Goal: Task Accomplishment & Management: Manage account settings

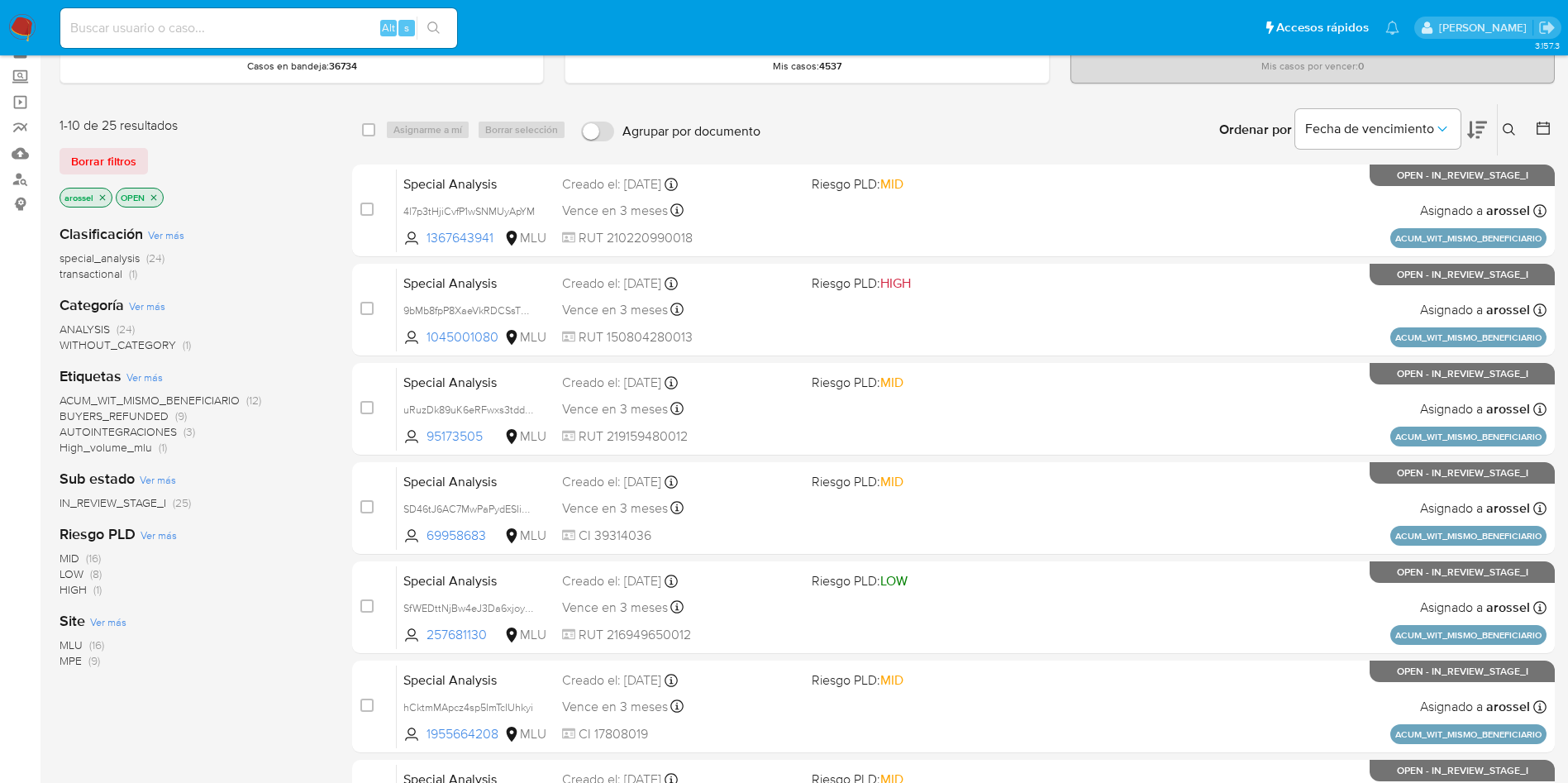
scroll to position [124, 0]
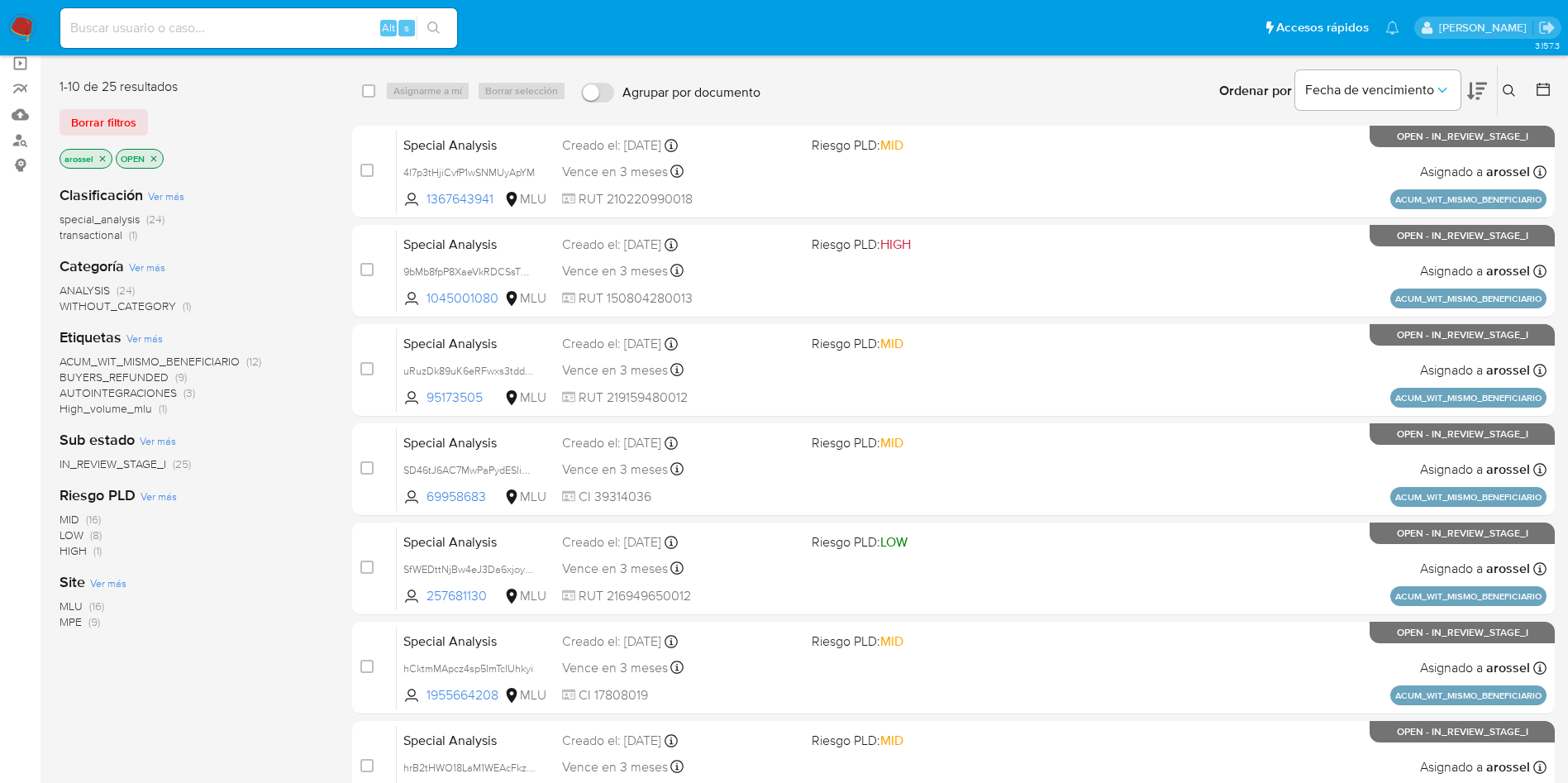
click at [282, 23] on input at bounding box center [258, 28] width 397 height 21
paste input "t6hrhBEtX6U9Ew38S6mdf1wJ"
type input "t6hrhBEtX6U9Ew38S6mdf1wJ"
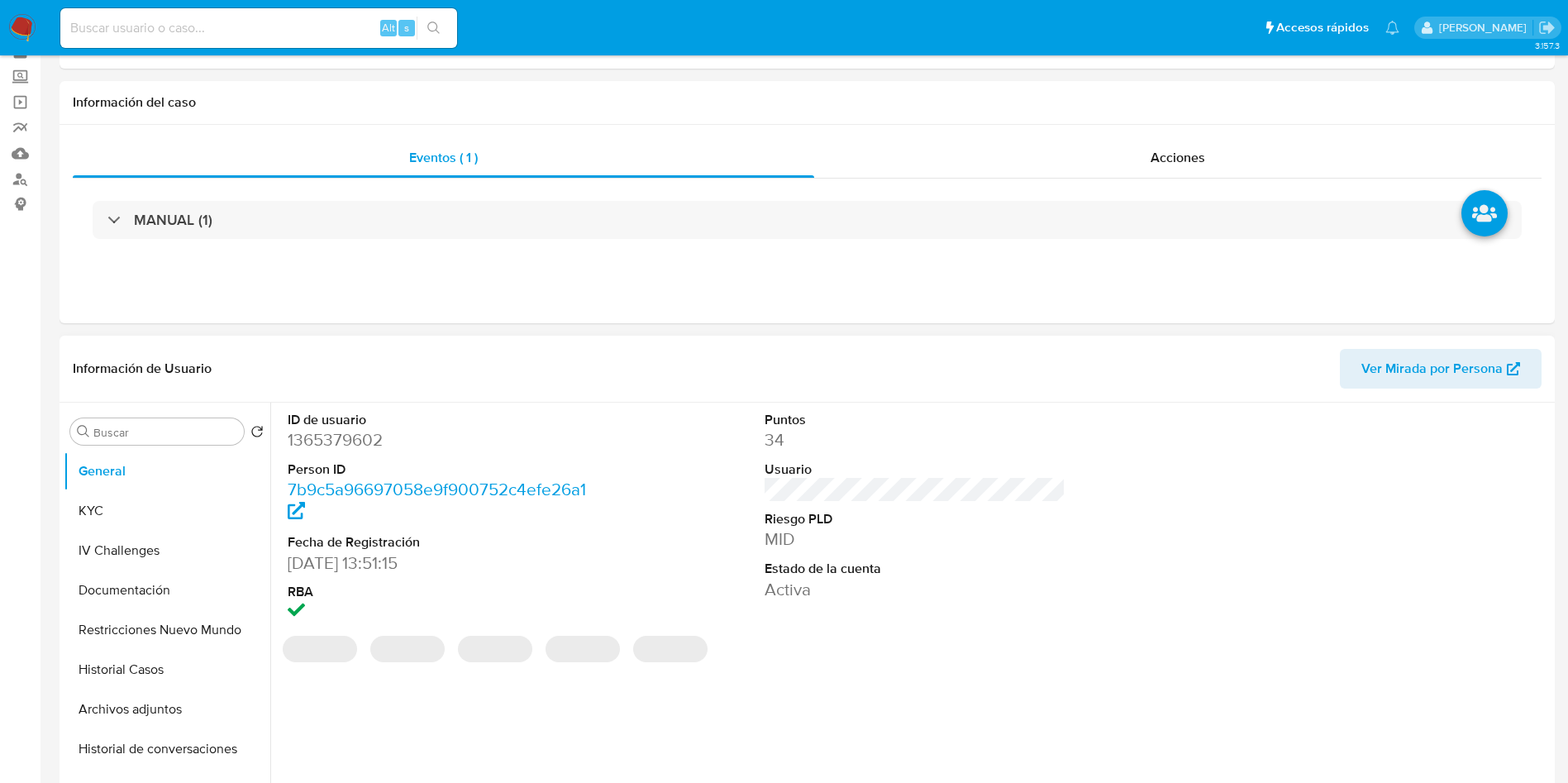
select select "10"
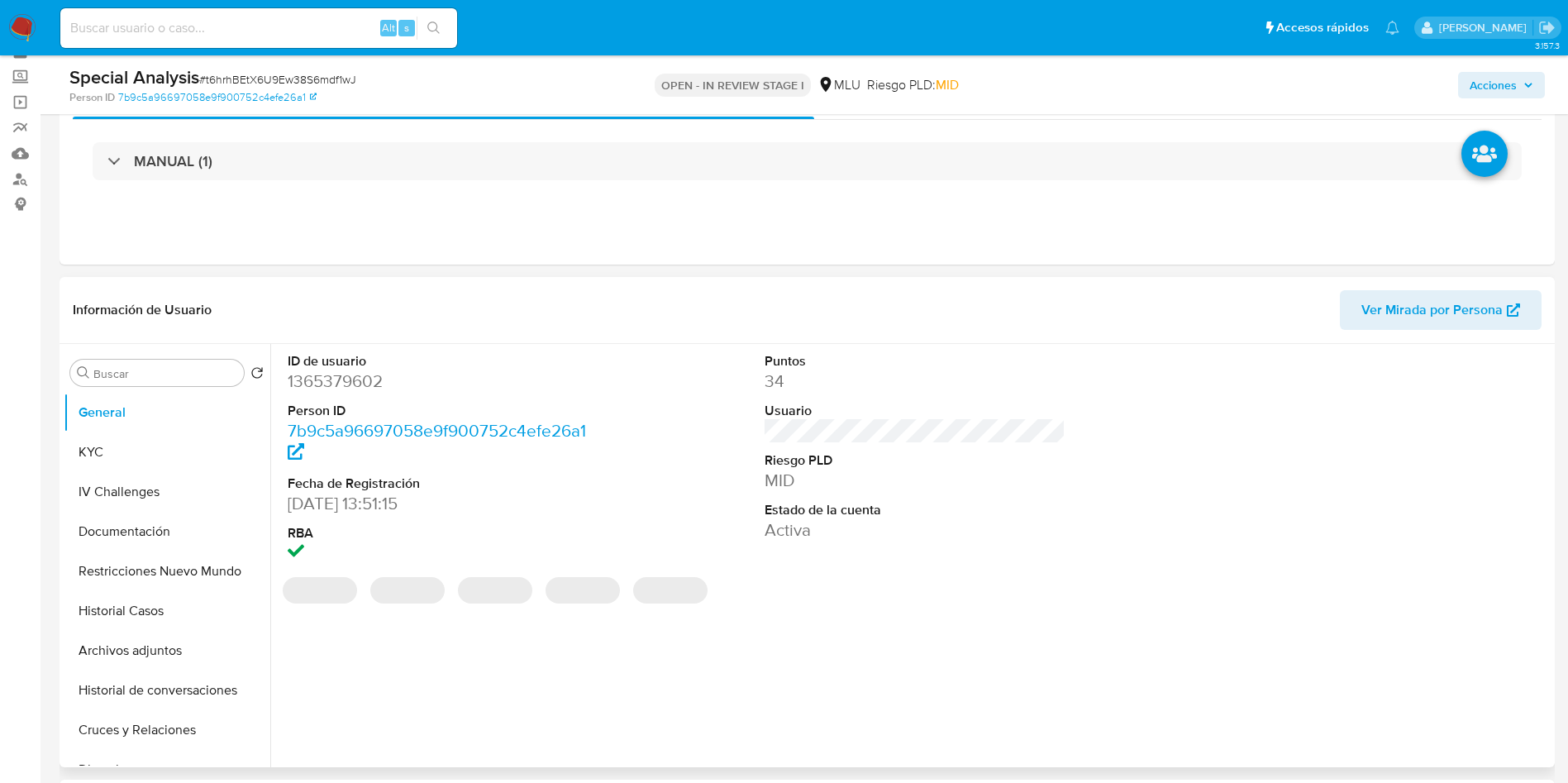
scroll to position [124, 0]
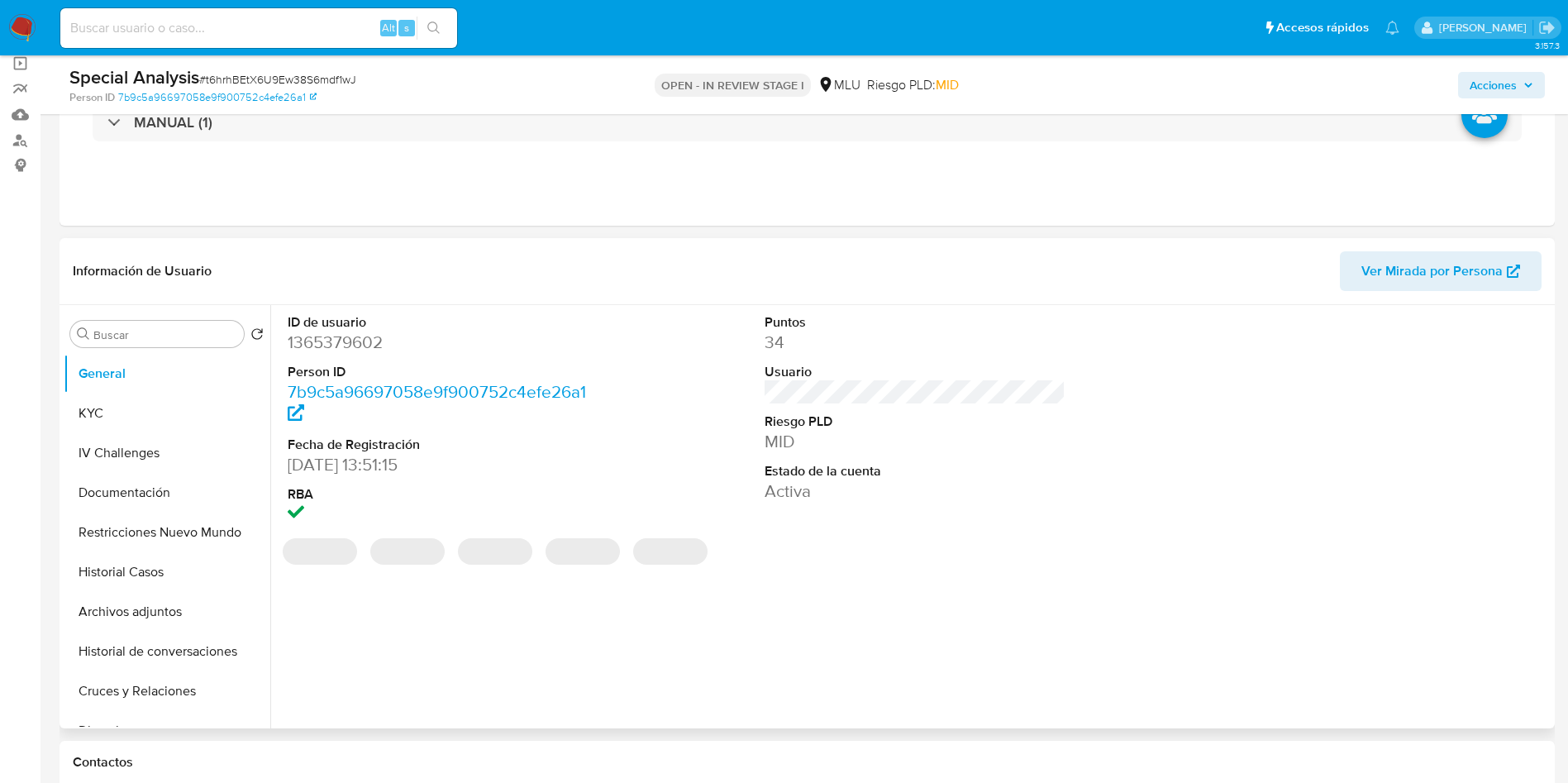
click at [1039, 404] on dl "Puntos 34 Usuario Riesgo PLD MID Estado de la cuenta Activa" at bounding box center [915, 409] width 302 height 190
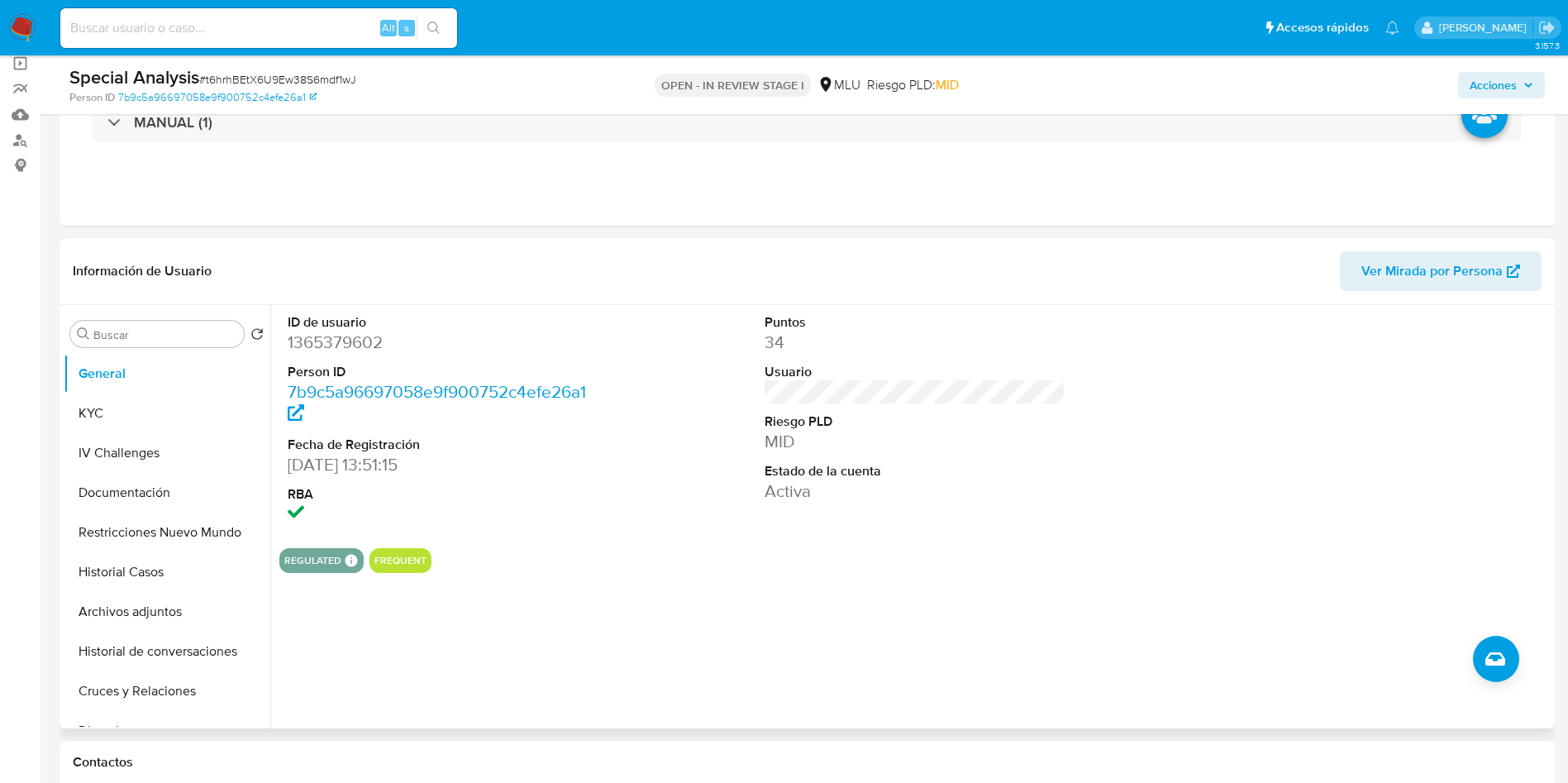
click at [959, 420] on dt "Riesgo PLD" at bounding box center [915, 421] width 302 height 18
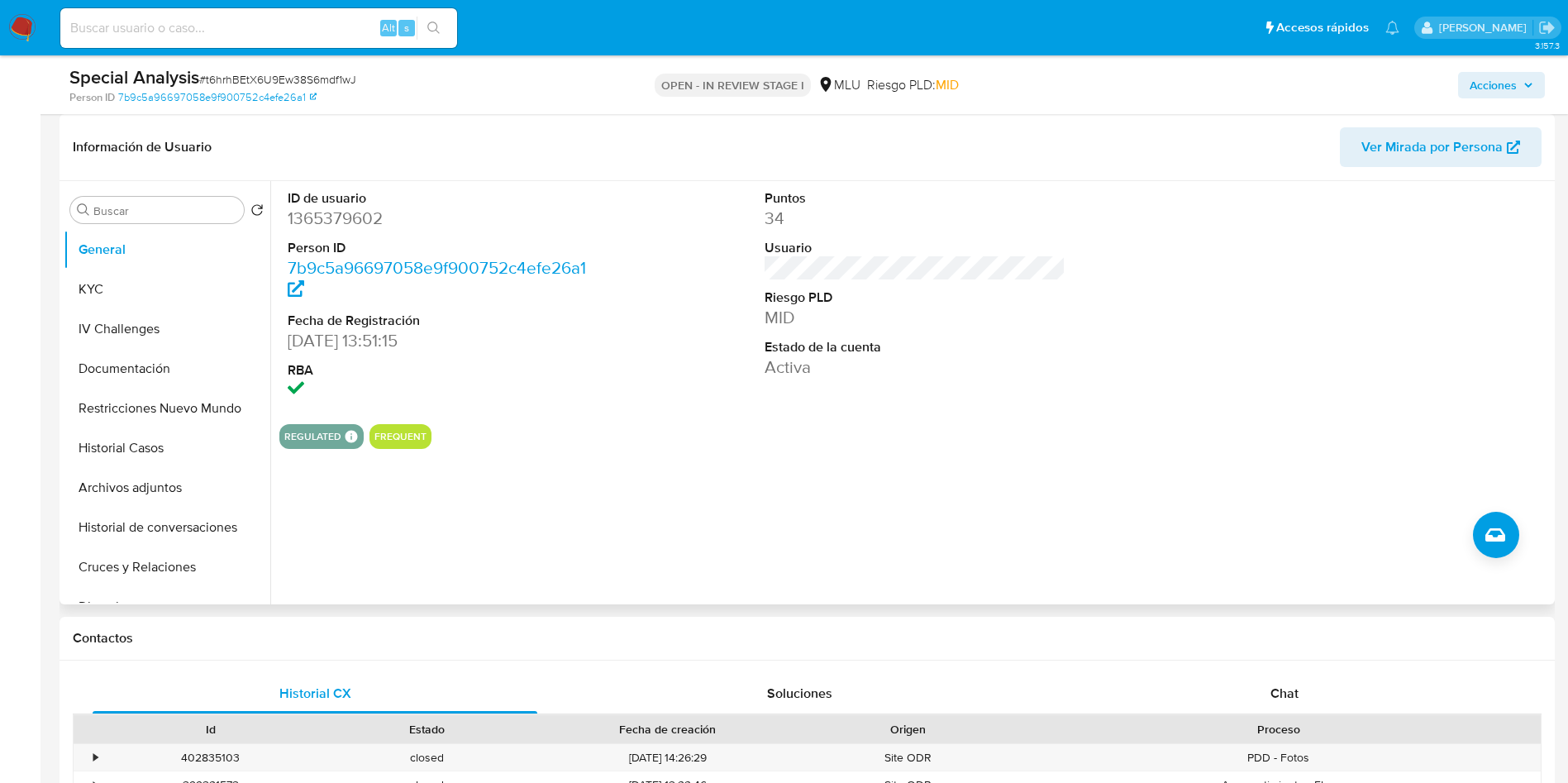
click at [1418, 142] on span "Ver Mirada por Persona" at bounding box center [1431, 147] width 141 height 40
click at [170, 554] on button "Cruces y Relaciones" at bounding box center [160, 566] width 194 height 40
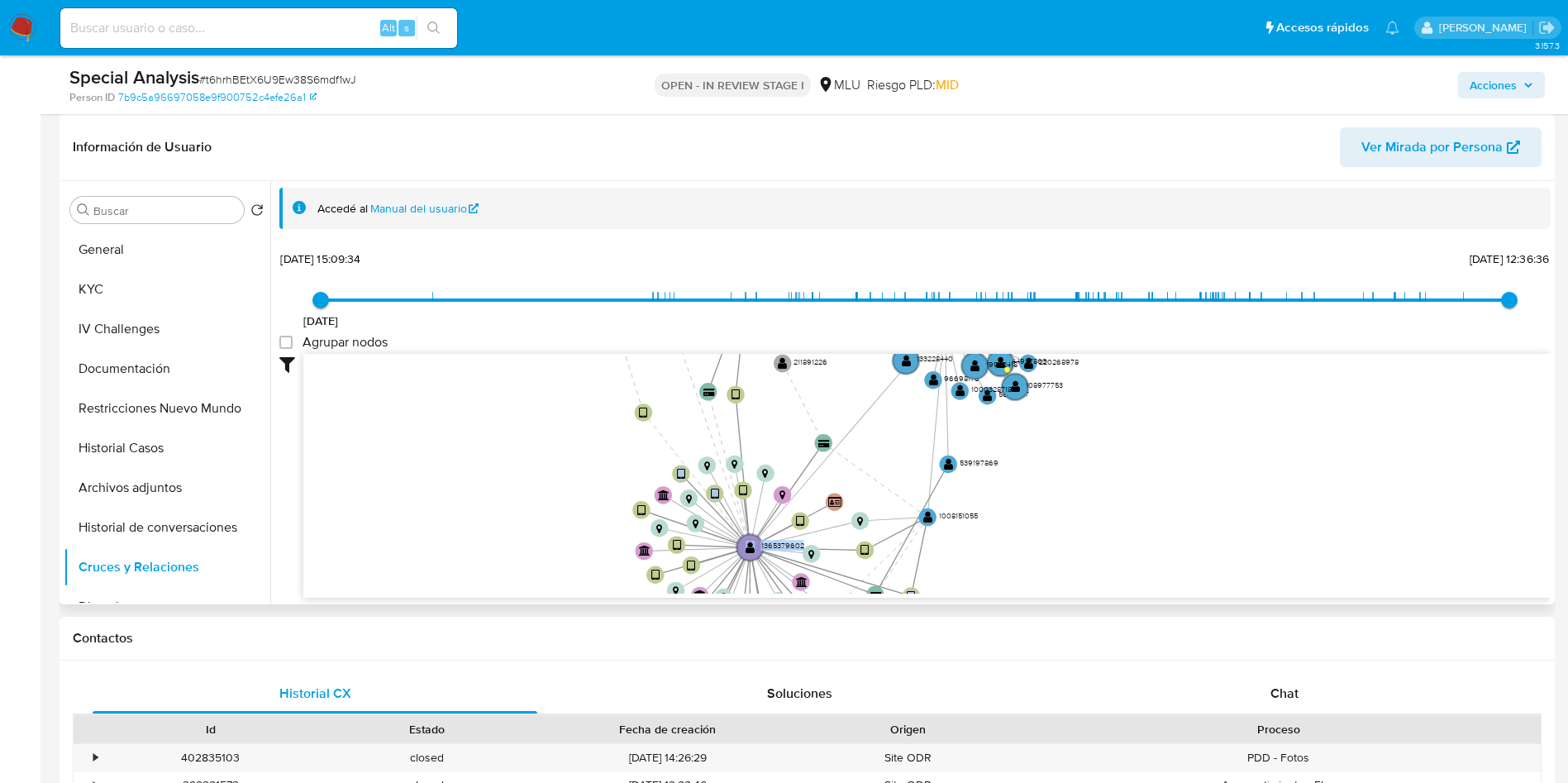
scroll to position [3, 0]
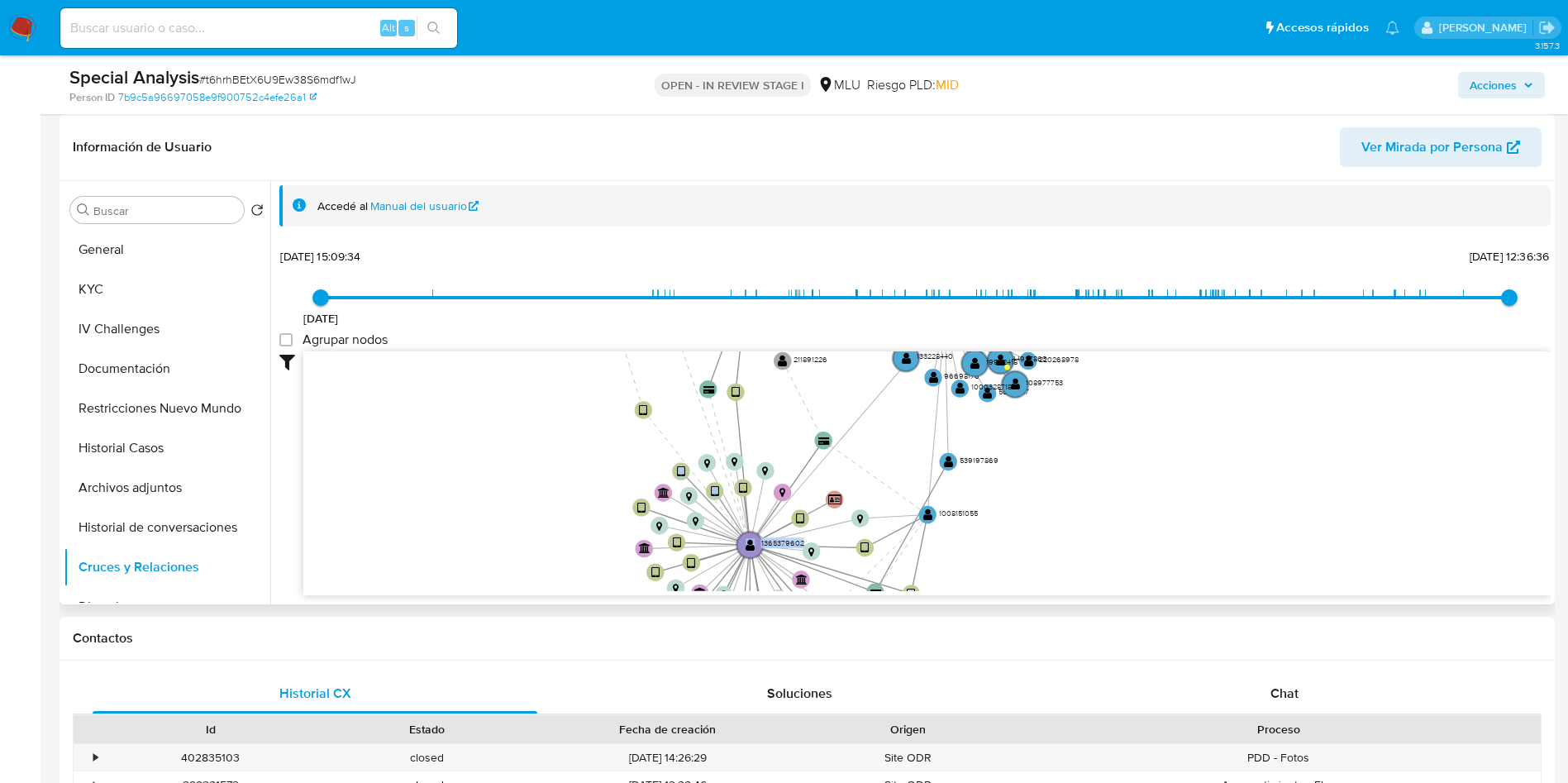
drag, startPoint x: 1248, startPoint y: 423, endPoint x: 1208, endPoint y: 585, distance: 166.9
click at [1213, 594] on div "3/6/2021 3/6/2021, 15:09:34 29/8/2025, 12:36:36 Agrupar nodos Filtros Confianza…" at bounding box center [915, 419] width 1271 height 351
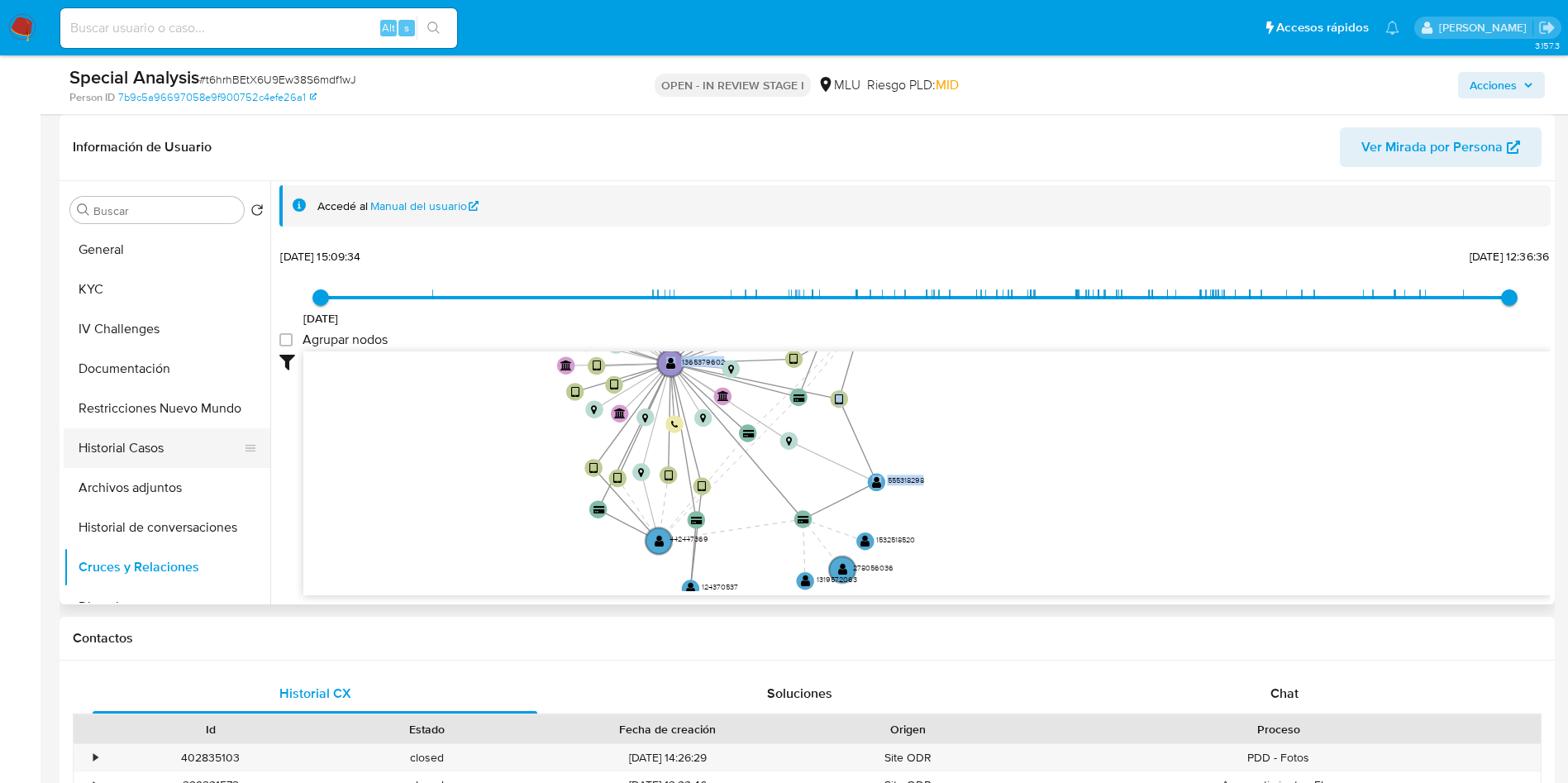
drag, startPoint x: 1204, startPoint y: 438, endPoint x: 233, endPoint y: 439, distance: 971.0
click at [1113, 238] on div "Accedé al Manual del usuario 3/6/2021 3/6/2021, 15:09:34 29/8/2025, 12:36:36 Ag…" at bounding box center [915, 390] width 1271 height 410
click at [148, 434] on button "Historial Casos" at bounding box center [160, 447] width 194 height 40
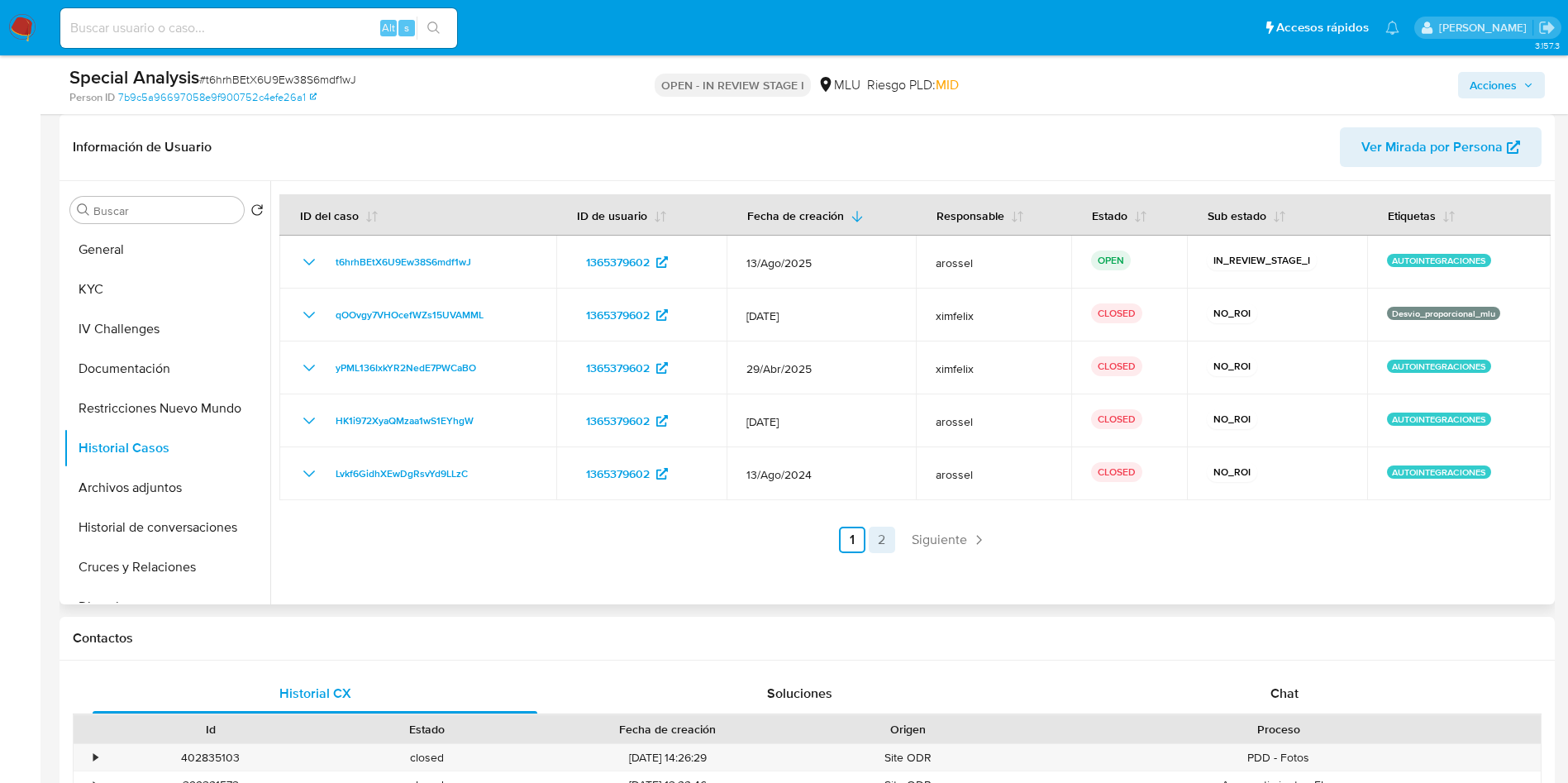
click at [883, 540] on link "2" at bounding box center [882, 540] width 27 height 27
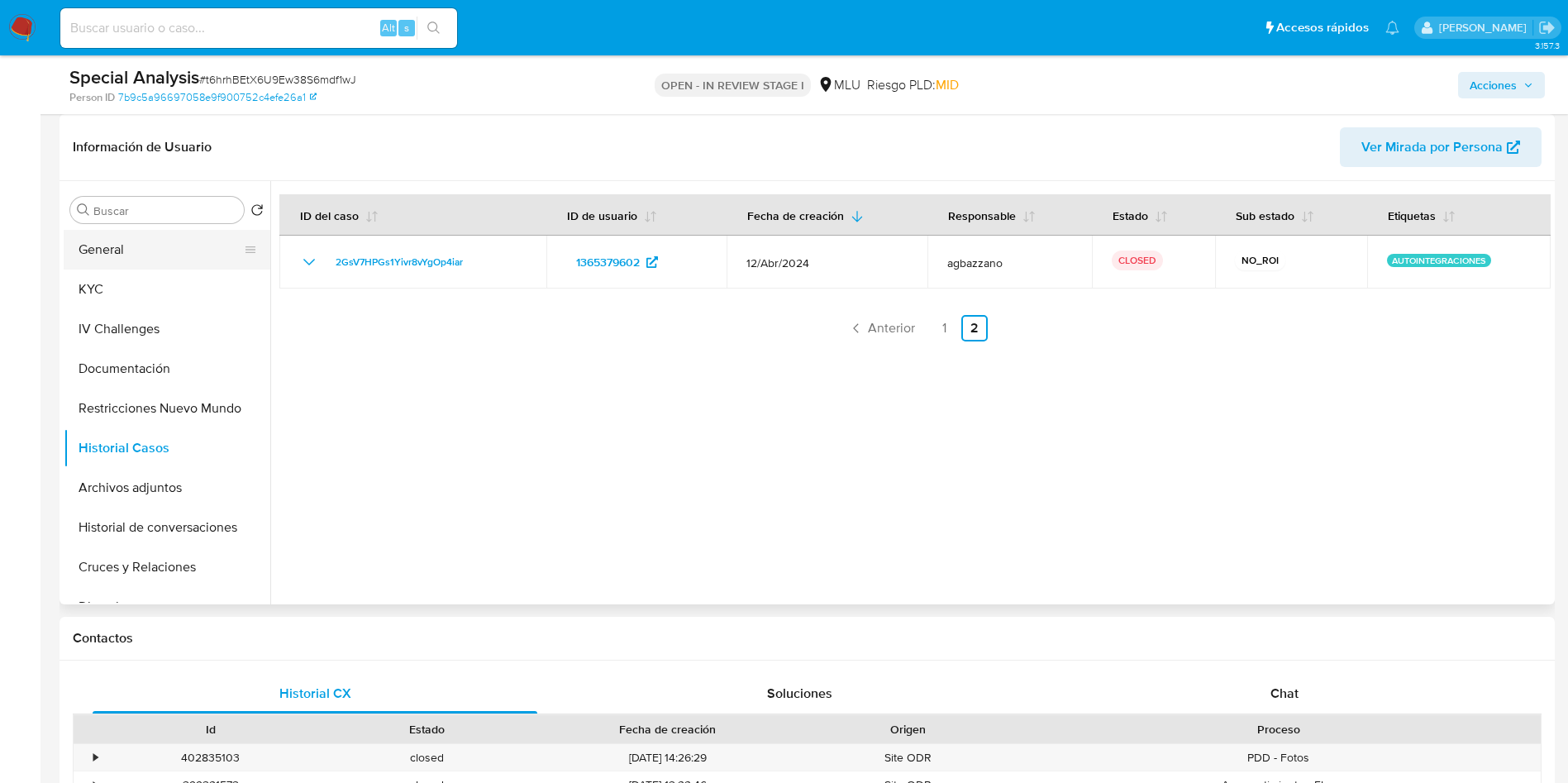
click at [156, 251] on button "General" at bounding box center [160, 249] width 194 height 40
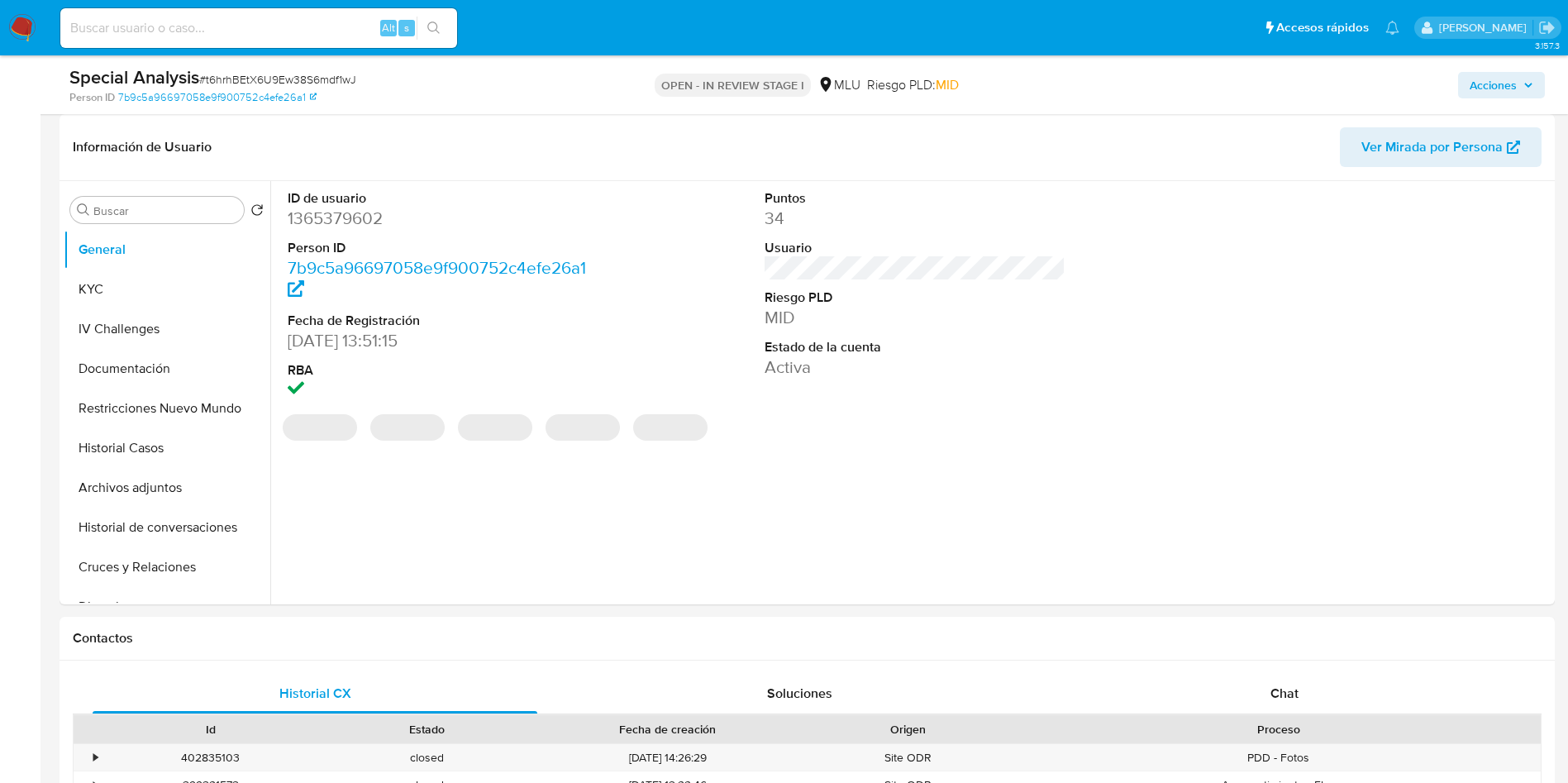
click at [341, 220] on dd "1365379602" at bounding box center [438, 218] width 302 height 23
copy dd "1365379602"
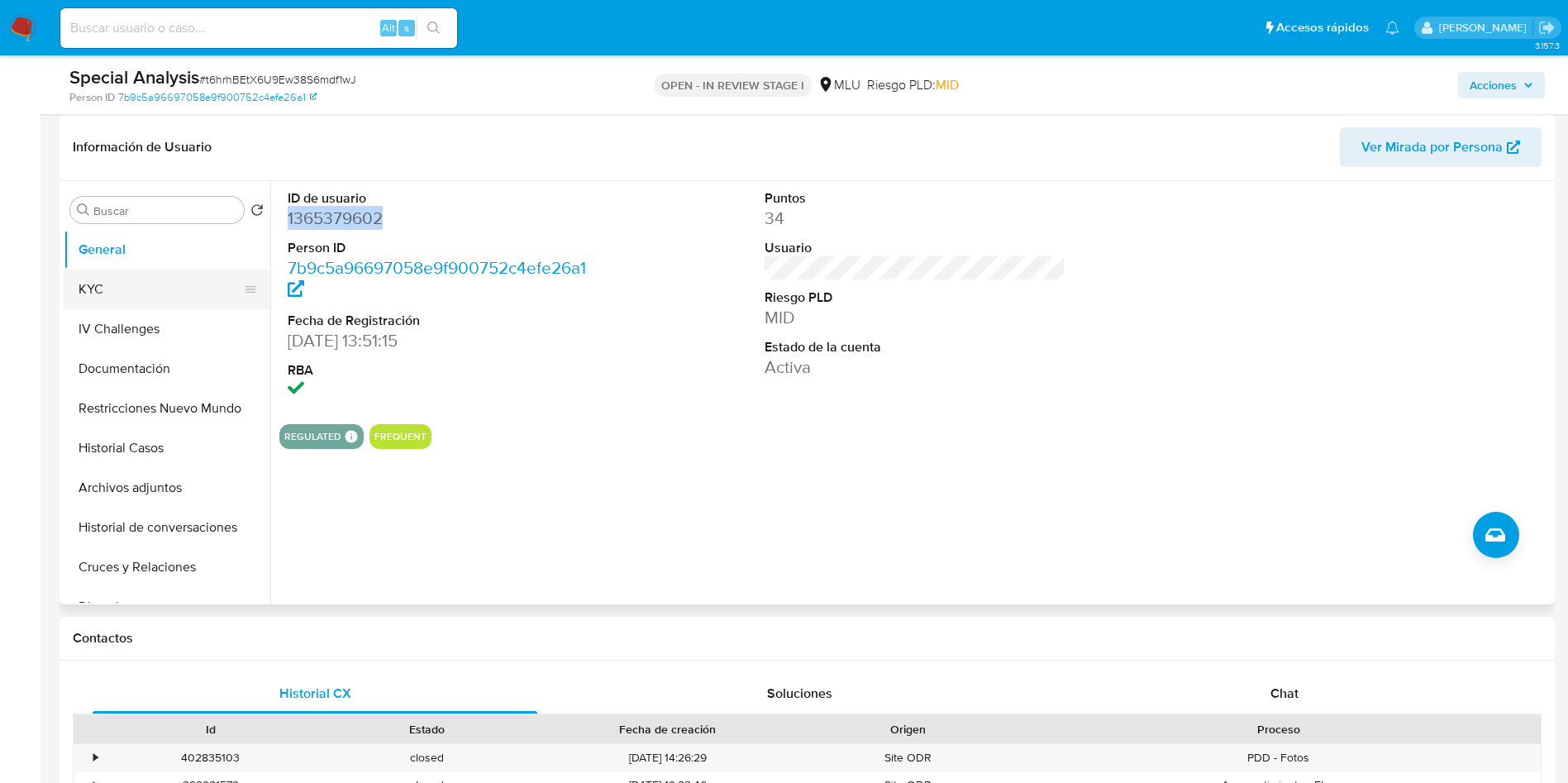
click at [175, 298] on button "KYC" at bounding box center [160, 289] width 194 height 40
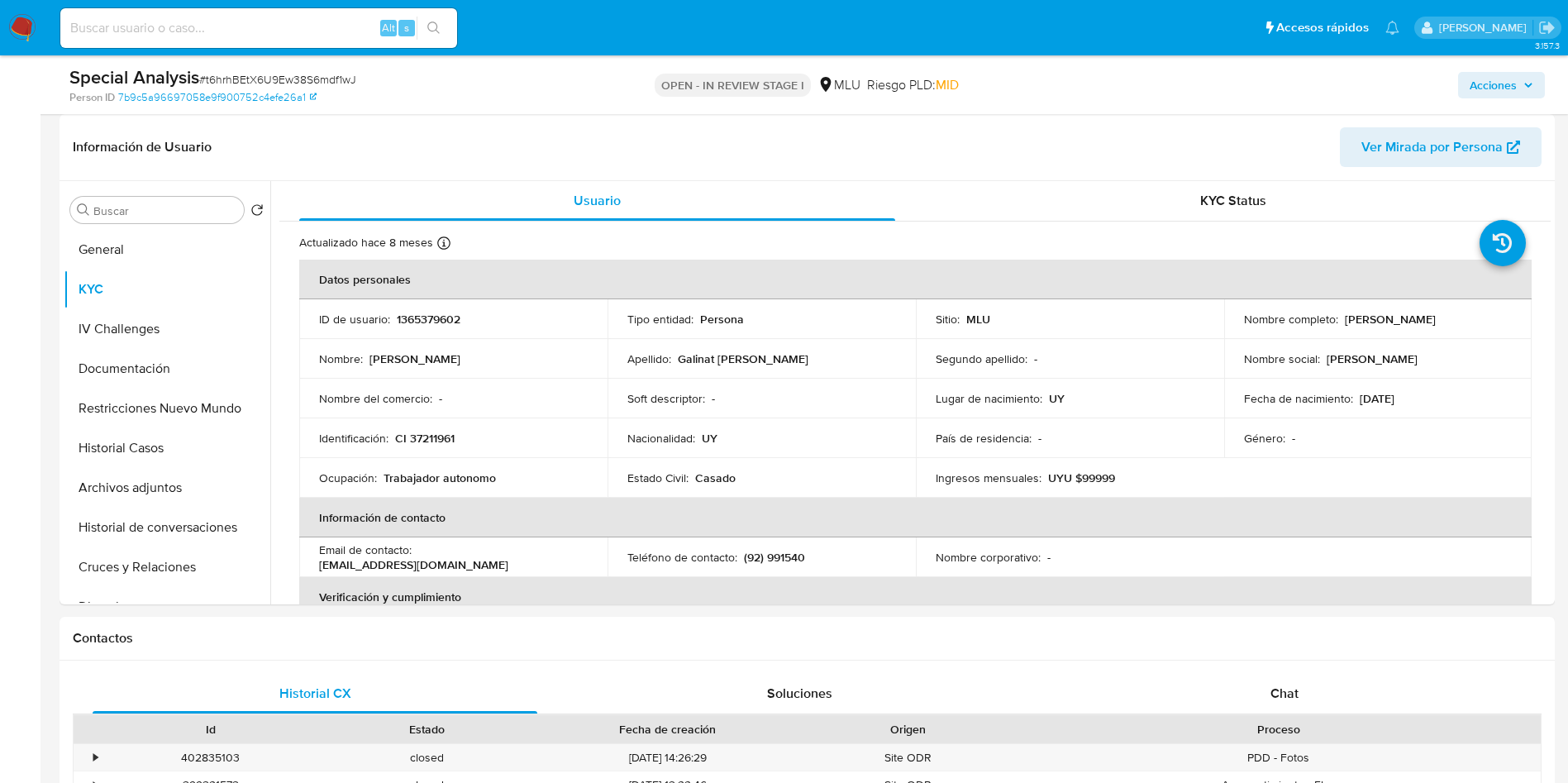
click at [298, 79] on span "# t6hrhBEtX6U9Ew38S6mdf1wJ" at bounding box center [278, 79] width 157 height 17
click at [299, 78] on span "# t6hrhBEtX6U9Ew38S6mdf1wJ" at bounding box center [278, 79] width 157 height 17
copy span "t6hrhBEtX6U9Ew38S6mdf1wJ"
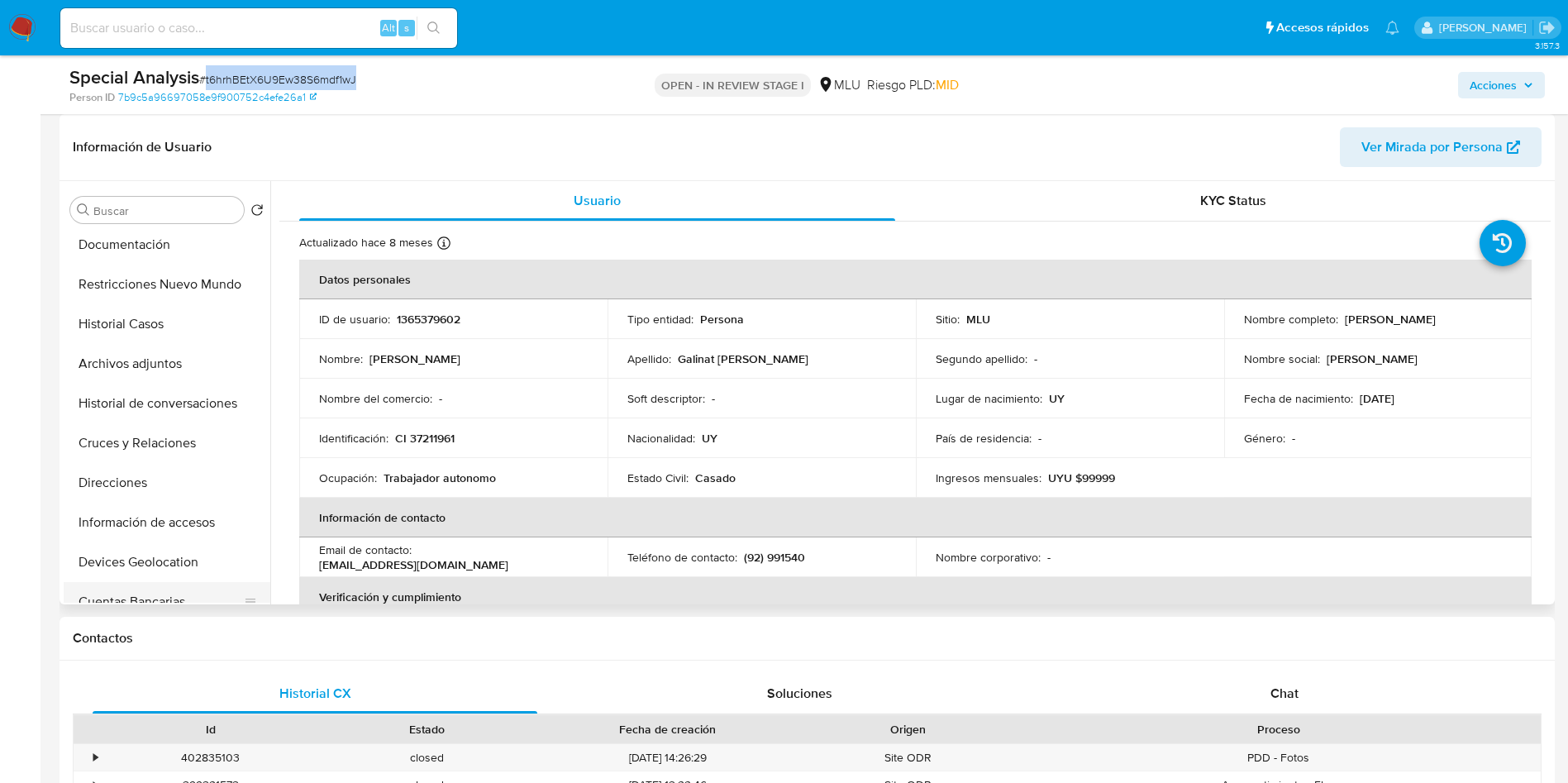
click at [187, 594] on button "Cuentas Bancarias" at bounding box center [160, 601] width 194 height 40
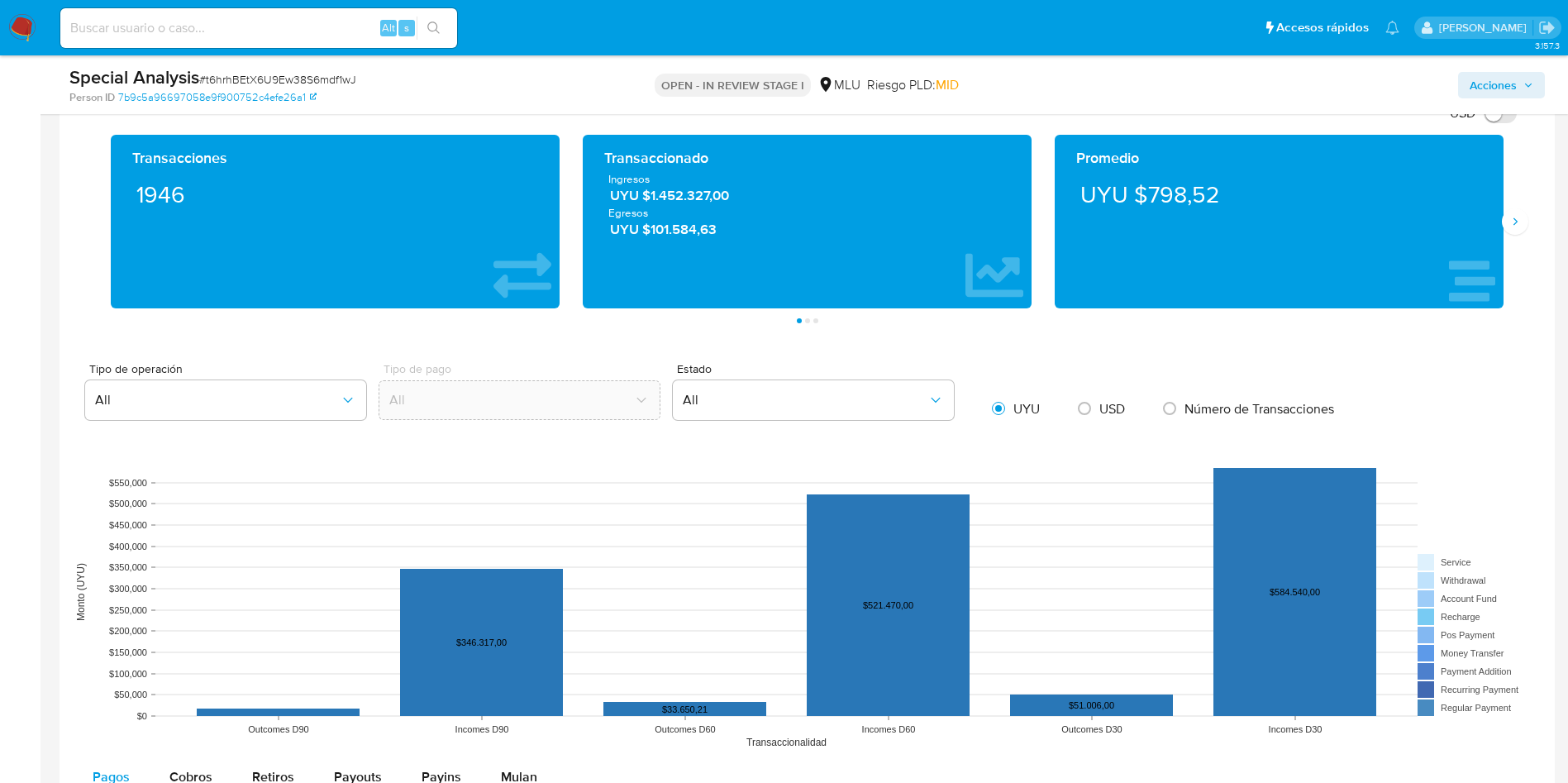
scroll to position [1116, 0]
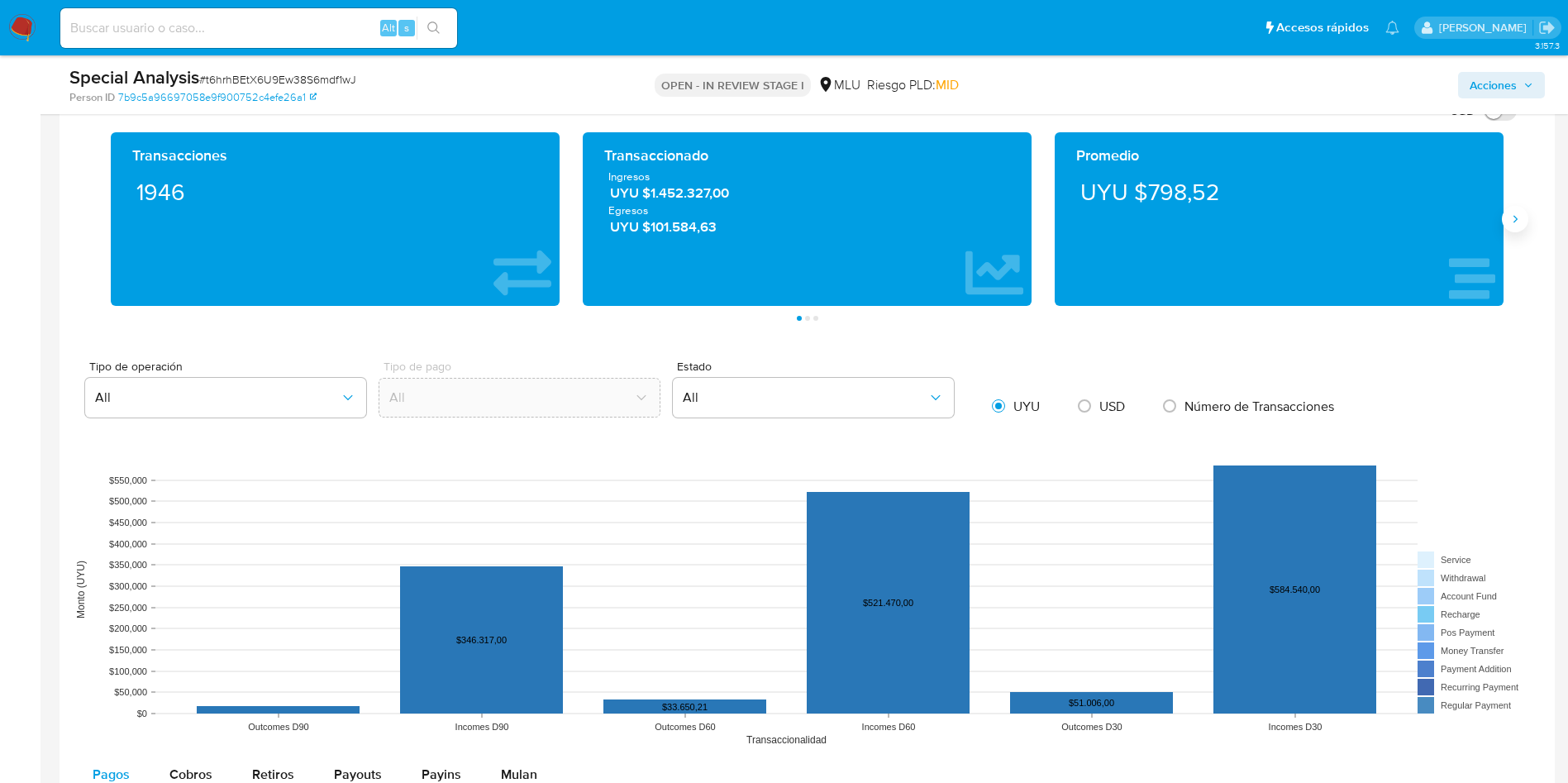
click at [1509, 231] on button "Siguiente" at bounding box center [1515, 219] width 27 height 27
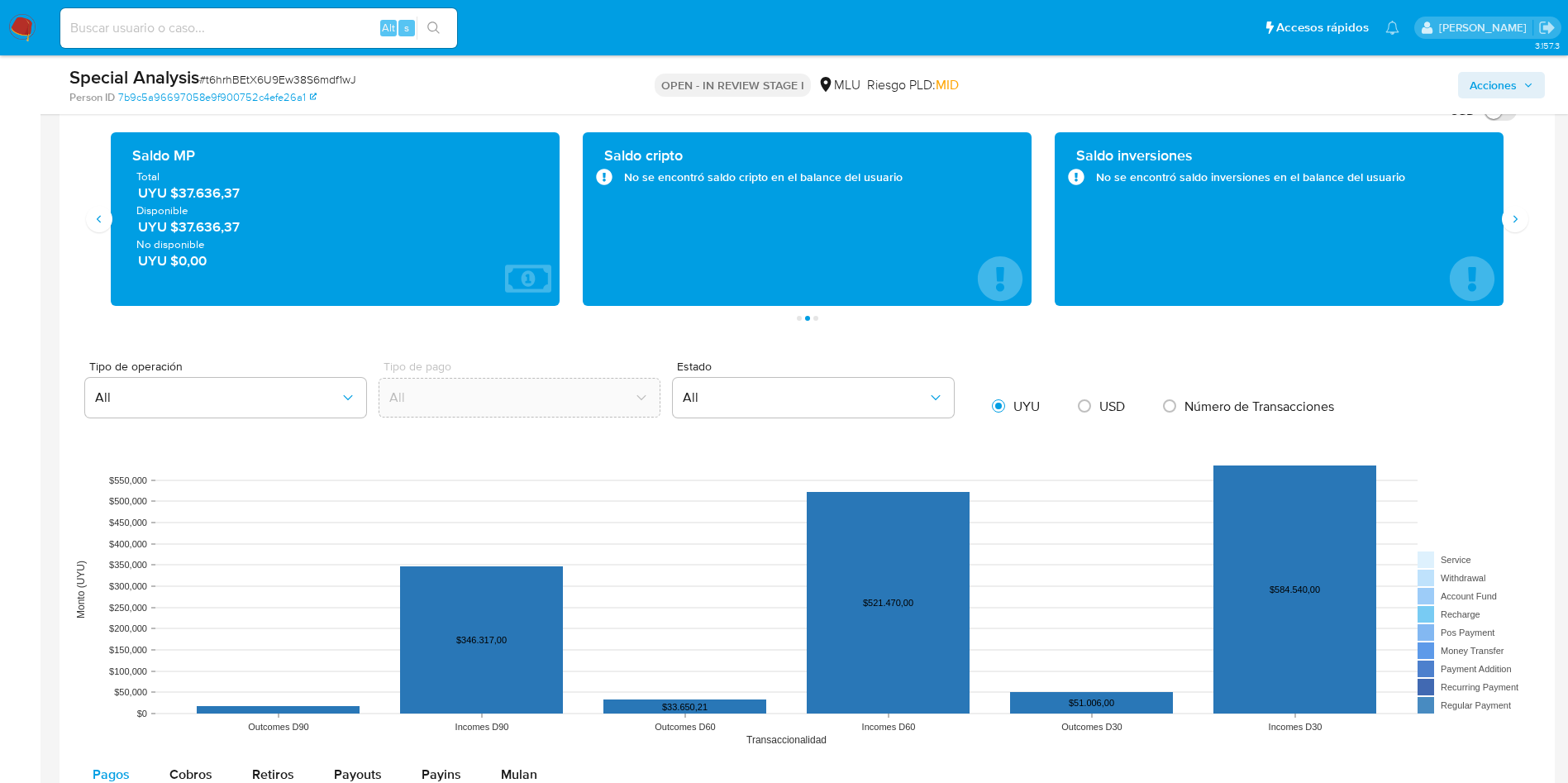
drag, startPoint x: 243, startPoint y: 194, endPoint x: 175, endPoint y: 197, distance: 68.1
click at [175, 197] on span "UYU $37.636,37" at bounding box center [336, 193] width 396 height 19
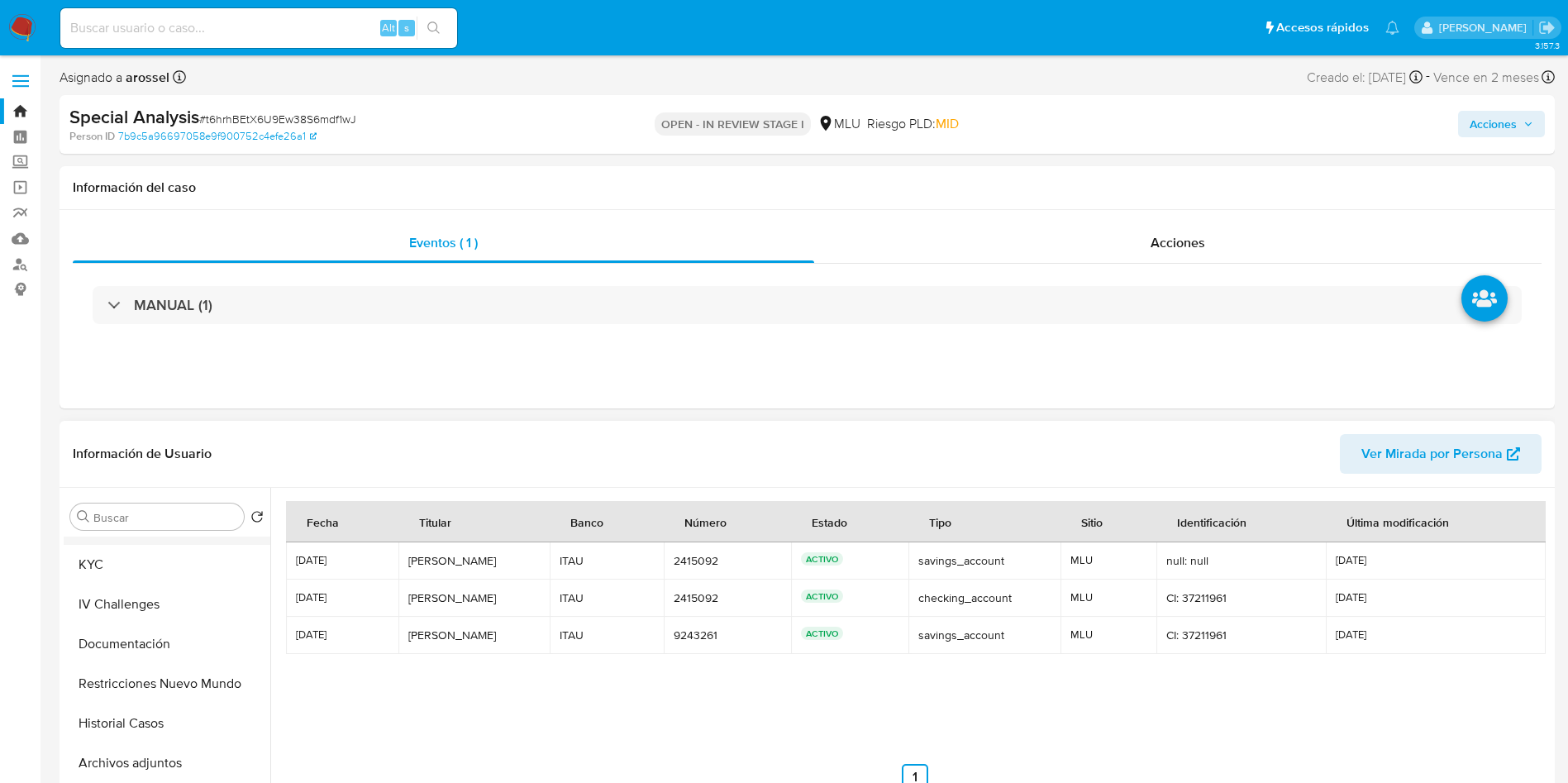
scroll to position [0, 0]
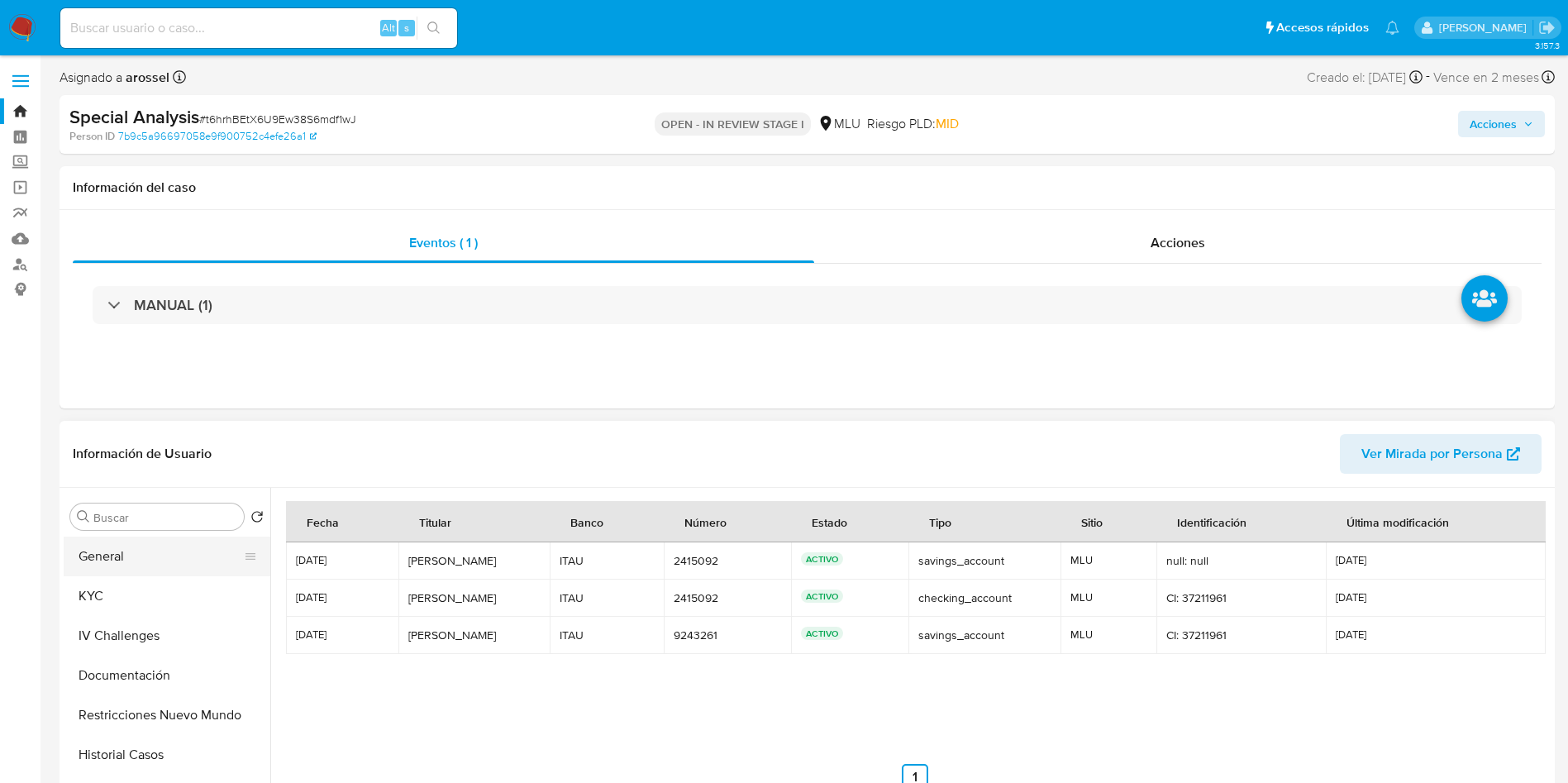
click at [164, 572] on button "General" at bounding box center [160, 556] width 194 height 40
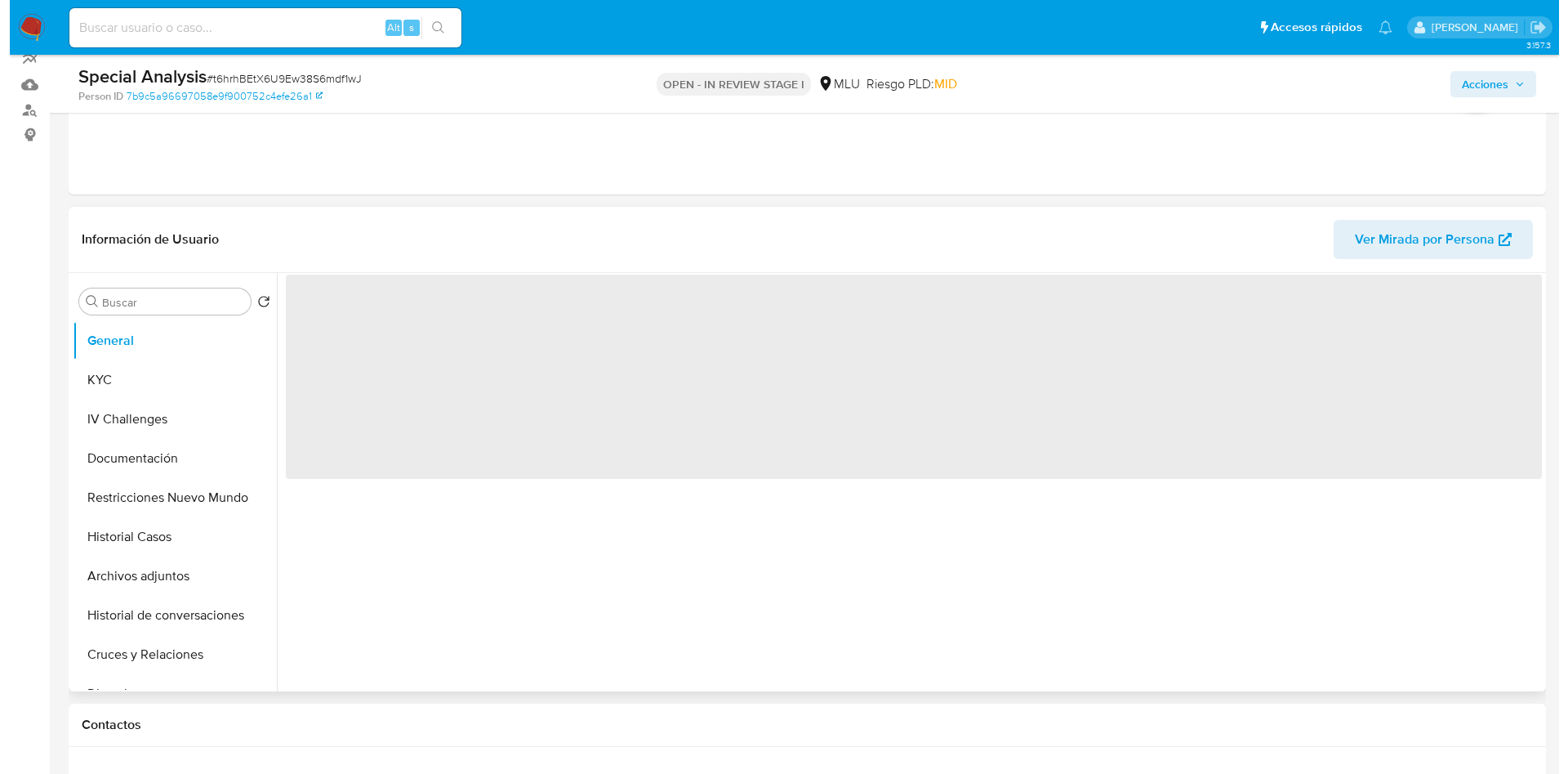
scroll to position [245, 0]
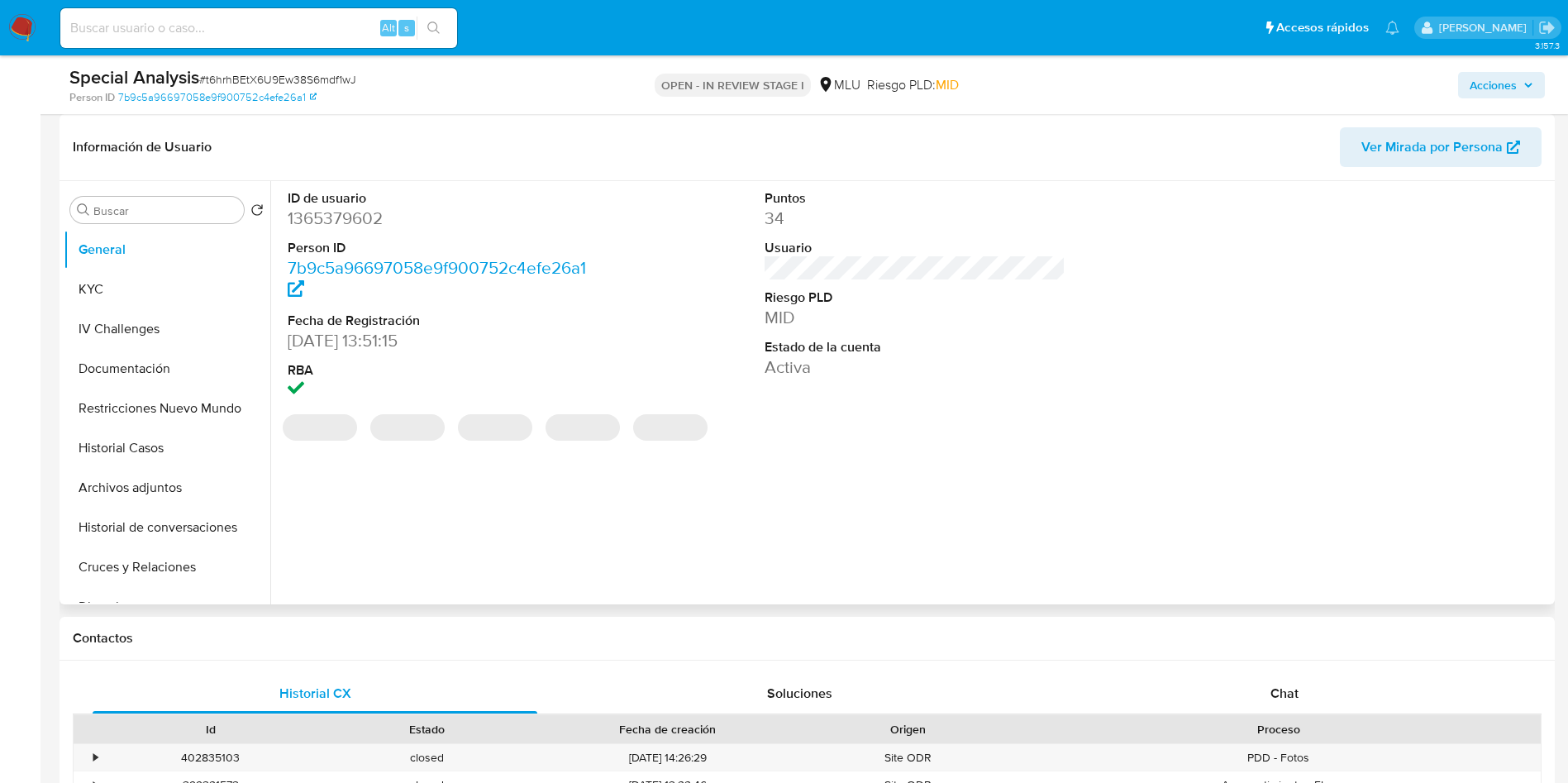
click at [344, 230] on dl "ID de usuario 1365379602 Person ID 7b9c5a96697058e9f900752c4efe26a1 Fecha de Re…" at bounding box center [438, 295] width 302 height 213
click at [343, 222] on dd "1365379602" at bounding box center [438, 218] width 302 height 23
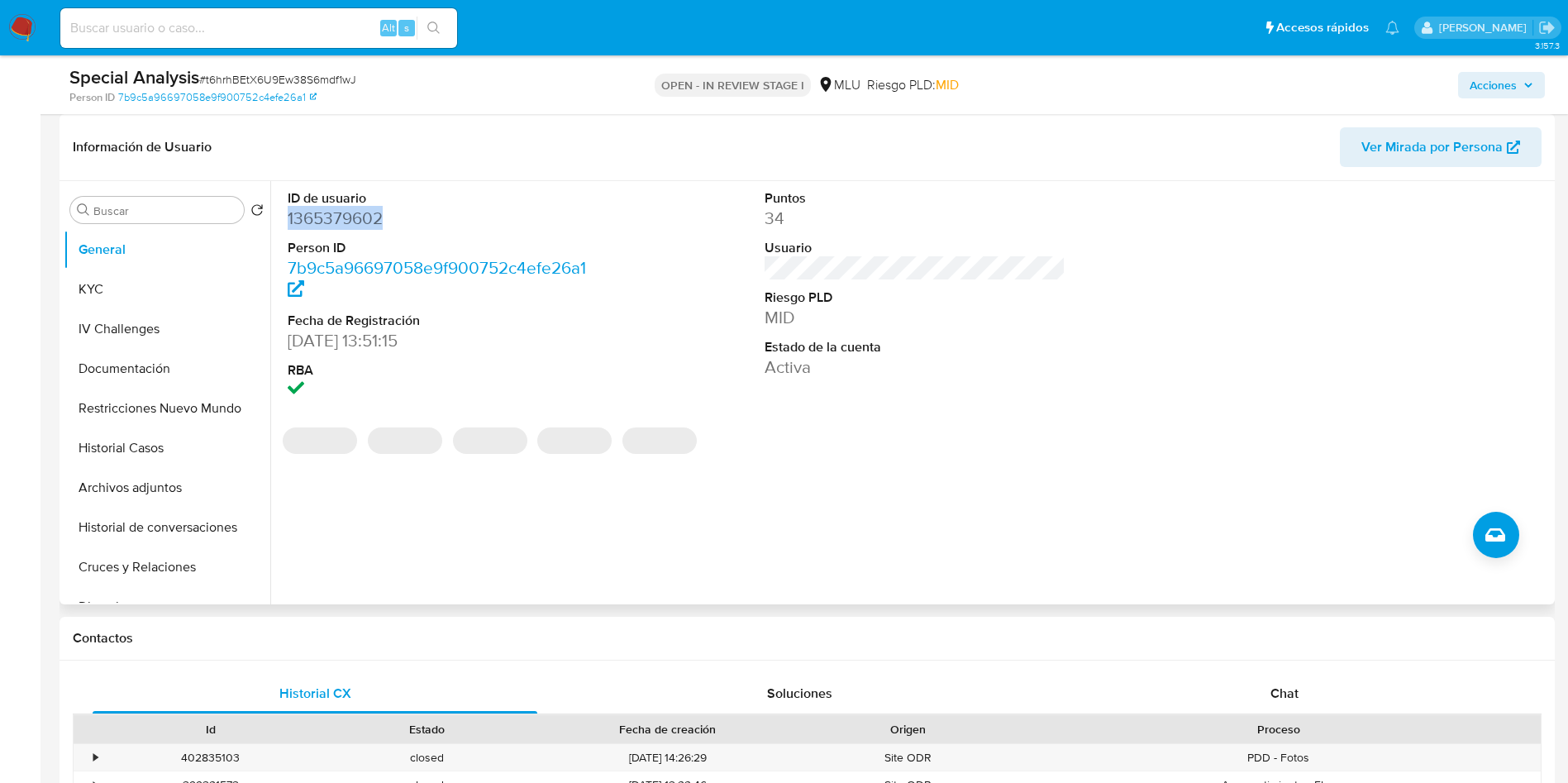
click at [343, 222] on dd "1365379602" at bounding box center [438, 218] width 302 height 23
copy dd "1365379602"
click at [1292, 298] on div at bounding box center [1392, 295] width 318 height 230
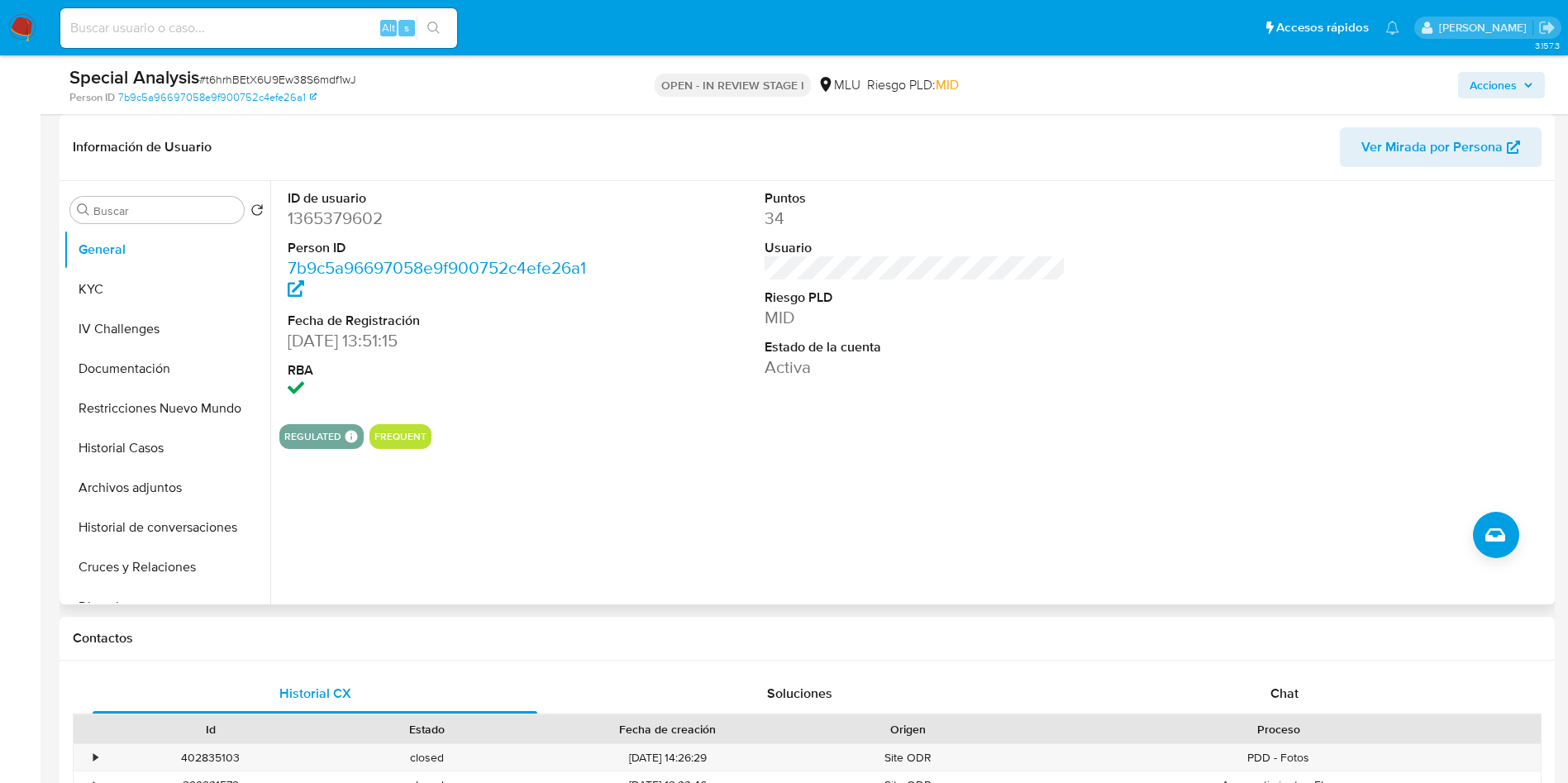
drag, startPoint x: 1284, startPoint y: 401, endPoint x: 1032, endPoint y: 182, distance: 333.9
click at [1284, 400] on div at bounding box center [1392, 295] width 318 height 230
click at [170, 481] on button "Archivos adjuntos" at bounding box center [160, 487] width 194 height 40
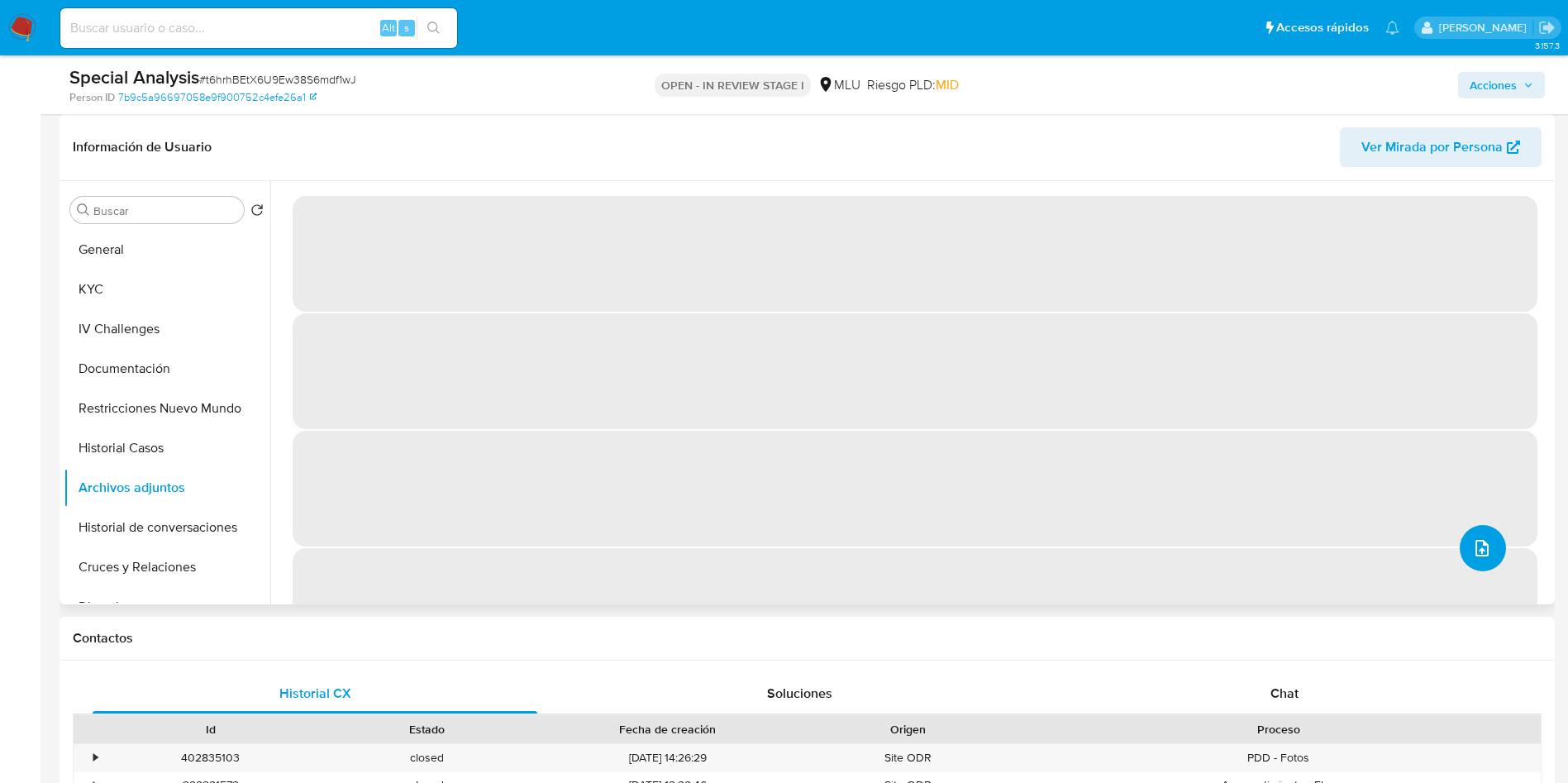
click at [1472, 549] on icon "upload-file" at bounding box center [1482, 548] width 20 height 20
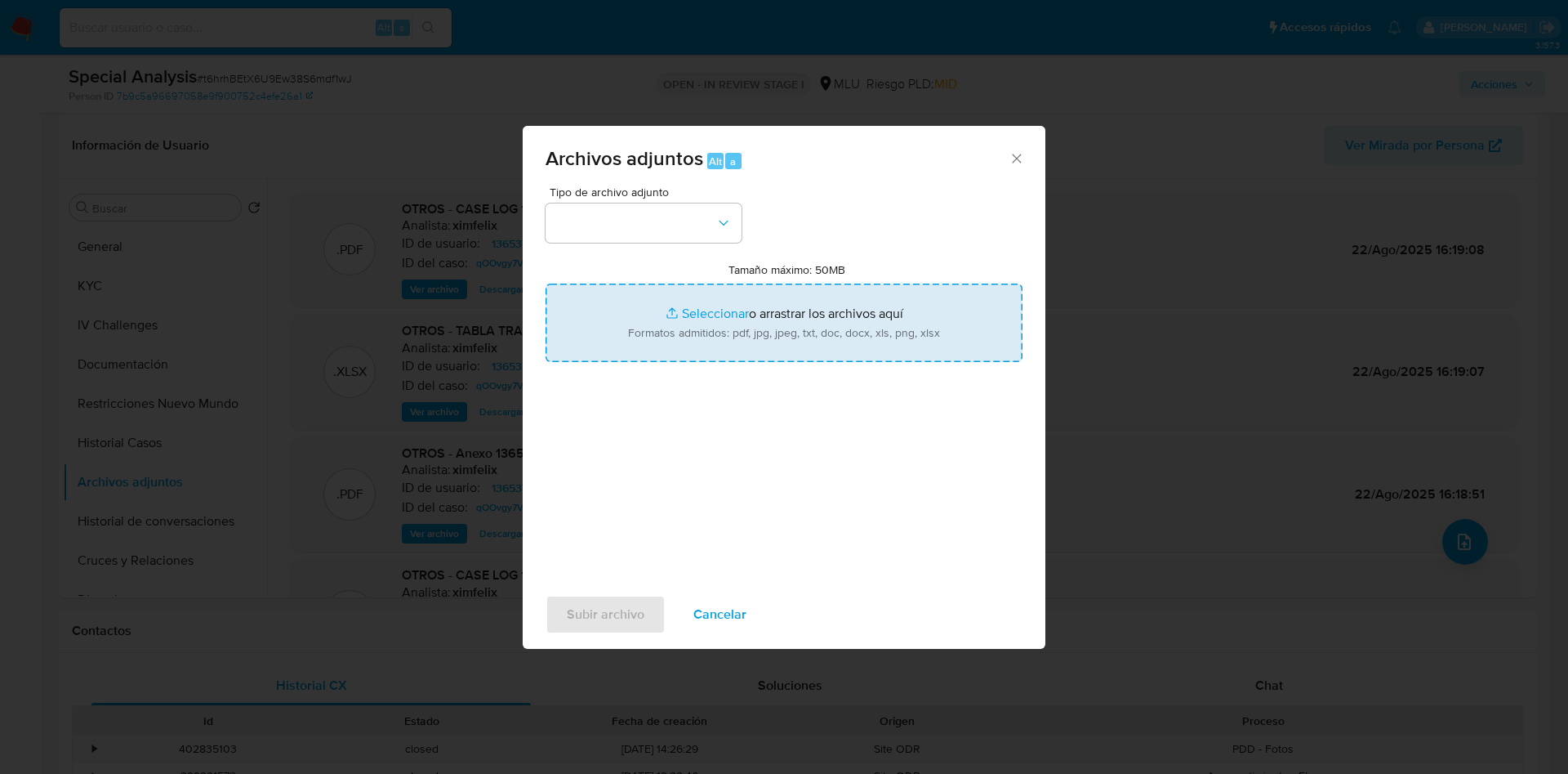
click at [760, 303] on input "Tamaño máximo: 50MB Seleccionar archivos" at bounding box center [784, 323] width 477 height 78
type input "C:\fakepath\Movimientos 1365379602 - 09_09_2025.xlsx"
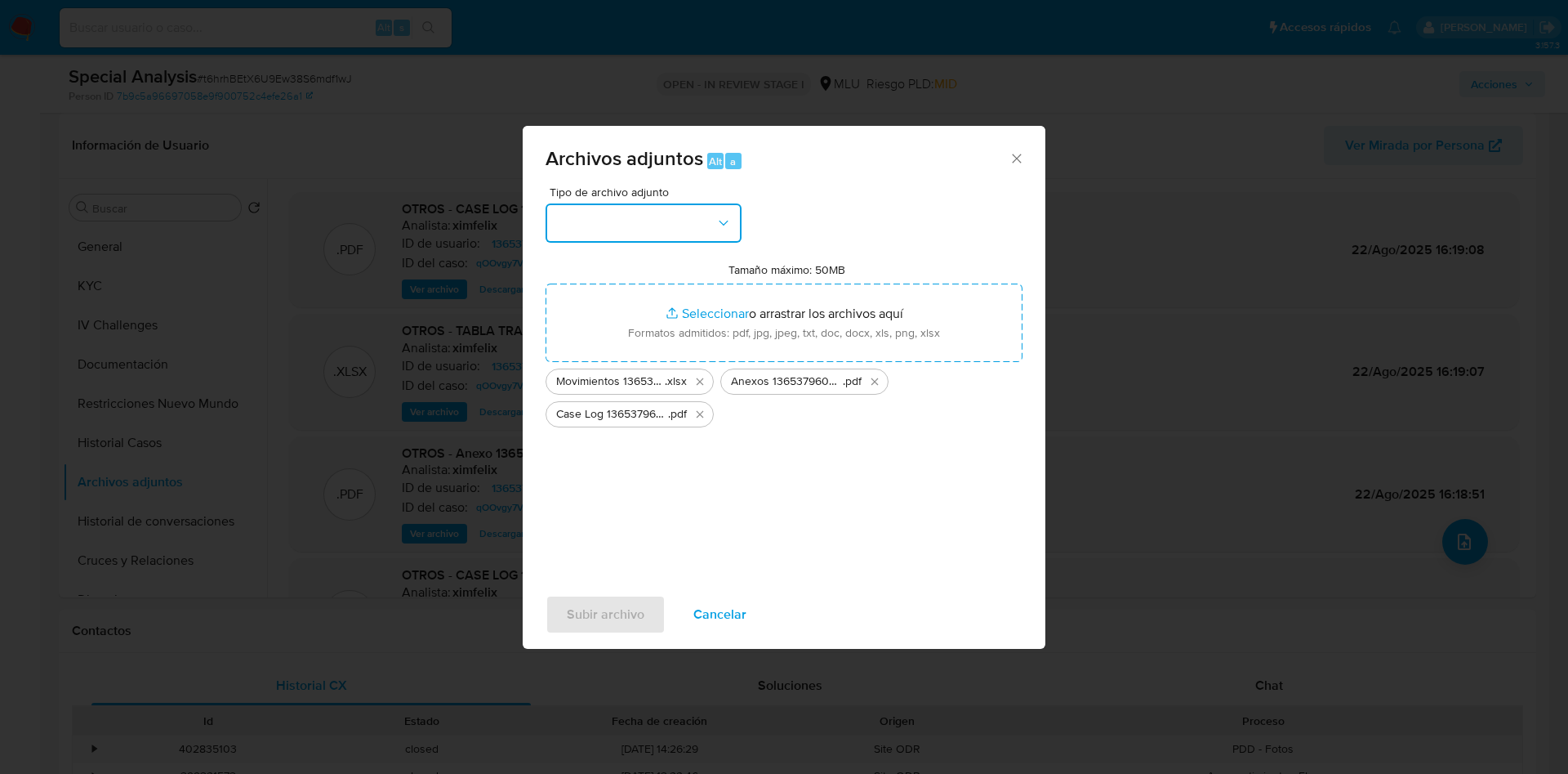
click at [672, 231] on button "button" at bounding box center [644, 222] width 196 height 39
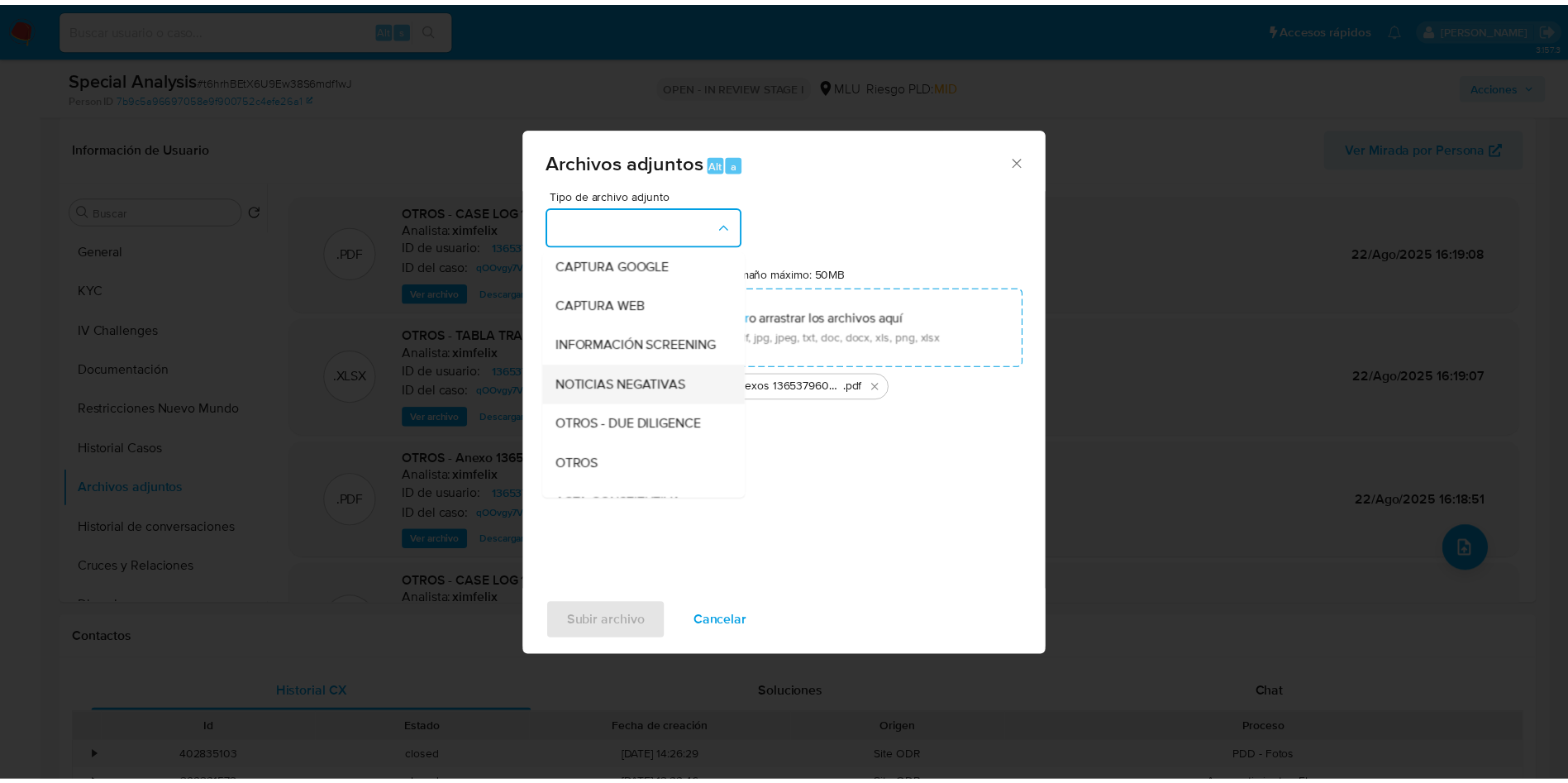
scroll to position [124, 0]
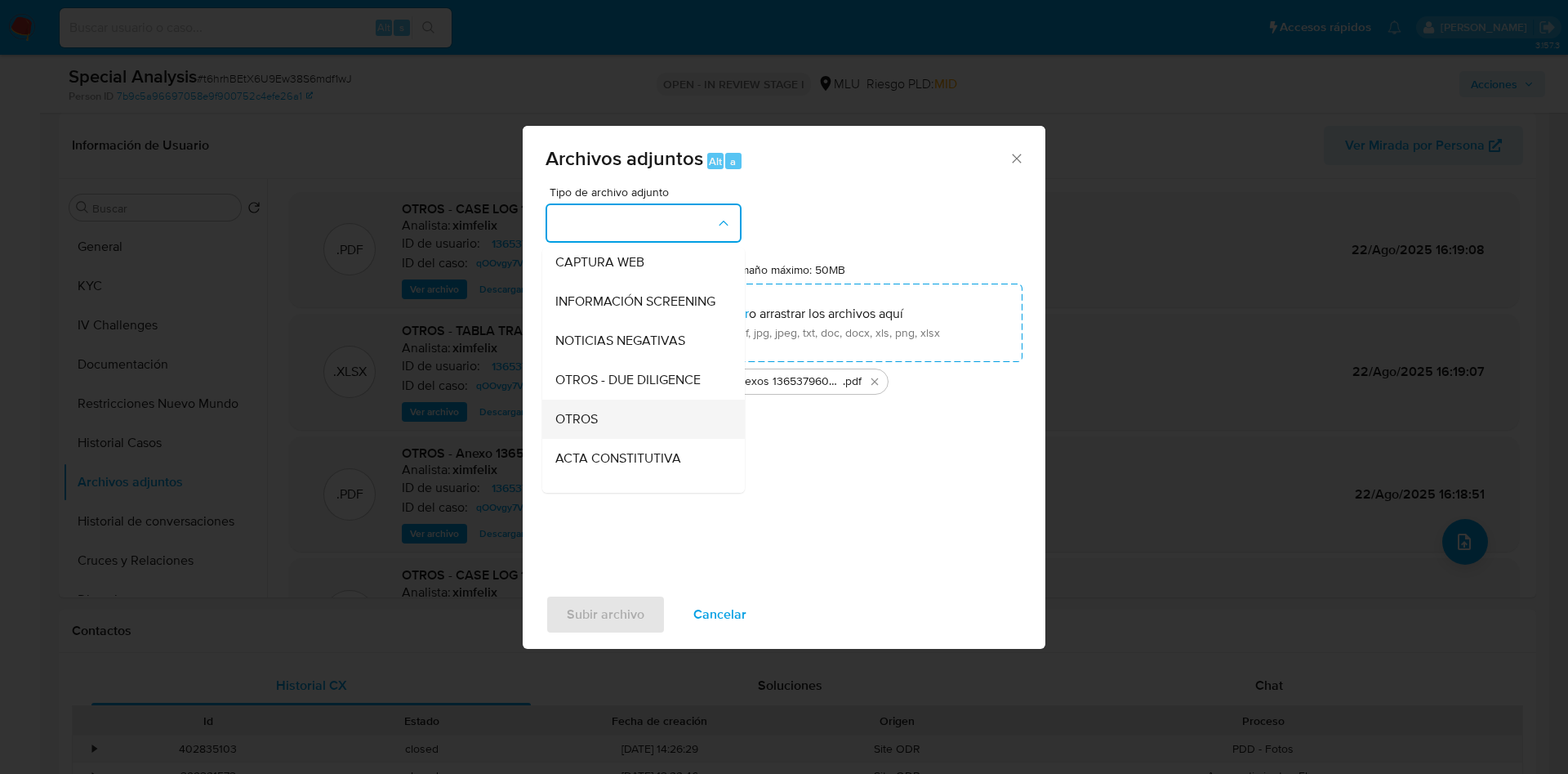
click at [630, 435] on div "OTROS" at bounding box center [638, 418] width 167 height 39
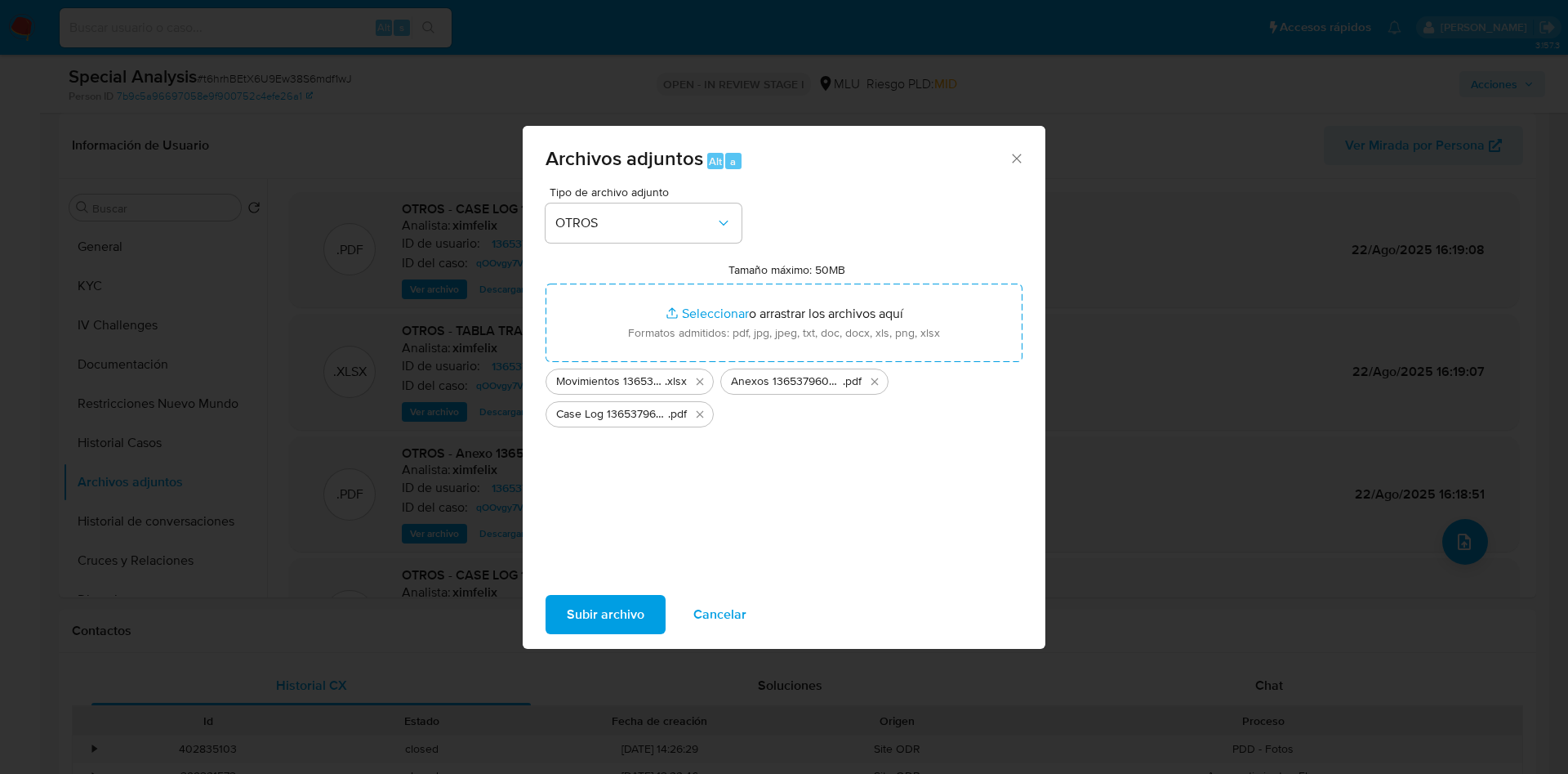
click at [627, 609] on span "Subir archivo" at bounding box center [605, 614] width 77 height 36
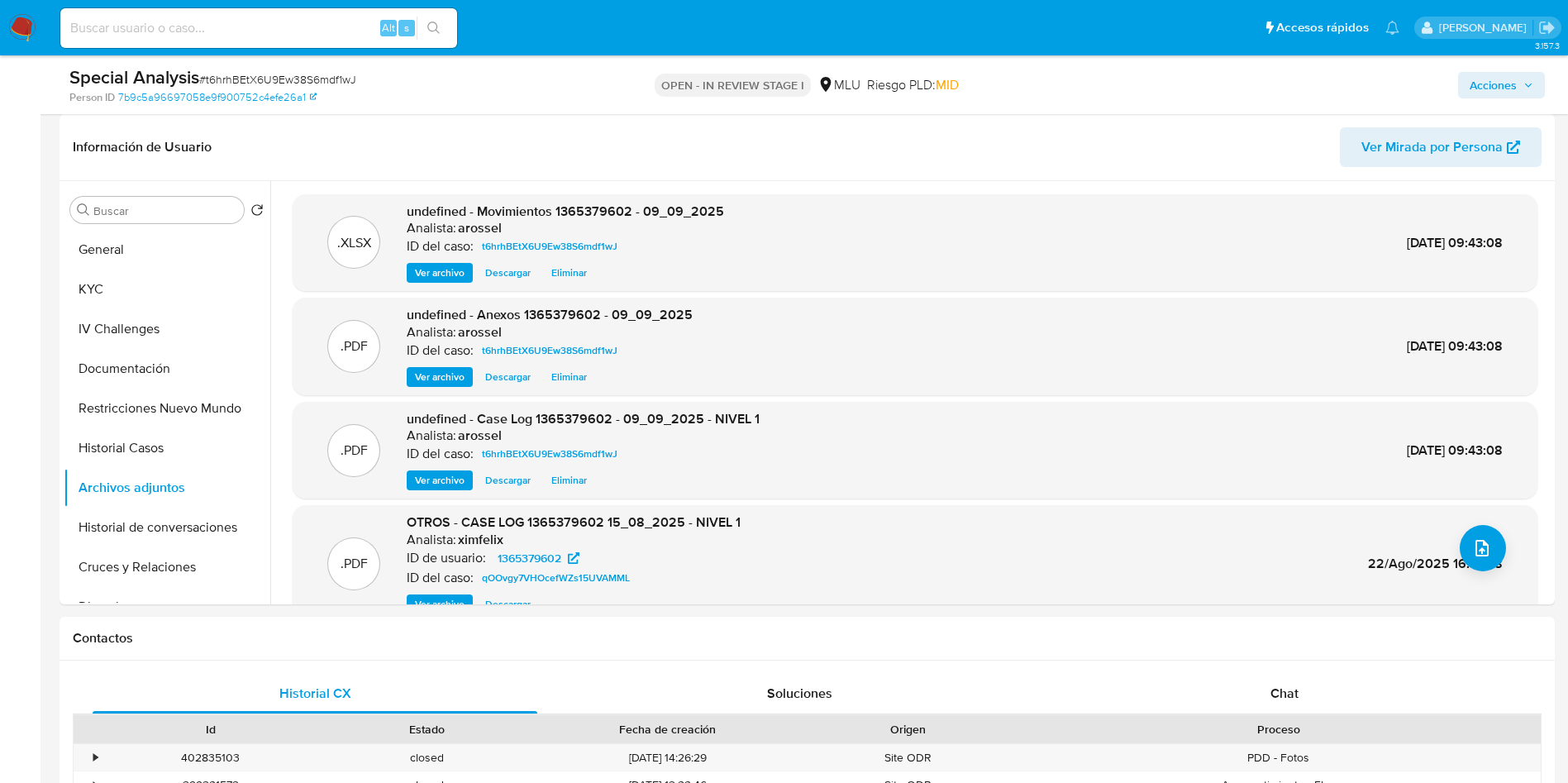
click at [1517, 76] on span "Acciones" at bounding box center [1501, 85] width 64 height 23
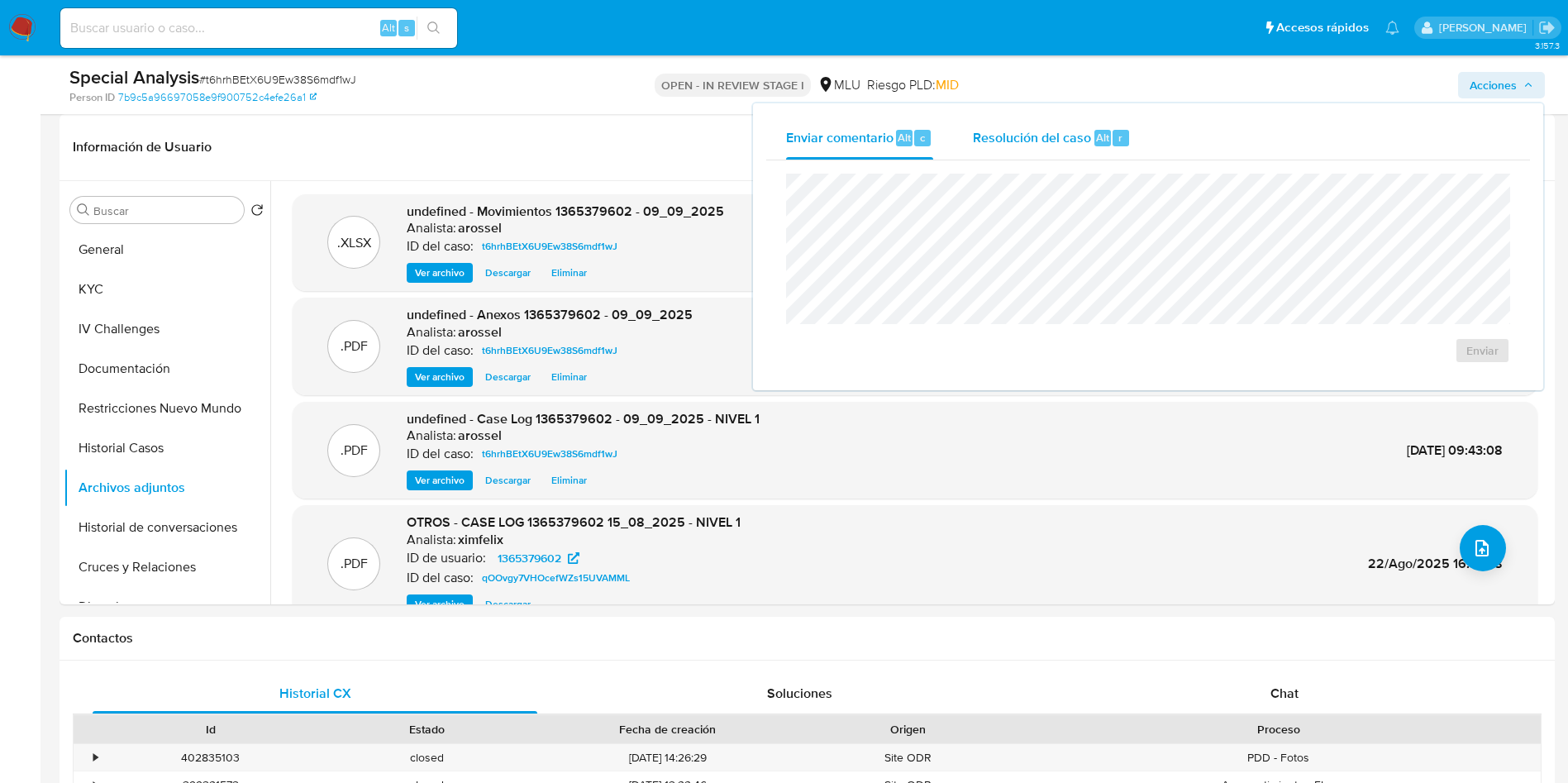
click at [1063, 131] on span "Resolución del caso" at bounding box center [1032, 136] width 118 height 19
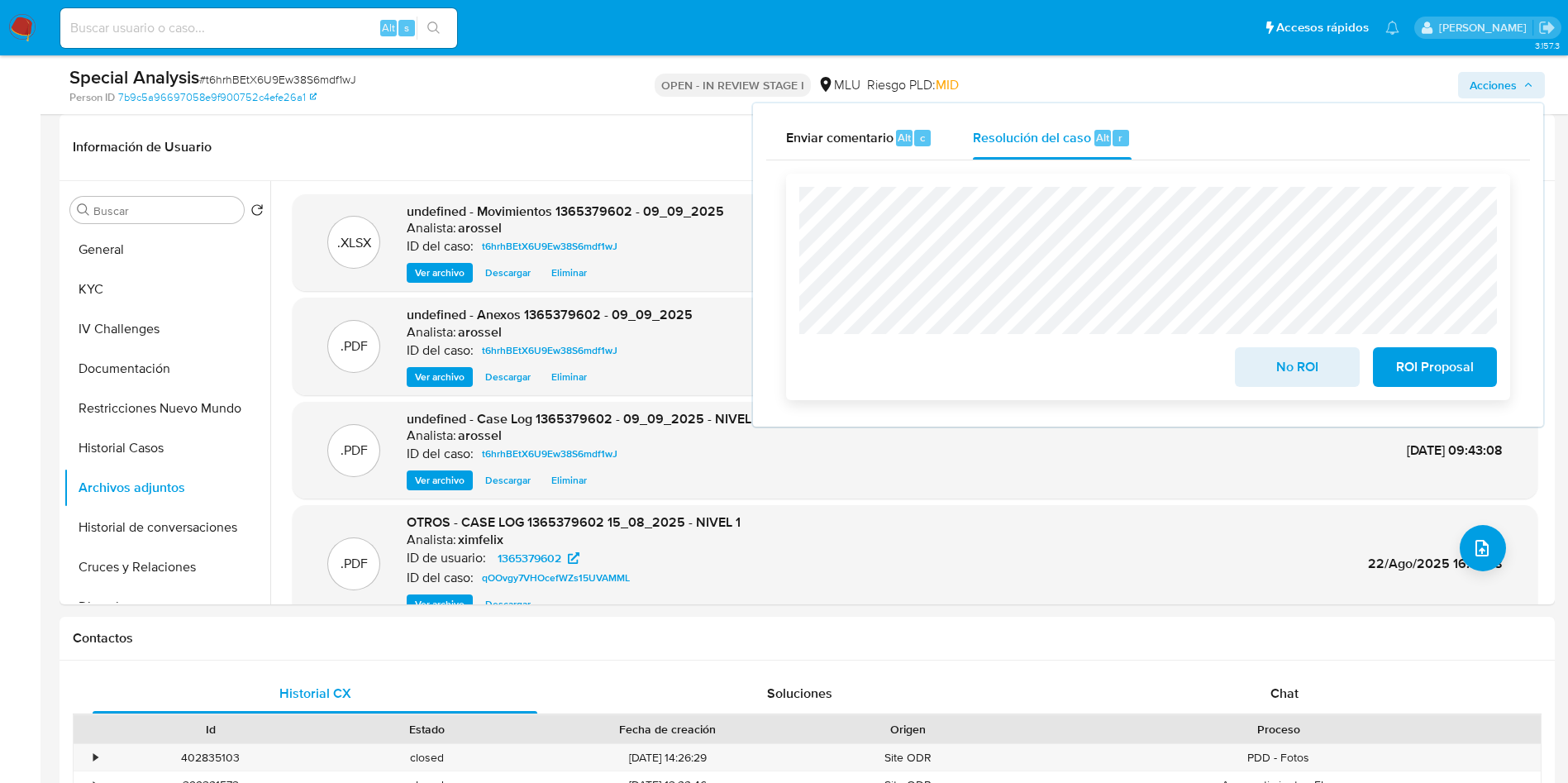
click at [1254, 374] on button "No ROI" at bounding box center [1297, 366] width 124 height 40
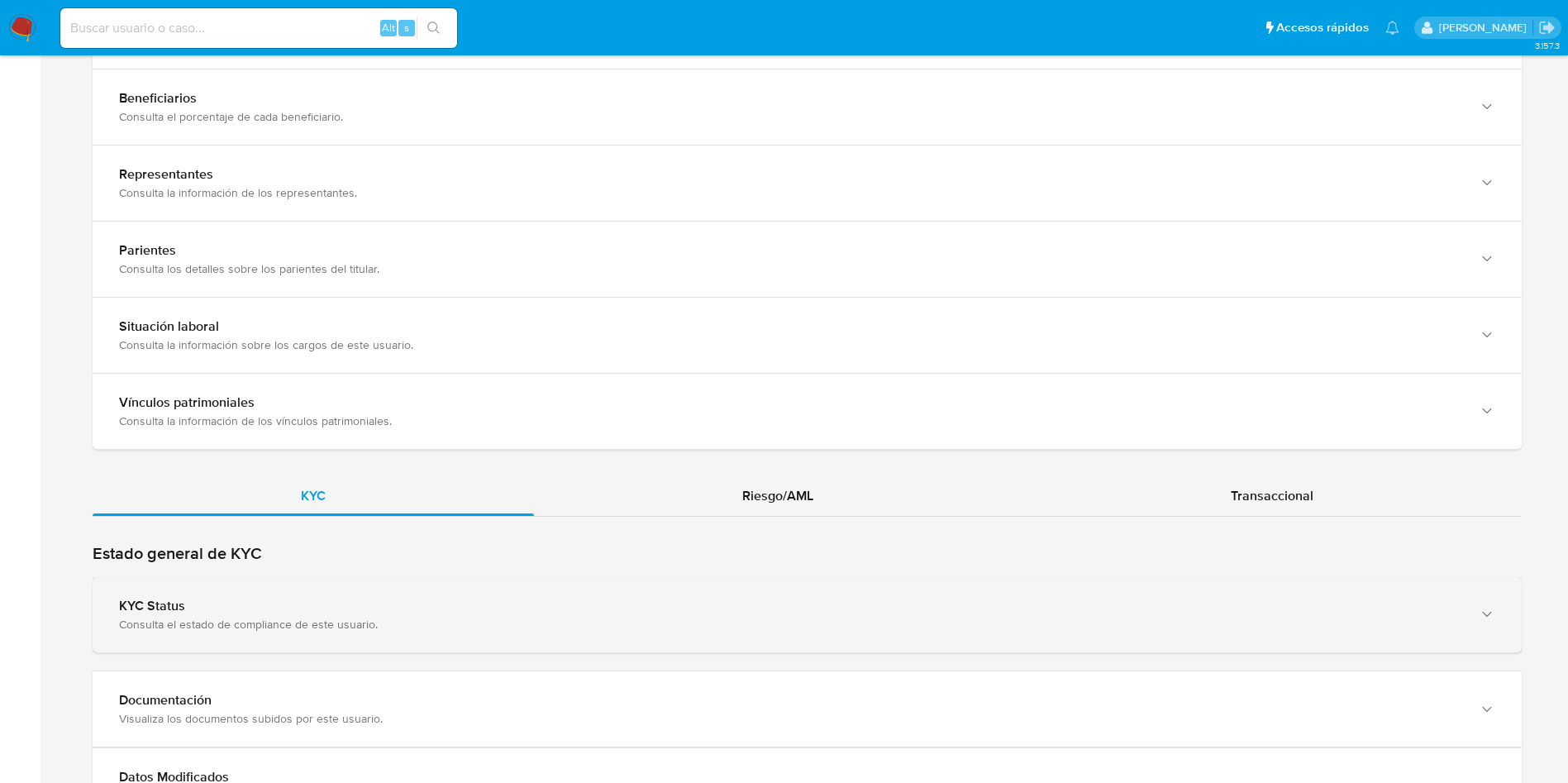
click at [416, 624] on div "Consulta el estado de compliance de este usuario." at bounding box center [790, 623] width 1343 height 15
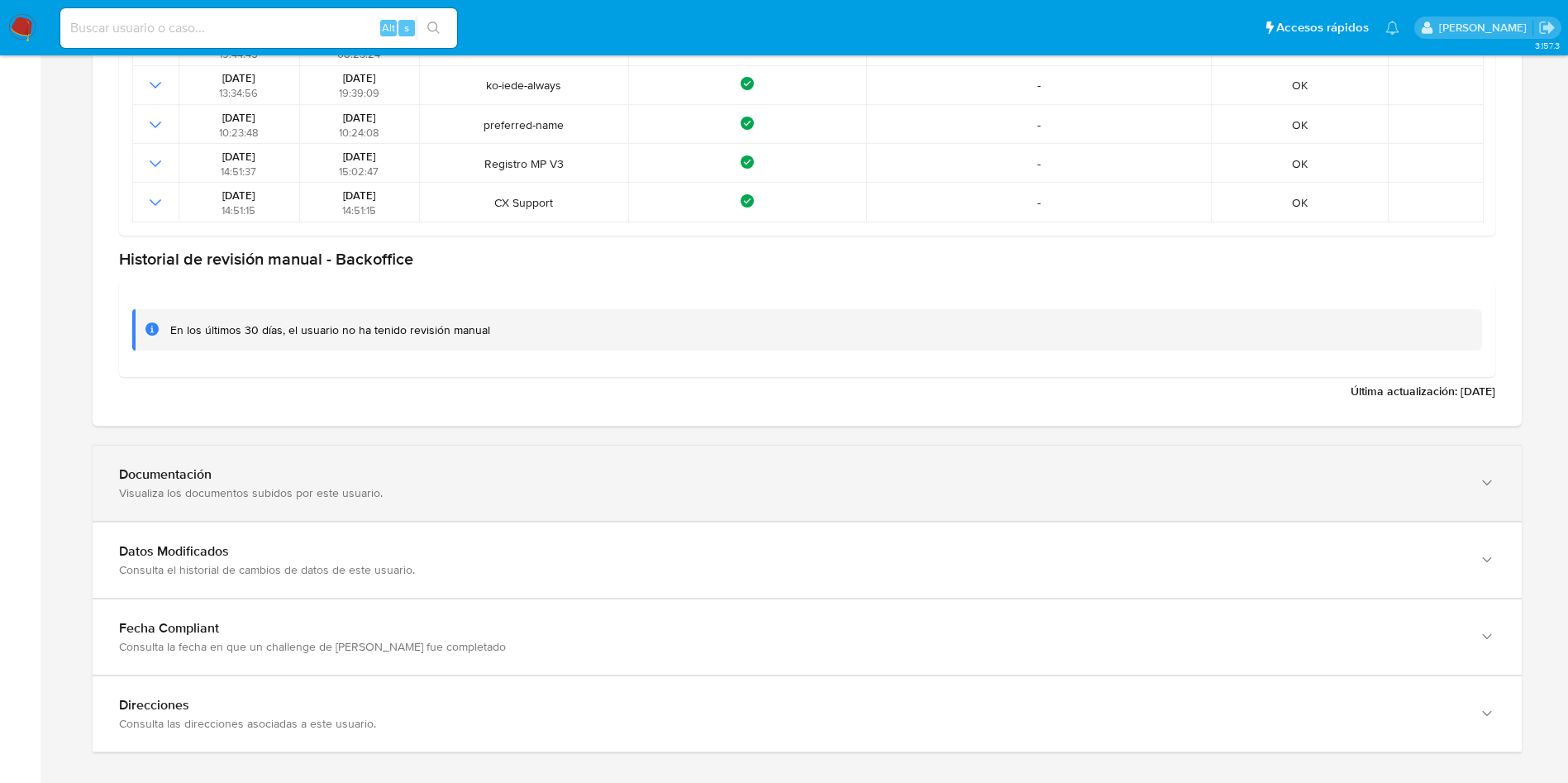
click at [448, 501] on div "Documentación Visualiza los documentos subidos por este usuario." at bounding box center [806, 483] width 1429 height 76
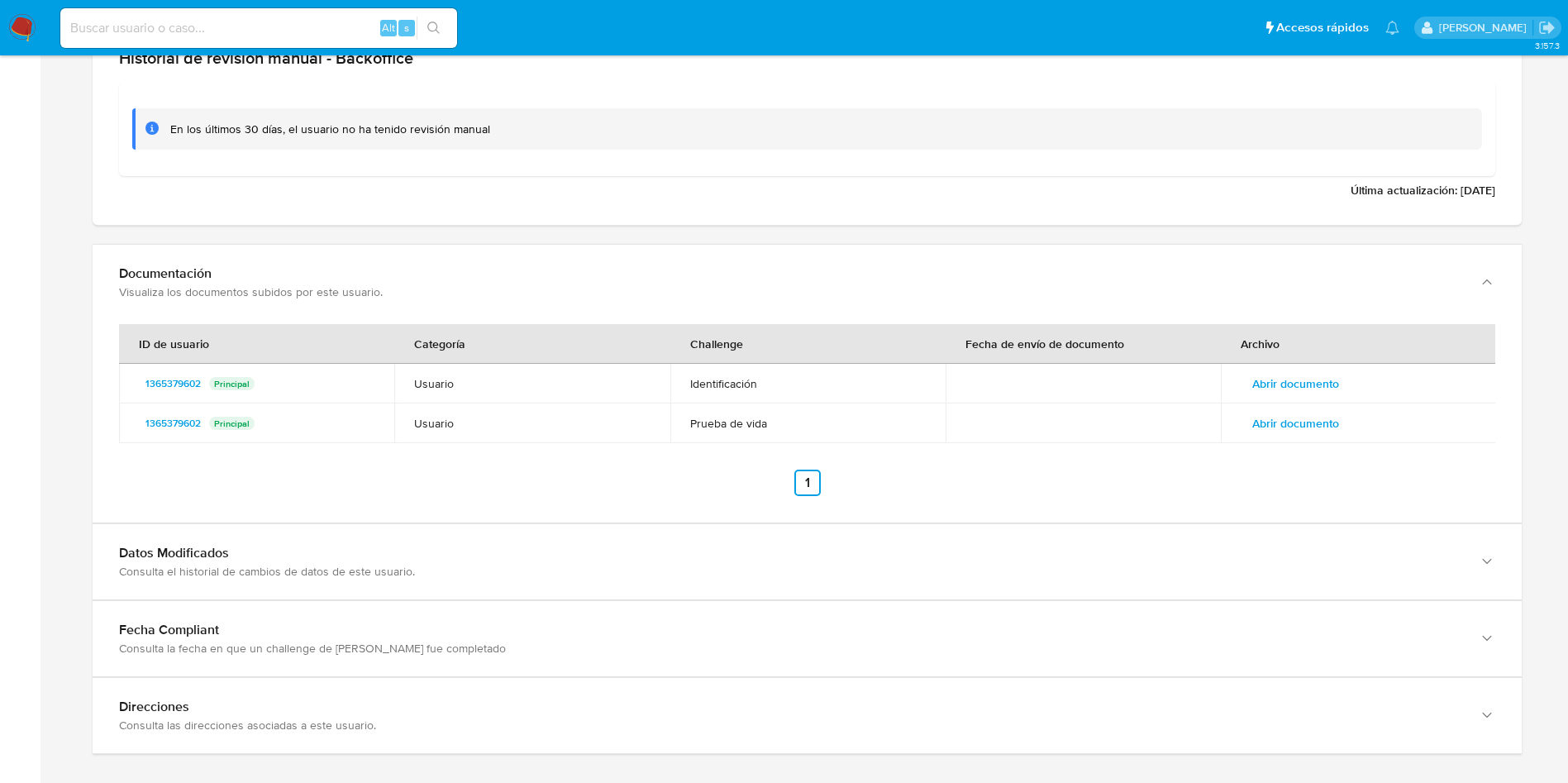
scroll to position [2061, 0]
click at [1312, 392] on span "Abrir documento" at bounding box center [1296, 382] width 87 height 23
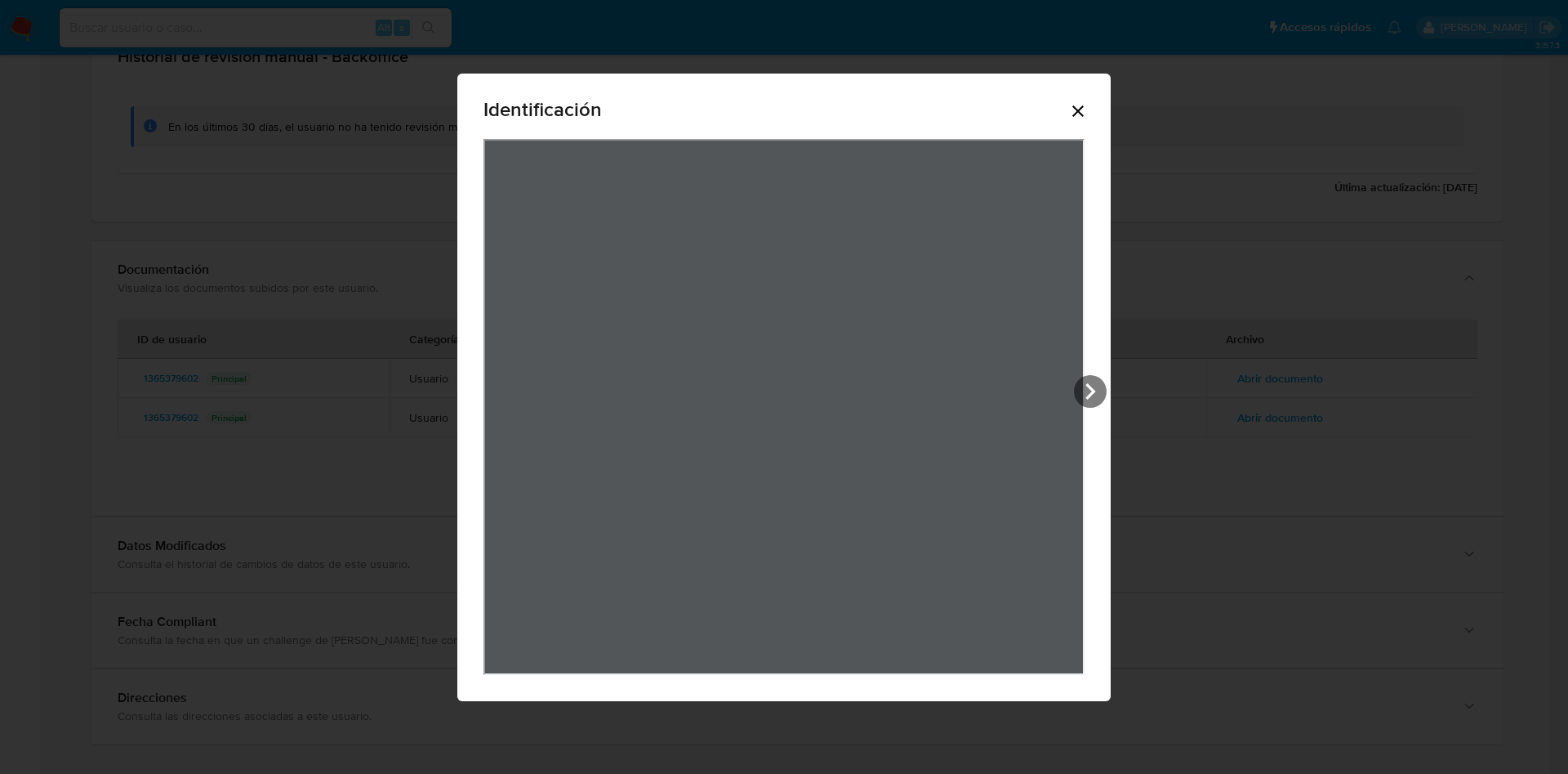
click at [1079, 97] on div "Identificación" at bounding box center [784, 112] width 602 height 52
click at [1074, 104] on icon "Cerrar" at bounding box center [1078, 111] width 20 height 20
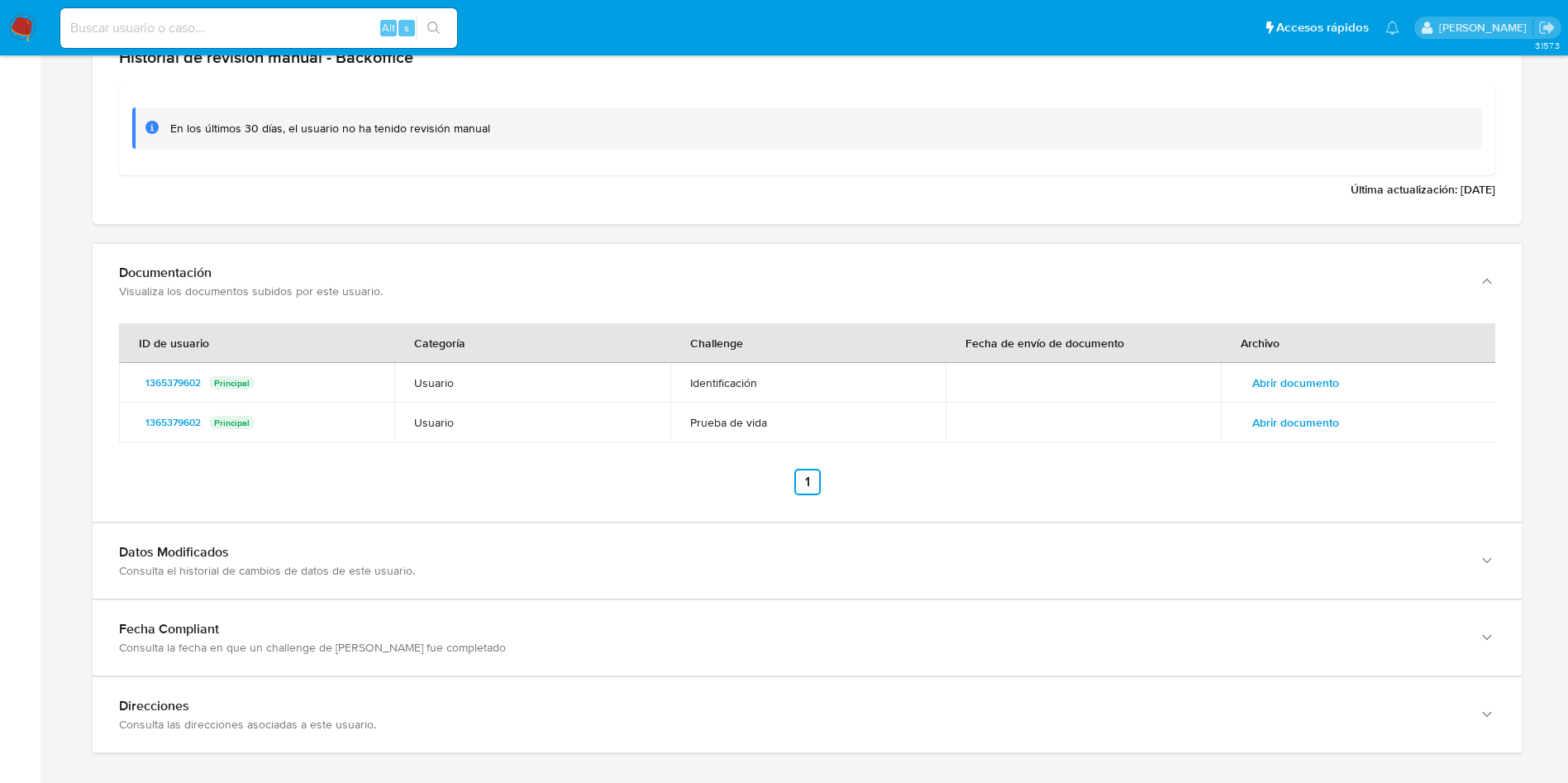
click at [1318, 433] on span "Abrir documento" at bounding box center [1296, 421] width 87 height 23
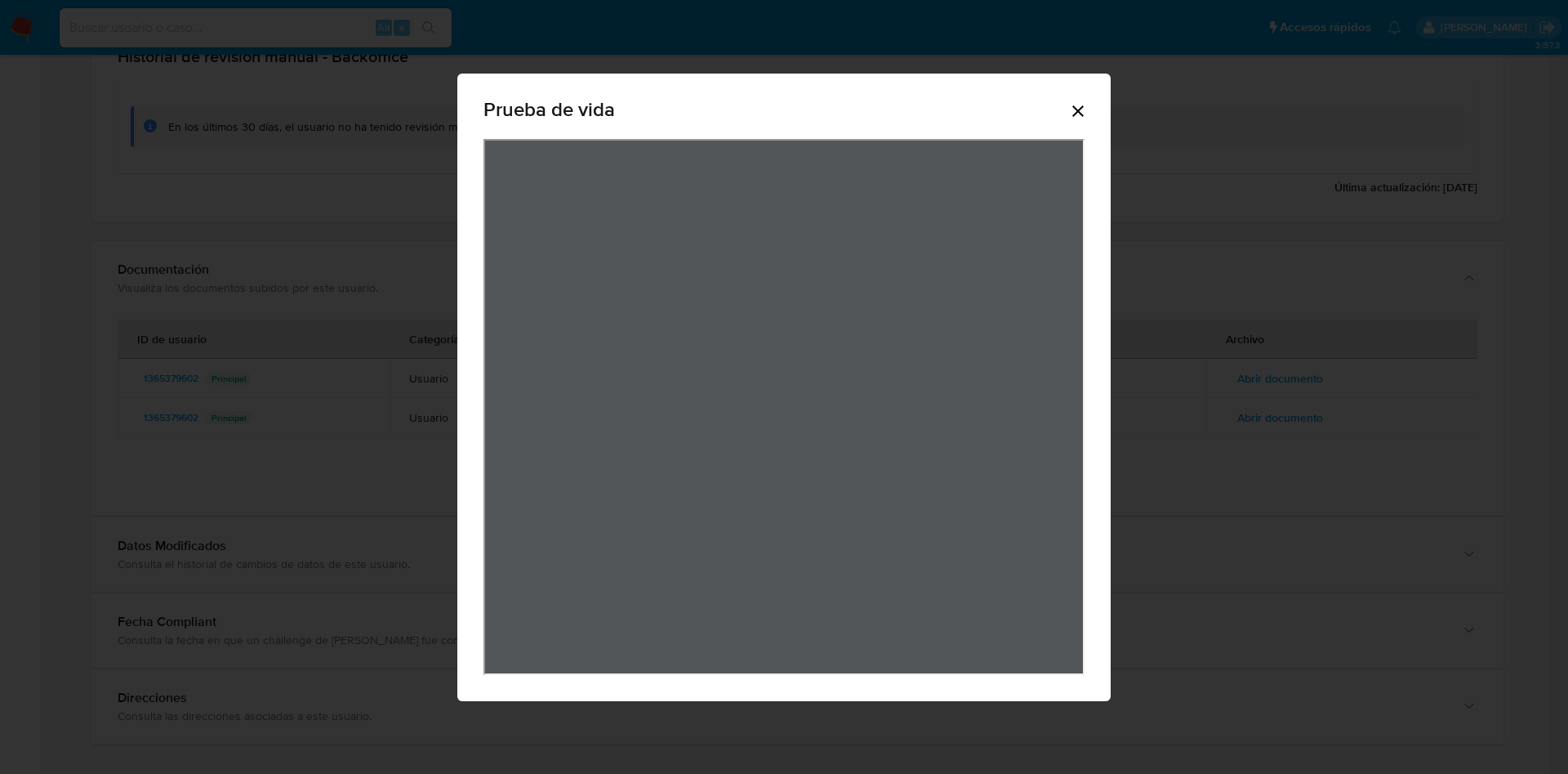
click at [1074, 107] on icon "Cerrar" at bounding box center [1078, 111] width 12 height 12
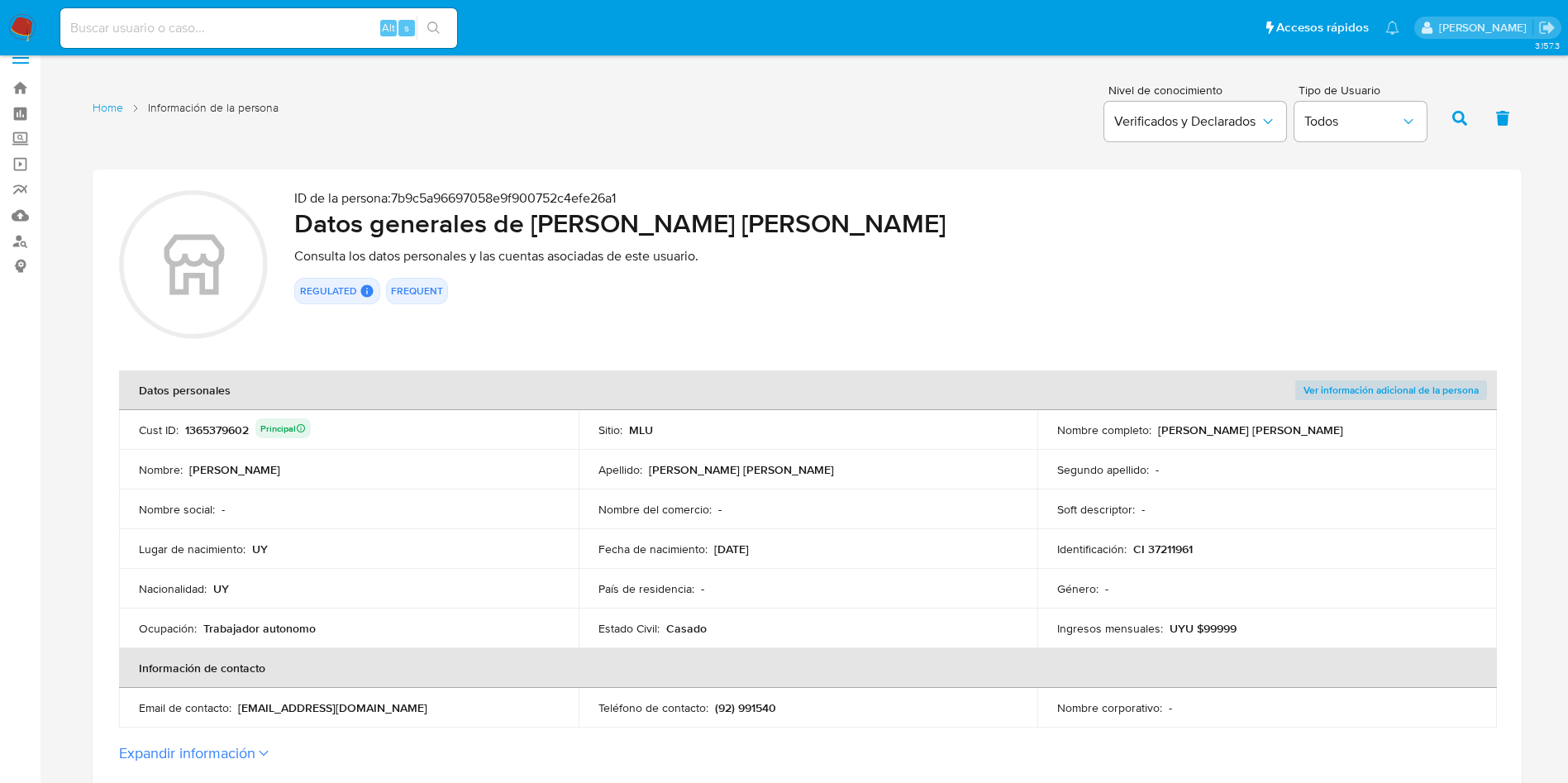
scroll to position [0, 0]
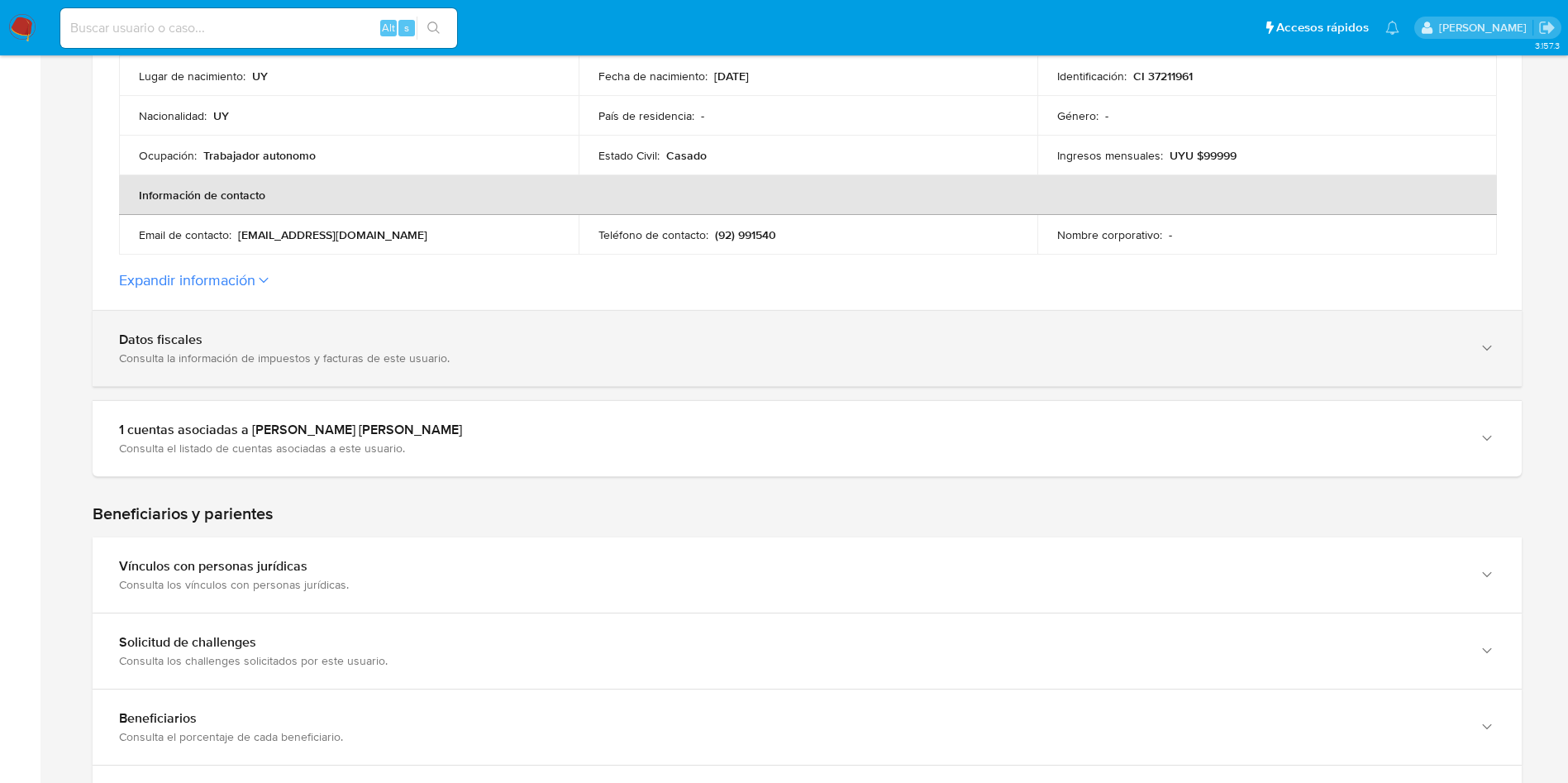
click at [356, 362] on div "Consulta la información de impuestos y facturas de este usuario." at bounding box center [790, 358] width 1343 height 15
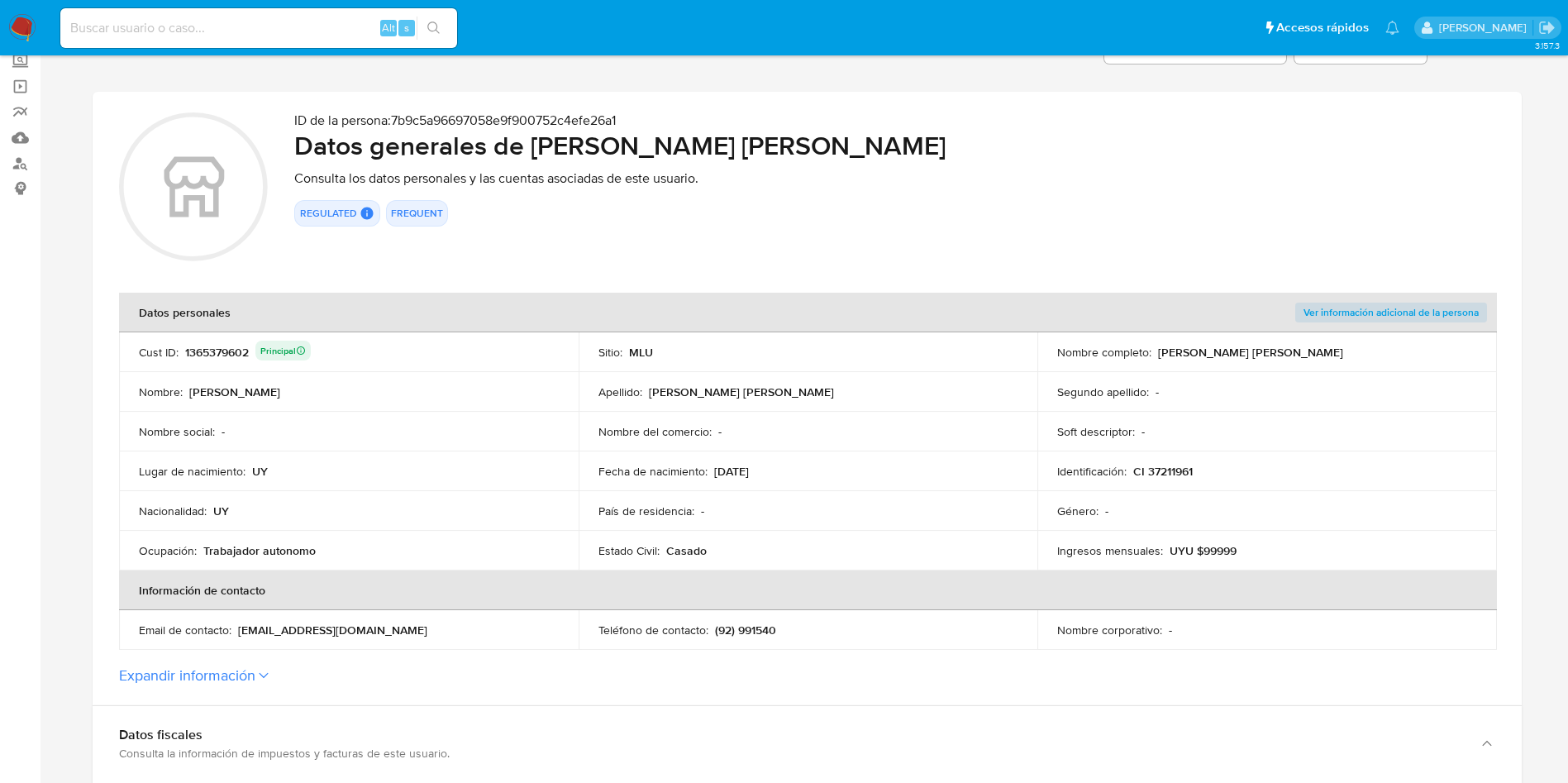
scroll to position [124, 0]
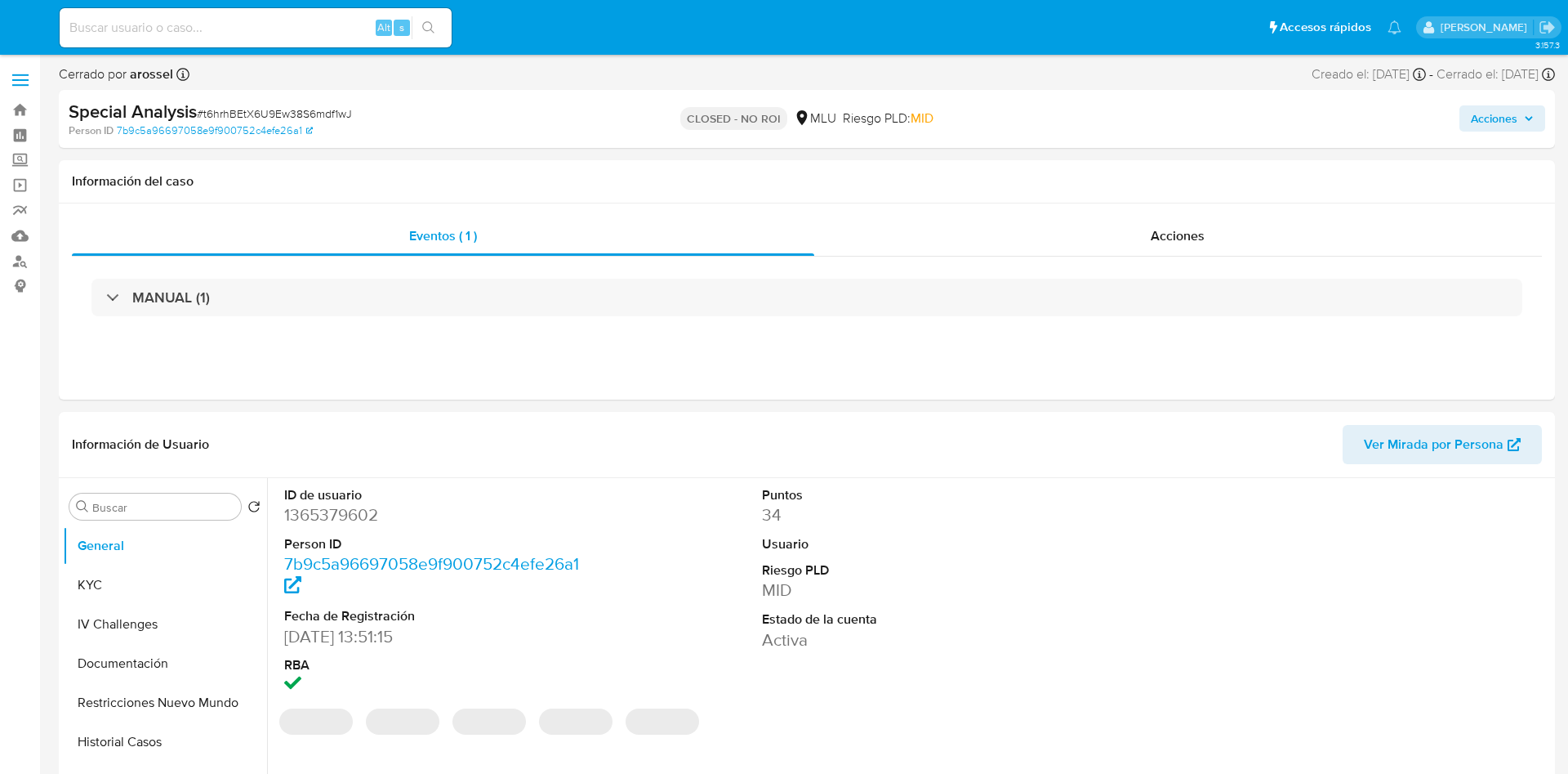
select select "10"
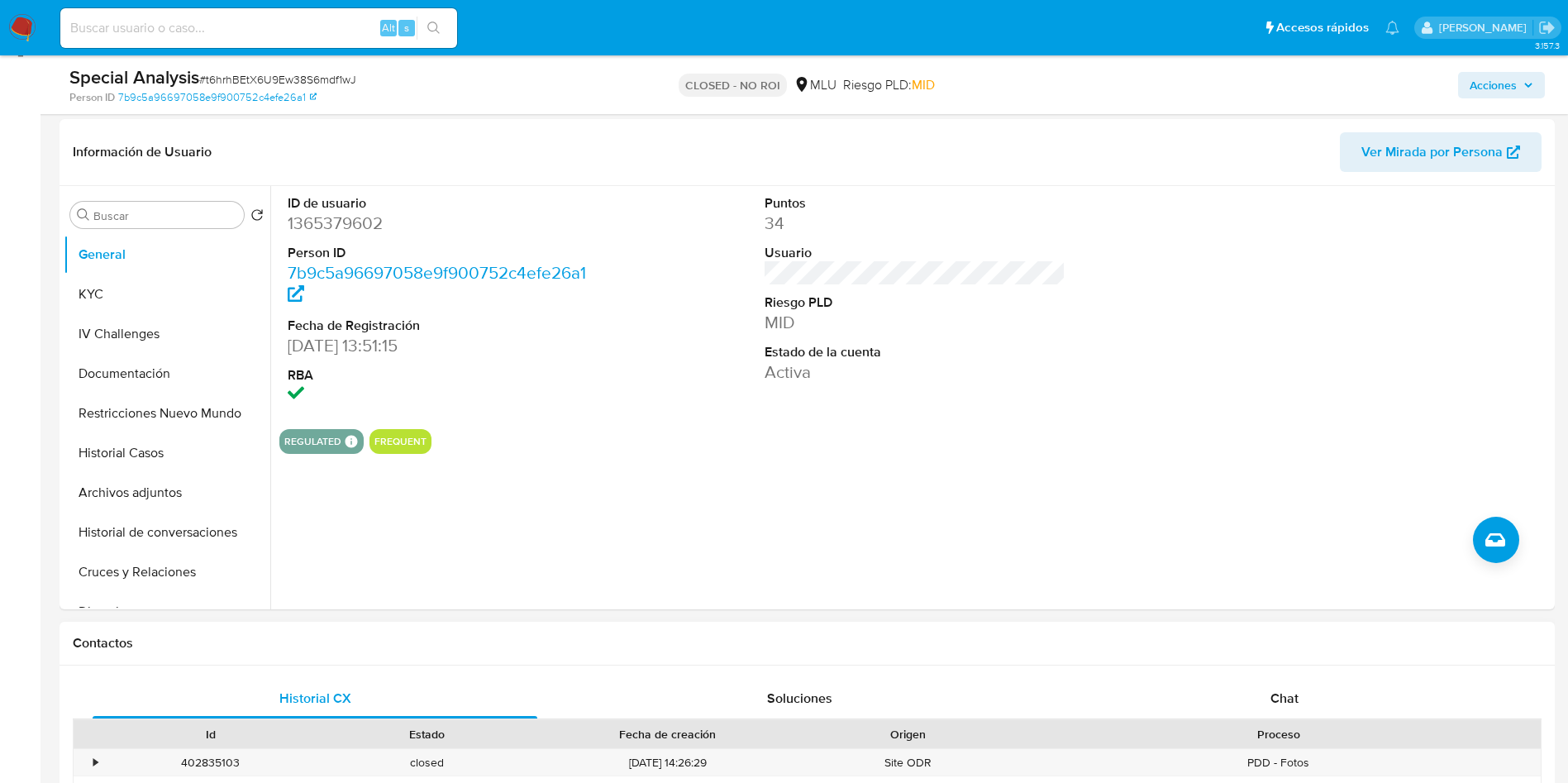
scroll to position [248, 0]
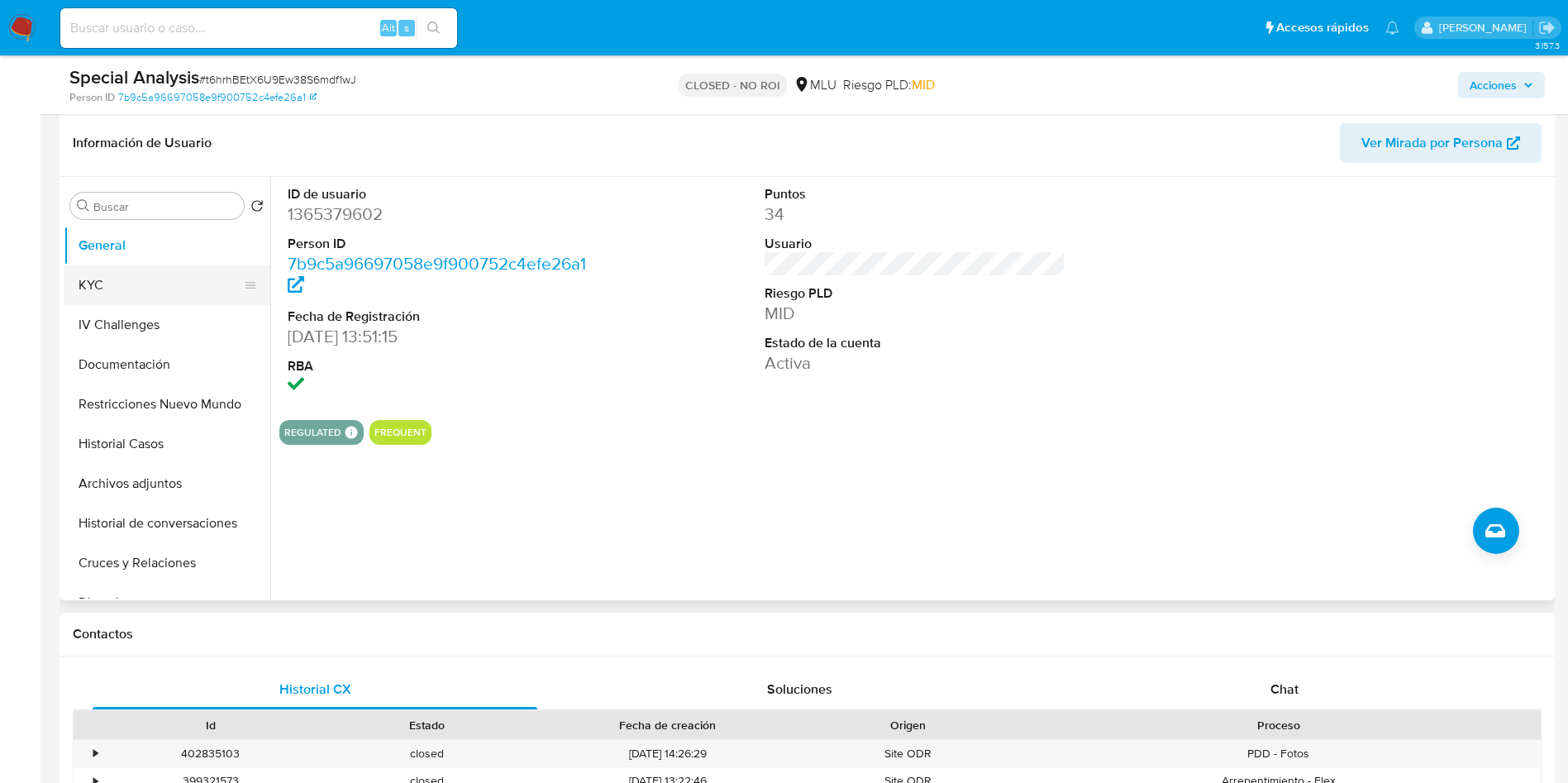
click at [177, 268] on button "KYC" at bounding box center [160, 285] width 194 height 40
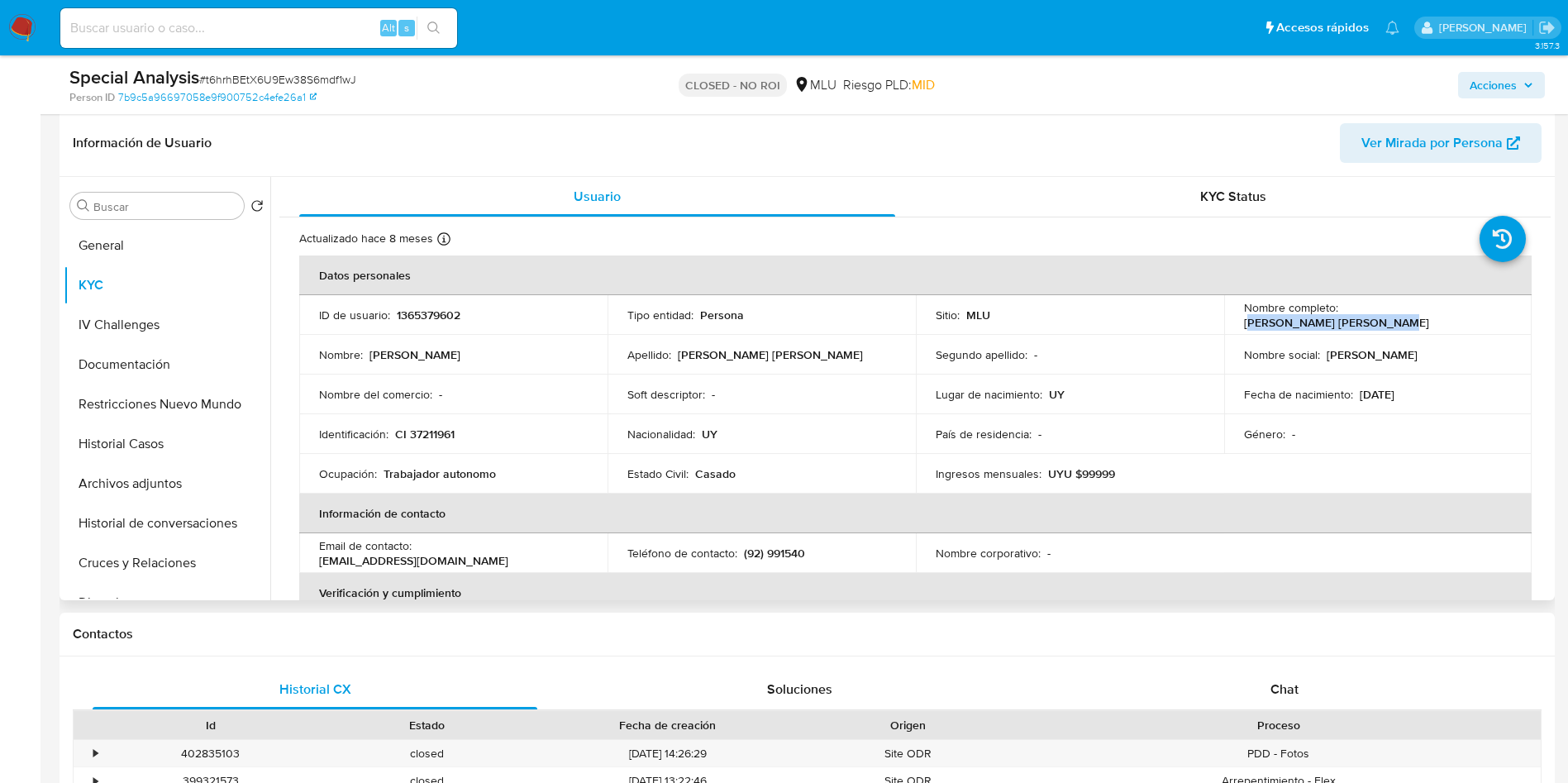
drag, startPoint x: 1343, startPoint y: 314, endPoint x: 1475, endPoint y: 314, distance: 132.0
click at [1475, 314] on div "Nombre completo : [PERSON_NAME] [PERSON_NAME]" at bounding box center [1378, 314] width 268 height 30
click at [1361, 314] on p "Ricahrd Poul Galinat Toth" at bounding box center [1336, 322] width 185 height 15
drag, startPoint x: 1336, startPoint y: 314, endPoint x: 1503, endPoint y: 314, distance: 167.0
click at [1503, 314] on div "Nombre completo : Ricahrd Poul Galinat Toth" at bounding box center [1378, 314] width 268 height 30
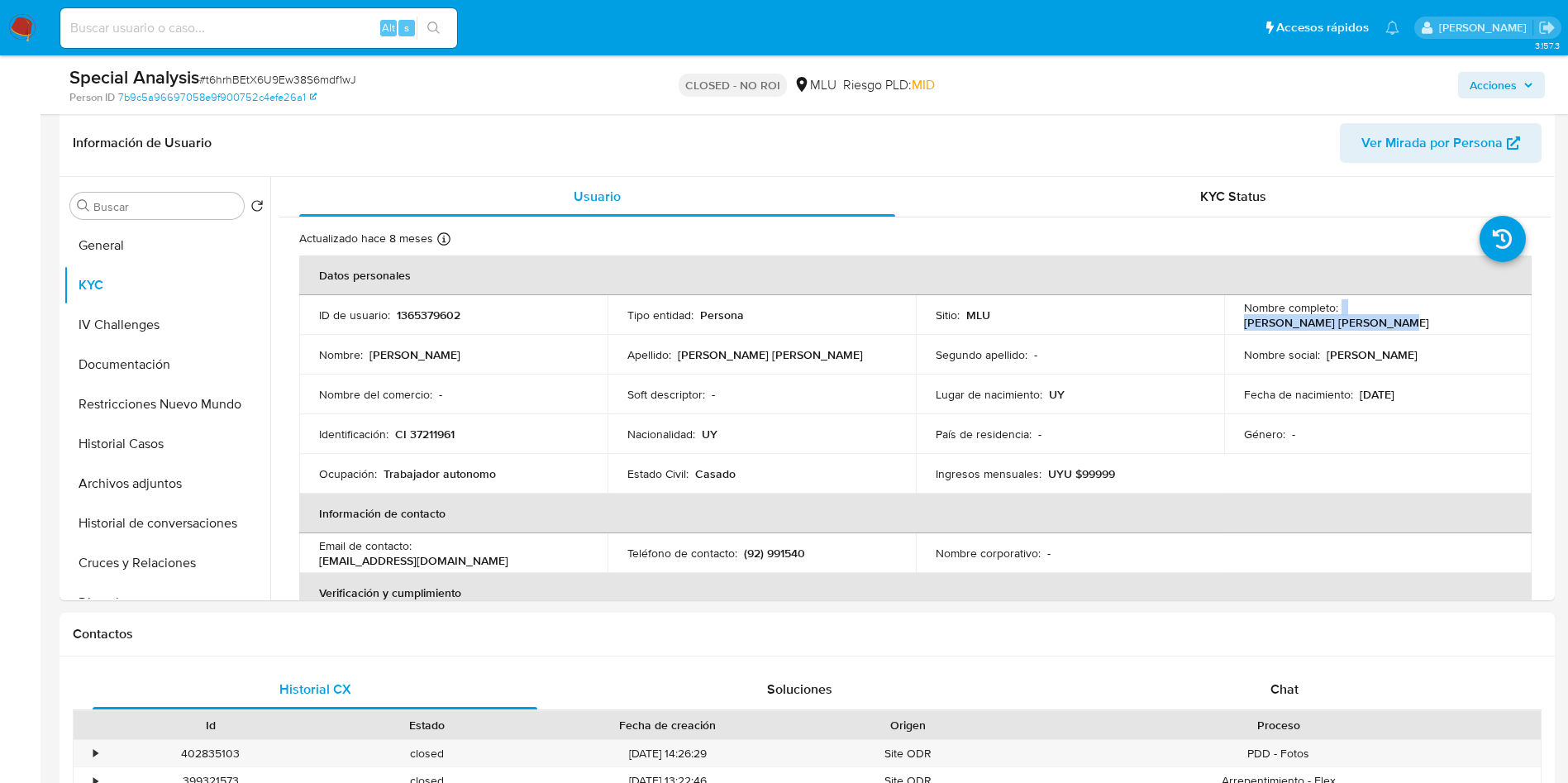
copy div "Ricahrd Poul Galinat Toth"
click at [262, 46] on div "Alt s" at bounding box center [258, 28] width 397 height 40
click at [265, 31] on input at bounding box center [258, 28] width 397 height 21
paste input "BOHLDWuN7L7HSzzikYEKsd7C"
type input "BOHLDWuN7L7HSzzikYEKsd7C"
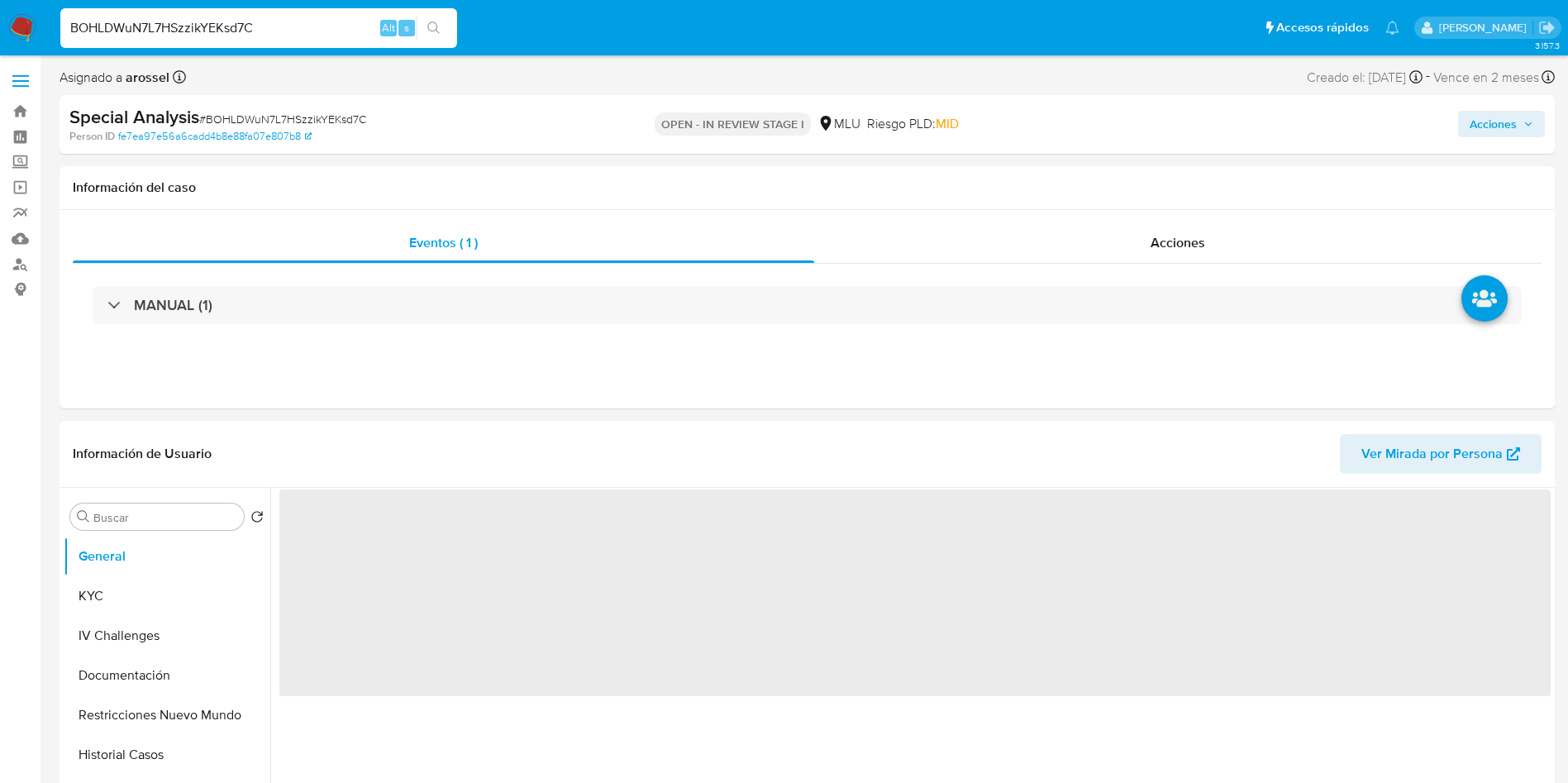
select select "10"
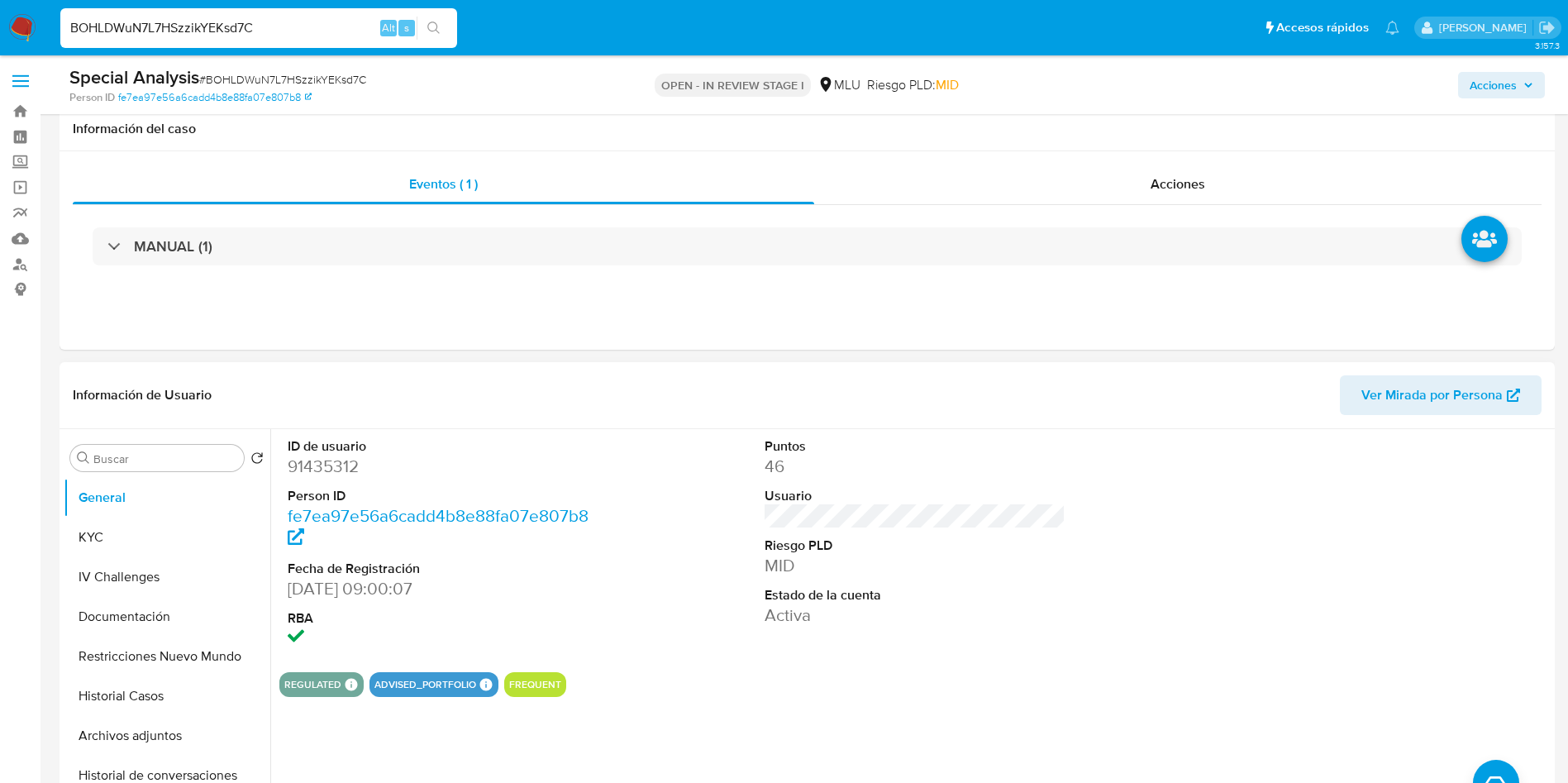
scroll to position [124, 0]
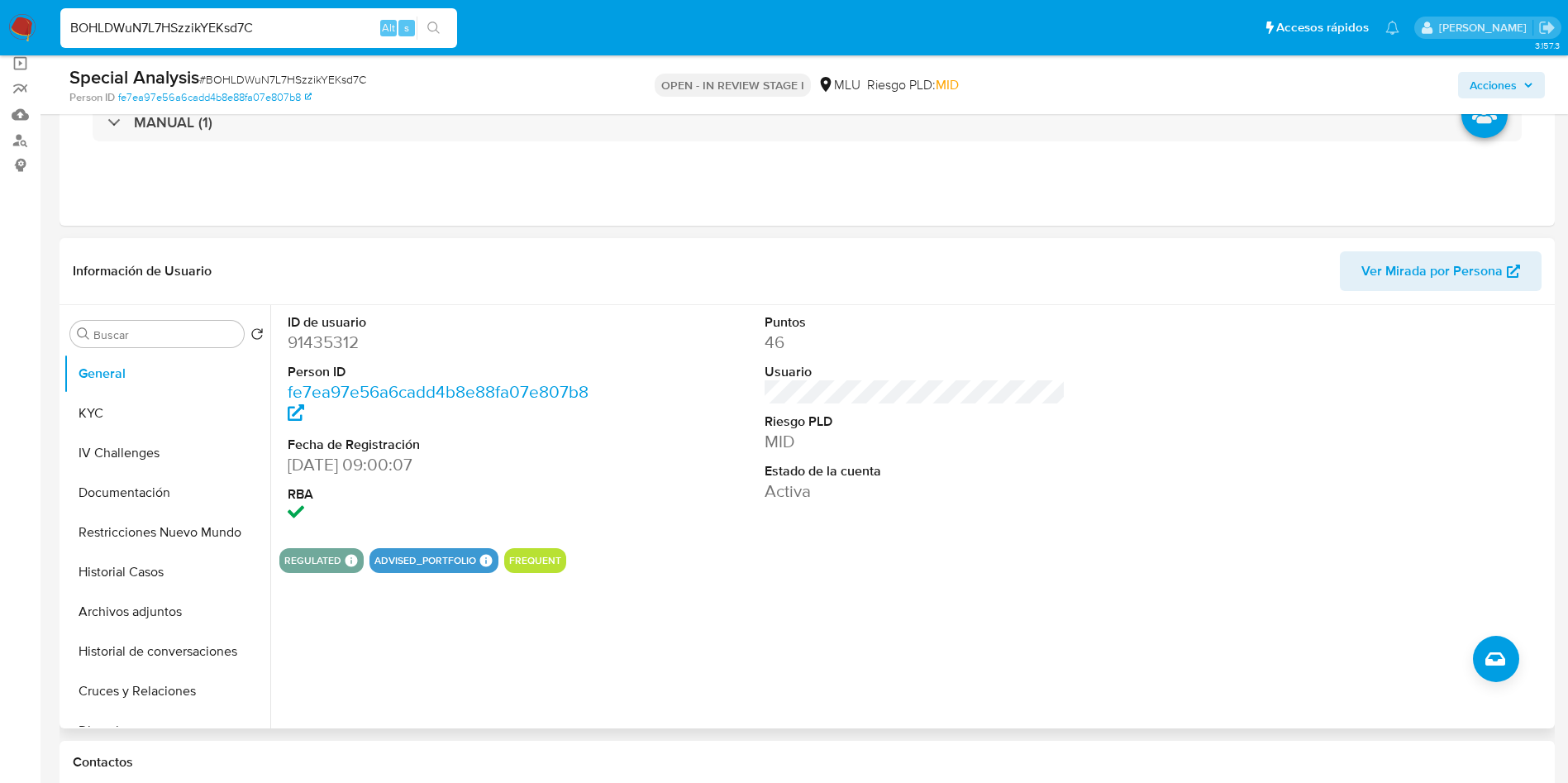
click at [1404, 251] on span "Ver Mirada por Persona" at bounding box center [1431, 270] width 141 height 40
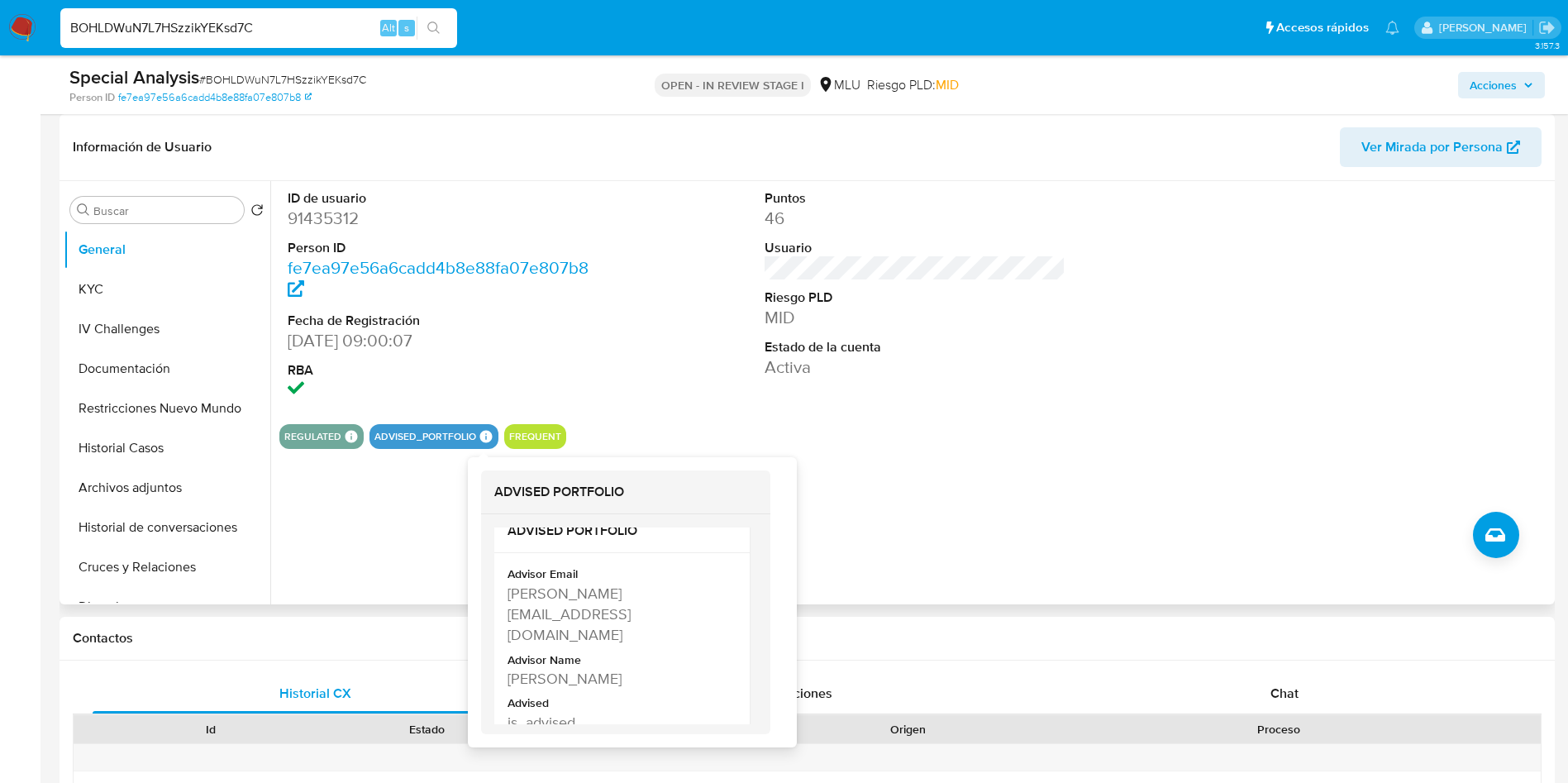
scroll to position [35, 0]
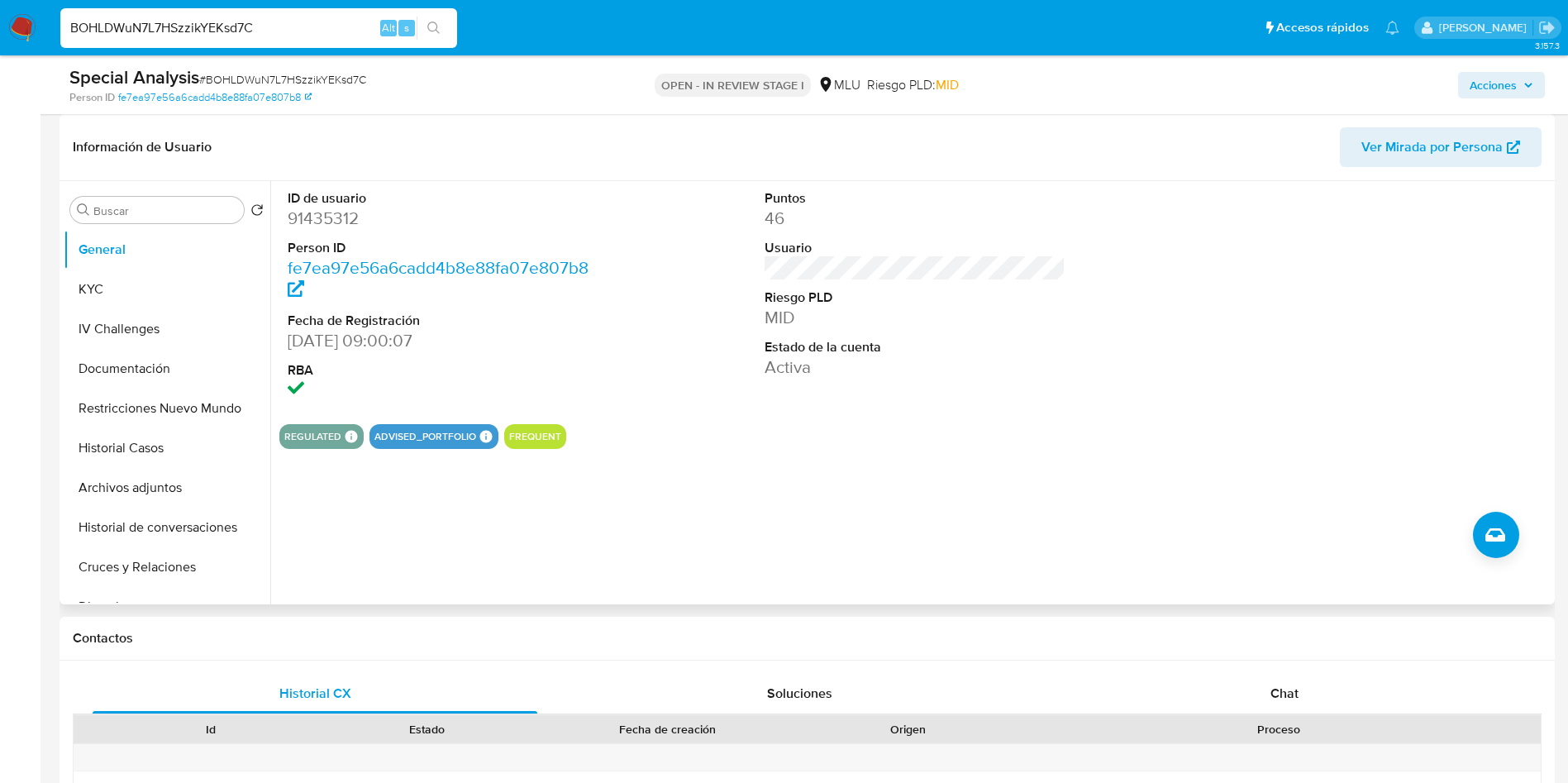
click at [756, 374] on div "Puntos 46 Usuario Riesgo PLD MID Estado de la cuenta Activa" at bounding box center [915, 295] width 318 height 230
click at [110, 451] on button "Historial Casos" at bounding box center [160, 447] width 194 height 40
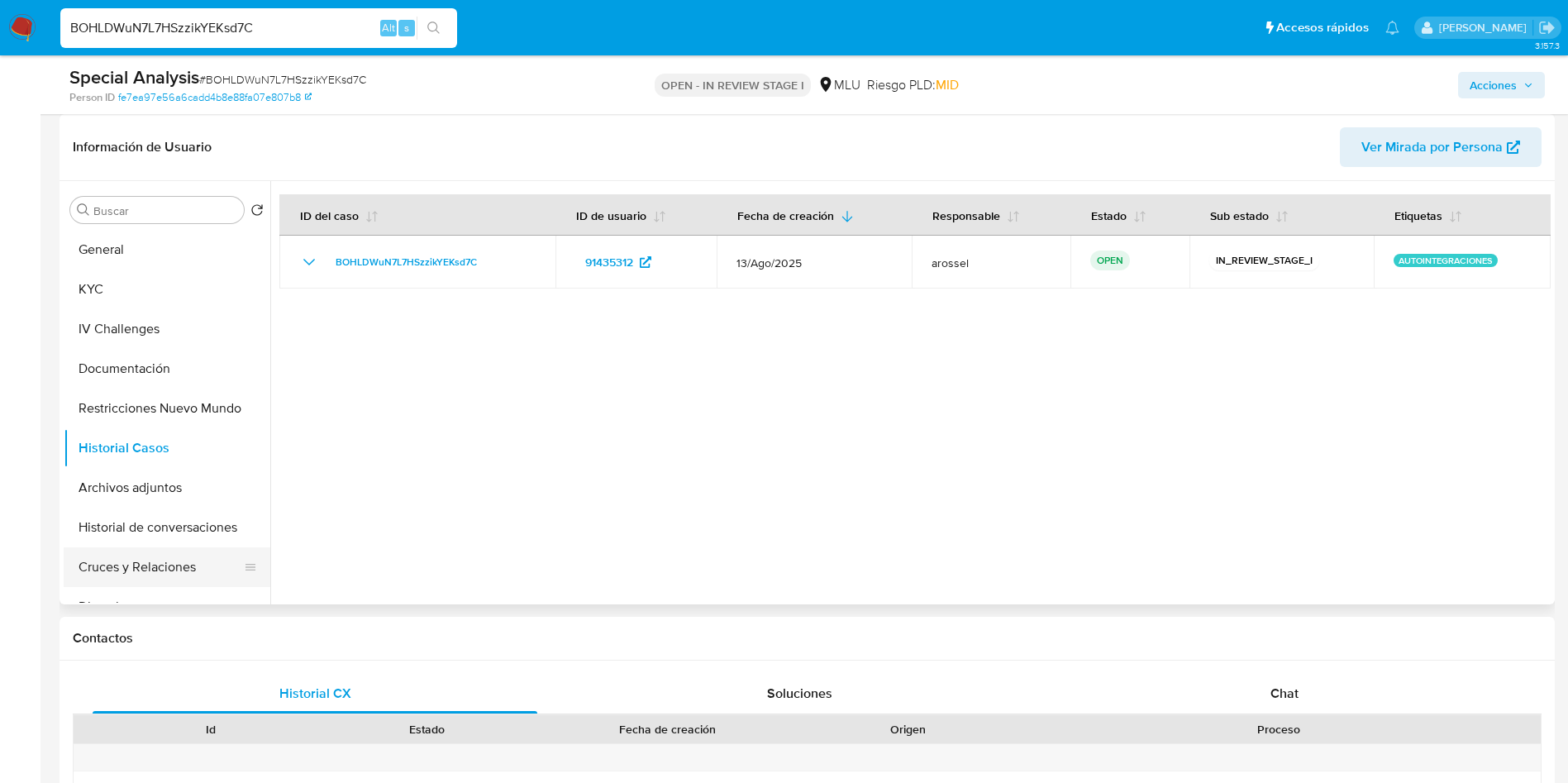
click at [161, 564] on button "Cruces y Relaciones" at bounding box center [160, 566] width 194 height 40
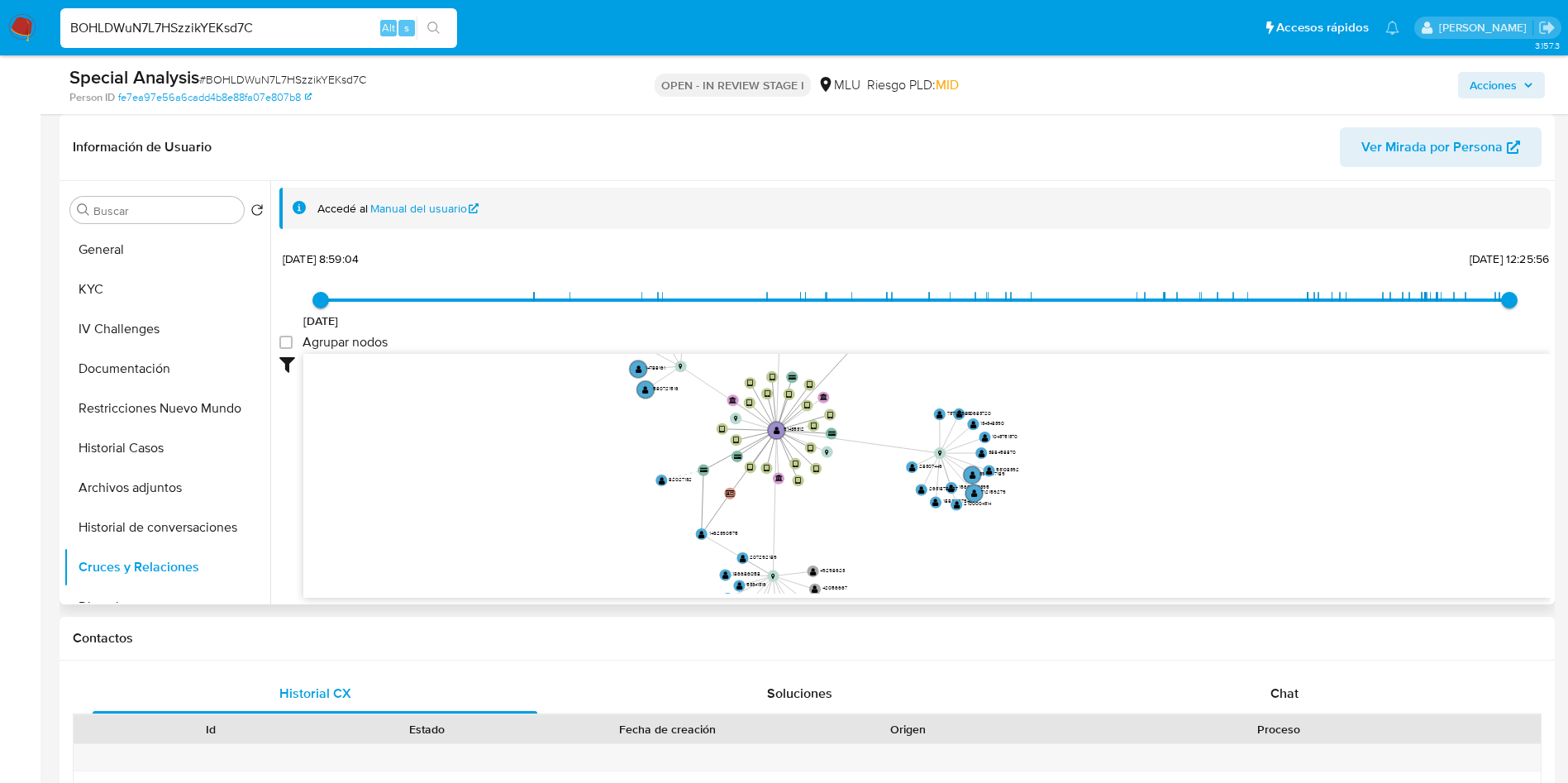
drag, startPoint x: 956, startPoint y: 492, endPoint x: 821, endPoint y: 394, distance: 166.8
click at [922, 399] on icon "device-64c6e8c71f89583c174514db  user-91435312  91435312 device-61a2a07208813…" at bounding box center [927, 474] width 1247 height 240
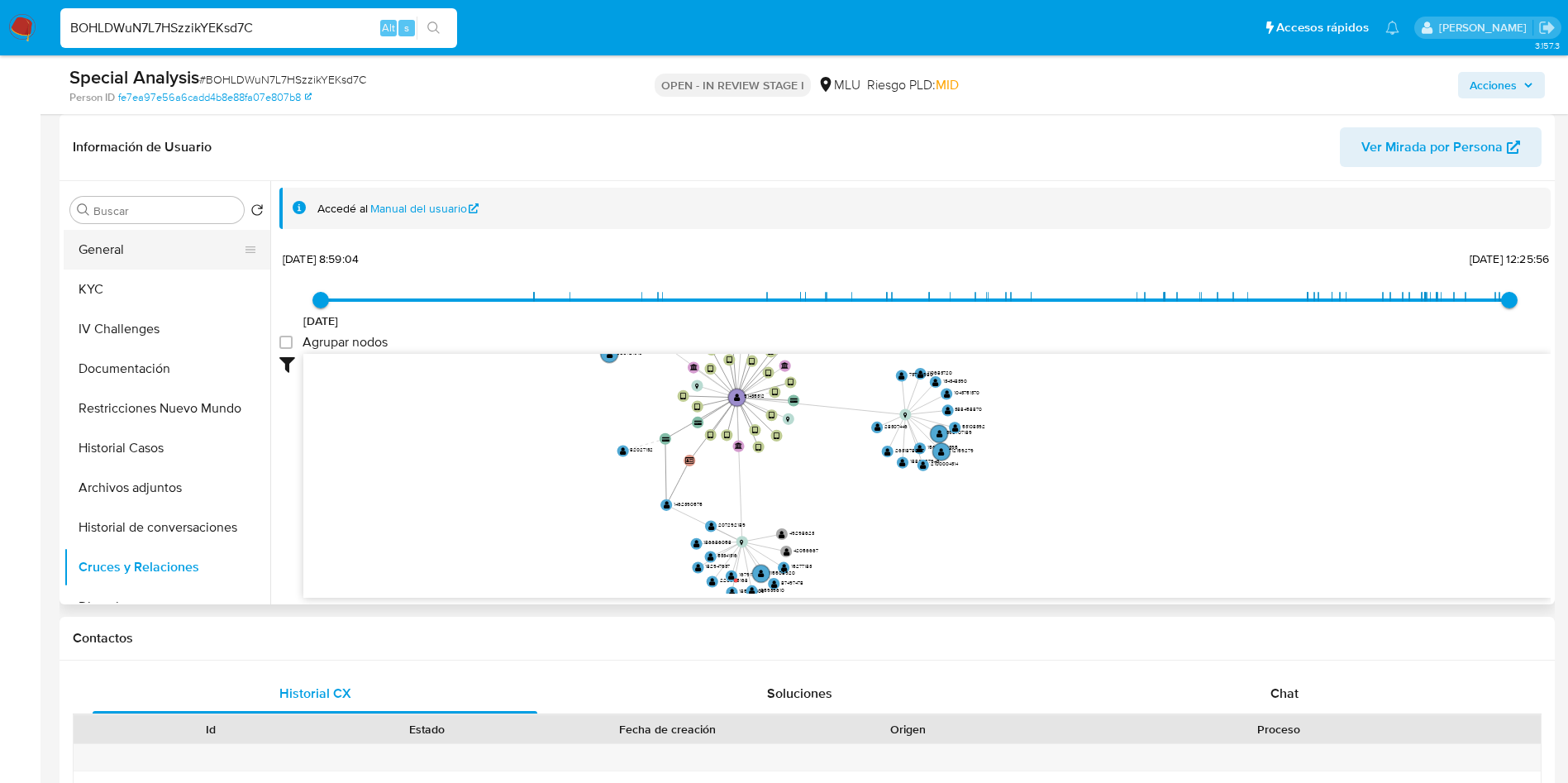
click at [146, 271] on button "KYC" at bounding box center [167, 289] width 207 height 40
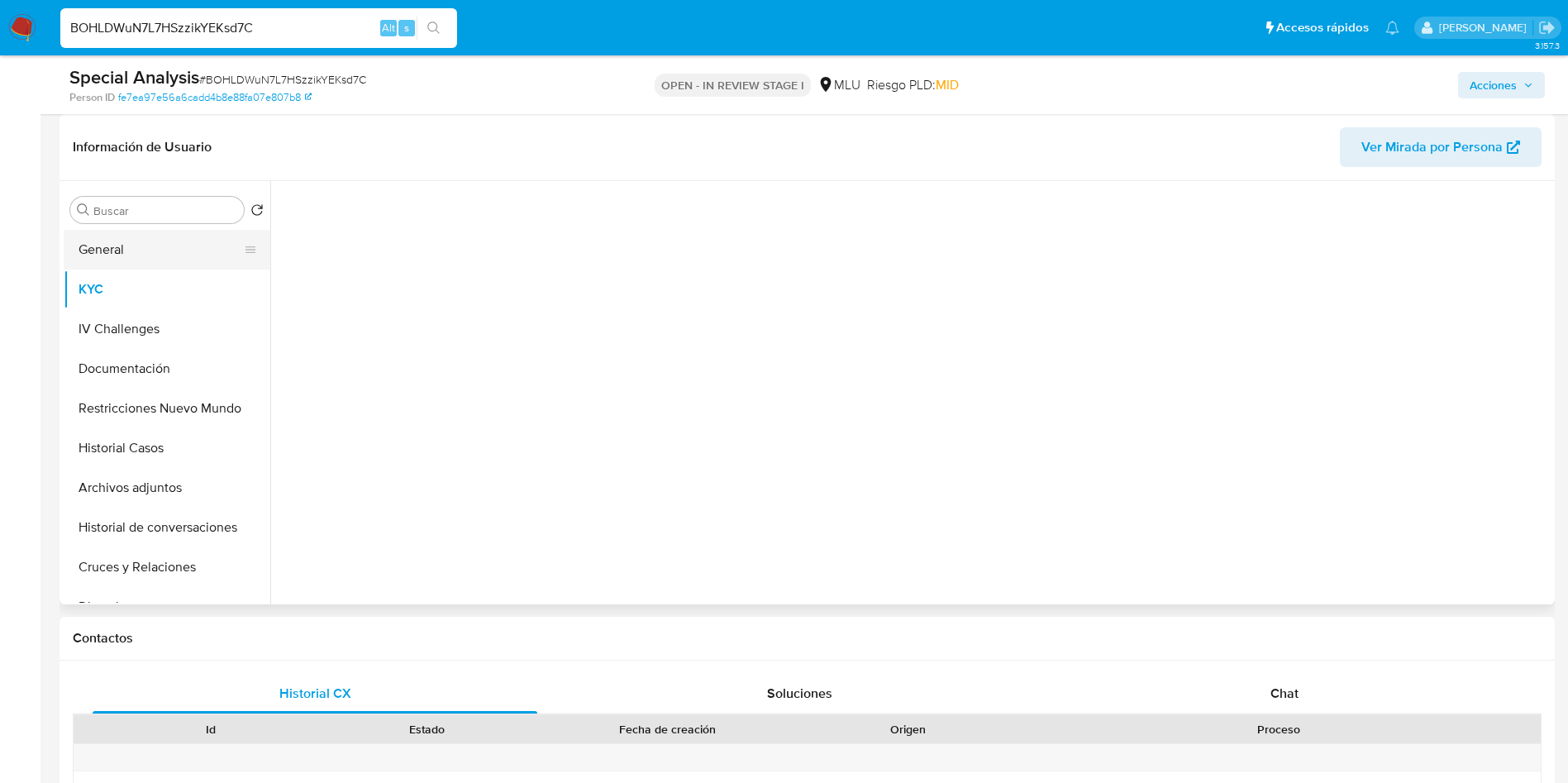
click at [146, 250] on button "General" at bounding box center [160, 249] width 194 height 40
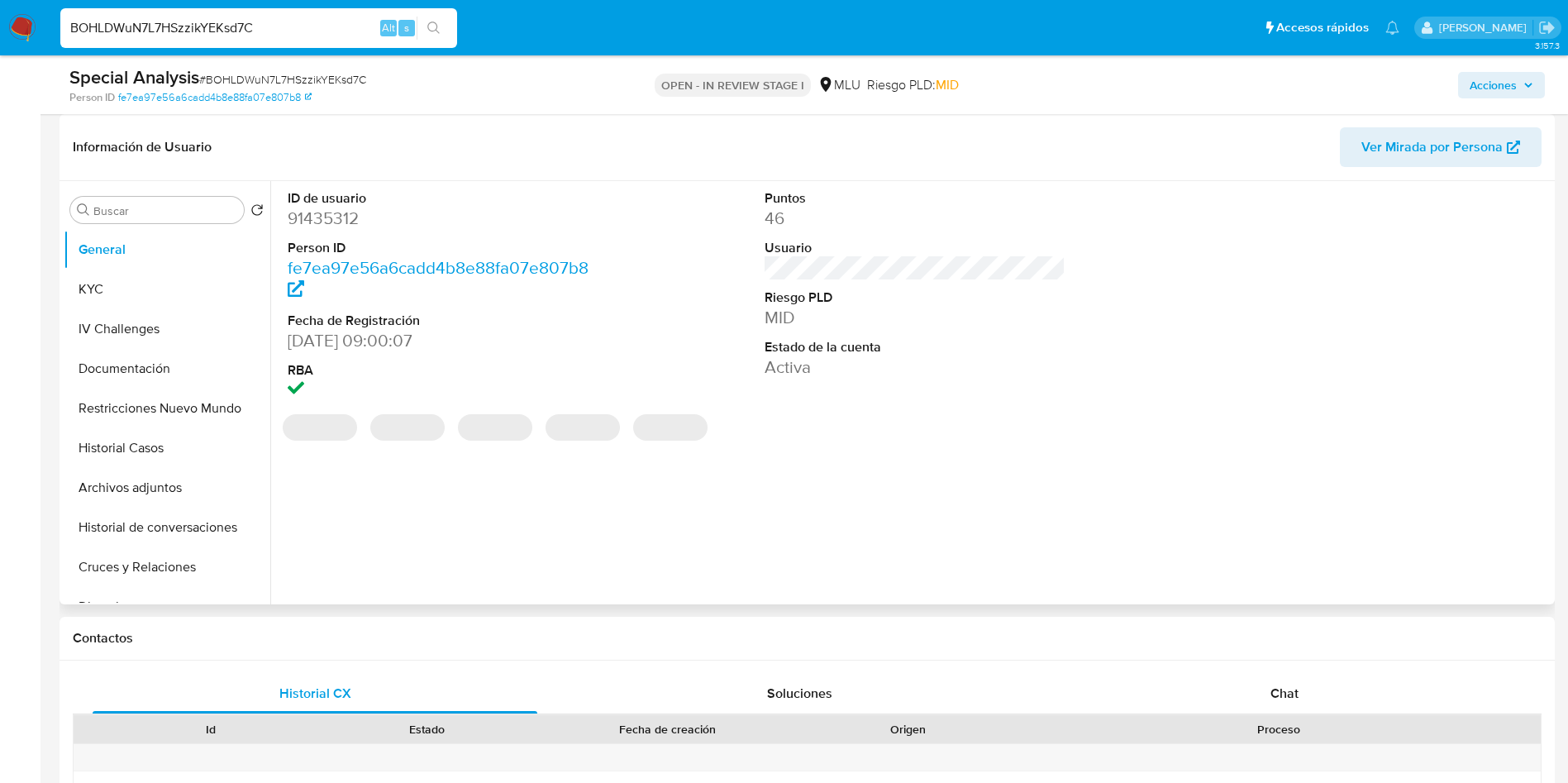
click at [330, 219] on dd "91435312" at bounding box center [438, 218] width 302 height 23
copy dd "91435312"
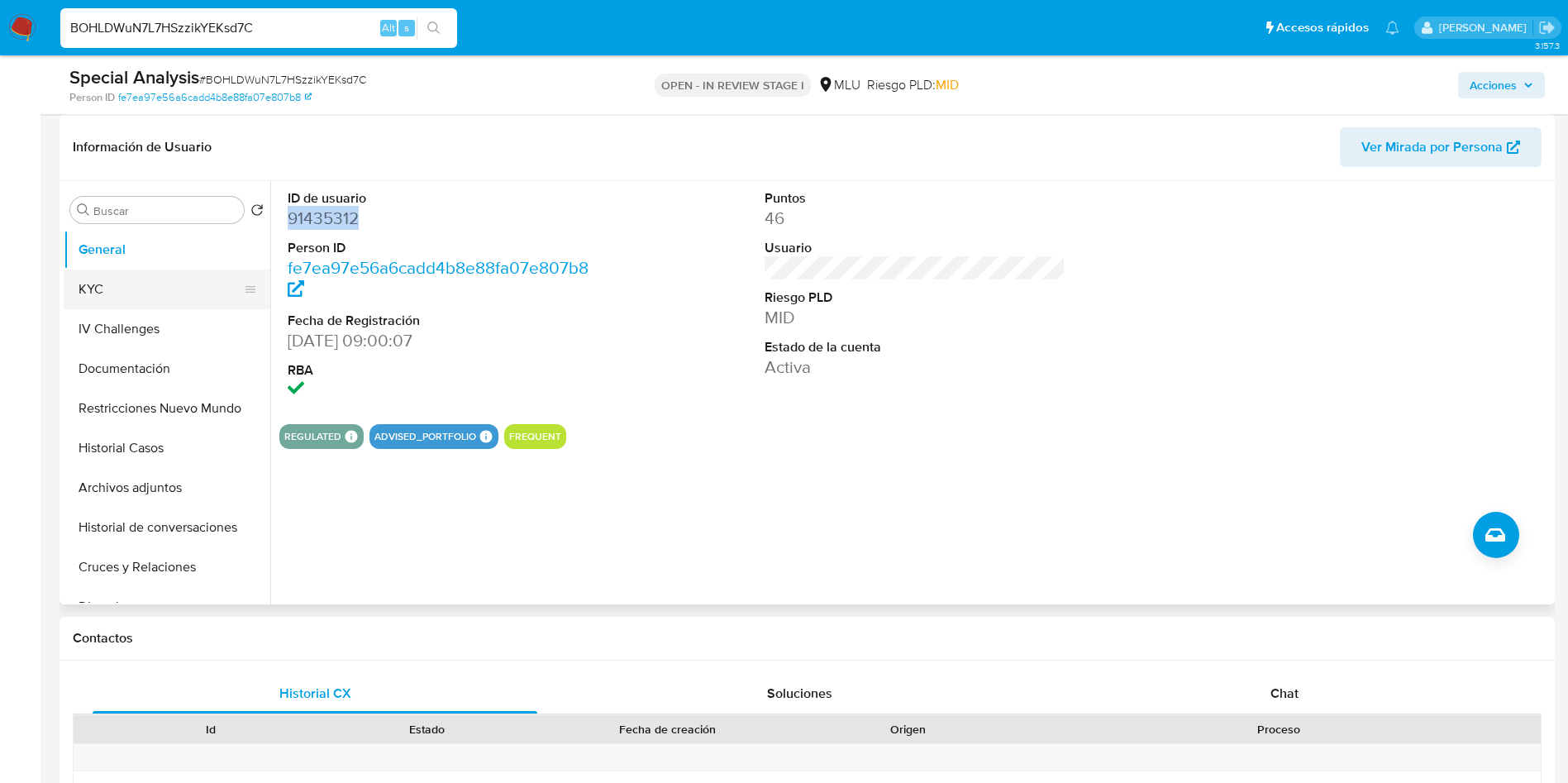
click at [184, 304] on button "KYC" at bounding box center [160, 289] width 194 height 40
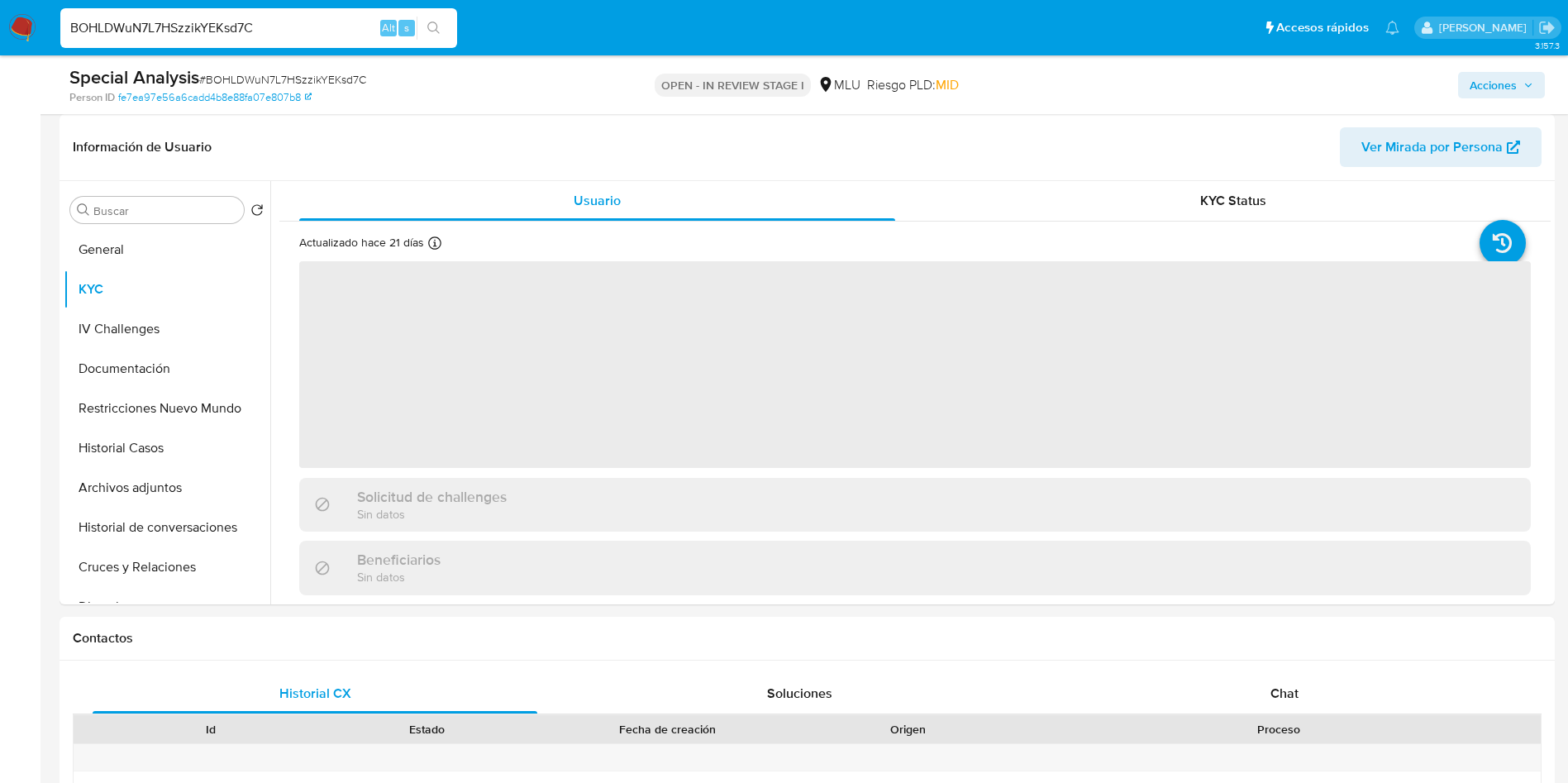
scroll to position [372, 0]
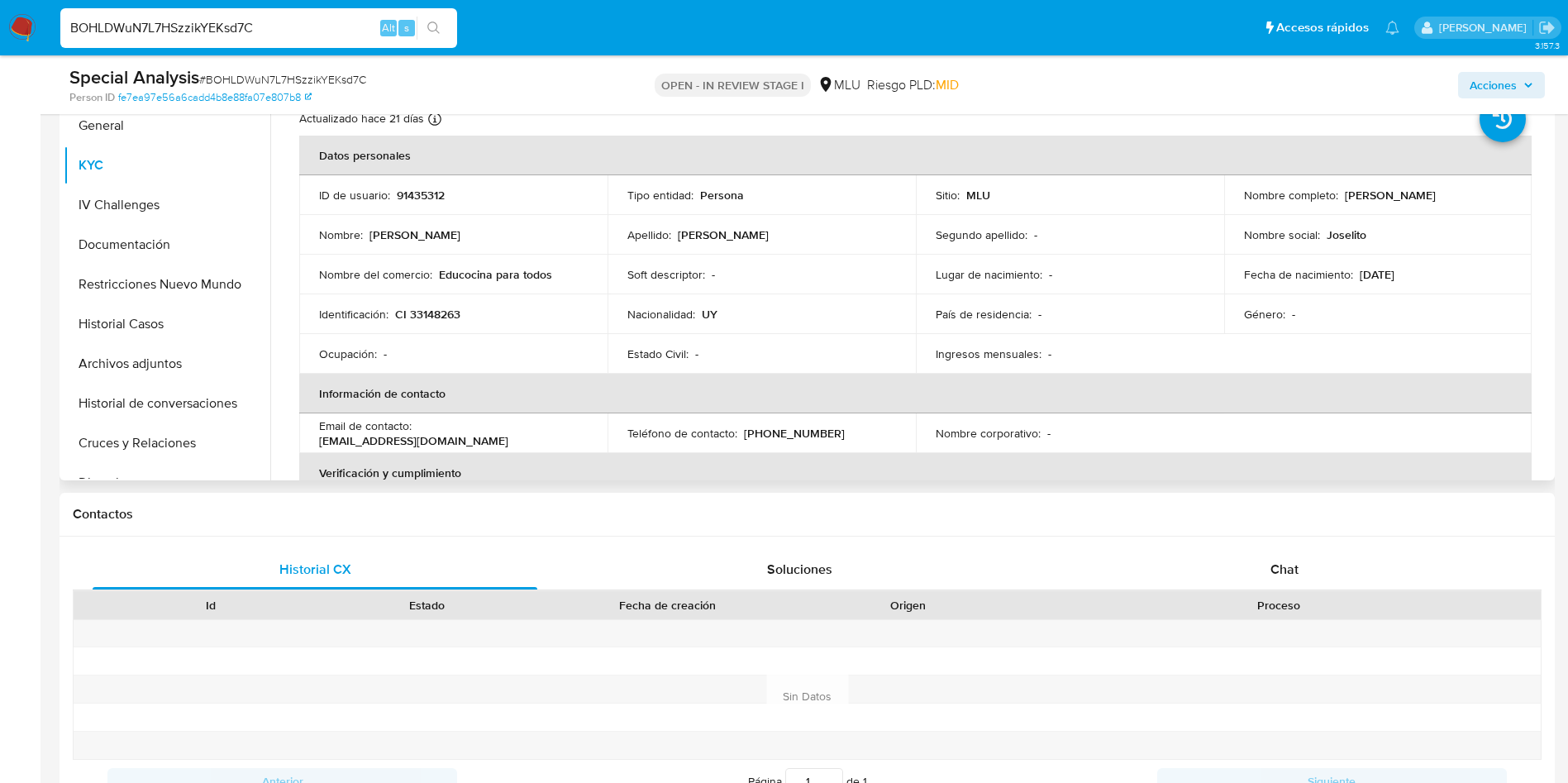
click at [418, 184] on td "ID de usuario : 91435312" at bounding box center [453, 195] width 308 height 40
copy p "91435312"
click at [245, 84] on span "# BOHLDWuN7L7HSzzikYEKsd7C" at bounding box center [282, 79] width 167 height 17
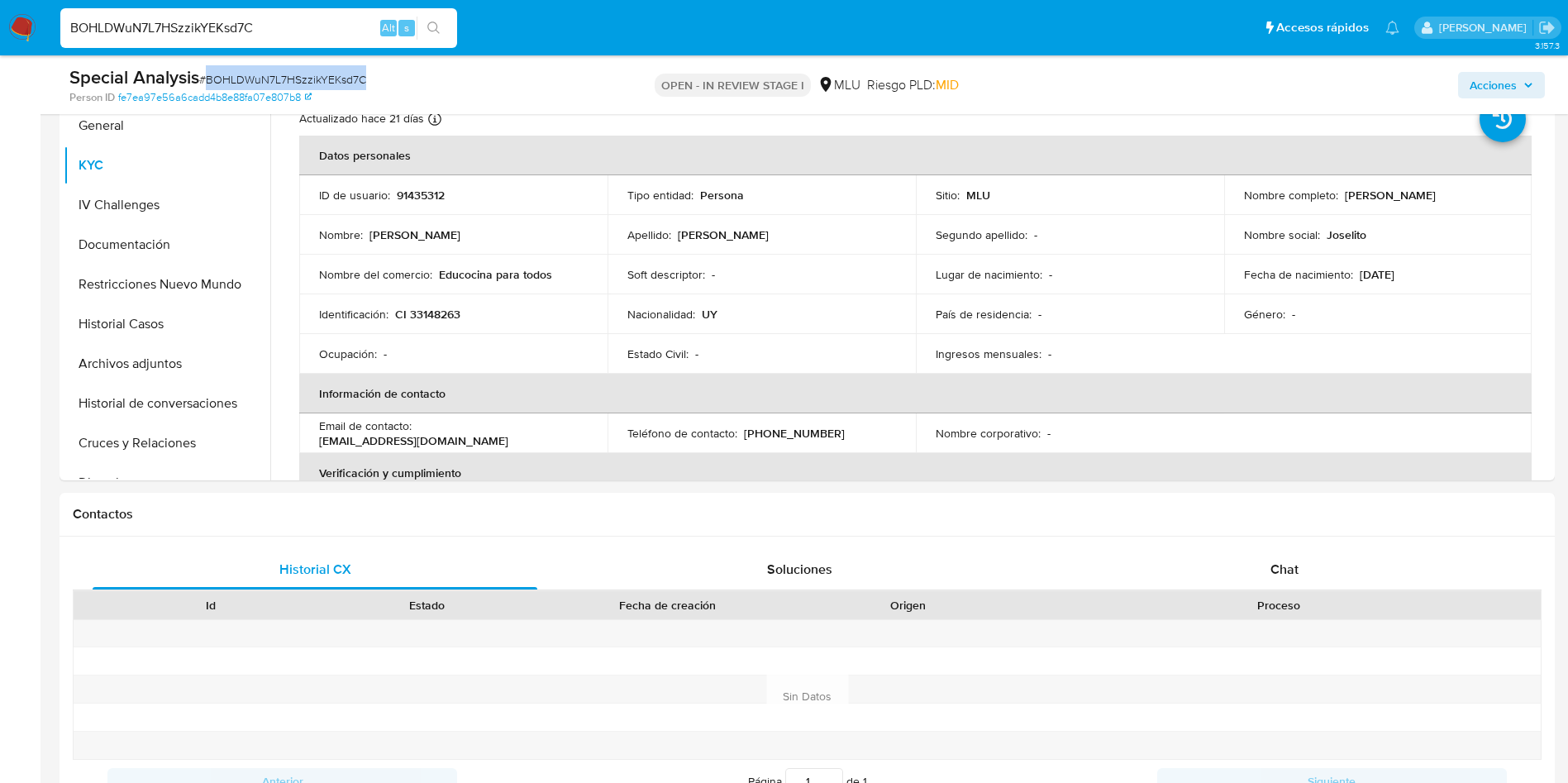
copy span "BOHLDWuN7L7HSzzikYEKsd7C"
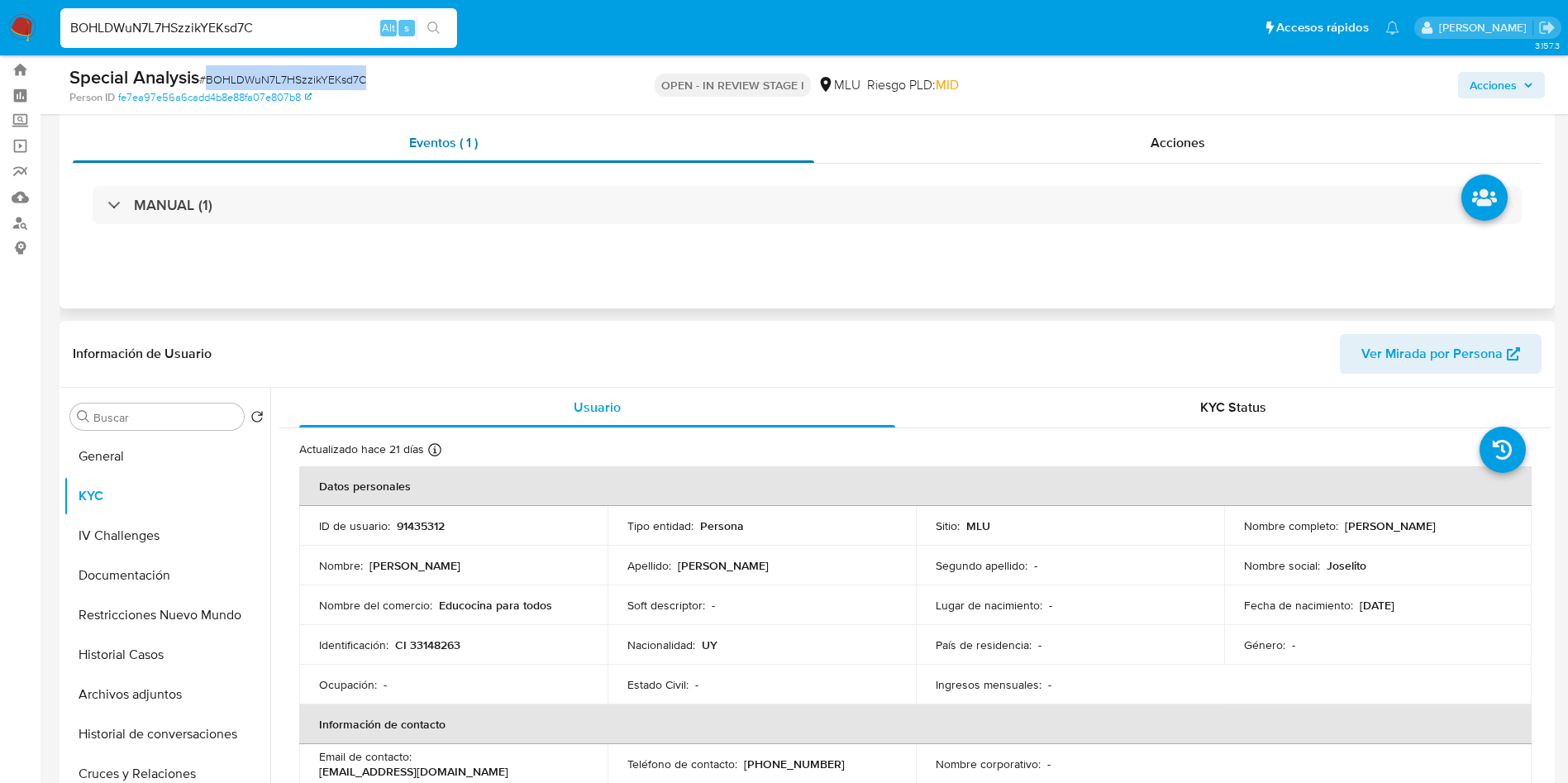
scroll to position [0, 0]
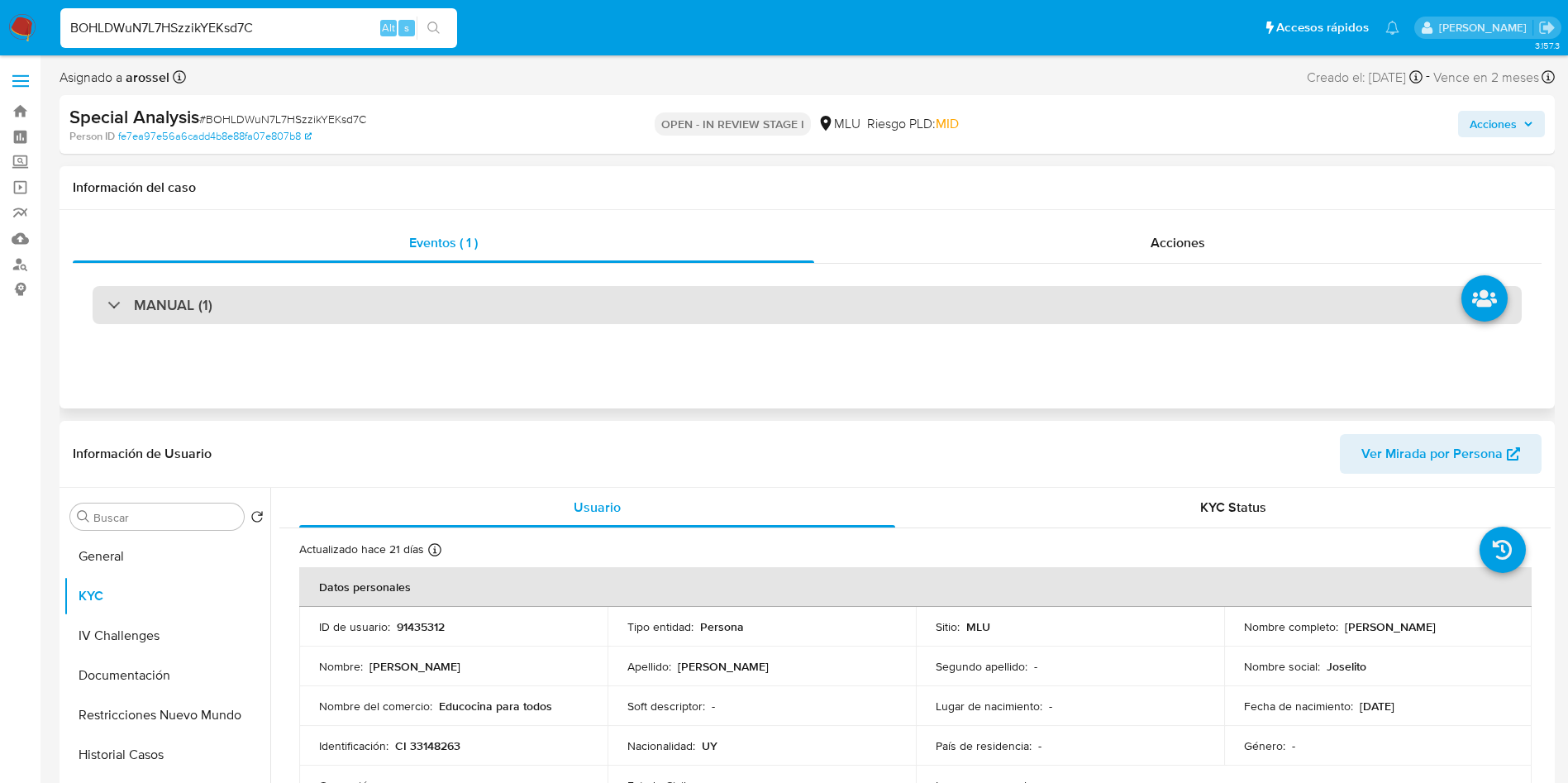
click at [338, 310] on div "MANUAL (1)" at bounding box center [806, 304] width 1429 height 38
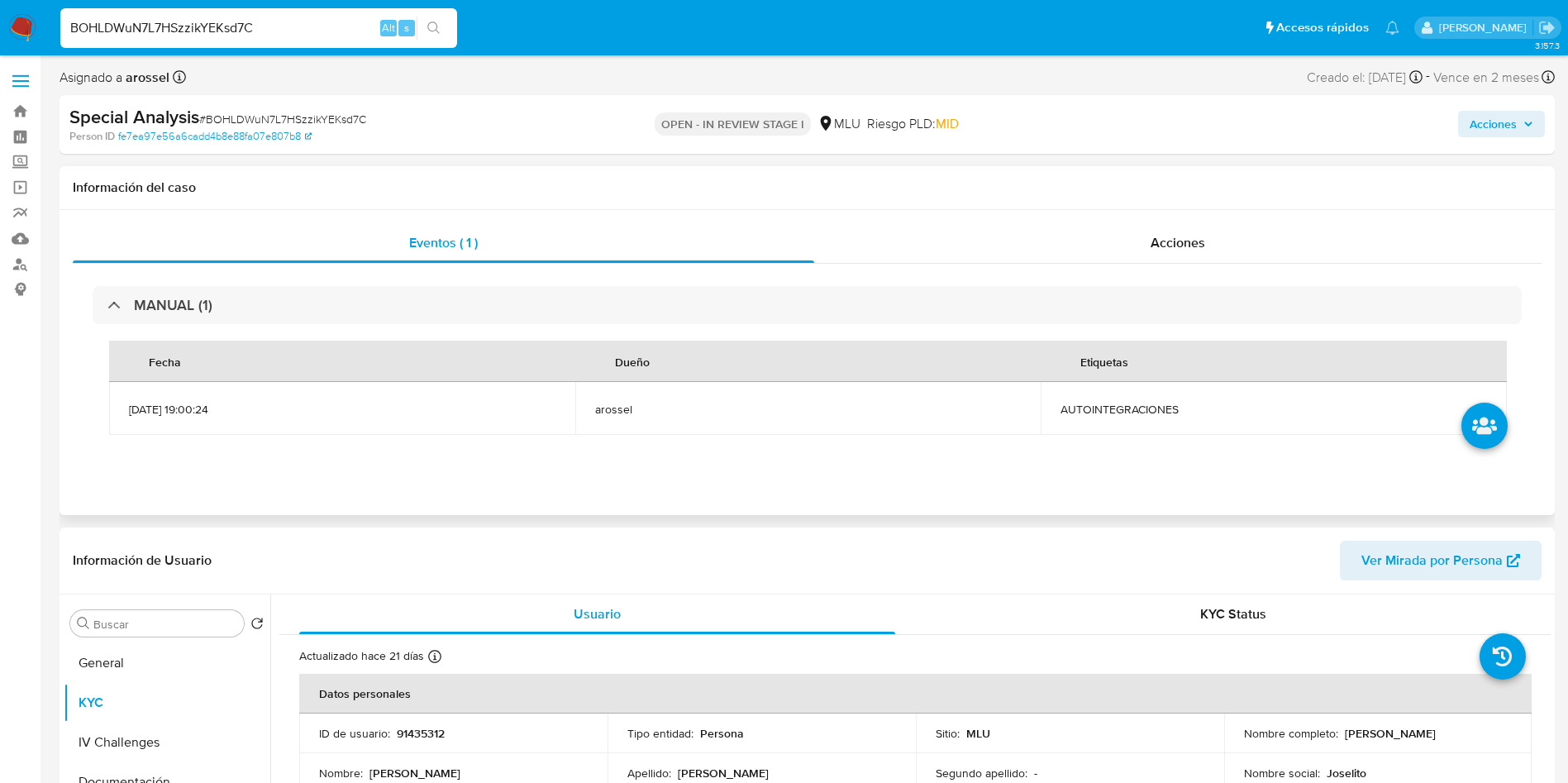
click at [1100, 407] on span "AUTOINTEGRACIONES" at bounding box center [1274, 409] width 426 height 15
copy span "AUTOINTEGRACIONES"
click at [1183, 630] on div "KYC Status" at bounding box center [1232, 613] width 596 height 40
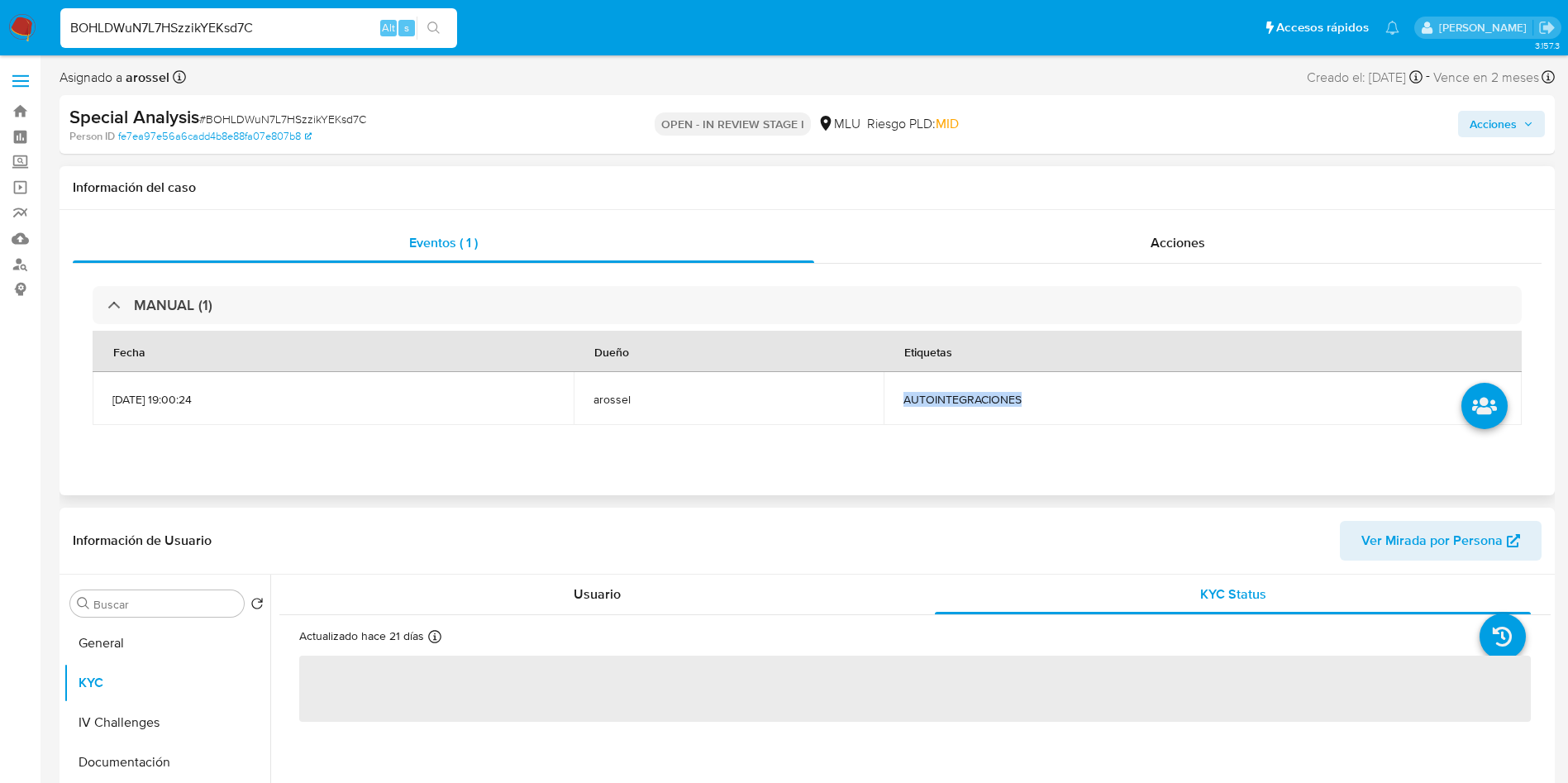
click at [1015, 401] on span "AUTOINTEGRACIONES" at bounding box center [1202, 399] width 599 height 15
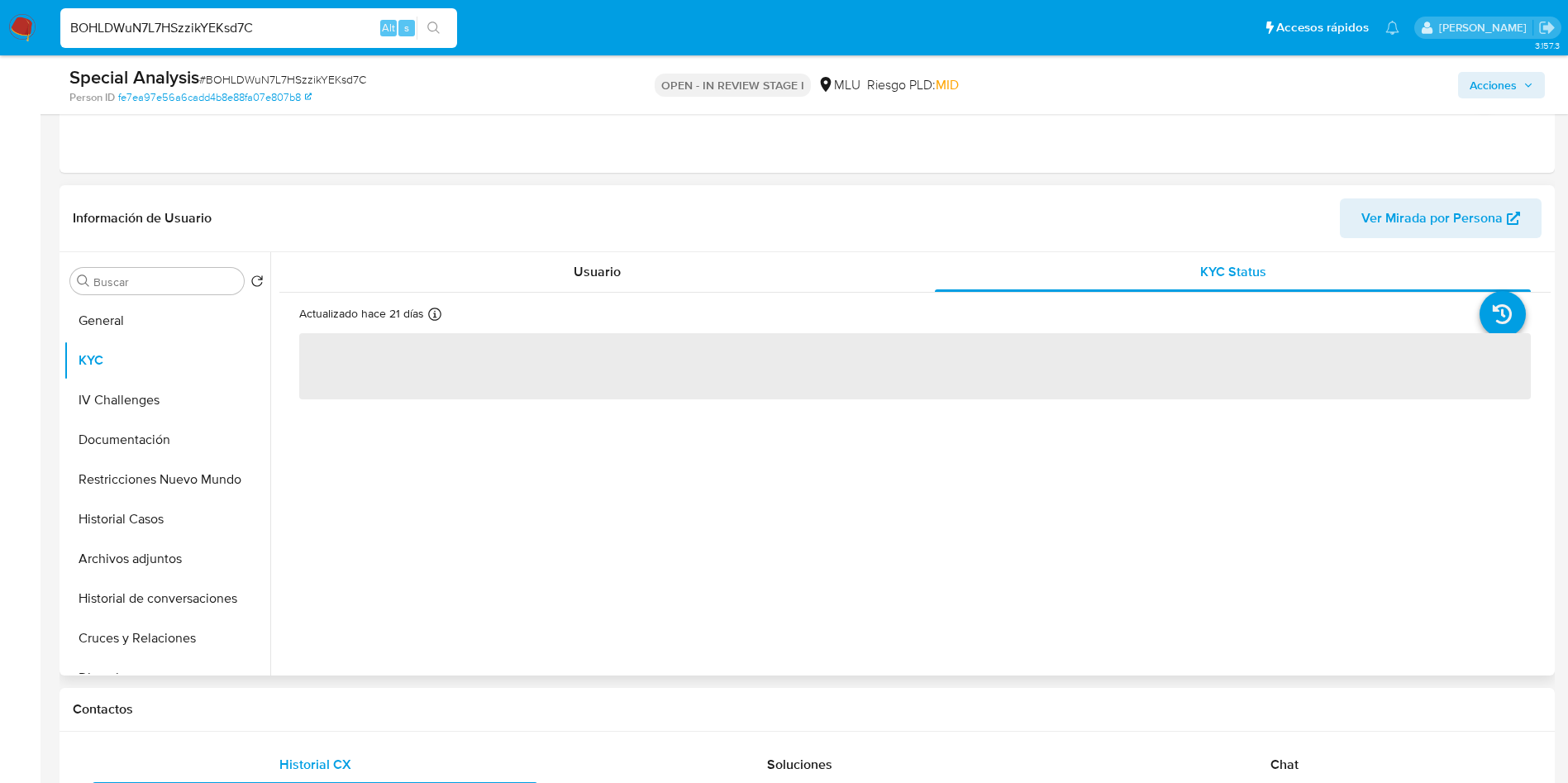
scroll to position [372, 0]
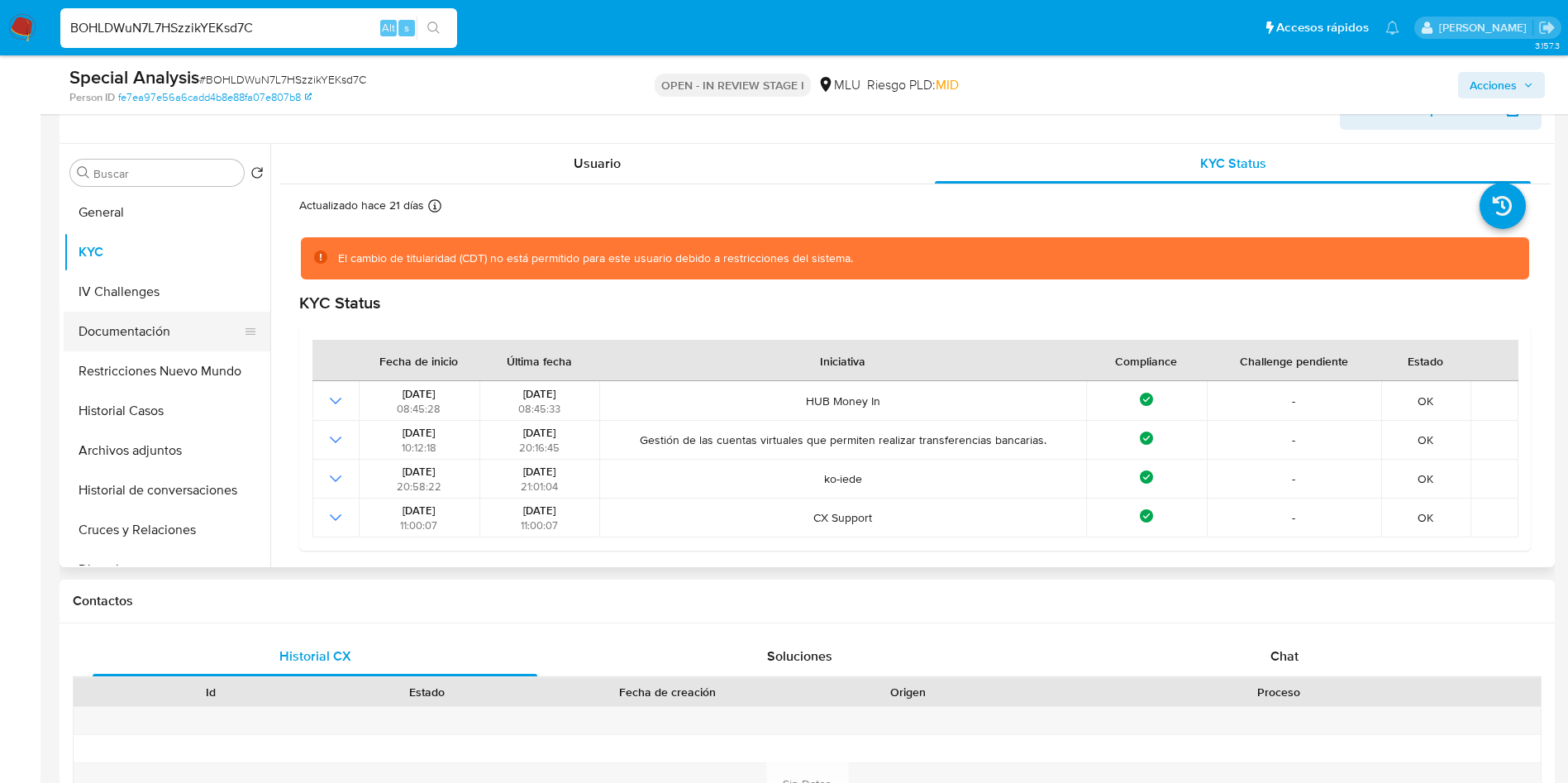
click at [147, 336] on button "Documentación" at bounding box center [160, 331] width 194 height 40
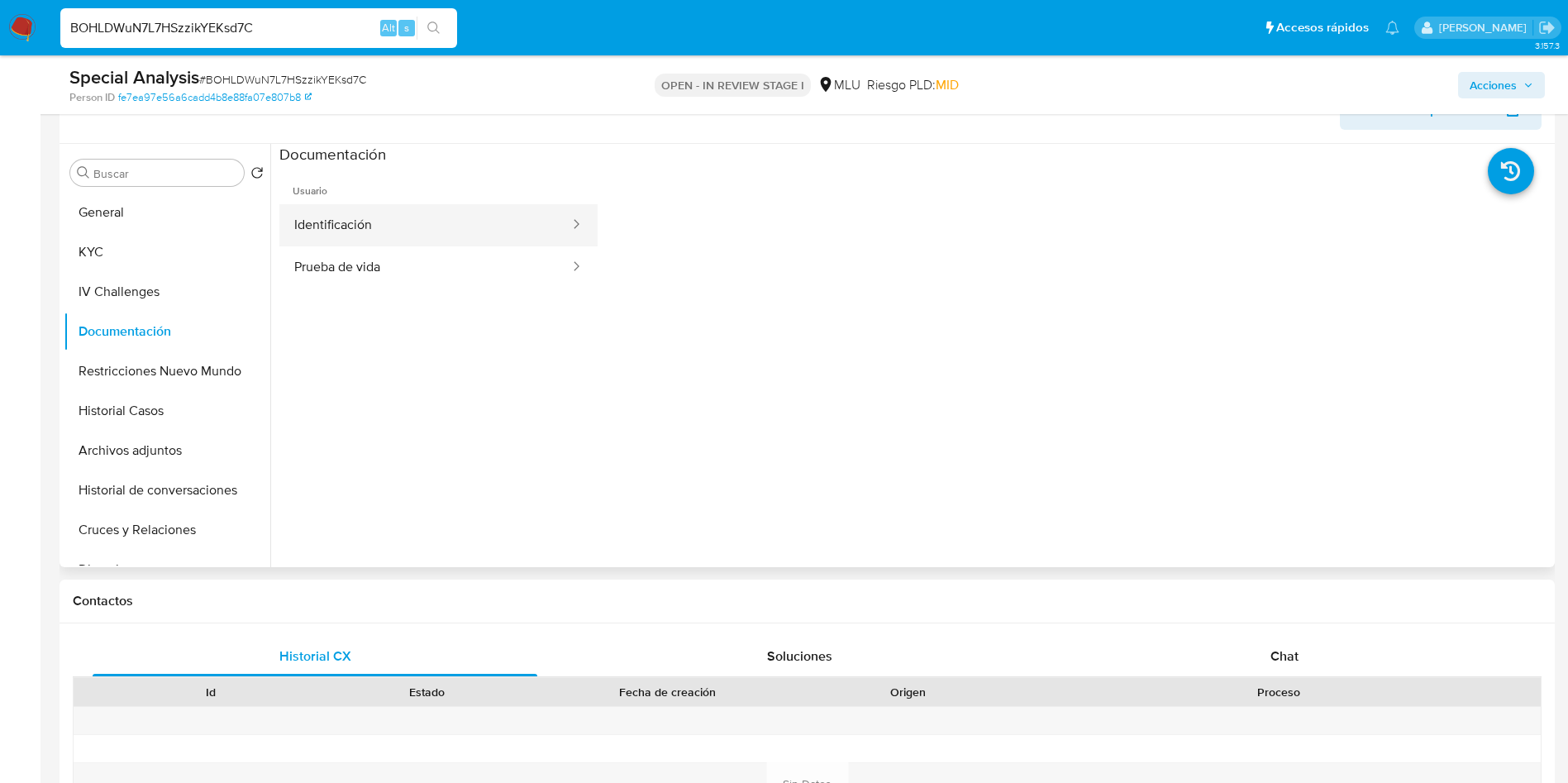
click at [474, 222] on button "Identificación" at bounding box center [425, 225] width 291 height 42
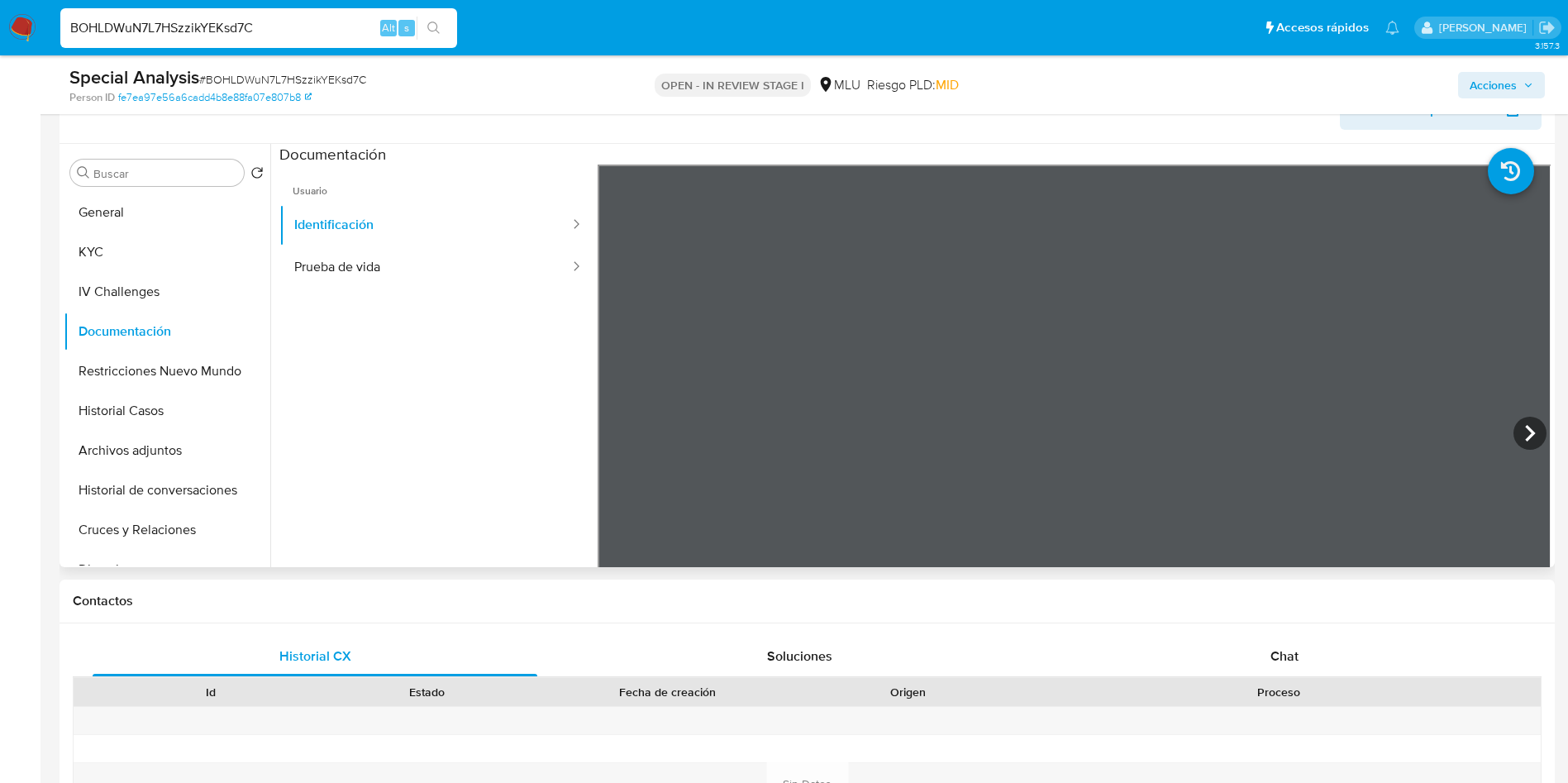
click at [412, 298] on ul "Usuario Identificación Prueba de vida" at bounding box center [438, 402] width 318 height 476
click at [511, 270] on button "Prueba de vida" at bounding box center [425, 267] width 291 height 42
click at [152, 279] on button "IV Challenges" at bounding box center [160, 291] width 194 height 40
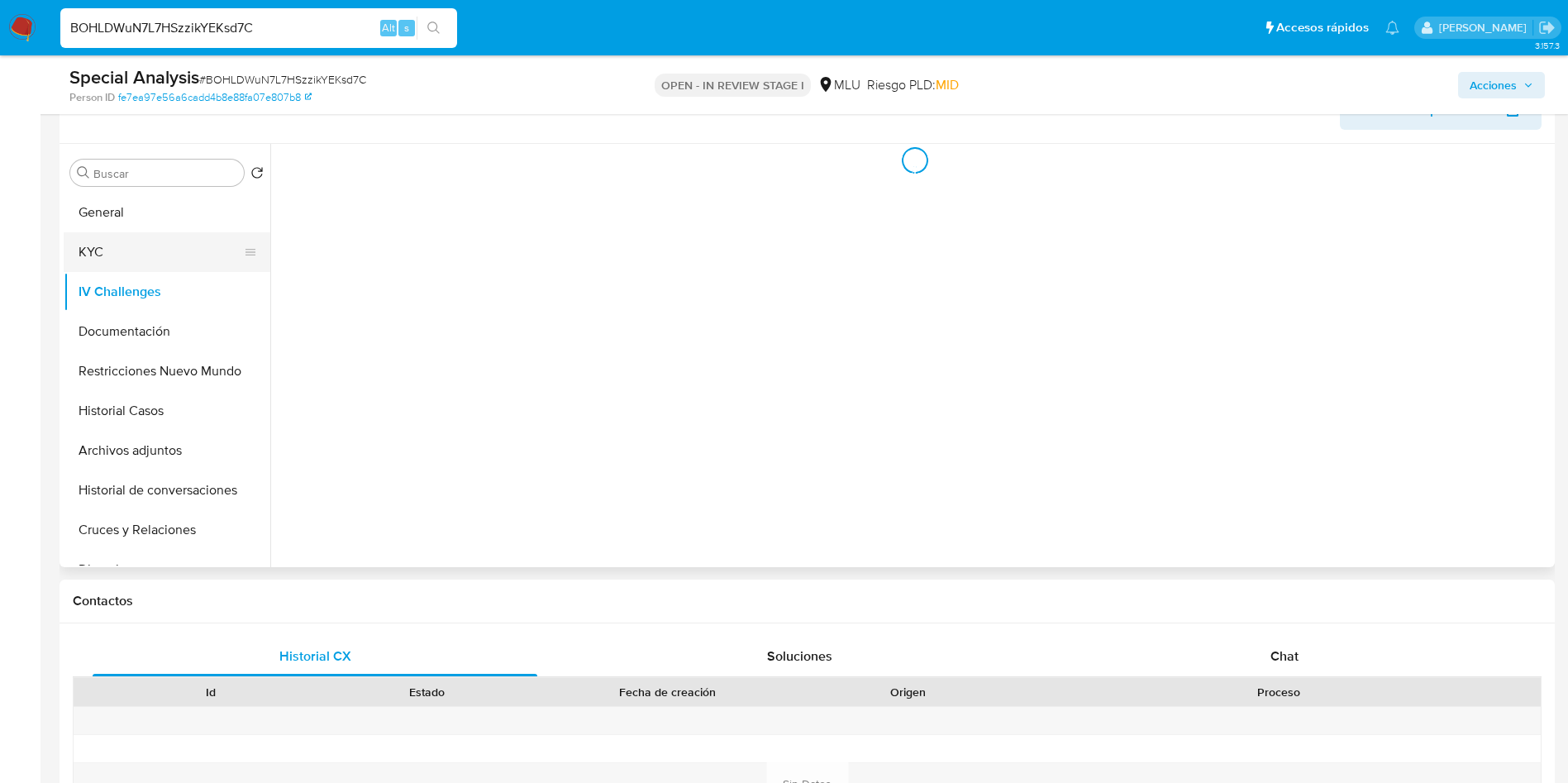
click at [143, 246] on button "KYC" at bounding box center [160, 252] width 194 height 40
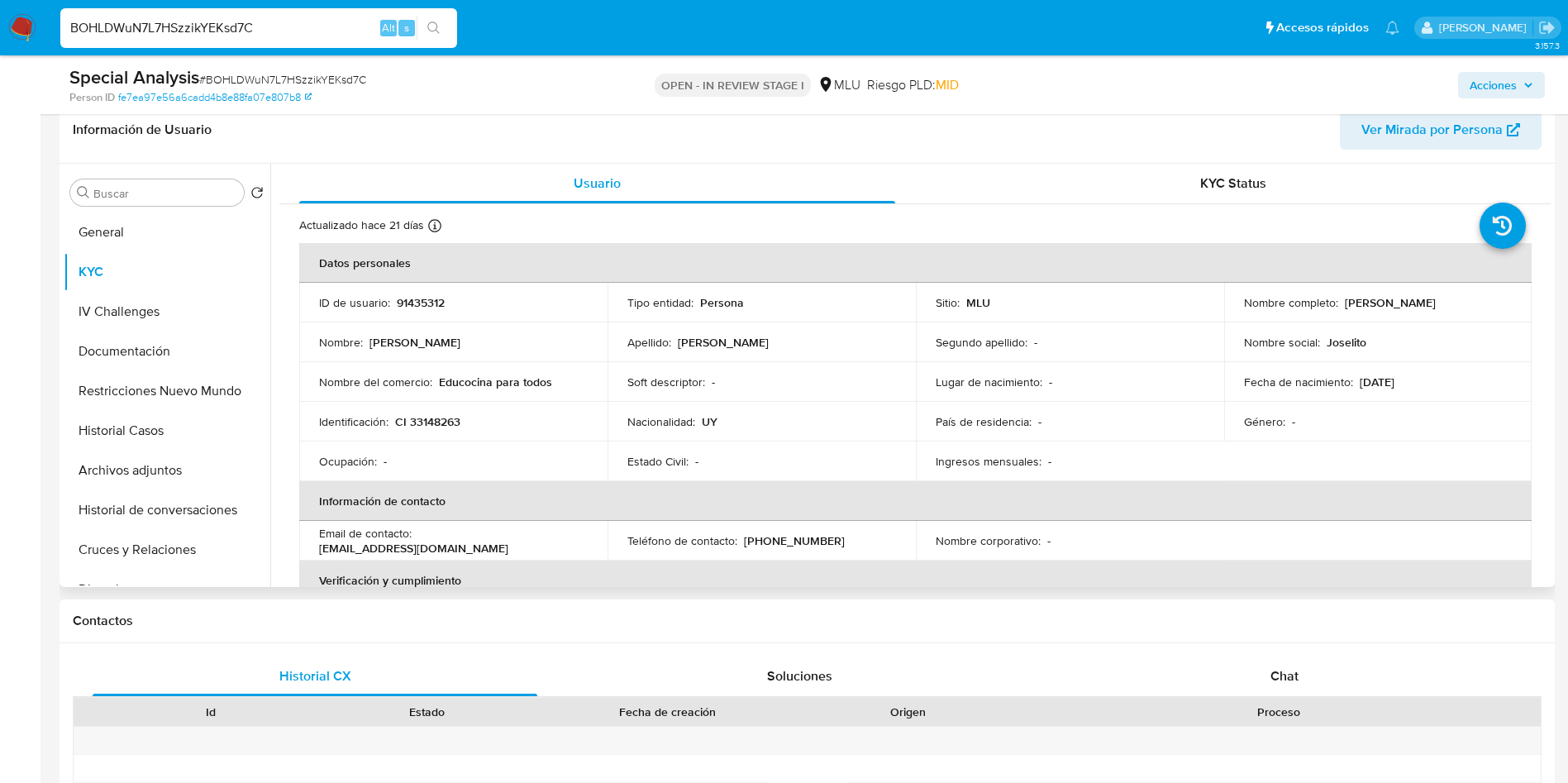
drag, startPoint x: 1335, startPoint y: 304, endPoint x: 1477, endPoint y: 304, distance: 142.0
click at [1477, 304] on div "Nombre completo : Diego Jose Ruete Perez" at bounding box center [1378, 303] width 268 height 15
copy div "Diego Jose Ruete Perez"
click at [433, 426] on p "CI 33148263" at bounding box center [427, 421] width 65 height 15
click at [432, 426] on p "CI 33148263" at bounding box center [427, 421] width 65 height 15
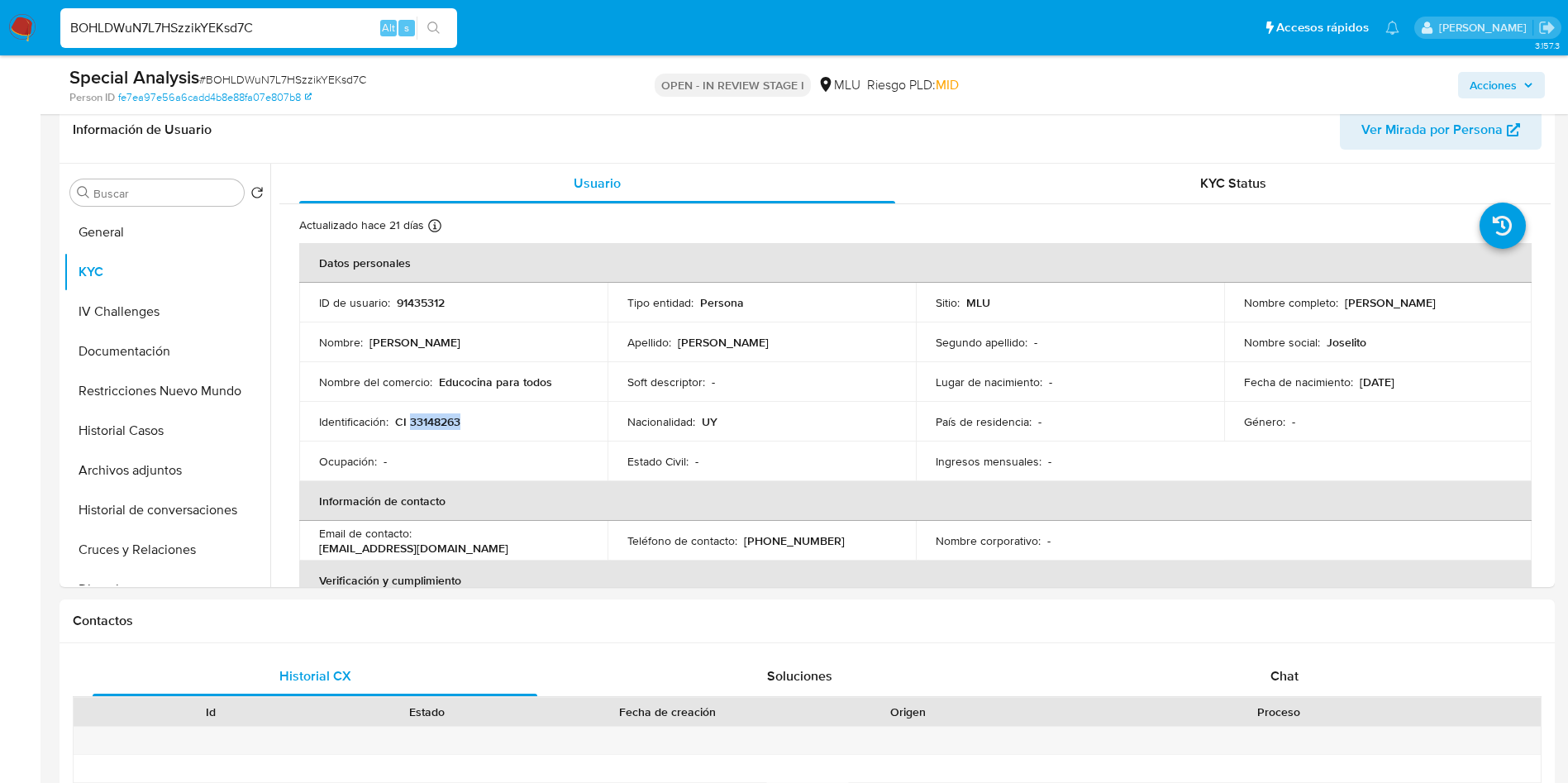
copy p "33148263"
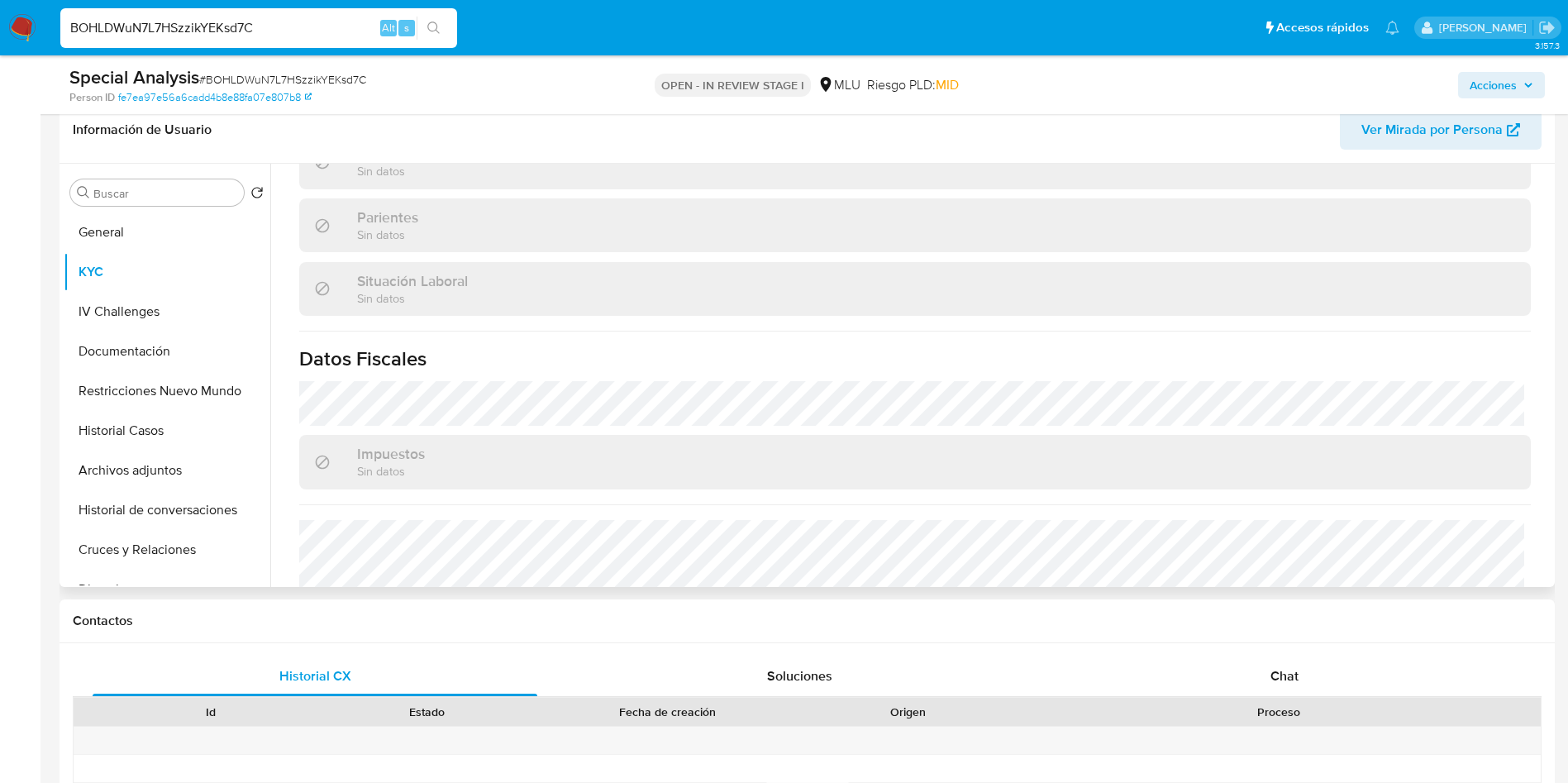
scroll to position [800, 0]
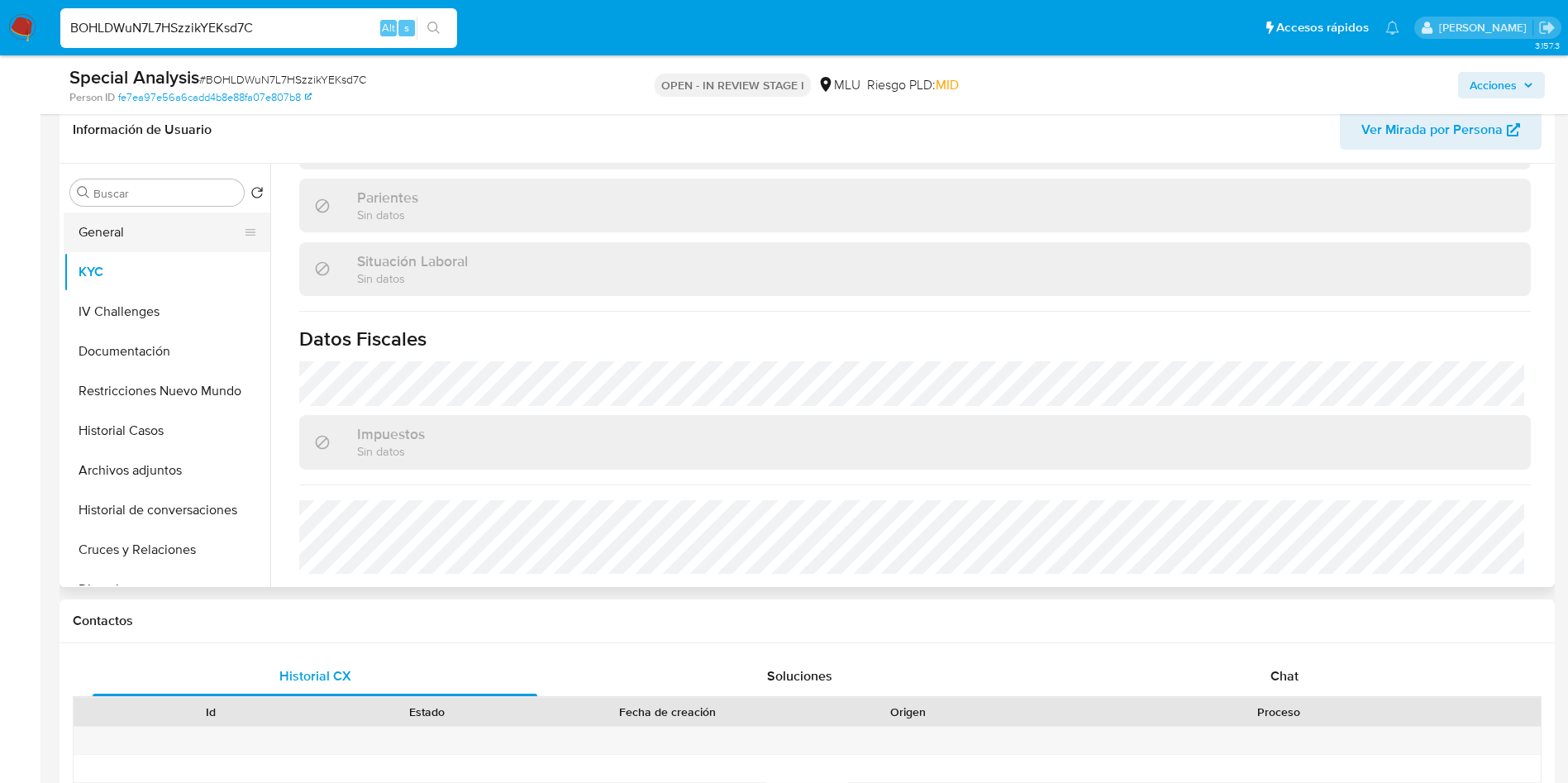
click at [139, 227] on button "General" at bounding box center [160, 231] width 194 height 40
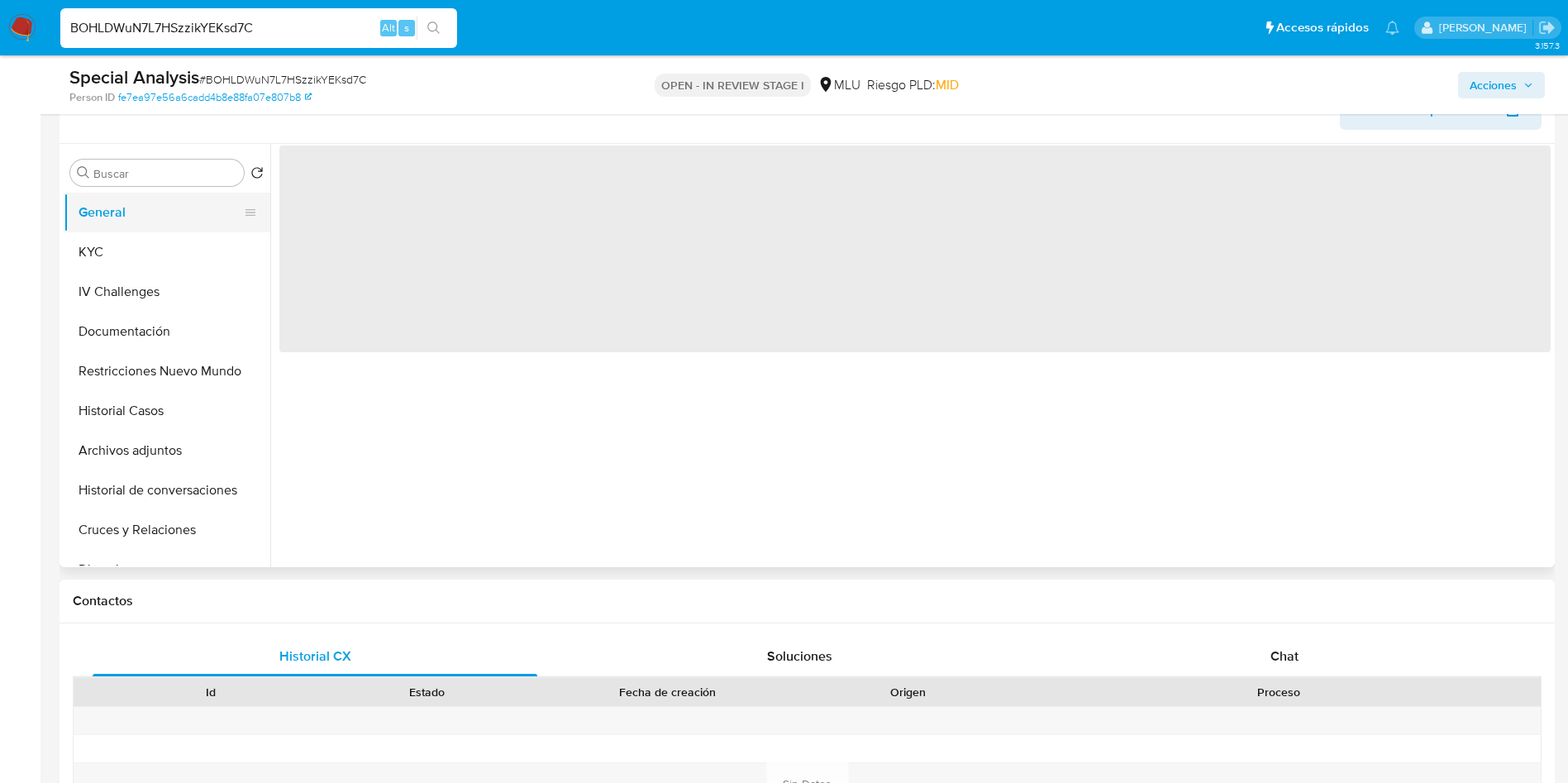
scroll to position [0, 0]
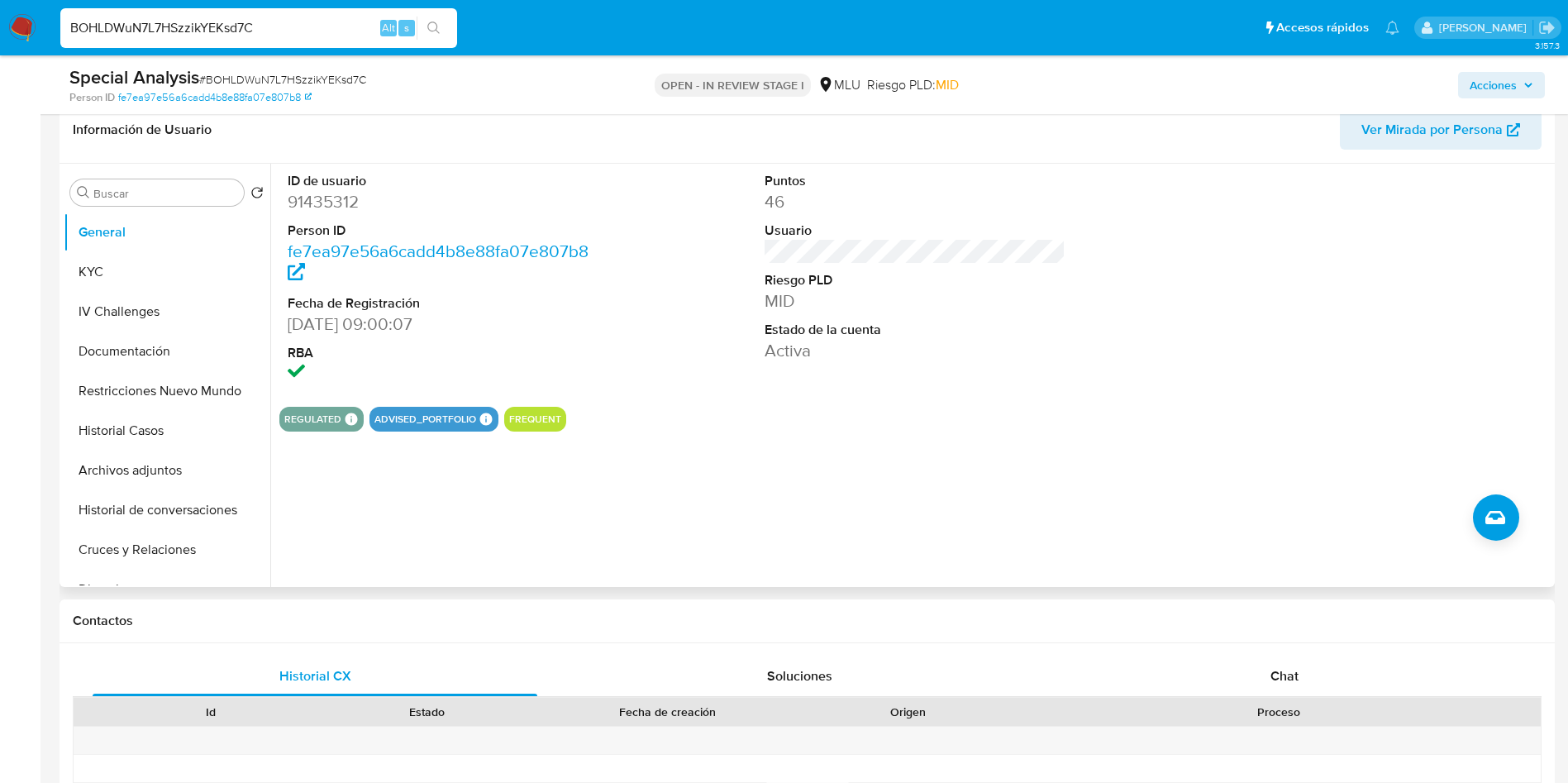
click at [328, 195] on dd "91435312" at bounding box center [438, 201] width 302 height 23
copy dd "91435312"
click at [107, 258] on button "KYC" at bounding box center [167, 271] width 207 height 40
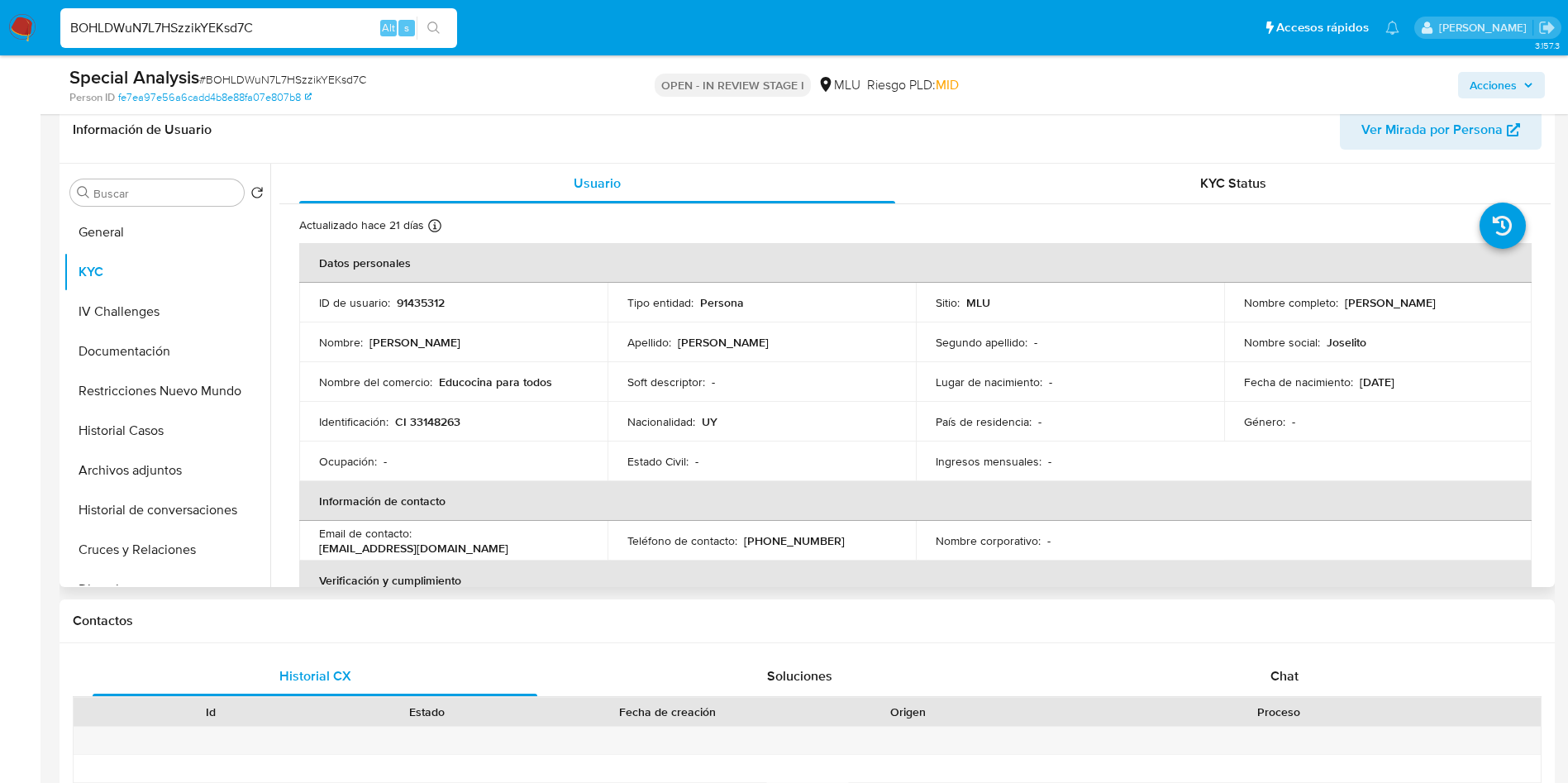
drag, startPoint x: 1338, startPoint y: 301, endPoint x: 1523, endPoint y: 309, distance: 185.2
click at [1523, 309] on td "Nombre completo : Diego Jose Ruete Perez" at bounding box center [1378, 302] width 308 height 40
copy p "Diego Jose Ruete Perez"
click at [710, 408] on td "Nacionalidad : UY" at bounding box center [762, 421] width 308 height 40
click at [432, 421] on p "CI 33148263" at bounding box center [427, 421] width 65 height 15
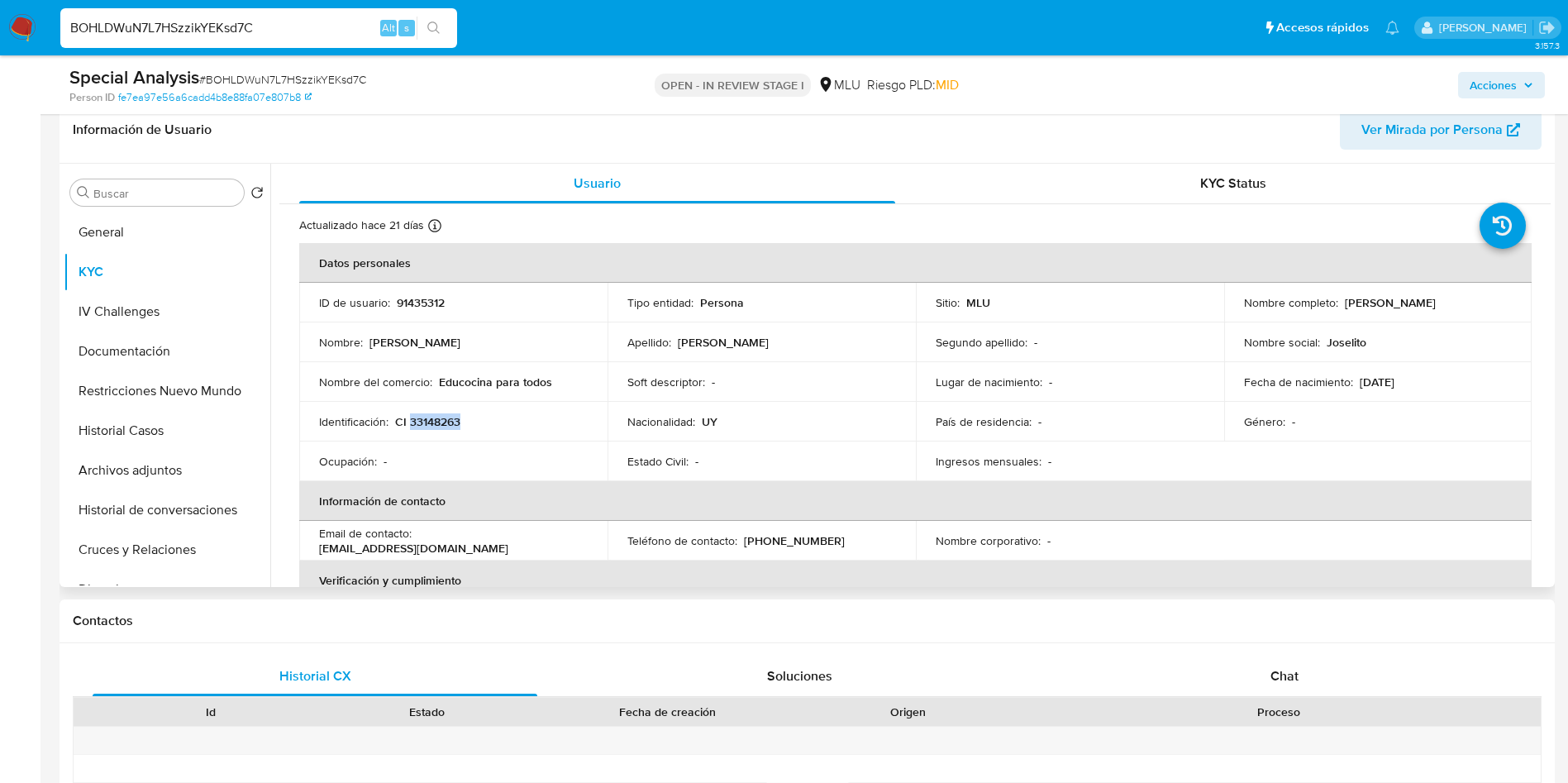
click at [432, 421] on p "CI 33148263" at bounding box center [427, 421] width 65 height 15
copy p "33148263"
click at [886, 461] on div "Estado Civil : -" at bounding box center [761, 461] width 268 height 15
click at [955, 445] on td "Ingresos mensuales : -" at bounding box center [1070, 461] width 308 height 40
click at [124, 234] on button "General" at bounding box center [160, 231] width 194 height 40
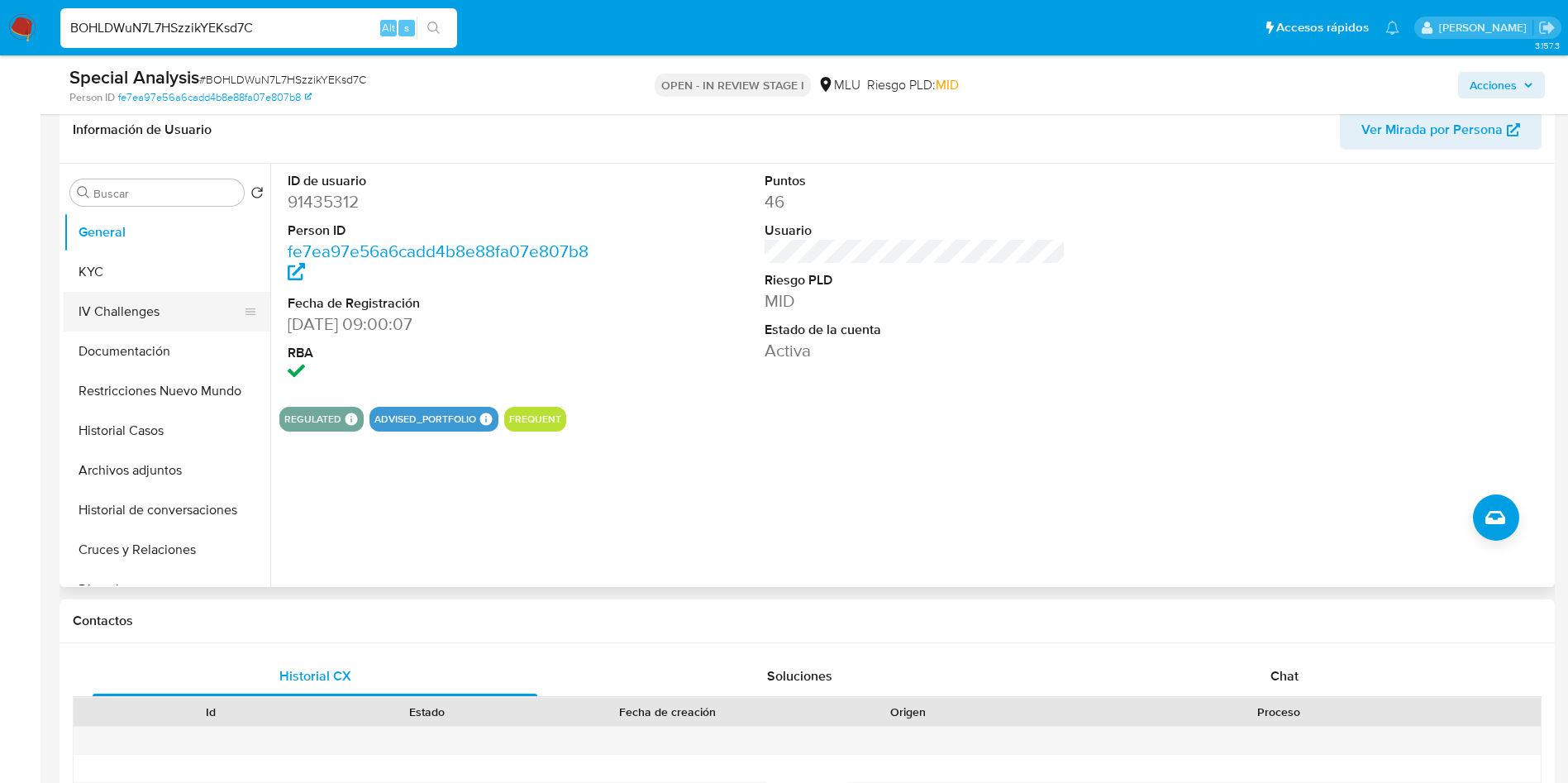
drag, startPoint x: 103, startPoint y: 290, endPoint x: 114, endPoint y: 286, distance: 11.7
click at [103, 288] on button "KYC" at bounding box center [167, 271] width 207 height 40
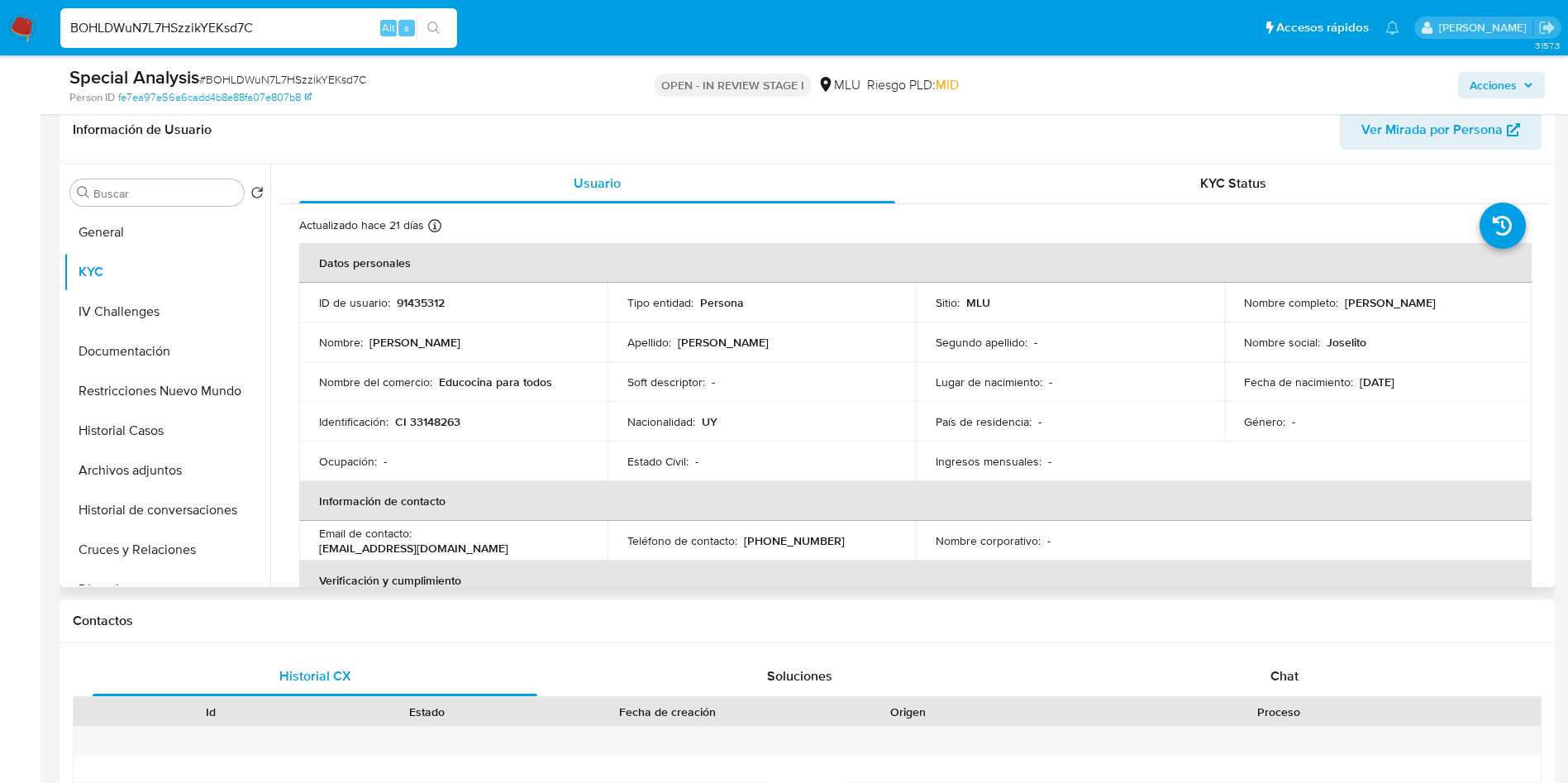
drag, startPoint x: 432, startPoint y: 471, endPoint x: 444, endPoint y: 469, distance: 12.2
click at [434, 469] on td "Ocupación : -" at bounding box center [453, 461] width 308 height 40
drag, startPoint x: 1244, startPoint y: 477, endPoint x: 1071, endPoint y: 494, distance: 173.8
click at [1246, 477] on table "Datos personales ID de usuario : 91435312 Tipo entidad : Persona Sitio : MLU No…" at bounding box center [915, 540] width 1232 height 595
drag, startPoint x: 576, startPoint y: 382, endPoint x: 443, endPoint y: 374, distance: 133.2
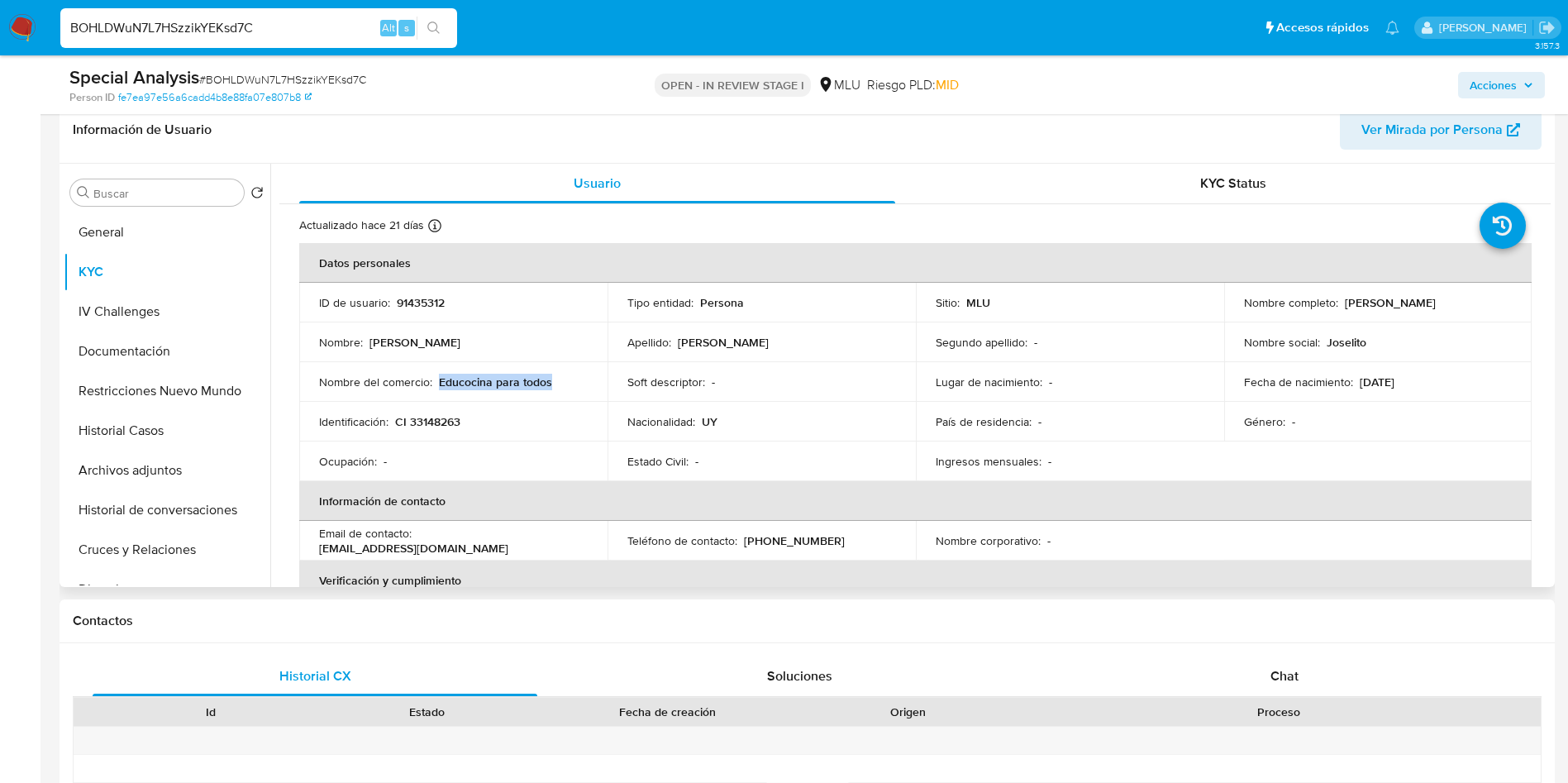
click at [437, 383] on div "Nombre del comercio : Educocina para todos" at bounding box center [453, 382] width 268 height 15
click at [416, 302] on p "91435312" at bounding box center [421, 303] width 48 height 15
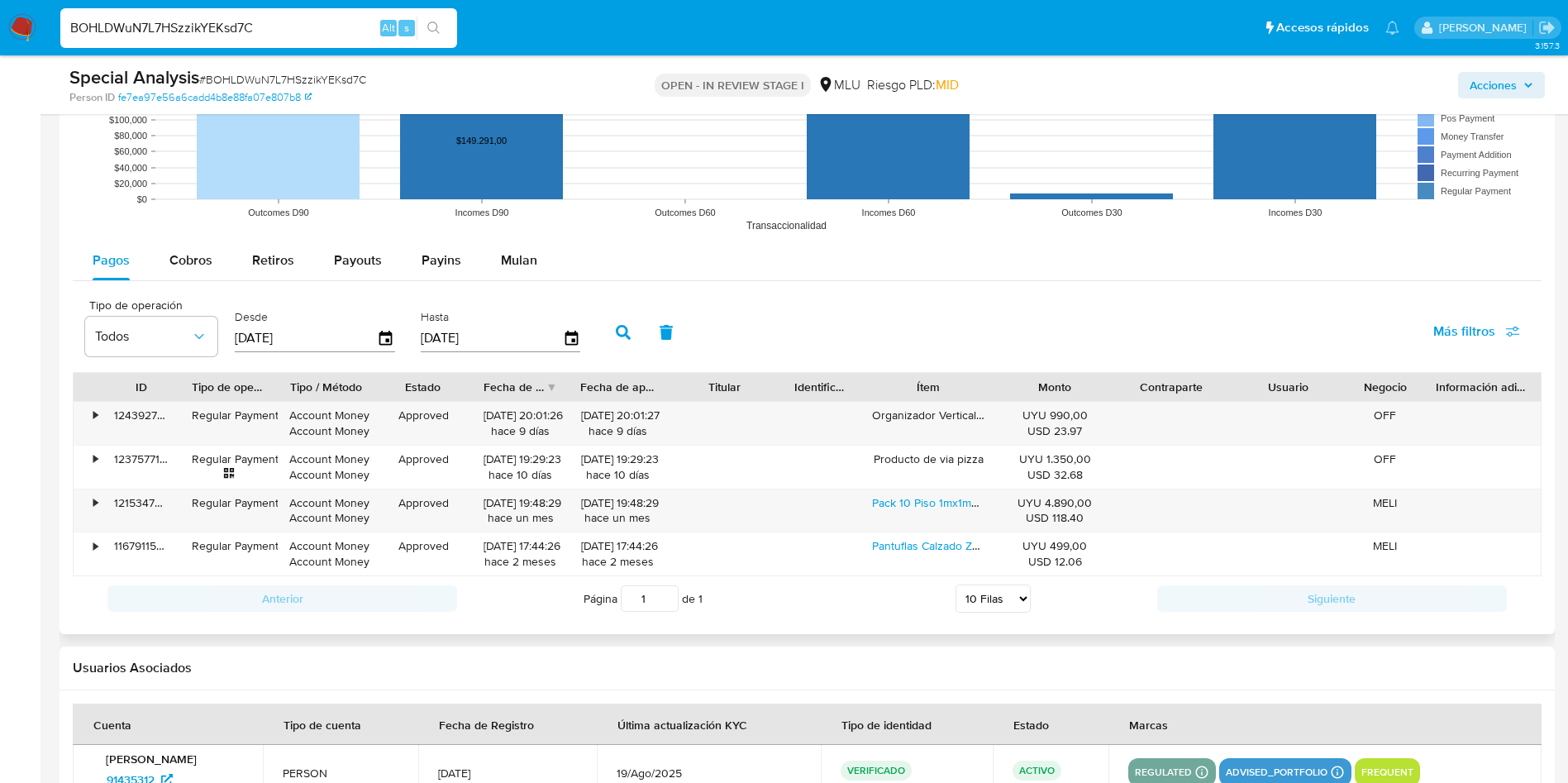
scroll to position [1859, 0]
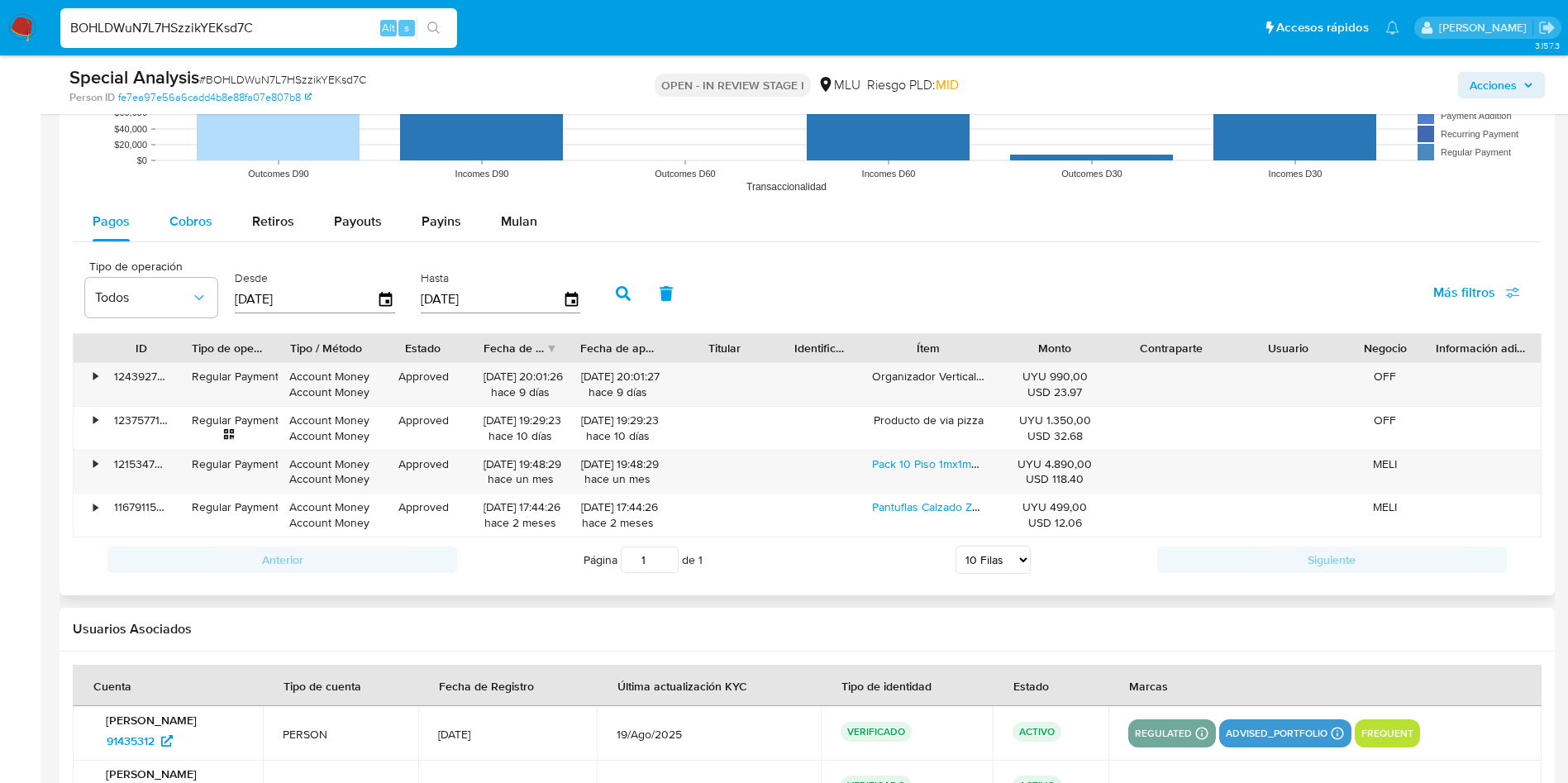
click at [192, 227] on span "Cobros" at bounding box center [191, 220] width 43 height 19
select select "10"
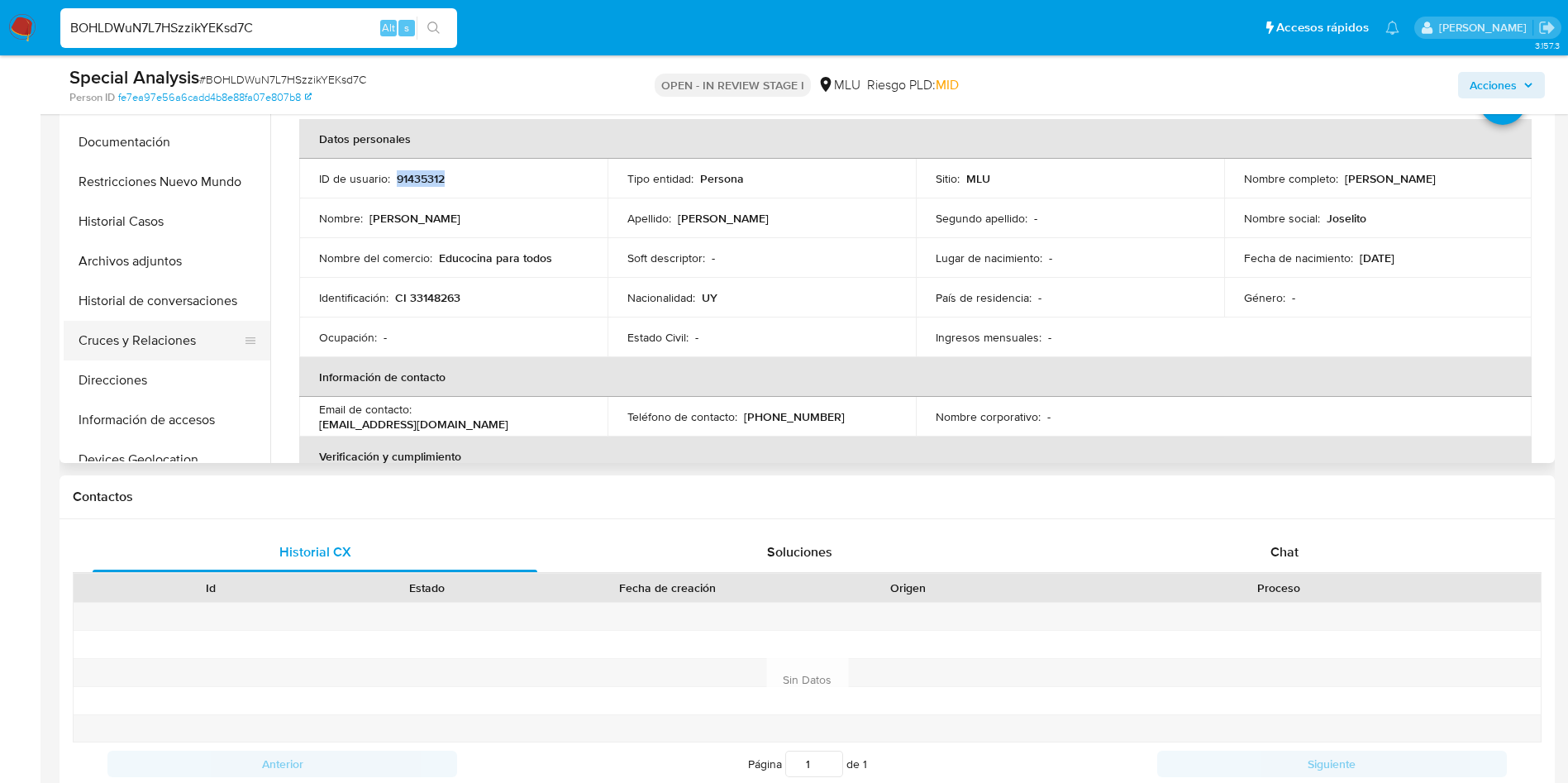
scroll to position [124, 0]
click at [170, 332] on button "Direcciones" at bounding box center [160, 341] width 194 height 40
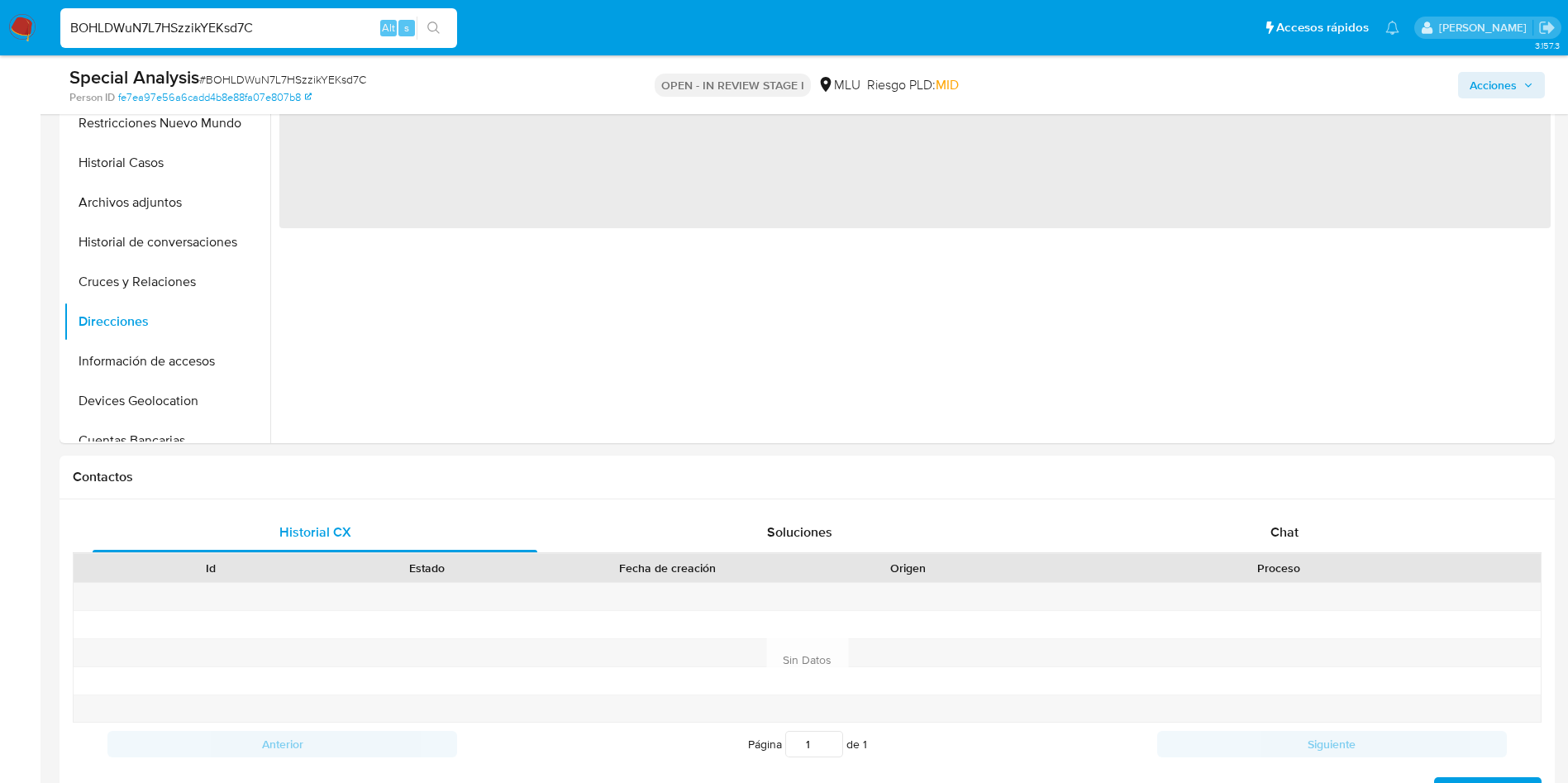
click at [212, 403] on button "Devices Geolocation" at bounding box center [167, 400] width 207 height 40
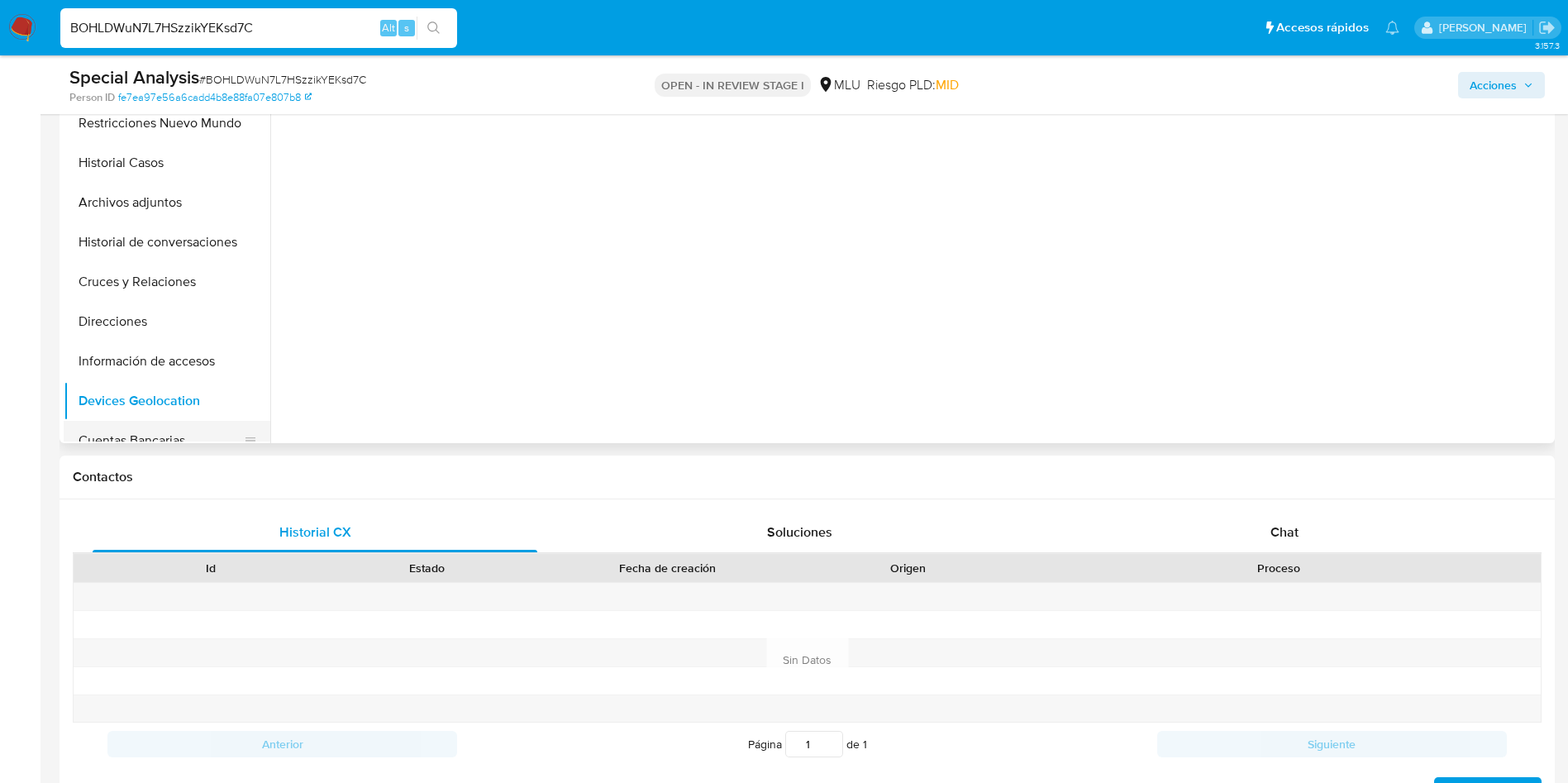
click at [187, 432] on button "Cuentas Bancarias" at bounding box center [160, 440] width 194 height 40
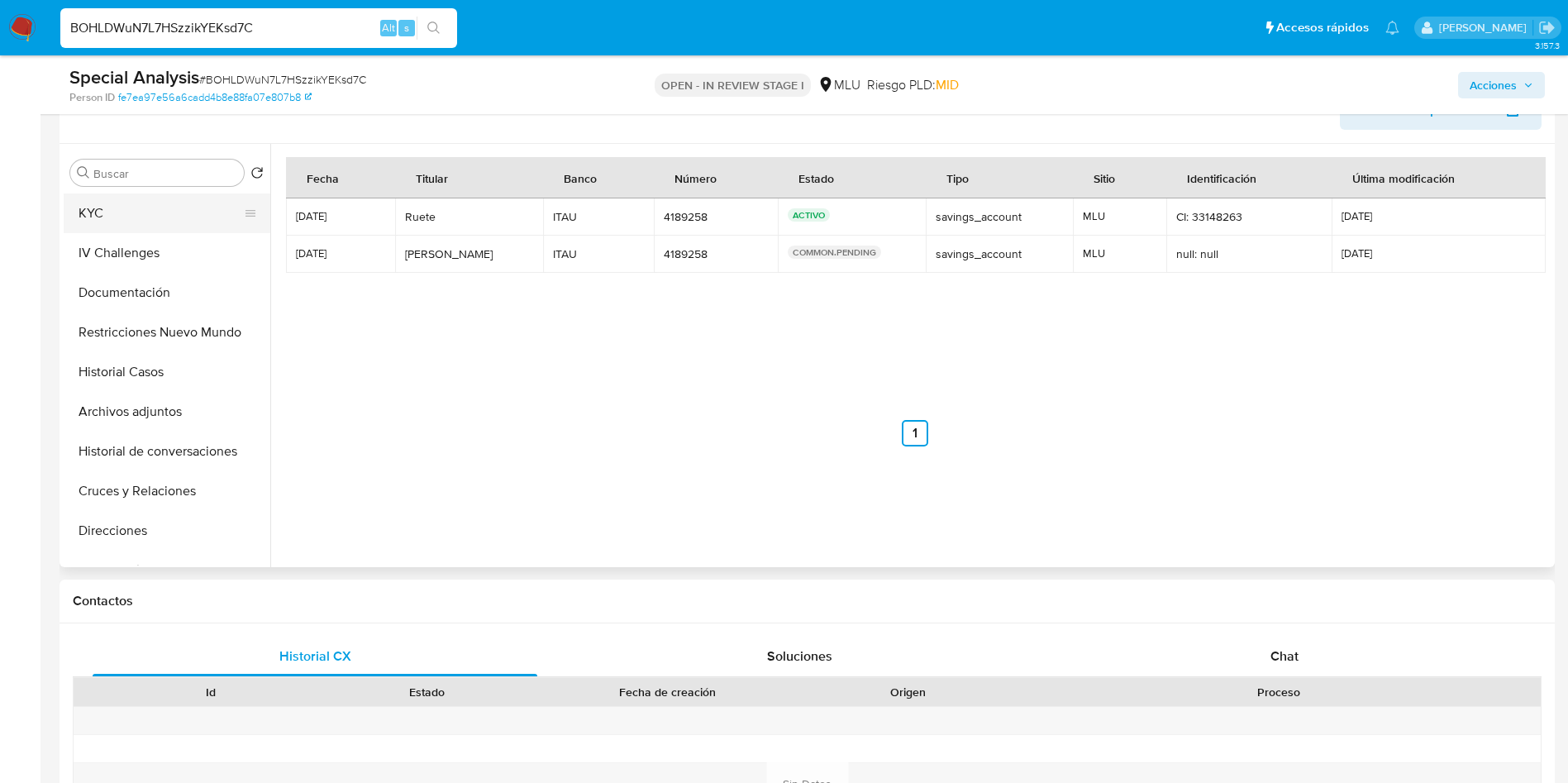
scroll to position [0, 0]
click at [162, 243] on button "KYC" at bounding box center [160, 252] width 194 height 40
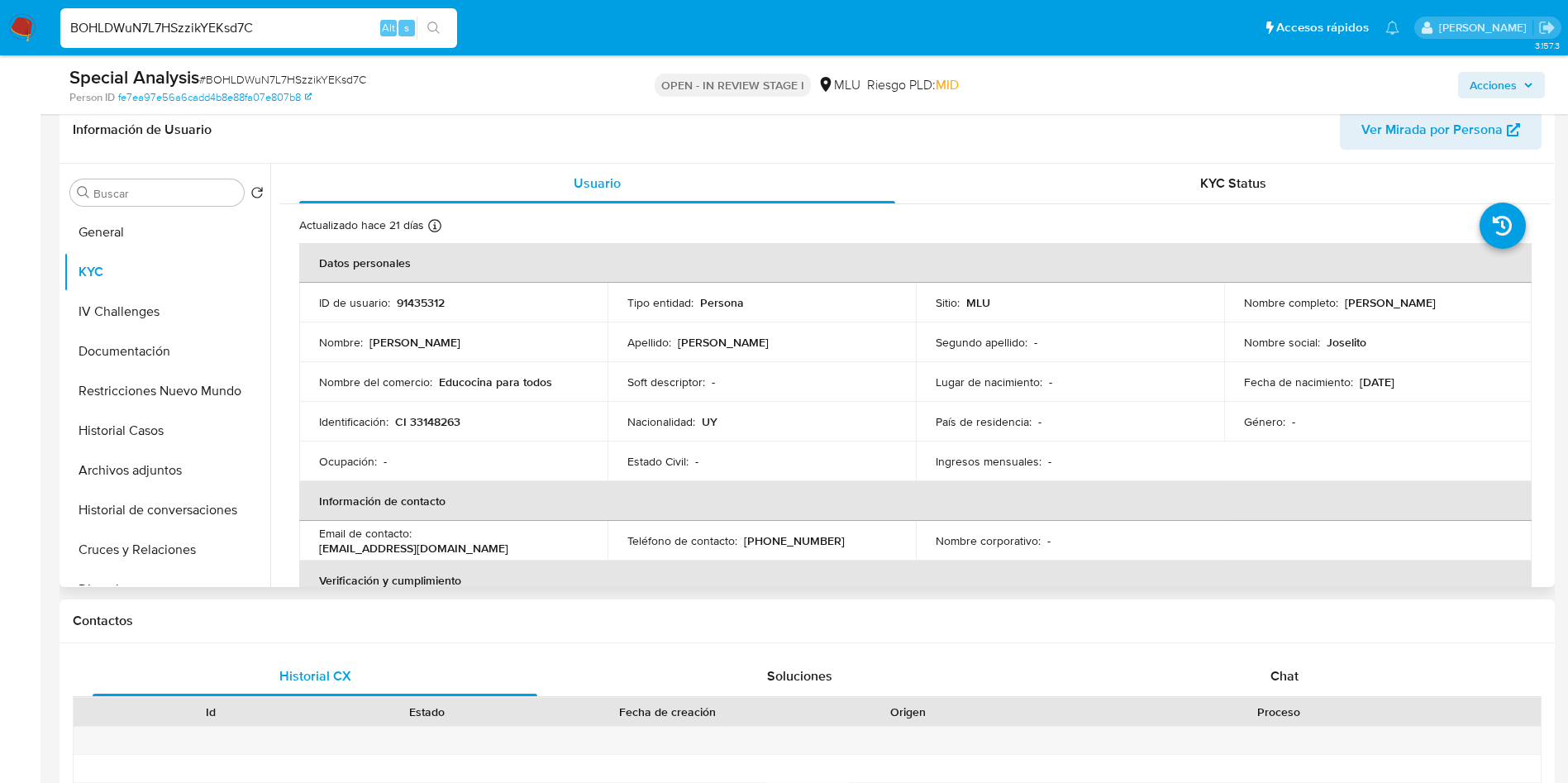
drag, startPoint x: 1336, startPoint y: 297, endPoint x: 1464, endPoint y: 291, distance: 128.1
click at [1499, 302] on div "Nombre completo : Diego Jose Ruete Perez" at bounding box center [1378, 303] width 268 height 15
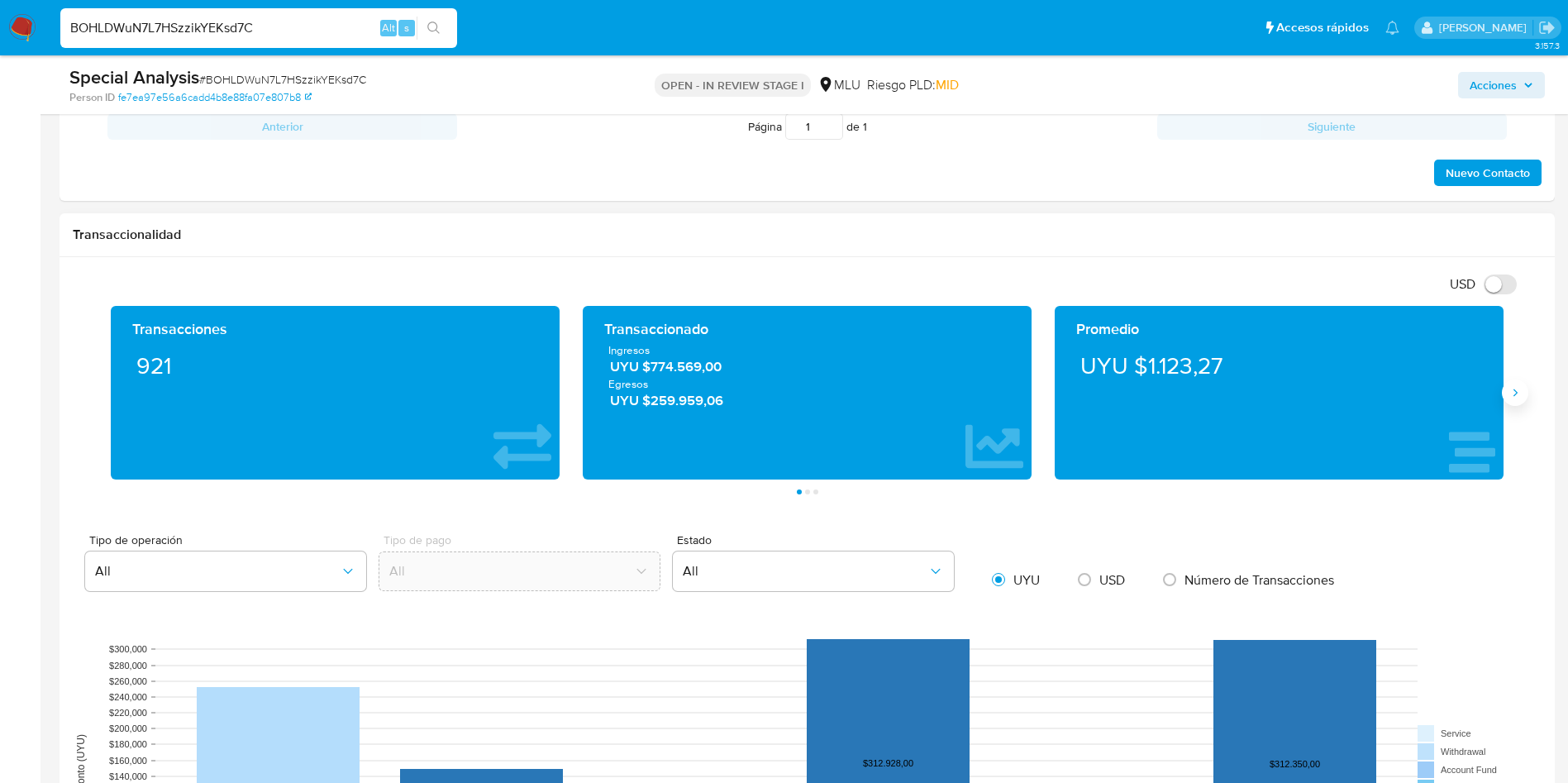
scroll to position [1240, 0]
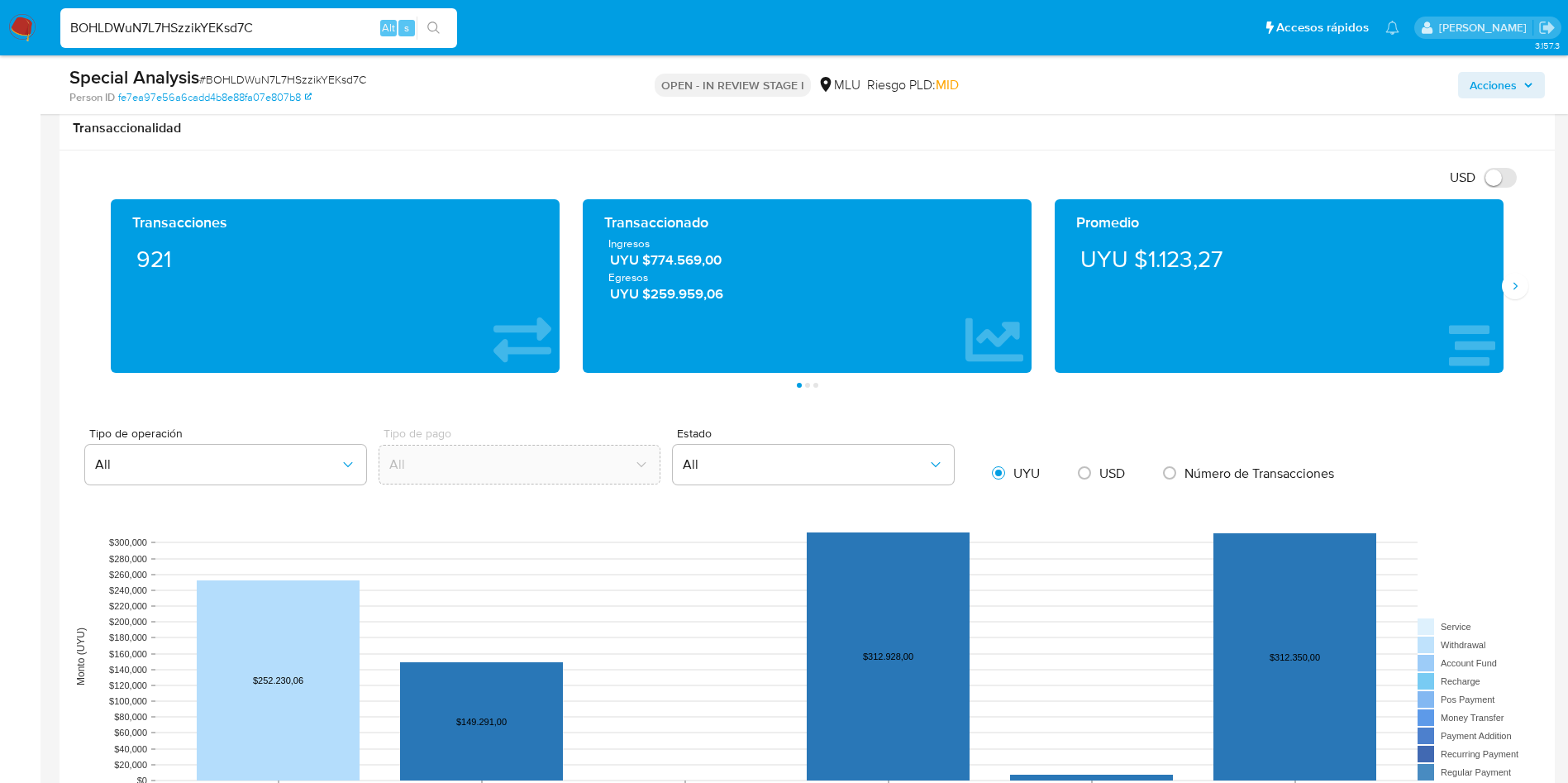
click at [1524, 296] on div "Transacciones 921 Transaccionado Ingresos UYU $774.569,00 Egresos UYU $259.959,…" at bounding box center [807, 293] width 1468 height 188
click at [1513, 289] on icon "Siguiente" at bounding box center [1515, 286] width 13 height 13
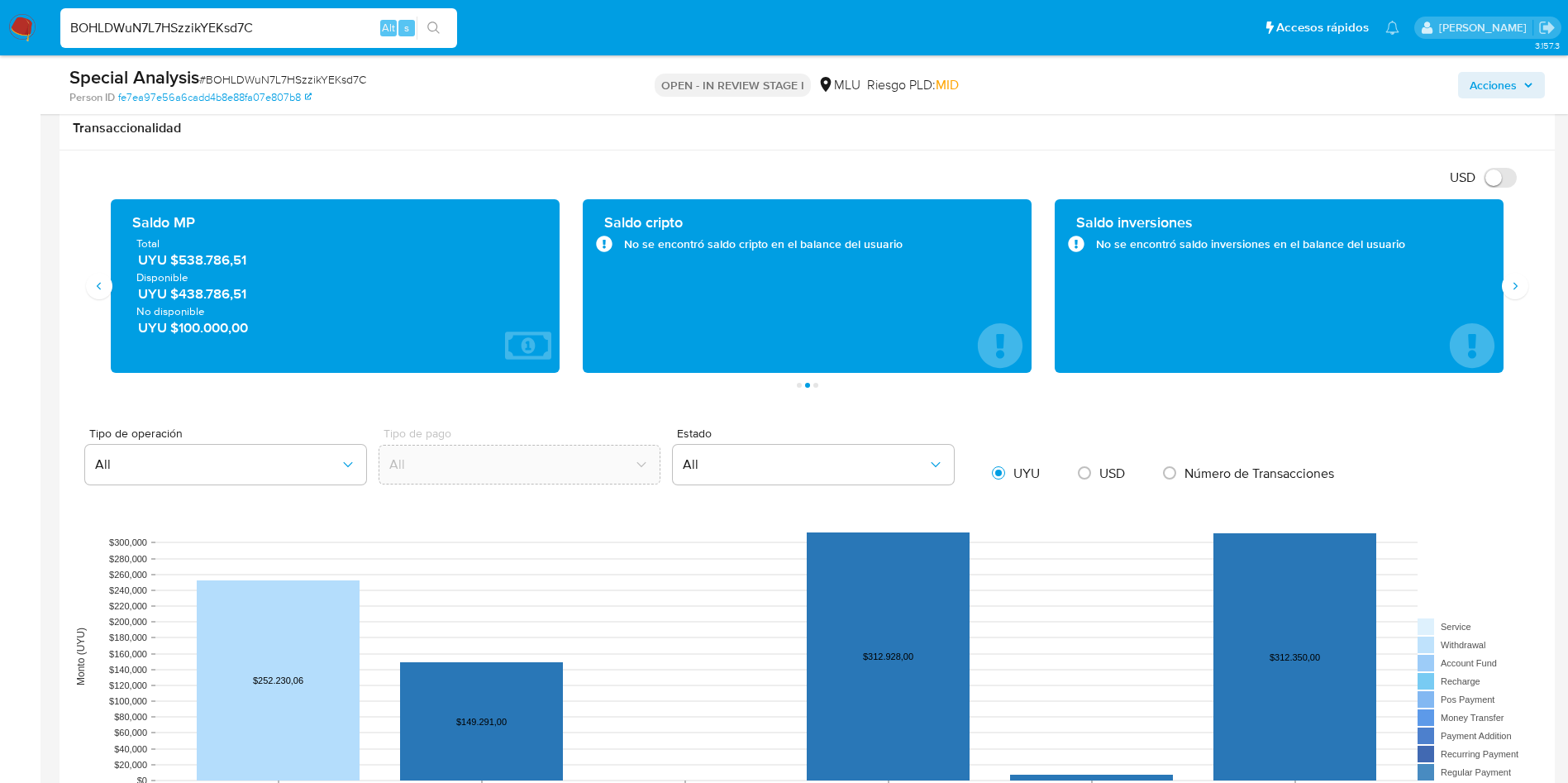
drag, startPoint x: 269, startPoint y: 254, endPoint x: 177, endPoint y: 260, distance: 92.2
click at [177, 262] on span "UYU $538.786,51" at bounding box center [336, 260] width 396 height 19
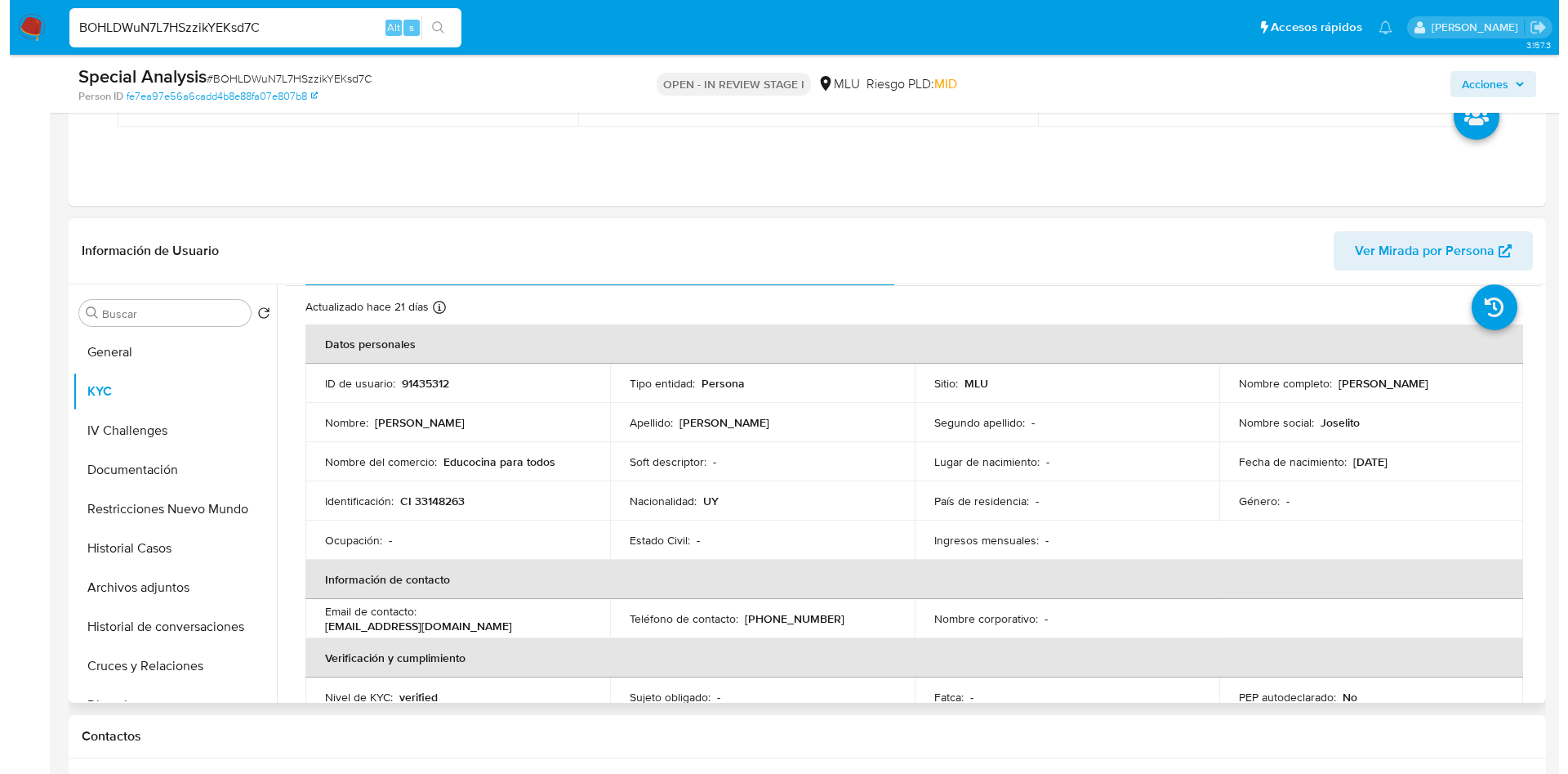
scroll to position [0, 0]
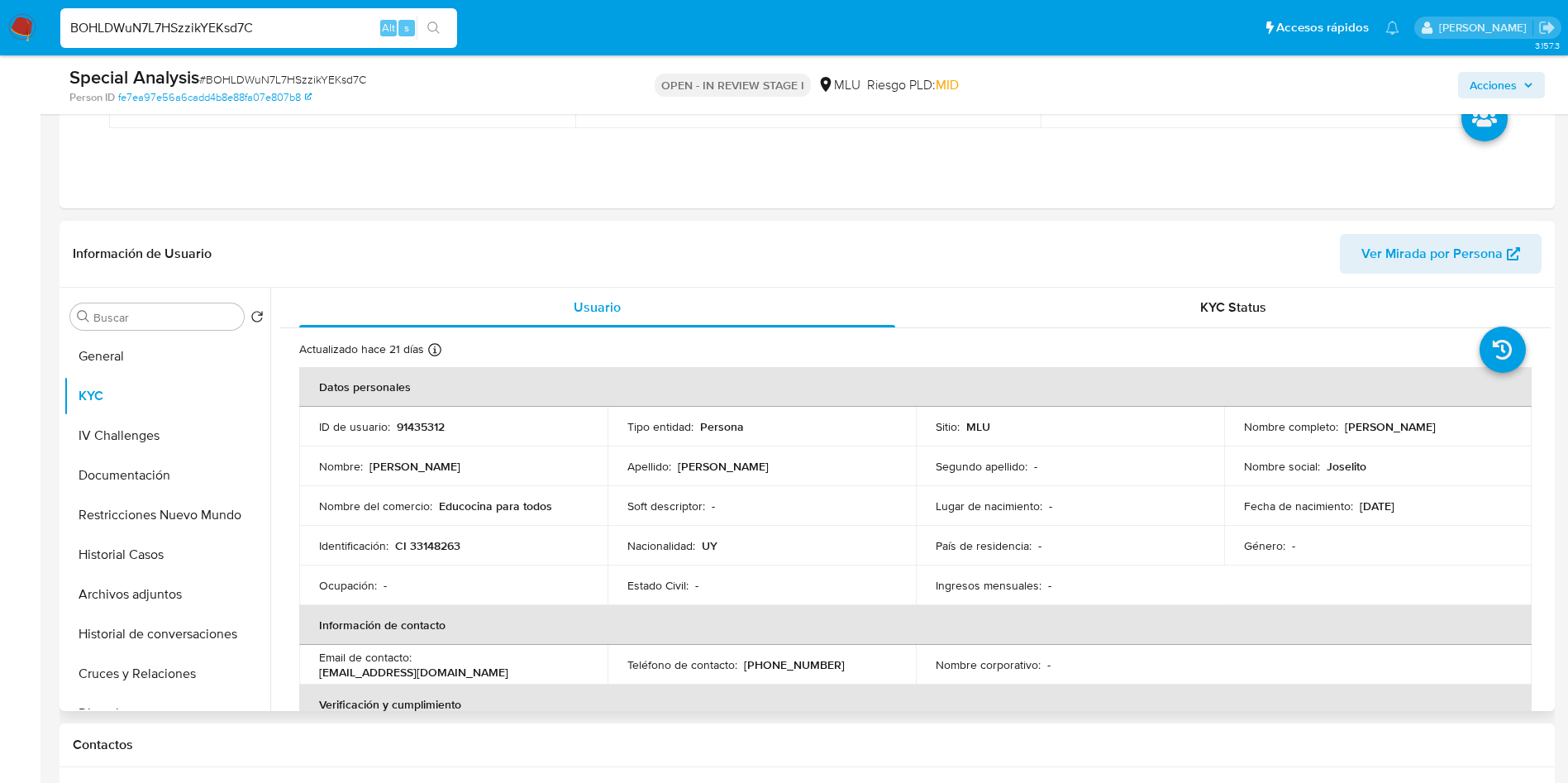
click at [432, 411] on td "ID de usuario : 91435312" at bounding box center [453, 426] width 308 height 40
click at [433, 433] on p "91435312" at bounding box center [421, 426] width 48 height 15
drag, startPoint x: 1347, startPoint y: 429, endPoint x: 1492, endPoint y: 424, distance: 145.1
click at [1492, 424] on div "Nombre completo : Diego Jose Ruete Perez" at bounding box center [1378, 426] width 268 height 15
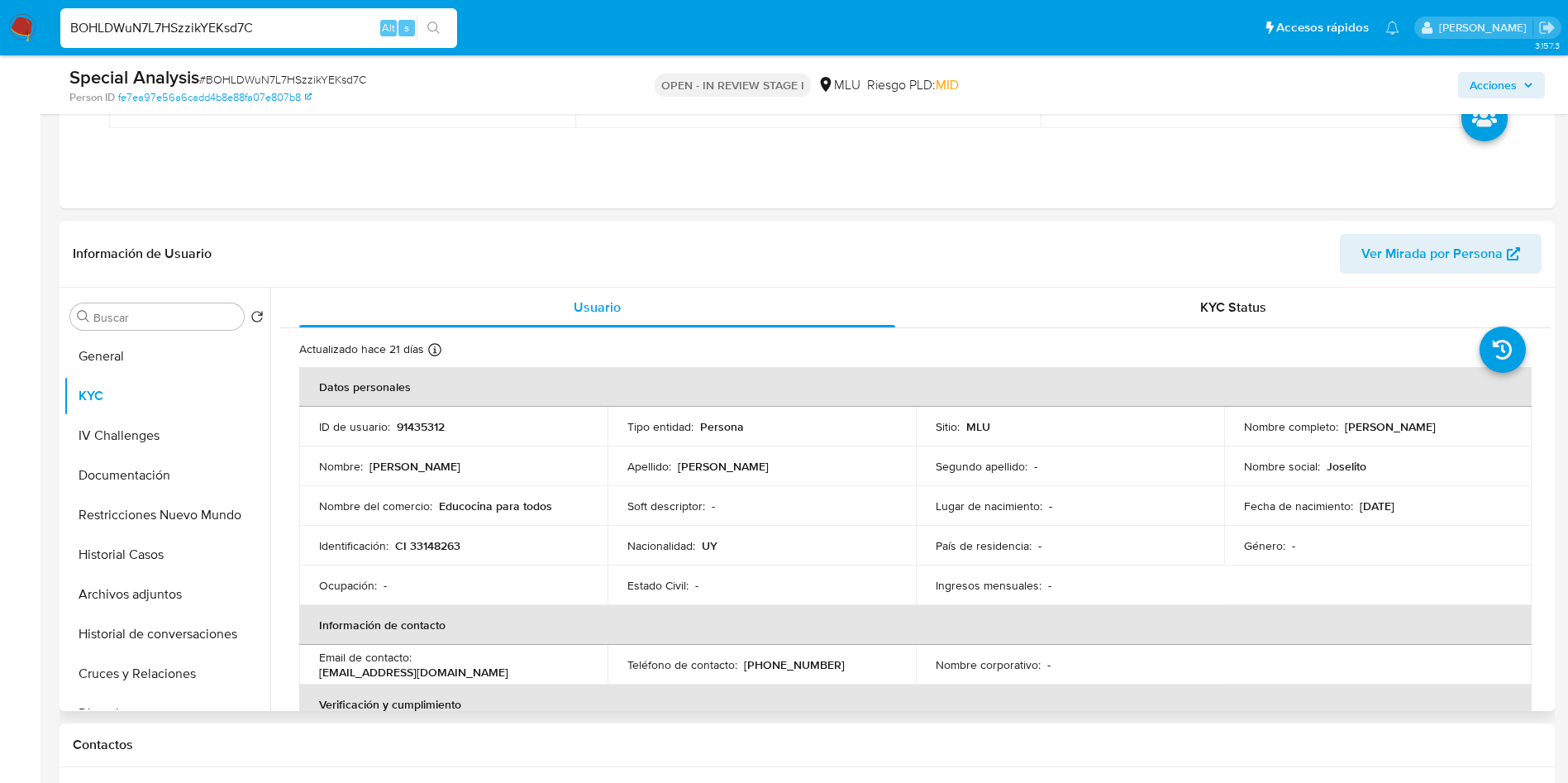
click at [1323, 494] on td "Fecha de nacimiento : 02/08/1975" at bounding box center [1378, 505] width 308 height 40
click at [1194, 481] on td "Segundo apellido : -" at bounding box center [1070, 466] width 308 height 40
click at [152, 601] on button "Archivos adjuntos" at bounding box center [167, 594] width 207 height 40
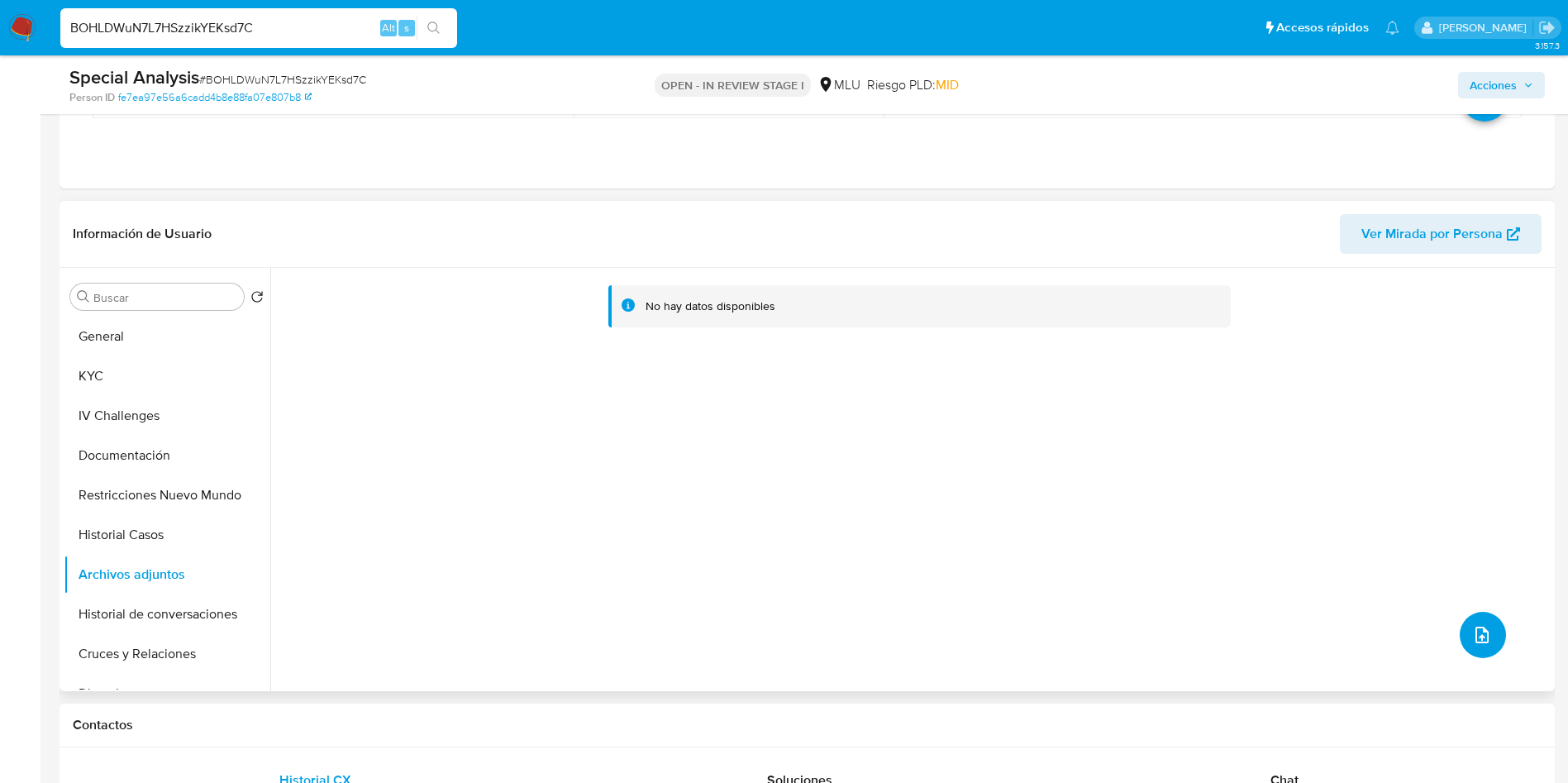
click at [1484, 652] on button "upload-file" at bounding box center [1482, 635] width 46 height 46
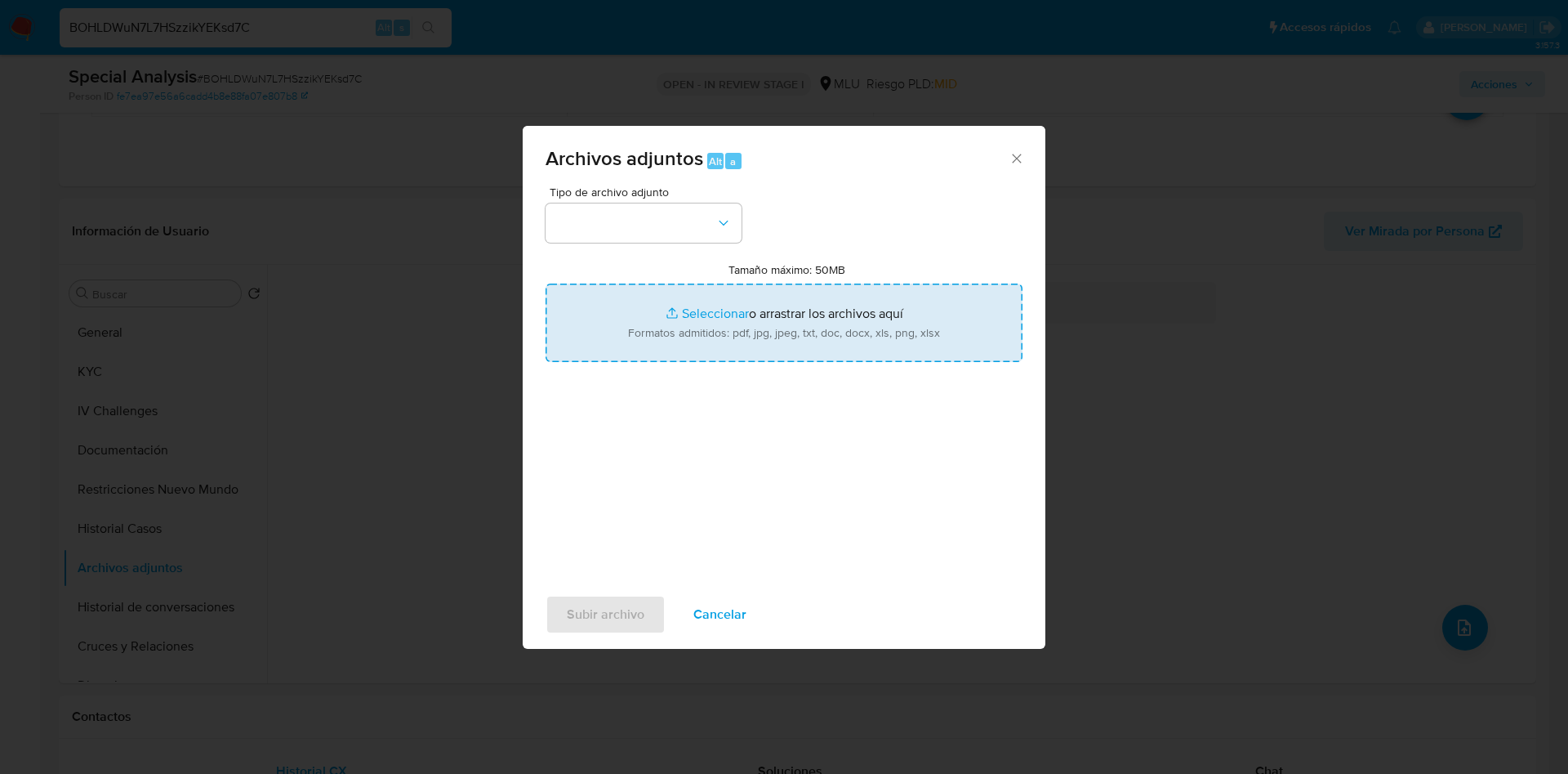
click at [789, 322] on input "Tamaño máximo: 50MB Seleccionar archivos" at bounding box center [784, 323] width 477 height 78
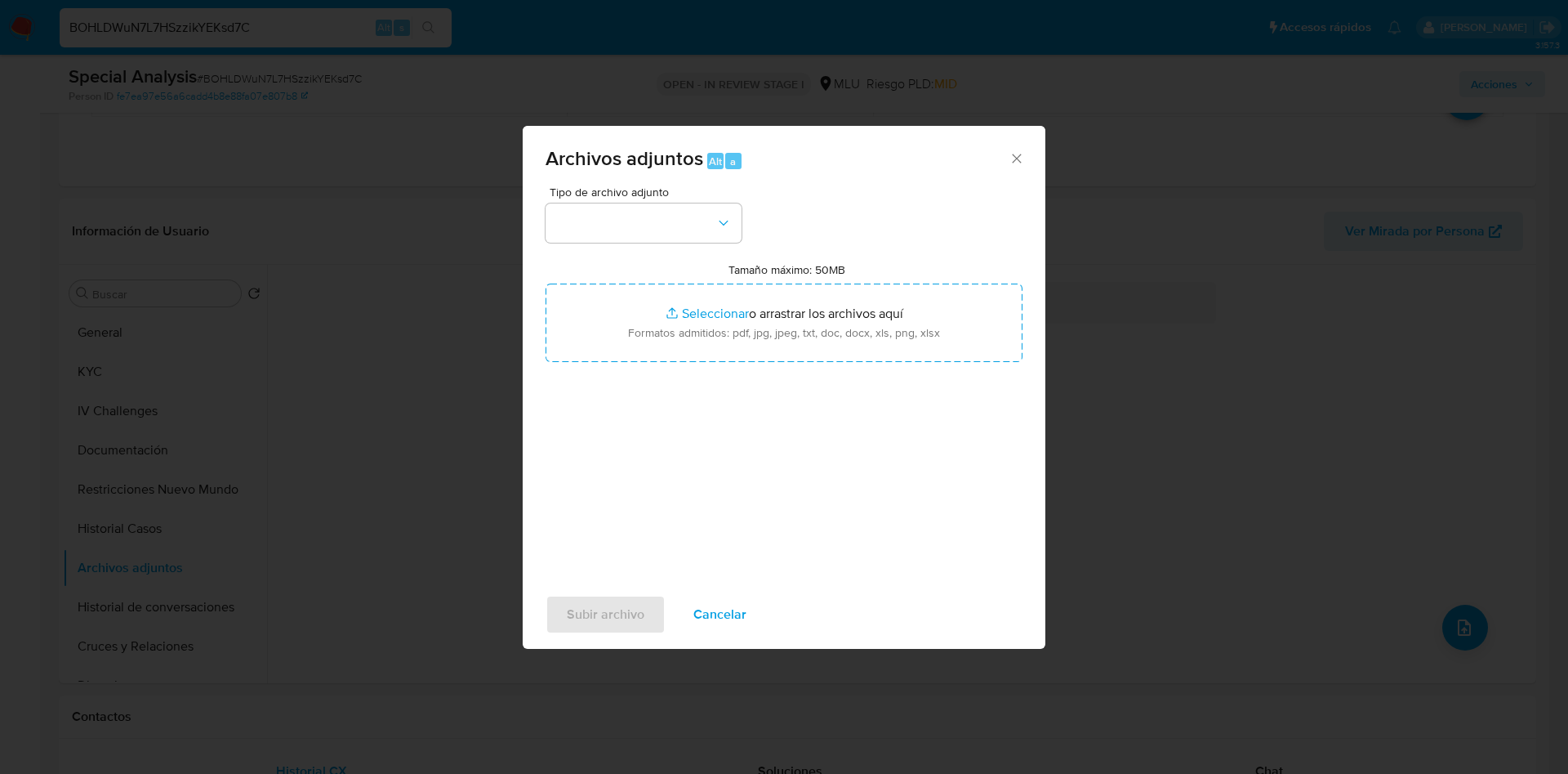
click at [1021, 154] on icon "Cerrar" at bounding box center [1017, 159] width 16 height 16
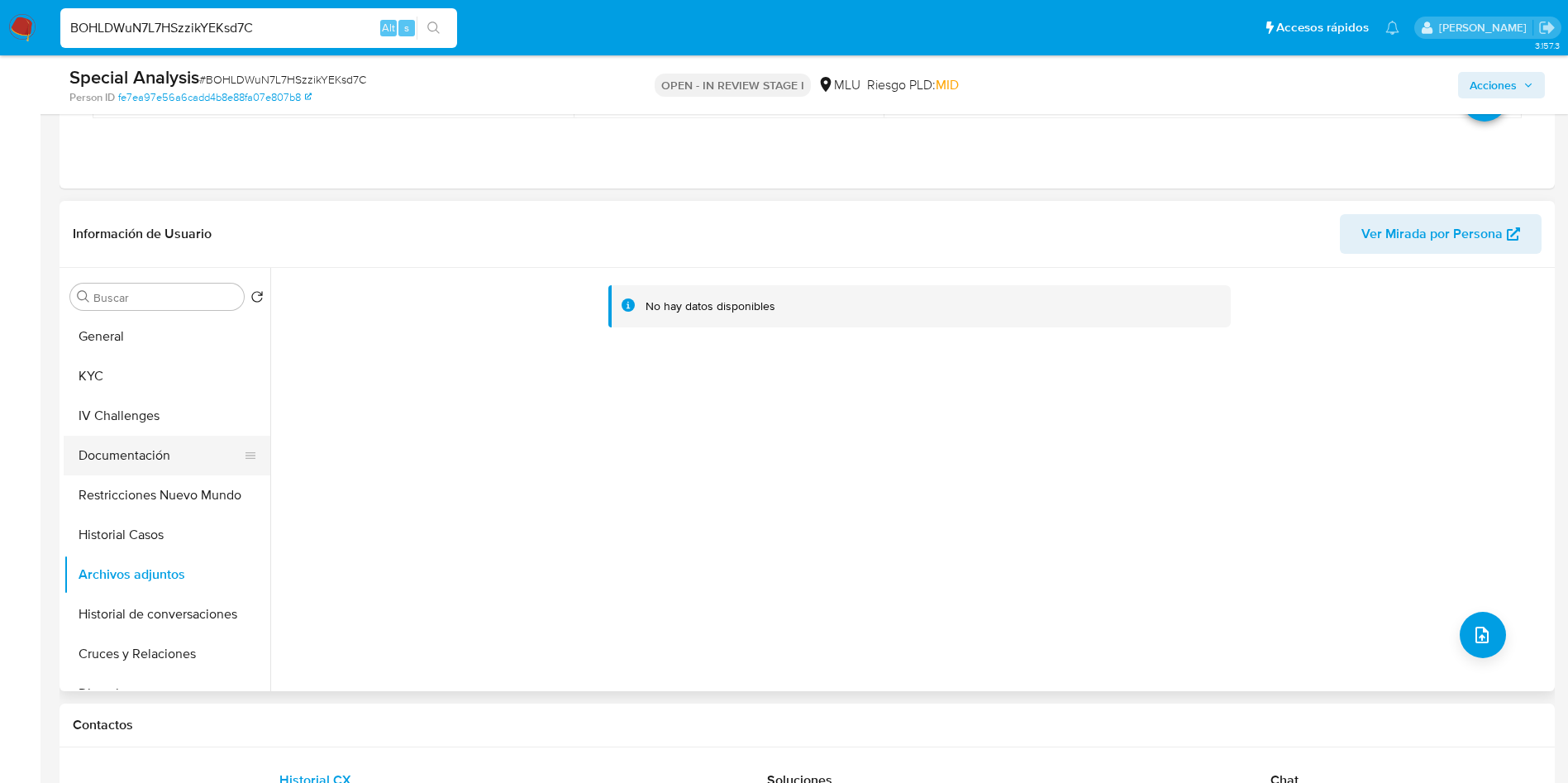
click at [117, 469] on button "Documentación" at bounding box center [160, 455] width 194 height 40
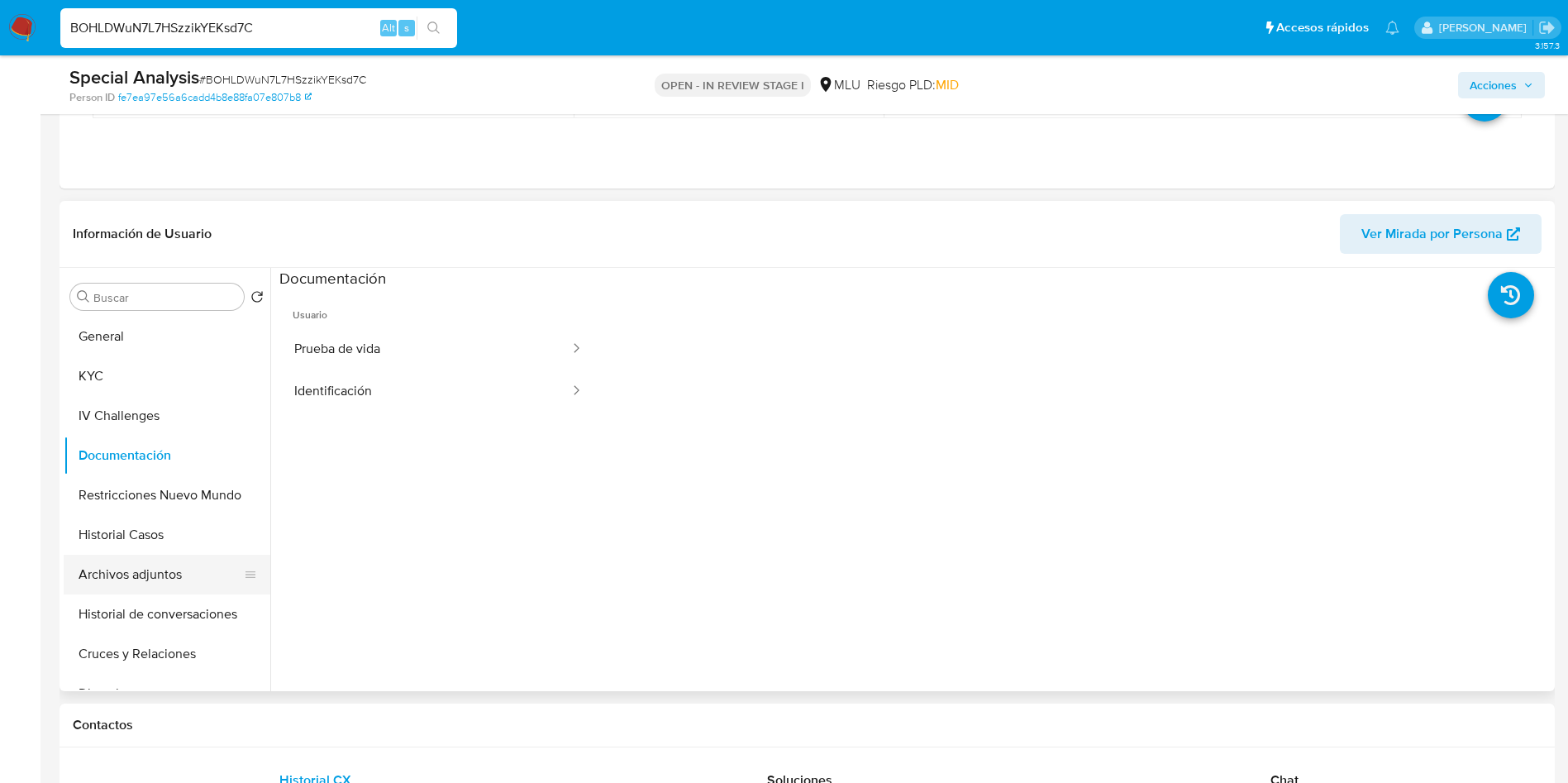
click at [170, 578] on button "Archivos adjuntos" at bounding box center [160, 574] width 194 height 40
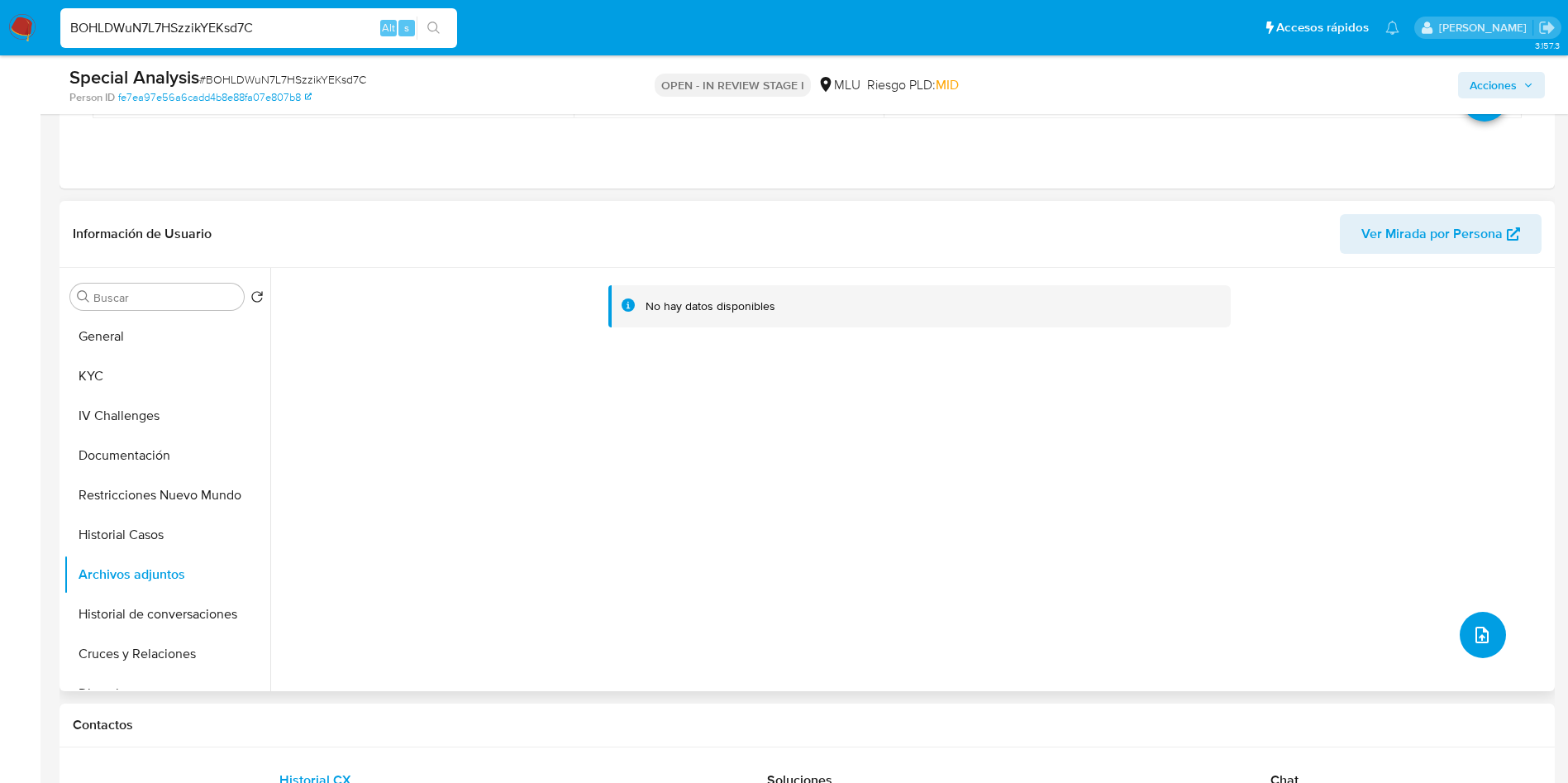
click at [1472, 640] on icon "upload-file" at bounding box center [1482, 635] width 20 height 20
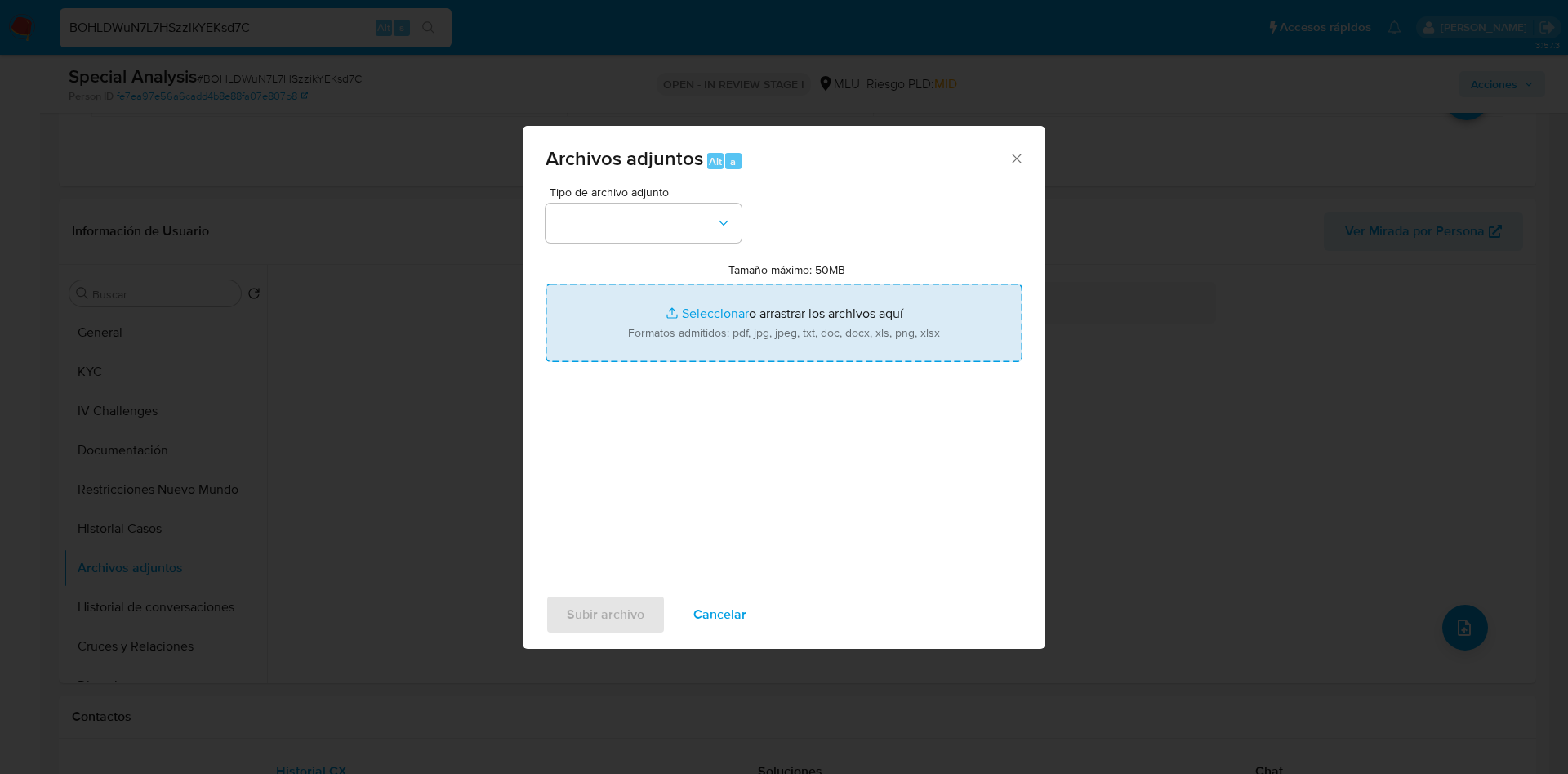
click at [715, 294] on input "Tamaño máximo: 50MB Seleccionar archivos" at bounding box center [784, 323] width 477 height 78
type input "C:\fakepath\Anexos 91435312 - 09_09_2025.pdf"
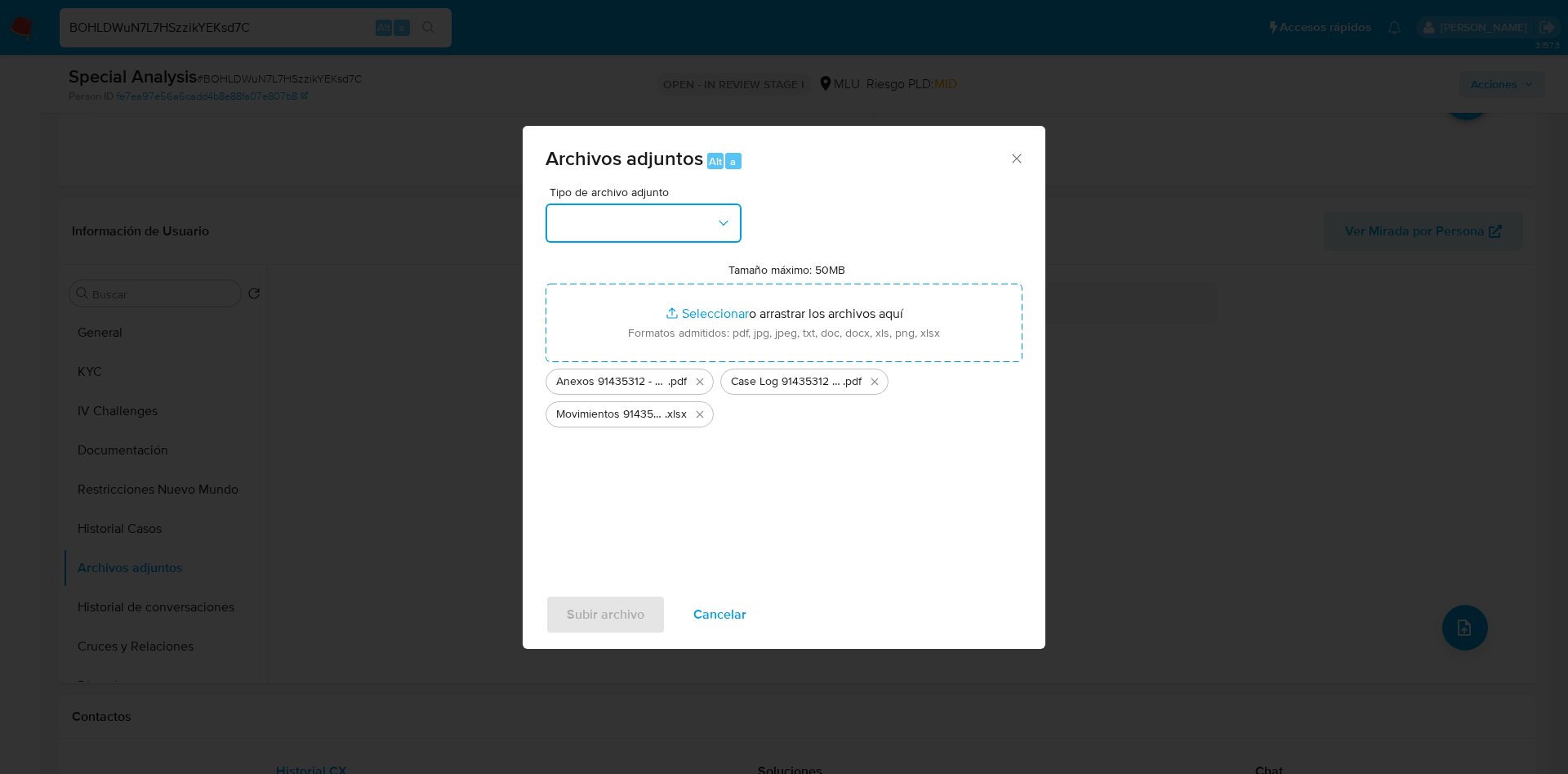
click at [623, 237] on button "button" at bounding box center [644, 222] width 196 height 39
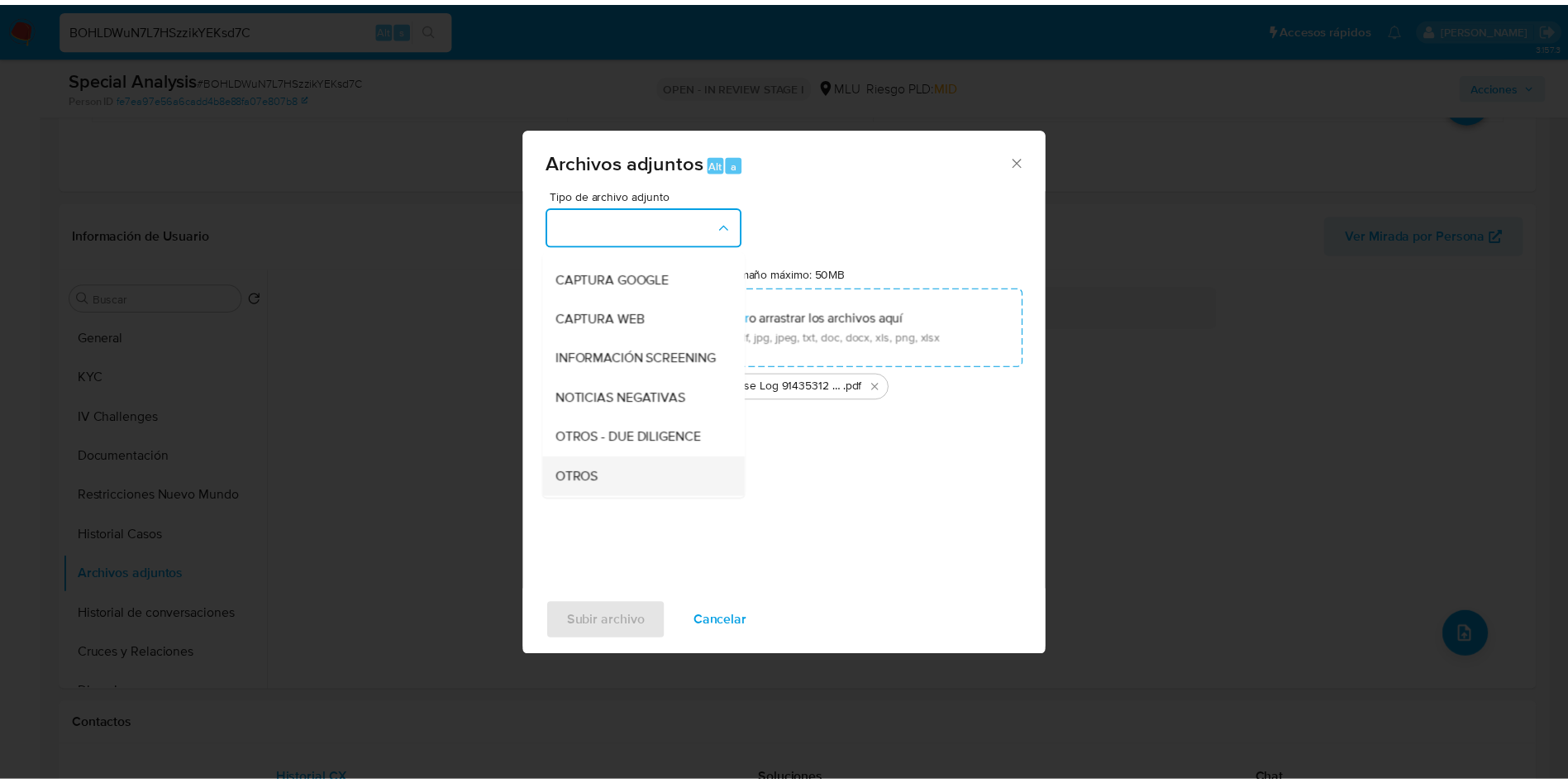
scroll to position [124, 0]
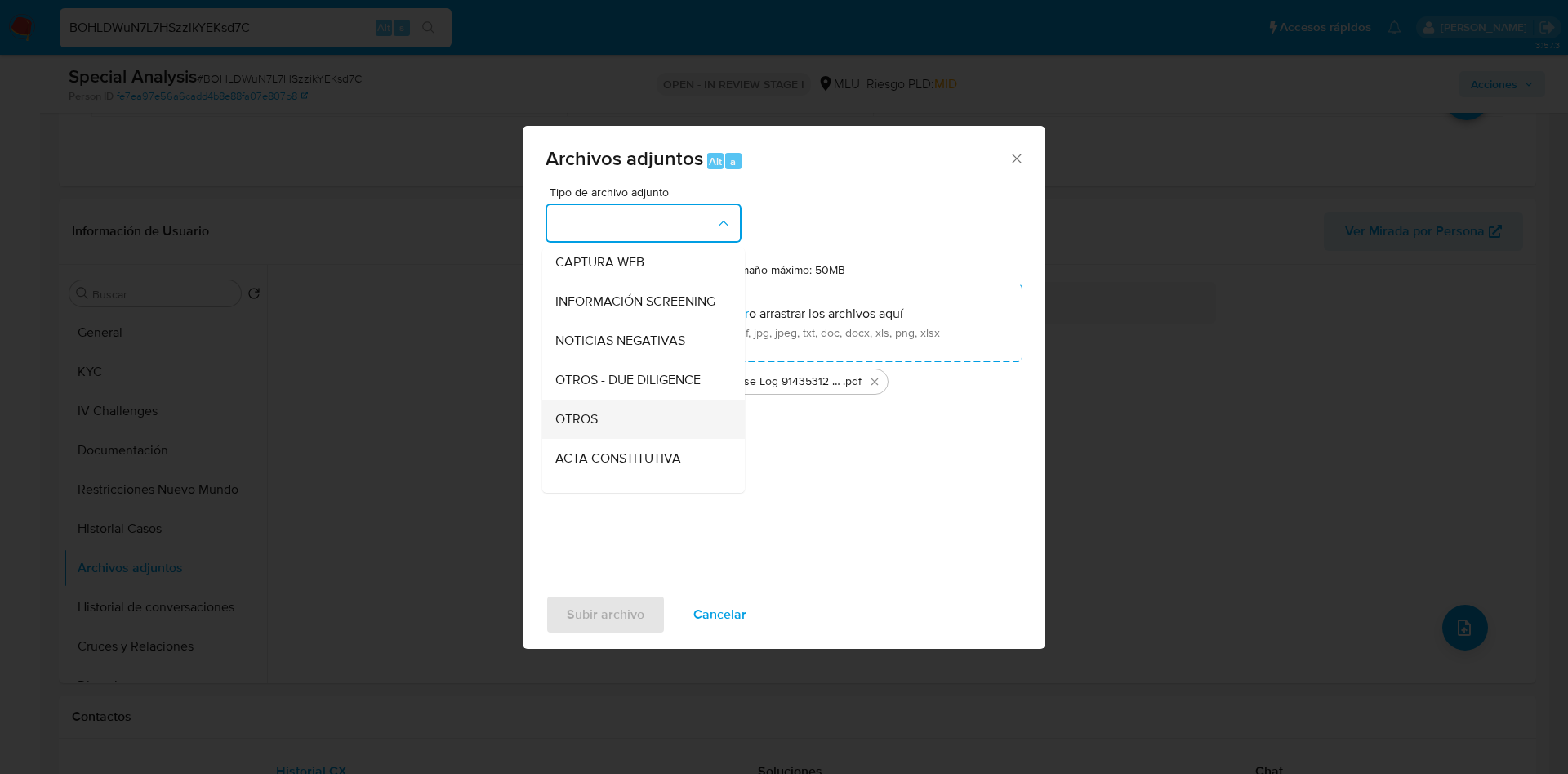
click at [647, 439] on div "OTROS" at bounding box center [638, 418] width 167 height 39
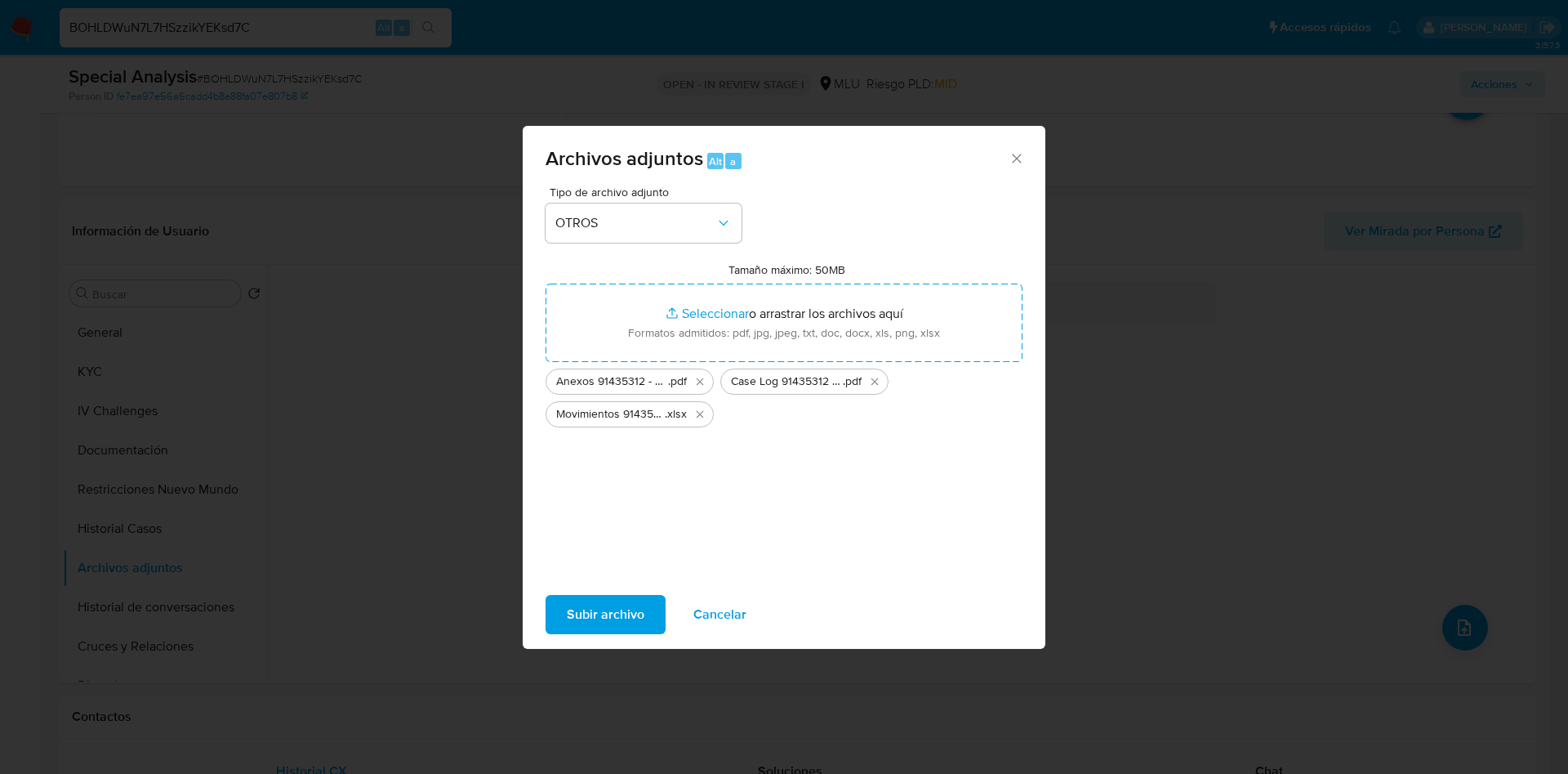
click at [617, 611] on span "Subir archivo" at bounding box center [605, 614] width 77 height 36
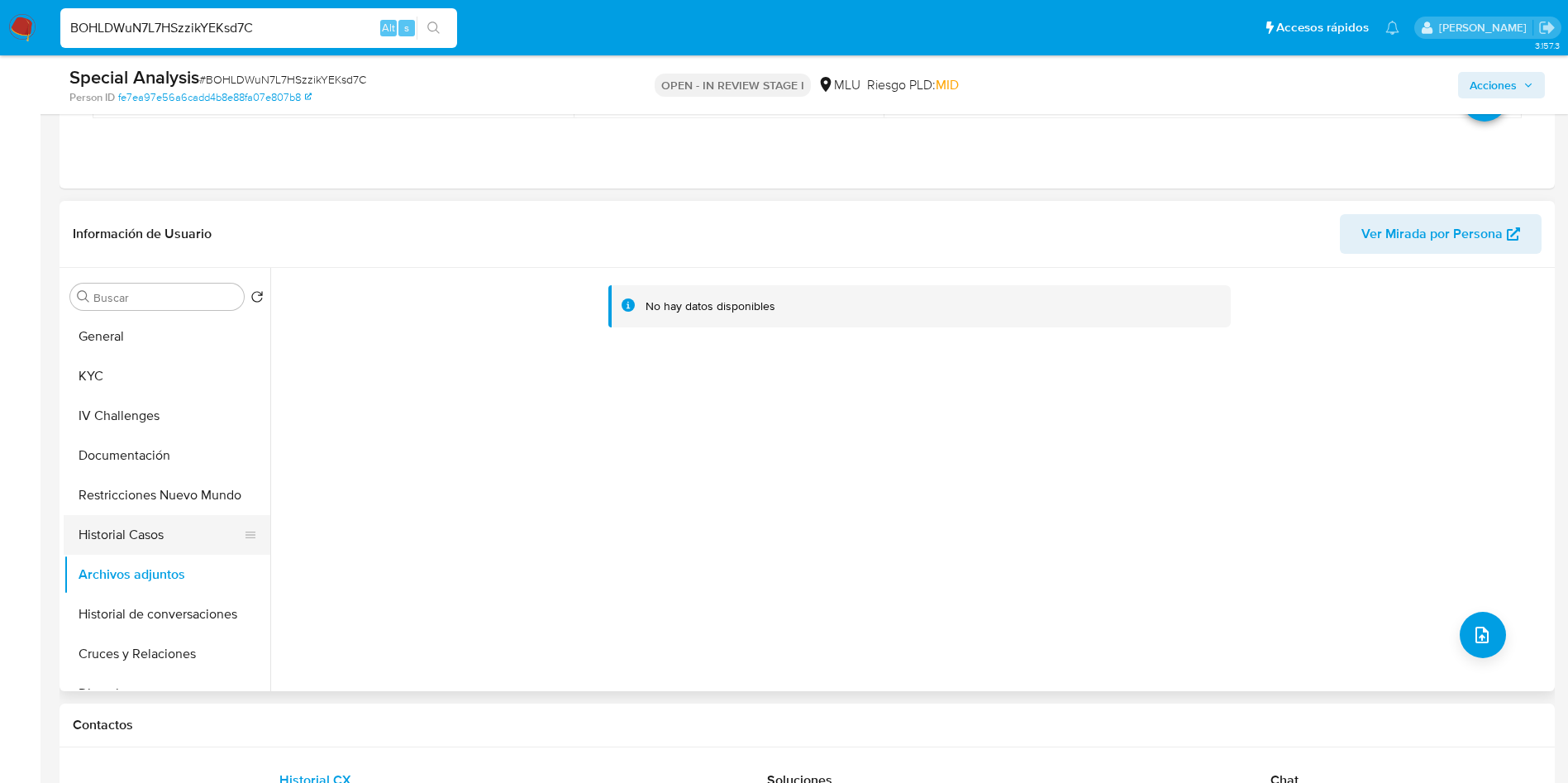
click at [119, 522] on button "Historial Casos" at bounding box center [160, 534] width 194 height 40
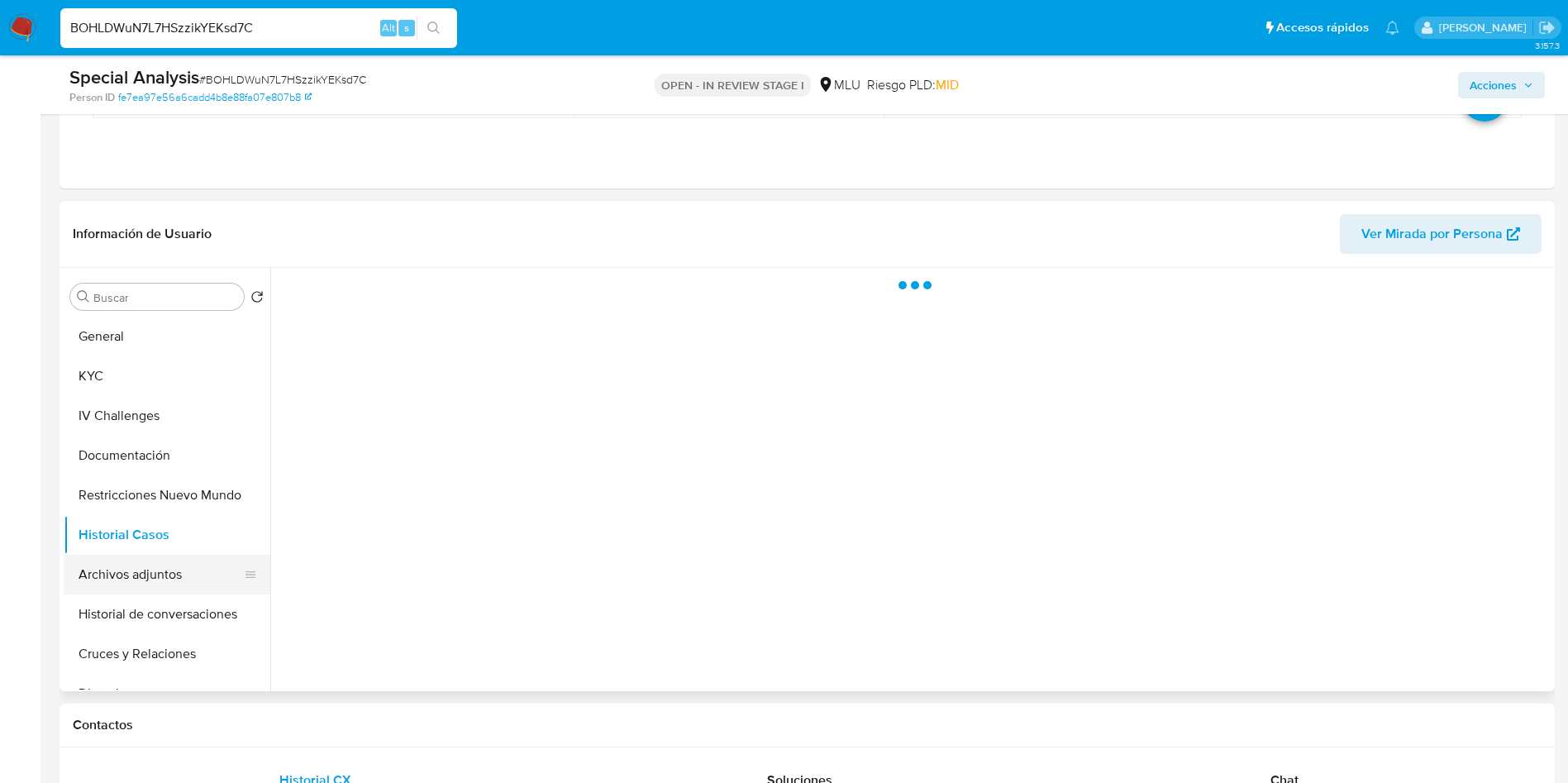
click at [139, 571] on button "Archivos adjuntos" at bounding box center [160, 574] width 194 height 40
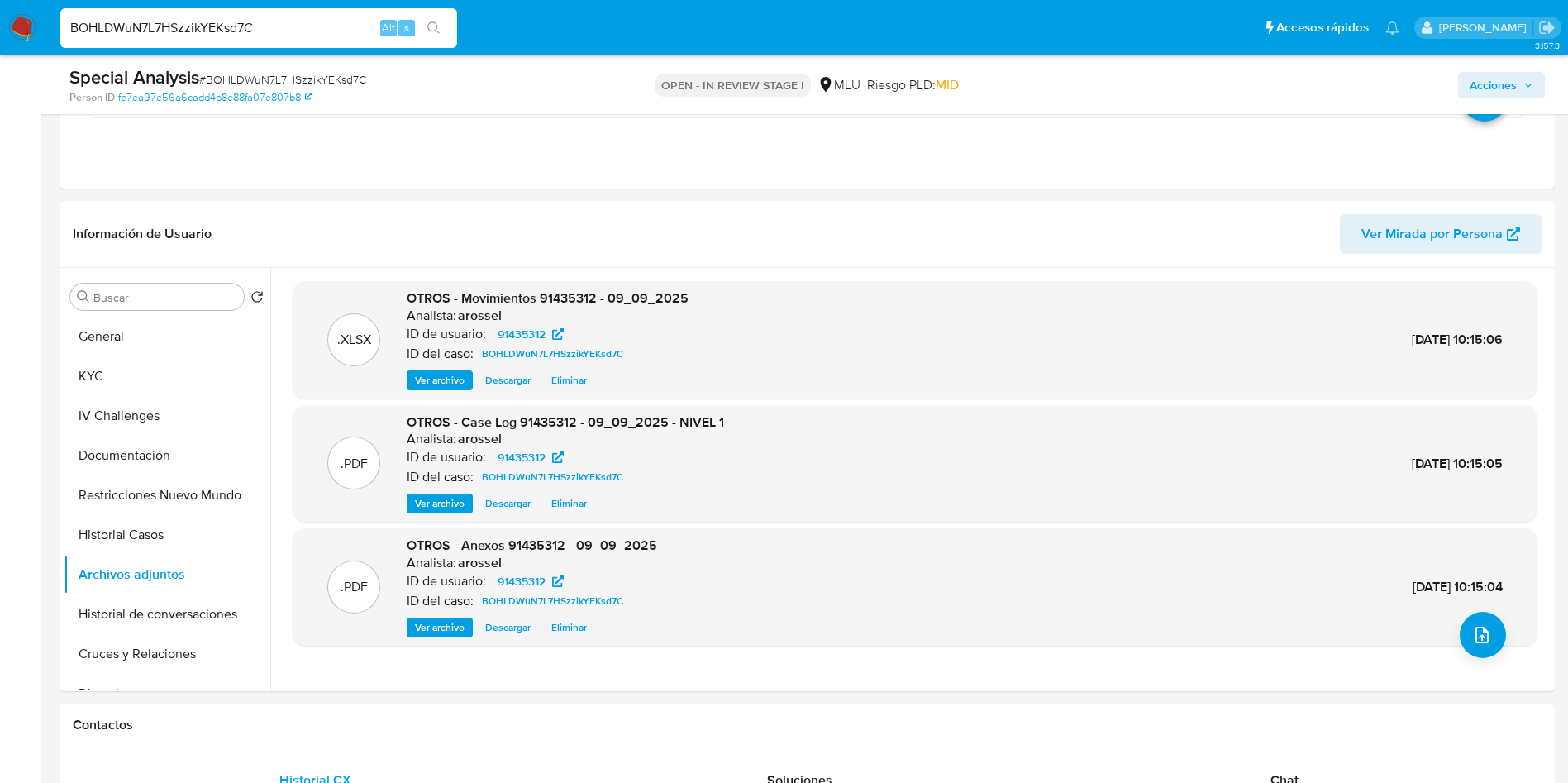
click at [1523, 73] on button "Acciones" at bounding box center [1502, 85] width 87 height 27
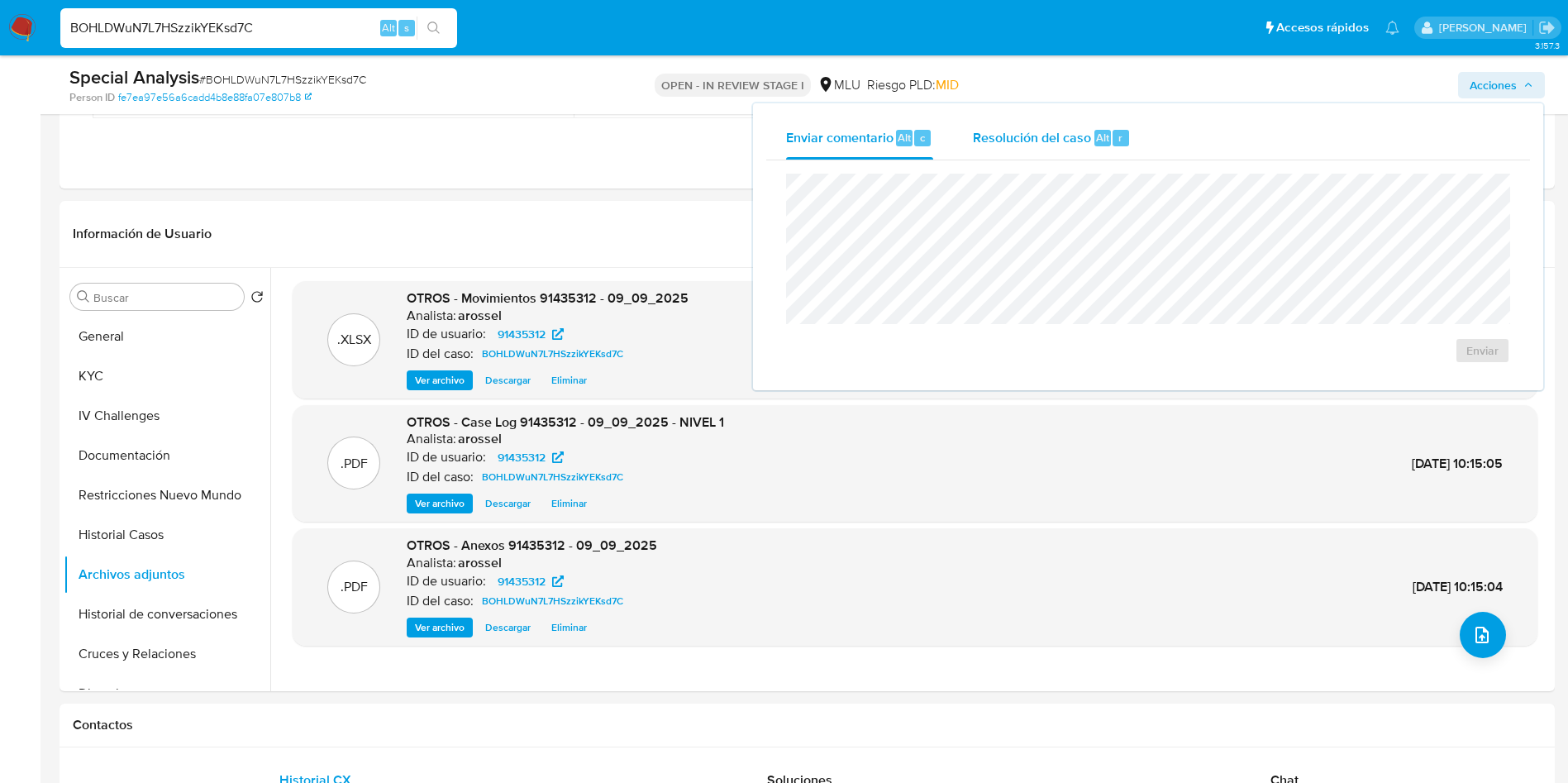
click at [1067, 131] on span "Resolución del caso" at bounding box center [1032, 136] width 118 height 19
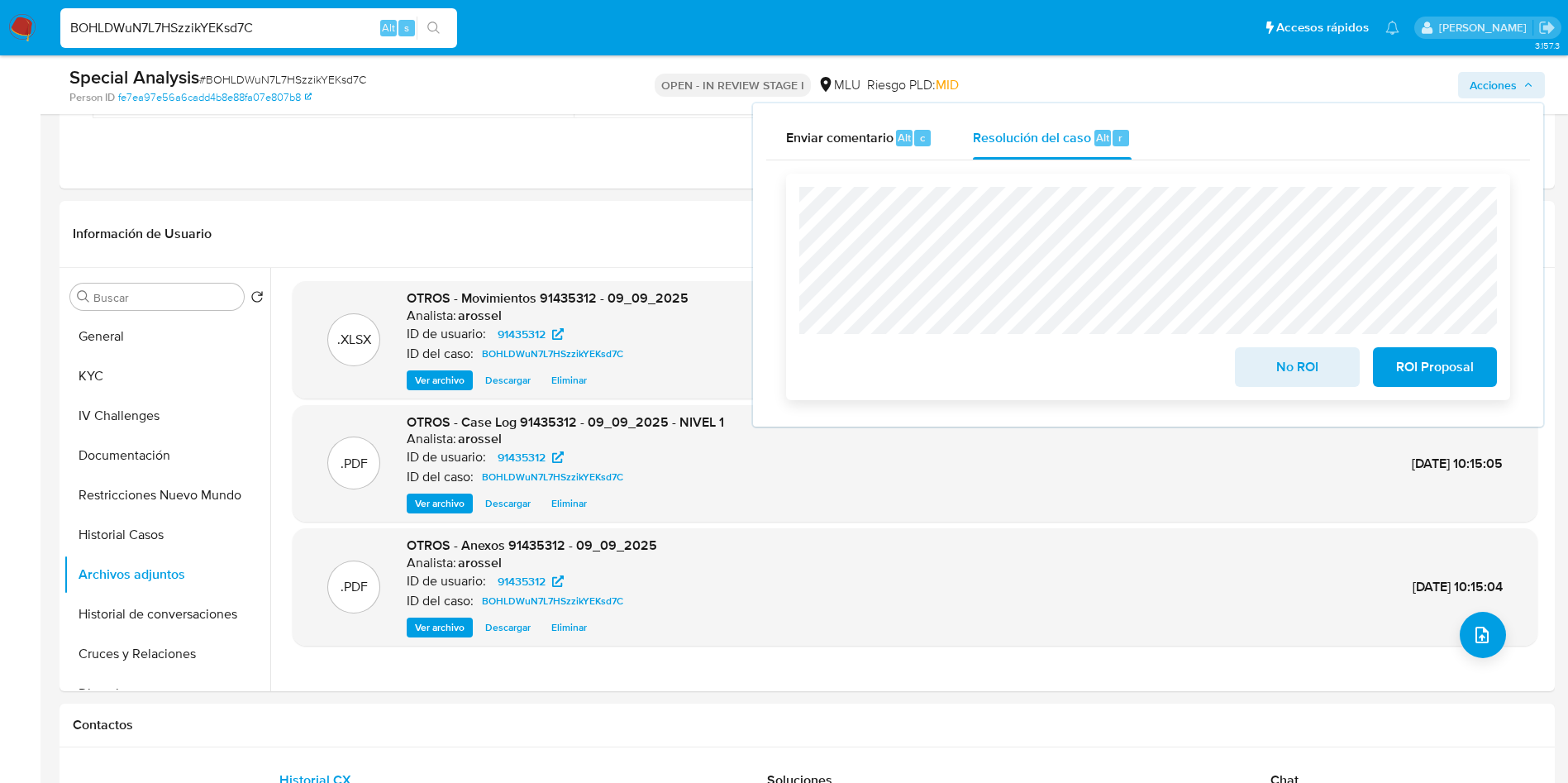
drag, startPoint x: 1269, startPoint y: 370, endPoint x: 1258, endPoint y: 370, distance: 11.0
click at [1266, 370] on span "No ROI" at bounding box center [1297, 366] width 81 height 36
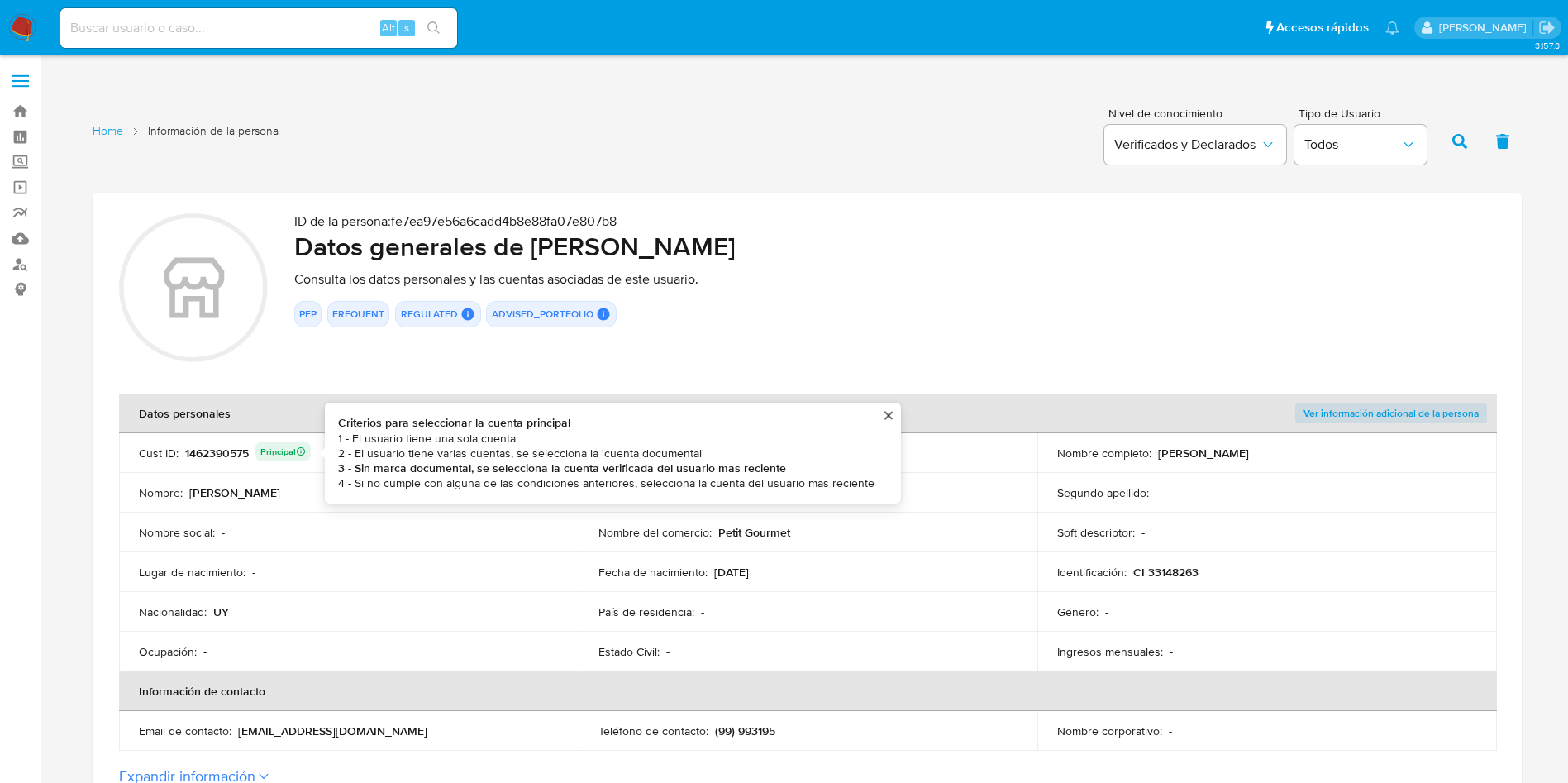
click at [236, 452] on div "1462390575 Principal Criterios para seleccionar la cuenta principal 1 - El usua…" at bounding box center [248, 453] width 125 height 23
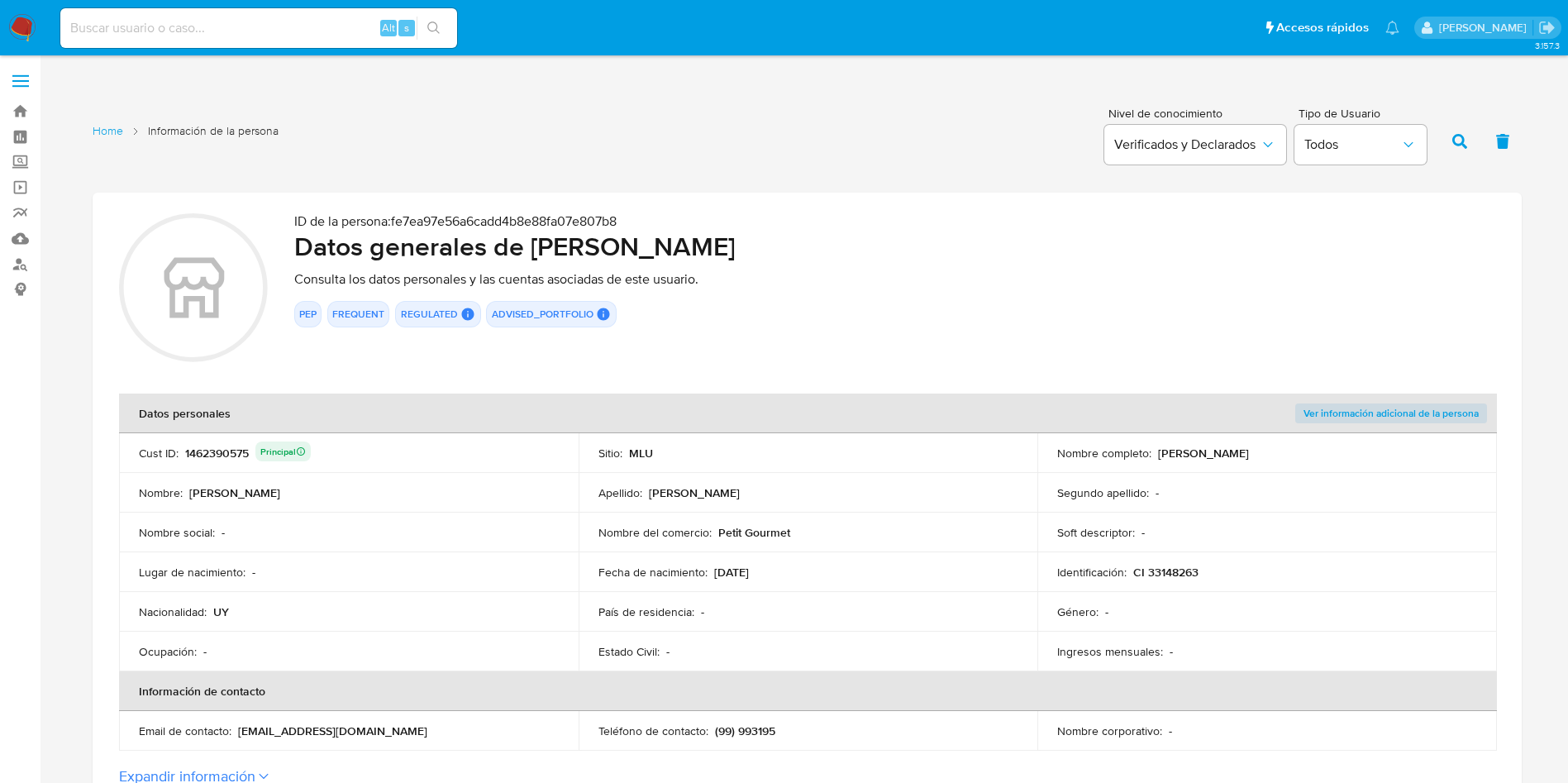
click at [234, 452] on div "1462390575 Principal" at bounding box center [248, 453] width 125 height 23
click at [224, 446] on div "1462390575 Principal" at bounding box center [248, 453] width 125 height 23
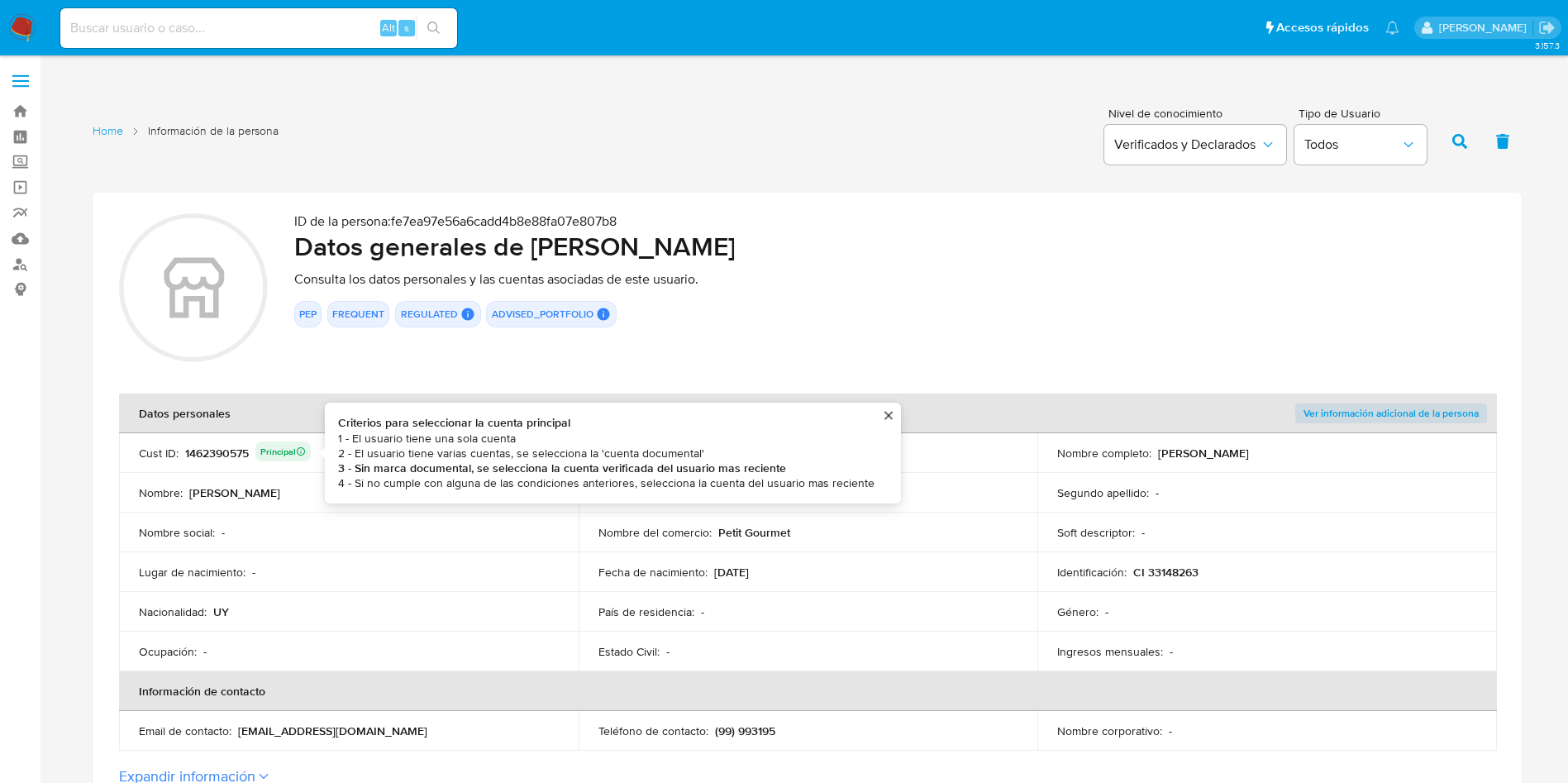
click at [234, 449] on div "1462390575 Principal Criterios para seleccionar la cuenta principal 1 - El usua…" at bounding box center [248, 453] width 125 height 23
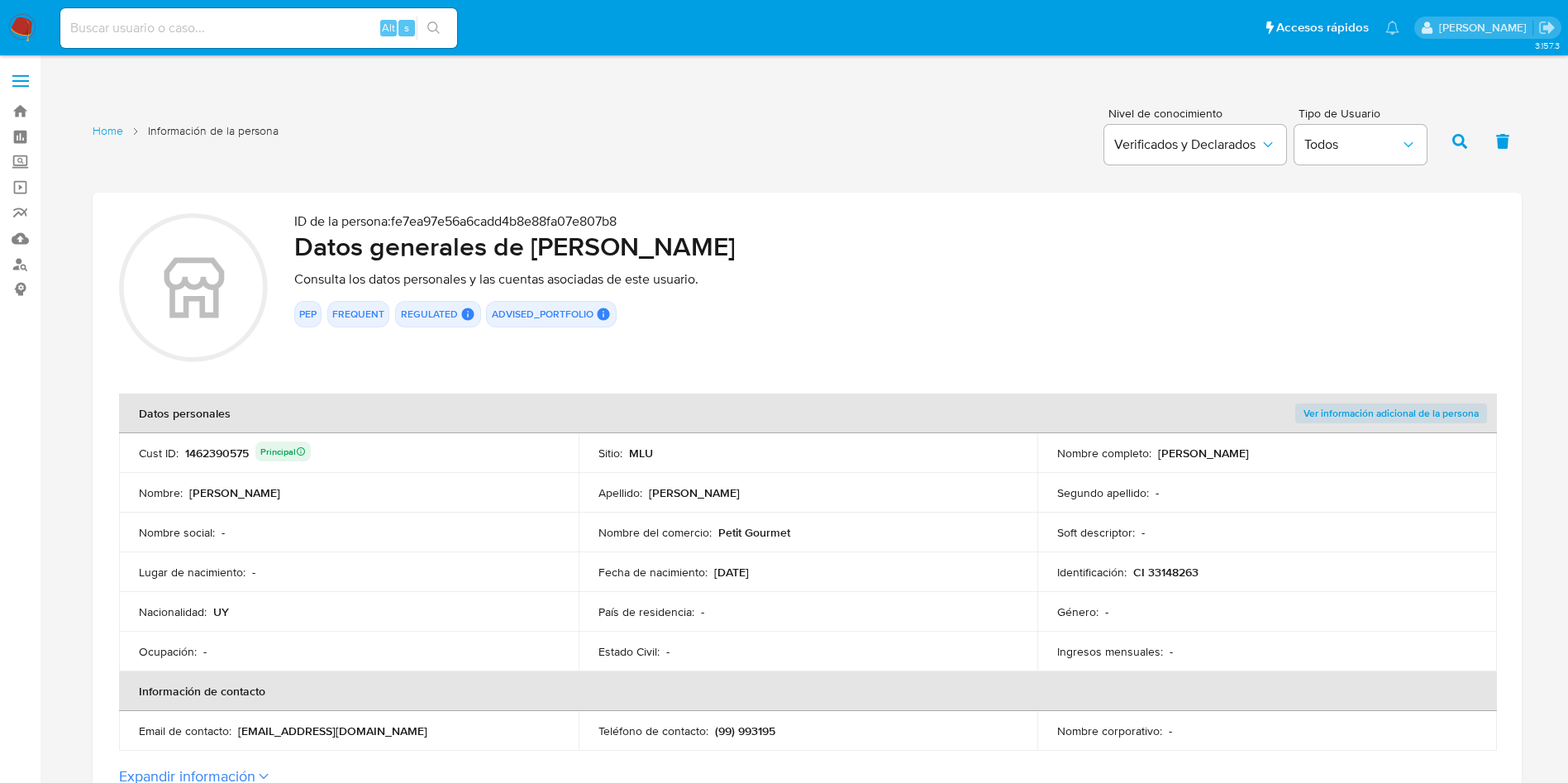
click at [234, 449] on div "1462390575 Principal" at bounding box center [248, 453] width 125 height 23
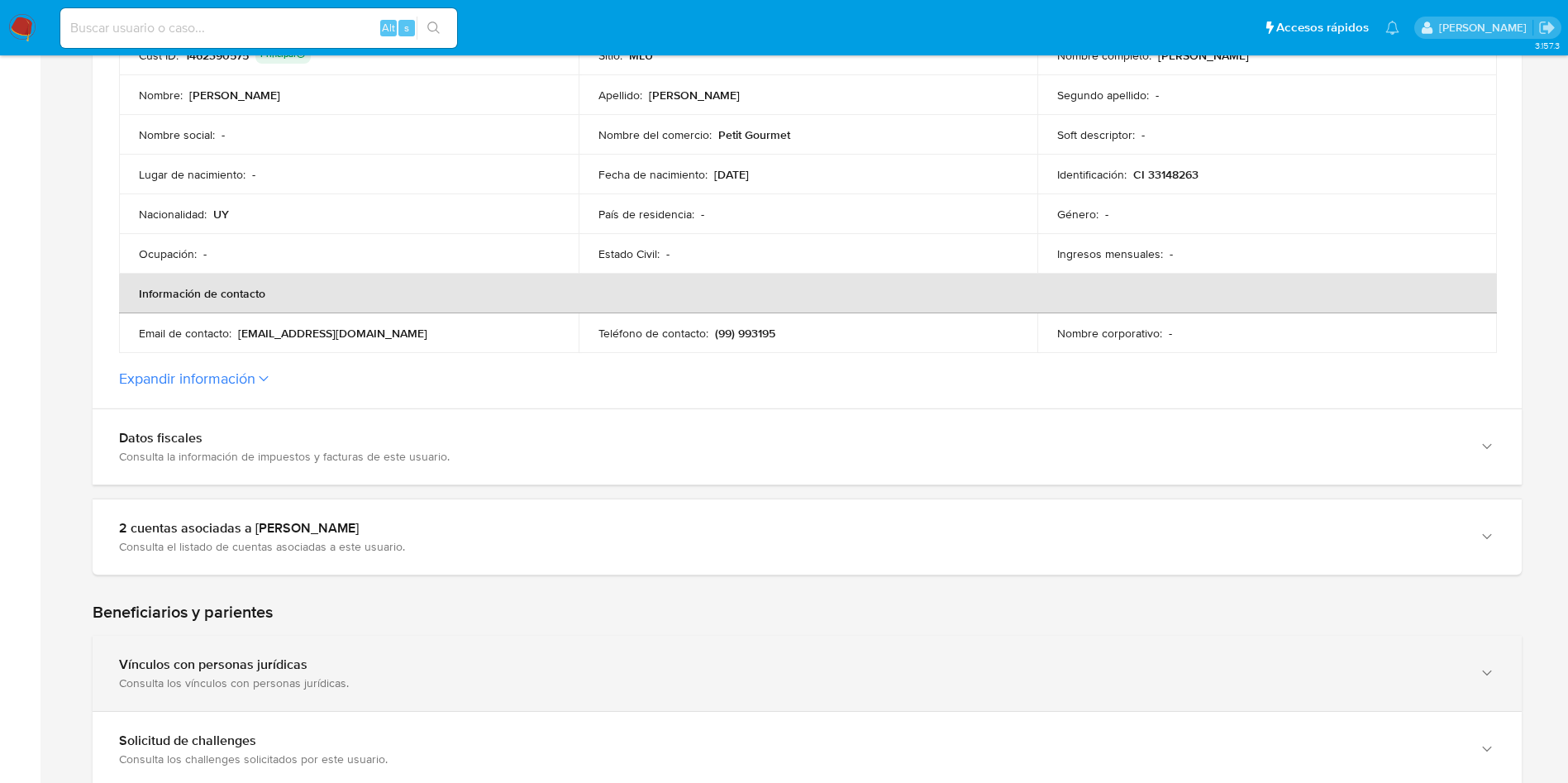
scroll to position [620, 0]
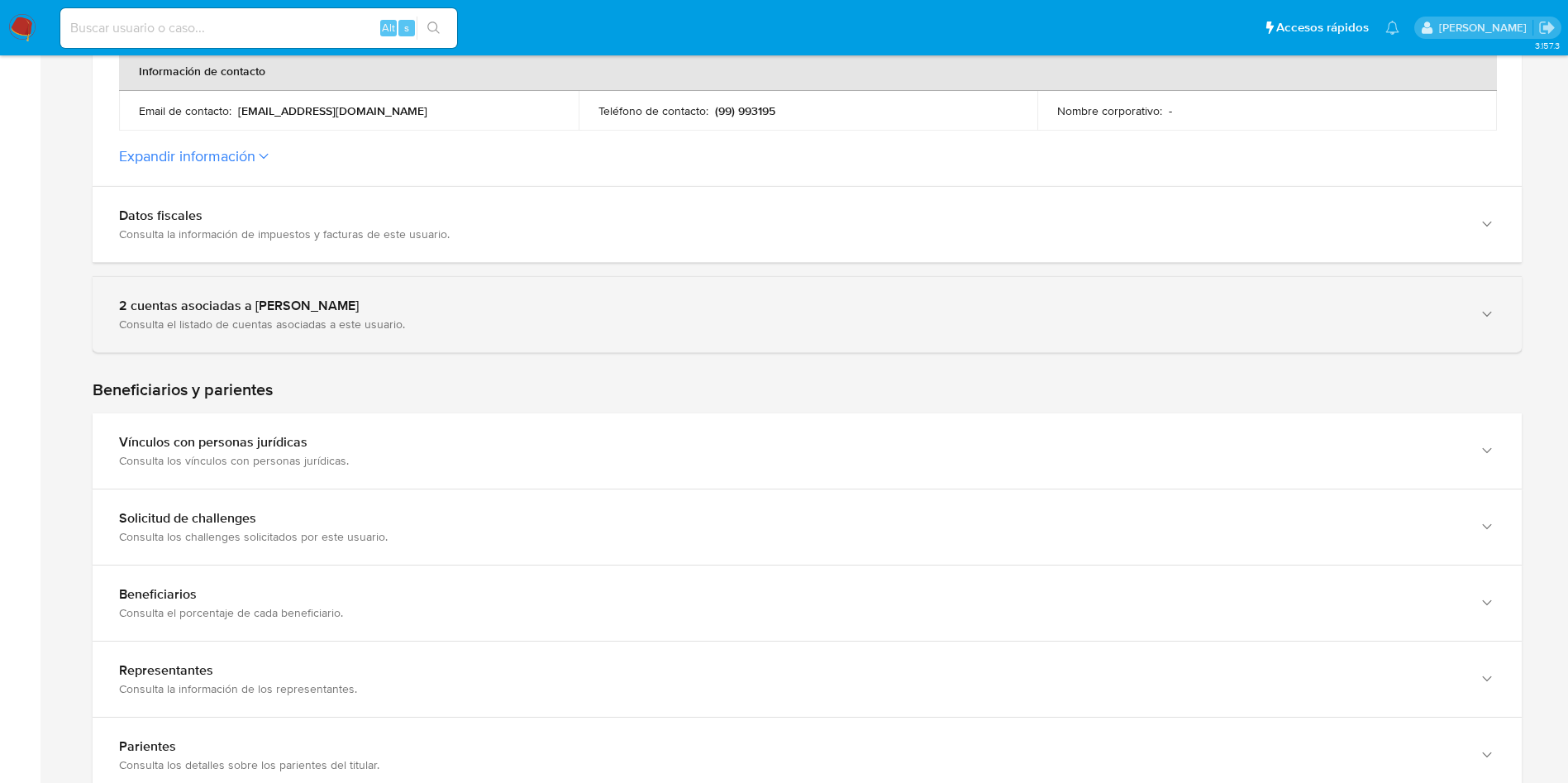
click at [529, 338] on div "2 cuentas asociadas a Diego Jose Ruete Perez Consulta el listado de cuentas aso…" at bounding box center [806, 314] width 1429 height 76
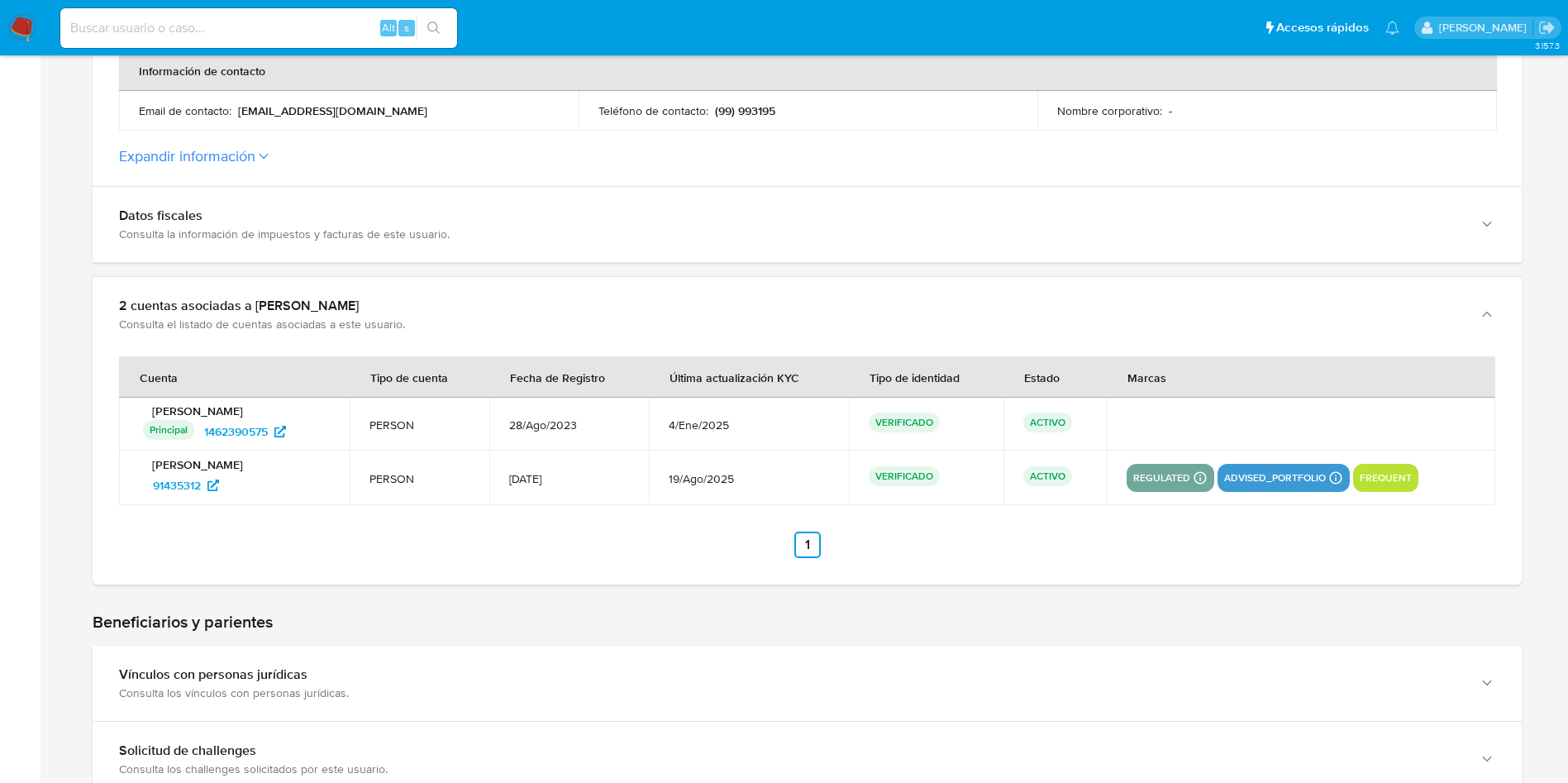
scroll to position [0, 0]
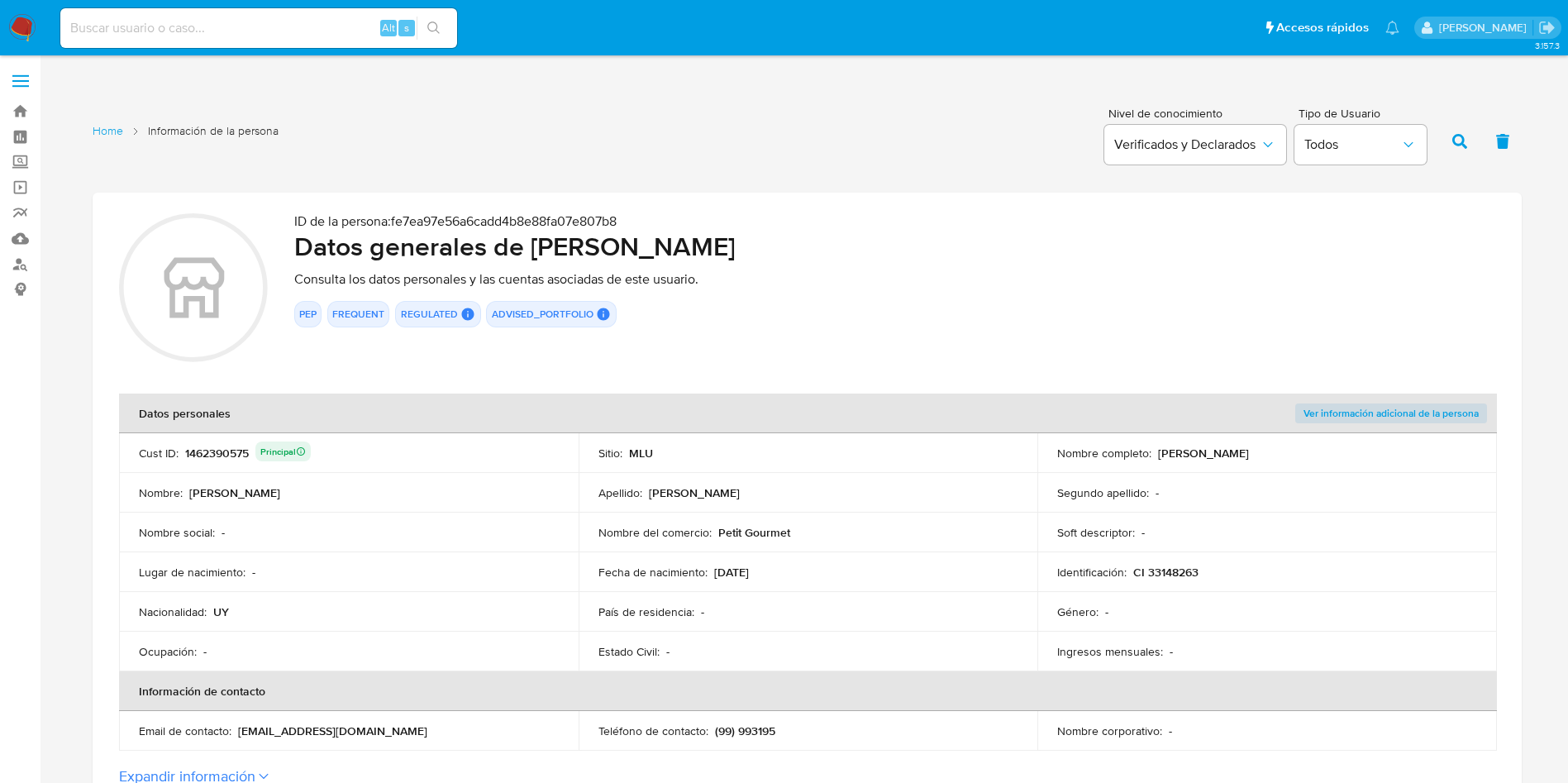
click at [383, 521] on td "Nombre social : -" at bounding box center [349, 532] width 459 height 40
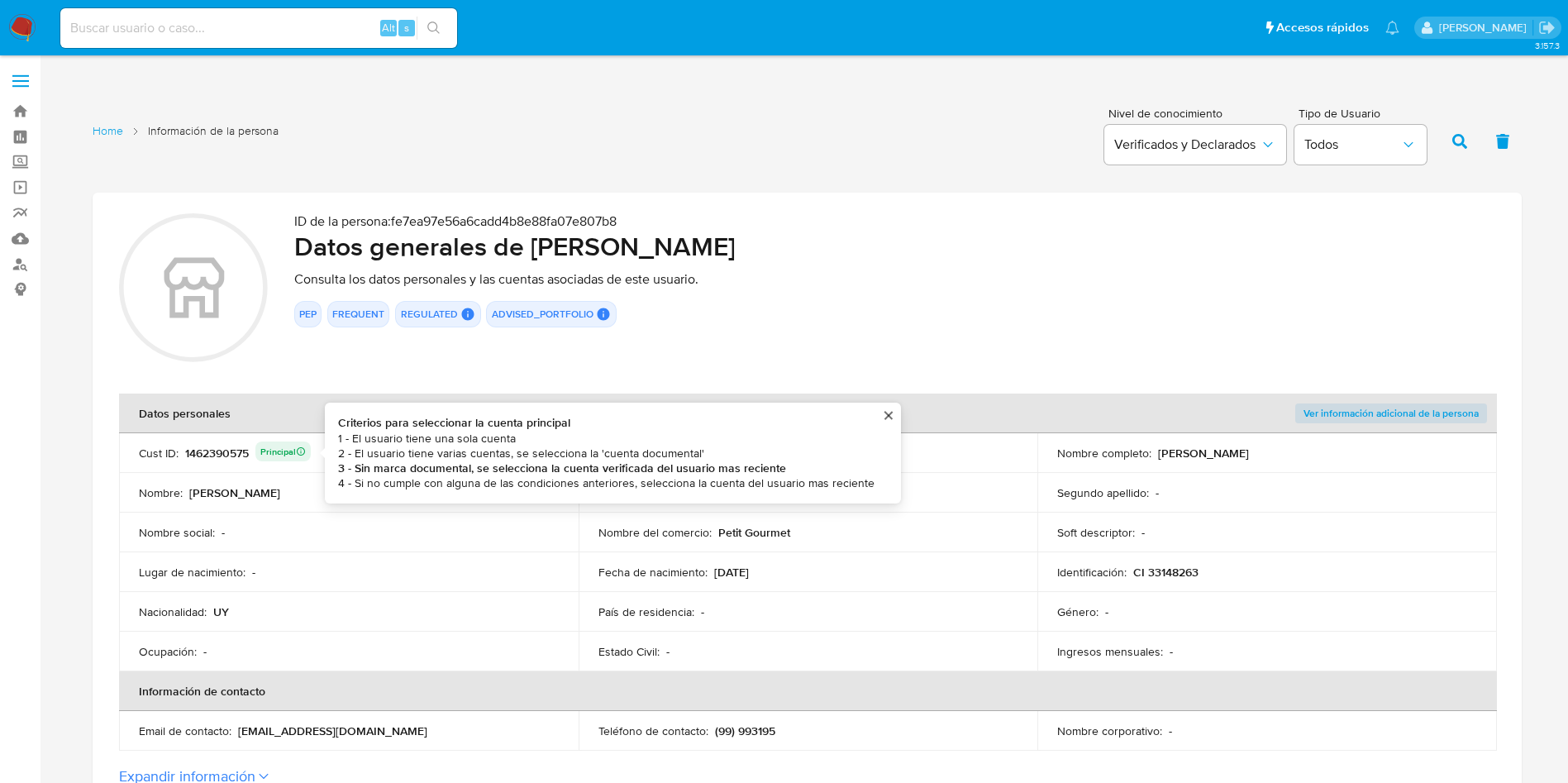
click at [222, 448] on div "1462390575 Principal Criterios para seleccionar la cuenta principal 1 - El usua…" at bounding box center [248, 453] width 125 height 23
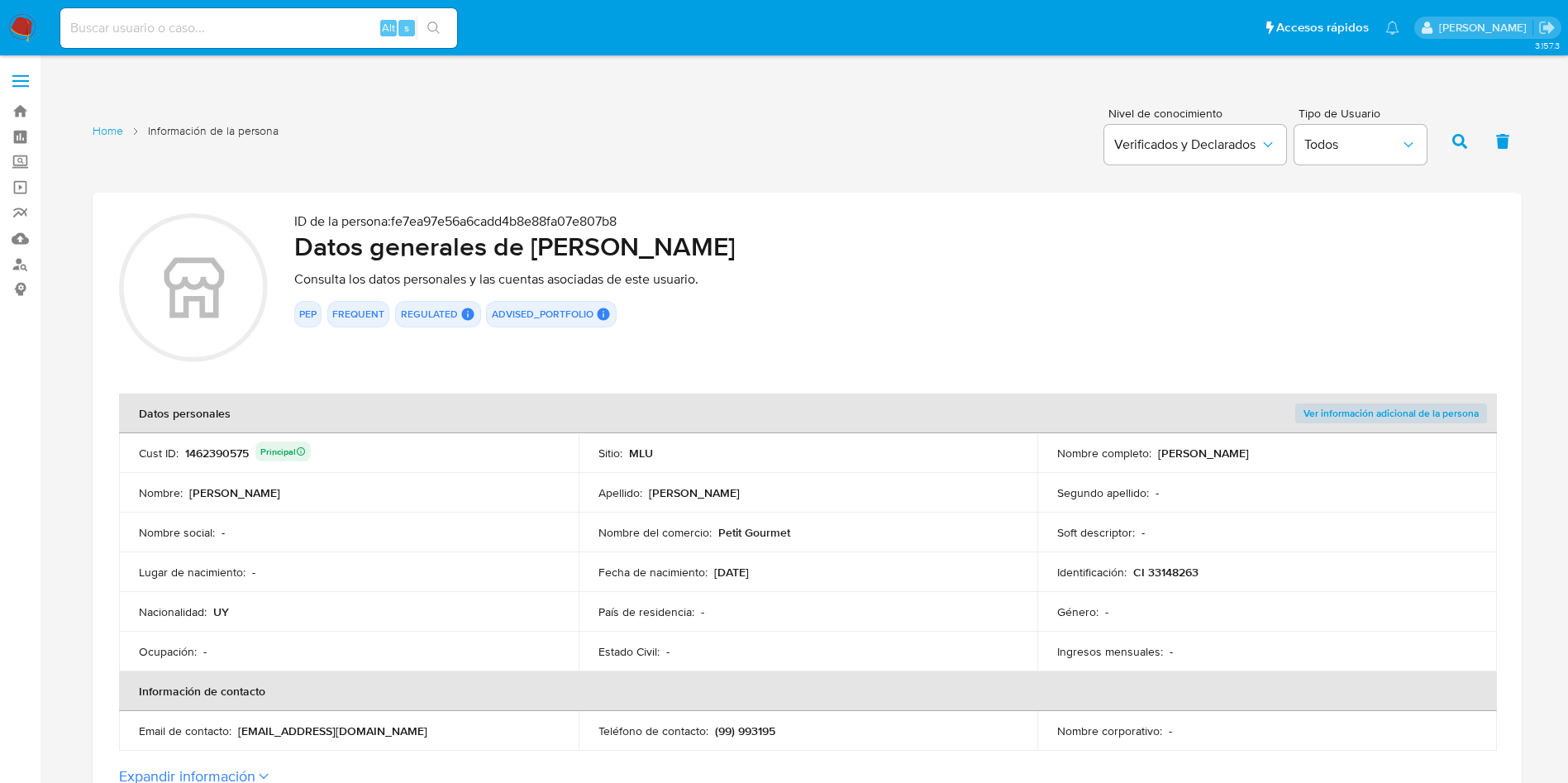
click at [221, 448] on div "1462390575 Principal" at bounding box center [248, 453] width 125 height 23
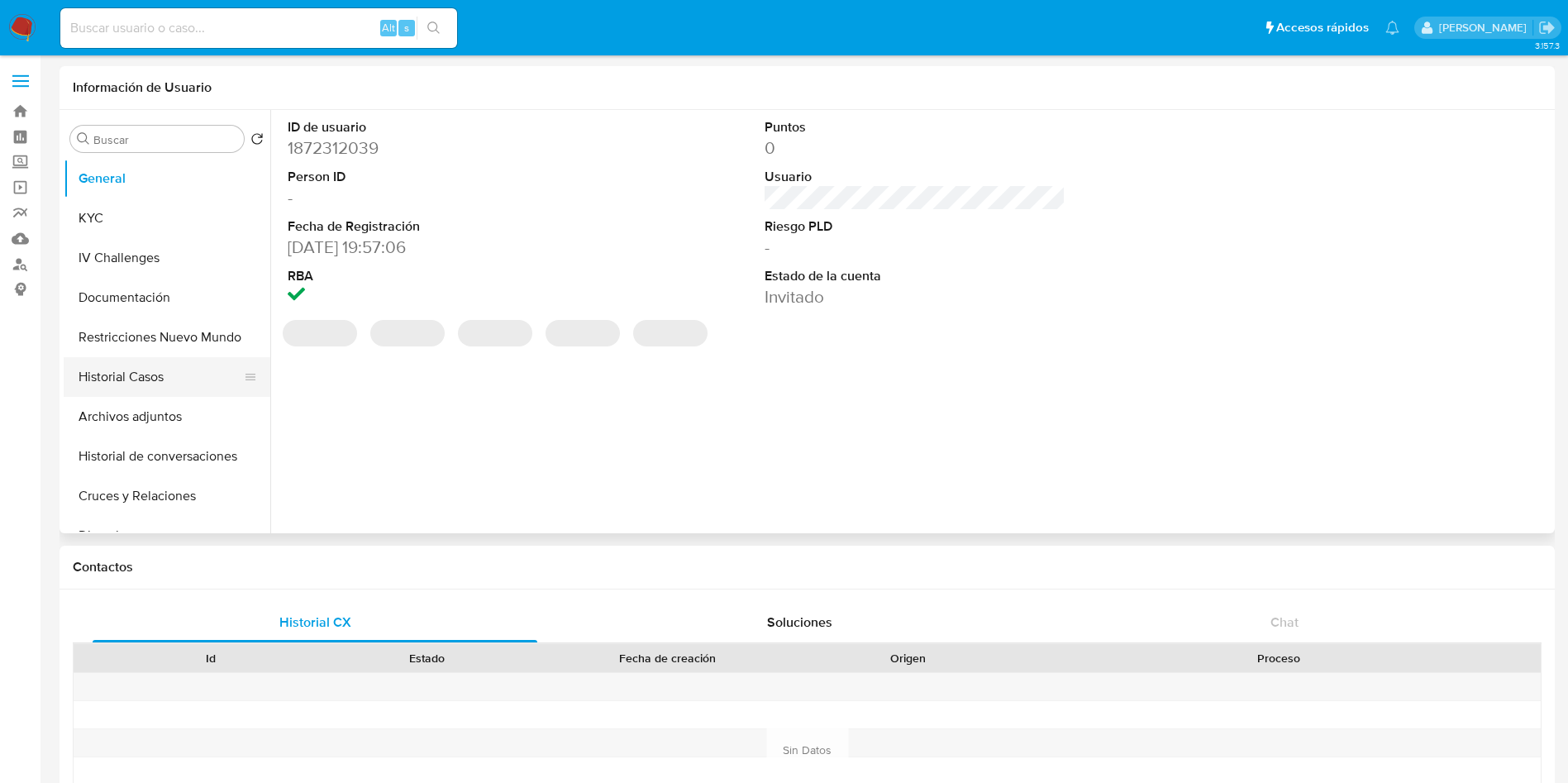
select select "10"
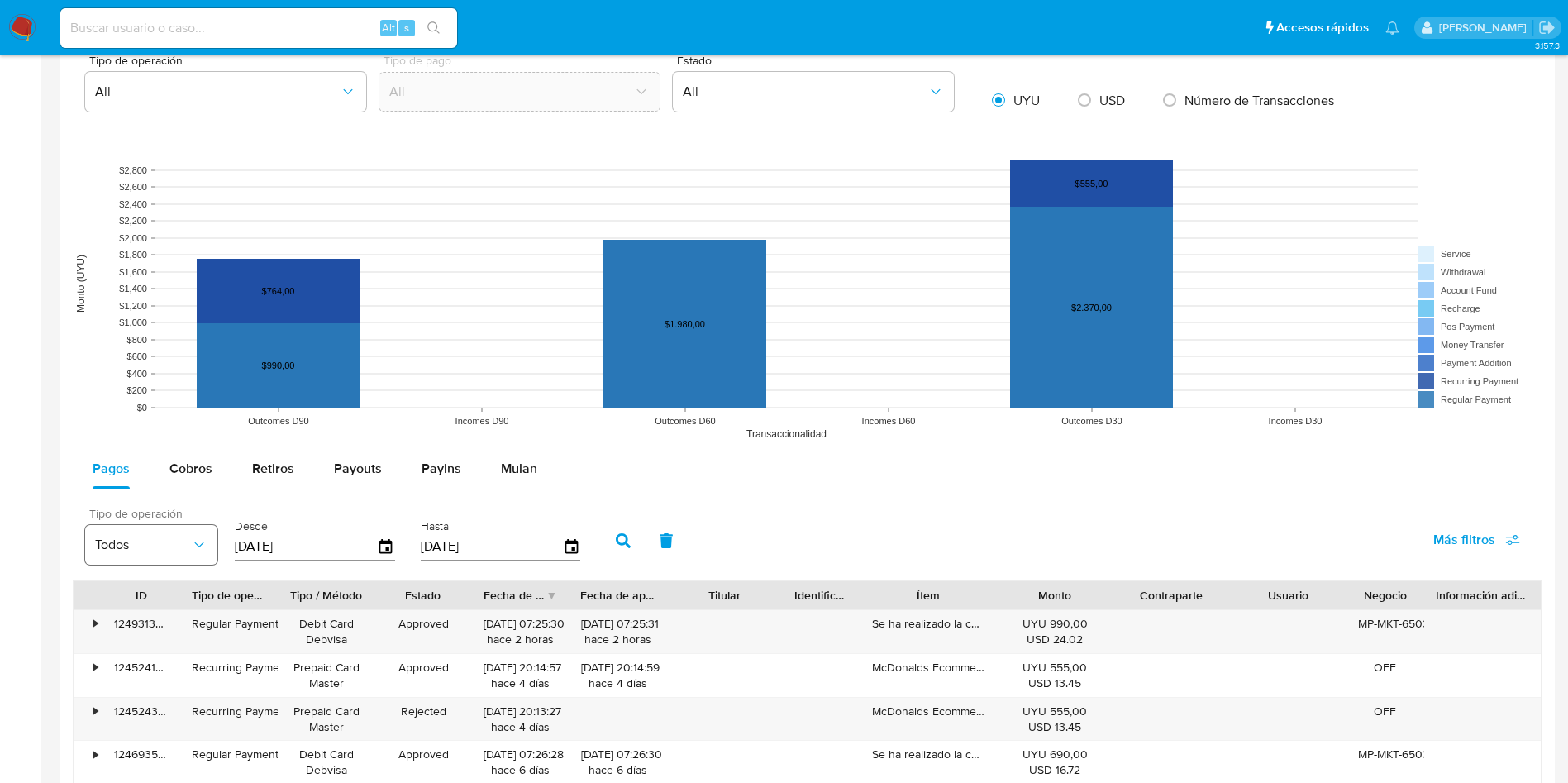
scroll to position [1240, 0]
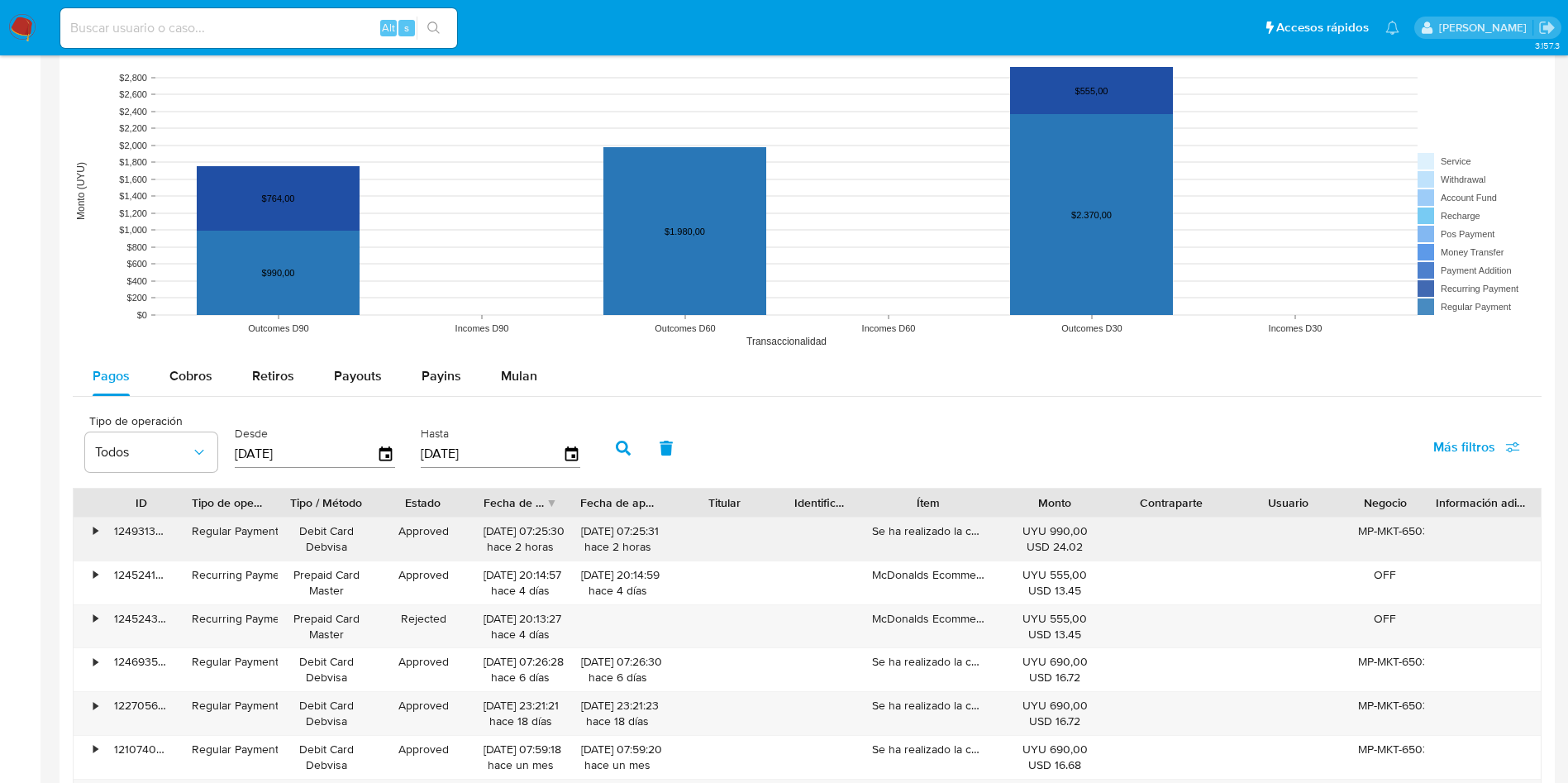
click at [100, 528] on div "•" at bounding box center [88, 539] width 29 height 43
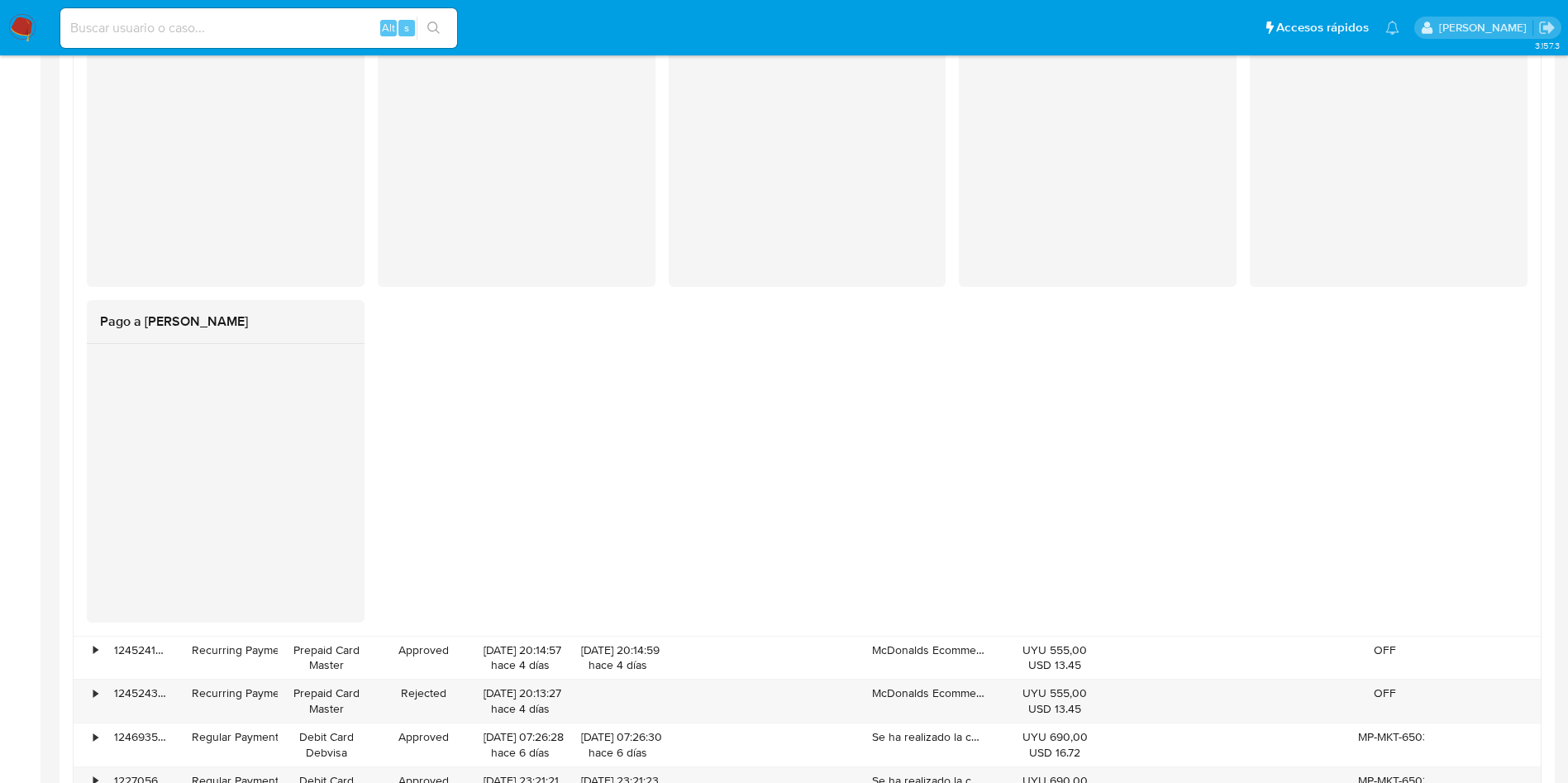
scroll to position [1859, 0]
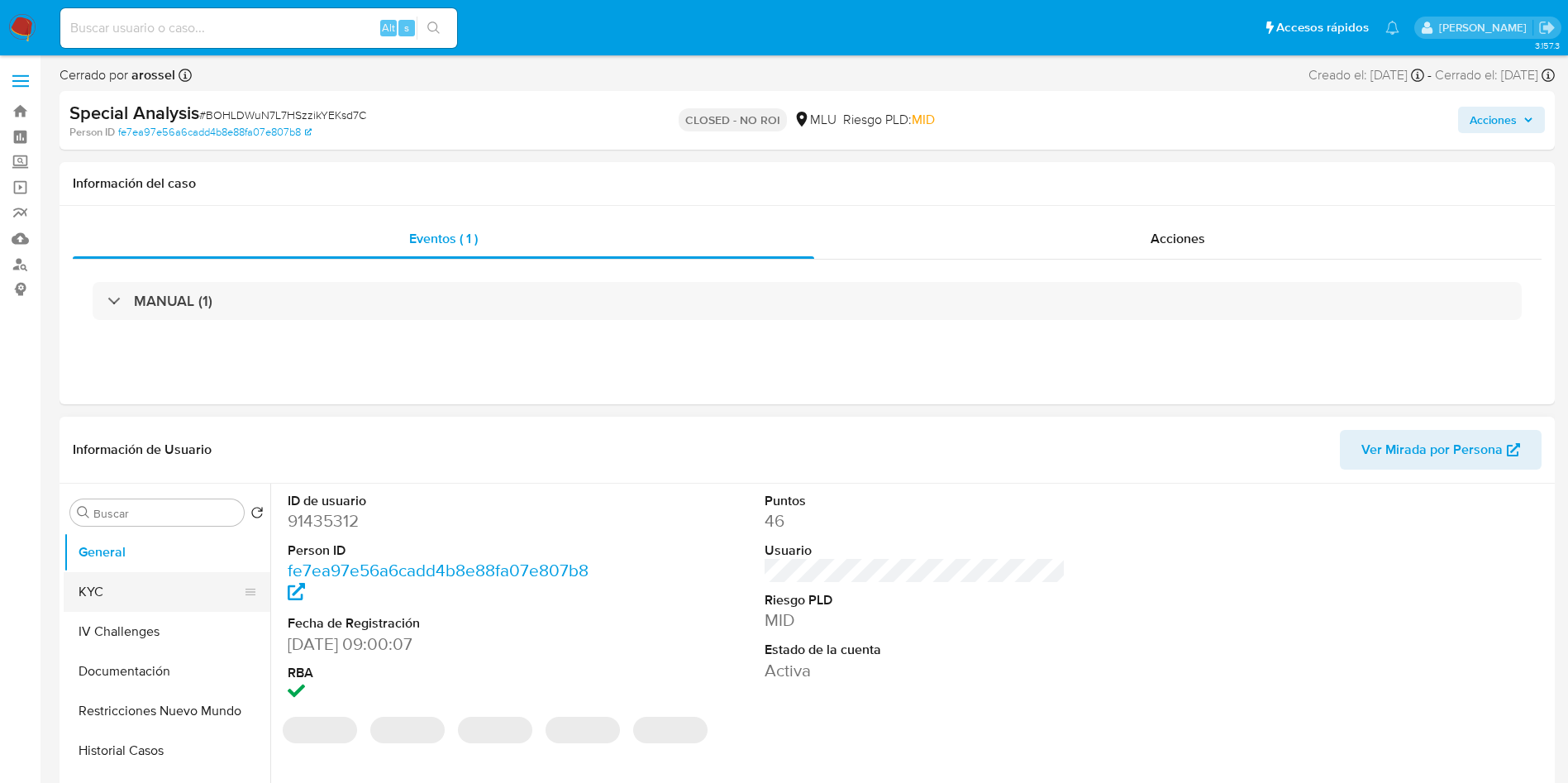
click at [124, 599] on button "KYC" at bounding box center [160, 591] width 194 height 40
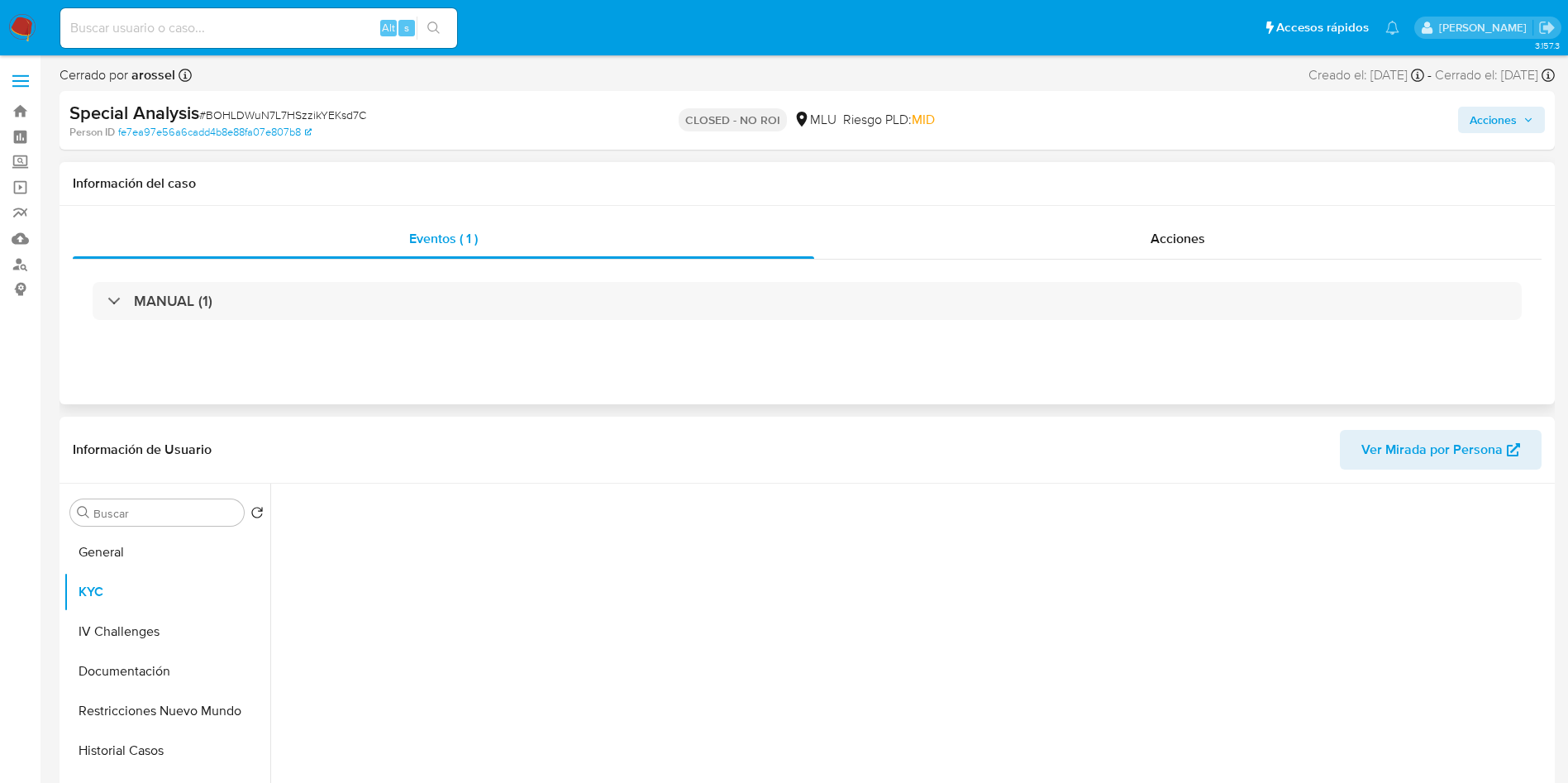
select select "10"
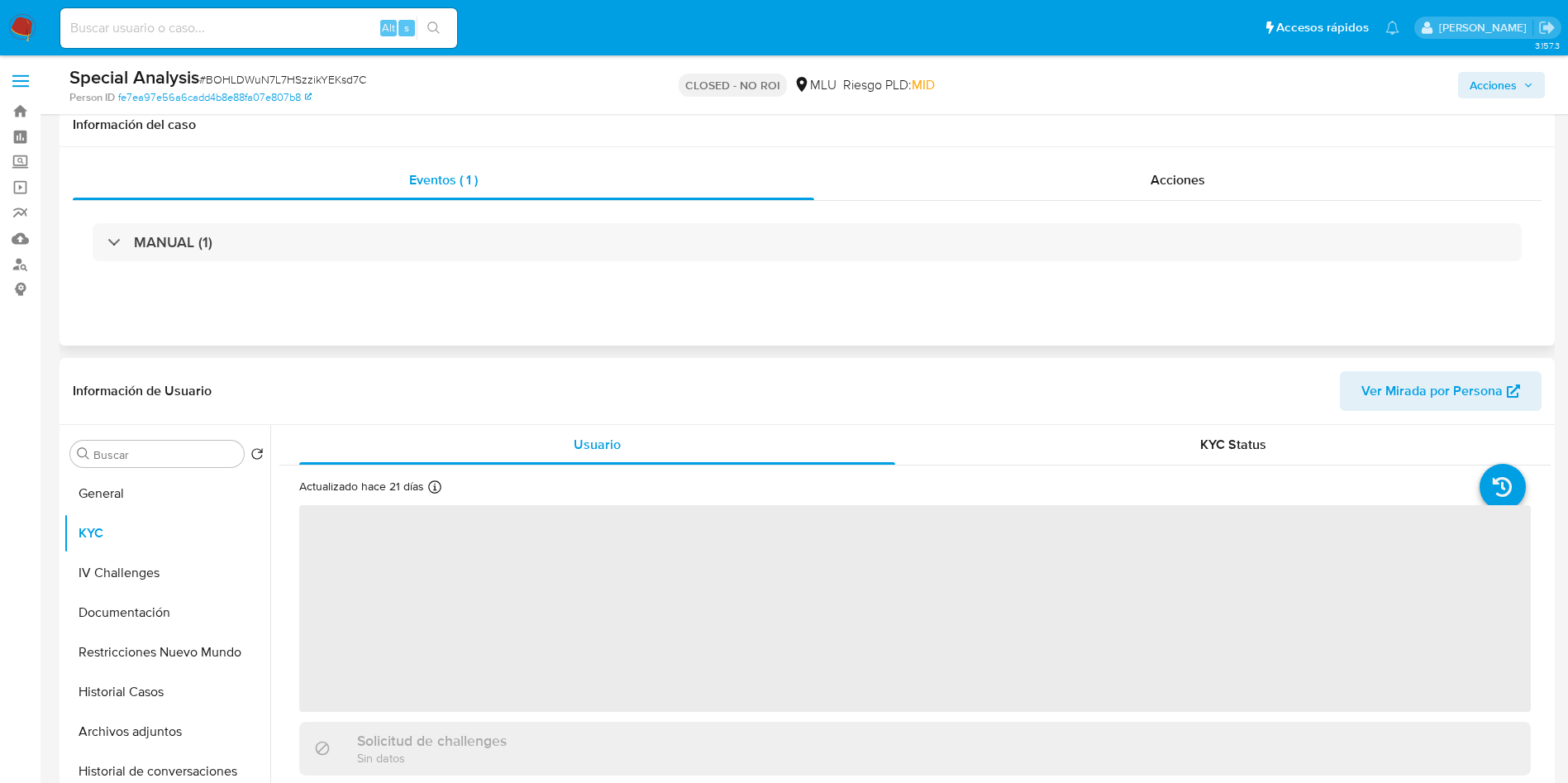
scroll to position [124, 0]
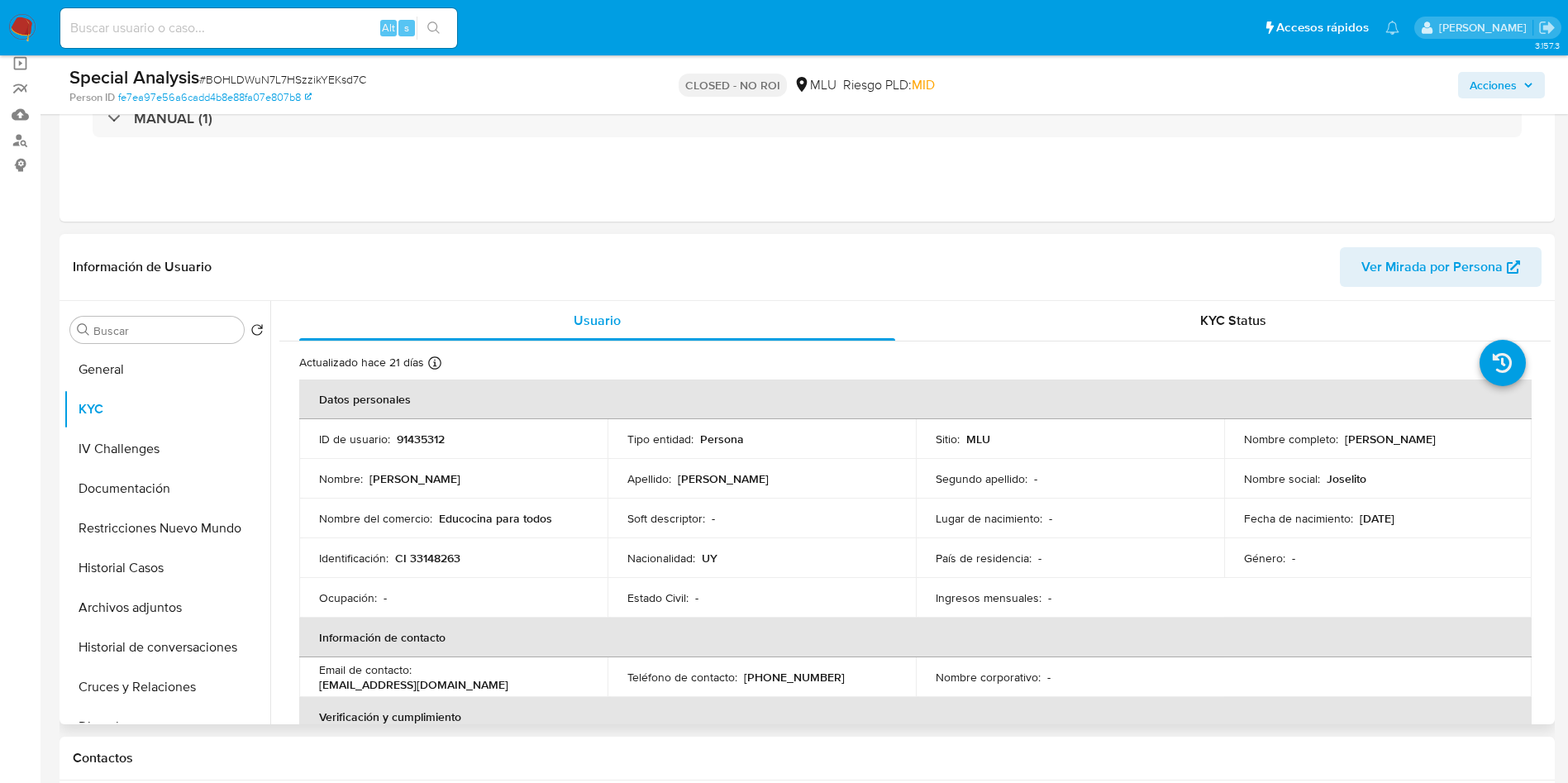
drag, startPoint x: 1336, startPoint y: 435, endPoint x: 1491, endPoint y: 442, distance: 155.2
click at [1491, 442] on div "Nombre completo : [PERSON_NAME]" at bounding box center [1378, 439] width 268 height 15
copy div "[PERSON_NAME]"
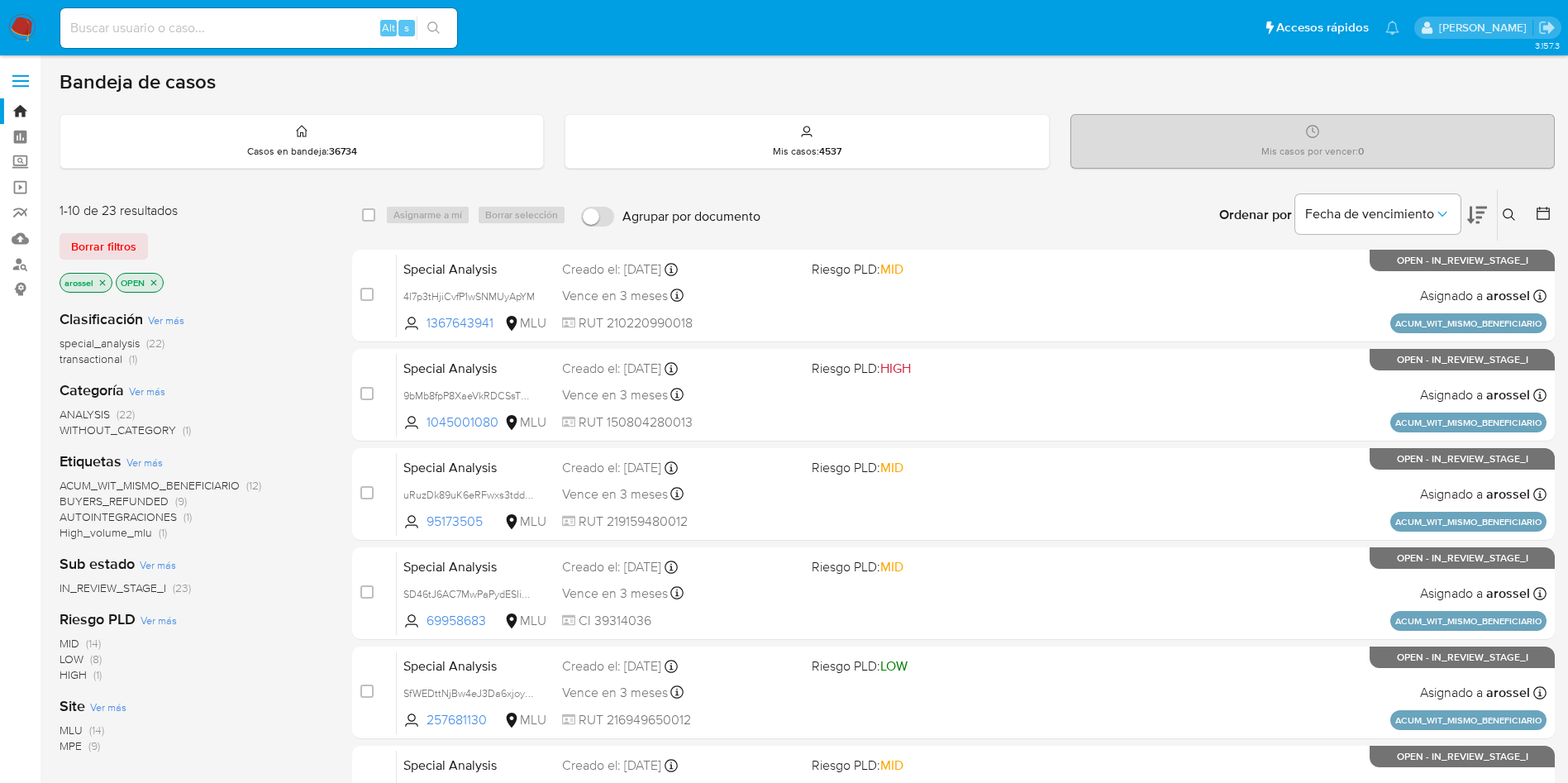
drag, startPoint x: 126, startPoint y: 234, endPoint x: 137, endPoint y: 219, distance: 18.6
click at [126, 235] on span "Borrar filtros" at bounding box center [103, 245] width 65 height 23
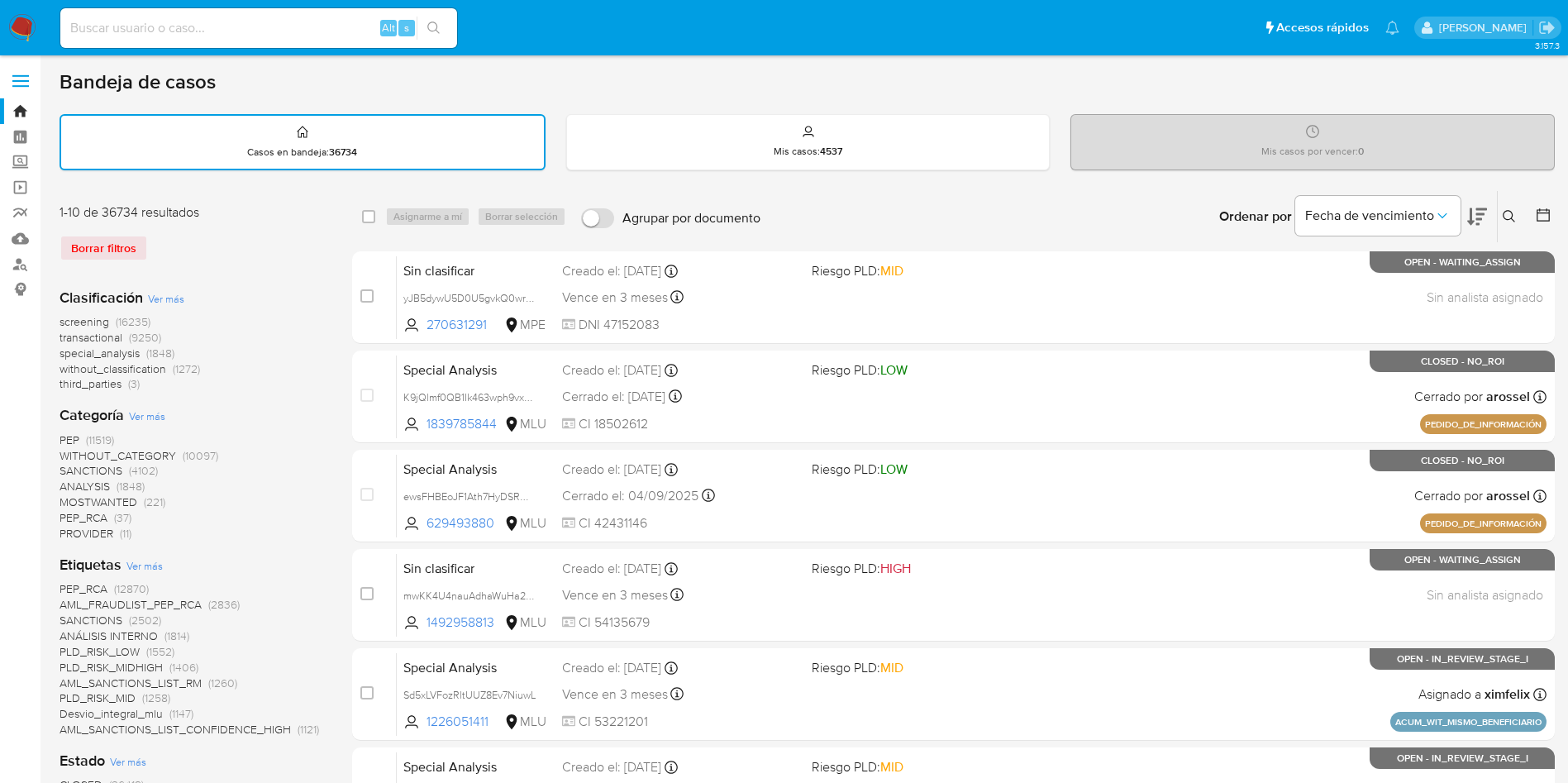
click at [1509, 214] on icon at bounding box center [1509, 217] width 13 height 13
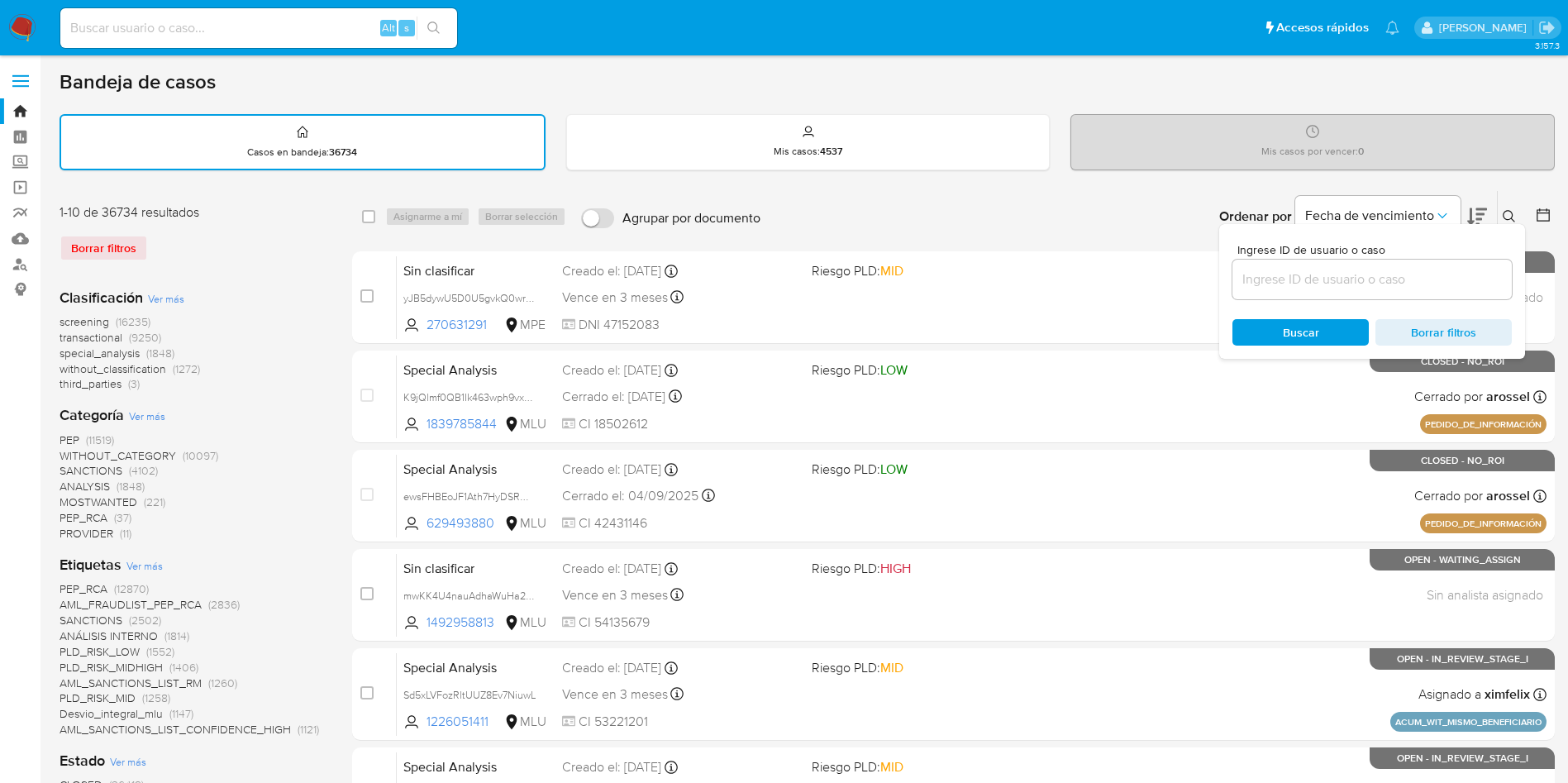
click at [1353, 274] on input at bounding box center [1372, 279] width 279 height 21
type input "pjHuTO2ZOizOSnU5EbMebNoL"
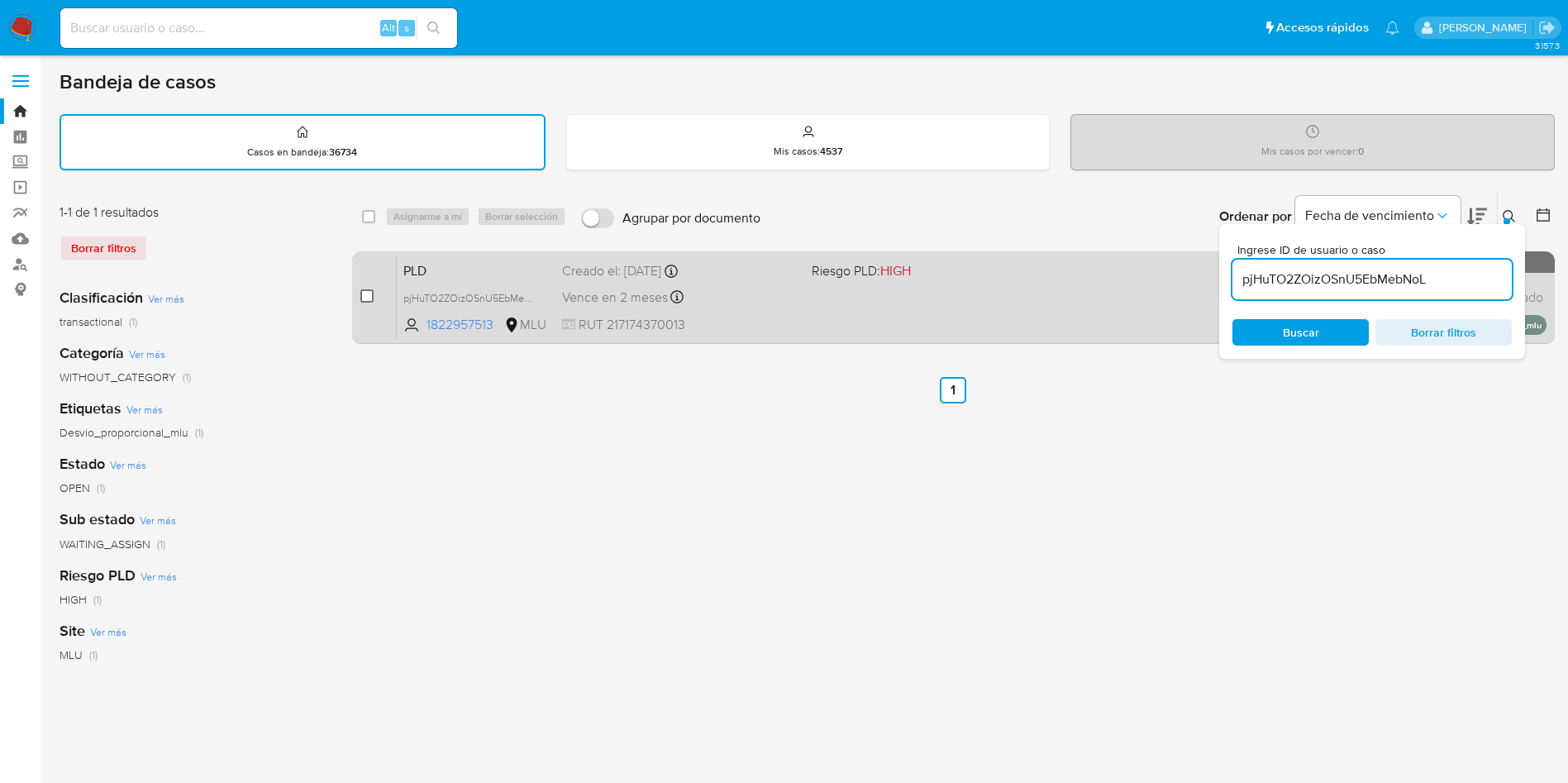
click at [365, 298] on input "checkbox" at bounding box center [367, 296] width 13 height 13
checkbox input "true"
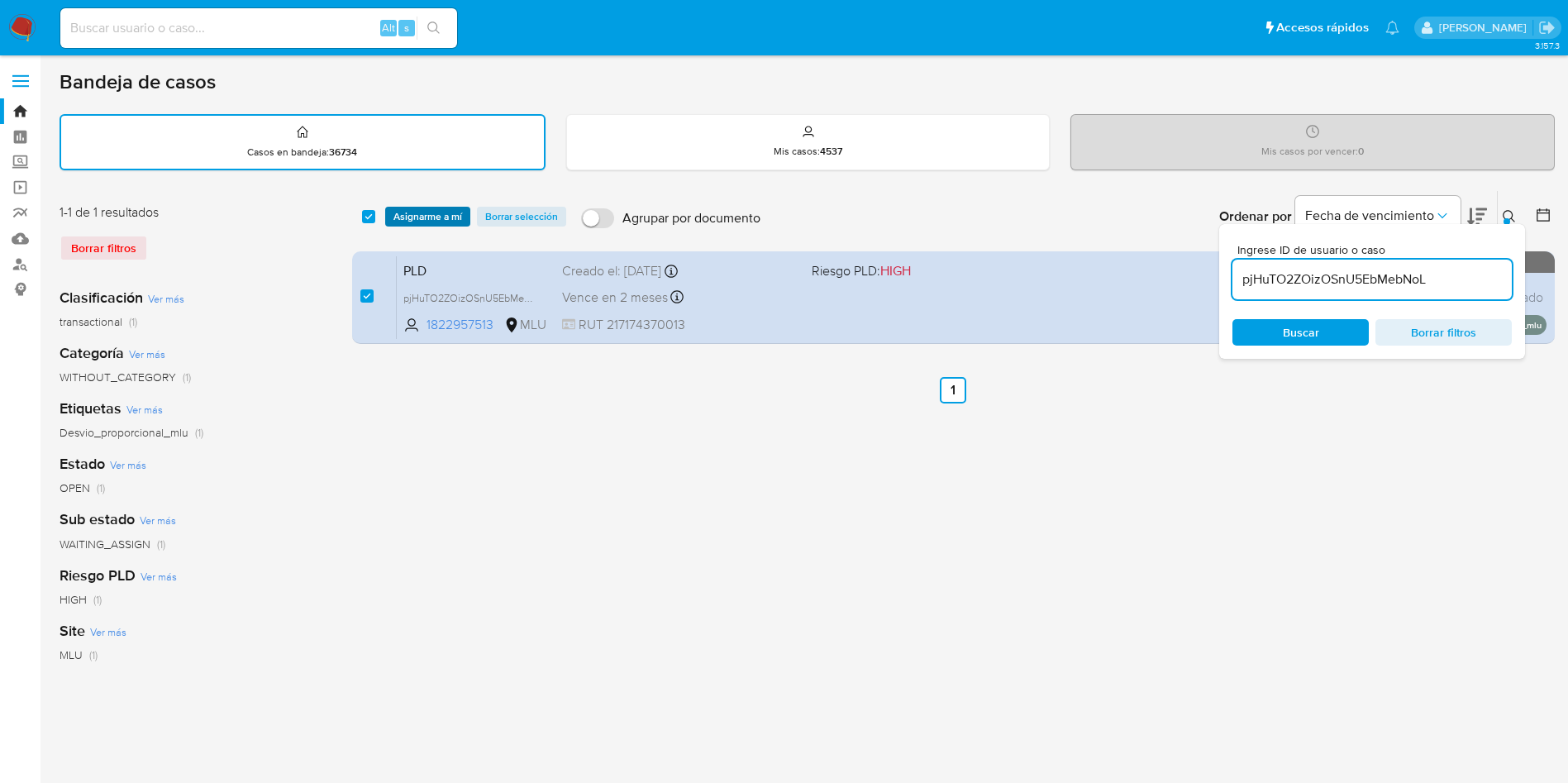
click at [431, 212] on span "Asignarme a mí" at bounding box center [428, 217] width 68 height 17
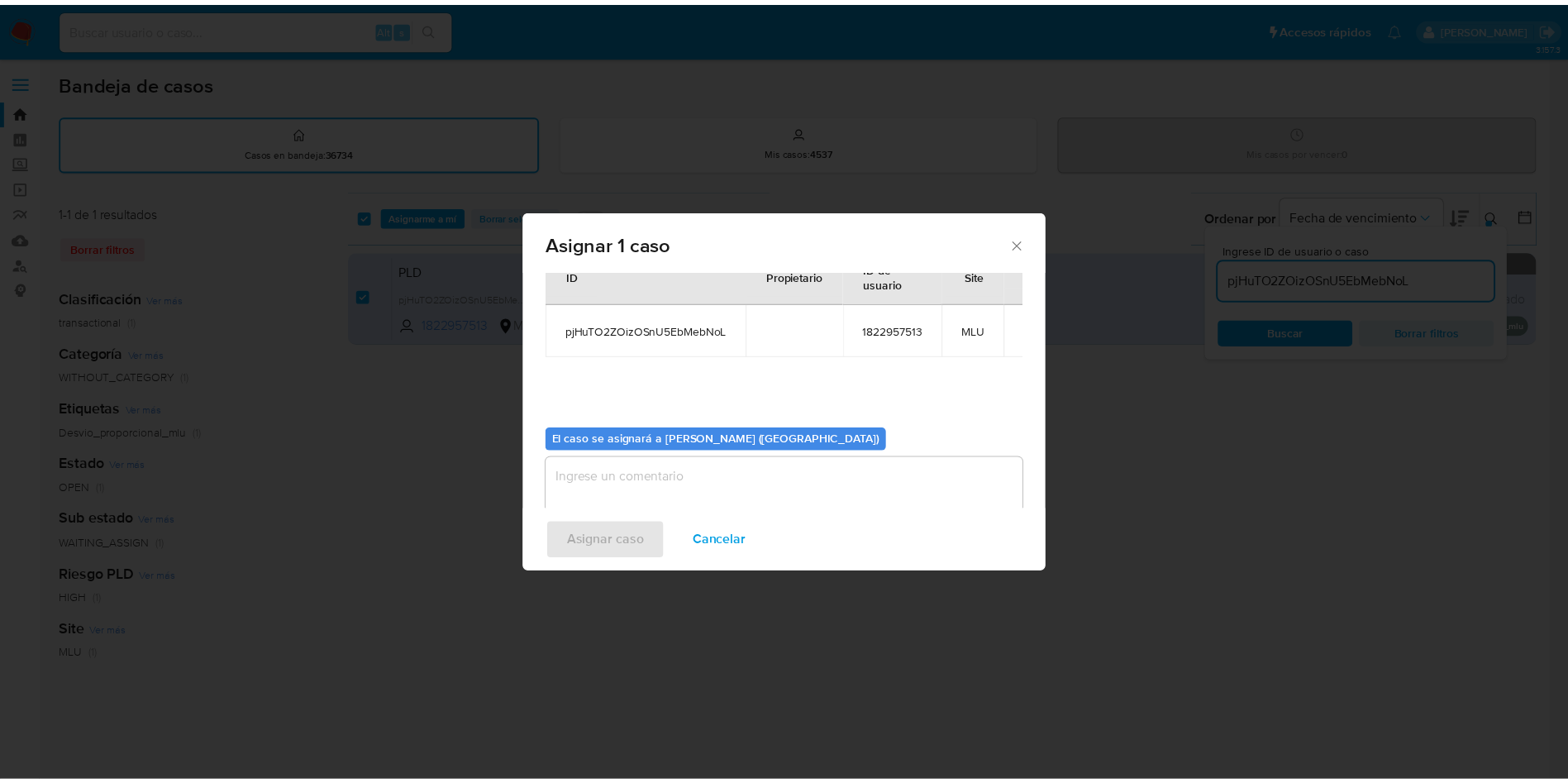
scroll to position [86, 0]
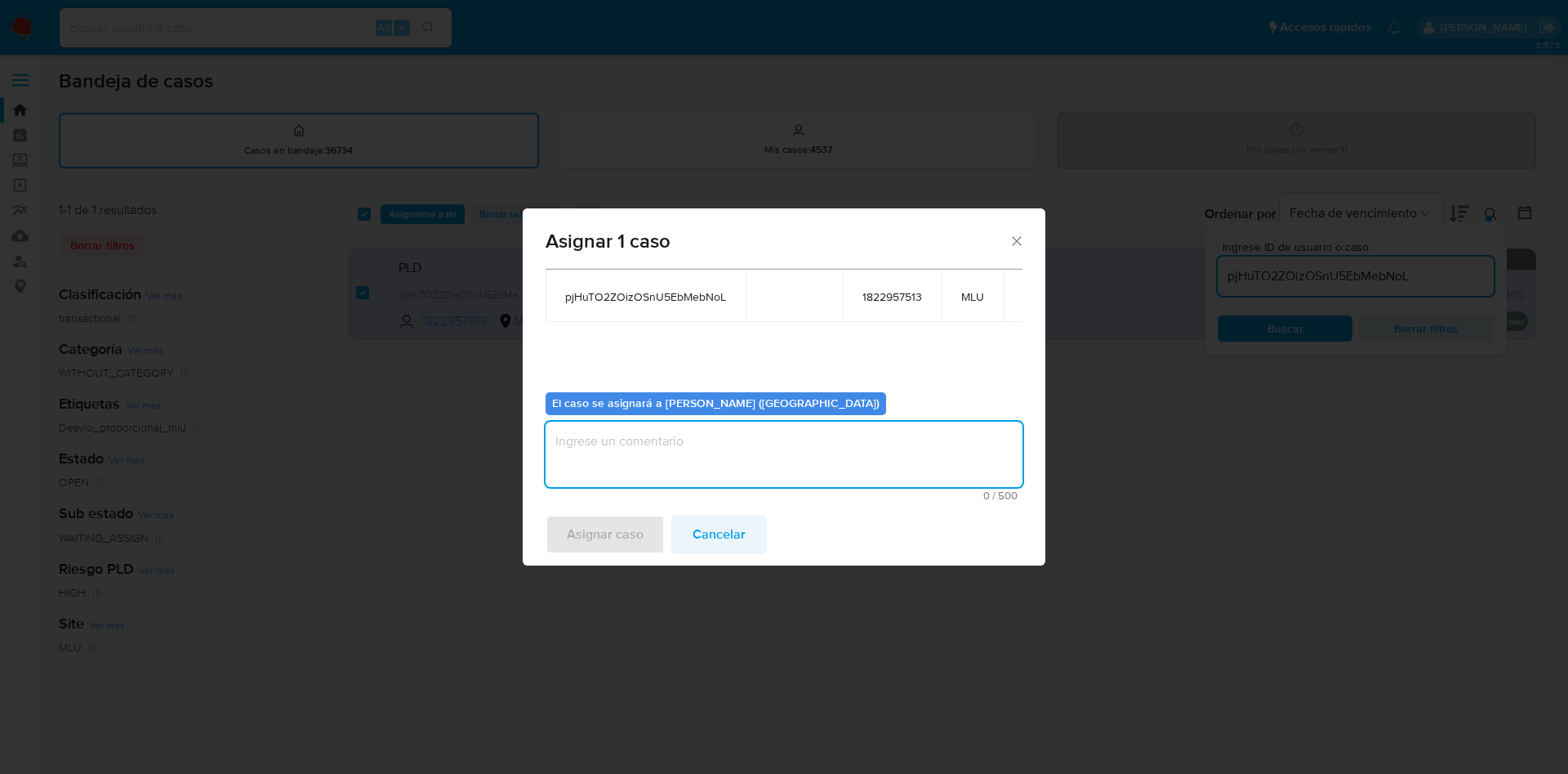
drag, startPoint x: 782, startPoint y: 434, endPoint x: 685, endPoint y: 526, distance: 133.7
click at [779, 433] on textarea "assign-modal" at bounding box center [784, 454] width 477 height 66
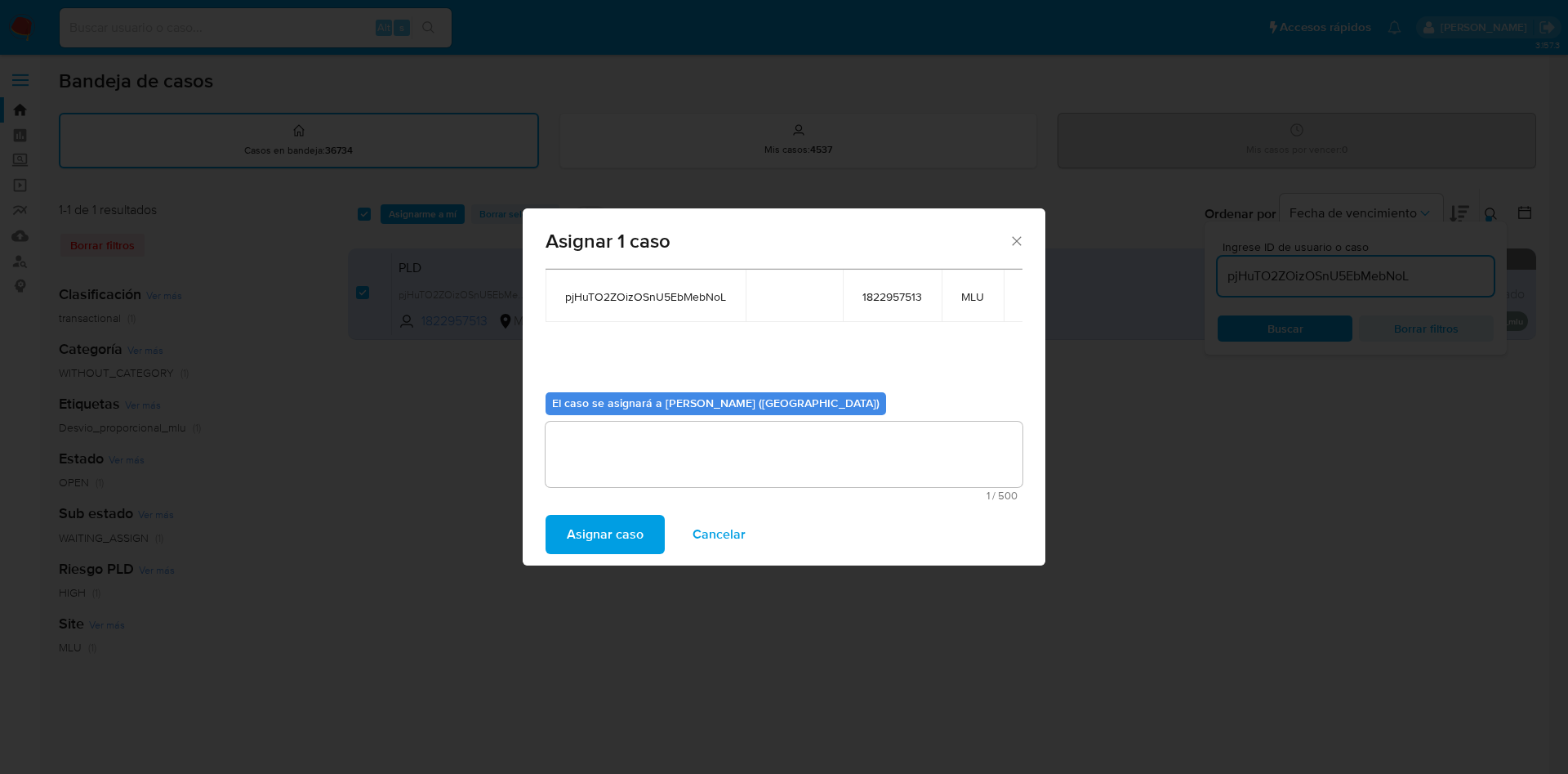
click at [602, 524] on span "Asignar caso" at bounding box center [605, 533] width 77 height 36
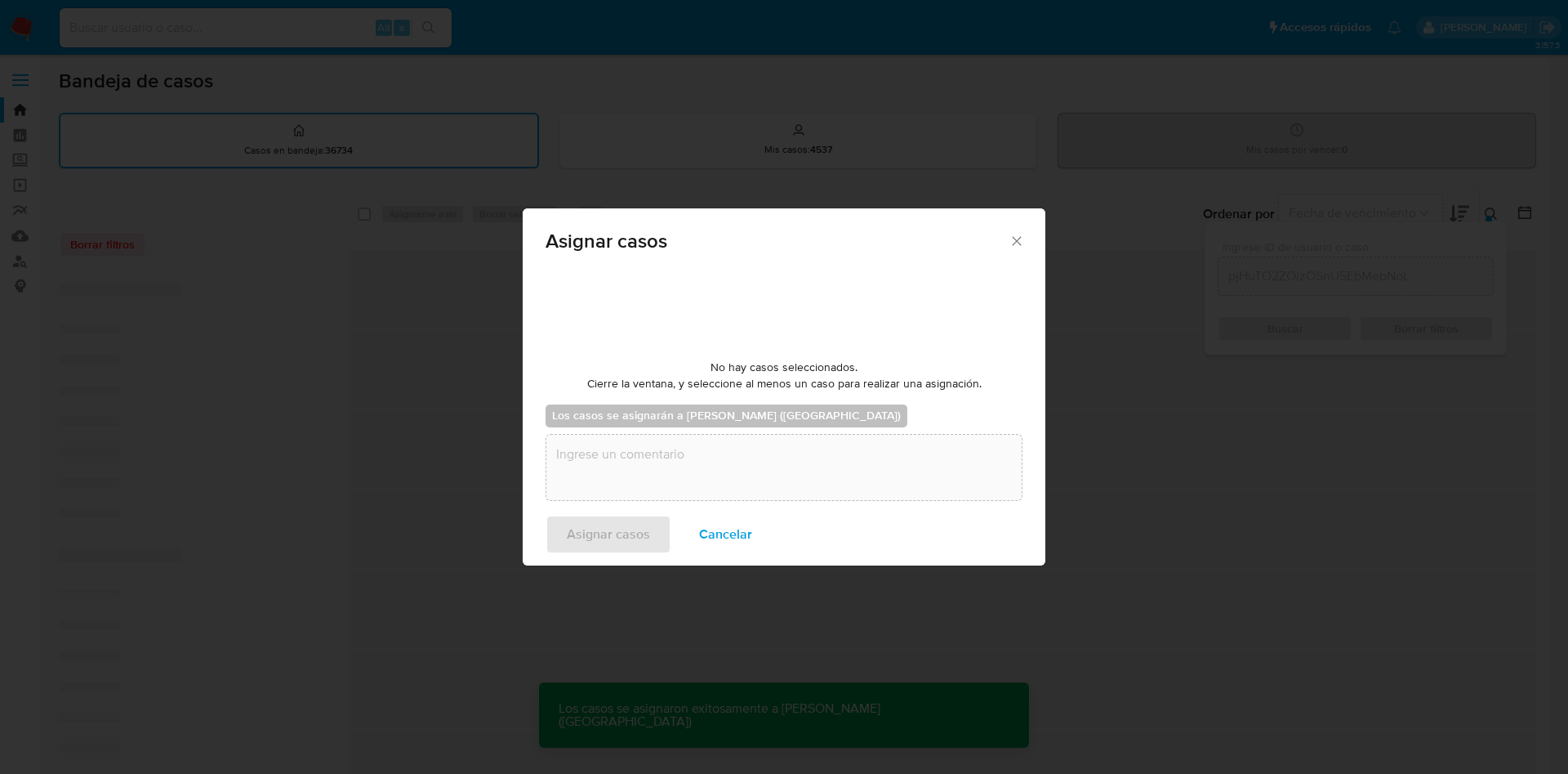
checkbox input "false"
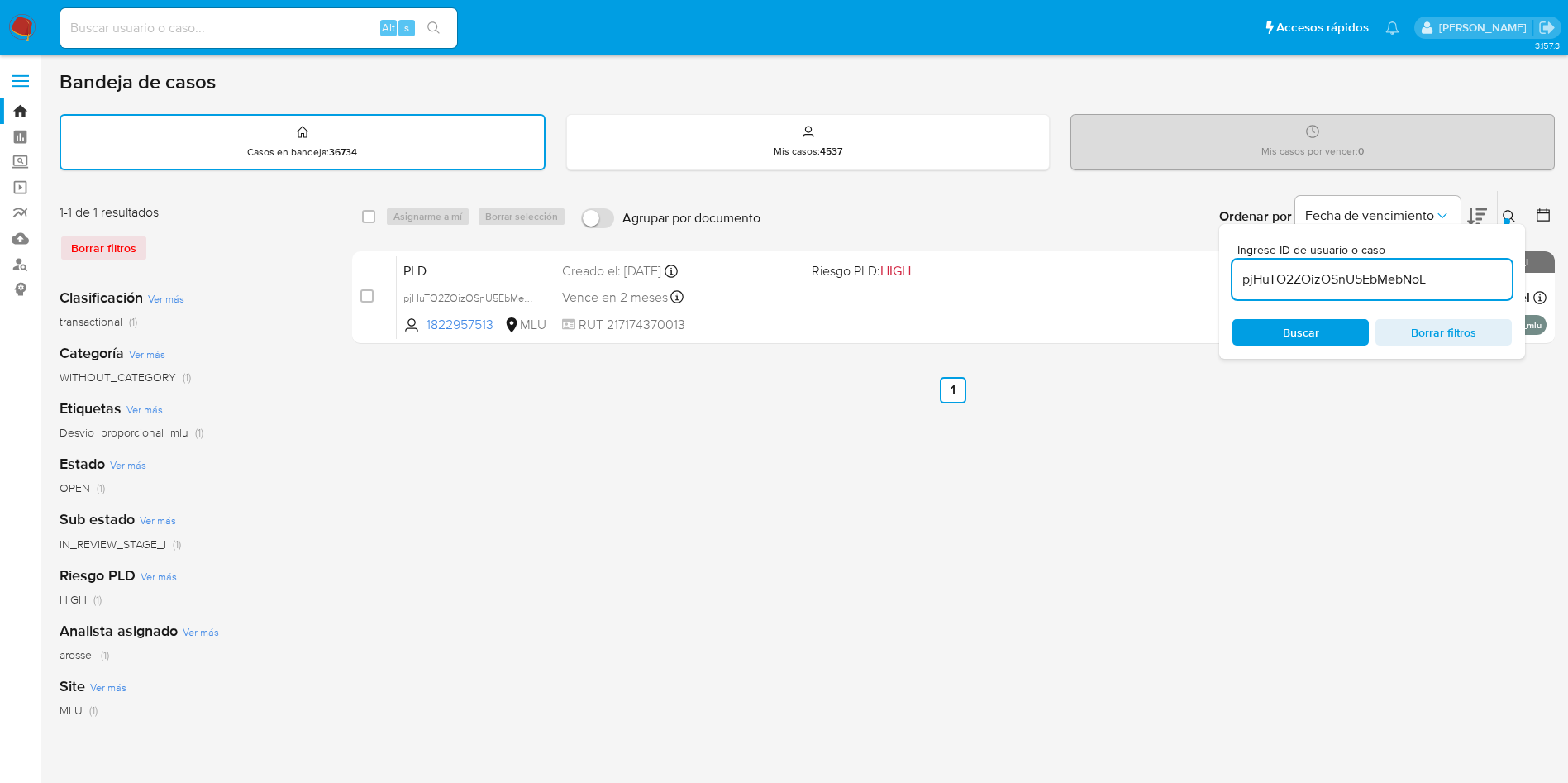
click at [778, 514] on div "select-all-cases-checkbox Asignarme a mí Borrar selección Agrupar por documento…" at bounding box center [954, 552] width 1203 height 726
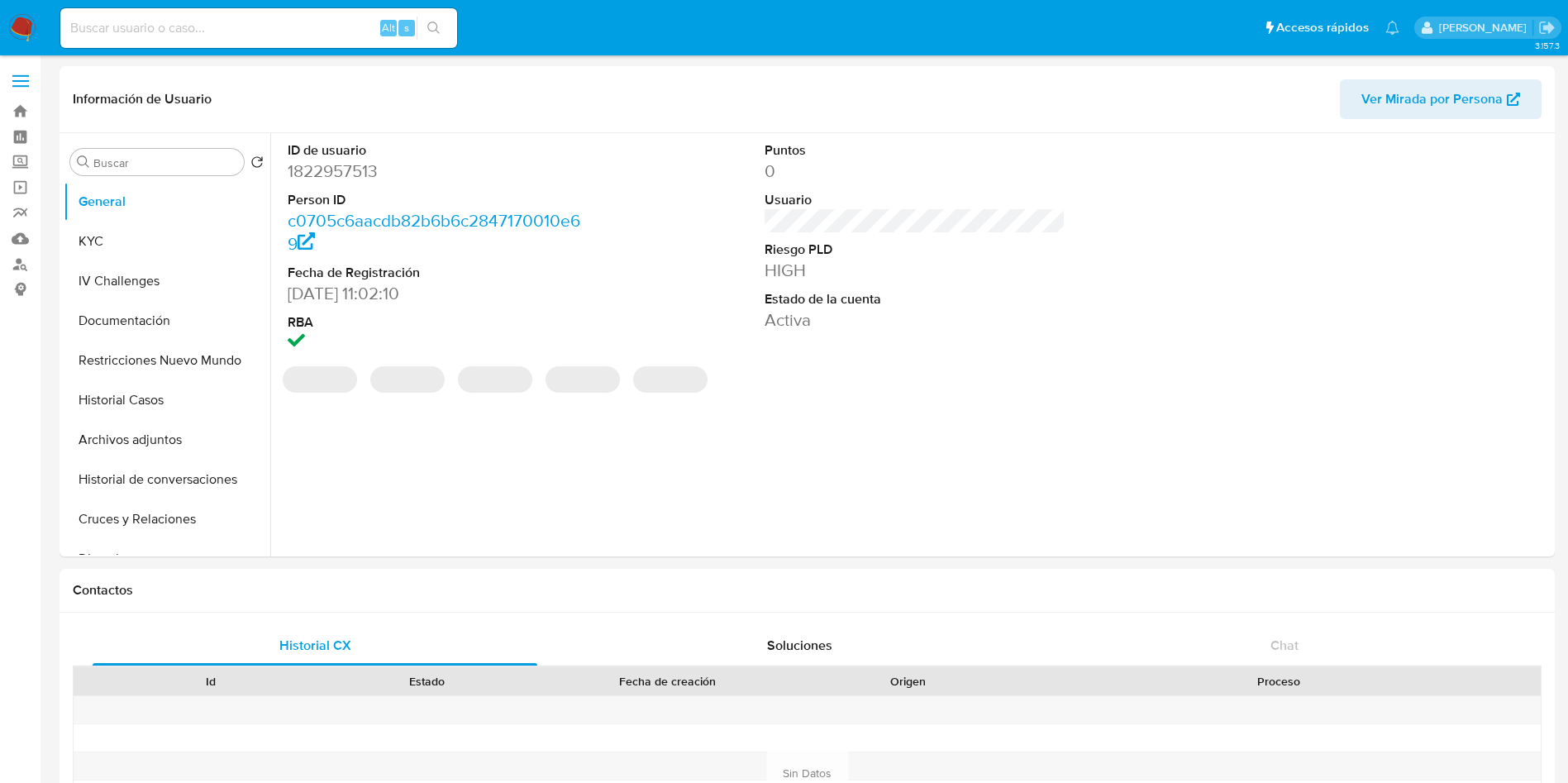
select select "10"
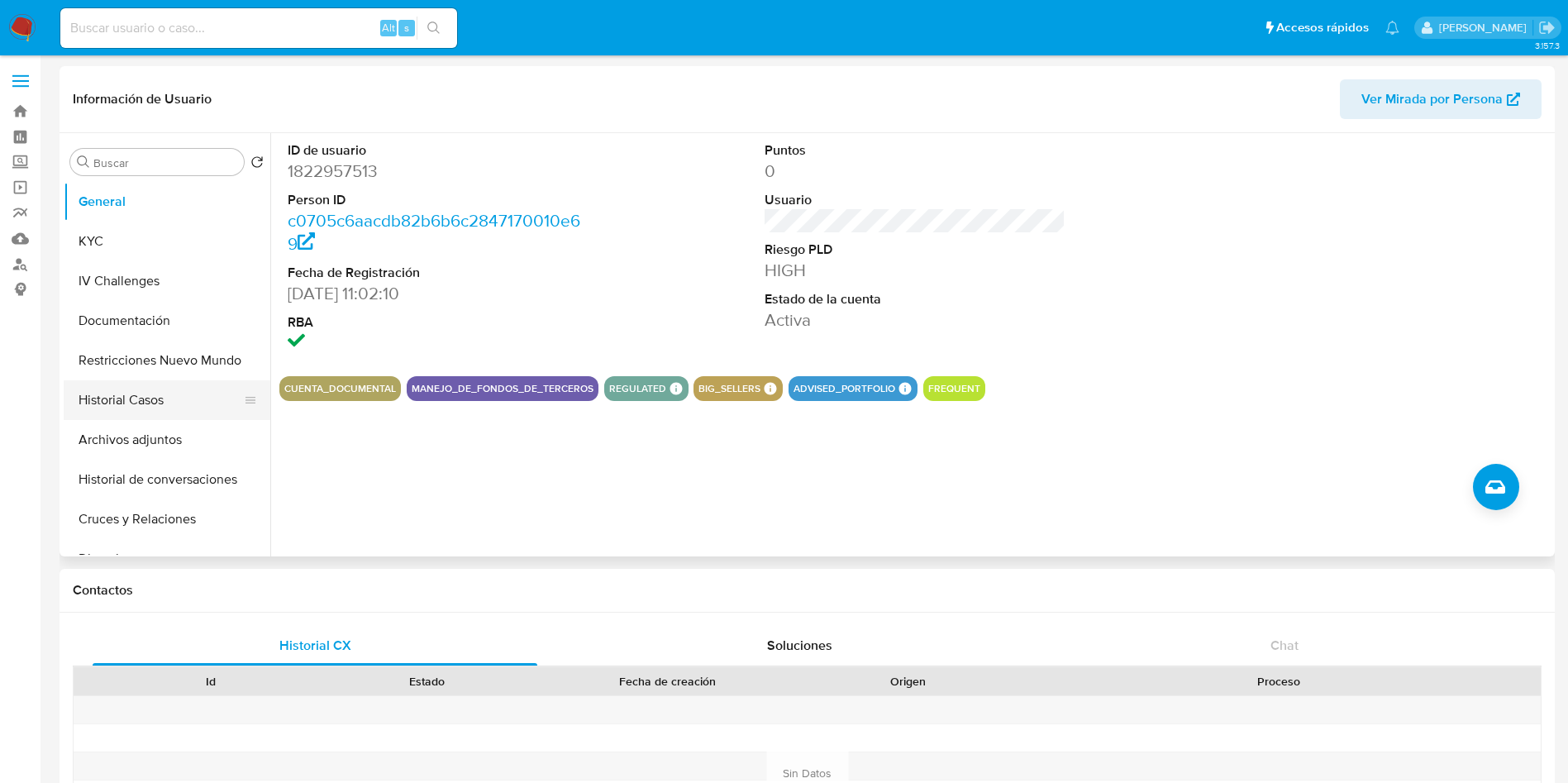
click at [142, 394] on button "Historial Casos" at bounding box center [160, 399] width 194 height 40
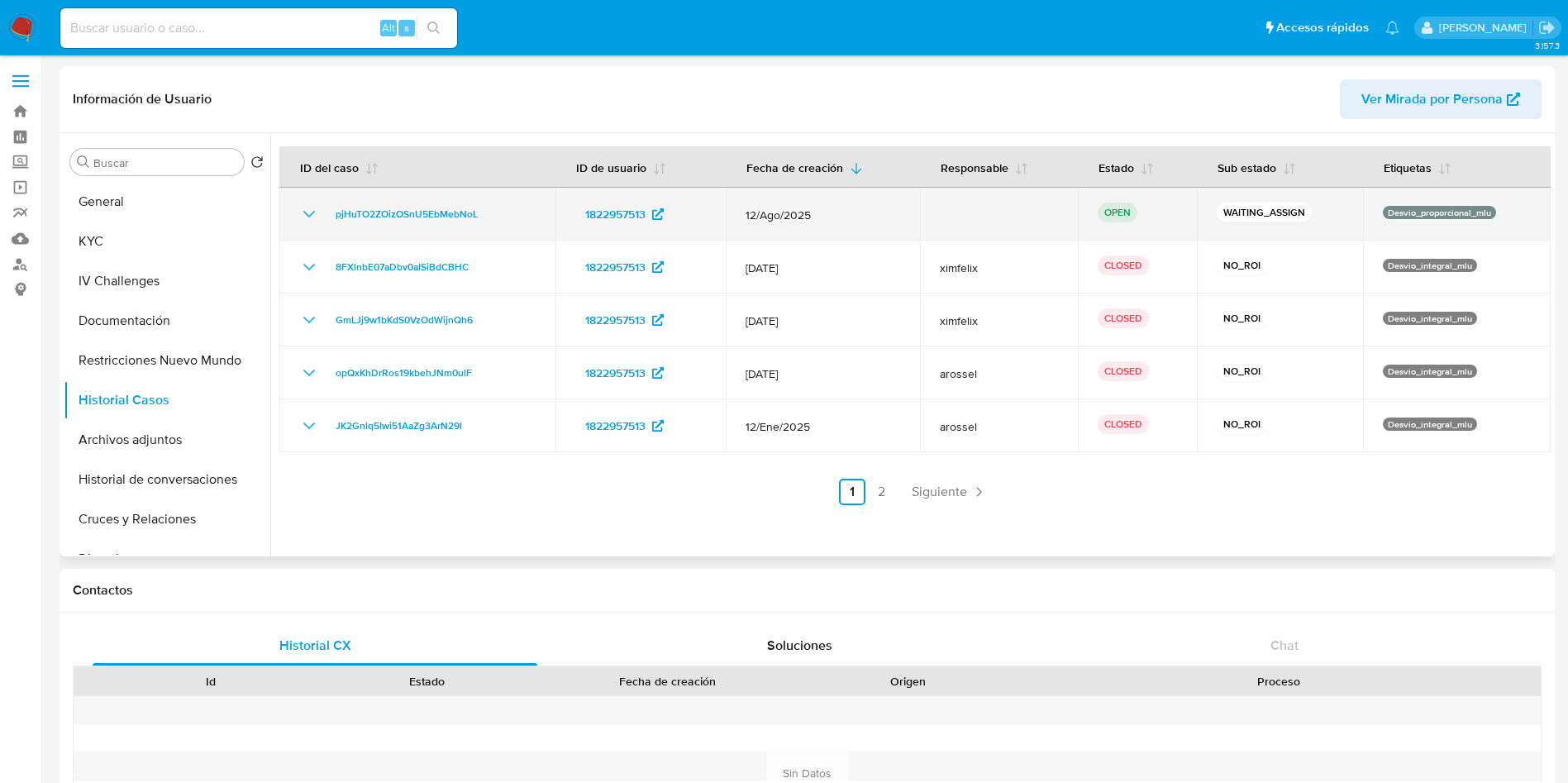
drag, startPoint x: 504, startPoint y: 211, endPoint x: 325, endPoint y: 207, distance: 179.0
click at [325, 207] on div "pjHuTO2ZOizOSnU5EbMebNoL" at bounding box center [417, 214] width 236 height 20
click at [436, 219] on span "pjHuTO2ZOizOSnU5EbMebNoL" at bounding box center [407, 214] width 142 height 20
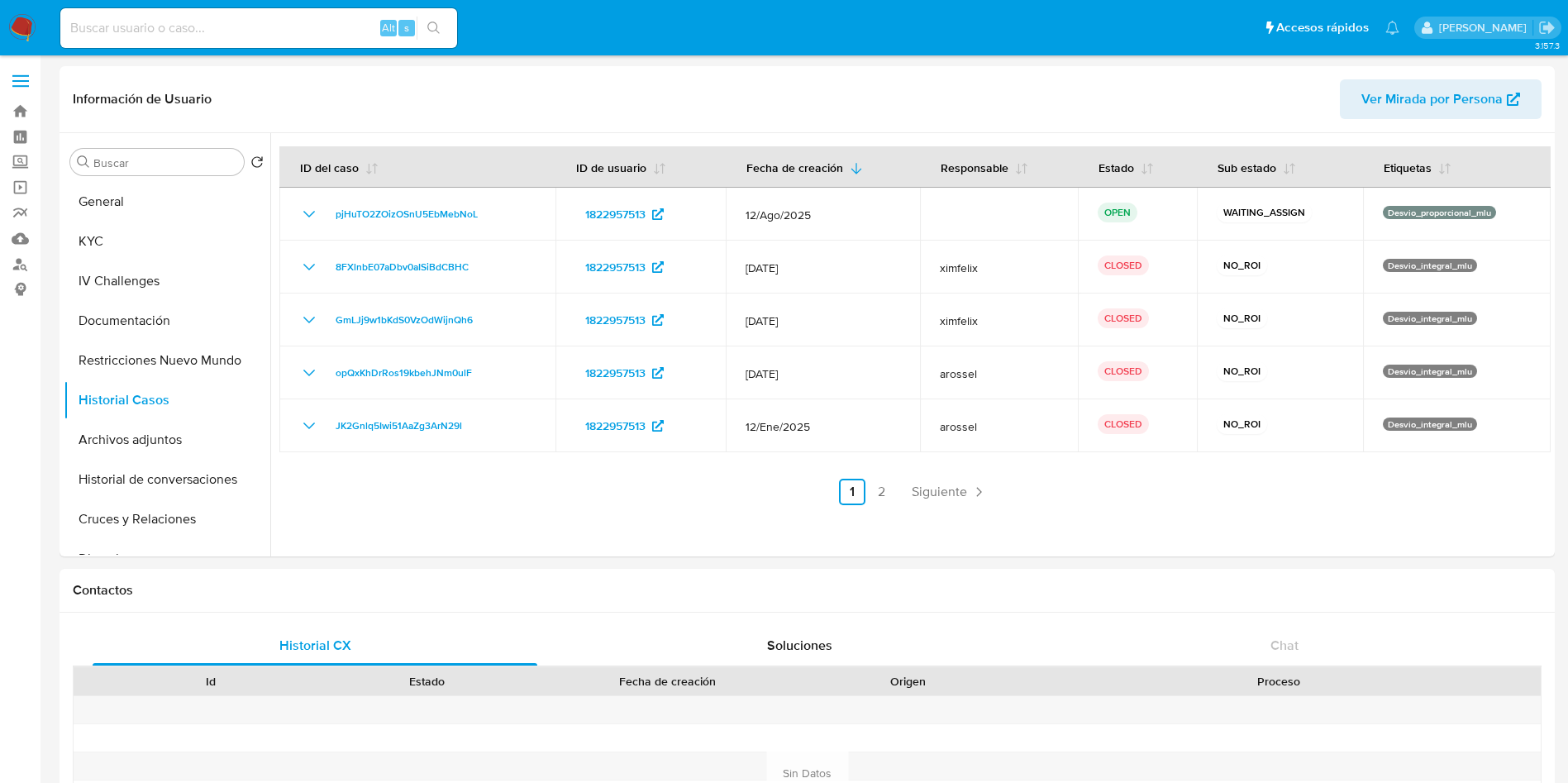
click at [321, 26] on input at bounding box center [258, 28] width 397 height 21
paste input "pjHuTO2ZOizOSnU5EbMebNoL"
type input "pjHuTO2ZOizOSnU5EbMebNoL"
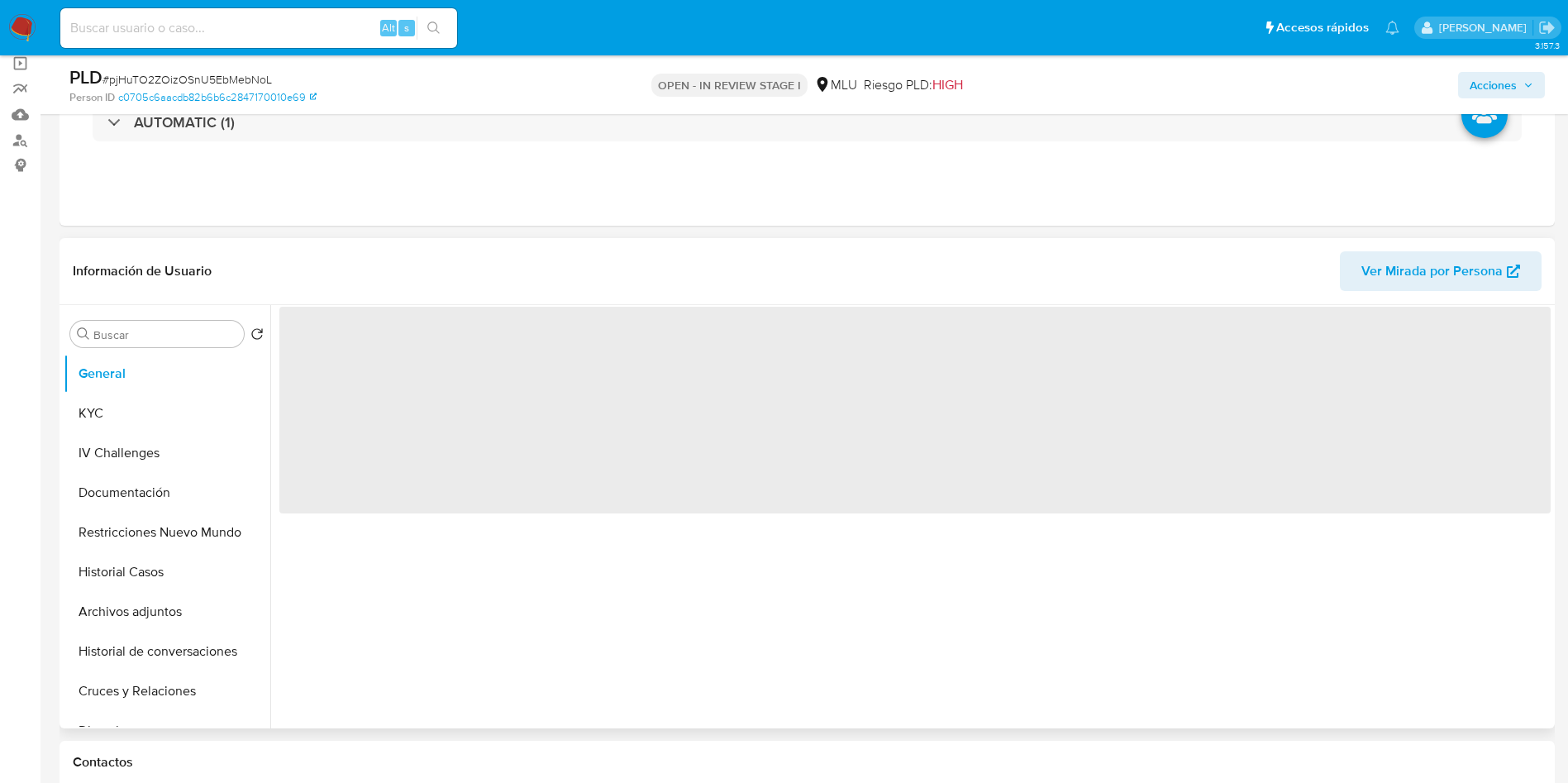
select select "10"
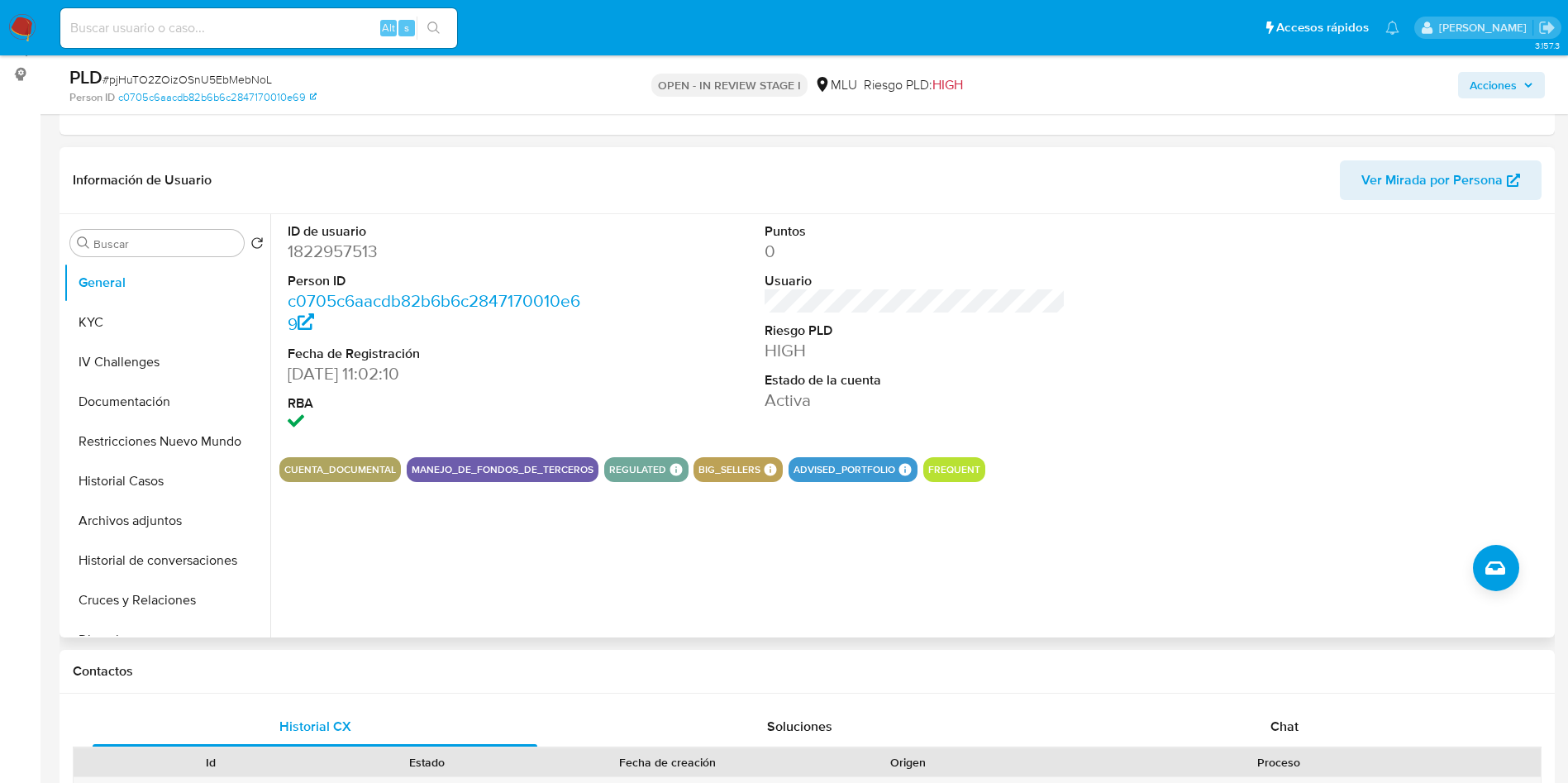
scroll to position [372, 0]
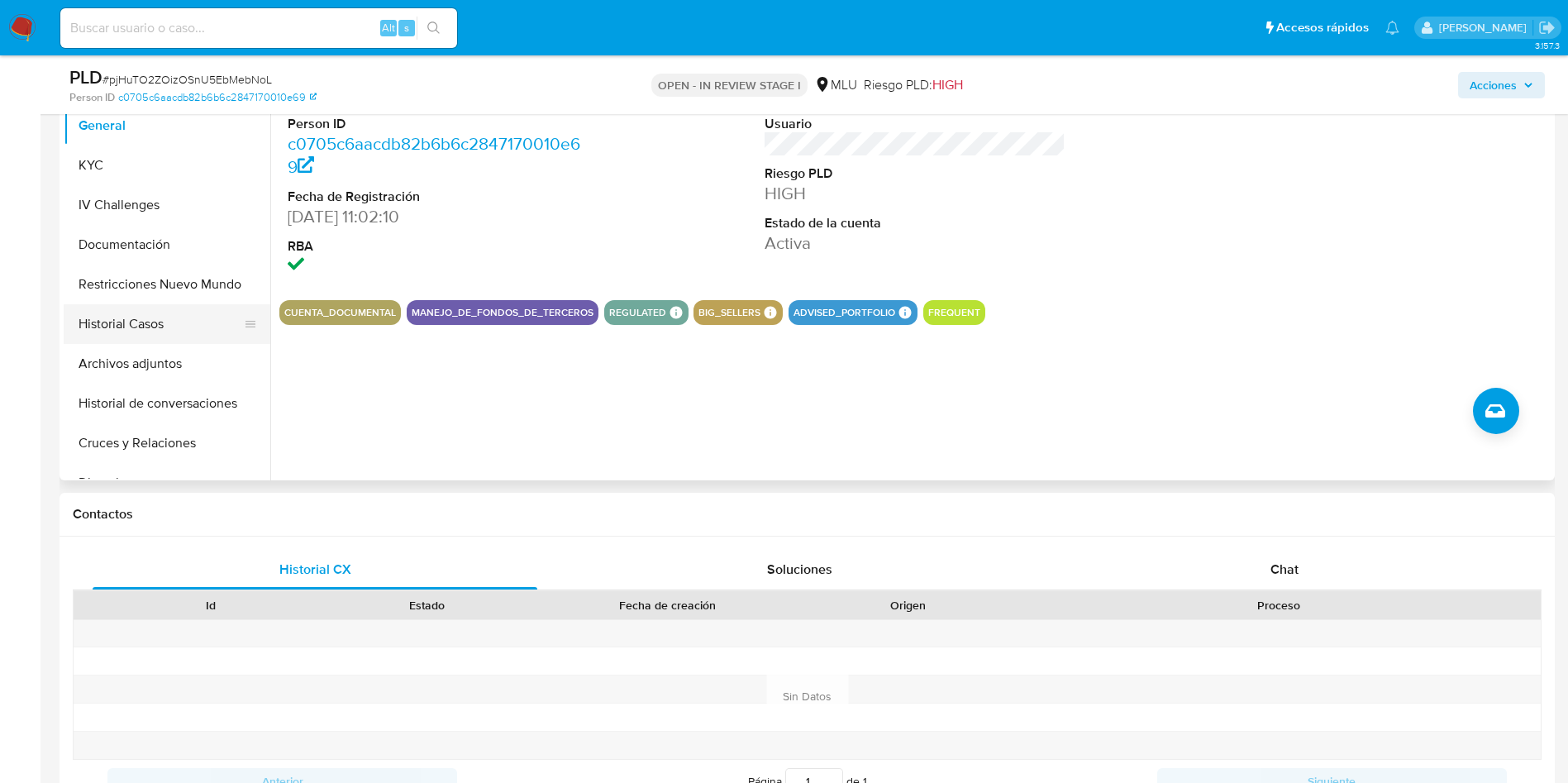
click at [178, 322] on button "Historial Casos" at bounding box center [160, 324] width 194 height 40
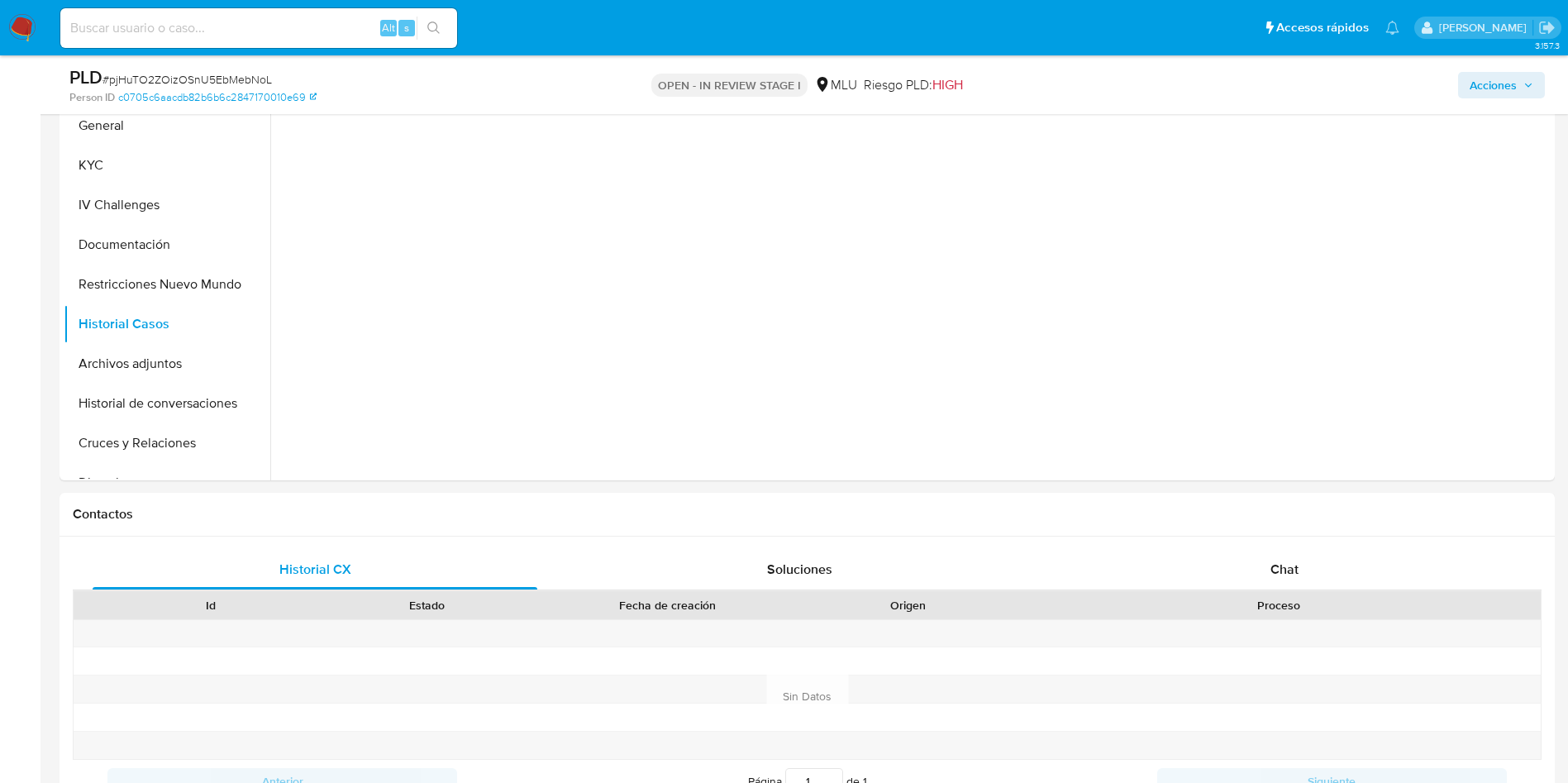
scroll to position [248, 0]
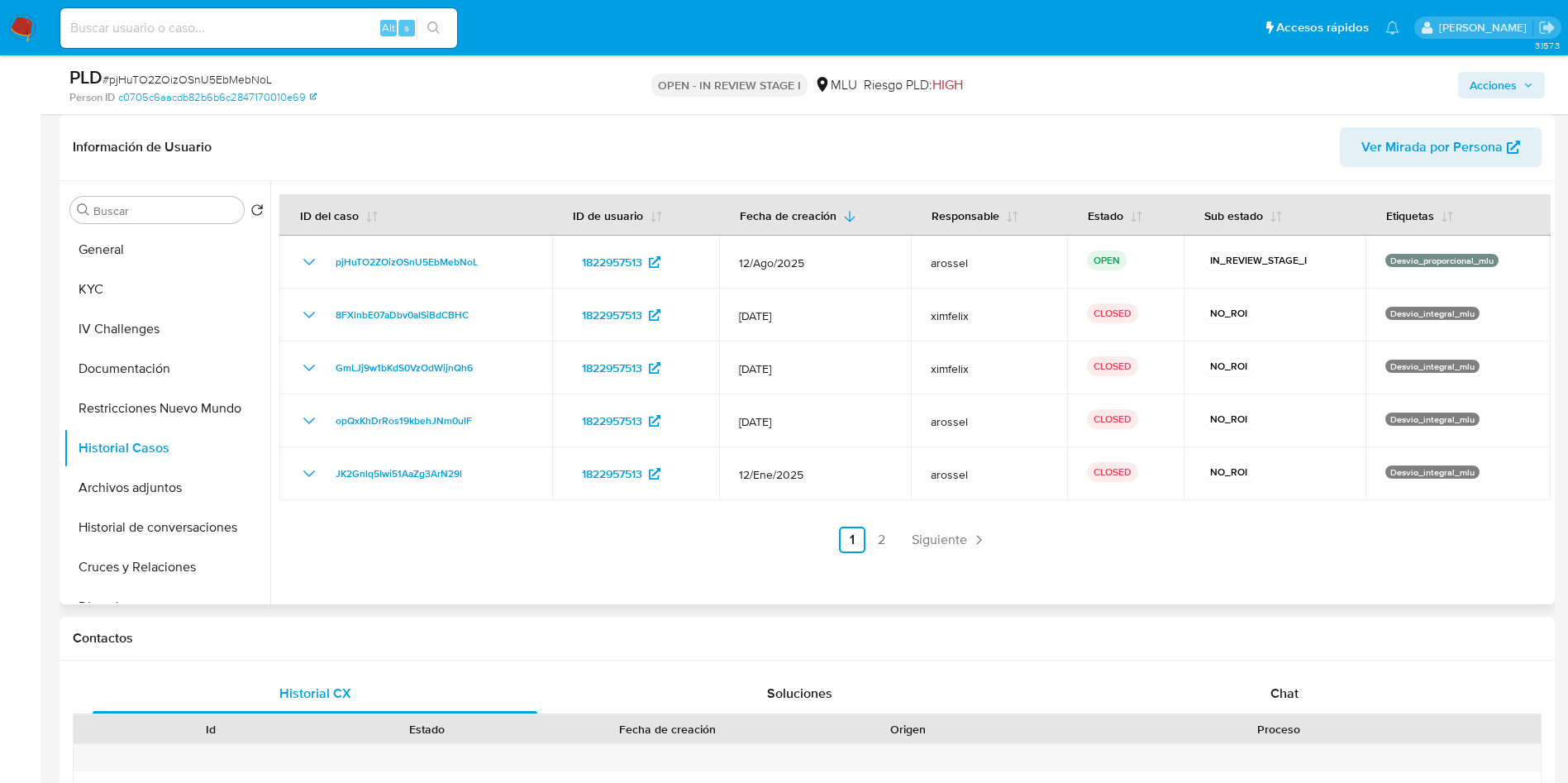
click at [1396, 587] on div at bounding box center [910, 392] width 1280 height 423
click at [254, 75] on span "# pjHuTO2ZOizOSnU5EbMebNoL" at bounding box center [187, 79] width 170 height 17
copy span "pjHuTO2ZOizOSnU5EbMebNoL"
click at [122, 246] on button "General" at bounding box center [160, 249] width 194 height 40
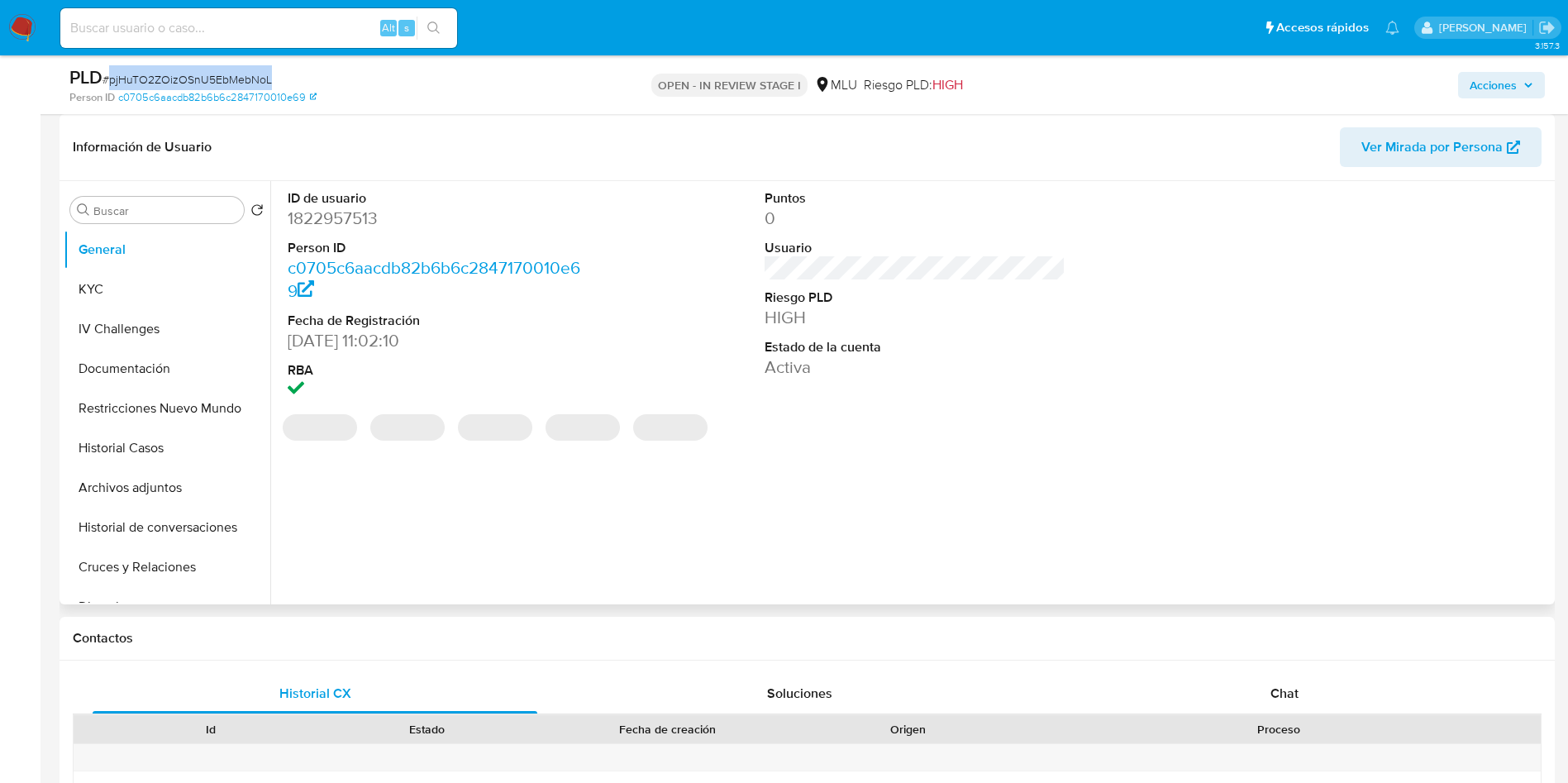
click at [362, 216] on dd "1822957513" at bounding box center [438, 218] width 302 height 23
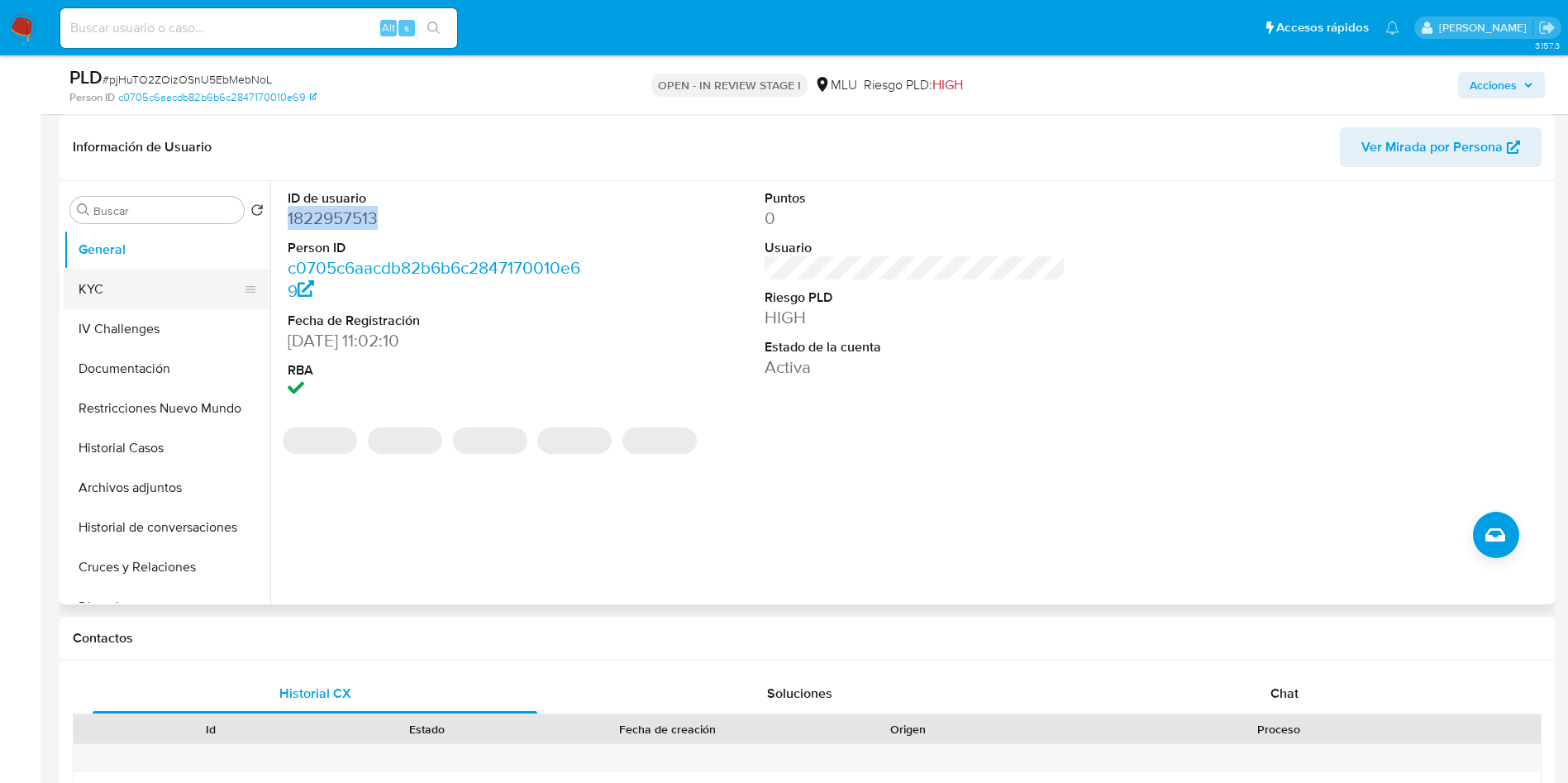
copy dd "1822957513"
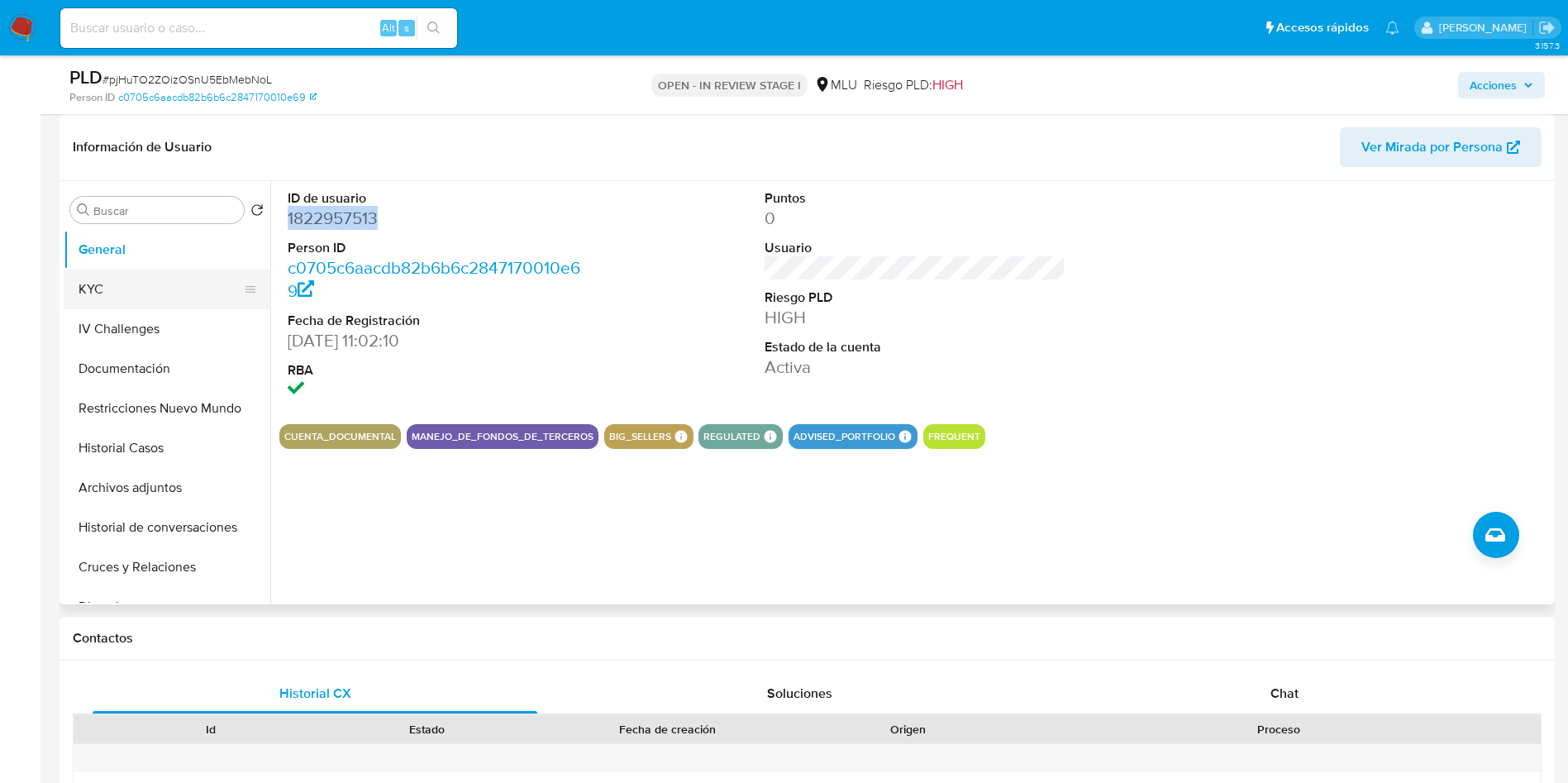
drag, startPoint x: 146, startPoint y: 293, endPoint x: 184, endPoint y: 298, distance: 38.3
click at [147, 293] on button "KYC" at bounding box center [160, 289] width 194 height 40
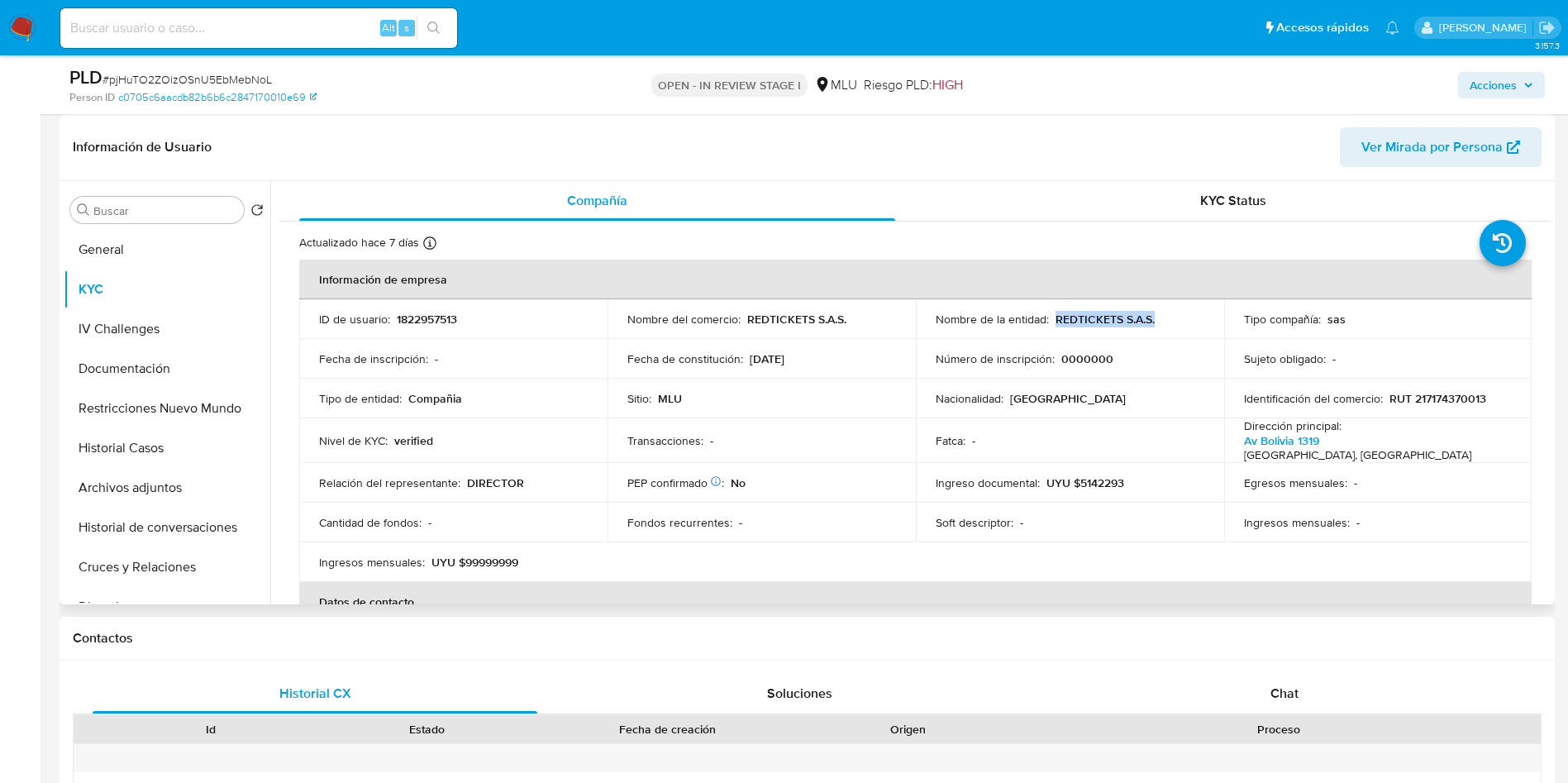
drag, startPoint x: 1053, startPoint y: 317, endPoint x: 1215, endPoint y: 313, distance: 162.0
click at [1215, 313] on td "Nombre de la entidad : REDTICKETS S.A.S." at bounding box center [1070, 318] width 308 height 40
copy p "REDTICKETS S.A.S."
drag, startPoint x: 1135, startPoint y: 401, endPoint x: 1153, endPoint y: 401, distance: 18.0
click at [1136, 401] on div "Nacionalidad : [DEMOGRAPHIC_DATA]" at bounding box center [1069, 398] width 268 height 15
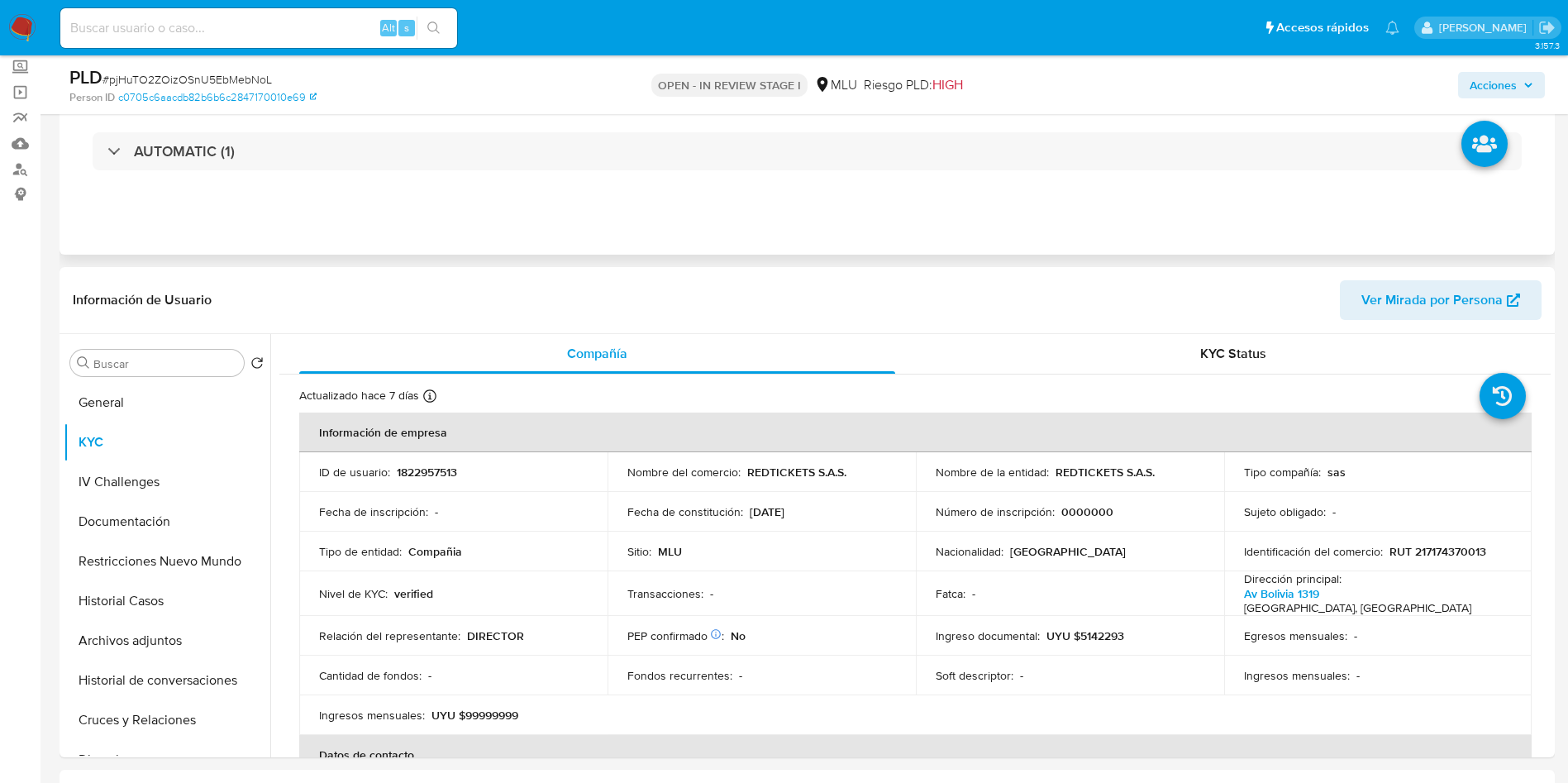
scroll to position [0, 0]
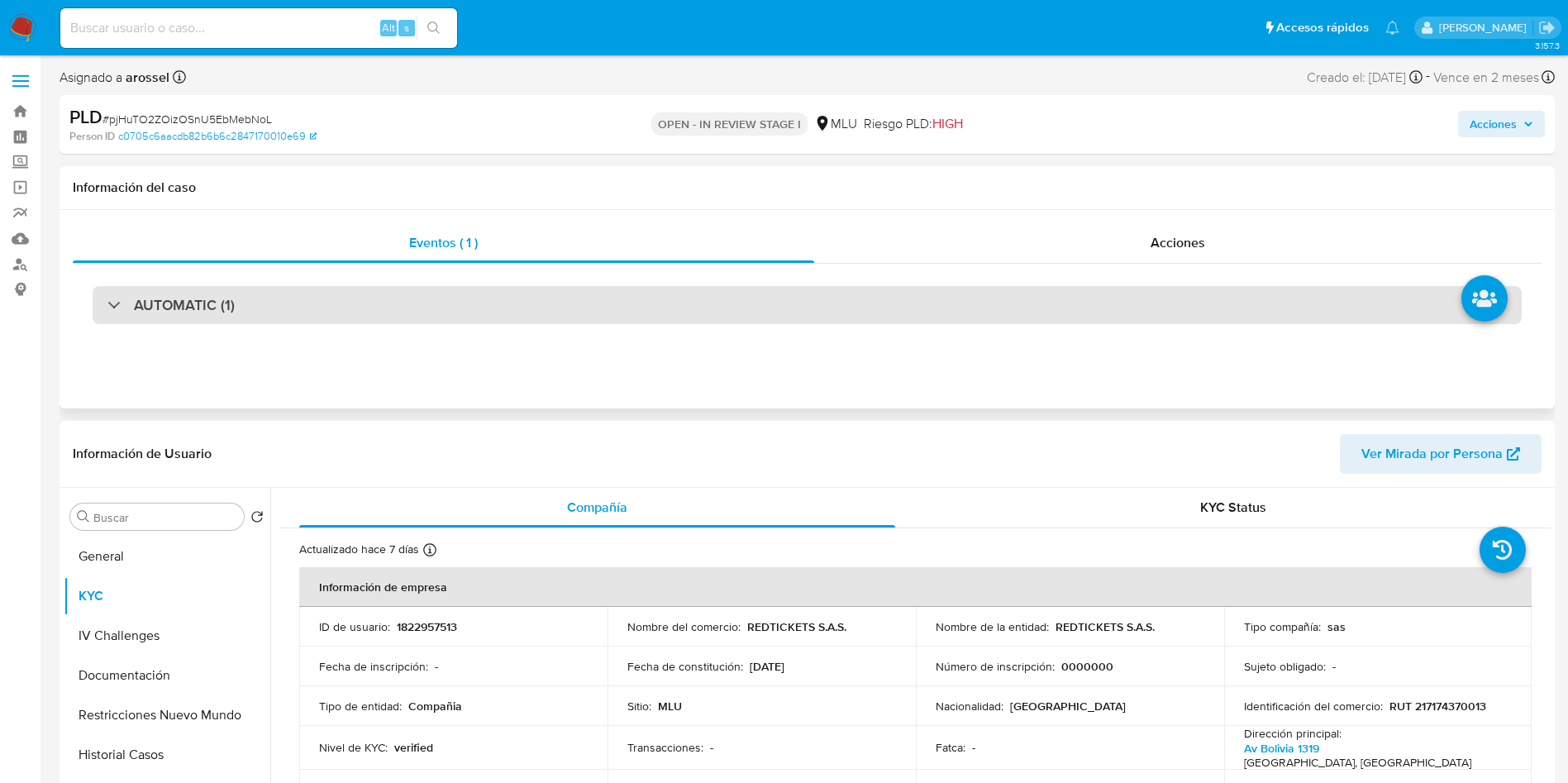
click at [332, 321] on div "AUTOMATIC (1)" at bounding box center [806, 304] width 1429 height 38
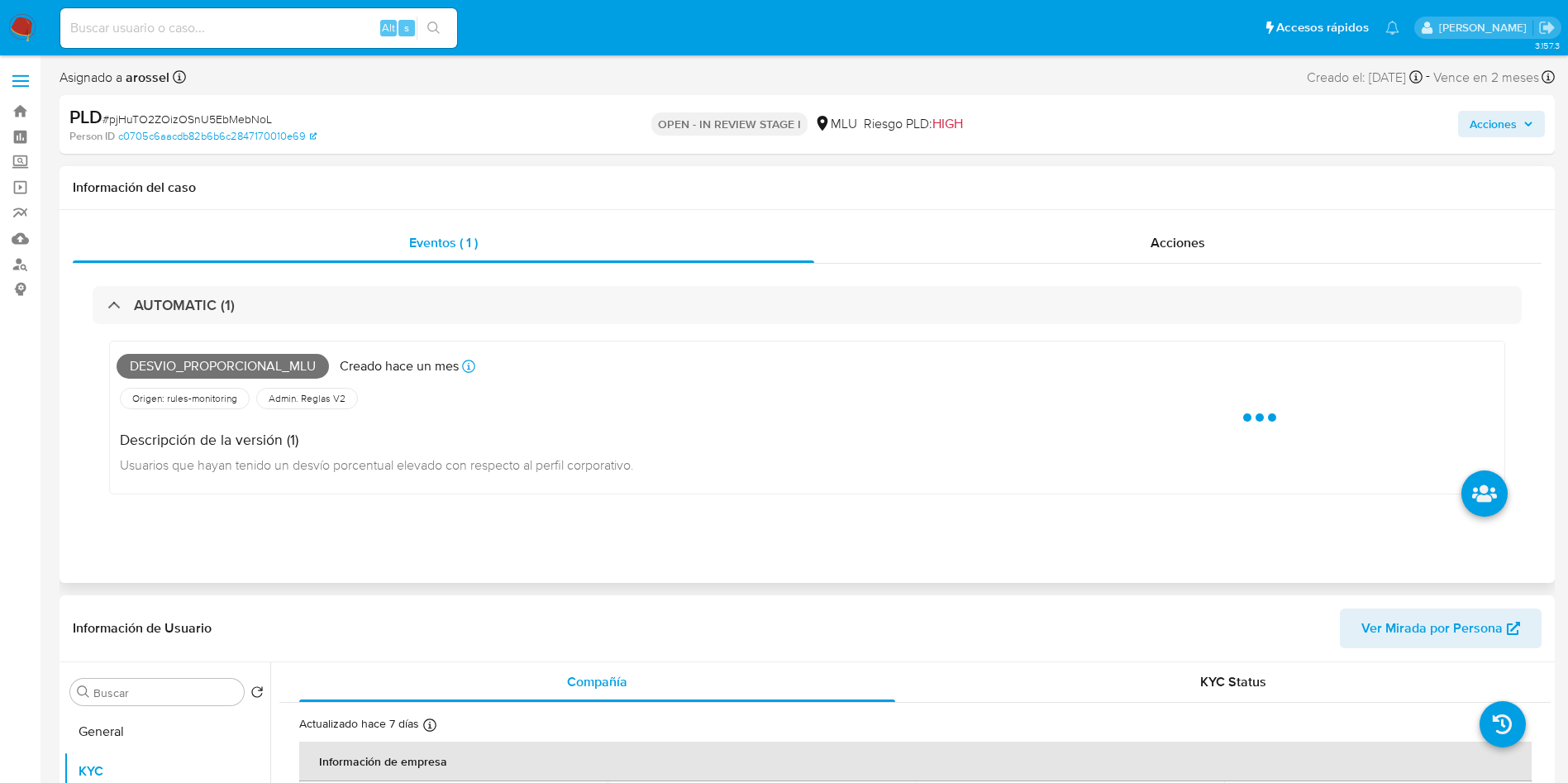
click at [205, 366] on span "Desvio_proporcional_mlu" at bounding box center [222, 366] width 212 height 25
click at [205, 367] on span "Desvio_proporcional_mlu" at bounding box center [222, 366] width 212 height 25
copy span "Desvio_proporcional_mlu"
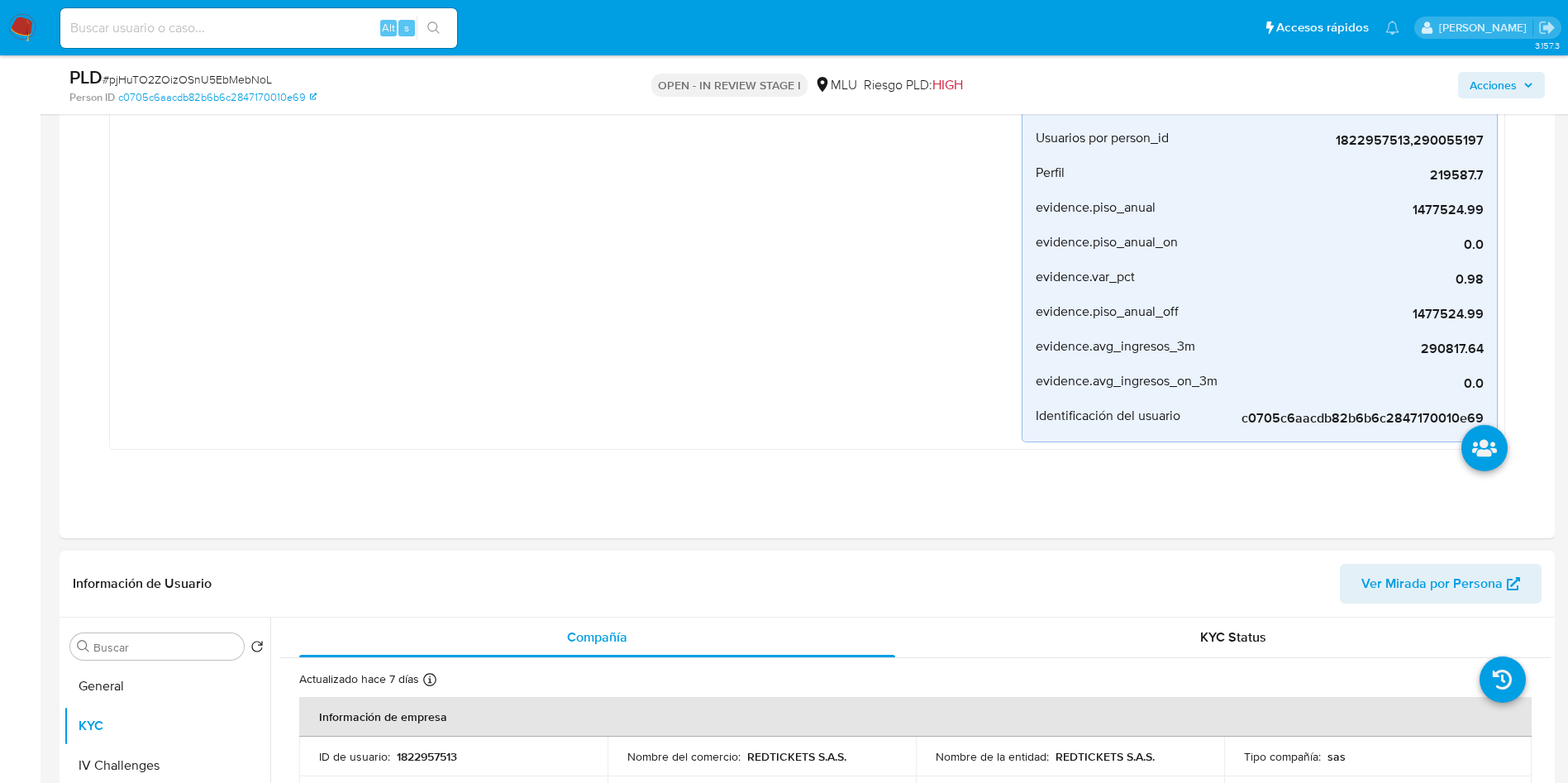
scroll to position [620, 0]
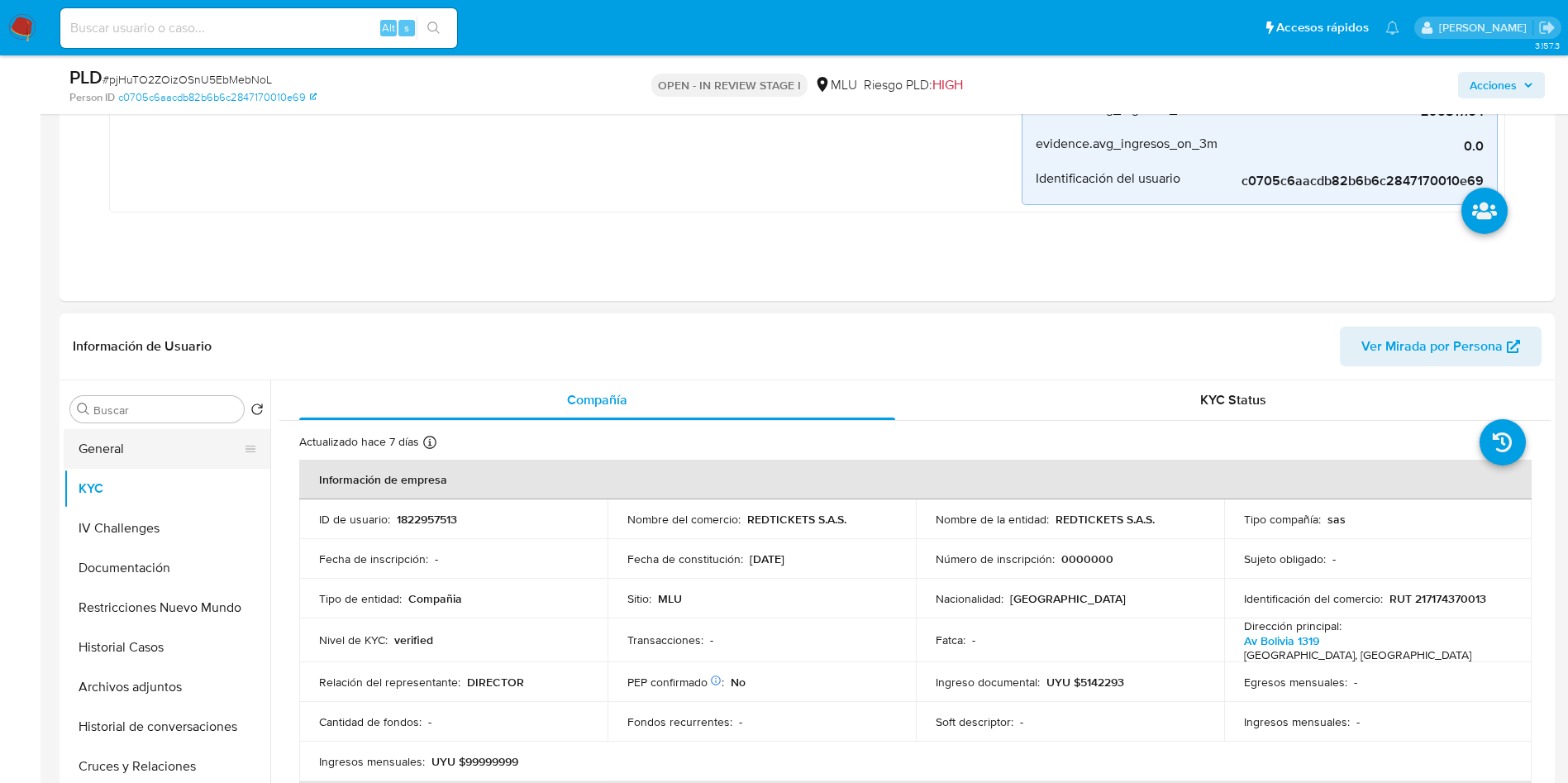
click at [142, 444] on button "General" at bounding box center [160, 448] width 194 height 40
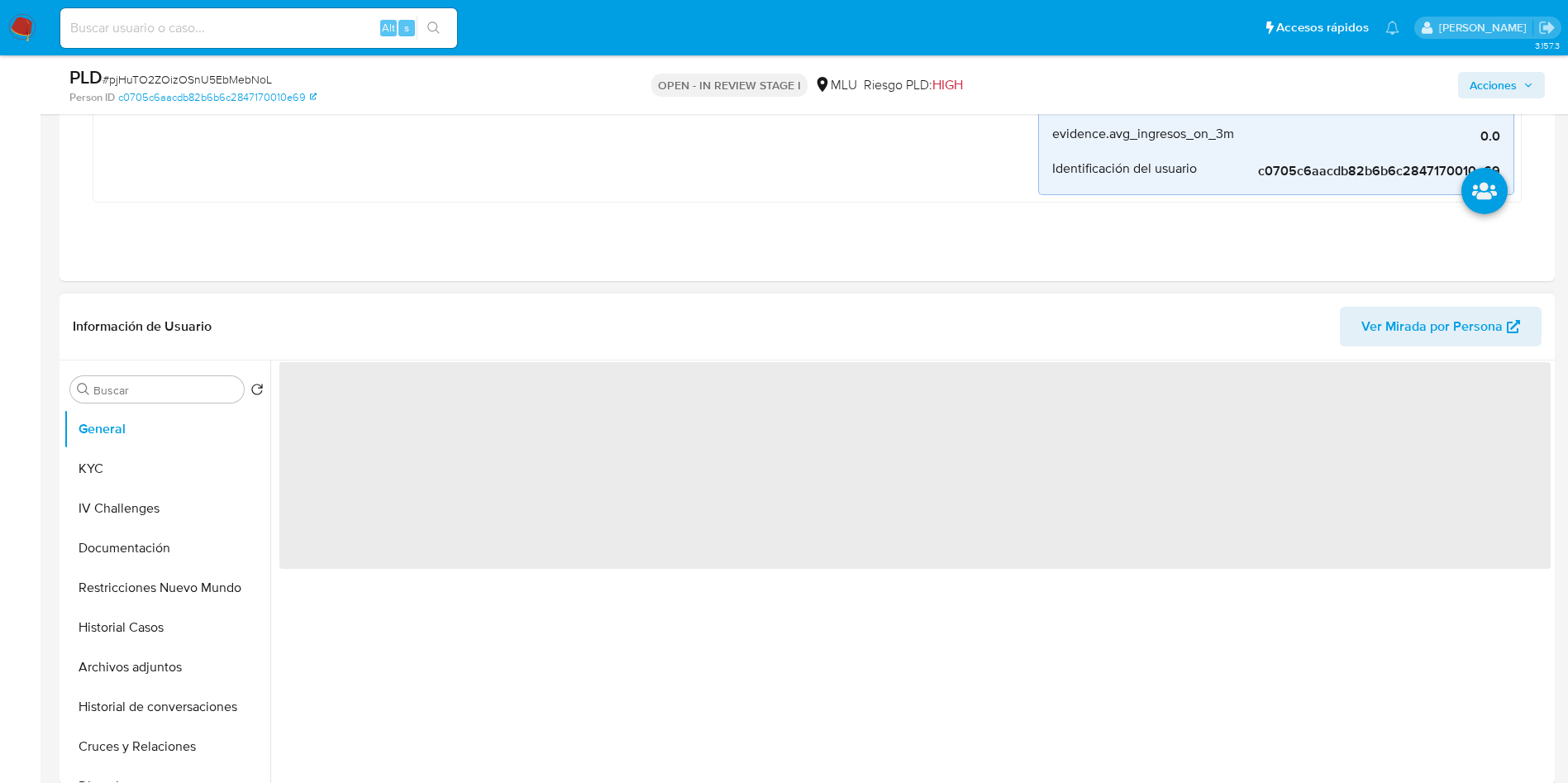
scroll to position [743, 0]
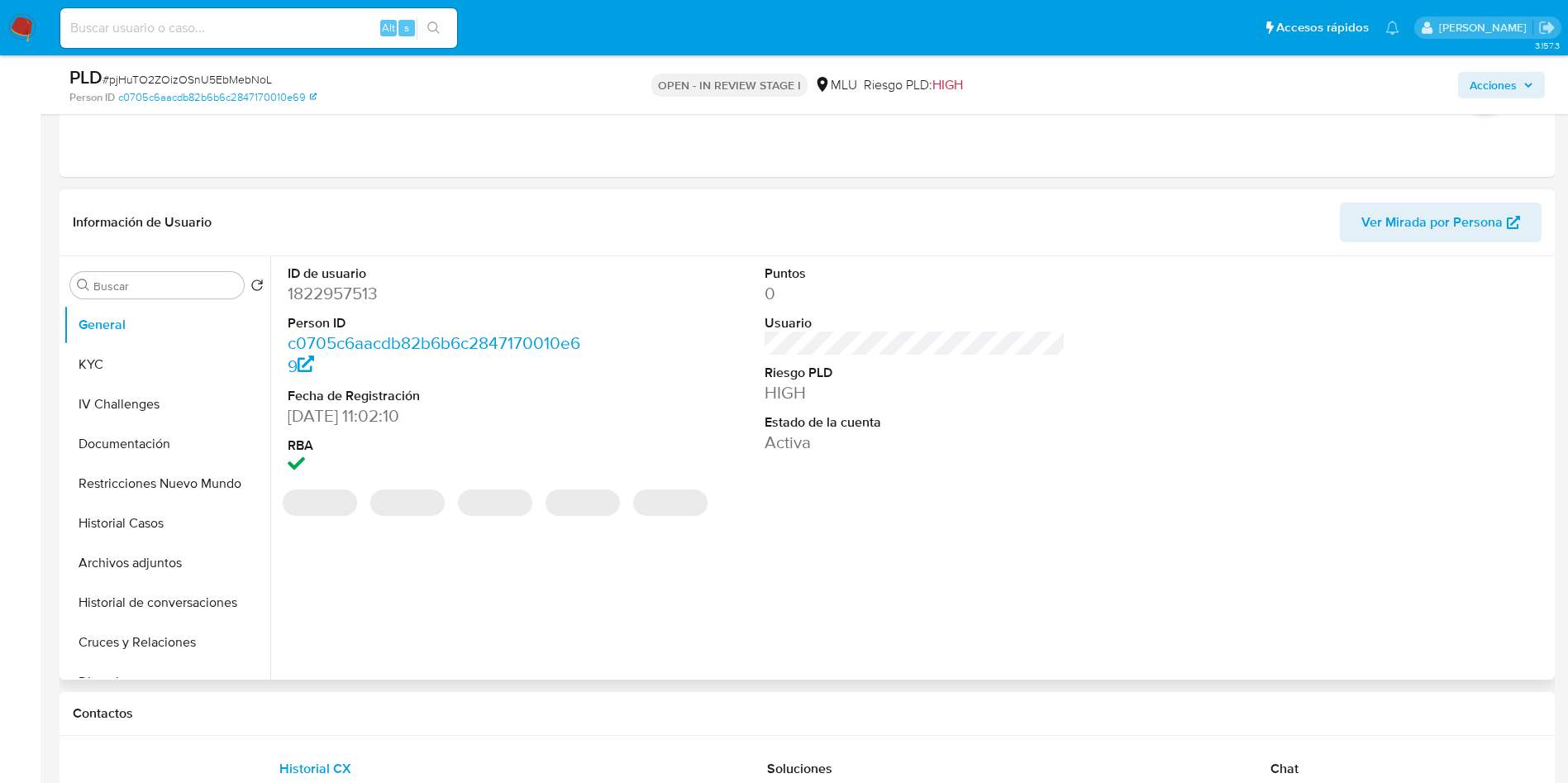
click at [339, 293] on dd "1822957513" at bounding box center [438, 293] width 302 height 23
click at [339, 295] on dd "1822957513" at bounding box center [438, 293] width 302 height 23
copy dd "1822957513"
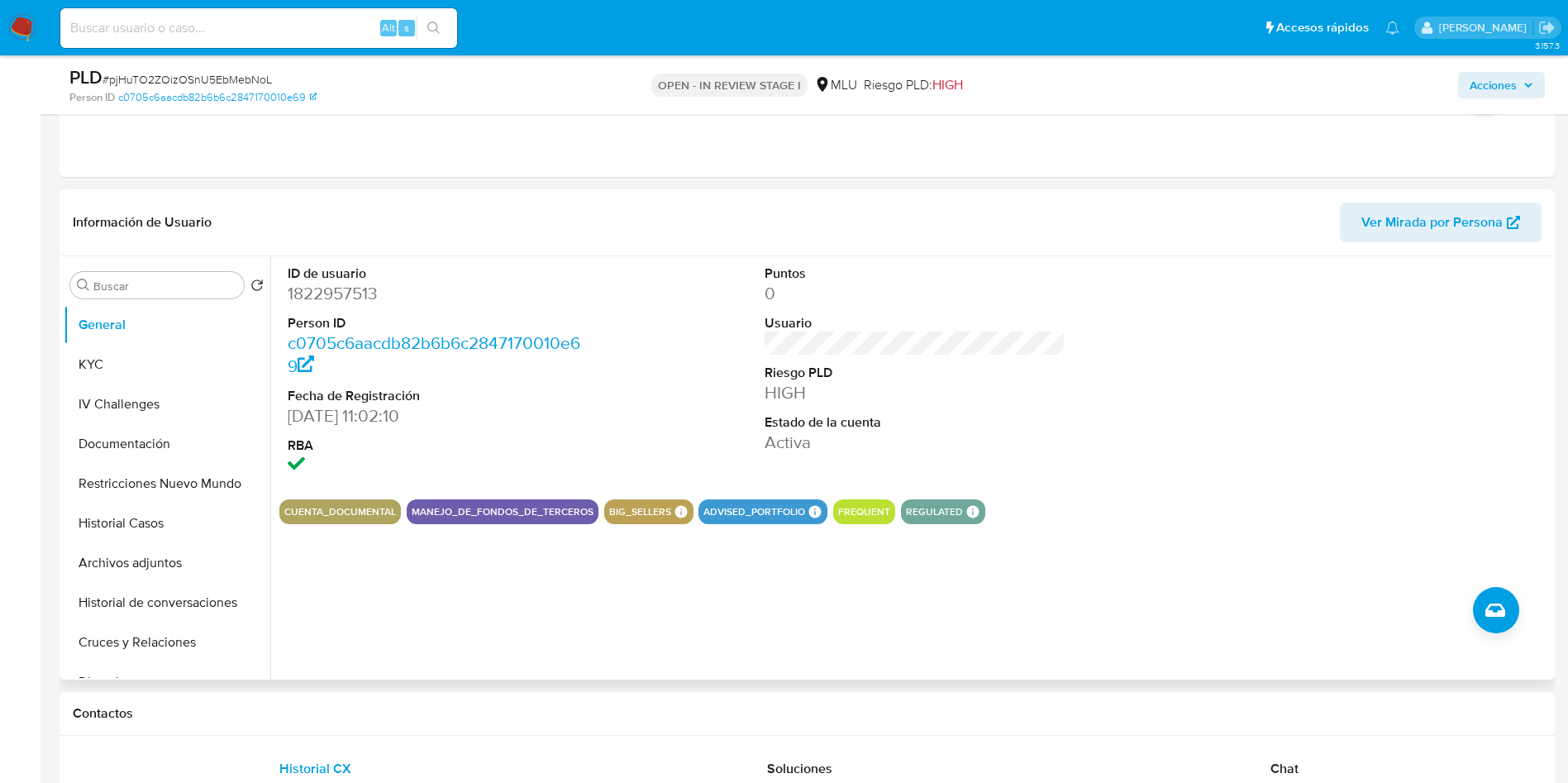
click at [1049, 421] on dt "Estado de la cuenta" at bounding box center [915, 422] width 302 height 18
click at [67, 489] on button "Restricciones Nuevo Mundo" at bounding box center [160, 483] width 194 height 40
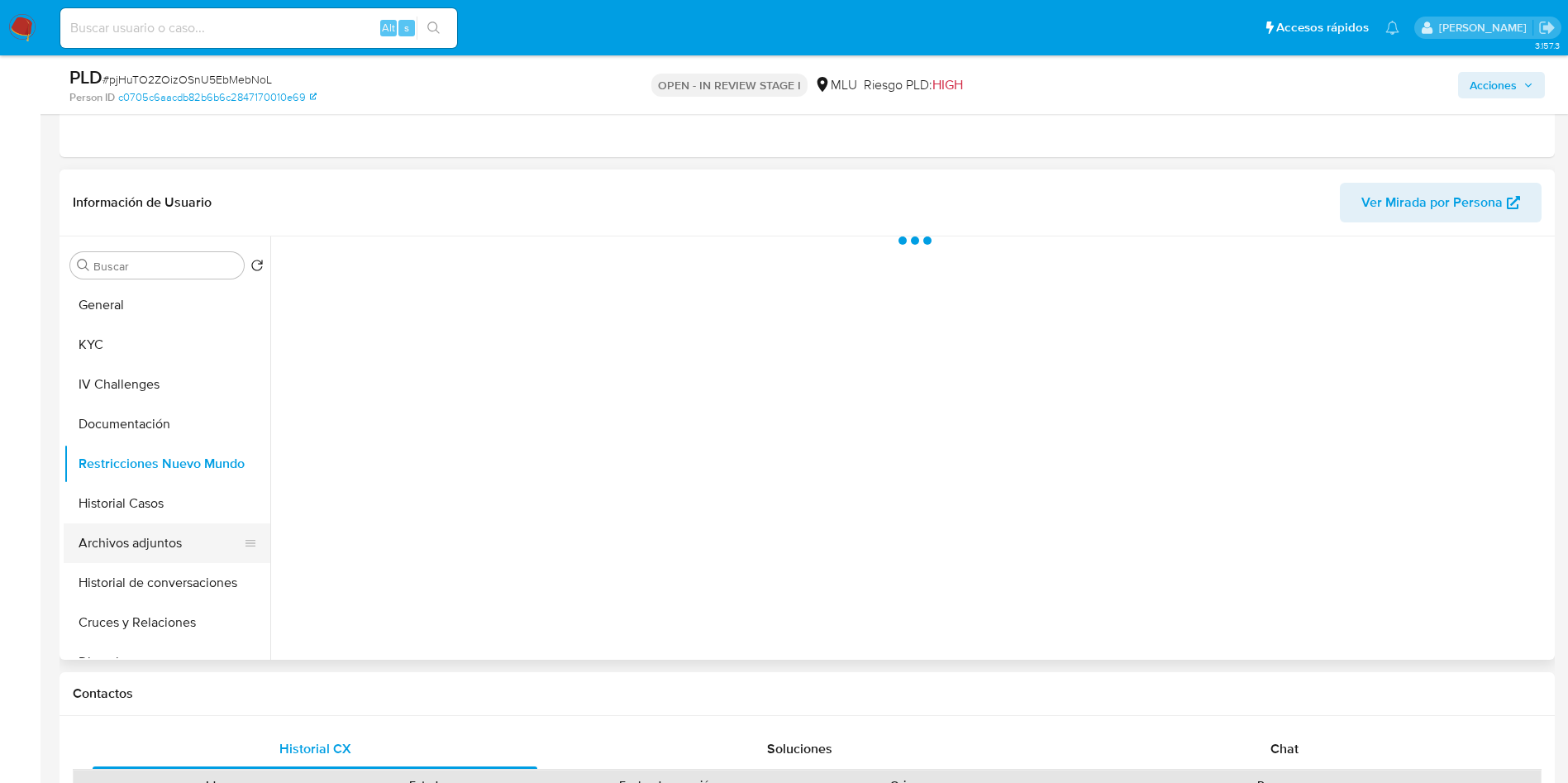
click at [121, 545] on button "Archivos adjuntos" at bounding box center [160, 542] width 194 height 40
click at [127, 502] on button "Historial Casos" at bounding box center [160, 503] width 194 height 40
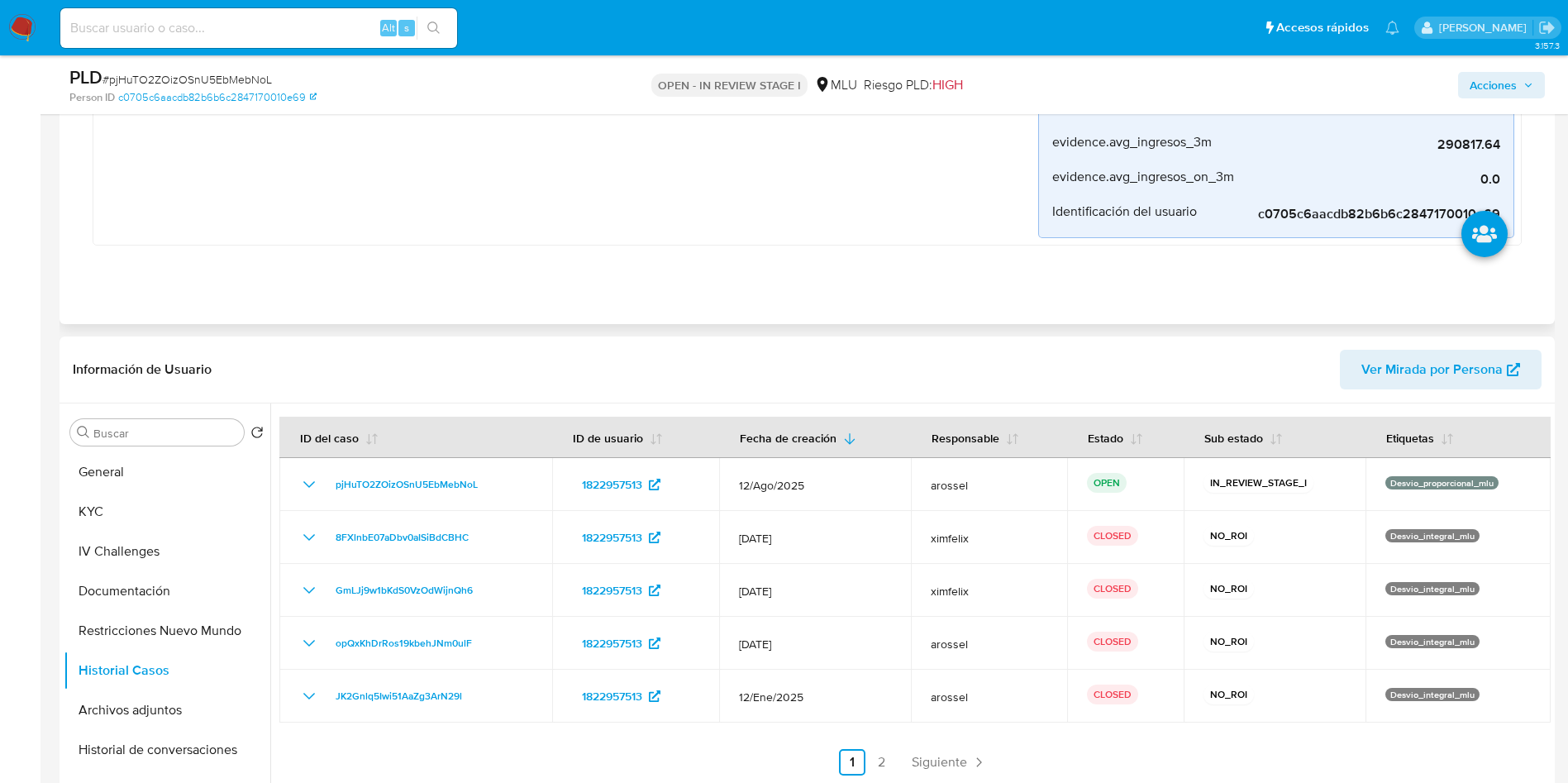
scroll to position [620, 0]
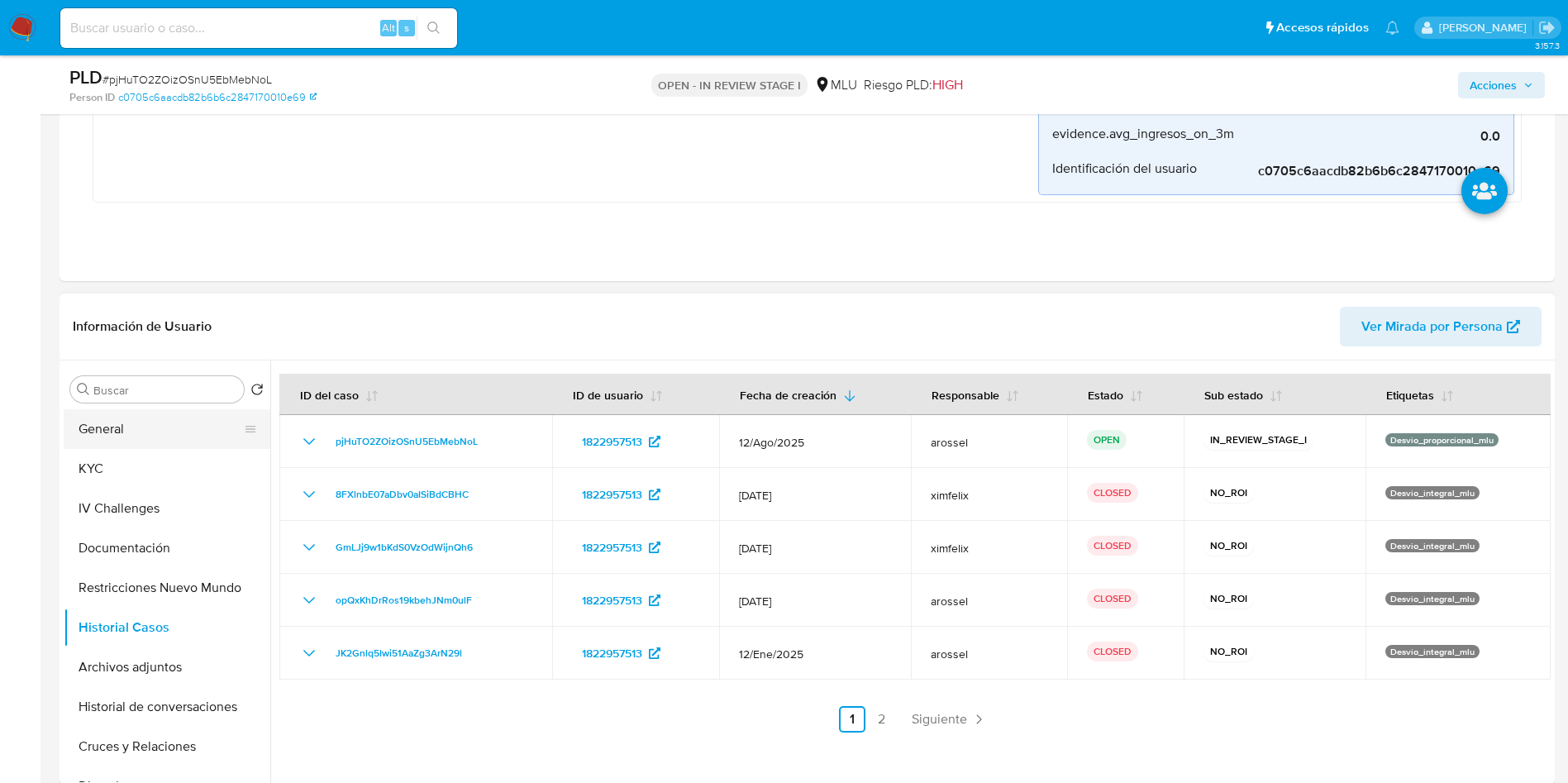
click at [113, 433] on button "General" at bounding box center [160, 429] width 194 height 40
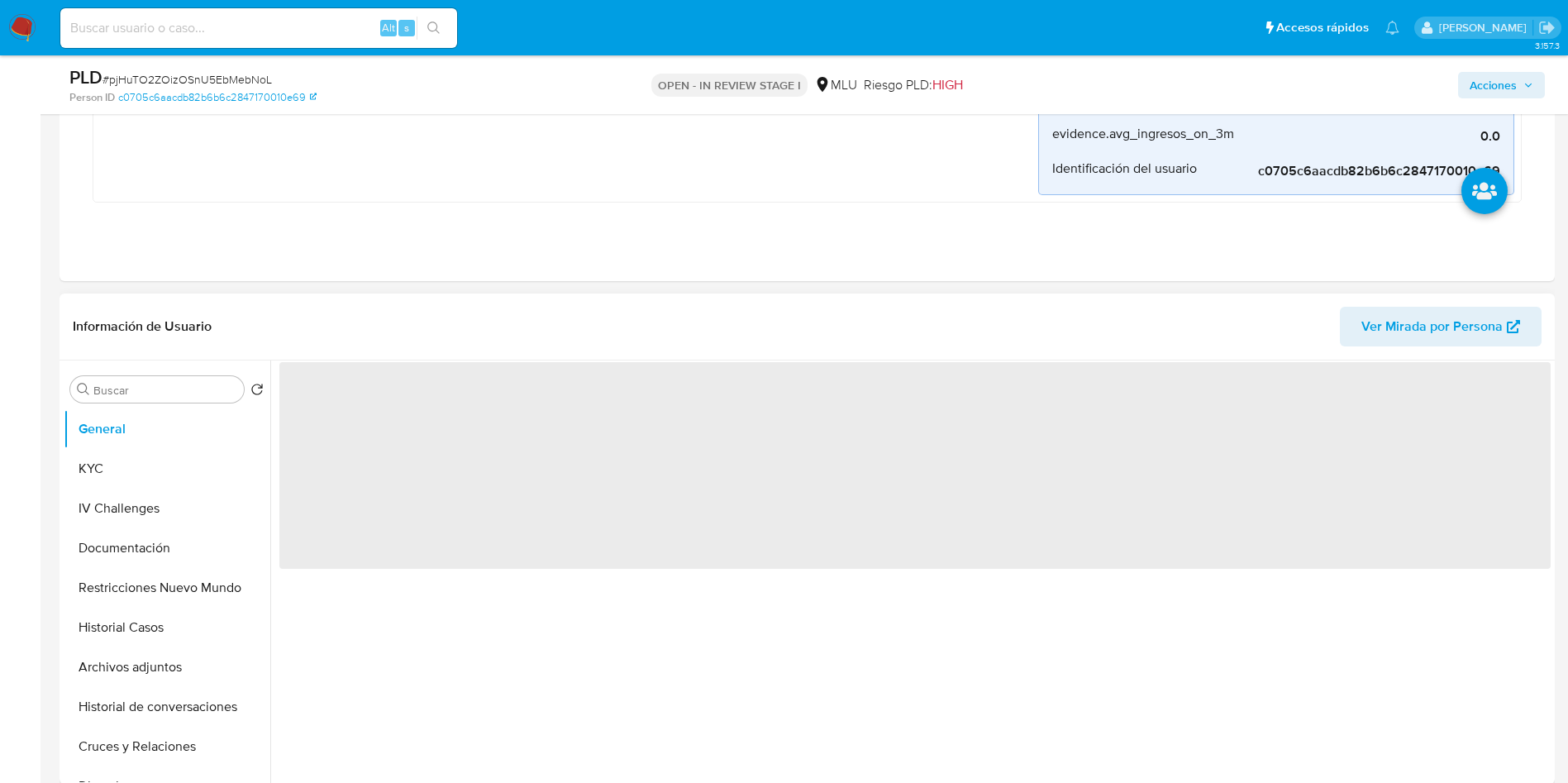
scroll to position [743, 0]
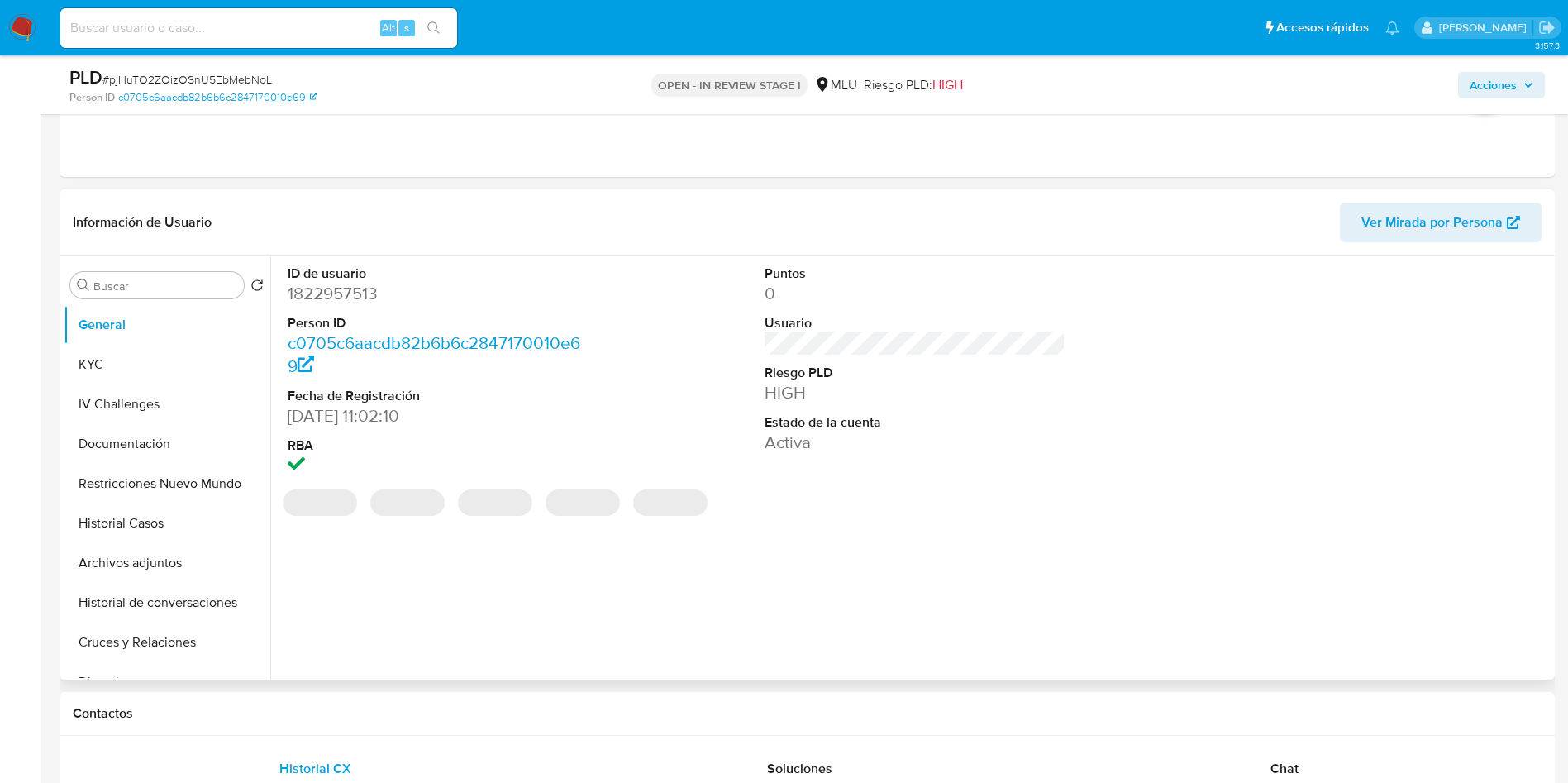
click at [331, 311] on dl "ID de usuario 1822957513 Person ID c0705c6aacdb82b6b6c2847170010e69 Fecha de Re…" at bounding box center [438, 371] width 302 height 213
click at [337, 276] on dt "ID de usuario" at bounding box center [438, 274] width 302 height 18
click at [338, 287] on dd "1822957513" at bounding box center [438, 293] width 302 height 23
click at [339, 288] on dd "1822957513" at bounding box center [438, 293] width 302 height 23
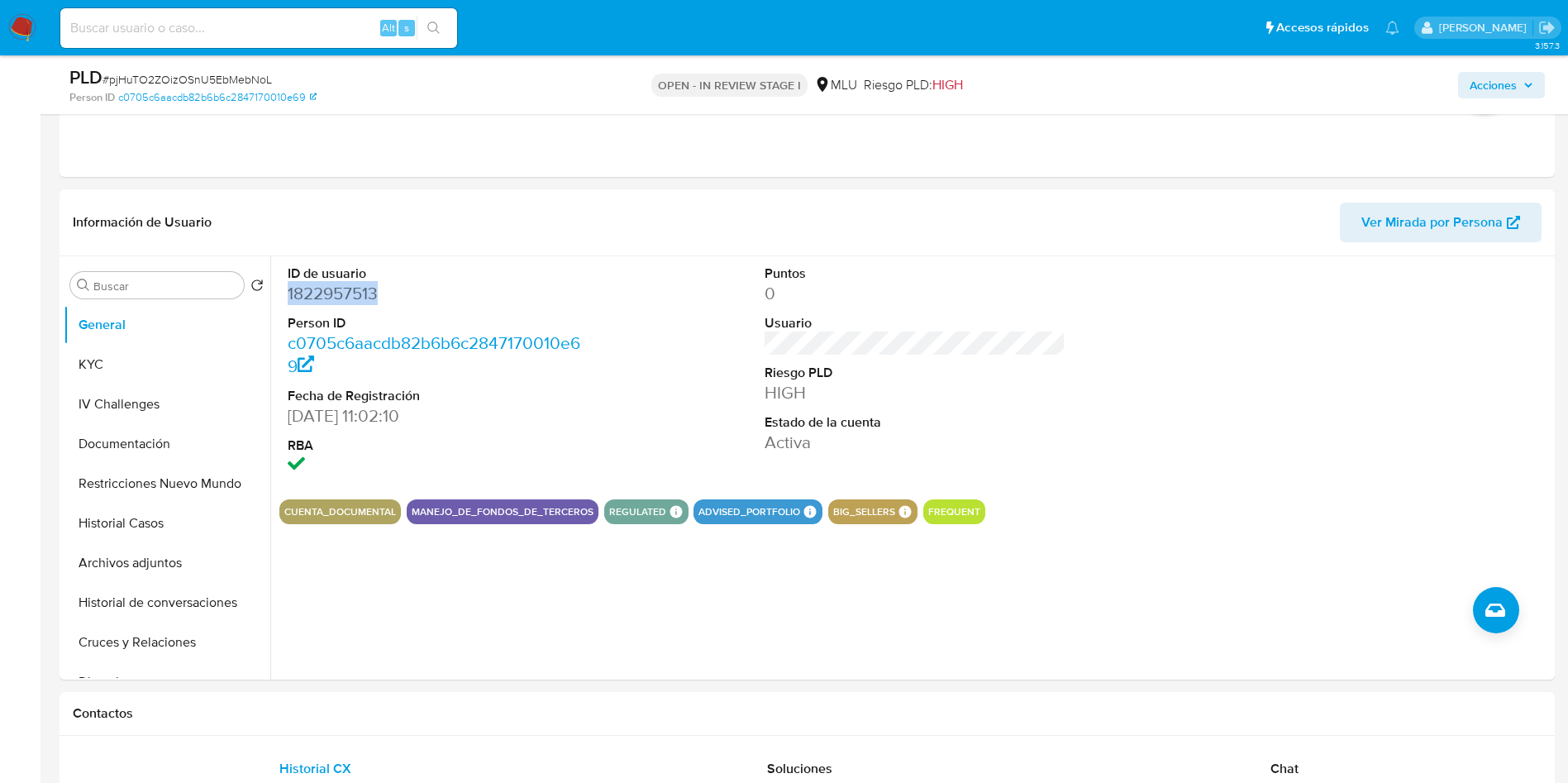
copy dd "1822957513"
click at [821, 357] on dl "Puntos 0 Usuario Riesgo PLD HIGH Estado de la cuenta Activa" at bounding box center [915, 360] width 302 height 190
click at [246, 78] on span "# pjHuTO2ZOizOSnU5EbMebNoL" at bounding box center [187, 79] width 170 height 17
copy span "pjHuTO2ZOizOSnU5EbMebNoL"
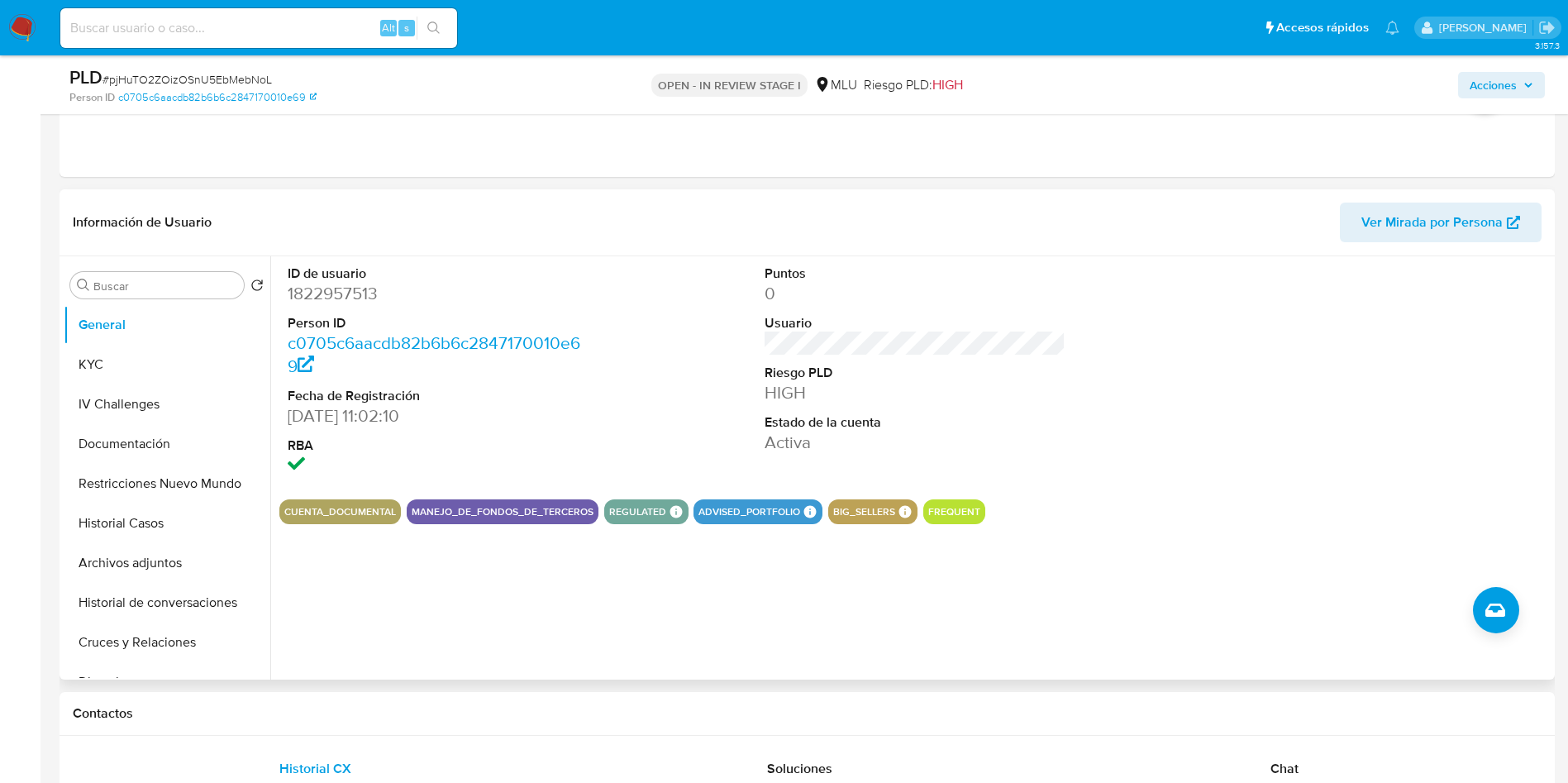
drag, startPoint x: 629, startPoint y: 327, endPoint x: 593, endPoint y: 352, distance: 43.8
click at [621, 314] on div "ID de usuario 1822957513 Person ID c0705c6aacdb82b6b6c2847170010e69 Fecha de Re…" at bounding box center [915, 371] width 1271 height 230
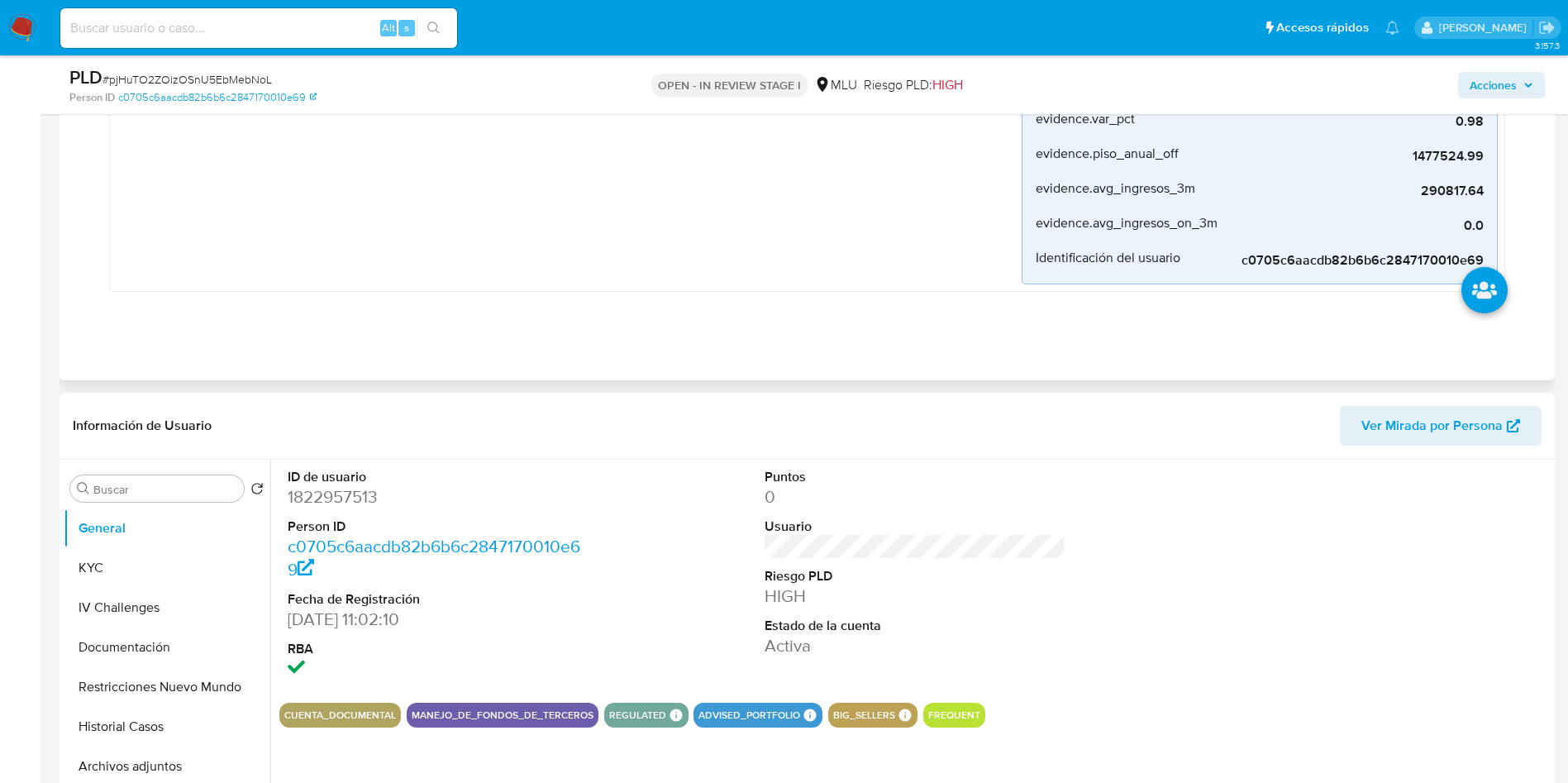
scroll to position [248, 0]
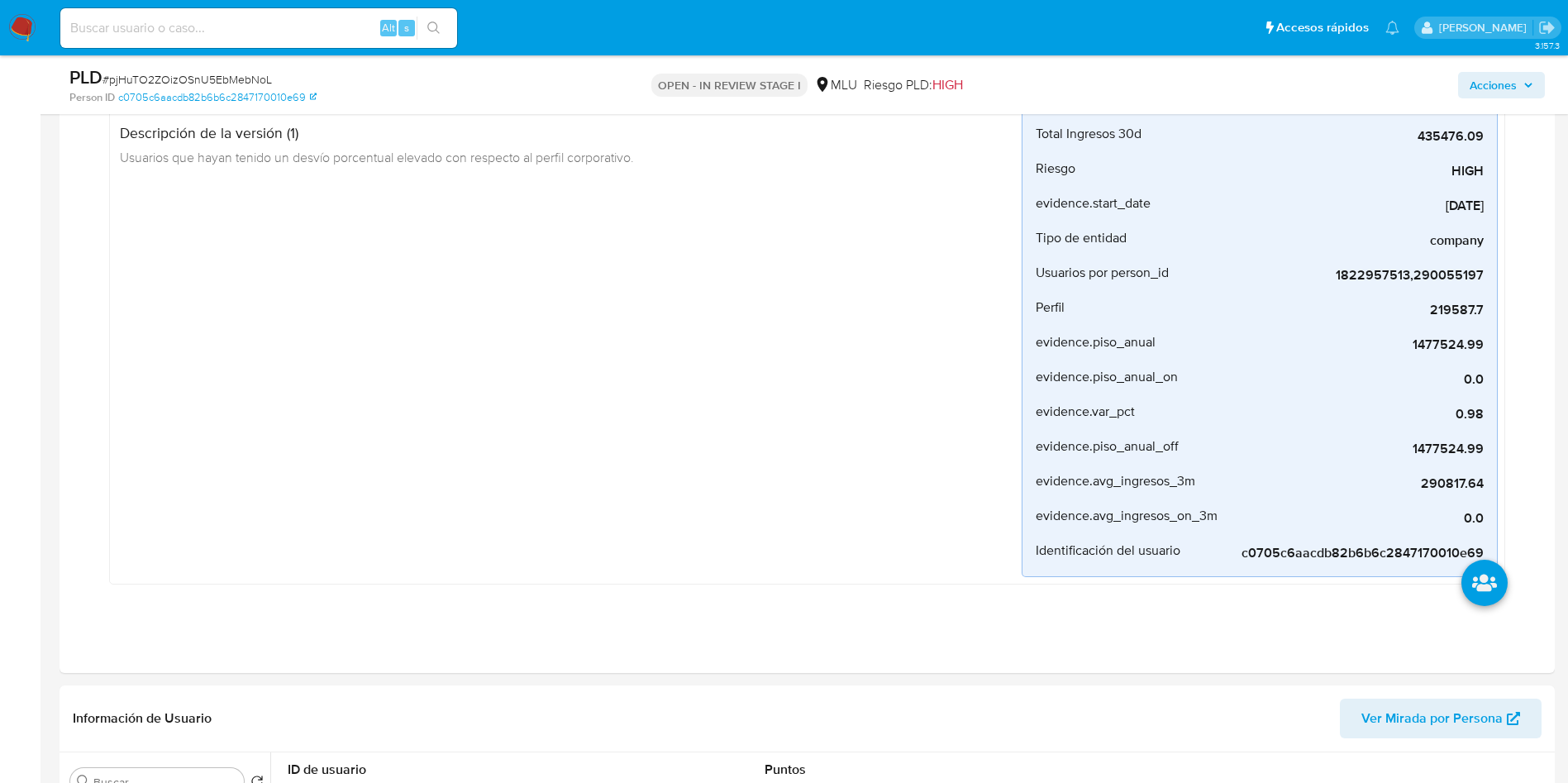
click at [250, 81] on span "# pjHuTO2ZOizOSnU5EbMebNoL" at bounding box center [187, 79] width 170 height 17
copy span "pjHuTO2ZOizOSnU5EbMebNoL"
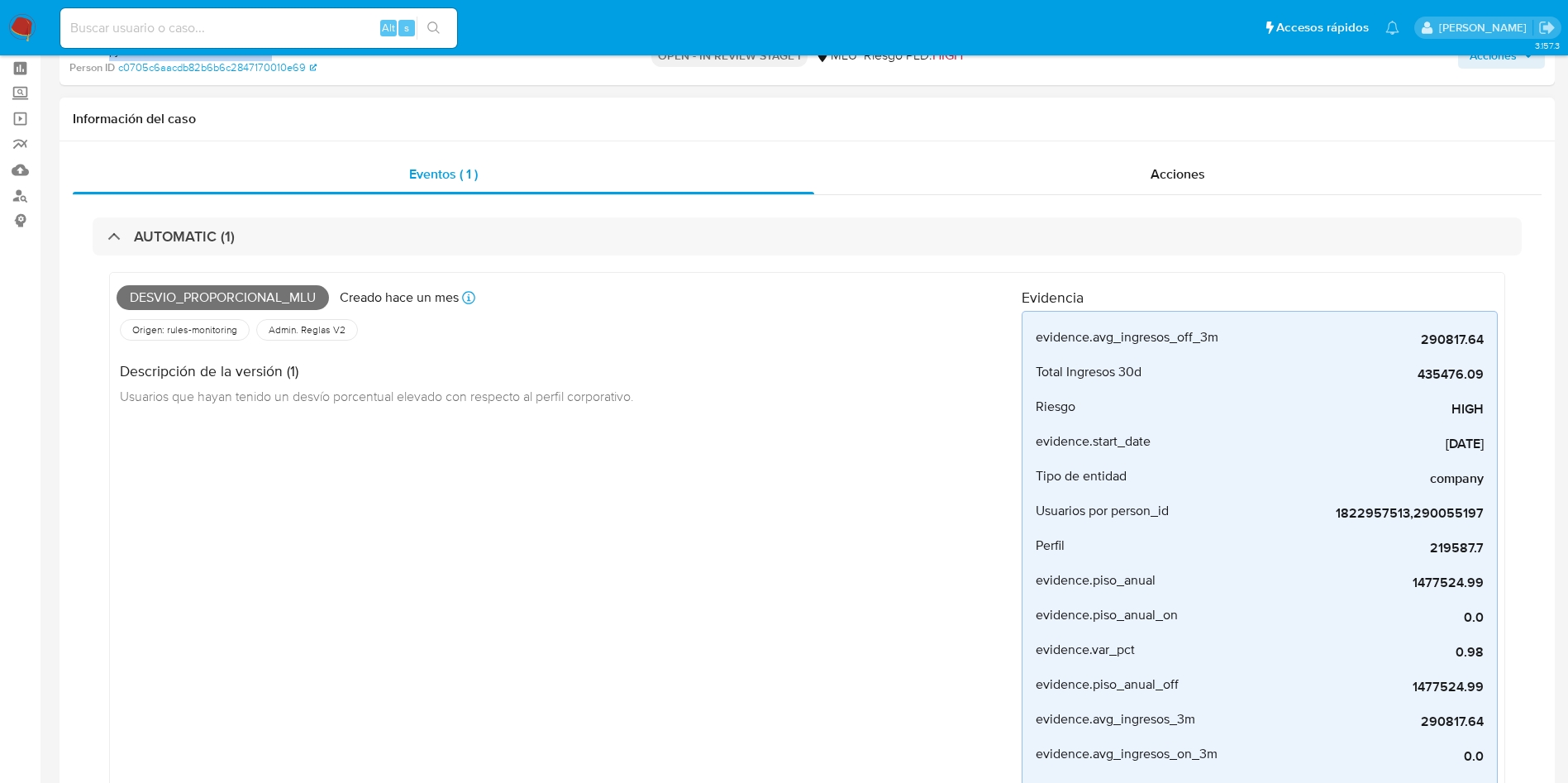
scroll to position [0, 0]
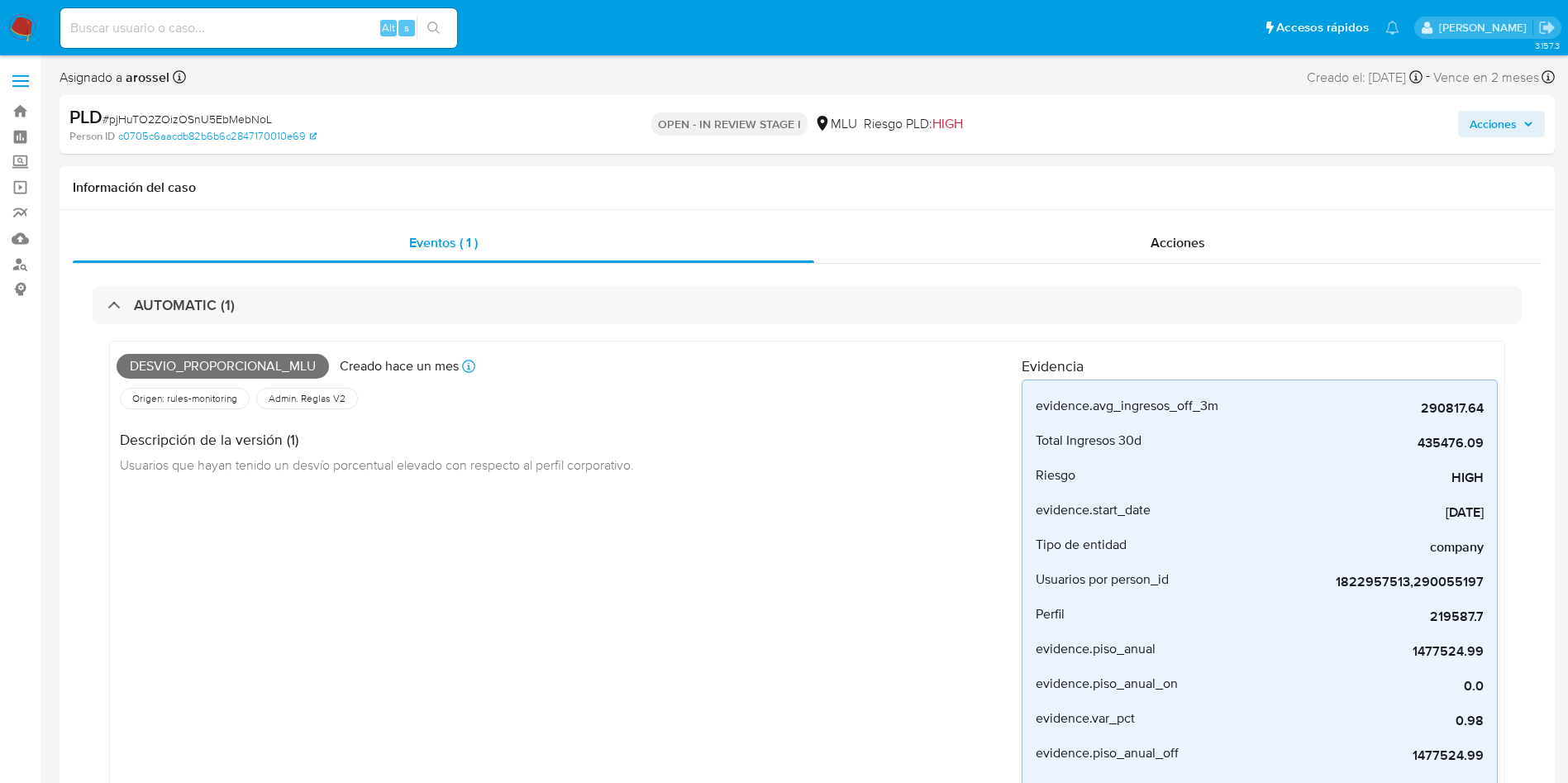
click at [277, 369] on span "Desvio_proporcional_mlu" at bounding box center [222, 366] width 212 height 25
copy span "Desvio_proporcional_mlu"
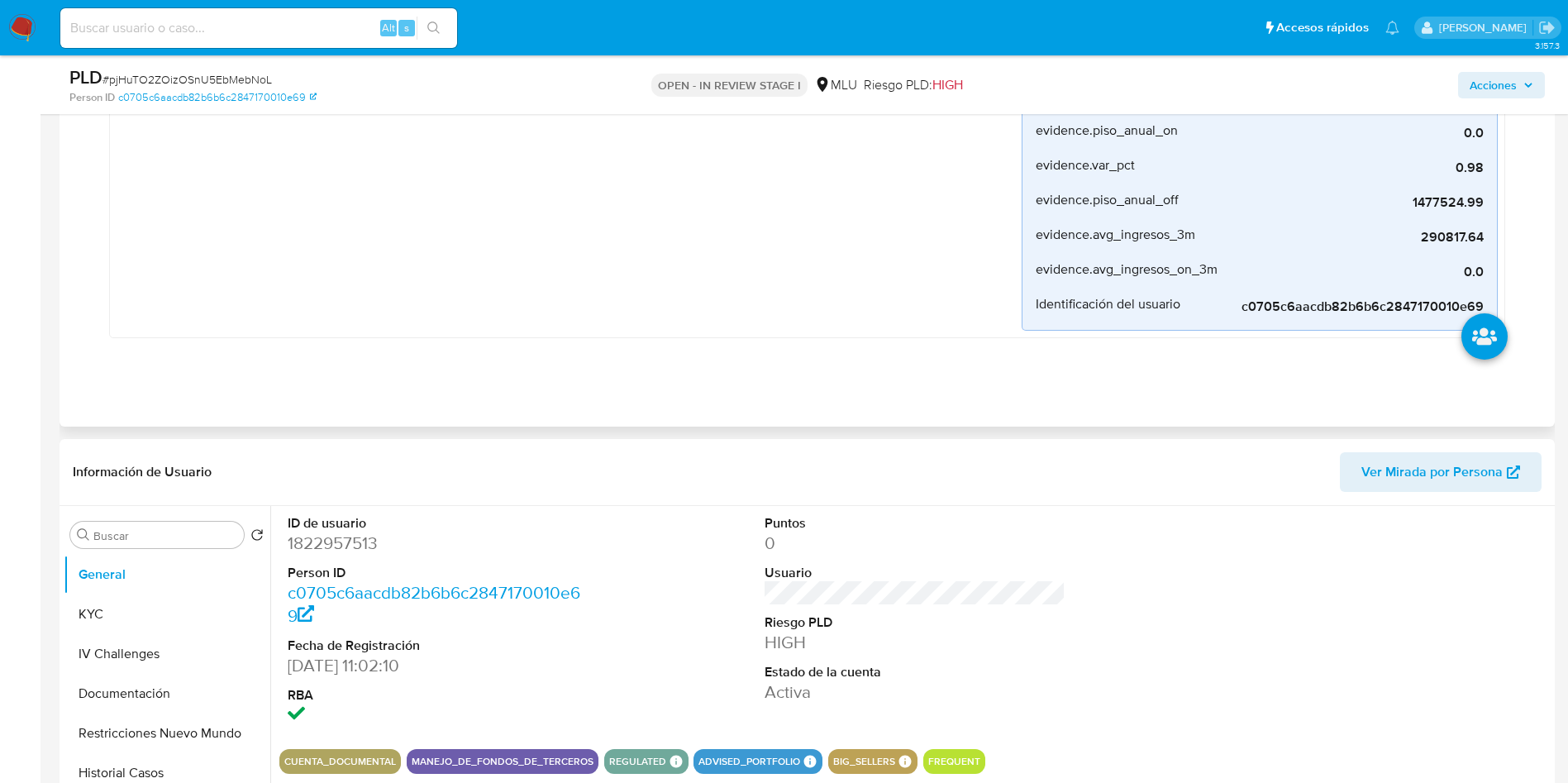
scroll to position [496, 0]
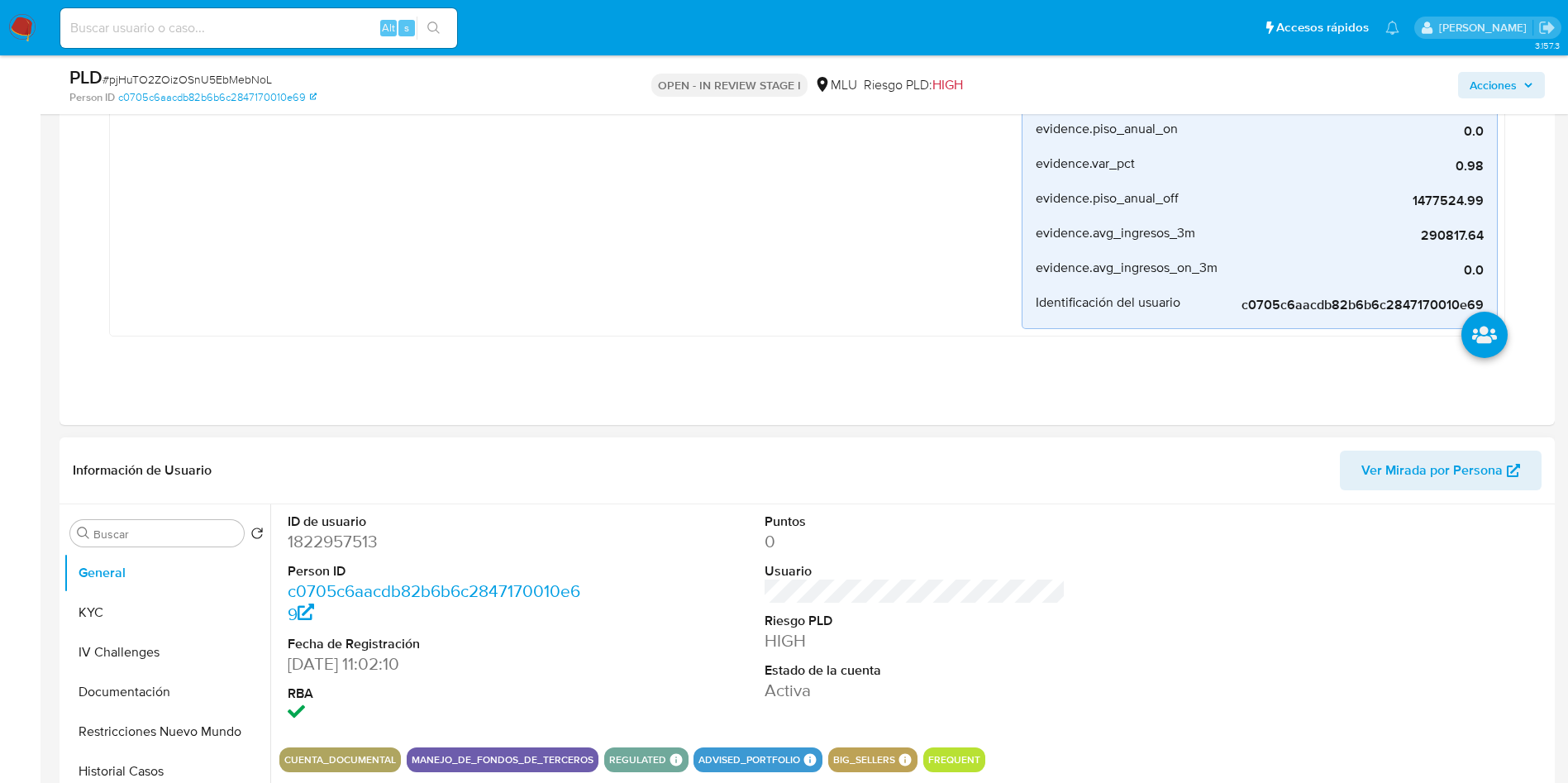
click at [1527, 469] on button "Ver Mirada por Persona" at bounding box center [1441, 469] width 202 height 40
click at [169, 598] on button "KYC" at bounding box center [160, 611] width 194 height 40
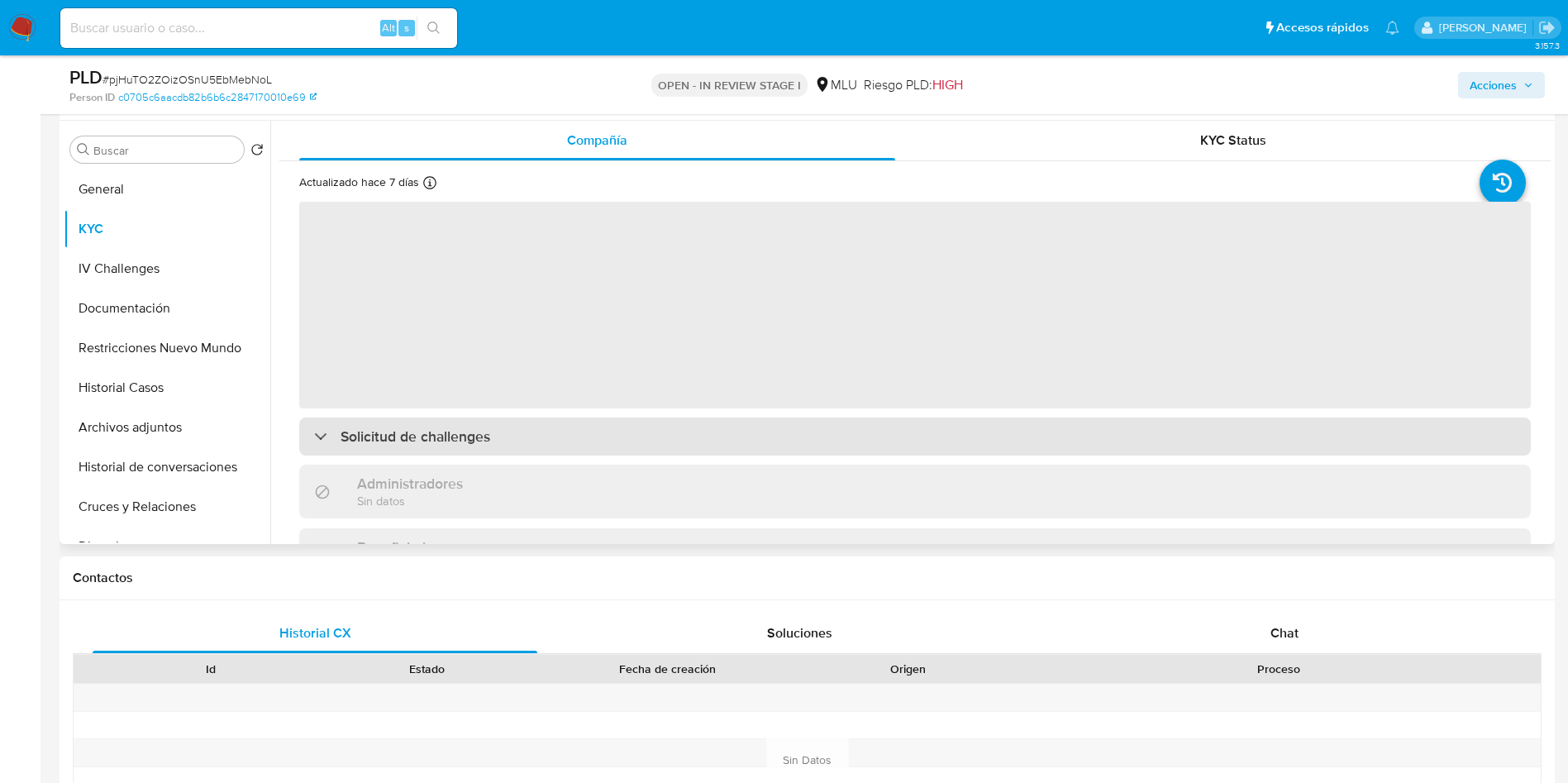
scroll to position [868, 0]
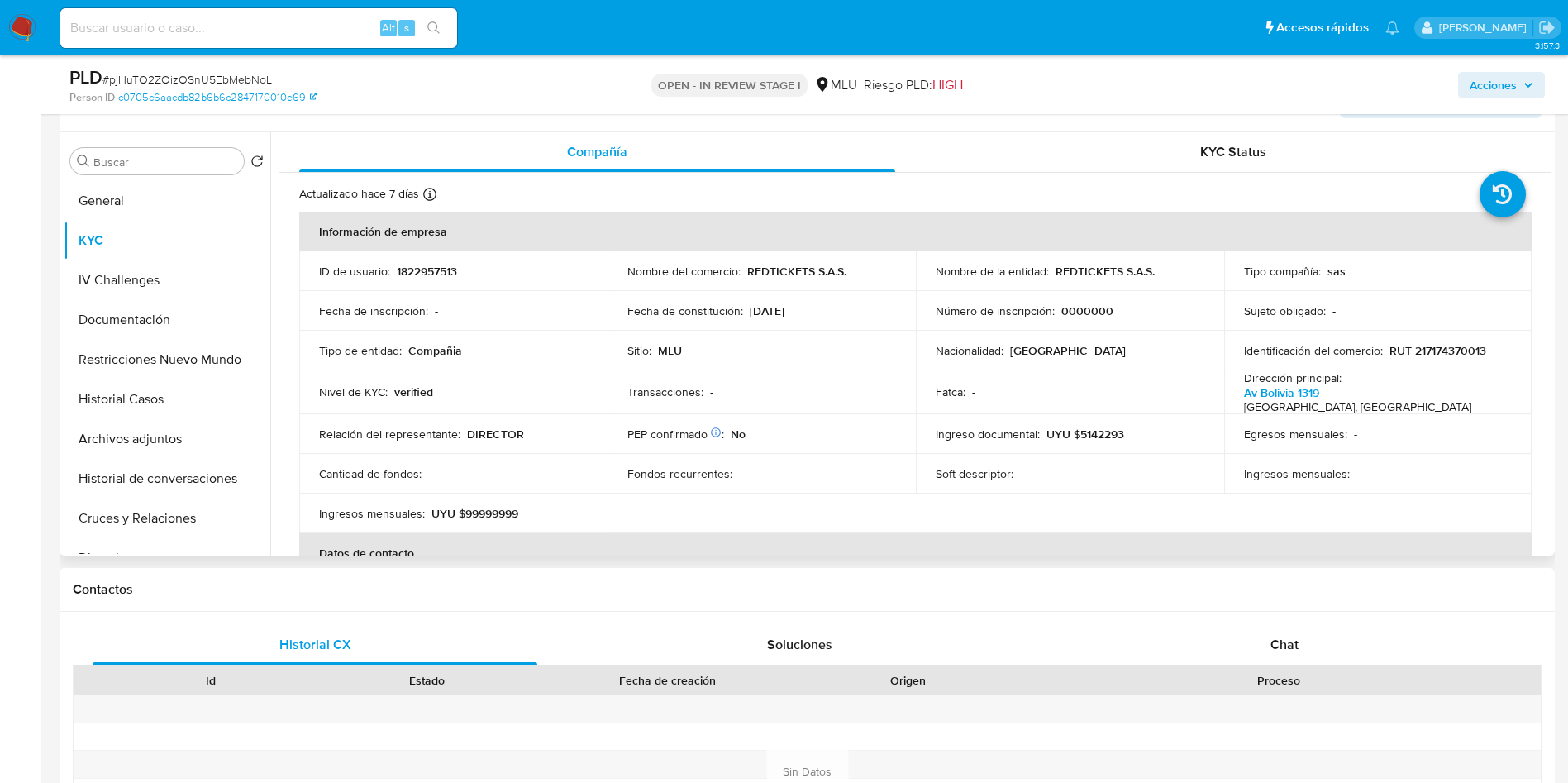
click at [1117, 430] on p "UYU $5142293" at bounding box center [1085, 433] width 77 height 15
drag, startPoint x: 1117, startPoint y: 430, endPoint x: 1117, endPoint y: 456, distance: 26.0
click at [1117, 434] on p "UYU $5142293" at bounding box center [1085, 433] width 77 height 15
copy p "5142293"
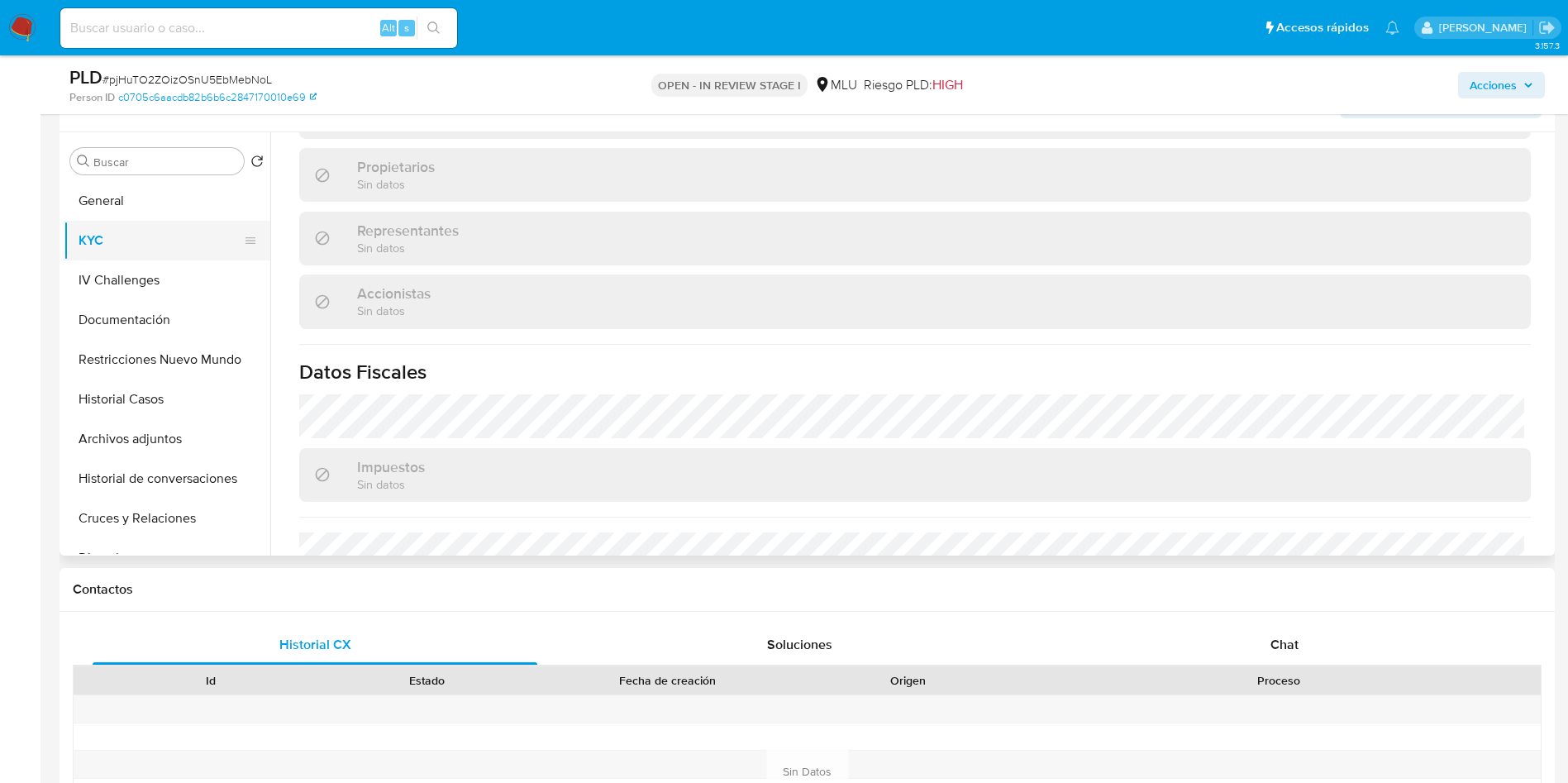
scroll to position [552, 0]
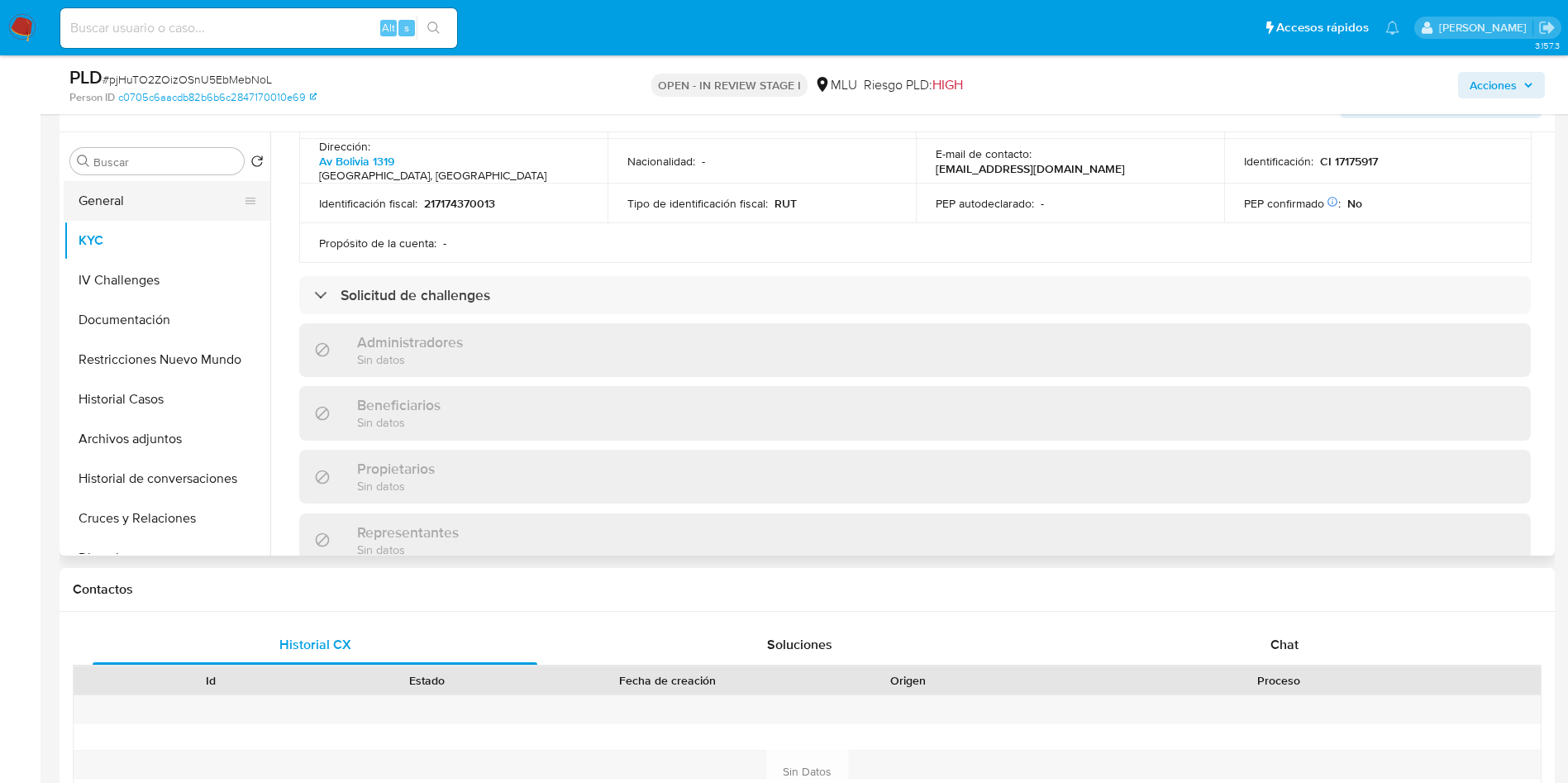
click at [150, 198] on button "General" at bounding box center [160, 200] width 194 height 40
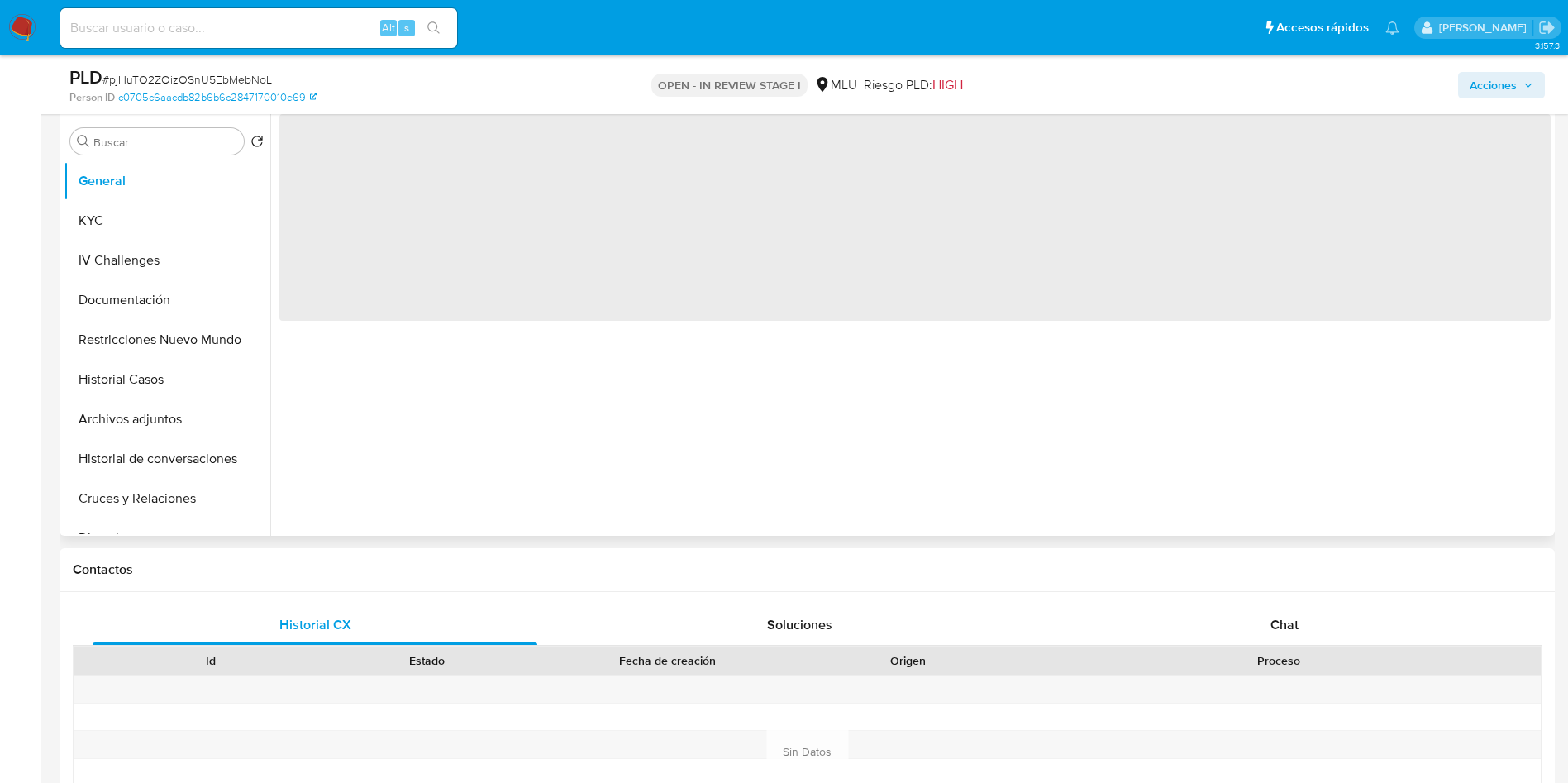
scroll to position [0, 0]
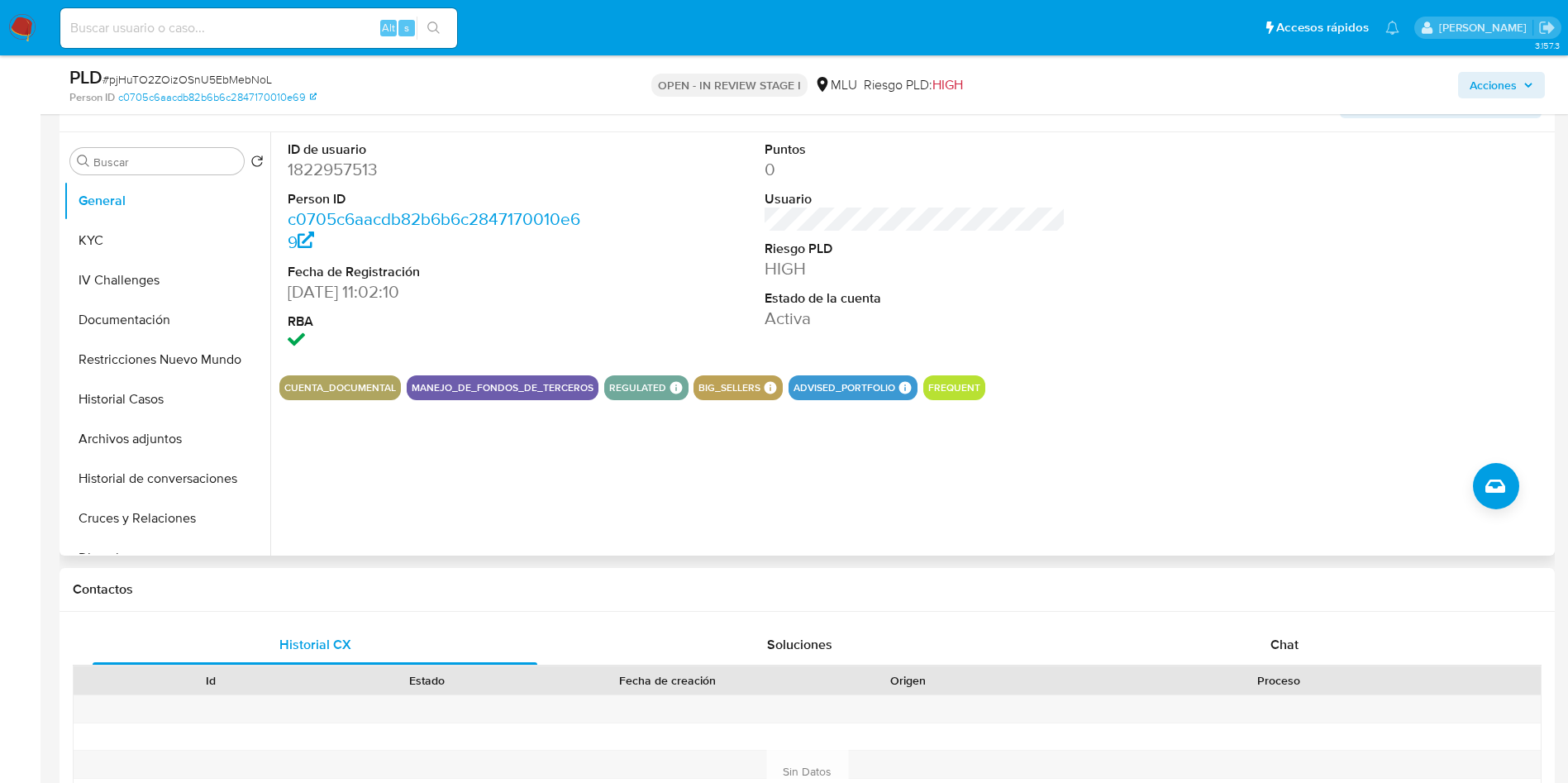
click at [350, 174] on dd "1822957513" at bounding box center [438, 169] width 302 height 23
click at [102, 225] on button "KYC" at bounding box center [160, 240] width 194 height 40
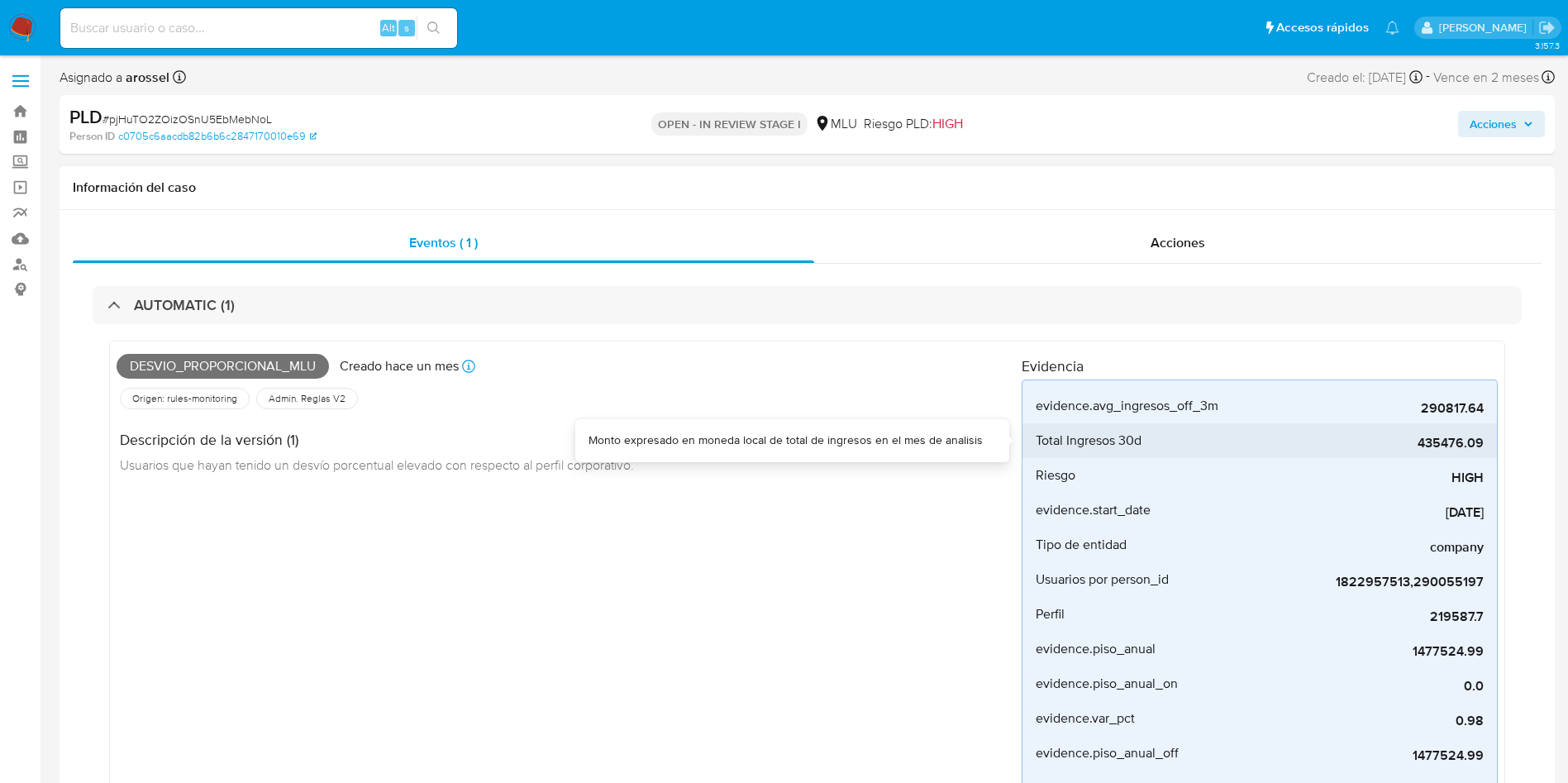
drag, startPoint x: 1415, startPoint y: 439, endPoint x: 1483, endPoint y: 433, distance: 68.3
click at [1483, 434] on span "435476.09" at bounding box center [1360, 443] width 248 height 17
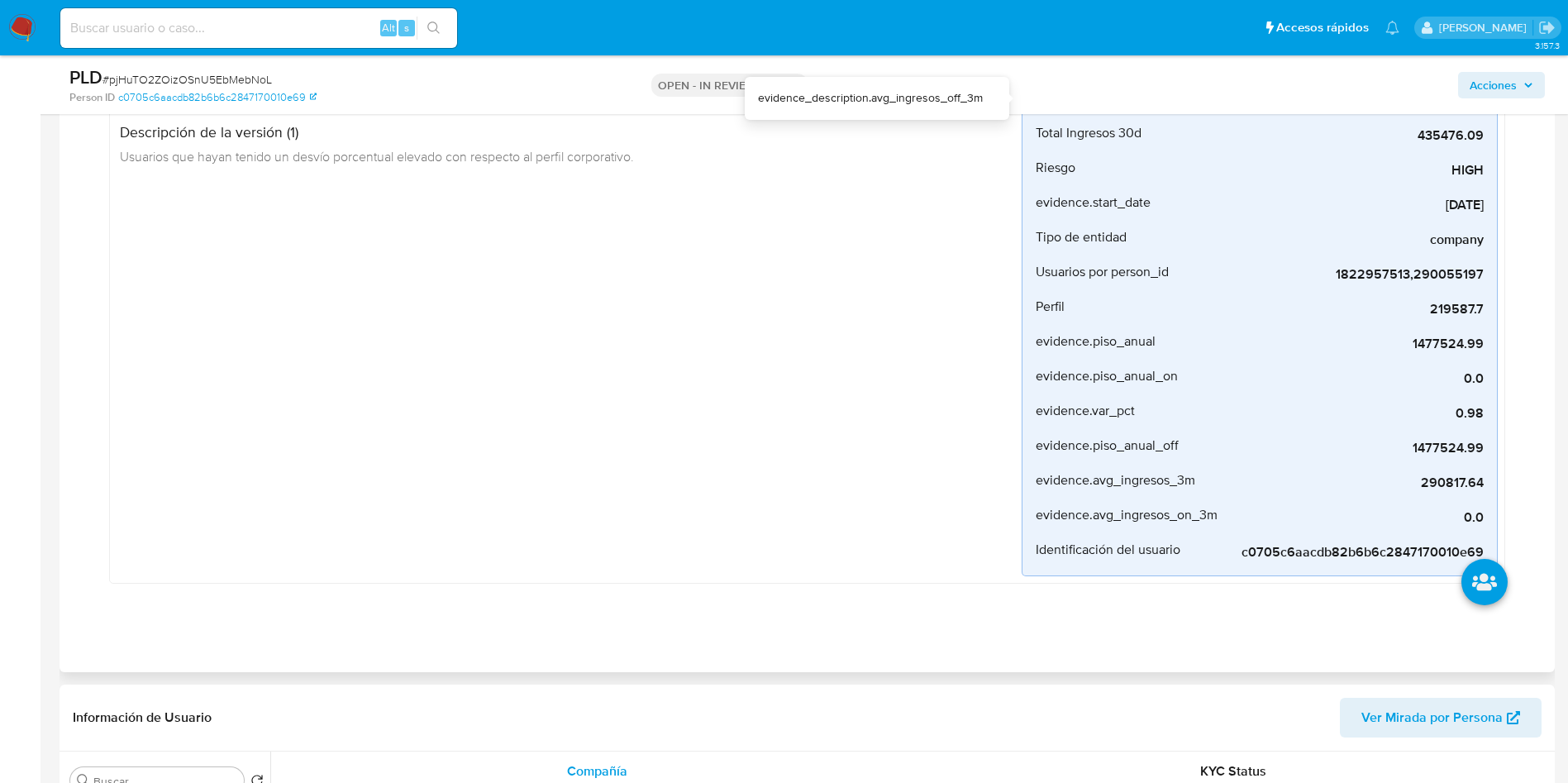
scroll to position [372, 0]
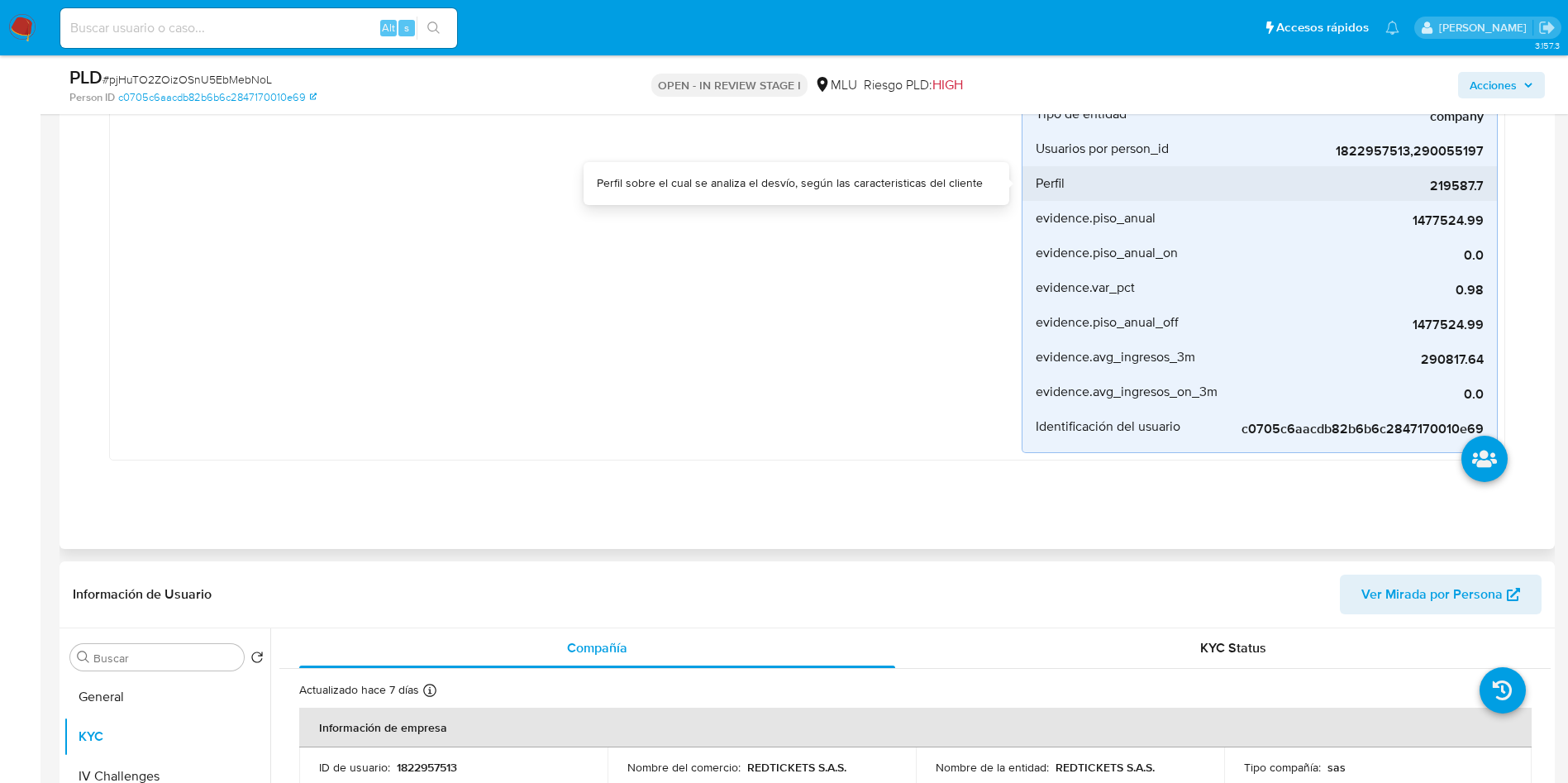
drag, startPoint x: 1408, startPoint y: 187, endPoint x: 1484, endPoint y: 184, distance: 76.1
click at [1484, 184] on li "Perfil 219587.7" at bounding box center [1259, 184] width 474 height 35
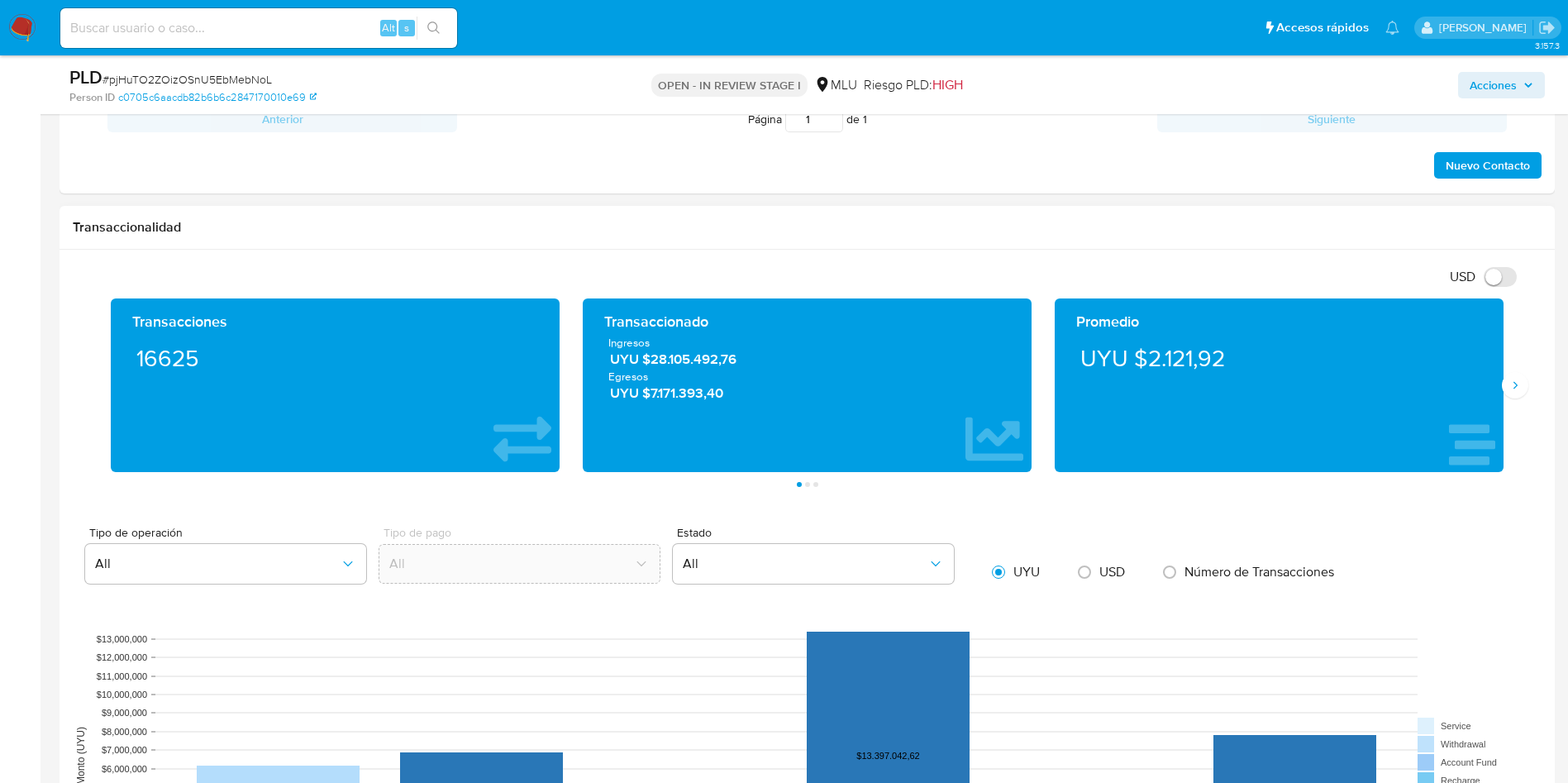
scroll to position [1611, 0]
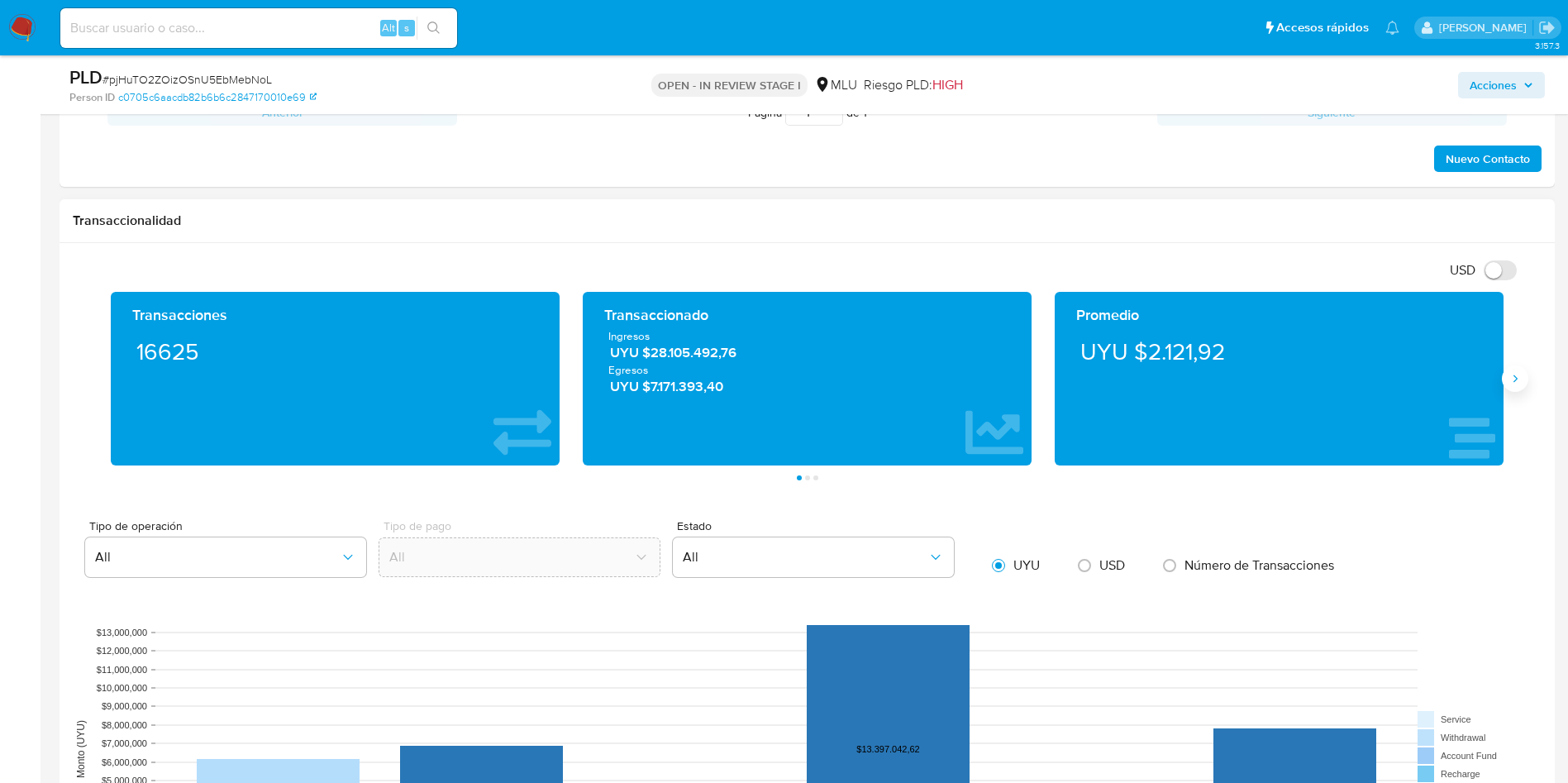
click at [1524, 386] on button "Siguiente" at bounding box center [1515, 378] width 27 height 27
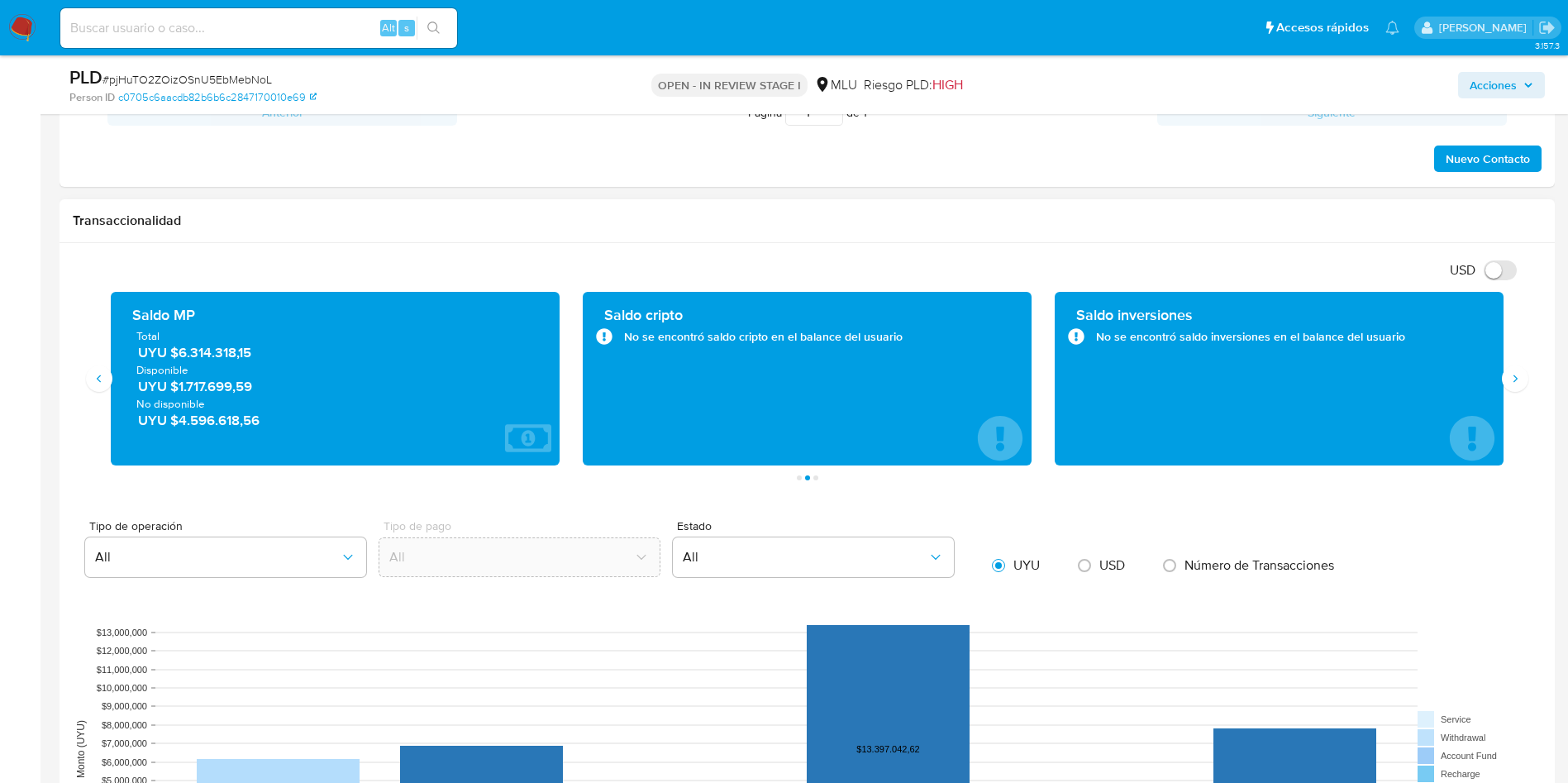
drag, startPoint x: 283, startPoint y: 357, endPoint x: 179, endPoint y: 357, distance: 104.0
click at [179, 357] on span "UYU $6.314.318,15" at bounding box center [336, 352] width 396 height 19
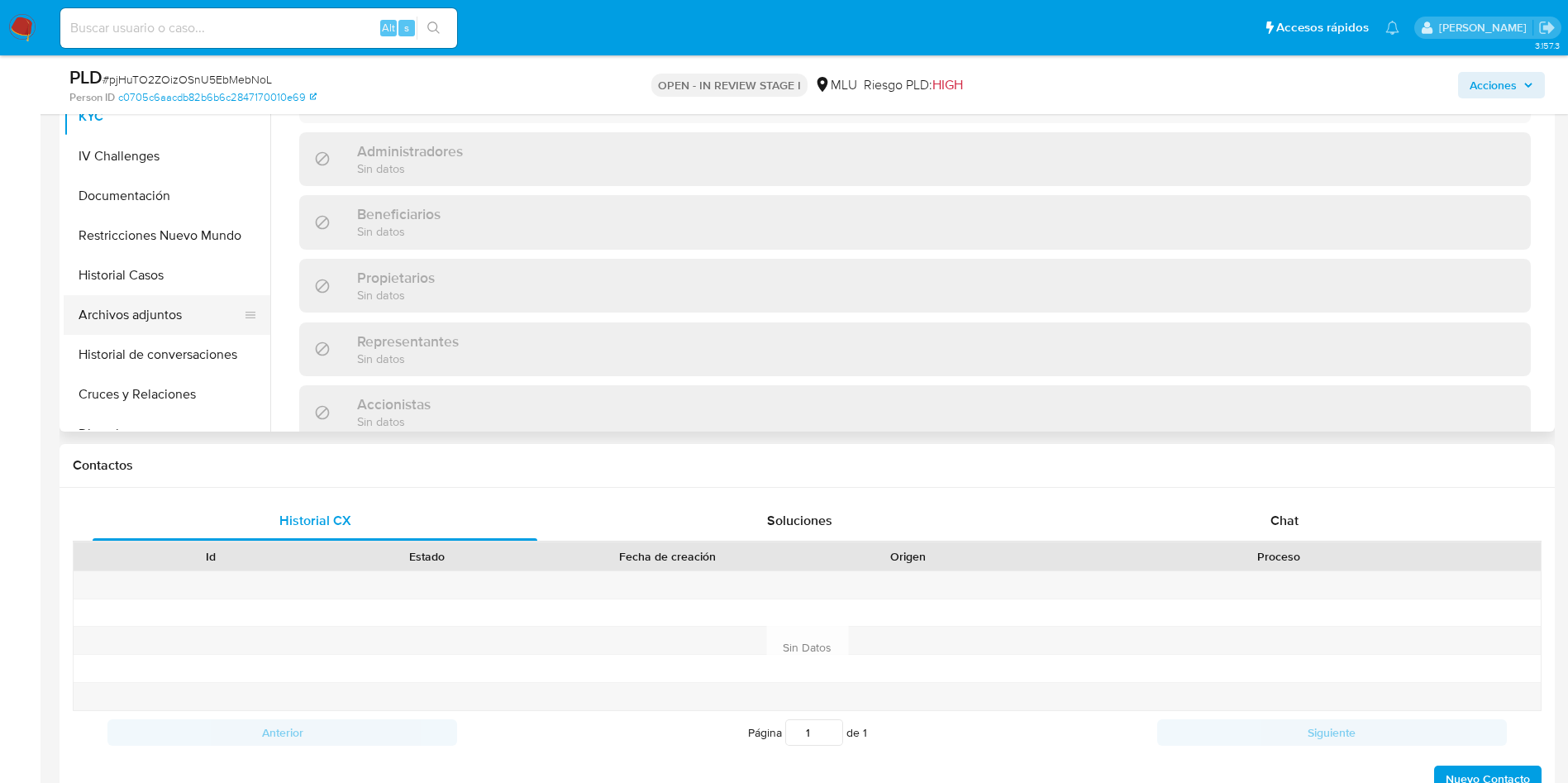
scroll to position [743, 0]
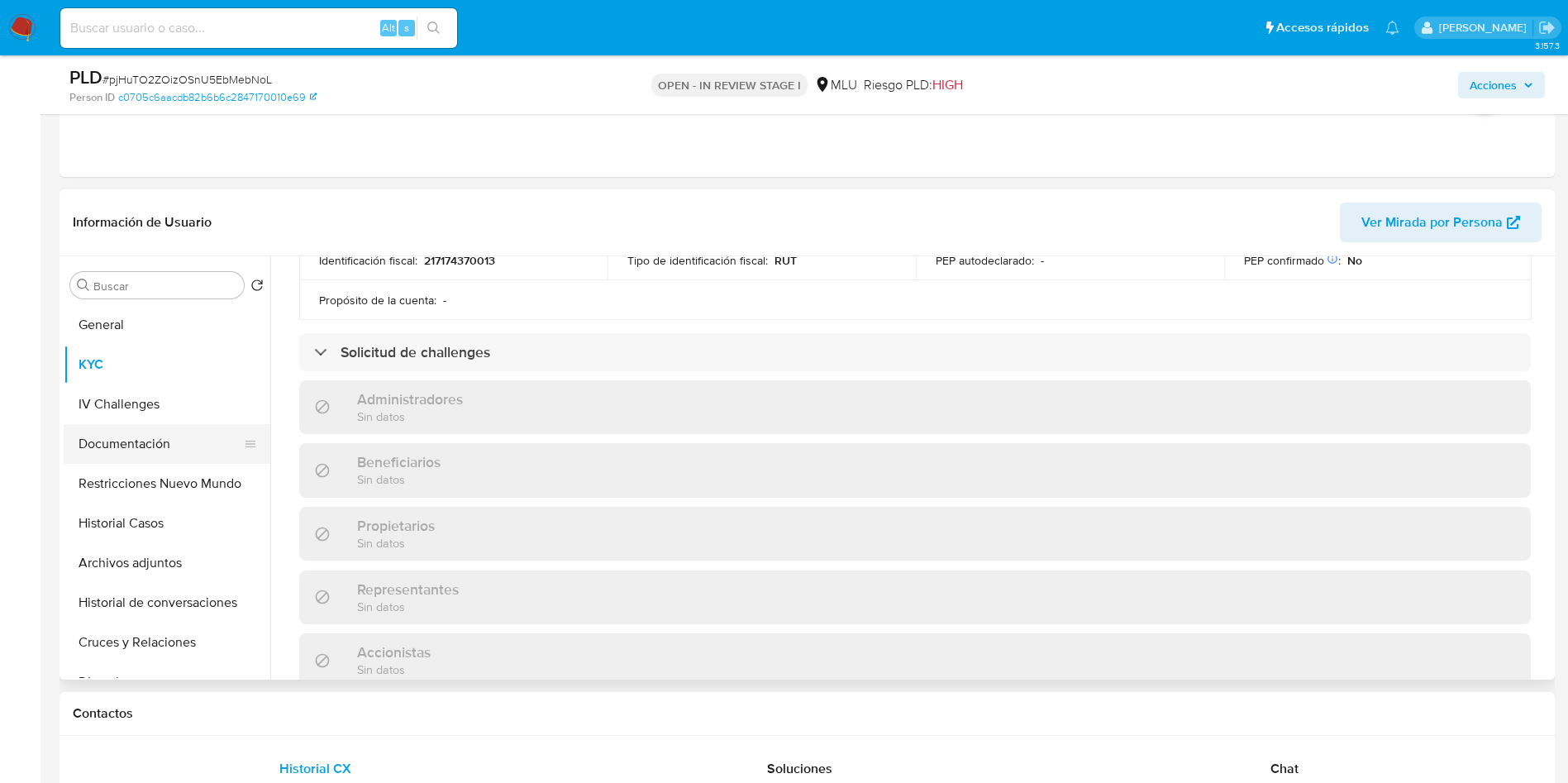
click at [164, 441] on button "Documentación" at bounding box center [160, 444] width 194 height 40
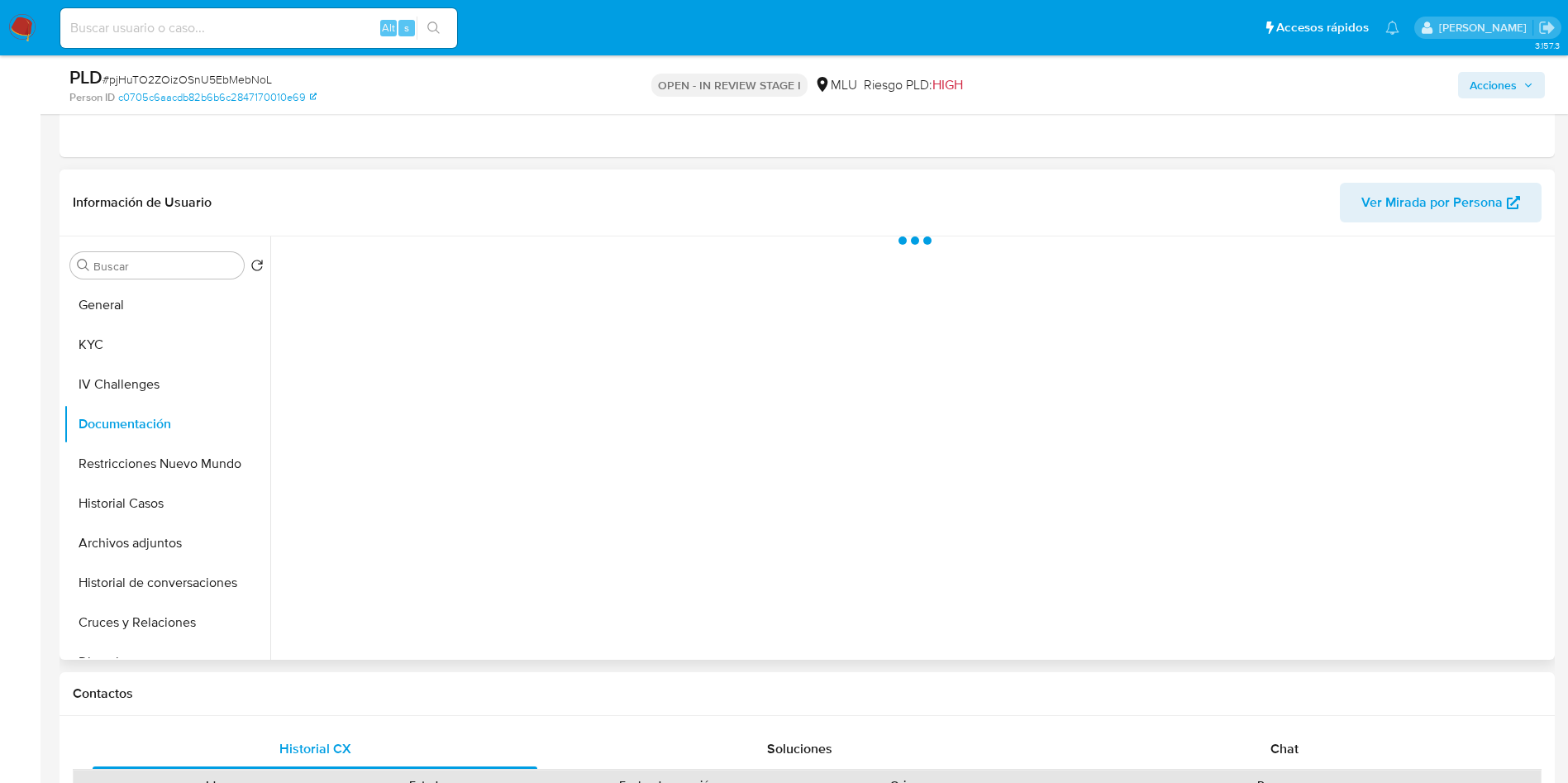
scroll to position [0, 0]
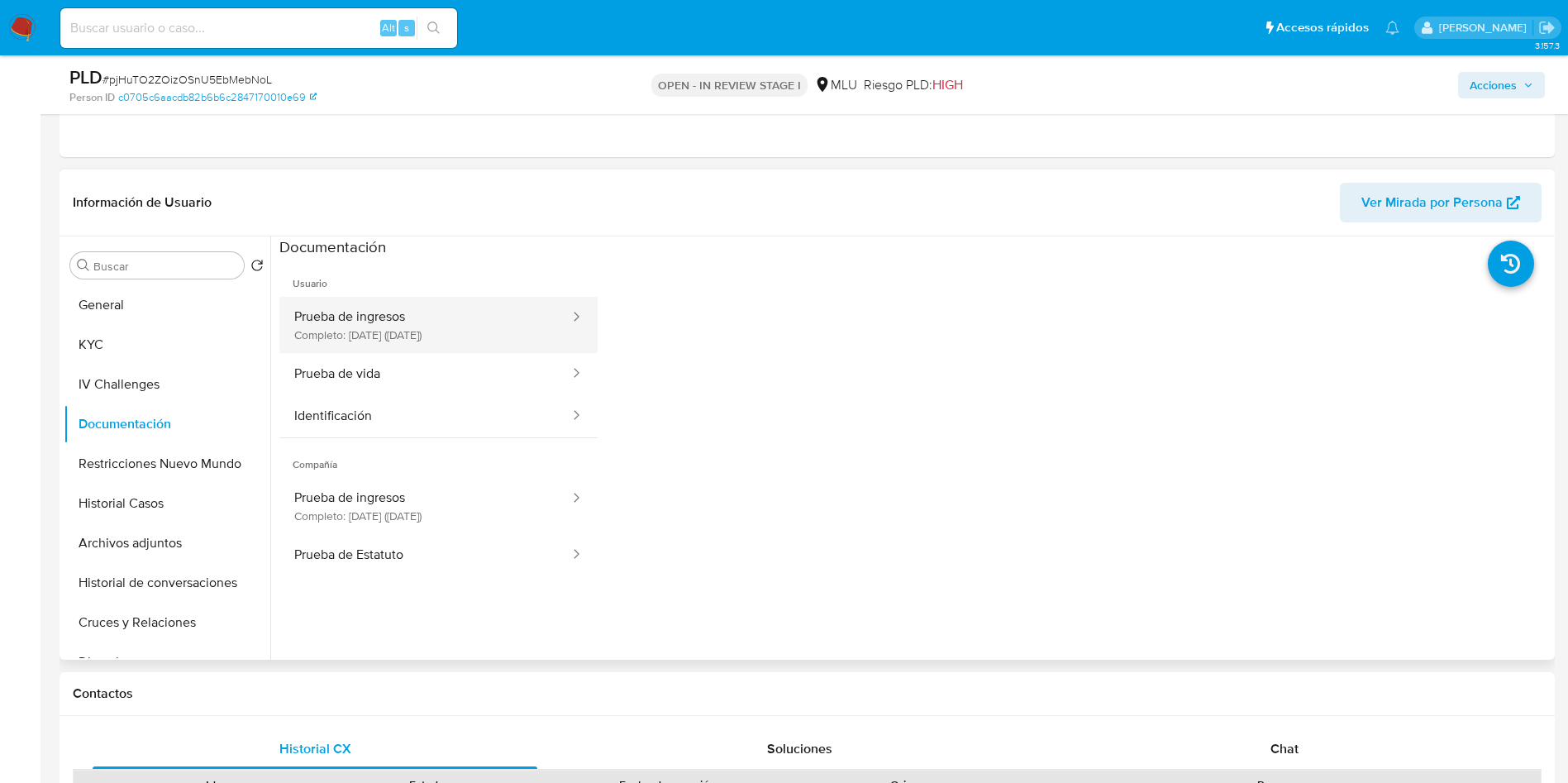
click at [359, 307] on button "Prueba de ingresos Completo: 02/09/2025 (hace 7 días)" at bounding box center [425, 325] width 291 height 56
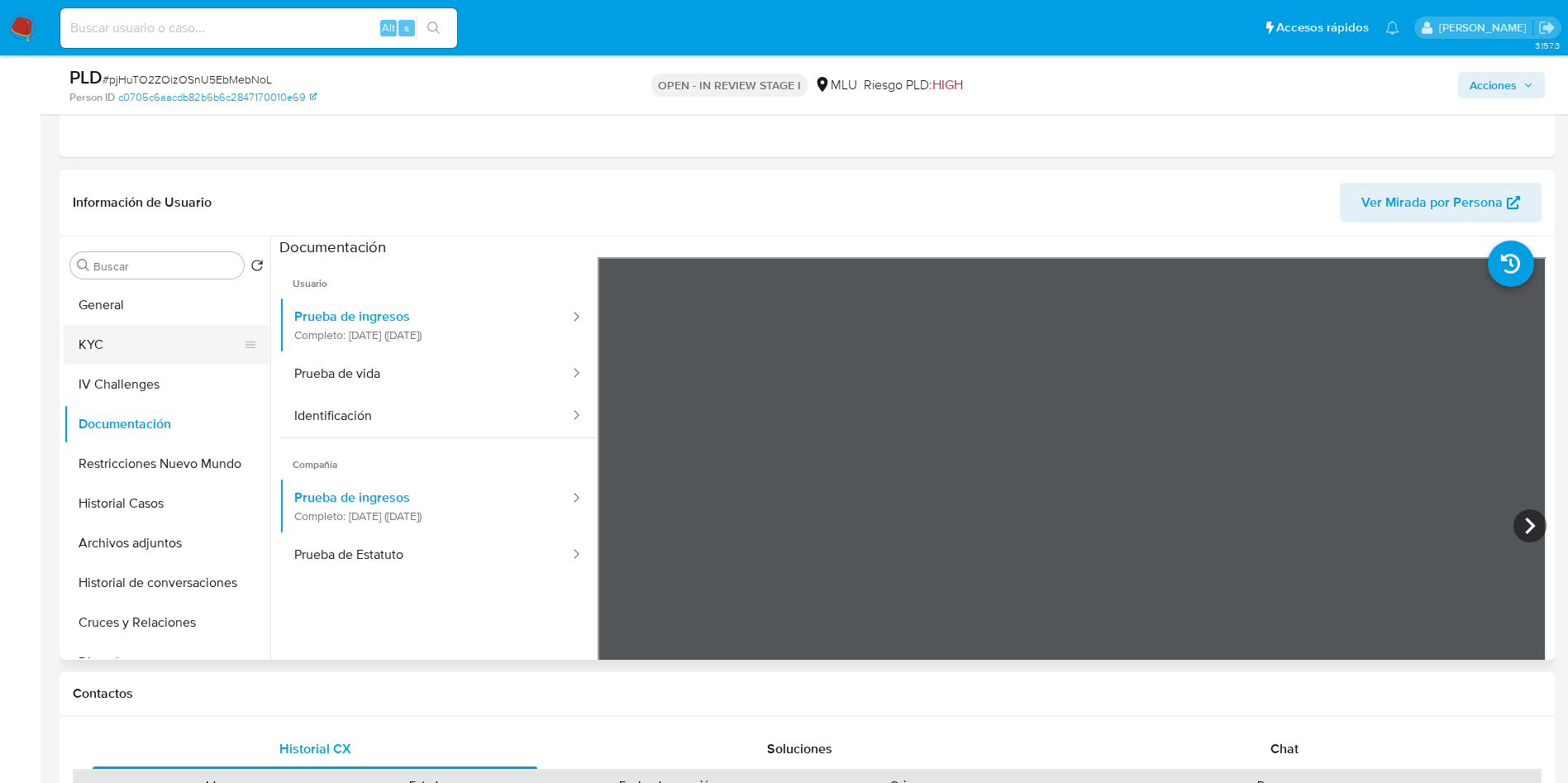
click at [123, 341] on button "KYC" at bounding box center [160, 344] width 194 height 40
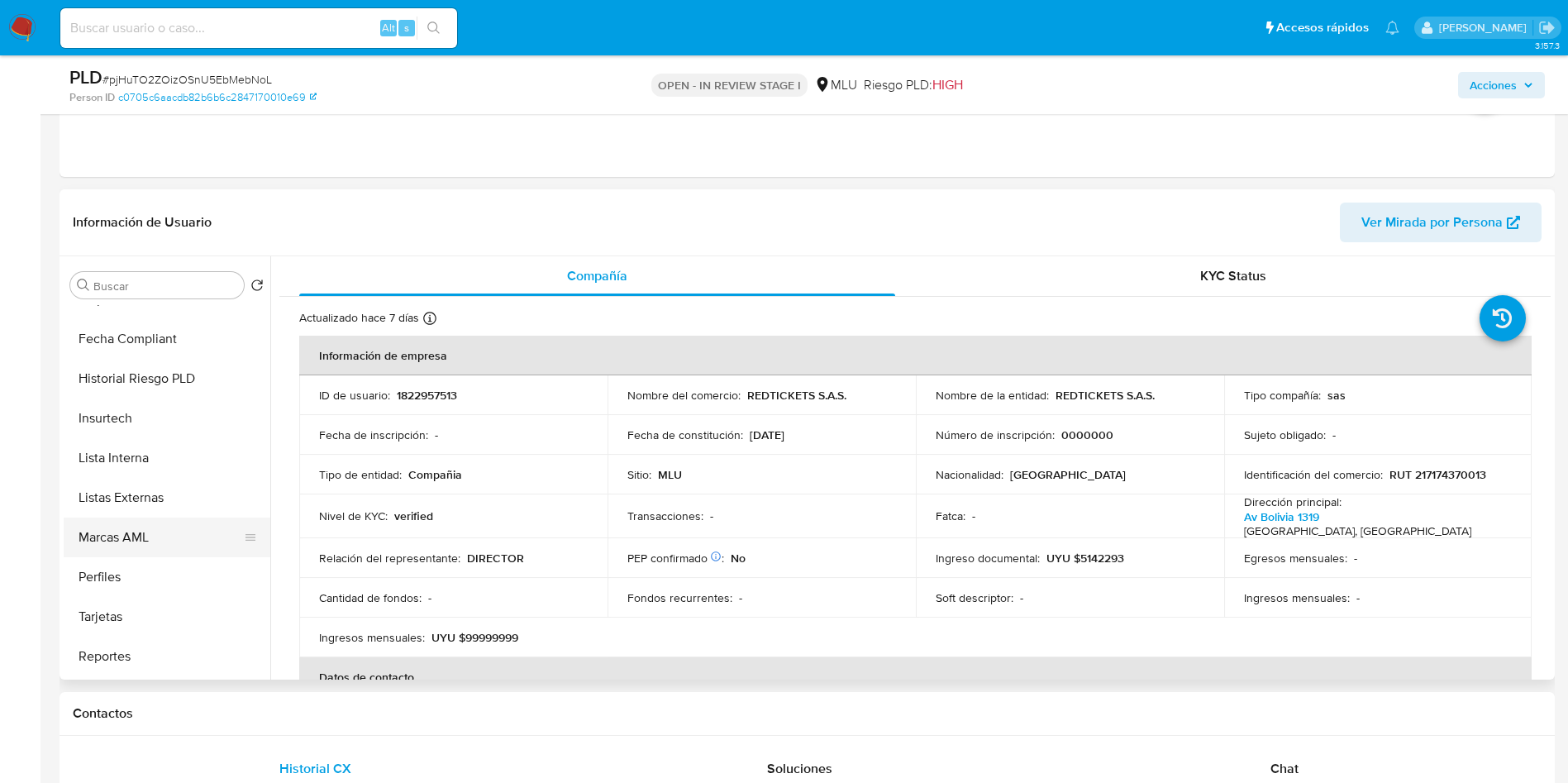
scroll to position [738, 0]
click at [163, 530] on button "Perfiles" at bounding box center [160, 539] width 194 height 40
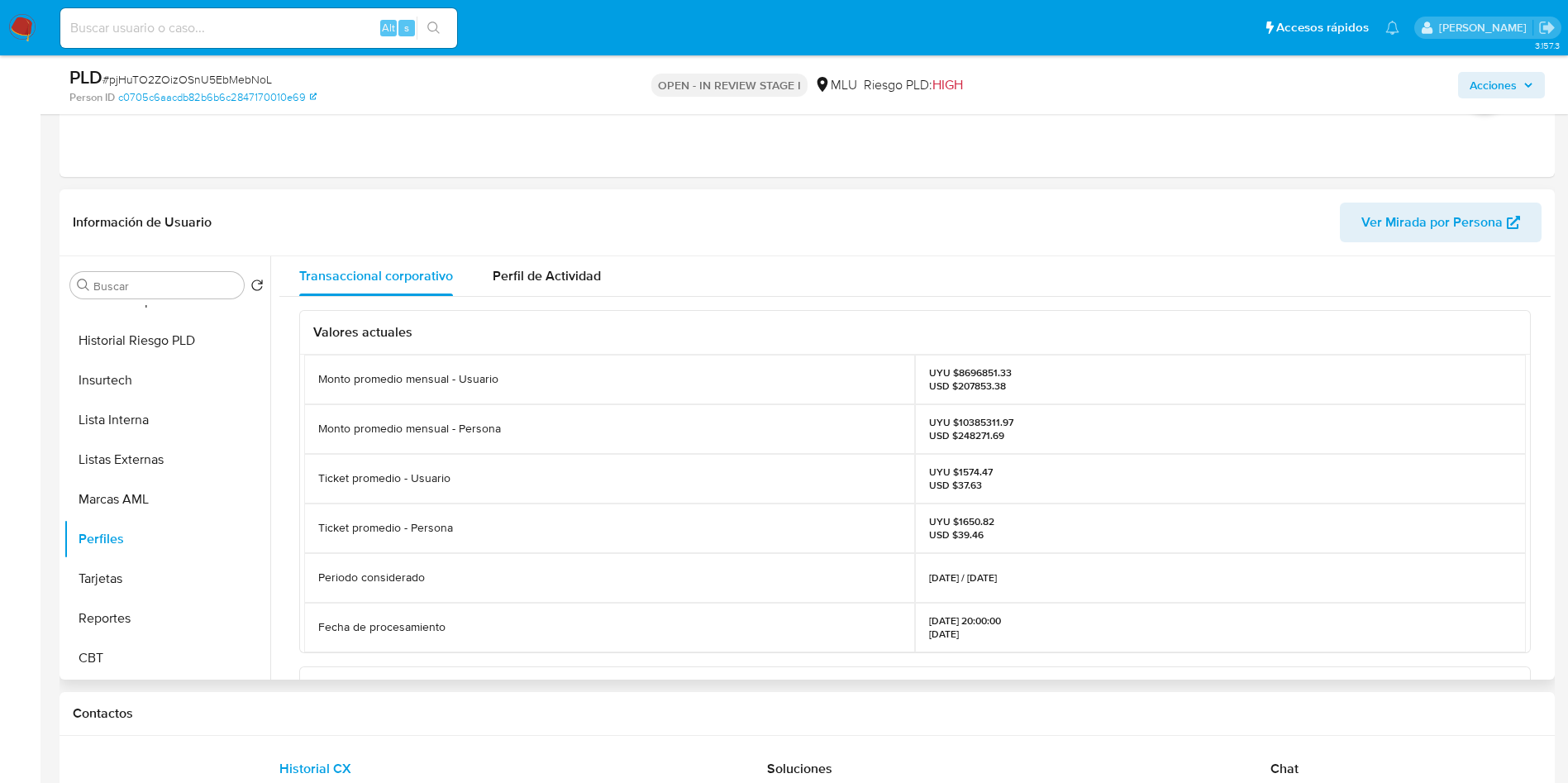
click at [975, 367] on p "UYU $8696851.33 USD $207853.38" at bounding box center [970, 379] width 83 height 27
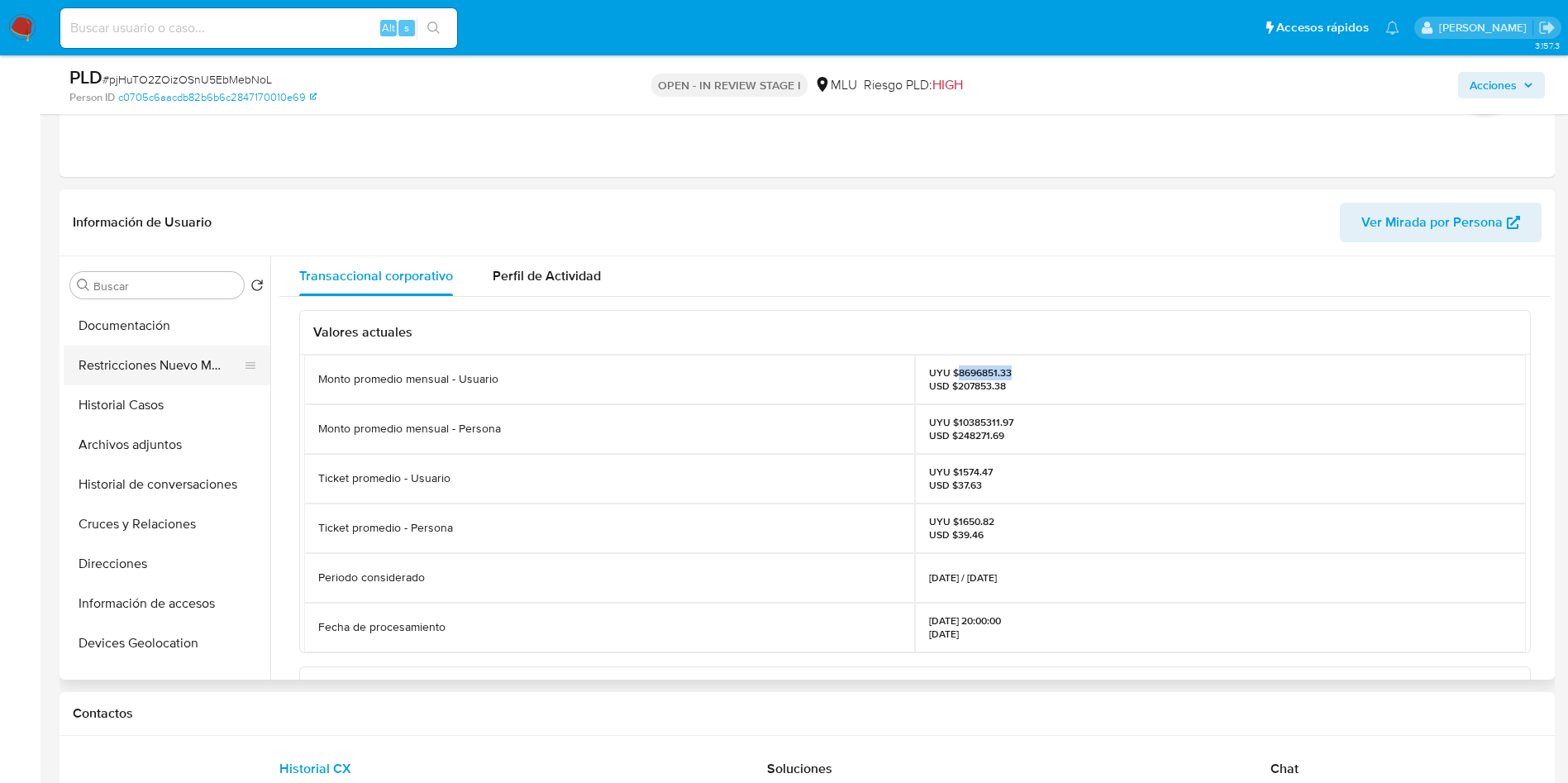
click at [145, 323] on button "Documentación" at bounding box center [167, 326] width 207 height 40
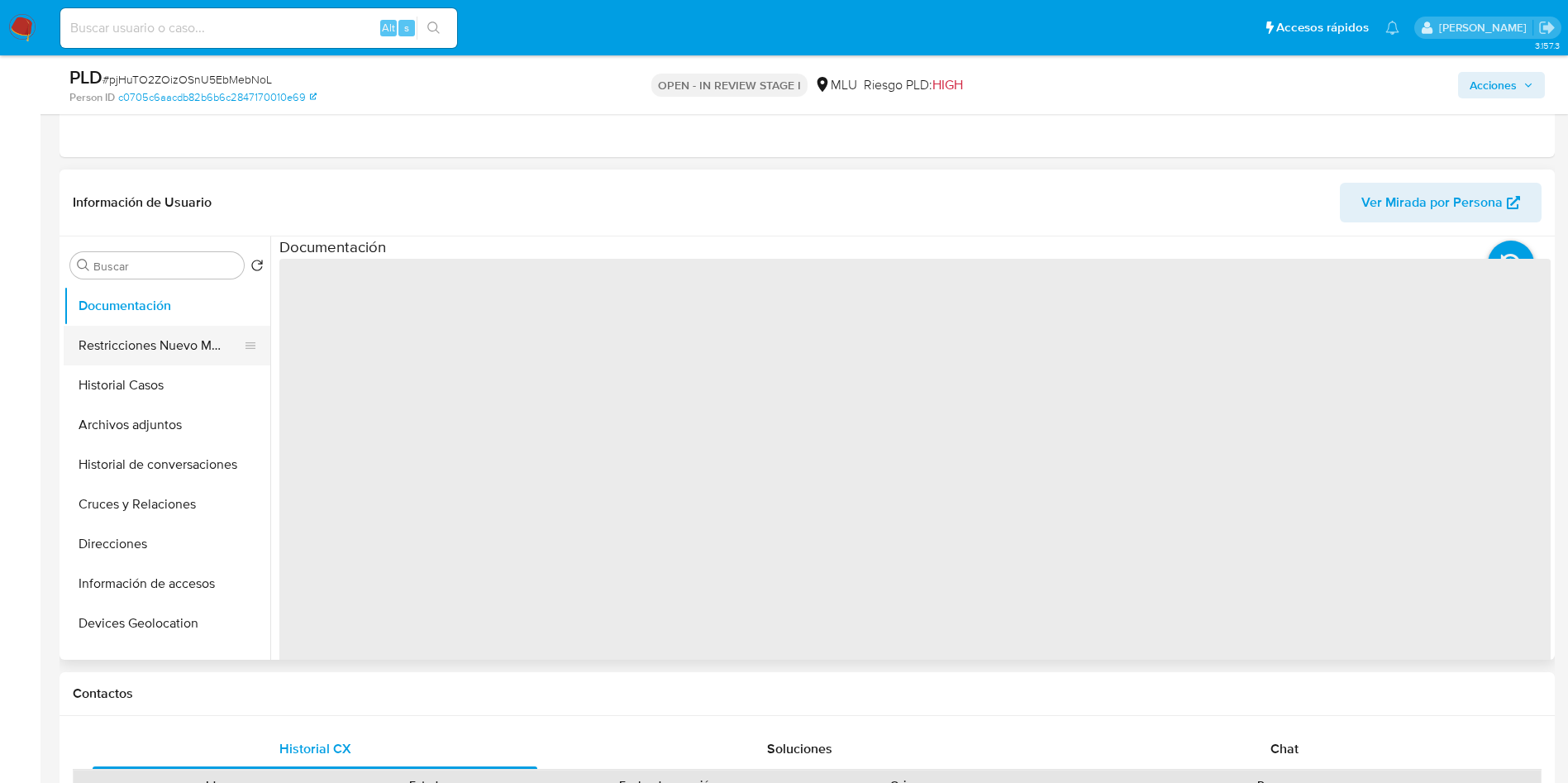
scroll to position [0, 0]
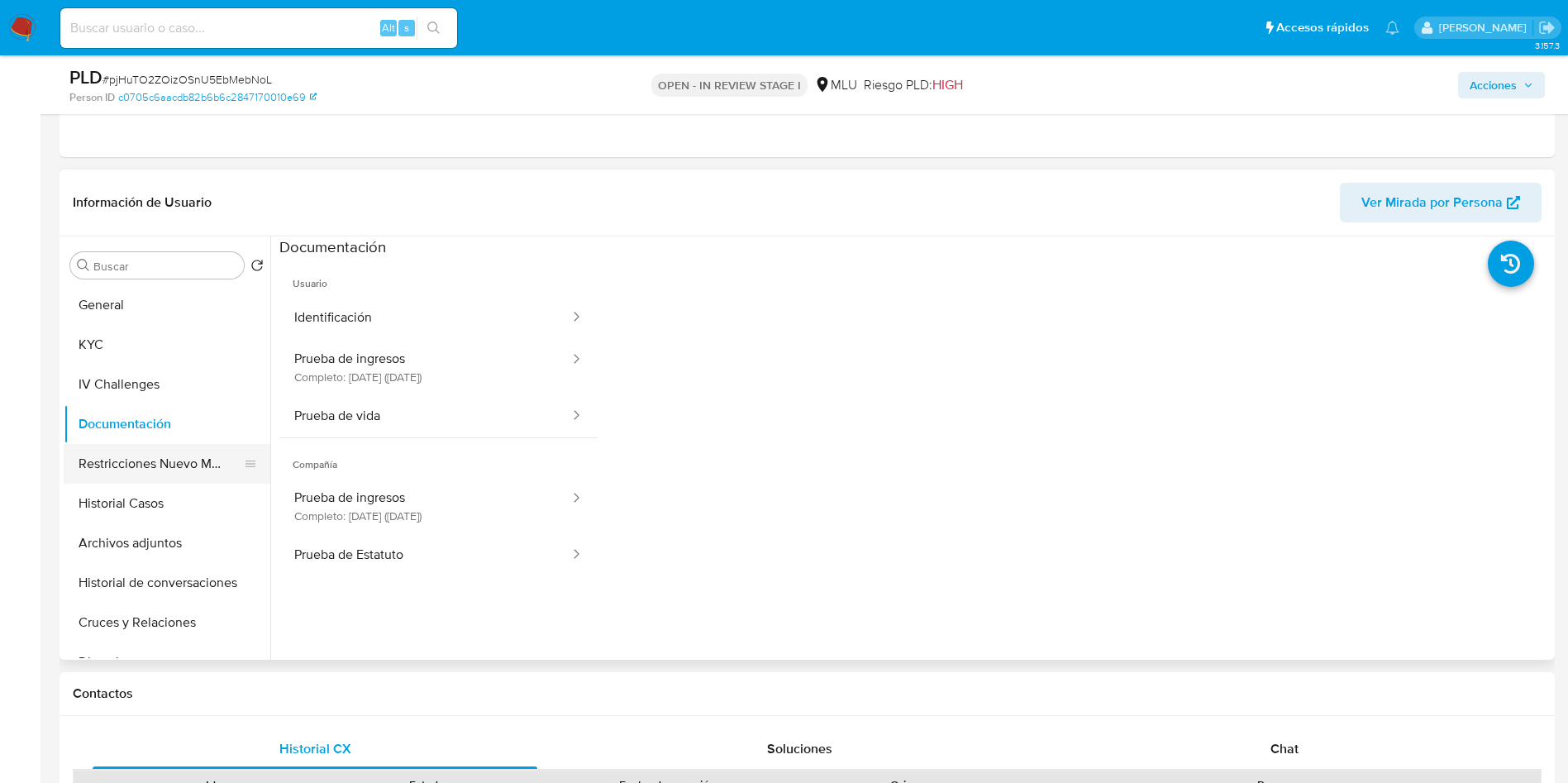
click at [146, 330] on button "KYC" at bounding box center [167, 344] width 207 height 40
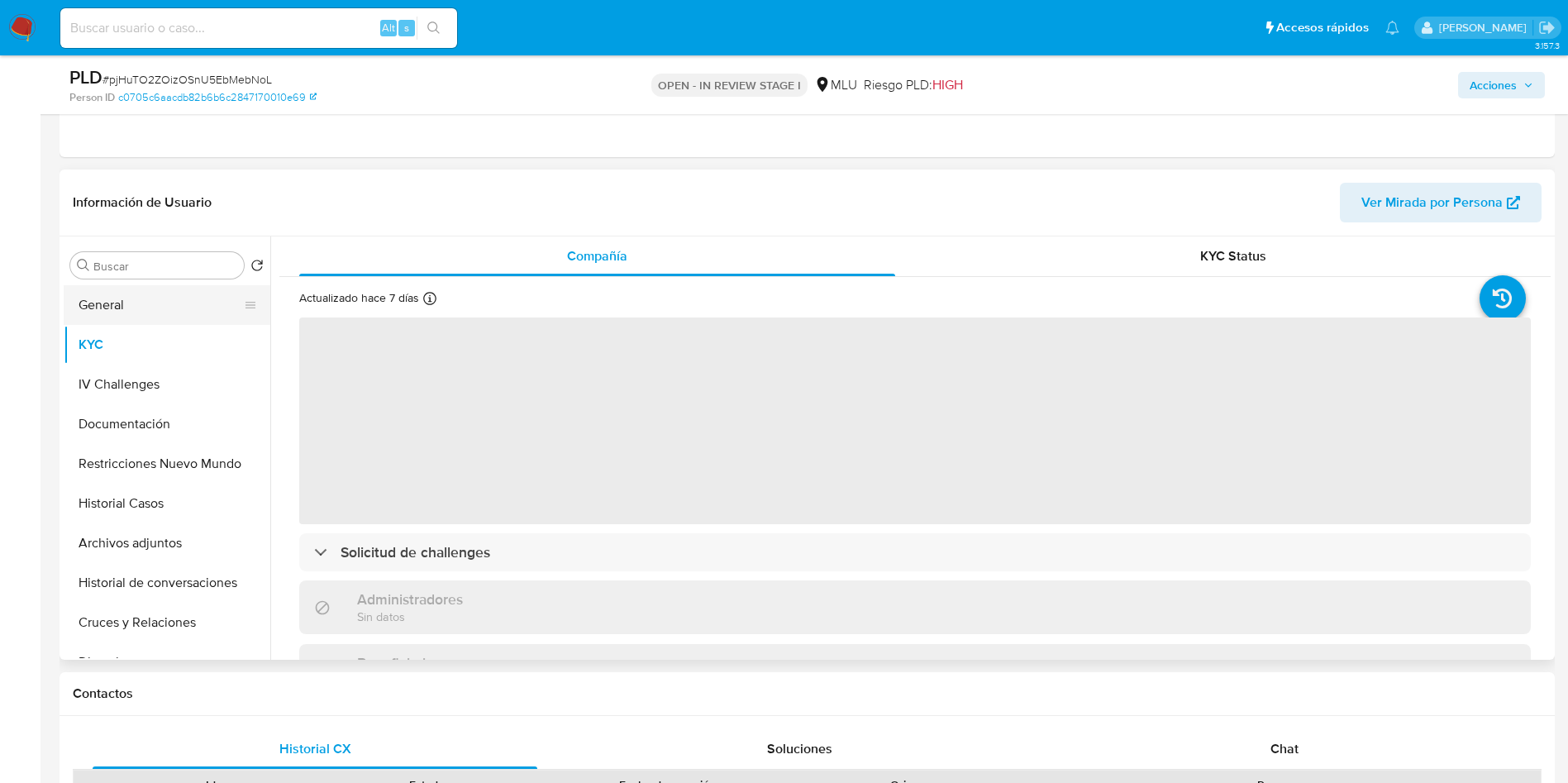
click at [146, 314] on button "General" at bounding box center [160, 304] width 194 height 40
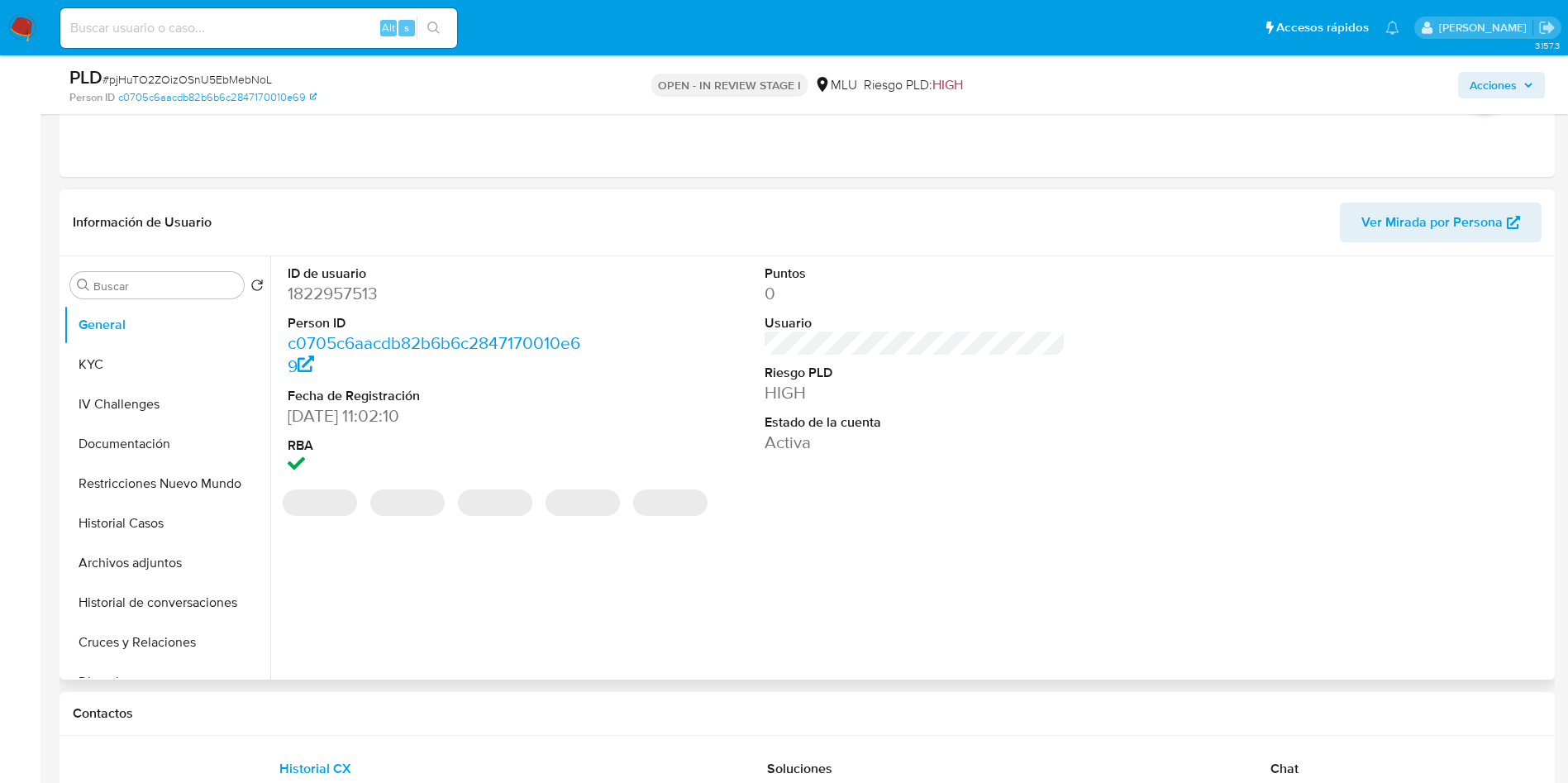
click at [367, 287] on dd "1822957513" at bounding box center [438, 293] width 302 height 23
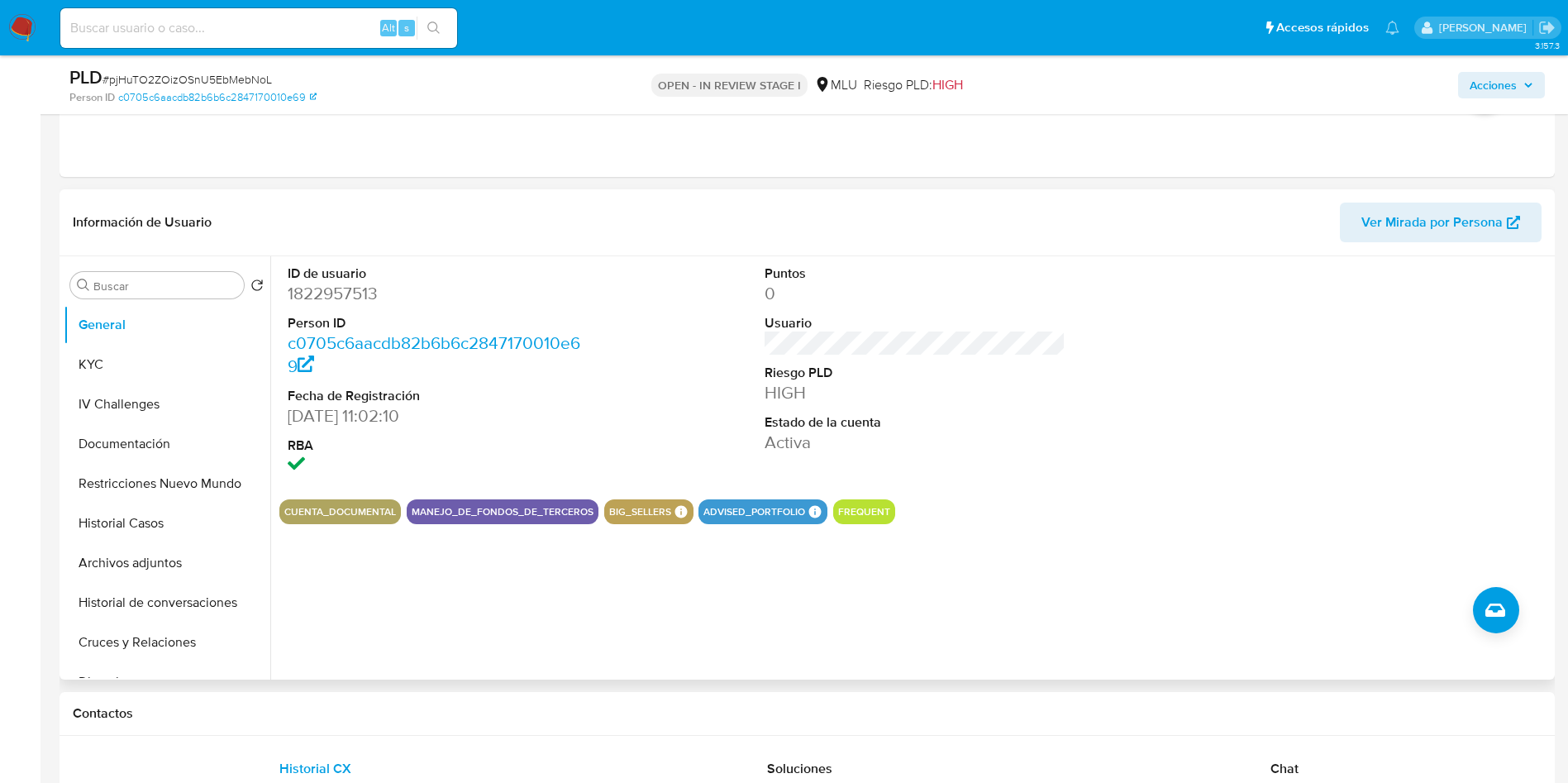
click at [1106, 416] on div "ID de usuario 1822957513 Person ID c0705c6aacdb82b6b6c2847170010e69 Fecha de Re…" at bounding box center [915, 371] width 1271 height 230
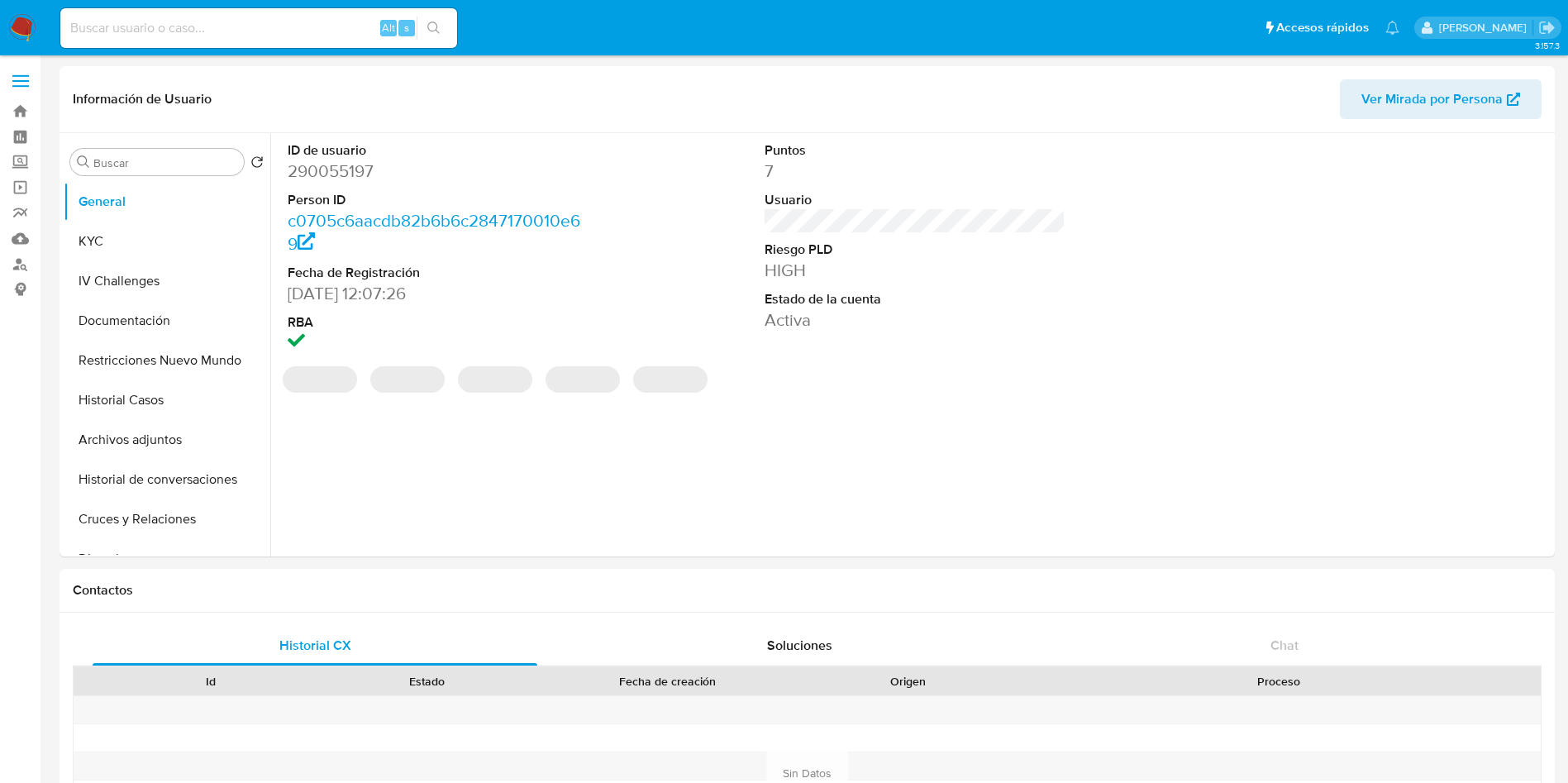
select select "10"
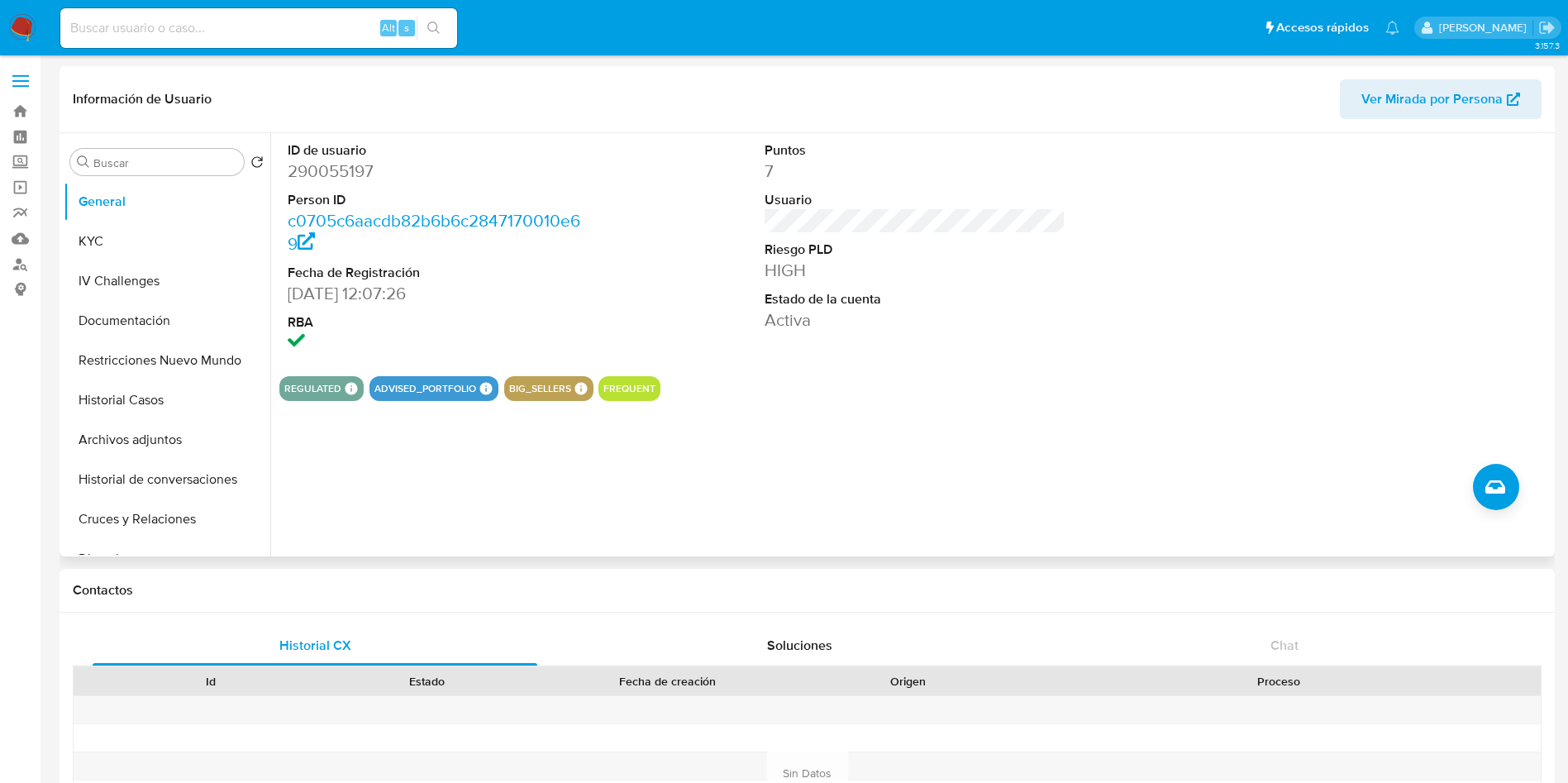
drag, startPoint x: 1451, startPoint y: 253, endPoint x: 1404, endPoint y: 255, distance: 47.0
click at [1451, 253] on div at bounding box center [1392, 247] width 318 height 230
click at [154, 407] on button "Historial Casos" at bounding box center [160, 399] width 194 height 40
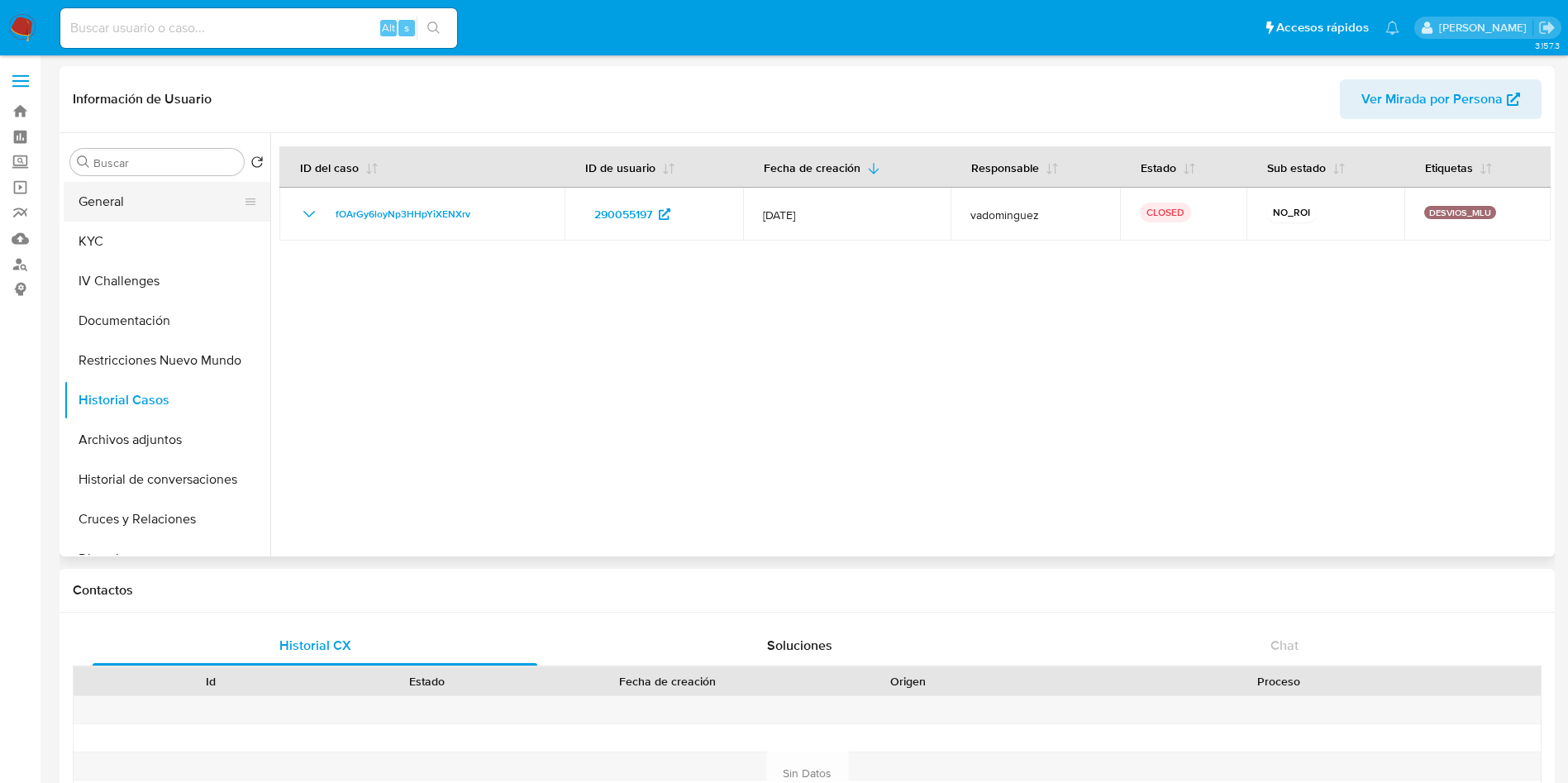
click at [138, 196] on button "General" at bounding box center [160, 201] width 194 height 40
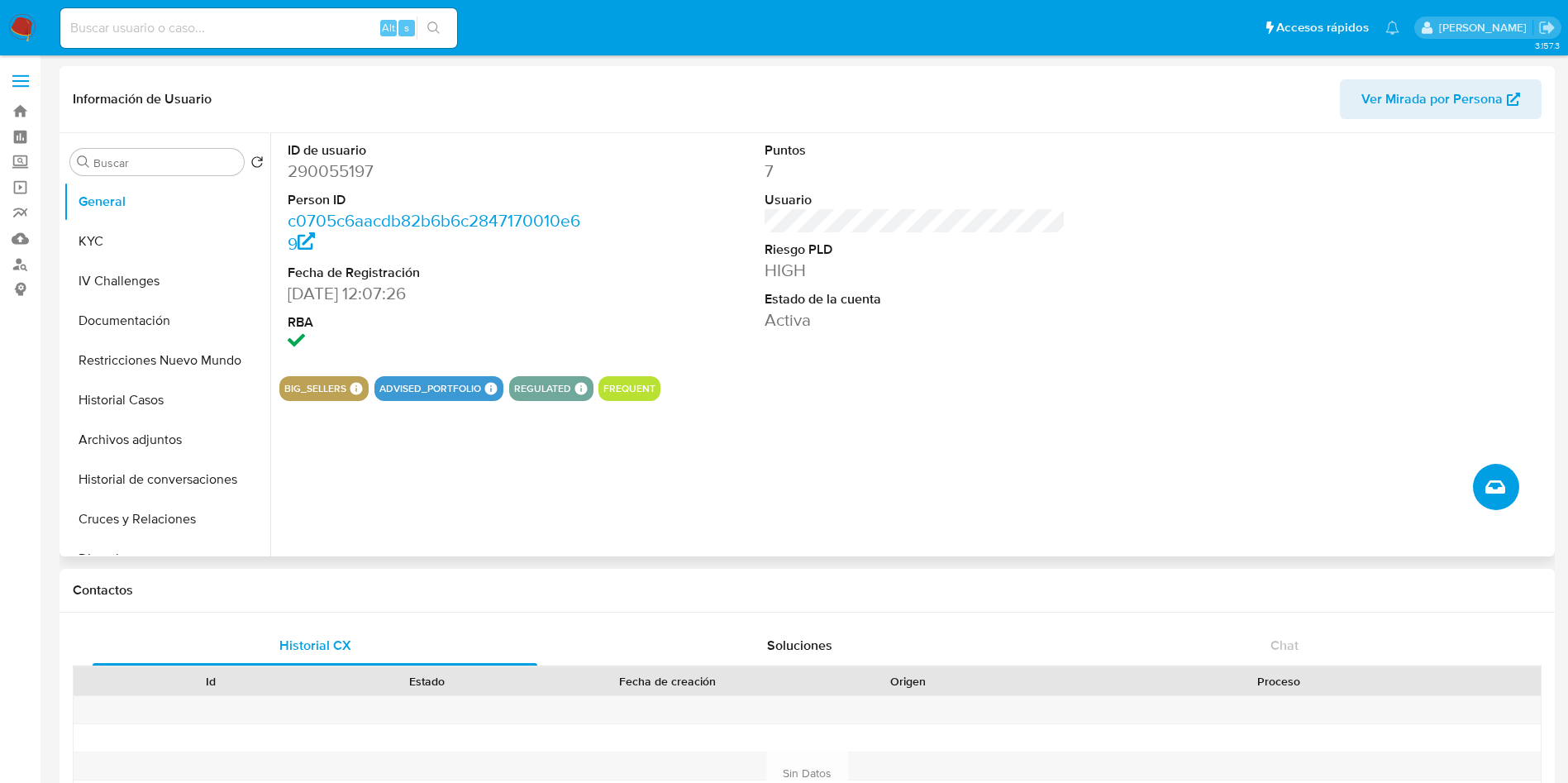
click at [1503, 491] on icon "Crear caso manual" at bounding box center [1495, 487] width 20 height 13
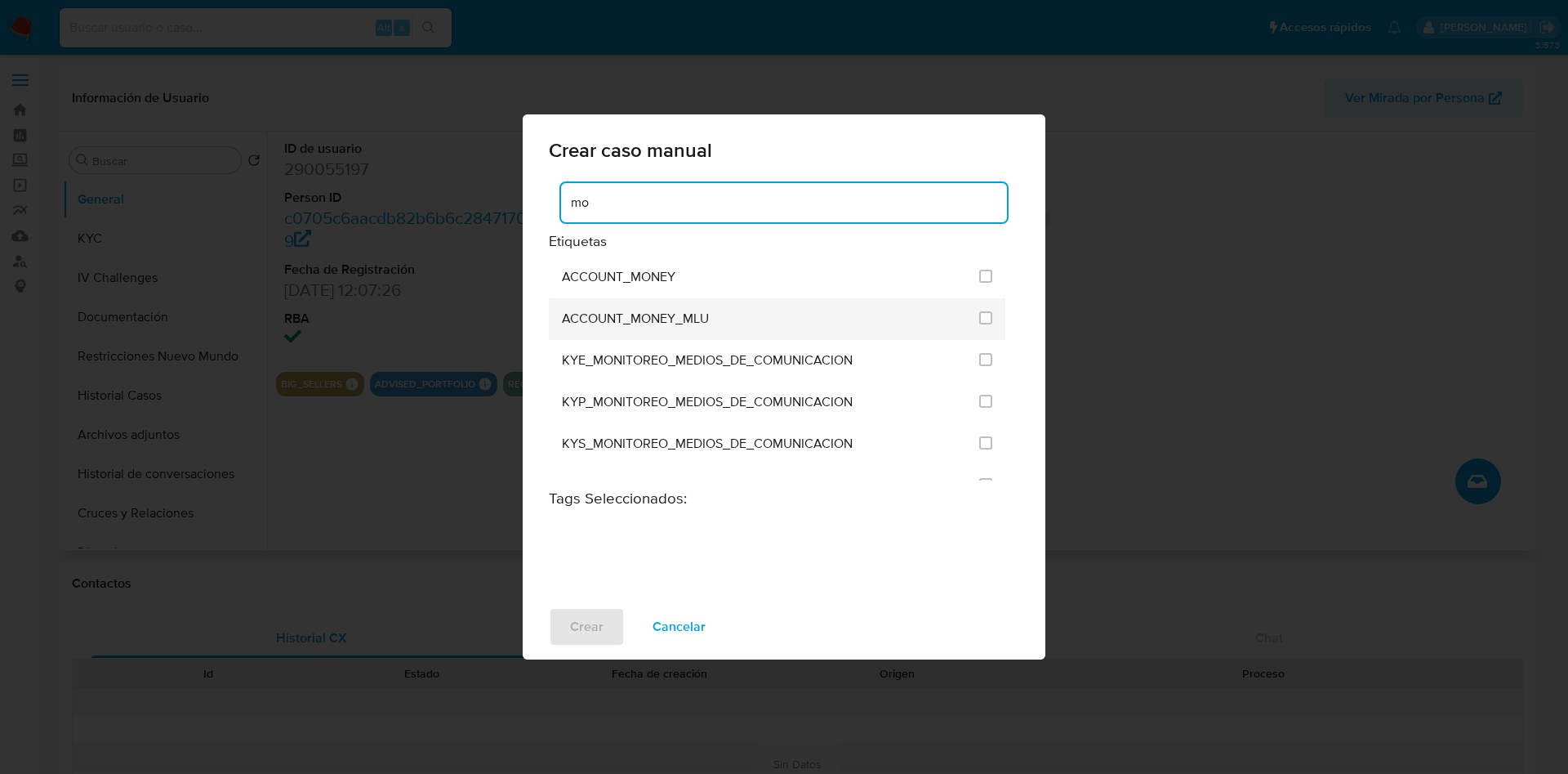
type input "m"
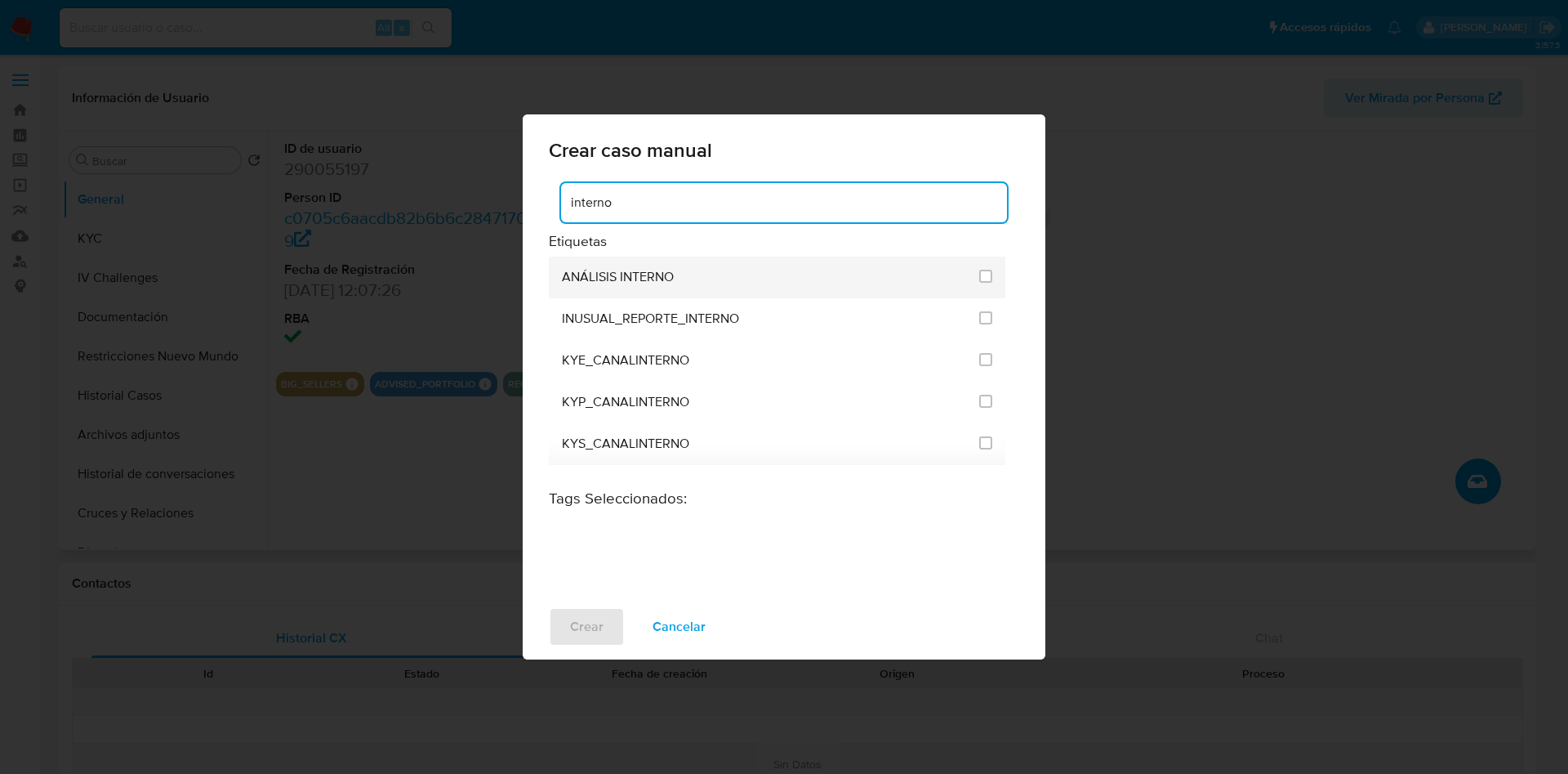
type input "interno"
click at [987, 268] on div at bounding box center [985, 276] width 13 height 16
click at [986, 275] on input "1897" at bounding box center [985, 276] width 13 height 13
checkbox input "true"
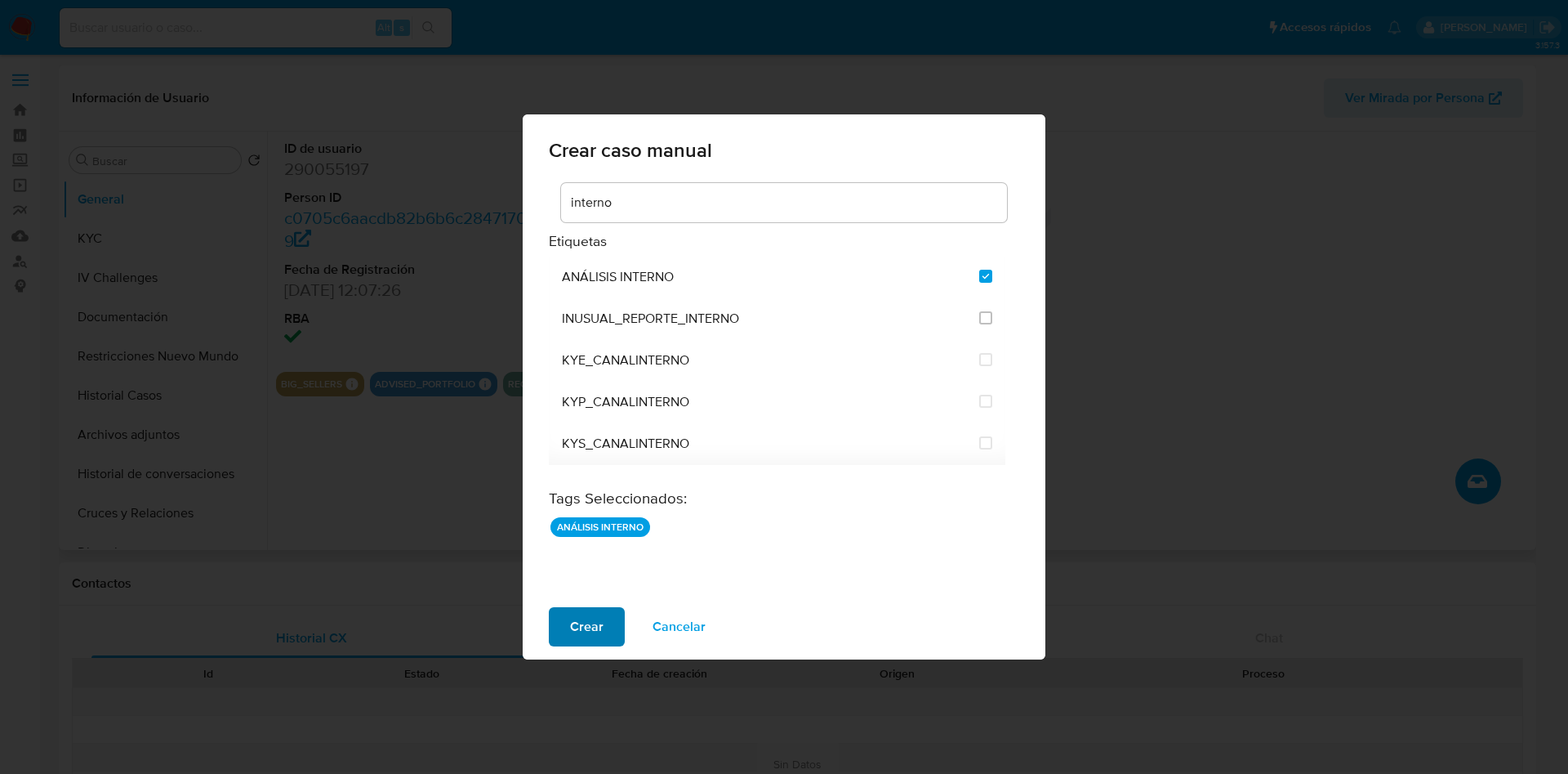
click at [592, 624] on span "Crear" at bounding box center [586, 626] width 34 height 36
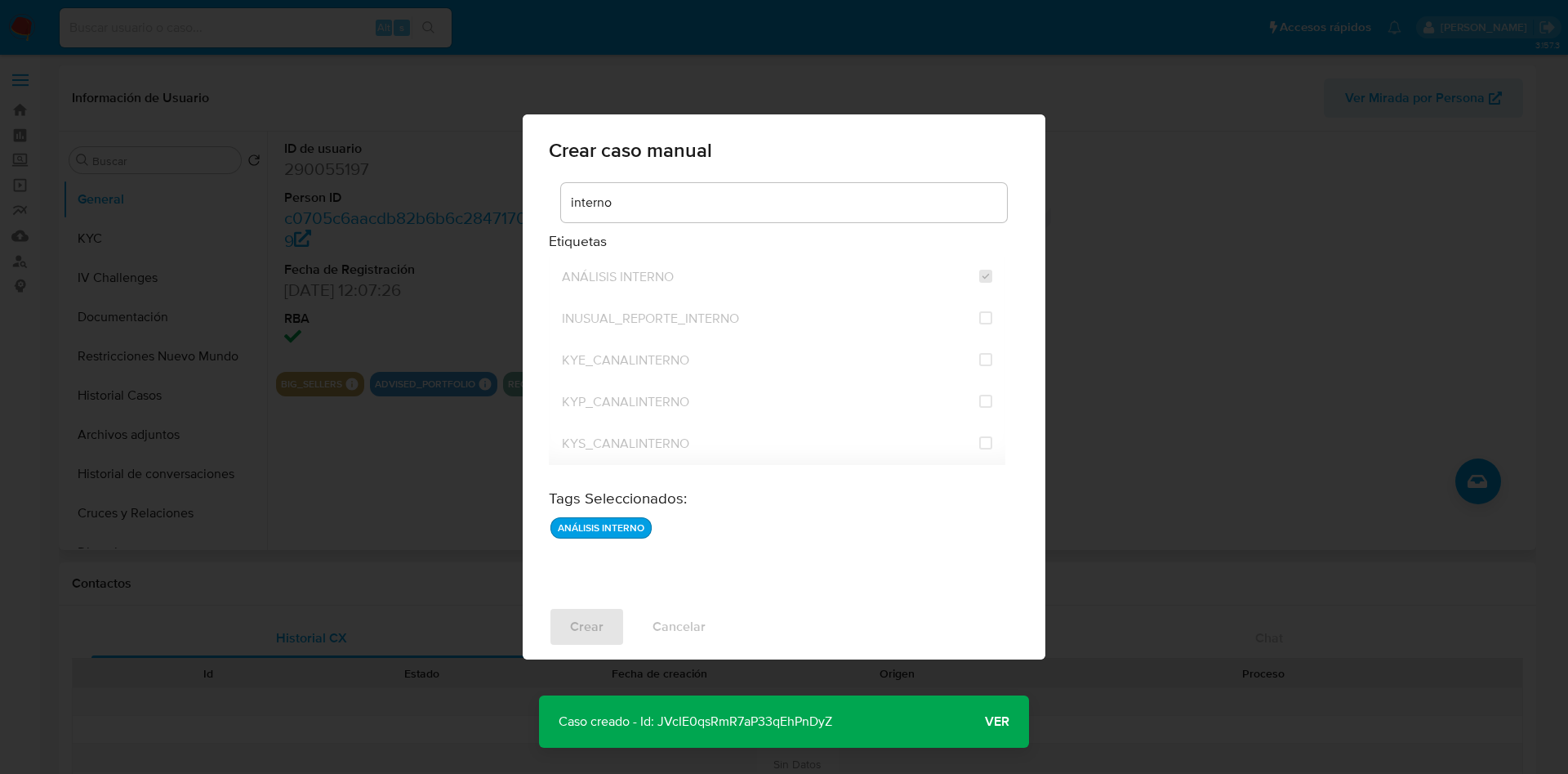
click at [776, 719] on p "Caso creado - Id: JVcIE0qsRmR7aP33qEhPnDyZ" at bounding box center [695, 721] width 313 height 52
click at [1000, 721] on span "Ver" at bounding box center [997, 721] width 25 height 0
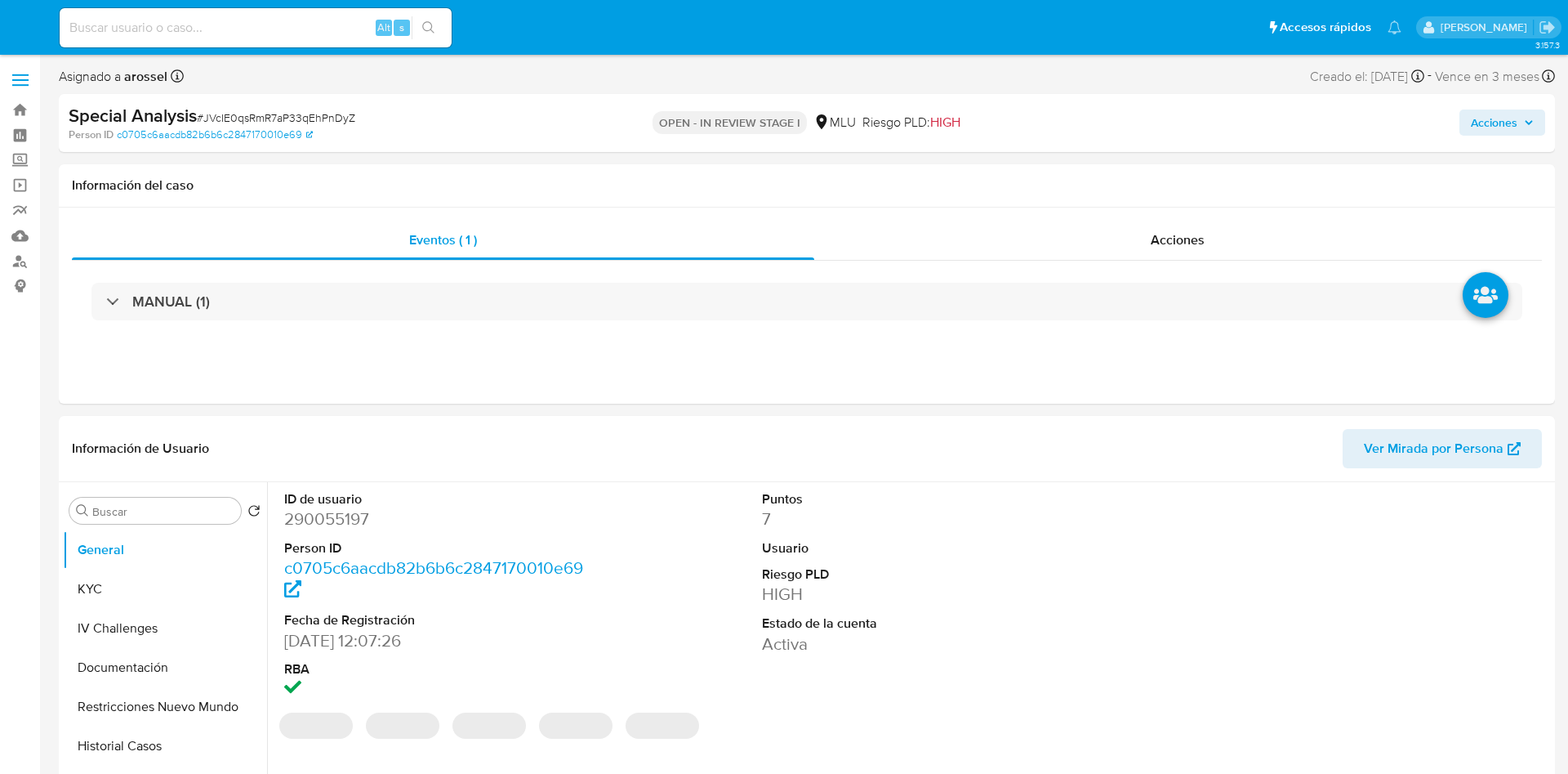
select select "10"
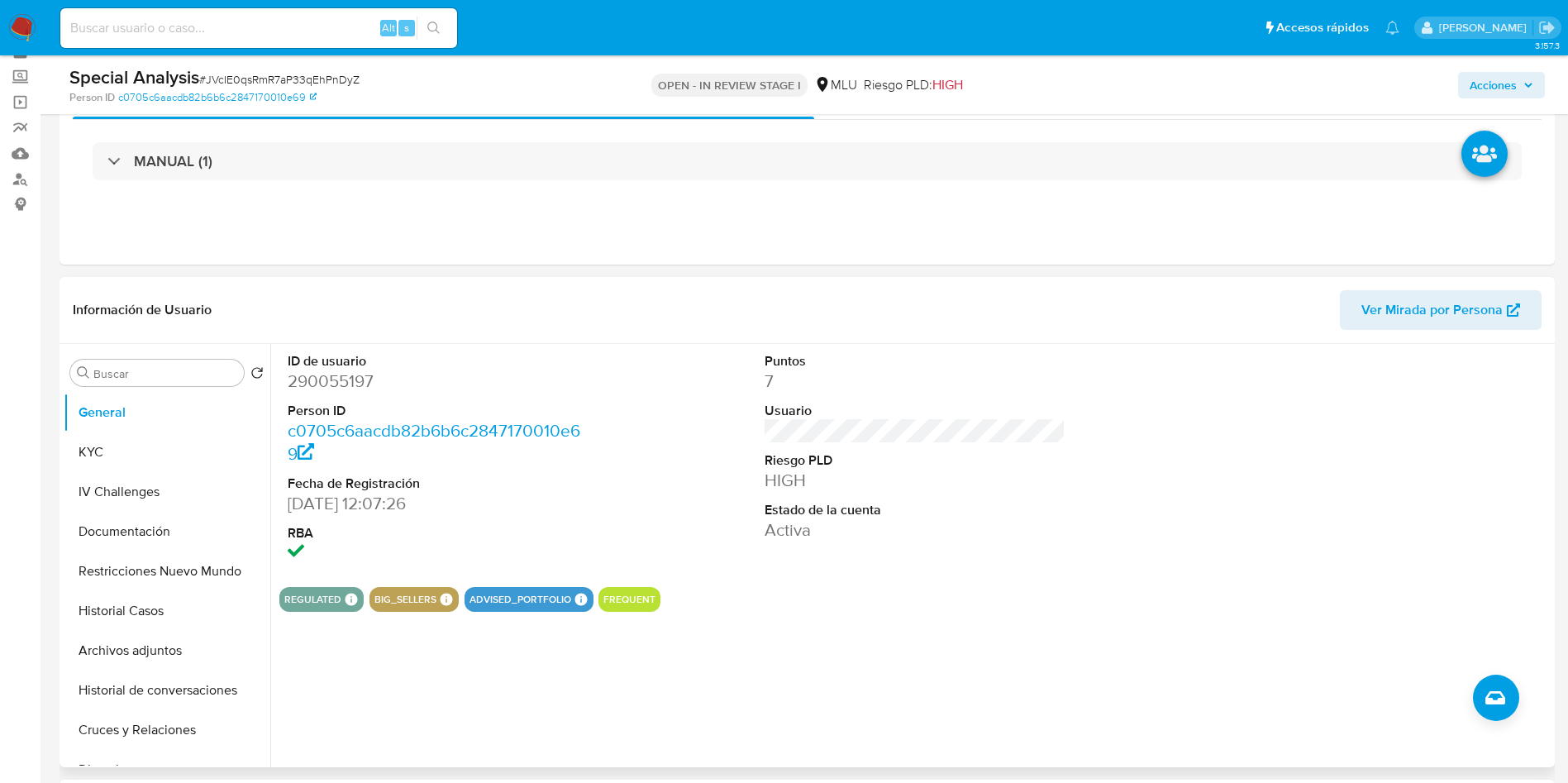
scroll to position [124, 0]
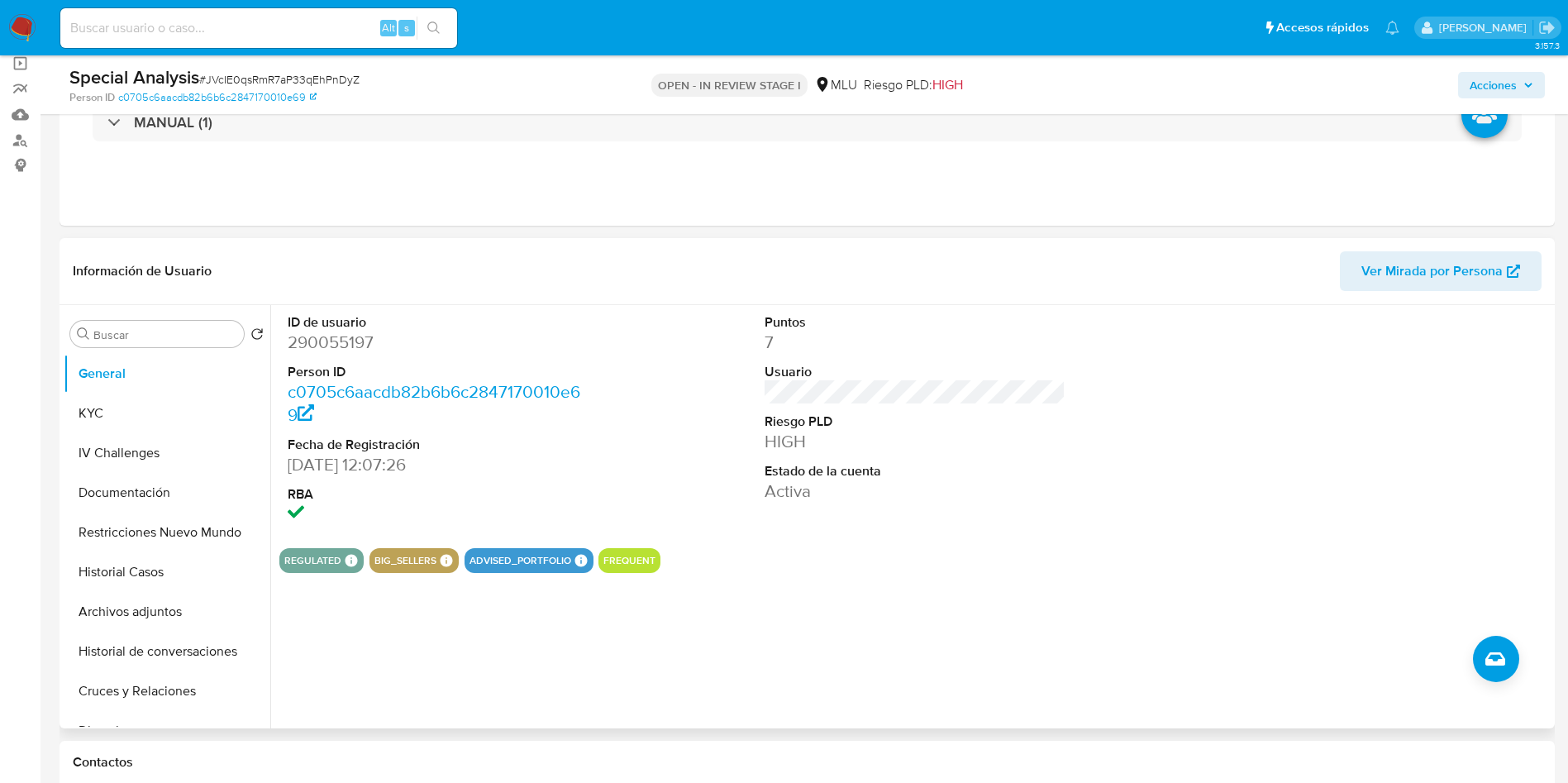
click at [351, 338] on dd "290055197" at bounding box center [438, 341] width 302 height 23
click at [357, 341] on dd "290055197" at bounding box center [438, 341] width 302 height 23
copy dd "290055197"
click at [124, 426] on button "KYC" at bounding box center [160, 413] width 194 height 40
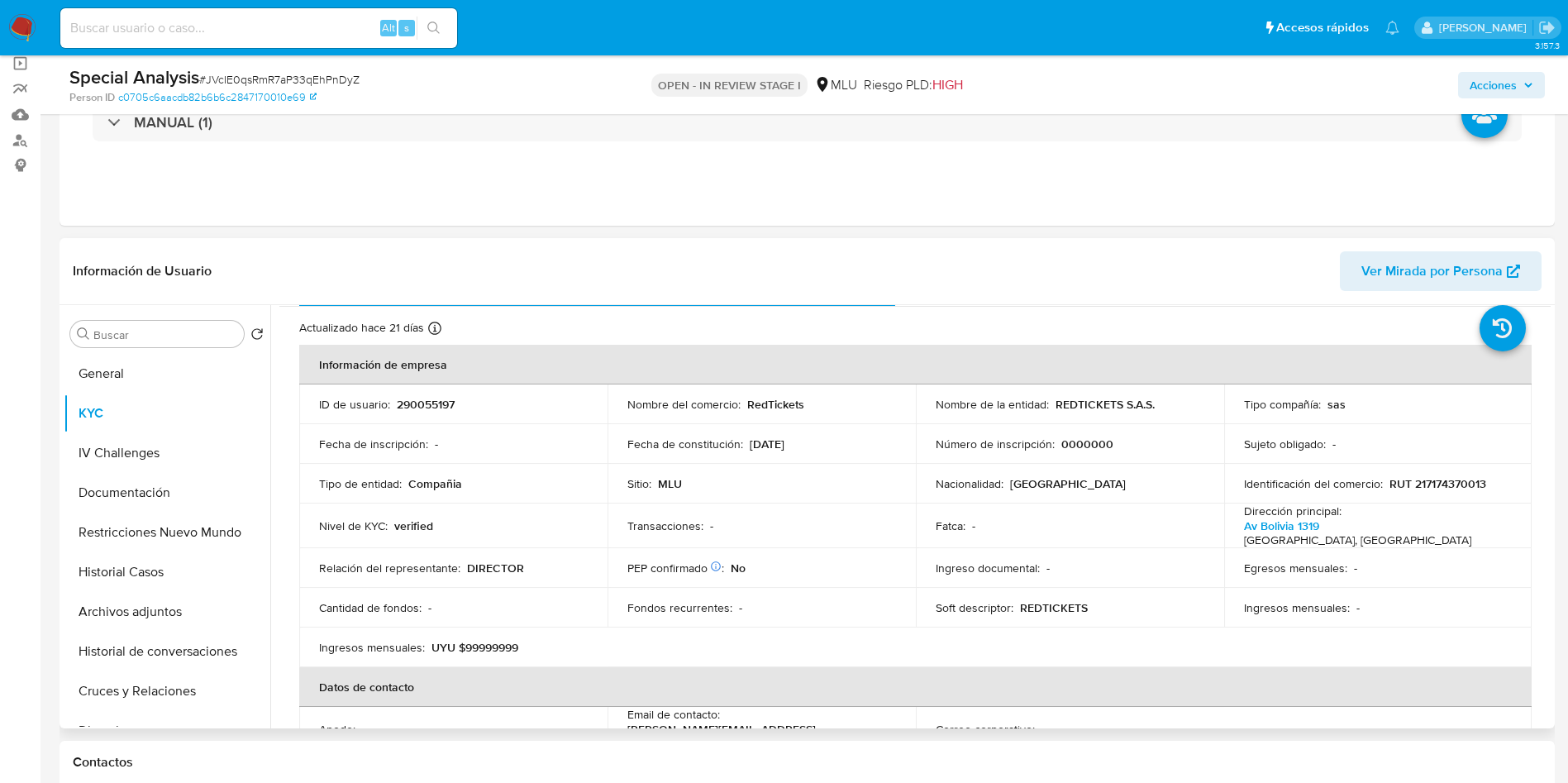
scroll to position [0, 0]
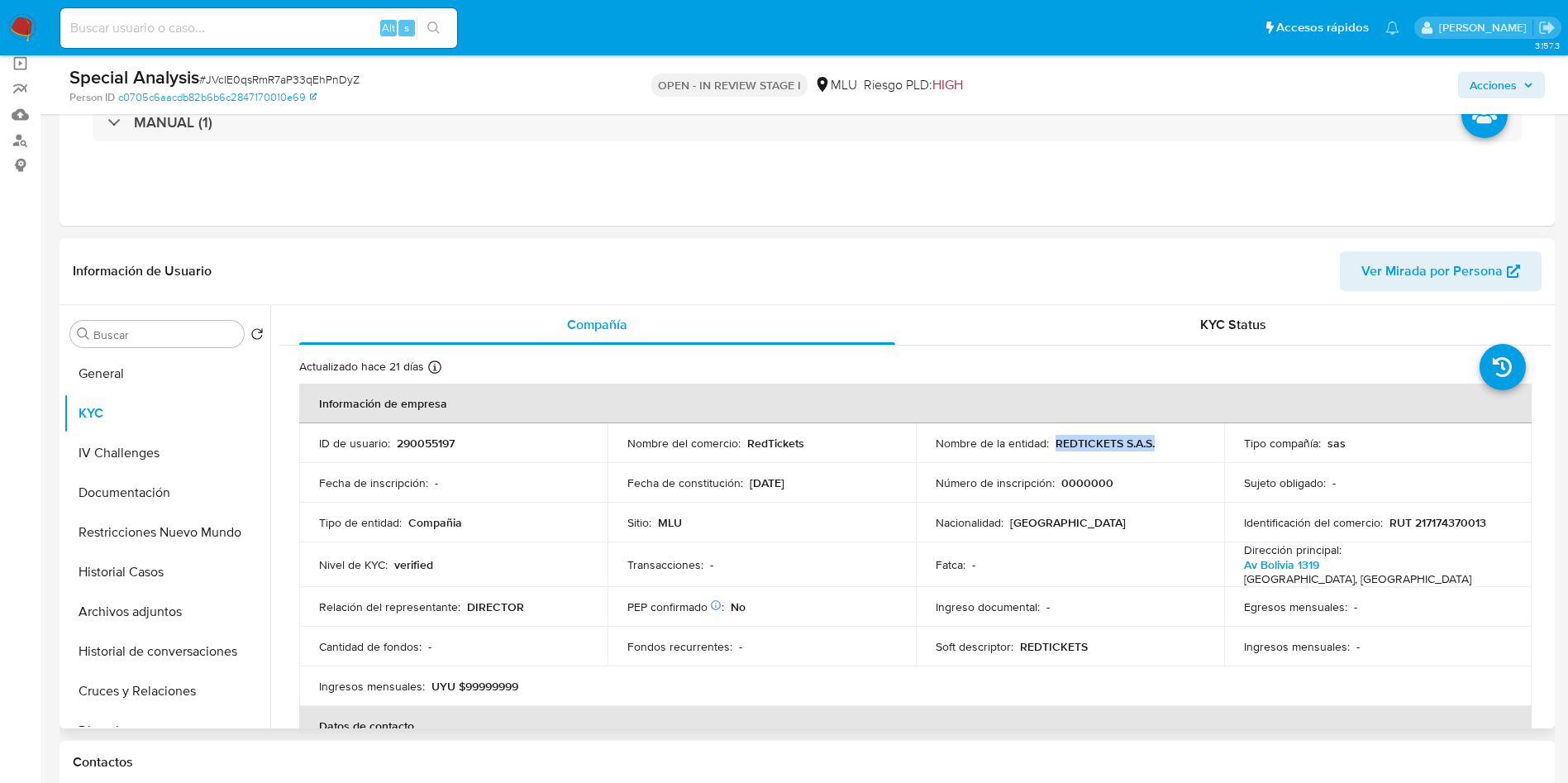
drag, startPoint x: 1053, startPoint y: 437, endPoint x: 1180, endPoint y: 449, distance: 127.6
click at [1180, 449] on div "Nombre de la entidad : REDTICKETS S.A.S." at bounding box center [1069, 443] width 268 height 15
copy p "REDTICKETS S.A.S."
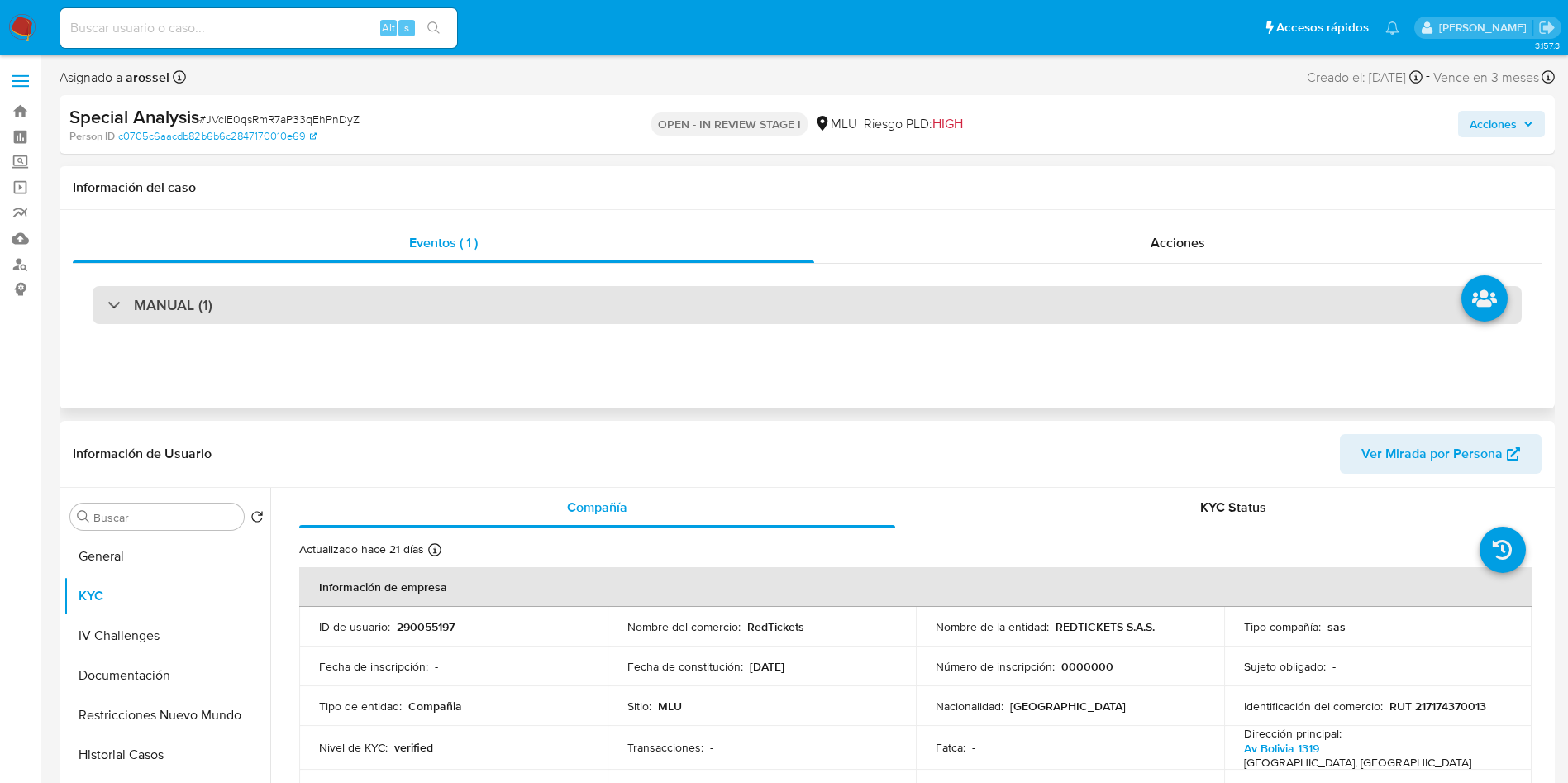
click at [315, 312] on div "MANUAL (1)" at bounding box center [806, 304] width 1429 height 38
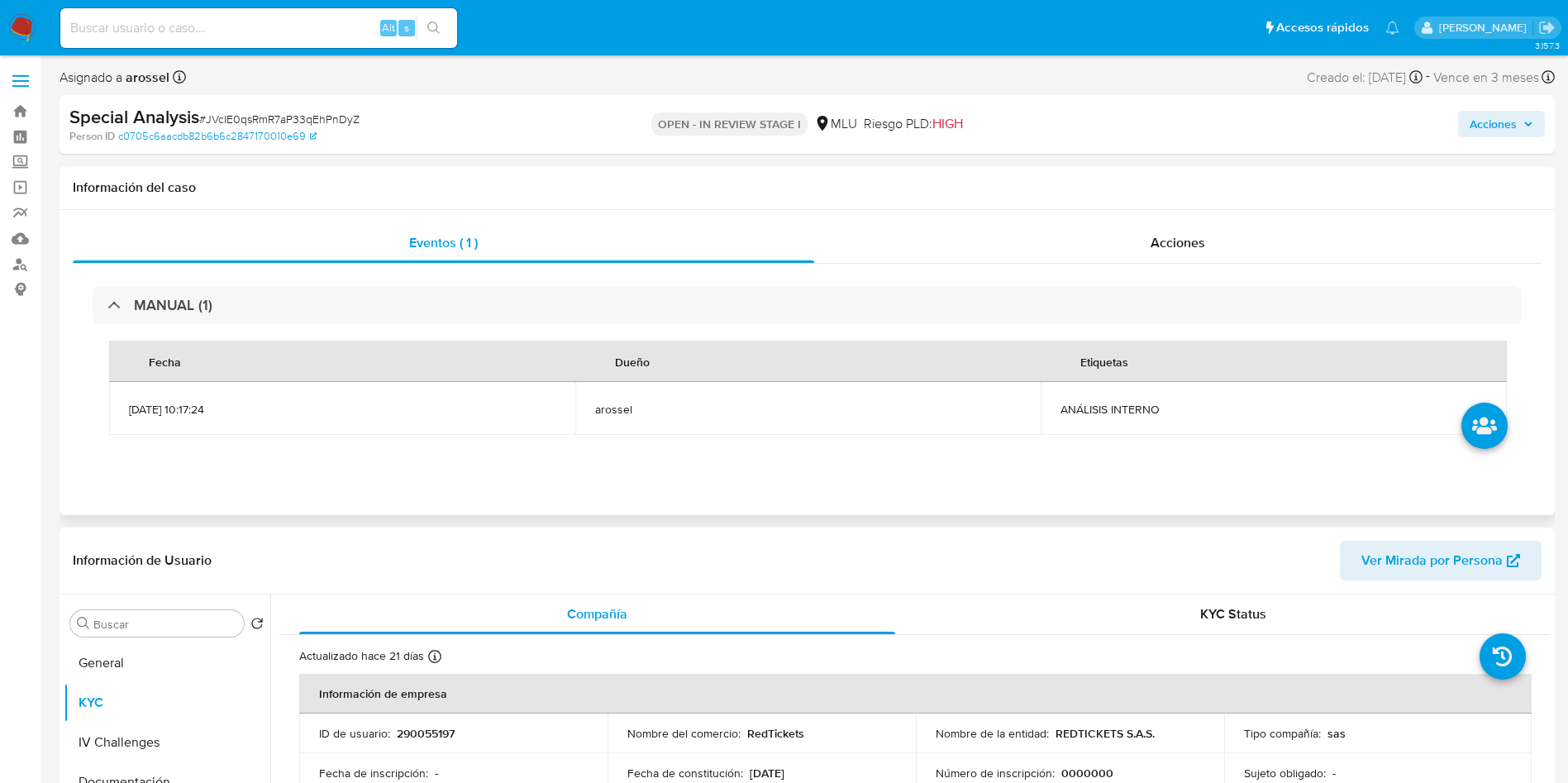
click at [1095, 399] on td "ANÁLISIS INTERNO" at bounding box center [1273, 408] width 466 height 53
copy span "ANÁLISIS INTERNO"
click at [1096, 131] on div "Acciones" at bounding box center [1301, 125] width 488 height 39
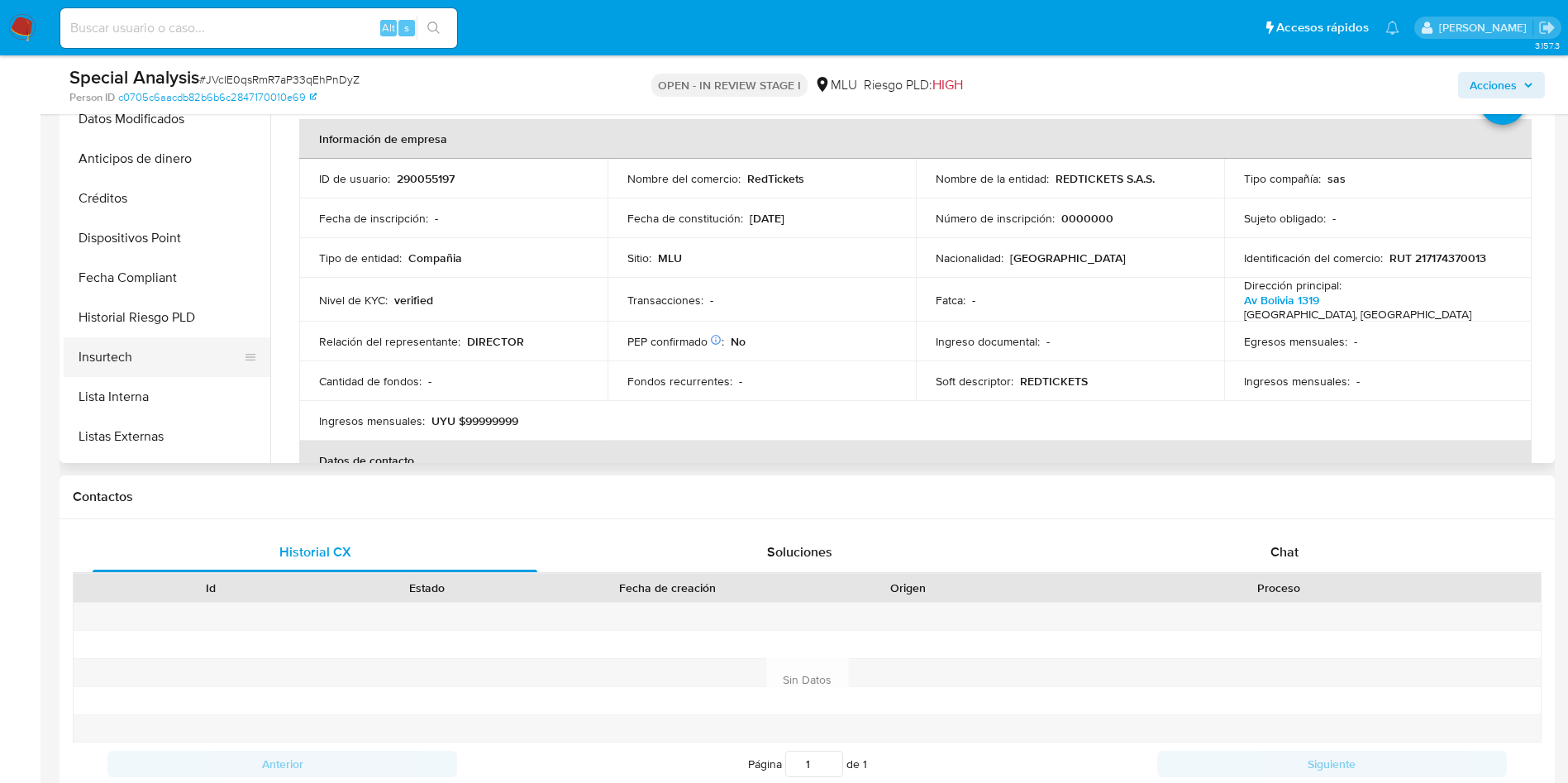
scroll to position [620, 0]
click at [146, 394] on button "Marcas AML" at bounding box center [160, 400] width 194 height 40
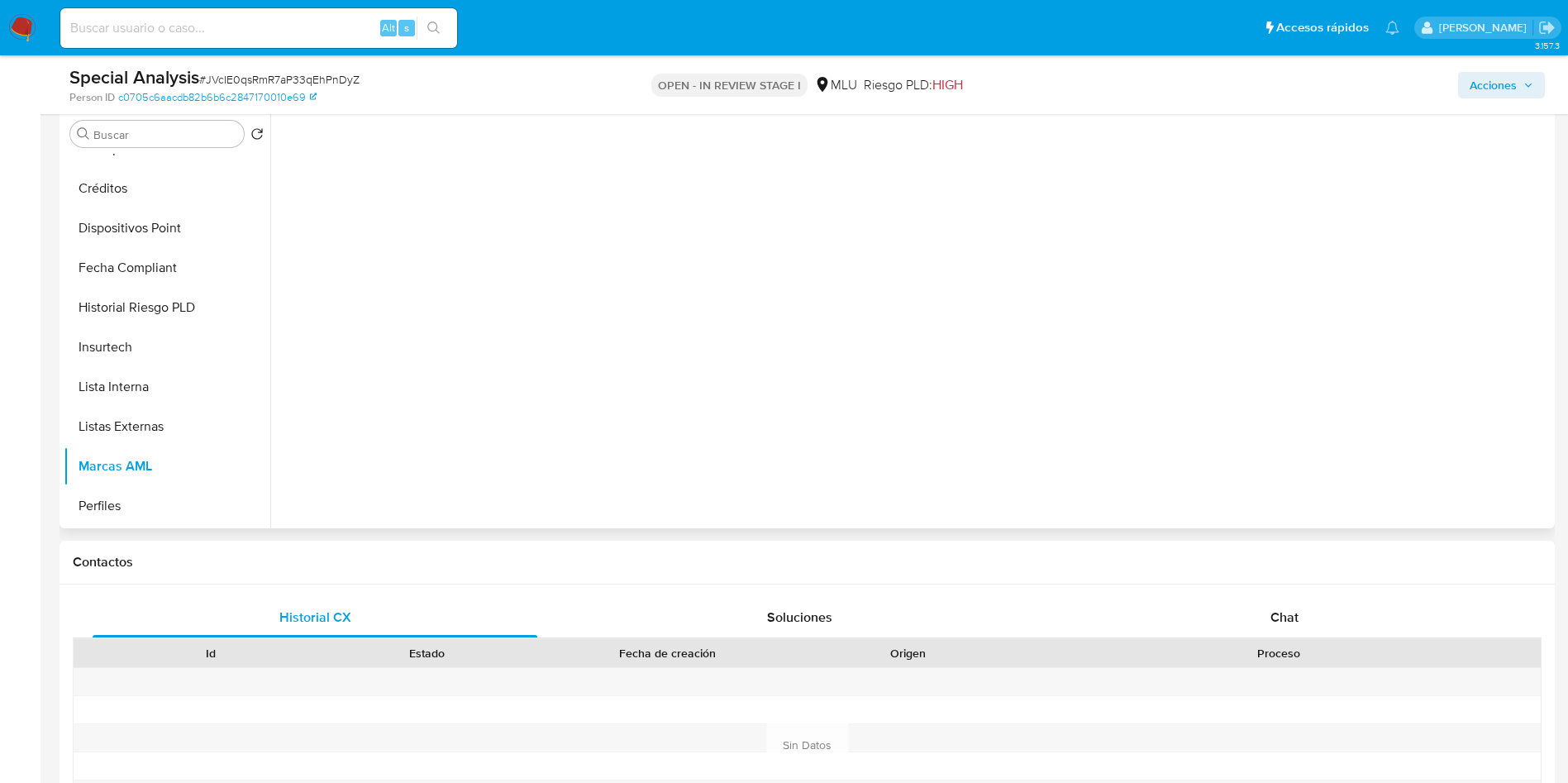
scroll to position [372, 0]
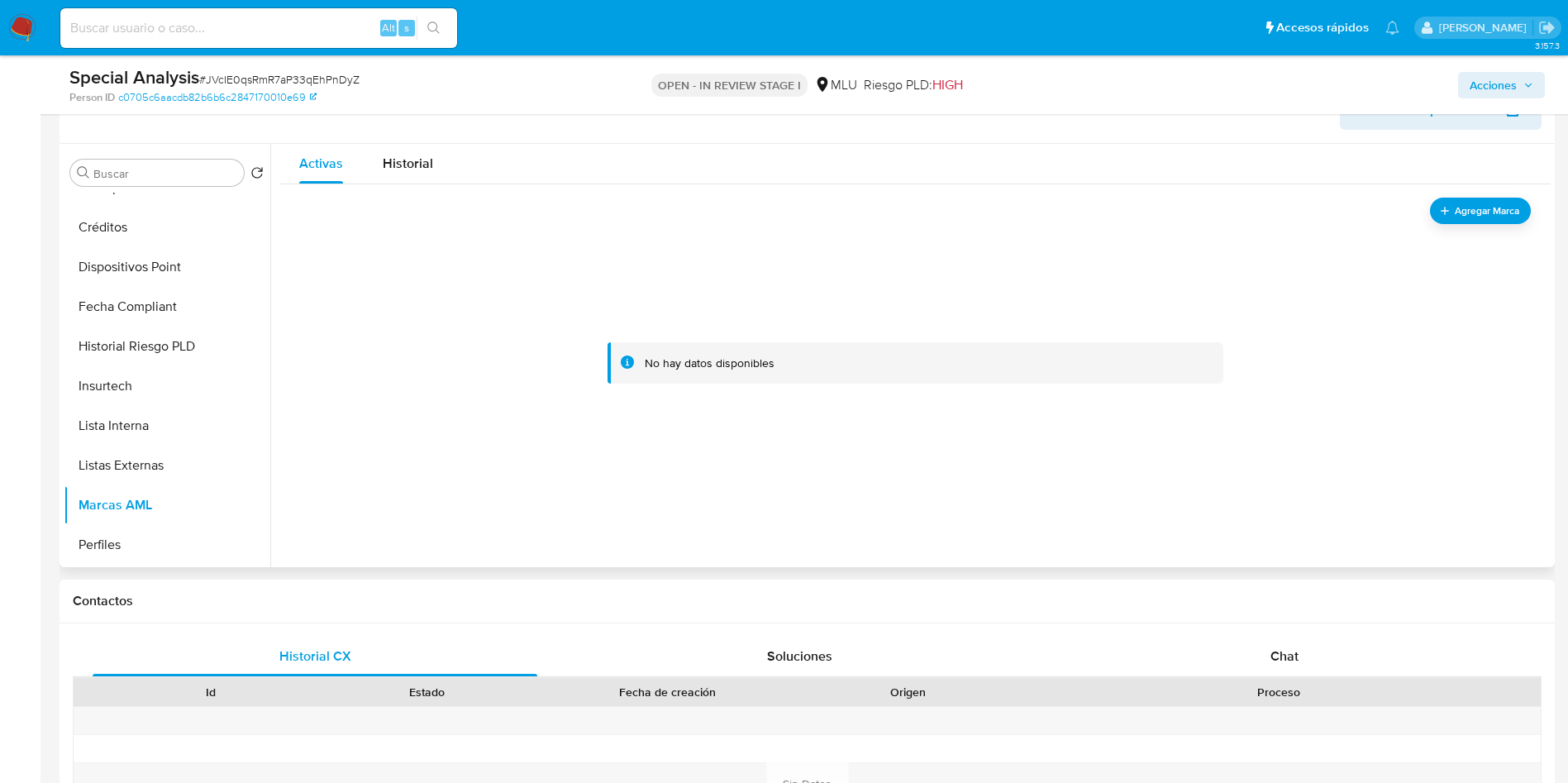
click at [1471, 227] on div at bounding box center [914, 362] width 1231 height 330
click at [1469, 219] on span "Agregar Marca" at bounding box center [1487, 211] width 66 height 20
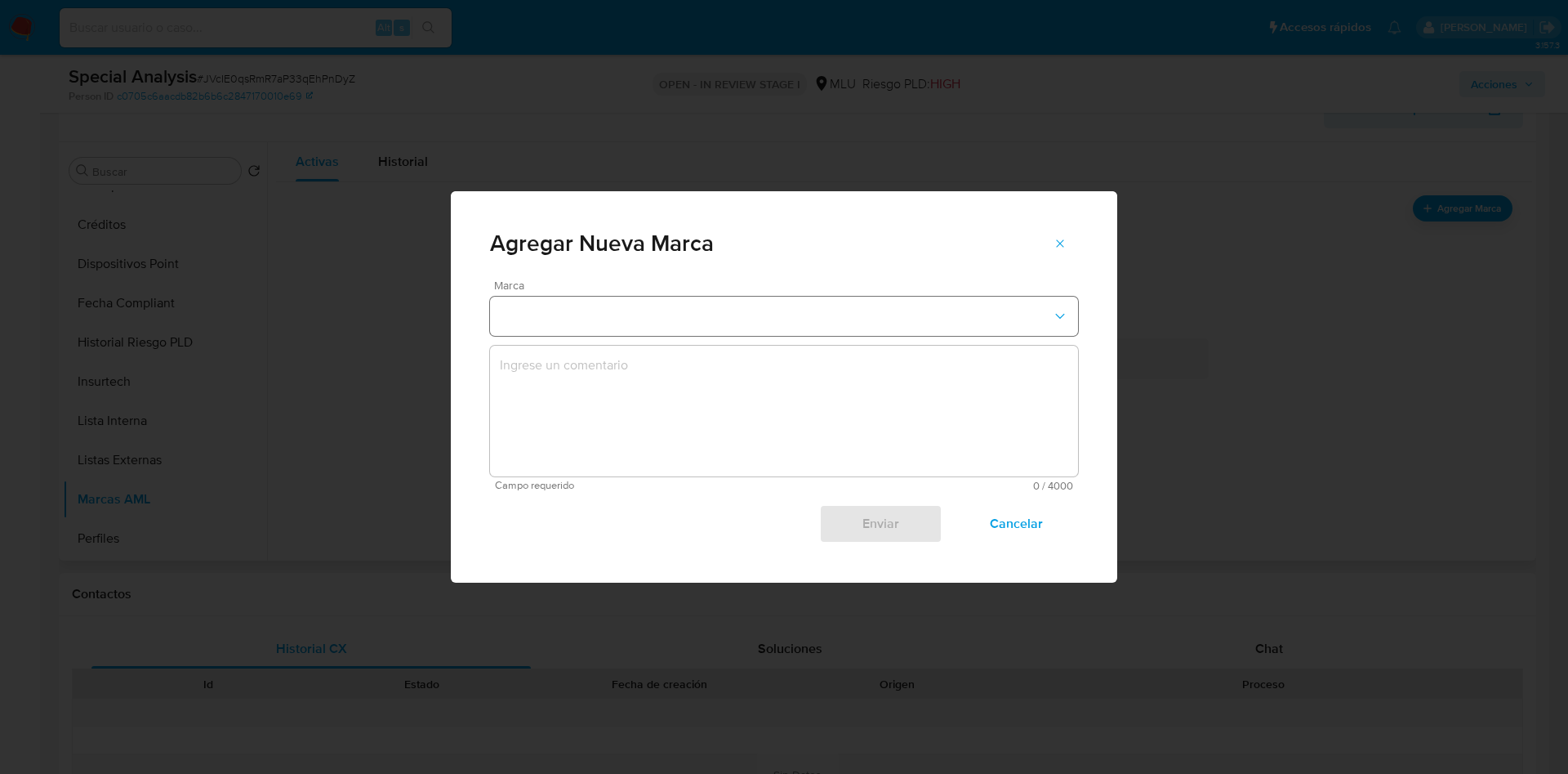
click at [549, 315] on button "marks-modal" at bounding box center [784, 315] width 588 height 39
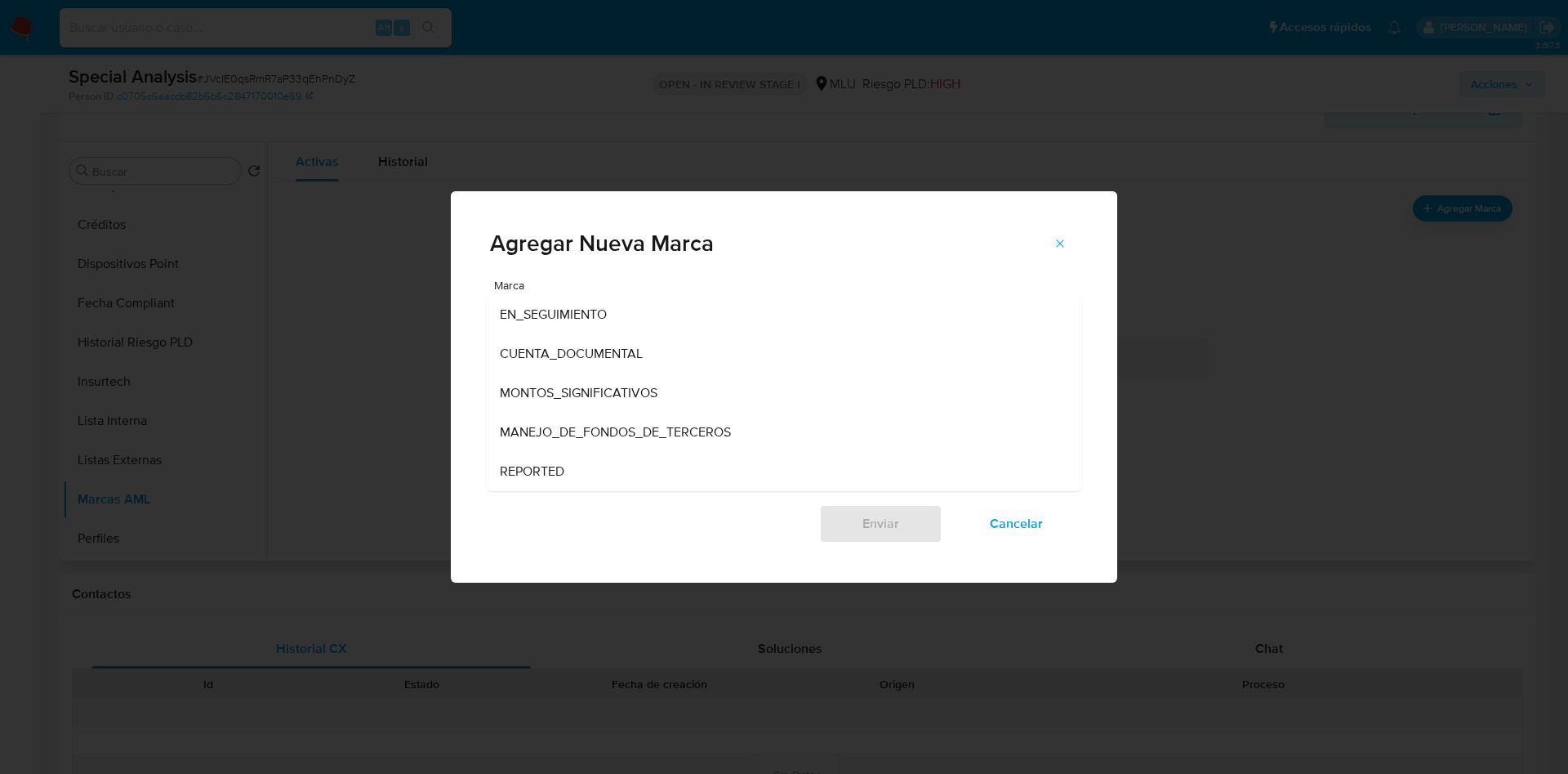
click at [610, 390] on span "MONTOS_SIGNIFICATIVOS" at bounding box center [578, 393] width 158 height 16
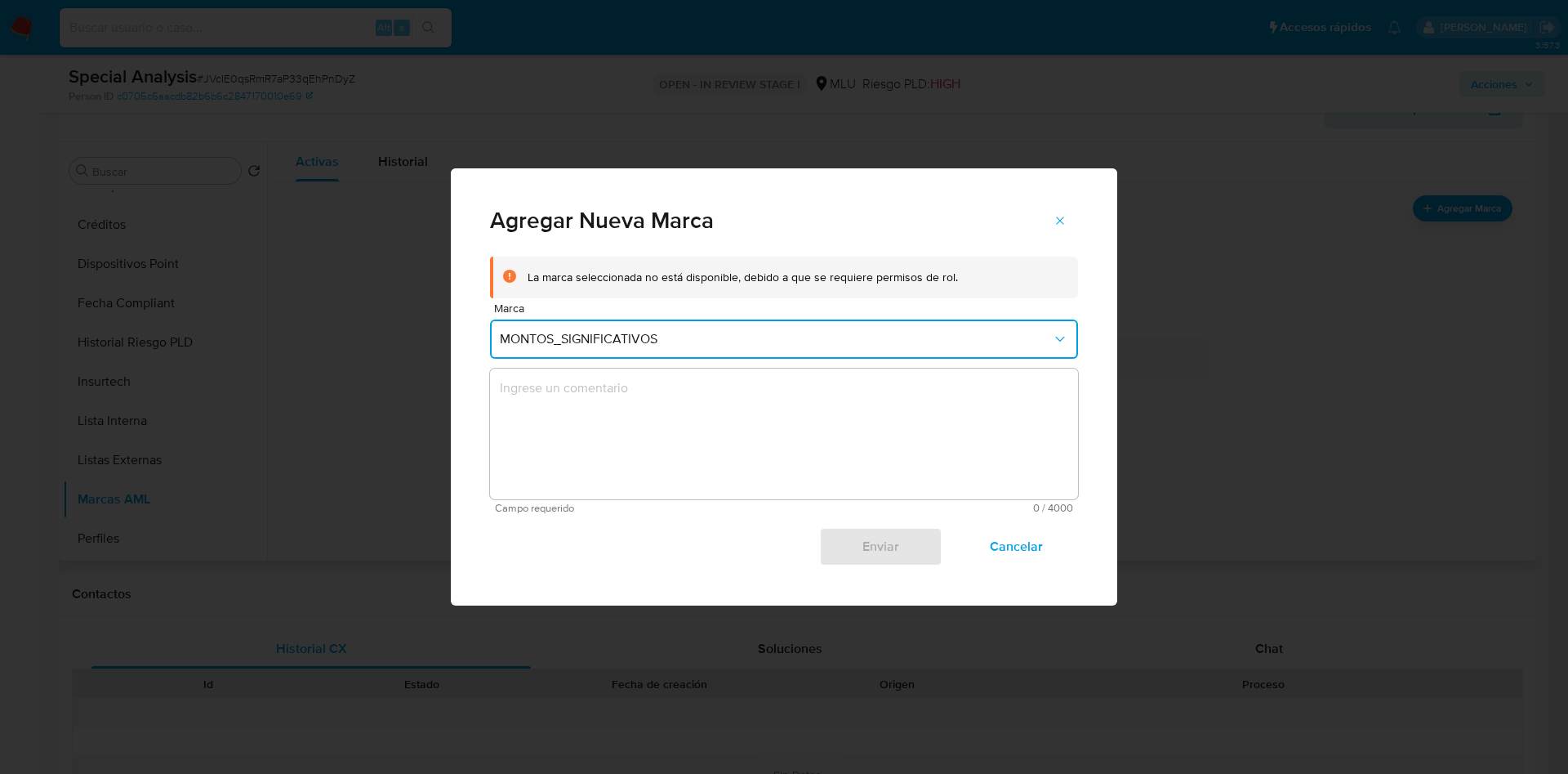
click at [616, 394] on textarea "marks-modal" at bounding box center [784, 433] width 588 height 130
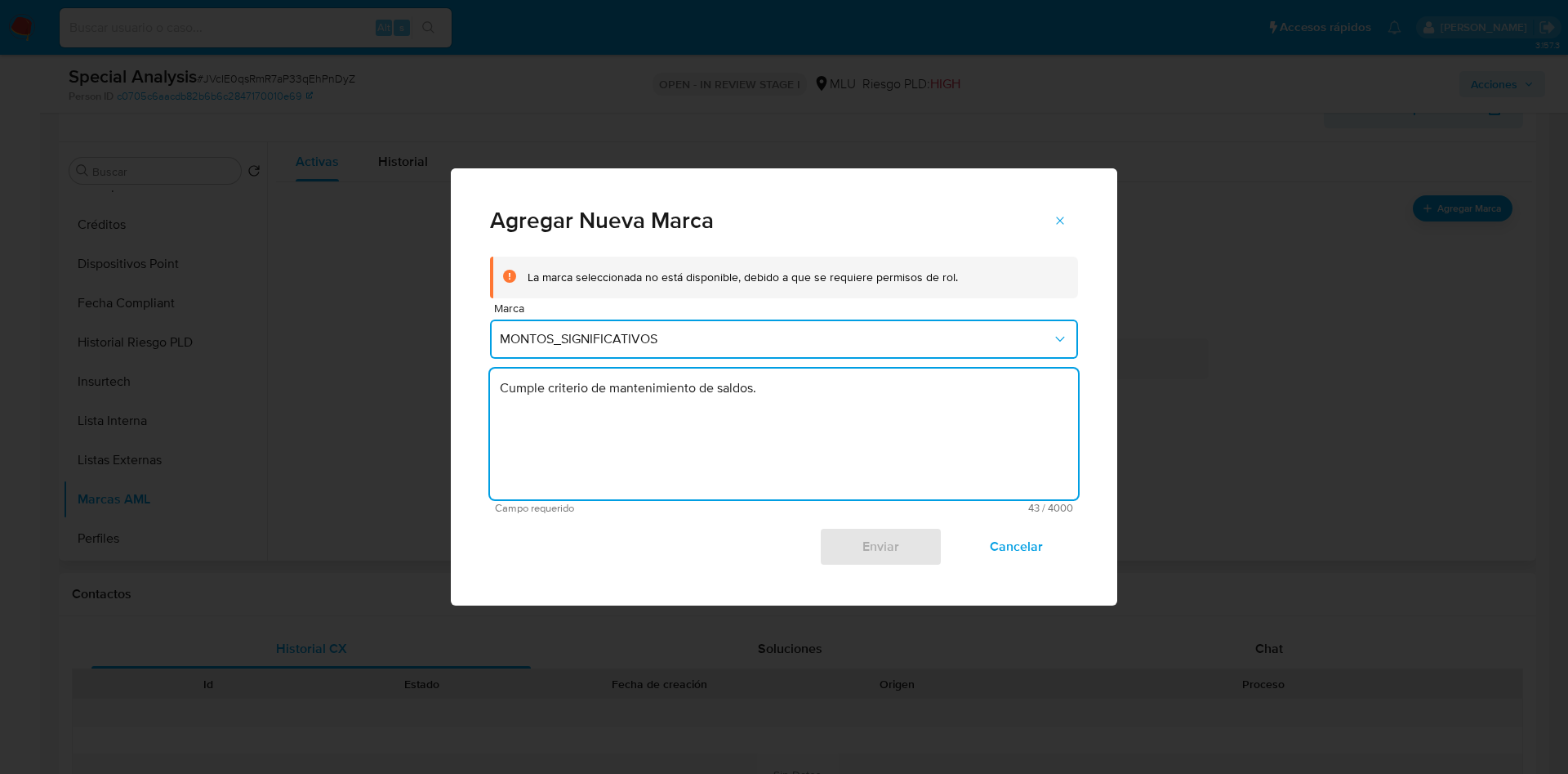
type textarea "Cumple criterio de mantenimiento de saldos."
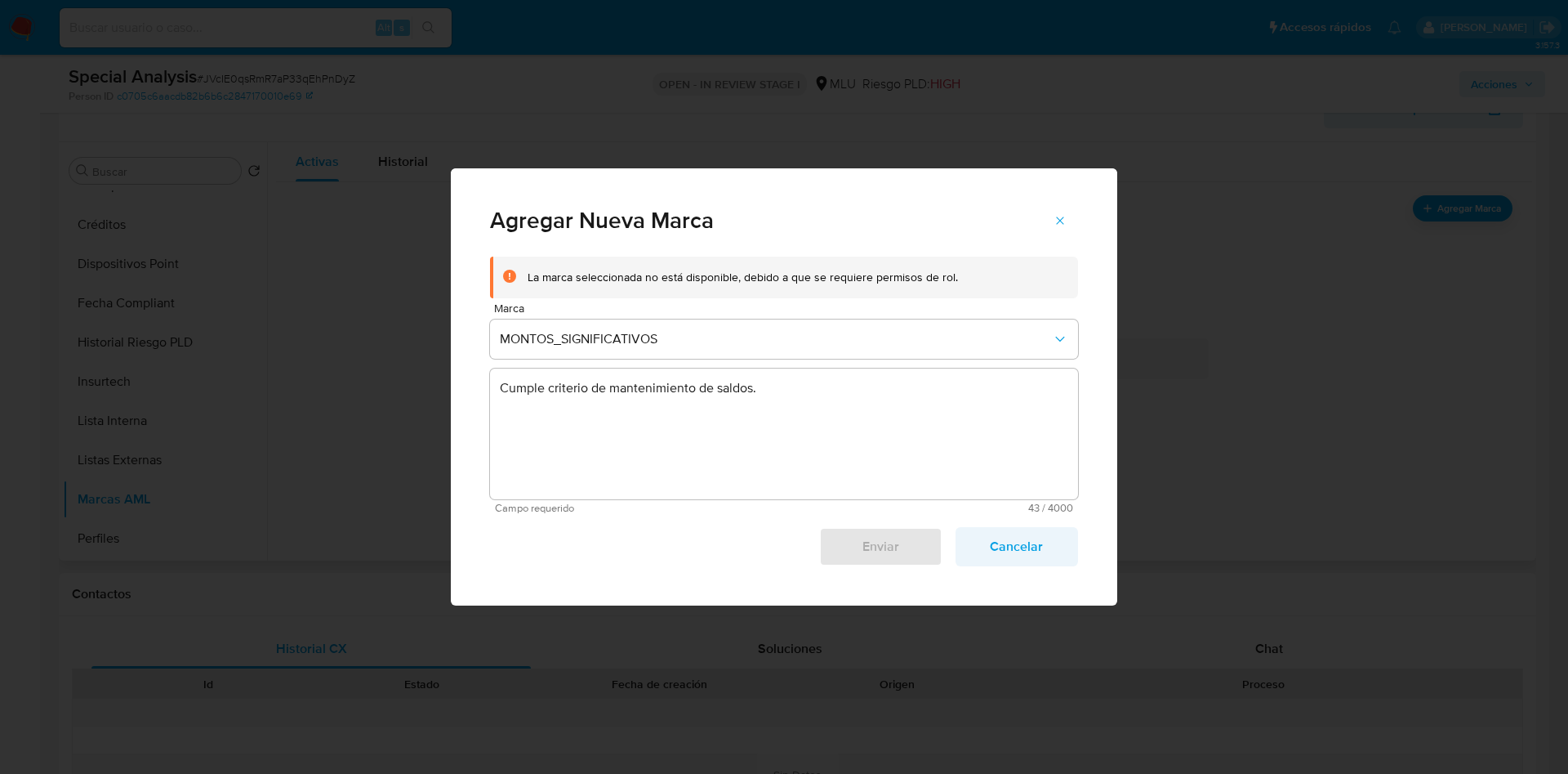
click at [1031, 529] on span "Cancelar" at bounding box center [1017, 546] width 80 height 36
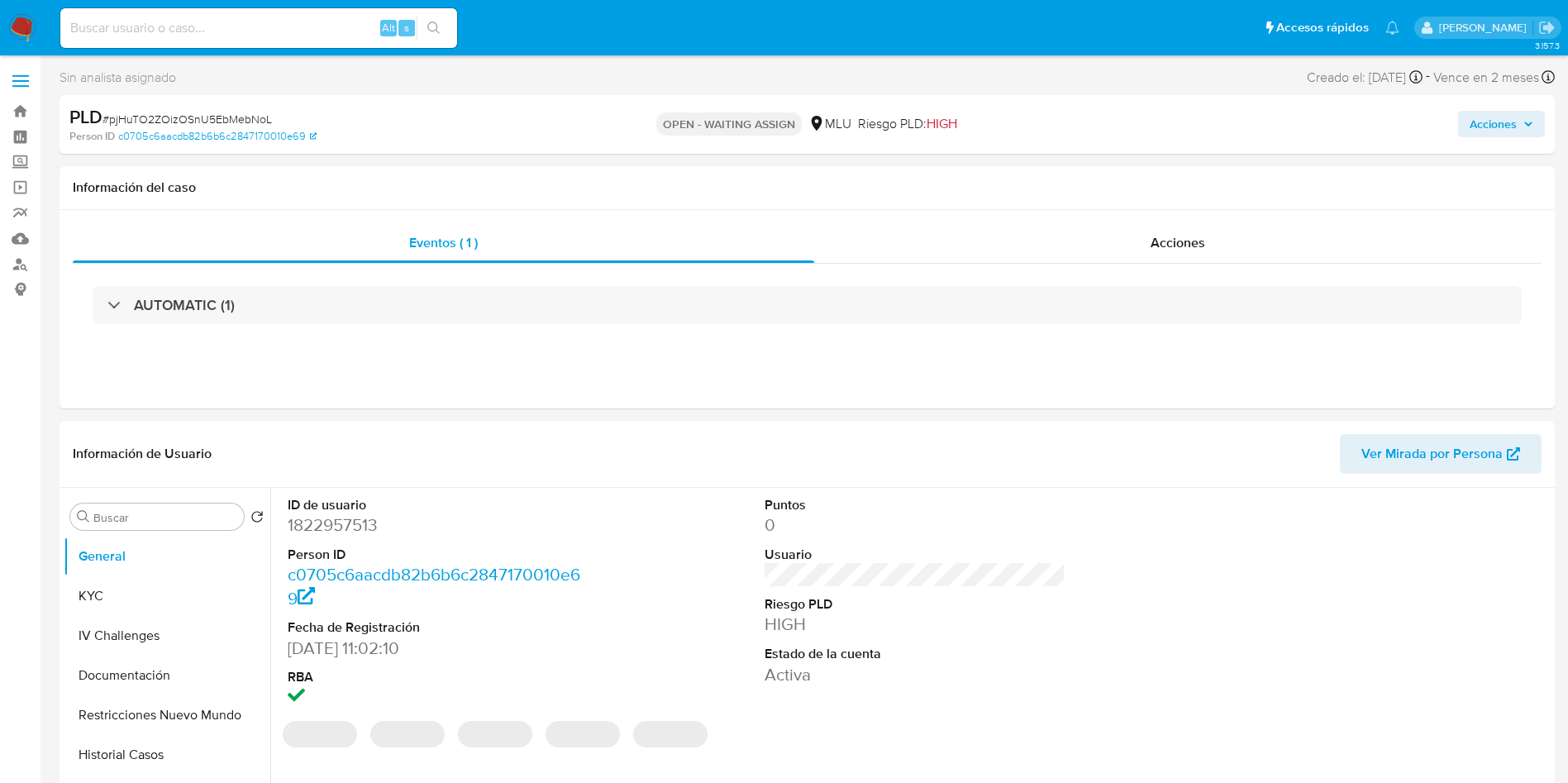
select select "10"
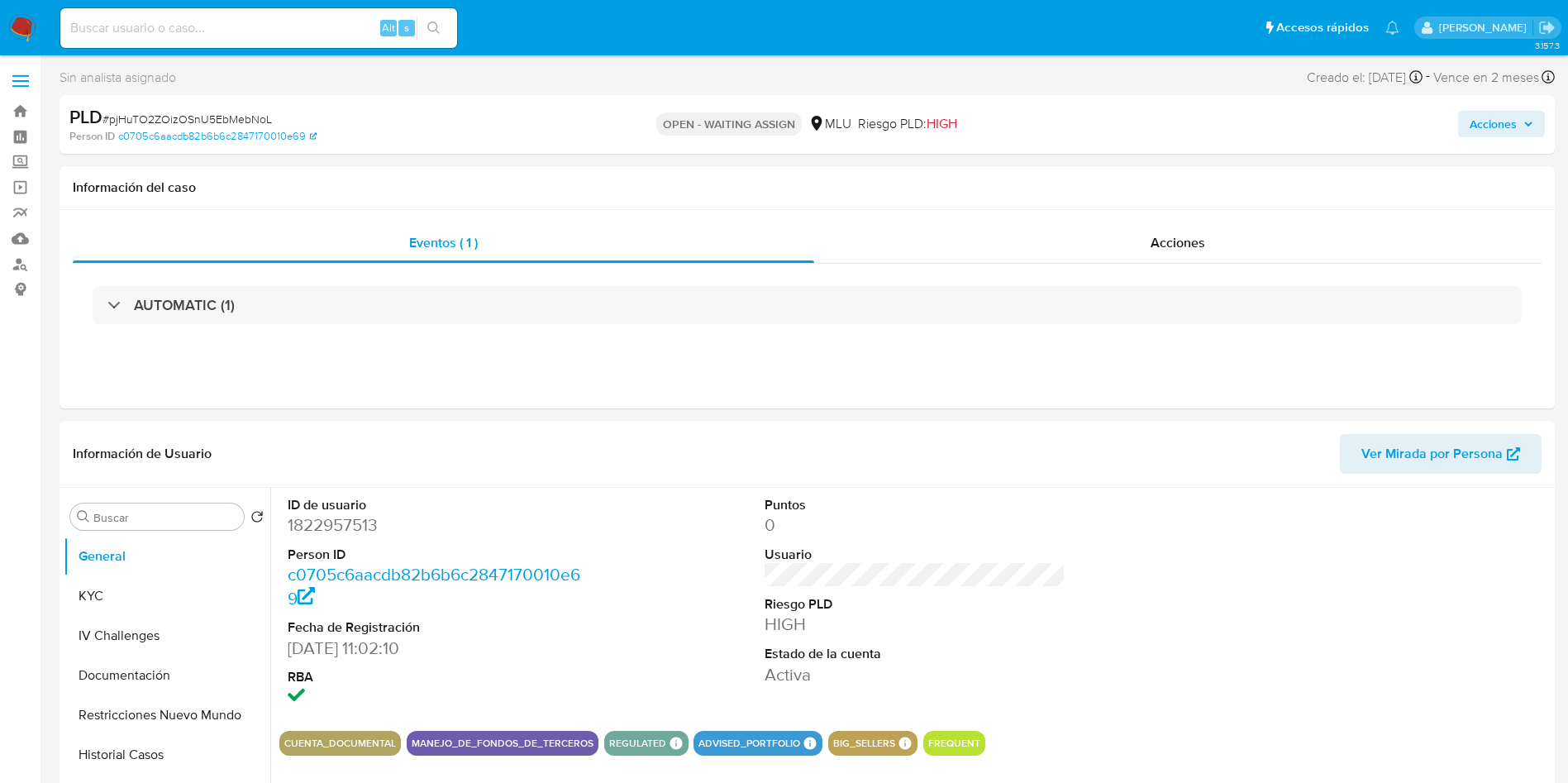
click at [275, 11] on div "Alt s" at bounding box center [258, 28] width 397 height 40
click at [290, 27] on input at bounding box center [258, 28] width 397 height 21
paste input "494699683"
type input "494699683"
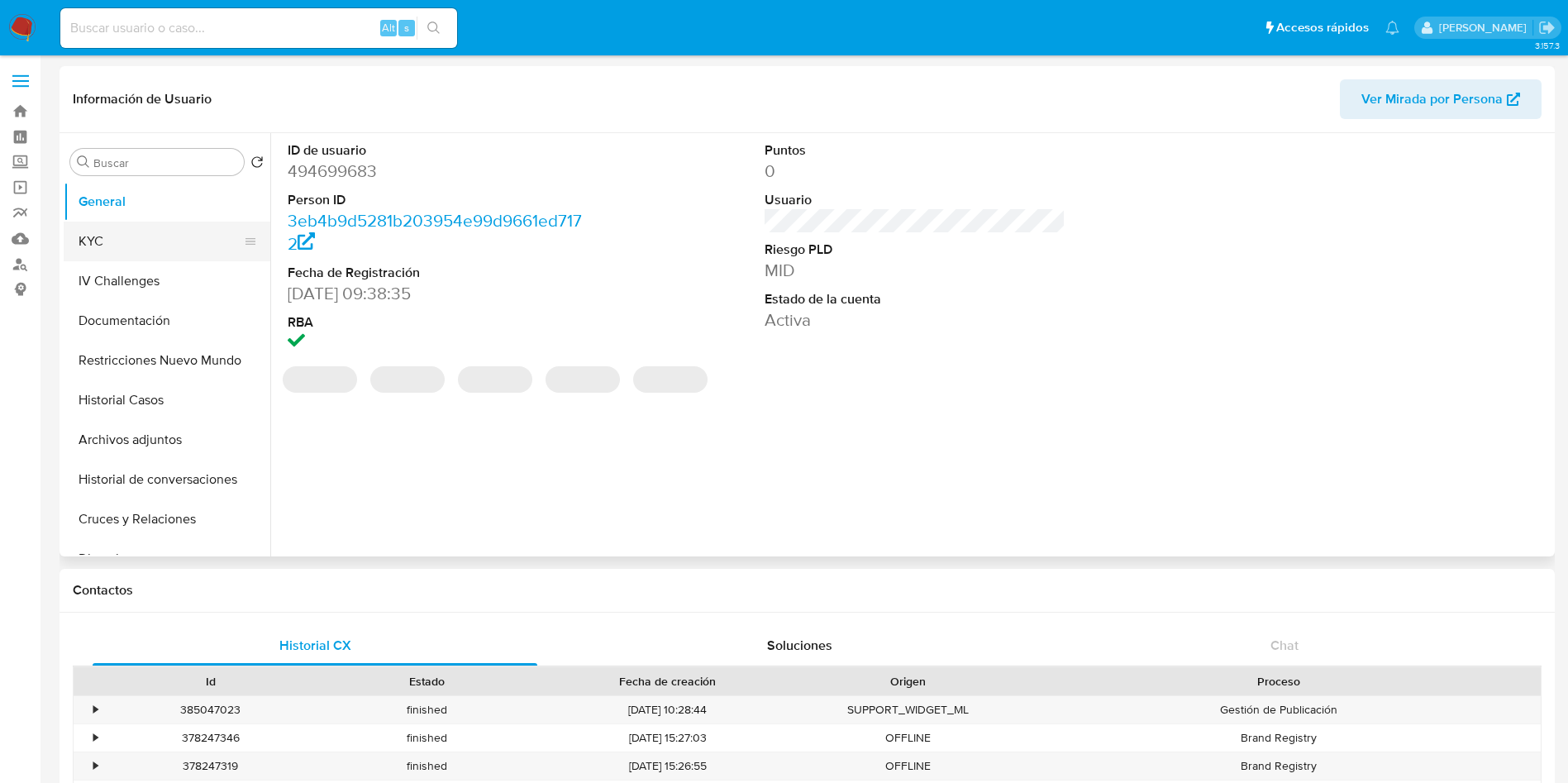
select select "10"
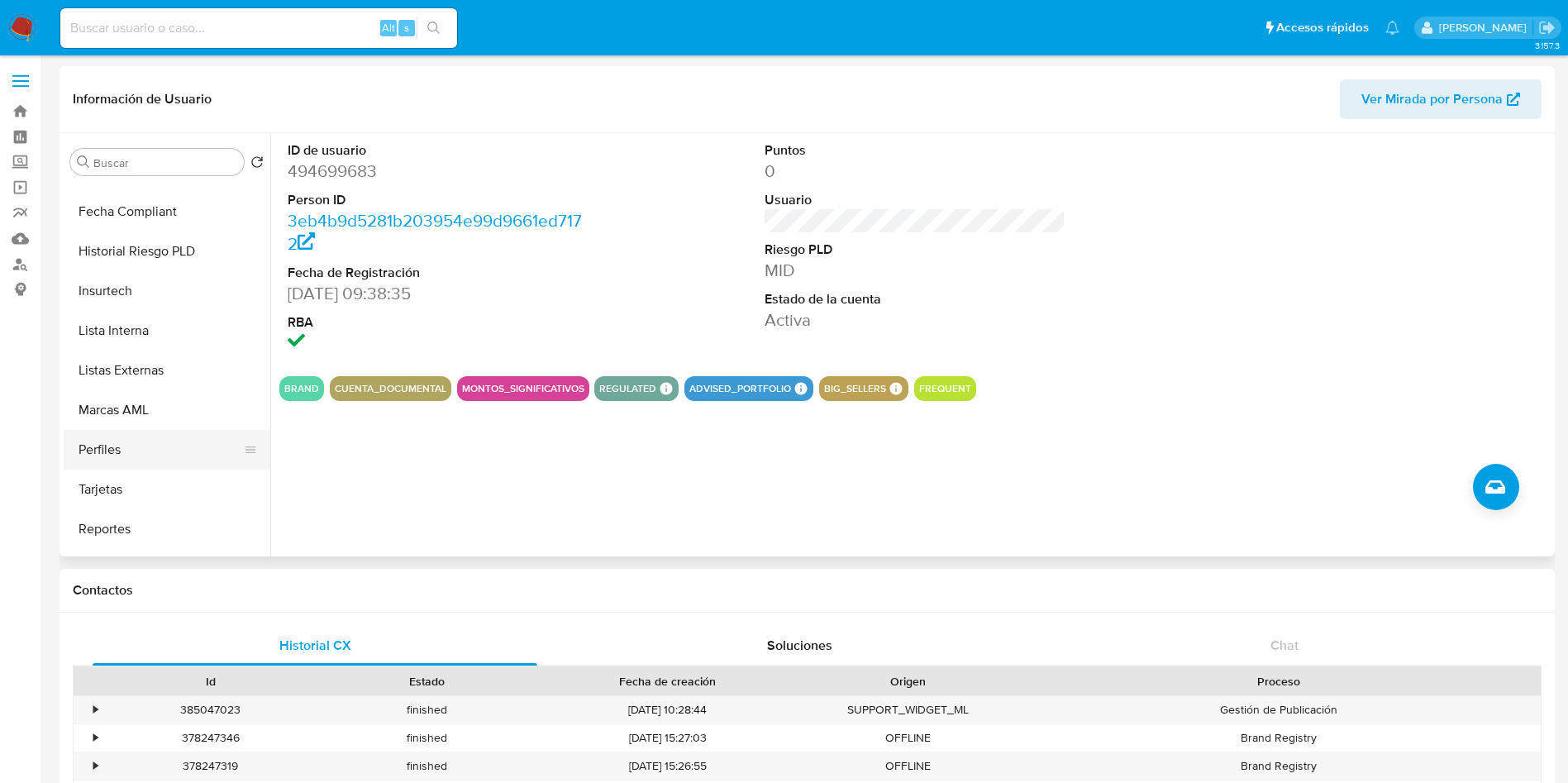
scroll to position [738, 0]
click at [122, 374] on button "Marcas AML" at bounding box center [160, 375] width 194 height 40
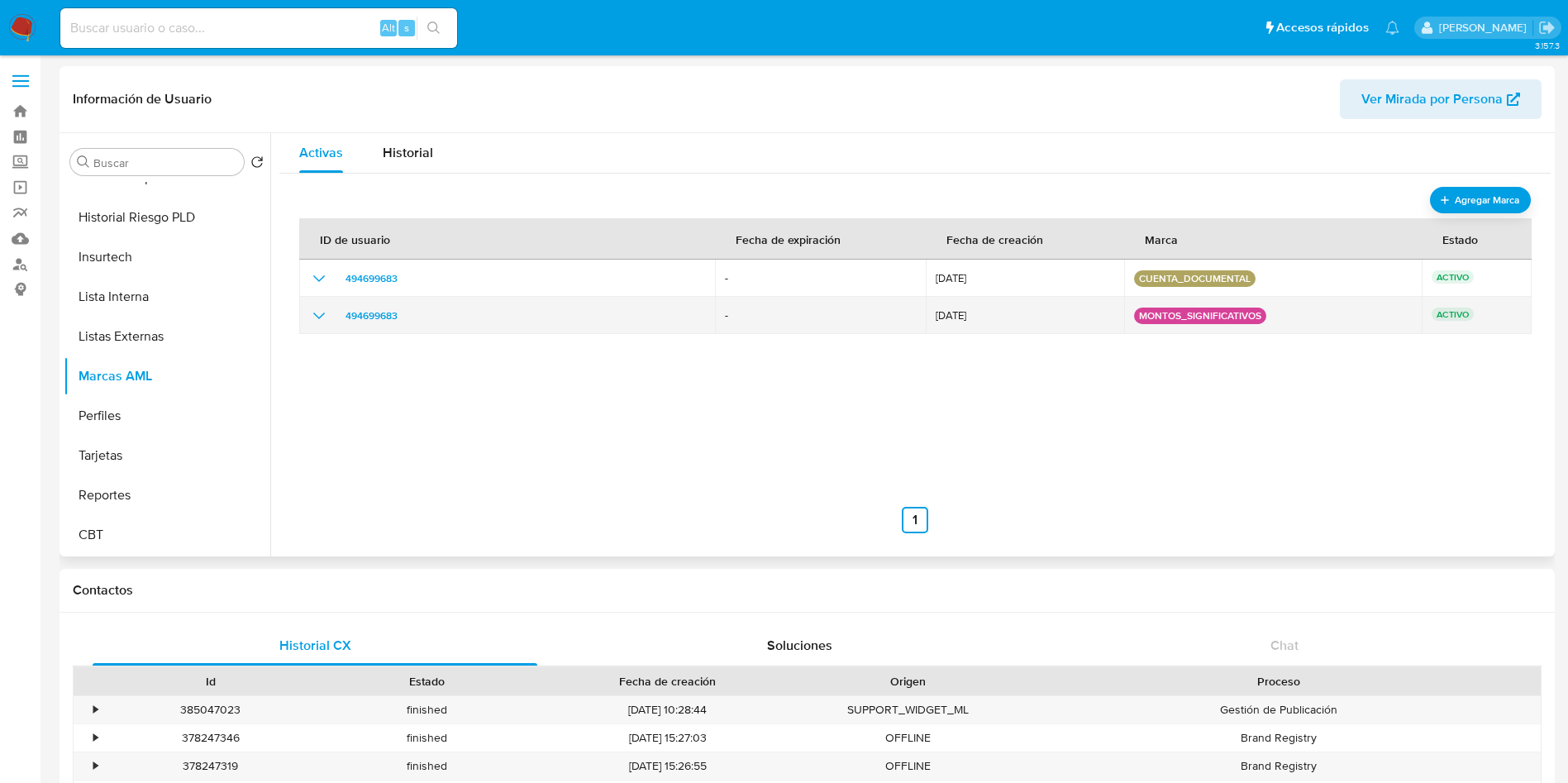
click at [322, 317] on icon "show_hidden_detail_by_id_494699683" at bounding box center [319, 316] width 20 height 20
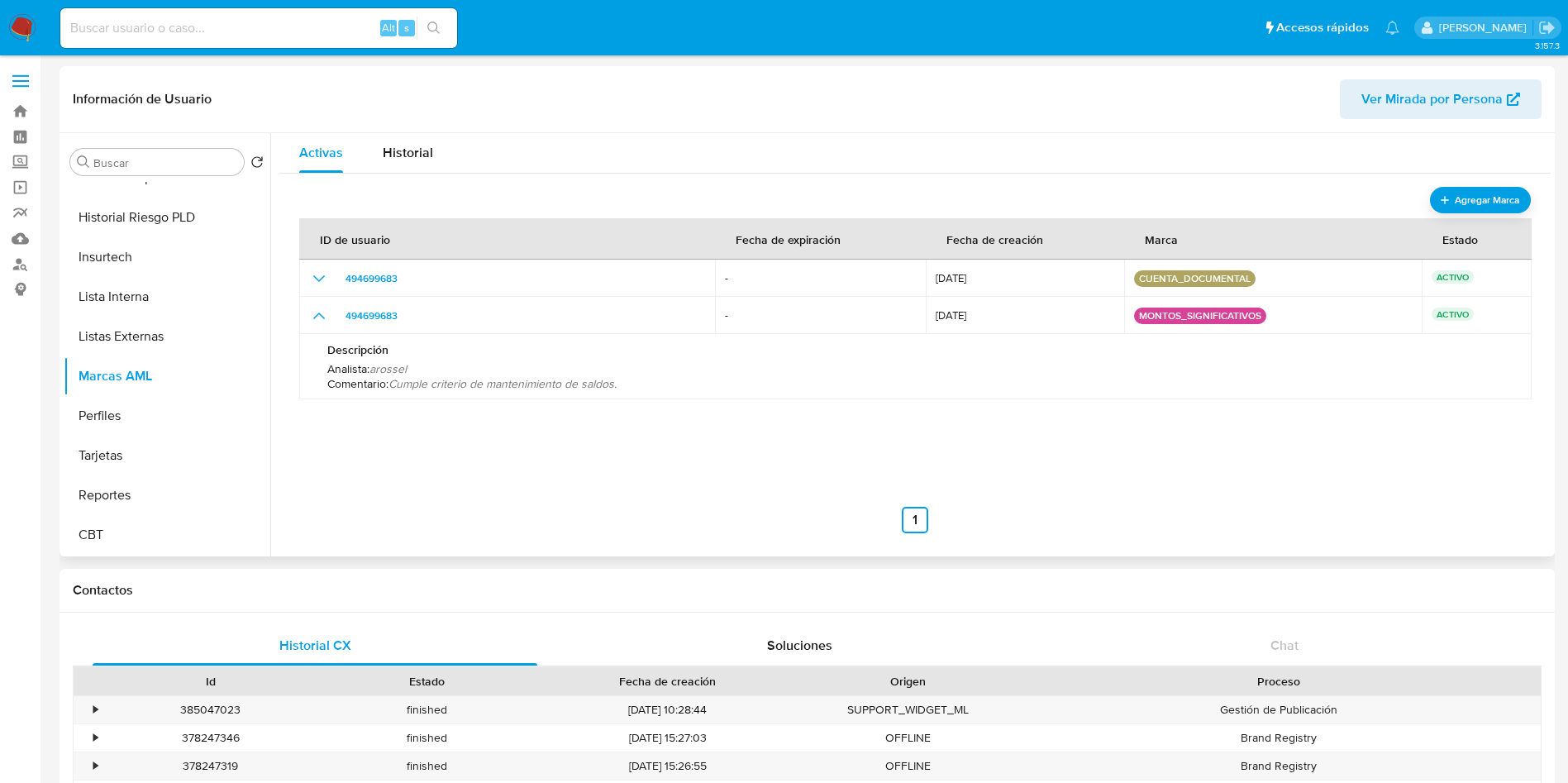
drag, startPoint x: 643, startPoint y: 381, endPoint x: 394, endPoint y: 386, distance: 249.1
click at [394, 386] on p "Comentario : Cumple criterio de mantenimiento de saldos." at bounding box center [915, 384] width 1176 height 15
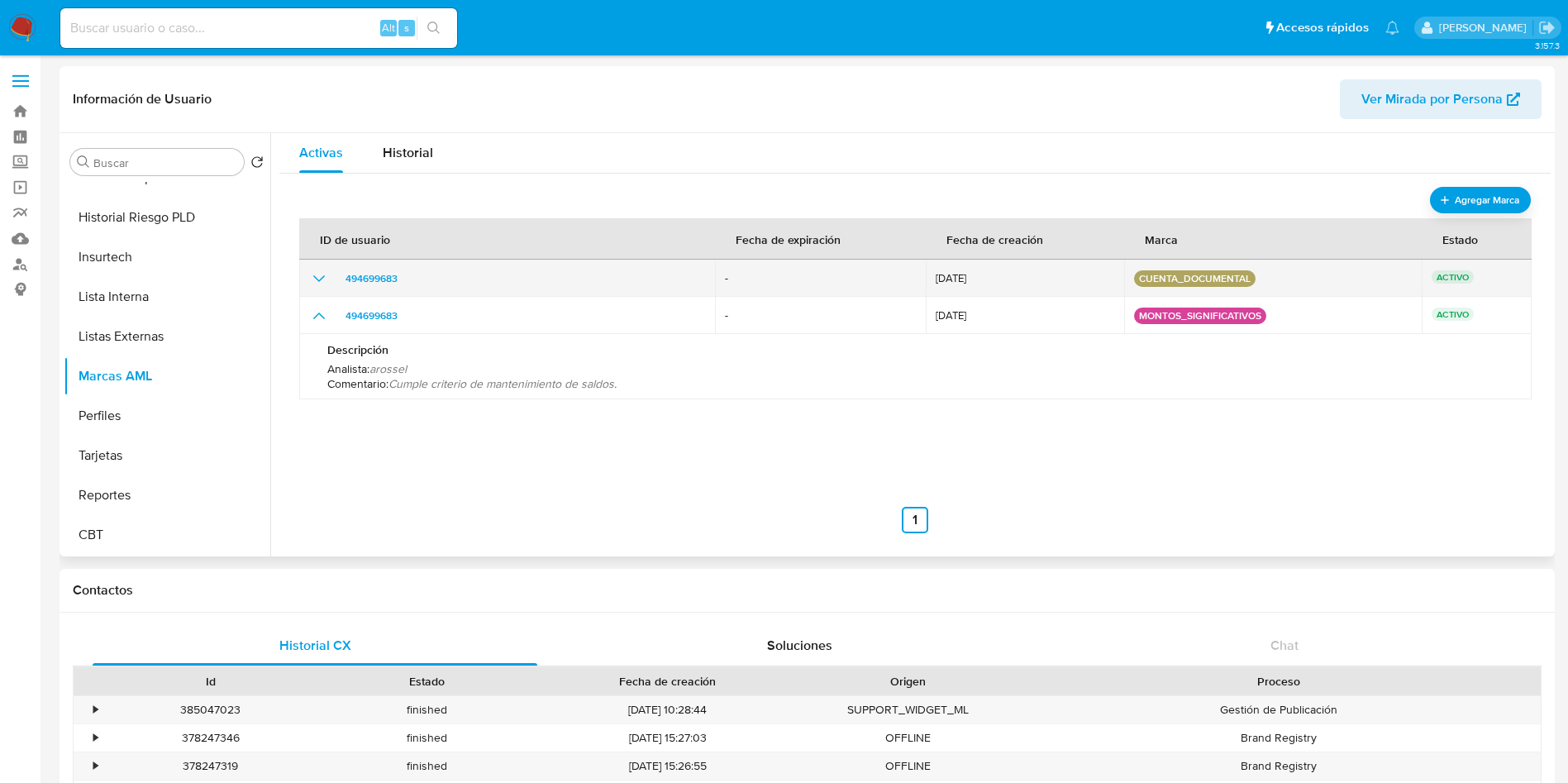
click at [322, 279] on icon "show_hidden_detail_by_id_494699683" at bounding box center [319, 279] width 20 height 20
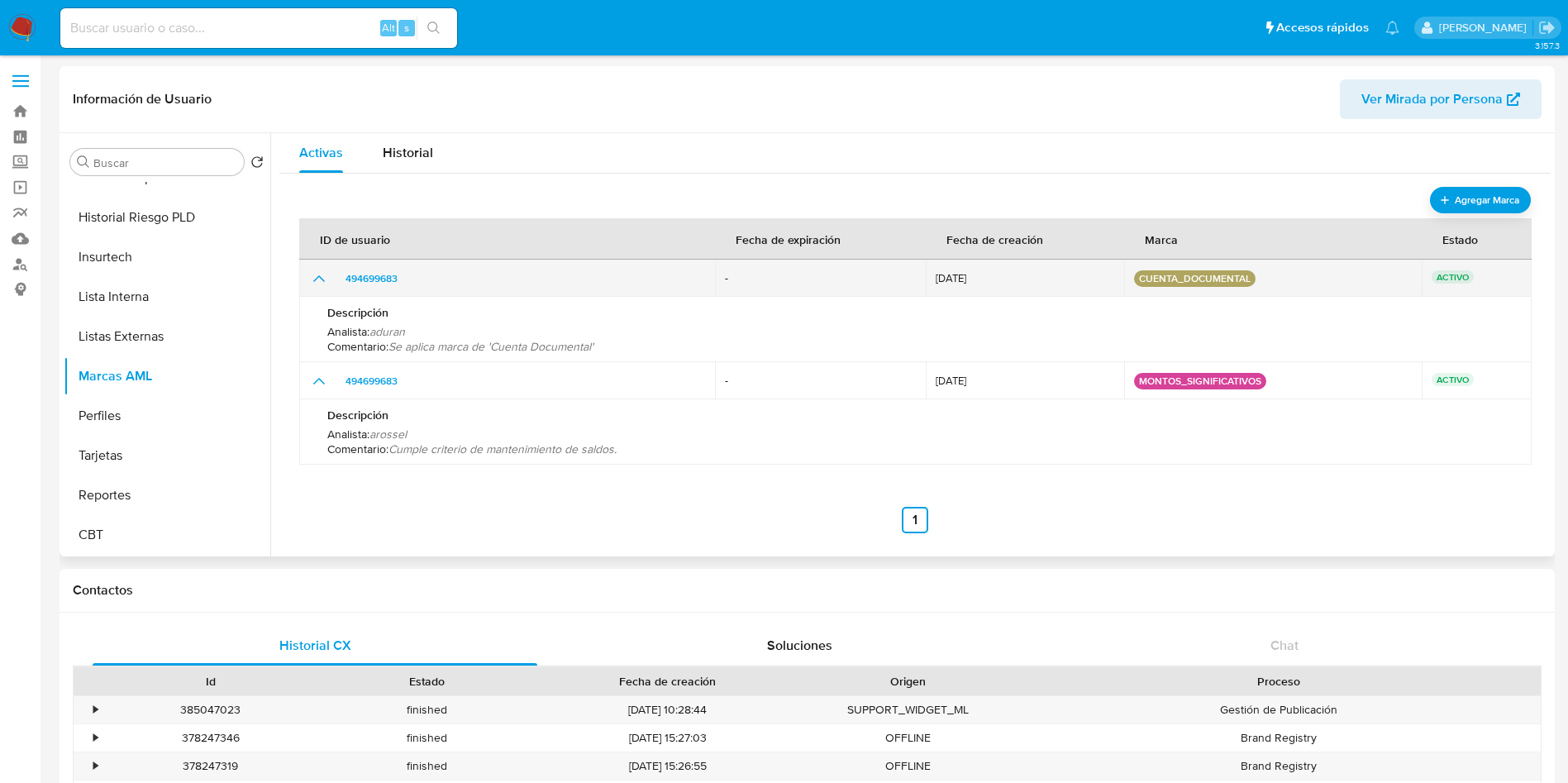
click at [322, 279] on icon "show_hidden_detail_by_id_494699683" at bounding box center [319, 279] width 20 height 20
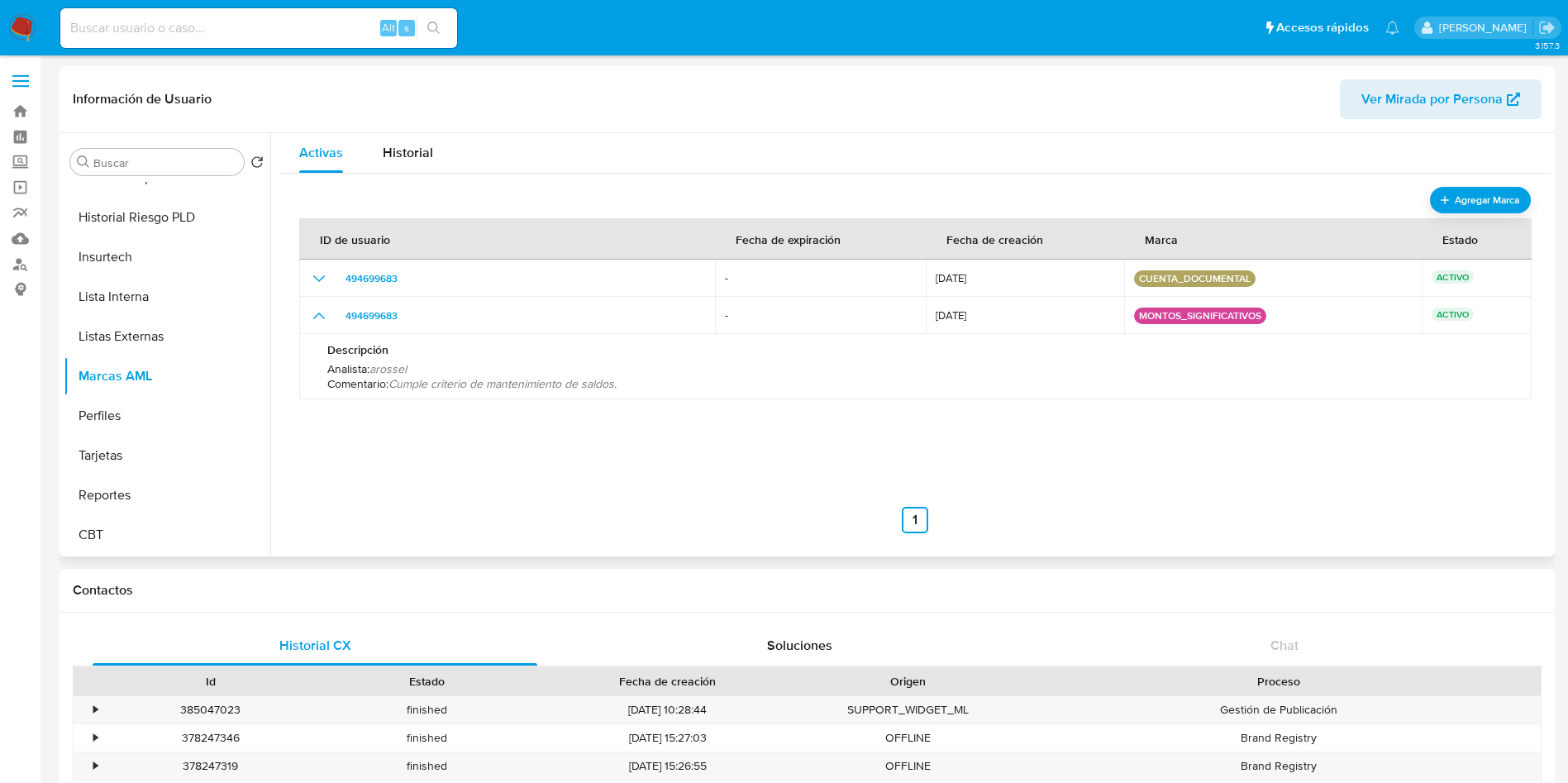
click at [517, 519] on ul "Anterior 1 Siguiente" at bounding box center [914, 519] width 1231 height 27
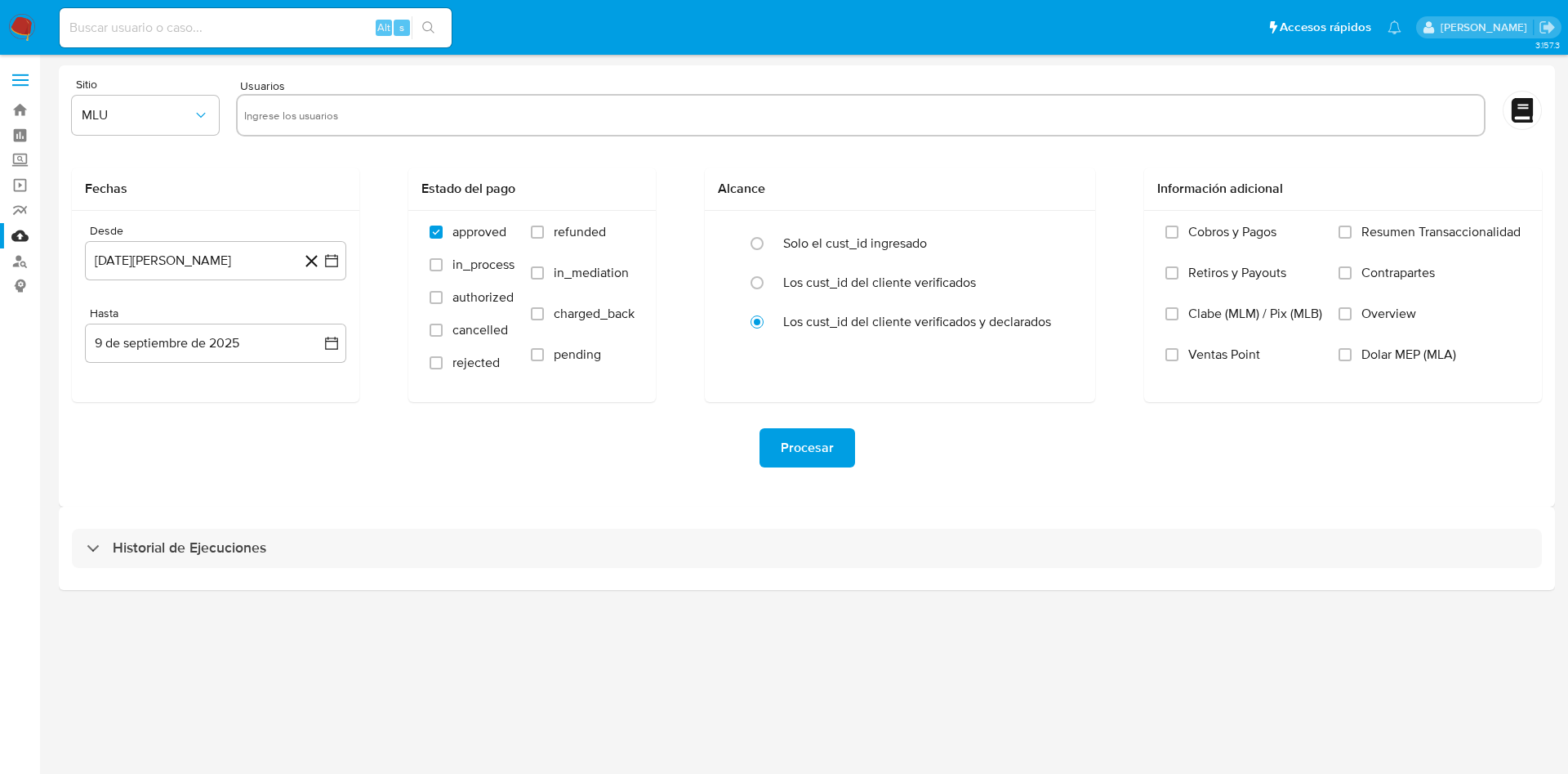
click at [360, 104] on input "text" at bounding box center [861, 115] width 1233 height 26
paste input "1822957513"
type input "1822957513"
click at [334, 264] on icon "button" at bounding box center [332, 261] width 16 height 16
click at [311, 314] on icon "Mes siguiente" at bounding box center [317, 320] width 20 height 20
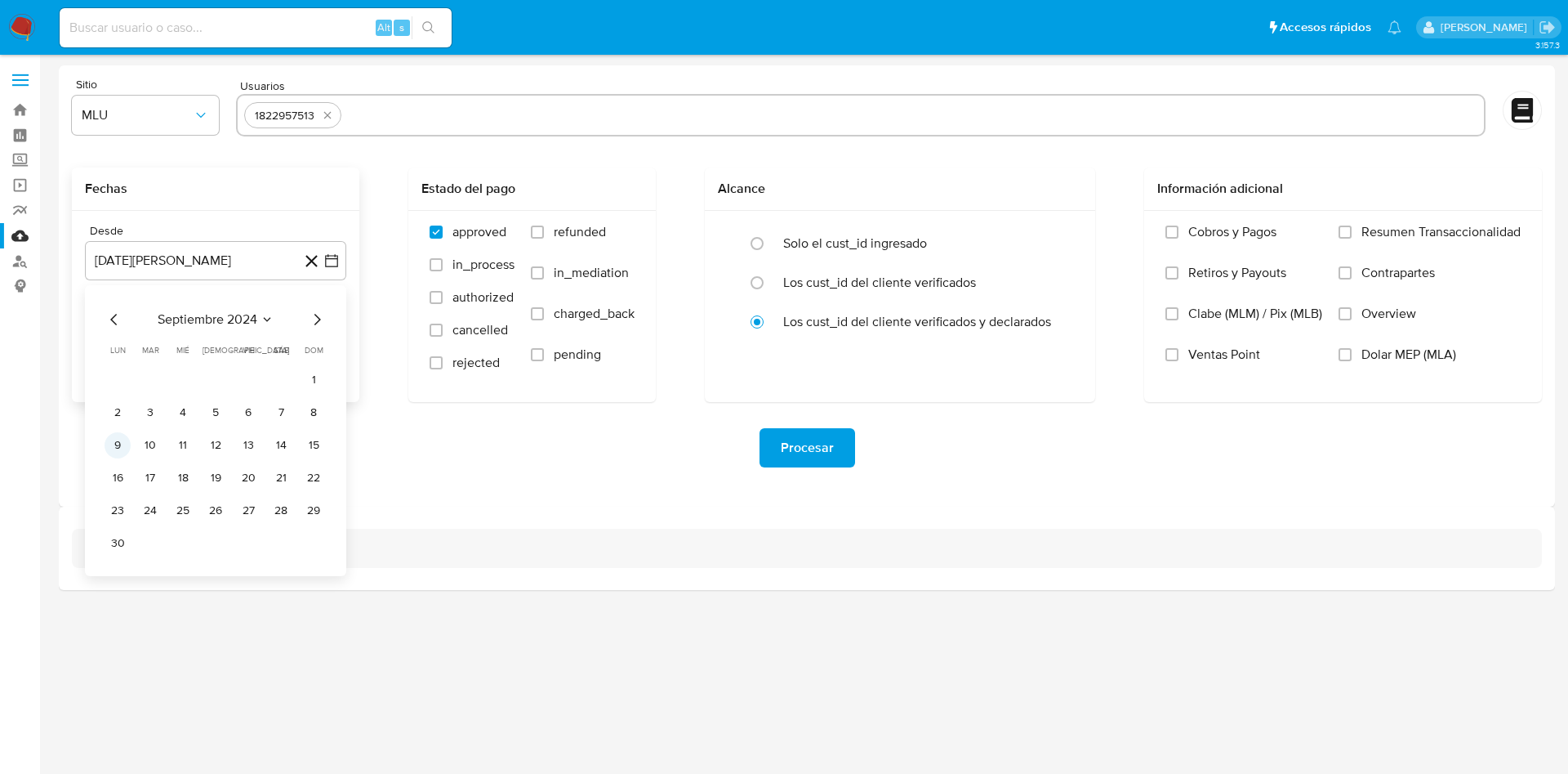
click at [118, 444] on button "9" at bounding box center [118, 445] width 26 height 26
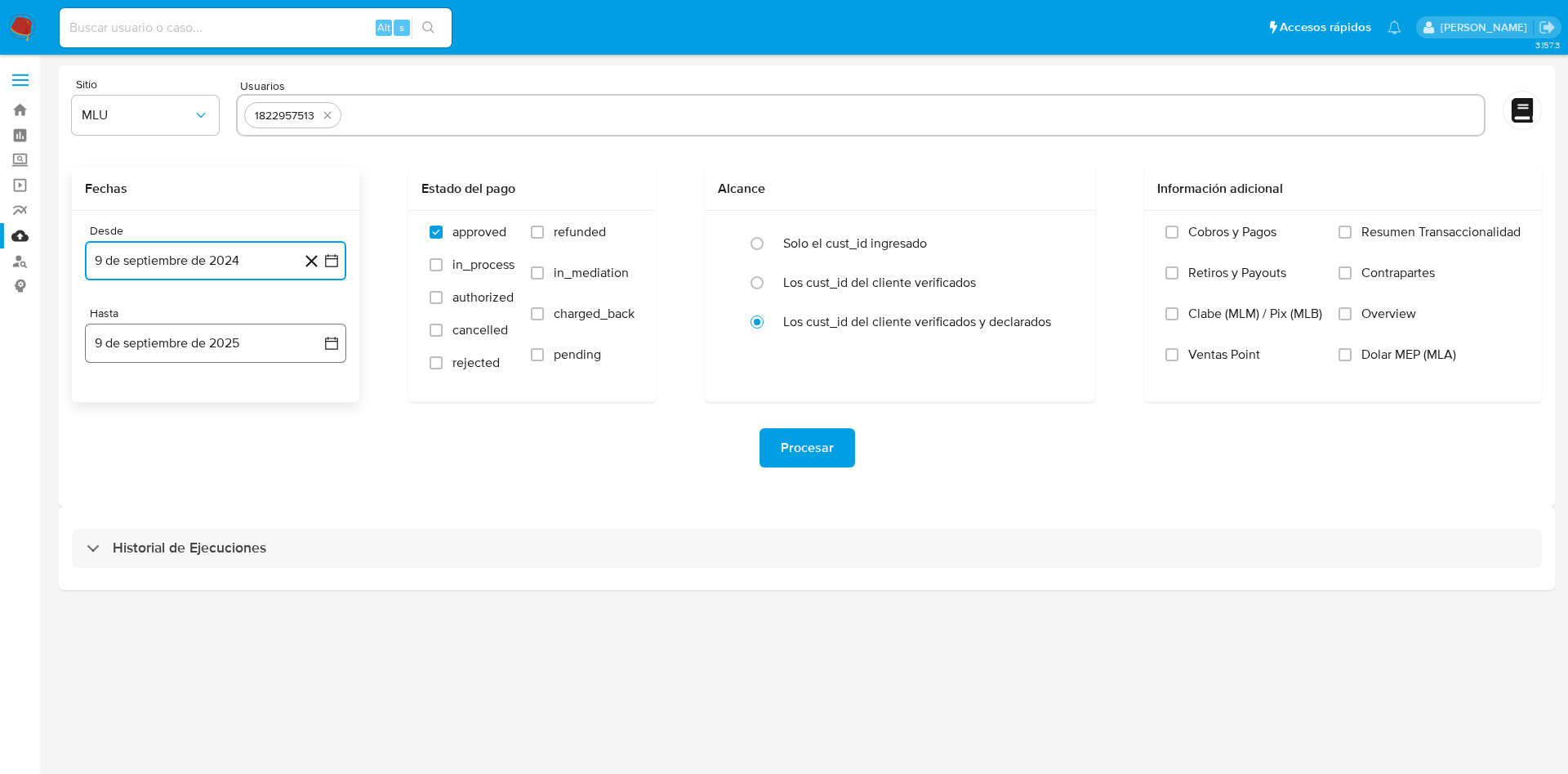
click at [336, 342] on icon "button" at bounding box center [332, 343] width 16 height 16
click at [121, 494] on button "8" at bounding box center [118, 495] width 26 height 26
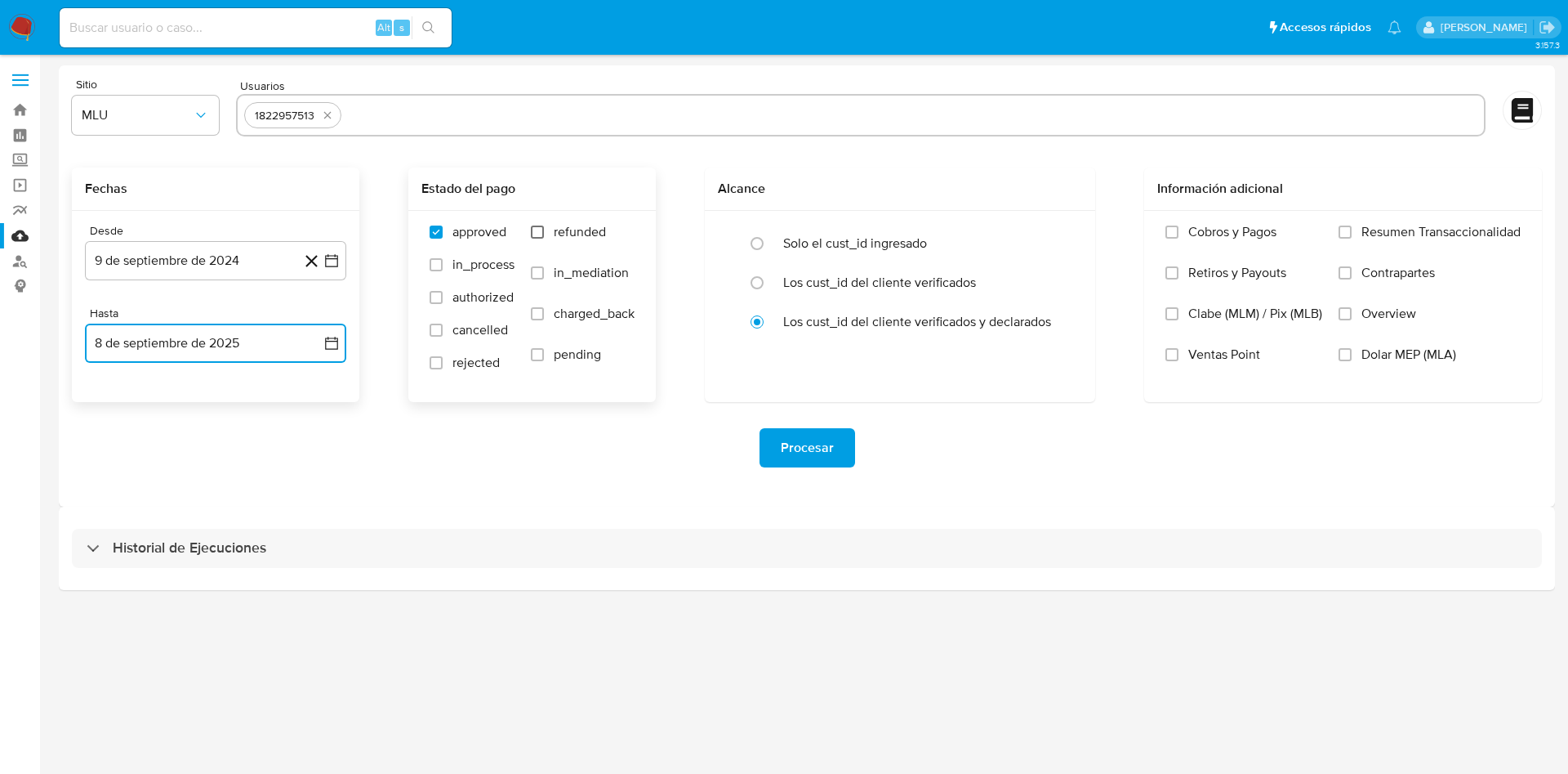
click at [533, 225] on input "refunded" at bounding box center [537, 232] width 13 height 13
checkbox input "true"
click at [534, 319] on input "charged_back" at bounding box center [537, 314] width 13 height 13
checkbox input "true"
click at [831, 449] on span "Procesar" at bounding box center [808, 447] width 53 height 36
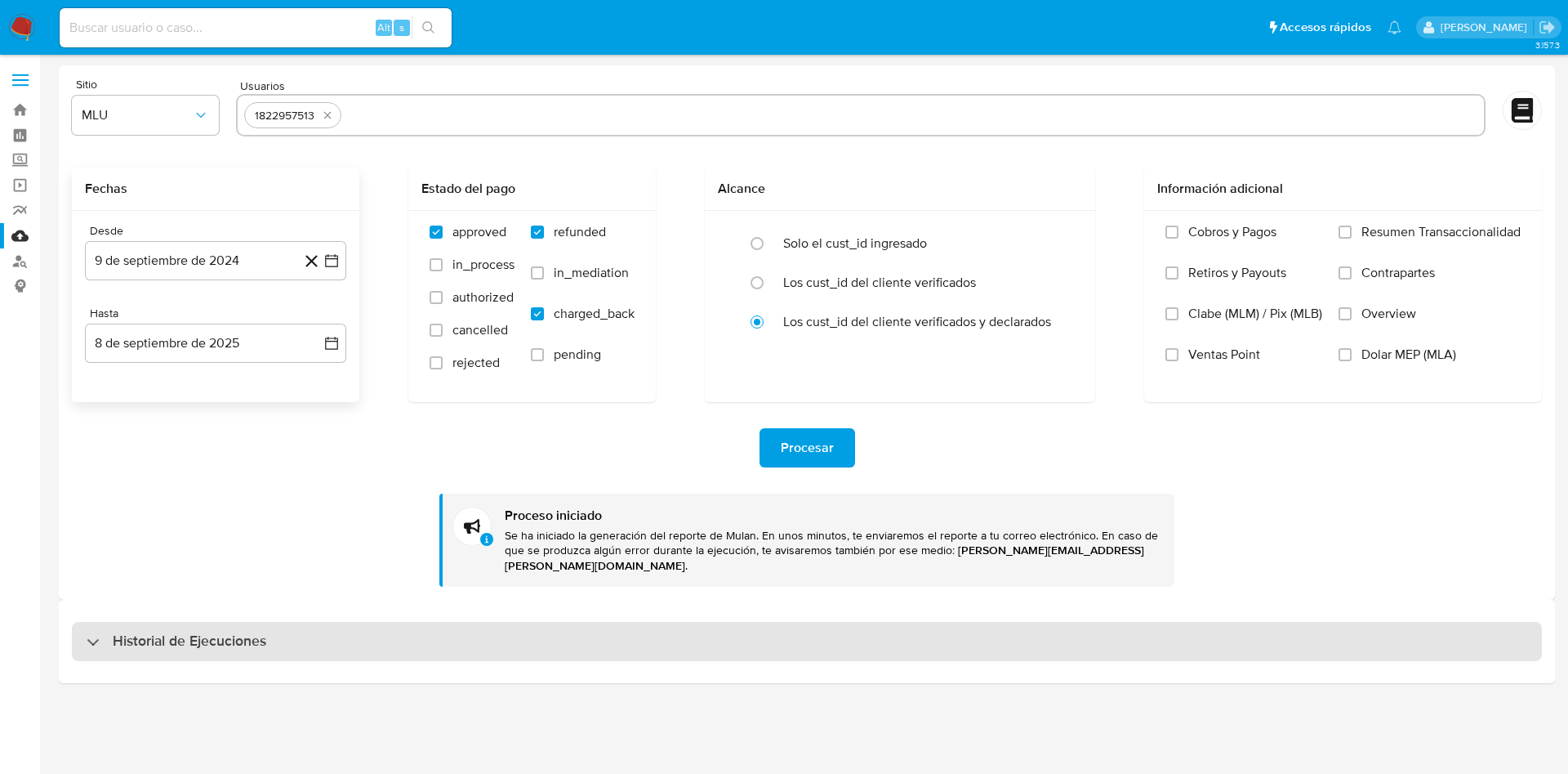
click at [282, 635] on div "Historial de Ejecuciones" at bounding box center [807, 641] width 1470 height 39
select select "10"
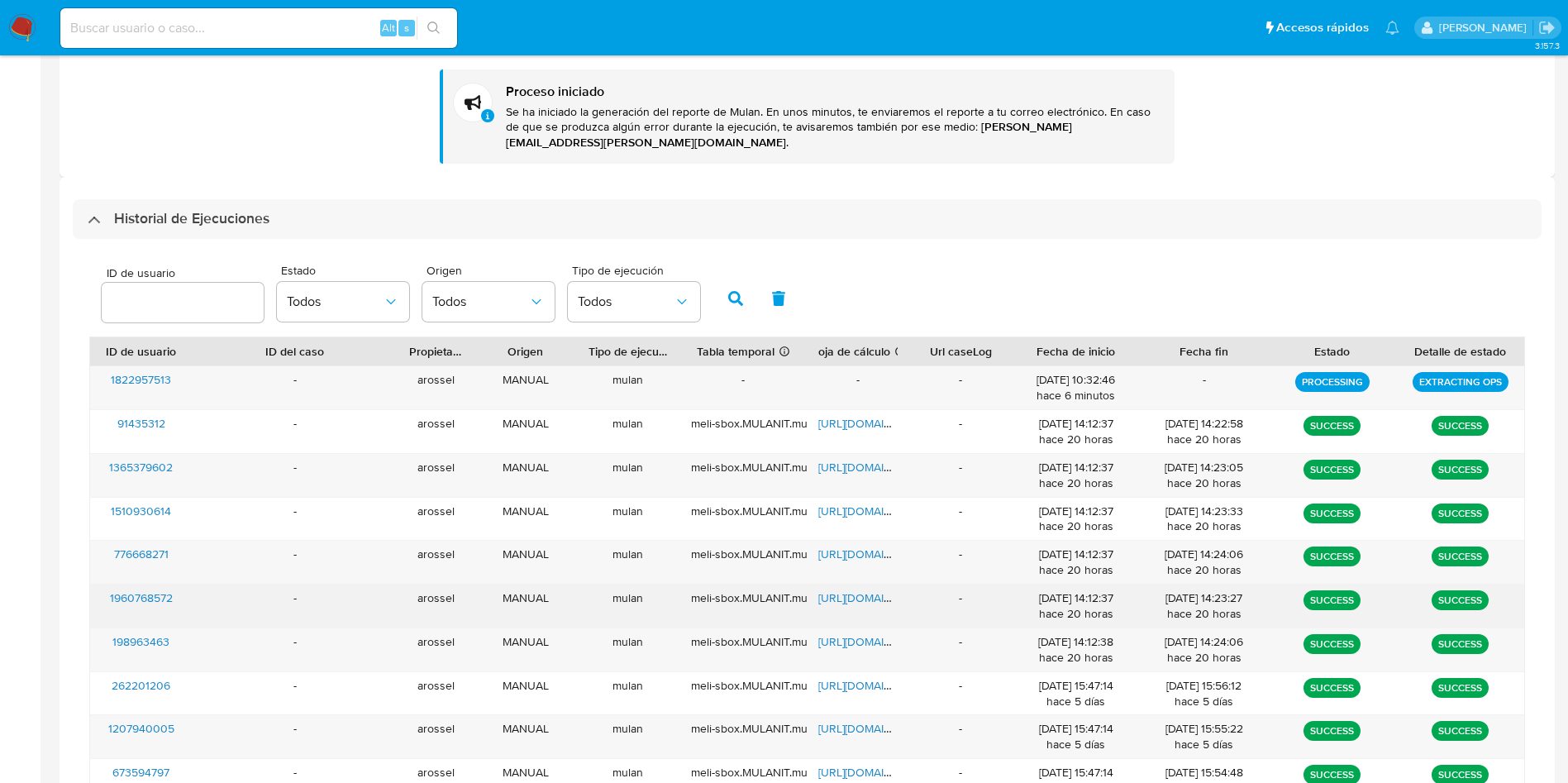
scroll to position [528, 0]
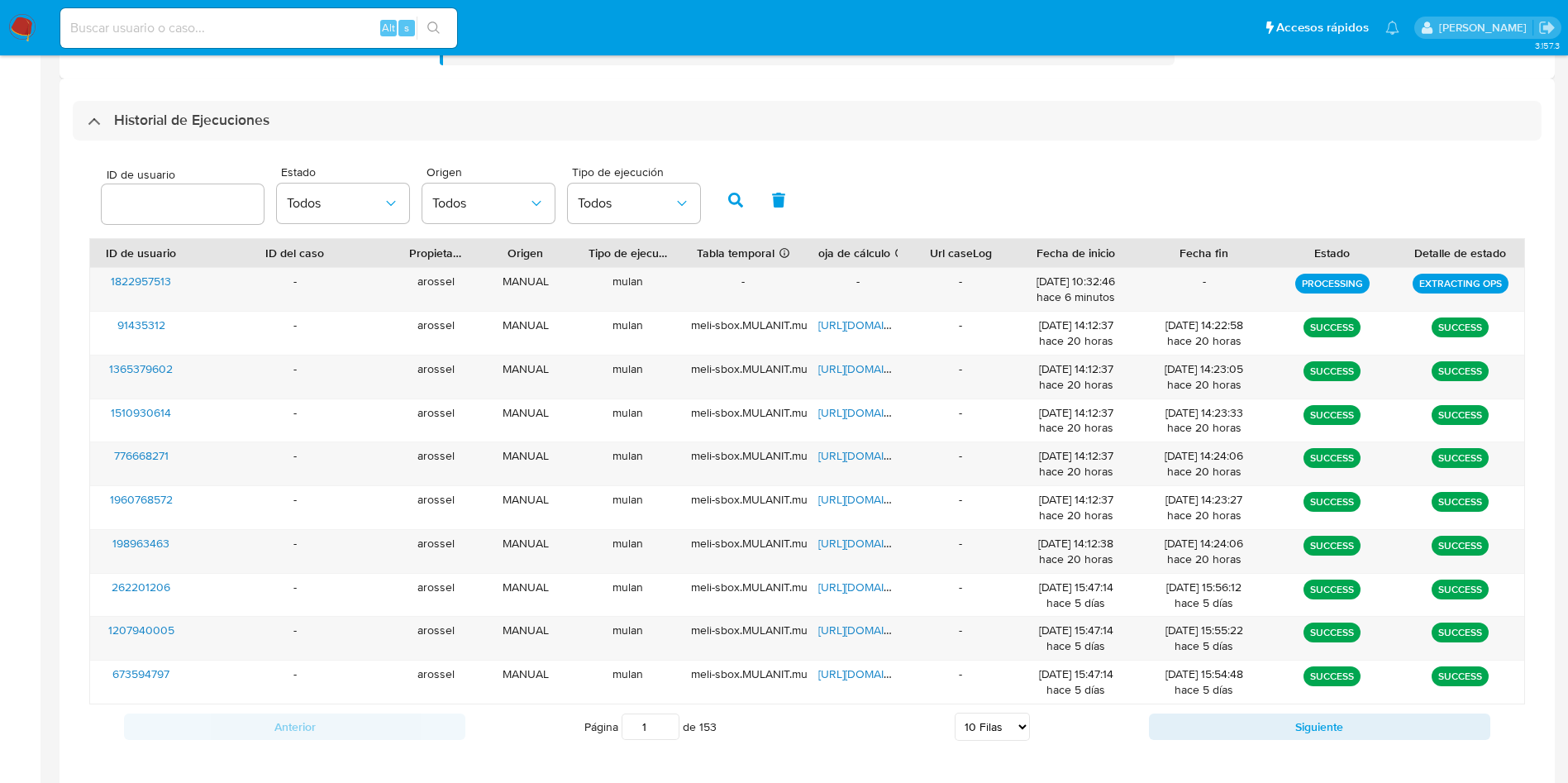
click at [309, 140] on div "ID de usuario Estado Todos Origen Todos Tipo de ejecución Todos ID de usuario I…" at bounding box center [807, 452] width 1468 height 624
click at [311, 110] on div "Historial de Ejecuciones" at bounding box center [807, 120] width 1468 height 40
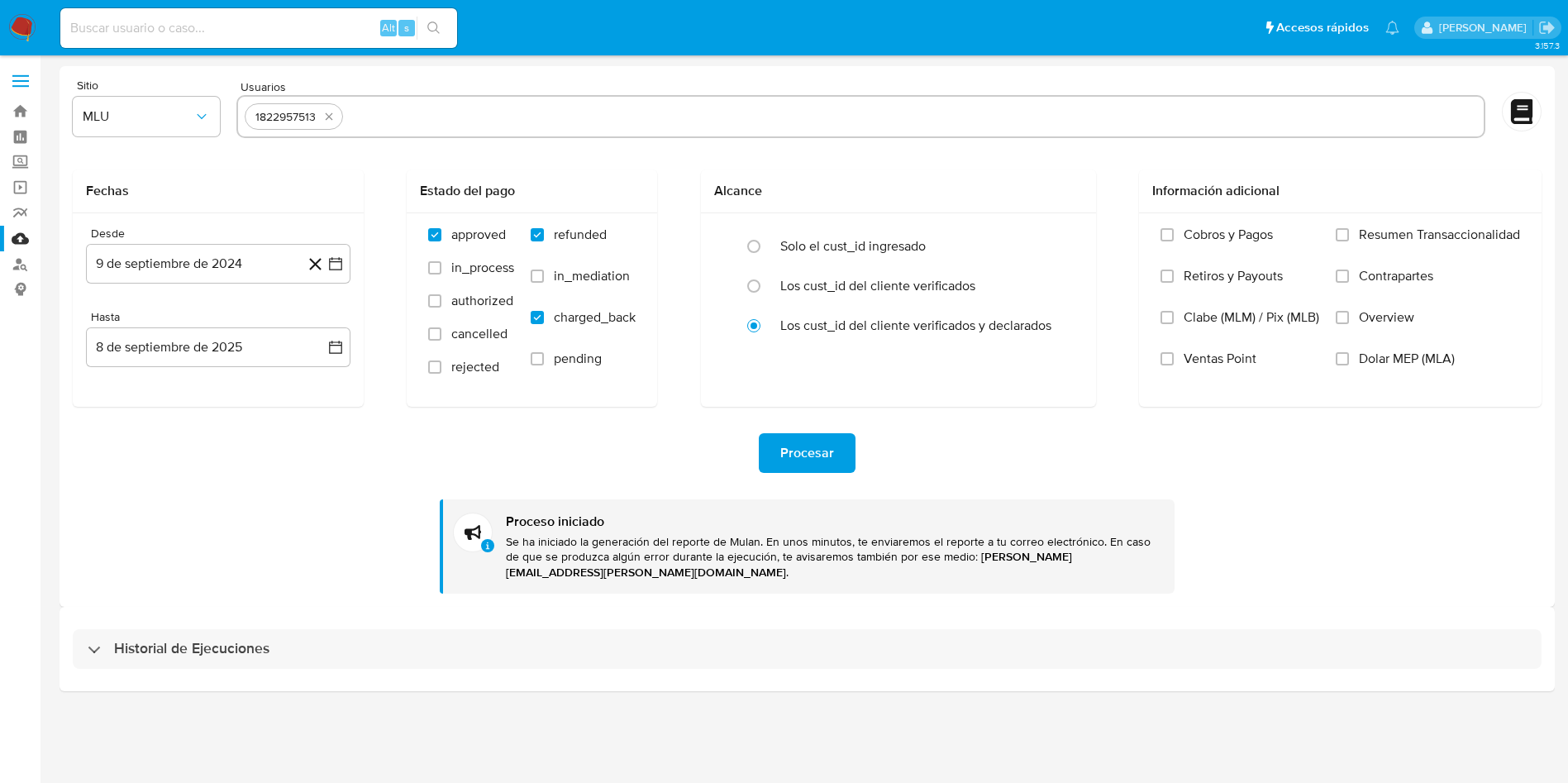
scroll to position [0, 0]
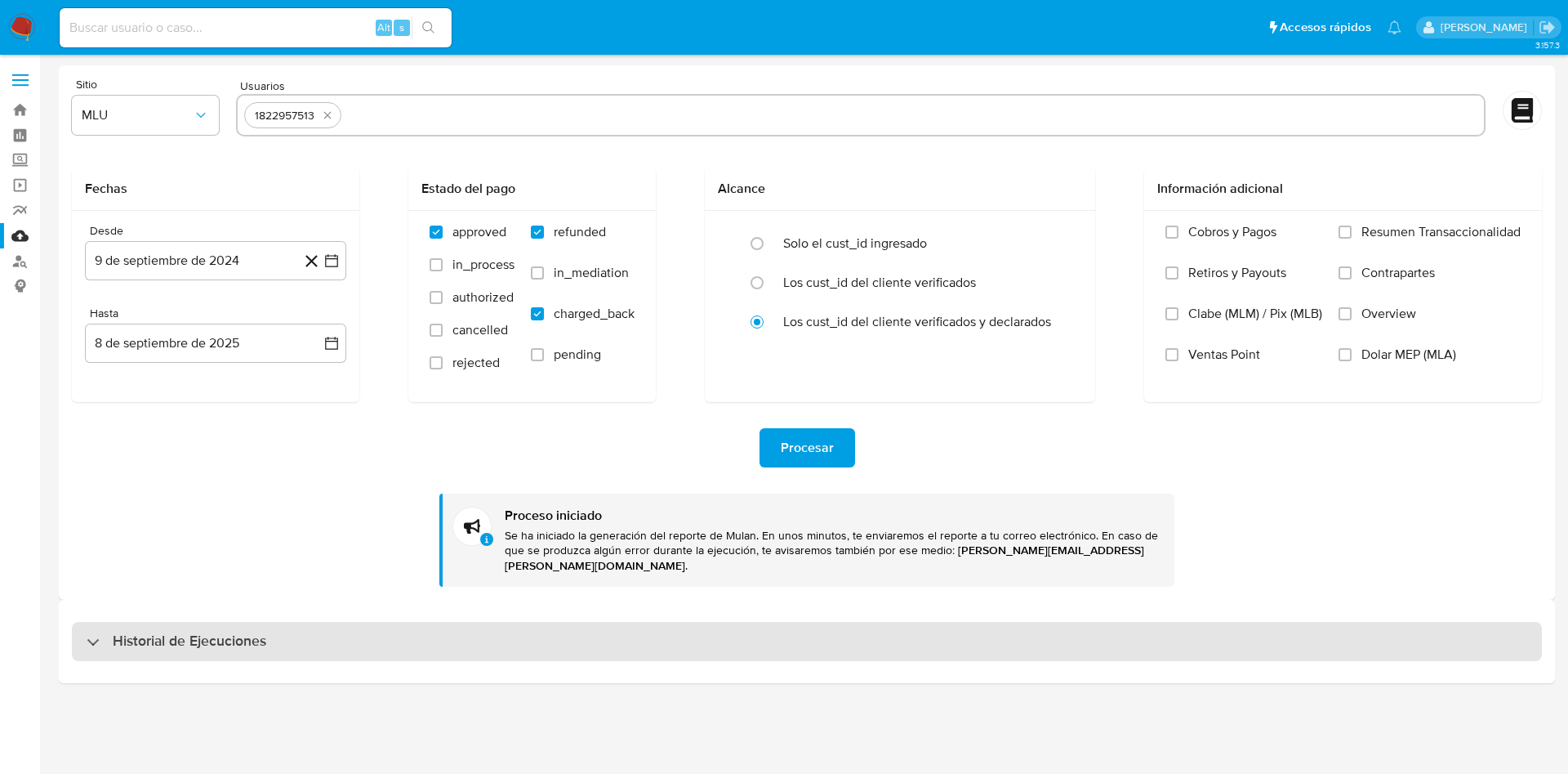
click at [307, 637] on div "Historial de Ejecuciones" at bounding box center [807, 641] width 1470 height 39
select select "10"
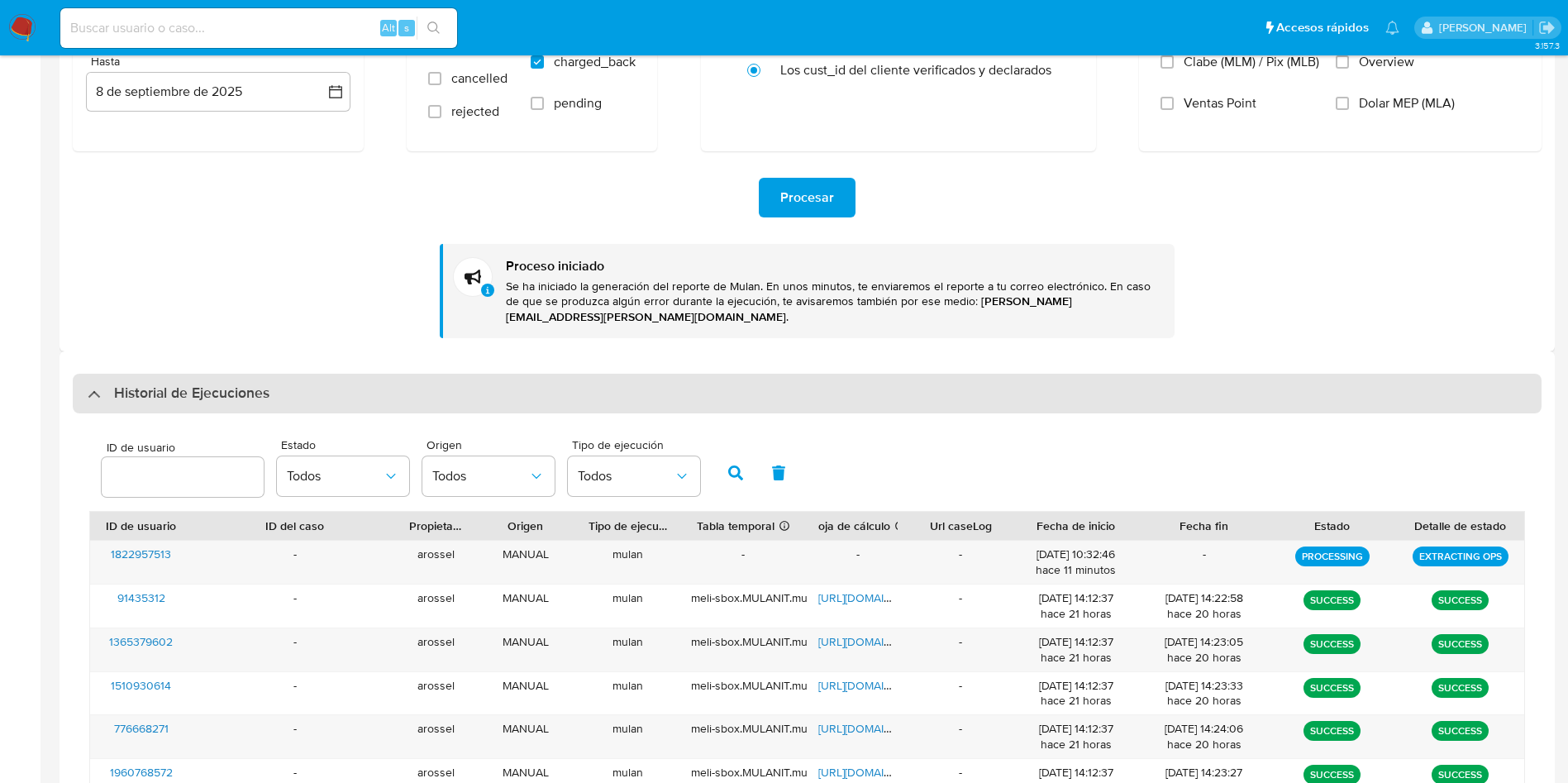
scroll to position [496, 0]
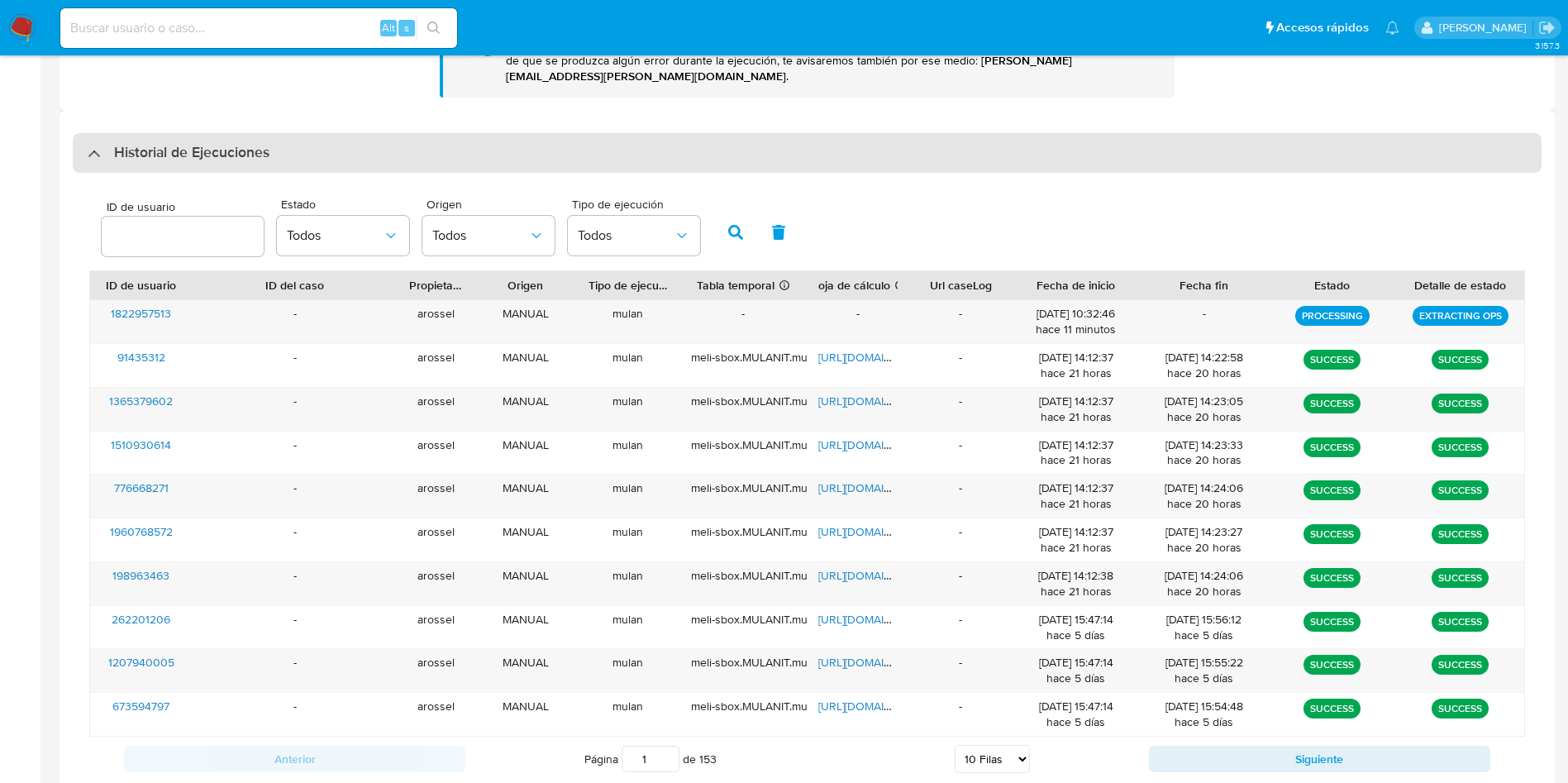
click at [1464, 133] on div "Historial de Ejecuciones" at bounding box center [807, 152] width 1468 height 40
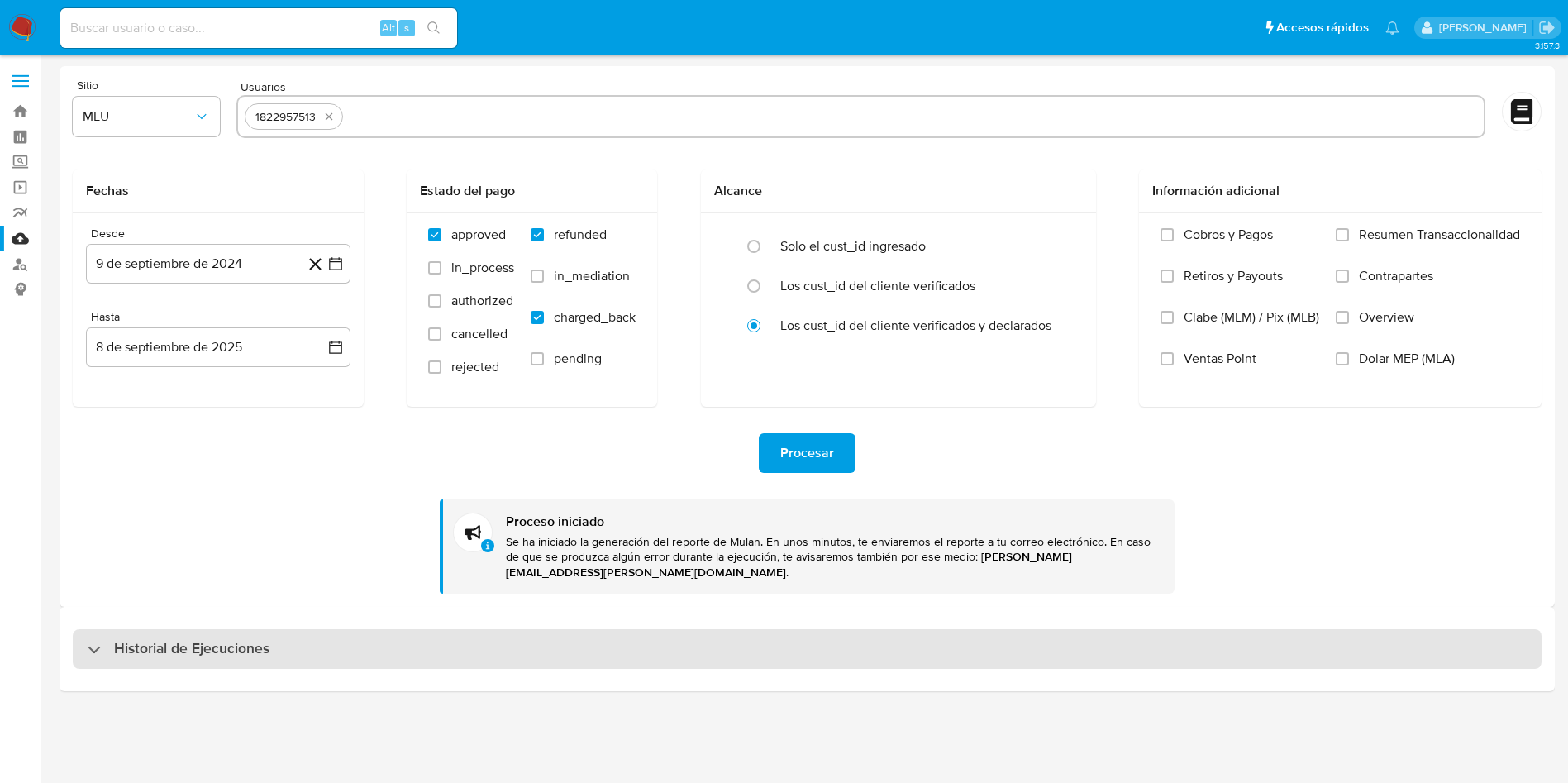
scroll to position [0, 0]
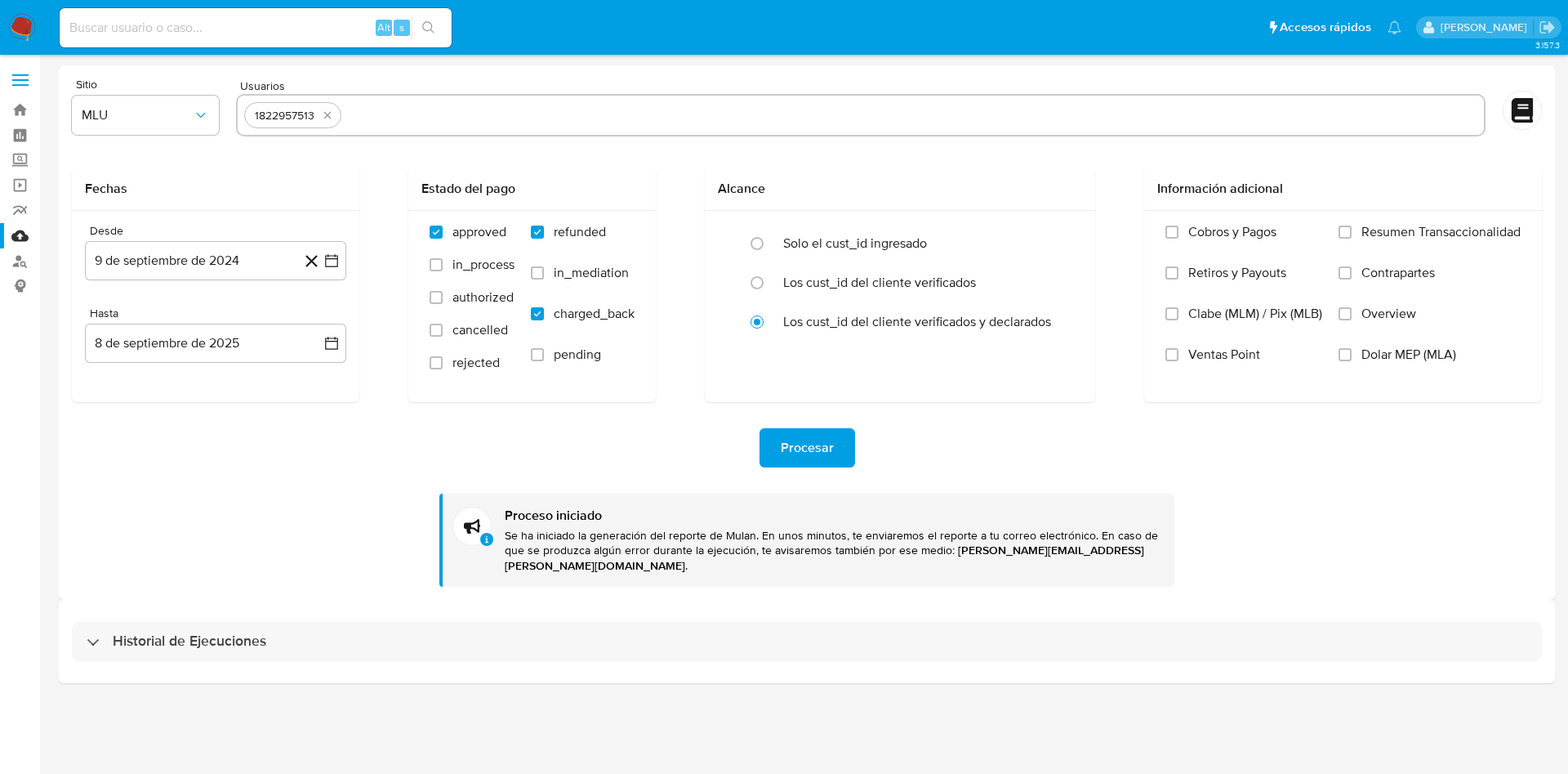
click at [1403, 87] on div "Usuarios 1822957513" at bounding box center [861, 108] width 1250 height 61
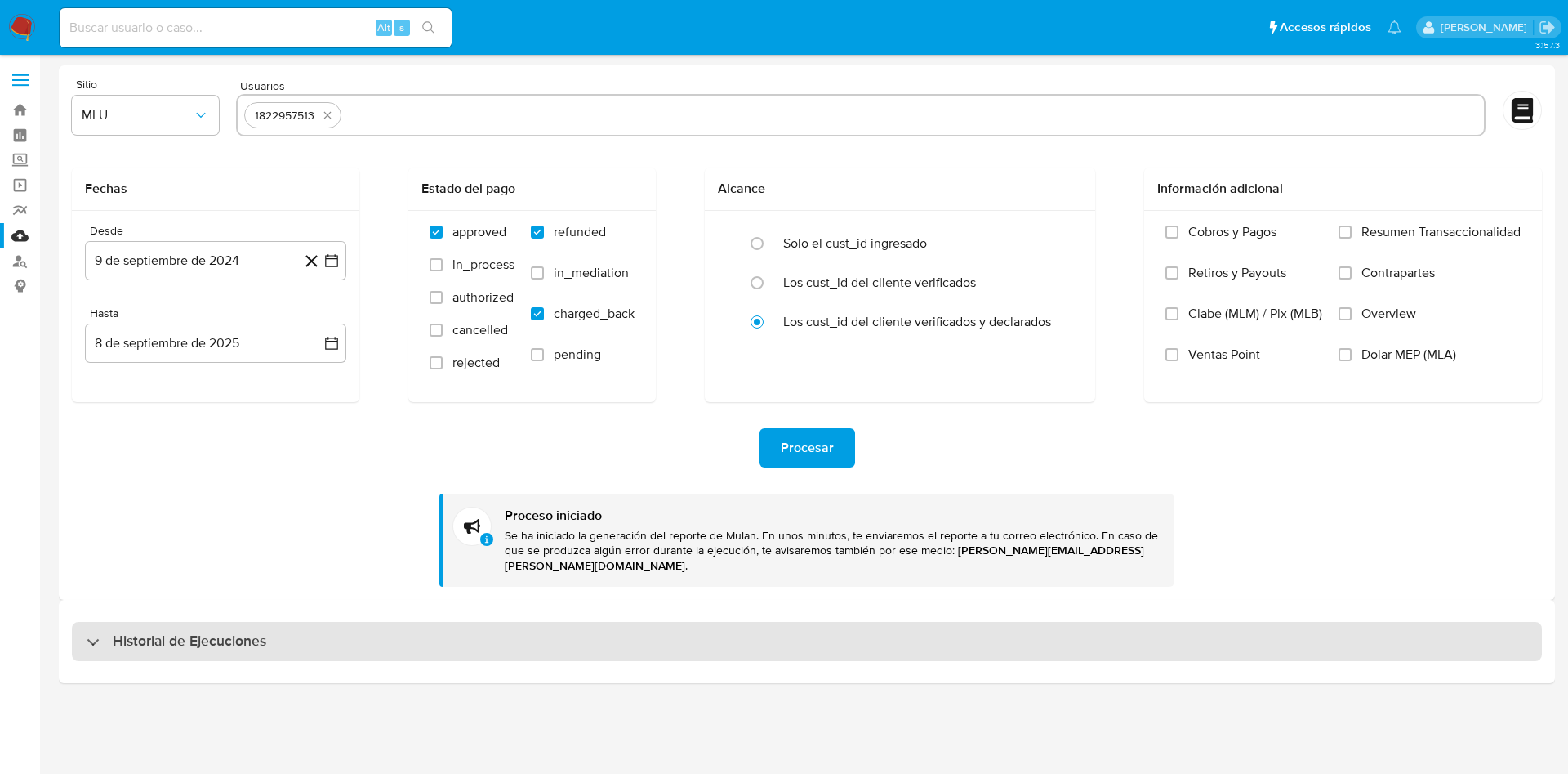
drag, startPoint x: 303, startPoint y: 623, endPoint x: 316, endPoint y: 606, distance: 21.4
click at [304, 623] on div "Historial de Ejecuciones" at bounding box center [807, 641] width 1470 height 39
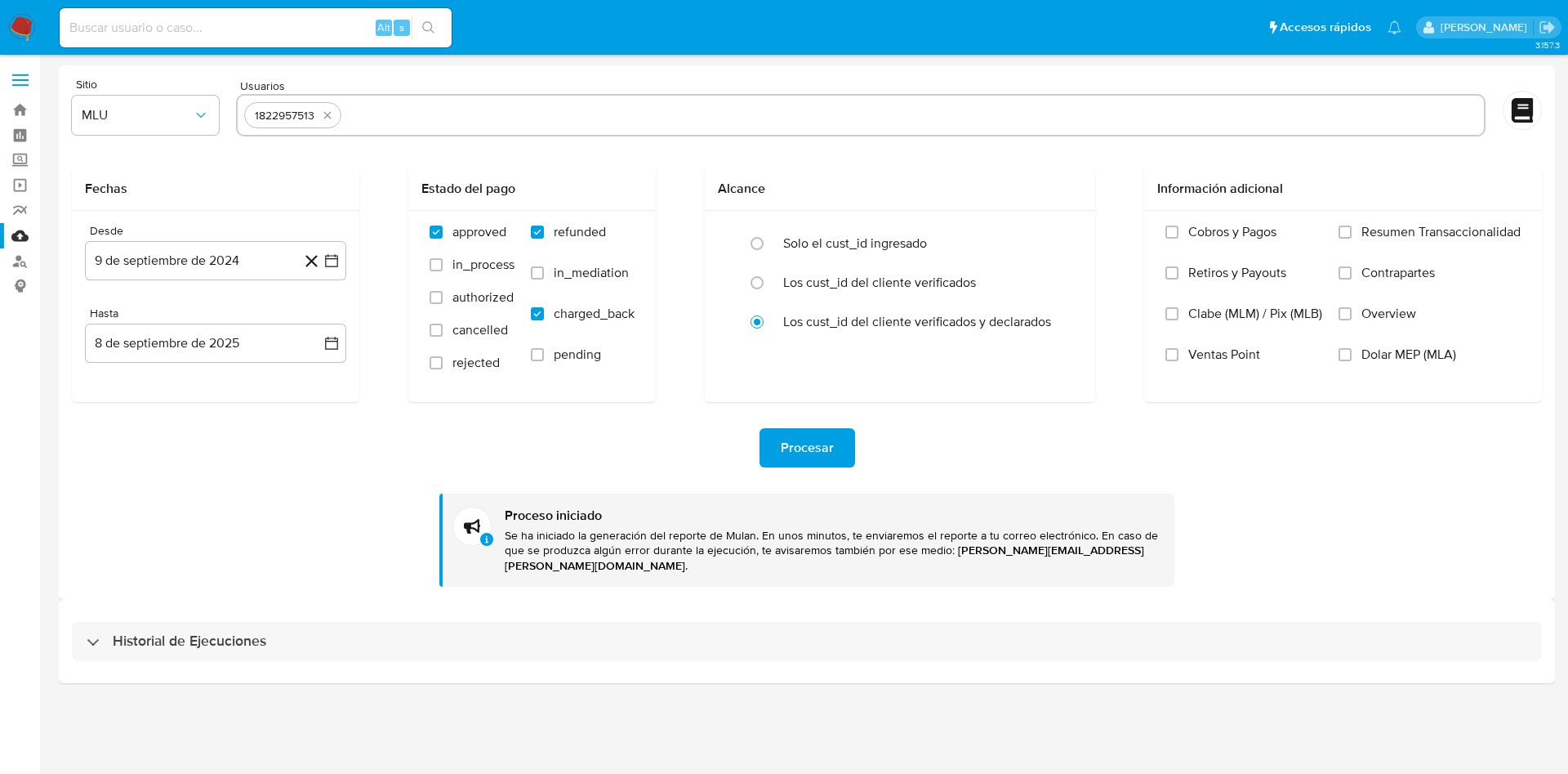
select select "10"
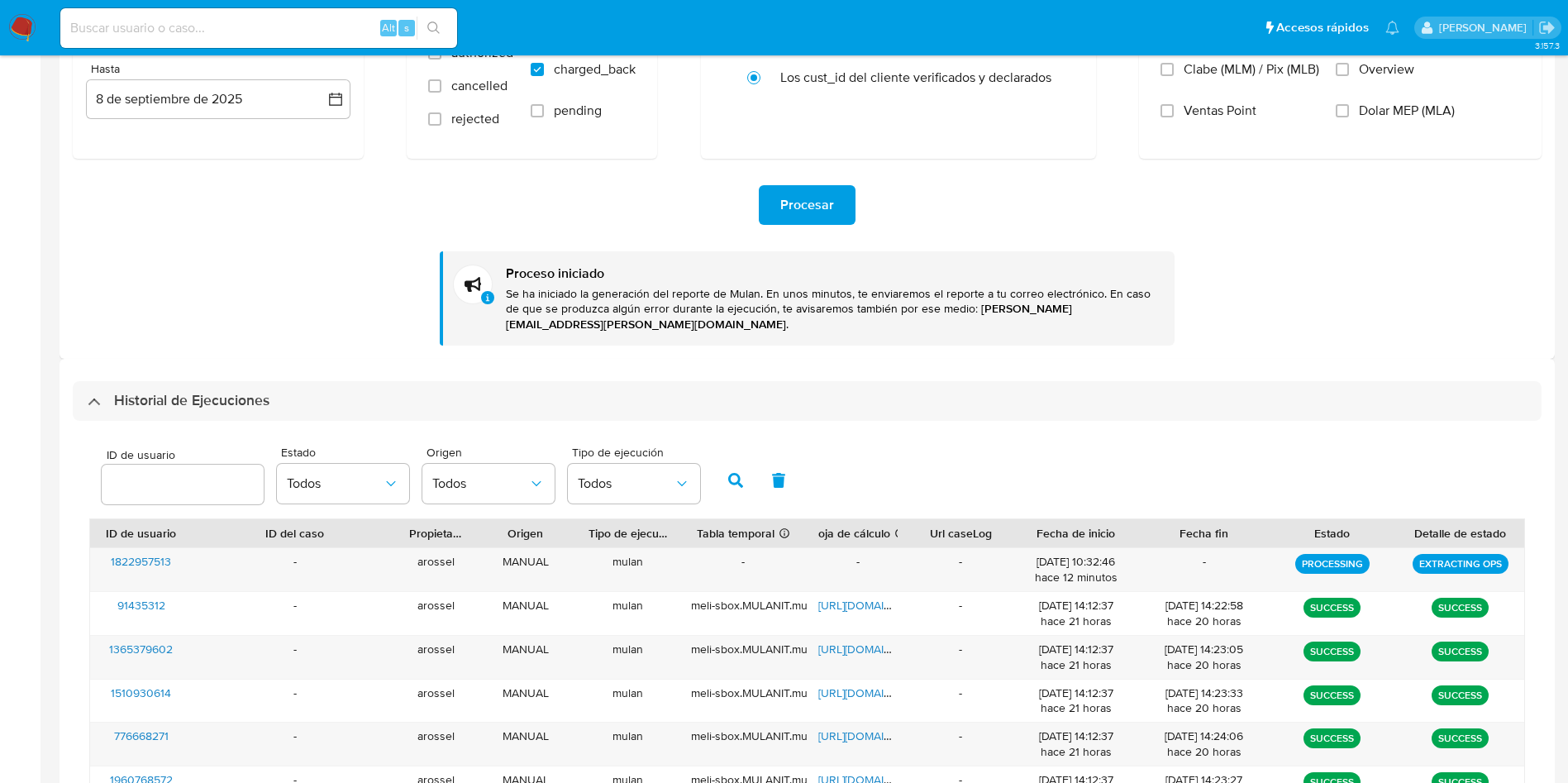
scroll to position [372, 0]
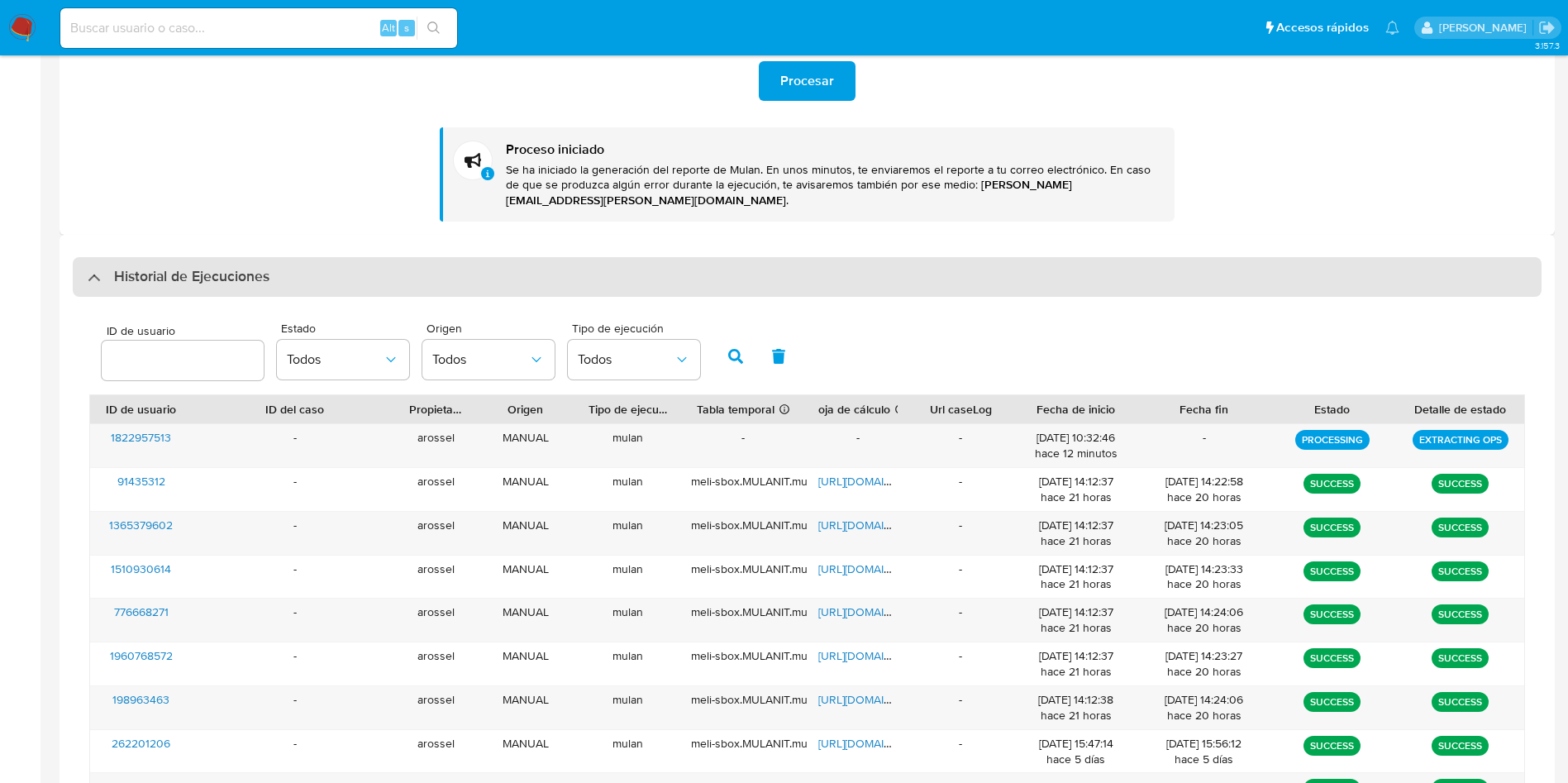
click at [243, 267] on h3 "Historial de Ejecuciones" at bounding box center [192, 277] width 155 height 20
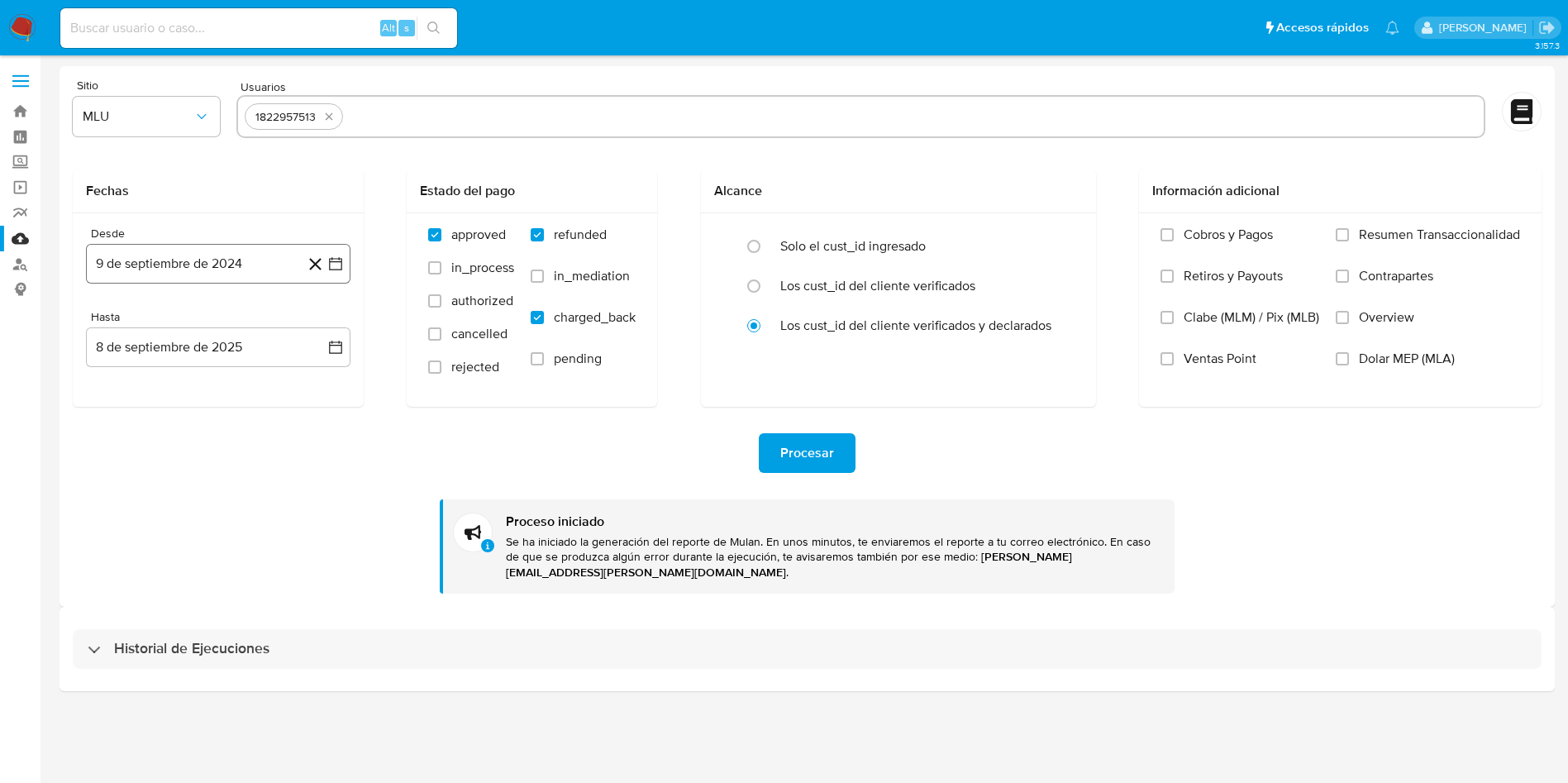
scroll to position [0, 0]
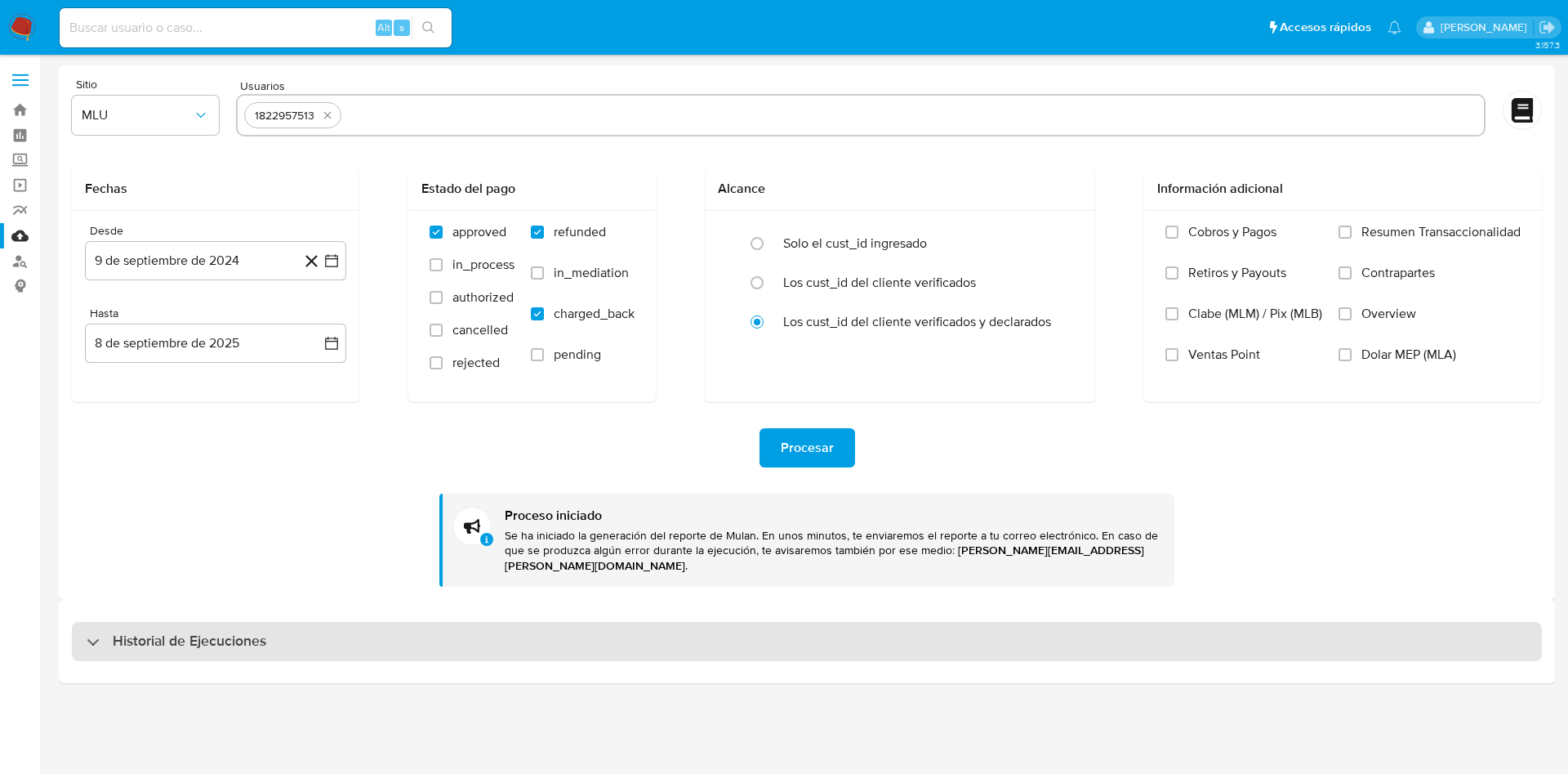
click at [195, 632] on h3 "Historial de Ejecuciones" at bounding box center [190, 642] width 153 height 20
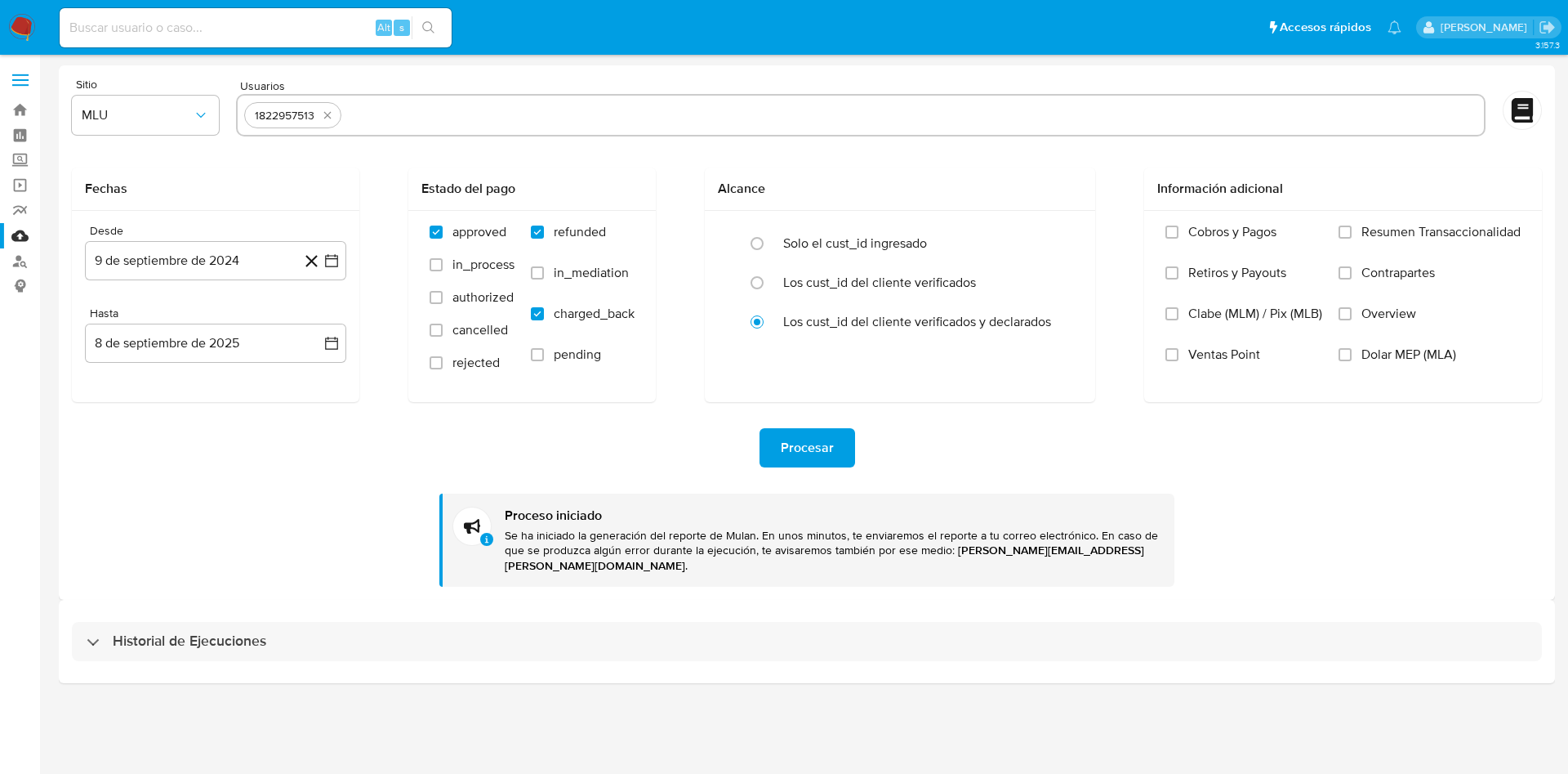
select select "10"
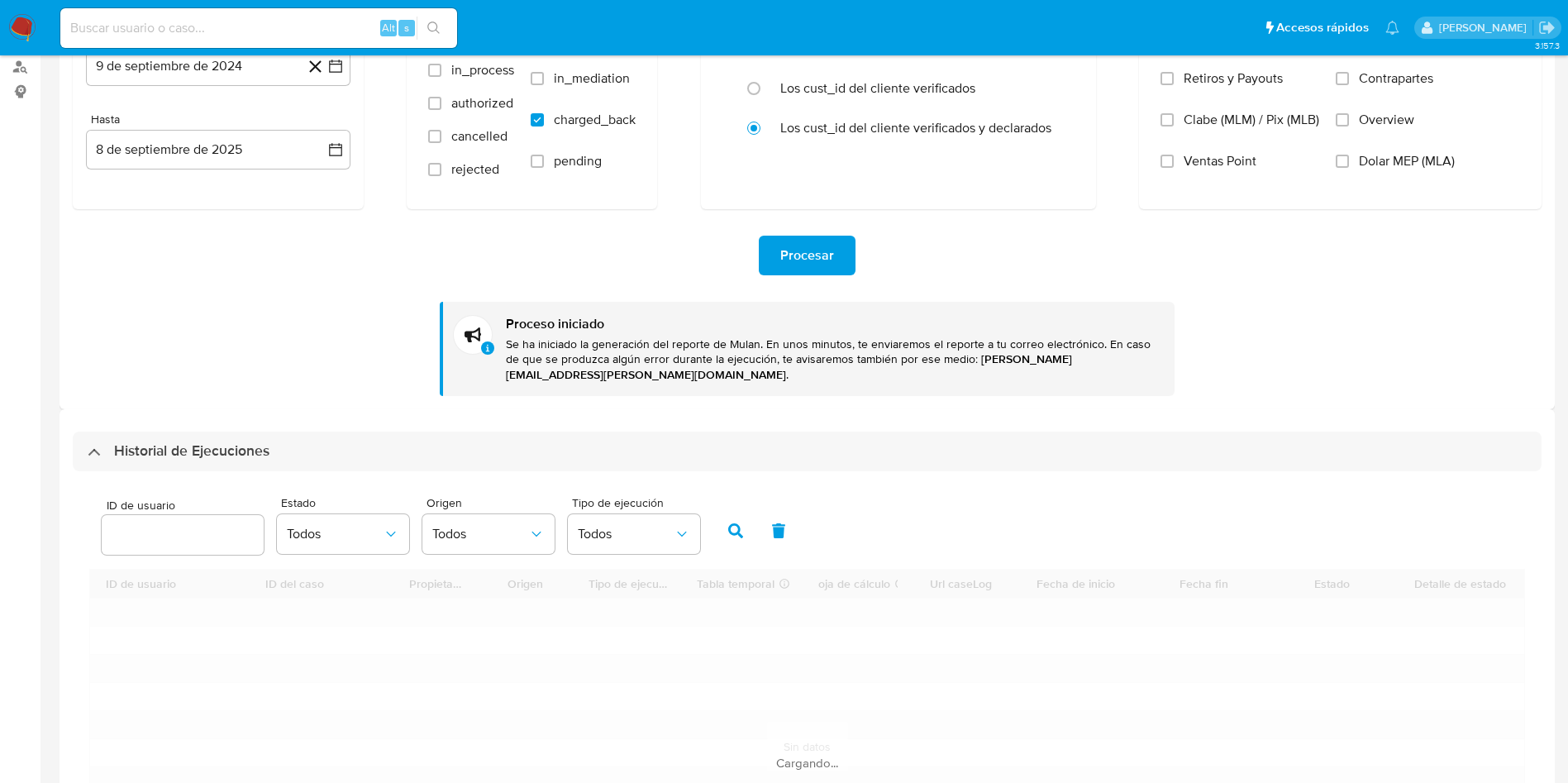
scroll to position [372, 0]
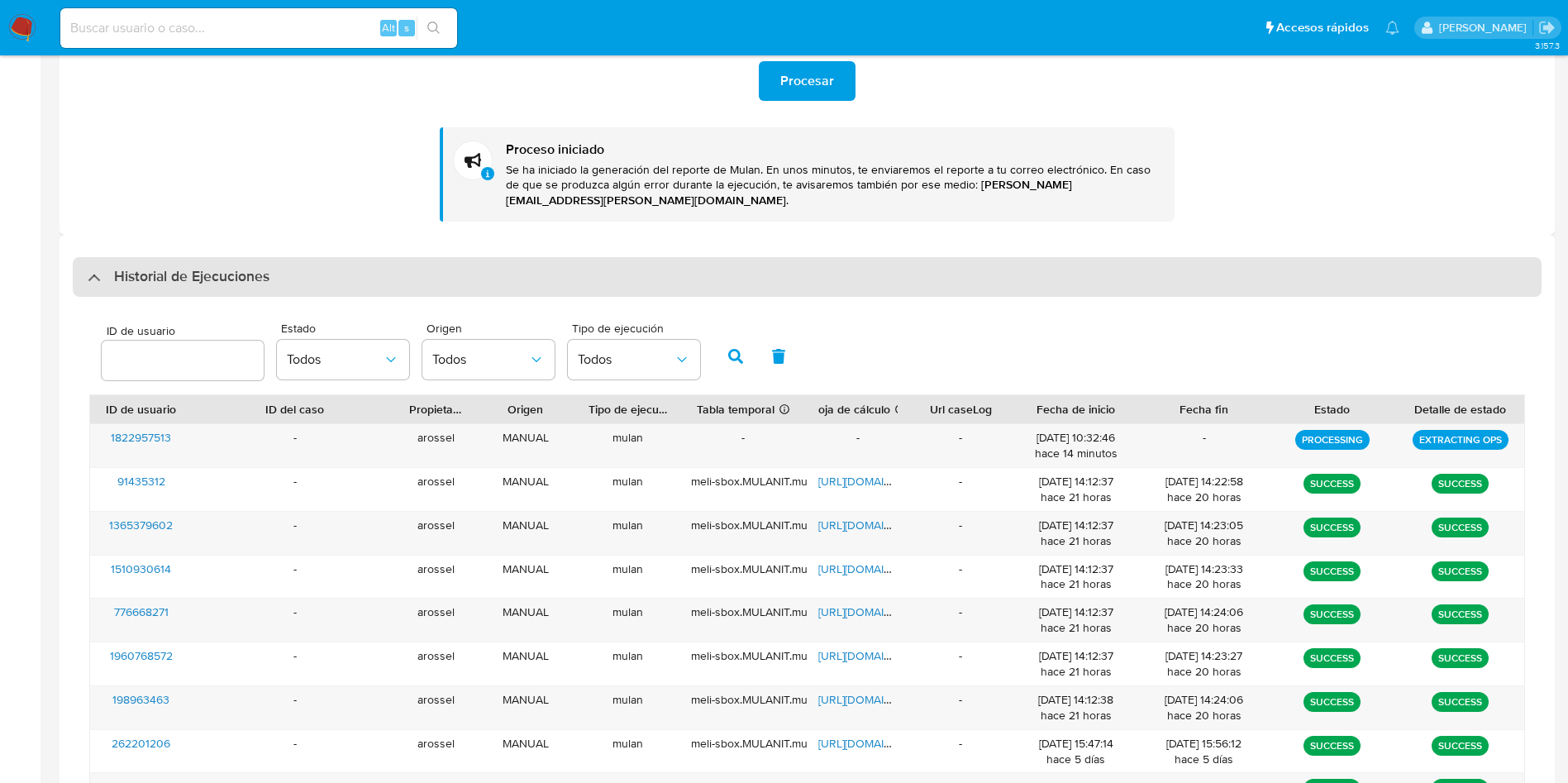
click at [282, 258] on div "Historial de Ejecuciones" at bounding box center [807, 277] width 1468 height 40
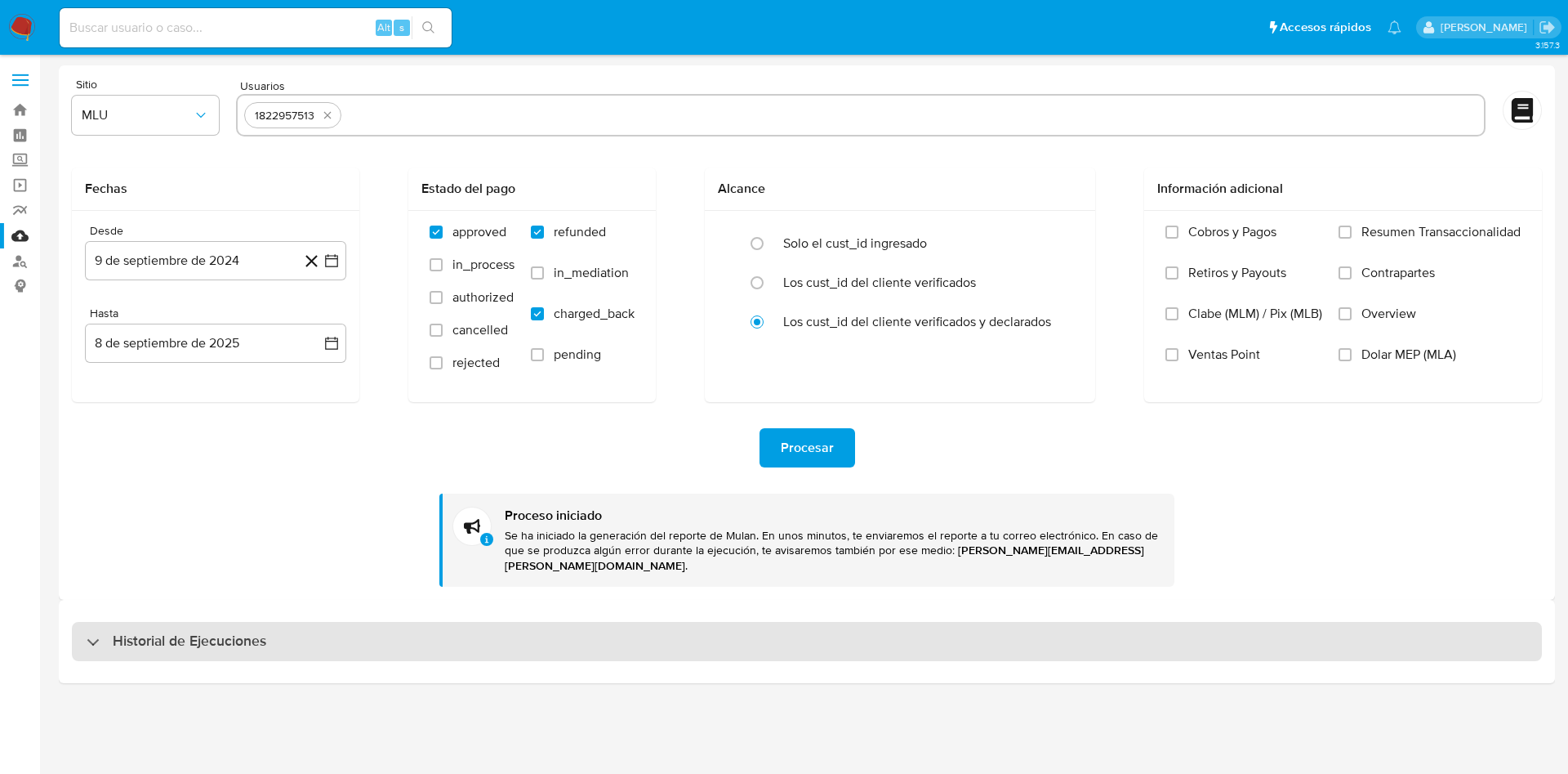
click at [253, 635] on h3 "Historial de Ejecuciones" at bounding box center [190, 642] width 153 height 20
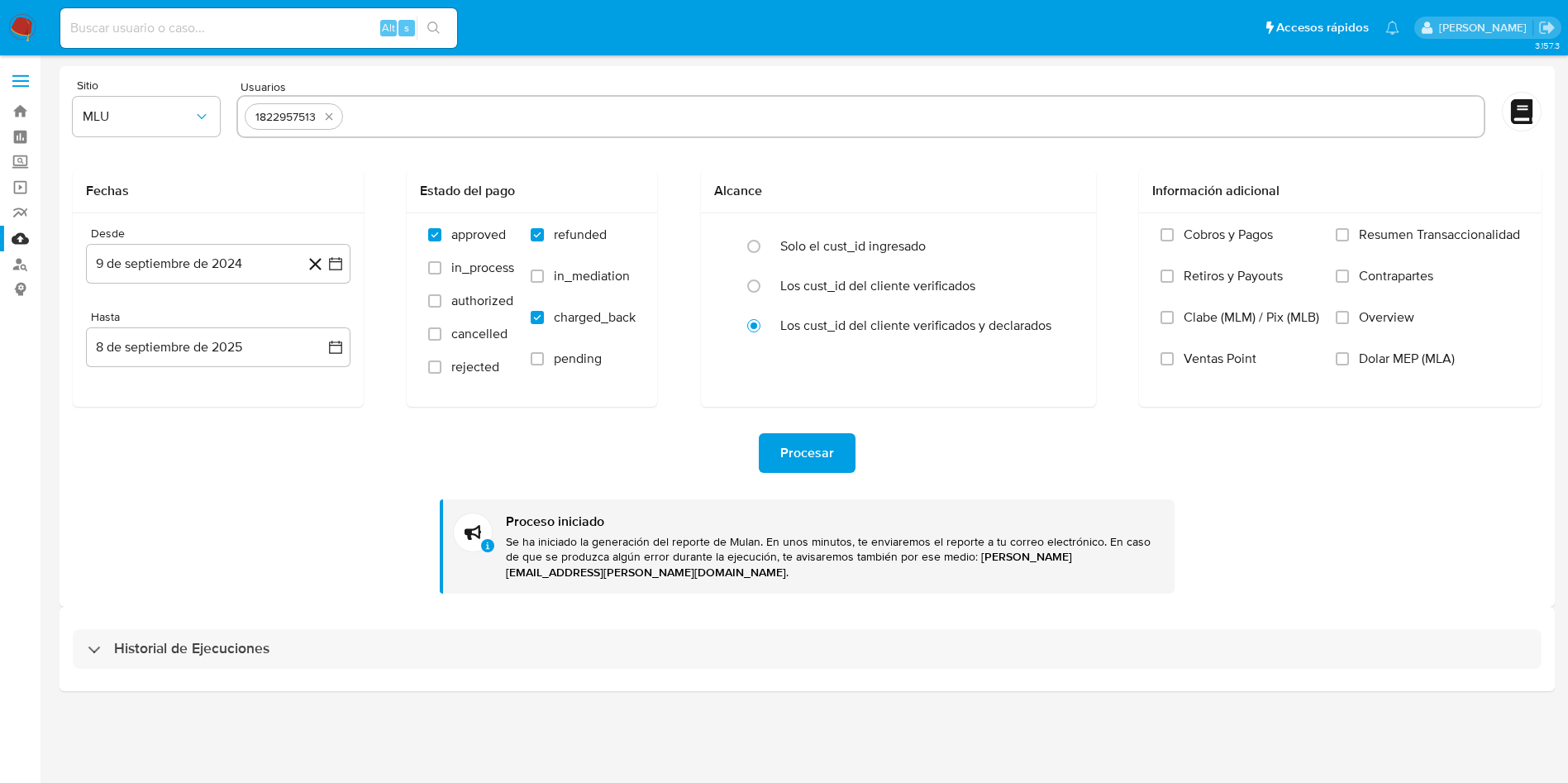
select select "10"
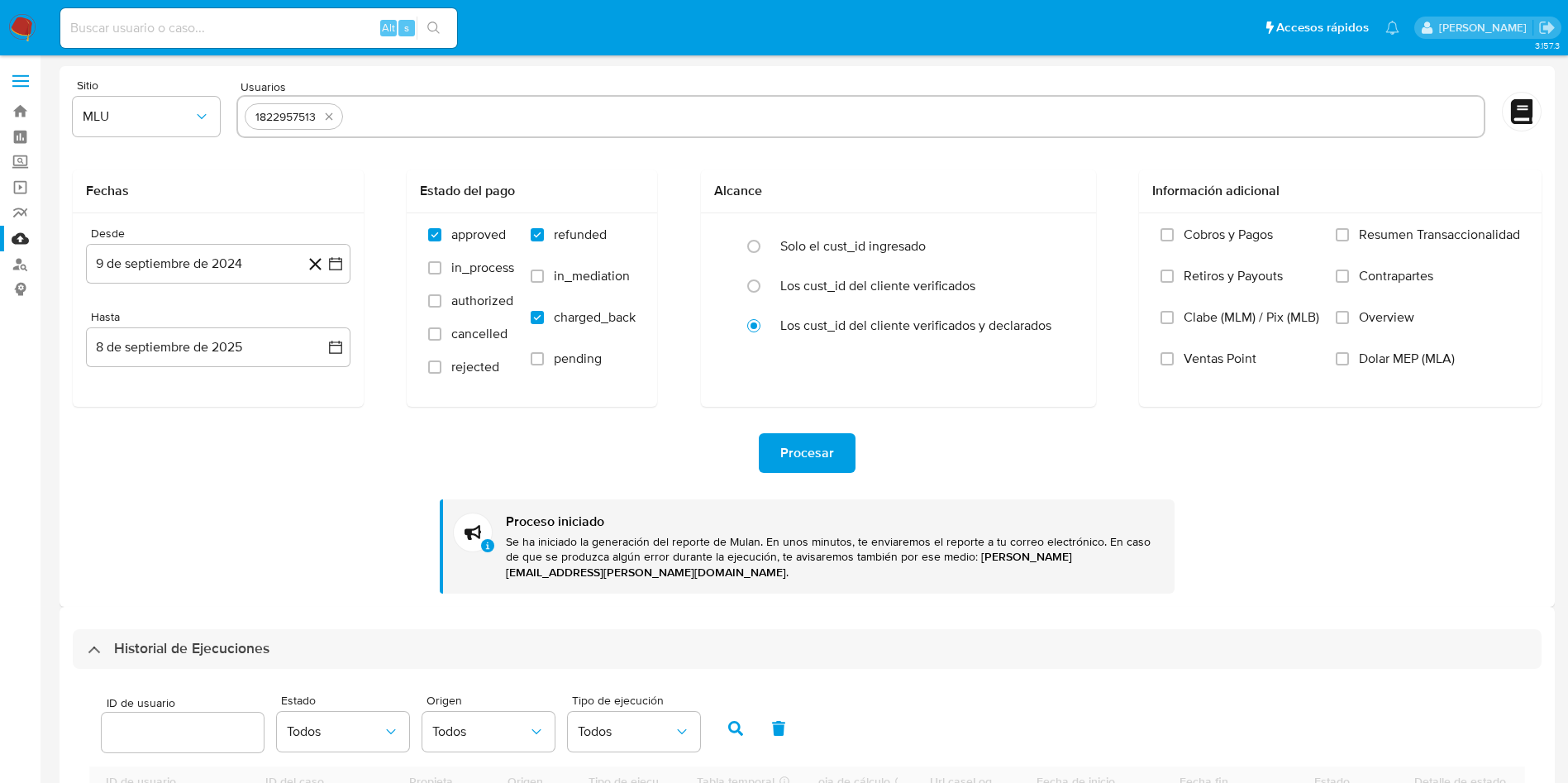
scroll to position [372, 0]
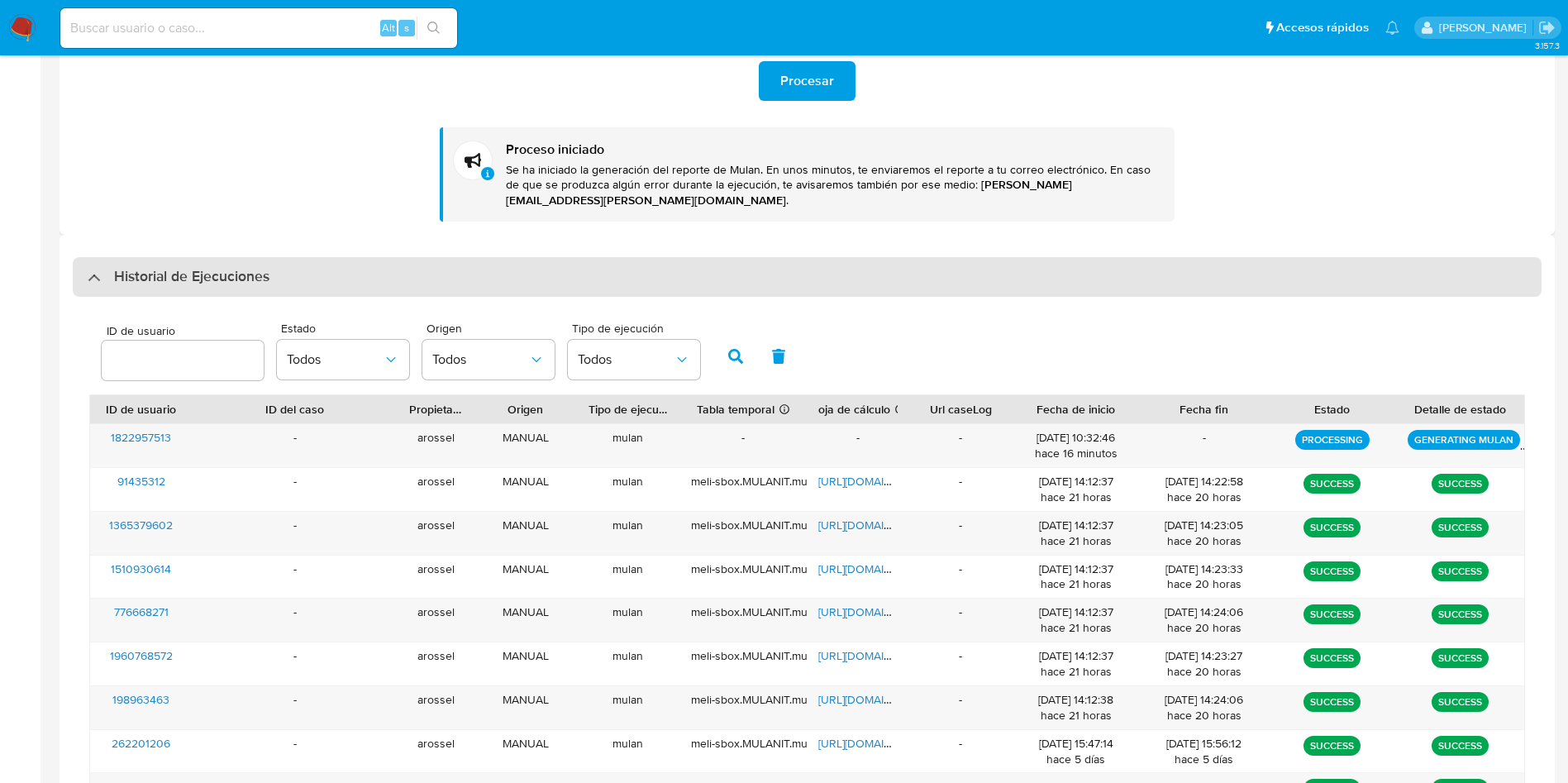
click at [264, 267] on h3 "Historial de Ejecuciones" at bounding box center [192, 277] width 155 height 20
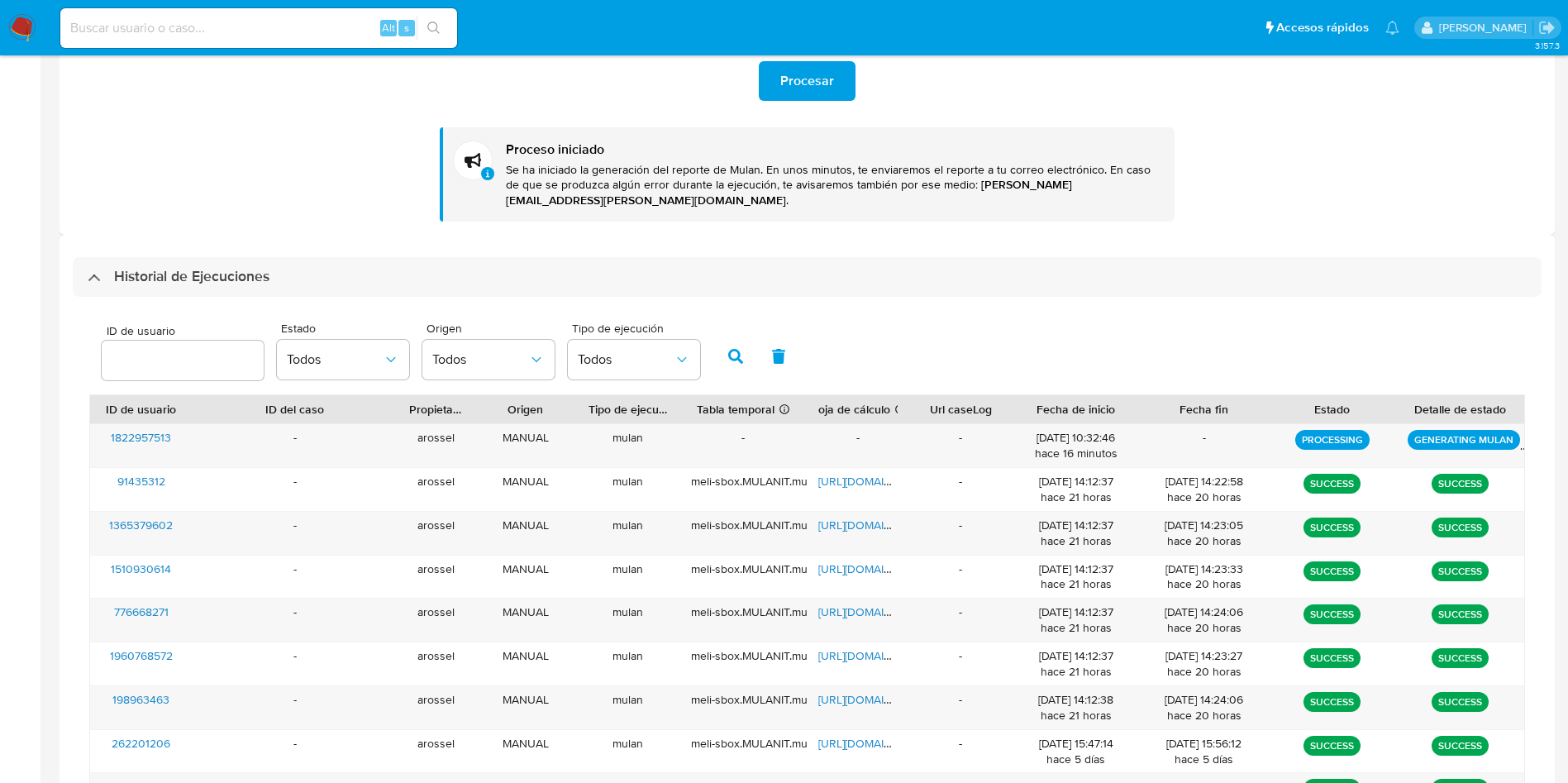
scroll to position [0, 0]
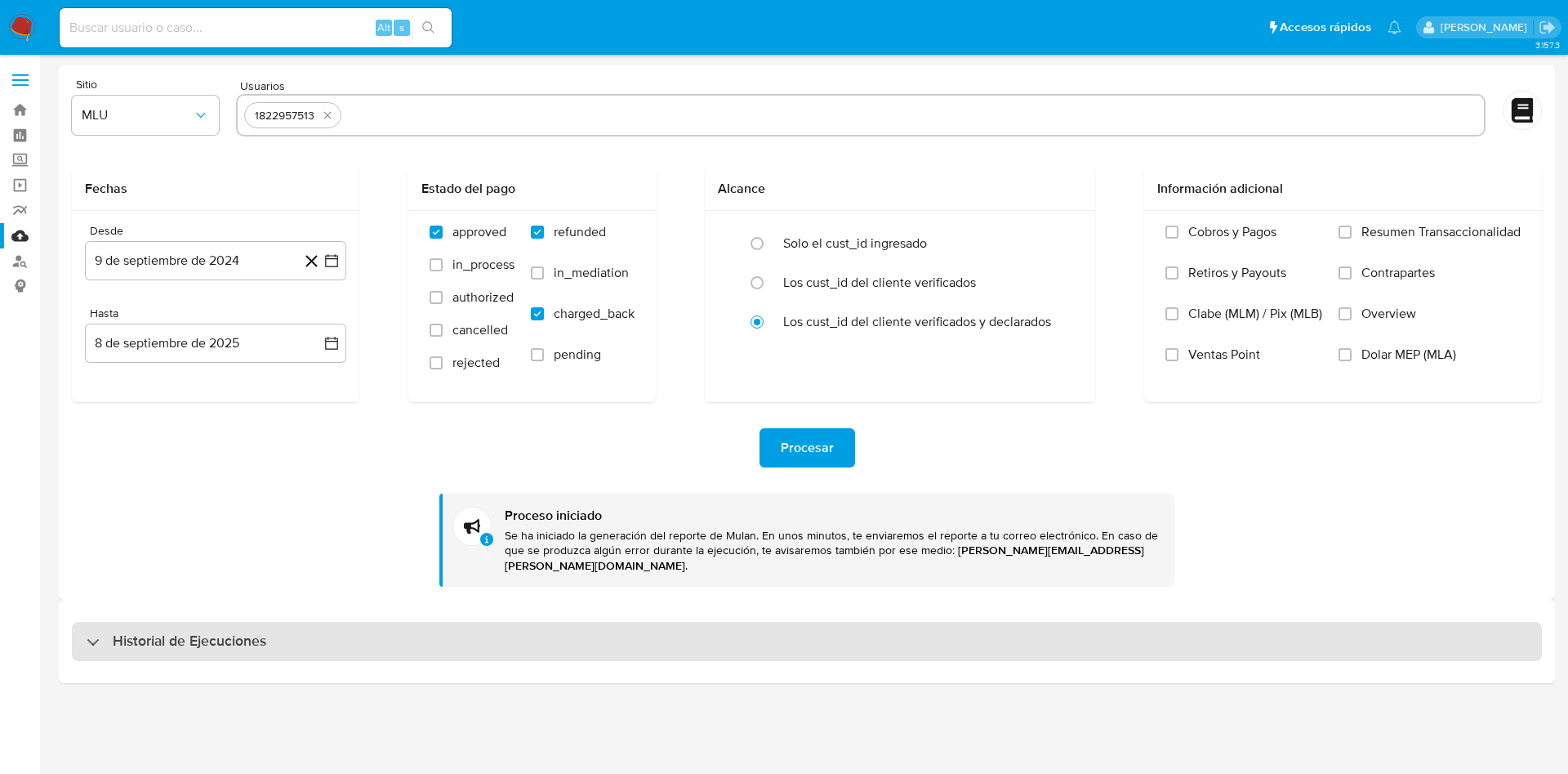
click at [292, 629] on div "Historial de Ejecuciones" at bounding box center [807, 641] width 1470 height 39
select select "10"
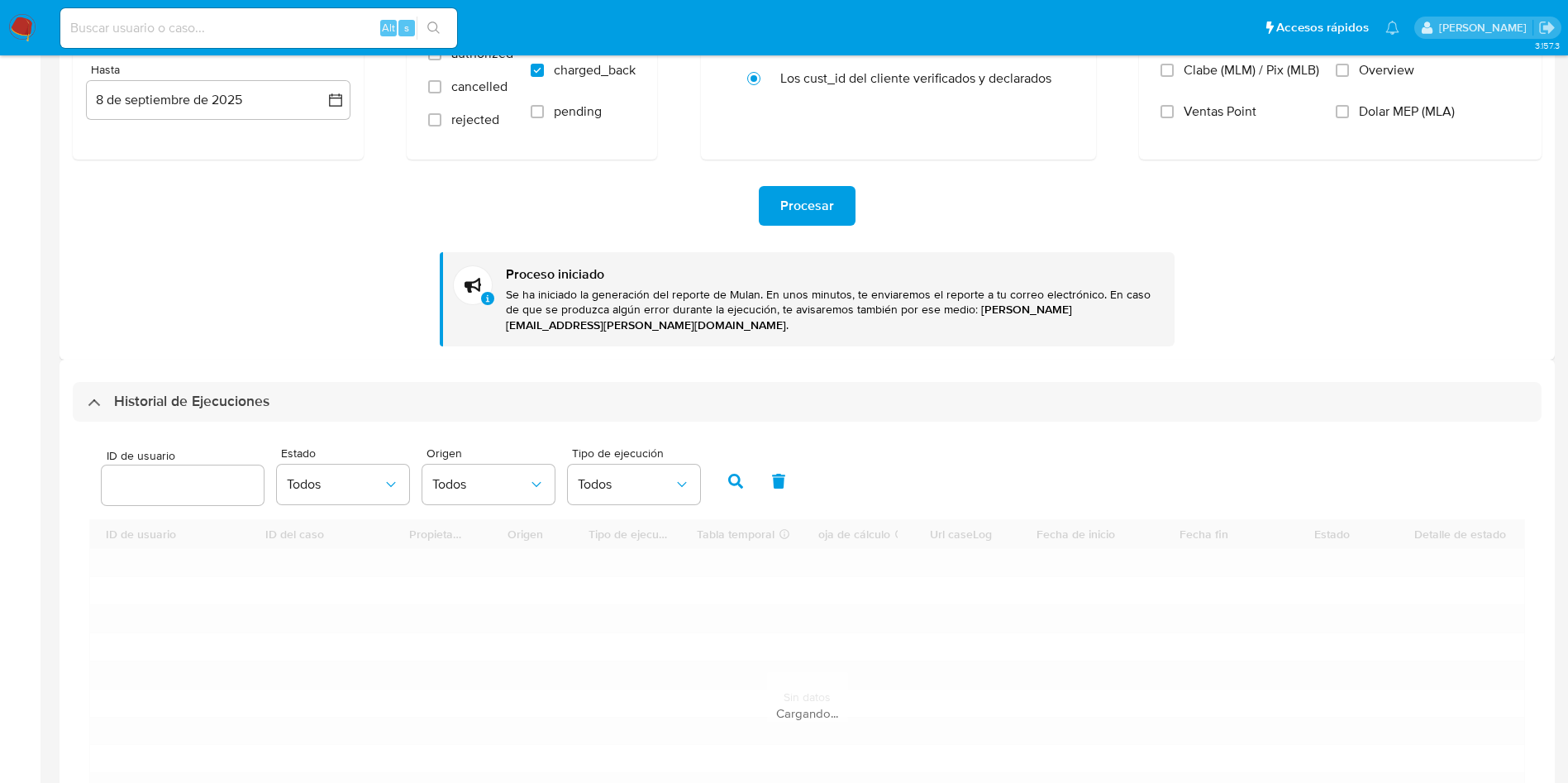
scroll to position [248, 0]
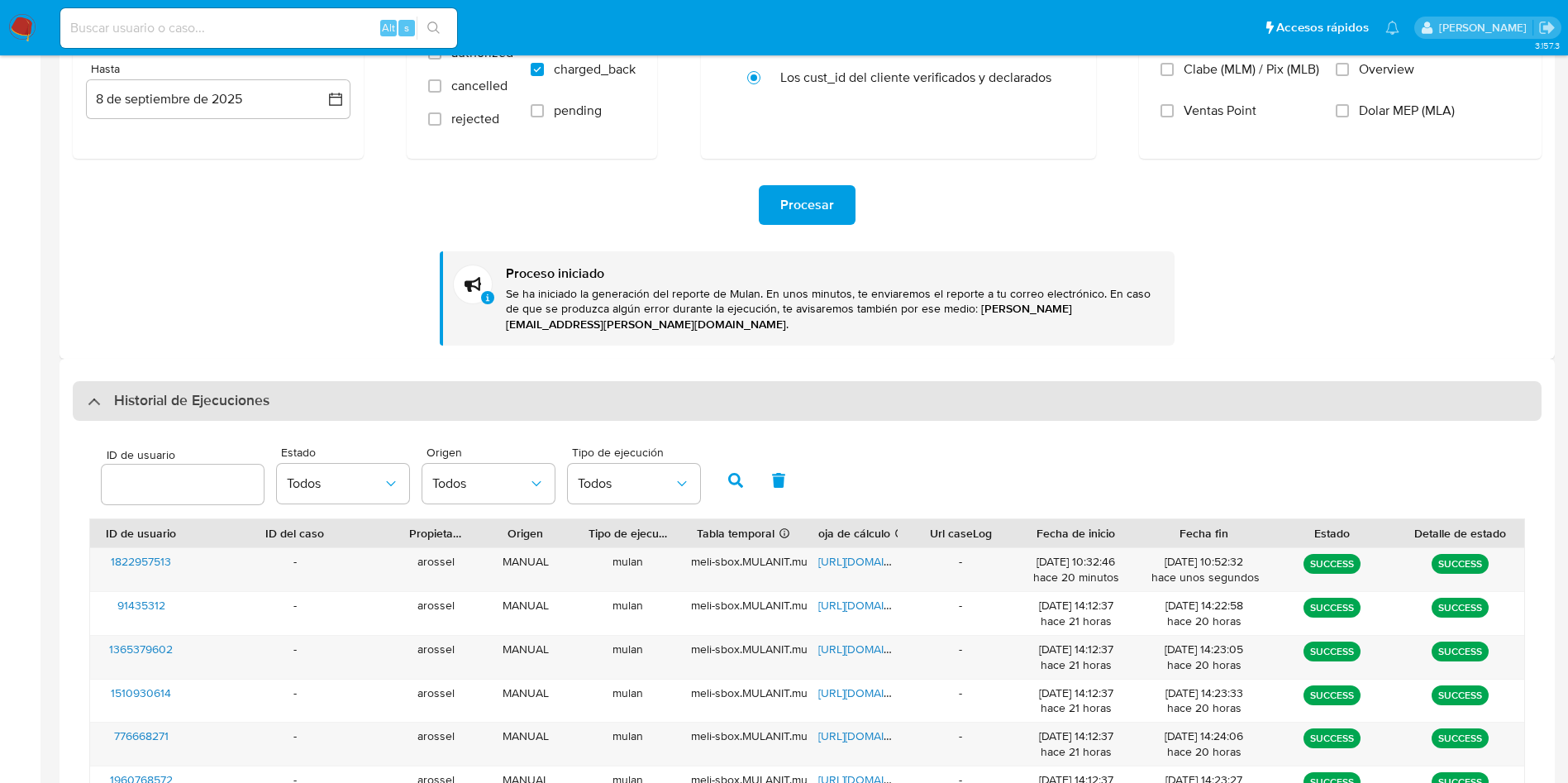
click at [299, 392] on div "Historial de Ejecuciones" at bounding box center [807, 400] width 1468 height 40
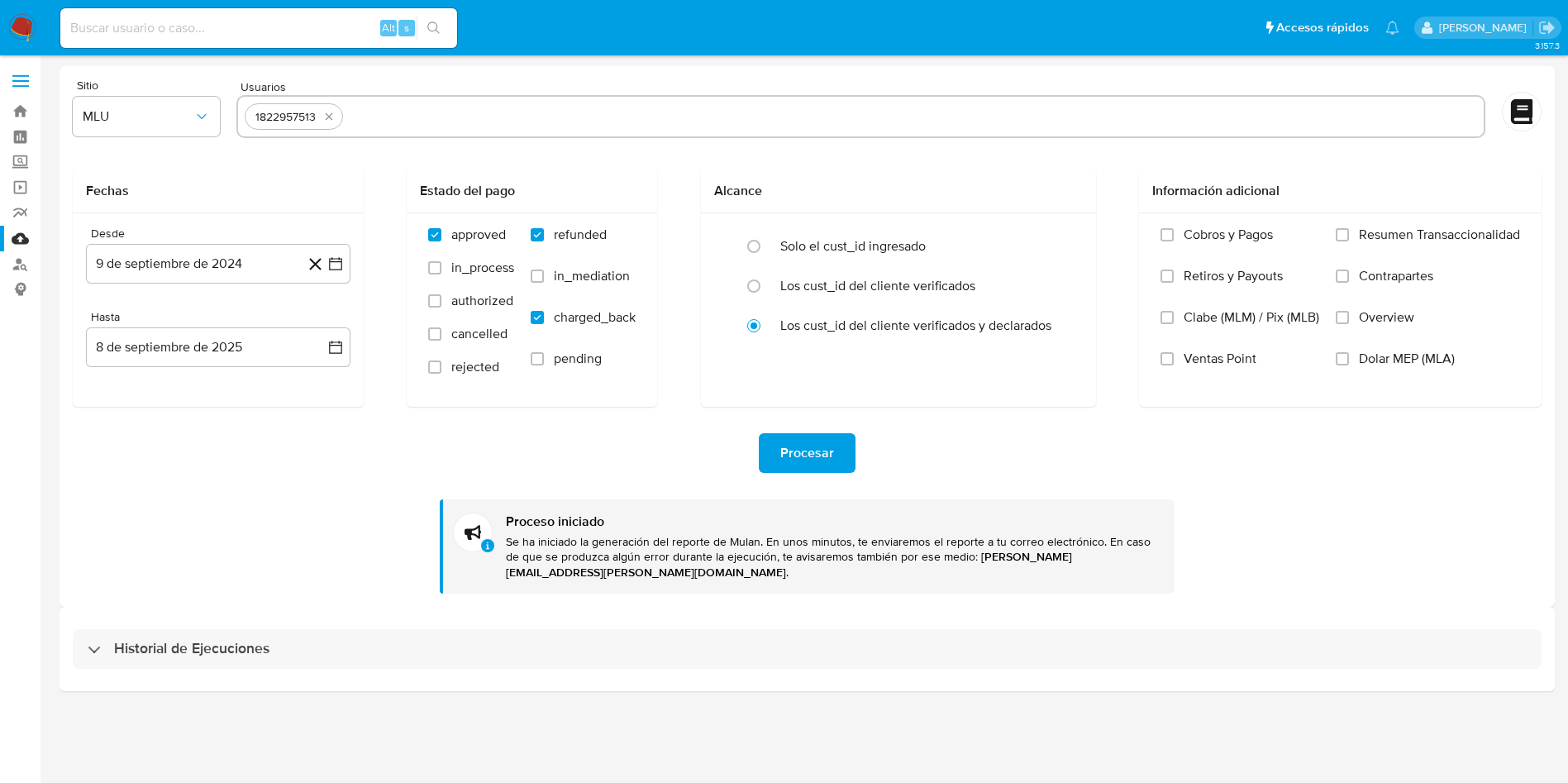
scroll to position [0, 0]
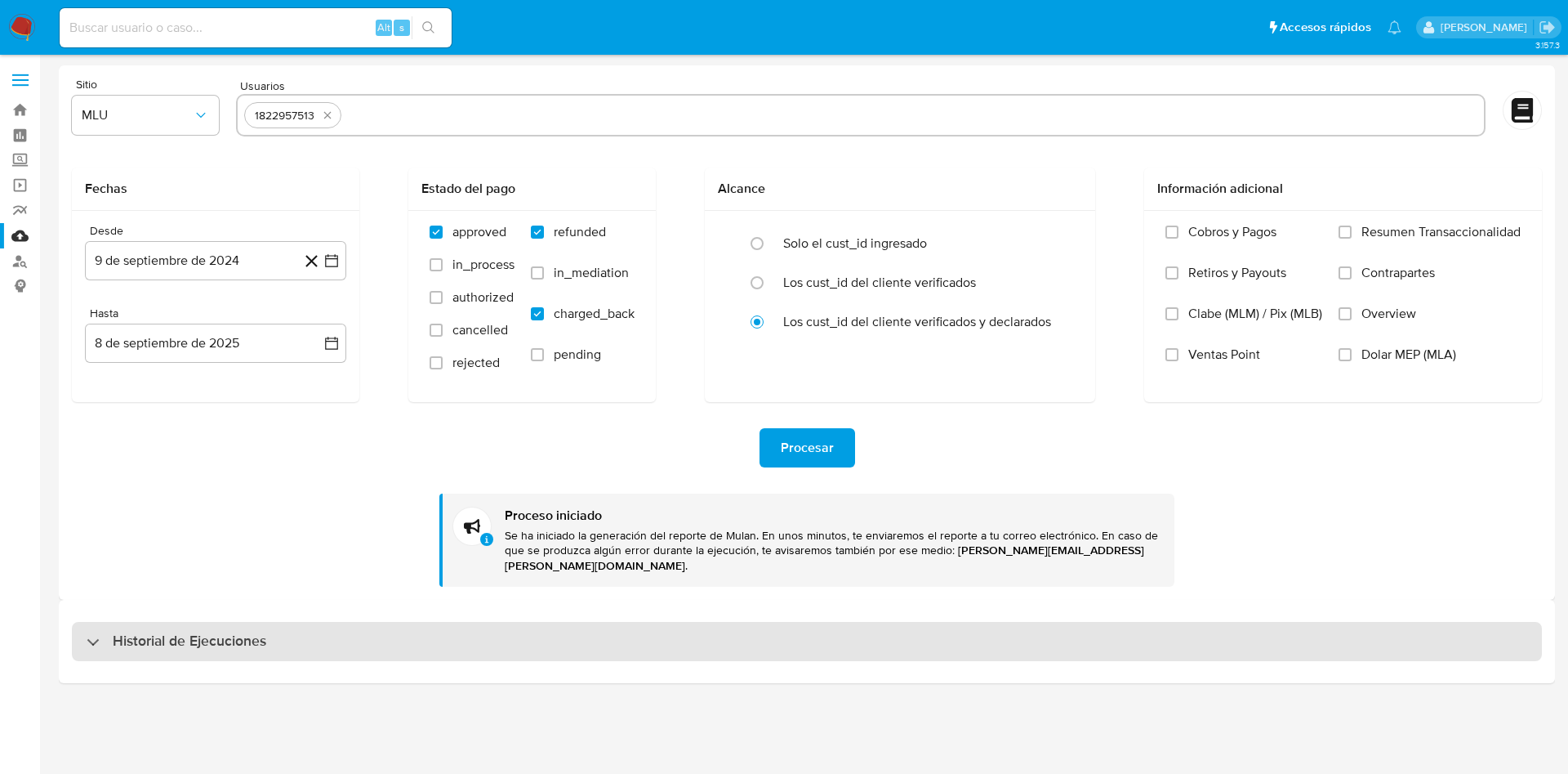
click at [169, 633] on h3 "Historial de Ejecuciones" at bounding box center [190, 642] width 153 height 20
select select "10"
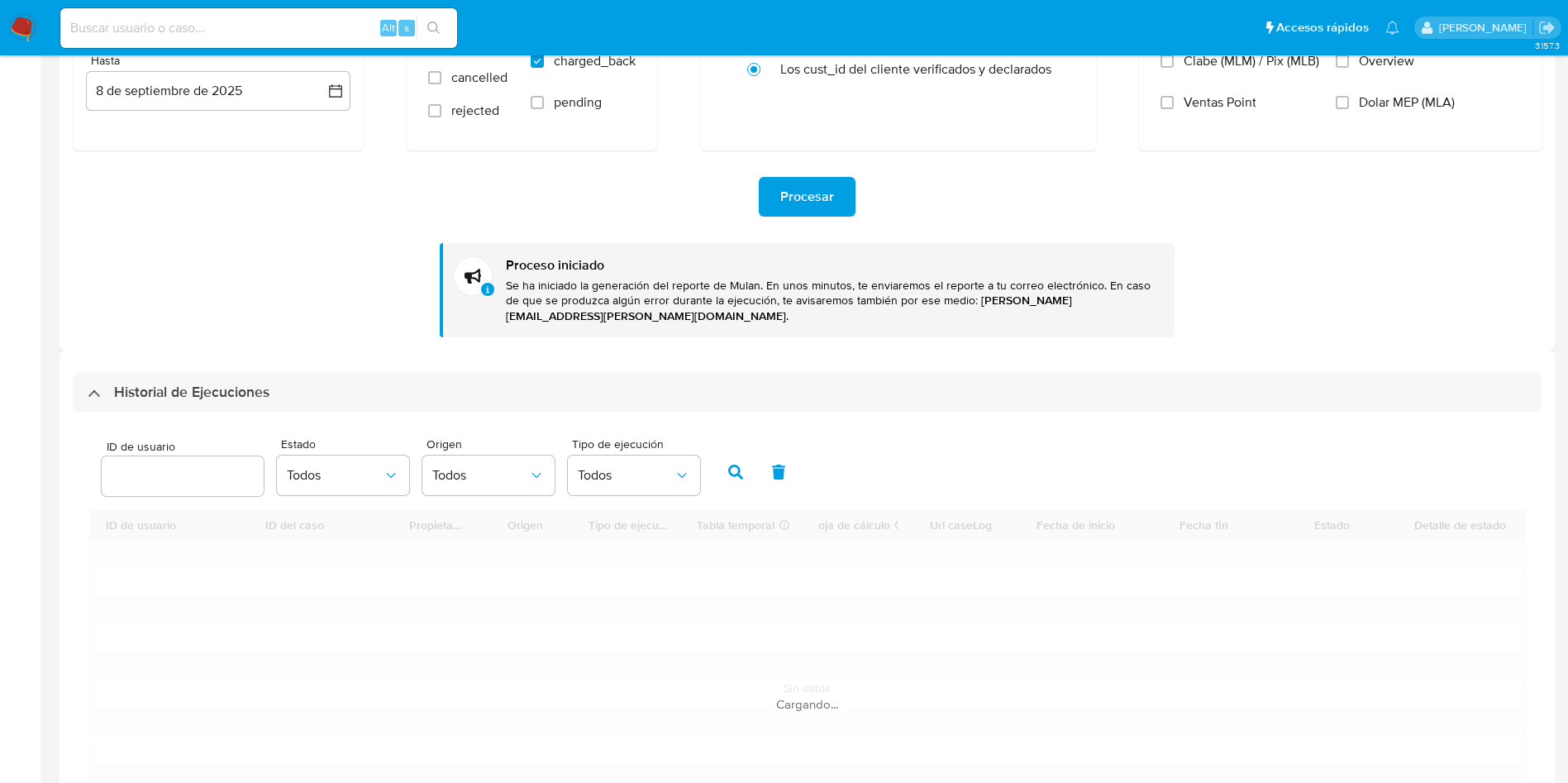
scroll to position [372, 0]
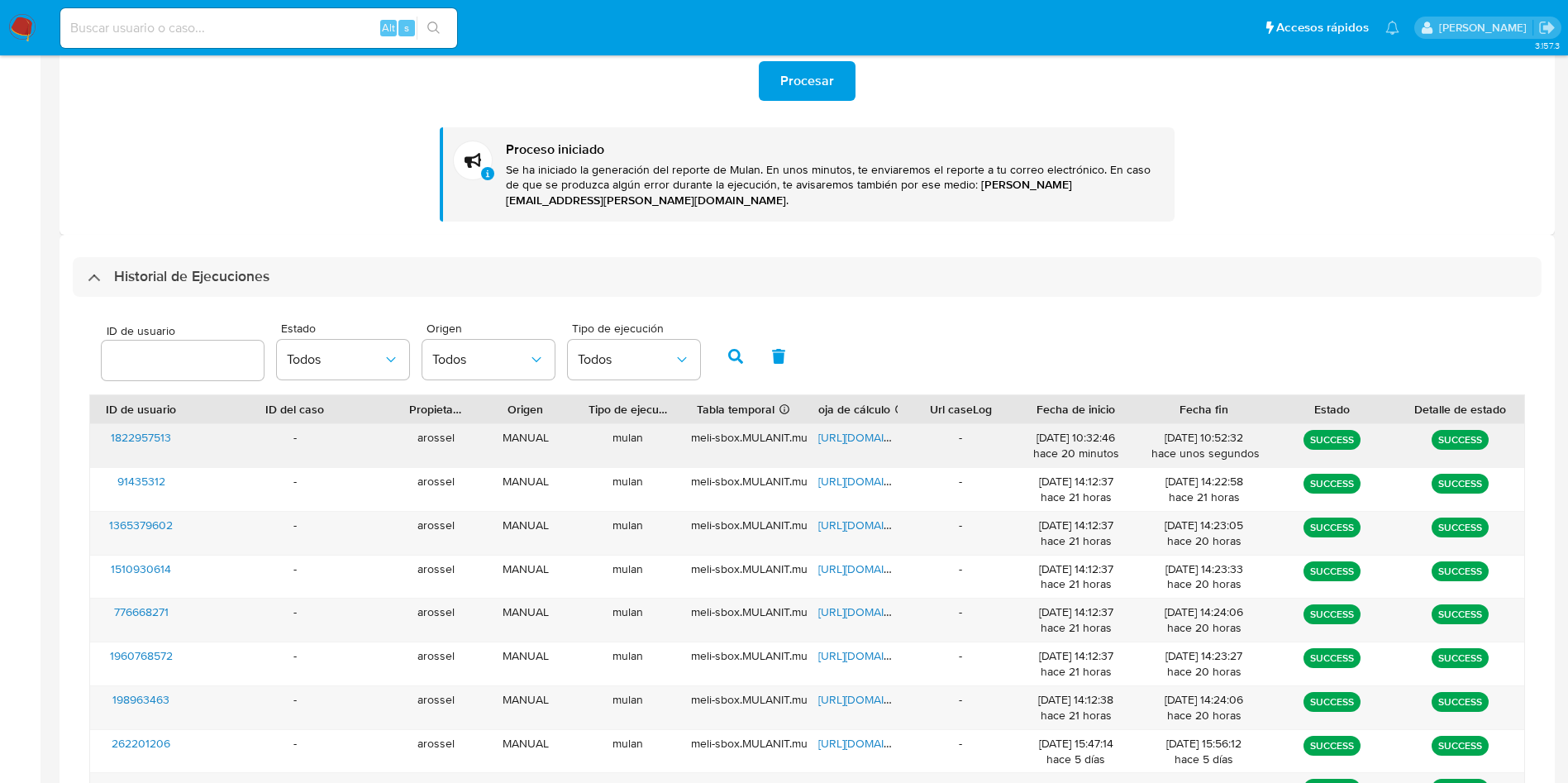
click at [853, 429] on span "https://docs.google.com/spreadsheets/d/1N1b36nG4dO6YXQUFPa9qdvToyFtesodWfbGvIK7…" at bounding box center [875, 437] width 114 height 17
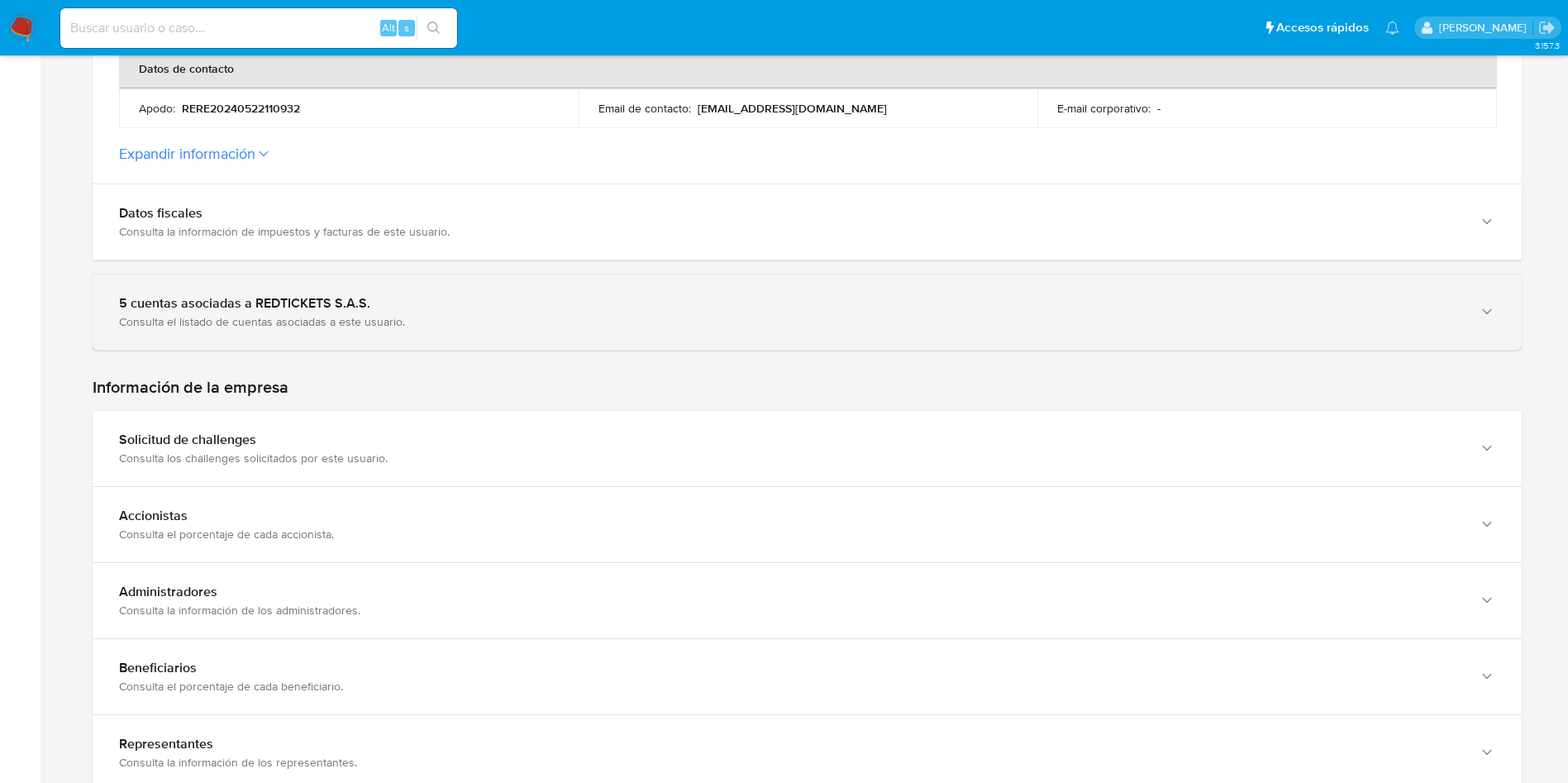
scroll to position [743, 0]
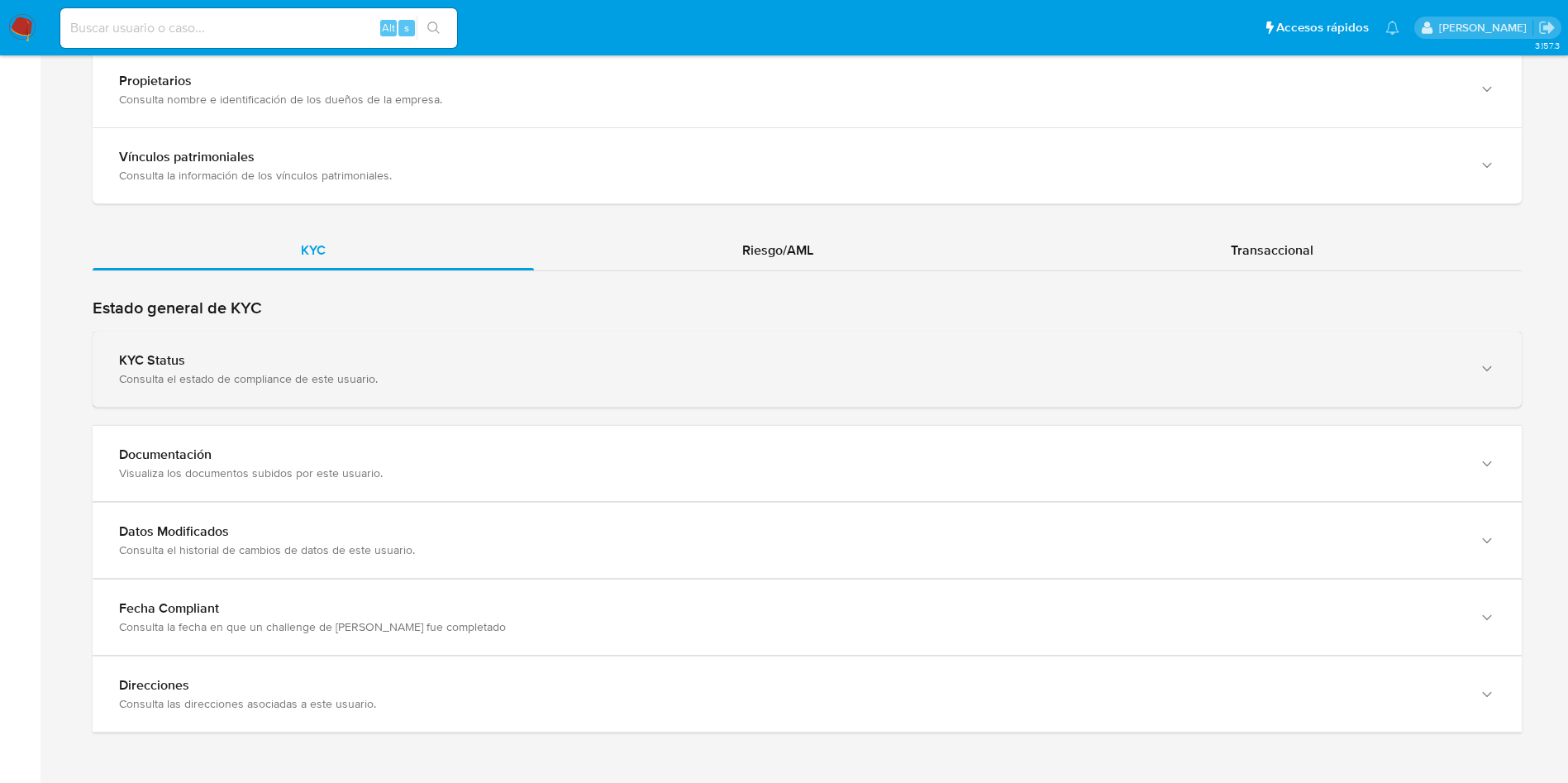
click at [461, 364] on div "KYC Status" at bounding box center [790, 361] width 1343 height 17
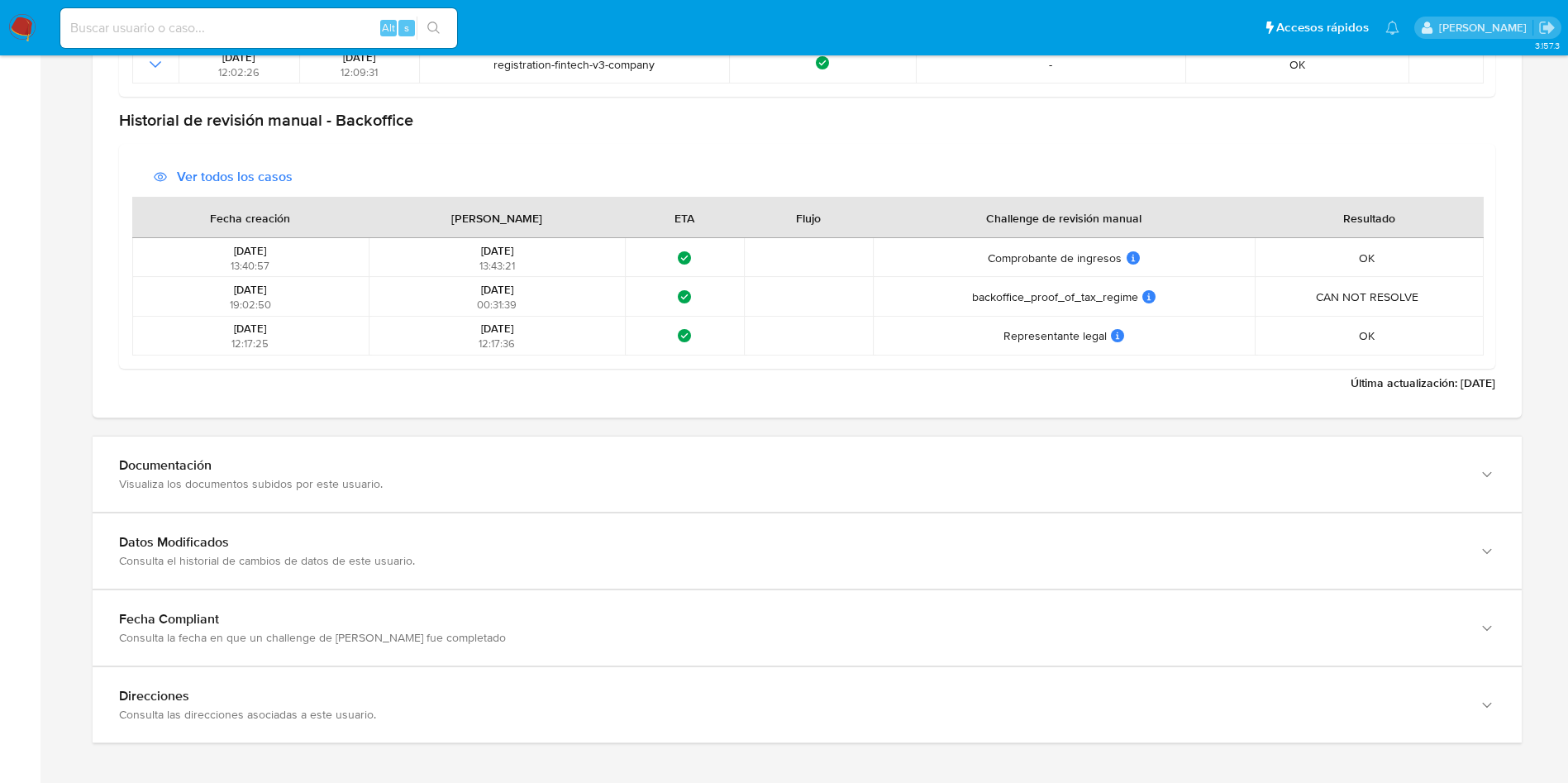
scroll to position [2284, 0]
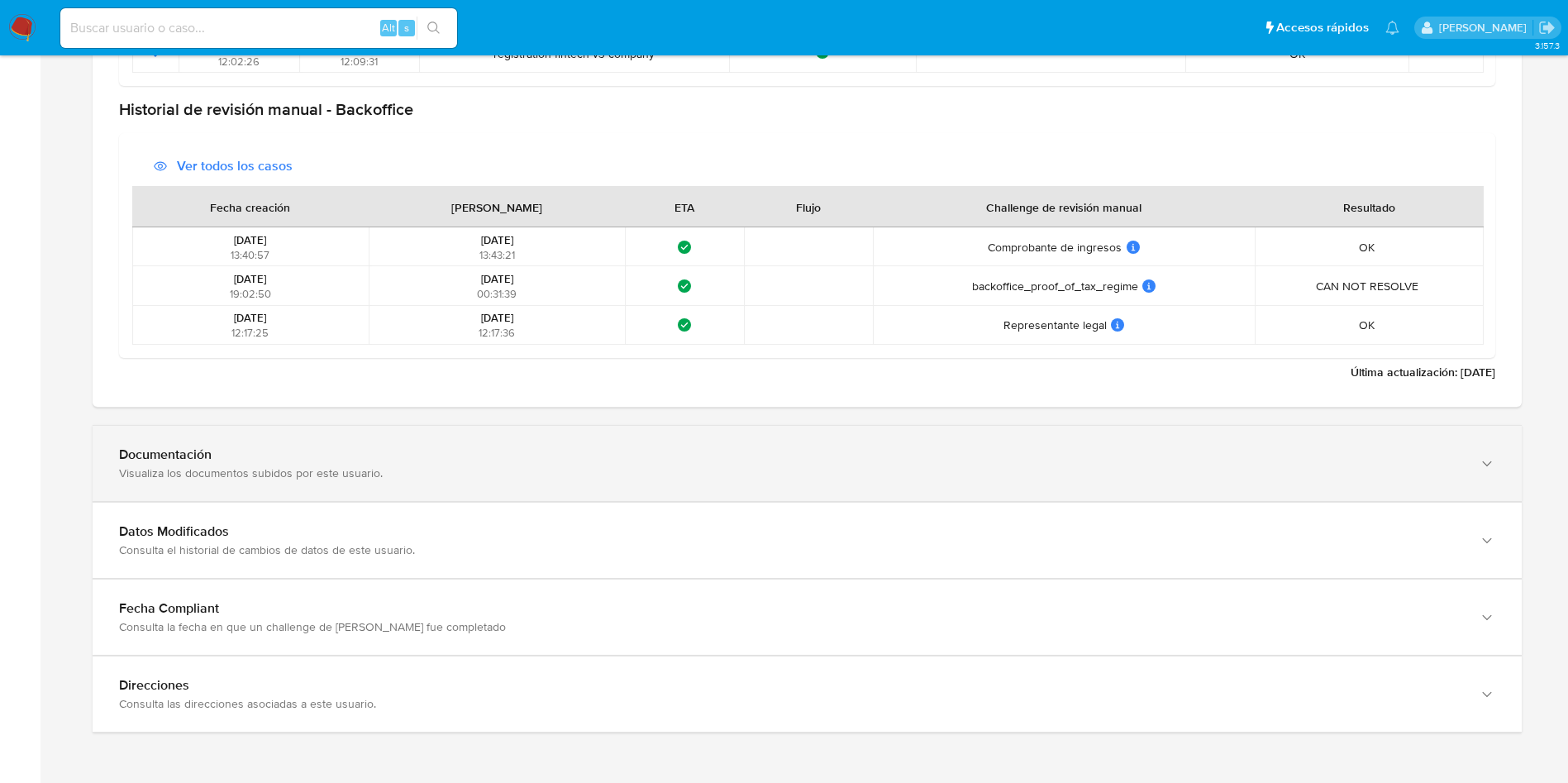
click at [431, 482] on div "Documentación Visualiza los documentos subidos por este usuario." at bounding box center [806, 463] width 1429 height 76
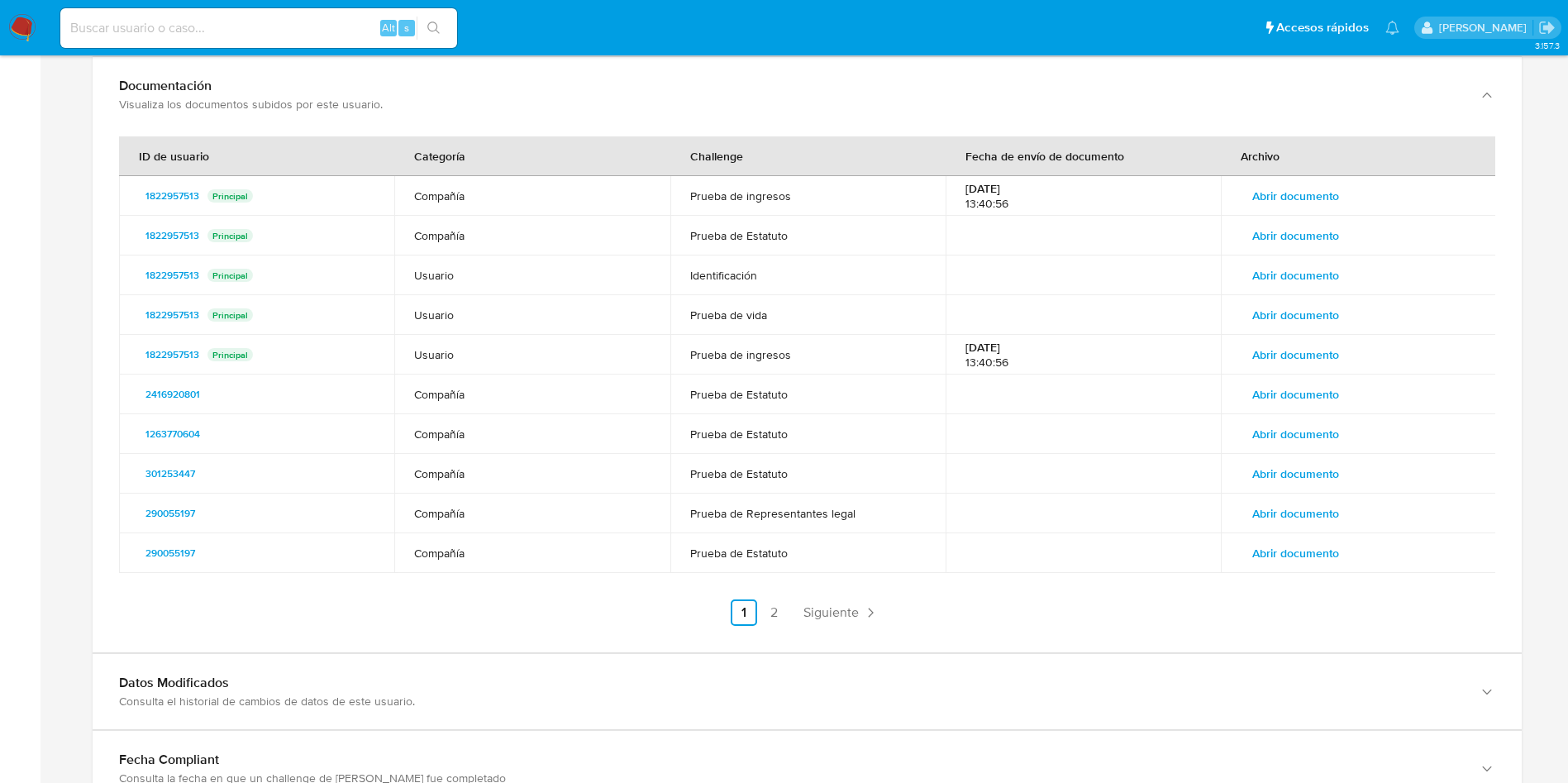
scroll to position [2602, 0]
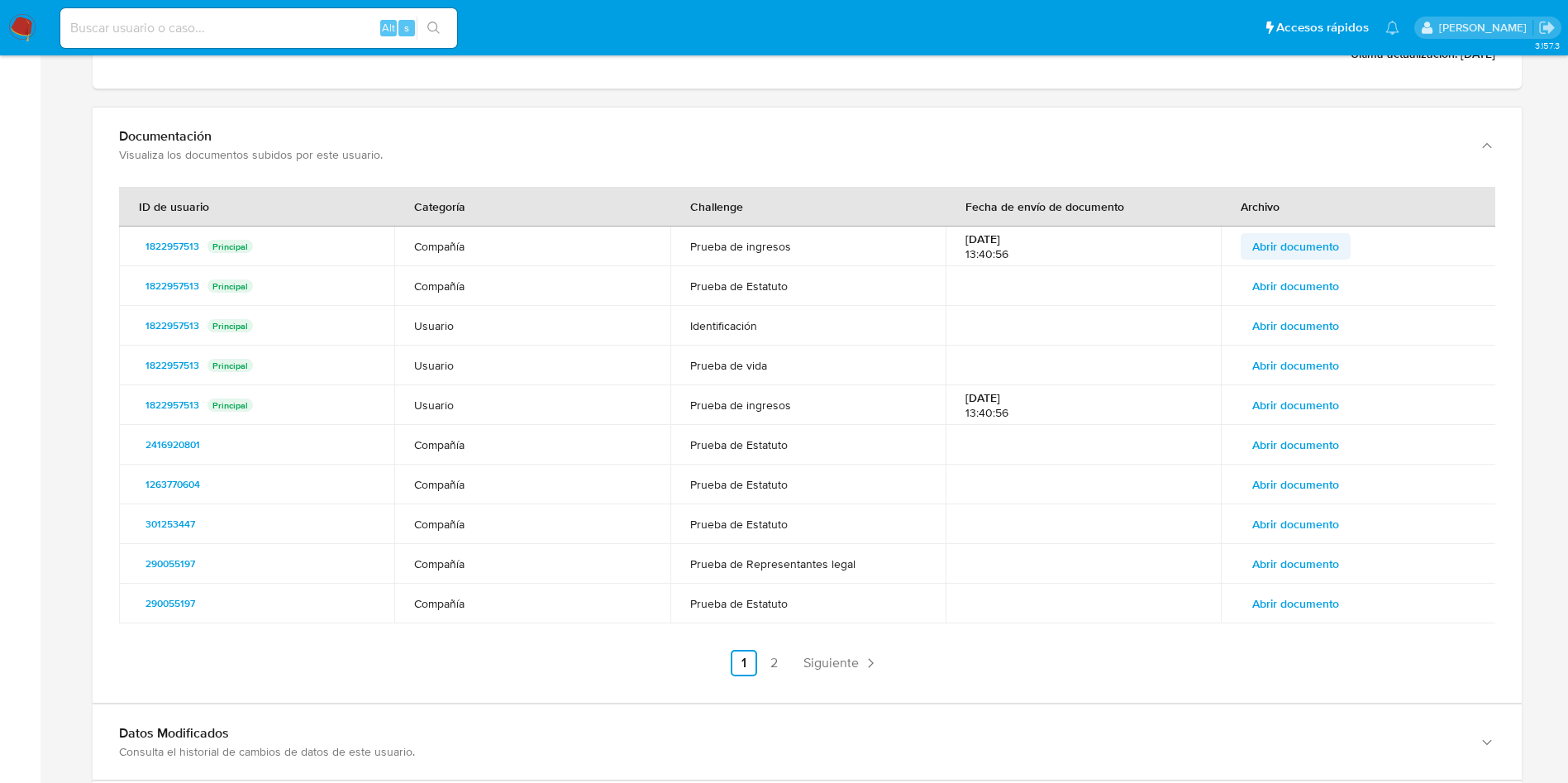
click at [1303, 248] on span "Abrir documento" at bounding box center [1296, 245] width 87 height 23
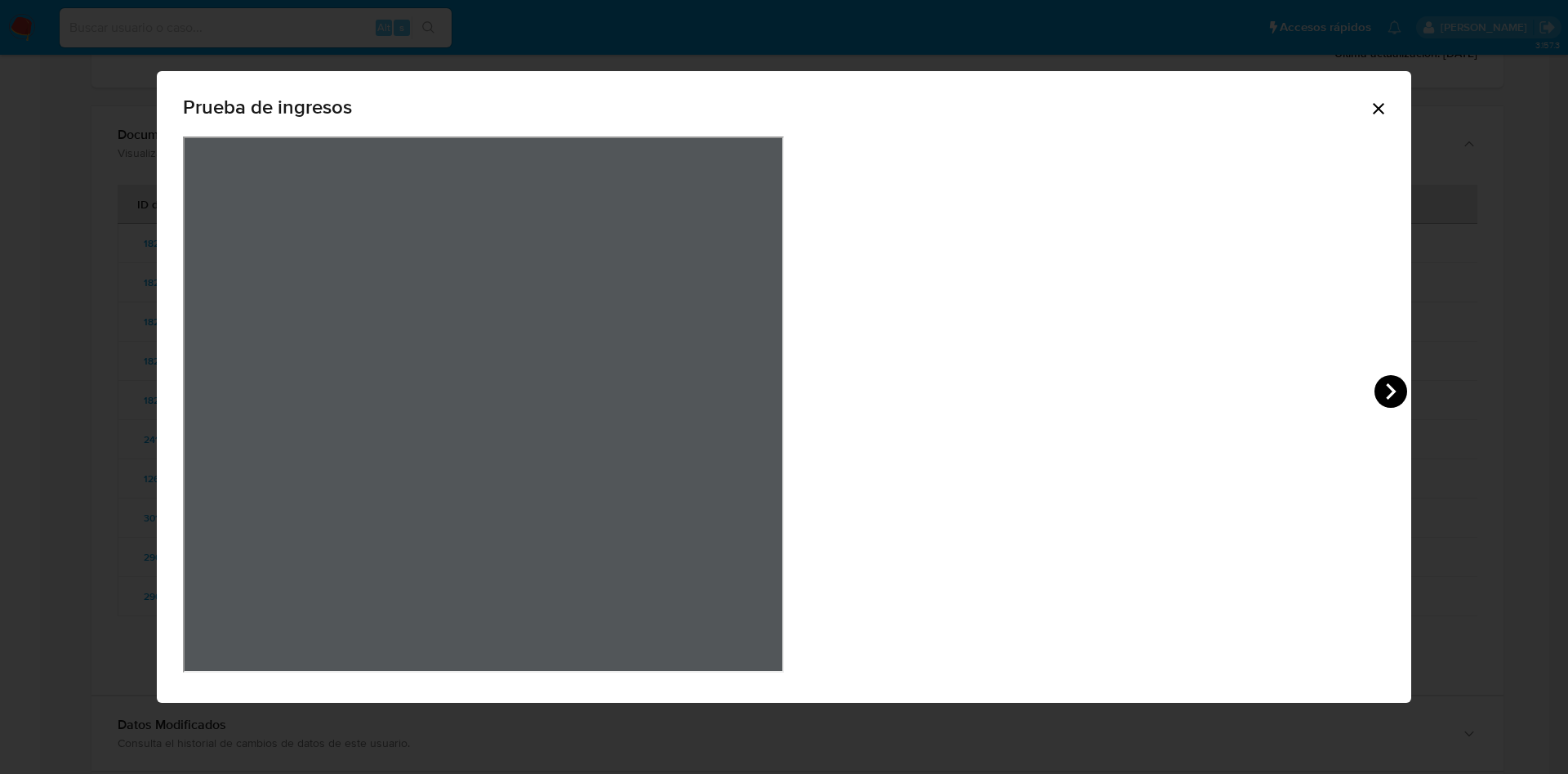
click at [1387, 395] on icon "View Document Modal" at bounding box center [1391, 391] width 10 height 16
click at [208, 387] on icon "View Document Modal" at bounding box center [202, 391] width 10 height 16
click at [1407, 322] on div "Prueba de ingresos" at bounding box center [784, 387] width 1568 height 774
click at [1369, 106] on icon "Cerrar" at bounding box center [1379, 108] width 20 height 20
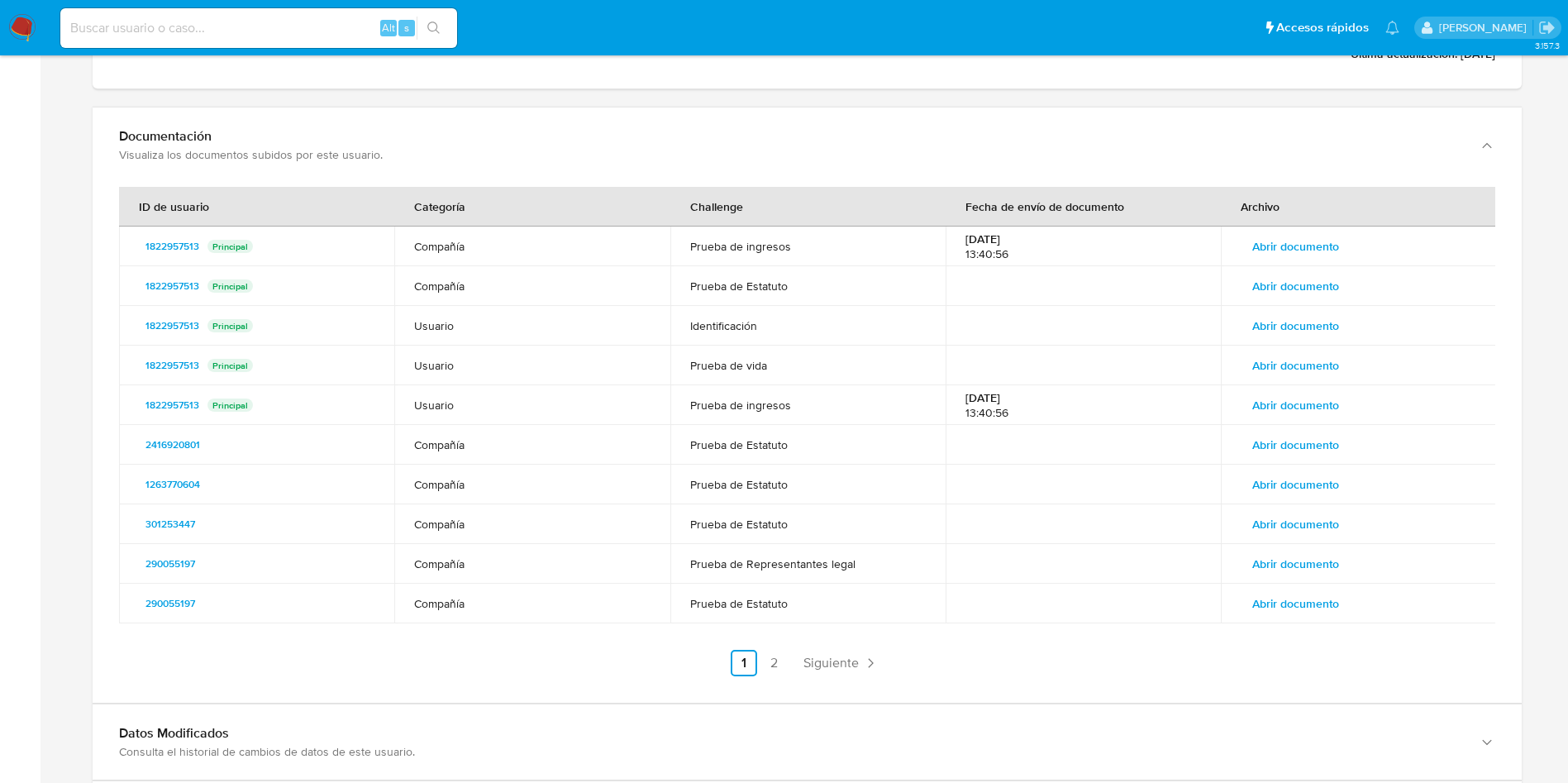
click at [1308, 444] on span "Abrir documento" at bounding box center [1296, 445] width 87 height 23
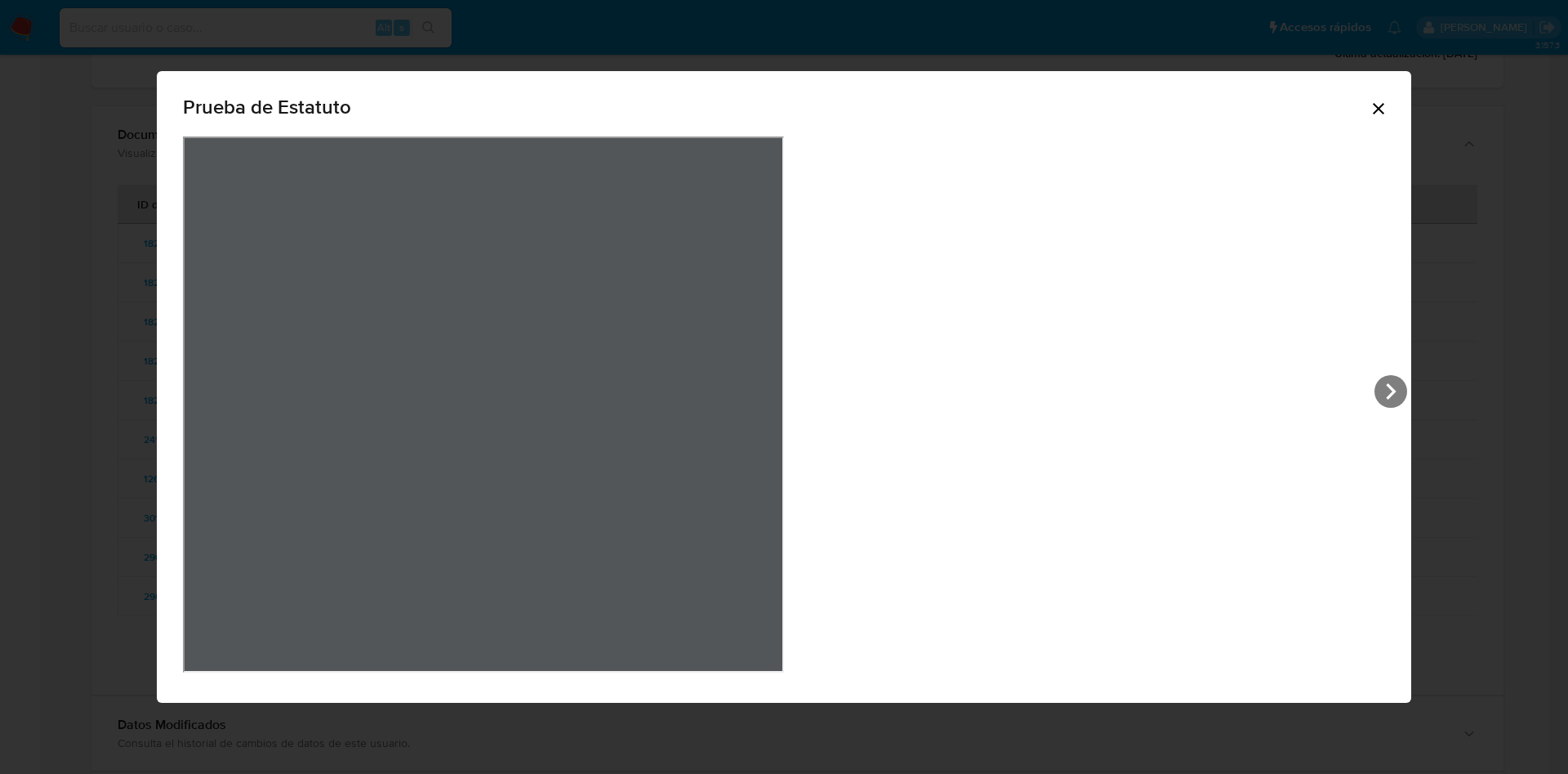
click at [1369, 109] on icon "Cerrar" at bounding box center [1379, 108] width 20 height 20
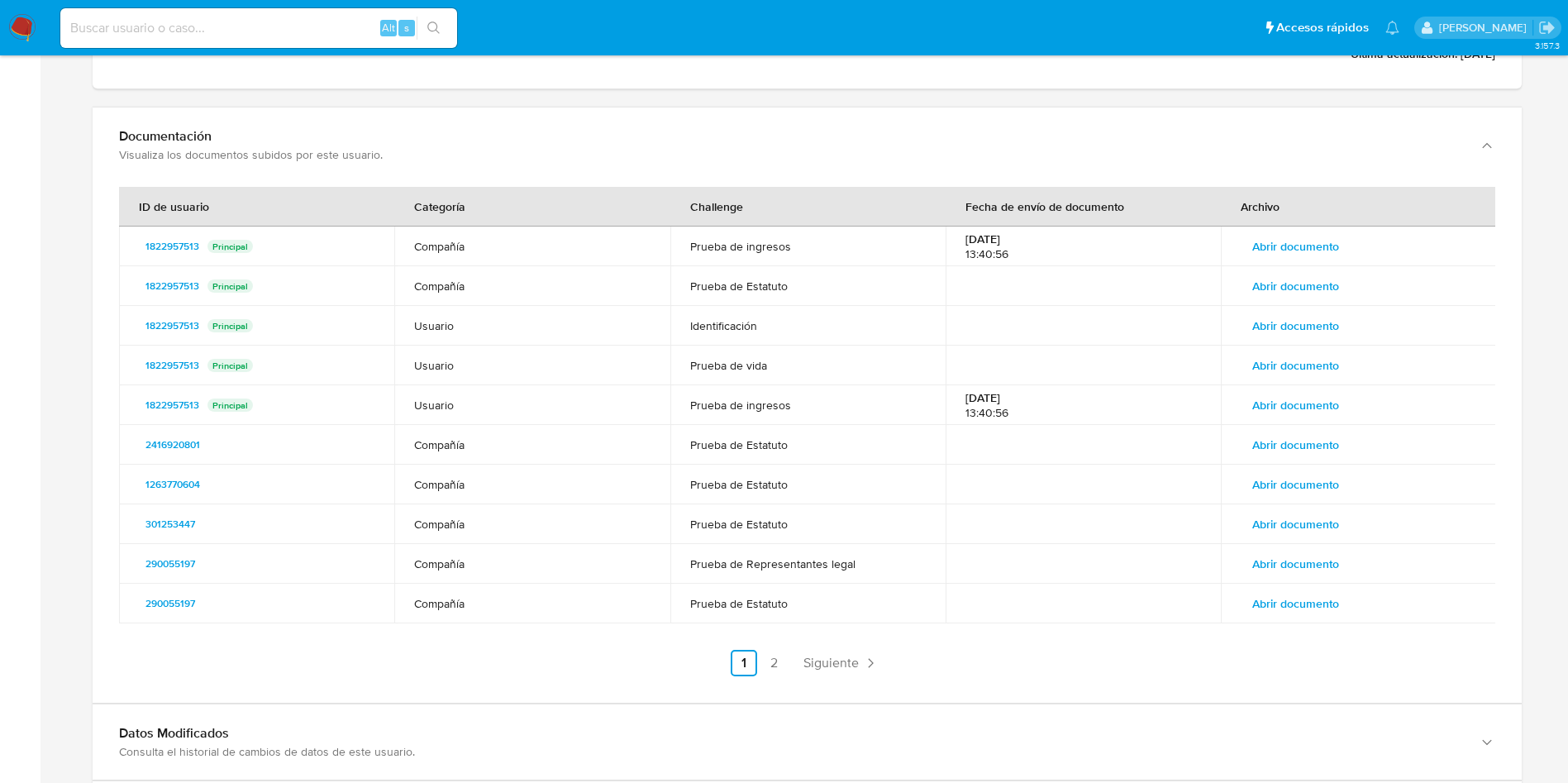
click at [1316, 280] on span "Abrir documento" at bounding box center [1296, 285] width 87 height 23
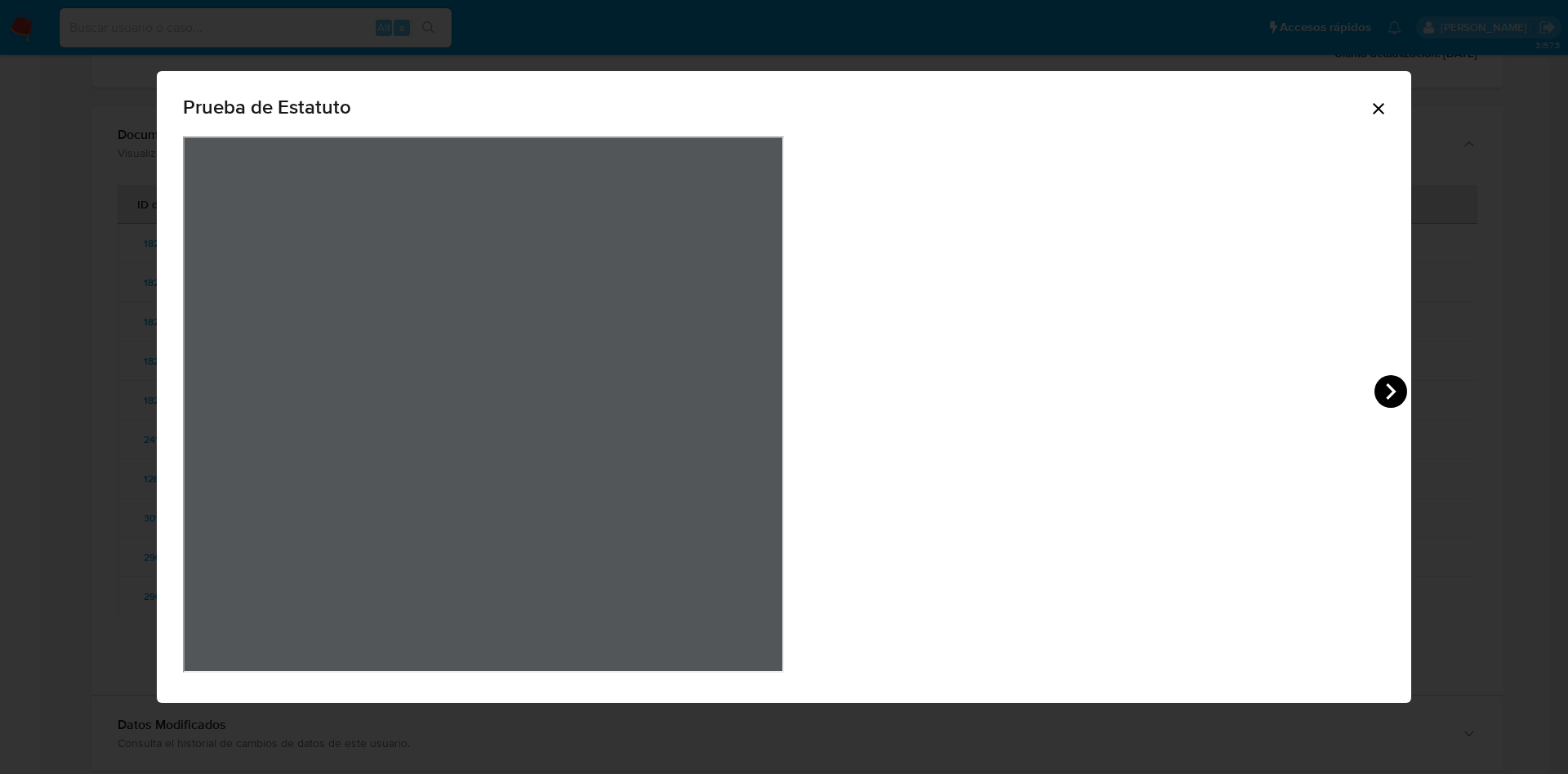
click at [1387, 390] on icon "View Document Modal" at bounding box center [1391, 391] width 10 height 16
click at [220, 394] on icon "View Document Modal" at bounding box center [203, 391] width 33 height 33
click at [1375, 400] on icon "View Document Modal" at bounding box center [1391, 391] width 33 height 33
click at [208, 387] on icon "View Document Modal" at bounding box center [202, 391] width 10 height 16
click at [1373, 106] on icon "Cerrar" at bounding box center [1378, 108] width 12 height 12
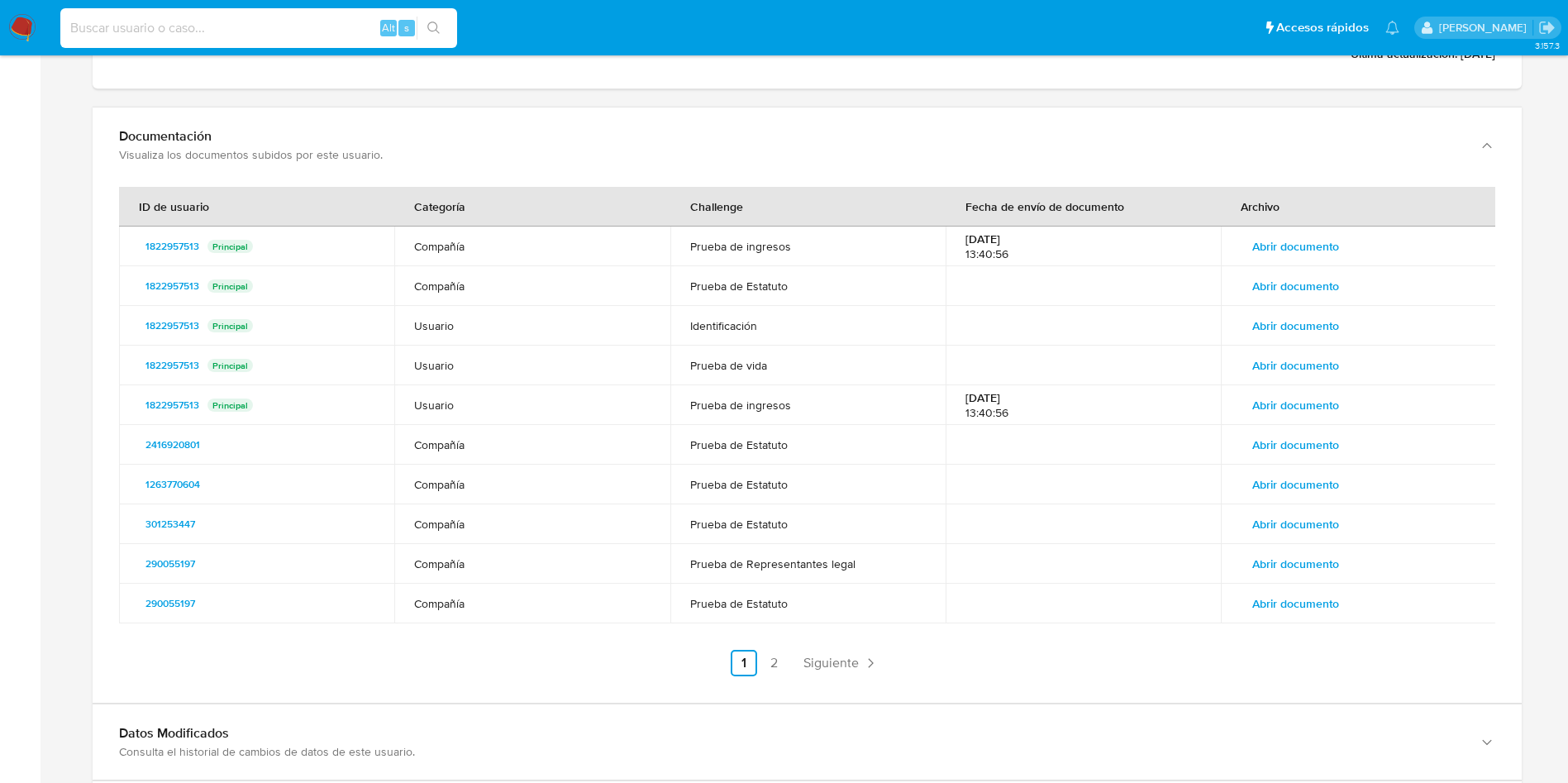
paste input "1160268431"
type input "1160268431"
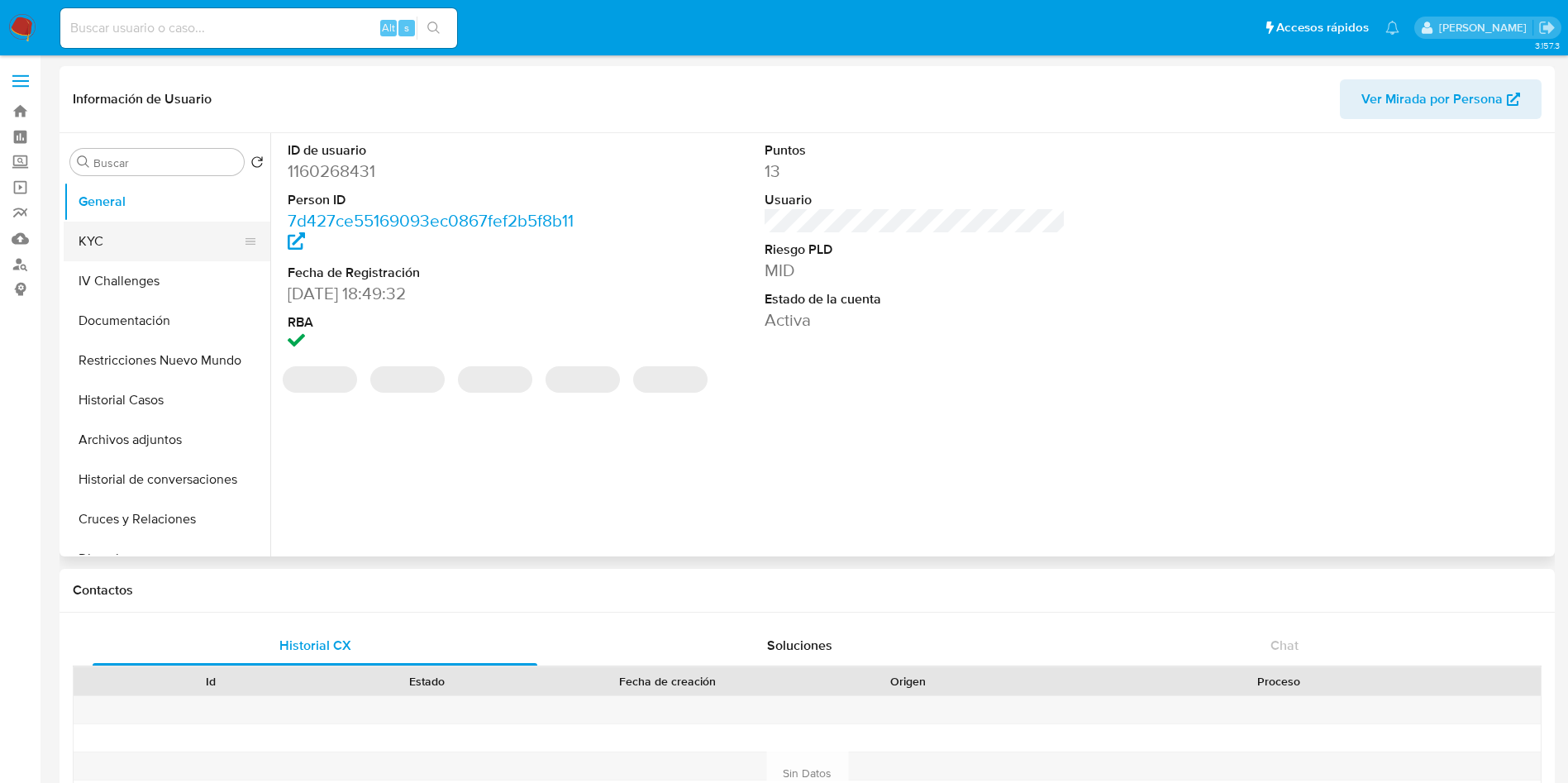
select select "10"
click at [92, 242] on button "KYC" at bounding box center [160, 241] width 194 height 40
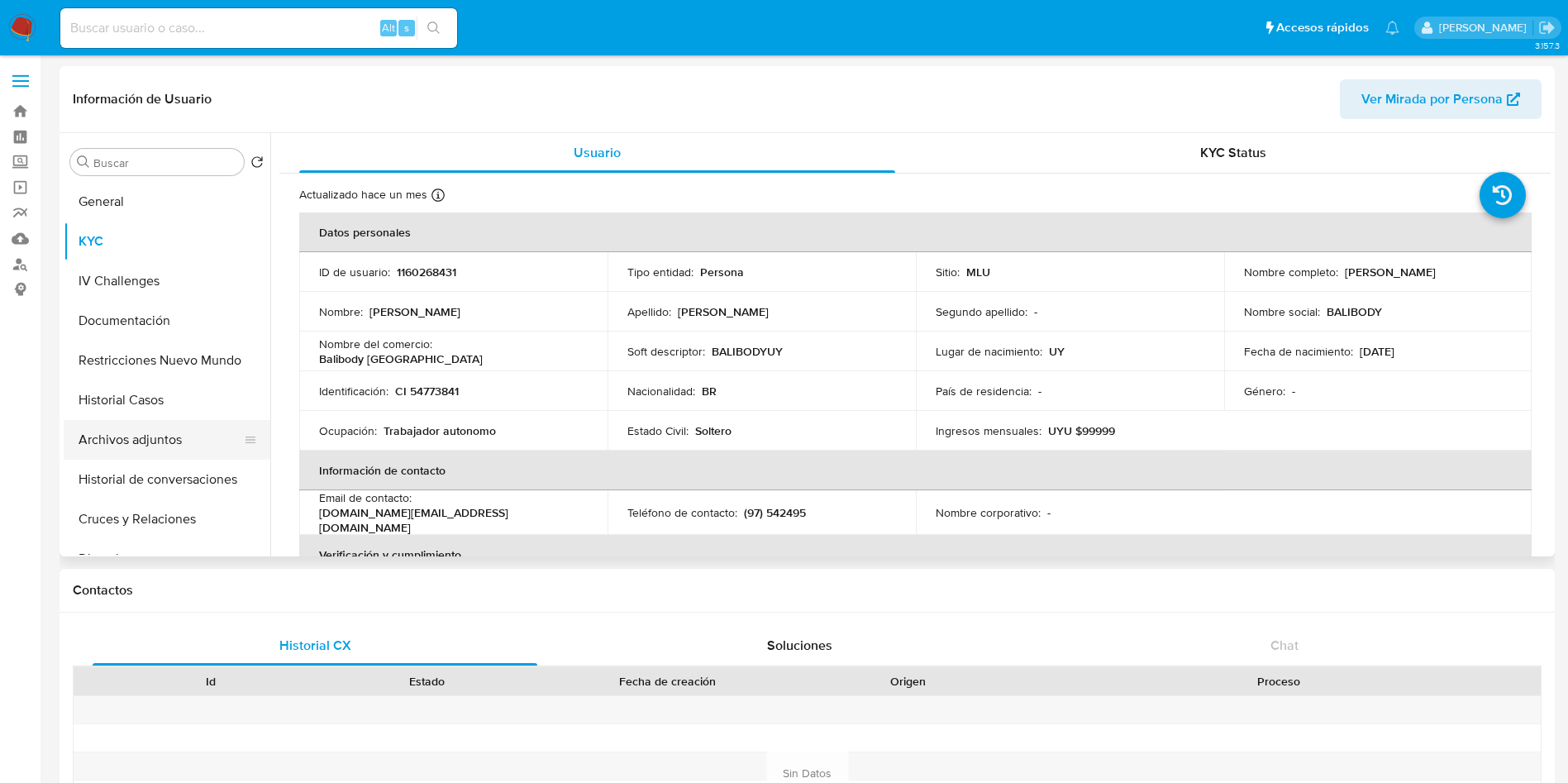
click at [176, 421] on button "Archivos adjuntos" at bounding box center [160, 439] width 194 height 40
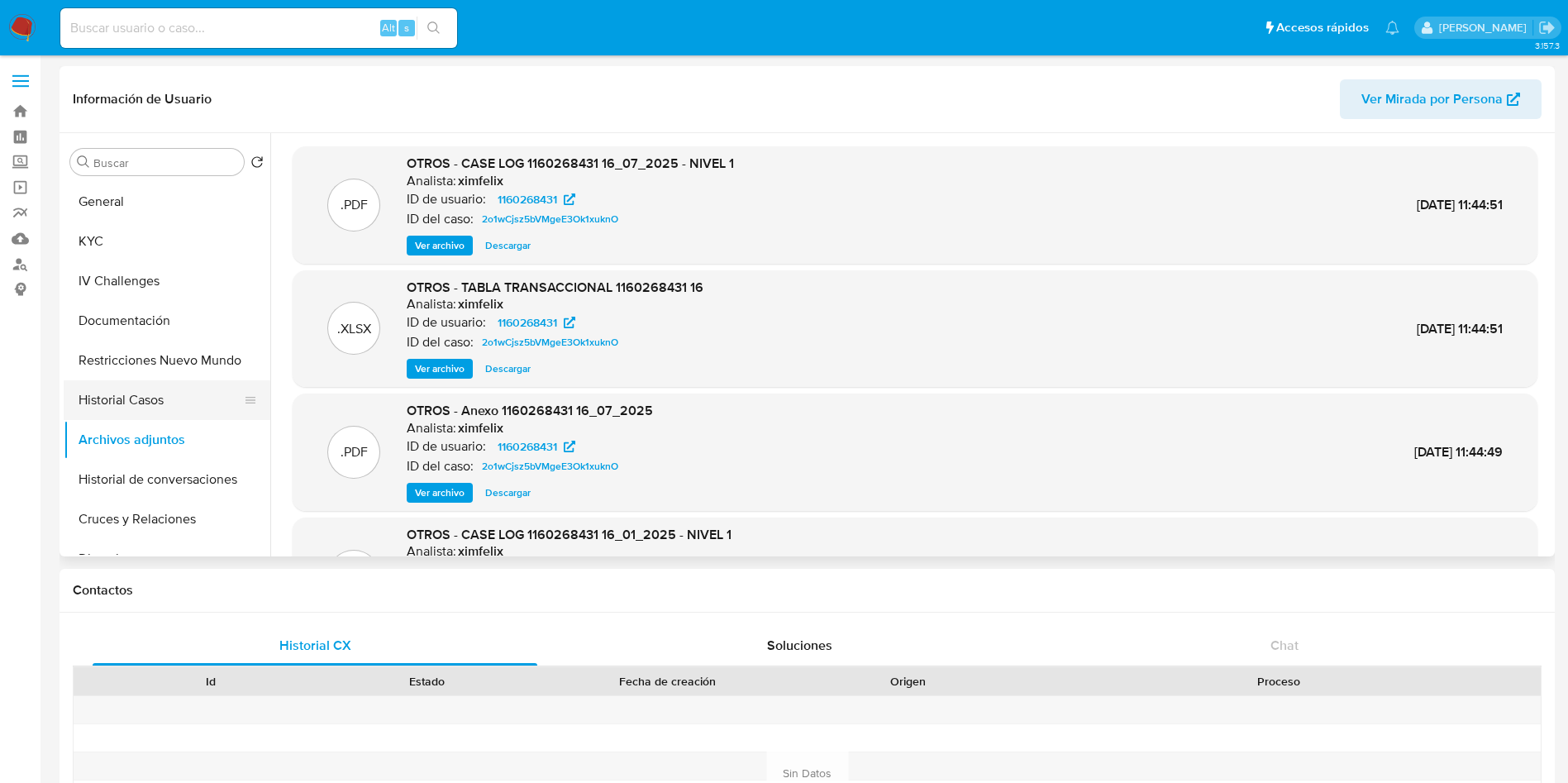
click at [172, 397] on button "Historial Casos" at bounding box center [160, 399] width 194 height 40
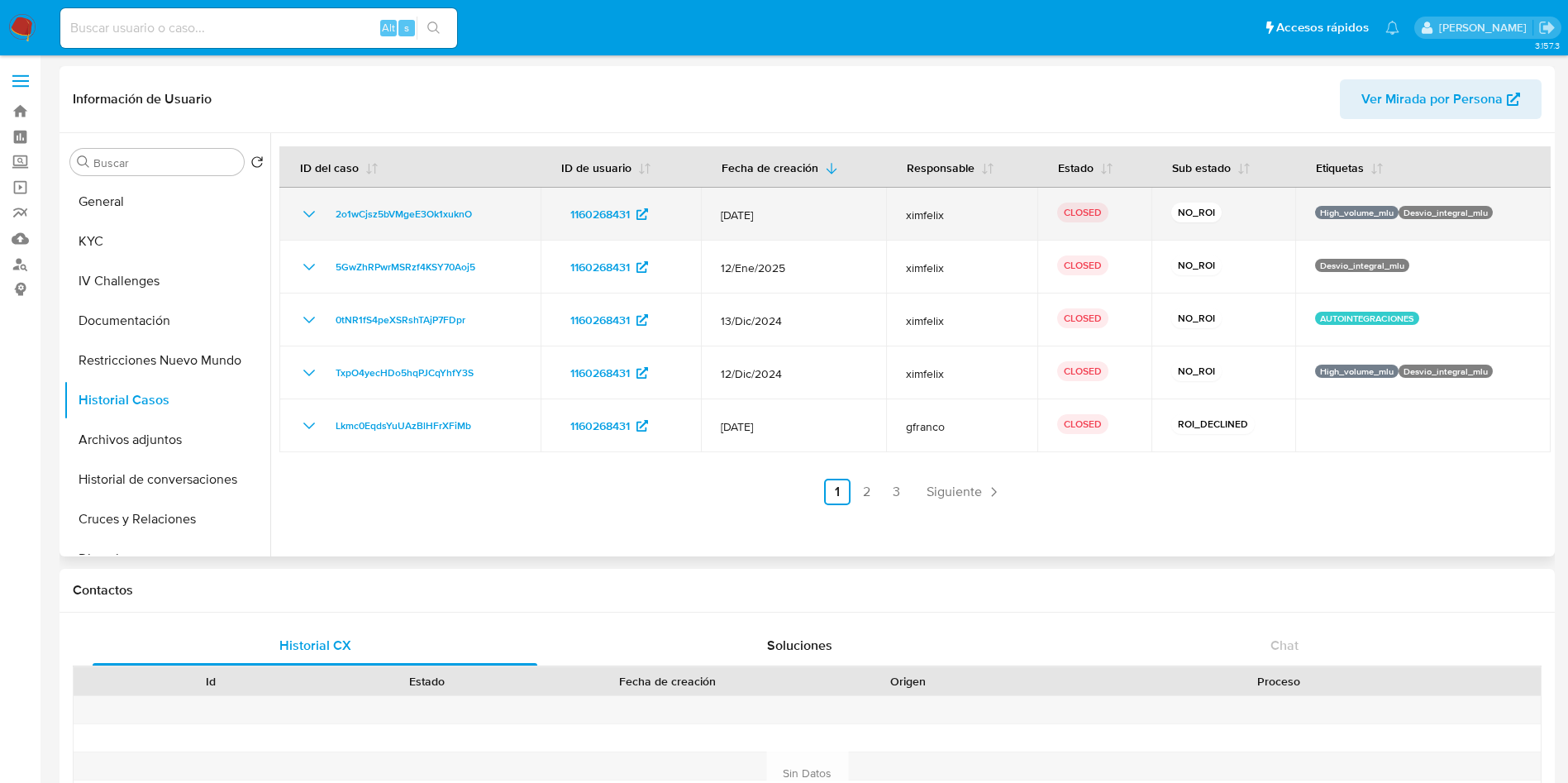
click at [315, 215] on icon "Mostrar/Ocultar" at bounding box center [309, 214] width 20 height 20
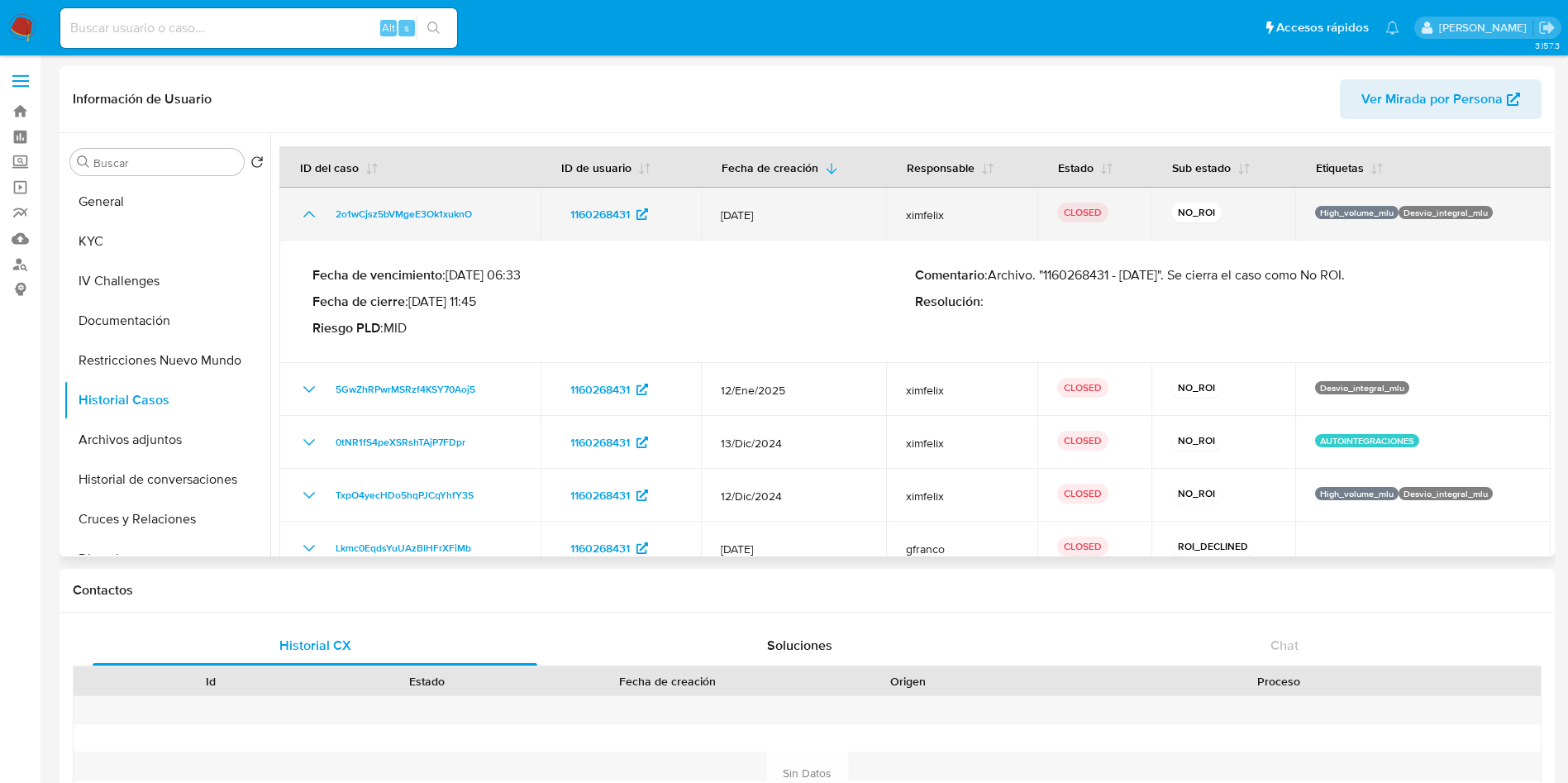
click at [315, 214] on icon "Mostrar/Ocultar" at bounding box center [309, 214] width 20 height 20
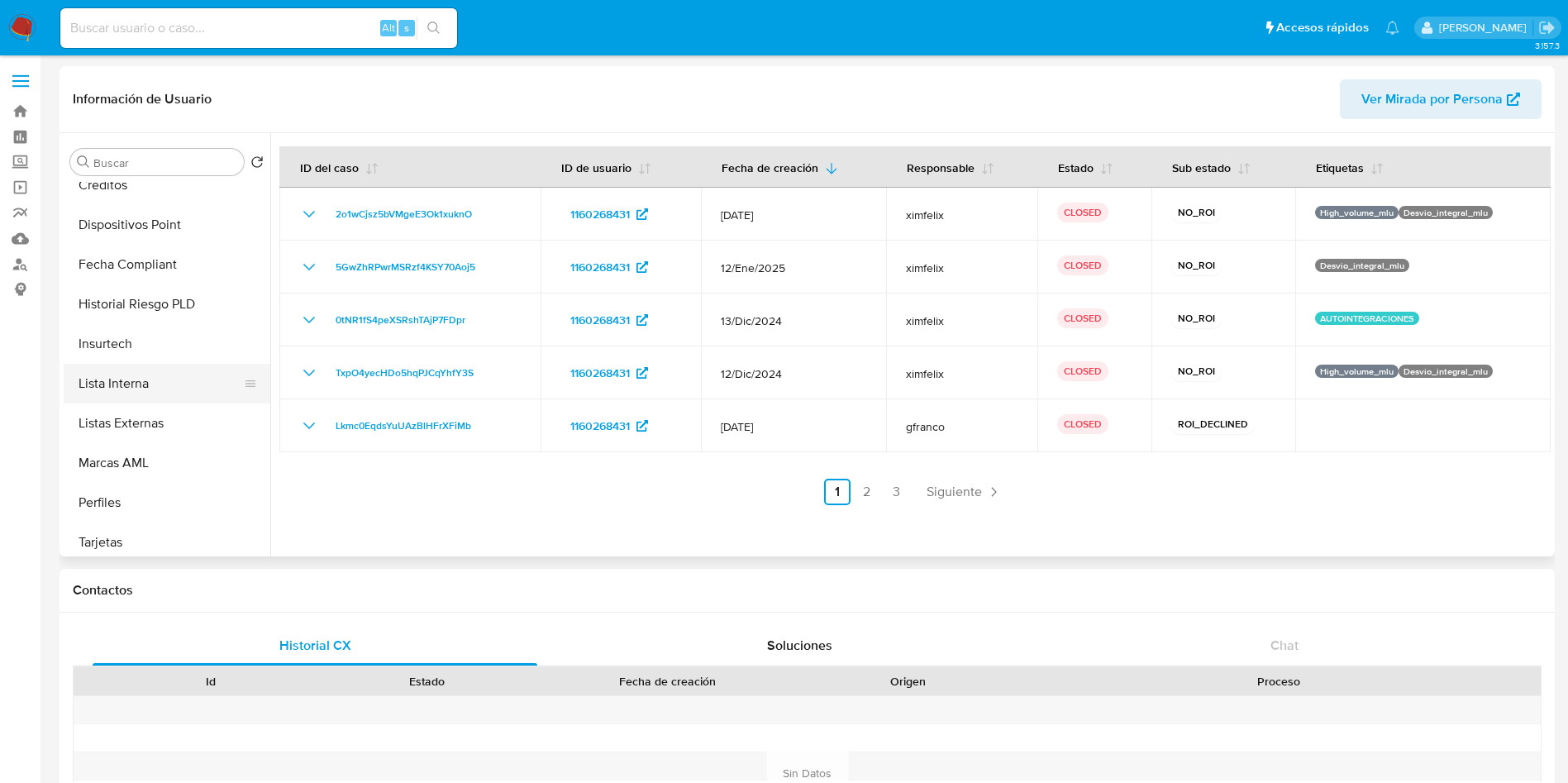
scroll to position [614, 0]
click at [158, 502] on button "Marcas AML" at bounding box center [160, 500] width 194 height 40
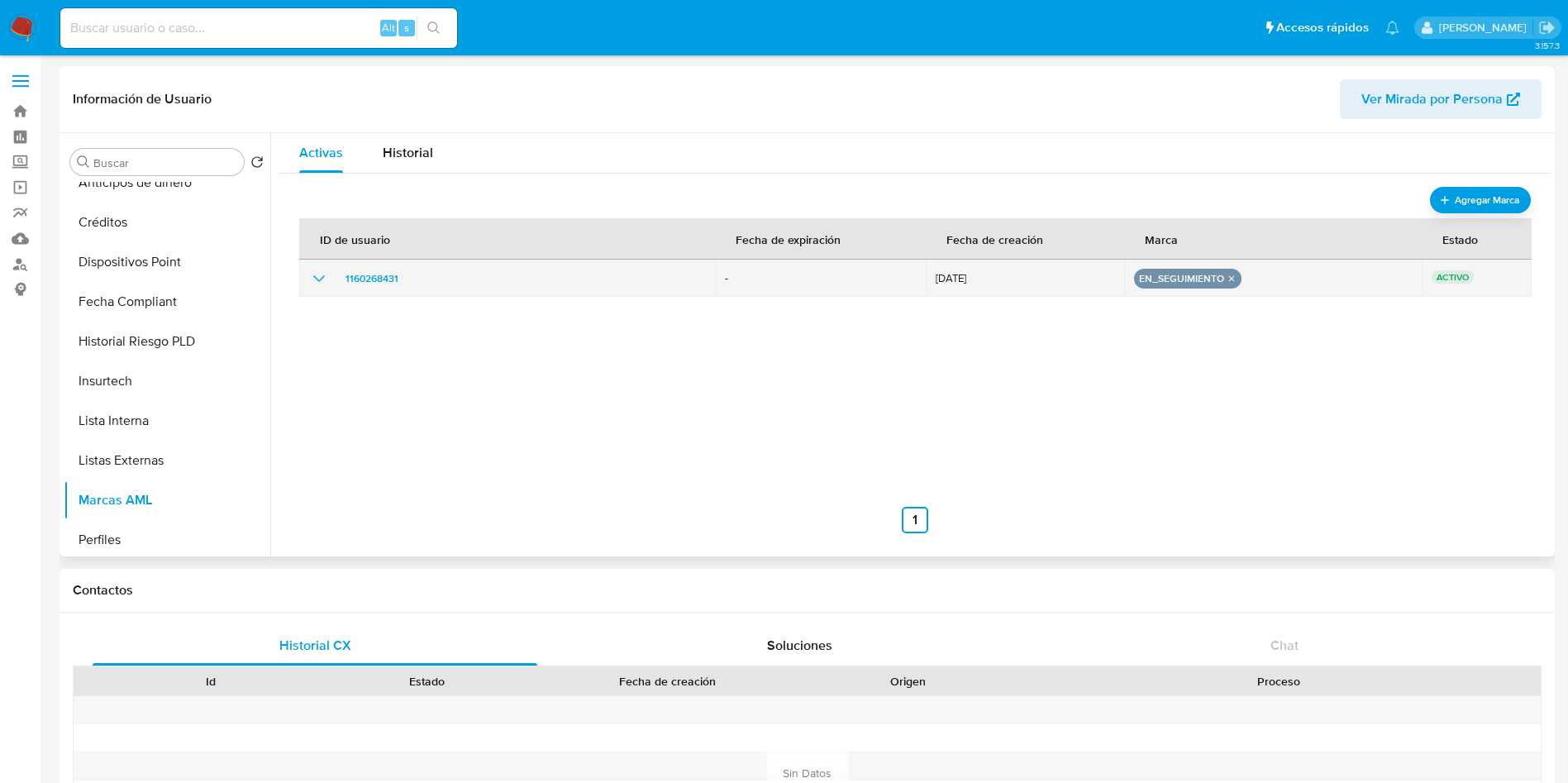
click at [316, 273] on icon "show_hidden_detail_by_id_1160268431" at bounding box center [319, 279] width 20 height 20
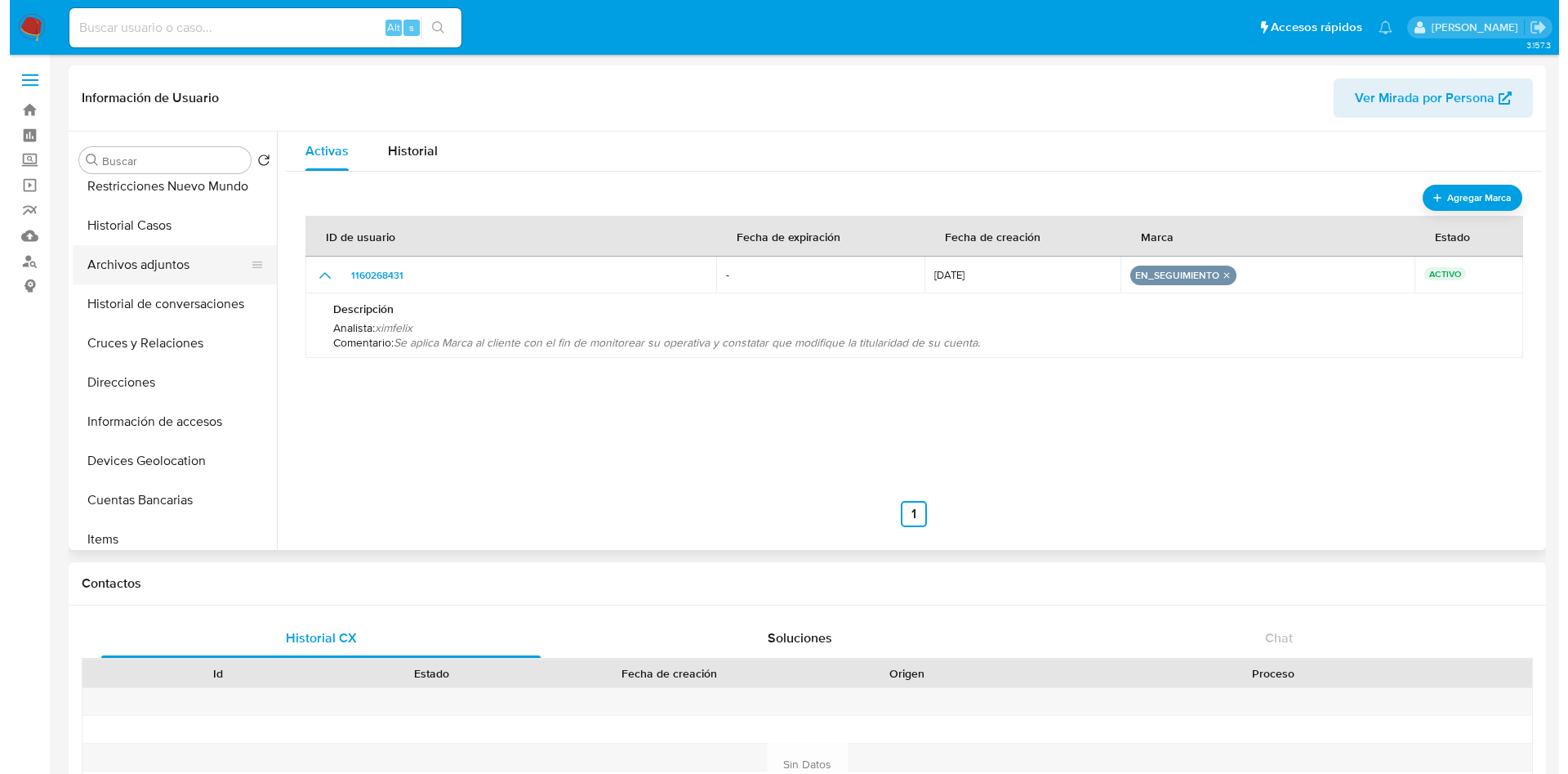
scroll to position [117, 0]
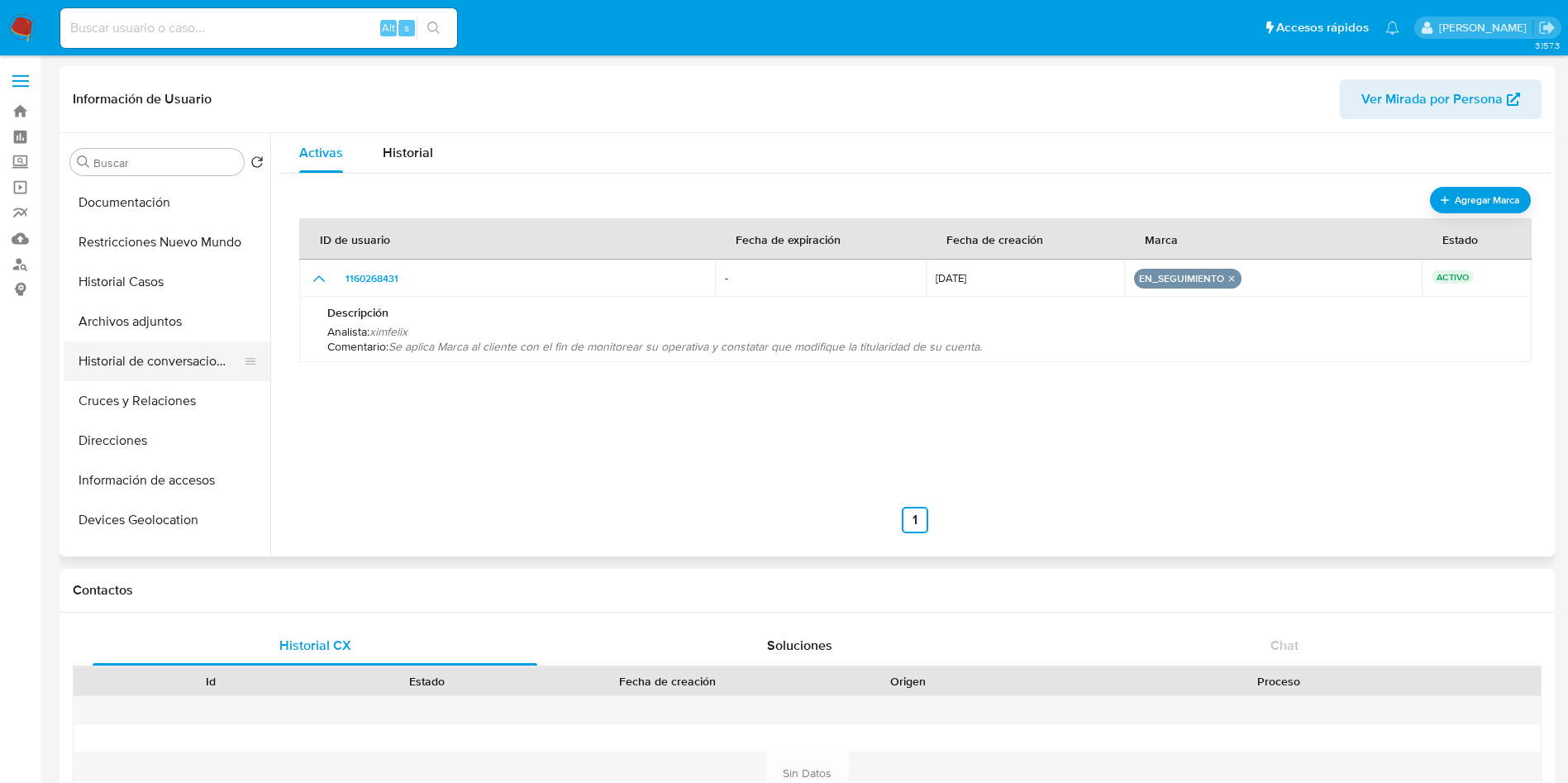
click at [135, 366] on button "Historial de conversaciones" at bounding box center [160, 361] width 194 height 40
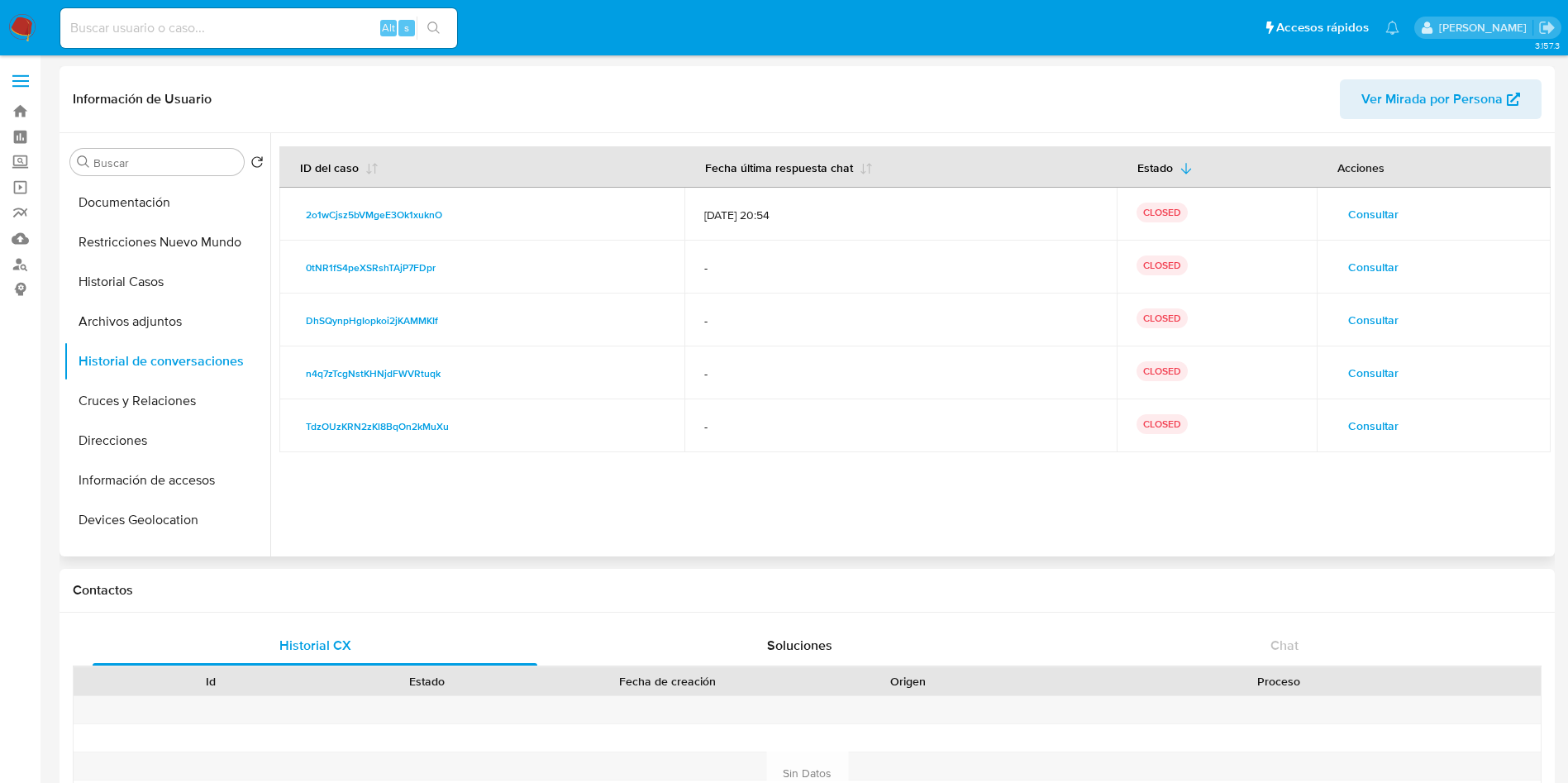
click at [1376, 211] on span "Consultar" at bounding box center [1372, 214] width 51 height 23
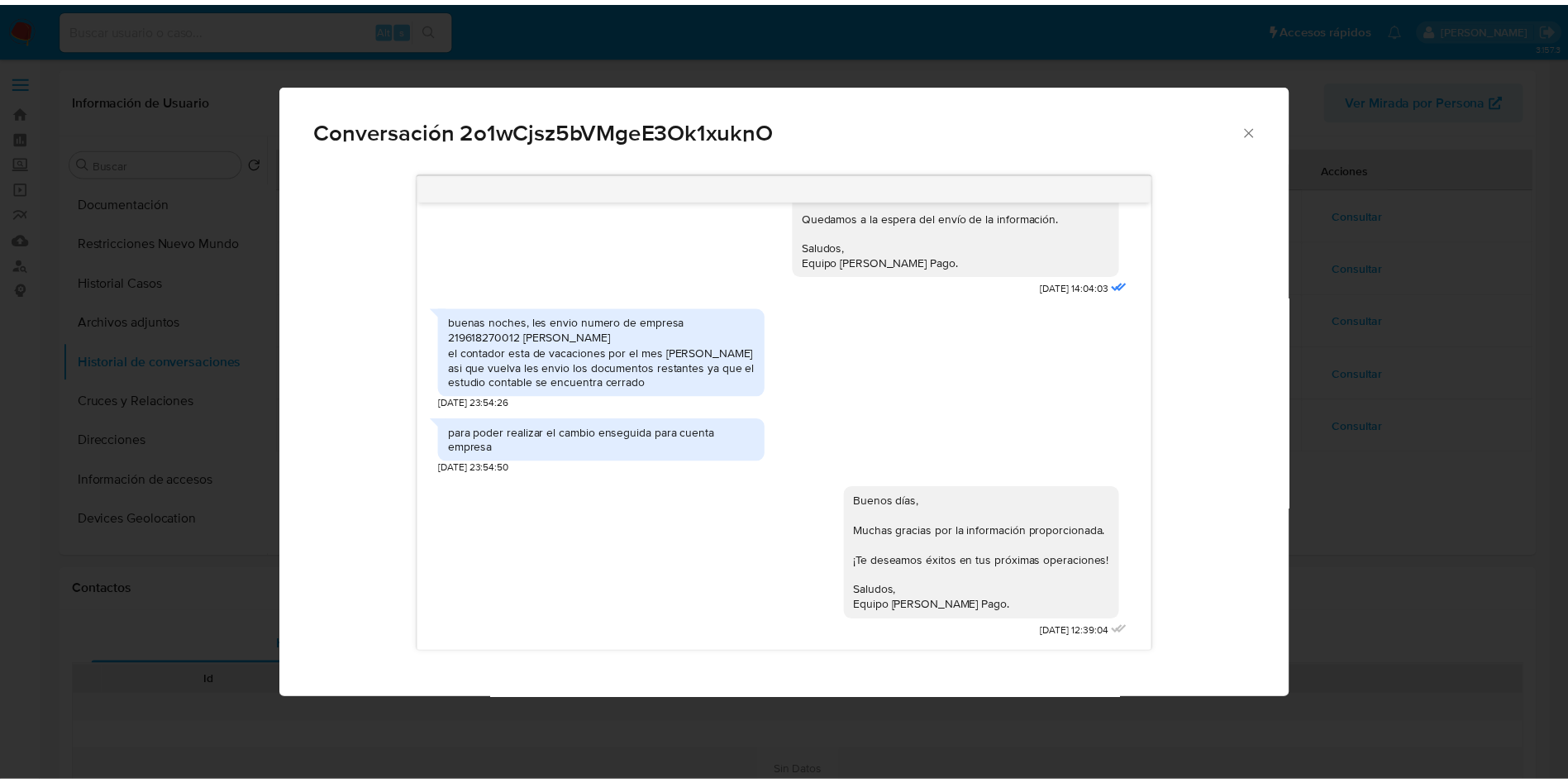
scroll to position [712, 0]
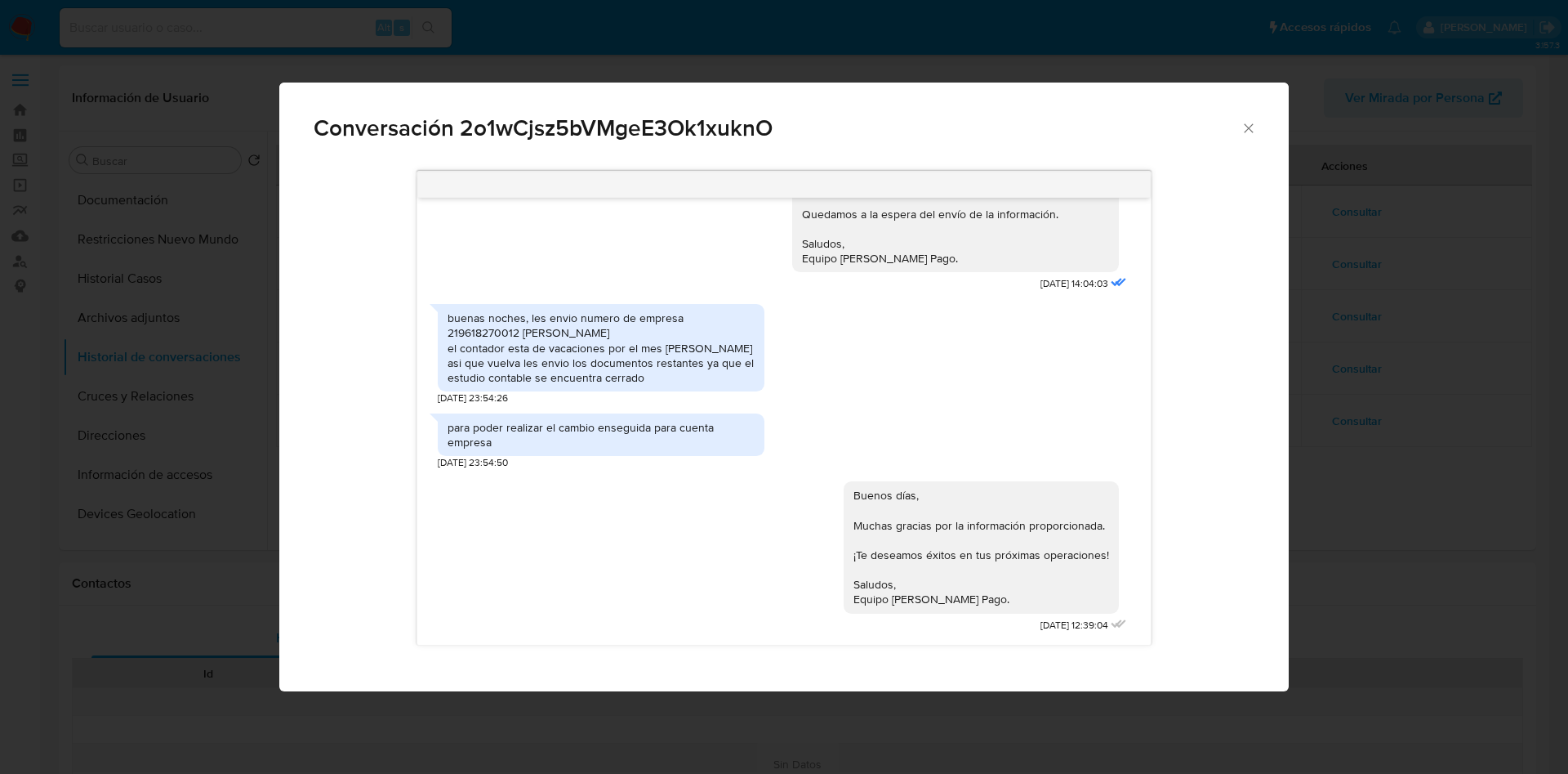
click at [1381, 350] on div "Conversación 2o1wCjsz5bVMgeE3Ok1xuknO https://www.montevideo.com.uy/Noticias/De…" at bounding box center [784, 387] width 1568 height 774
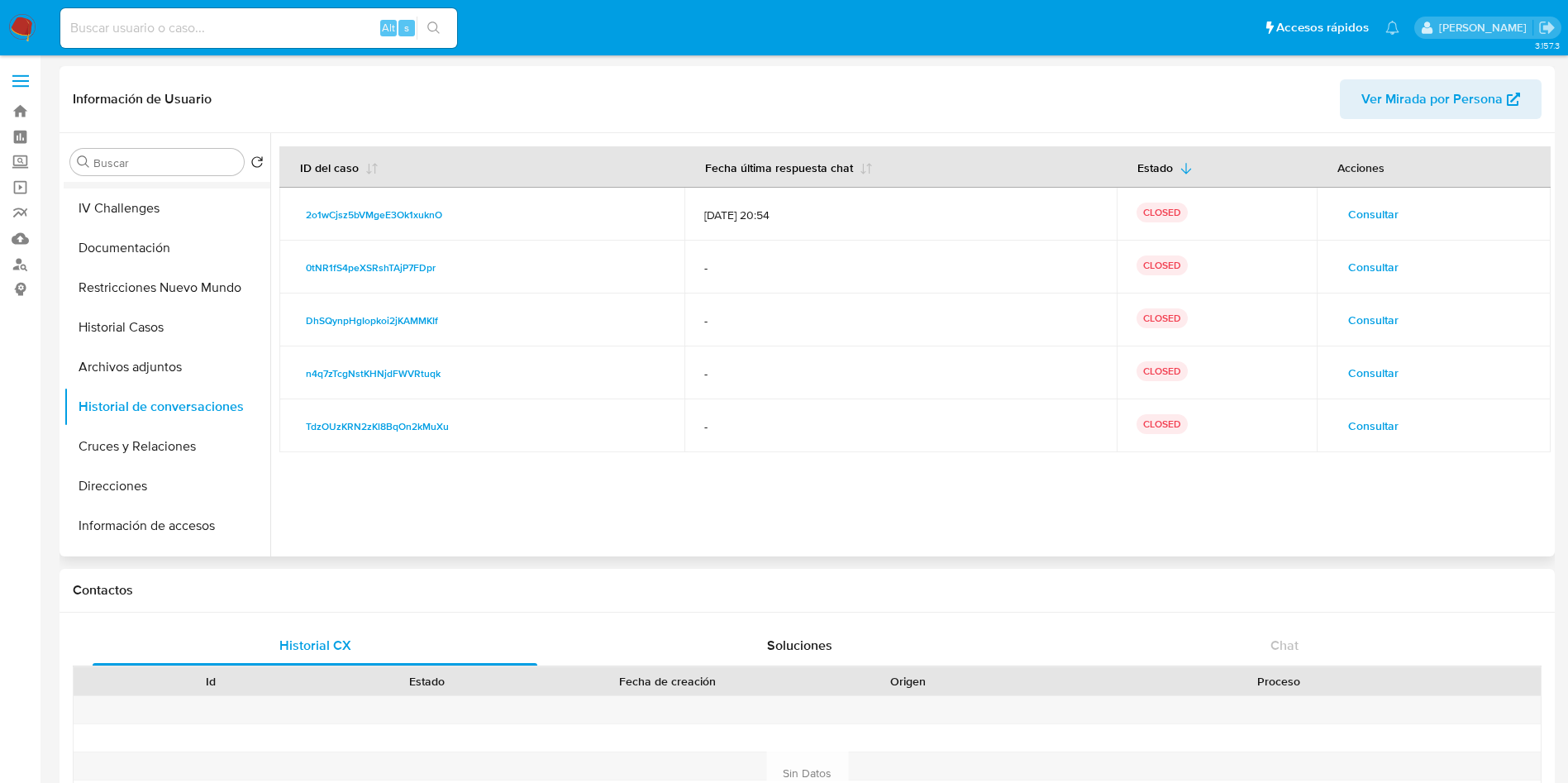
scroll to position [0, 0]
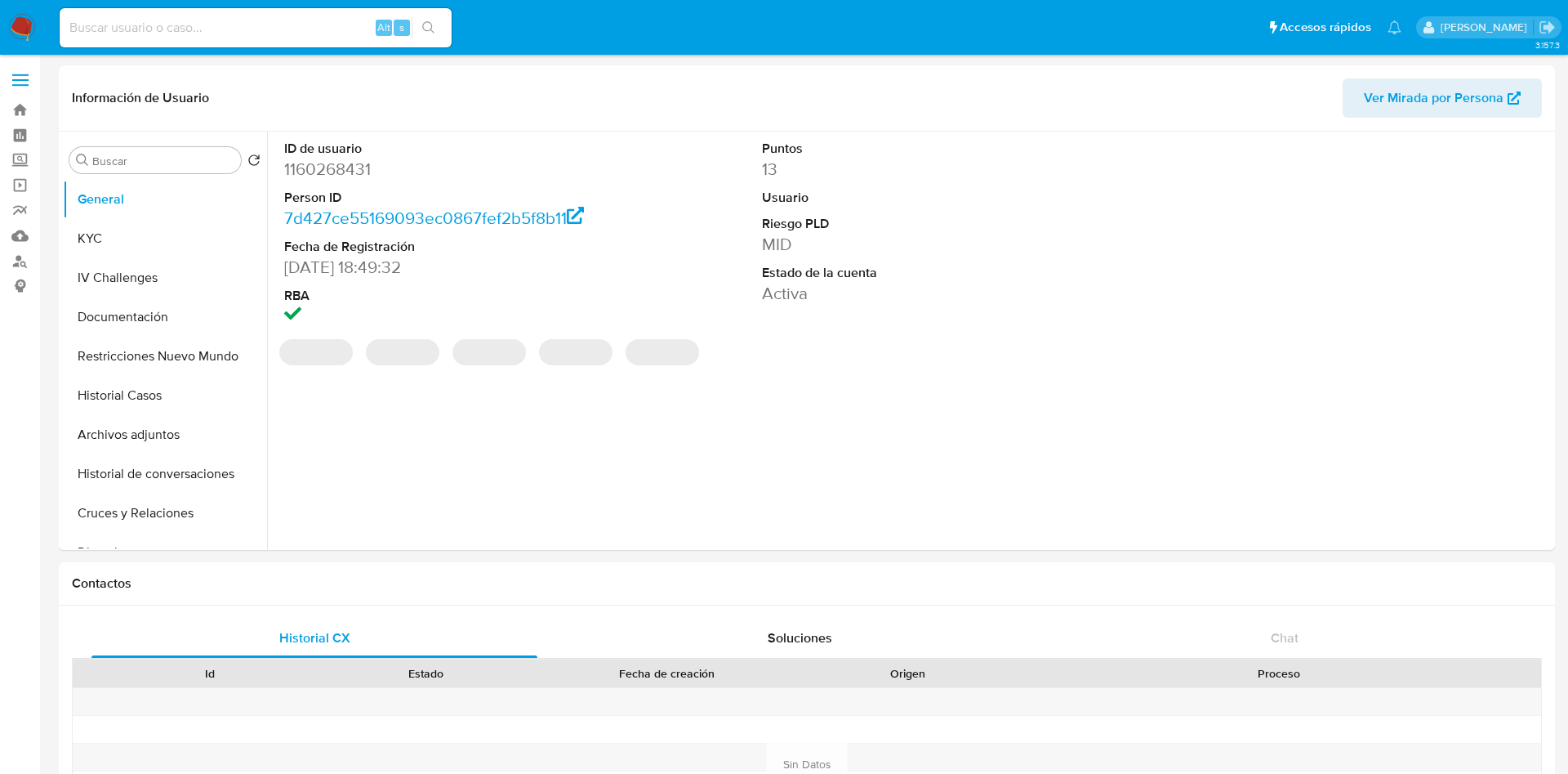
select select "10"
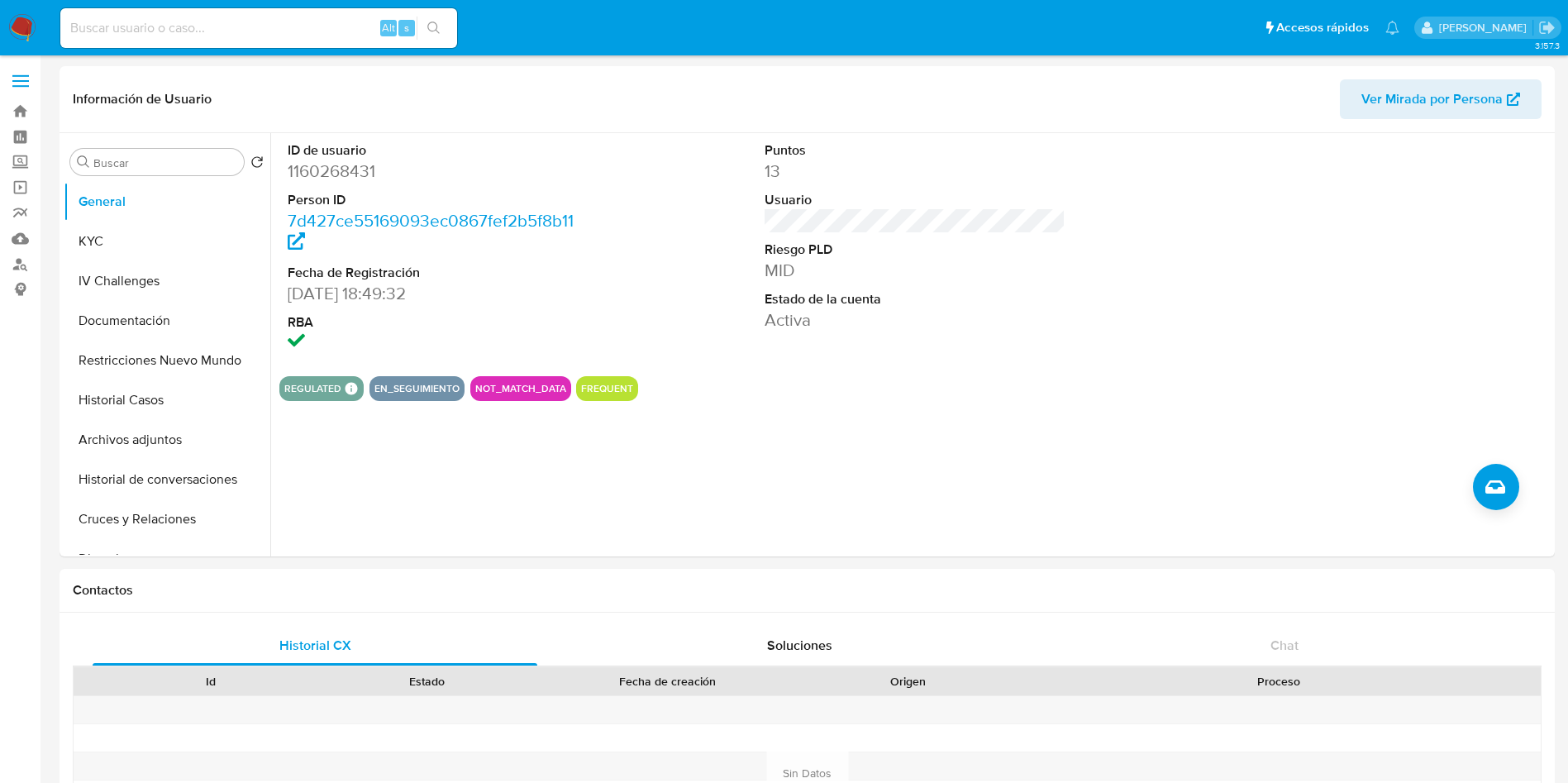
click at [285, 27] on input at bounding box center [258, 28] width 397 height 21
paste input "JVcIE0qsRmR7aP33qEhPnDyZ"
type input "JVcIE0qsRmR7aP33qEhPnDyZ"
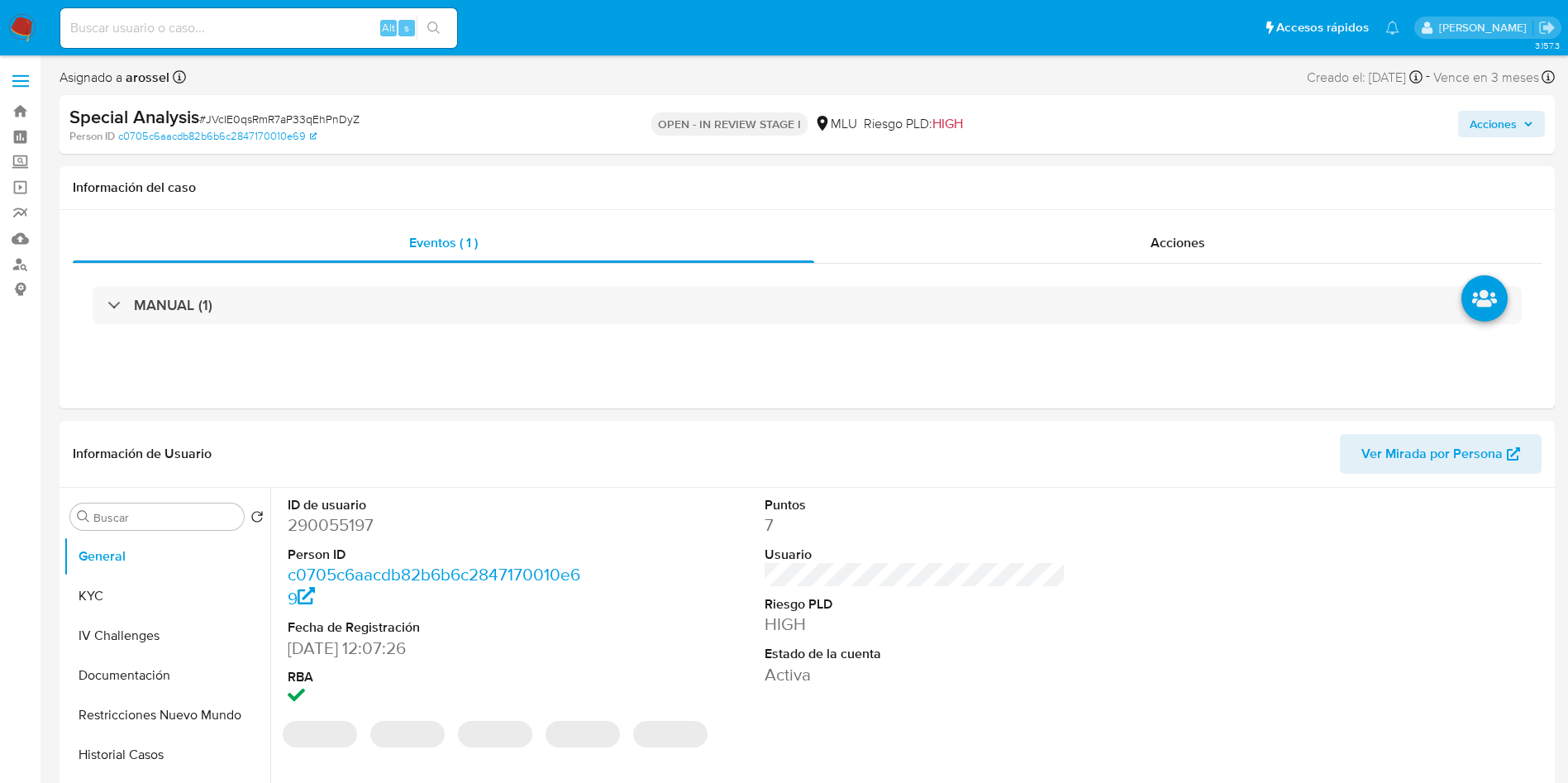
select select "10"
click at [1197, 249] on span "Acciones" at bounding box center [1177, 243] width 54 height 19
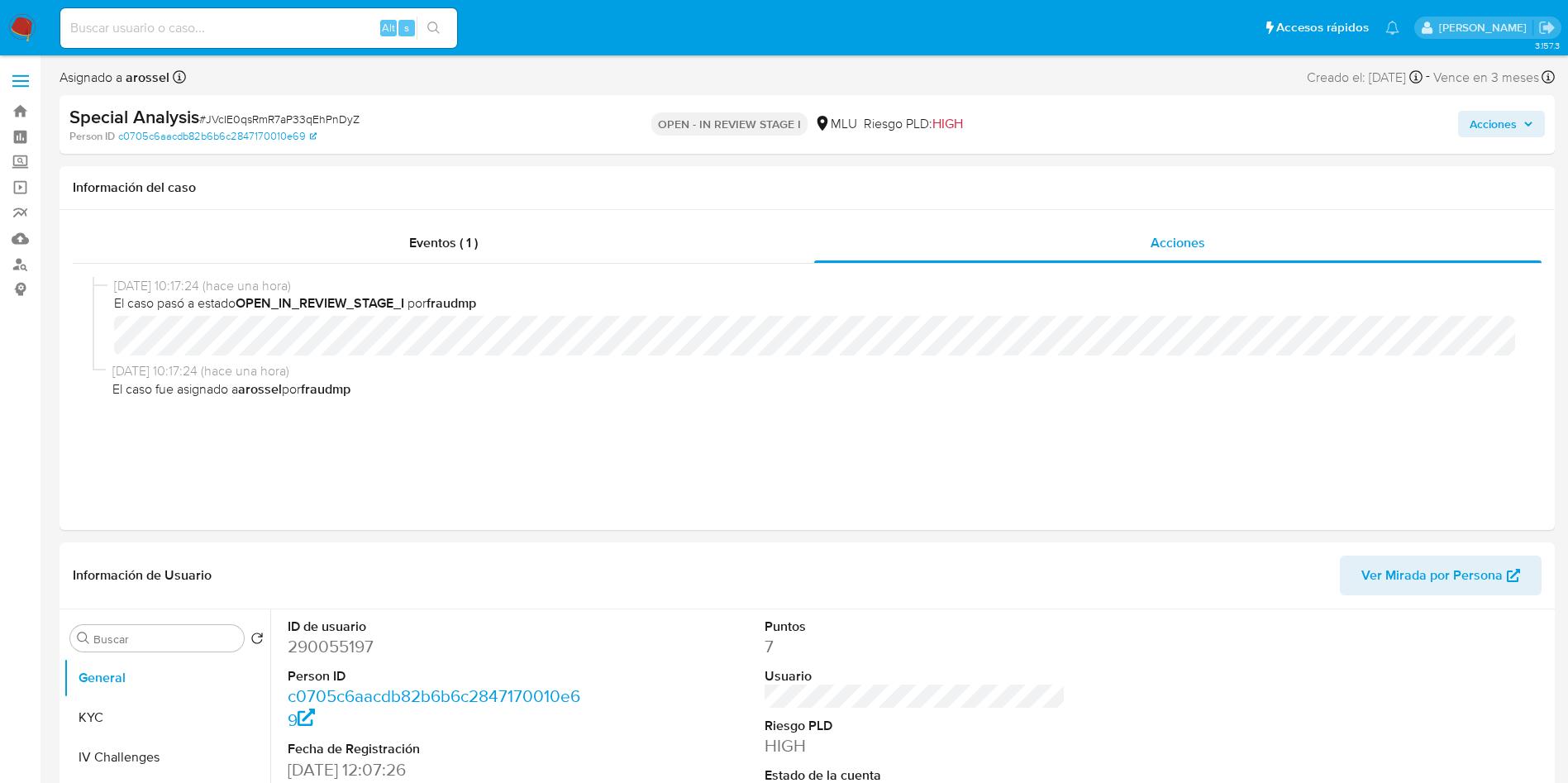
click at [1497, 135] on span "Acciones" at bounding box center [1492, 124] width 47 height 27
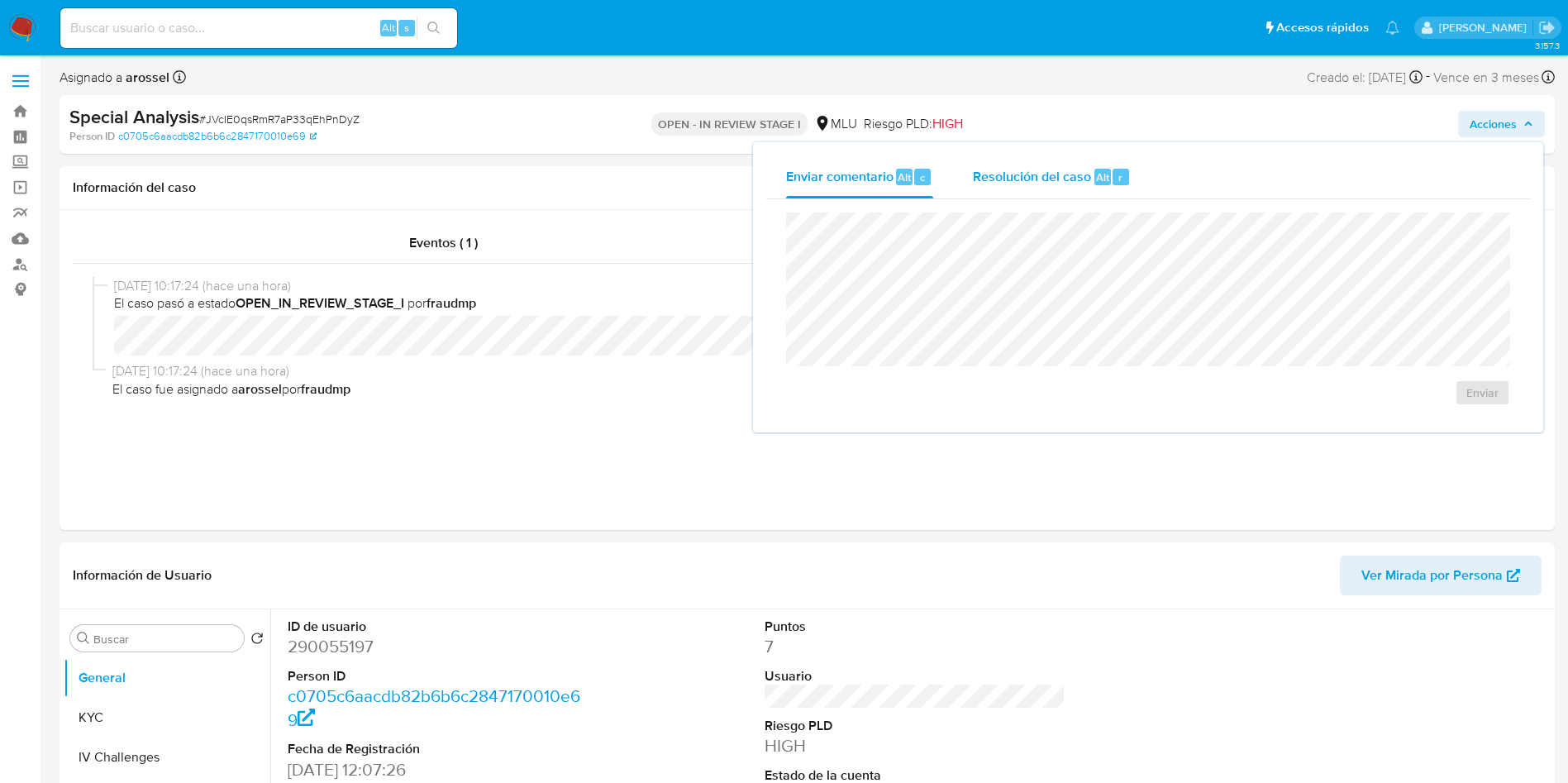
click at [1030, 183] on span "Resolución del caso" at bounding box center [1032, 176] width 118 height 19
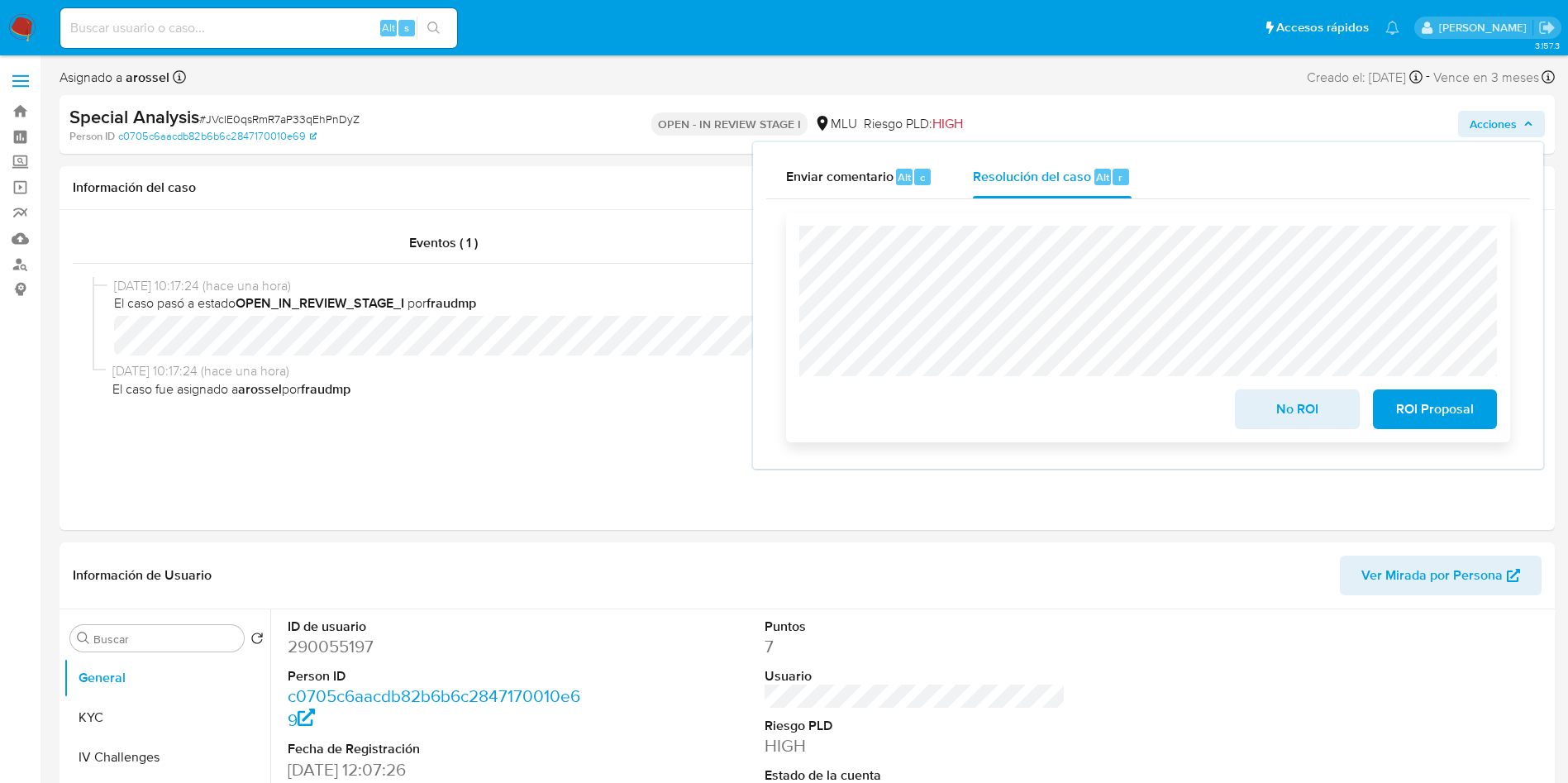
click at [1474, 411] on span "ROI Proposal" at bounding box center [1435, 409] width 81 height 36
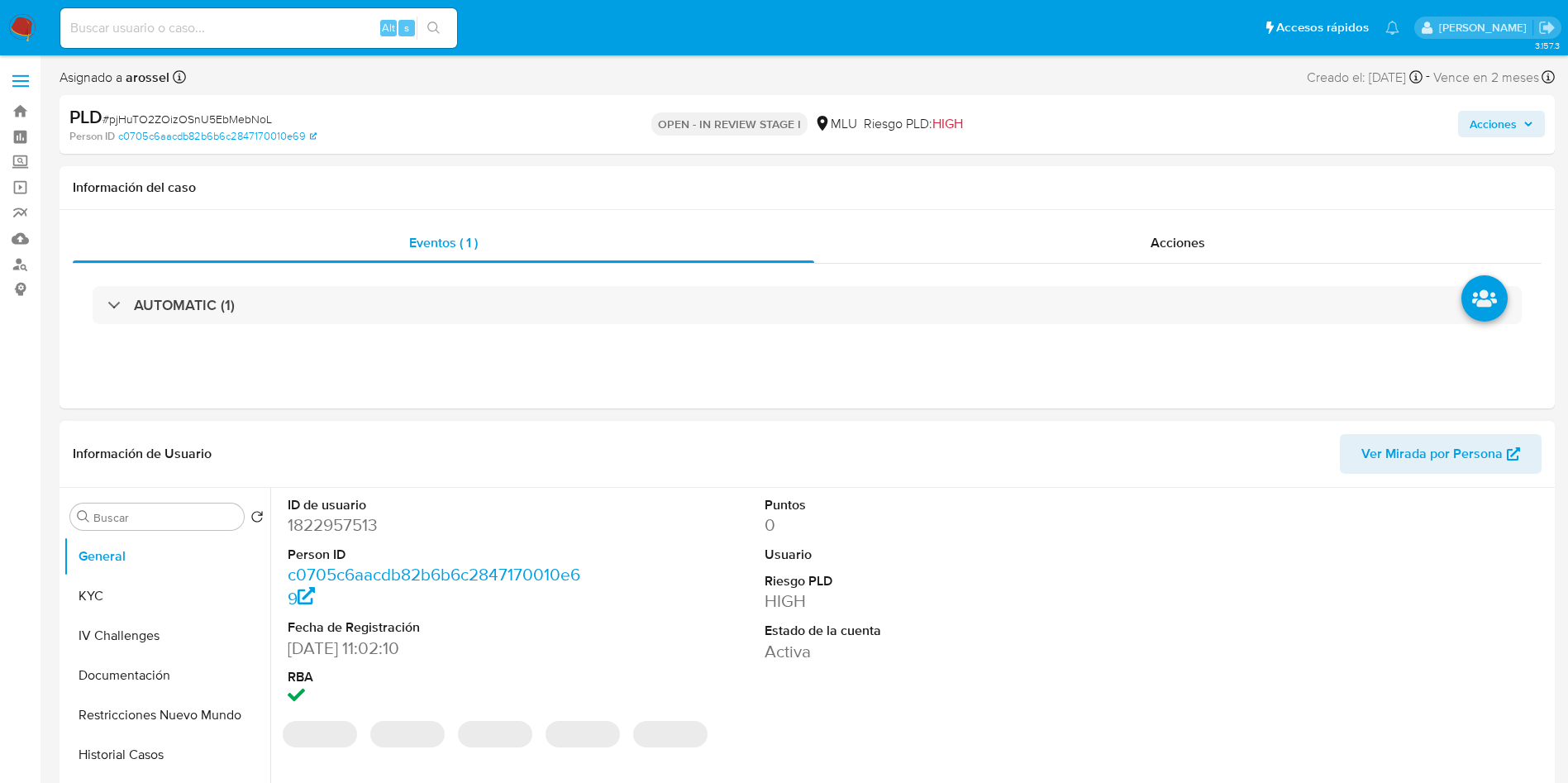
select select "10"
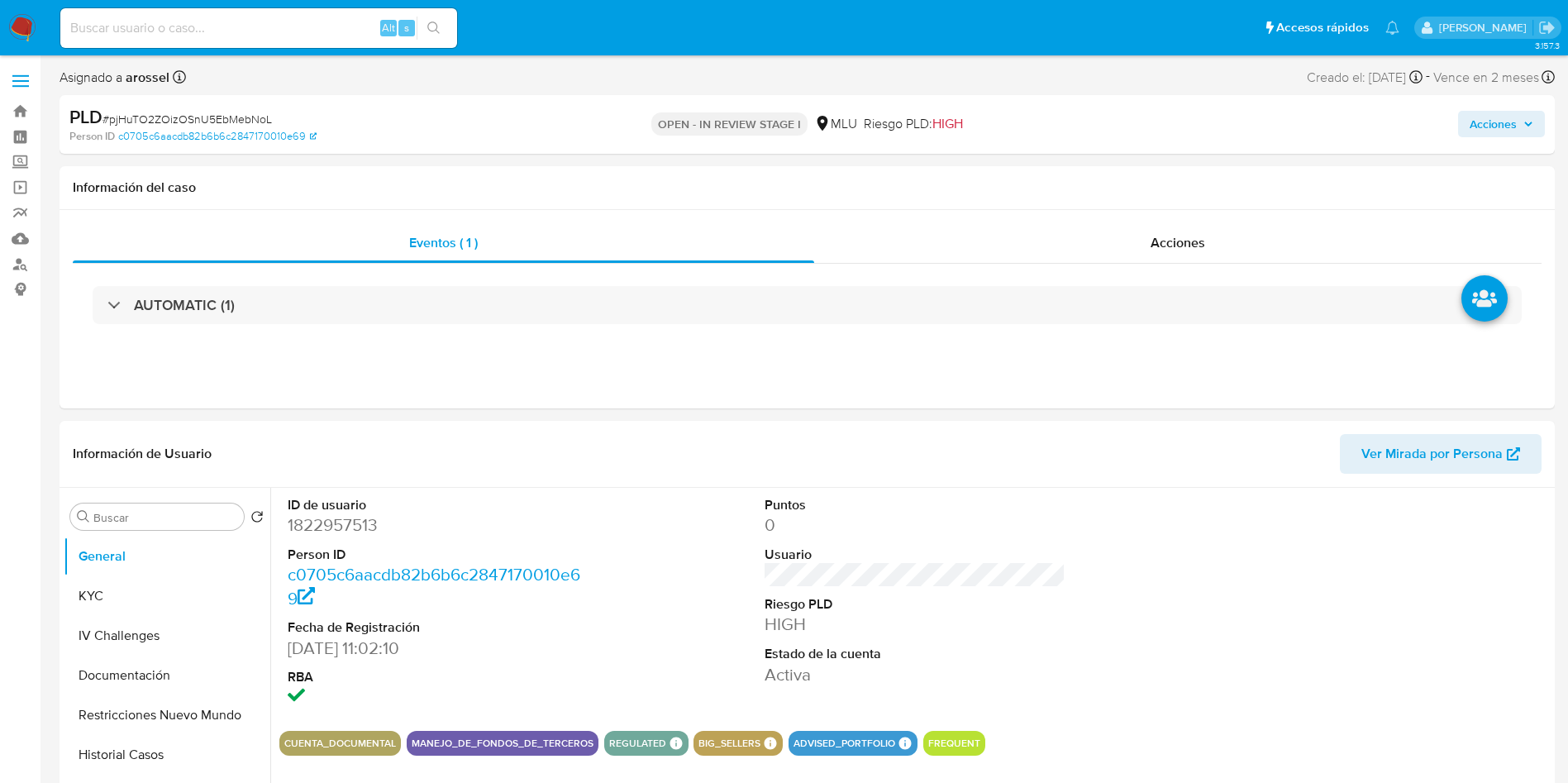
click at [1329, 112] on div "Acciones" at bounding box center [1301, 125] width 488 height 39
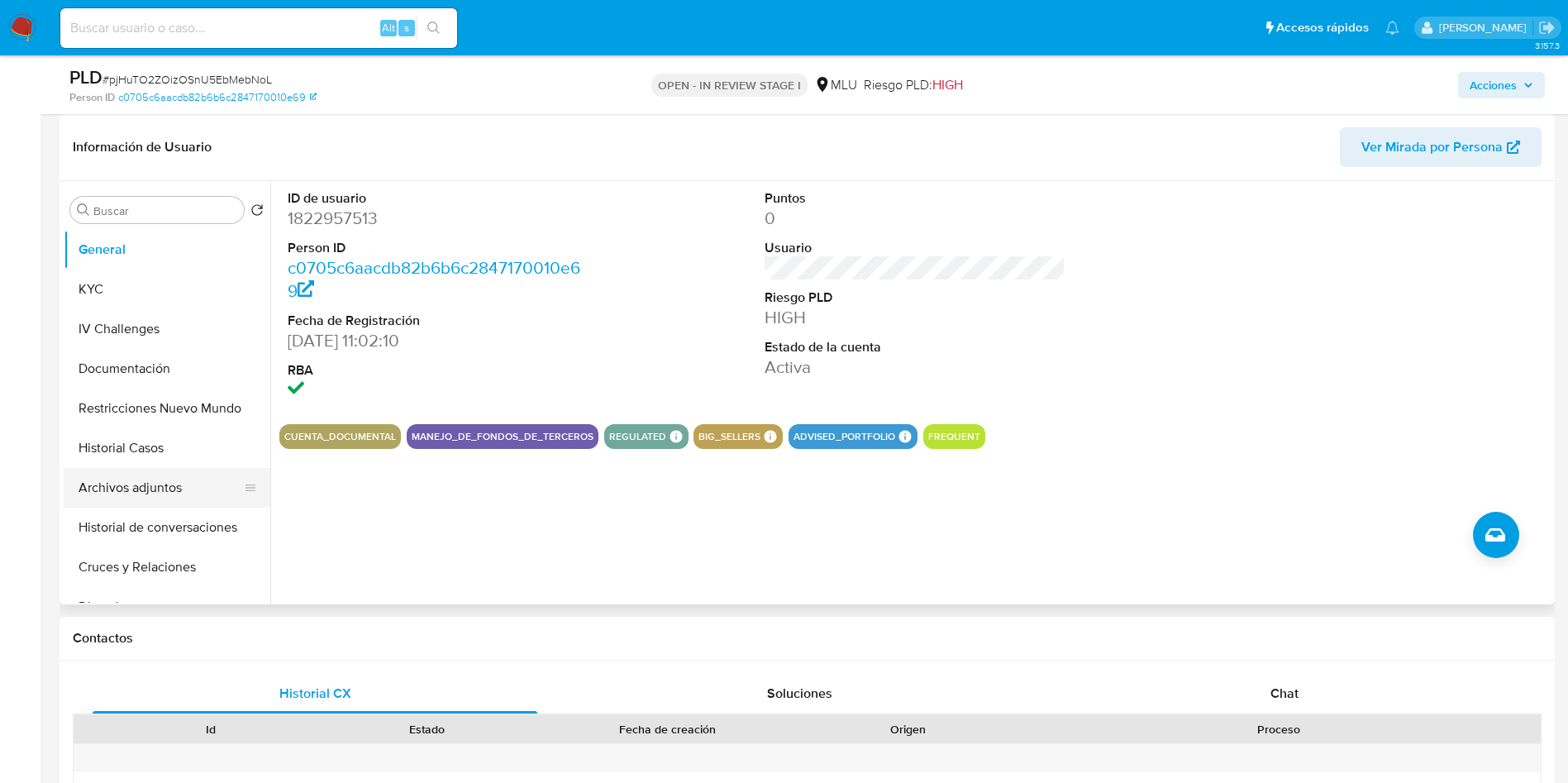
click at [138, 495] on button "Archivos adjuntos" at bounding box center [160, 487] width 194 height 40
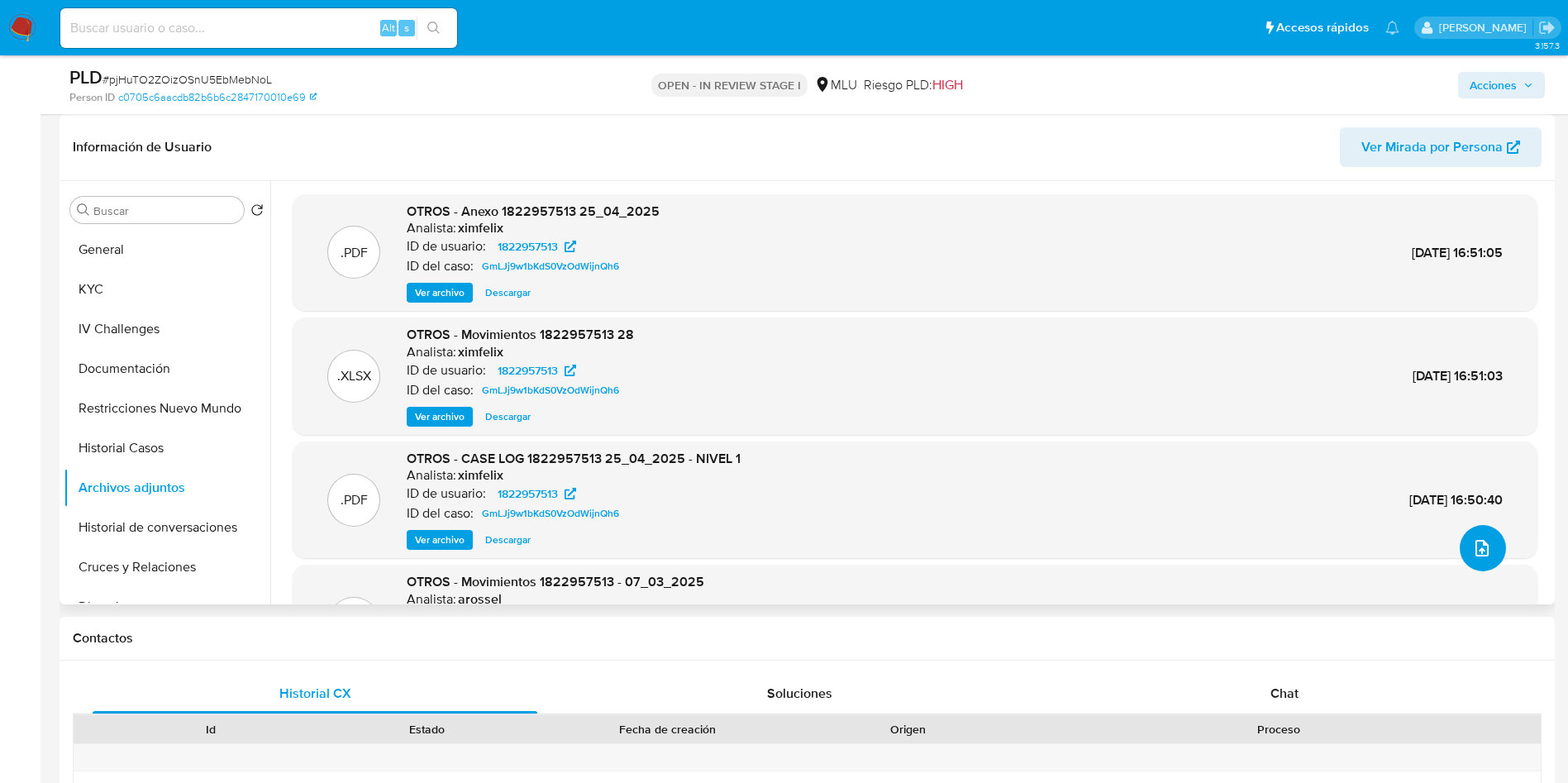
click at [1484, 549] on button "upload-file" at bounding box center [1482, 548] width 46 height 46
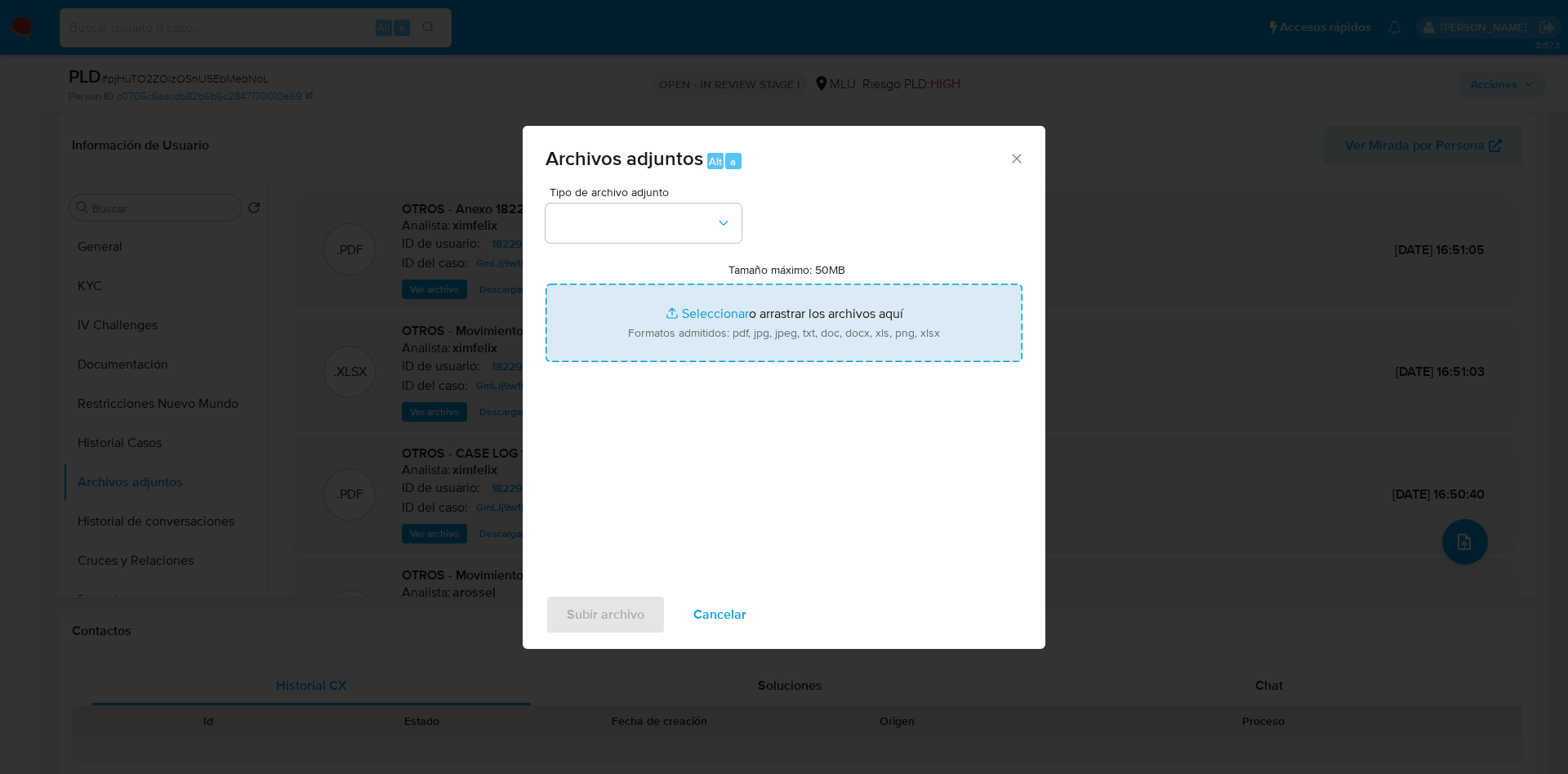
click at [775, 349] on input "Tamaño máximo: 50MB Seleccionar archivos" at bounding box center [784, 323] width 477 height 78
type input "C:\fakepath\Movimientos 1822957513 - 09_09_2025.xlsx"
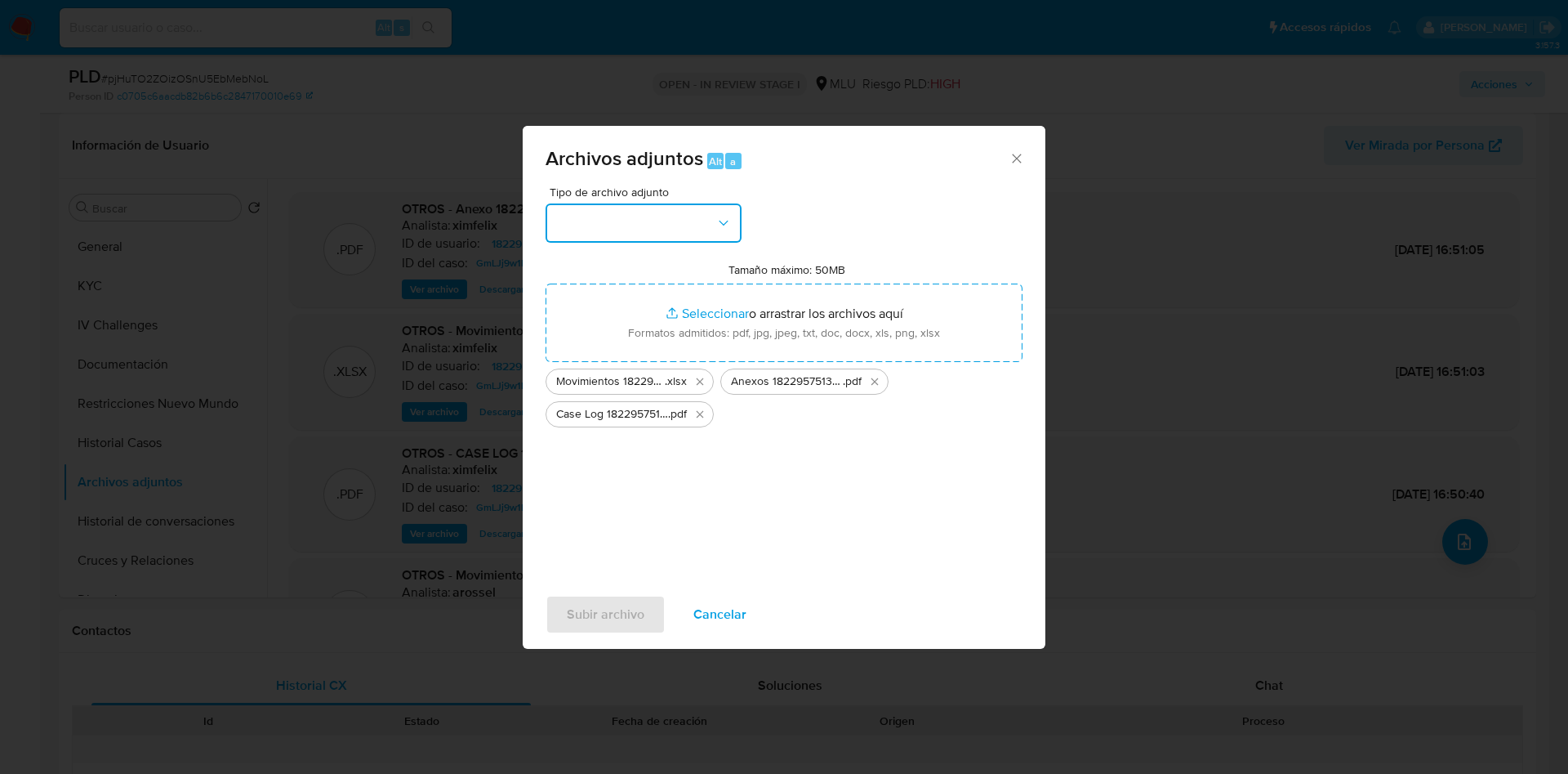
click at [670, 220] on button "button" at bounding box center [644, 222] width 196 height 39
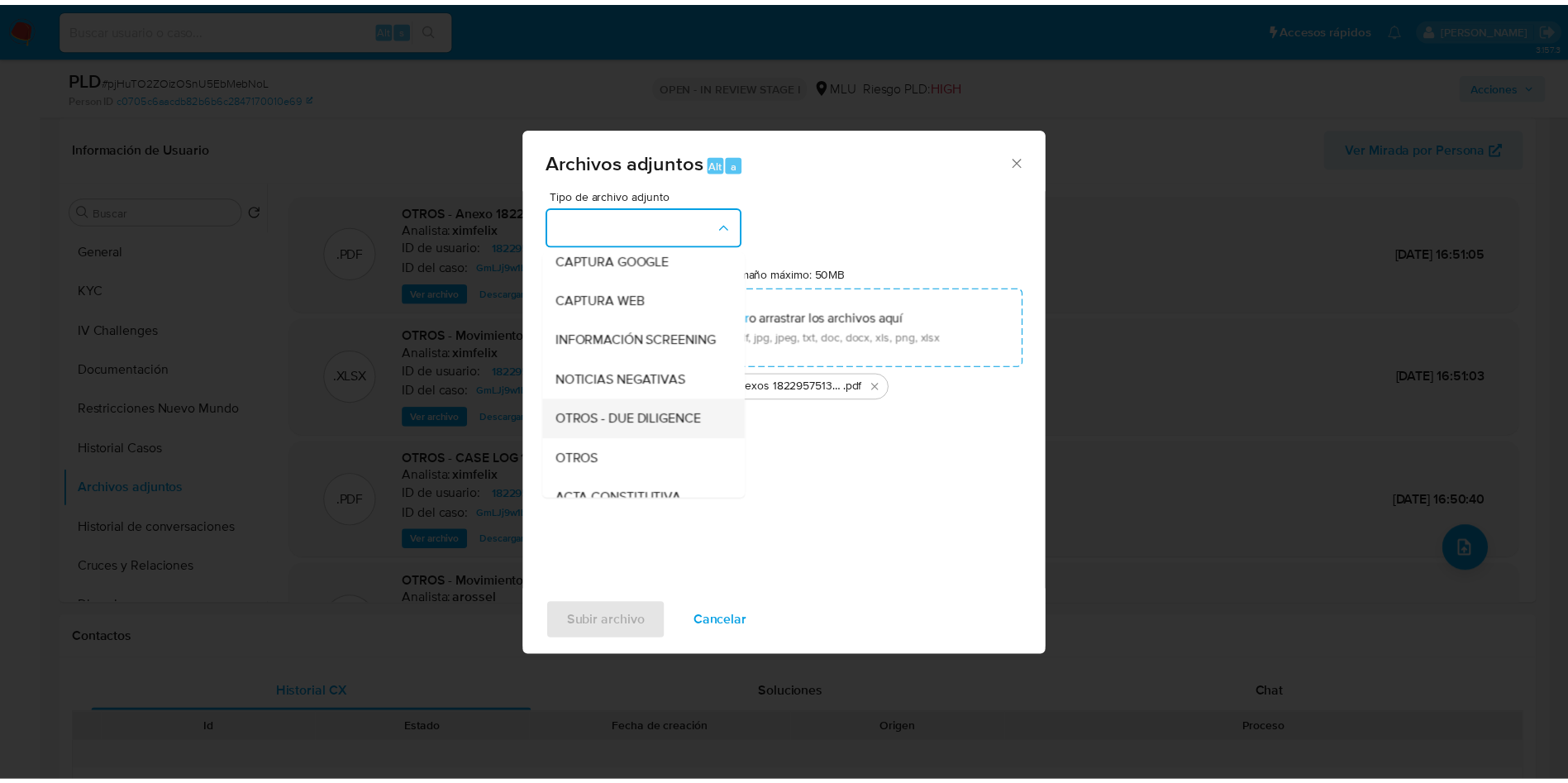
scroll to position [124, 0]
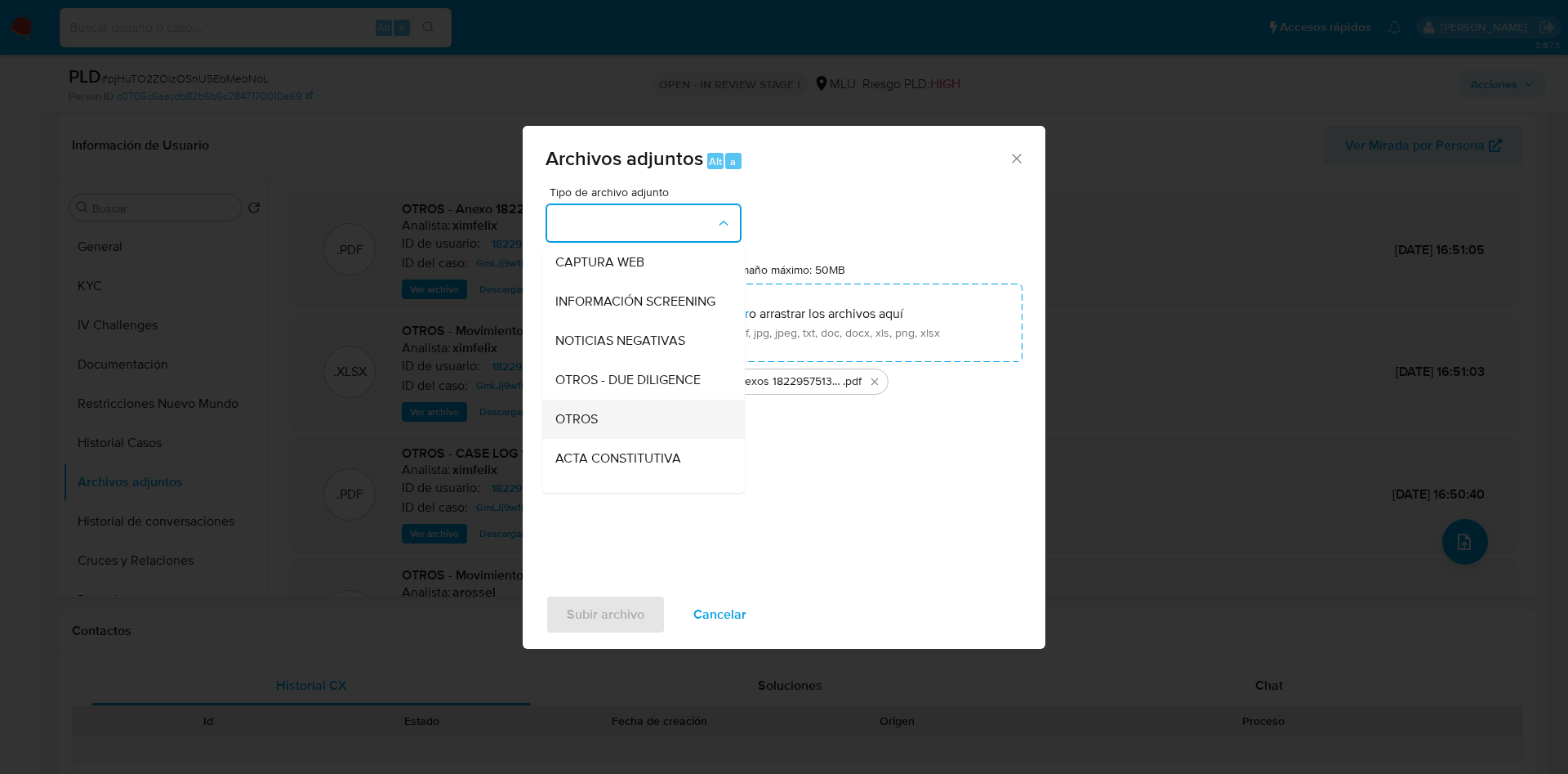
click at [604, 428] on div "OTROS" at bounding box center [638, 418] width 167 height 39
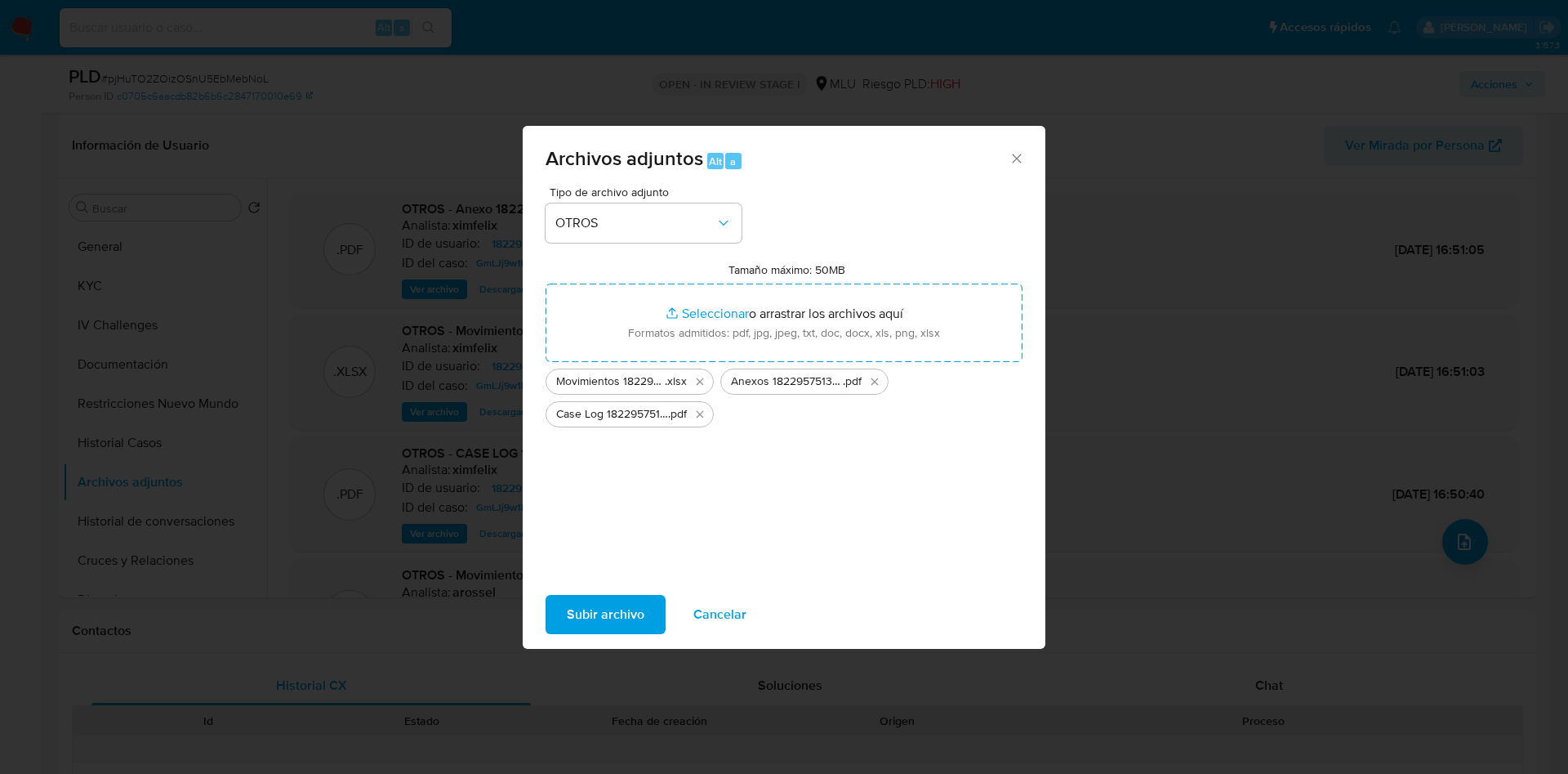
click at [592, 629] on span "Subir archivo" at bounding box center [605, 614] width 77 height 36
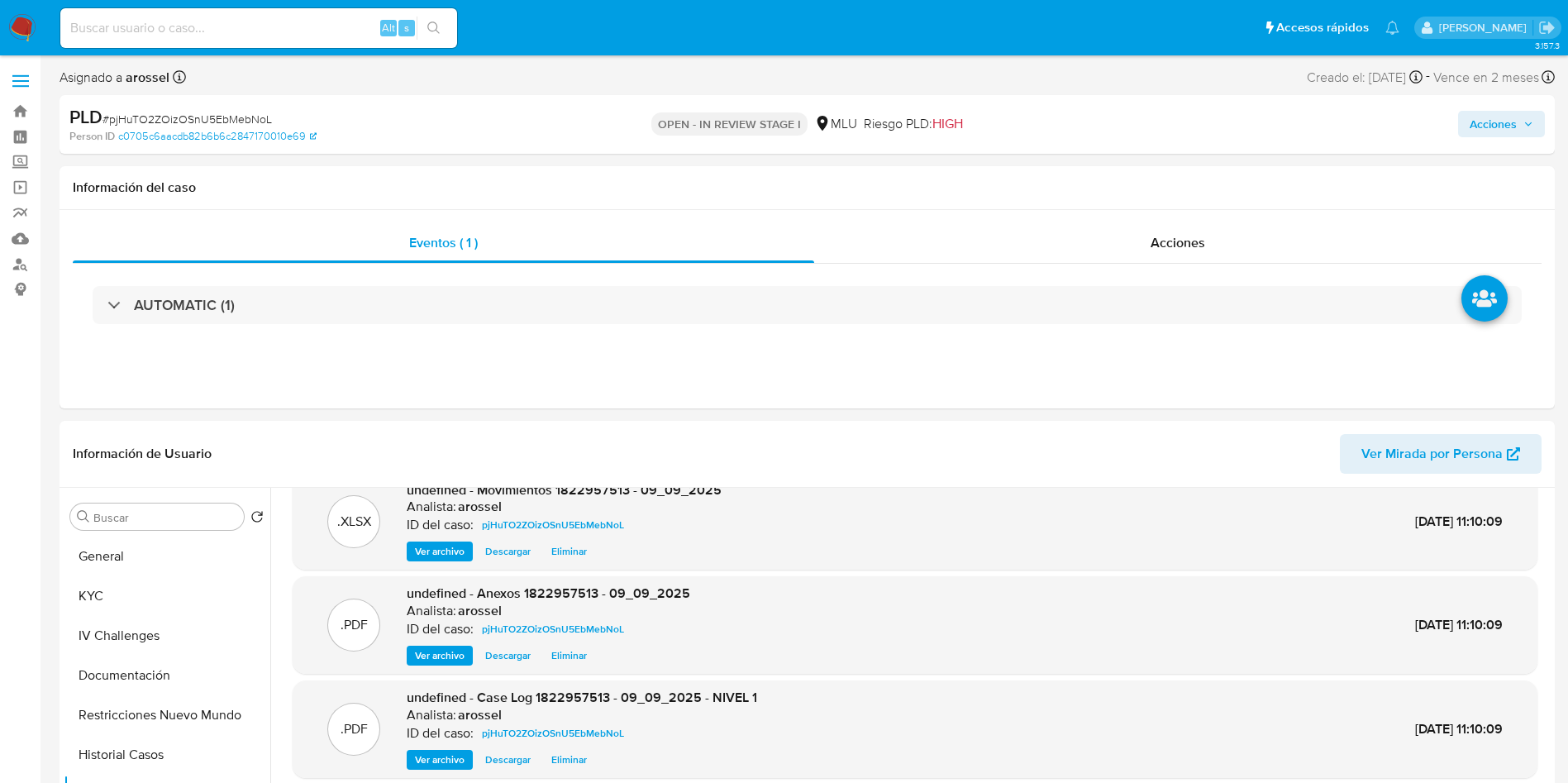
scroll to position [0, 0]
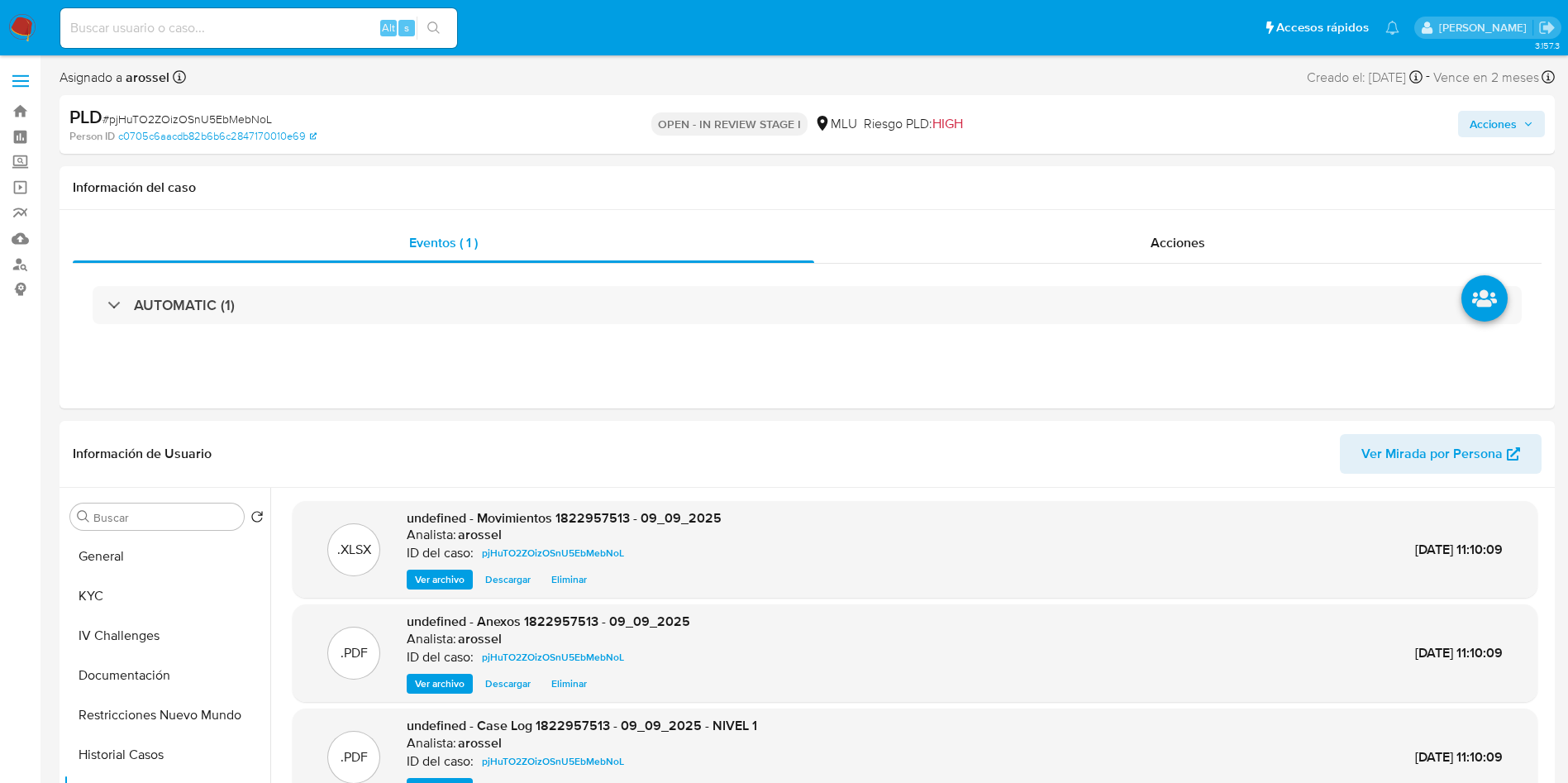
click at [264, 26] on input at bounding box center [258, 28] width 397 height 21
click at [1483, 107] on div "Acciones" at bounding box center [1301, 125] width 488 height 39
click at [1483, 124] on span "Acciones" at bounding box center [1492, 124] width 47 height 27
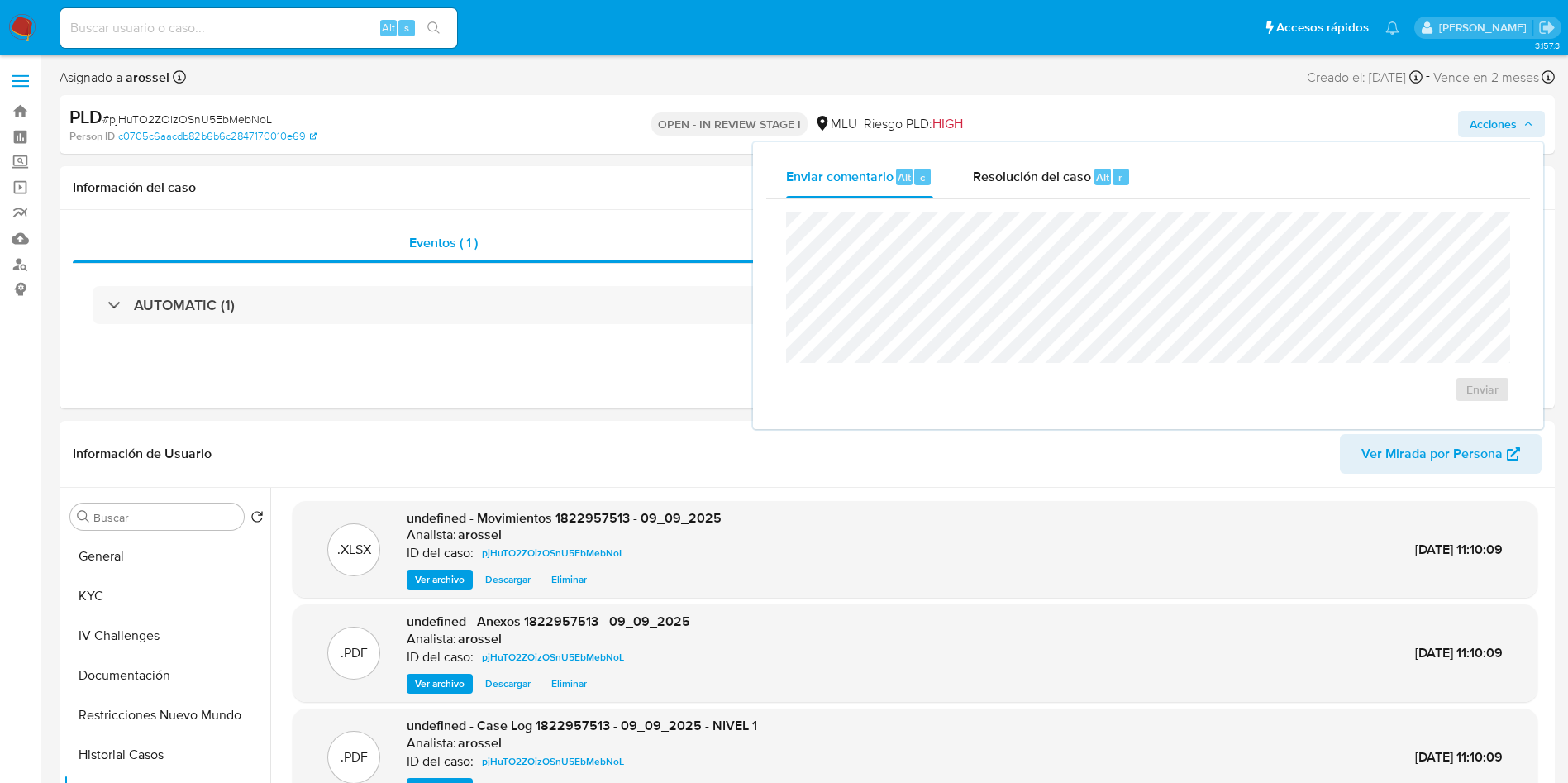
click at [1043, 180] on span "Resolución del caso" at bounding box center [1032, 176] width 118 height 19
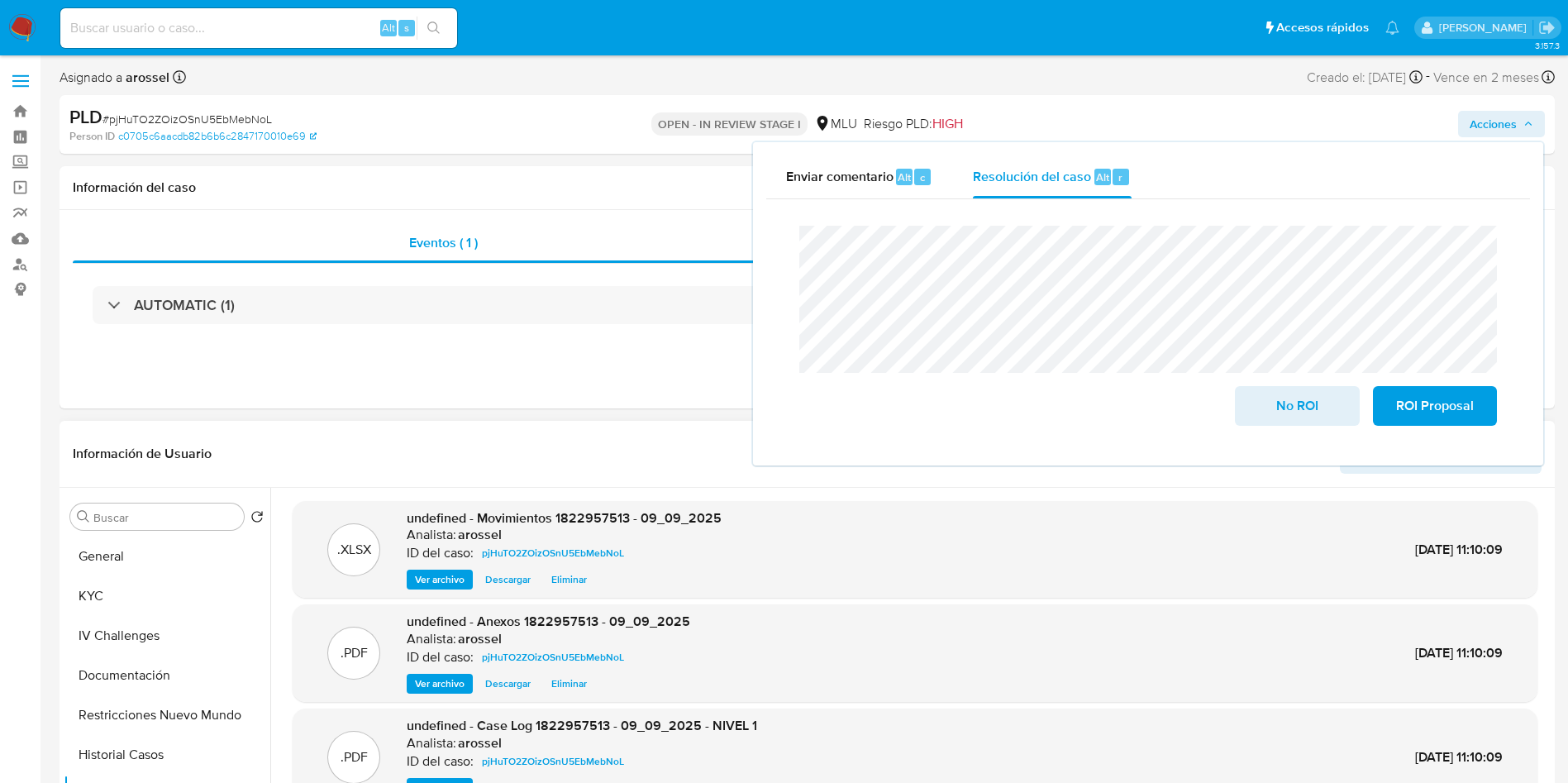
drag, startPoint x: 1473, startPoint y: 414, endPoint x: 1392, endPoint y: 489, distance: 110.4
click at [1475, 416] on span "ROI Proposal" at bounding box center [1435, 405] width 81 height 36
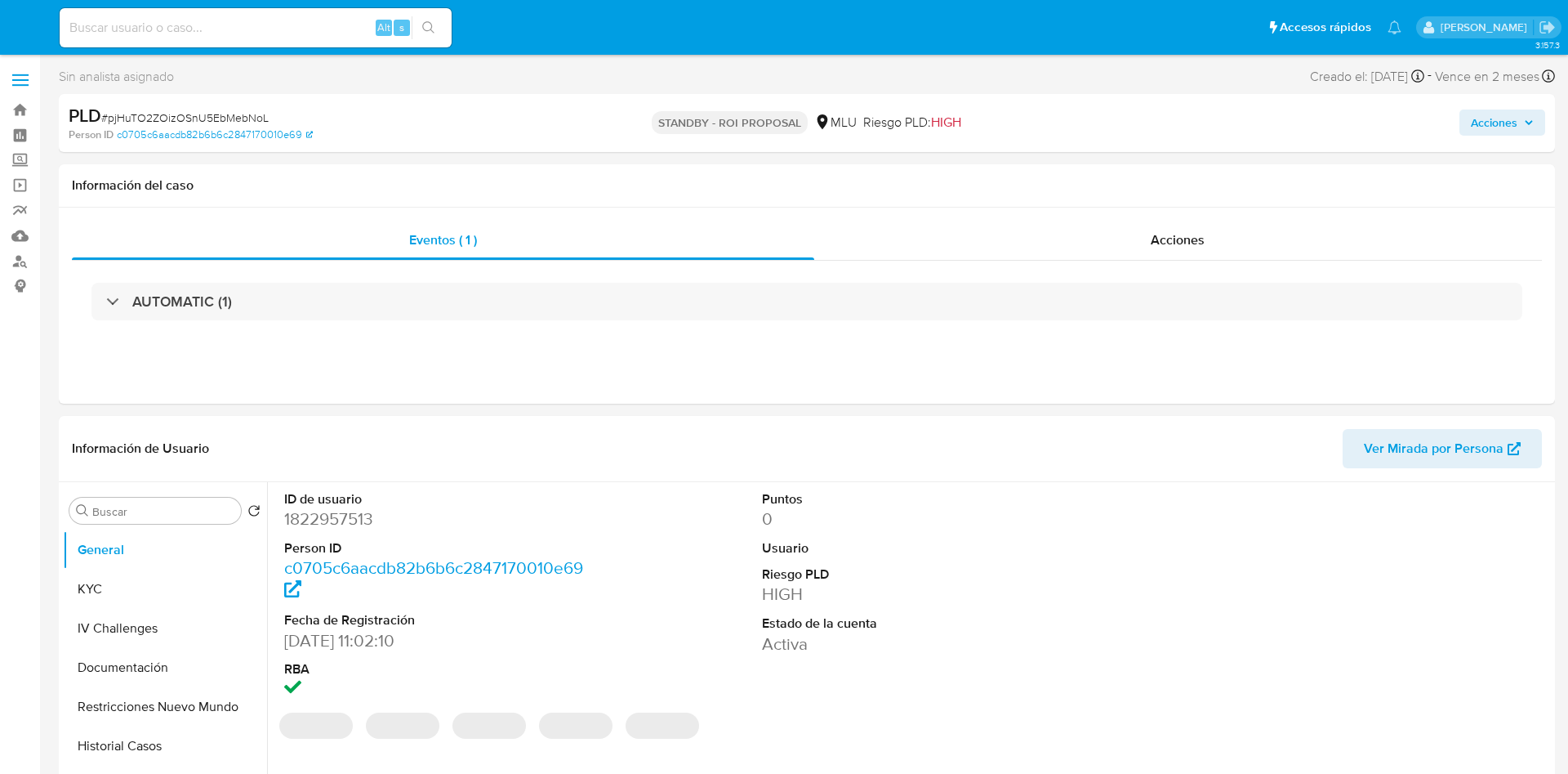
select select "10"
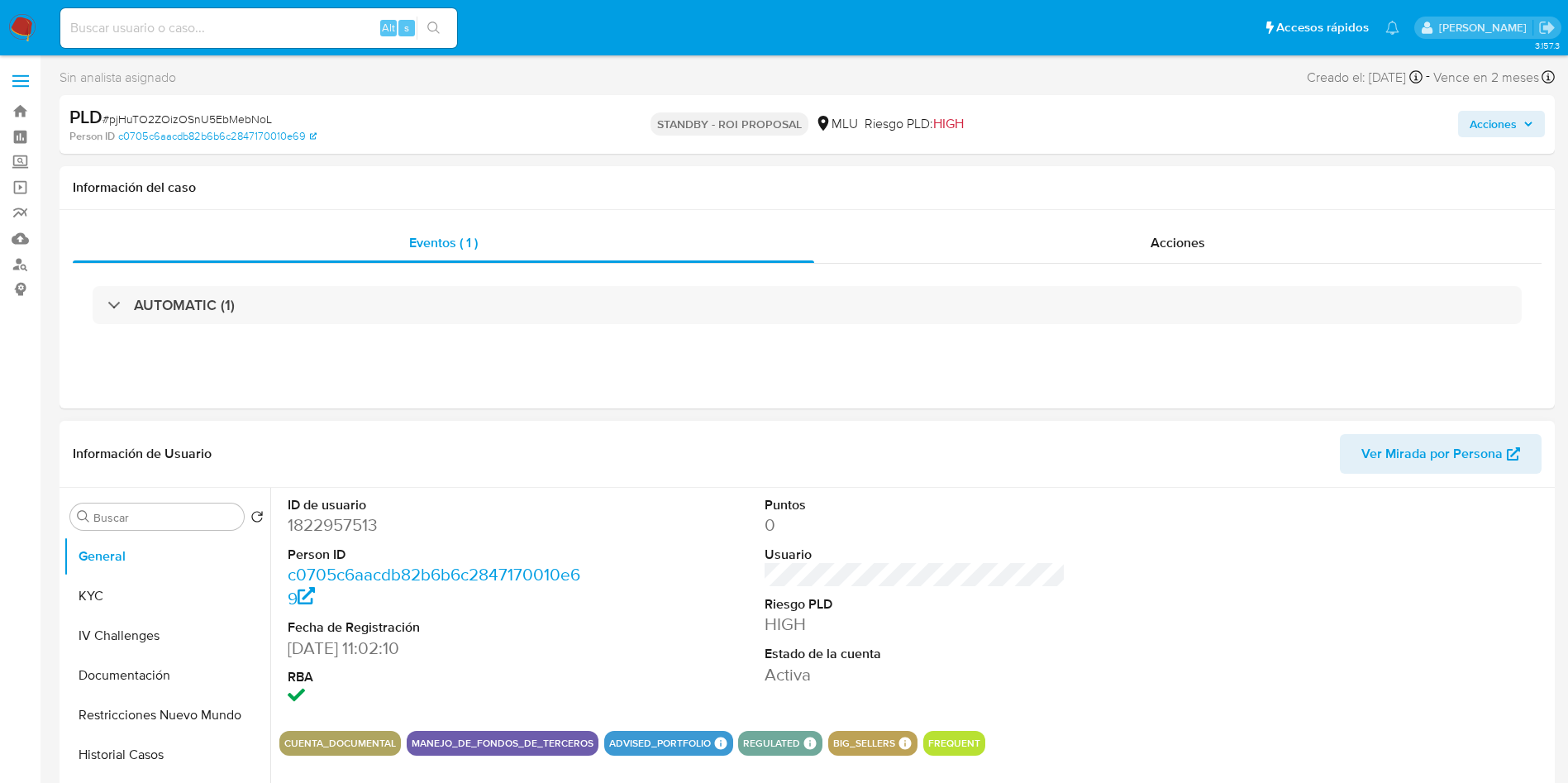
click at [1016, 630] on dd "HIGH" at bounding box center [915, 623] width 302 height 23
click at [1371, 369] on div "Eventos ( 1 ) Acciones AUTOMATIC (1)" at bounding box center [807, 309] width 1495 height 198
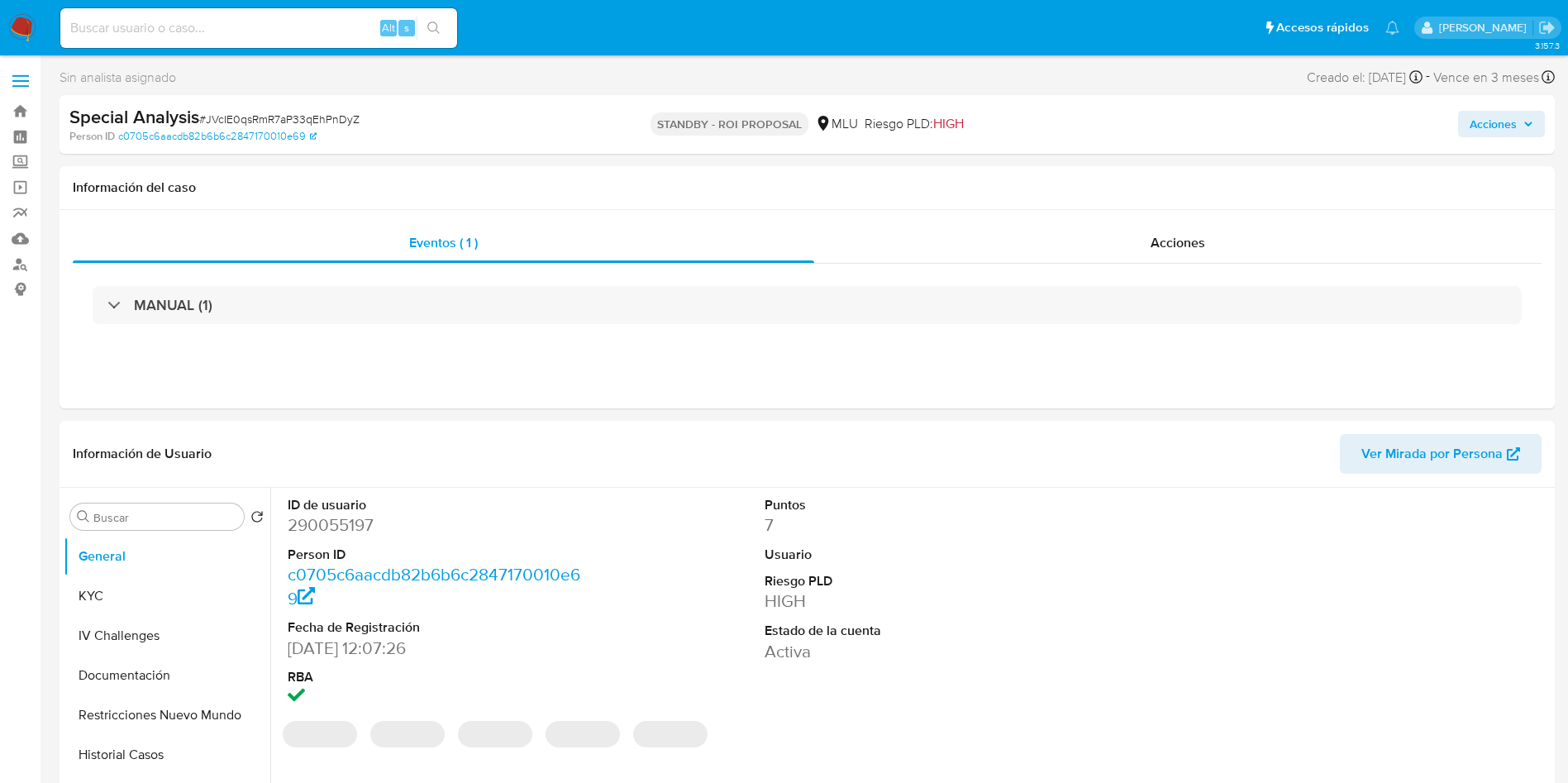
select select "10"
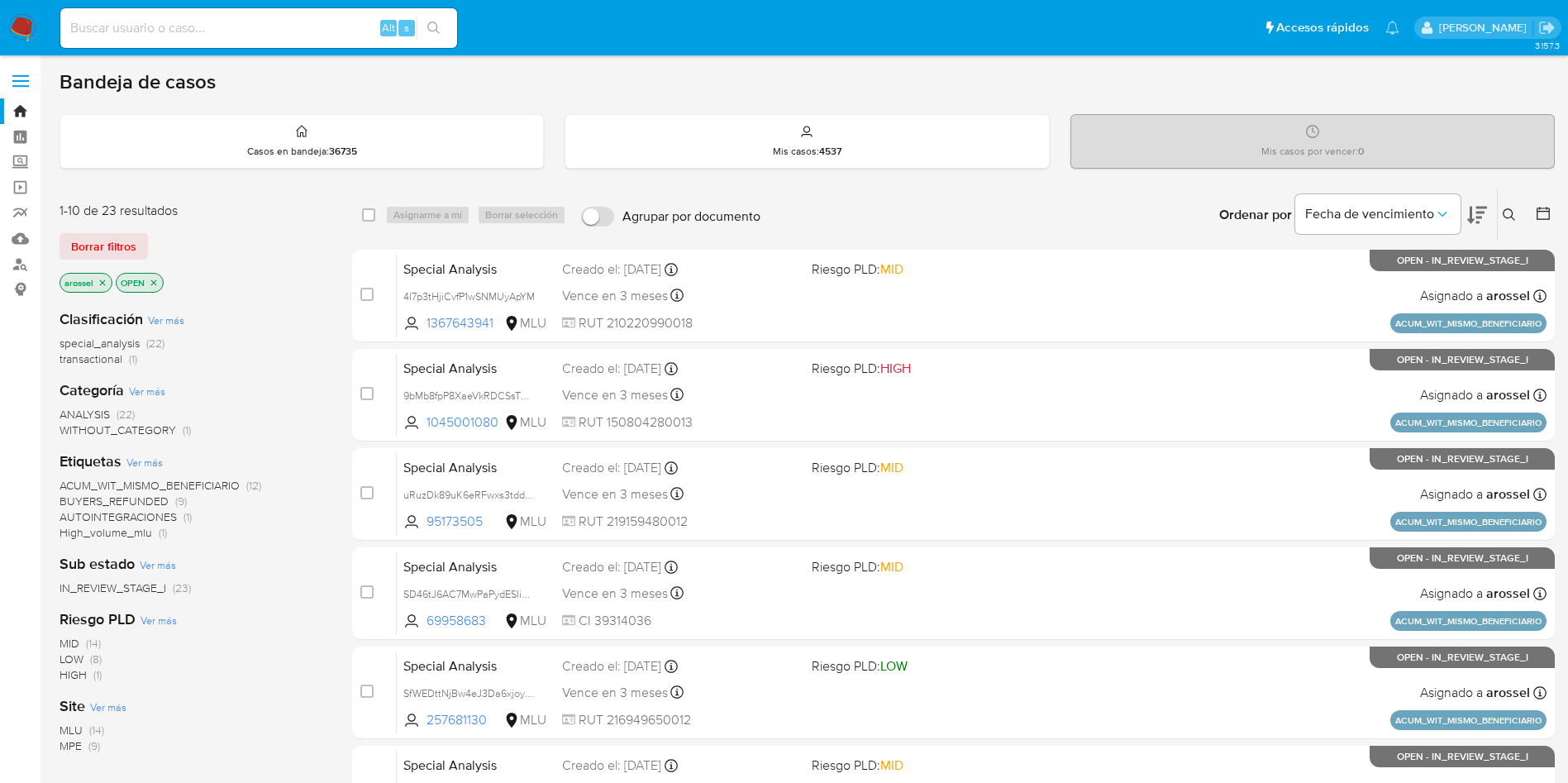
click at [76, 730] on span "MLU" at bounding box center [71, 730] width 23 height 17
click at [1475, 211] on icon at bounding box center [1478, 215] width 20 height 20
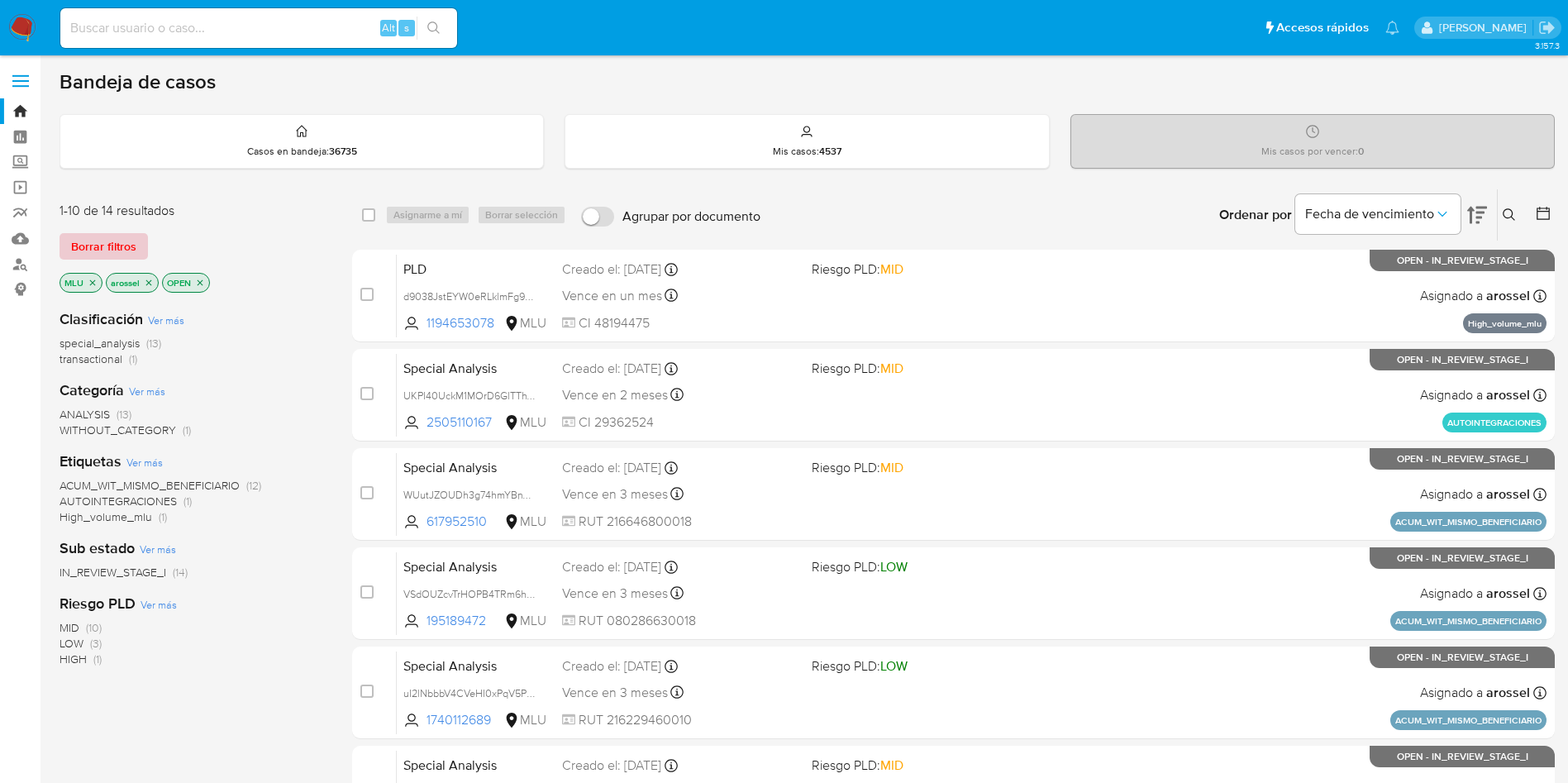
click at [115, 241] on span "Borrar filtros" at bounding box center [103, 245] width 65 height 23
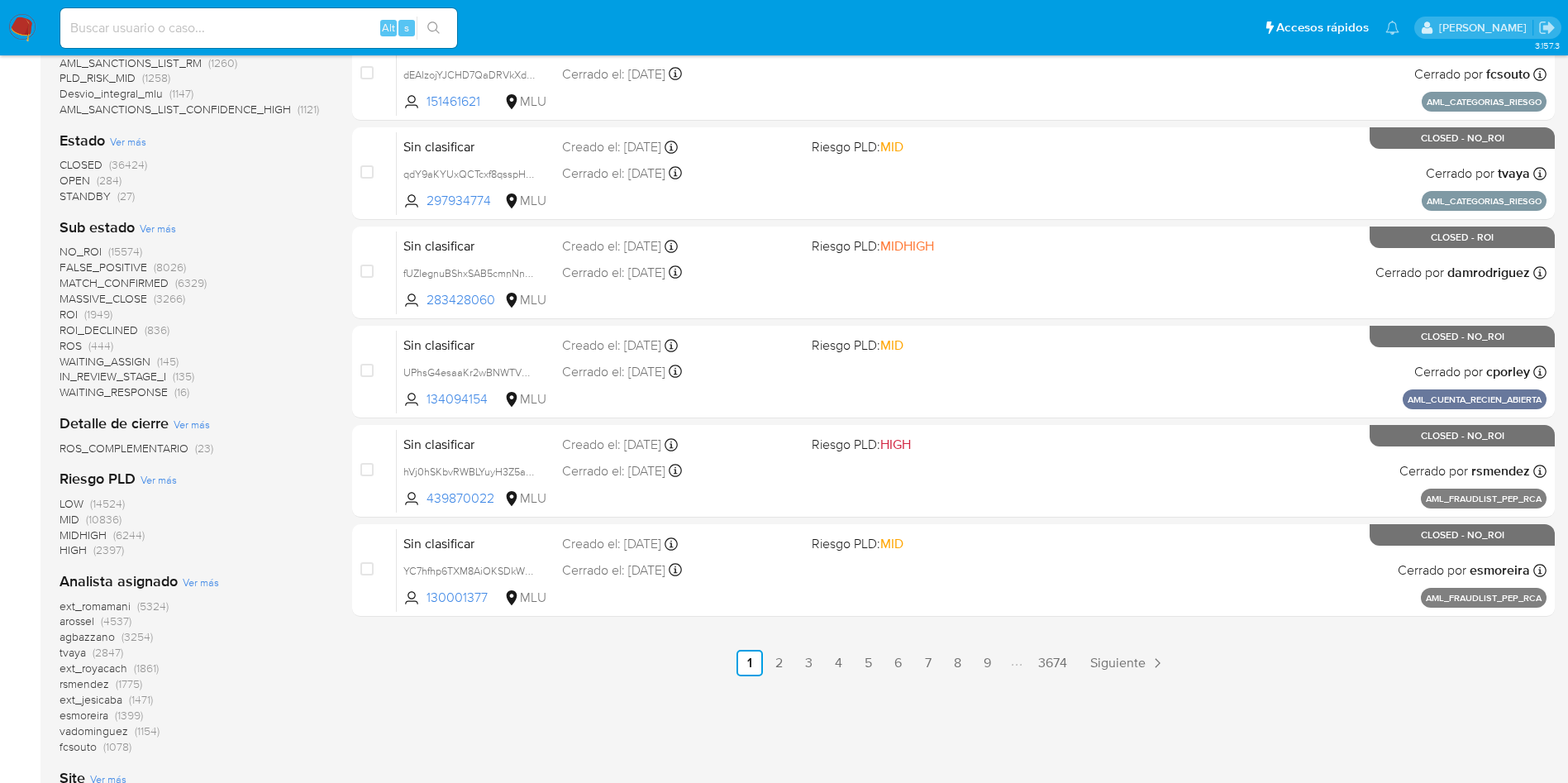
scroll to position [496, 0]
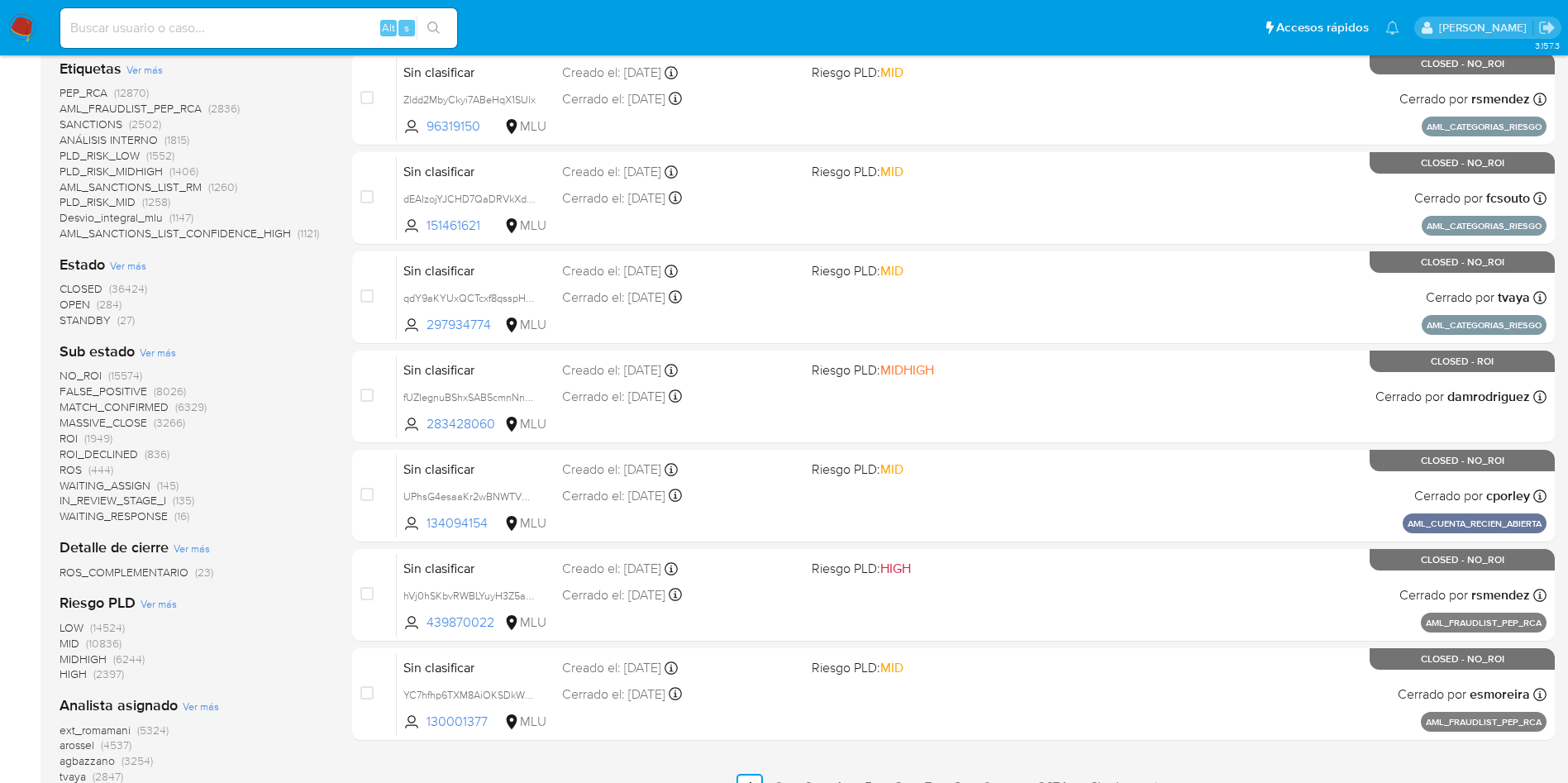
click at [76, 305] on span "OPEN" at bounding box center [75, 304] width 30 height 17
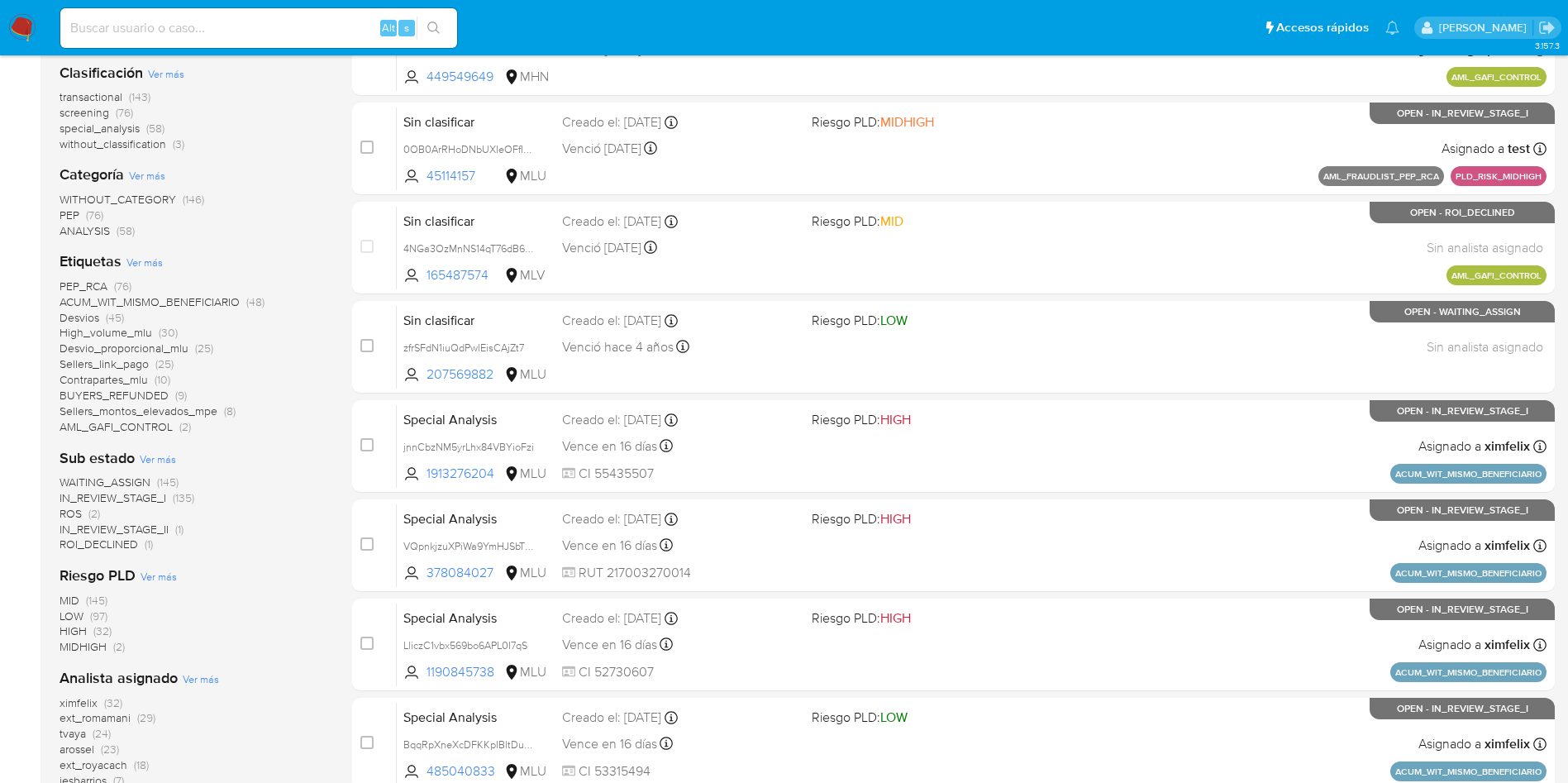
scroll to position [124, 0]
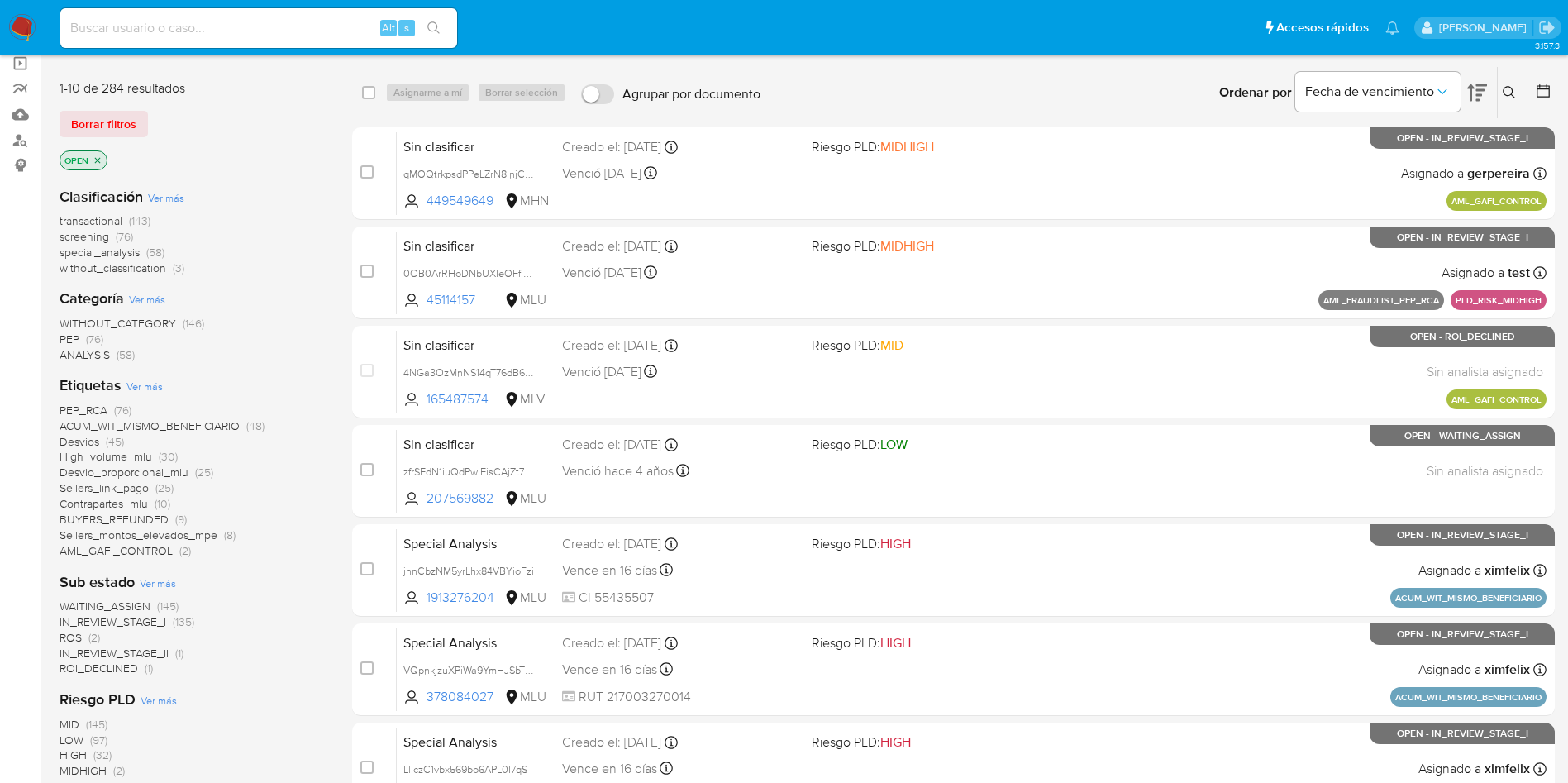
click at [110, 219] on span "transactional" at bounding box center [91, 220] width 63 height 17
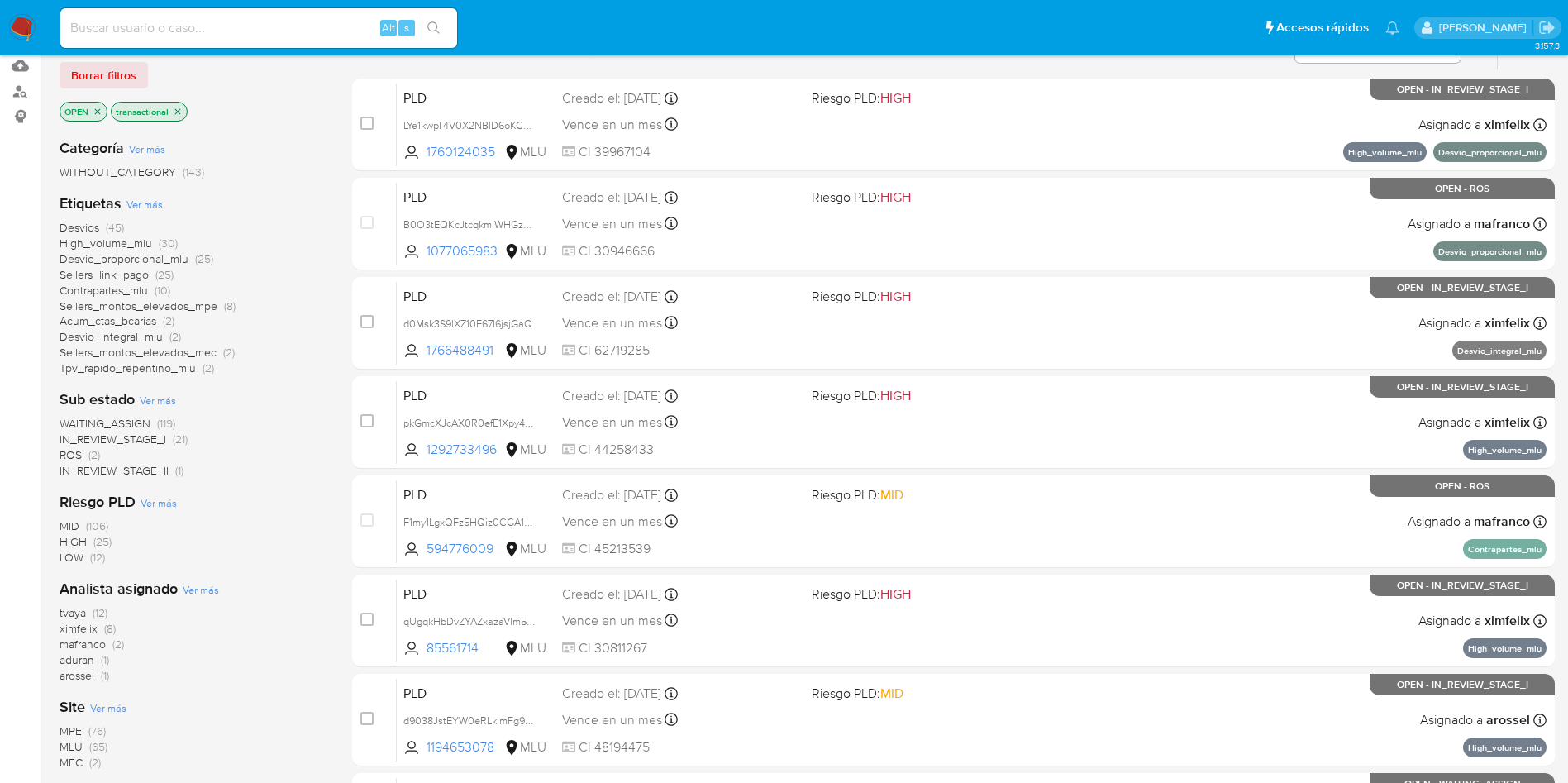
scroll to position [248, 0]
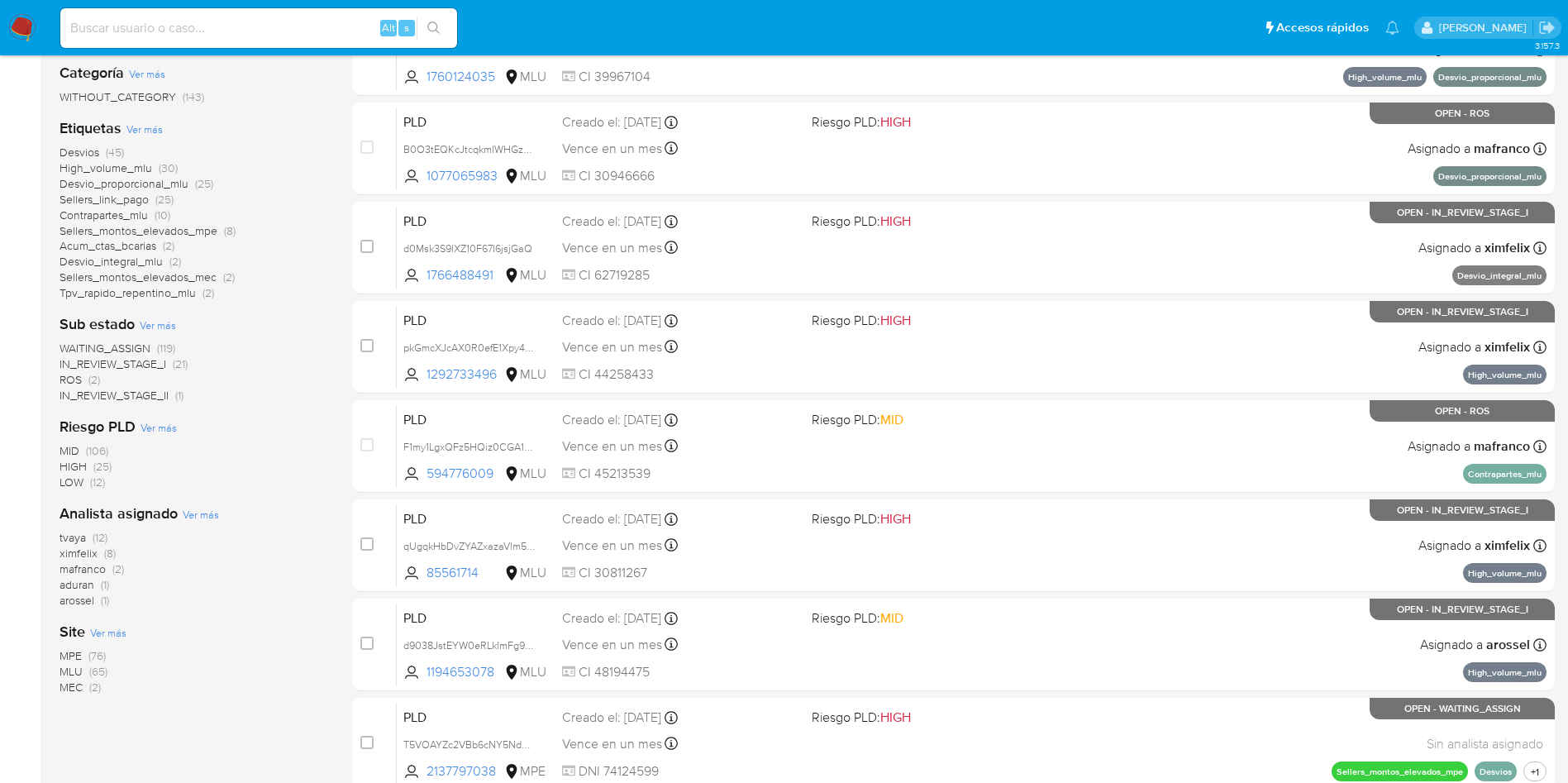
click at [71, 671] on span "MLU" at bounding box center [71, 671] width 23 height 17
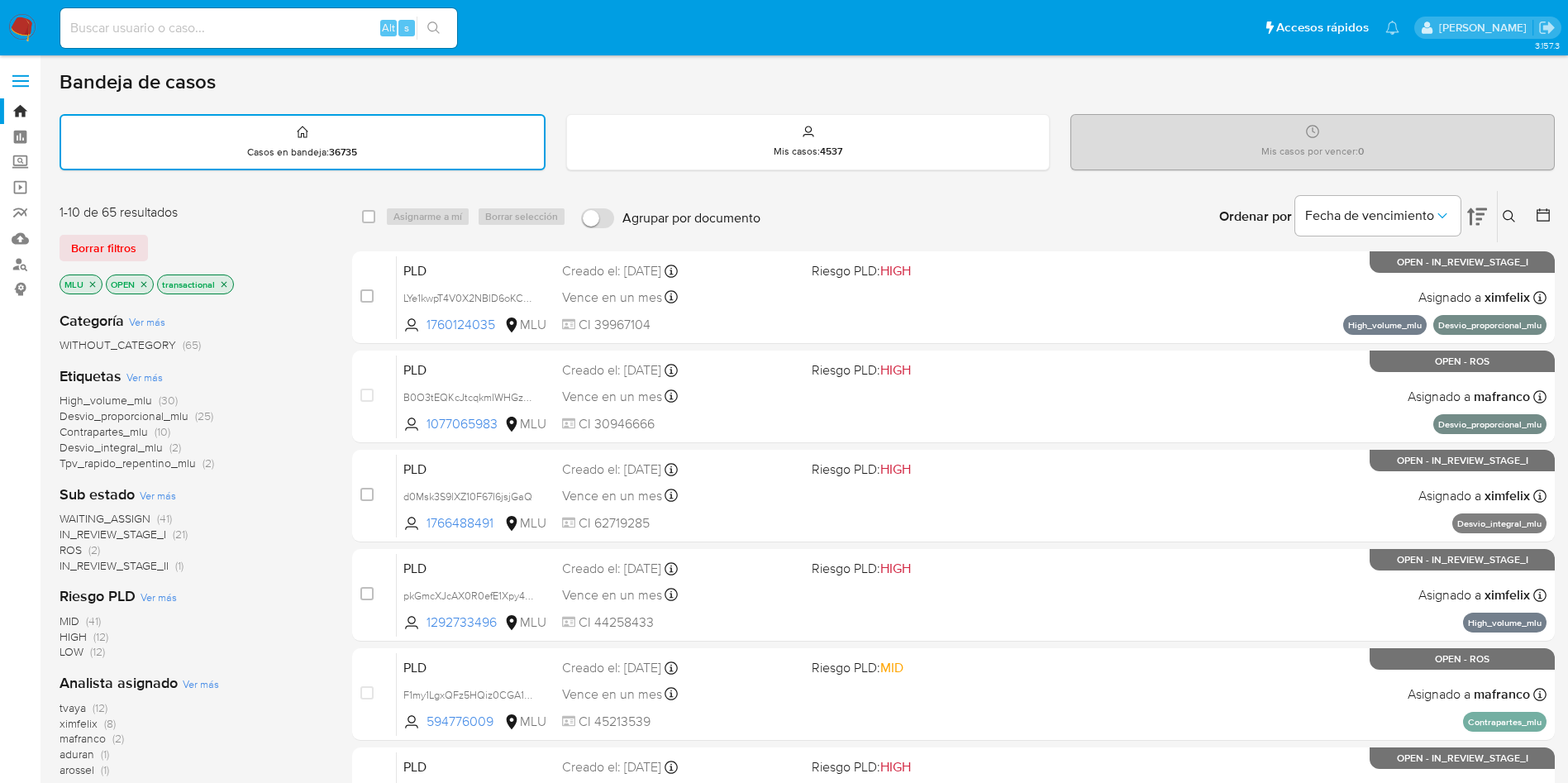
click at [145, 513] on span "WAITING_ASSIGN" at bounding box center [105, 518] width 91 height 17
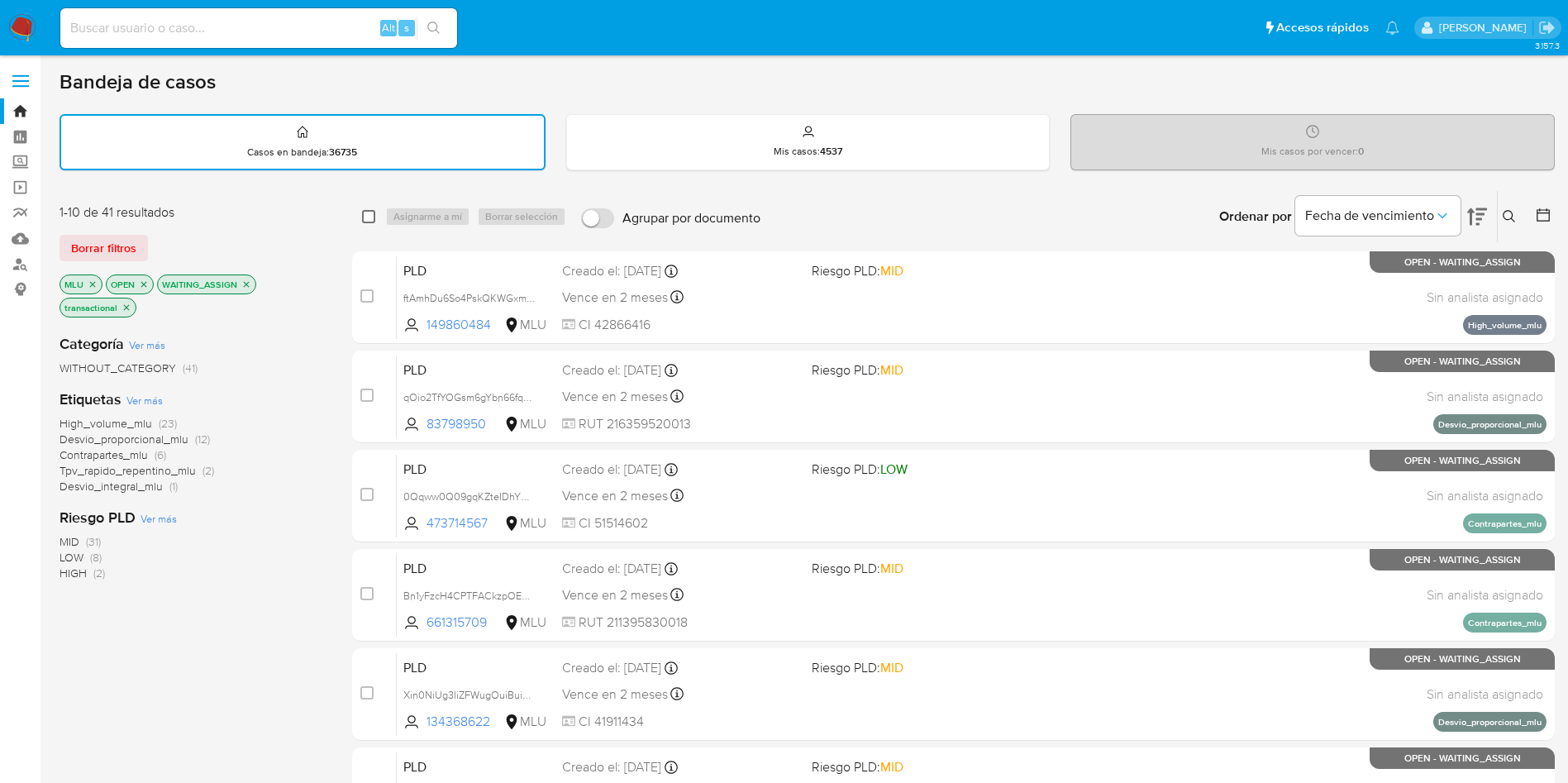
click at [371, 219] on input "checkbox" at bounding box center [368, 217] width 13 height 13
checkbox input "true"
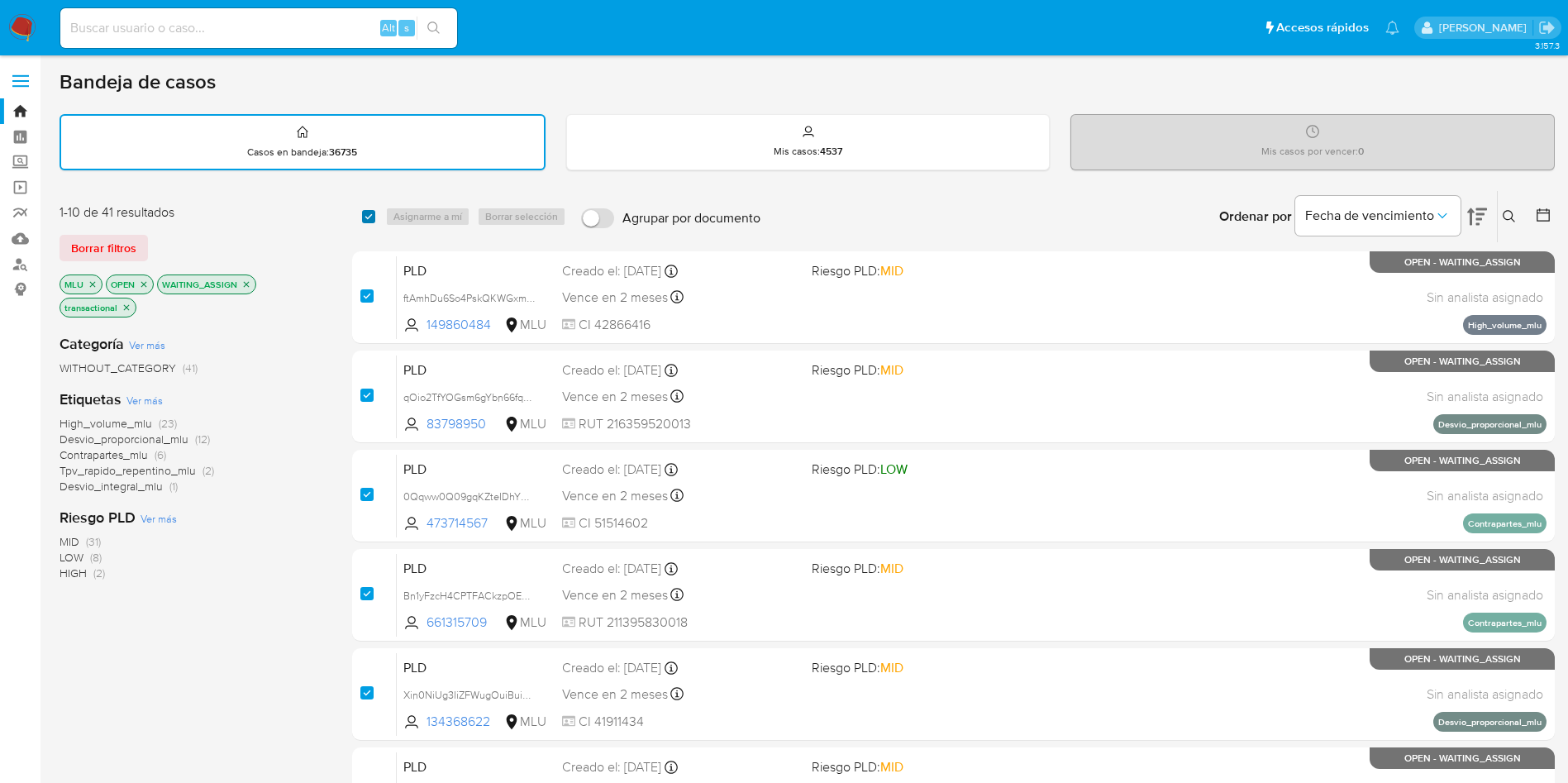
checkbox input "true"
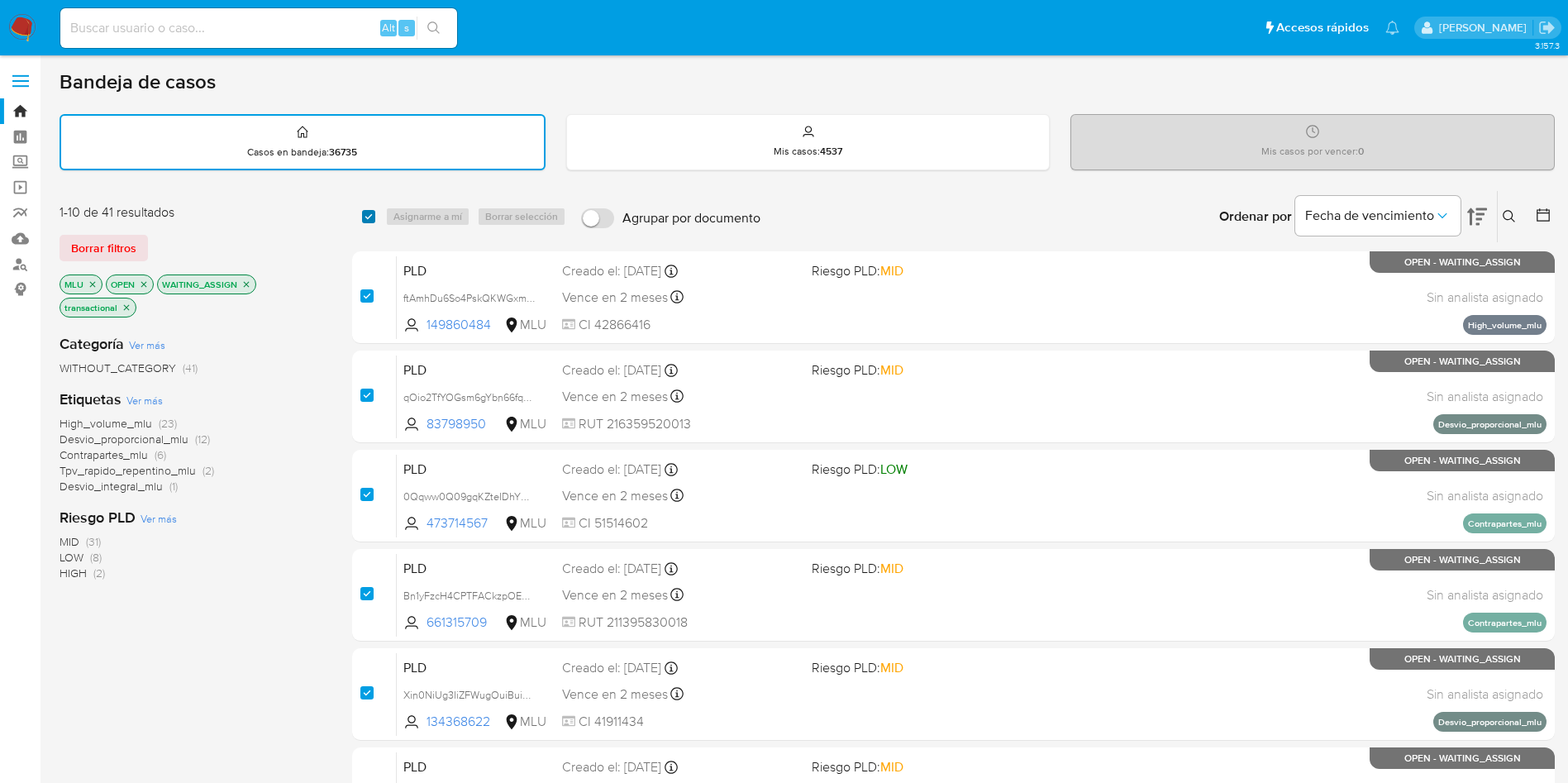
checkbox input "true"
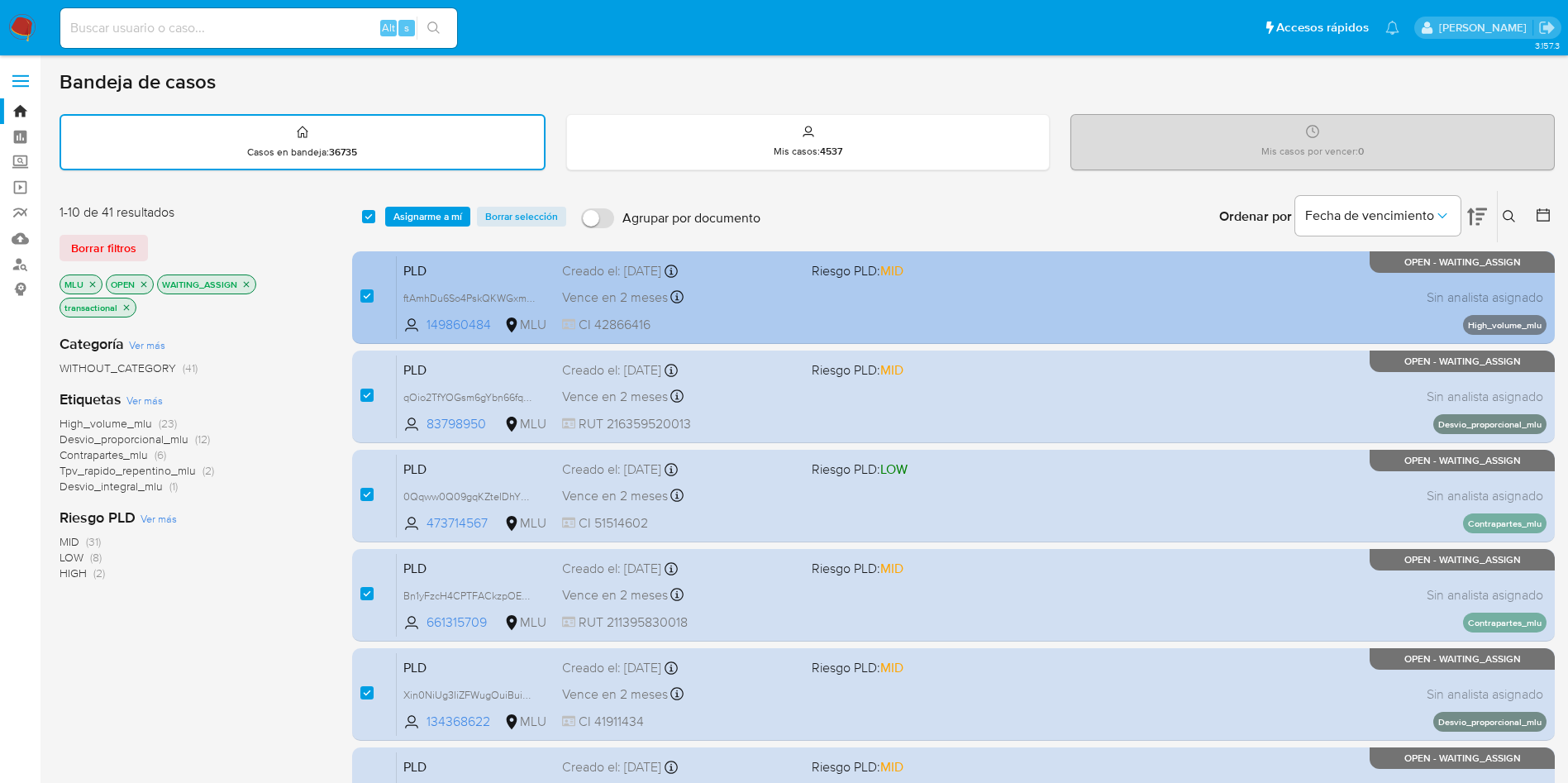
click at [780, 308] on div "PLD ftAmhDu6So4PskQKWGxmAmyZ 149860484 MLU Riesgo PLD: MID Creado el: 12/08/202…" at bounding box center [971, 297] width 1149 height 84
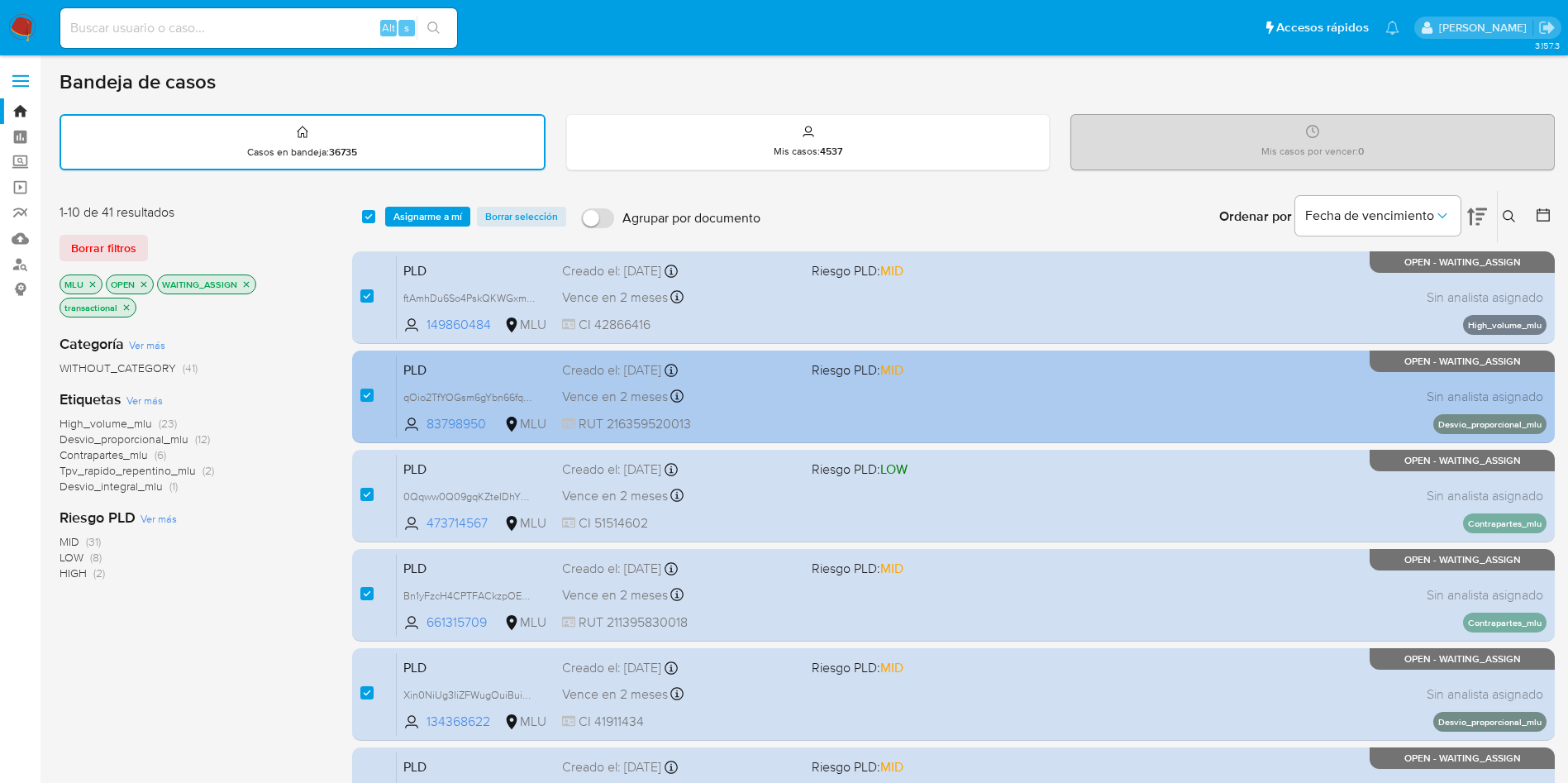
click at [786, 360] on span "Creado el: 12/08/2025 Creado el: 12/08/2025 06:34:34" at bounding box center [680, 368] width 236 height 21
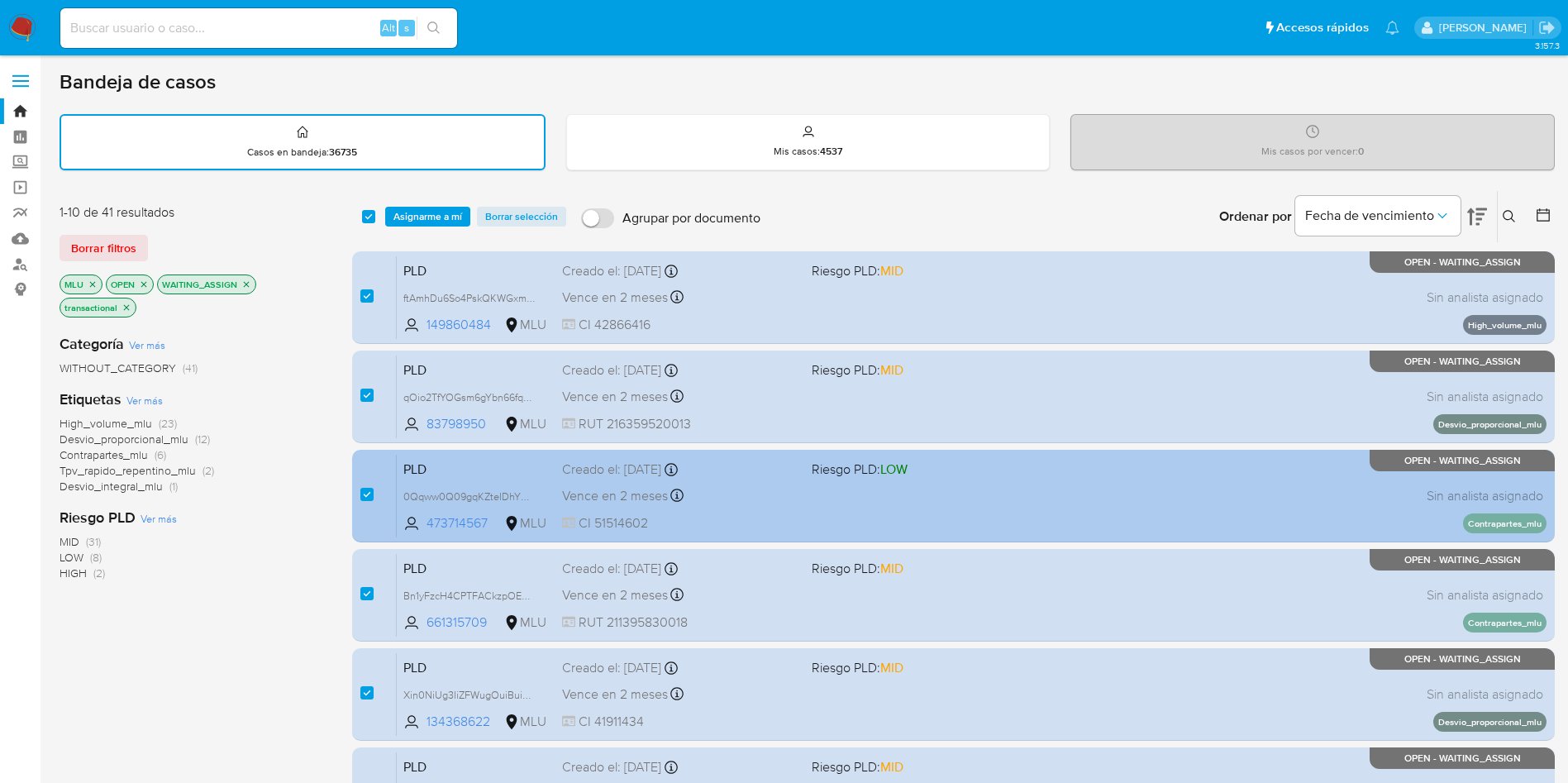
click at [824, 494] on div "PLD 0Qqww0Q09gqKZteIDhYKqFlh 473714567 MLU Riesgo PLD: LOW Creado el: 12/08/202…" at bounding box center [971, 495] width 1149 height 84
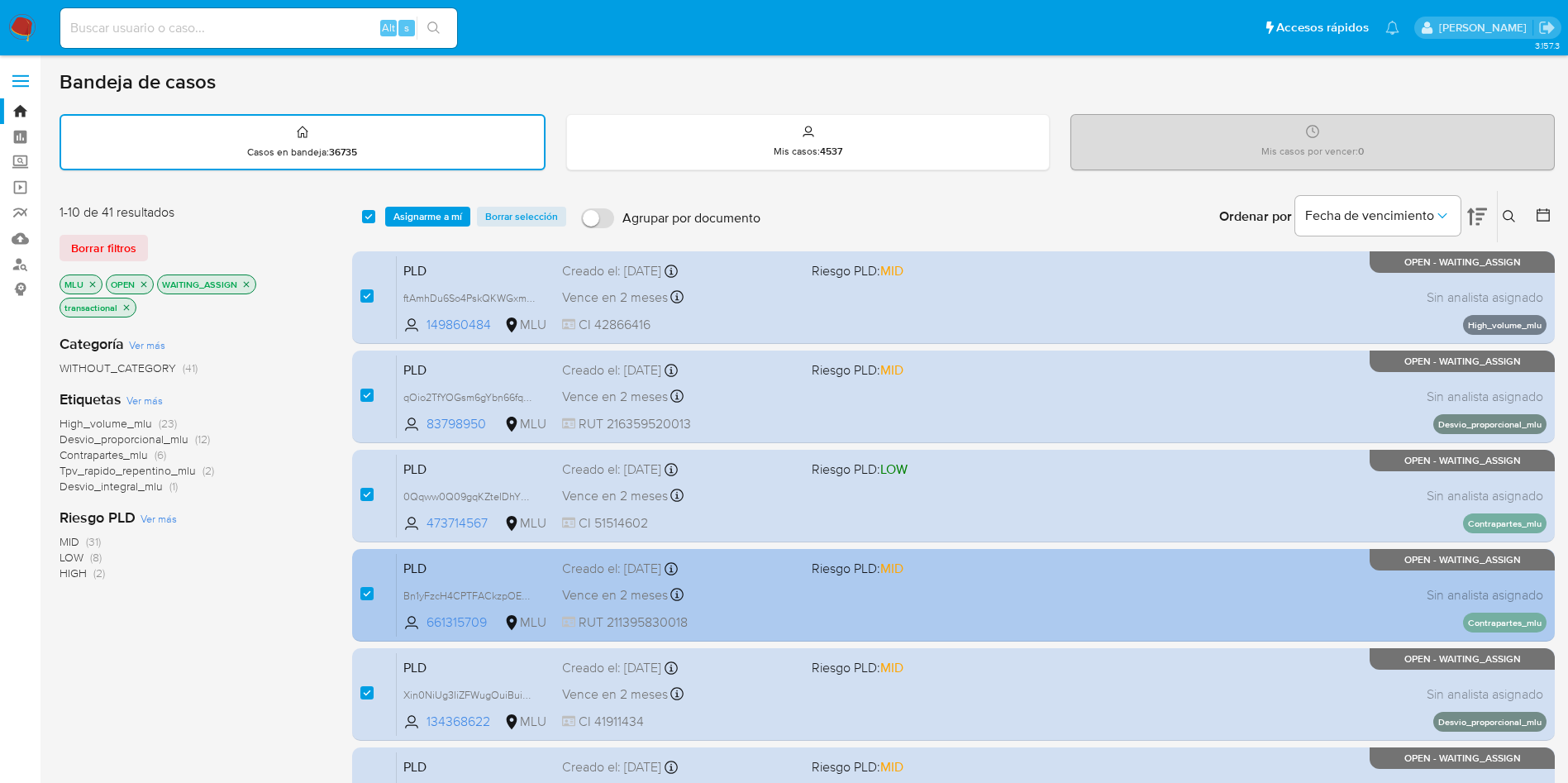
click at [791, 591] on div "Vence en 2 meses Vence el 10/11/2025 06:34:38" at bounding box center [680, 595] width 236 height 22
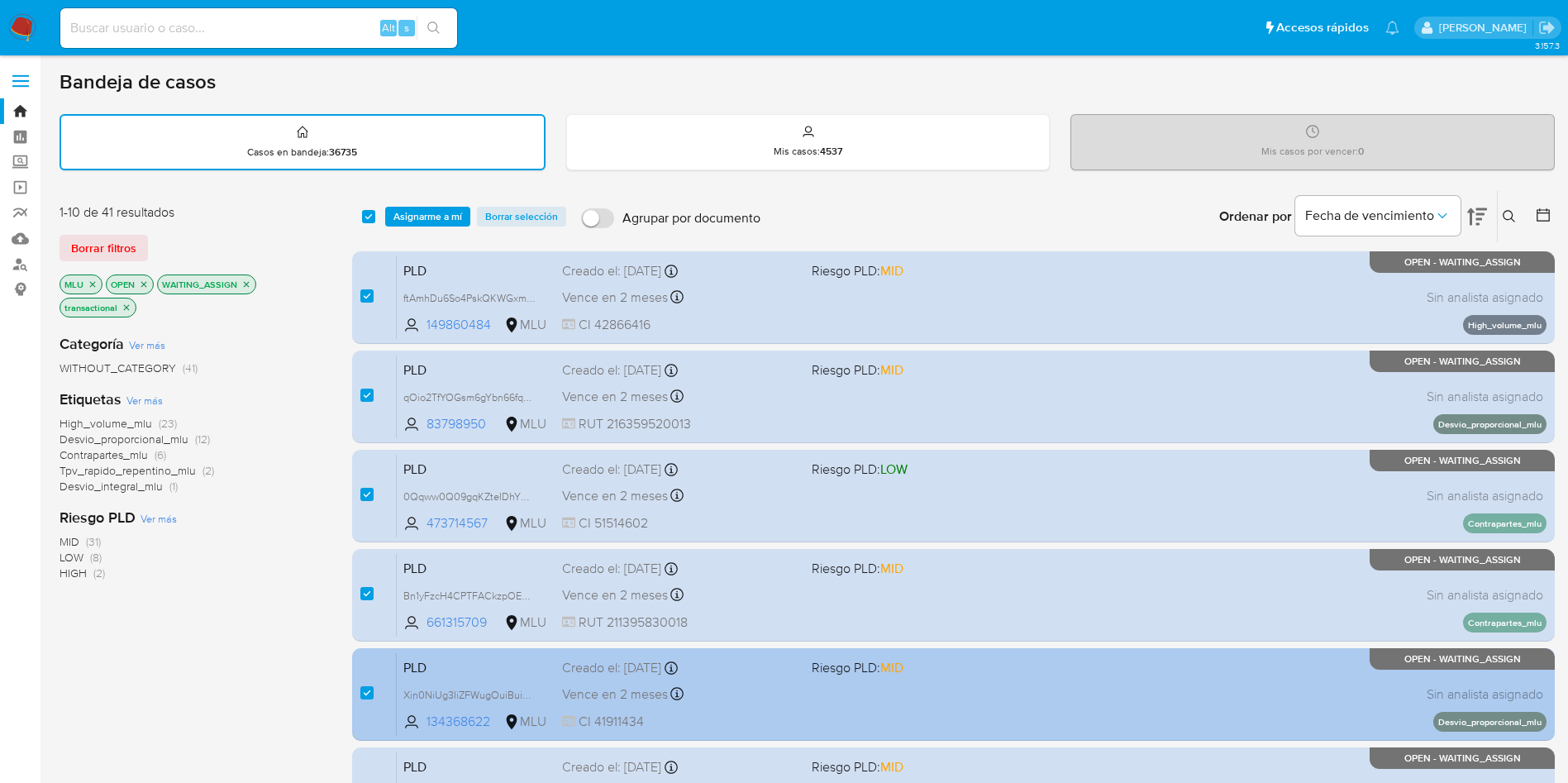
click at [781, 712] on span "CI 41911434" at bounding box center [680, 721] width 236 height 18
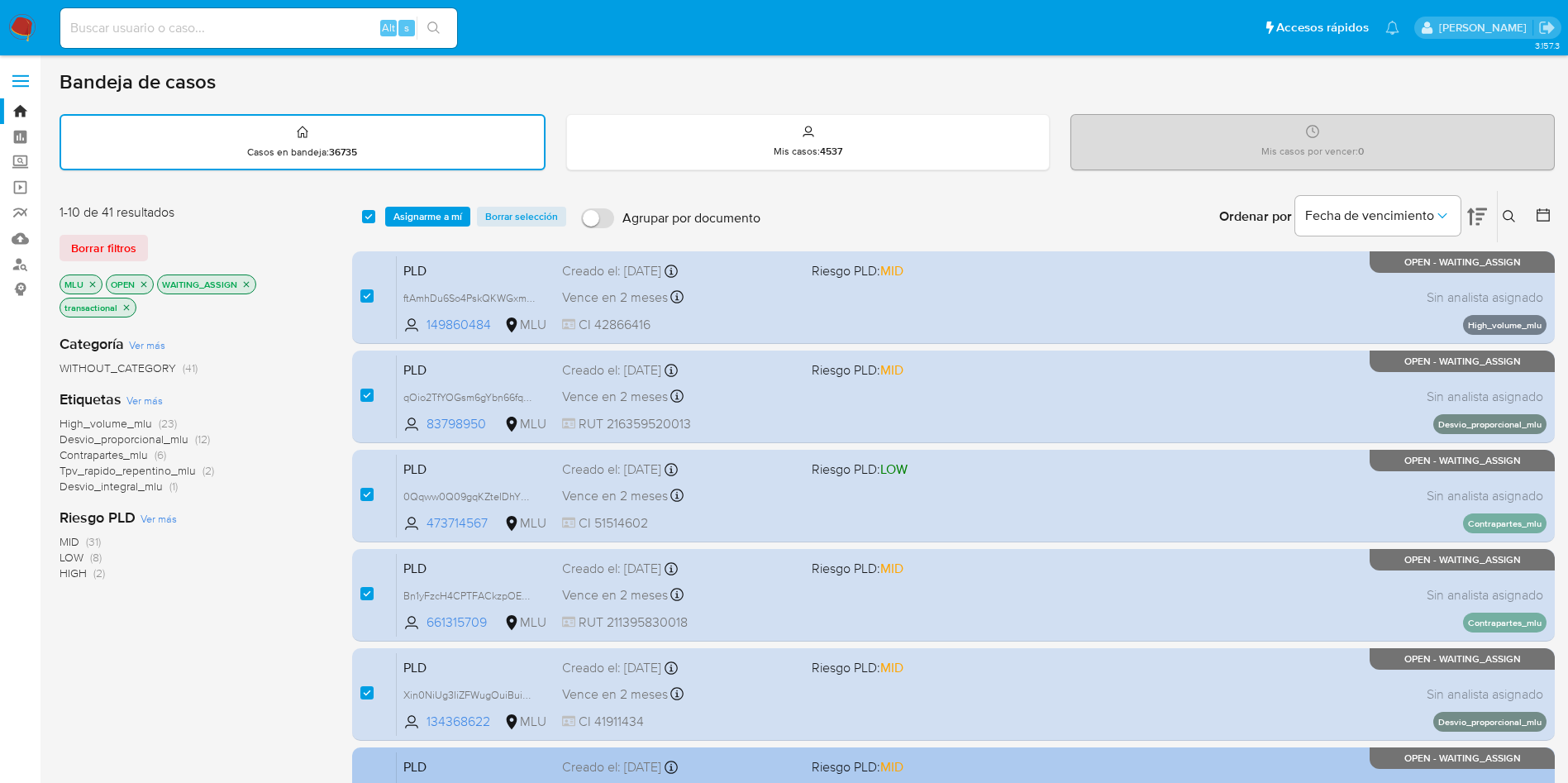
click at [757, 756] on span "Creado el: 12/08/2025 Creado el: 12/08/2025 06:34:39" at bounding box center [680, 765] width 236 height 21
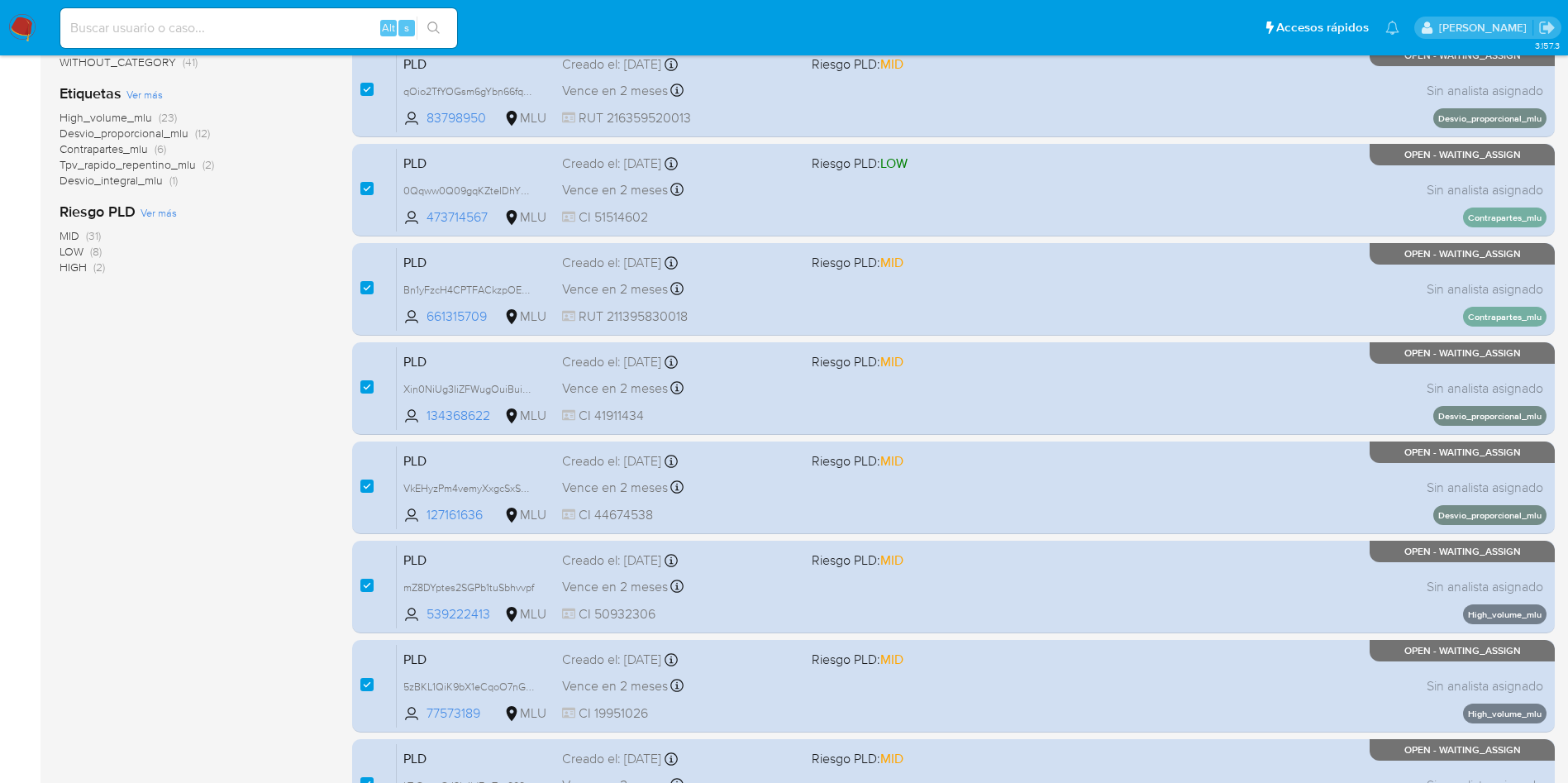
scroll to position [524, 0]
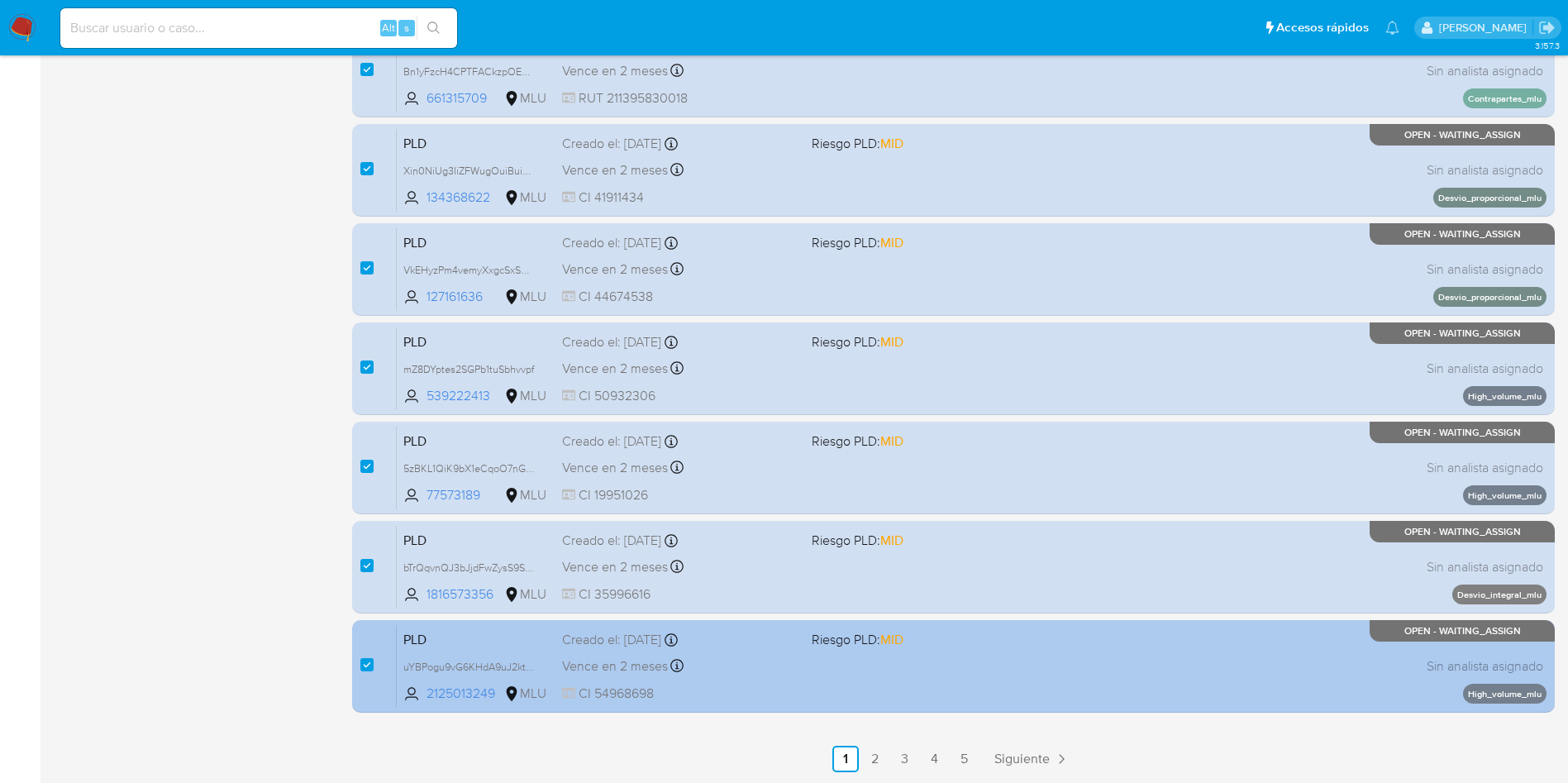
click at [821, 694] on div "PLD uYBPogu9vG6KHdA9uJ2ktl6m 2125013249 MLU Riesgo PLD: MID Creado el: 12/08/20…" at bounding box center [971, 666] width 1149 height 84
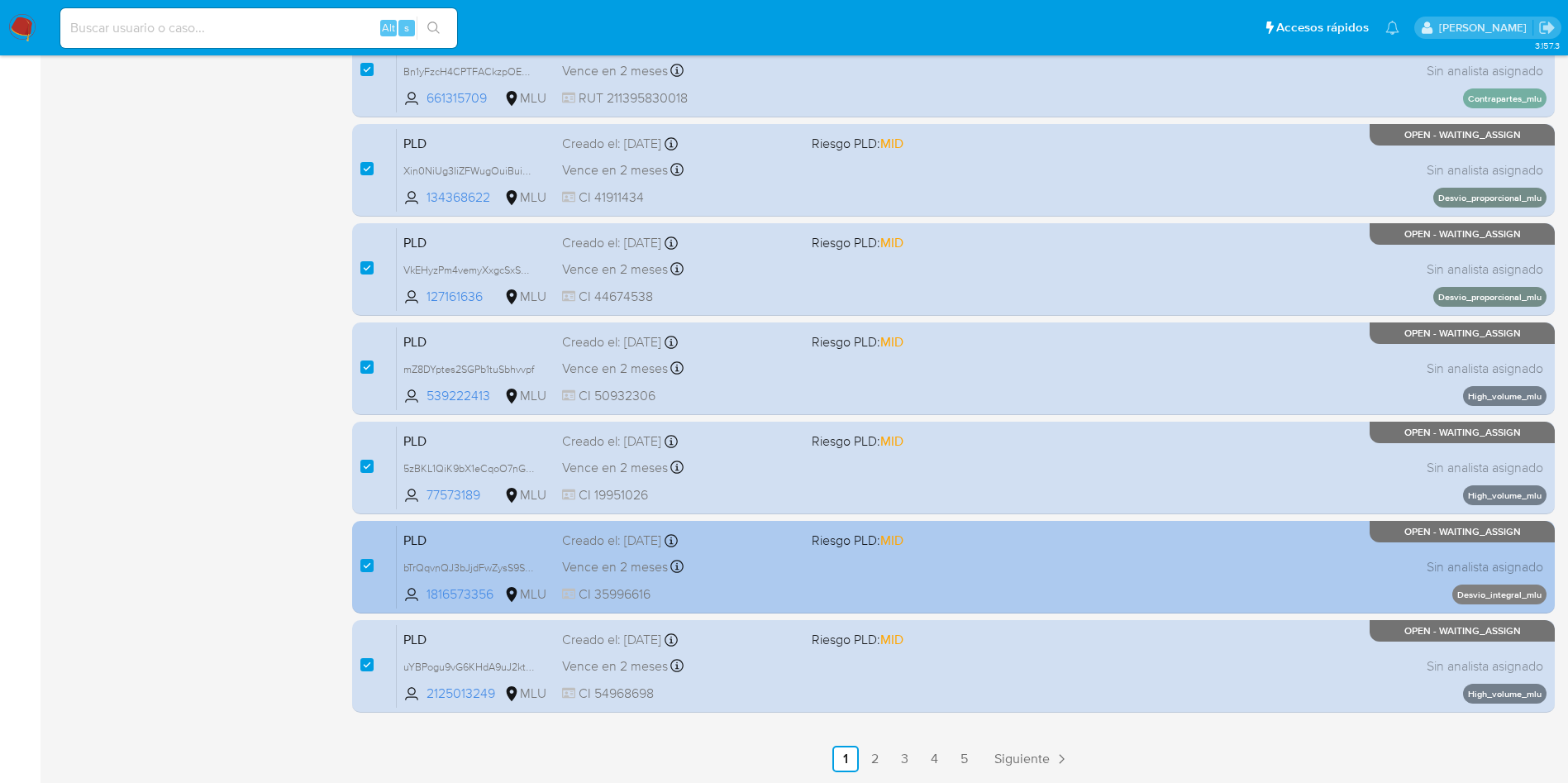
click at [784, 576] on div "Vence en 2 meses Vence el 10/11/2025 06:34:43" at bounding box center [680, 566] width 236 height 22
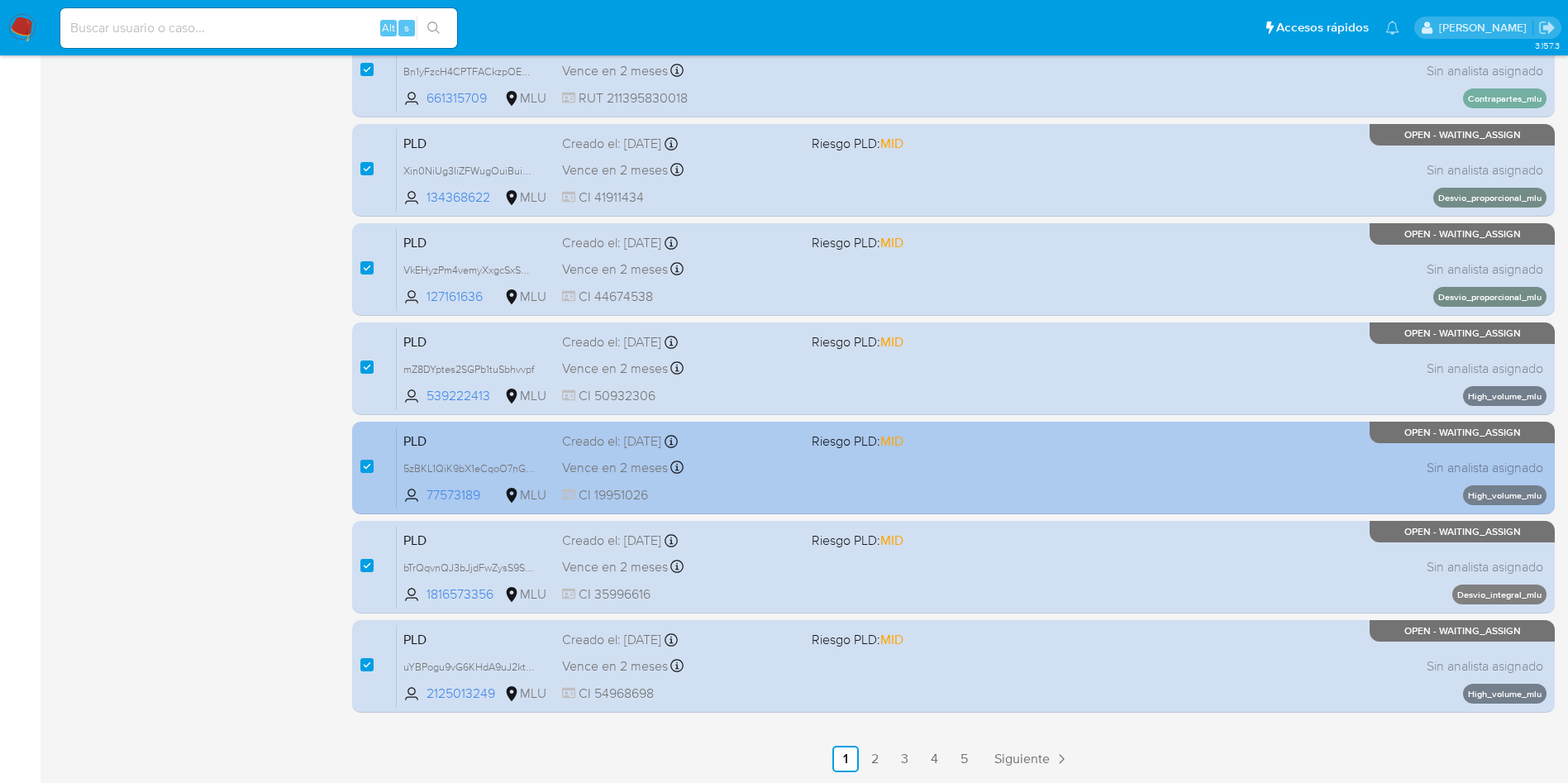
click at [756, 480] on div "PLD 5zBKL1QiK9bX1eCqoO7nGVYB 77573189 MLU Riesgo PLD: MID Creado el: 12/08/2025…" at bounding box center [971, 467] width 1149 height 84
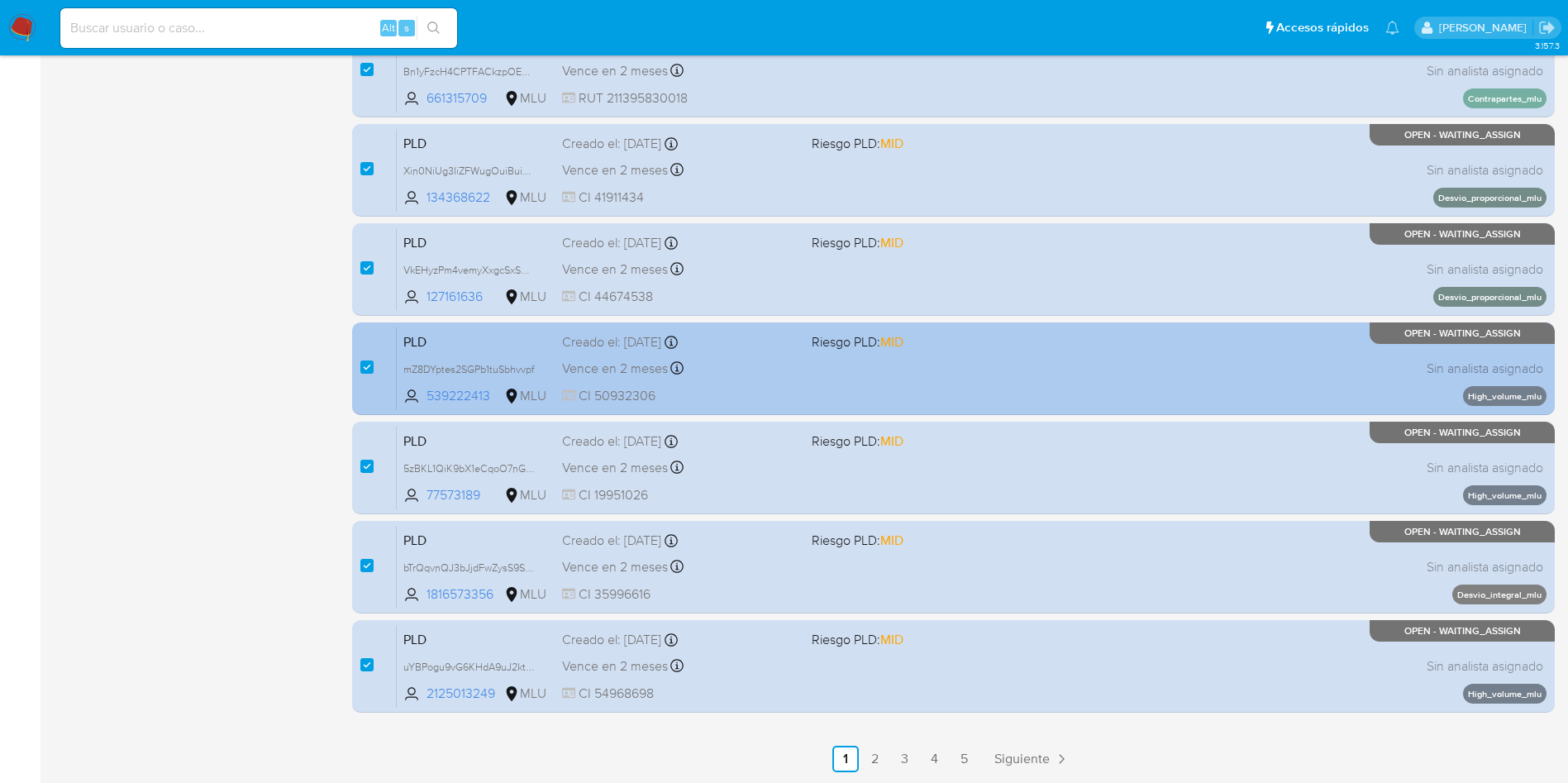
click at [770, 370] on div "Vence en 2 meses Vence el 10/11/2025 06:34:40" at bounding box center [680, 368] width 236 height 22
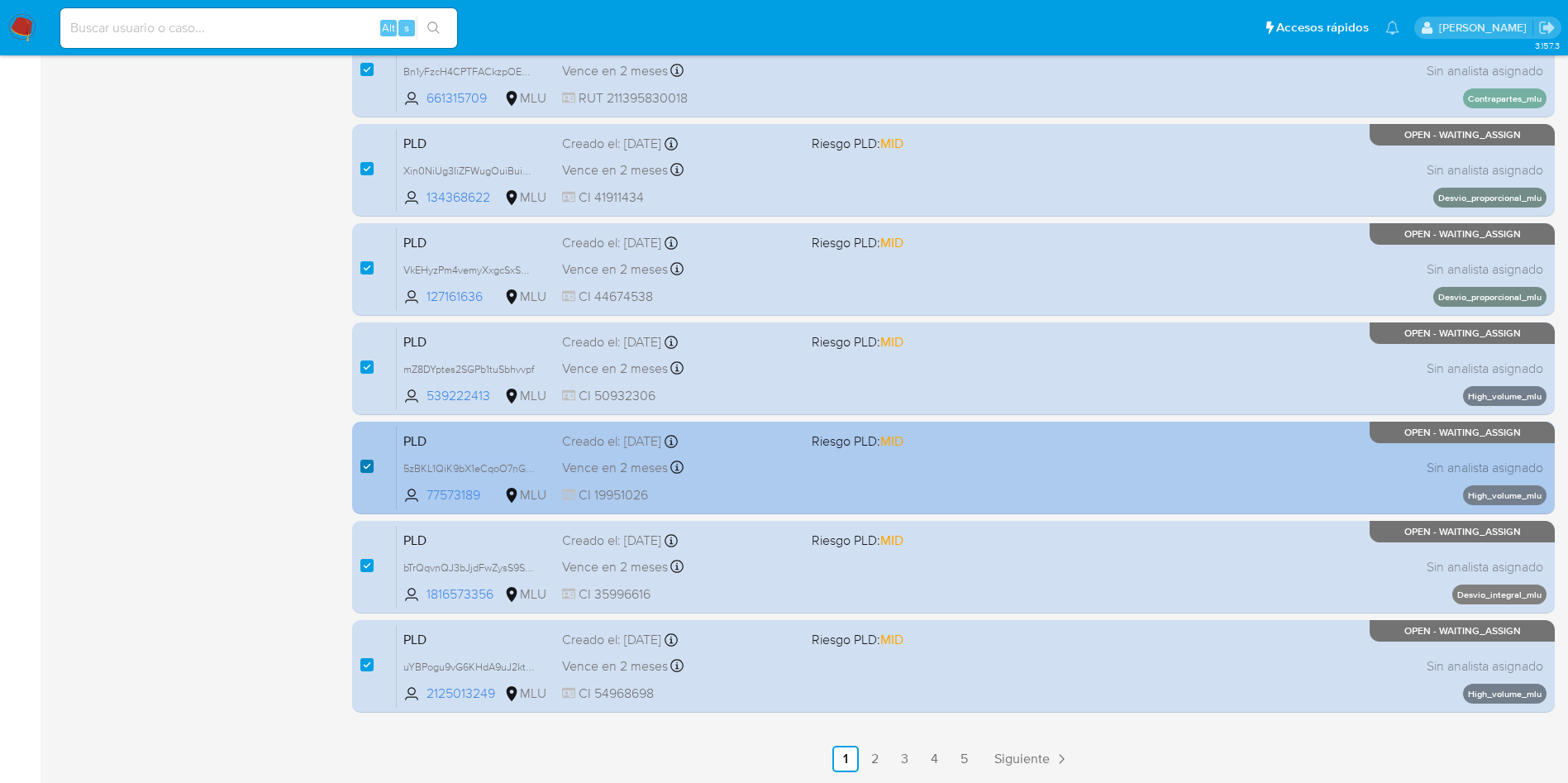
click at [365, 468] on input "checkbox" at bounding box center [367, 466] width 13 height 13
checkbox input "false"
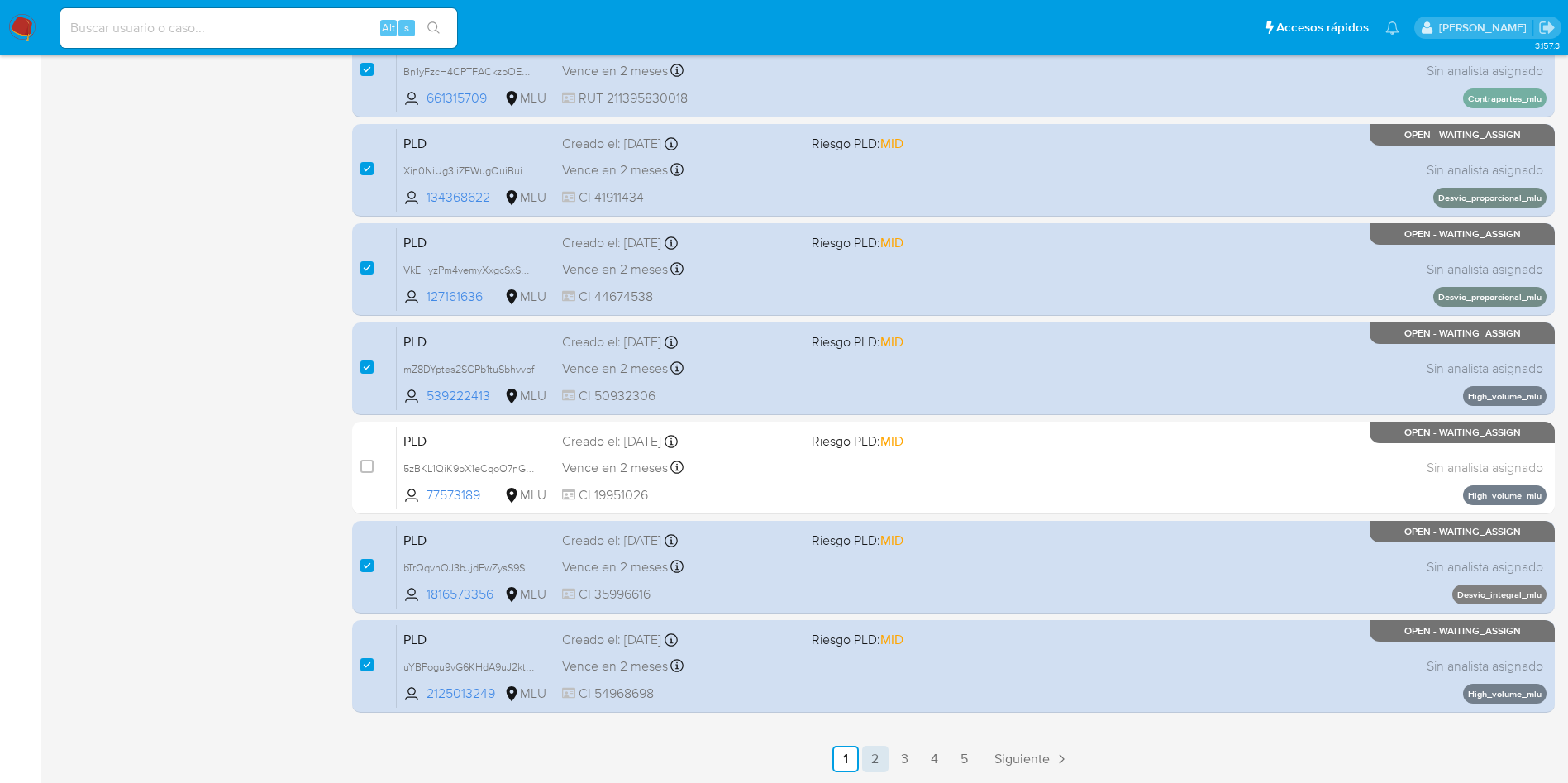
click at [871, 759] on link "2" at bounding box center [875, 758] width 27 height 27
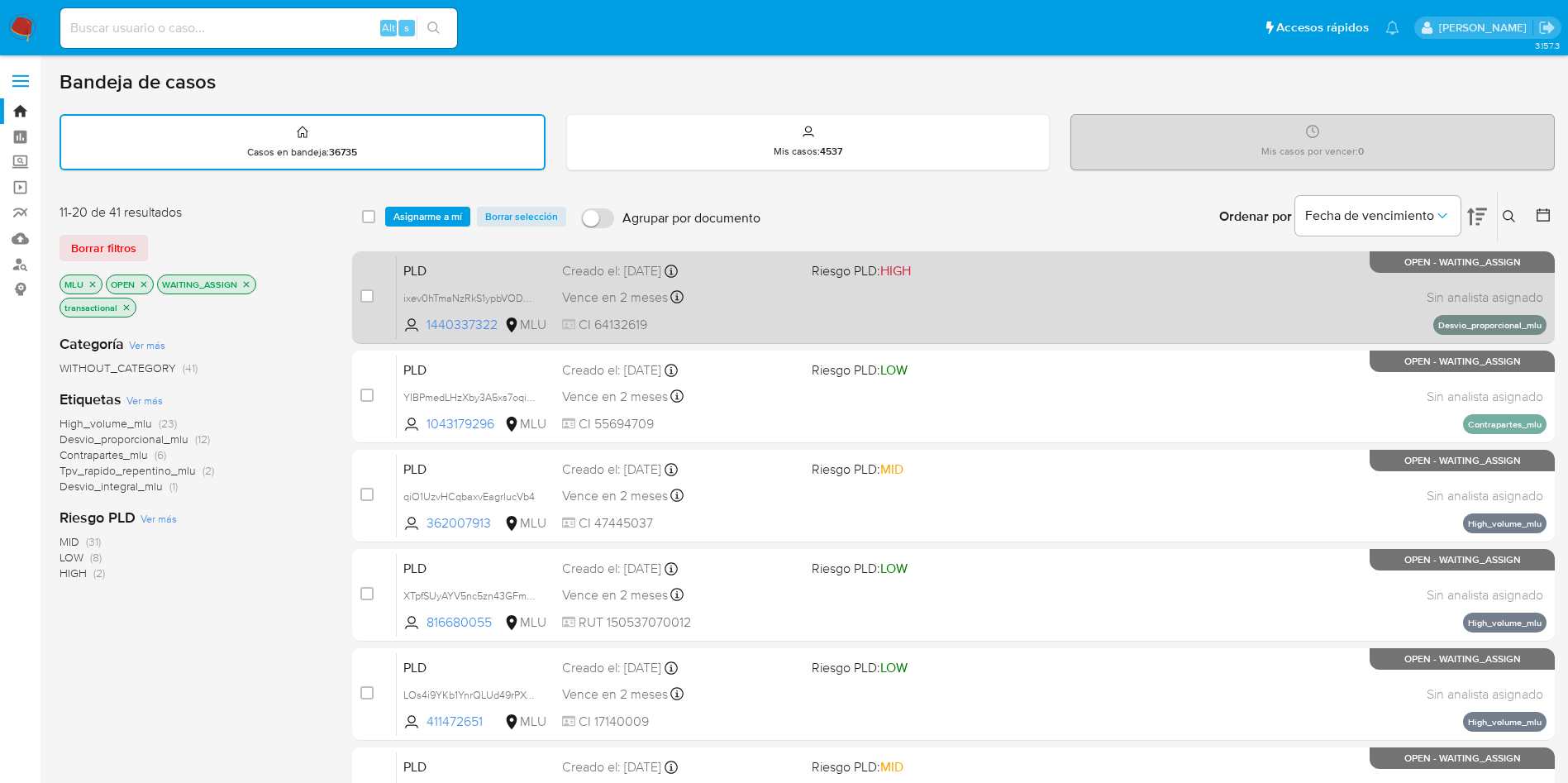
click at [775, 297] on div "Vence en 2 meses Vence el 10/11/2025 06:34:45" at bounding box center [680, 297] width 236 height 22
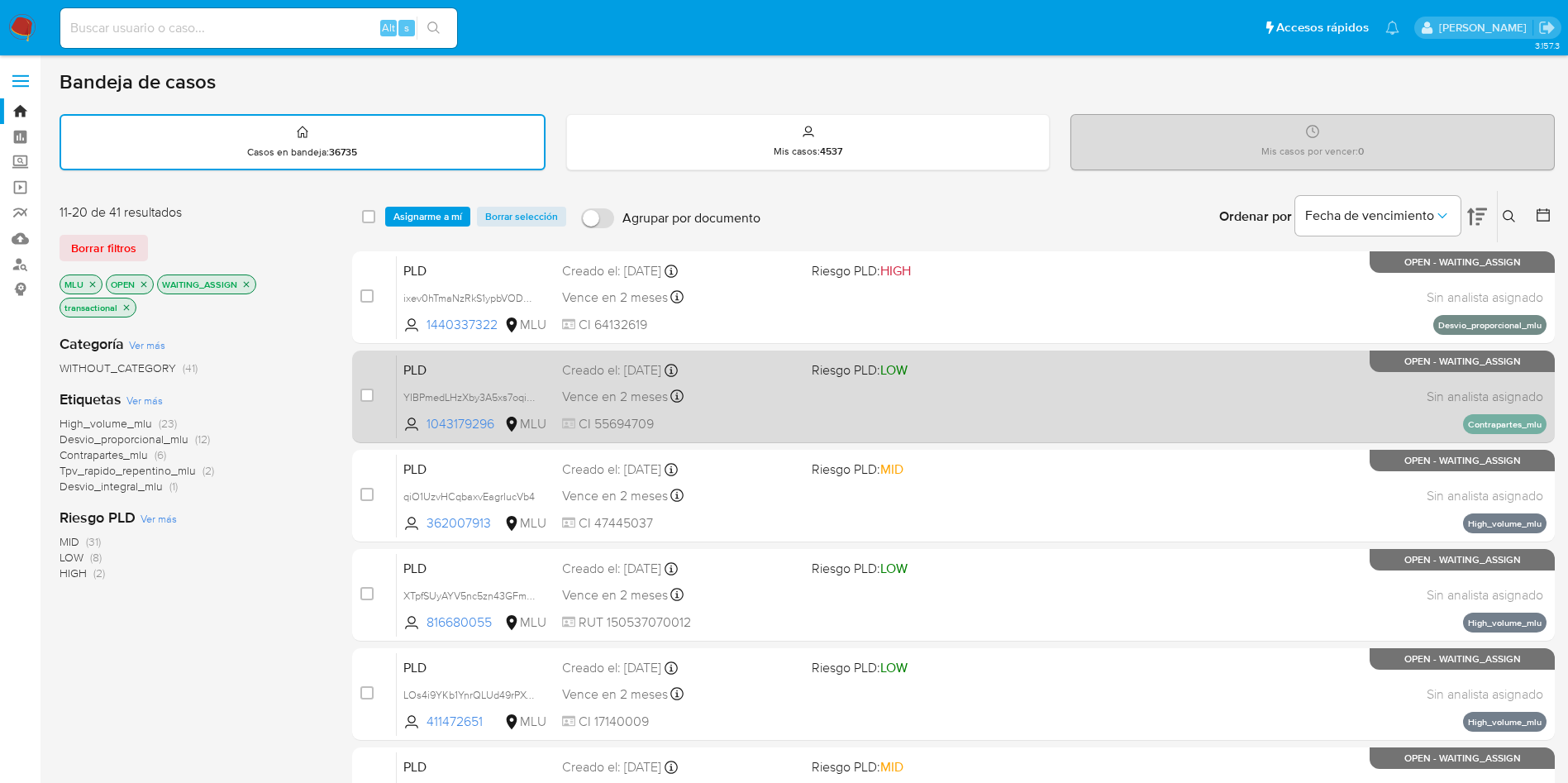
click at [757, 415] on span "CI 55694709" at bounding box center [680, 424] width 236 height 18
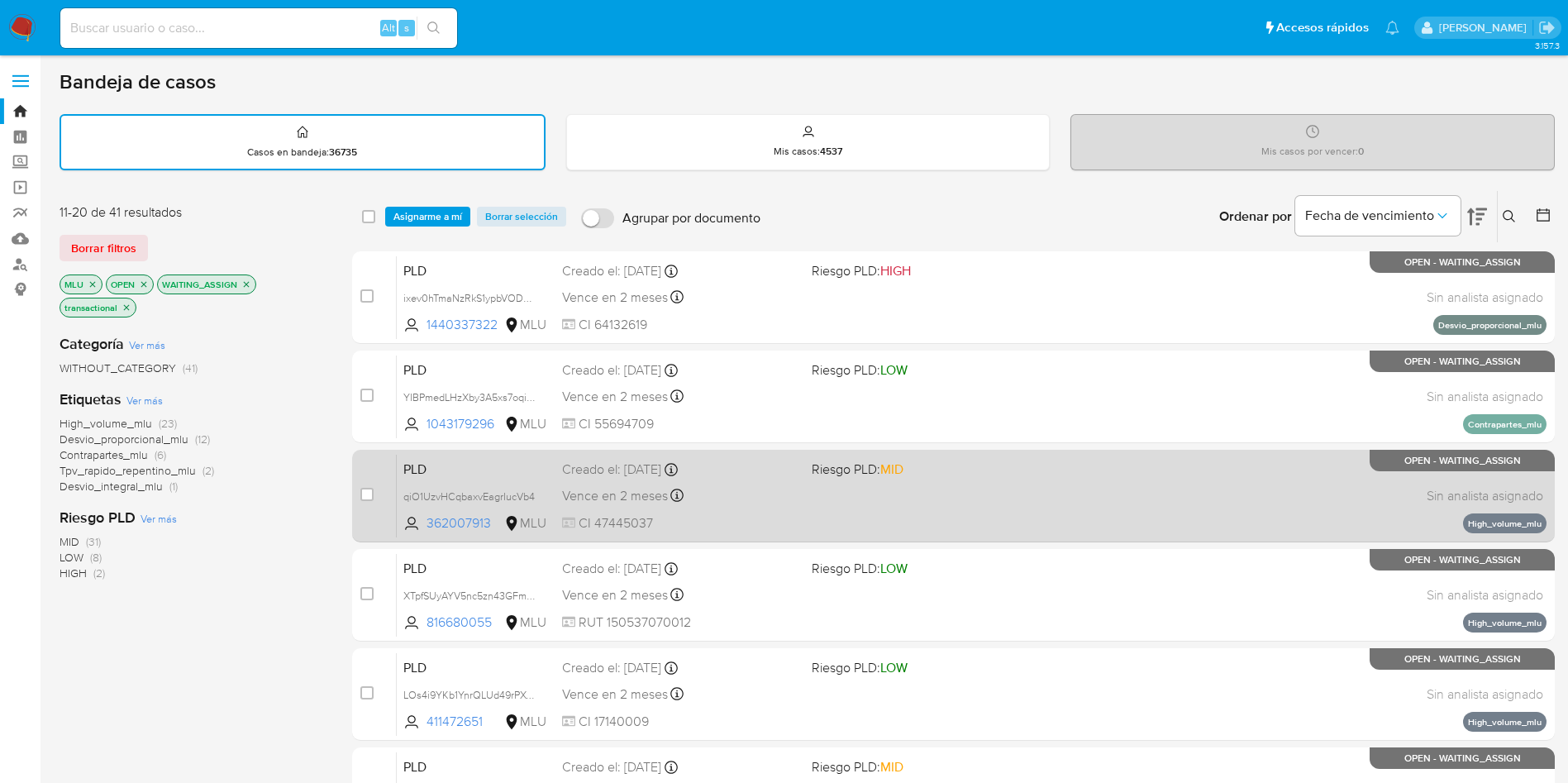
click at [754, 495] on div "Vence en 2 meses Vence el 10/11/2025 06:34:46" at bounding box center [680, 495] width 236 height 22
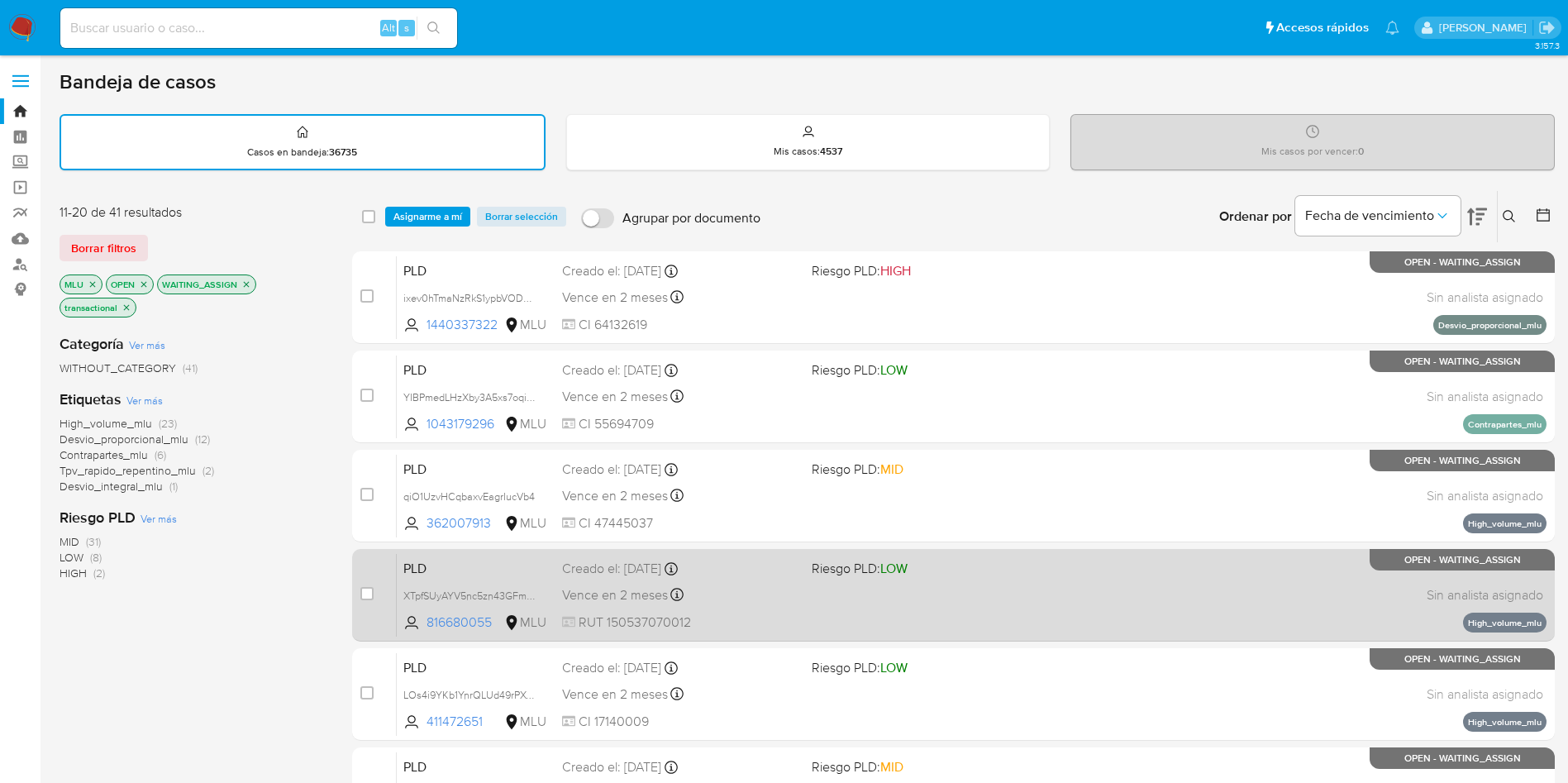
click at [788, 595] on div "Vence en 2 meses Vence el 10/11/2025 06:34:46" at bounding box center [680, 595] width 236 height 22
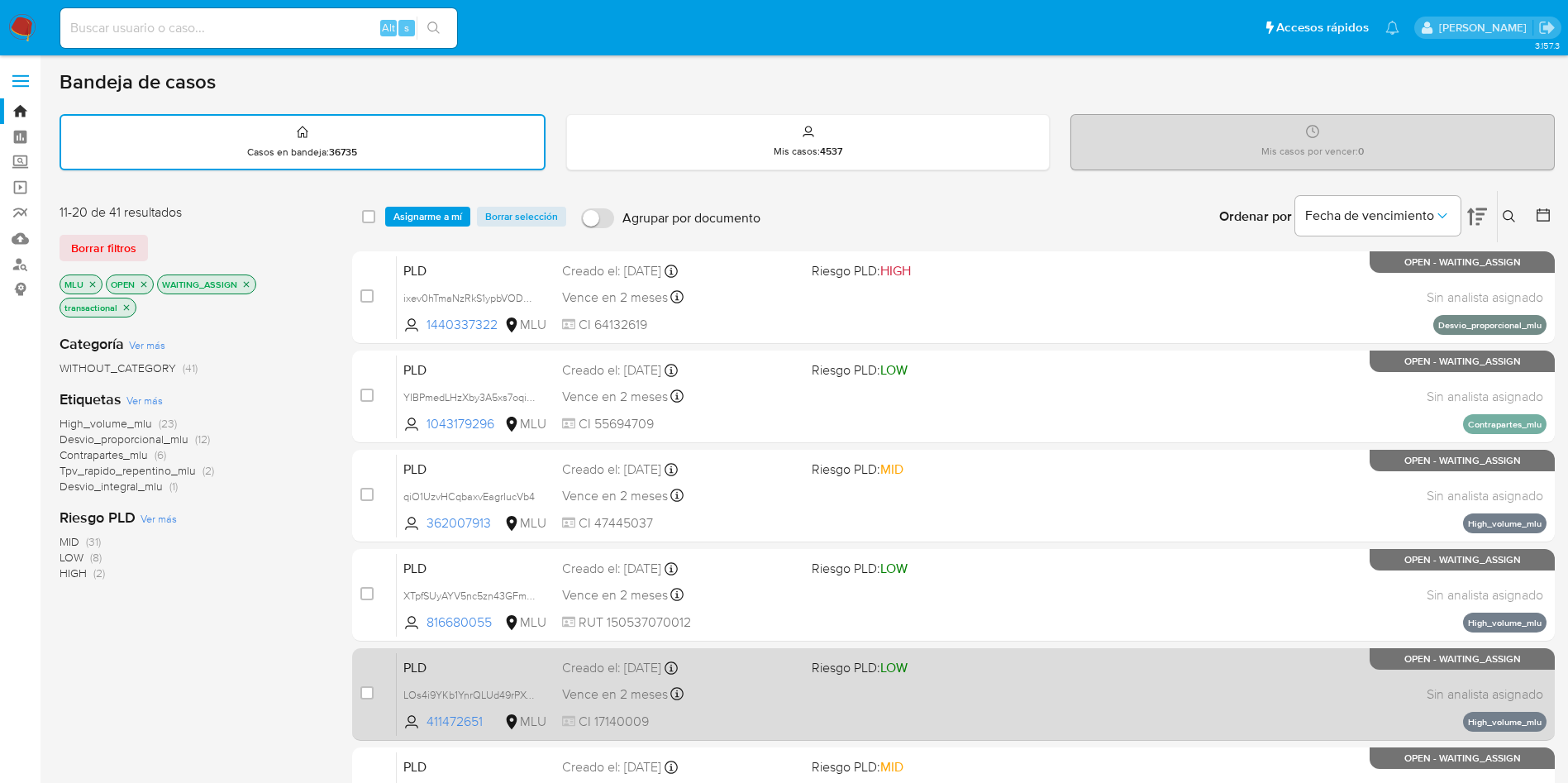
click at [796, 705] on div "PLD LOs4i9YKb1YnrQLUd49rPXwr 411472651 MLU Riesgo PLD: LOW Creado el: 12/08/202…" at bounding box center [971, 694] width 1149 height 84
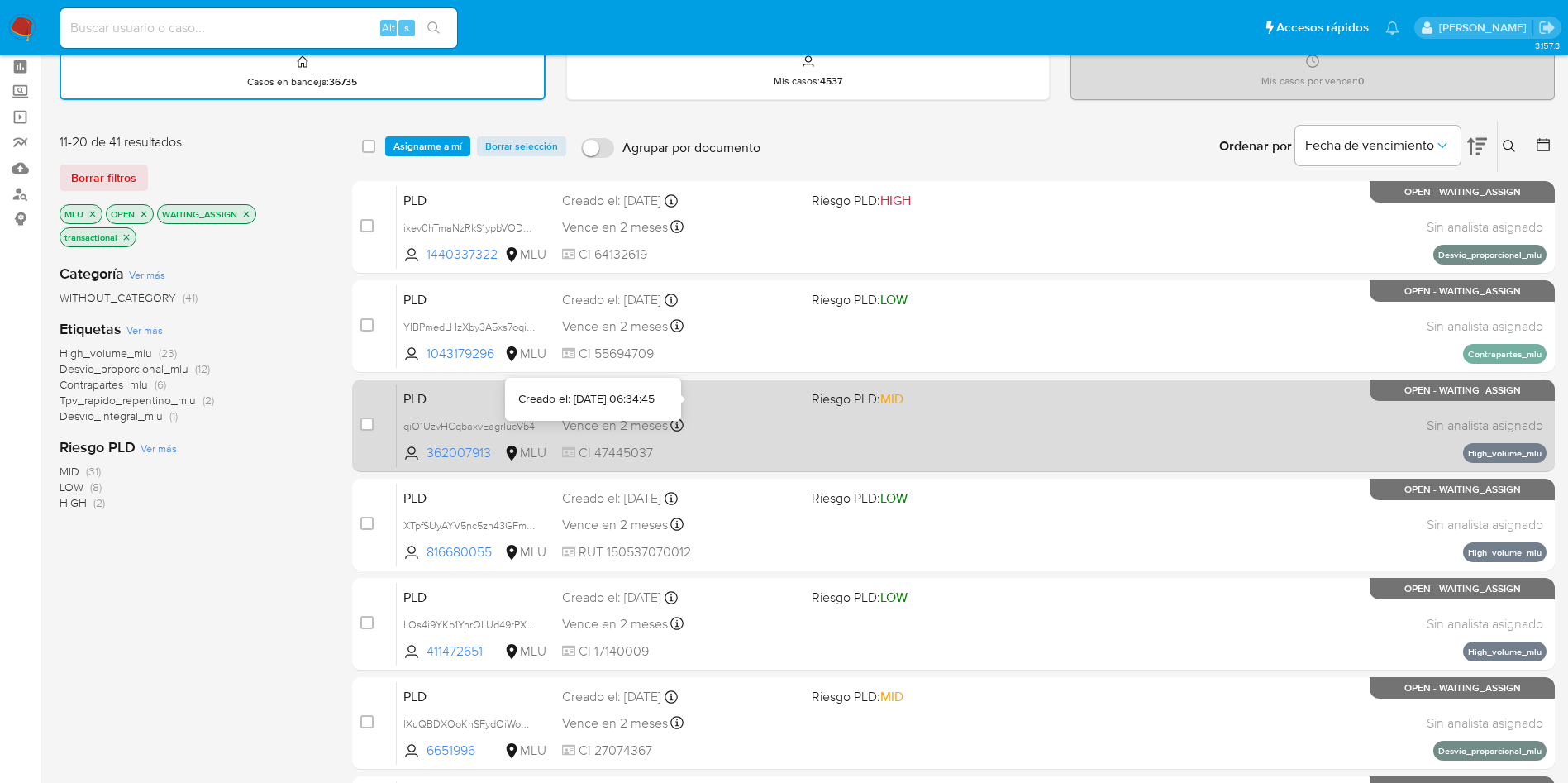
scroll to position [248, 0]
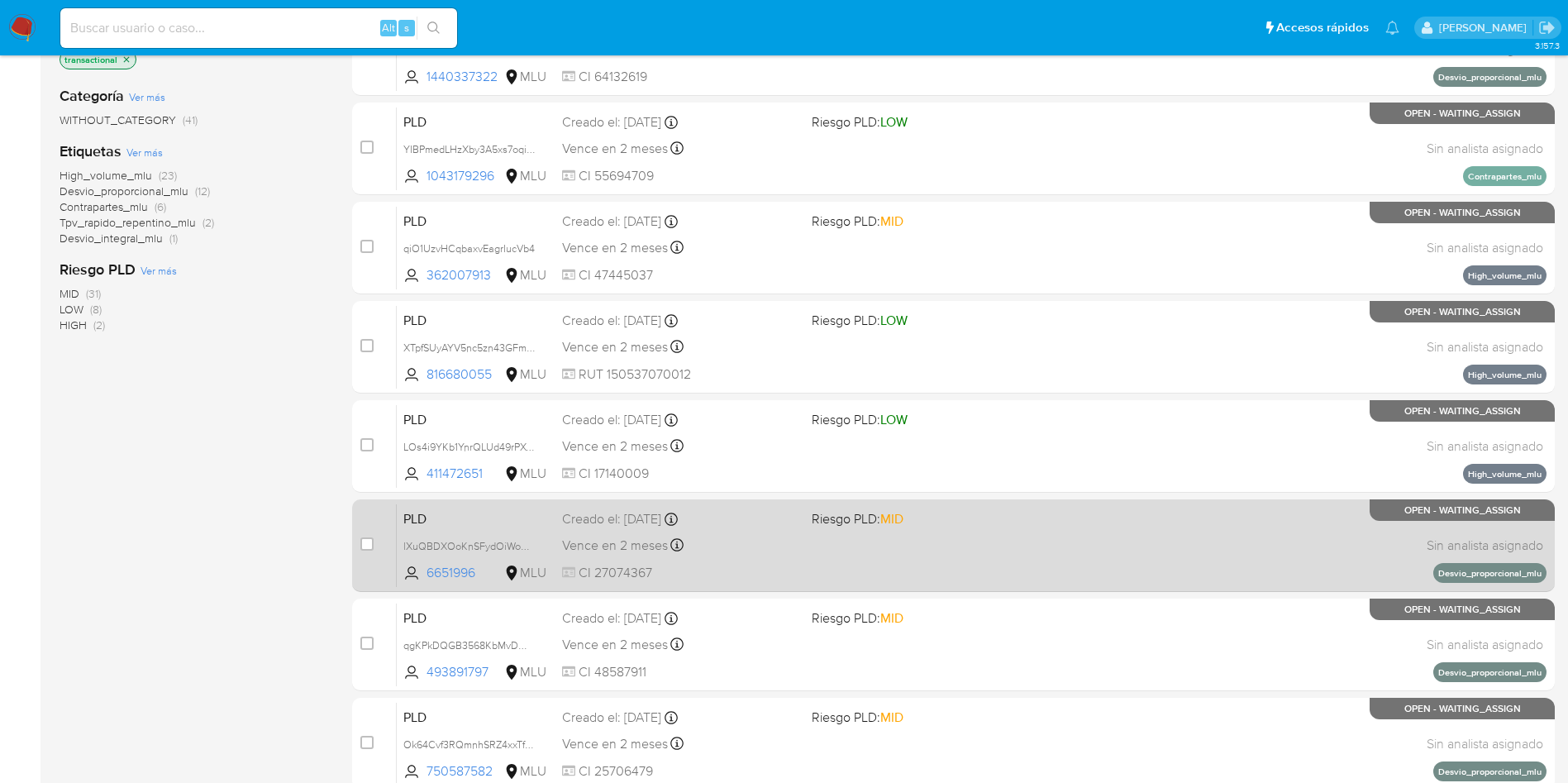
click at [769, 544] on div "Vence en 2 meses Vence el 10/11/2025 06:34:47" at bounding box center [680, 545] width 236 height 22
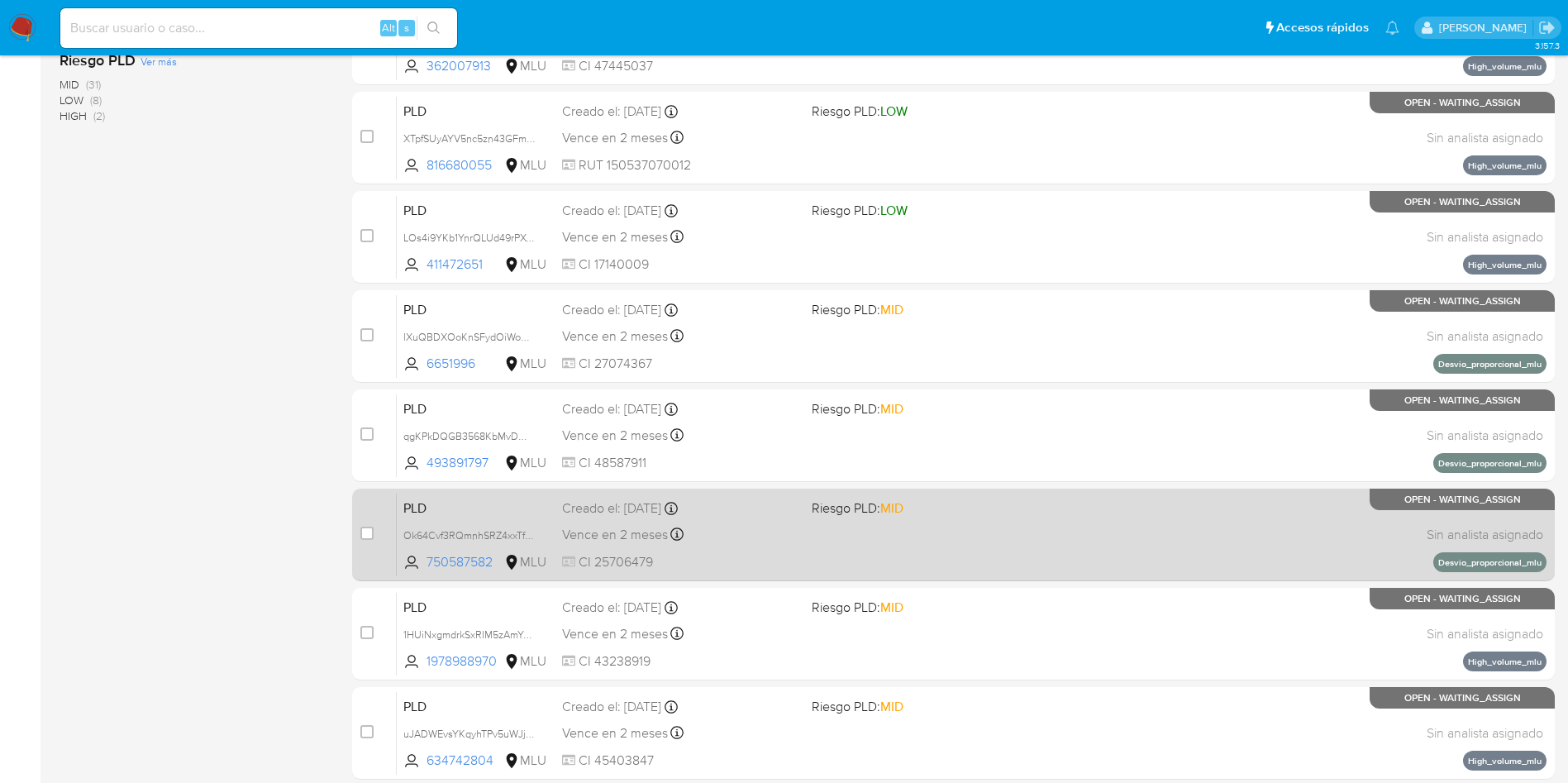
scroll to position [496, 0]
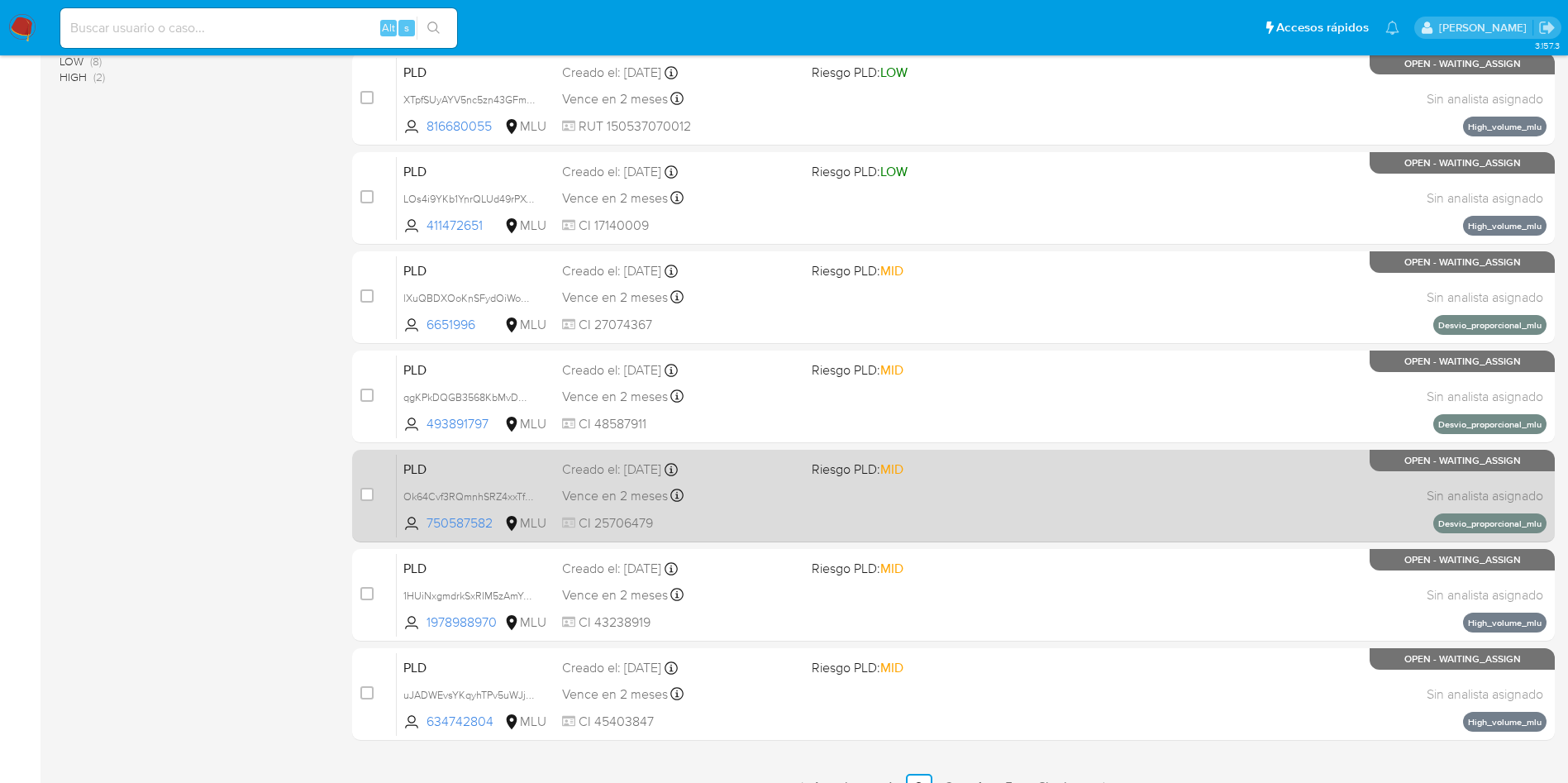
click at [785, 502] on div "Vence en 2 meses Vence el 10/11/2025 06:34:49" at bounding box center [680, 495] width 236 height 22
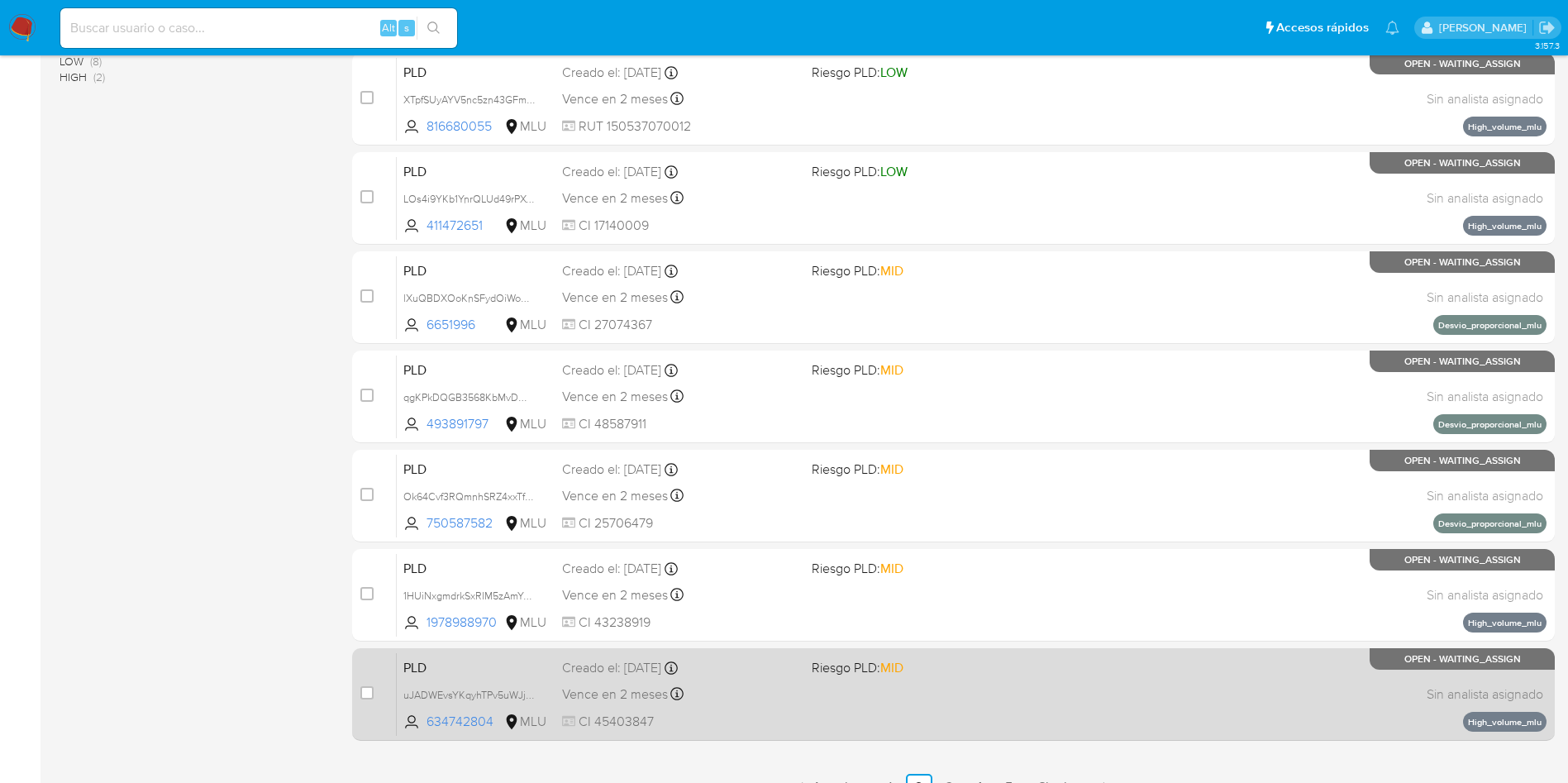
click at [831, 719] on div "PLD uJADWEvsYKqyhTPv5uWJjlD6 634742804 MLU Riesgo PLD: MID Creado el: 12/08/202…" at bounding box center [971, 694] width 1149 height 84
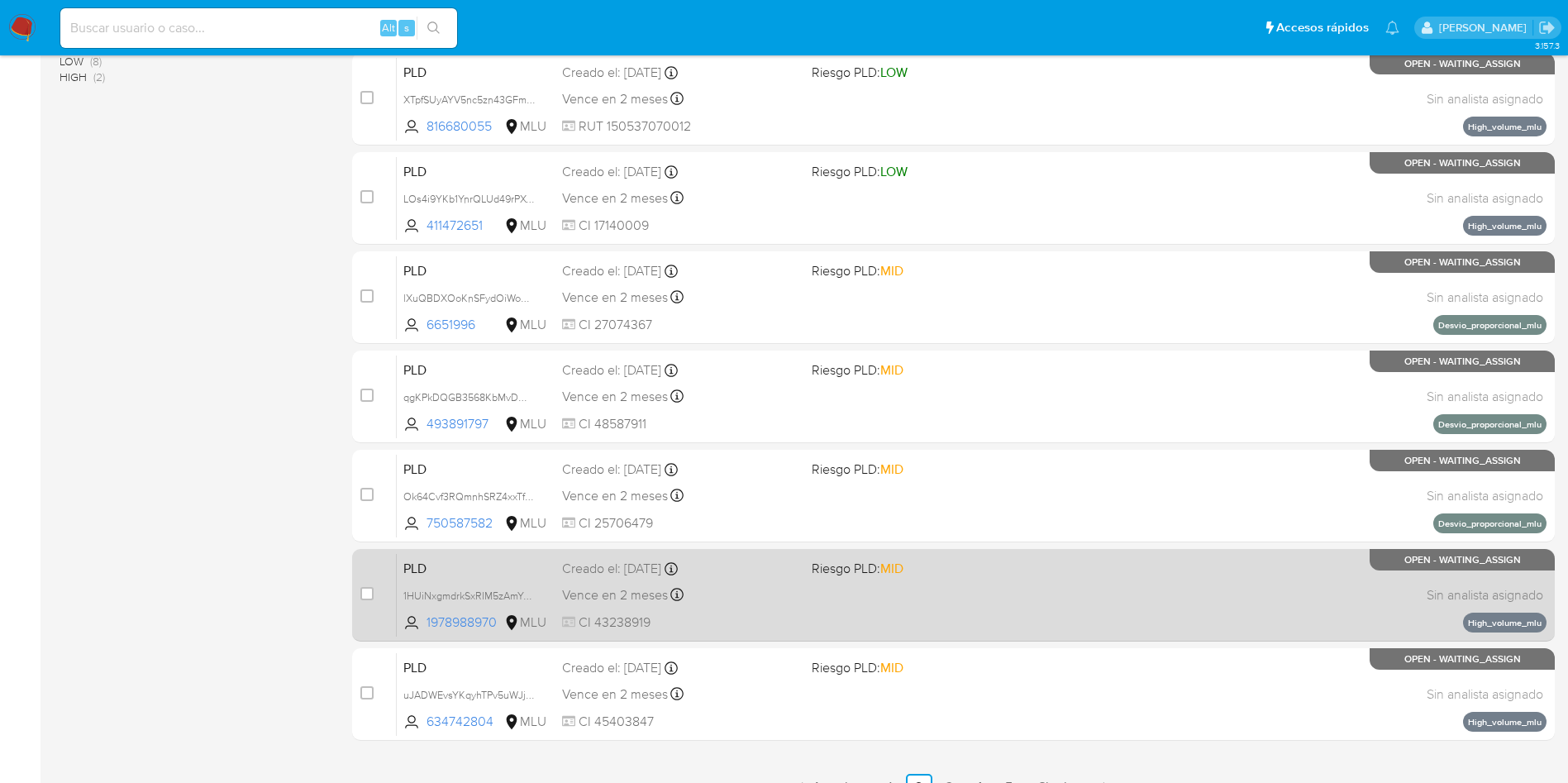
click at [812, 623] on div "PLD 1HUiNxgmdrkSxRIM5zAmYpAD 1978988970 MLU Riesgo PLD: MID Creado el: 12/08/20…" at bounding box center [971, 594] width 1149 height 84
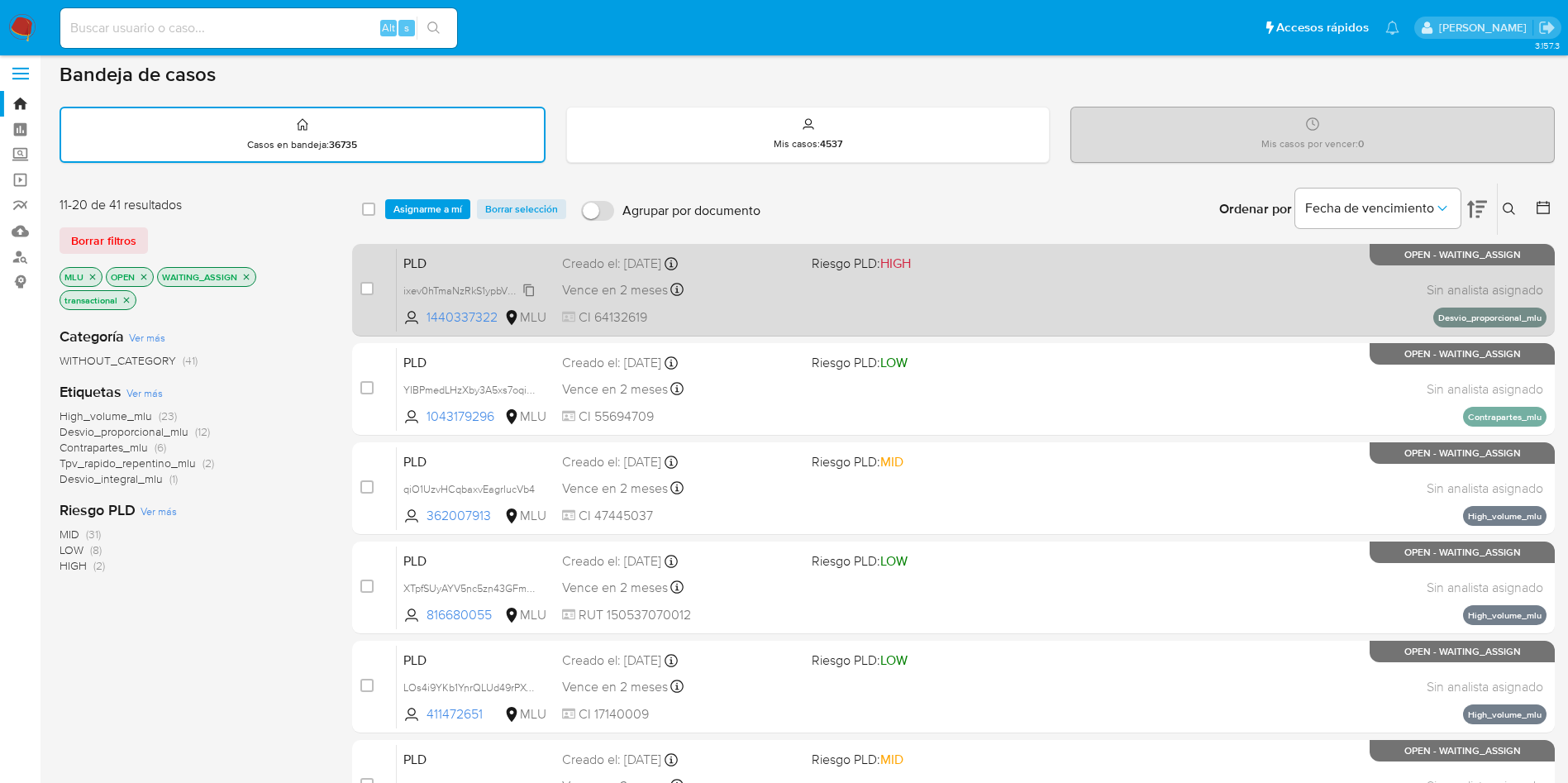
scroll to position [0, 0]
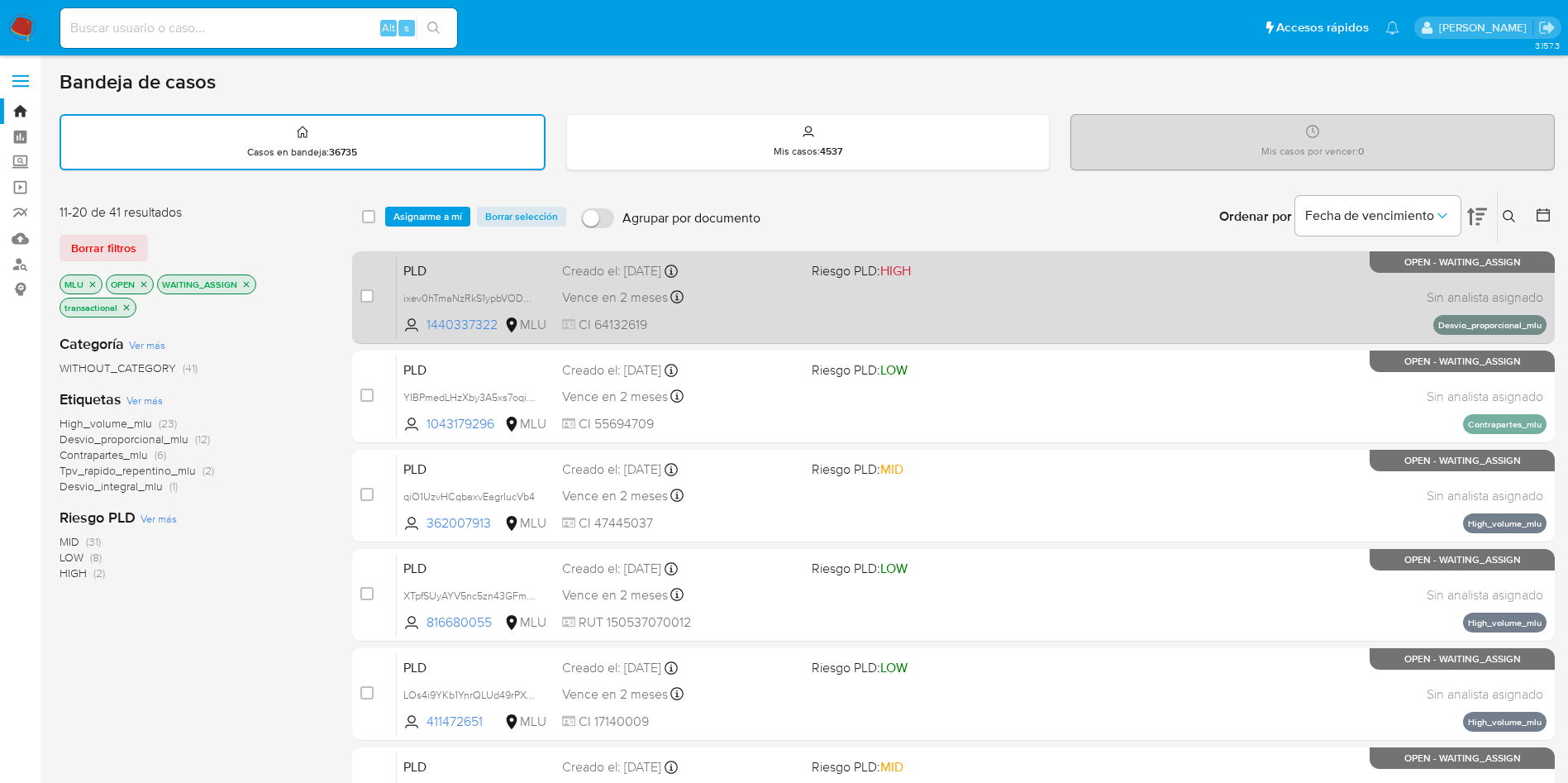
click at [849, 282] on div "PLD ixev0hTmaNzRkS1ypbVODwxi 1440337322 MLU Riesgo PLD: HIGH Creado el: 12/08/2…" at bounding box center [971, 297] width 1149 height 84
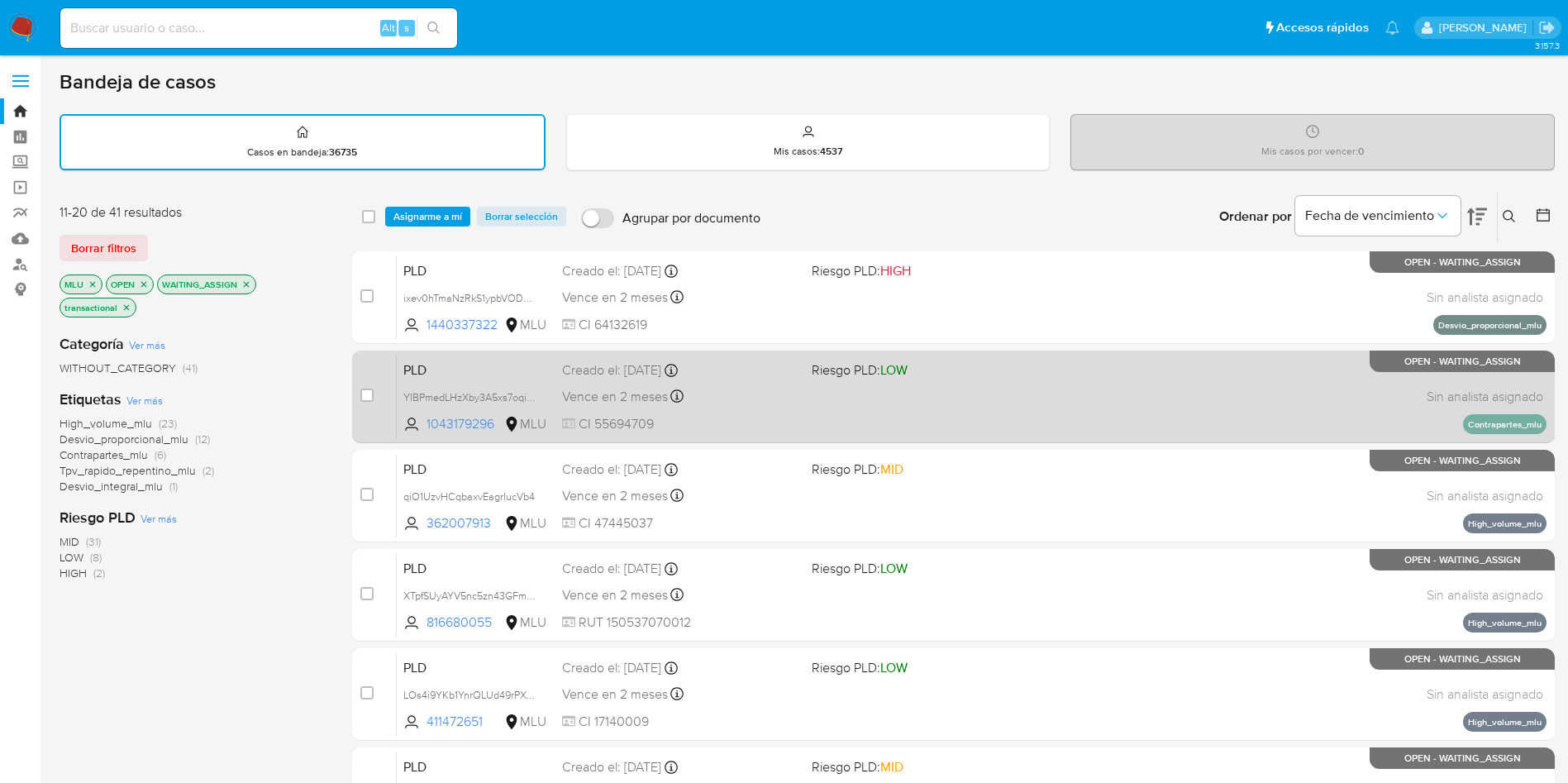
click at [862, 405] on div "PLD YIBPmedLHzXby3A5xs7oqisM 1043179296 MLU Riesgo PLD: LOW Creado el: 12/08/20…" at bounding box center [971, 396] width 1149 height 84
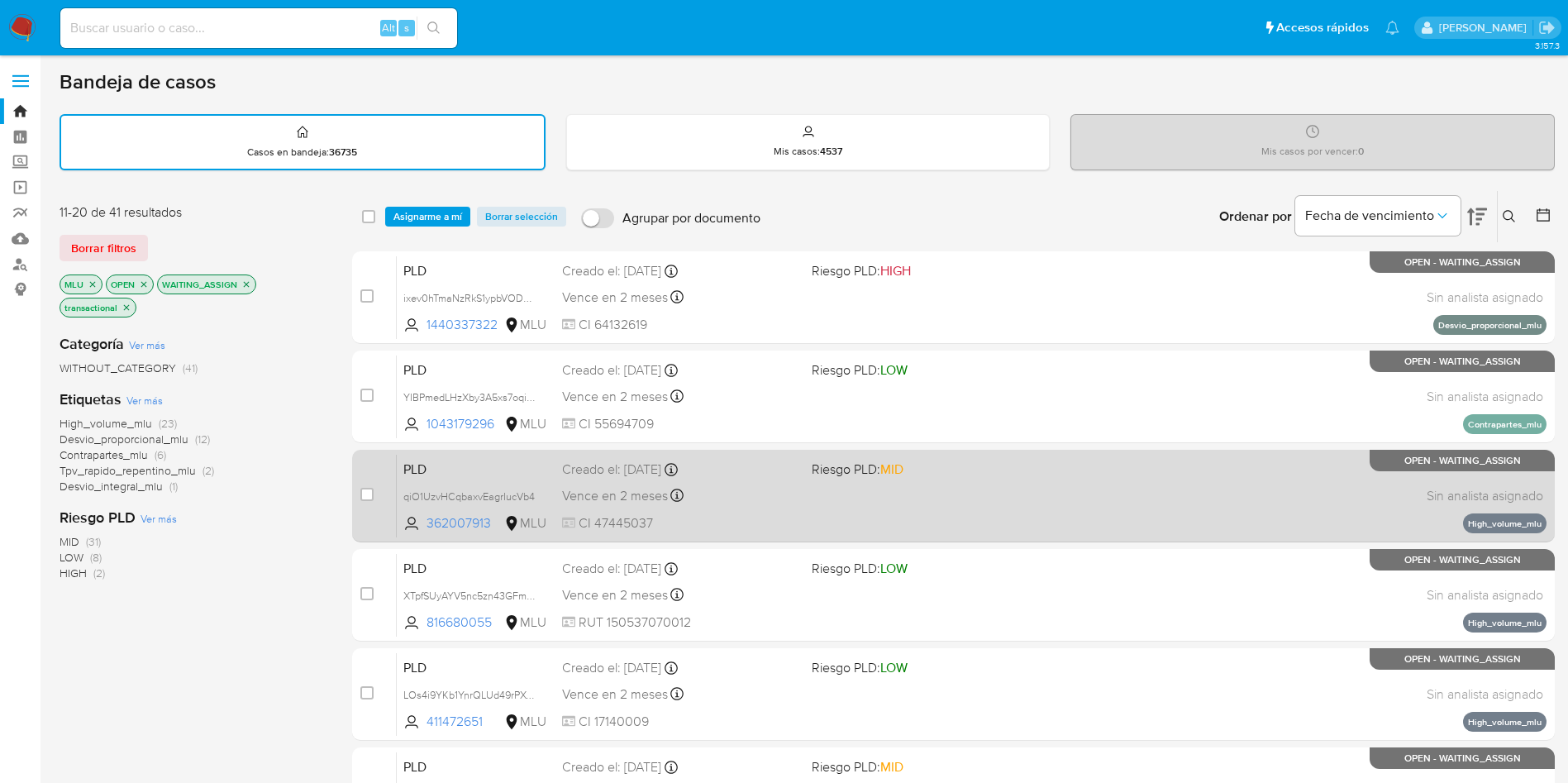
click at [994, 504] on div "PLD qiO1UzvHCqbaxvEagrIucVb4 362007913 MLU Riesgo PLD: MID Creado el: 12/08/202…" at bounding box center [971, 495] width 1149 height 84
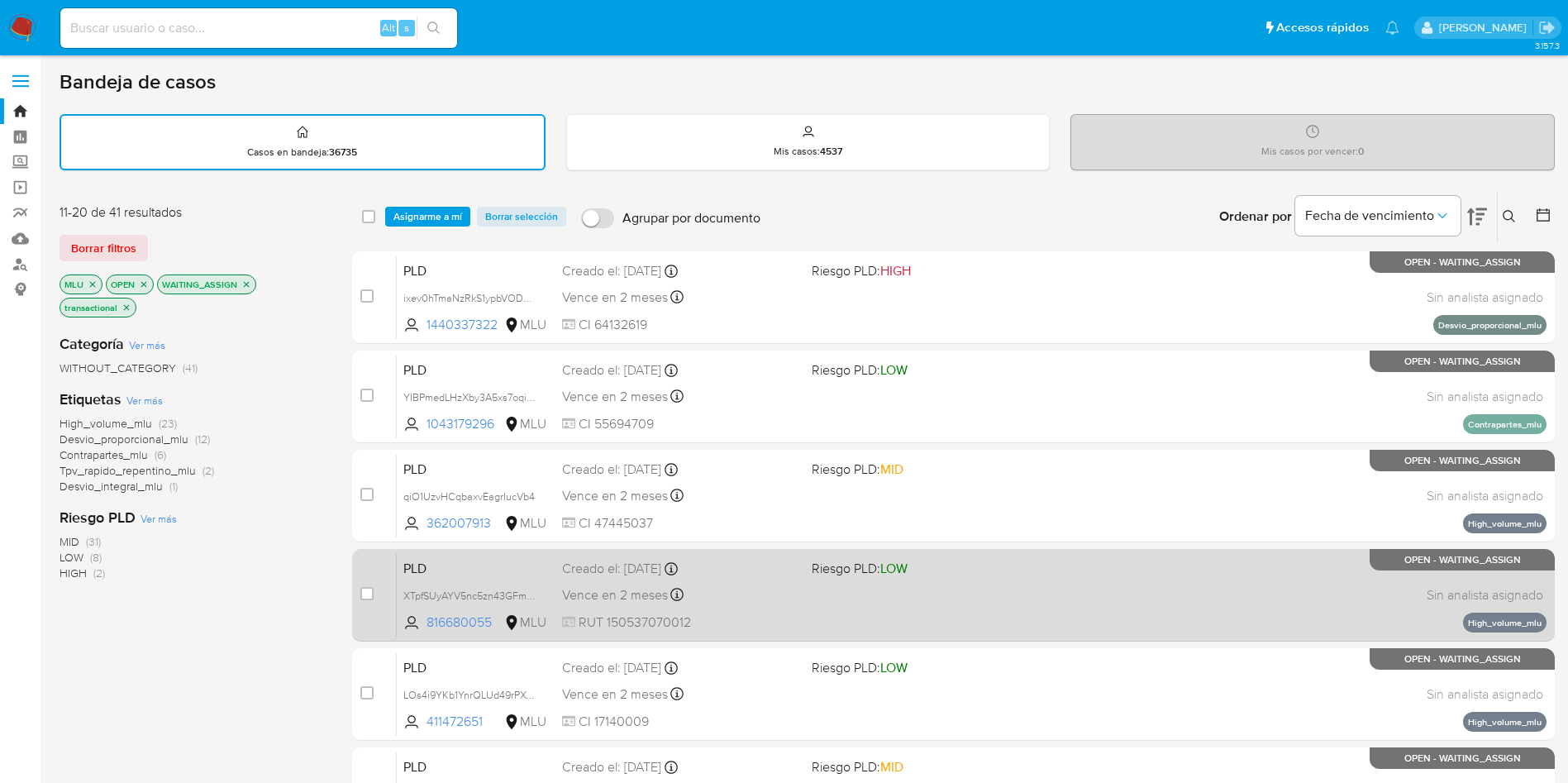
click at [815, 602] on div "PLD XTpfSUyAYV5nc5zn43GFmtzH 816680055 MLU Riesgo PLD: LOW Creado el: 12/08/202…" at bounding box center [971, 594] width 1149 height 84
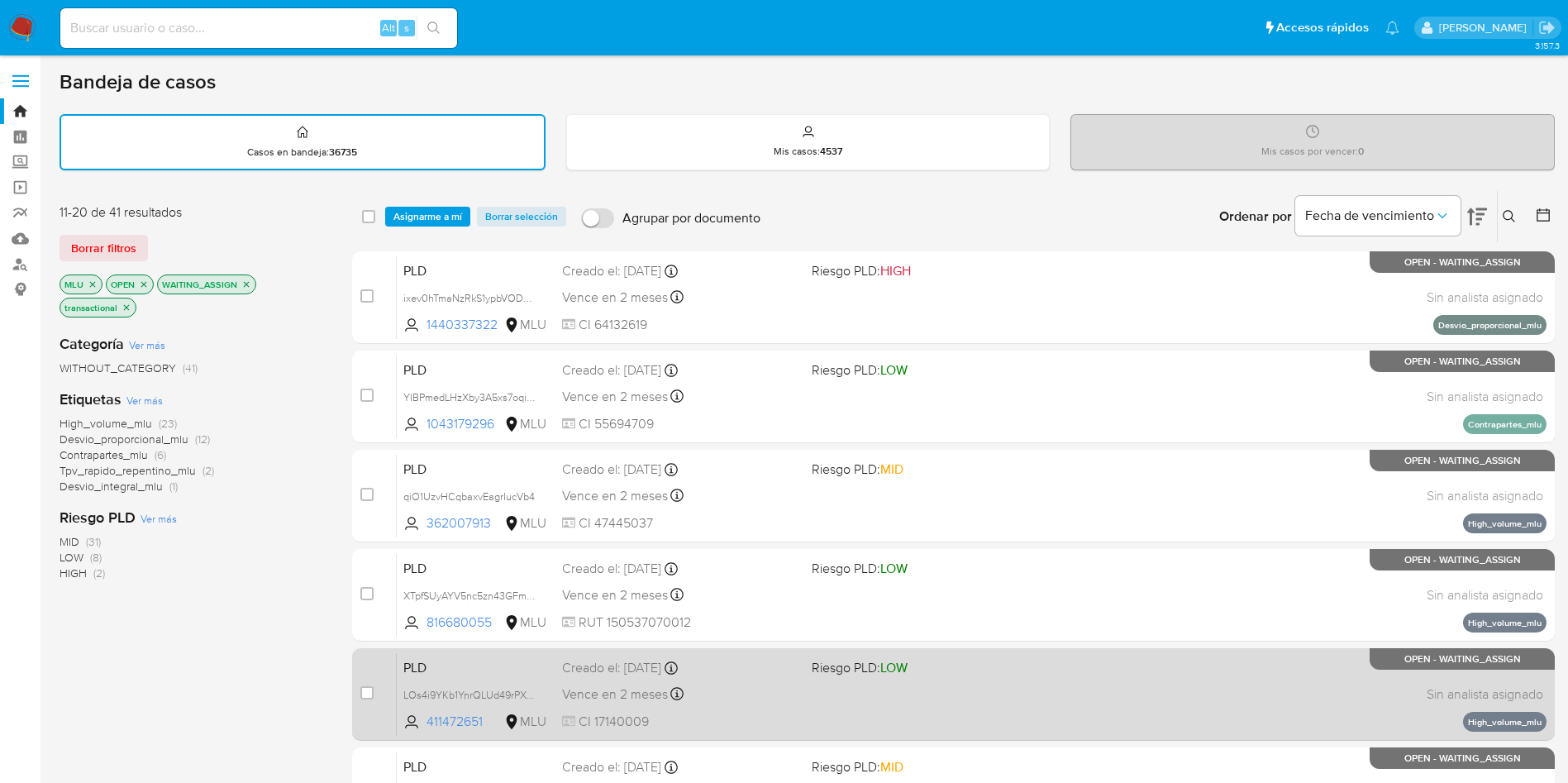
click at [943, 685] on div "PLD LOs4i9YKb1YnrQLUd49rPXwr 411472651 MLU Riesgo PLD: LOW Creado el: 12/08/202…" at bounding box center [971, 694] width 1149 height 84
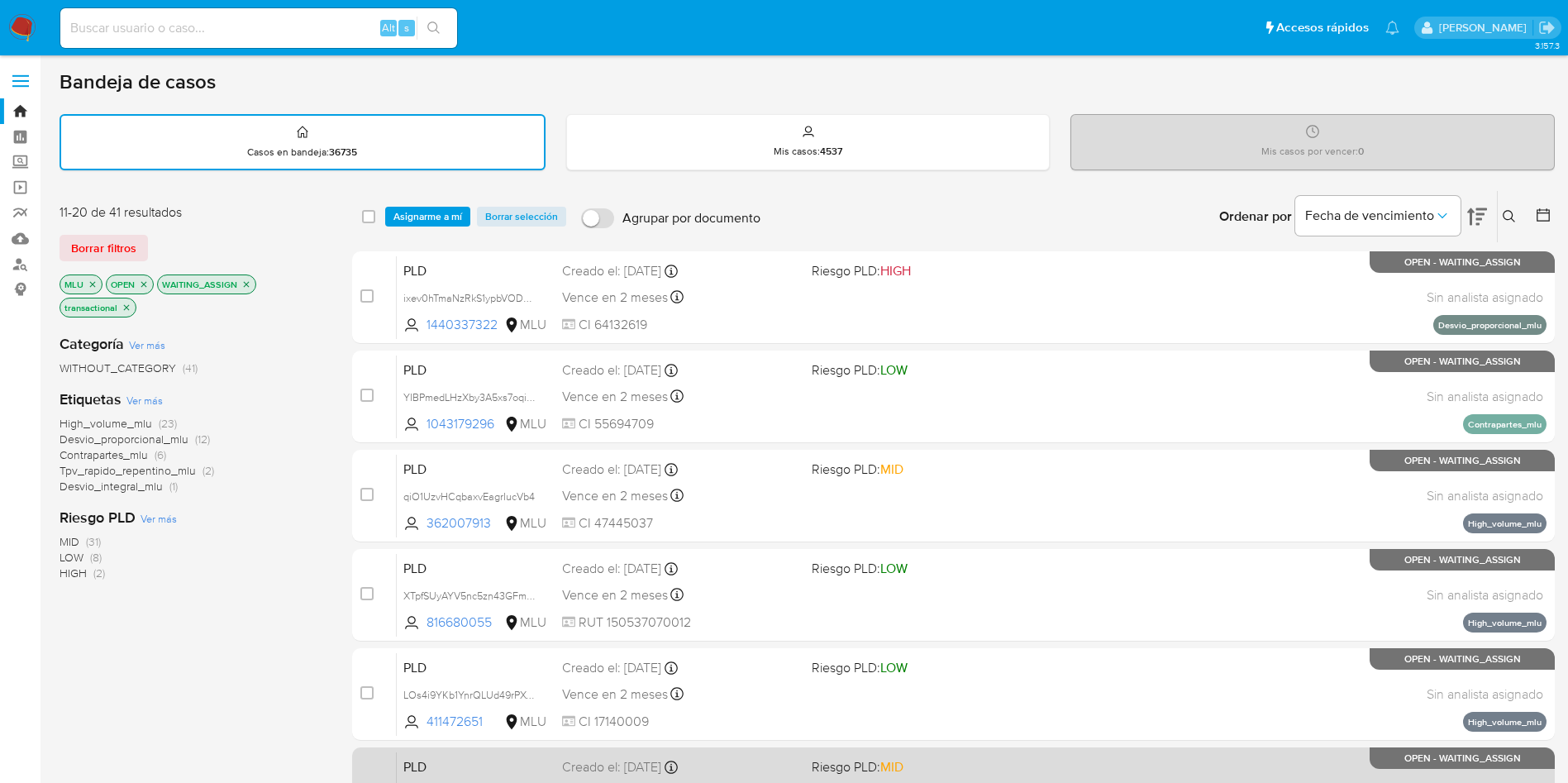
click at [832, 769] on span "Riesgo PLD: MID" at bounding box center [857, 766] width 91 height 18
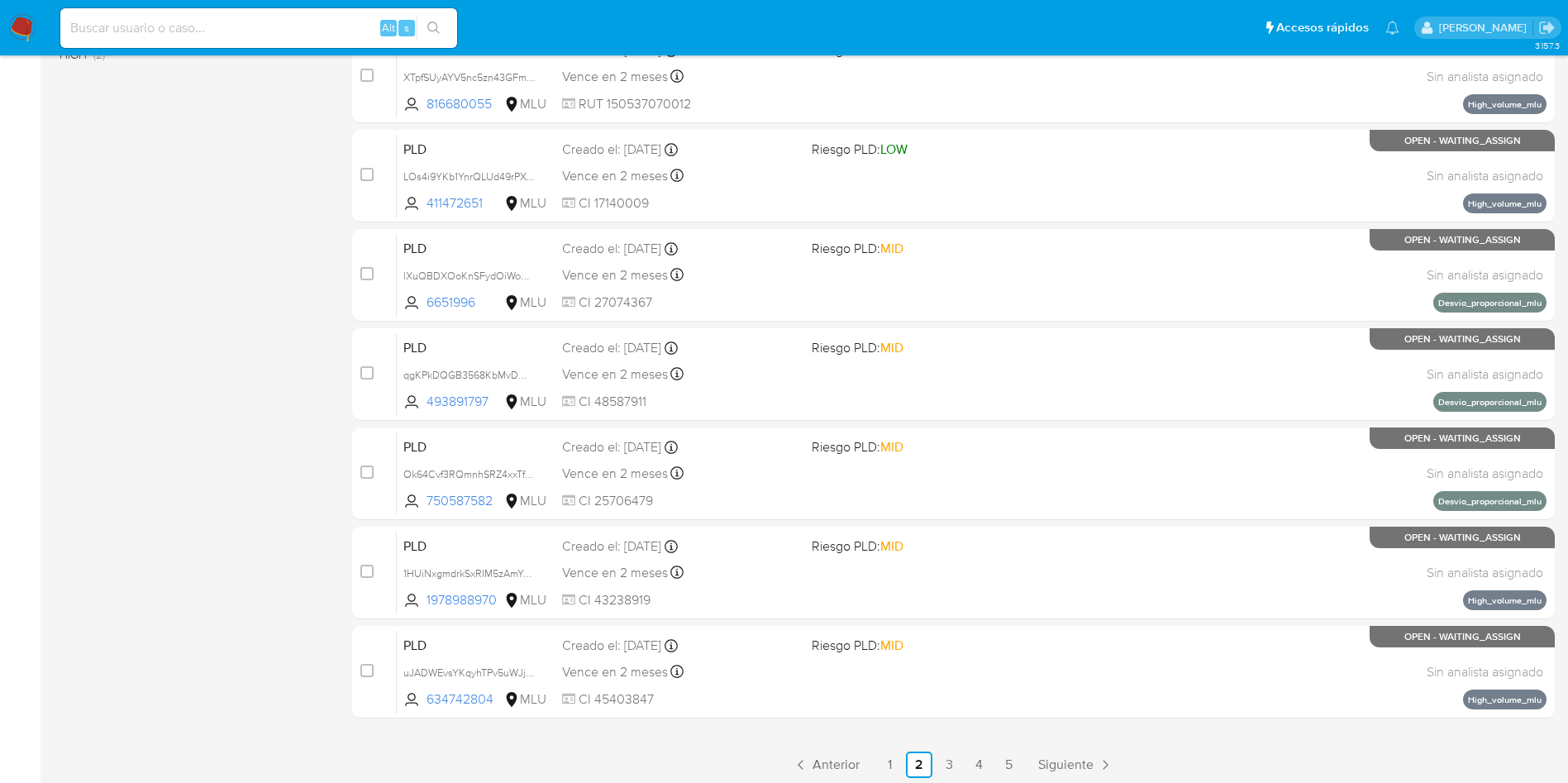
scroll to position [524, 0]
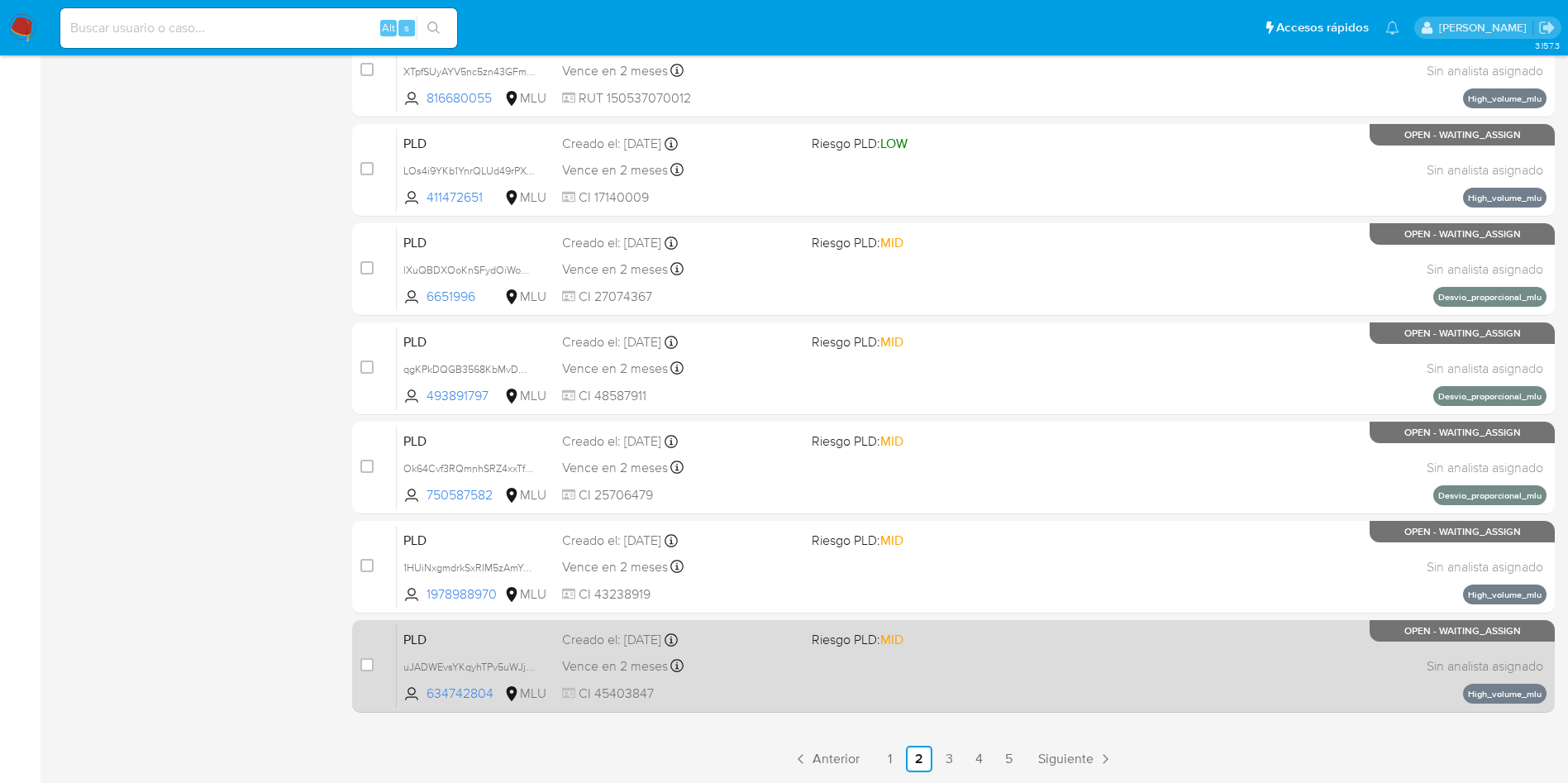
click at [803, 671] on div "PLD uJADWEvsYKqyhTPv5uWJjlD6 634742804 MLU Riesgo PLD: MID Creado el: 12/08/202…" at bounding box center [971, 666] width 1149 height 84
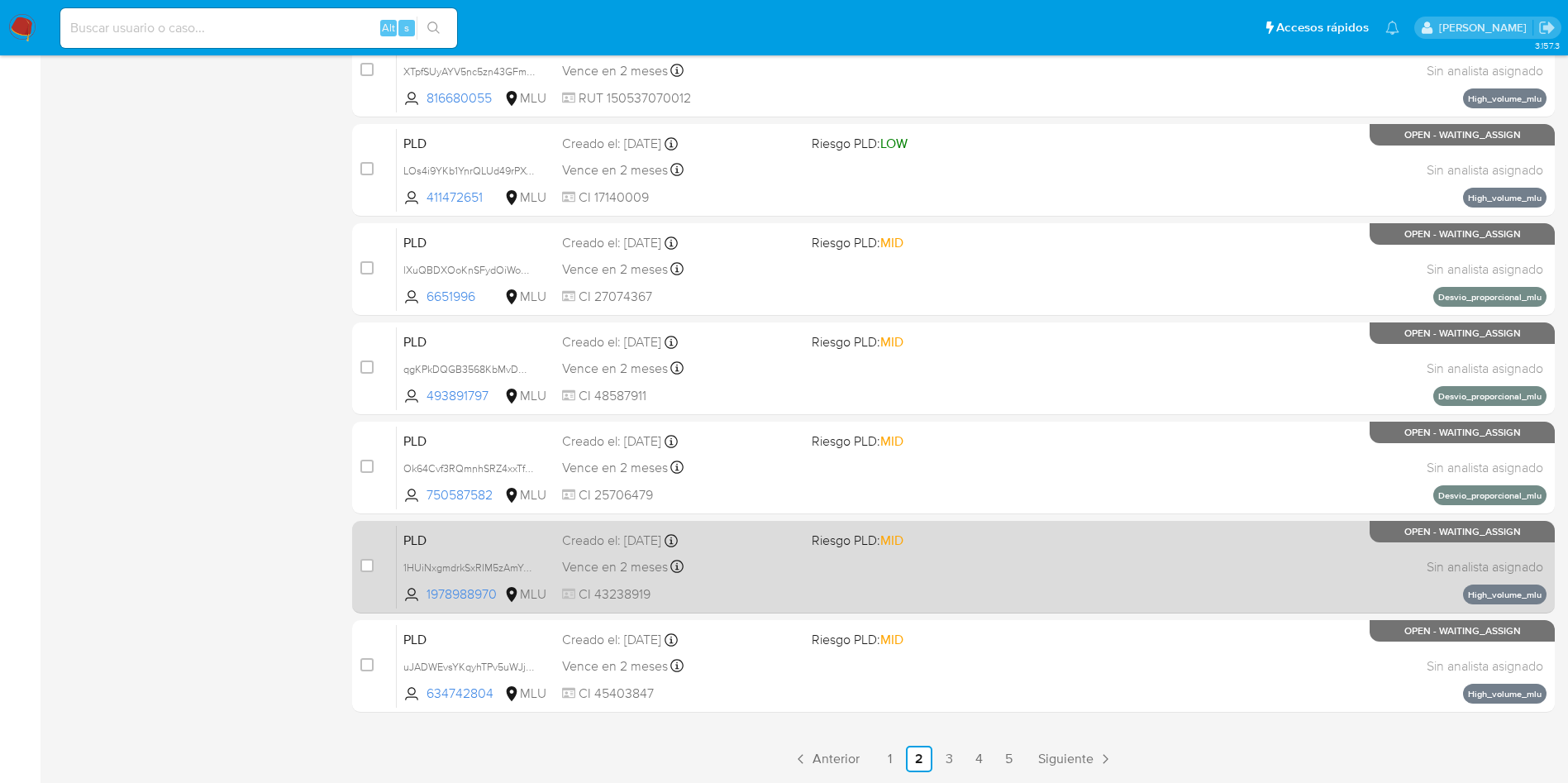
click at [831, 567] on div "PLD 1HUiNxgmdrkSxRIM5zAmYpAD 1978988970 MLU Riesgo PLD: MID Creado el: 12/08/20…" at bounding box center [971, 566] width 1149 height 84
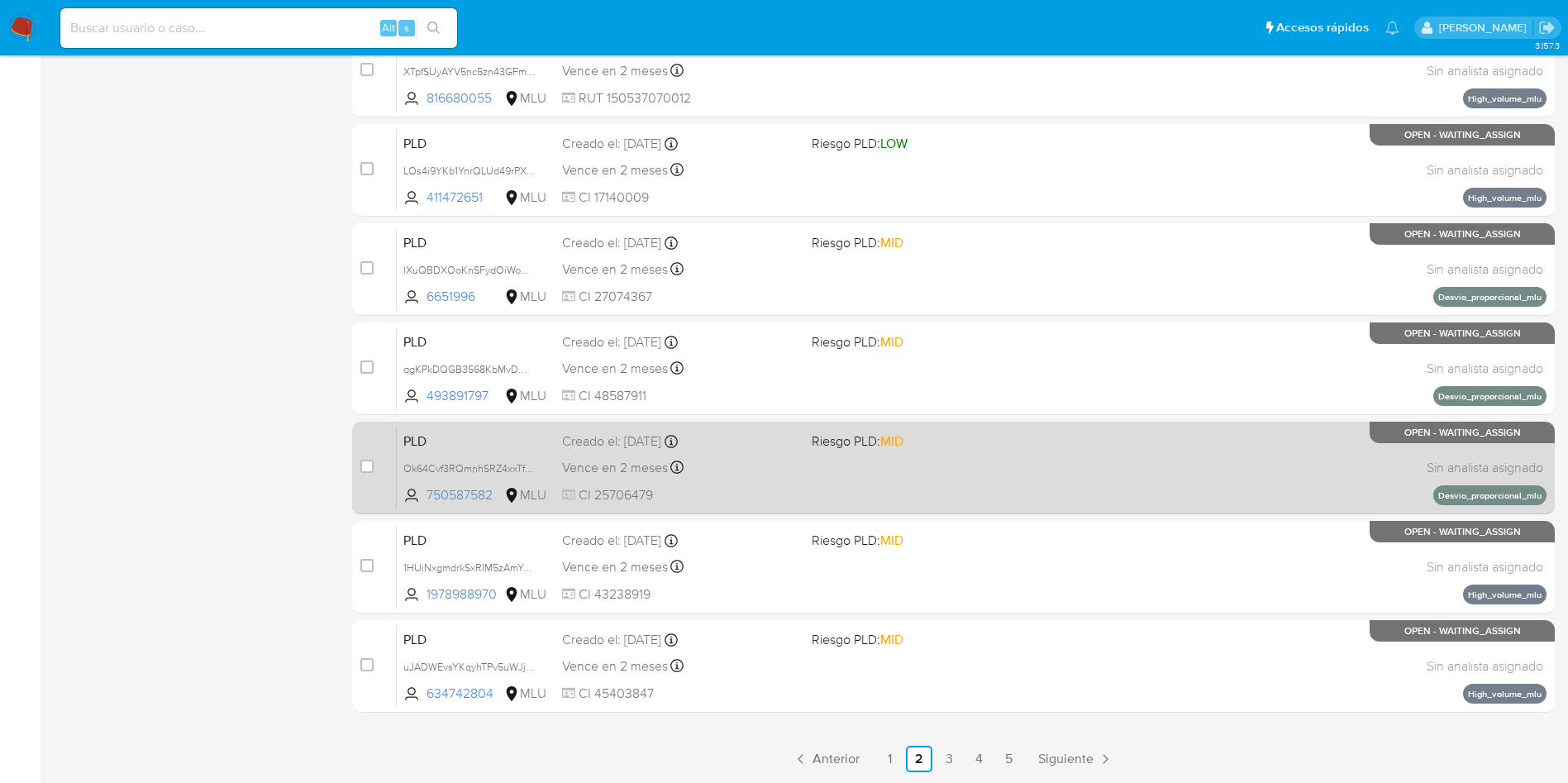
click at [778, 471] on div "Vence en 2 meses Vence el 10/11/2025 06:34:49" at bounding box center [680, 468] width 236 height 22
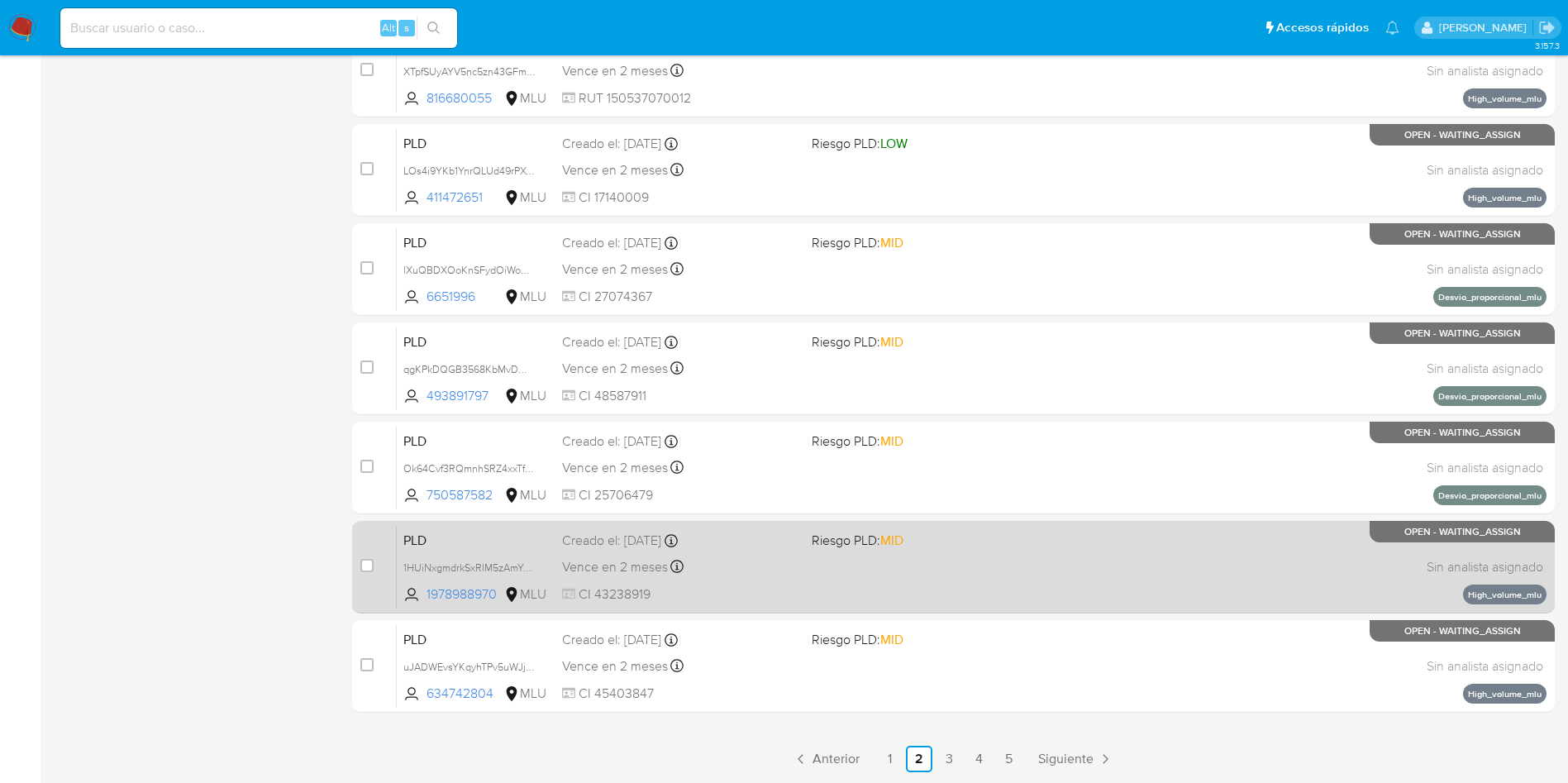
click at [768, 545] on div "Creado el: 12/08/2025 Creado el: 12/08/2025 06:34:48" at bounding box center [680, 540] width 236 height 18
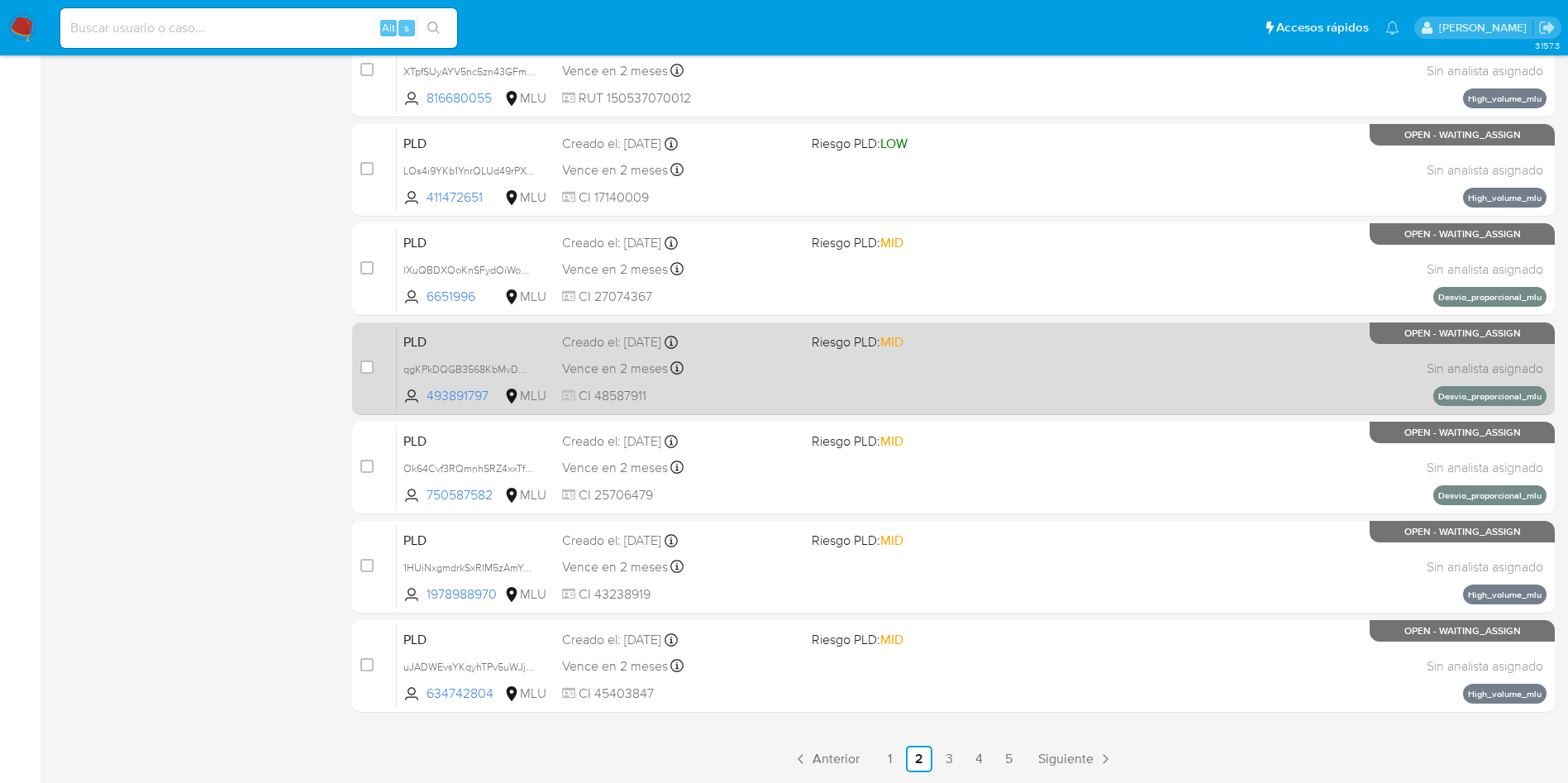
click at [766, 377] on div "Vence en 2 meses Vence el 10/11/2025 06:34:48" at bounding box center [680, 368] width 236 height 22
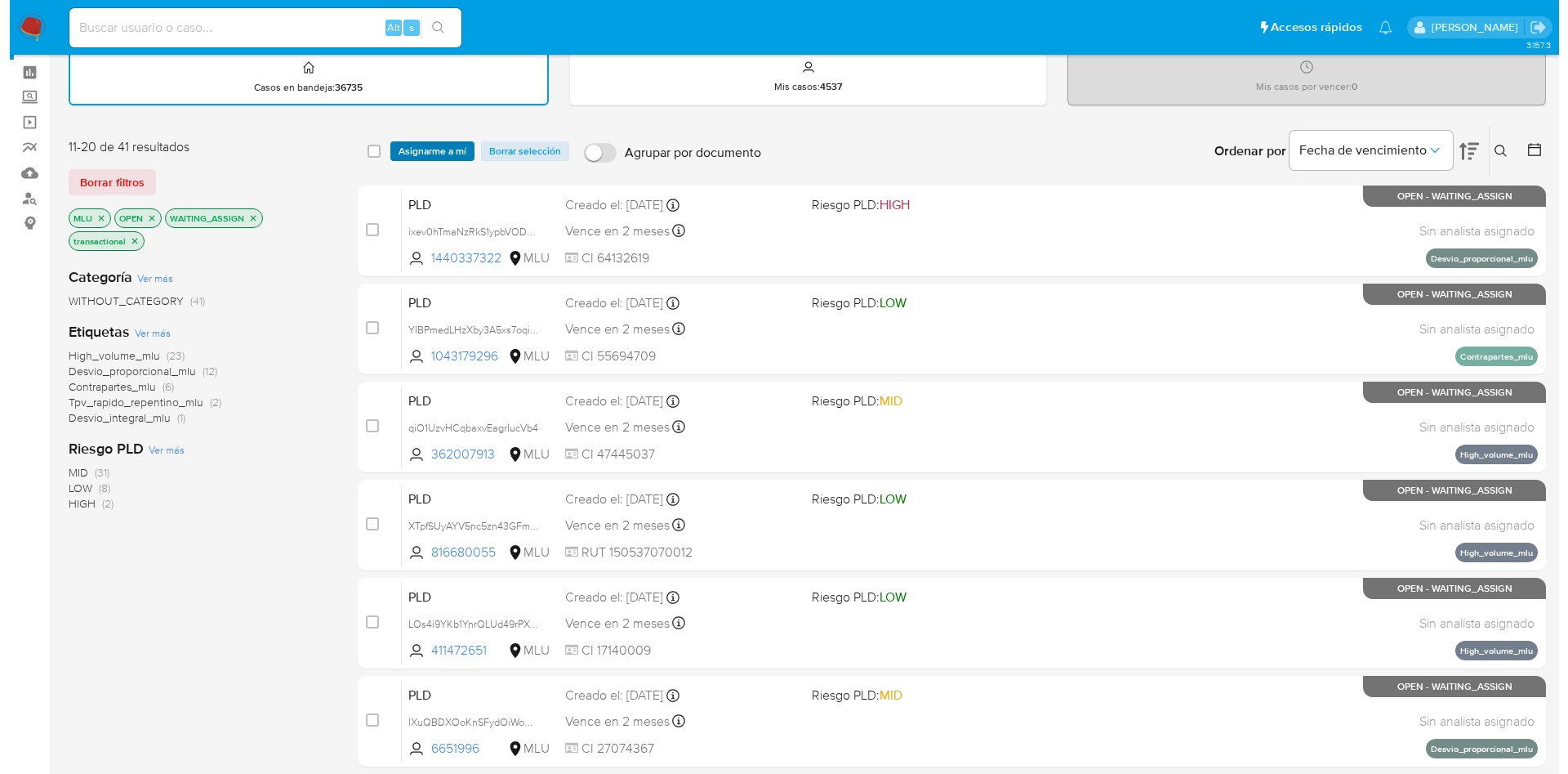
scroll to position [0, 0]
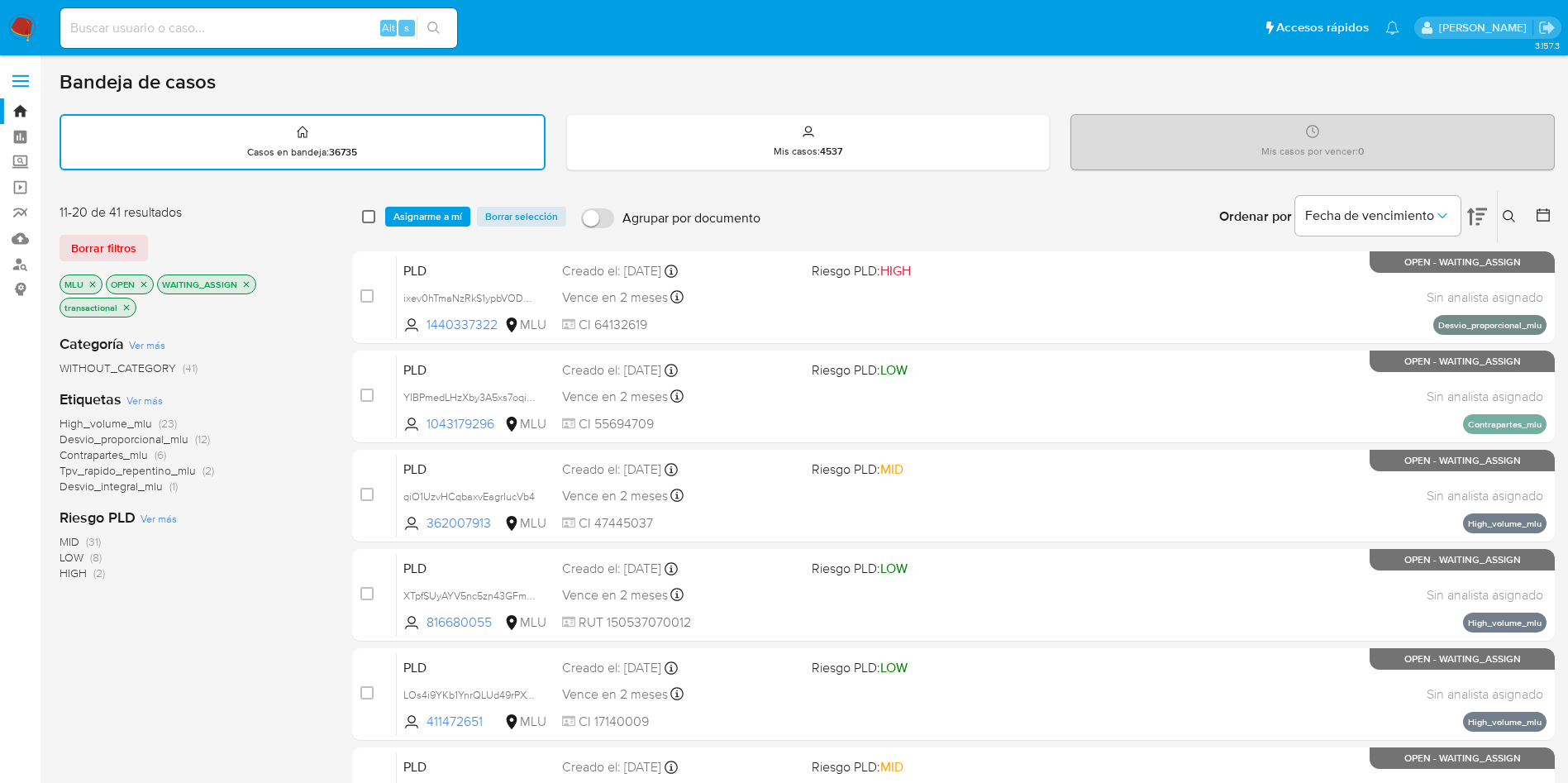
click at [369, 219] on input "checkbox" at bounding box center [368, 217] width 13 height 13
checkbox input "true"
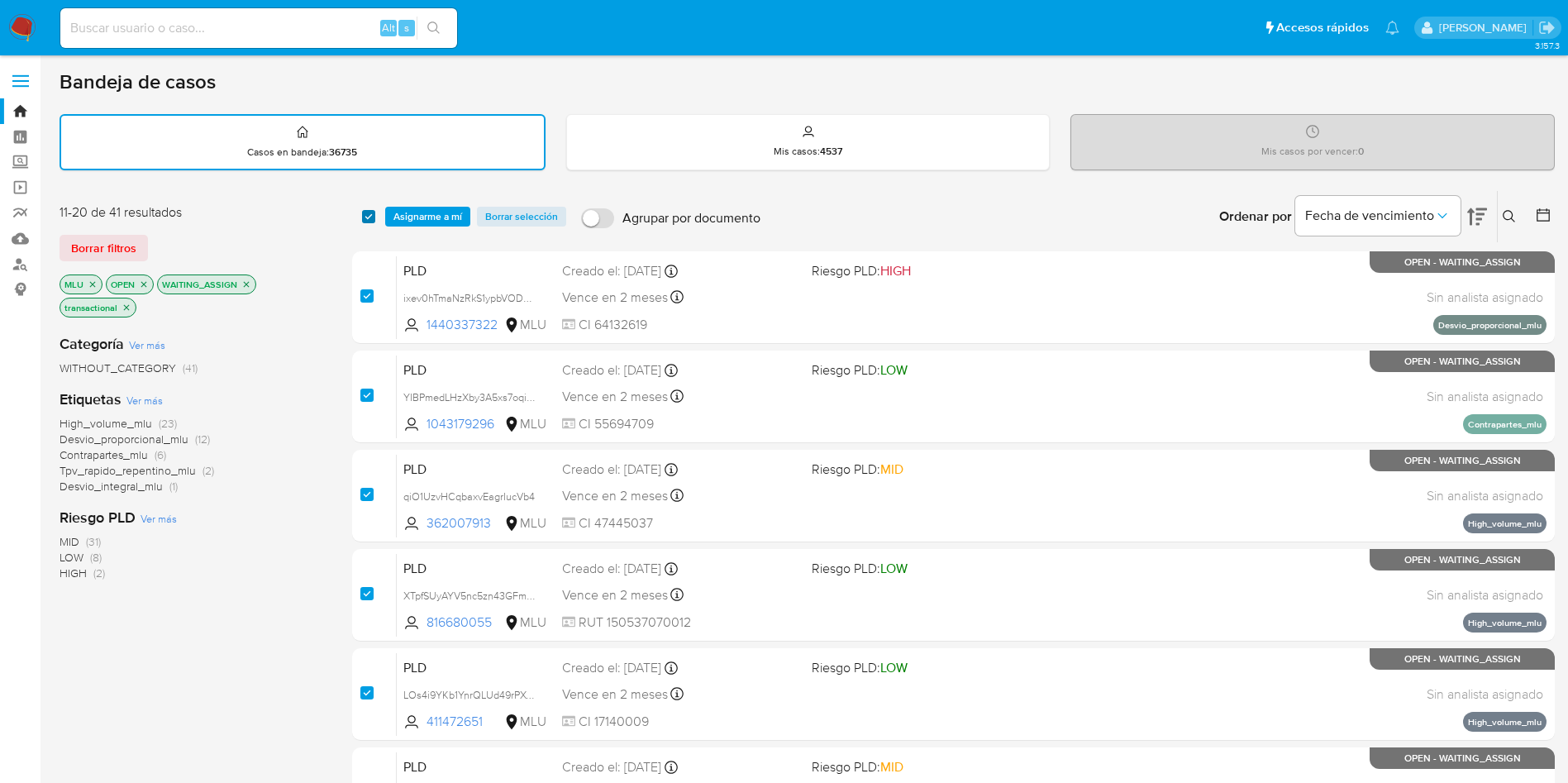
checkbox input "true"
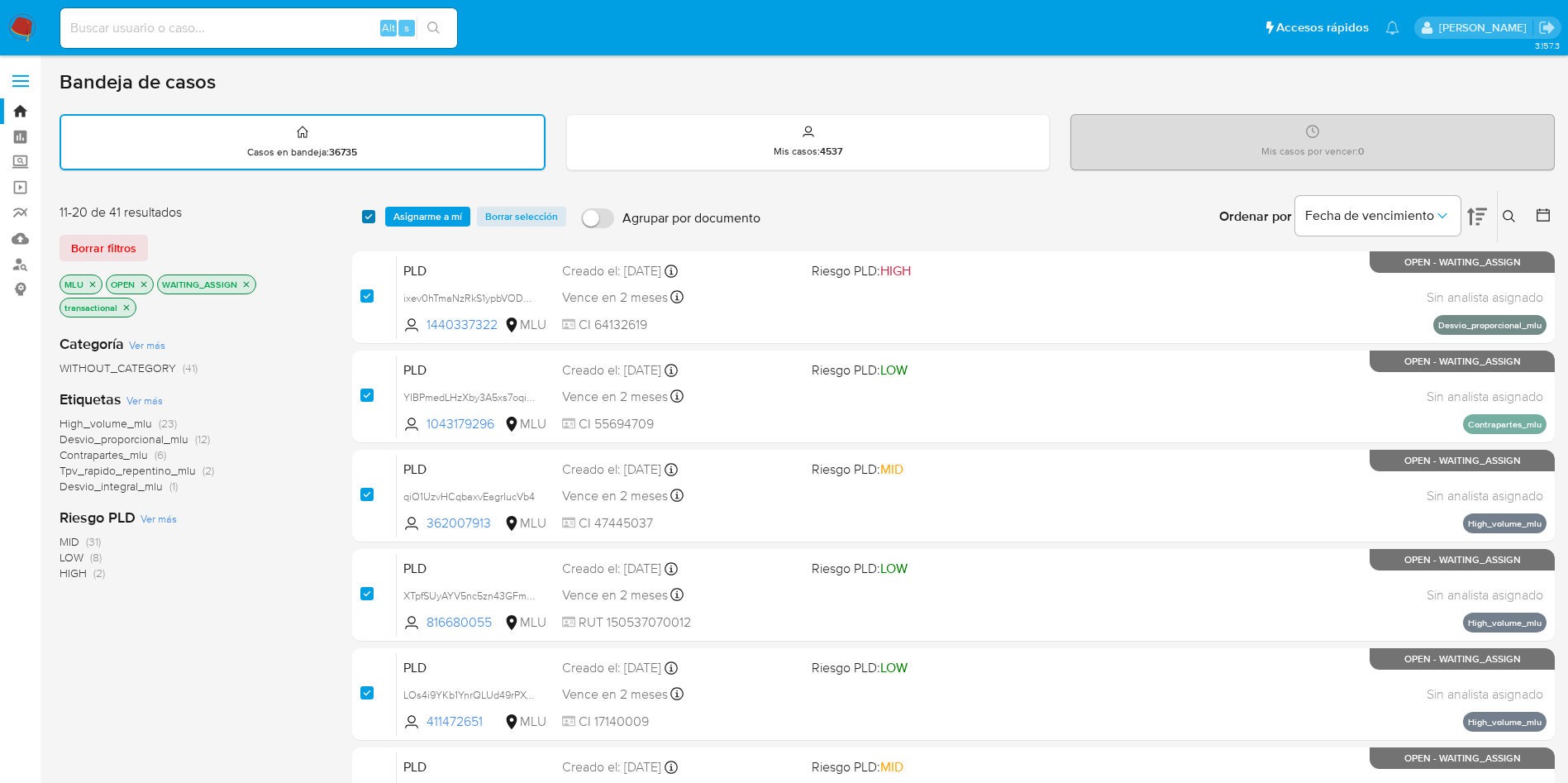
checkbox input "true"
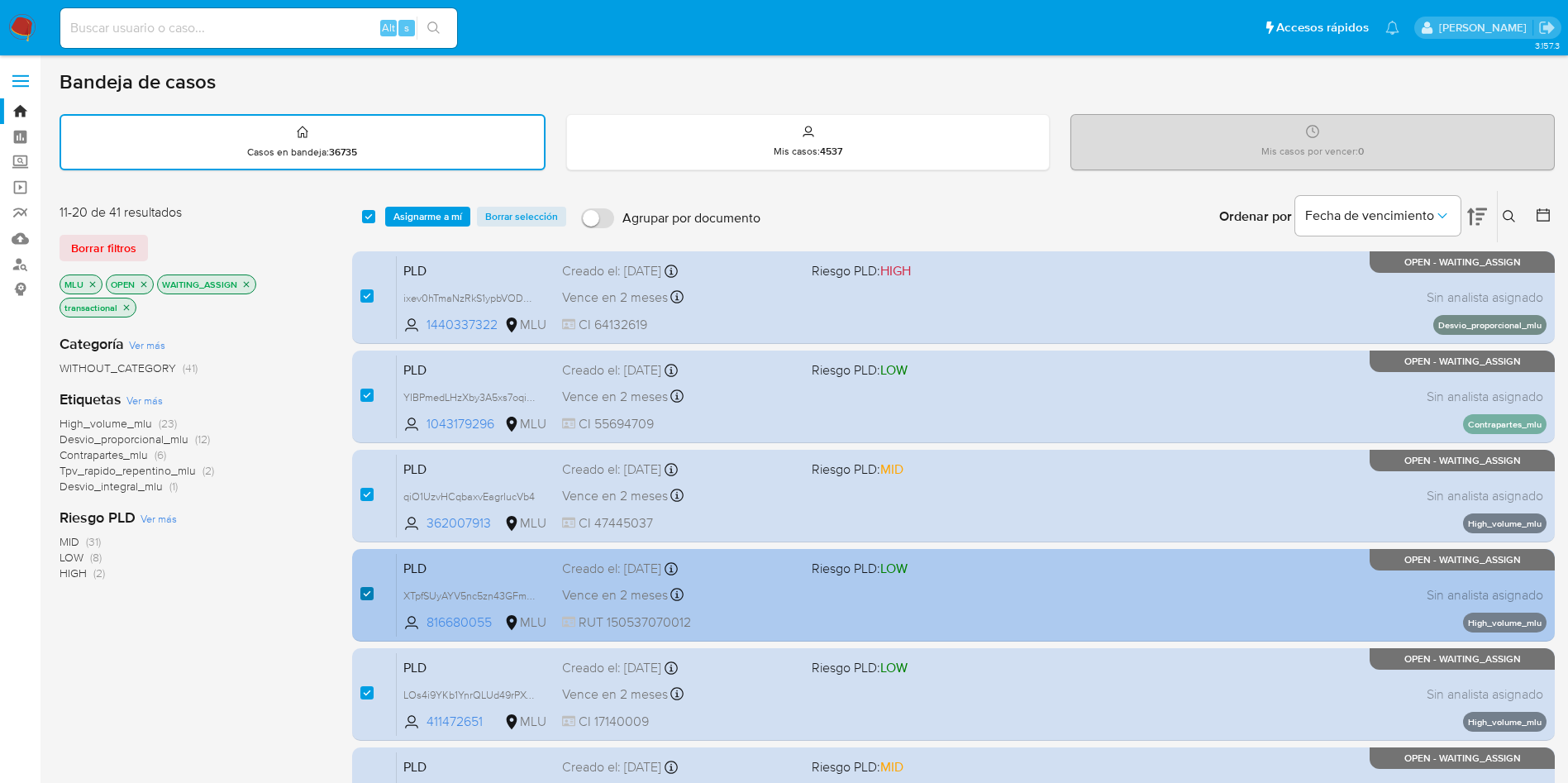
click at [370, 590] on input "checkbox" at bounding box center [367, 593] width 13 height 13
checkbox input "false"
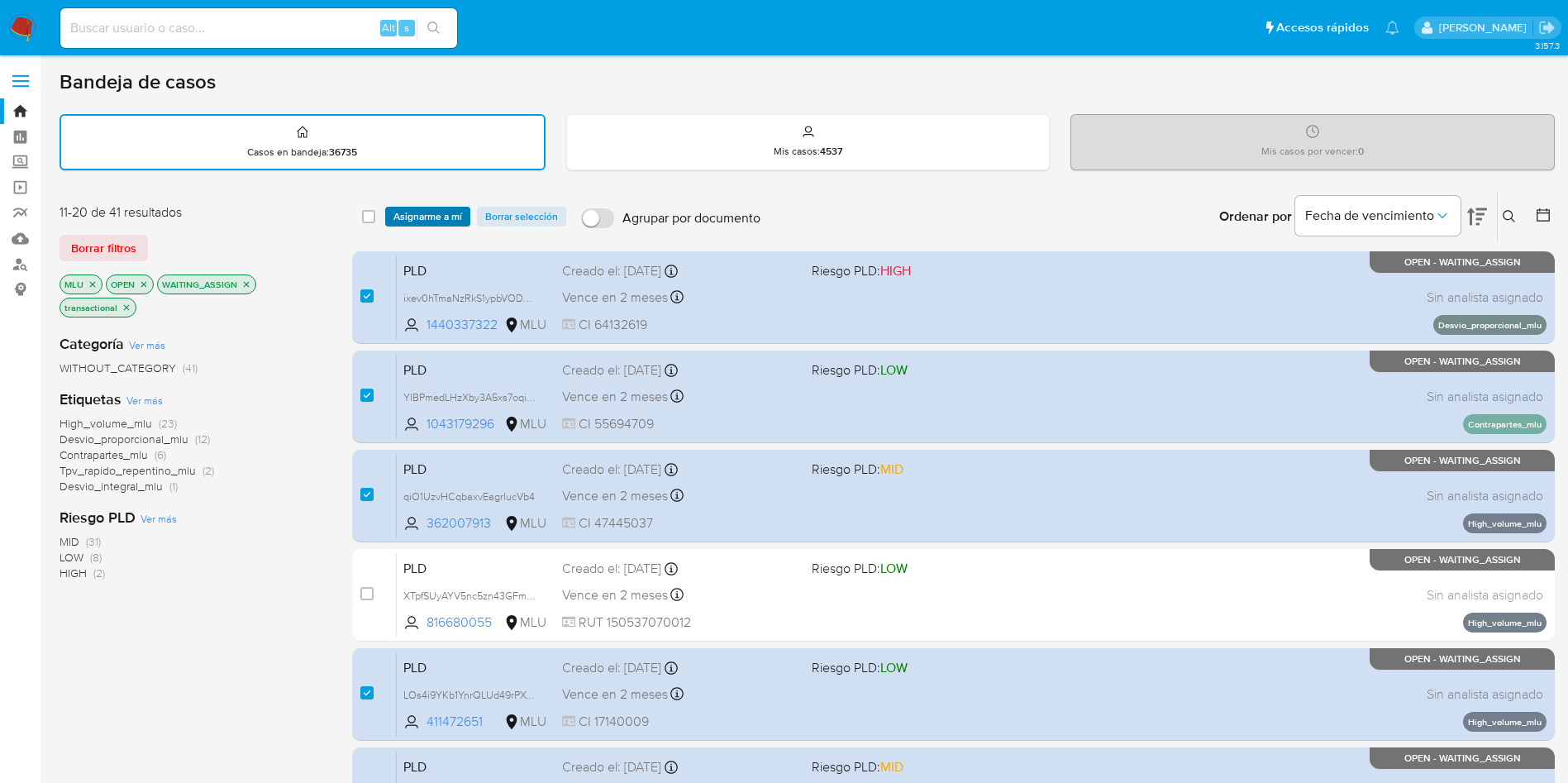
click at [421, 211] on span "Asignarme a mí" at bounding box center [428, 217] width 68 height 17
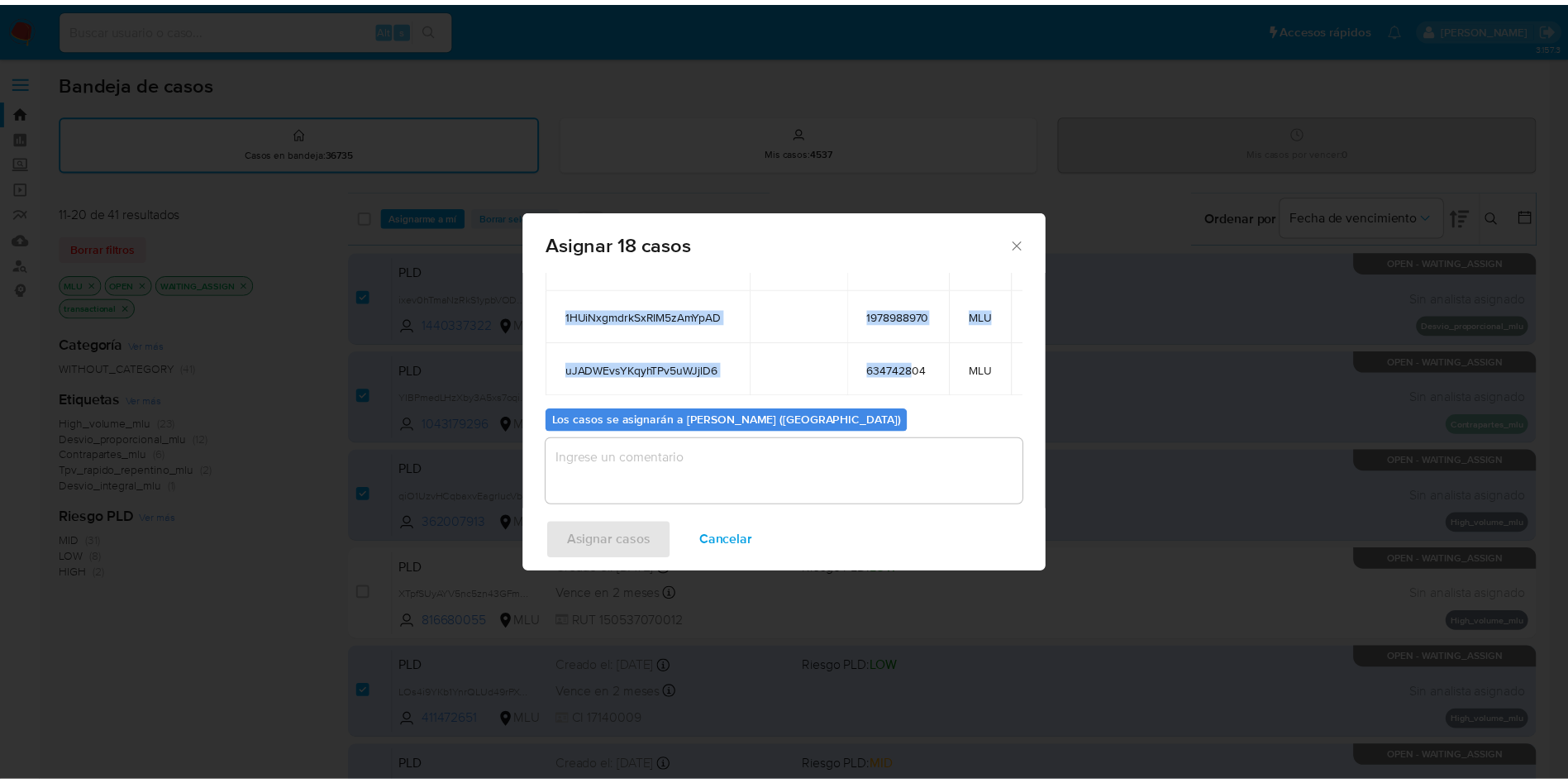
scroll to position [248, 0]
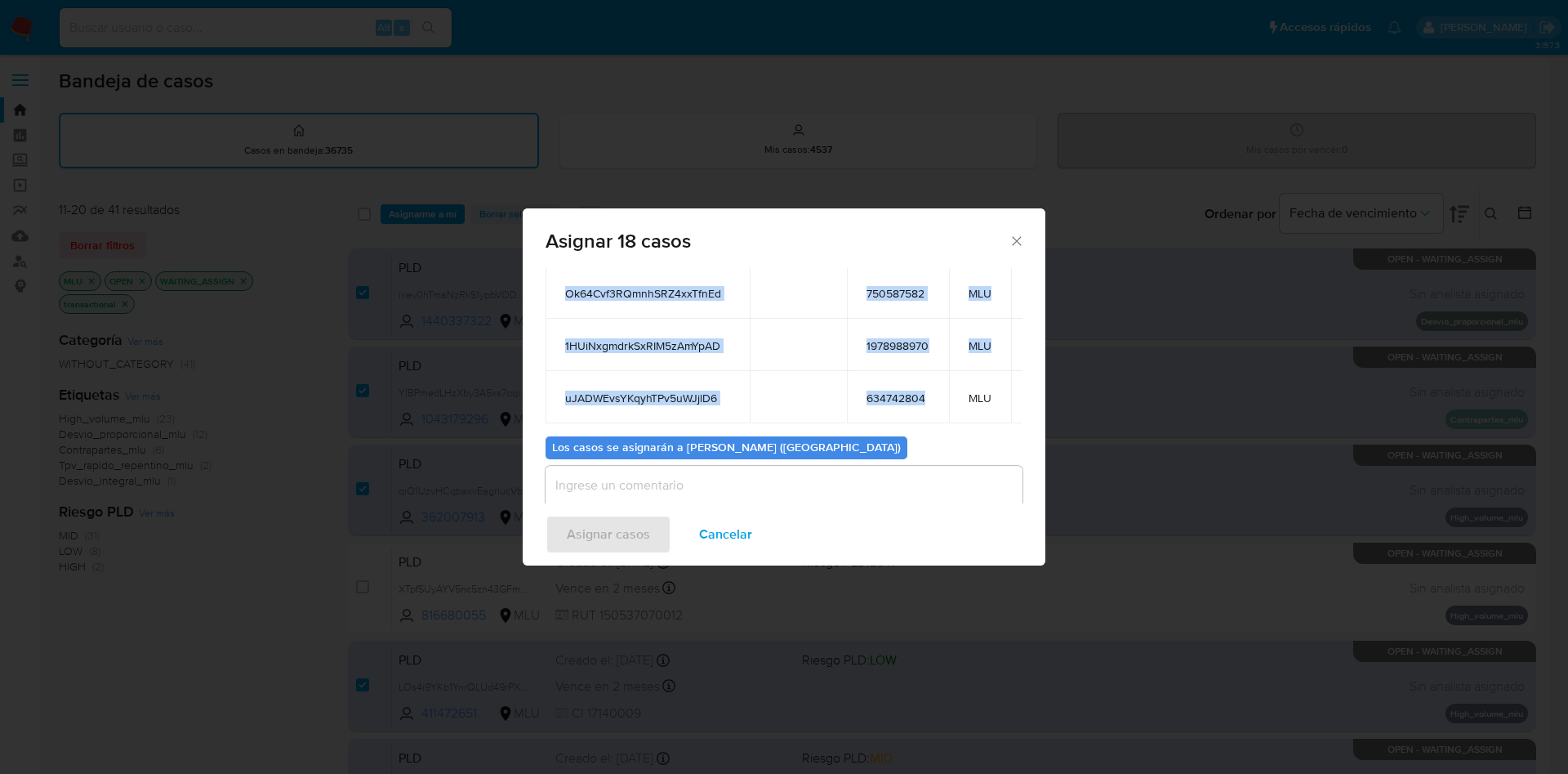
drag, startPoint x: 562, startPoint y: 323, endPoint x: 935, endPoint y: 386, distance: 378.3
click at [748, 532] on span "Cancelar" at bounding box center [726, 533] width 53 height 36
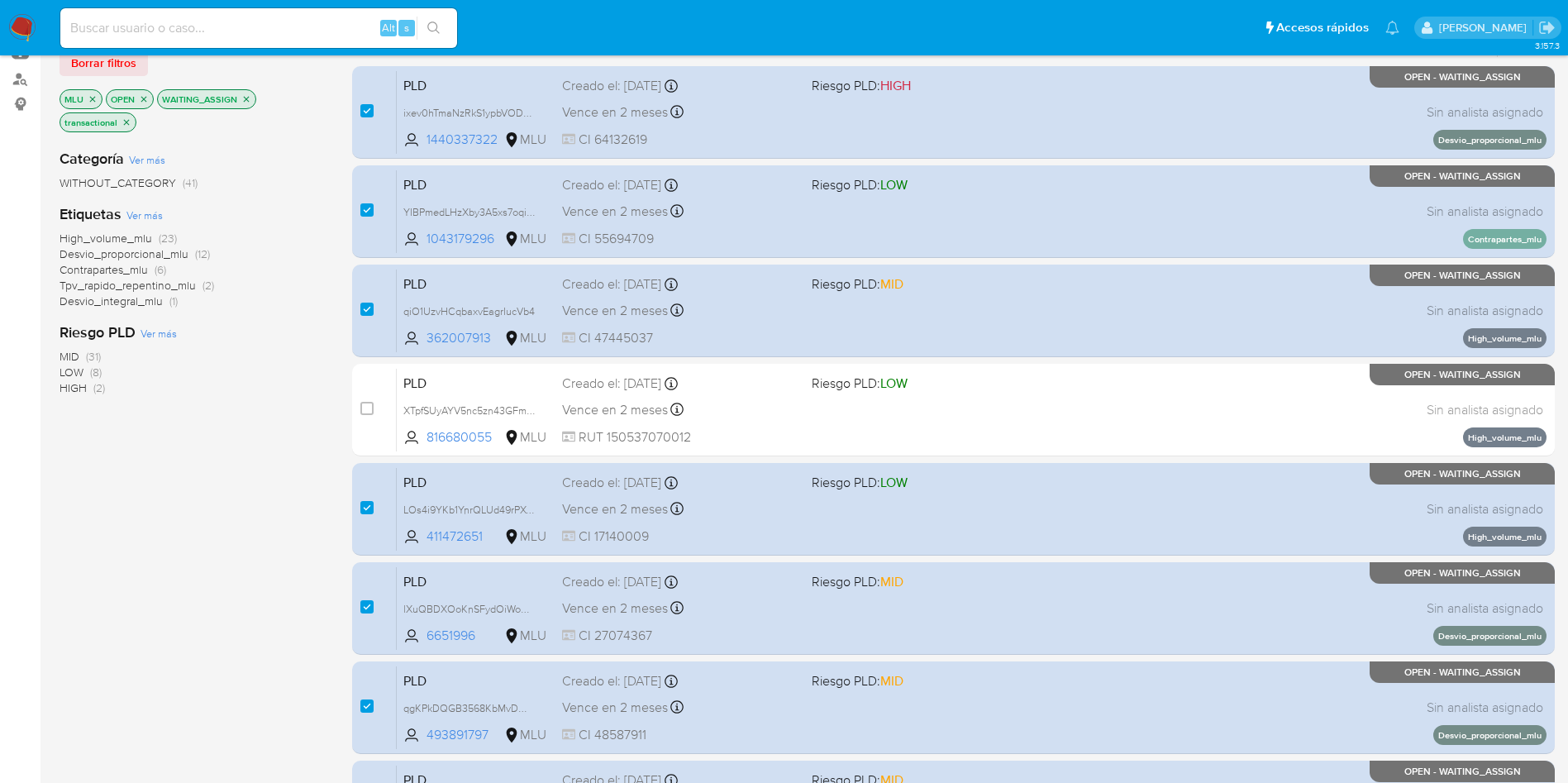
scroll to position [0, 0]
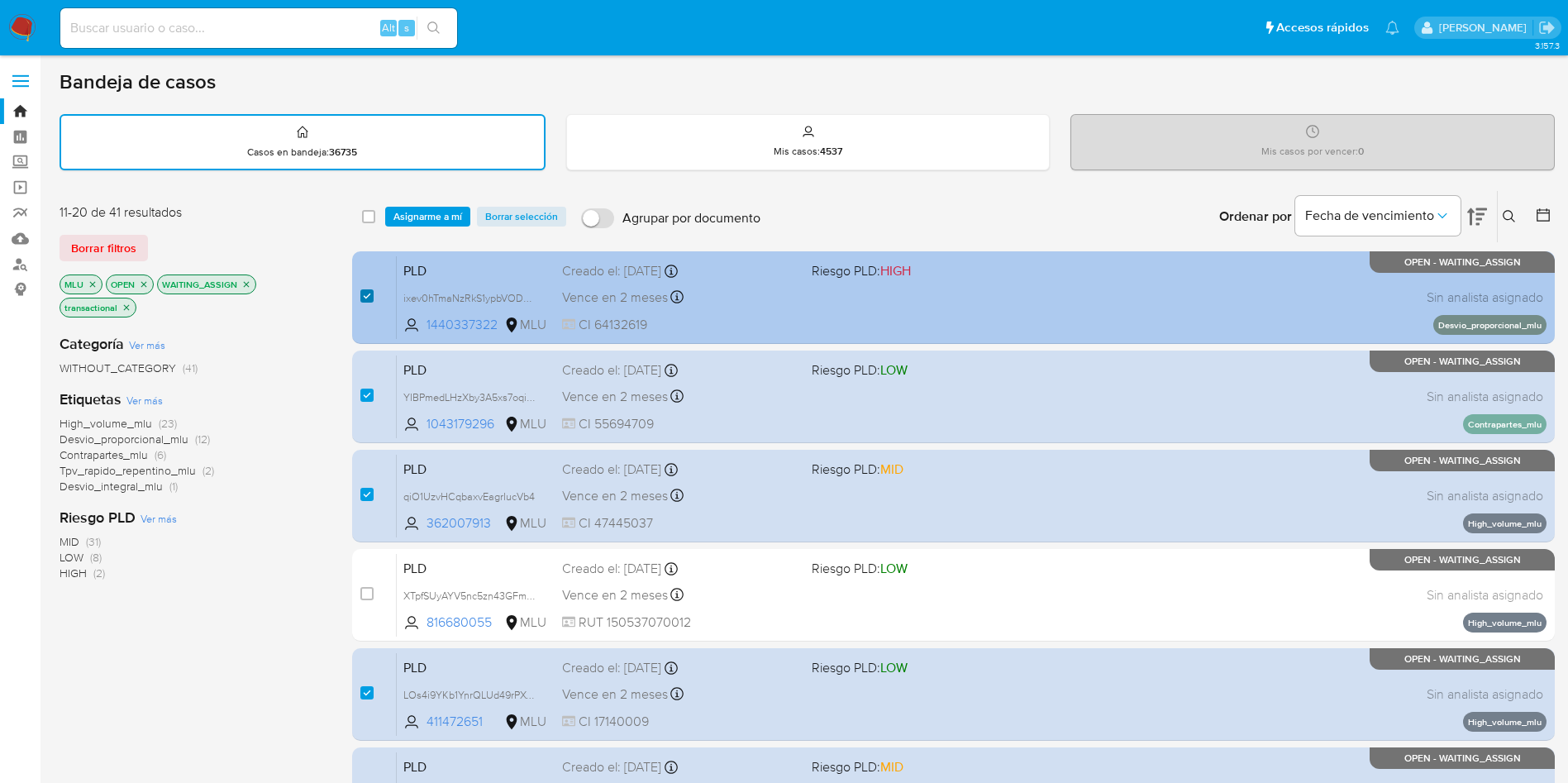
click at [363, 298] on input "checkbox" at bounding box center [367, 296] width 13 height 13
checkbox input "false"
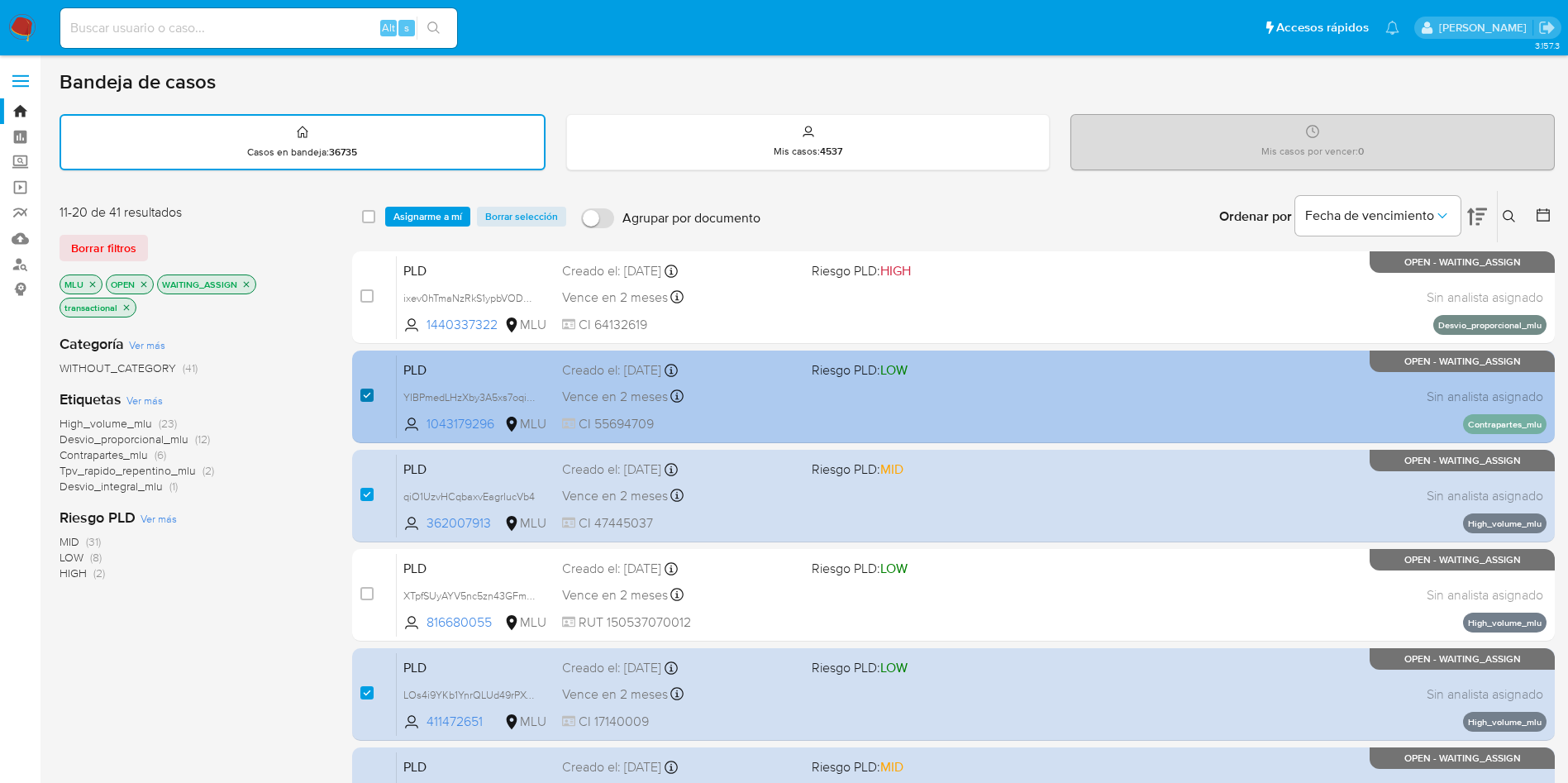
click at [368, 394] on input "checkbox" at bounding box center [367, 395] width 13 height 13
checkbox input "false"
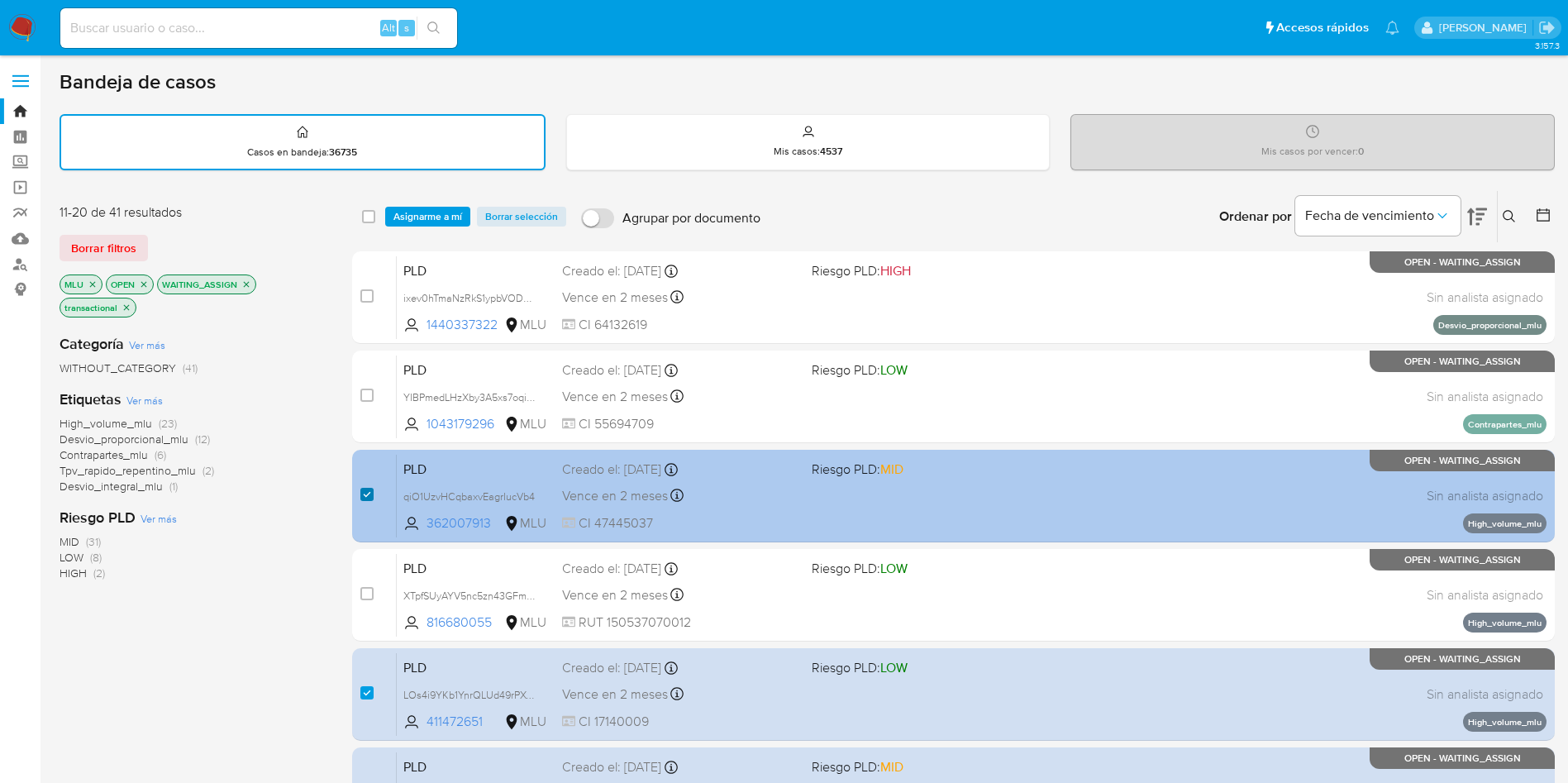
click at [370, 494] on input "checkbox" at bounding box center [367, 494] width 13 height 13
checkbox input "false"
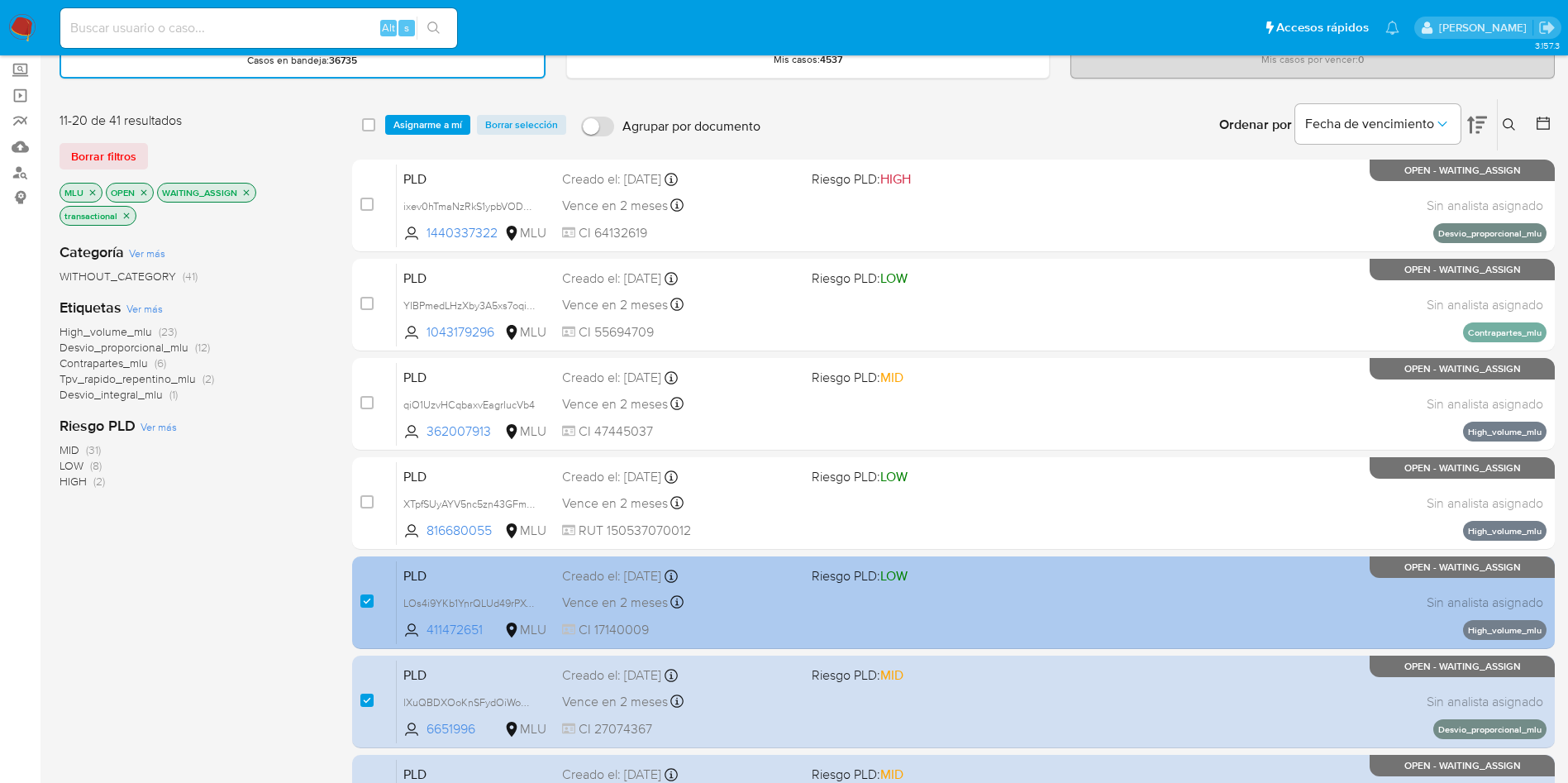
scroll to position [248, 0]
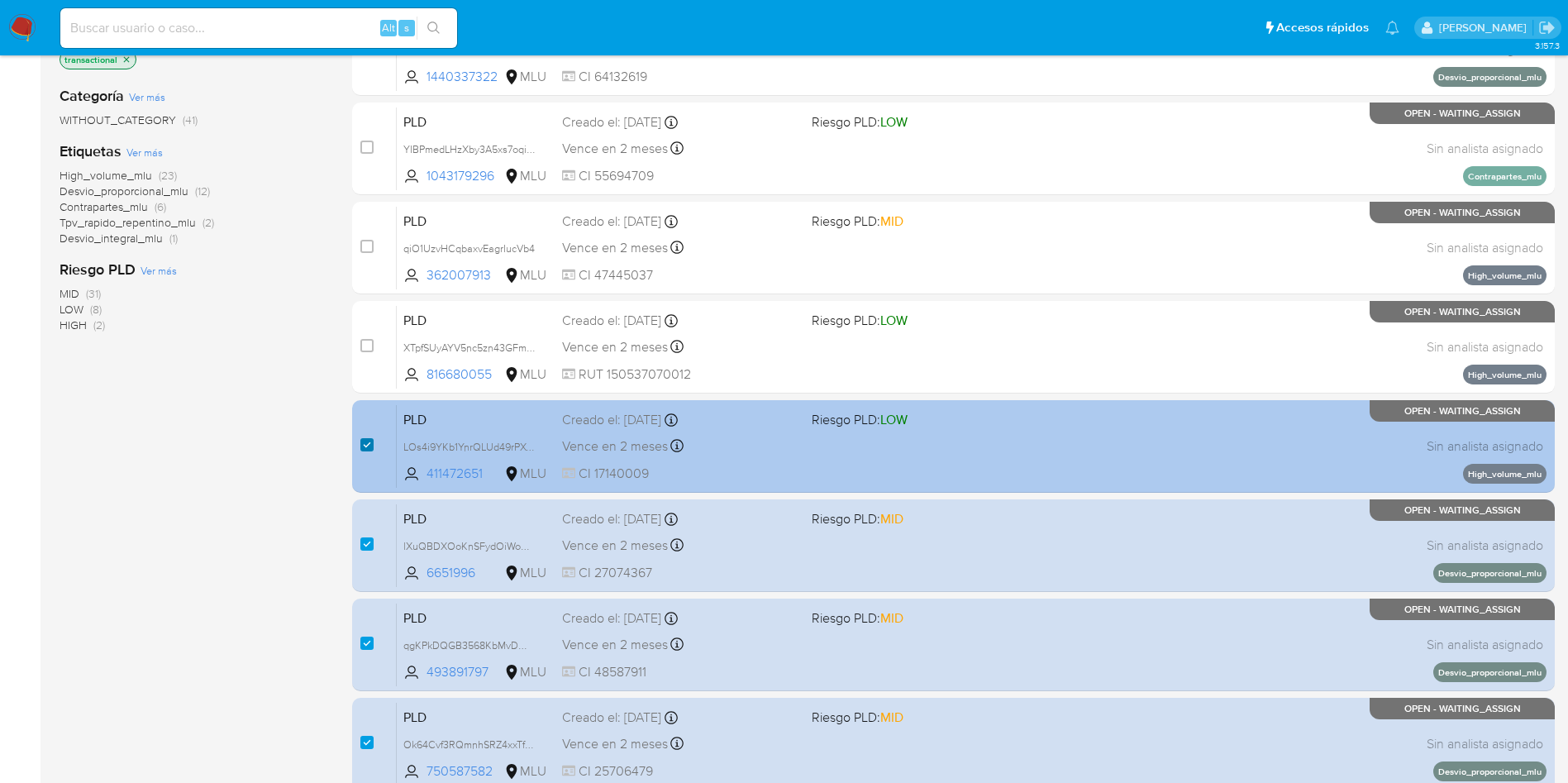
click at [365, 448] on input "checkbox" at bounding box center [367, 445] width 13 height 13
checkbox input "false"
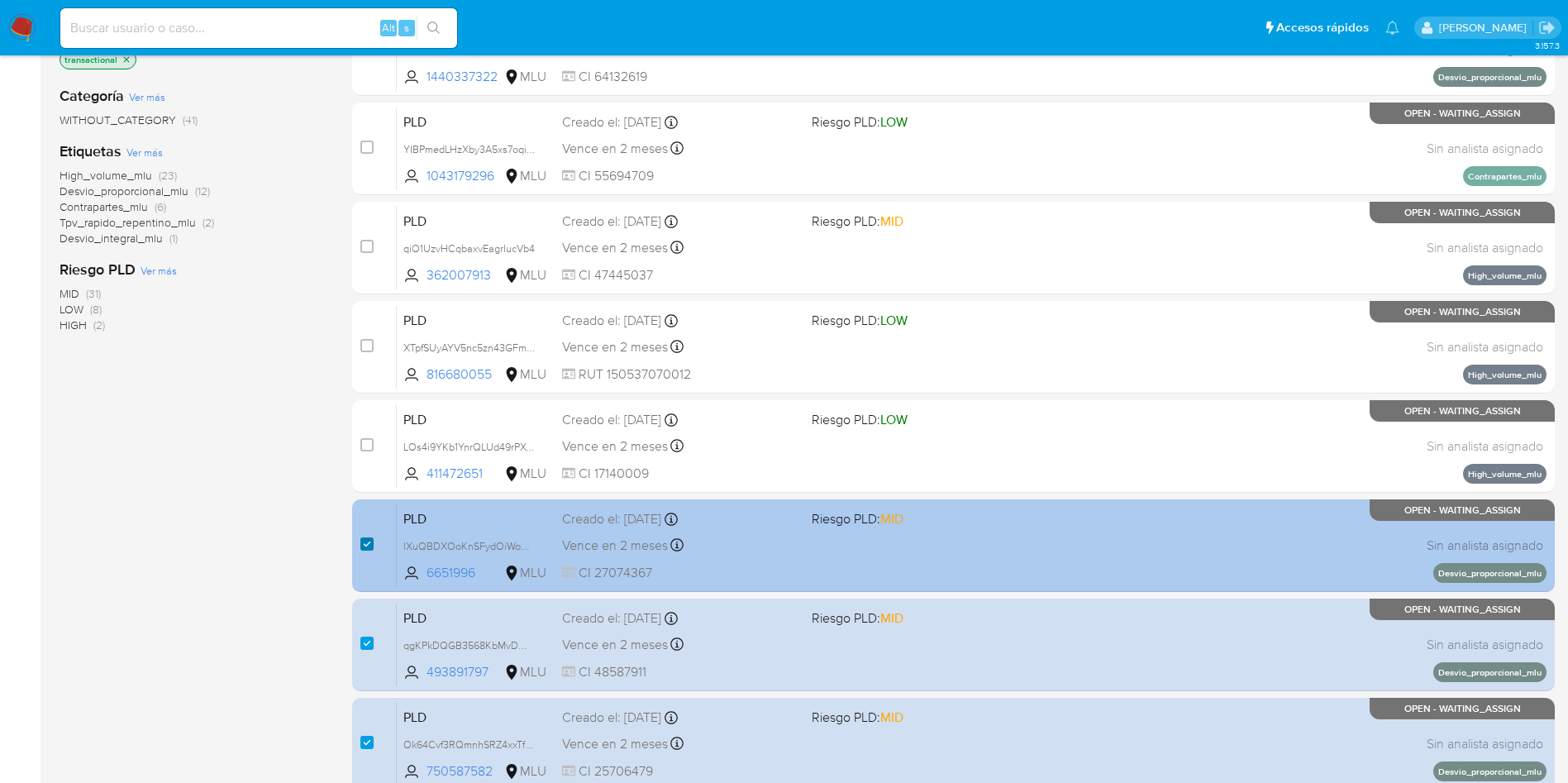
click at [368, 540] on input "checkbox" at bounding box center [367, 543] width 13 height 13
checkbox input "false"
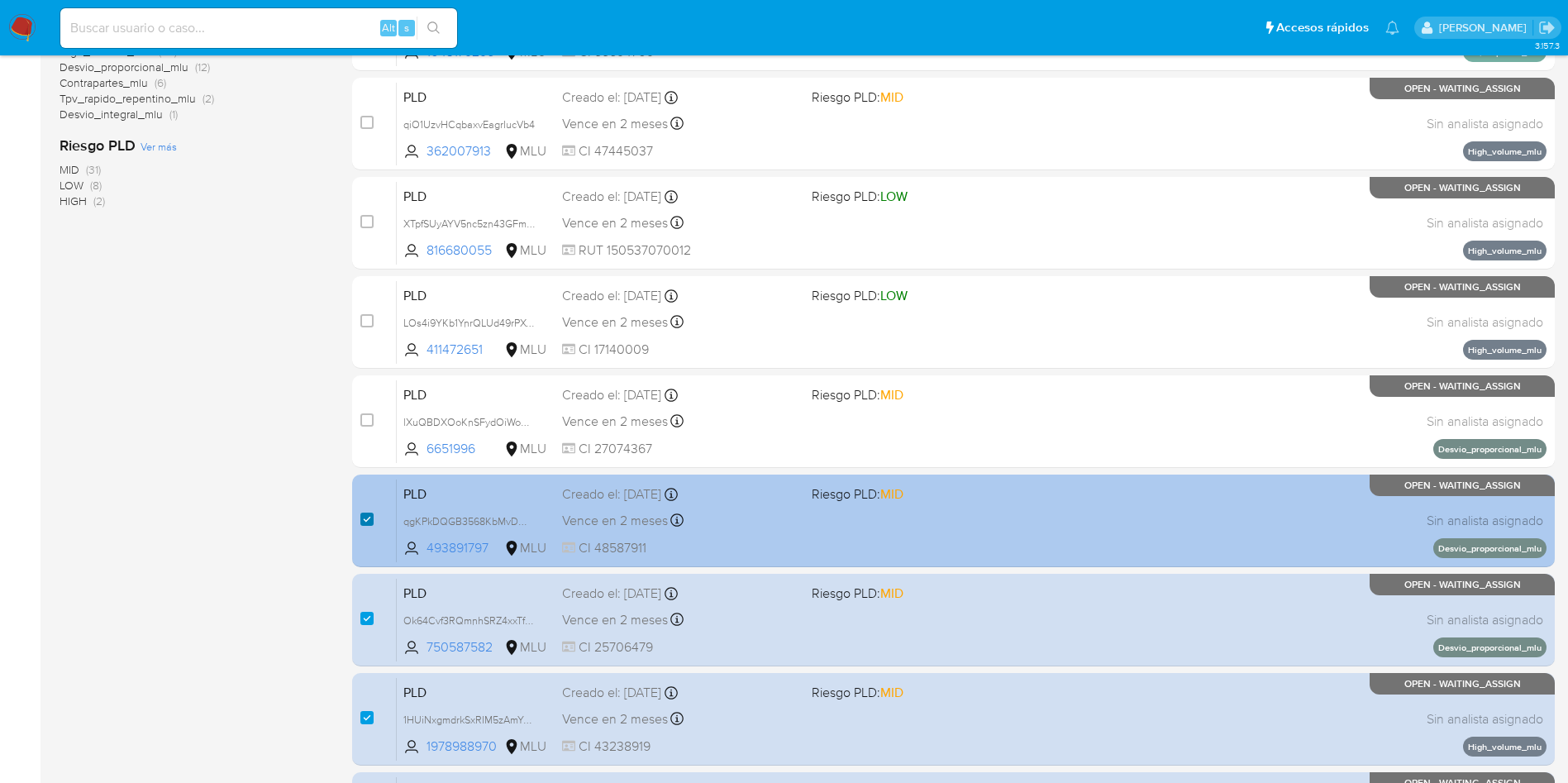
click at [369, 516] on input "checkbox" at bounding box center [367, 519] width 13 height 13
checkbox input "false"
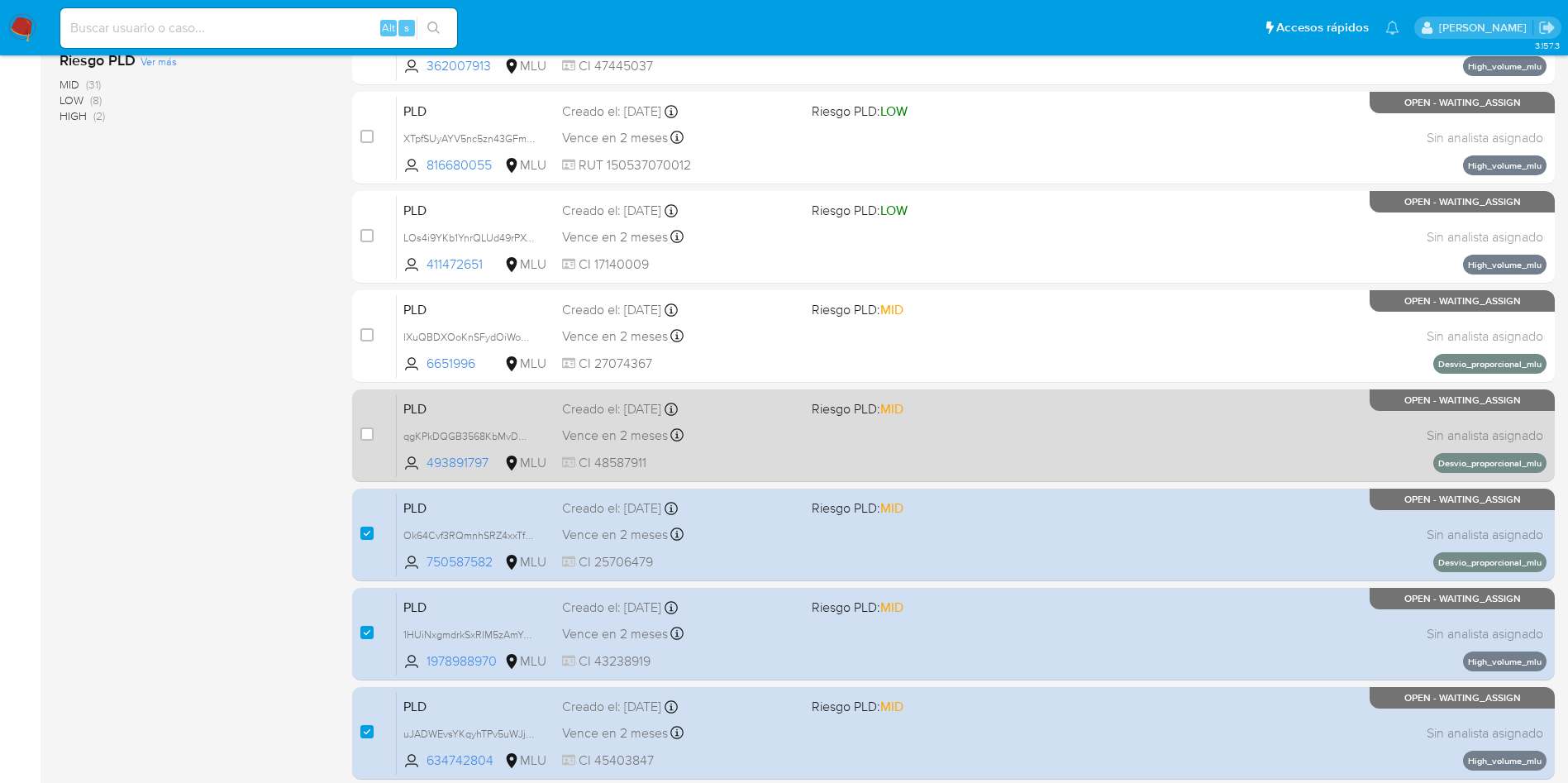
scroll to position [496, 0]
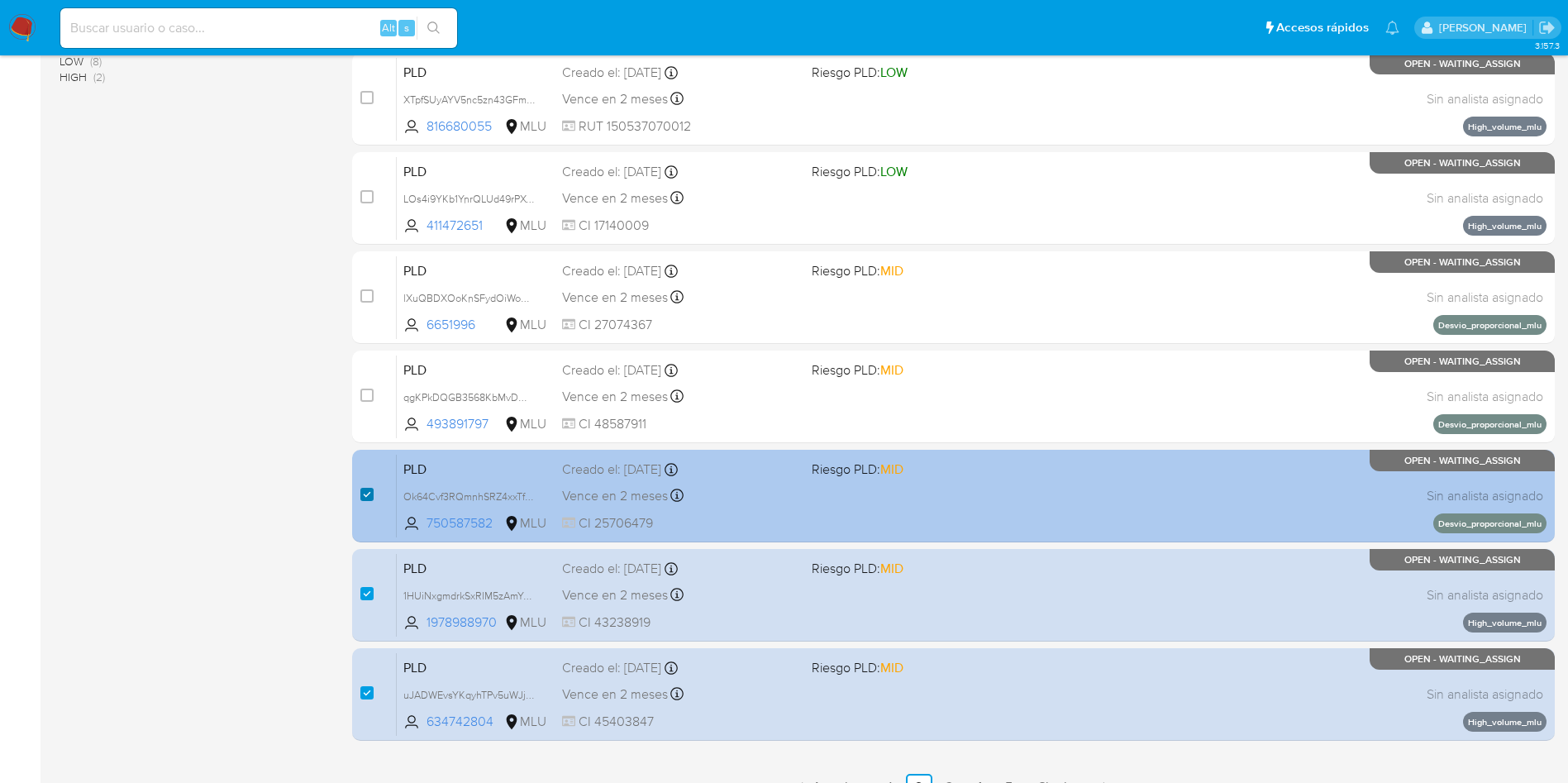
click at [366, 489] on input "checkbox" at bounding box center [367, 494] width 13 height 13
checkbox input "false"
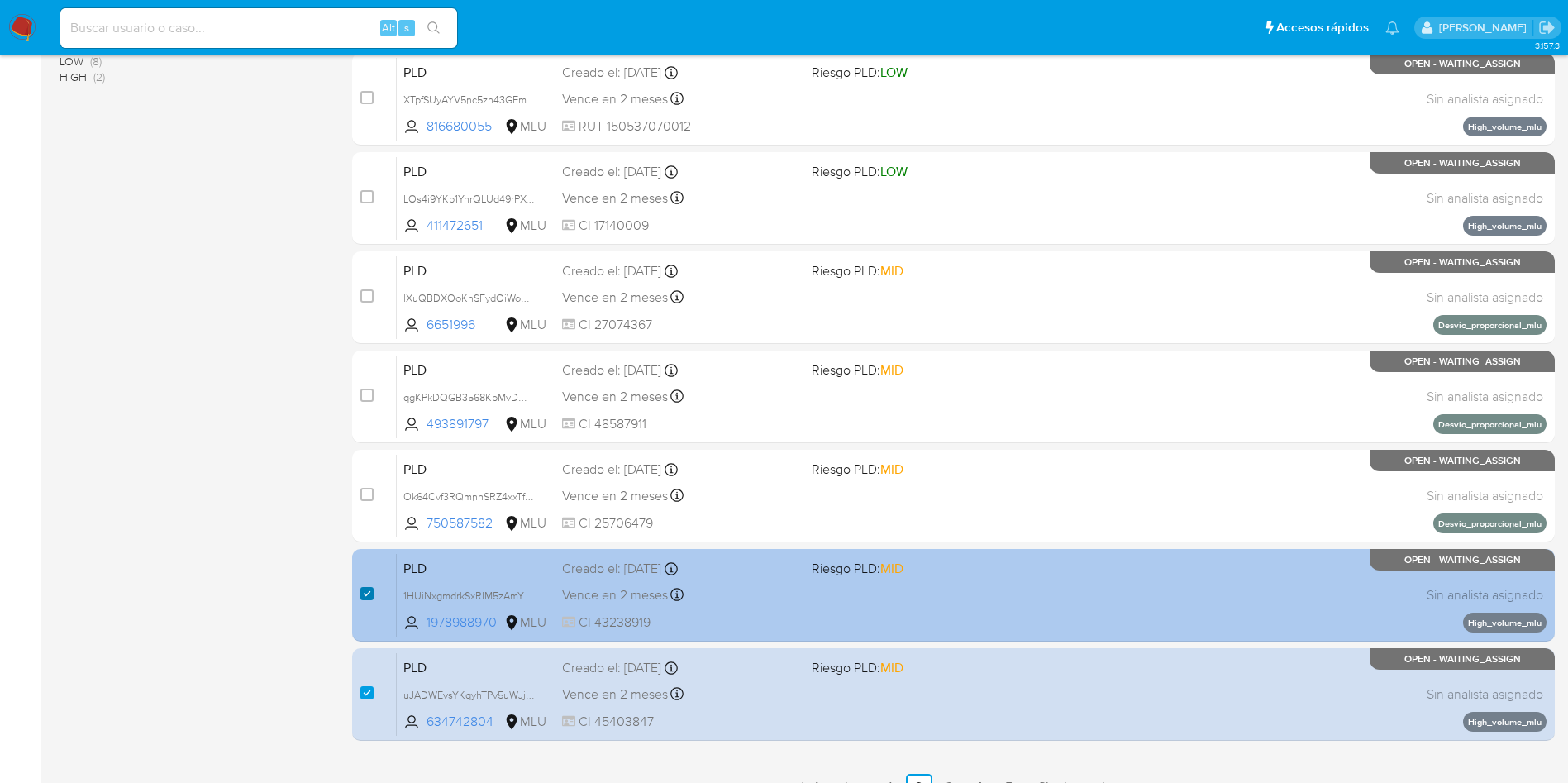
drag, startPoint x: 369, startPoint y: 593, endPoint x: 368, endPoint y: 662, distance: 69.0
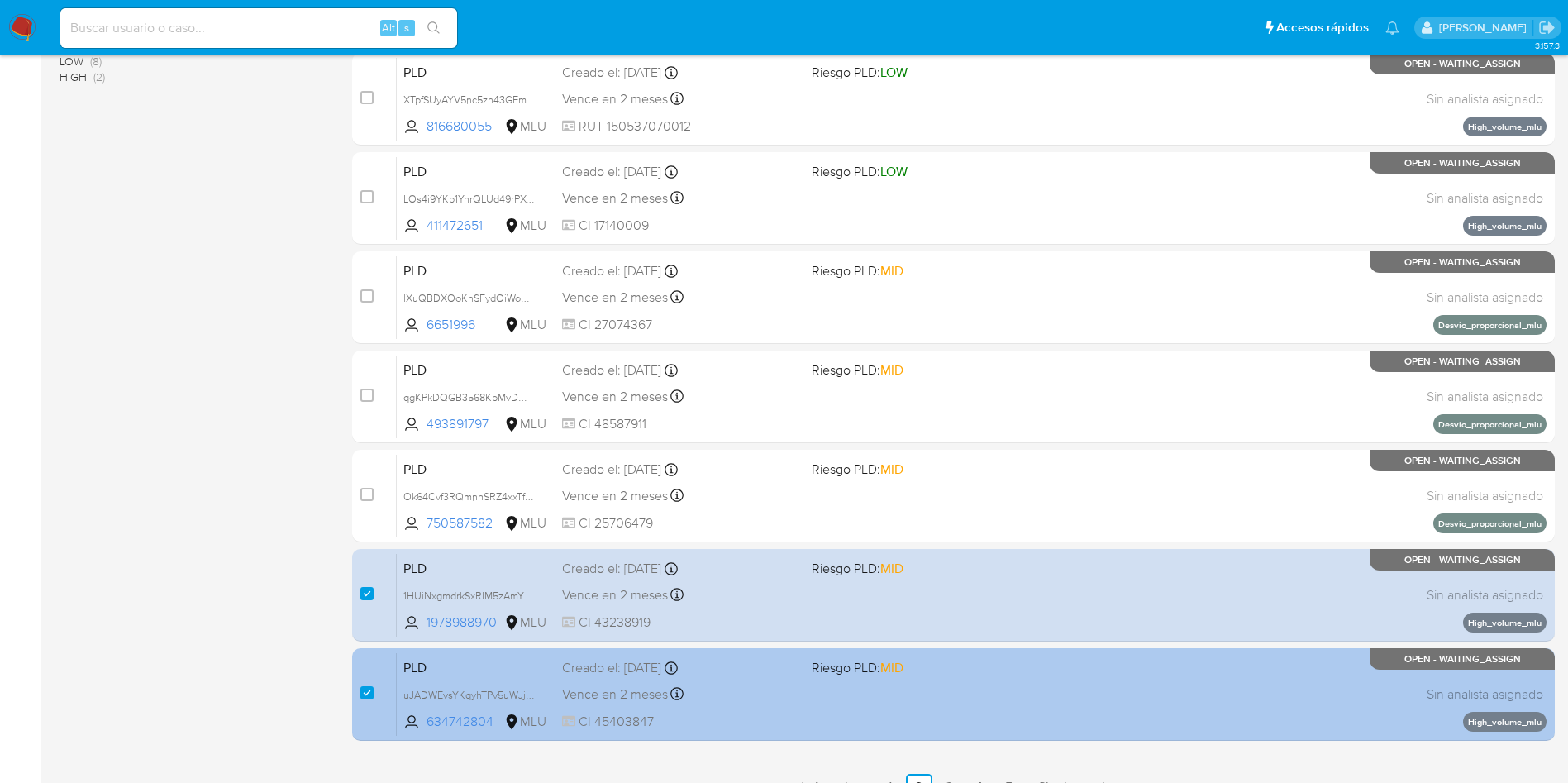
click at [368, 594] on input "checkbox" at bounding box center [367, 593] width 13 height 13
checkbox input "false"
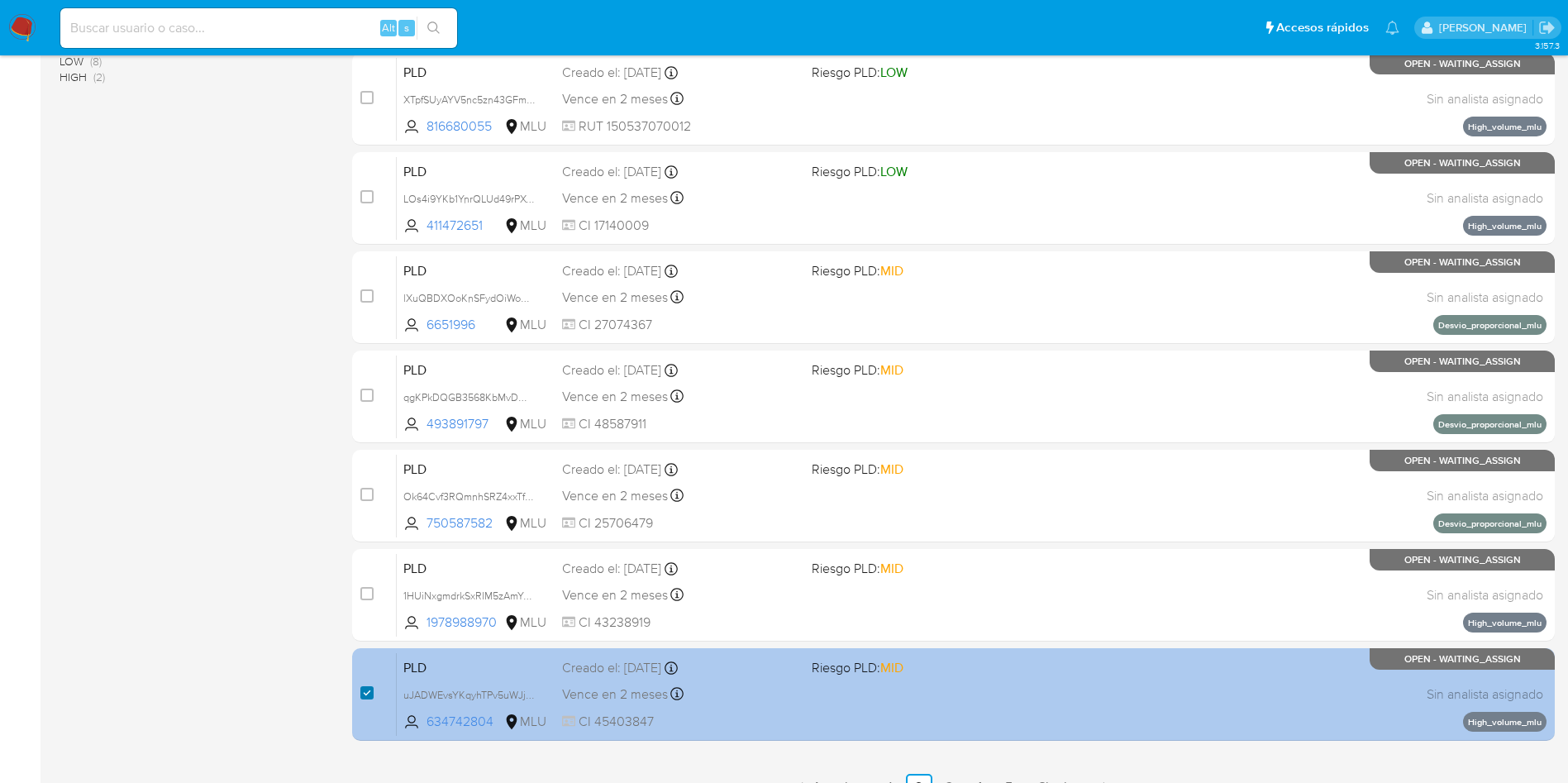
click at [370, 692] on input "checkbox" at bounding box center [367, 693] width 13 height 13
checkbox input "false"
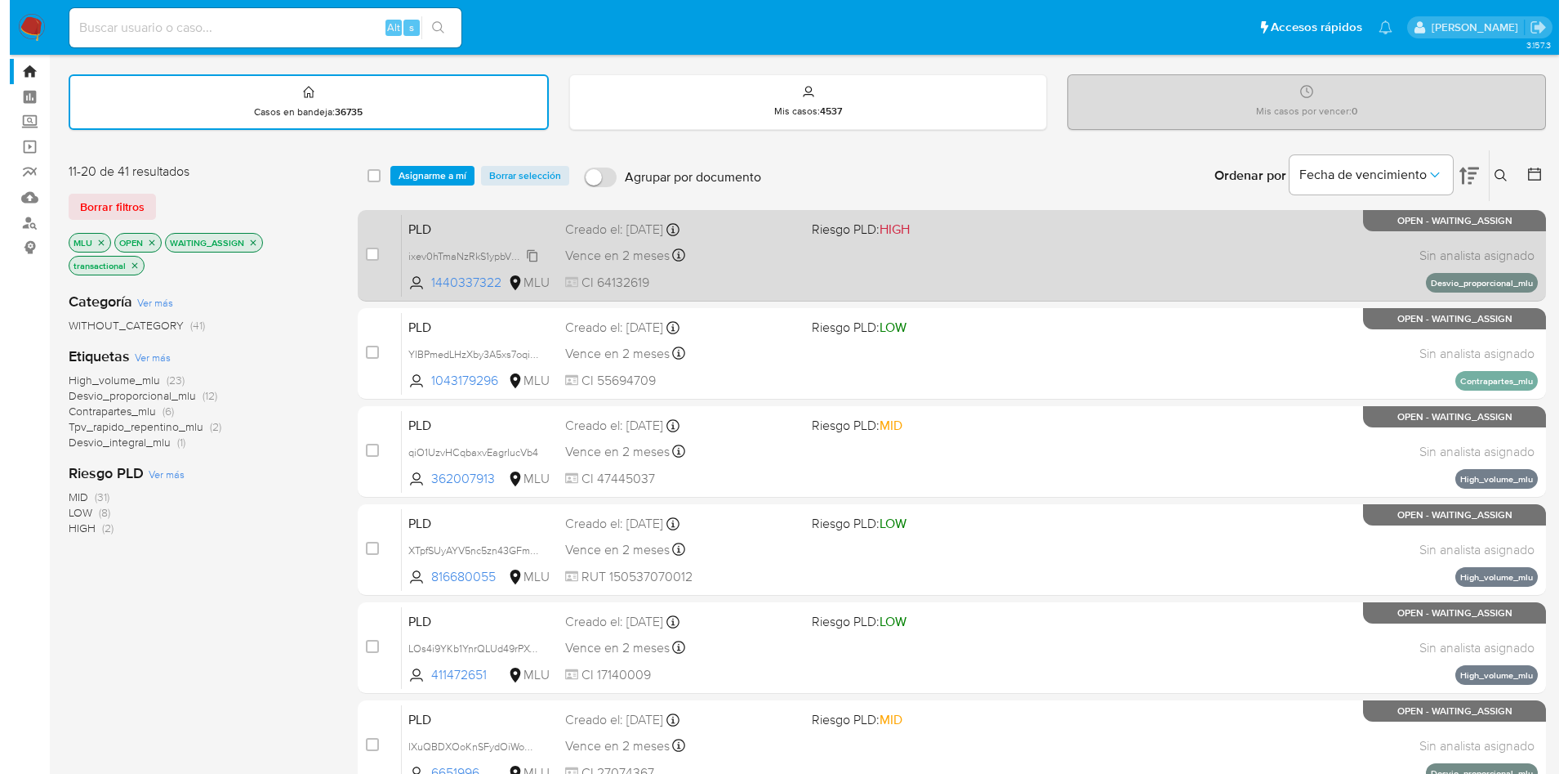
scroll to position [0, 0]
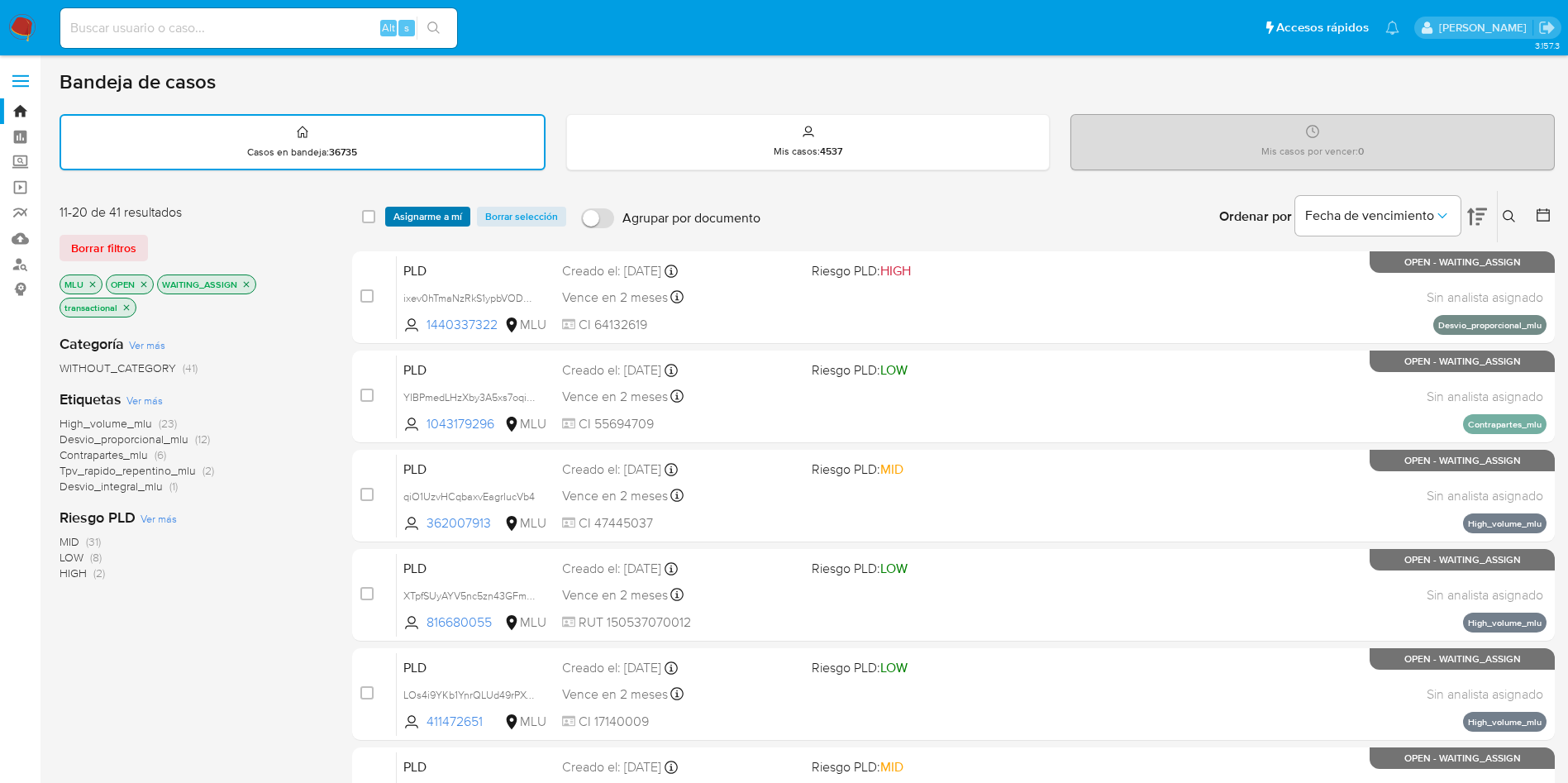
click at [420, 210] on span "Asignarme a mí" at bounding box center [428, 217] width 68 height 17
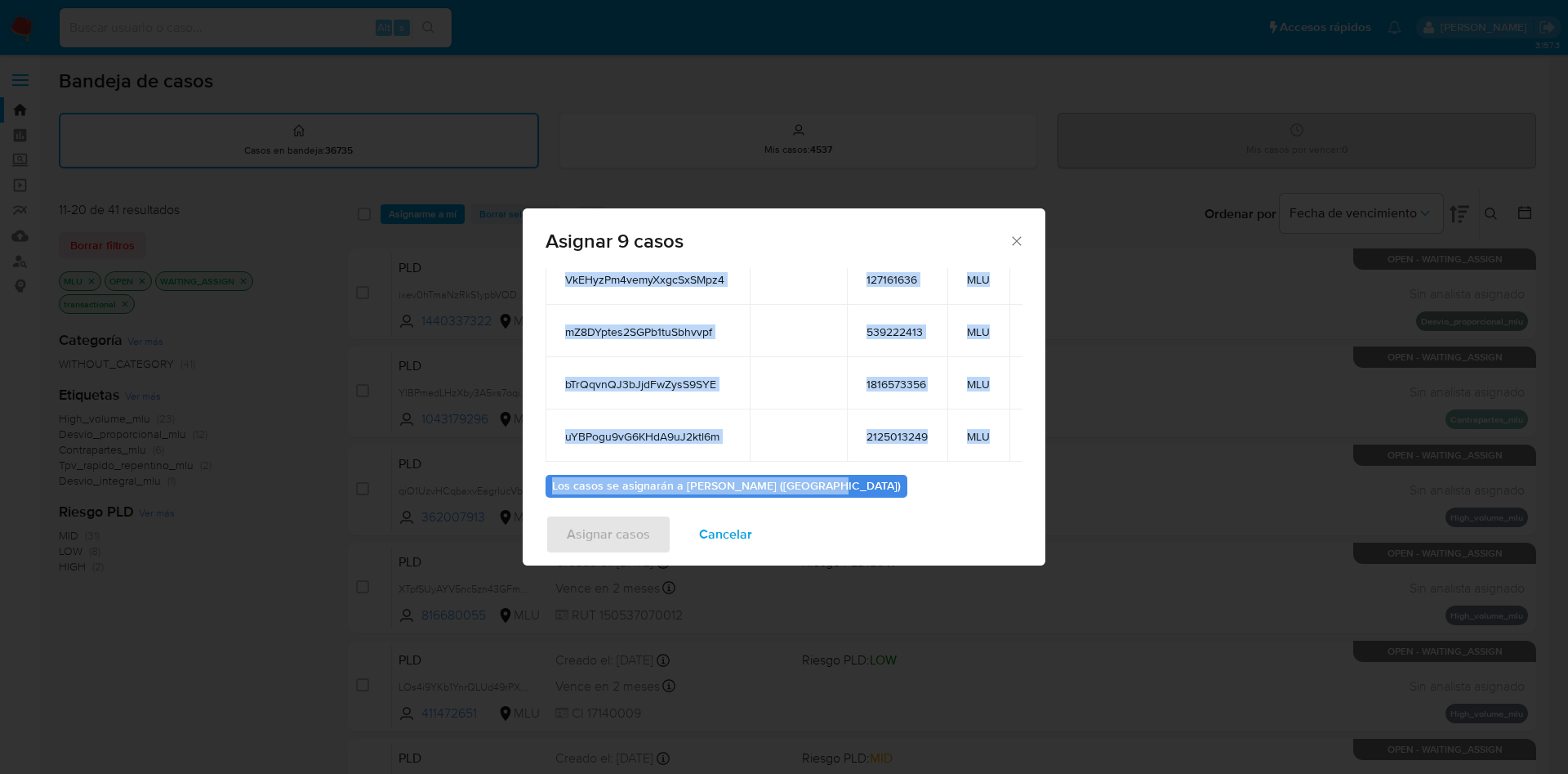
scroll to position [245, 0]
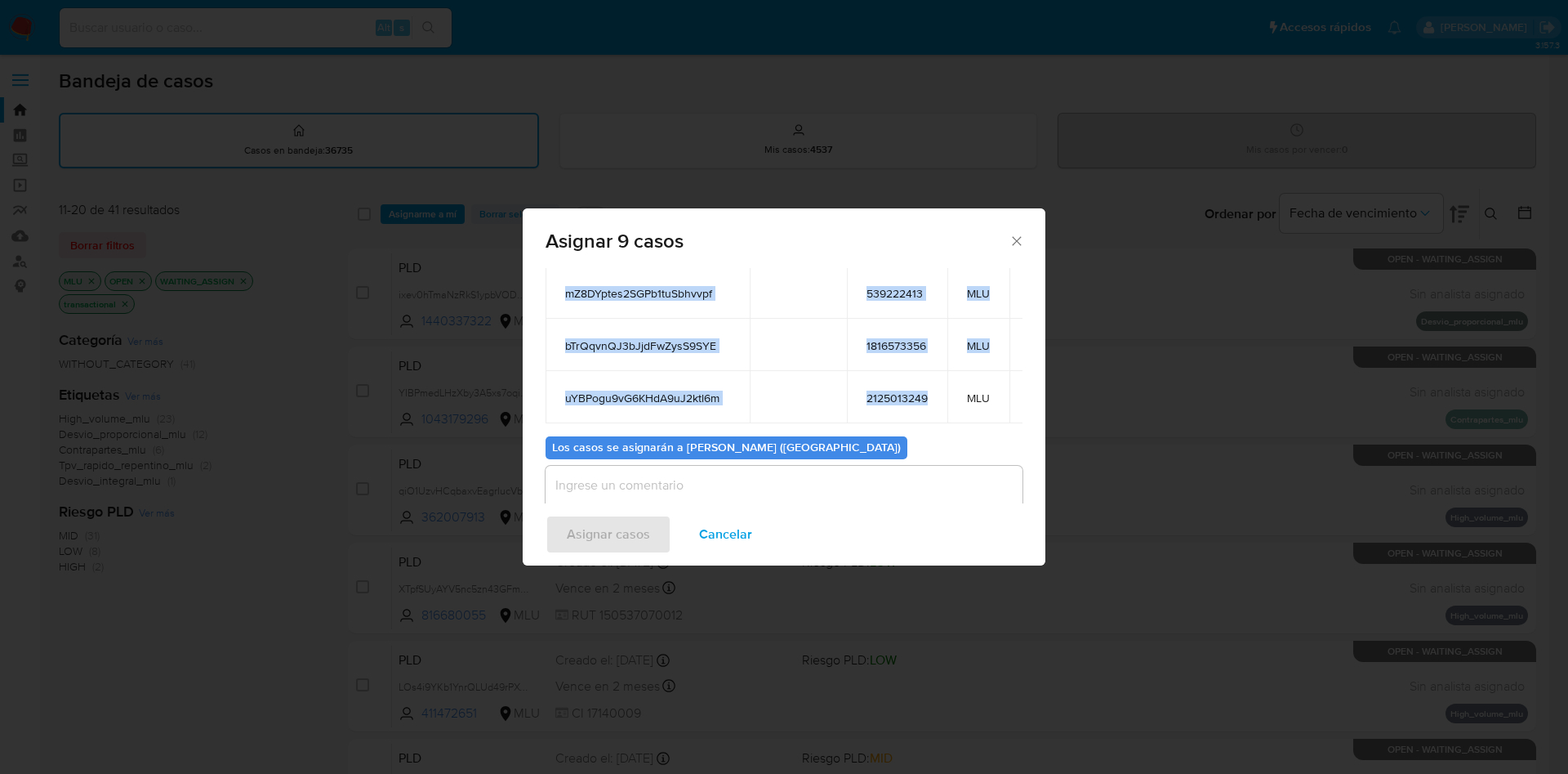
drag, startPoint x: 562, startPoint y: 326, endPoint x: 937, endPoint y: 381, distance: 379.0
click at [937, 381] on table "ID Propietario ID de usuario Site ftAmhDu6So4PskQKWGxmAmyZ 149860484 MLU qOio2T…" at bounding box center [807, 160] width 522 height 526
copy table "ID Propietario ID de usuario Site ftAmhDu6So4PskQKWGxmAmyZ 149860484 MLU qOio2T…"
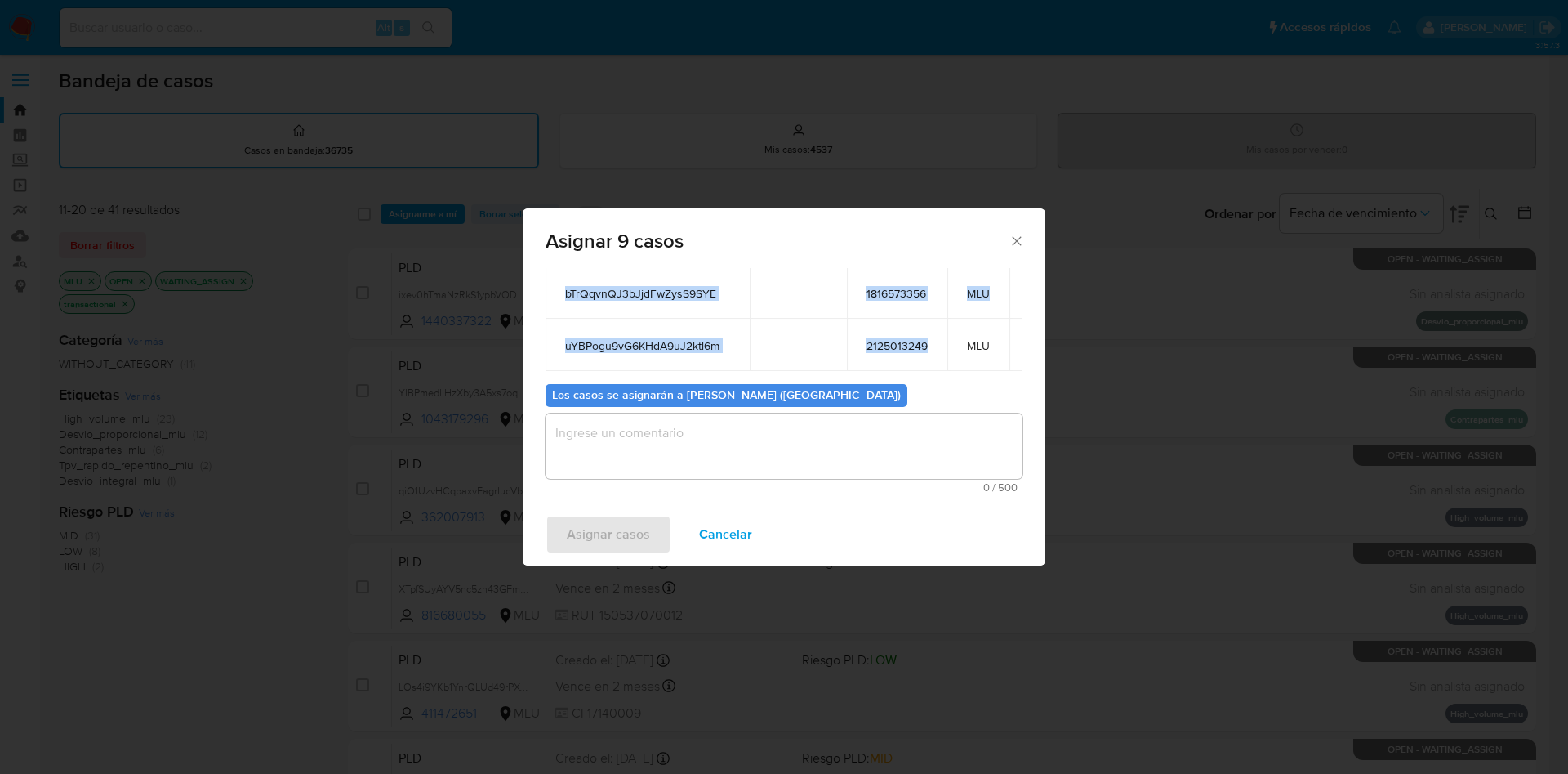
scroll to position [325, 0]
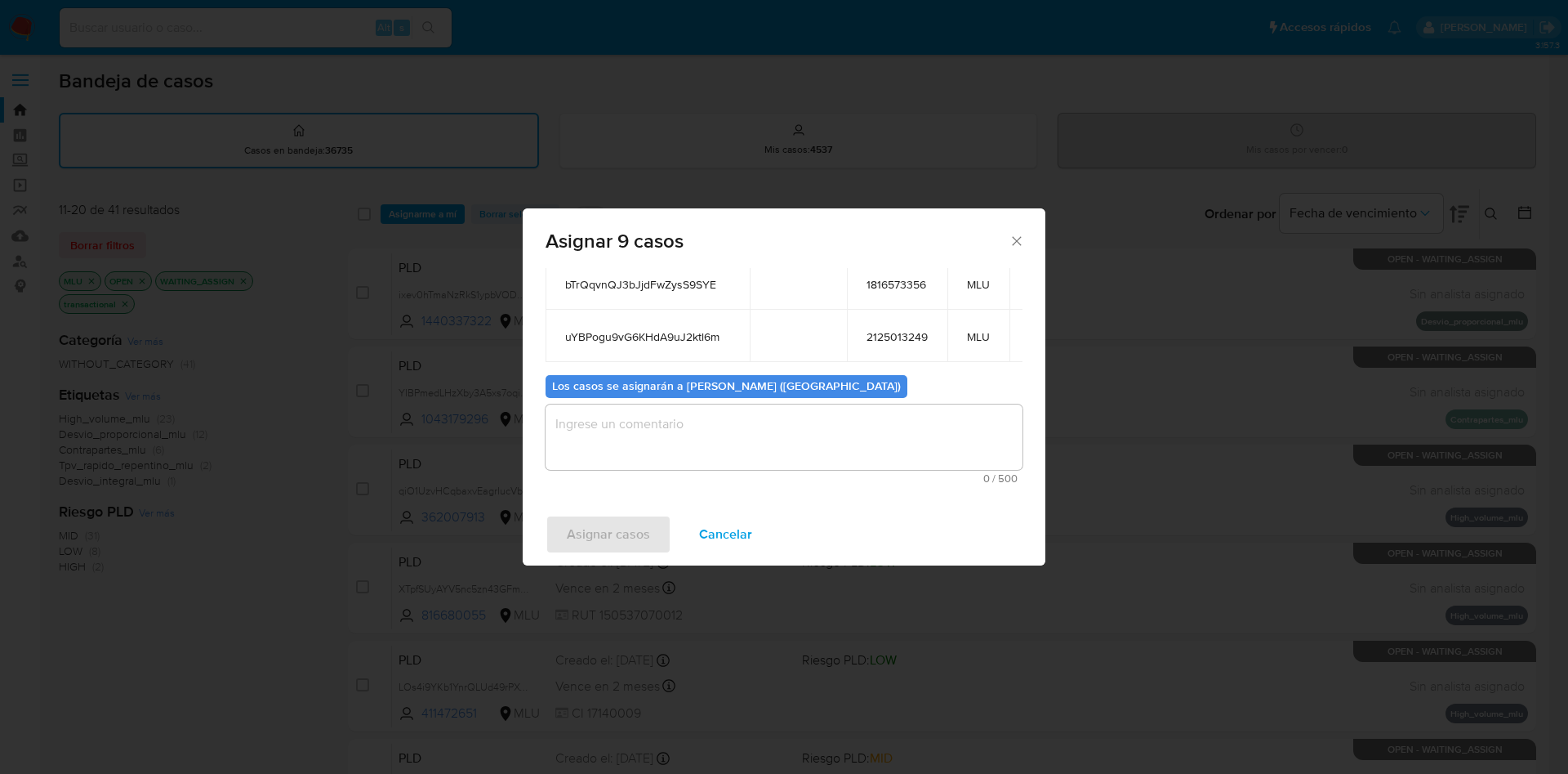
click at [722, 405] on textarea "assign-modal" at bounding box center [784, 438] width 477 height 66
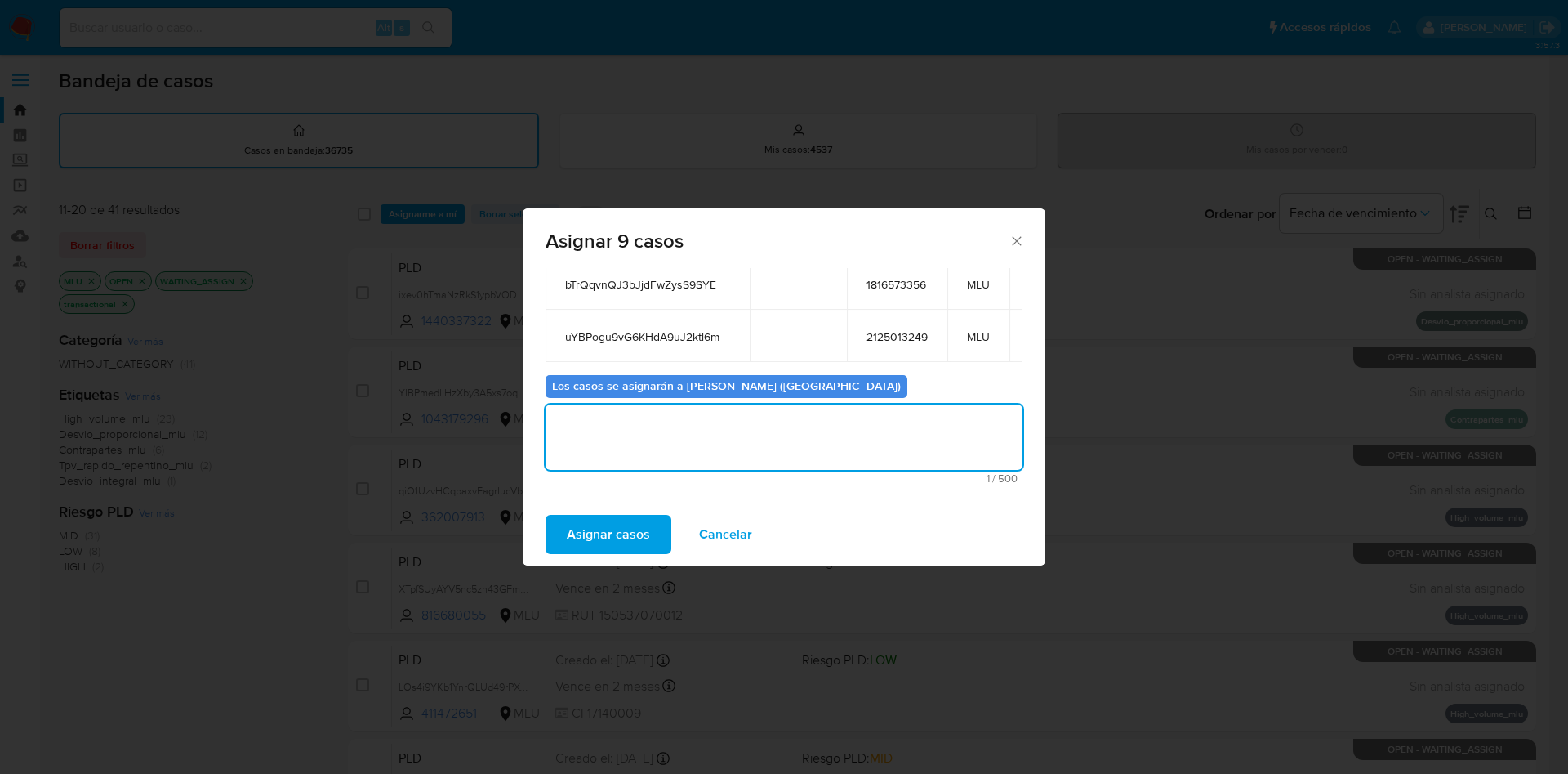
click at [622, 531] on span "Asignar casos" at bounding box center [608, 533] width 83 height 36
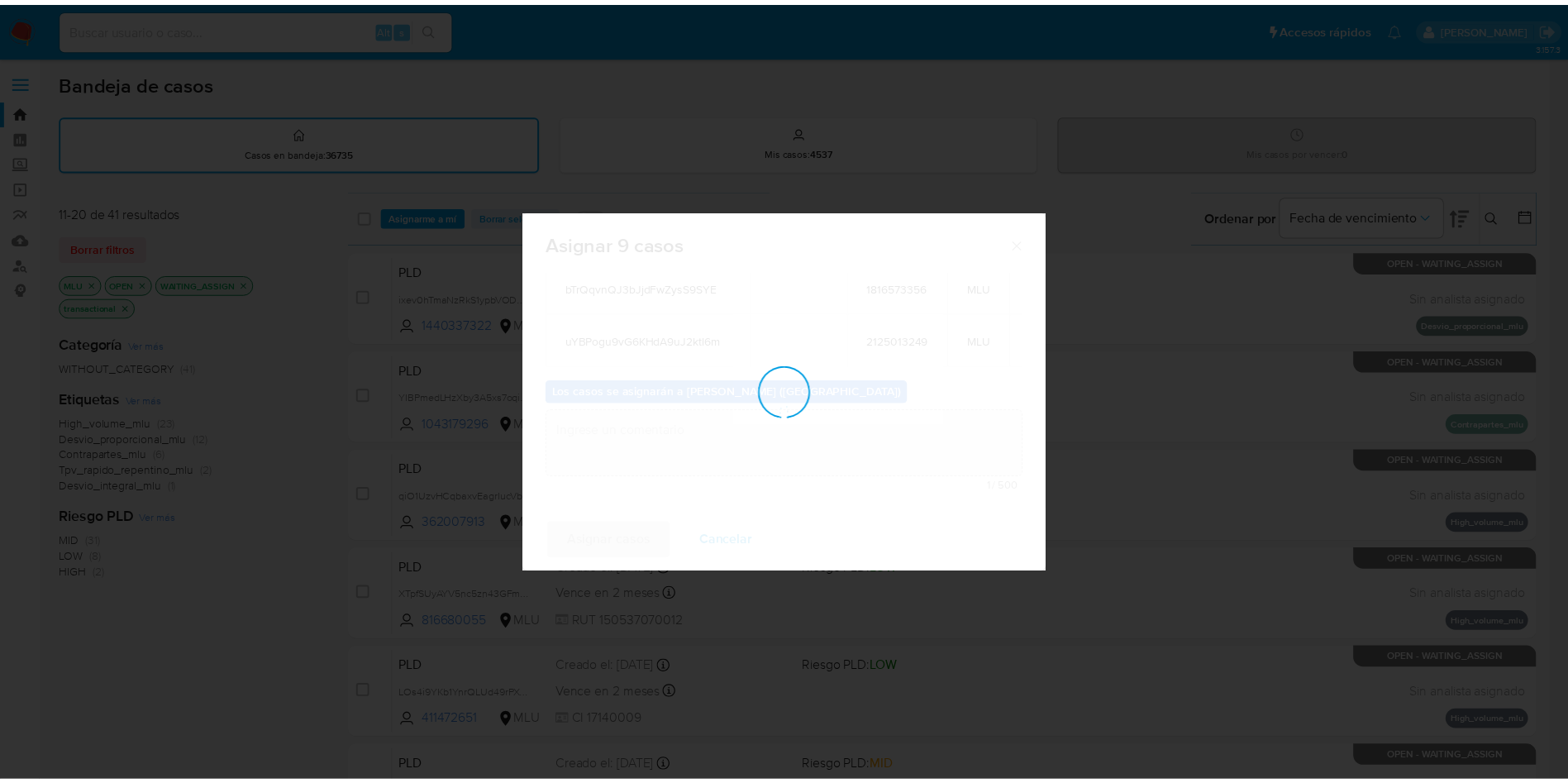
scroll to position [100, 0]
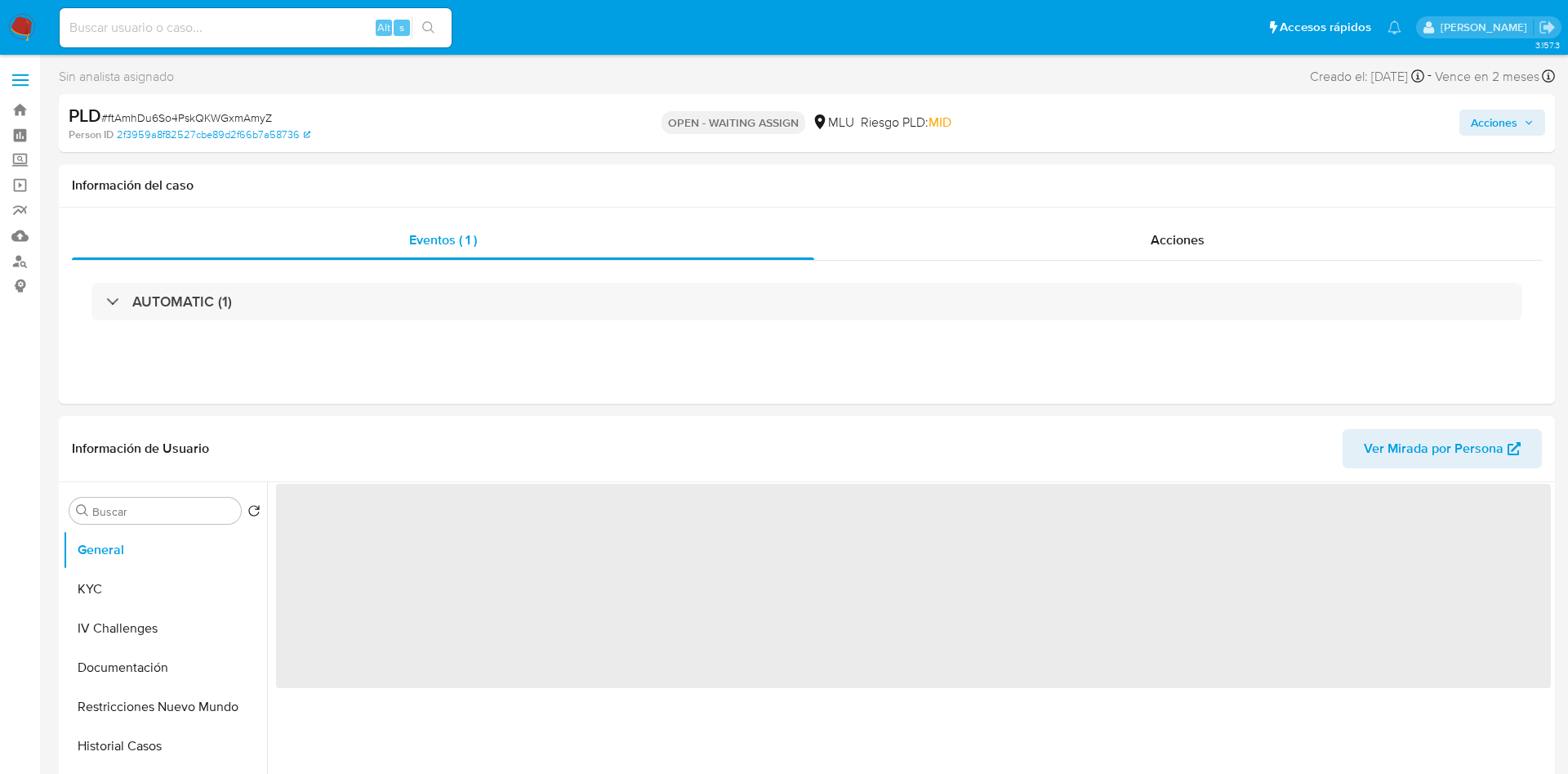
select select "10"
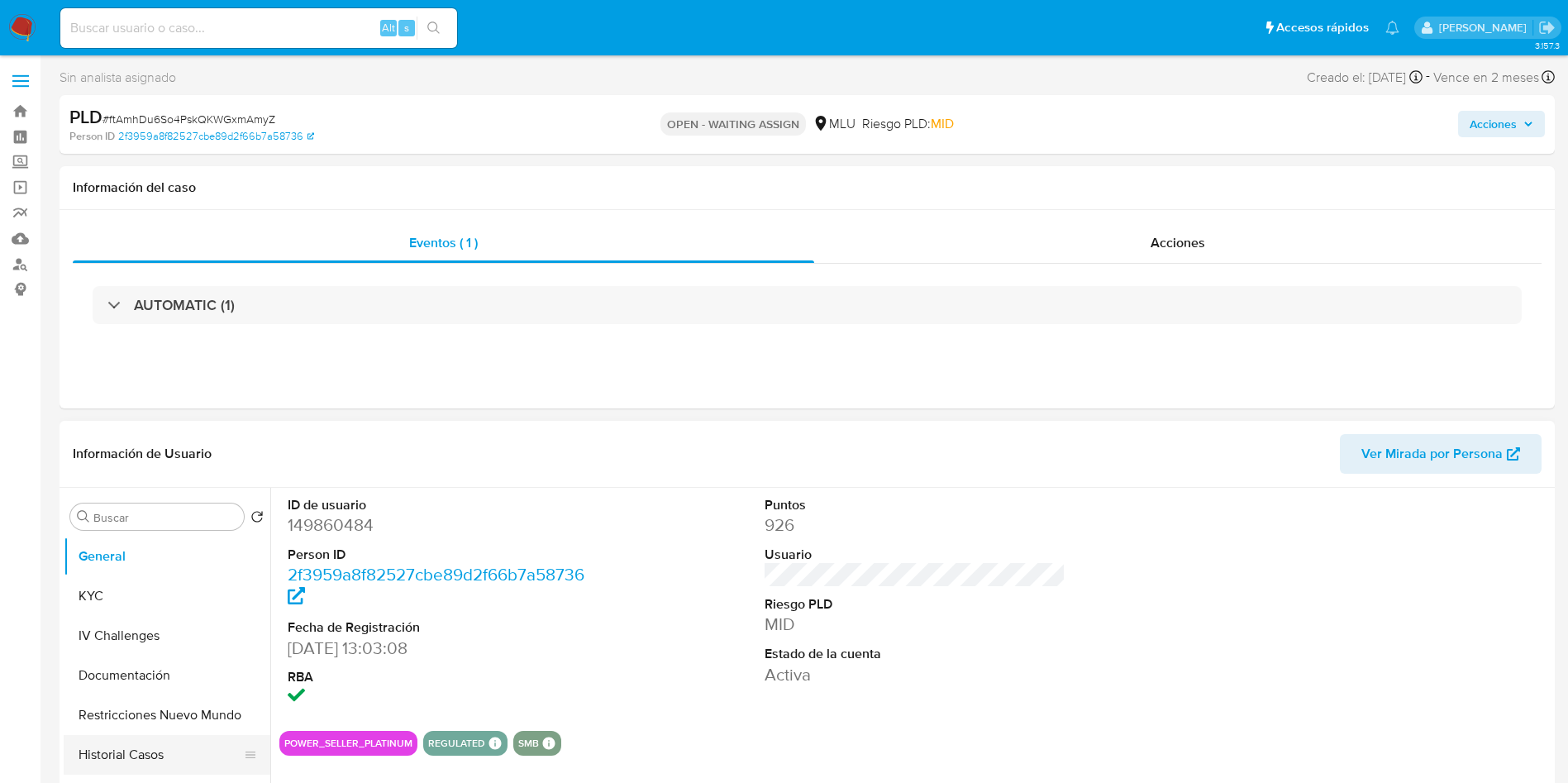
click at [158, 765] on button "Historial Casos" at bounding box center [160, 754] width 194 height 40
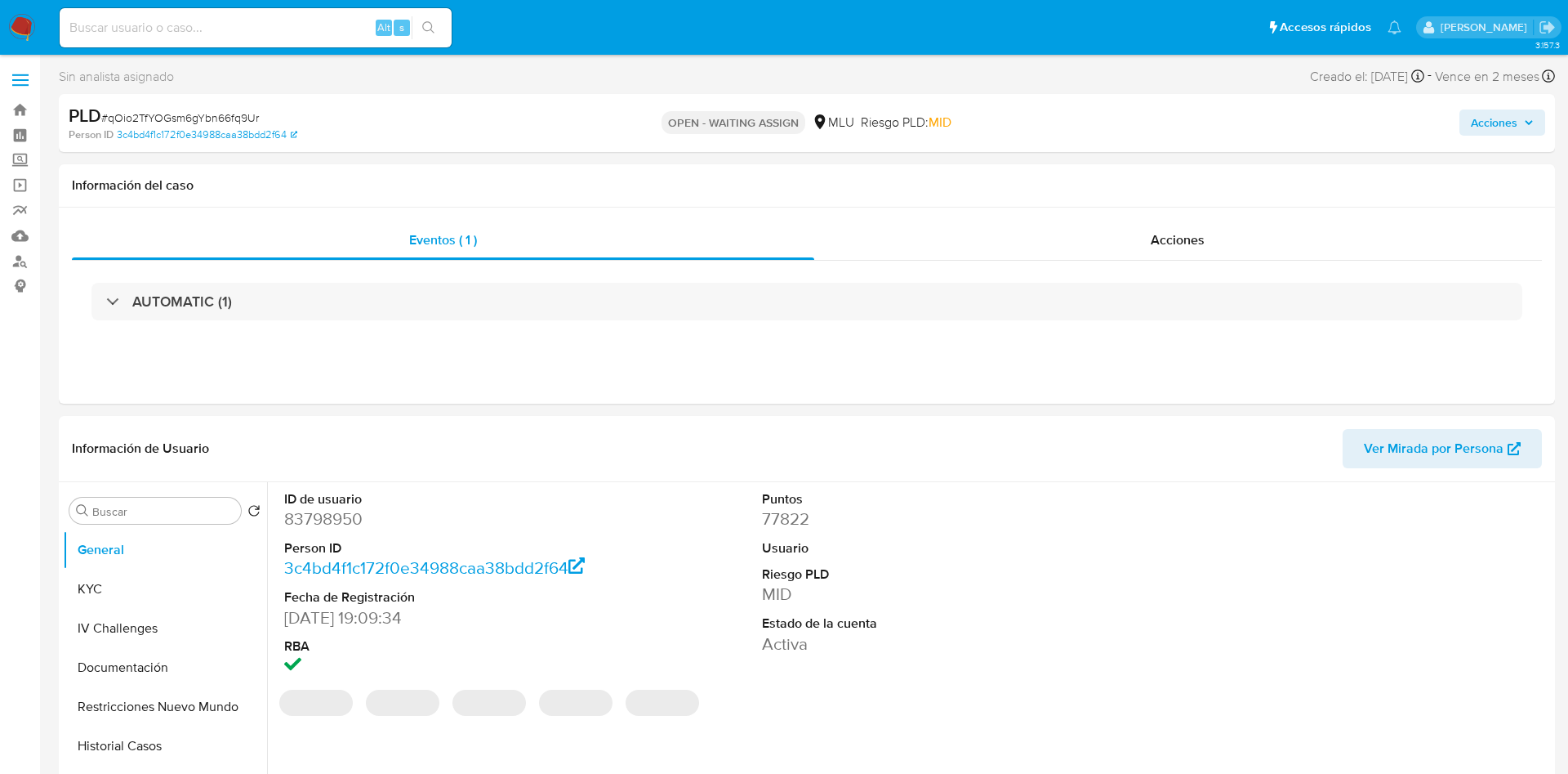
select select "10"
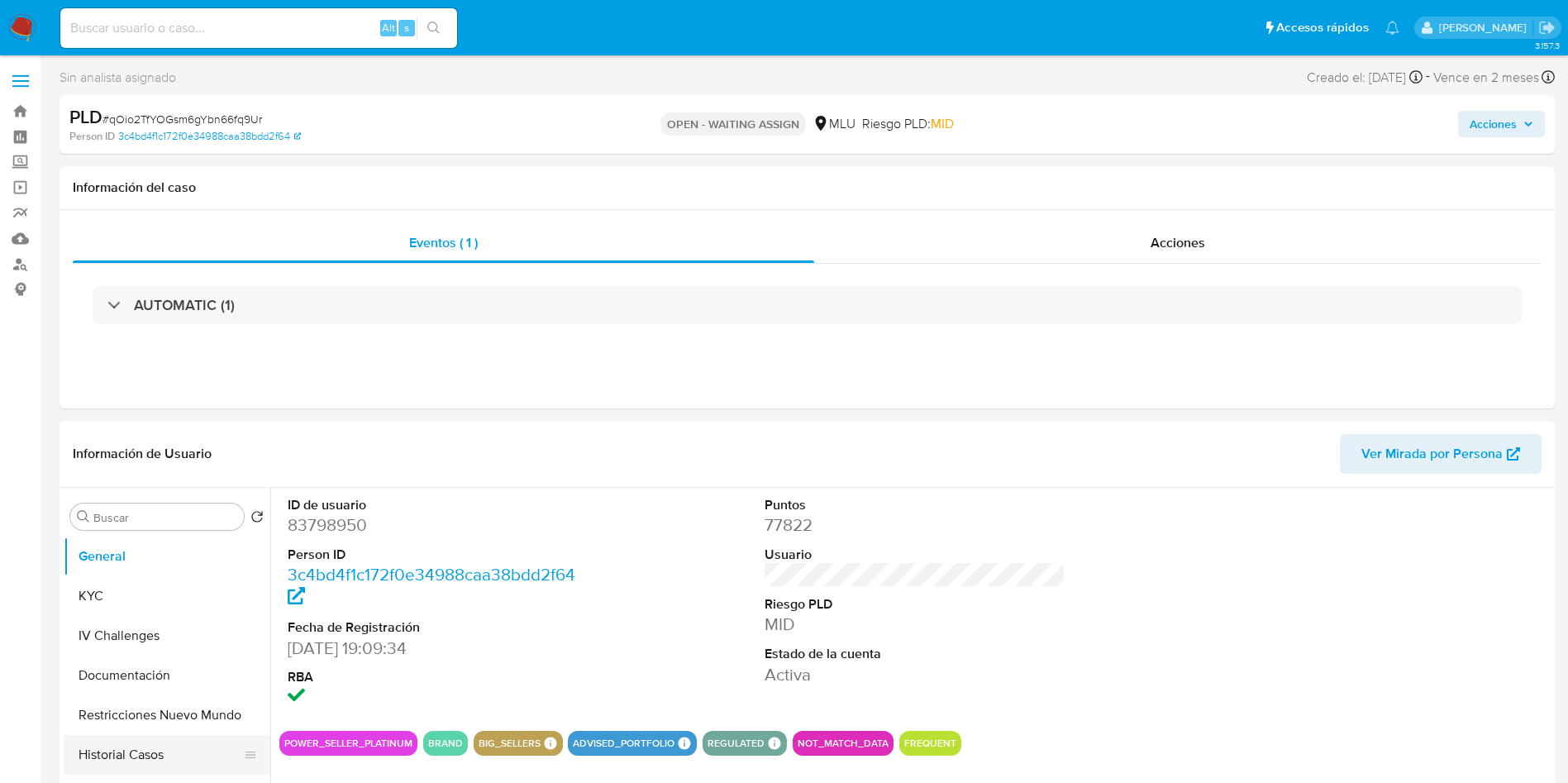
click at [185, 746] on button "Historial Casos" at bounding box center [160, 754] width 194 height 40
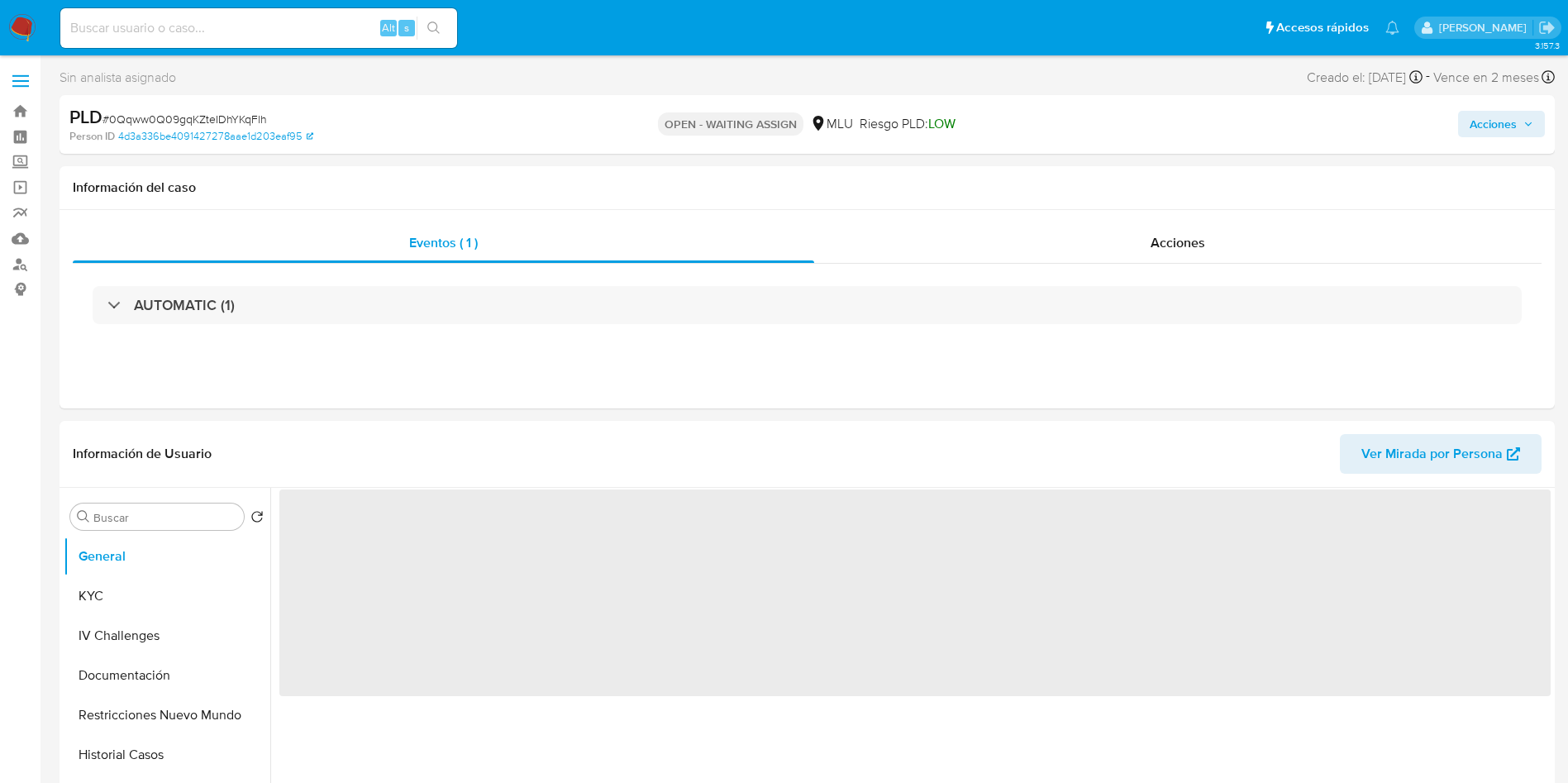
select select "10"
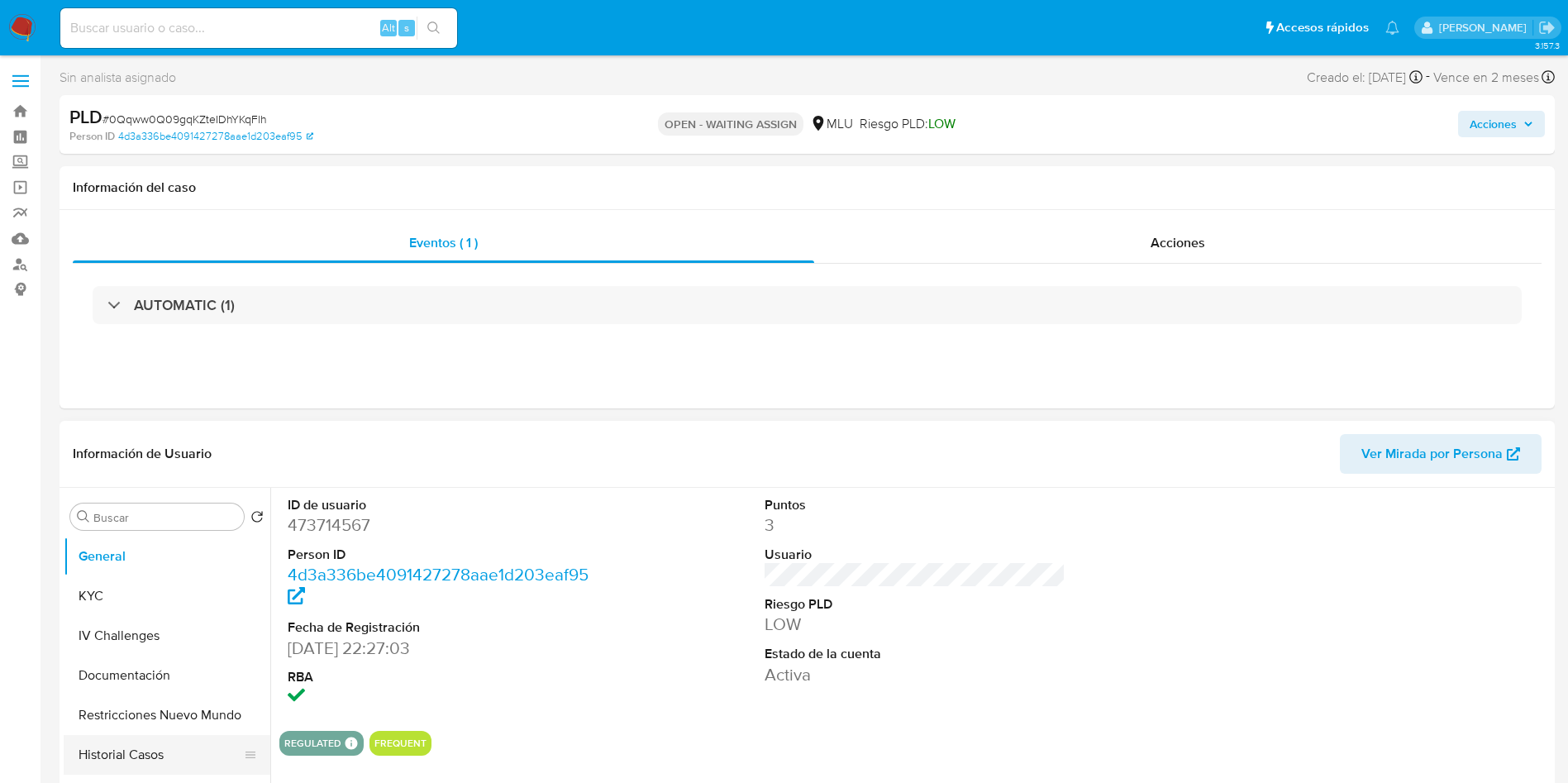
click at [182, 767] on button "Historial Casos" at bounding box center [160, 754] width 194 height 40
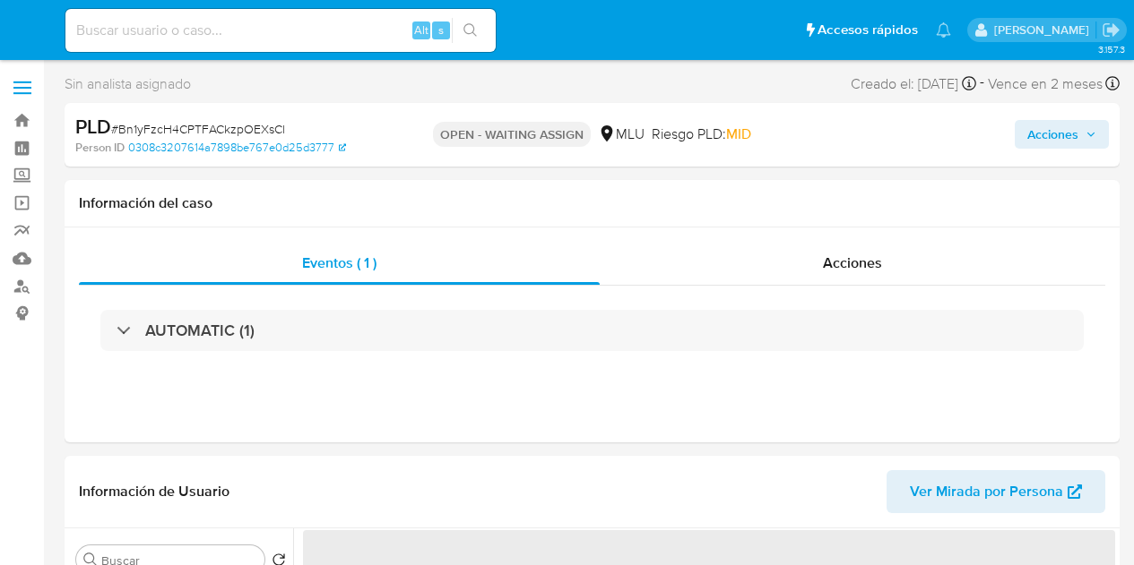
select select "10"
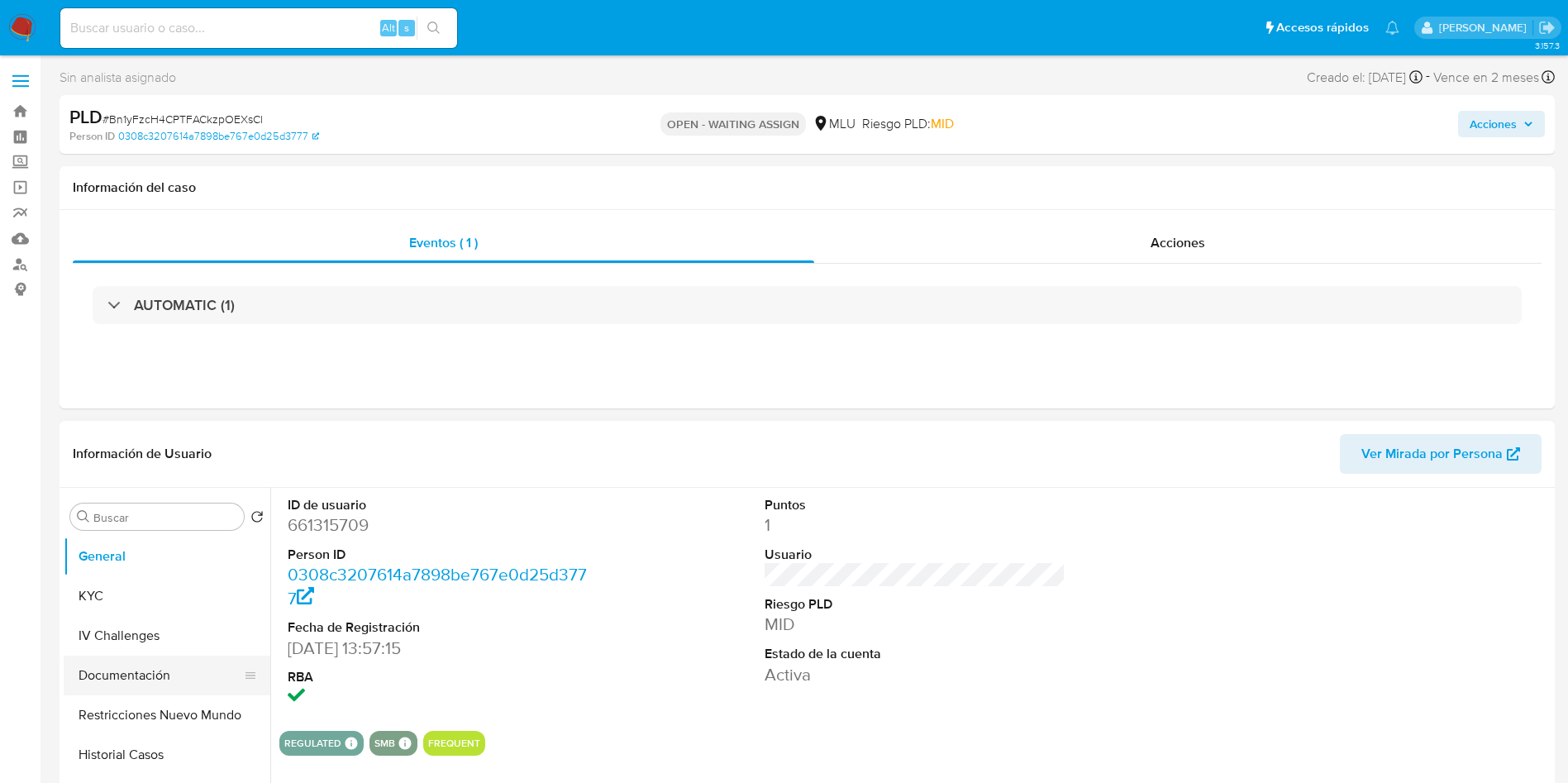
click at [191, 521] on button "Historial Casos" at bounding box center [167, 754] width 207 height 40
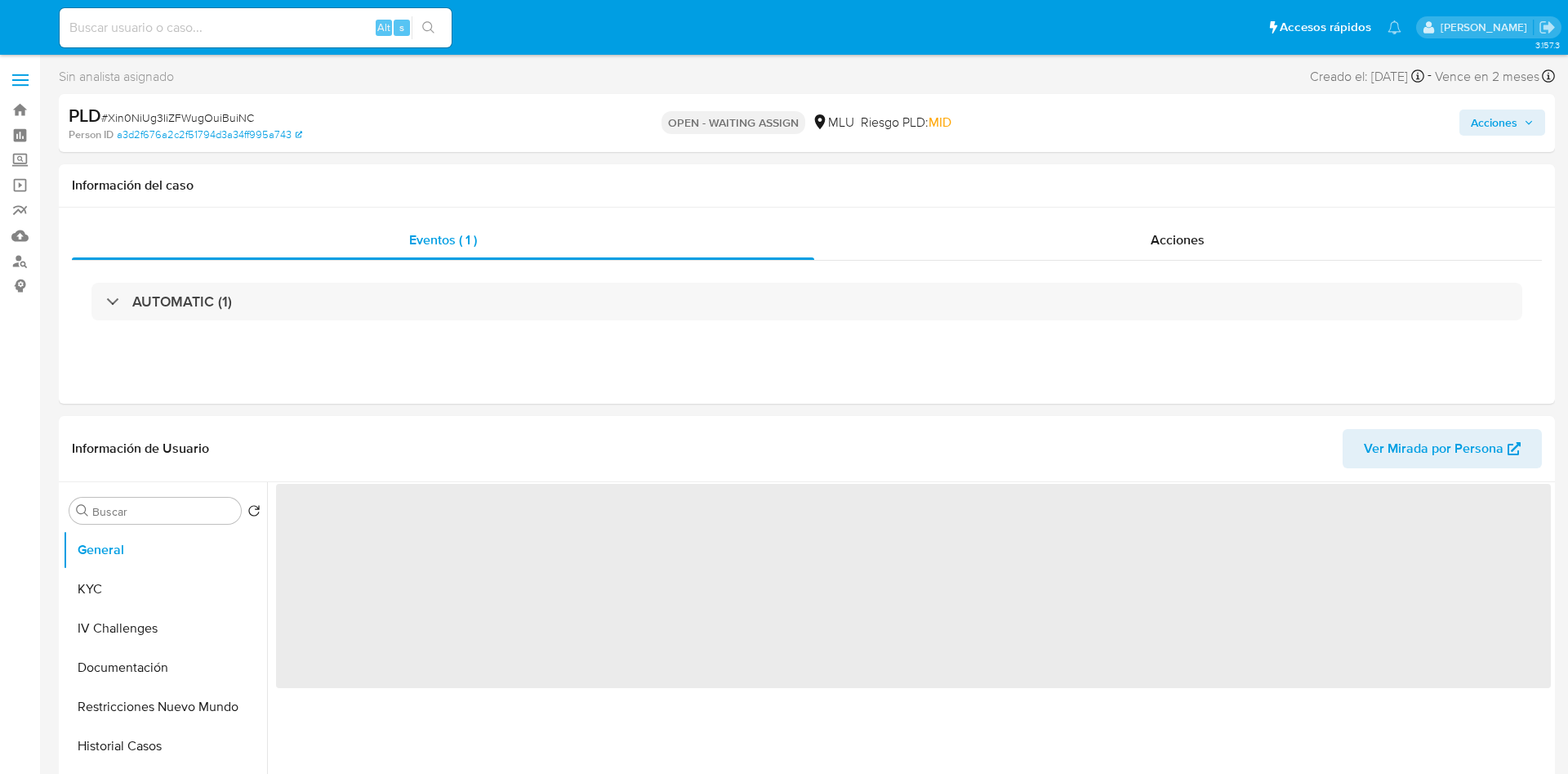
select select "10"
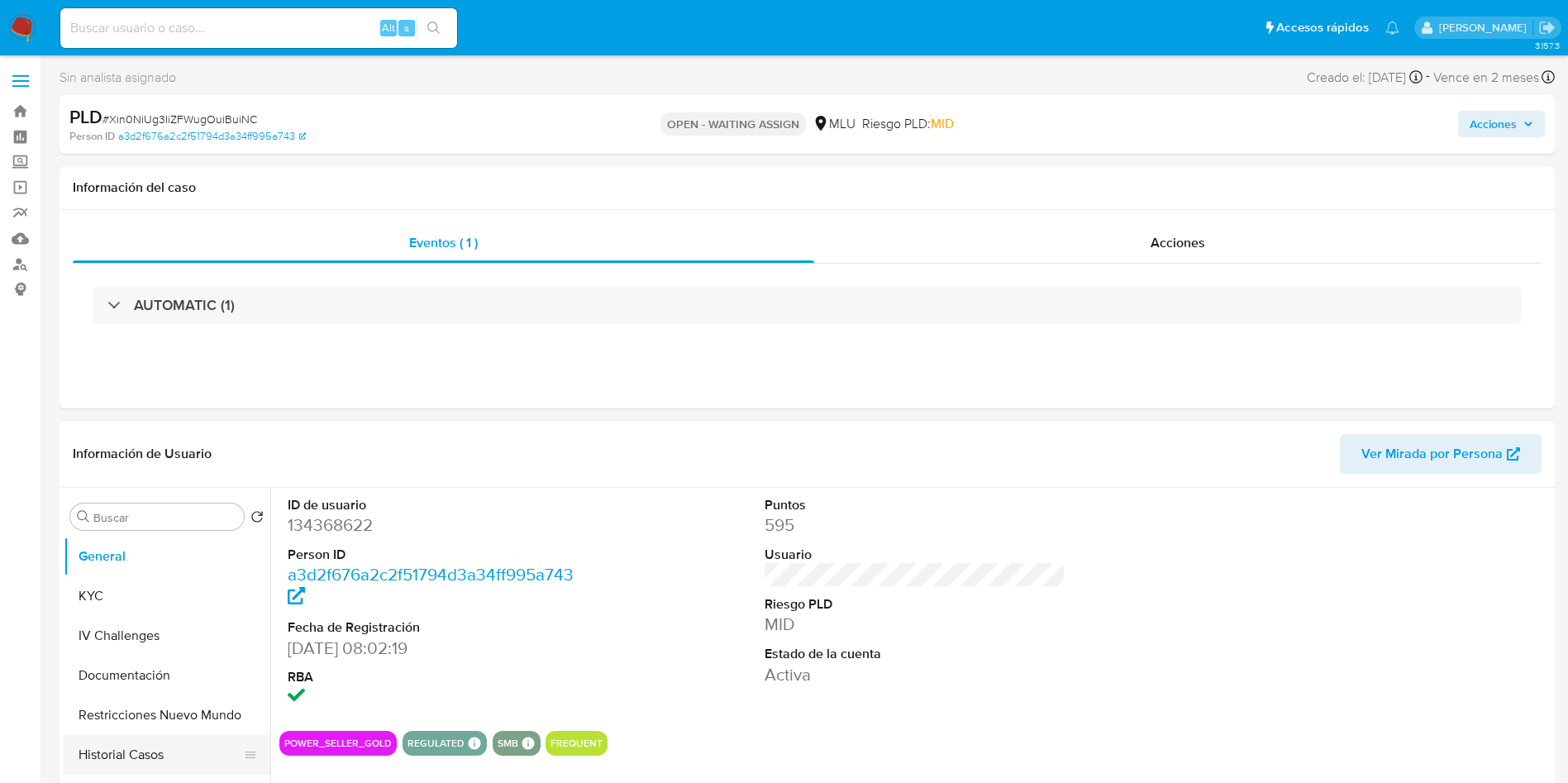
click at [166, 760] on button "Historial Casos" at bounding box center [160, 754] width 194 height 40
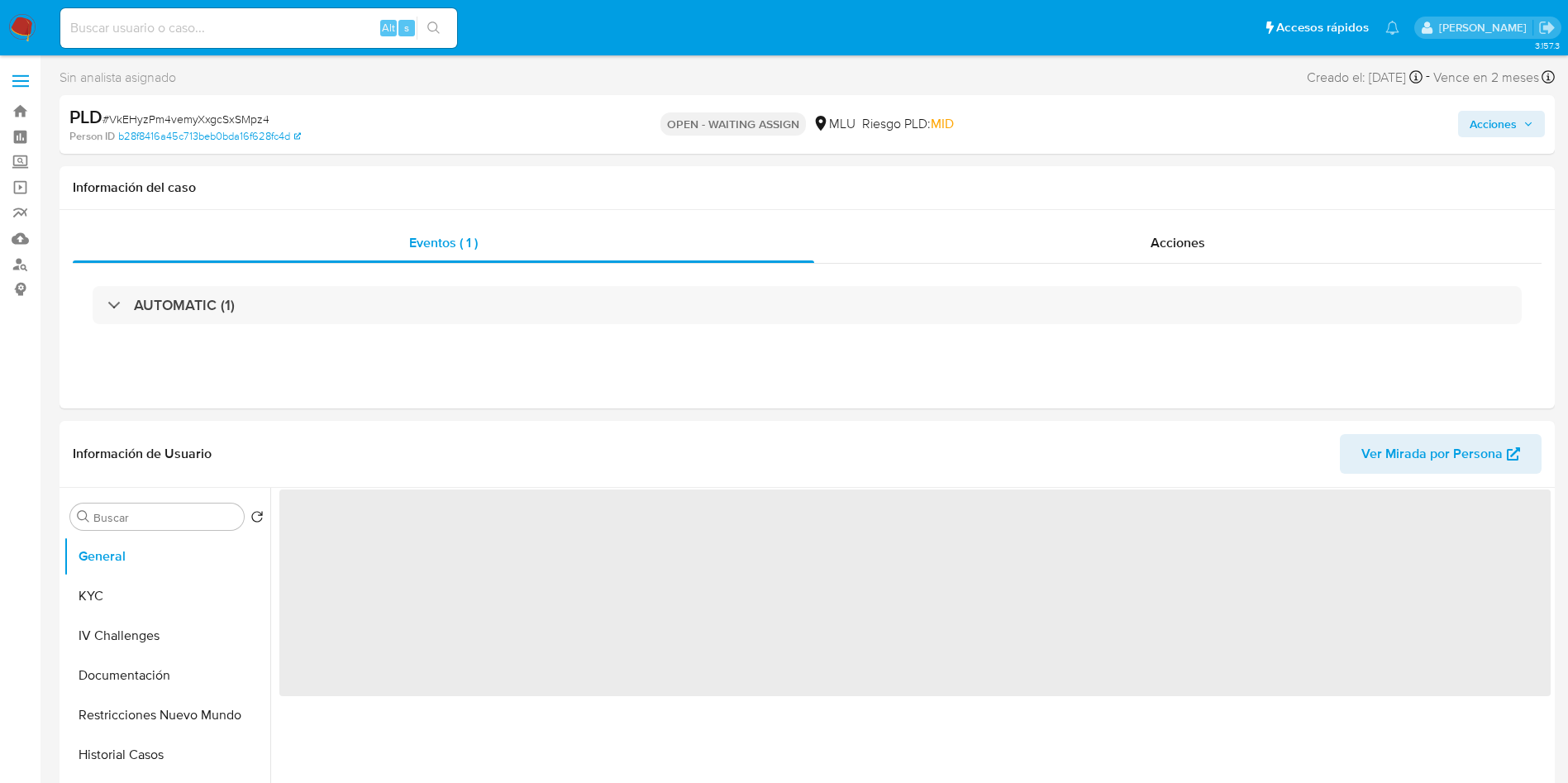
select select "10"
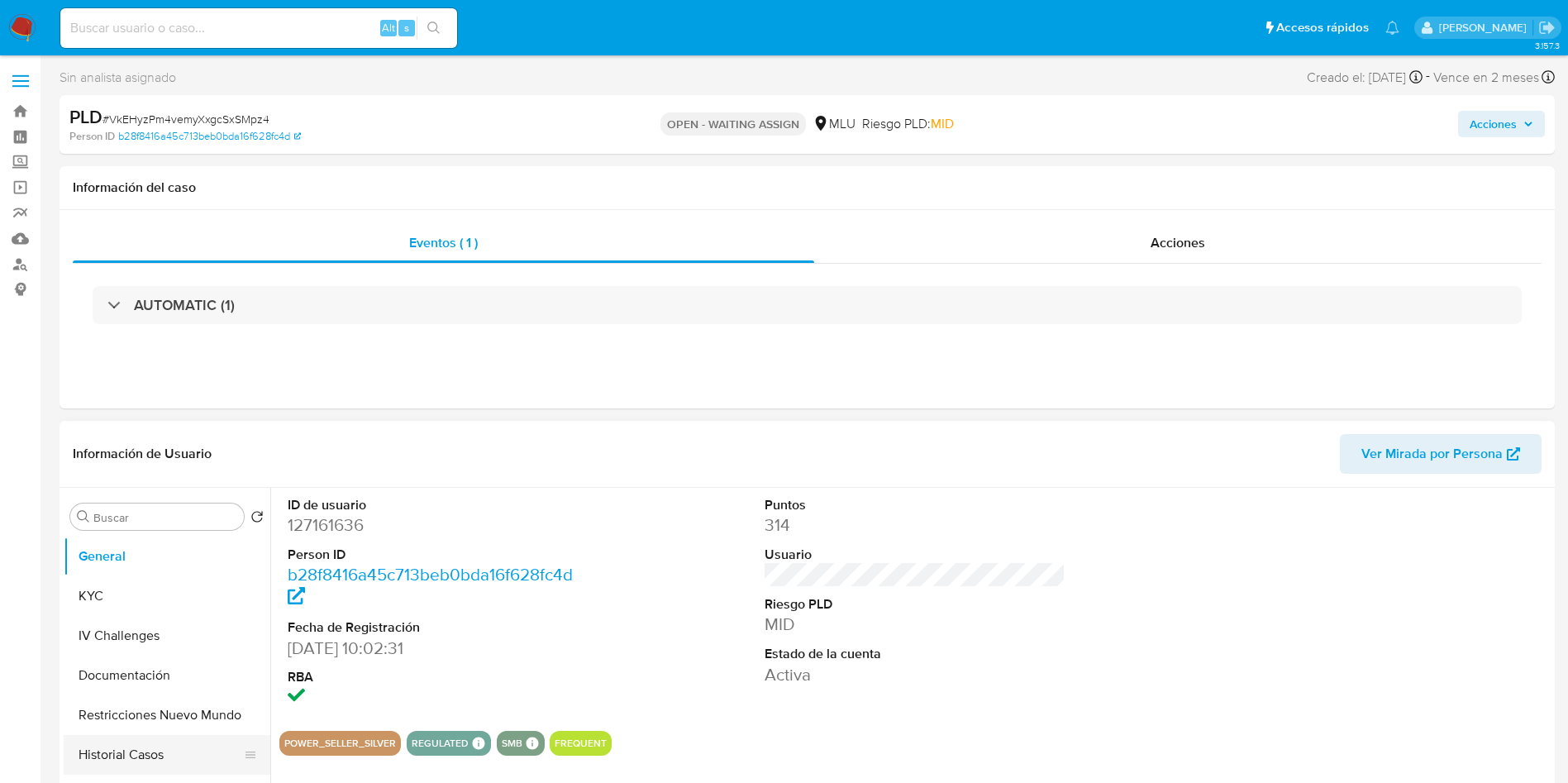
click at [195, 746] on button "Historial Casos" at bounding box center [160, 754] width 194 height 40
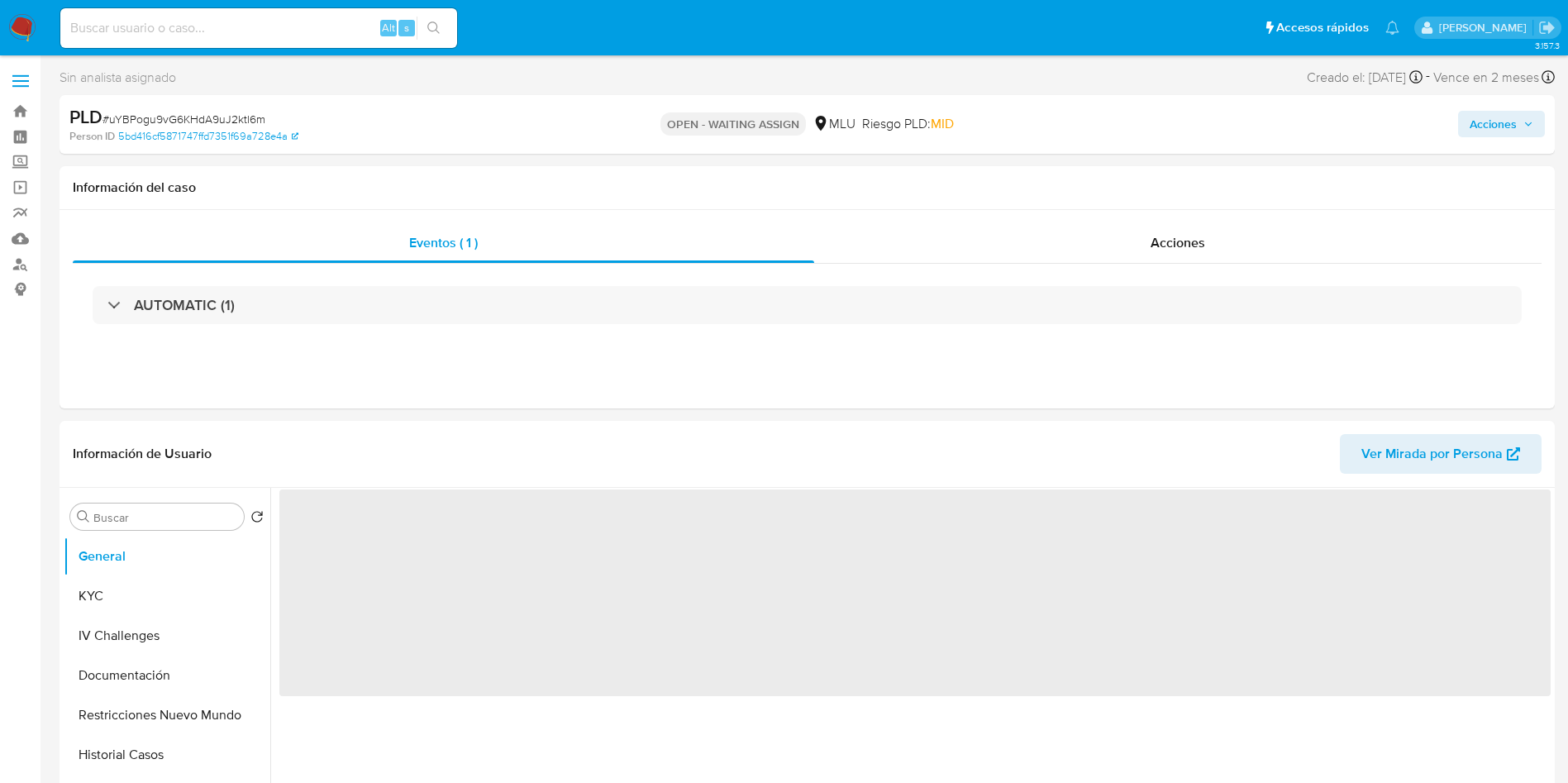
select select "10"
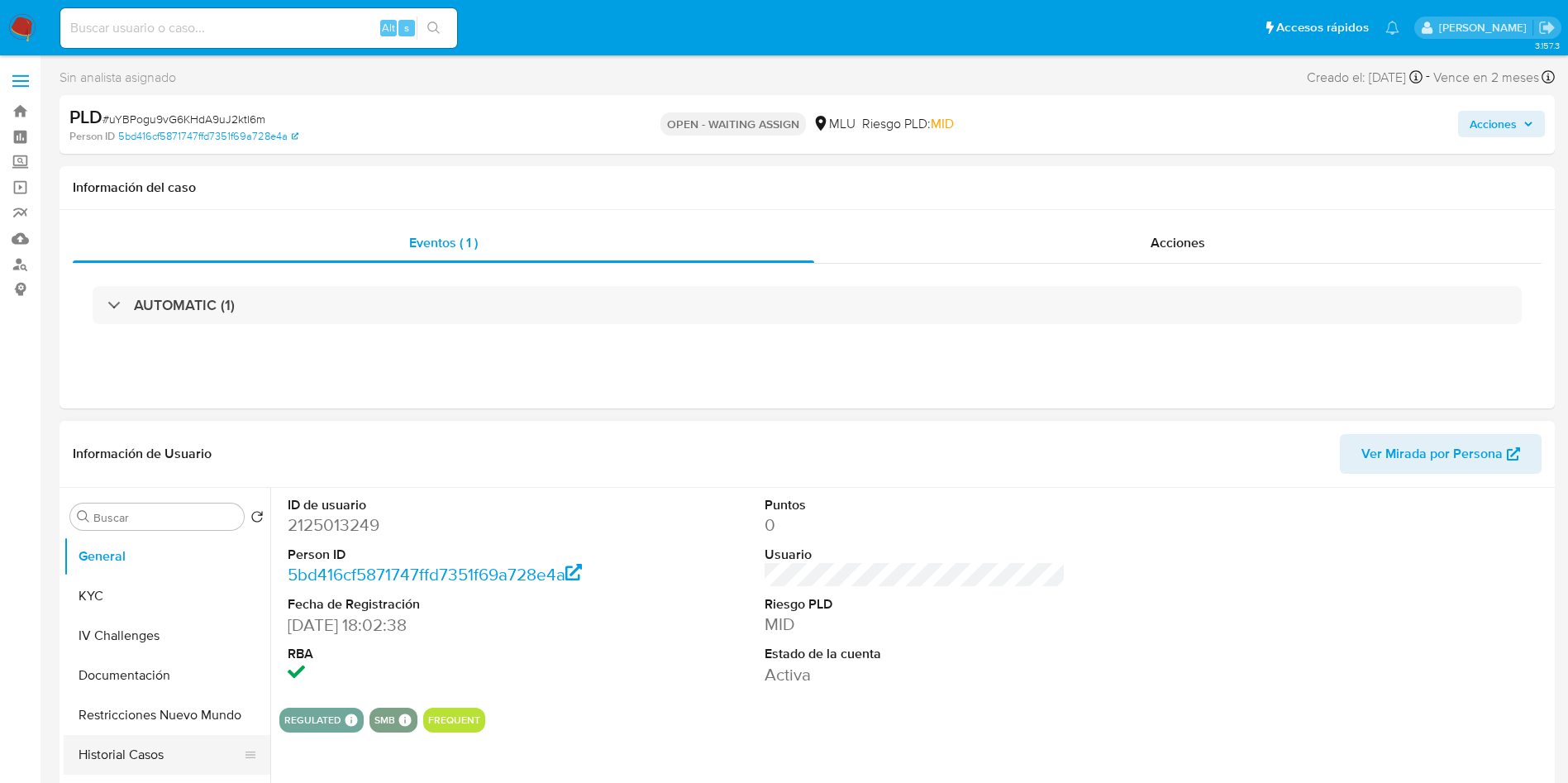
click at [172, 760] on button "Historial Casos" at bounding box center [160, 754] width 194 height 40
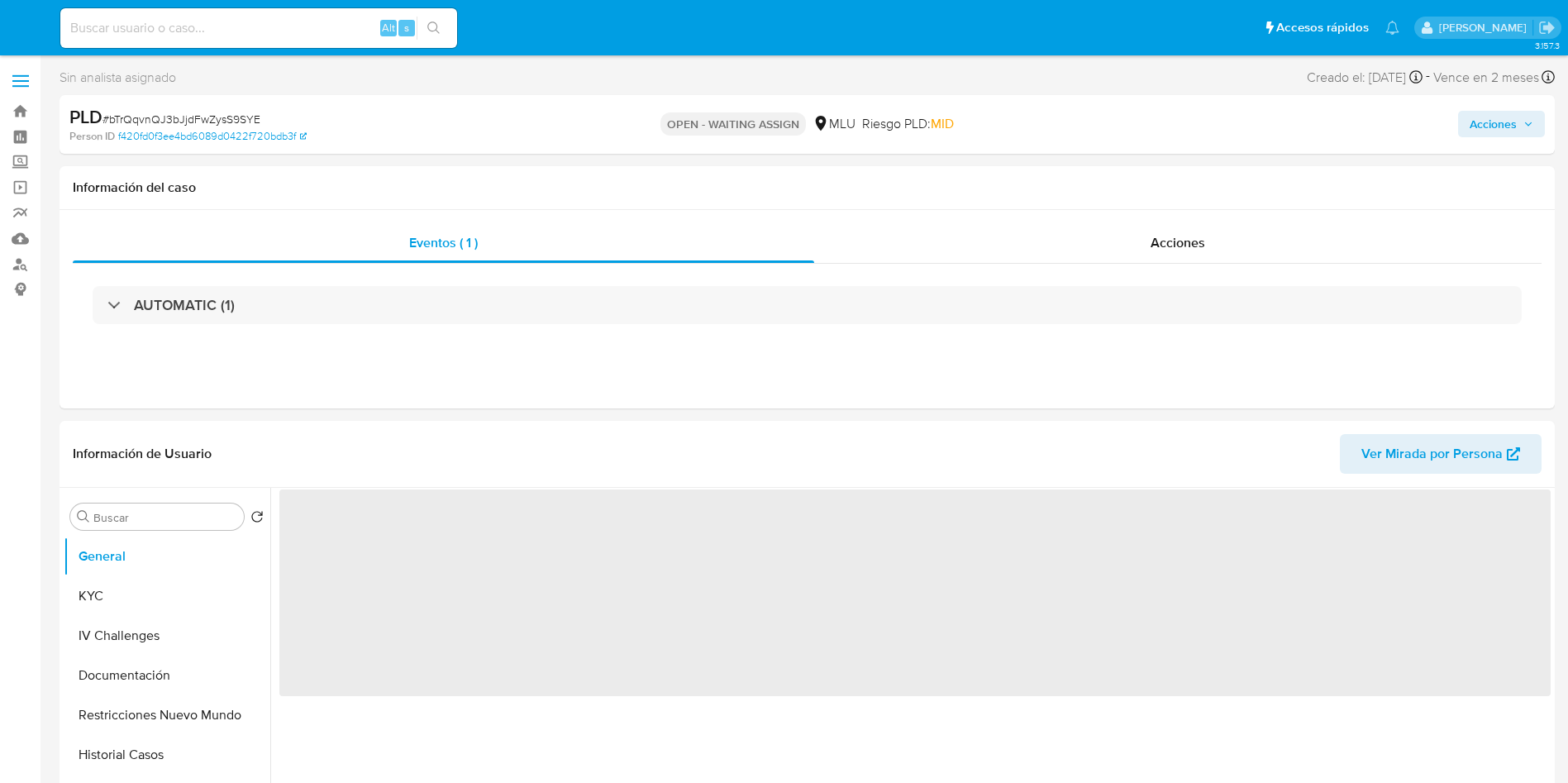
select select "10"
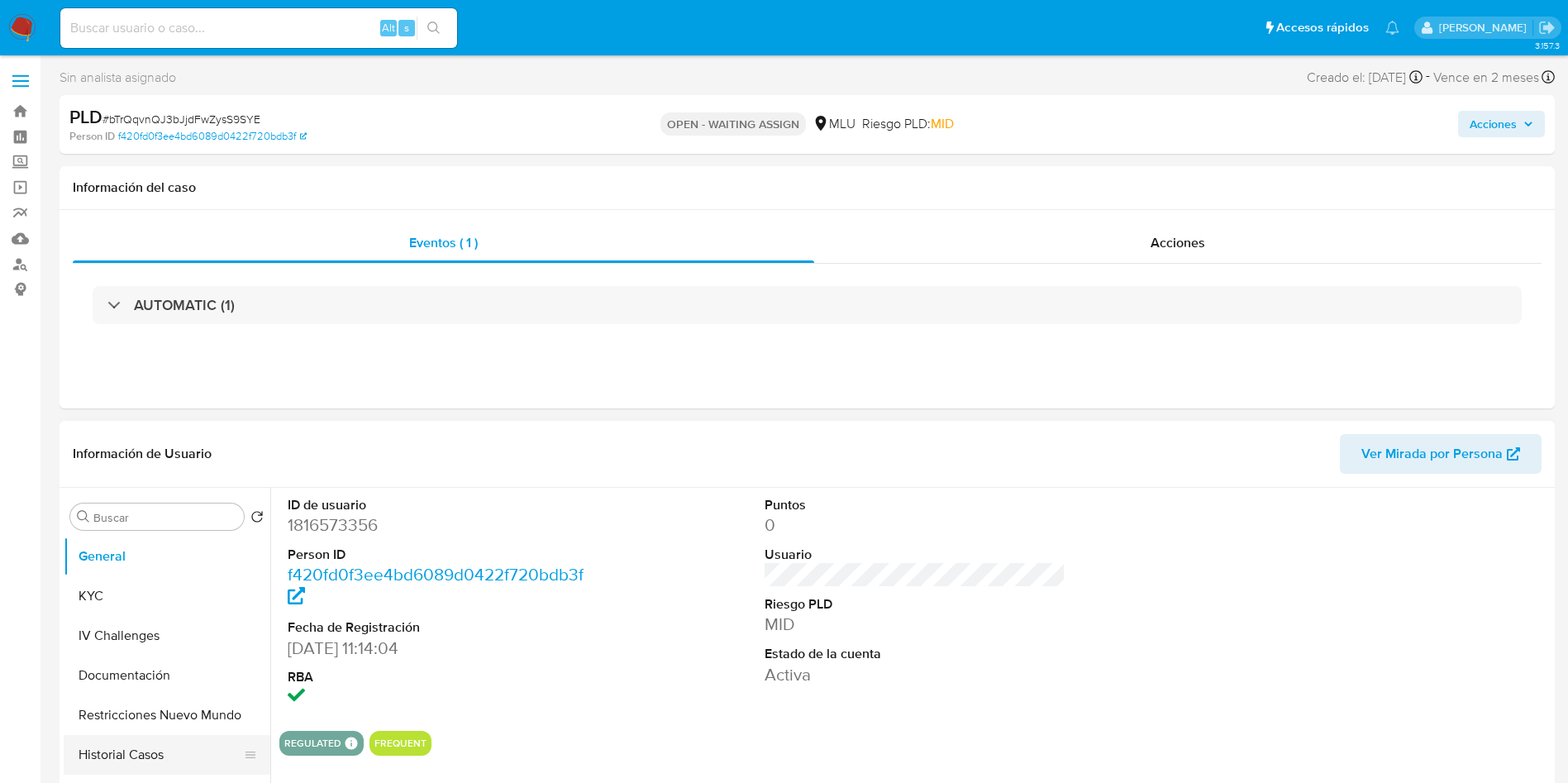
click at [140, 756] on button "Historial Casos" at bounding box center [160, 754] width 194 height 40
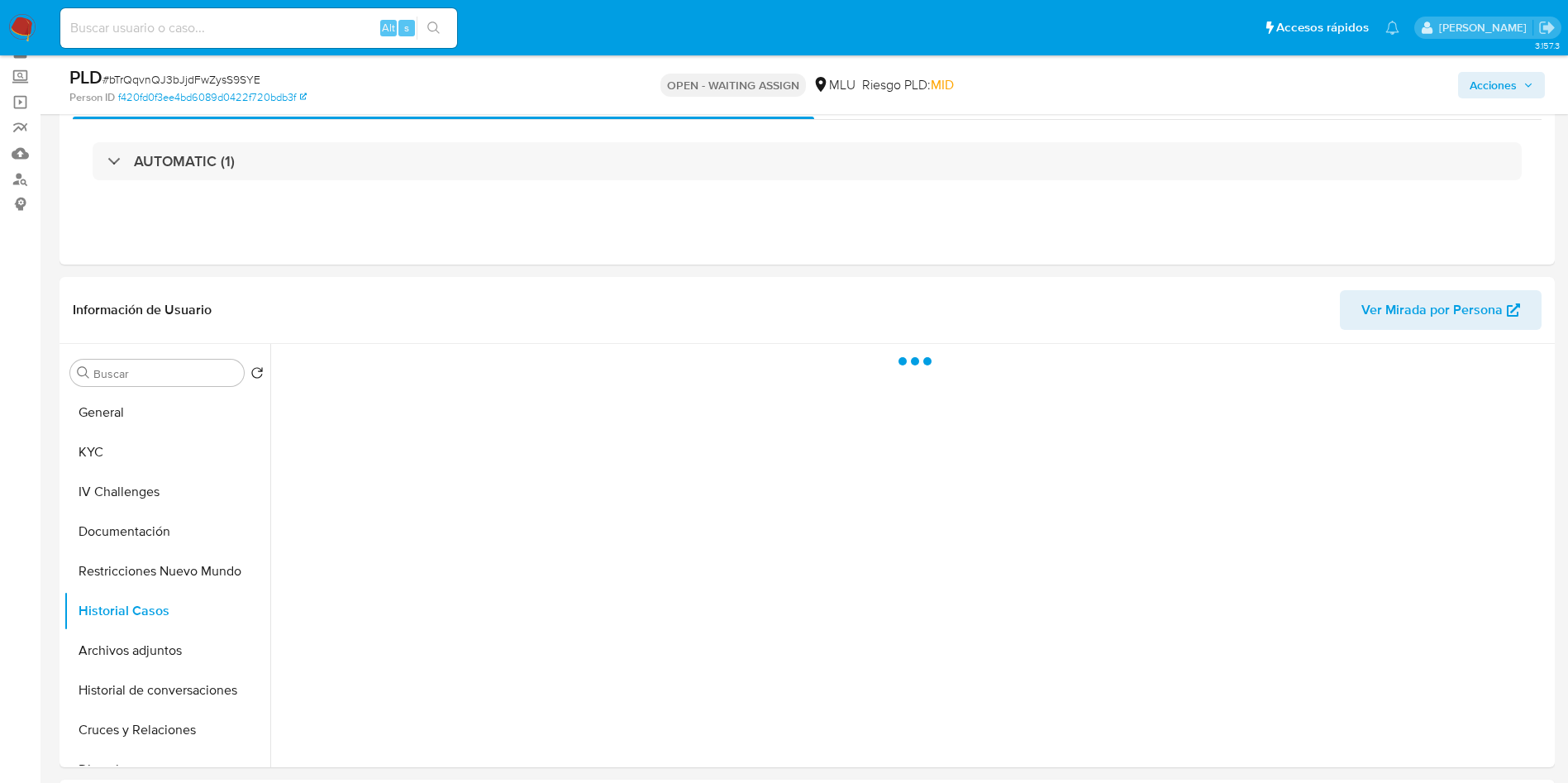
scroll to position [124, 0]
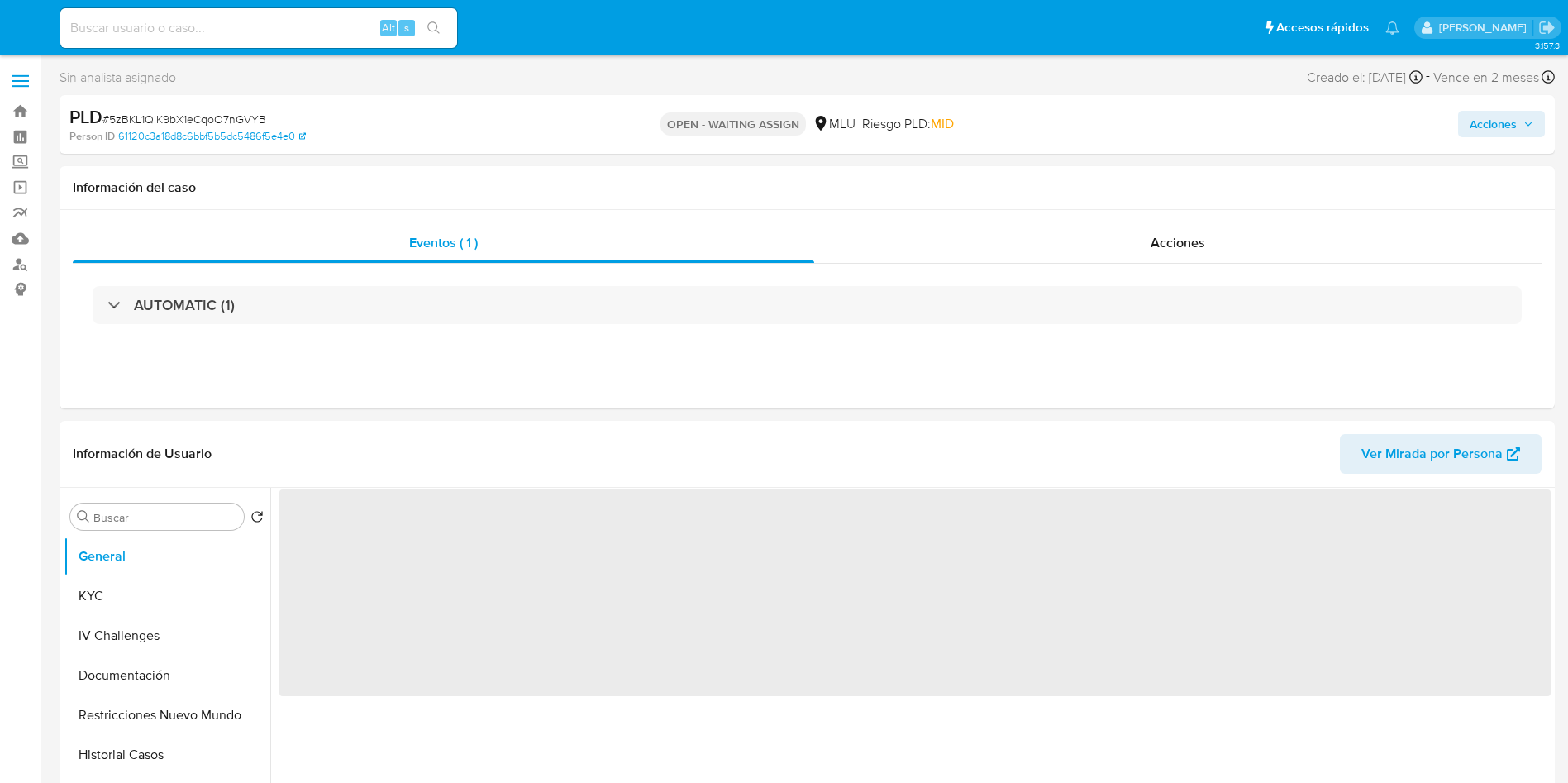
select select "10"
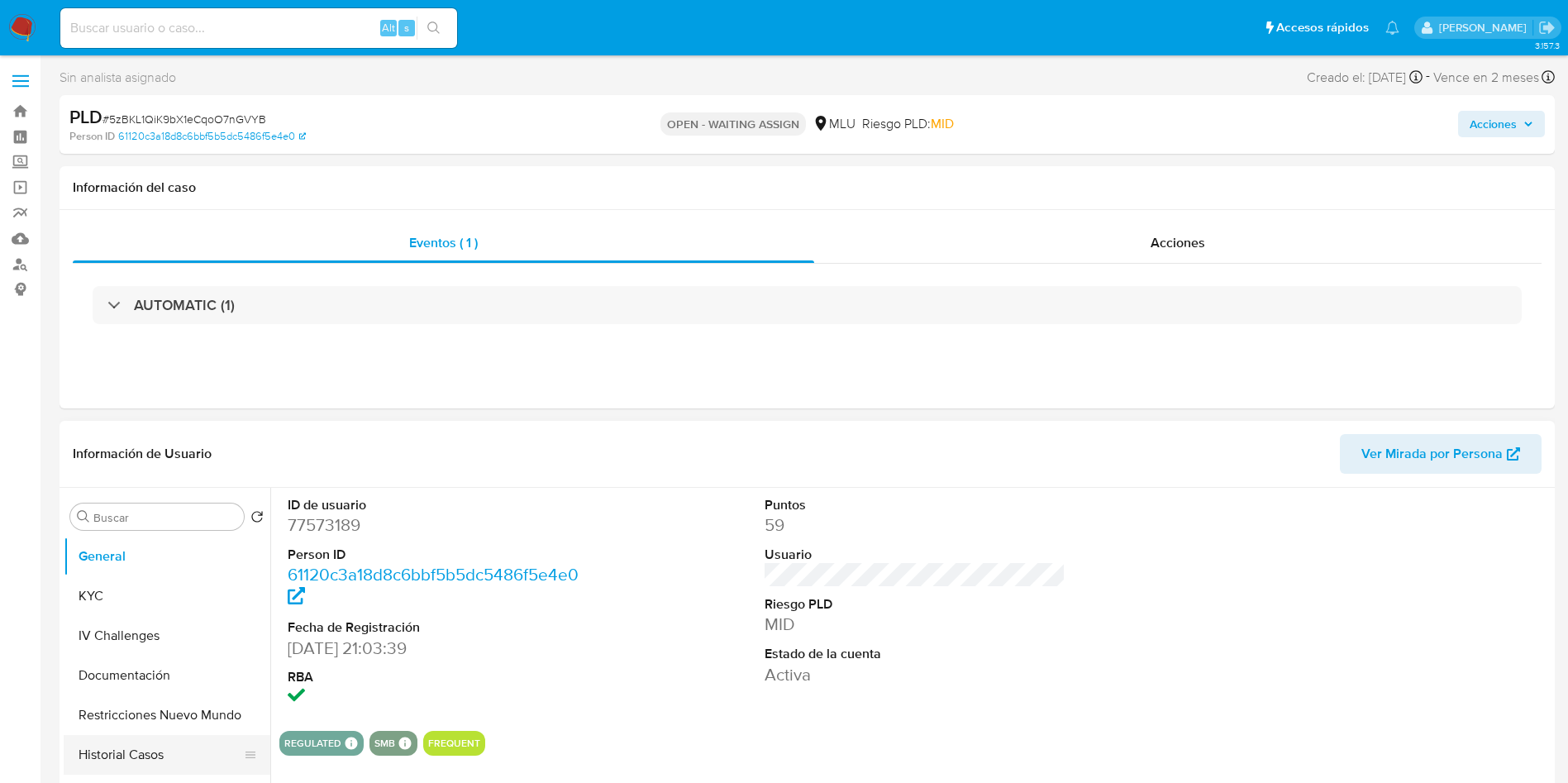
click at [168, 750] on button "Historial Casos" at bounding box center [160, 754] width 194 height 40
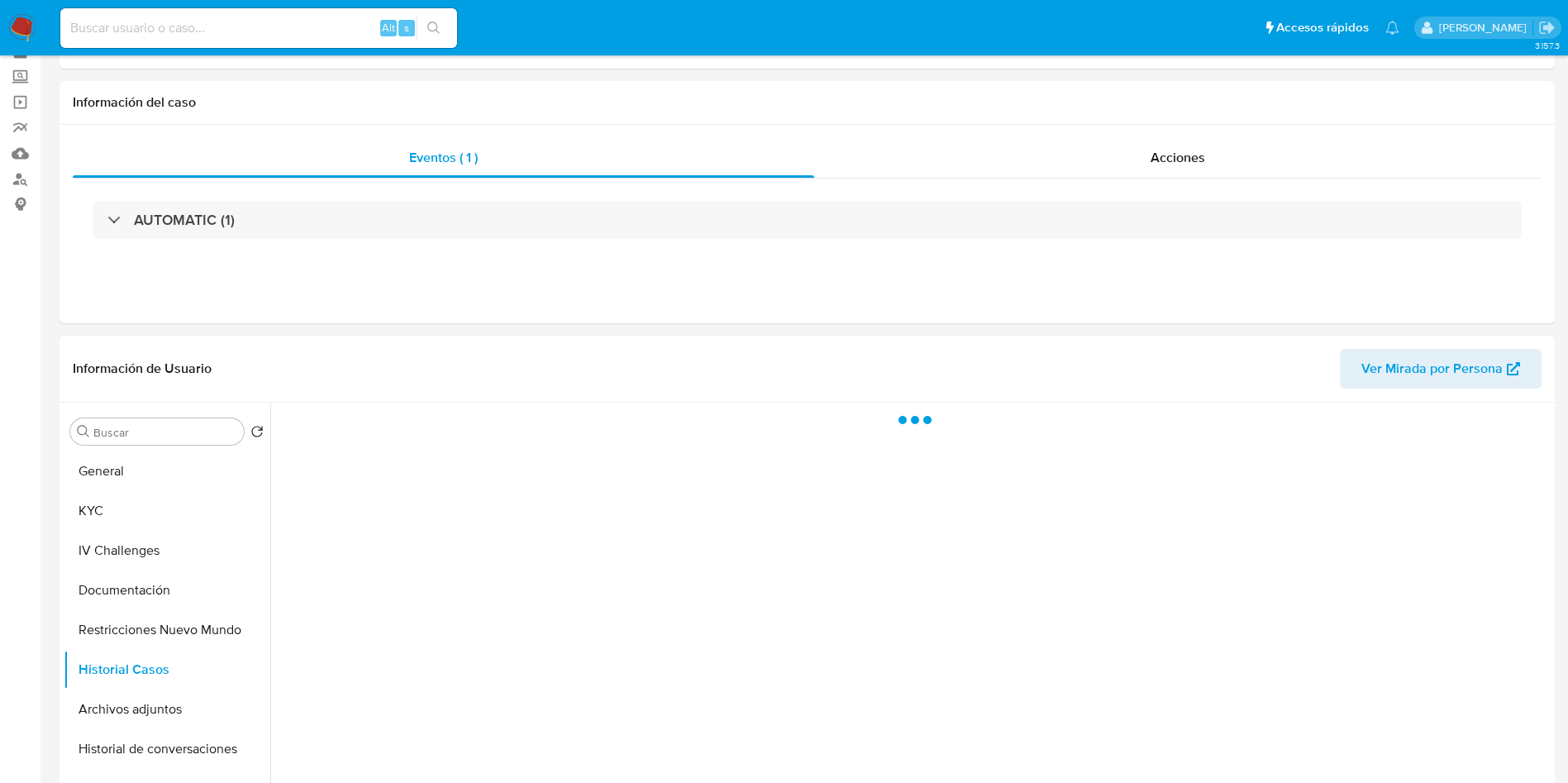
scroll to position [124, 0]
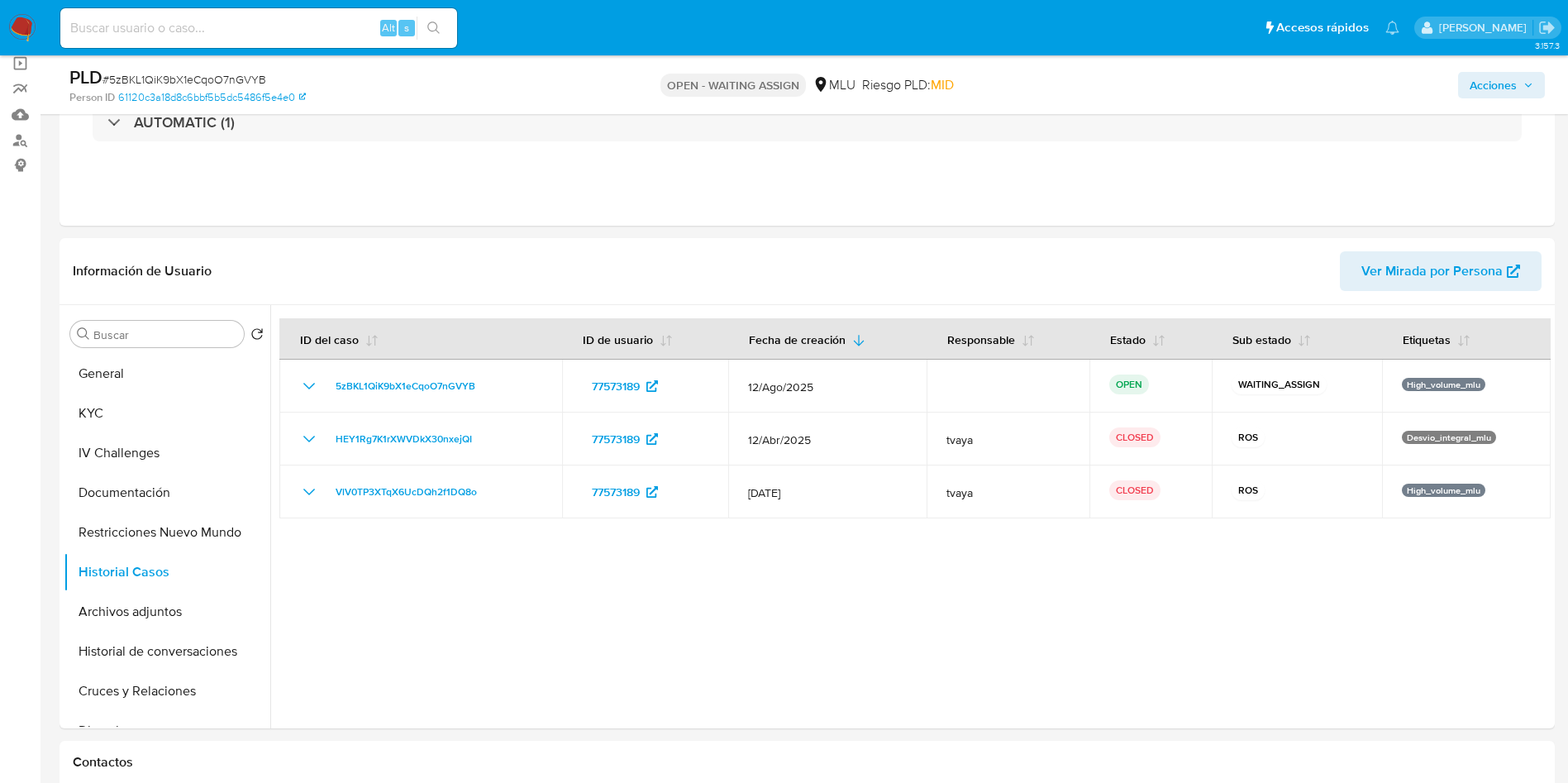
click at [247, 71] on span "# 5zBKL1QiK9bX1eCqoO7nGVYB" at bounding box center [184, 79] width 163 height 17
copy span "5zBKL1QiK9bX1eCqoO7nGVYB"
drag, startPoint x: 1396, startPoint y: 629, endPoint x: 1248, endPoint y: 561, distance: 162.9
click at [1390, 632] on div at bounding box center [910, 516] width 1280 height 423
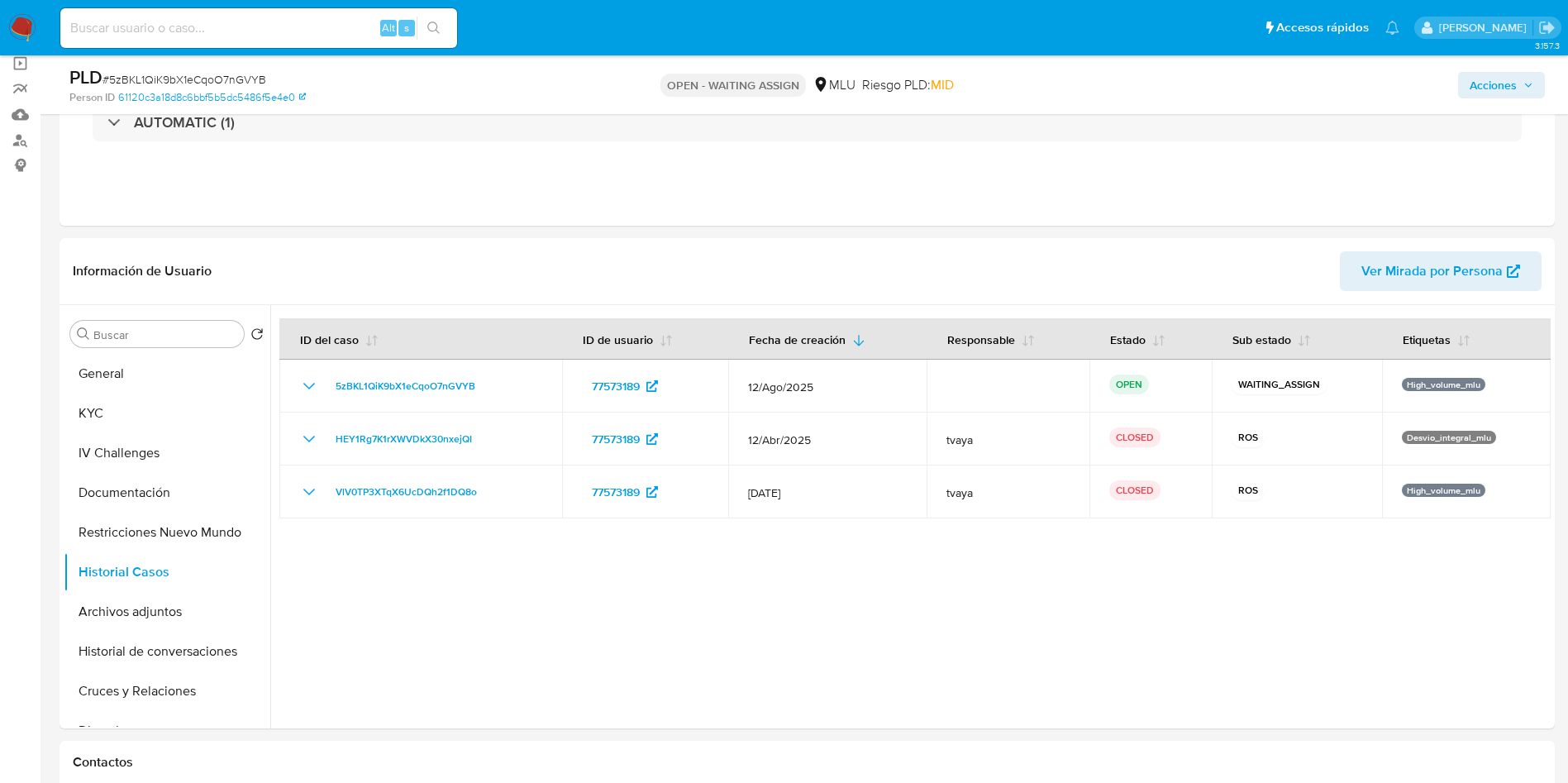
click at [254, 79] on span "# 5zBKL1QiK9bX1eCqoO7nGVYB" at bounding box center [184, 79] width 163 height 17
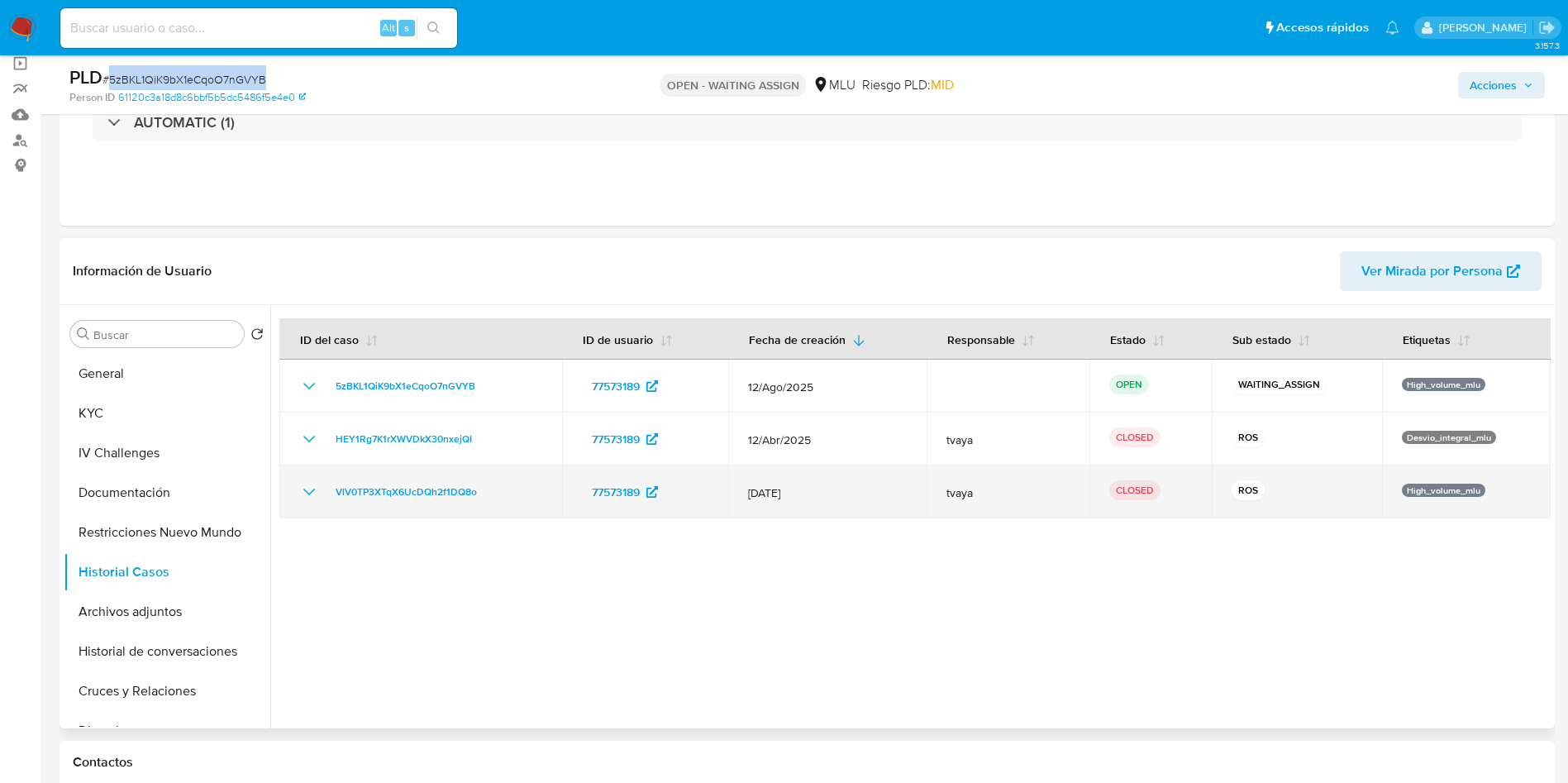
copy span "5zBKL1QiK9bX1eCqoO7nGVYB"
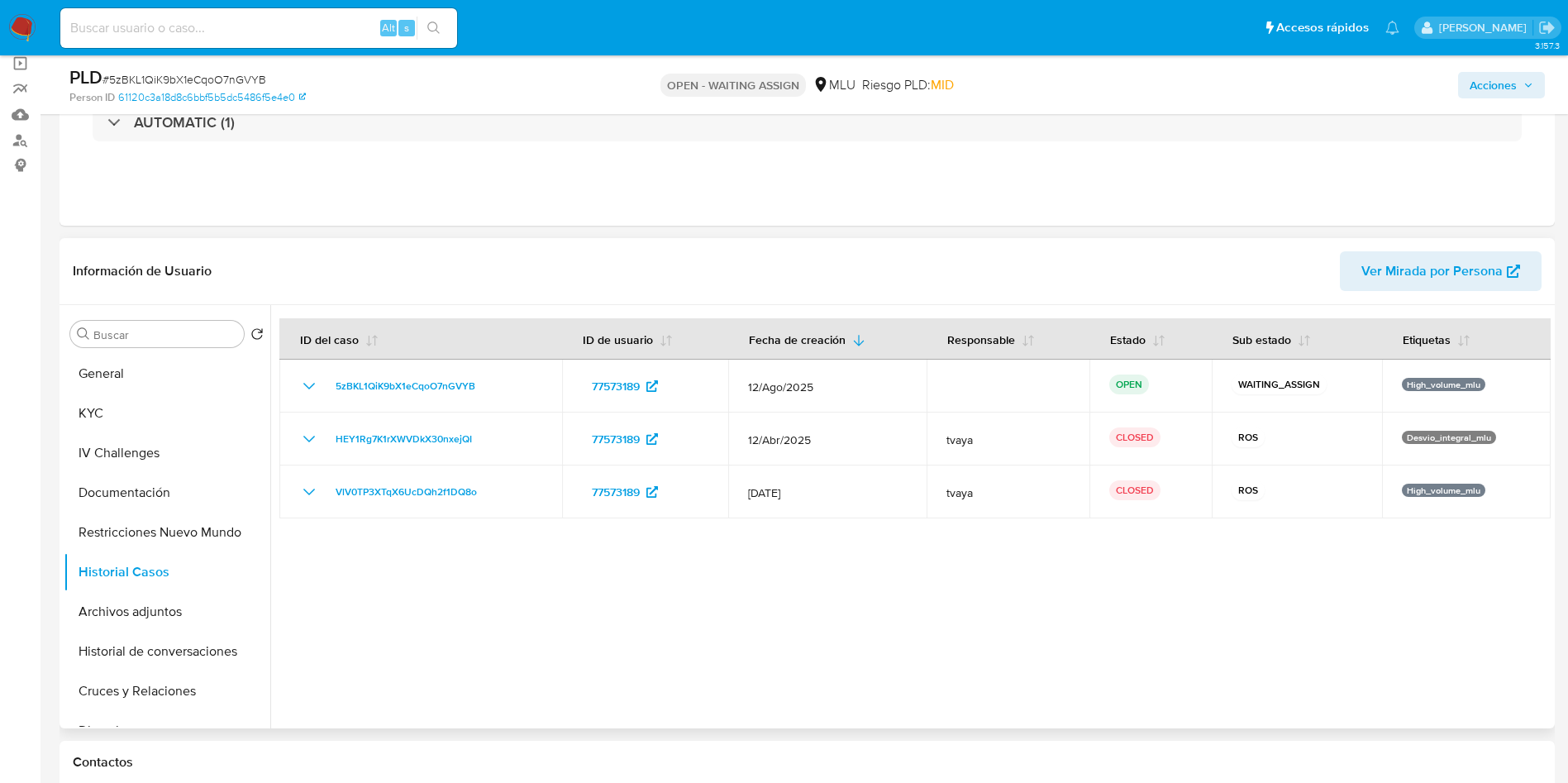
click at [1420, 624] on div at bounding box center [910, 516] width 1280 height 423
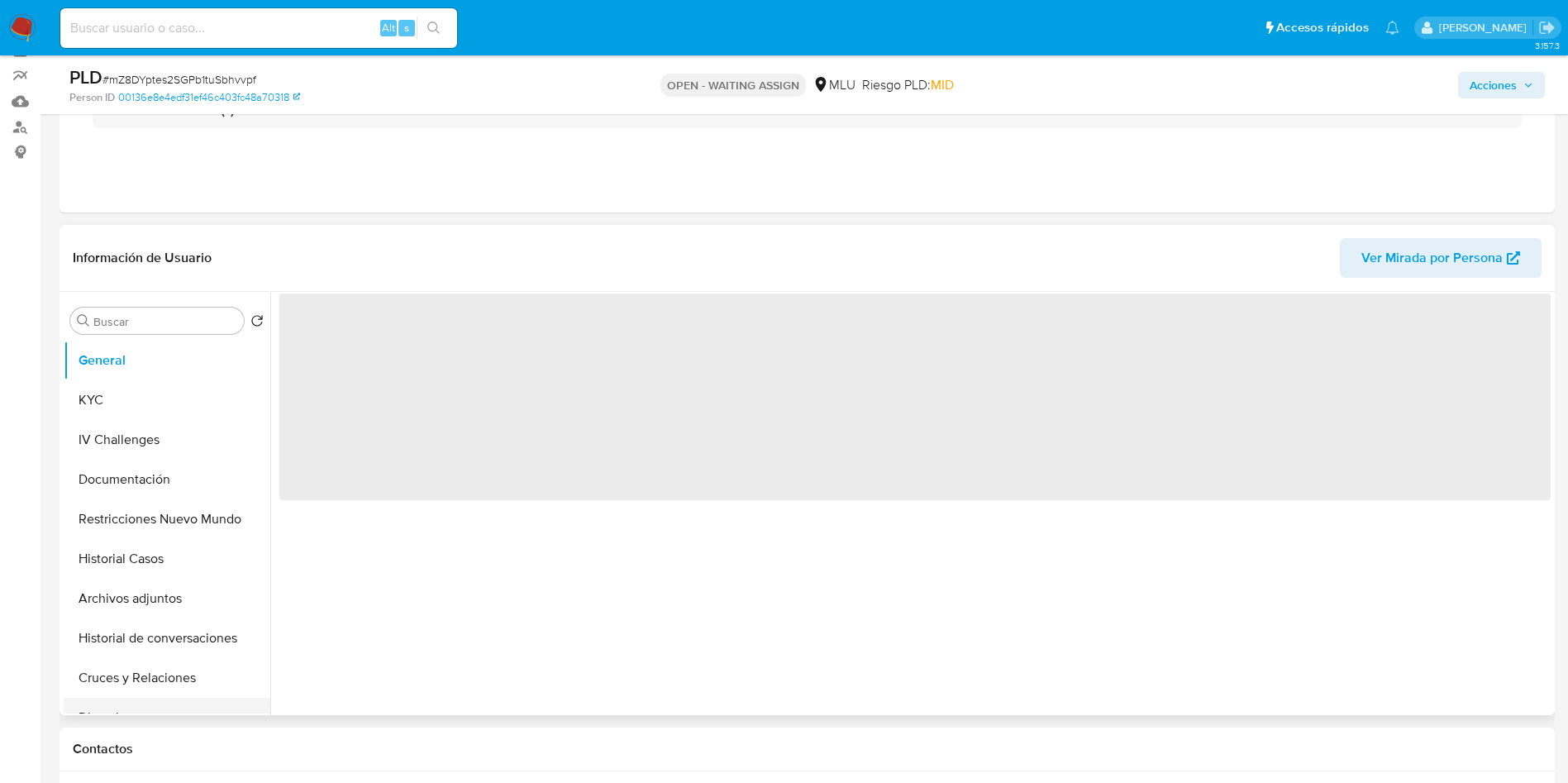
scroll to position [248, 0]
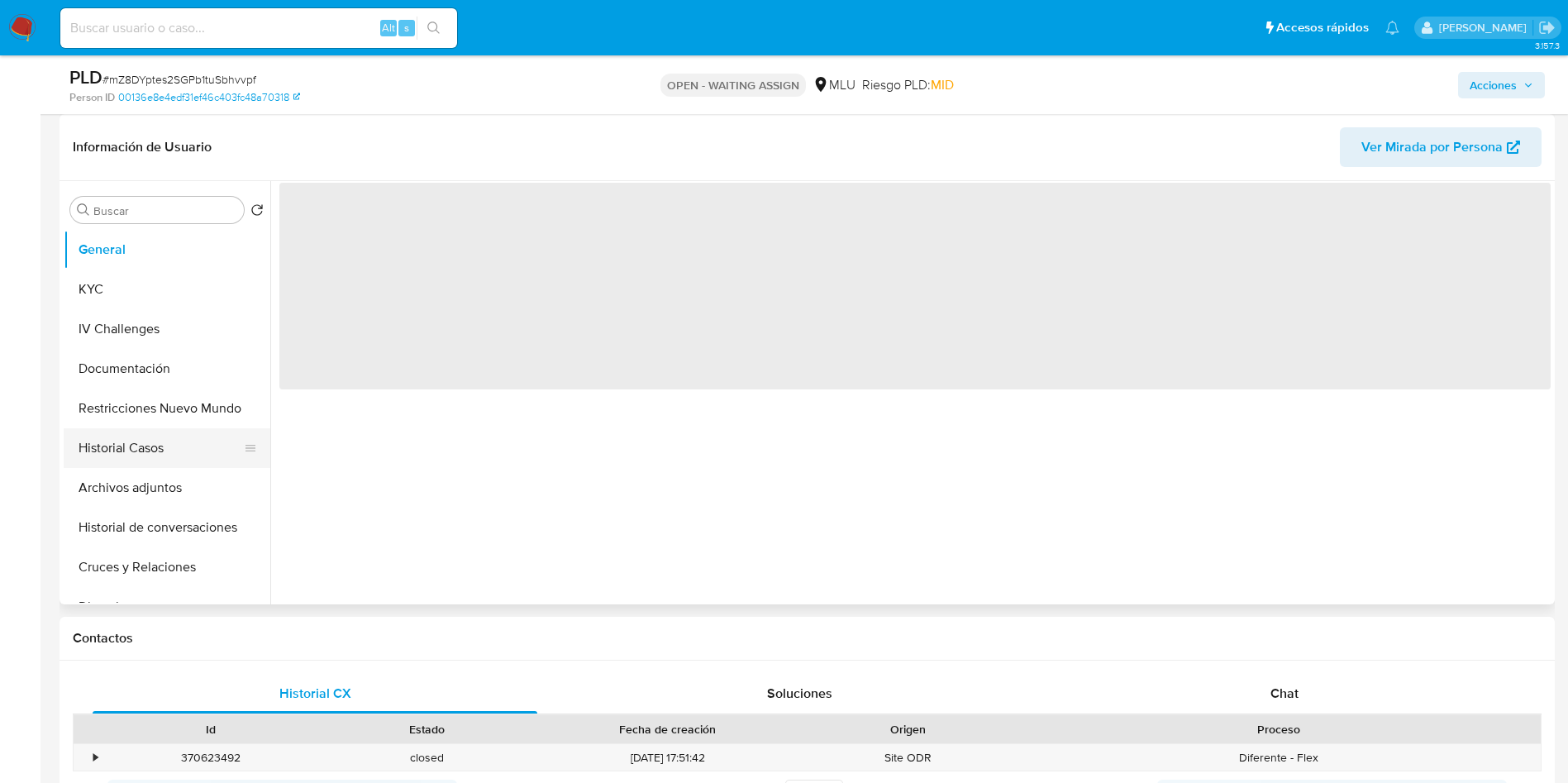
click at [147, 452] on button "Historial Casos" at bounding box center [160, 447] width 194 height 40
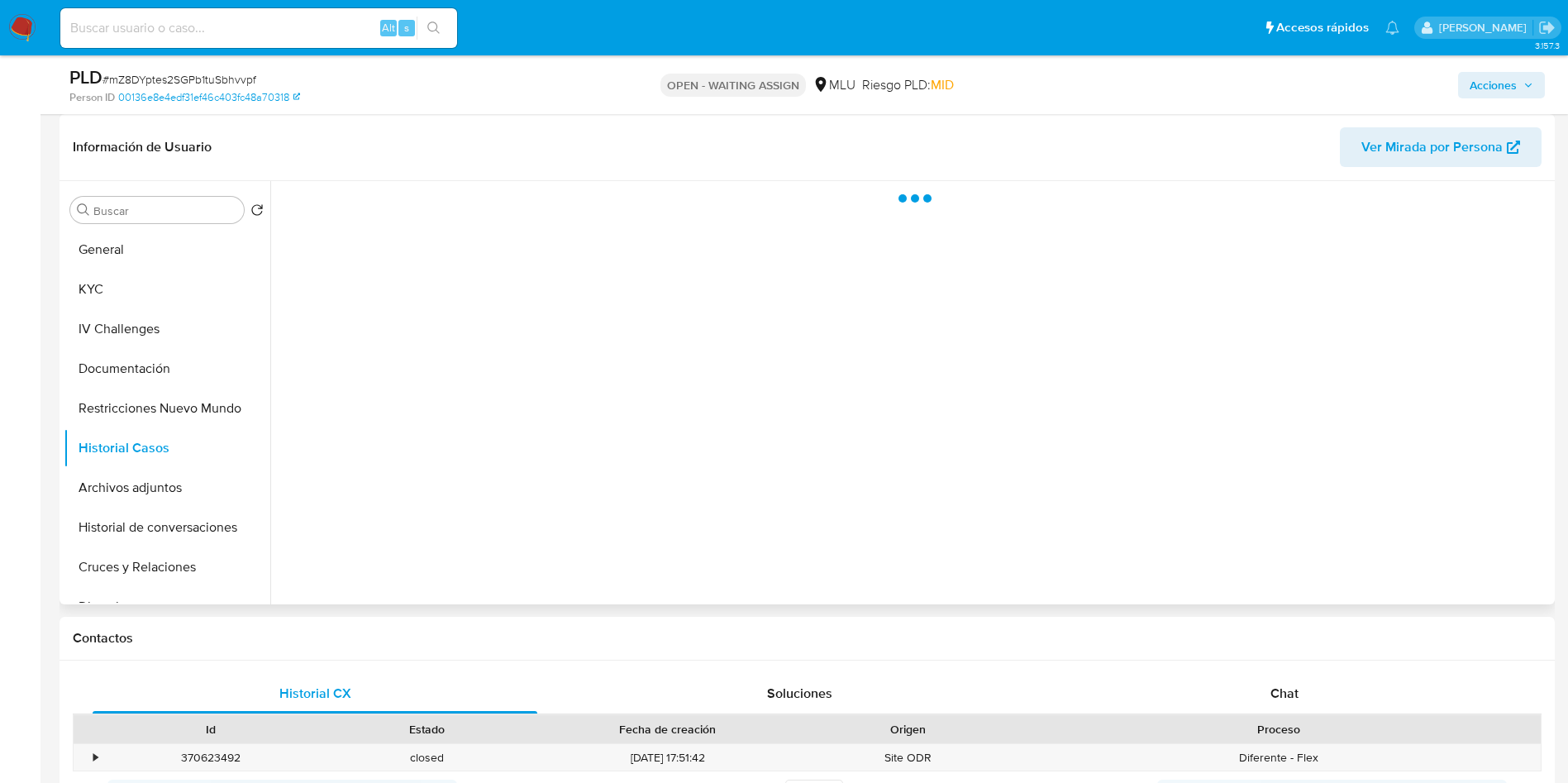
select select "10"
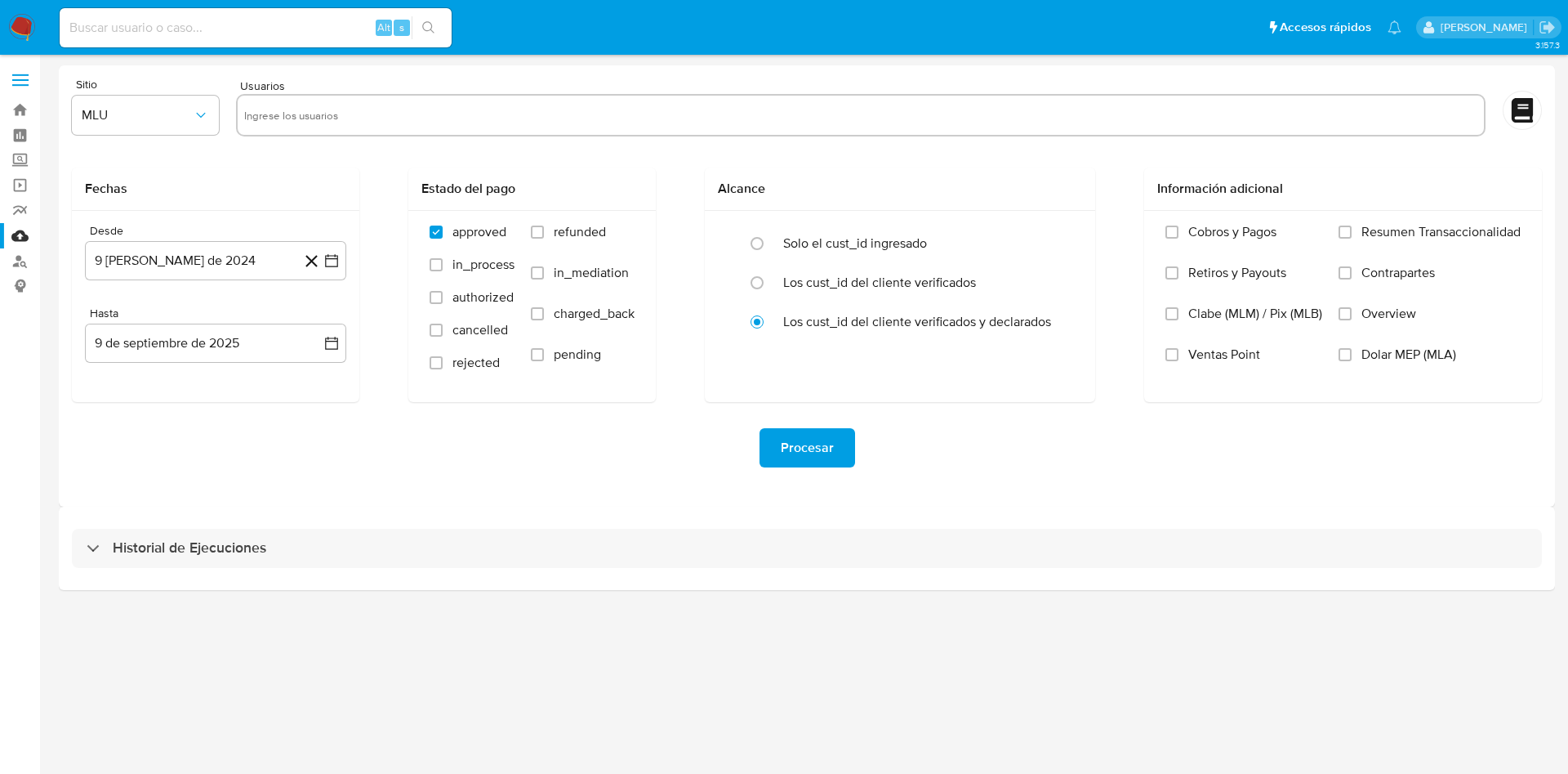
click at [437, 119] on input "text" at bounding box center [861, 115] width 1233 height 26
paste input "149860484"
type input "149860484}"
paste input "149860484"
type input "149860484"
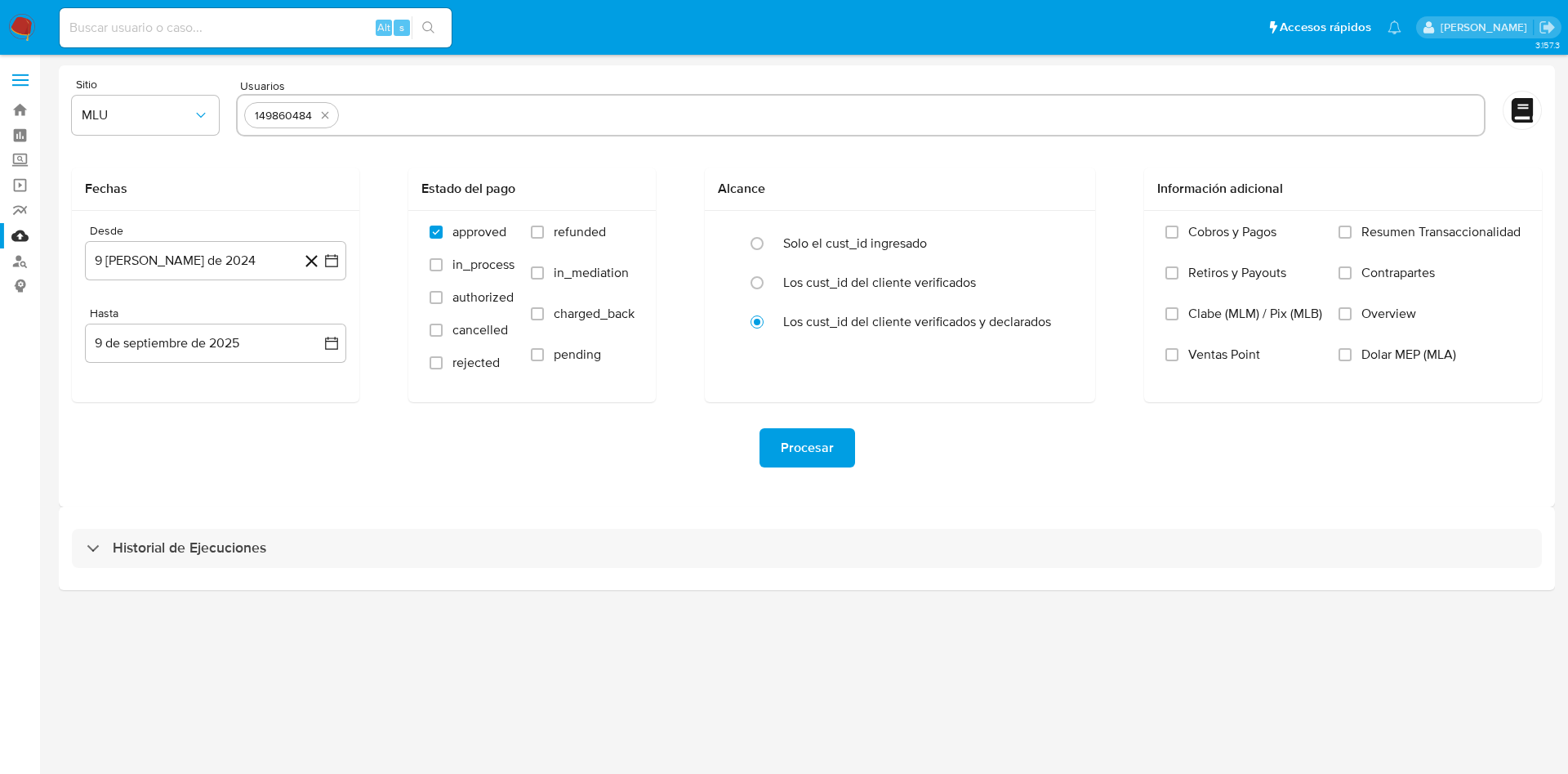
paste input "83798950"
type input "83798950"
paste input "473714567"
type input "473714567"
paste input "661315709"
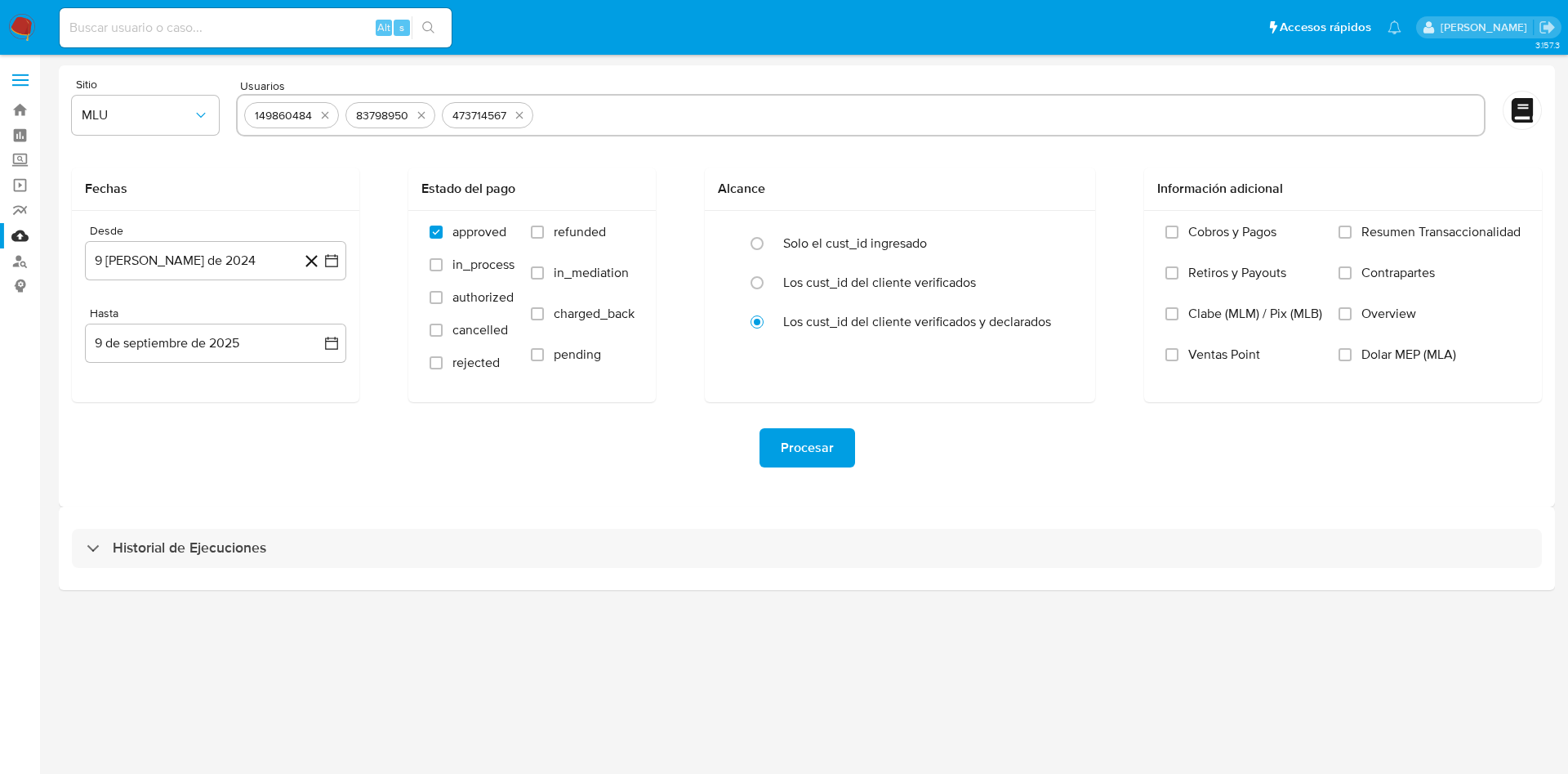
type input "661315709"
paste input "134368622"
type input "134368622"
paste input "127161636"
type input "127161636"
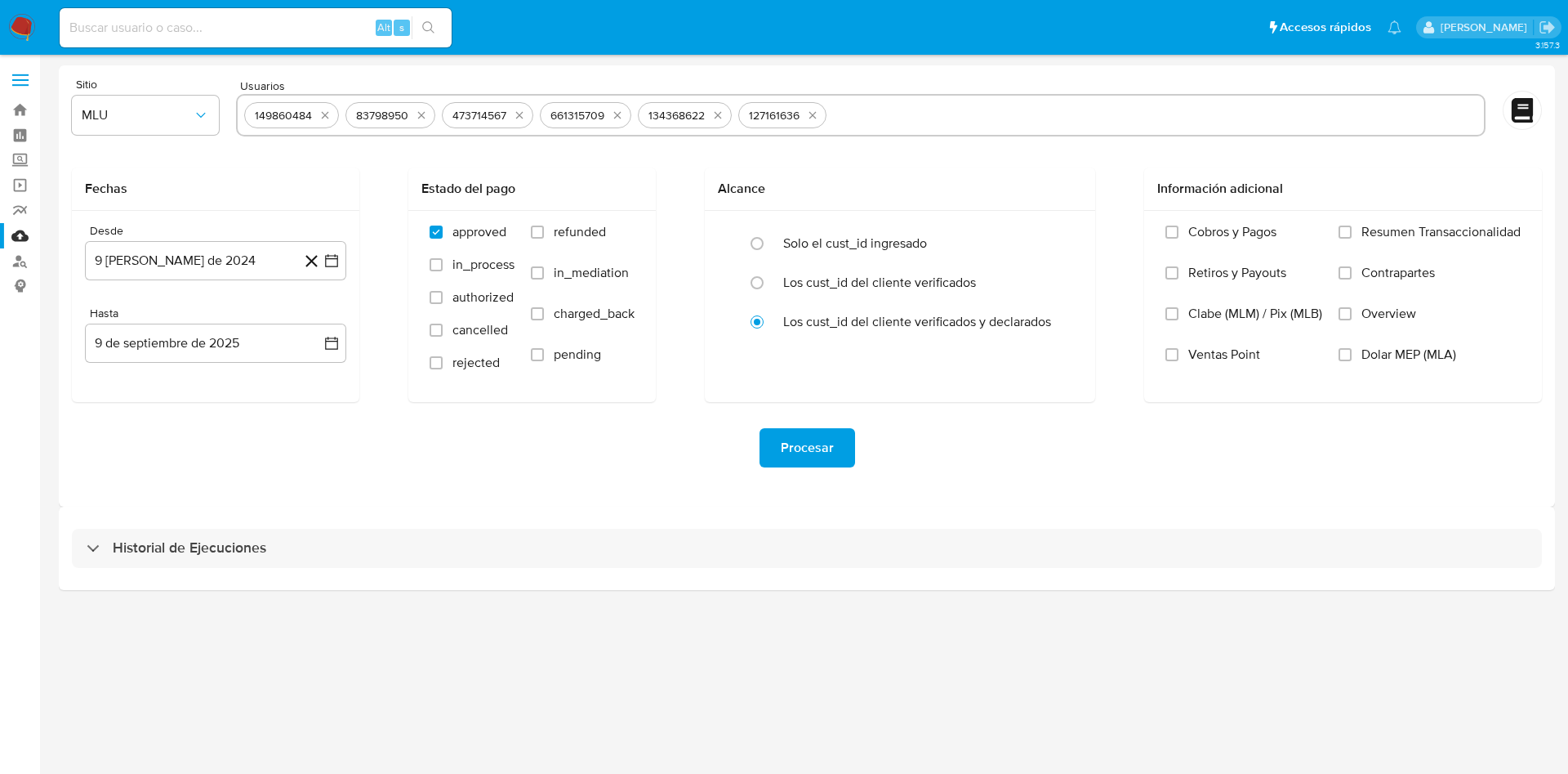
paste input "539222413"
type input "539222413"
paste input "1816573356"
type input "1816573356"
paste input "2125013249"
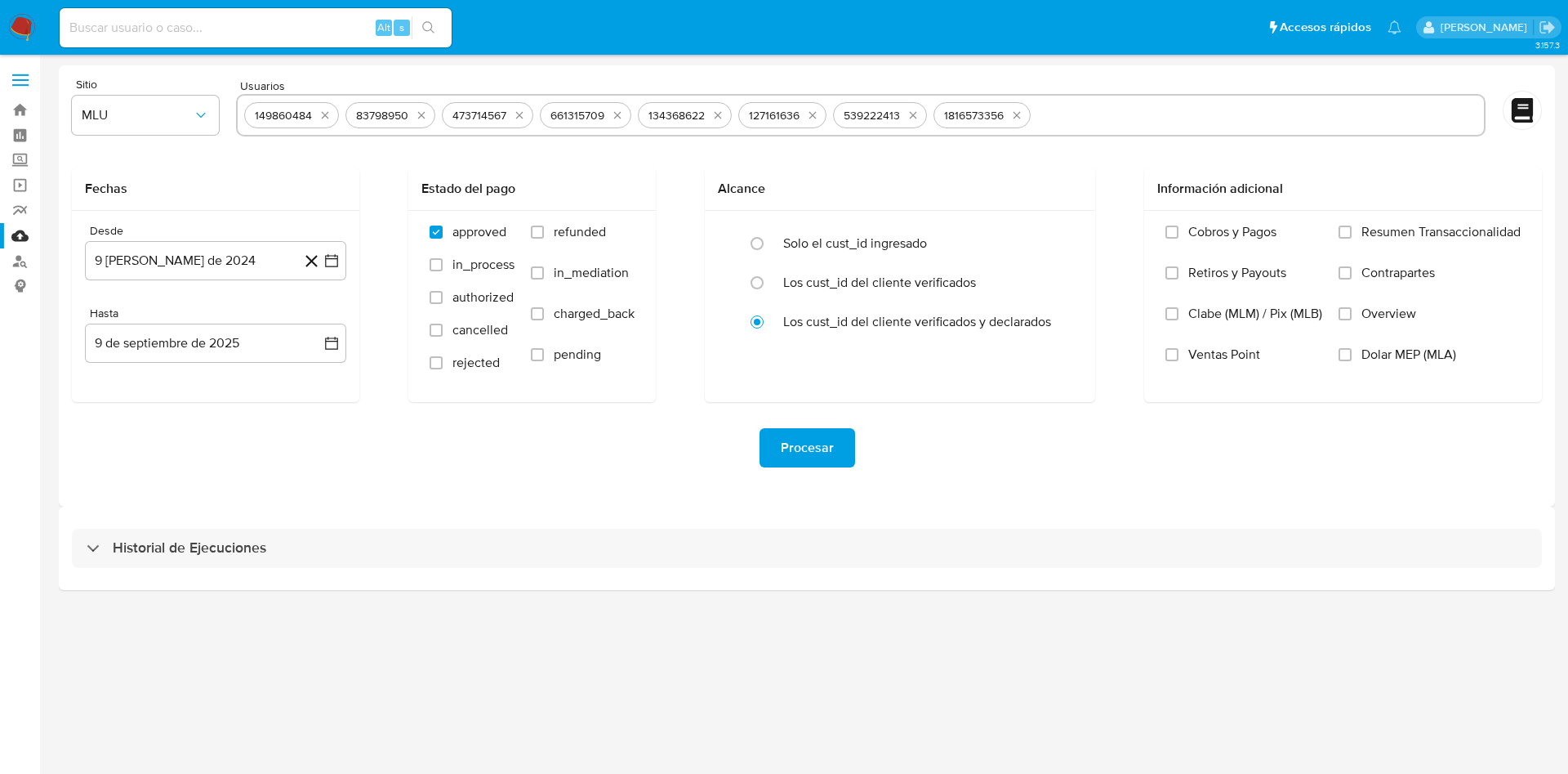
type input "2125013249"
click at [341, 265] on button "9 de agosto de 2024" at bounding box center [215, 260] width 262 height 39
click at [314, 319] on icon "Mes siguiente" at bounding box center [317, 320] width 20 height 20
click at [108, 437] on button "9" at bounding box center [118, 445] width 26 height 26
click at [332, 339] on icon "button" at bounding box center [332, 343] width 16 height 16
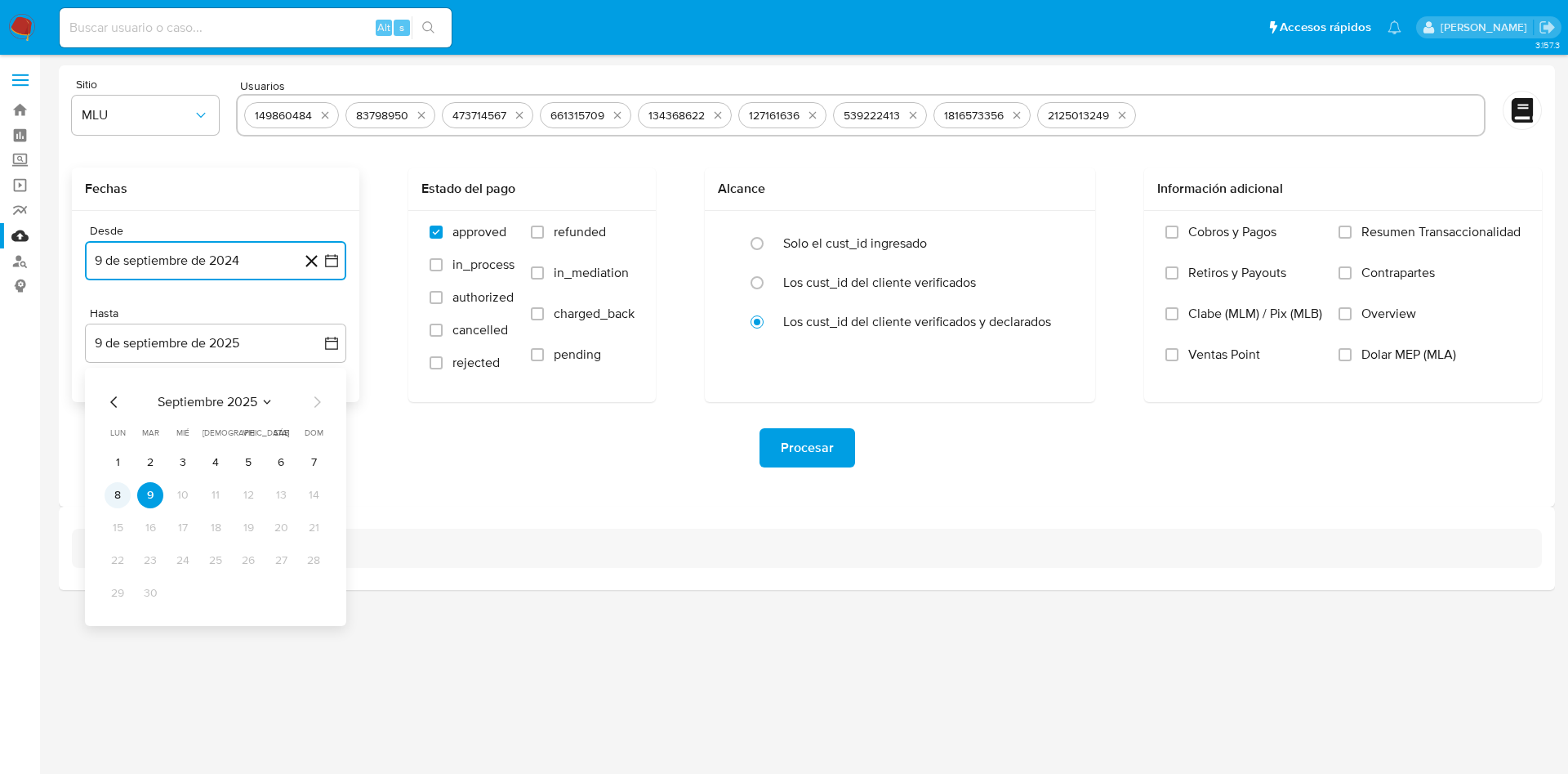
click at [126, 493] on button "8" at bounding box center [118, 495] width 26 height 26
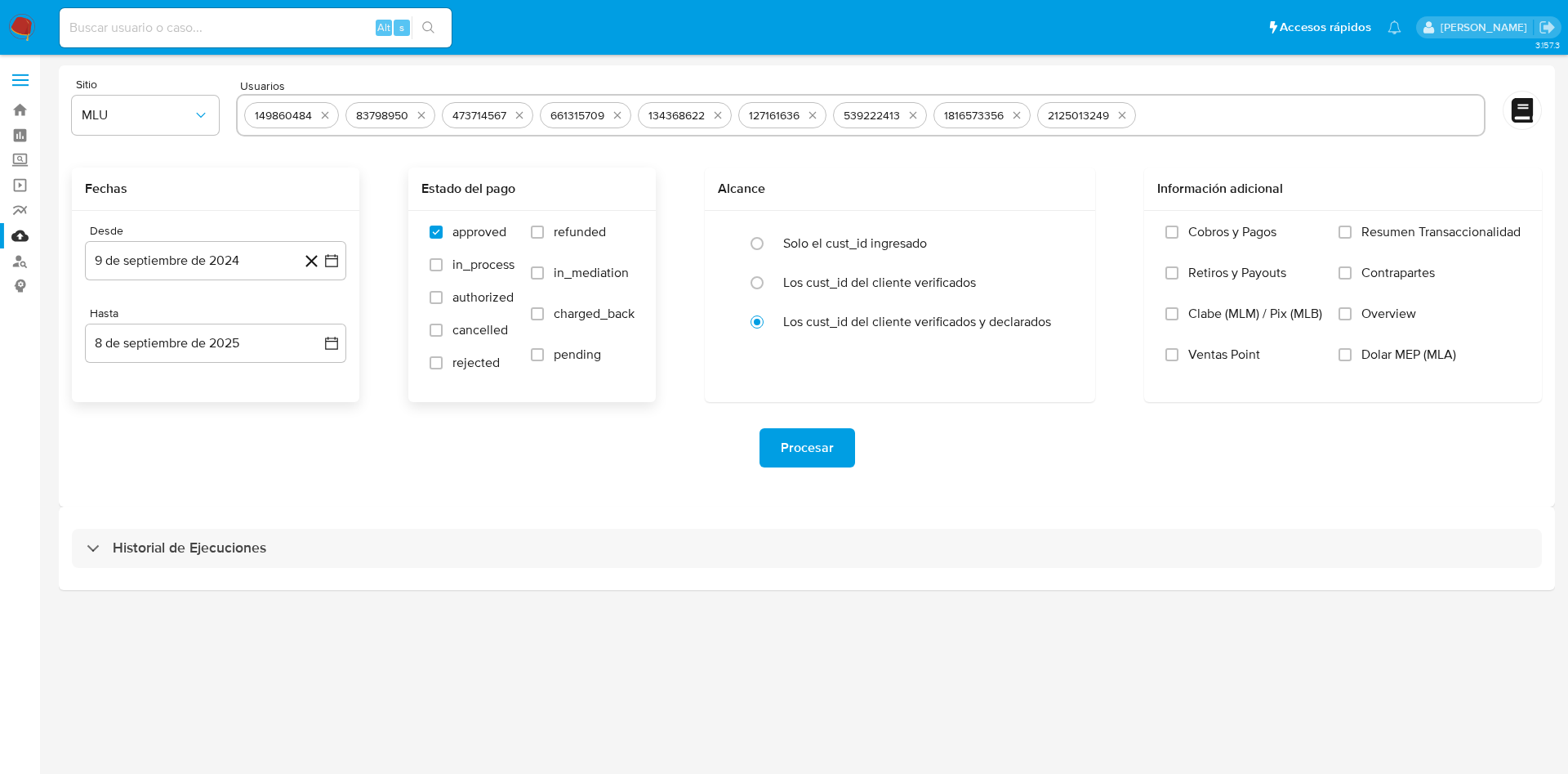
click at [542, 239] on label "refunded" at bounding box center [583, 244] width 104 height 41
click at [542, 239] on input "refunded" at bounding box center [537, 232] width 13 height 13
checkbox input "true"
click at [548, 311] on label "charged_back" at bounding box center [583, 325] width 104 height 41
click at [544, 311] on input "charged_back" at bounding box center [537, 314] width 13 height 13
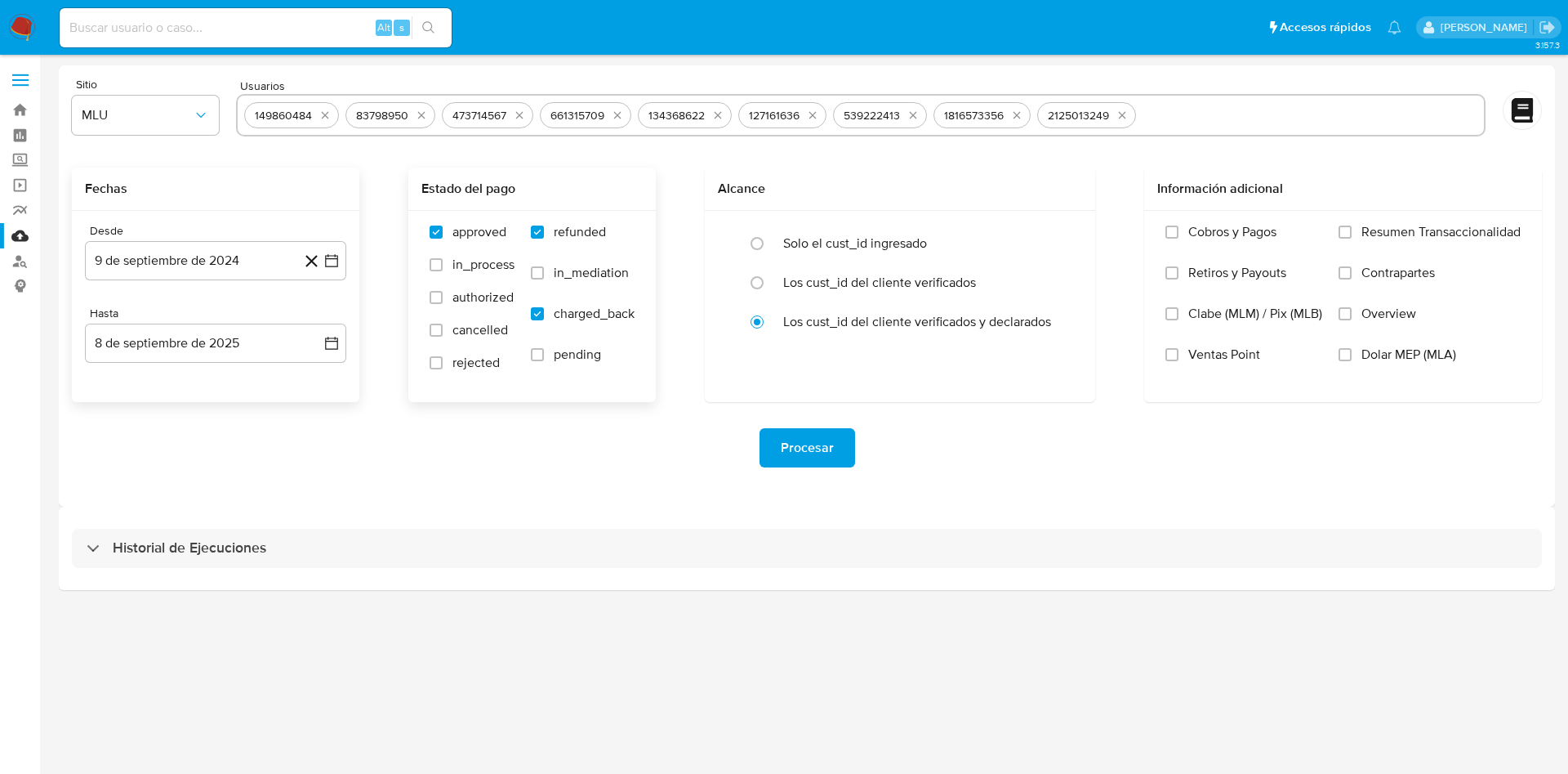
checkbox input "true"
click at [808, 444] on span "Procesar" at bounding box center [808, 447] width 53 height 36
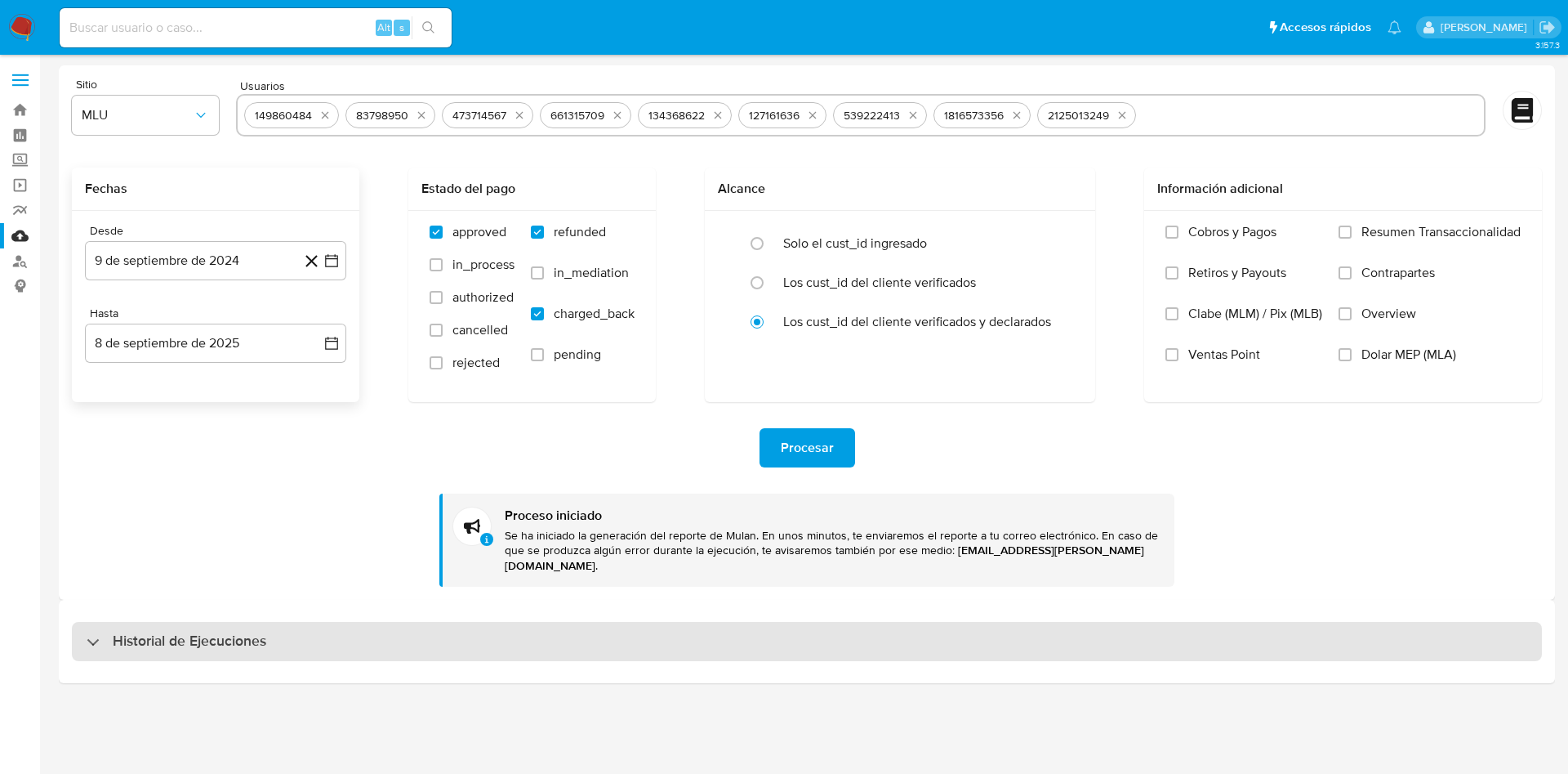
click at [265, 632] on h3 "Historial de Ejecuciones" at bounding box center [190, 642] width 153 height 20
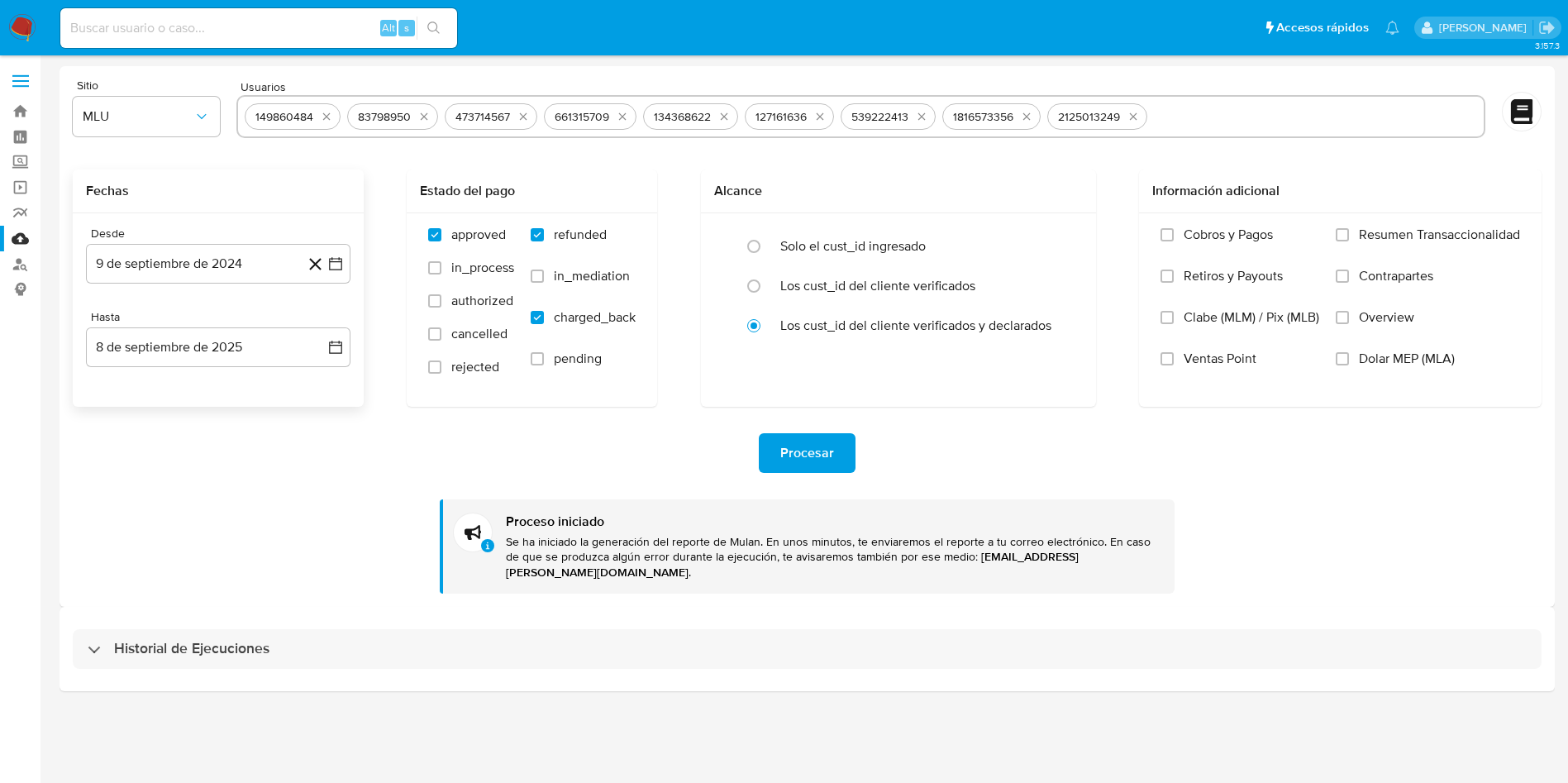
select select "10"
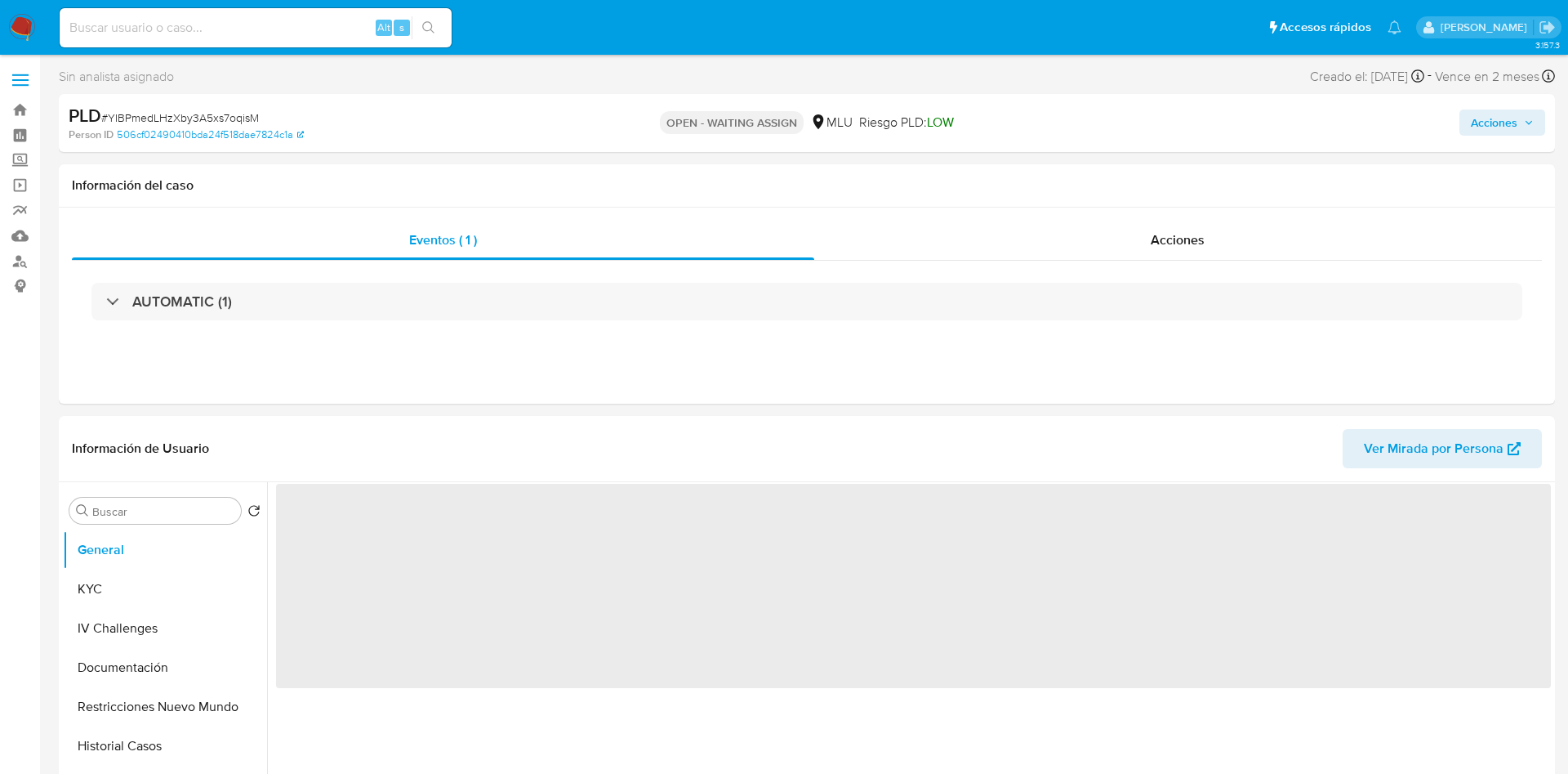
select select "10"
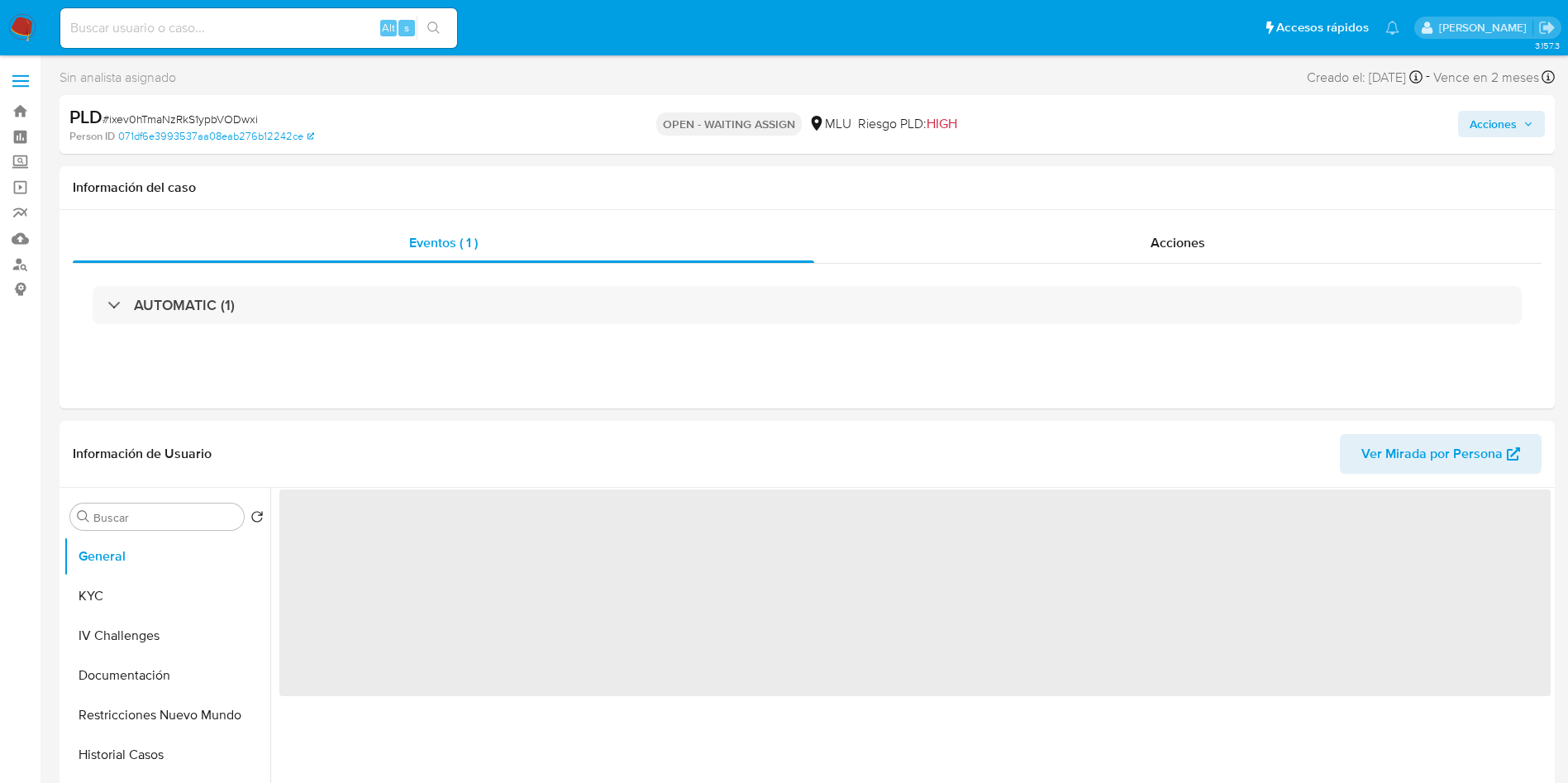
select select "10"
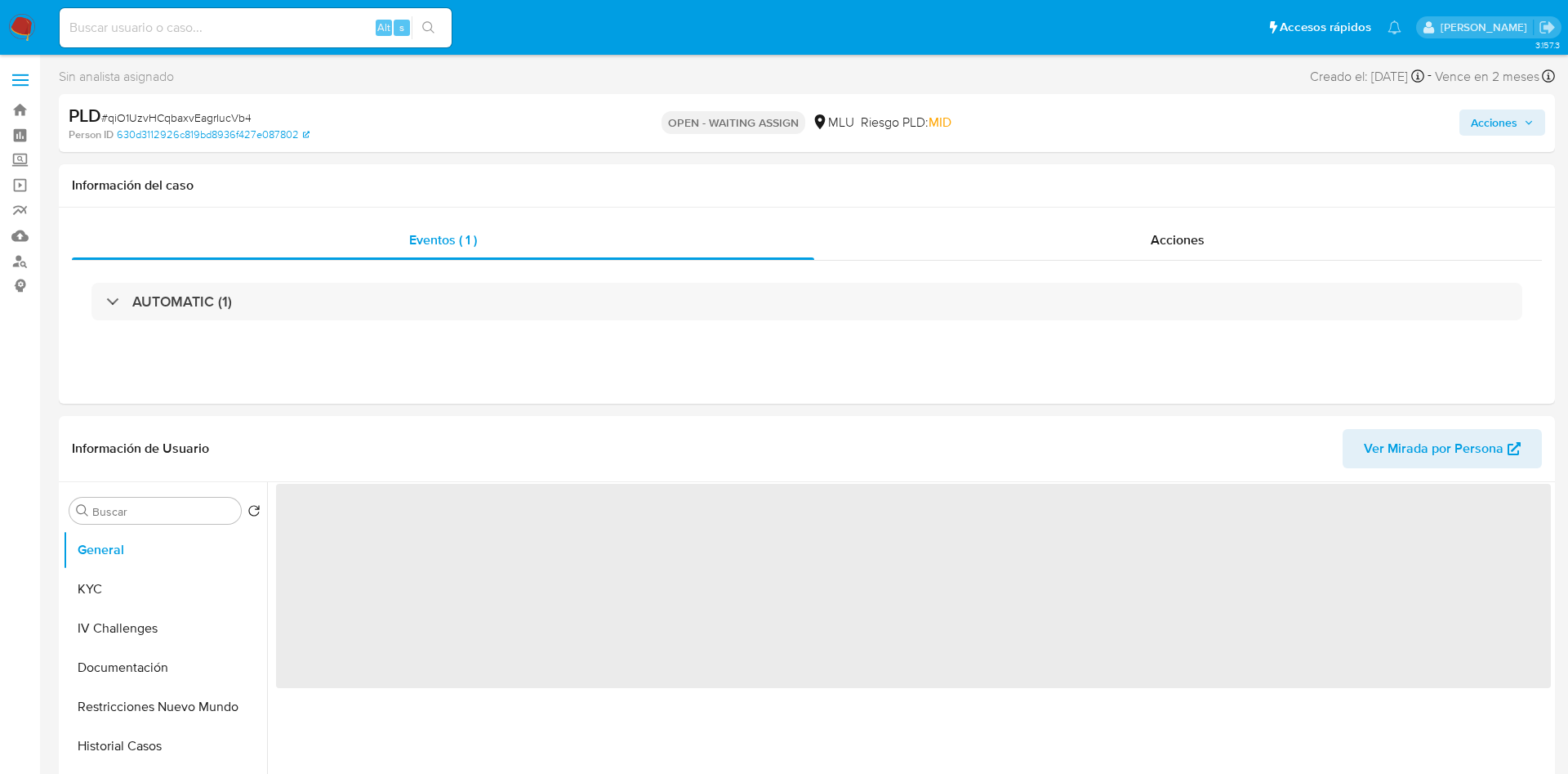
select select "10"
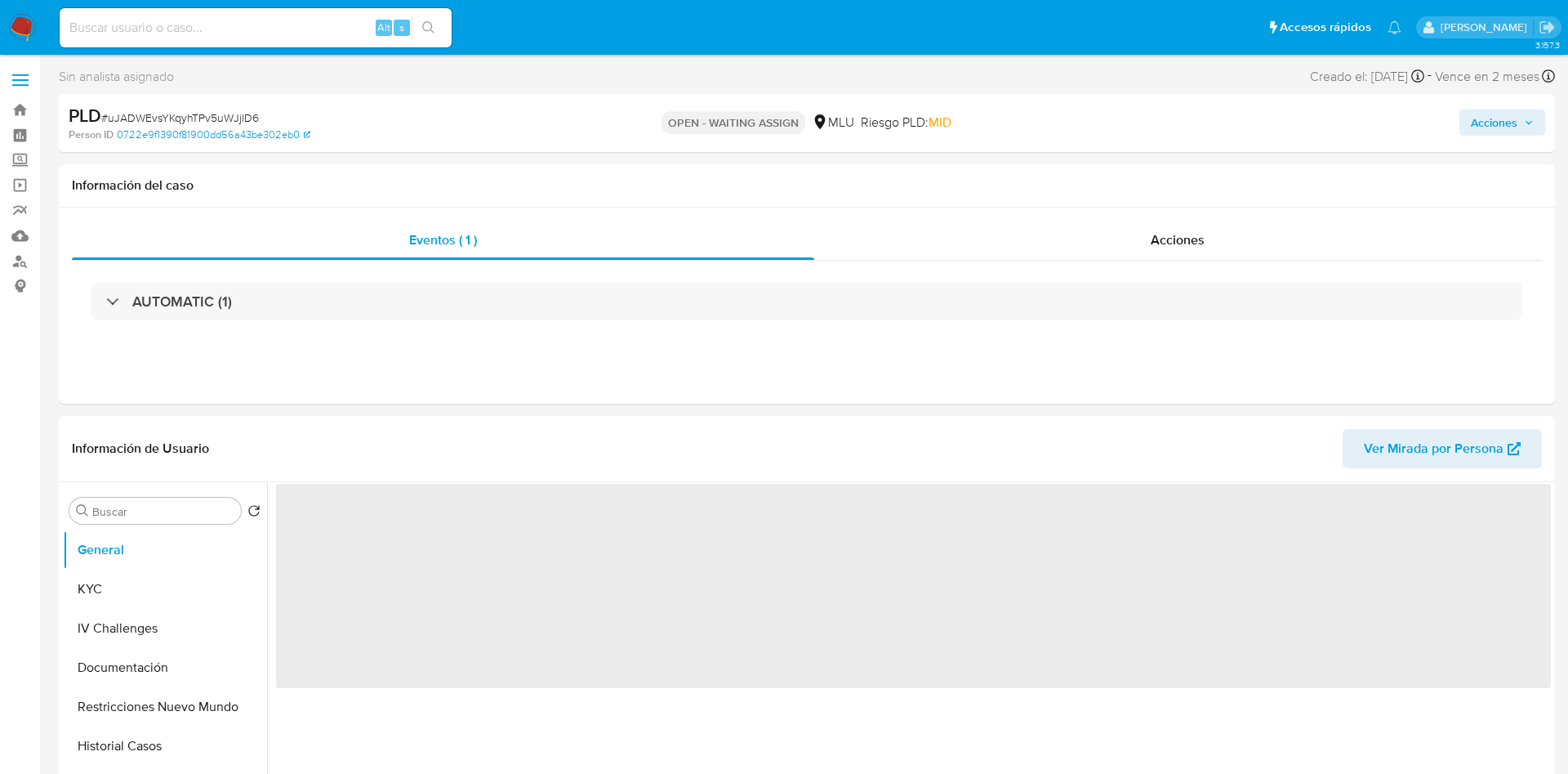
select select "10"
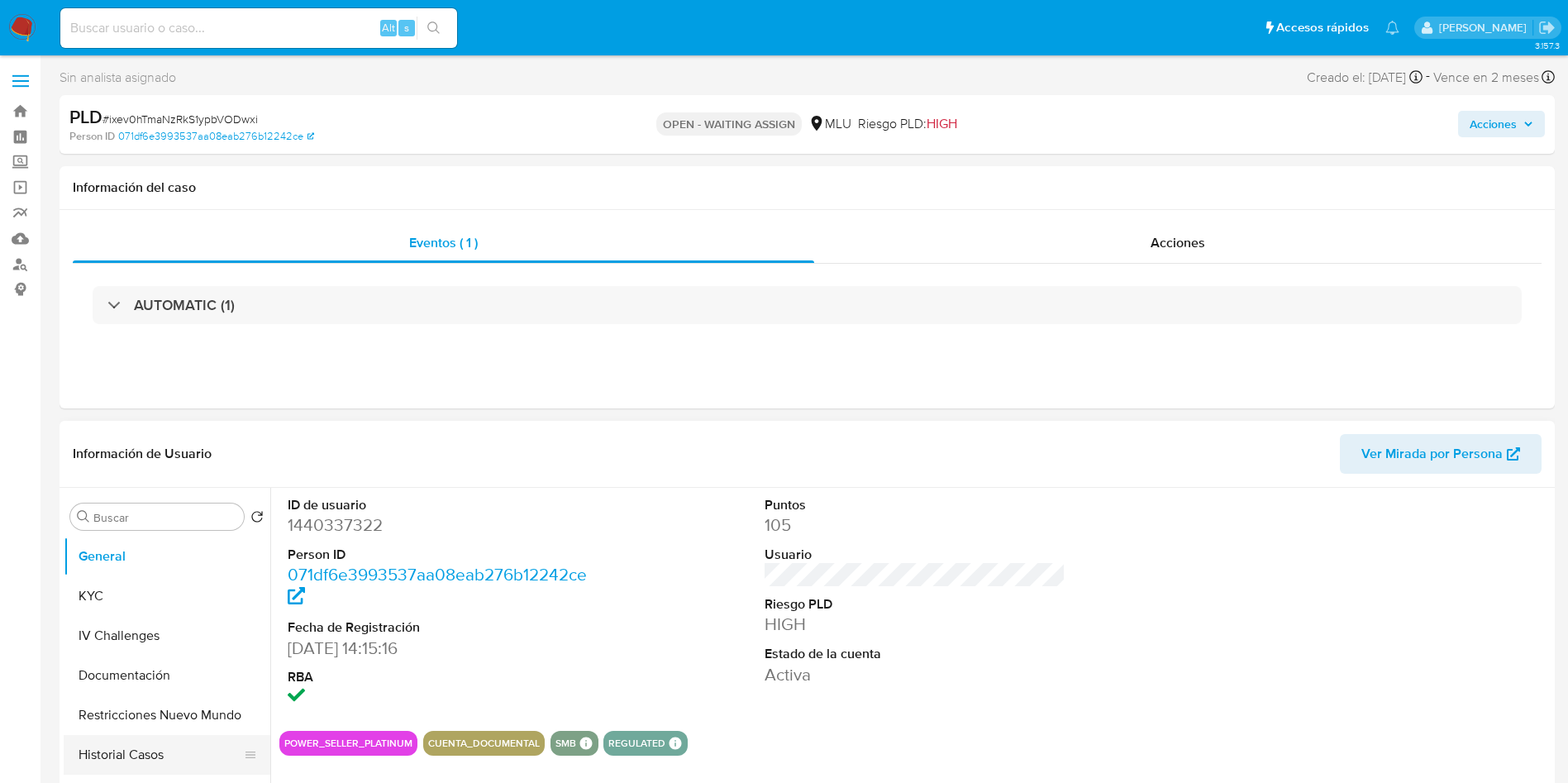
click at [177, 766] on button "Historial Casos" at bounding box center [160, 754] width 194 height 40
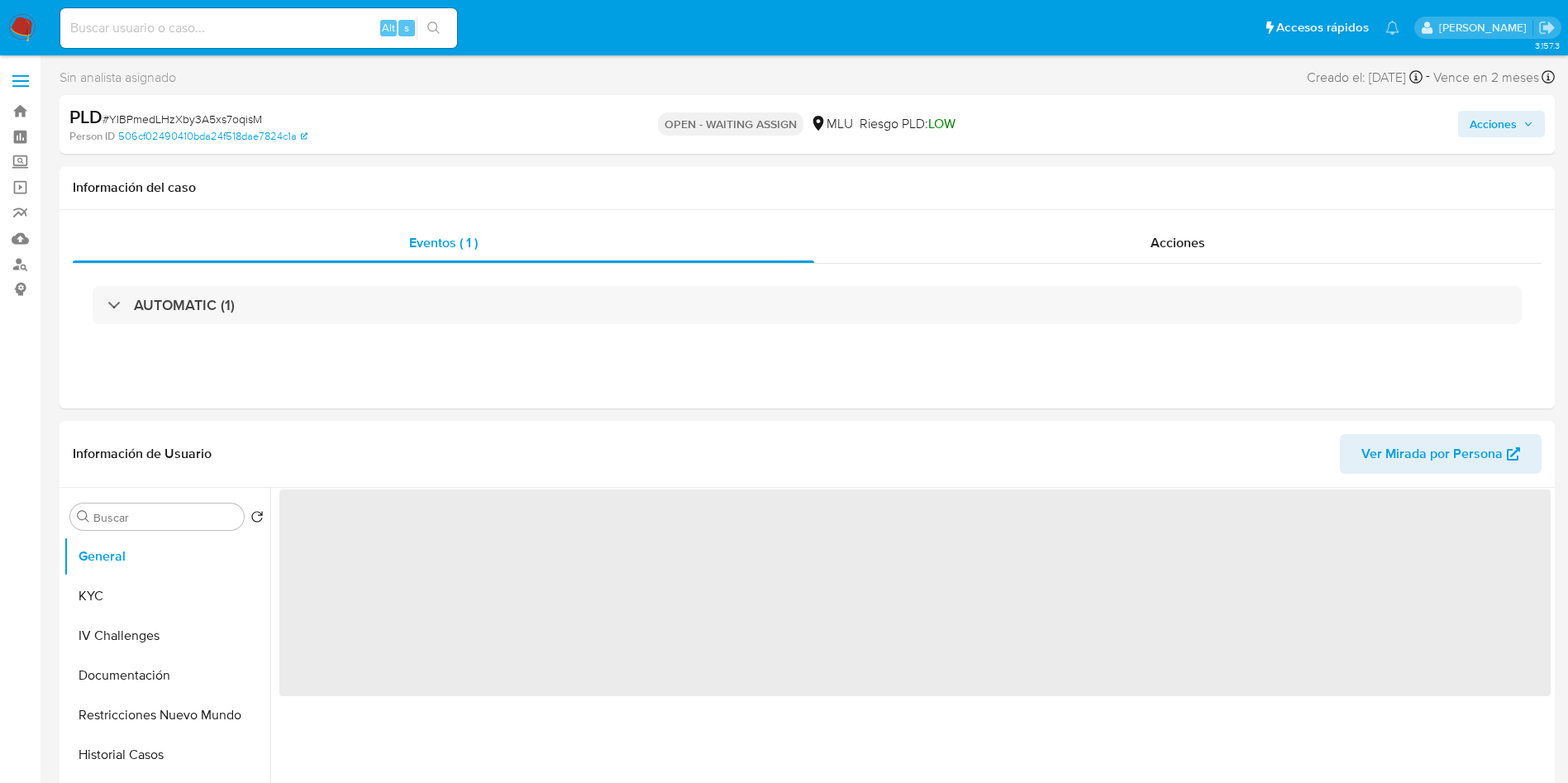
select select "10"
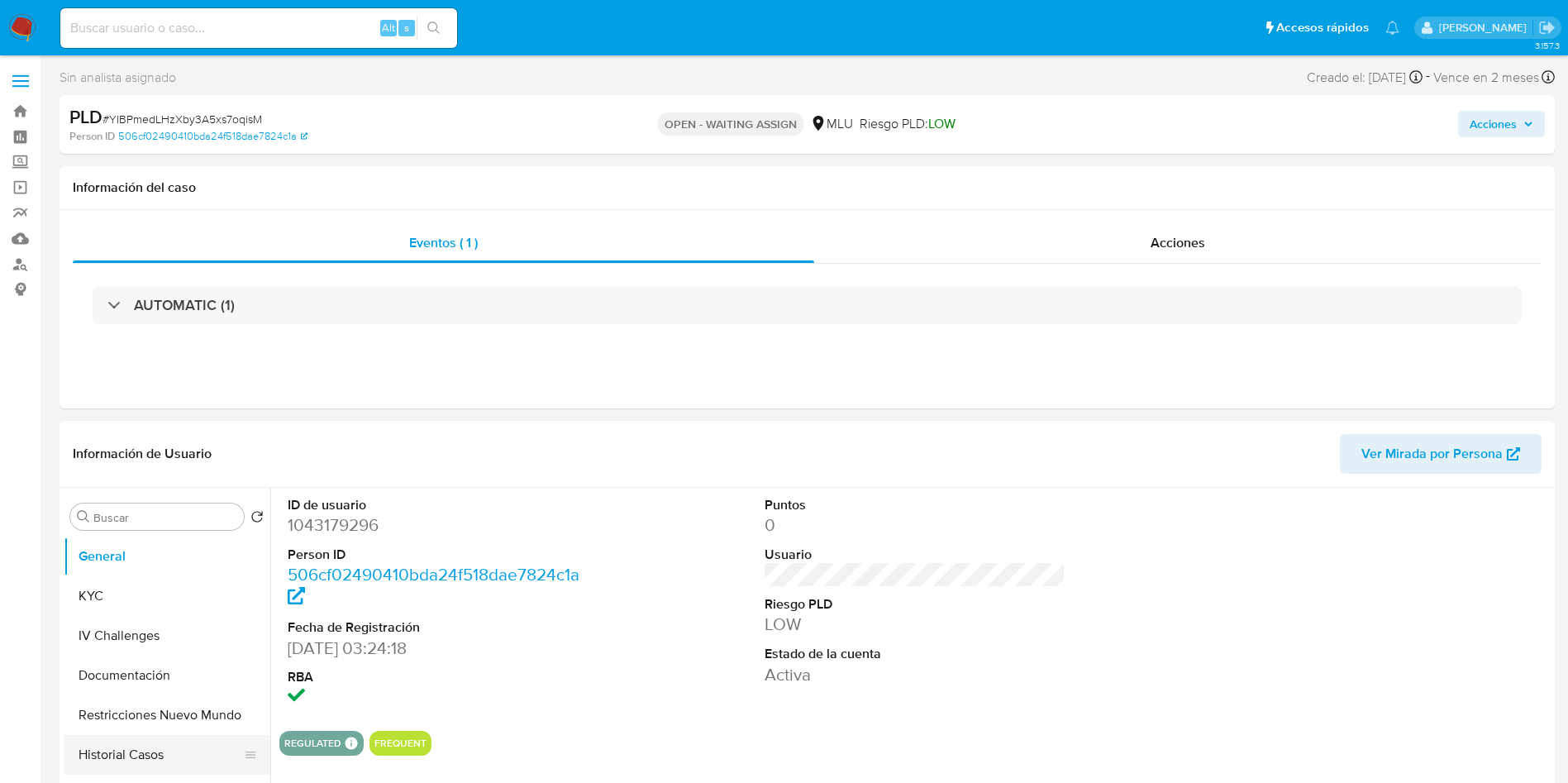
click at [171, 767] on button "Historial Casos" at bounding box center [160, 754] width 194 height 40
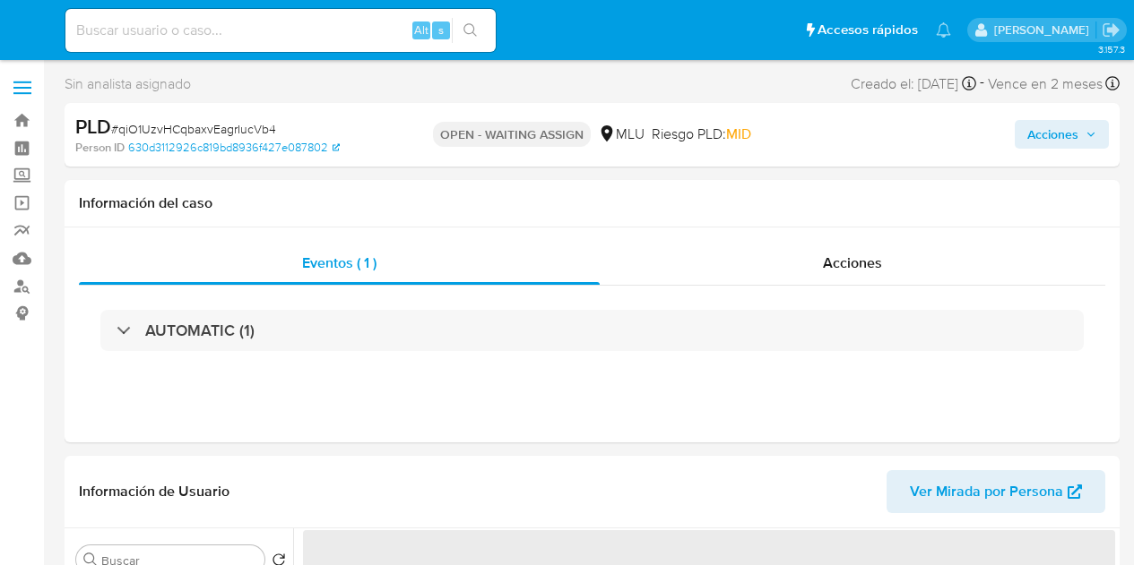
select select "10"
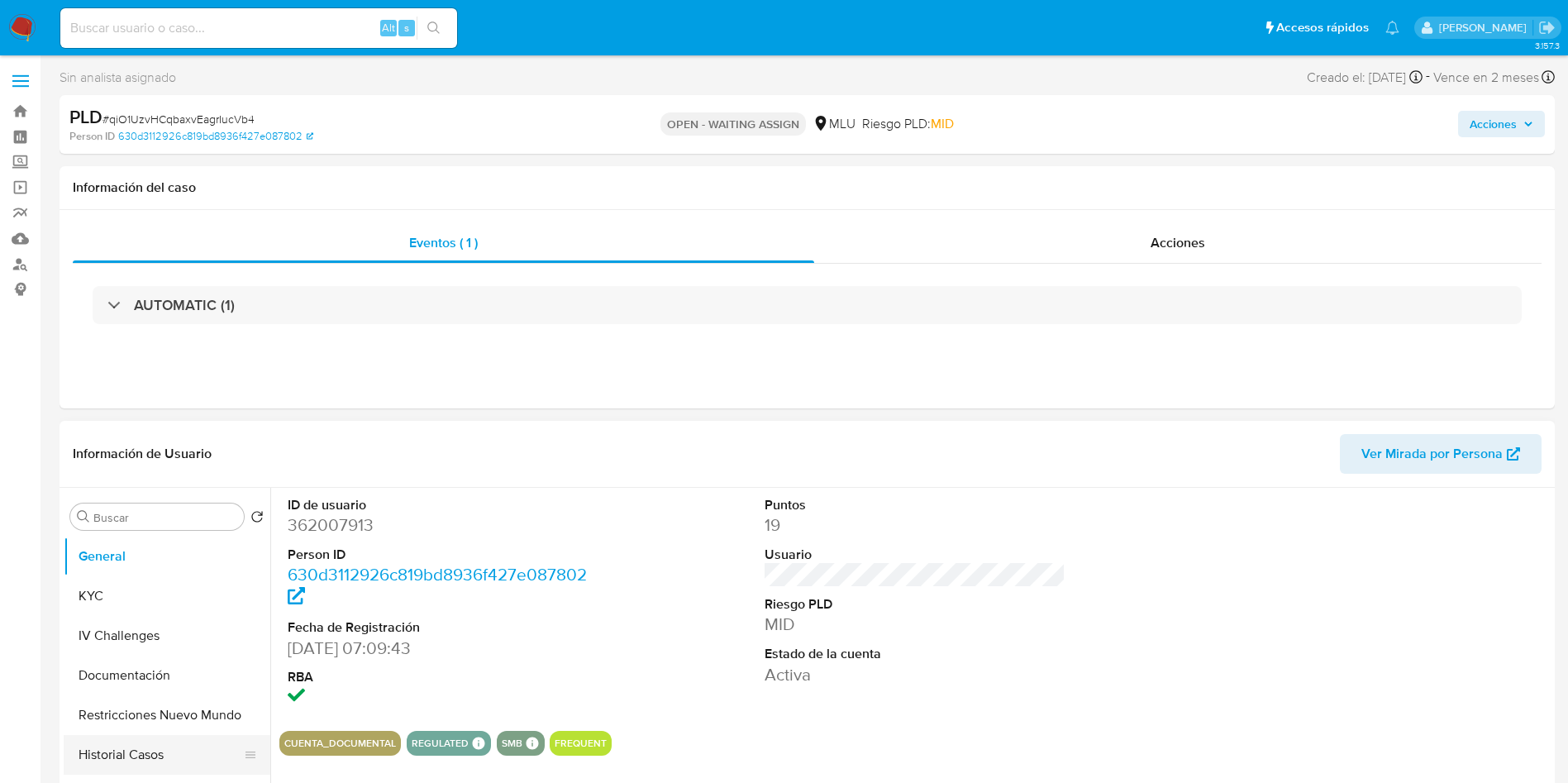
click at [171, 521] on button "Historial Casos" at bounding box center [160, 754] width 194 height 40
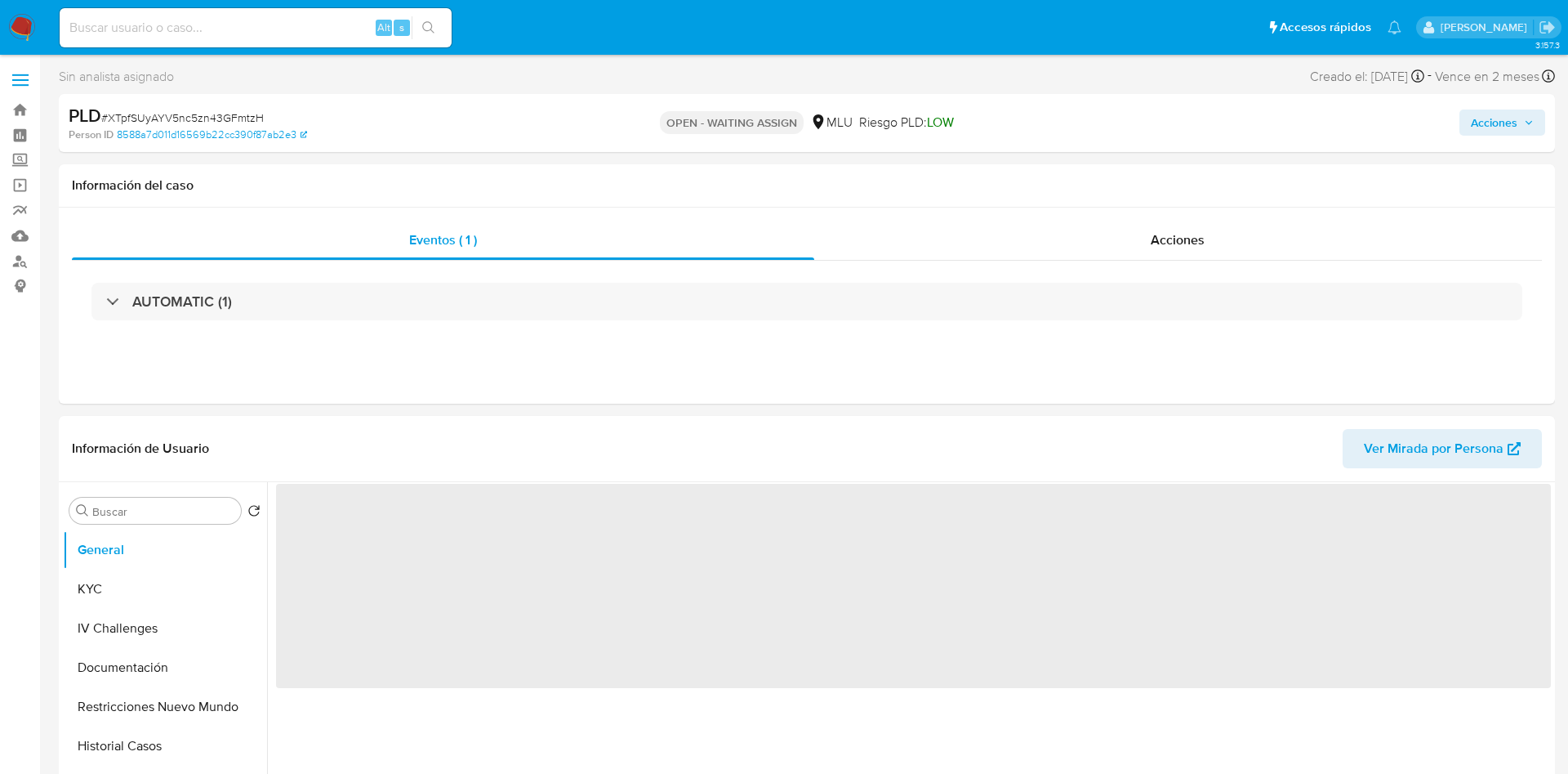
select select "10"
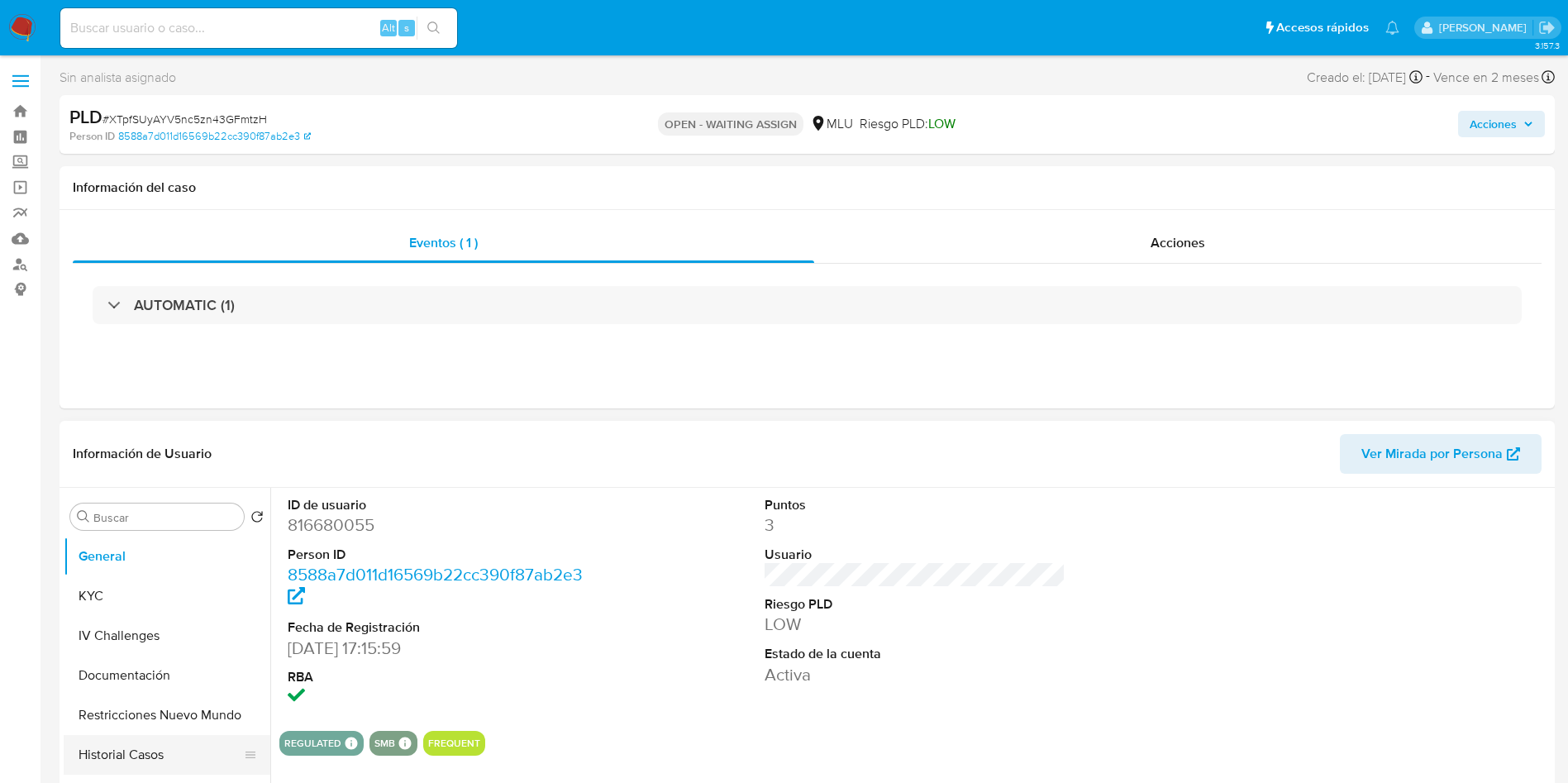
click at [141, 750] on button "Historial Casos" at bounding box center [160, 754] width 194 height 40
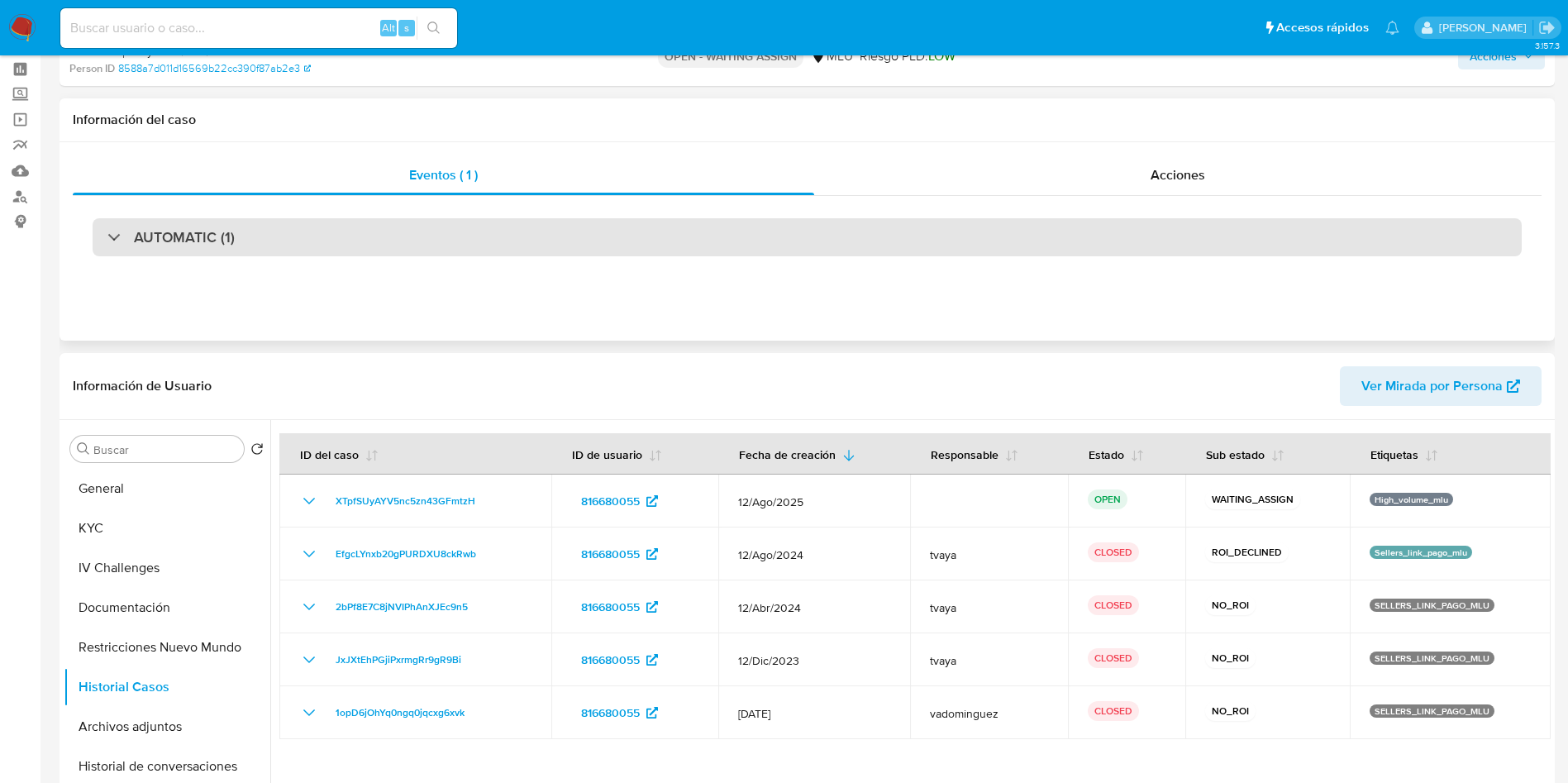
scroll to position [124, 0]
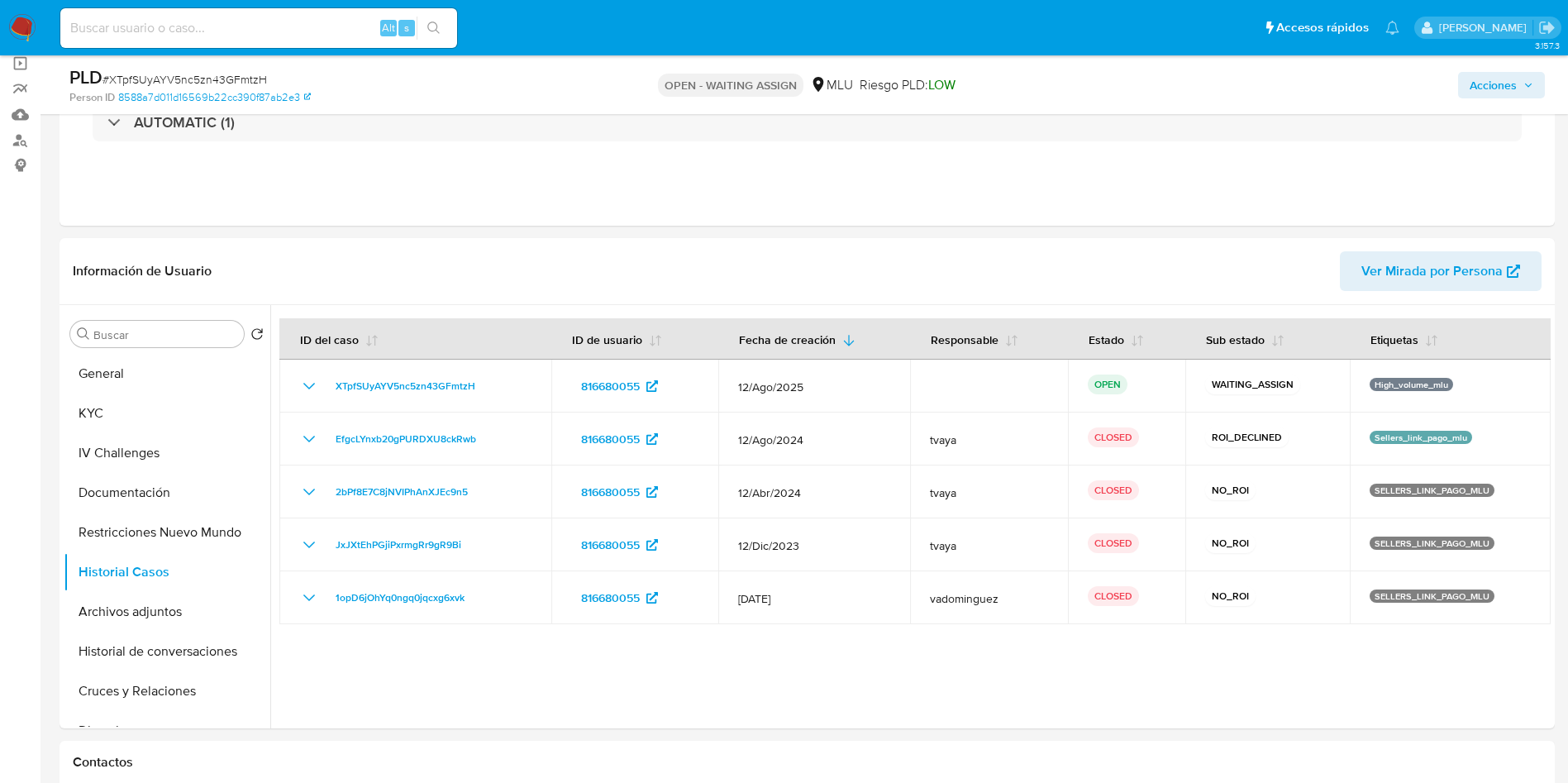
click at [232, 79] on span "# XTpfSUyAYV5nc5zn43GFmtzH" at bounding box center [184, 79] width 164 height 17
copy span "XTpfSUyAYV5nc5zn43GFmtzH"
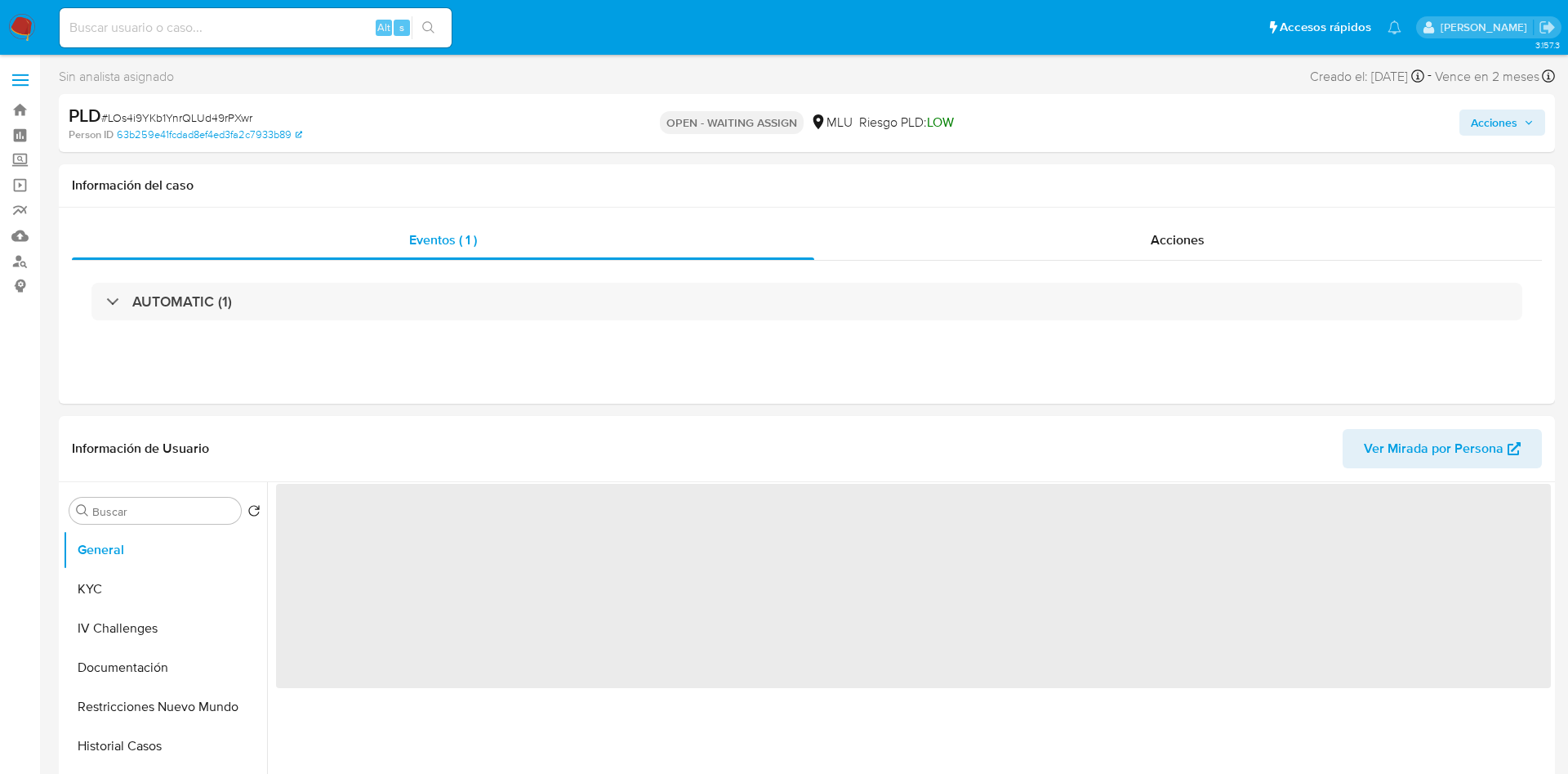
select select "10"
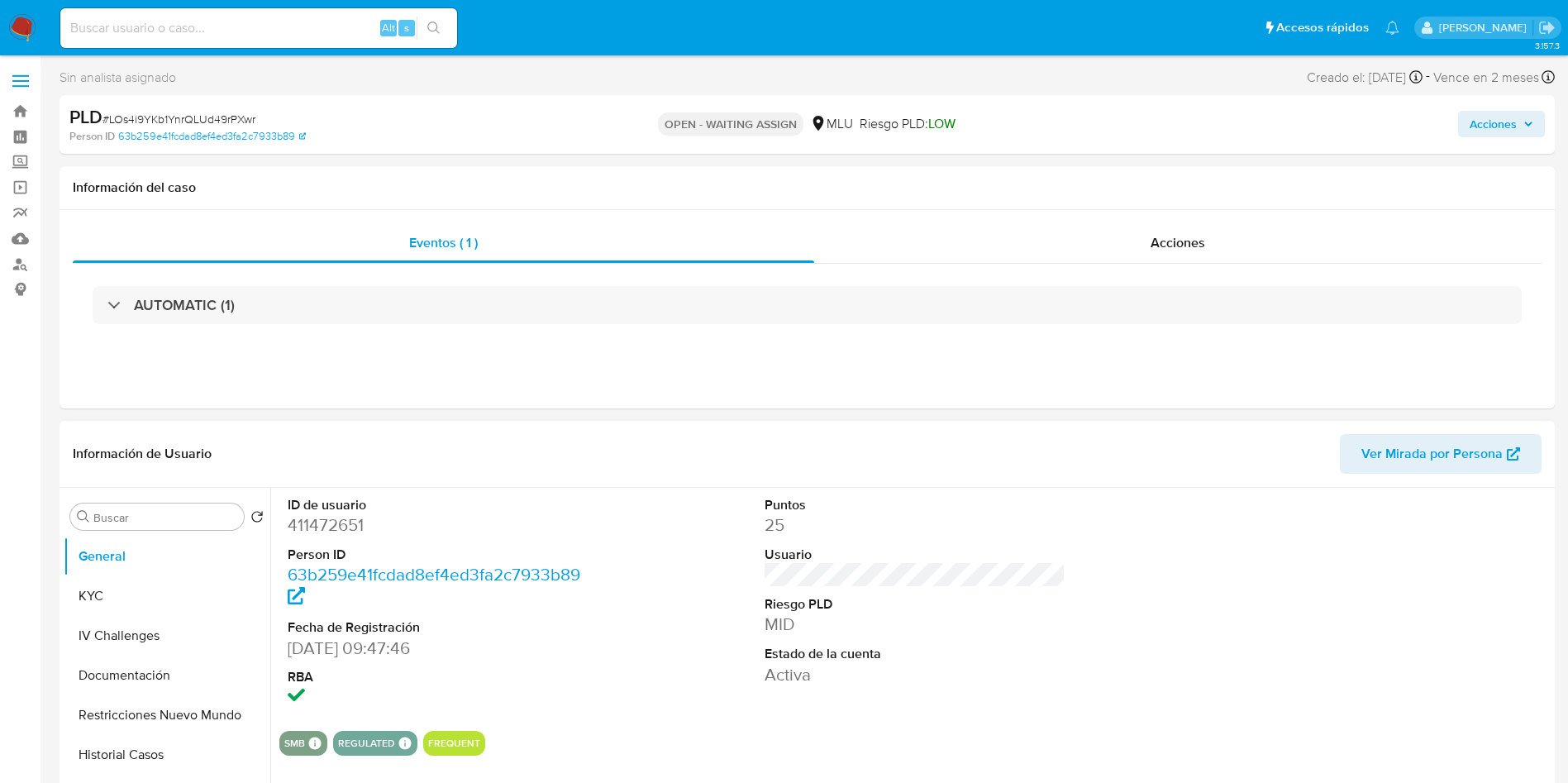
drag, startPoint x: 170, startPoint y: 751, endPoint x: 311, endPoint y: 609, distance: 200.1
click at [170, 751] on button "Historial Casos" at bounding box center [167, 754] width 207 height 40
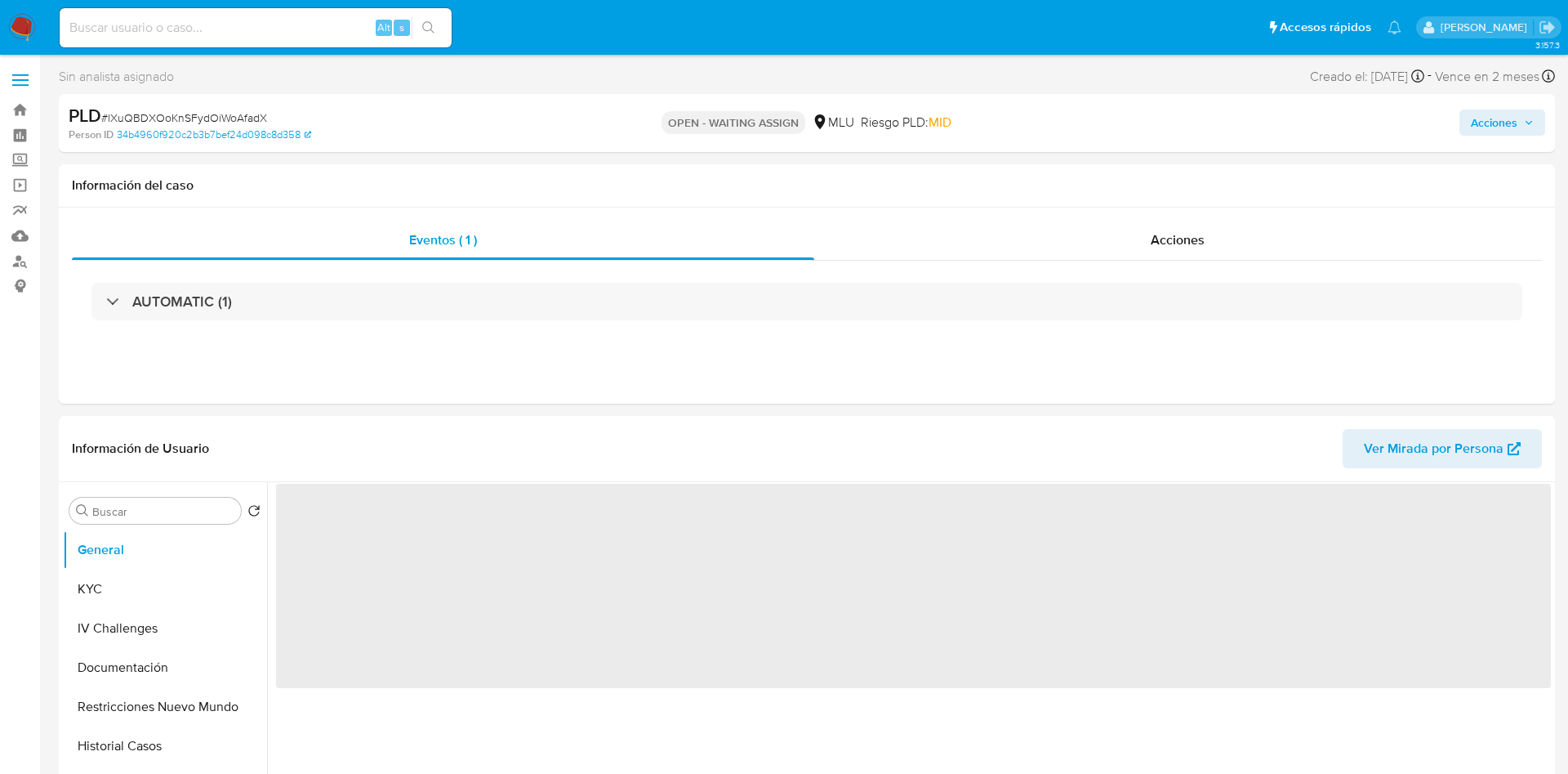
select select "10"
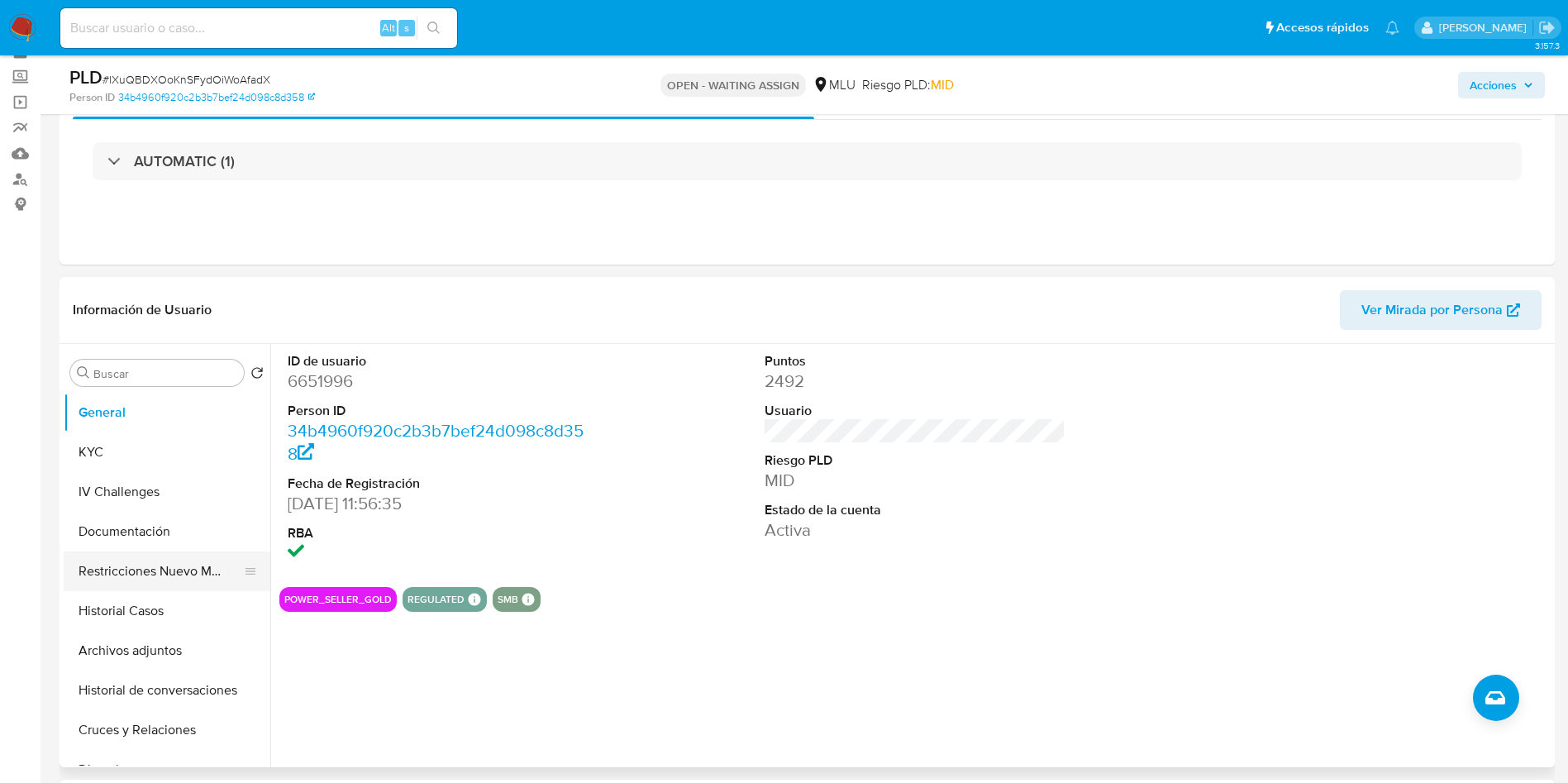
scroll to position [124, 0]
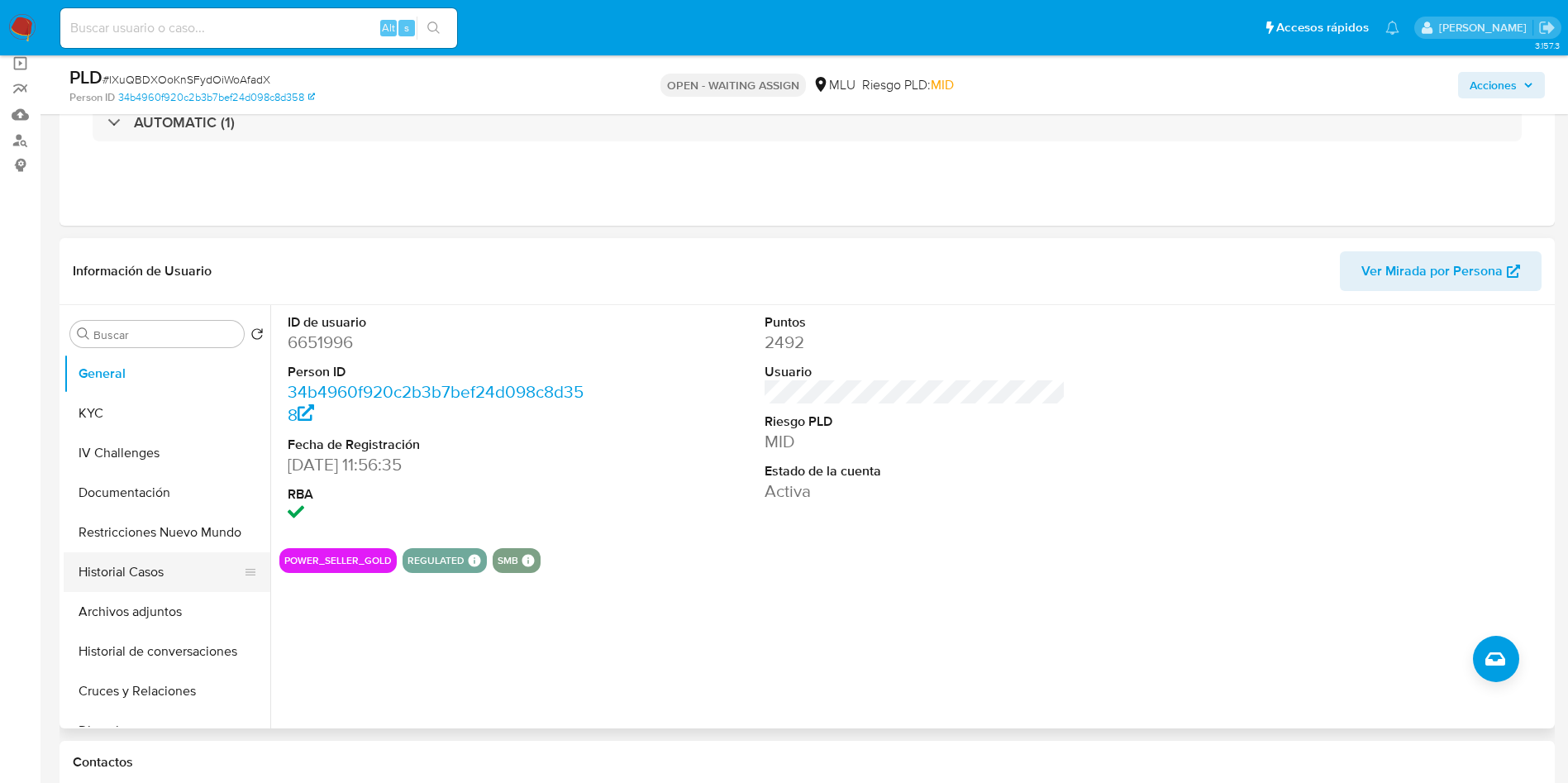
click at [169, 569] on button "Historial Casos" at bounding box center [160, 572] width 194 height 40
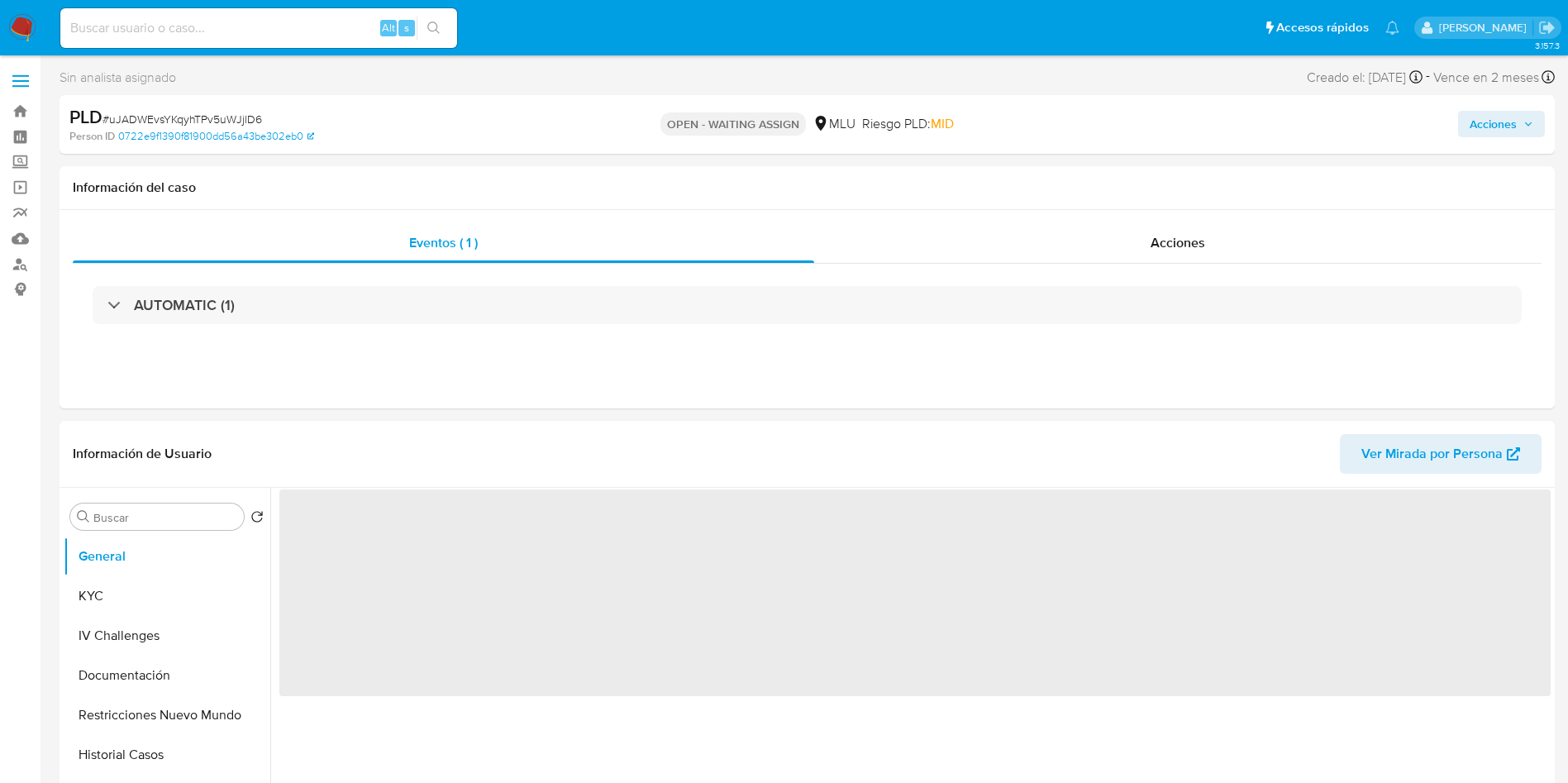
select select "10"
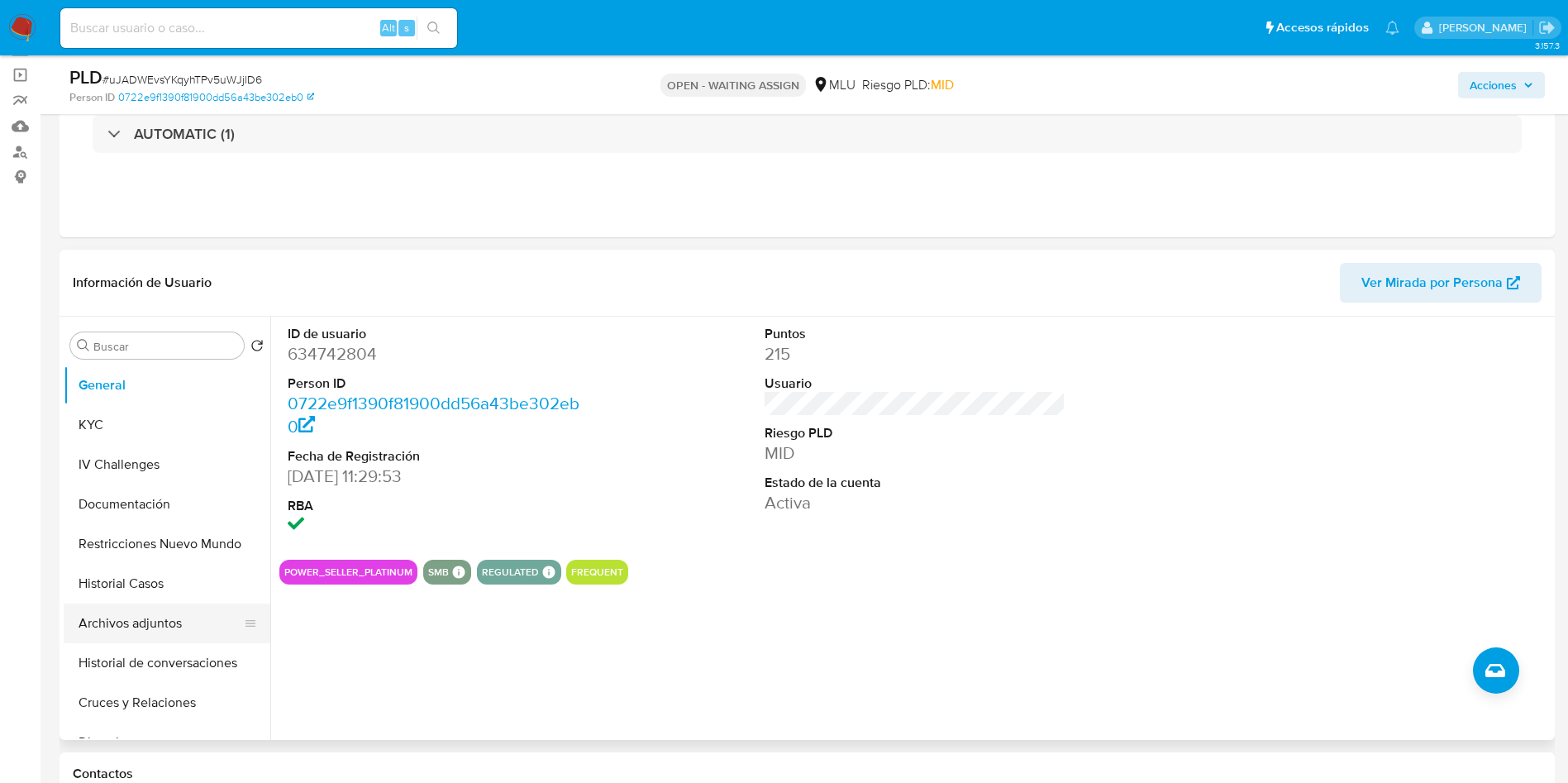
scroll to position [248, 0]
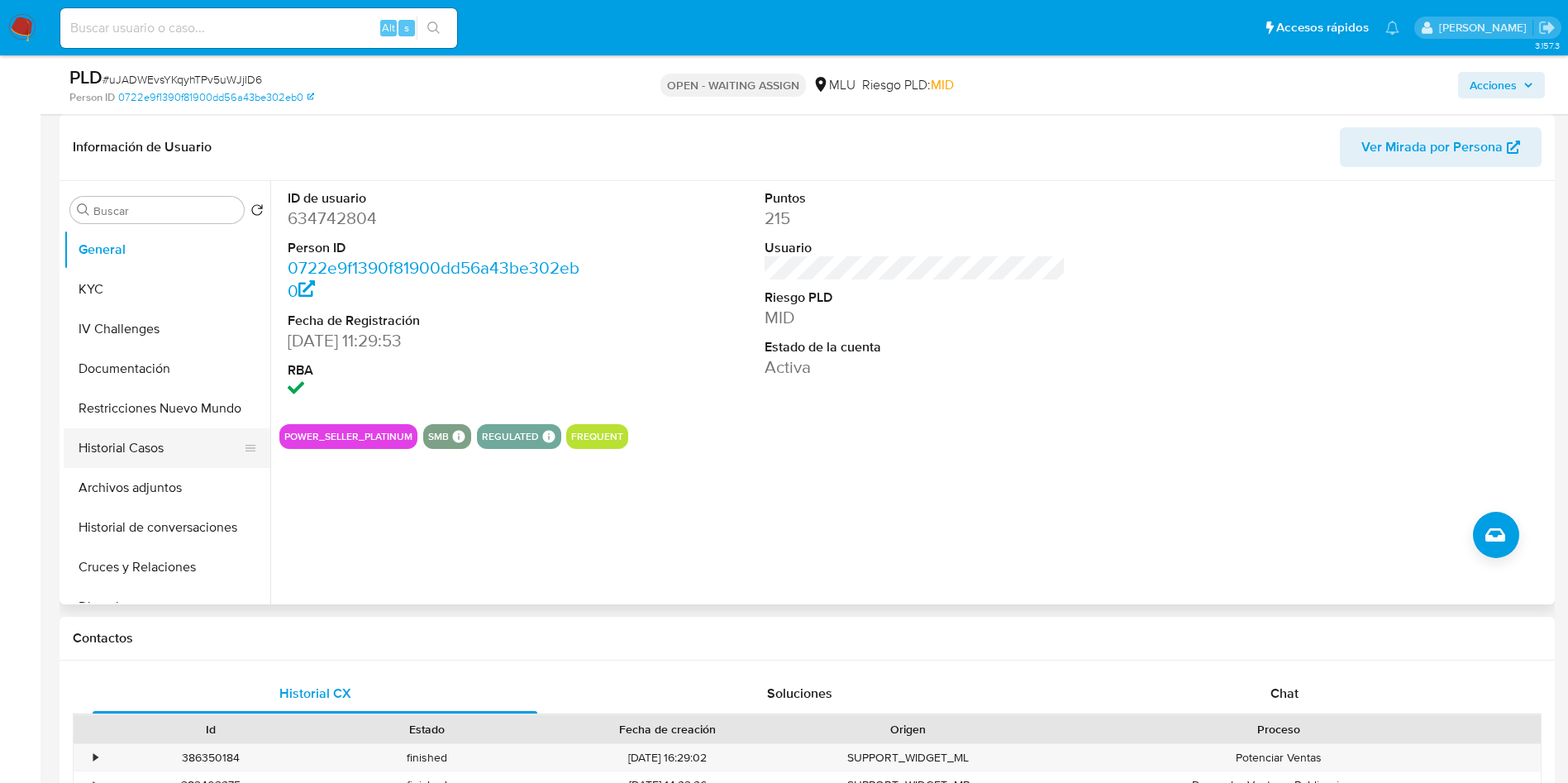
click at [175, 436] on button "Historial Casos" at bounding box center [160, 447] width 194 height 40
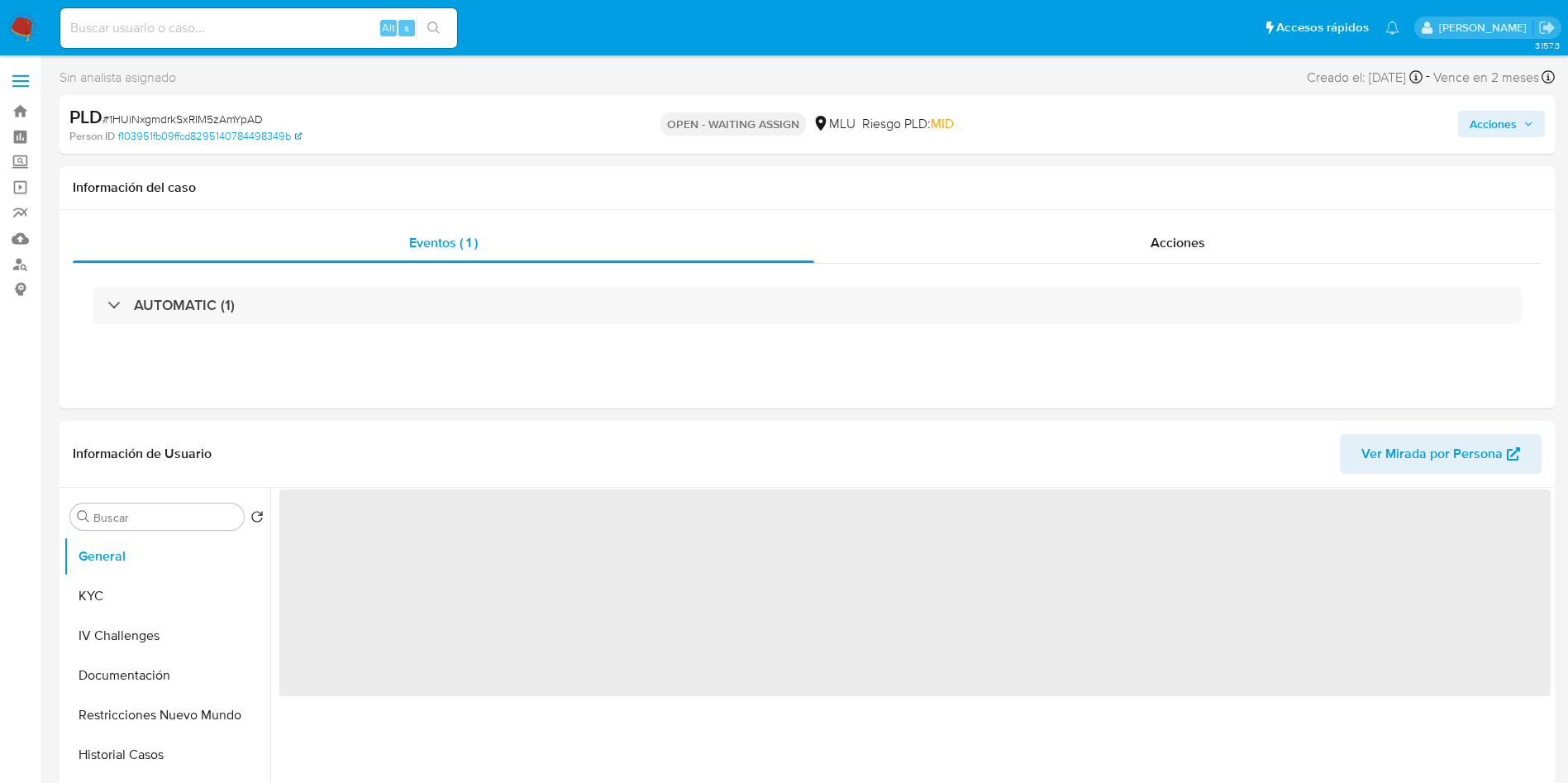
select select "10"
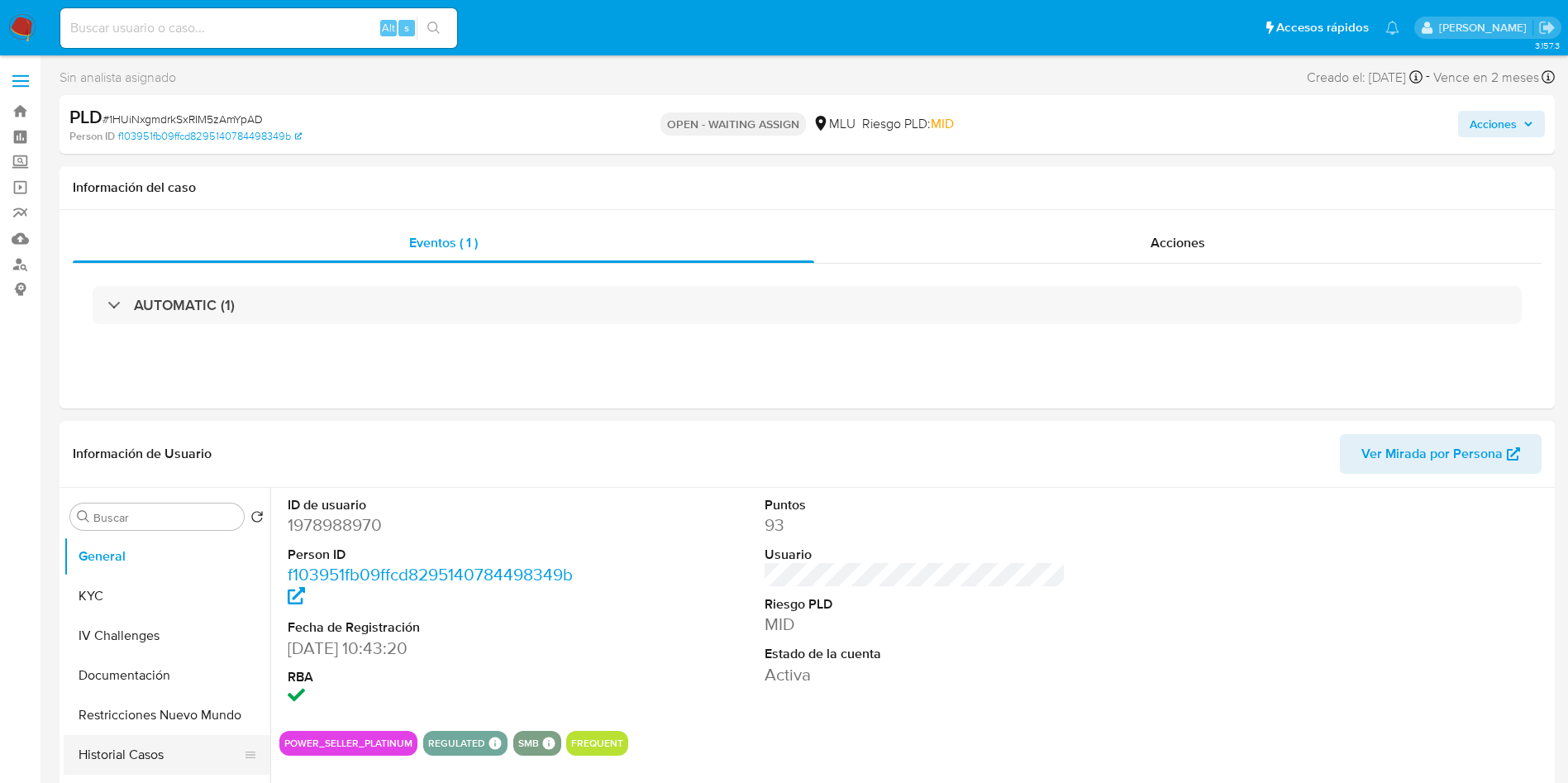
click at [191, 763] on button "Historial Casos" at bounding box center [160, 754] width 194 height 40
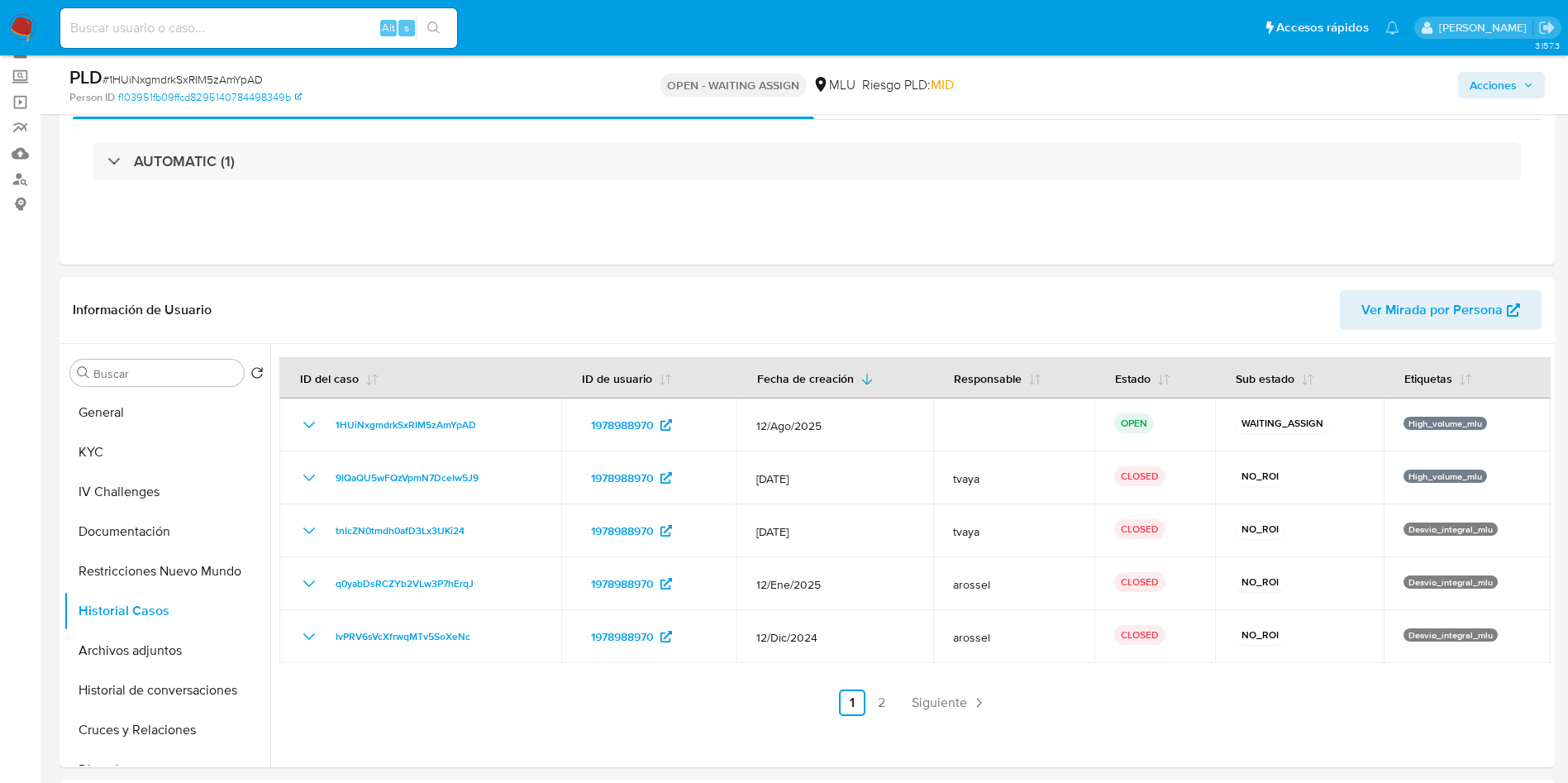
scroll to position [124, 0]
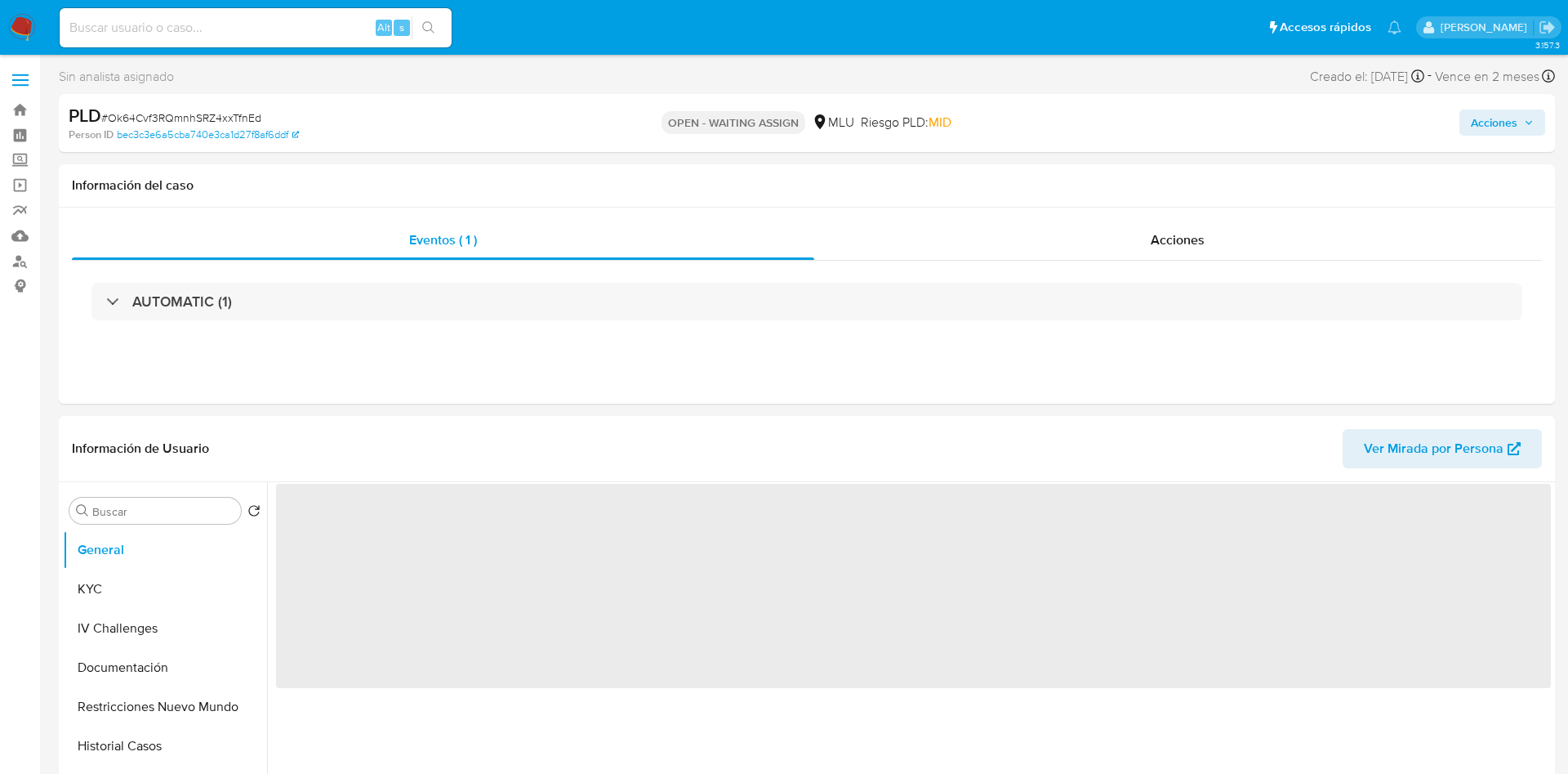
select select "10"
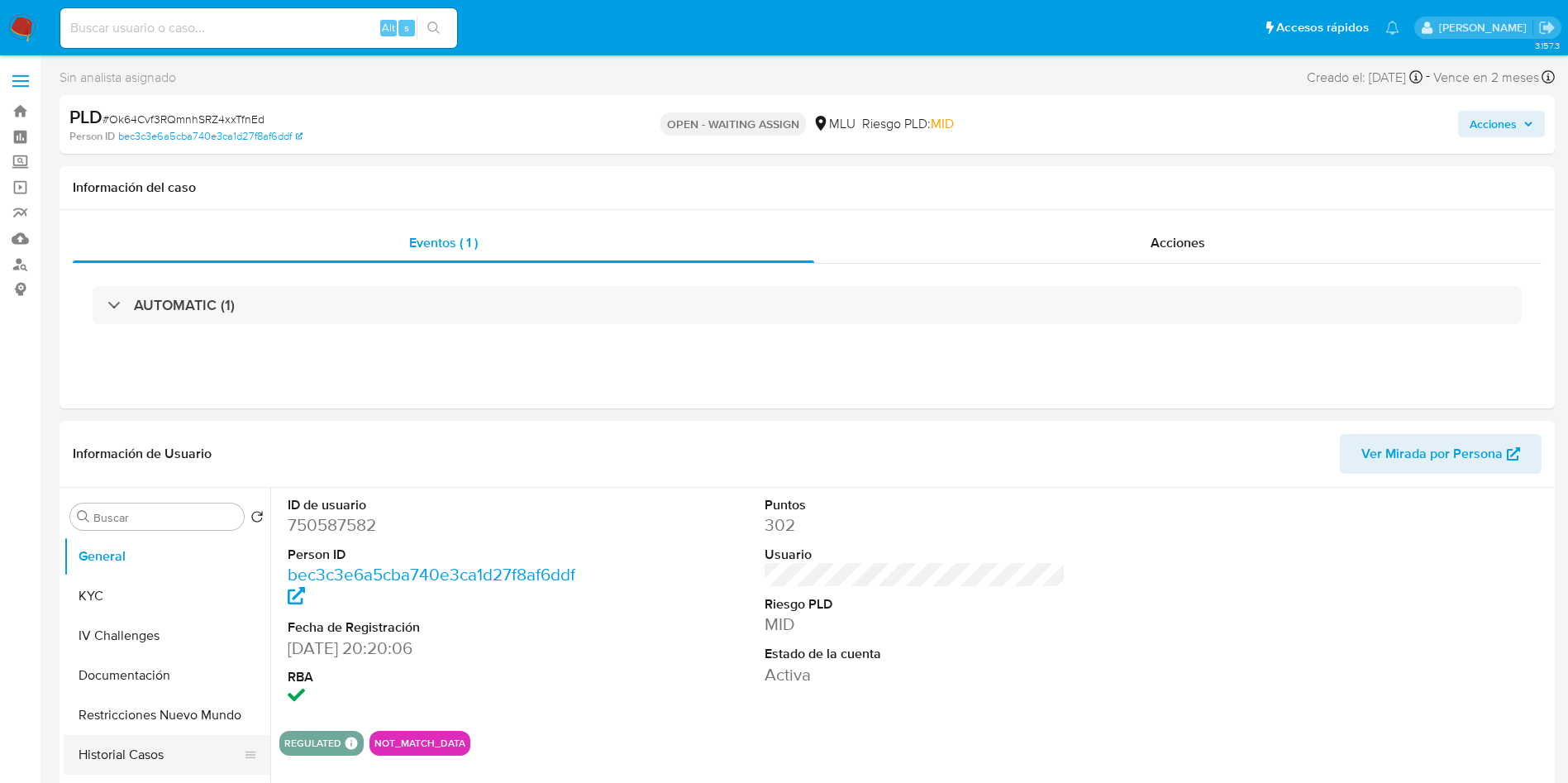
click at [193, 762] on button "Historial Casos" at bounding box center [160, 754] width 194 height 40
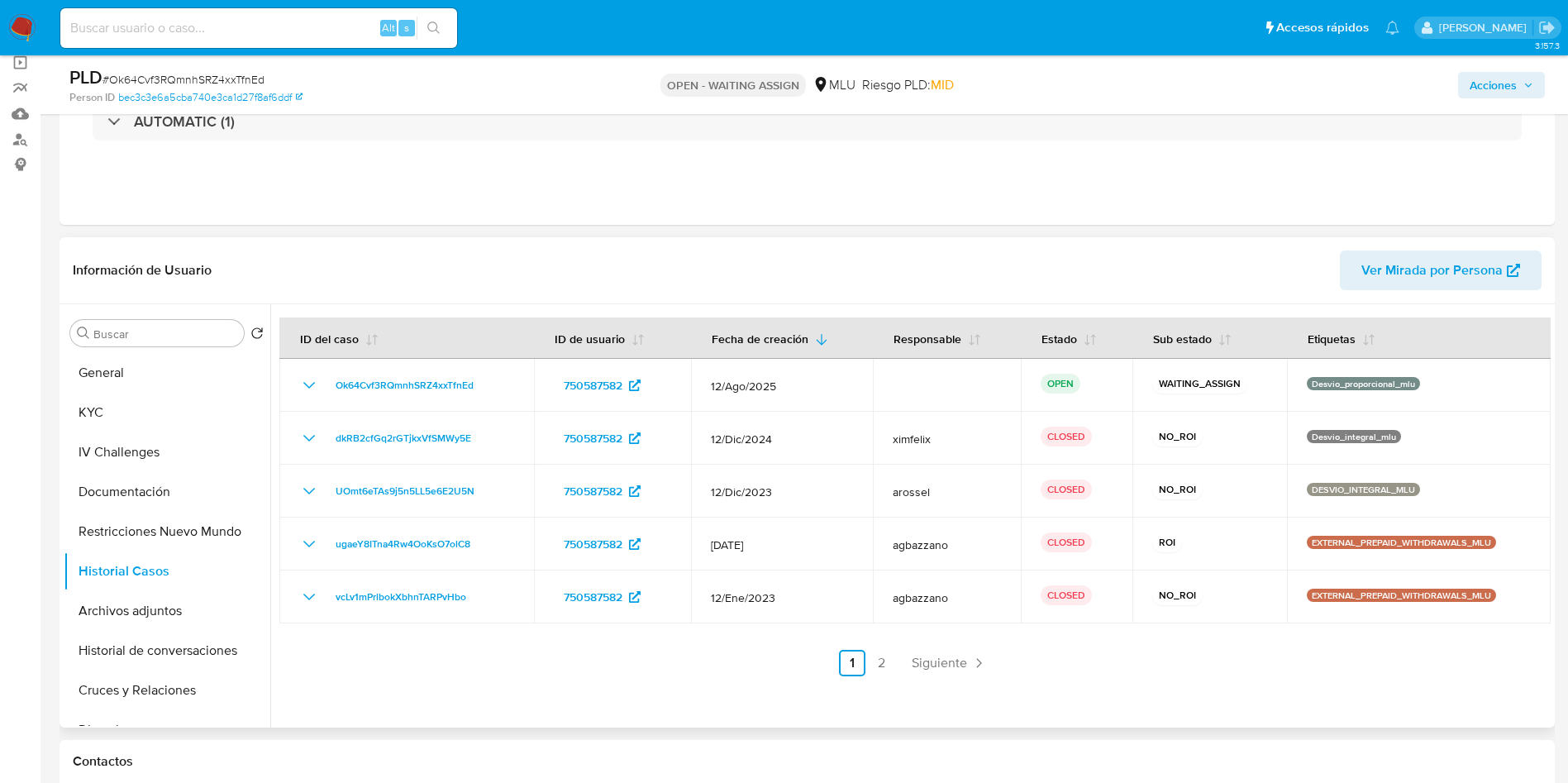
scroll to position [248, 0]
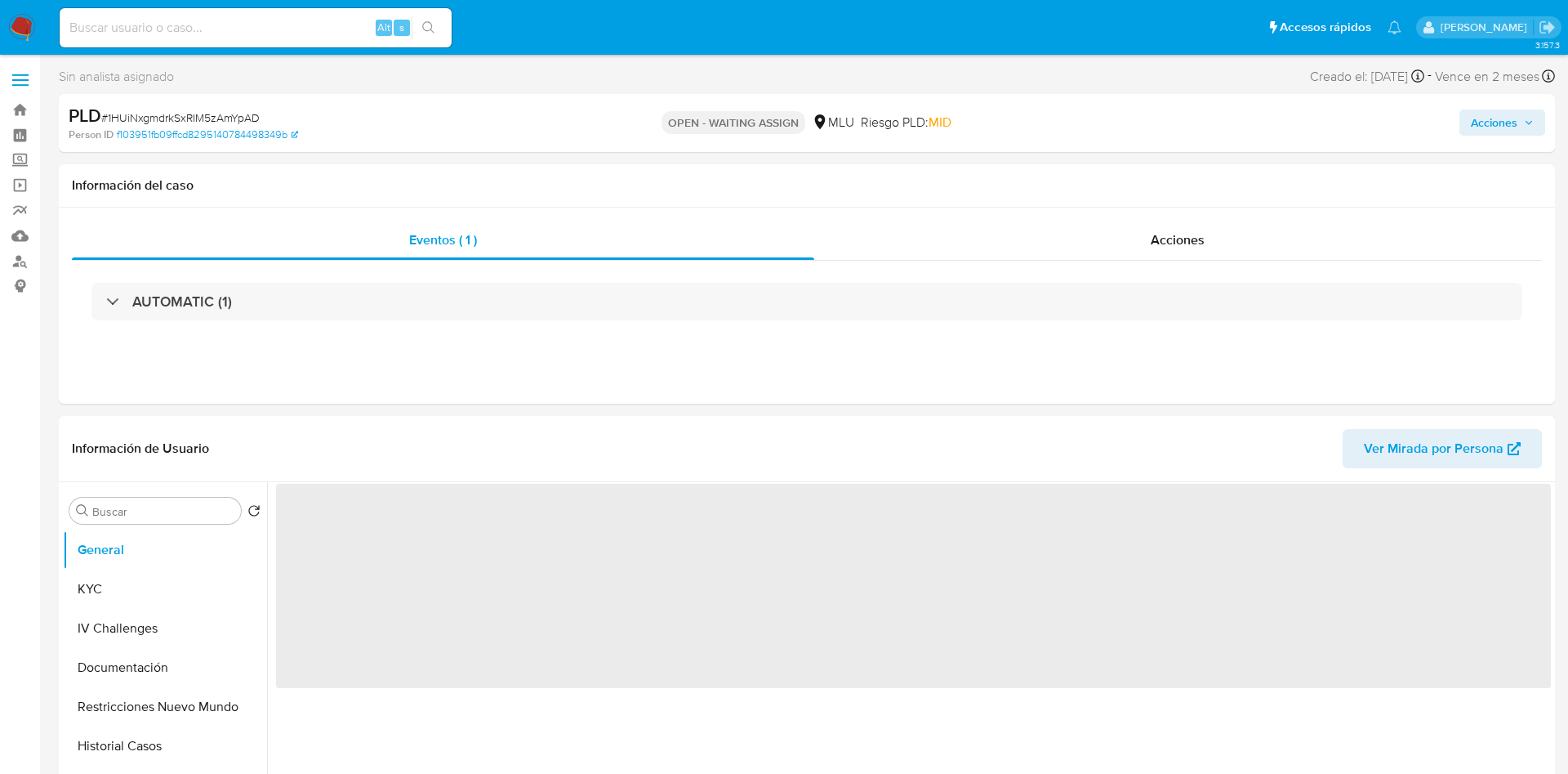
select select "10"
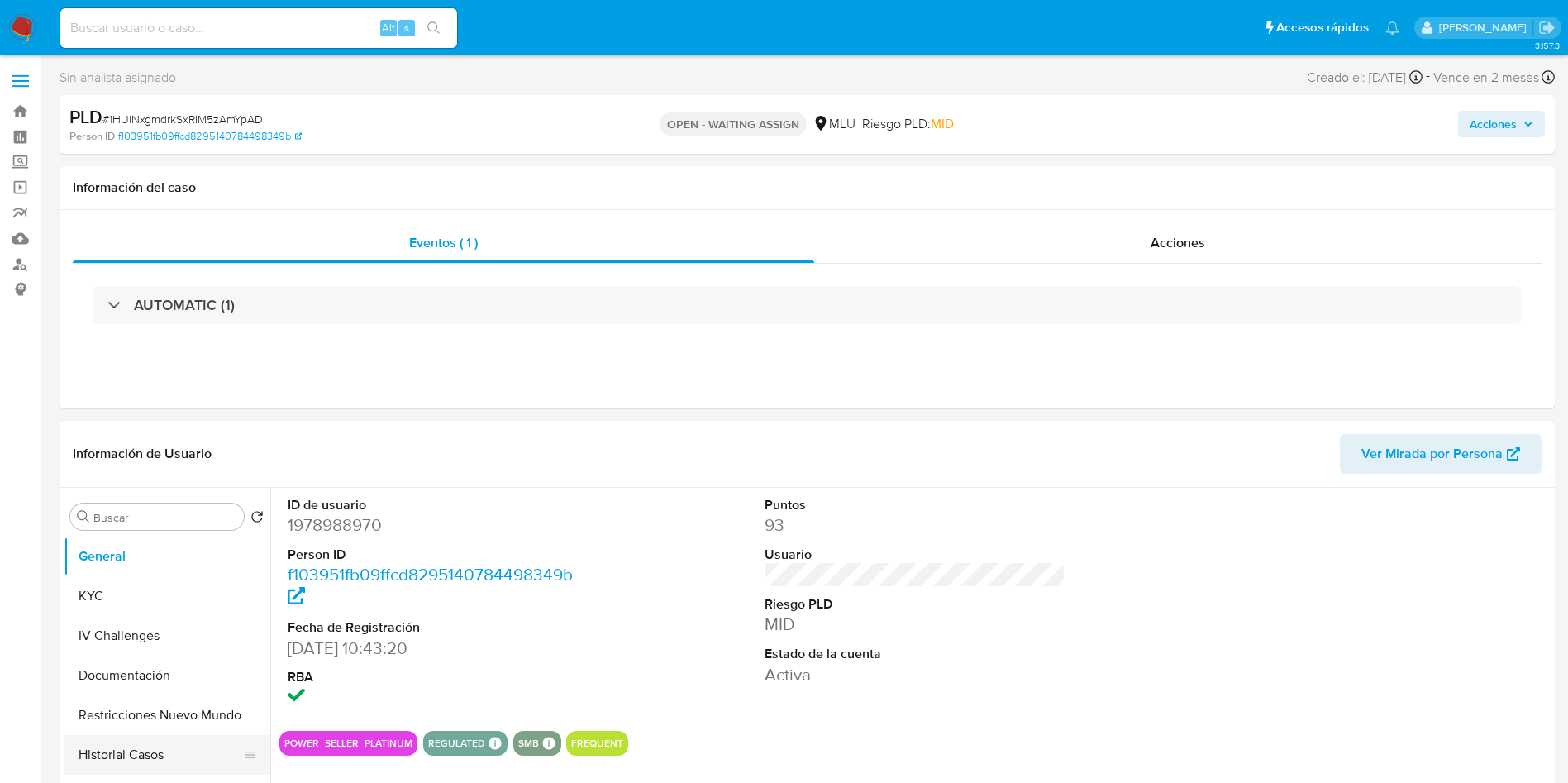
click at [146, 755] on button "Historial Casos" at bounding box center [160, 754] width 194 height 40
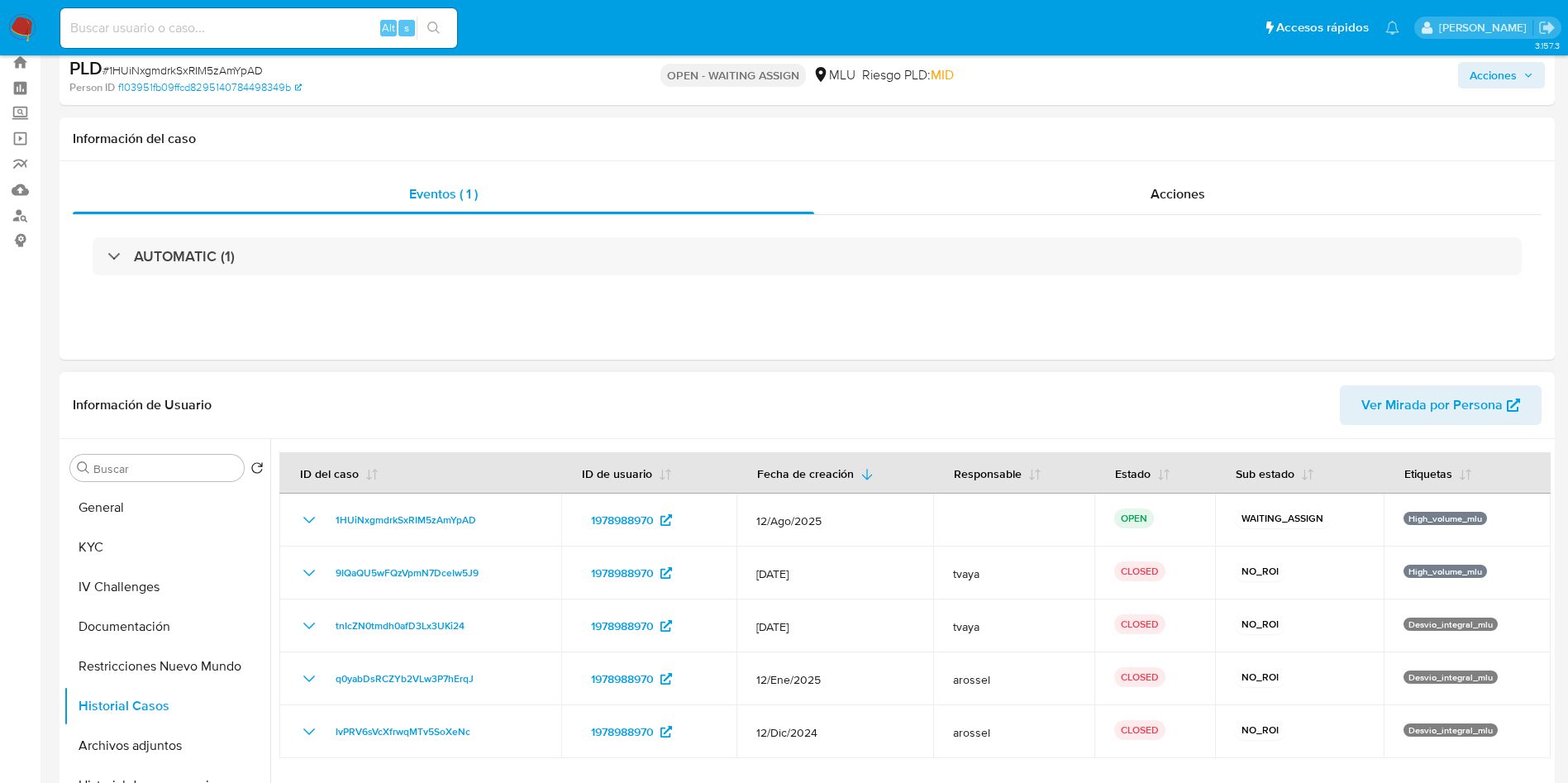
scroll to position [124, 0]
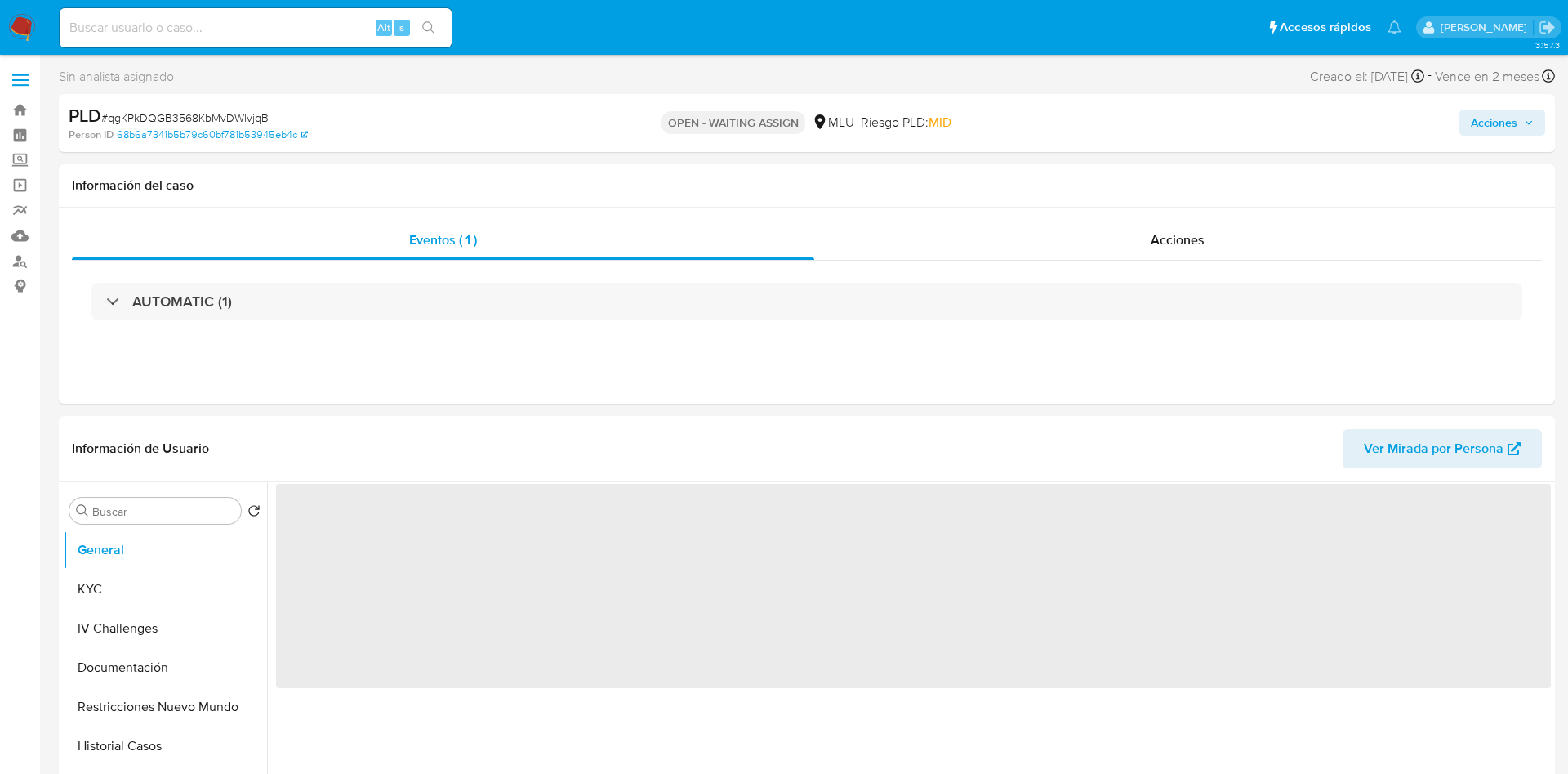
select select "10"
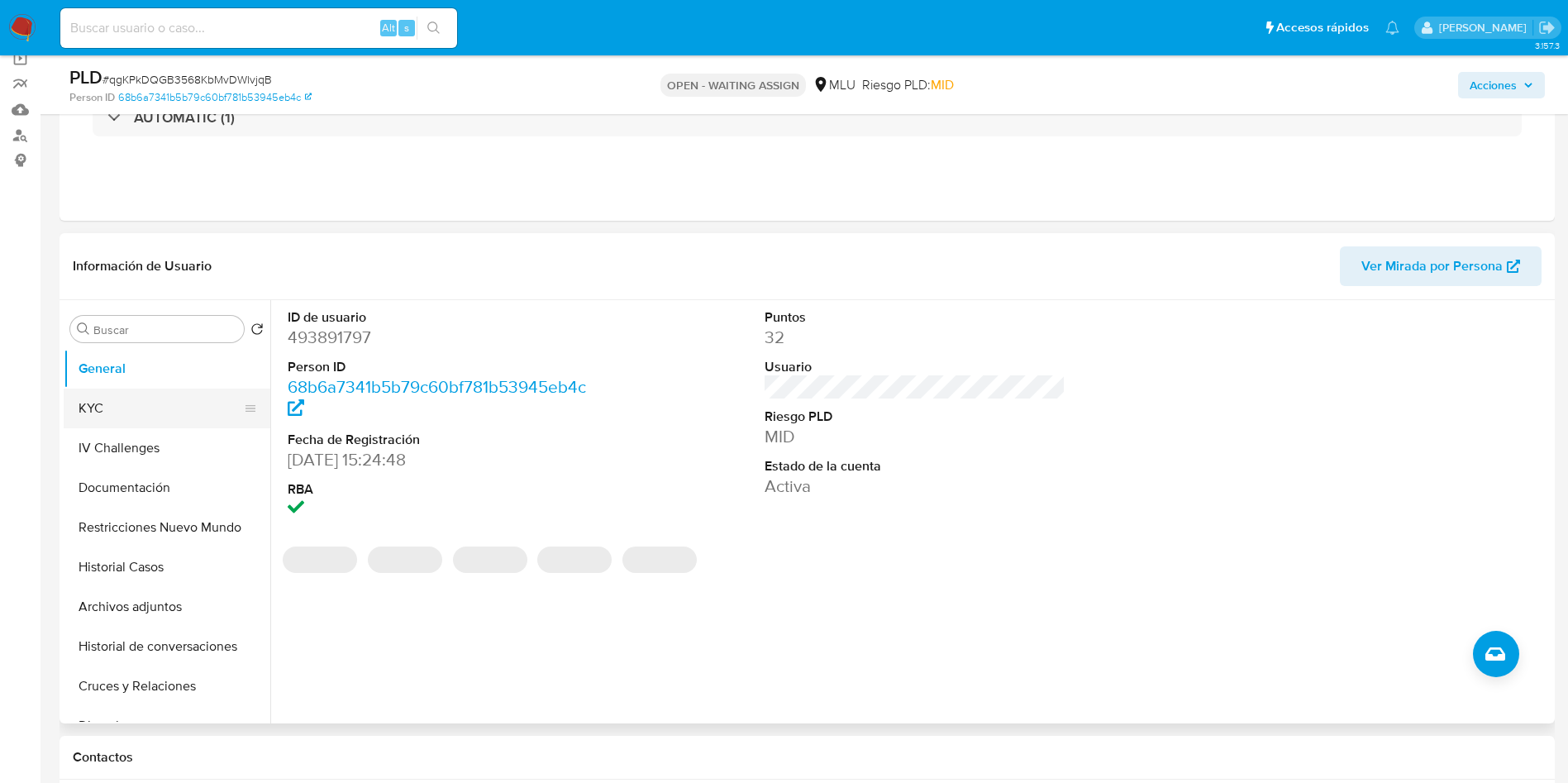
scroll to position [248, 0]
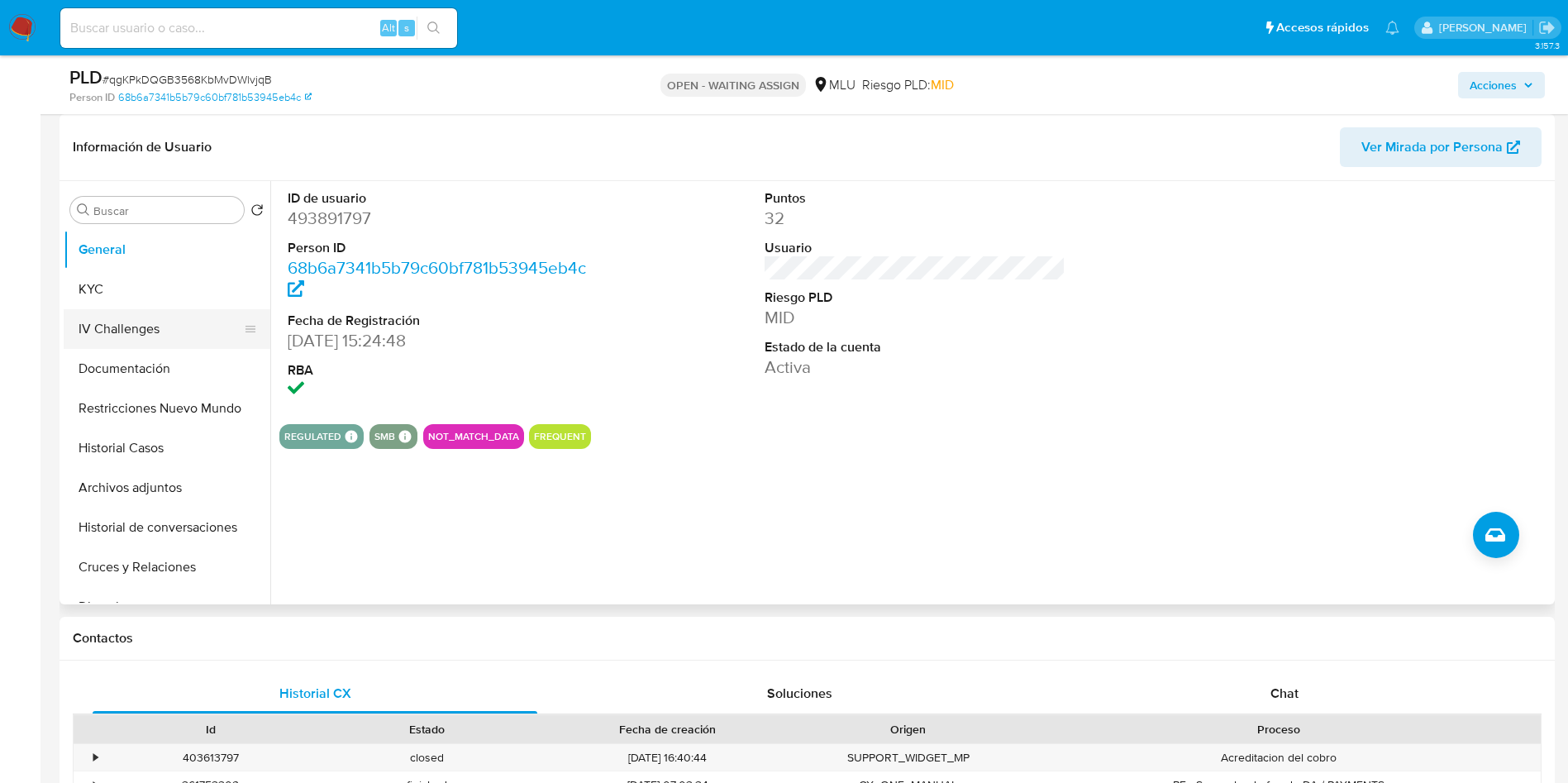
drag, startPoint x: 164, startPoint y: 451, endPoint x: 252, endPoint y: 309, distance: 167.1
click at [163, 451] on button "Historial Casos" at bounding box center [167, 447] width 207 height 40
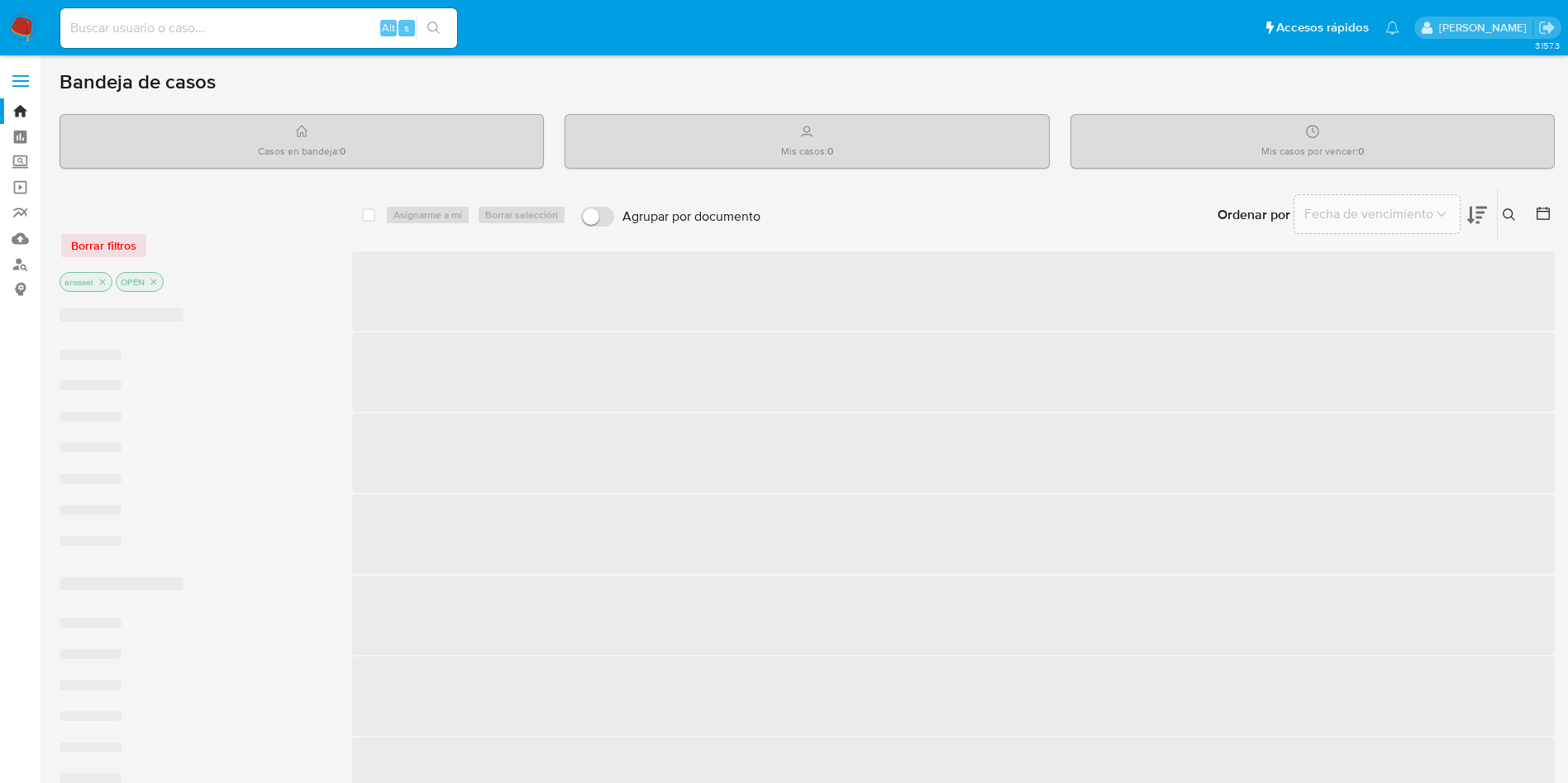
click at [237, 26] on input at bounding box center [258, 28] width 397 height 21
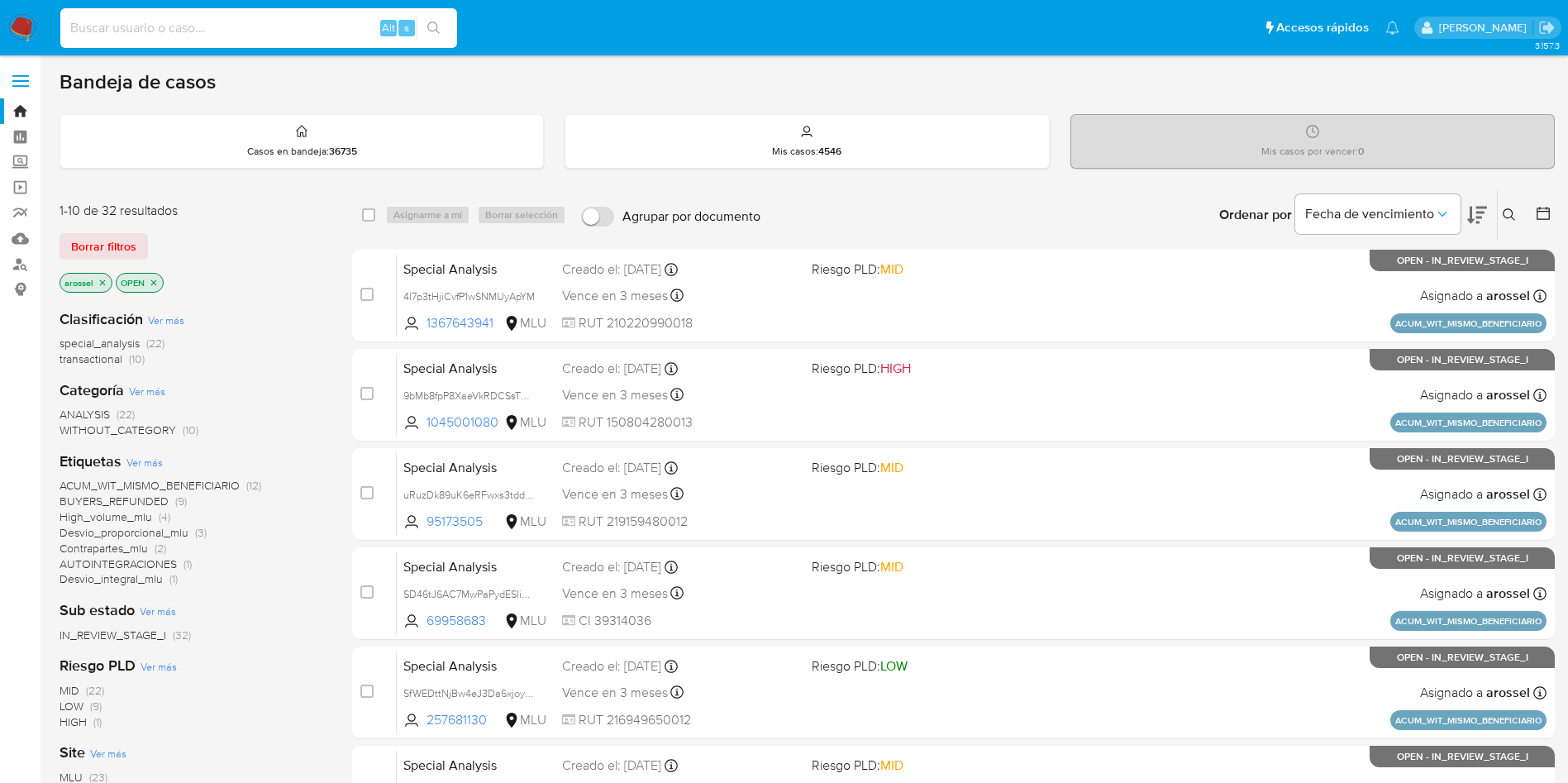
click at [234, 28] on input at bounding box center [258, 28] width 397 height 21
paste input "ftAmhDu6So4PskQKWGxmAmyZ"
type input "ftAmhDu6So4PskQKWGxmAmyZ"
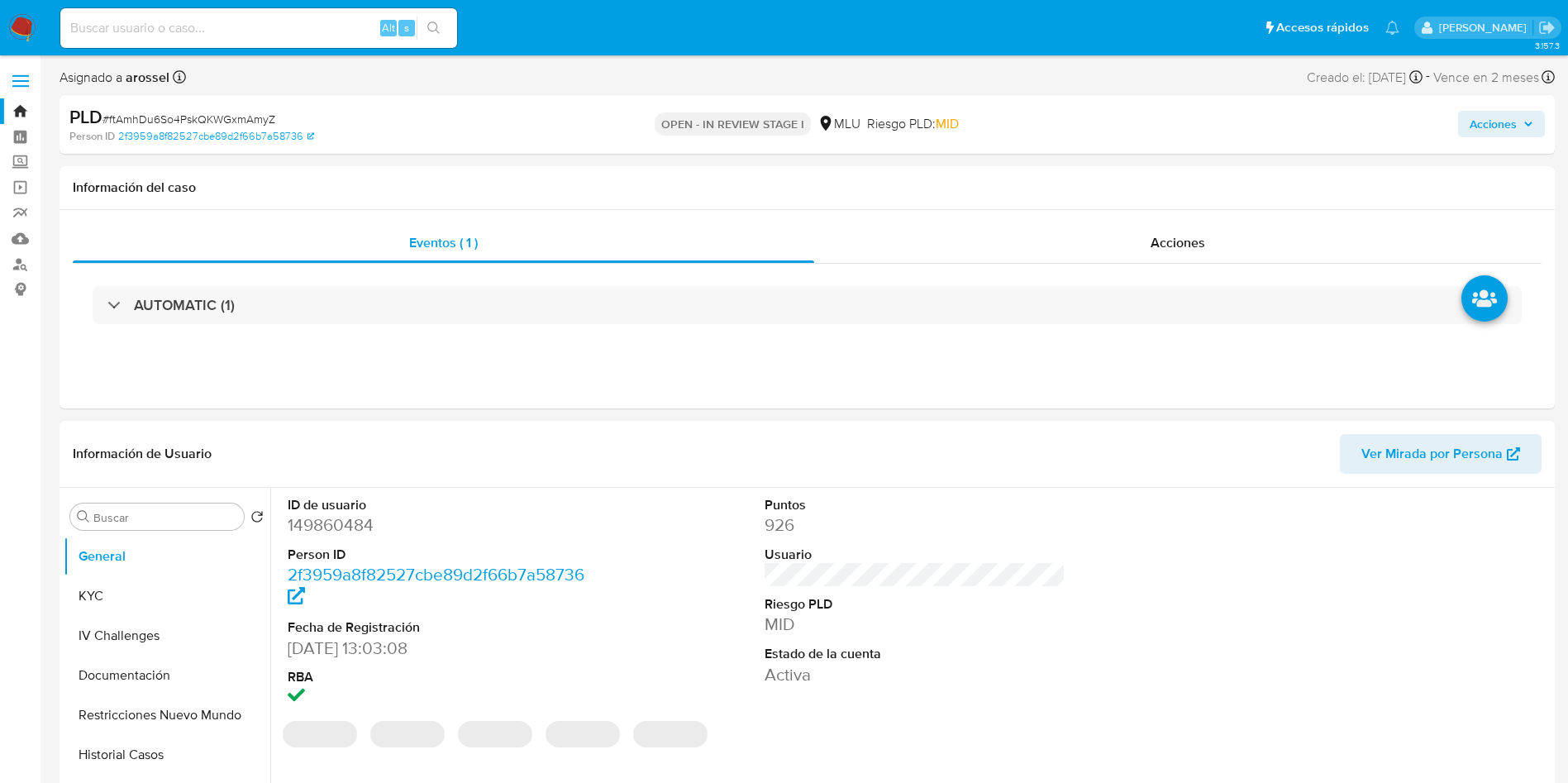
select select "10"
drag, startPoint x: 1401, startPoint y: 449, endPoint x: 1386, endPoint y: 448, distance: 15.0
click at [1386, 448] on span "Ver Mirada por Persona" at bounding box center [1431, 453] width 141 height 40
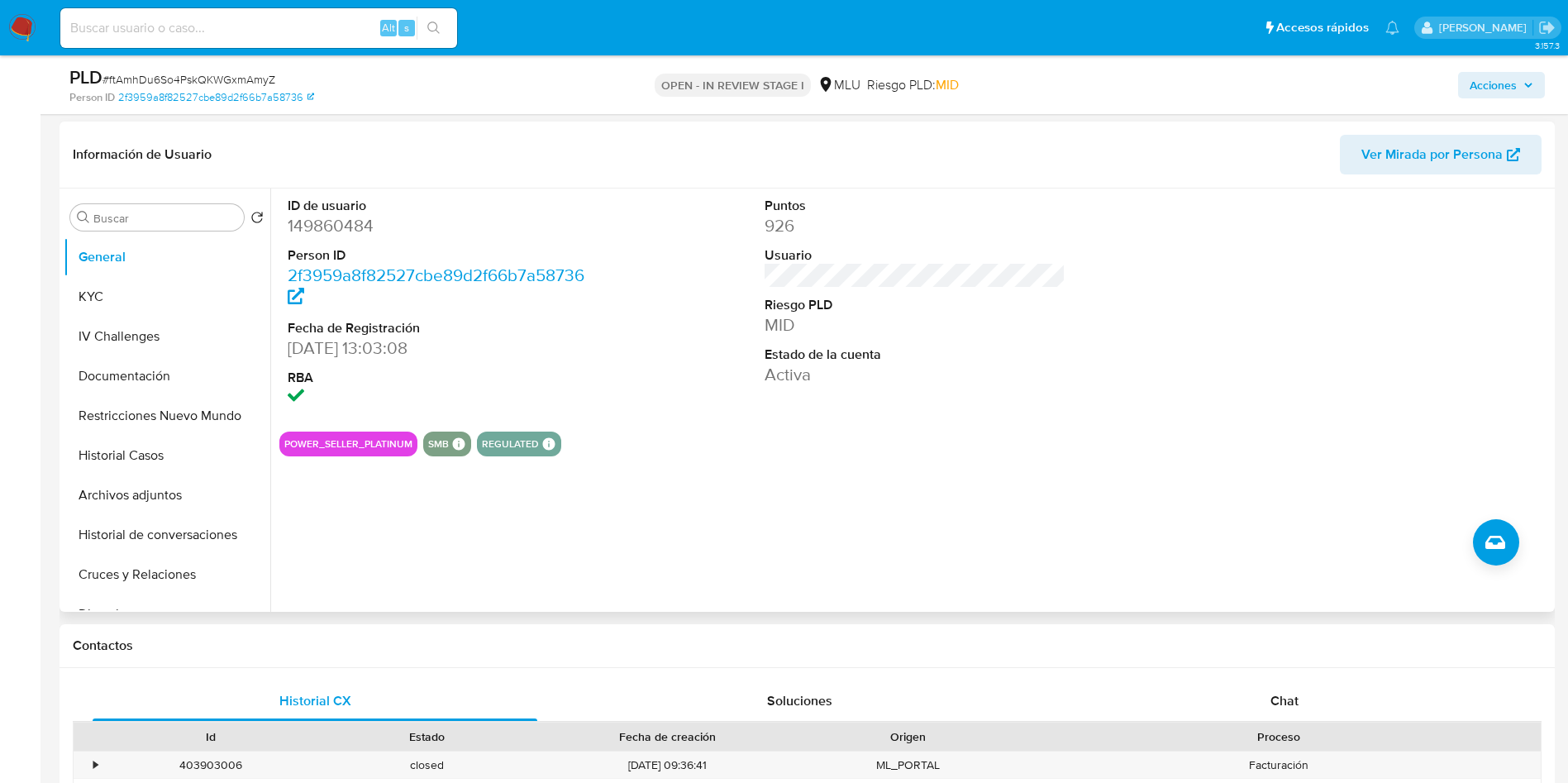
scroll to position [248, 0]
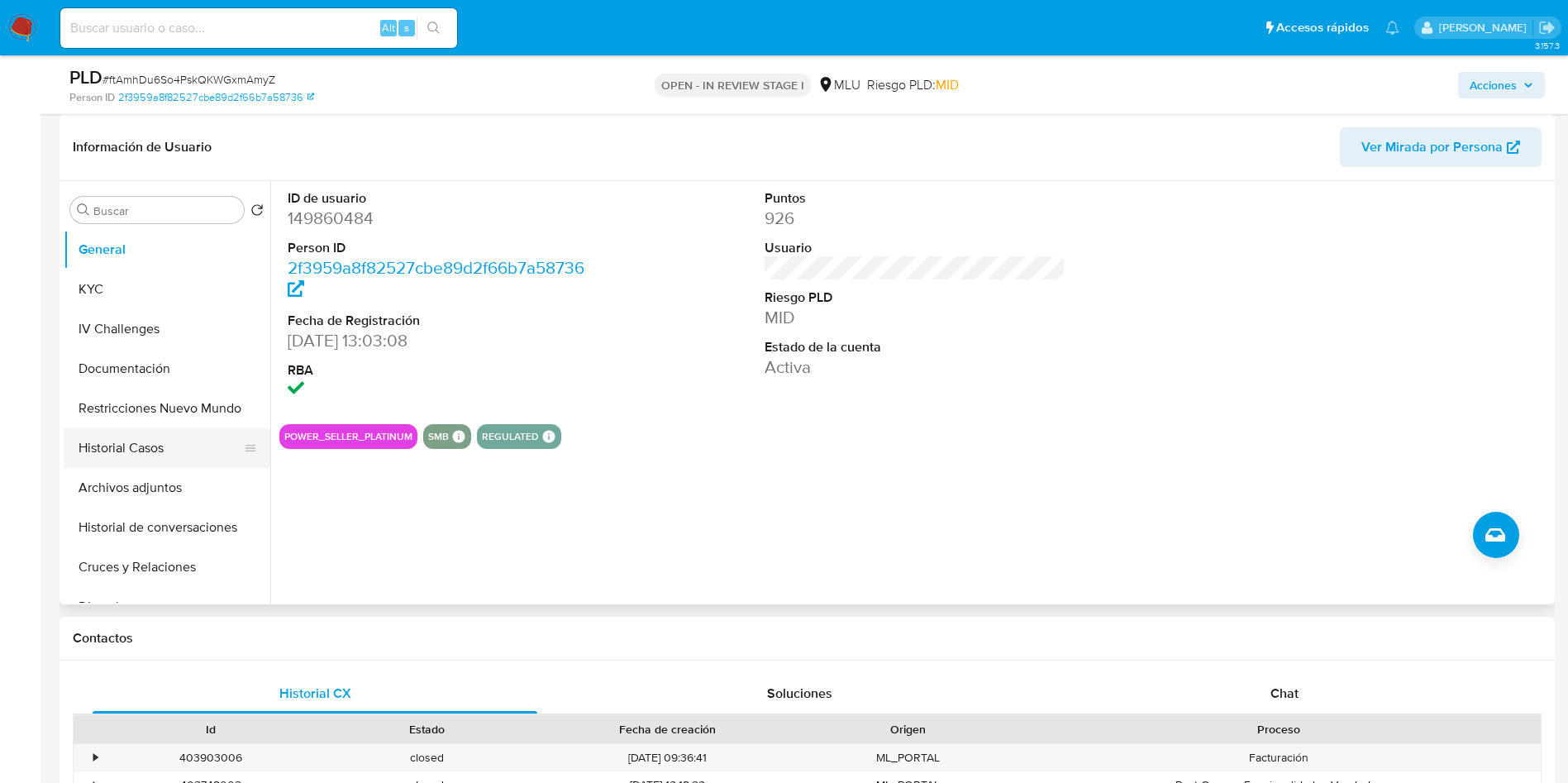
click at [170, 445] on button "Historial Casos" at bounding box center [160, 447] width 194 height 40
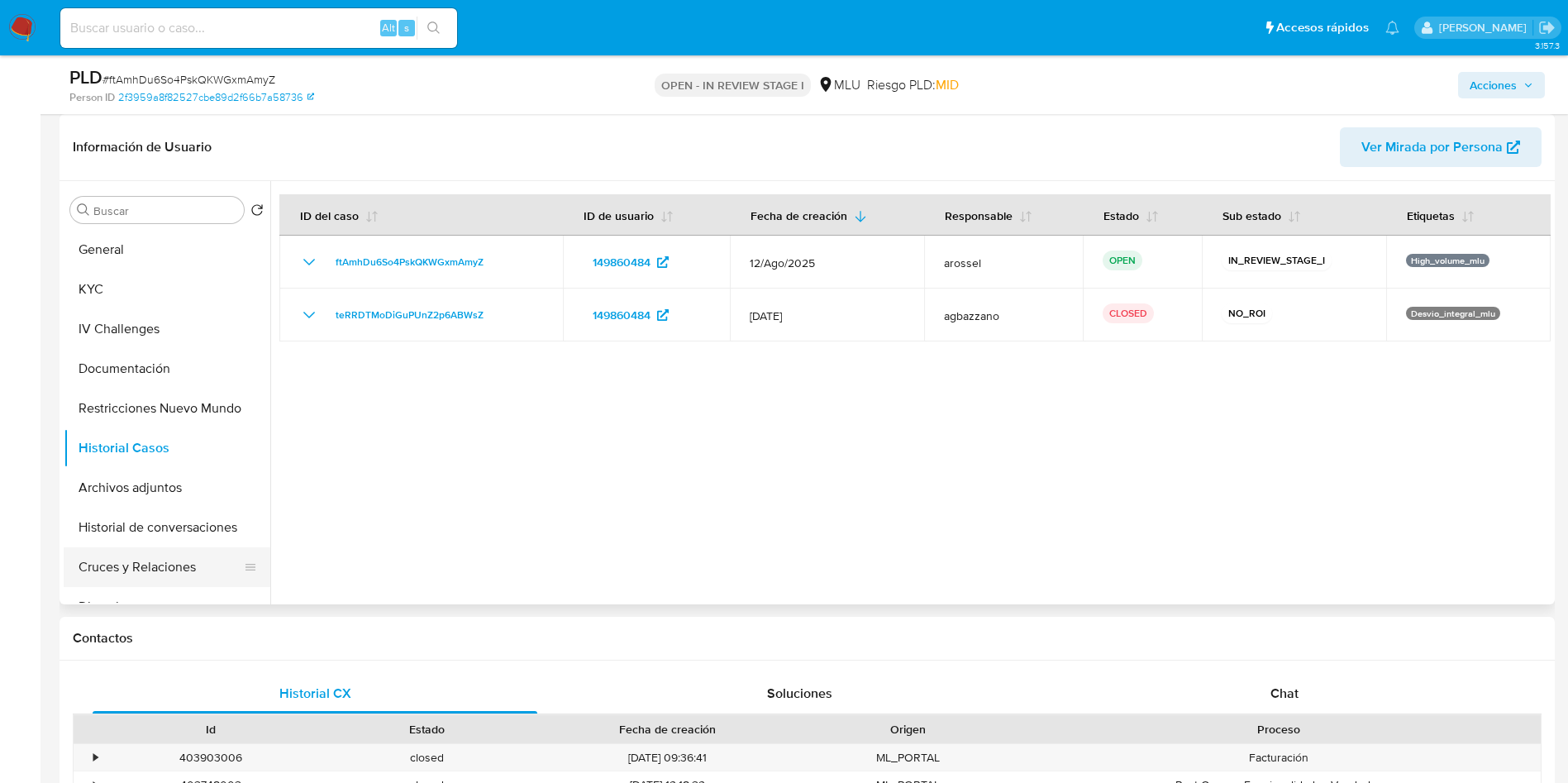
click at [159, 558] on button "Cruces y Relaciones" at bounding box center [160, 566] width 194 height 40
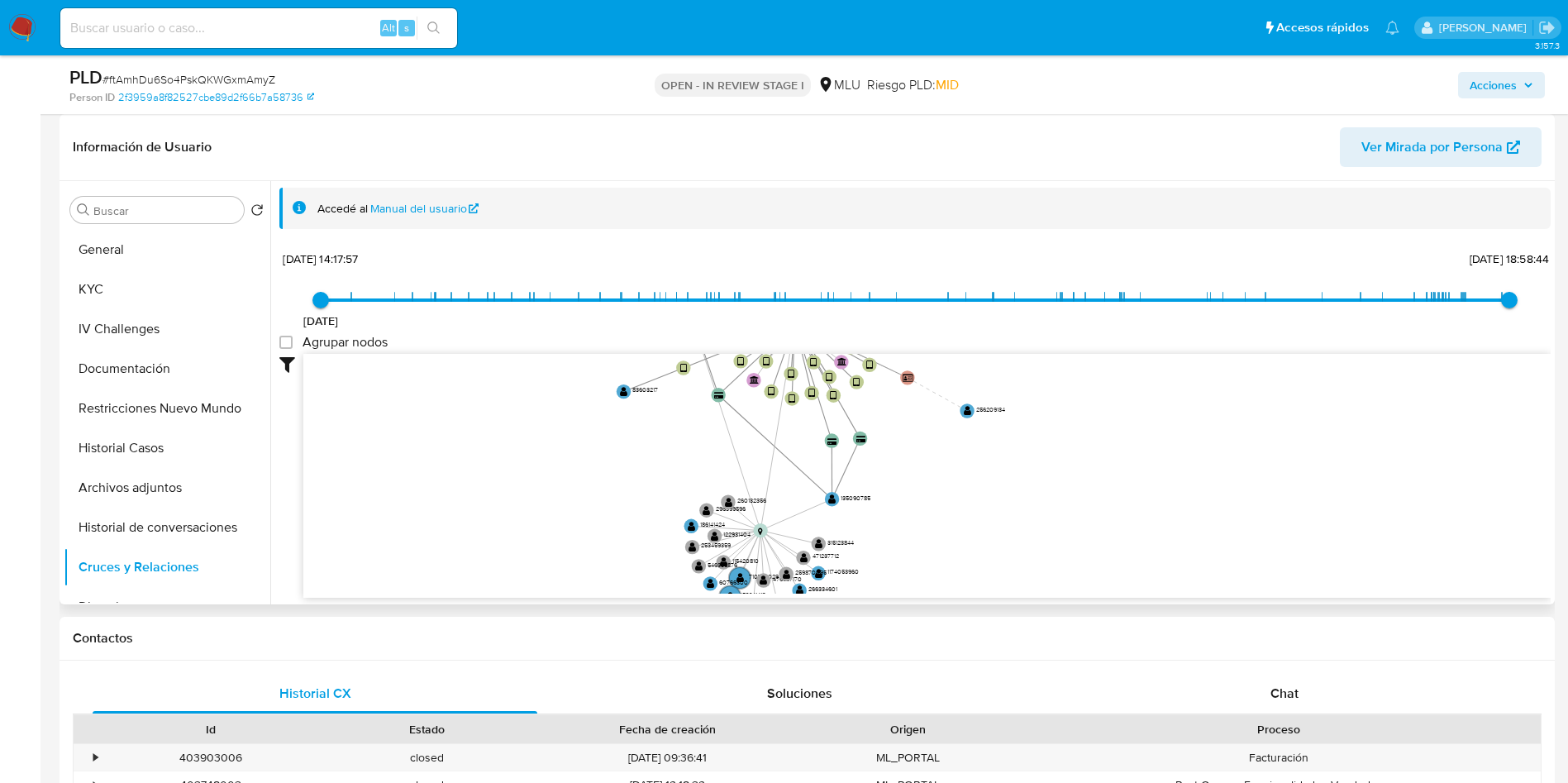
drag, startPoint x: 737, startPoint y: 457, endPoint x: 705, endPoint y: 498, distance: 52.0
click at [705, 498] on icon "user-149860484  149860484 device-618afd7008813b0018cb0e54  device-65a82bc8e7f…" at bounding box center [927, 474] width 1247 height 240
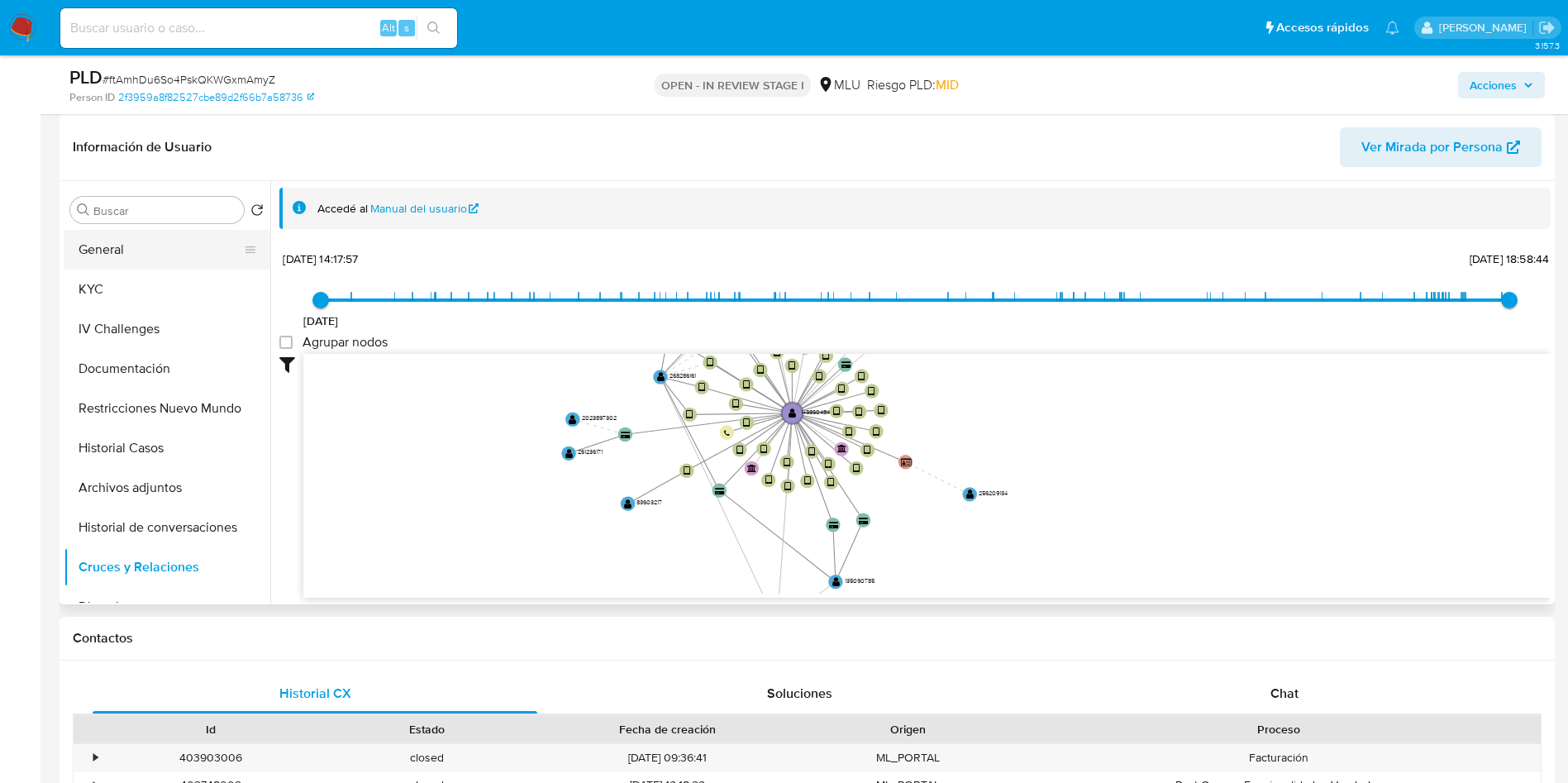
click at [170, 249] on button "General" at bounding box center [160, 249] width 194 height 40
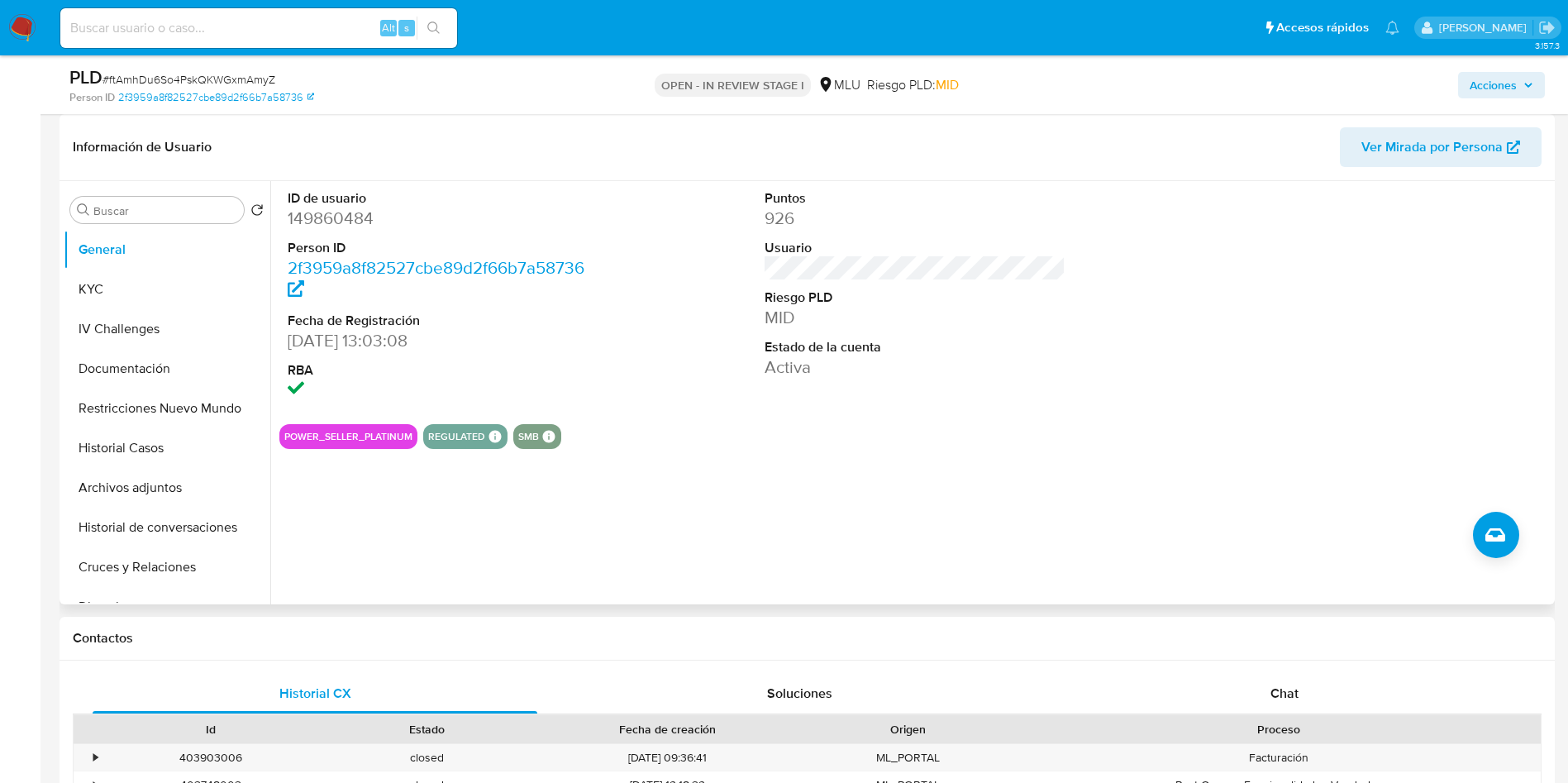
click at [319, 222] on dd "149860484" at bounding box center [438, 218] width 302 height 23
copy dd "149860484"
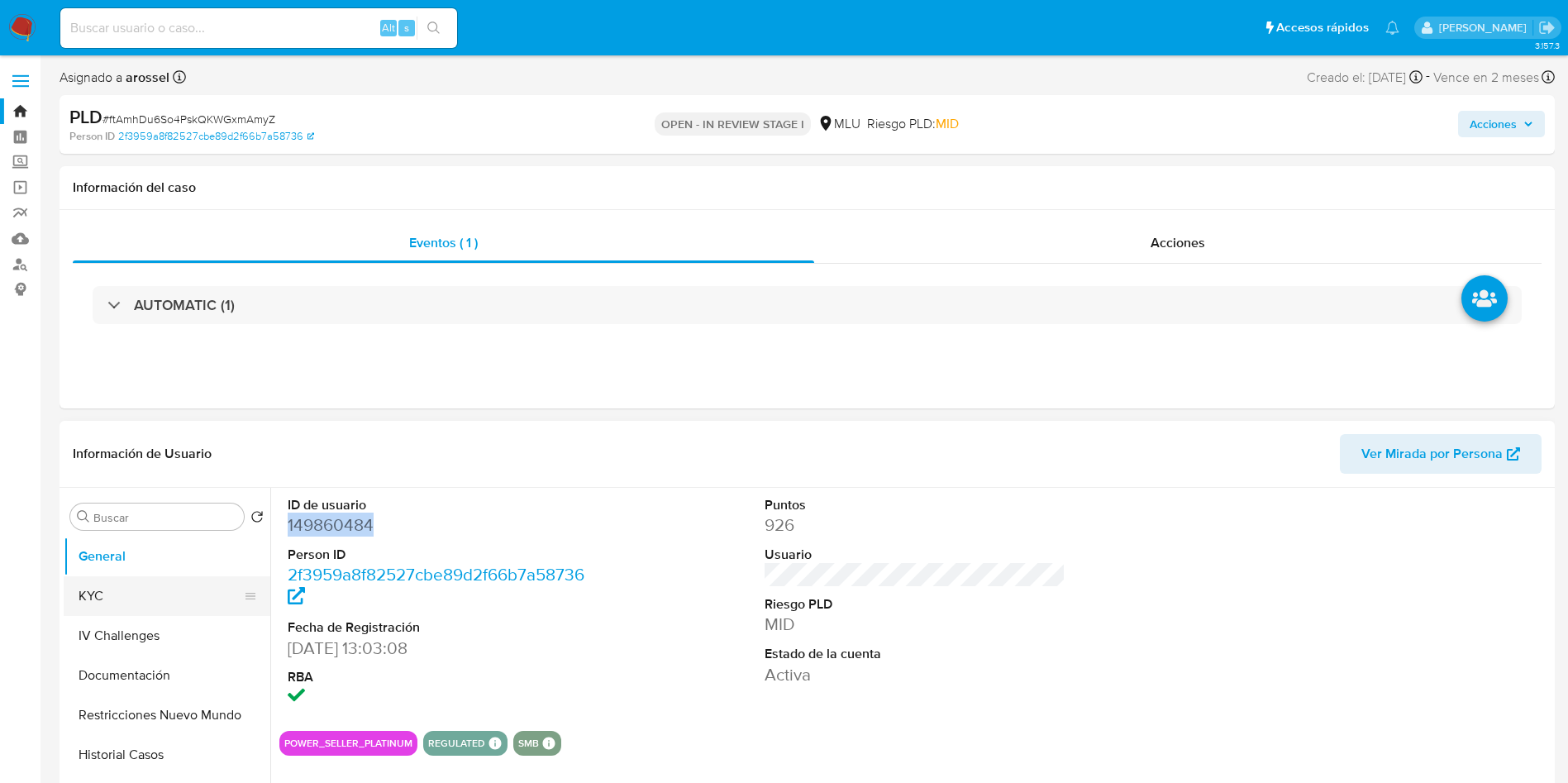
click at [163, 602] on button "KYC" at bounding box center [160, 596] width 194 height 40
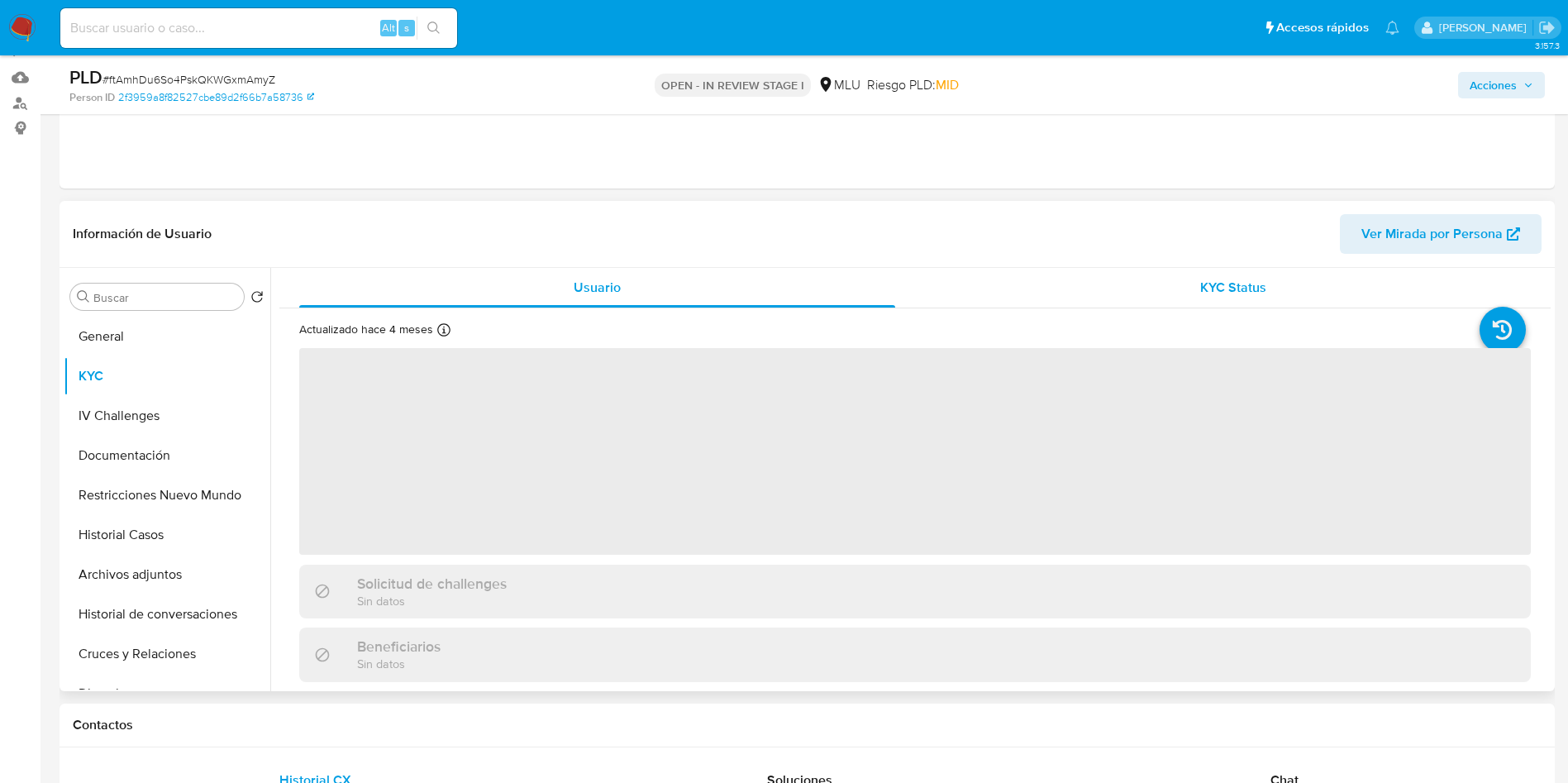
scroll to position [248, 0]
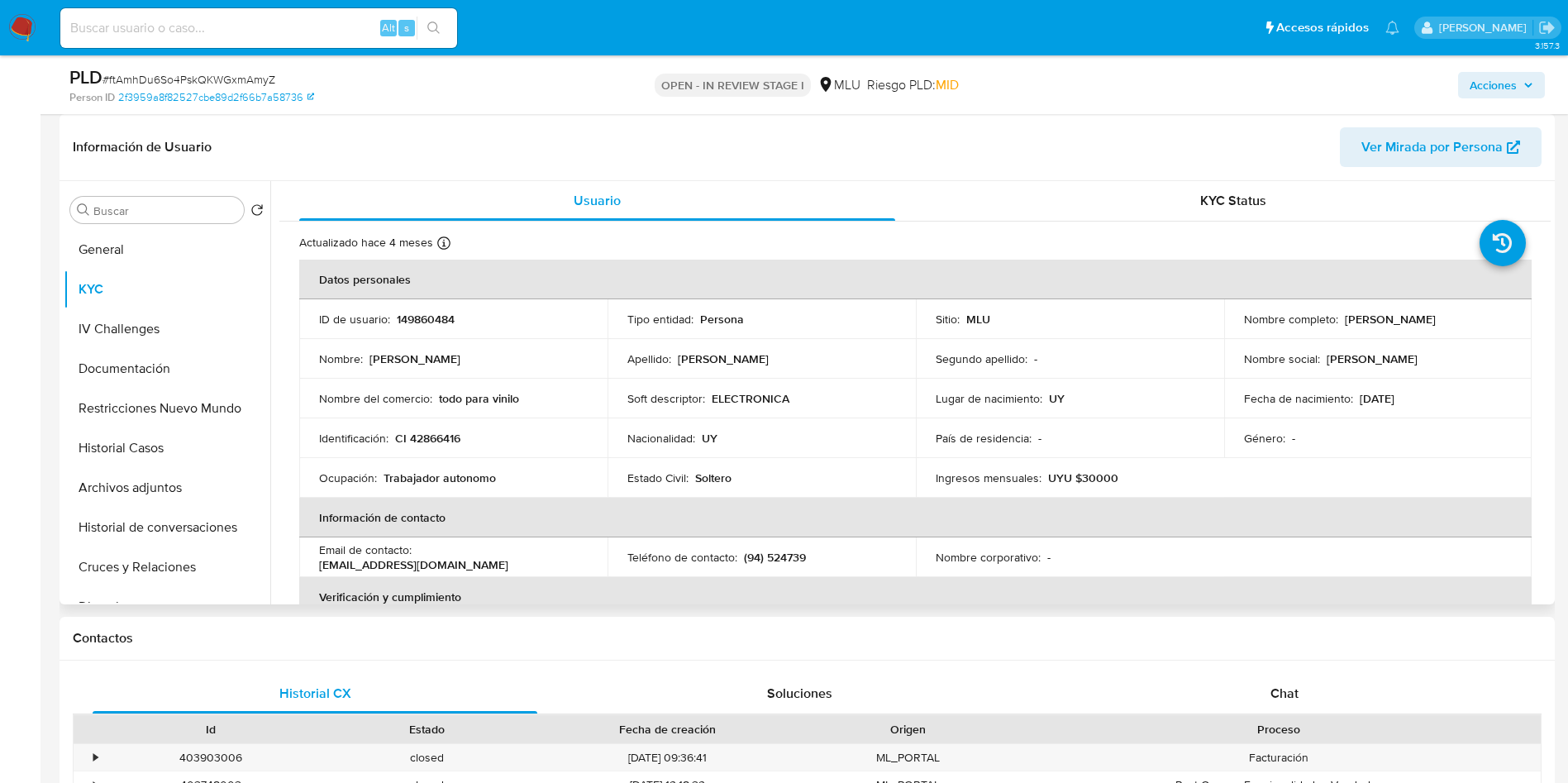
click at [1411, 435] on div "Género : -" at bounding box center [1378, 438] width 268 height 15
click at [587, 443] on td "Identificación : CI 42866416" at bounding box center [453, 437] width 308 height 40
click at [246, 72] on span "# ftAmhDu6So4PskQKWGxmAmyZ" at bounding box center [188, 79] width 172 height 17
copy span "ftAmhDu6So4PskQKWGxmAmyZ"
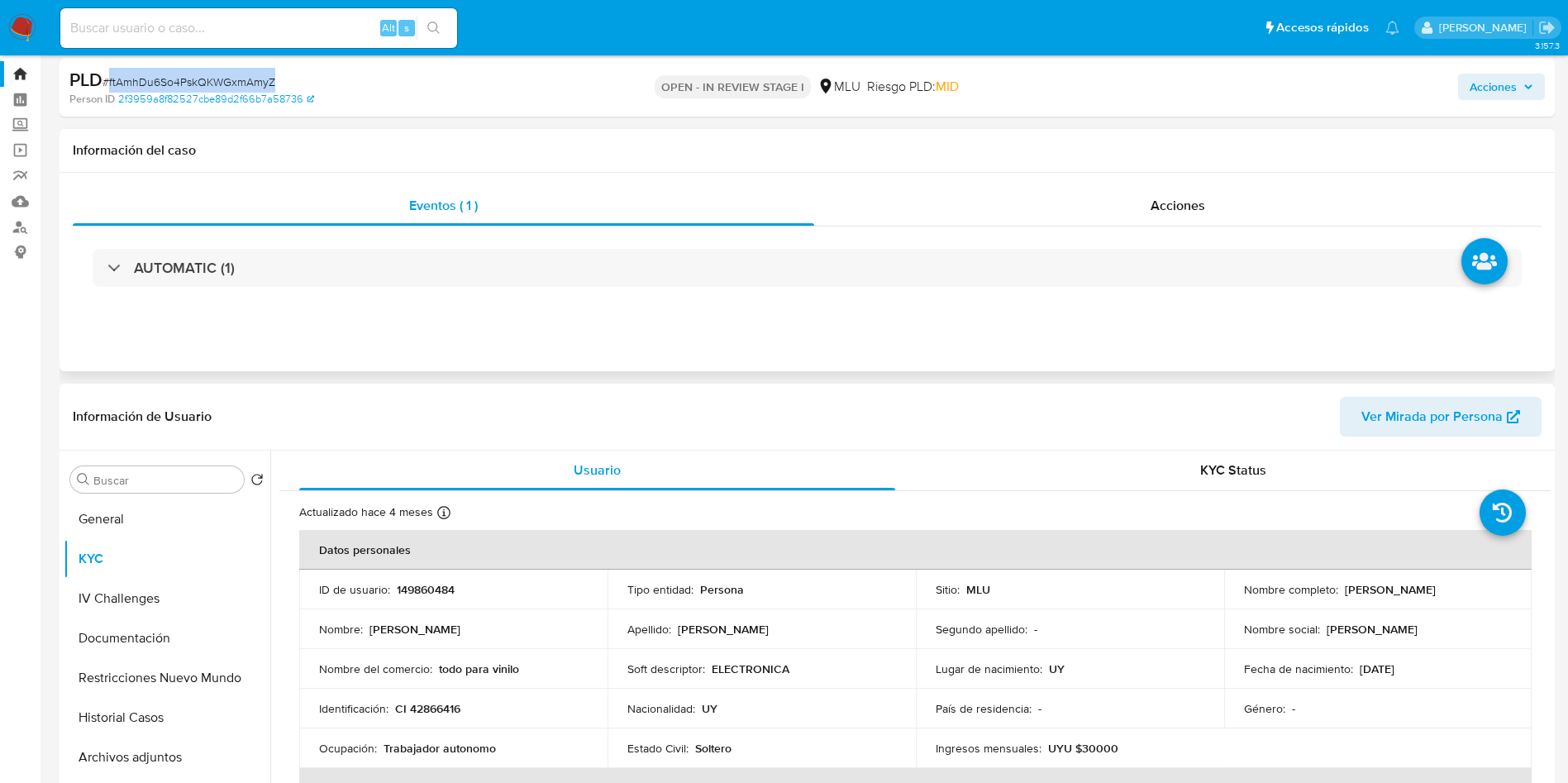
scroll to position [0, 0]
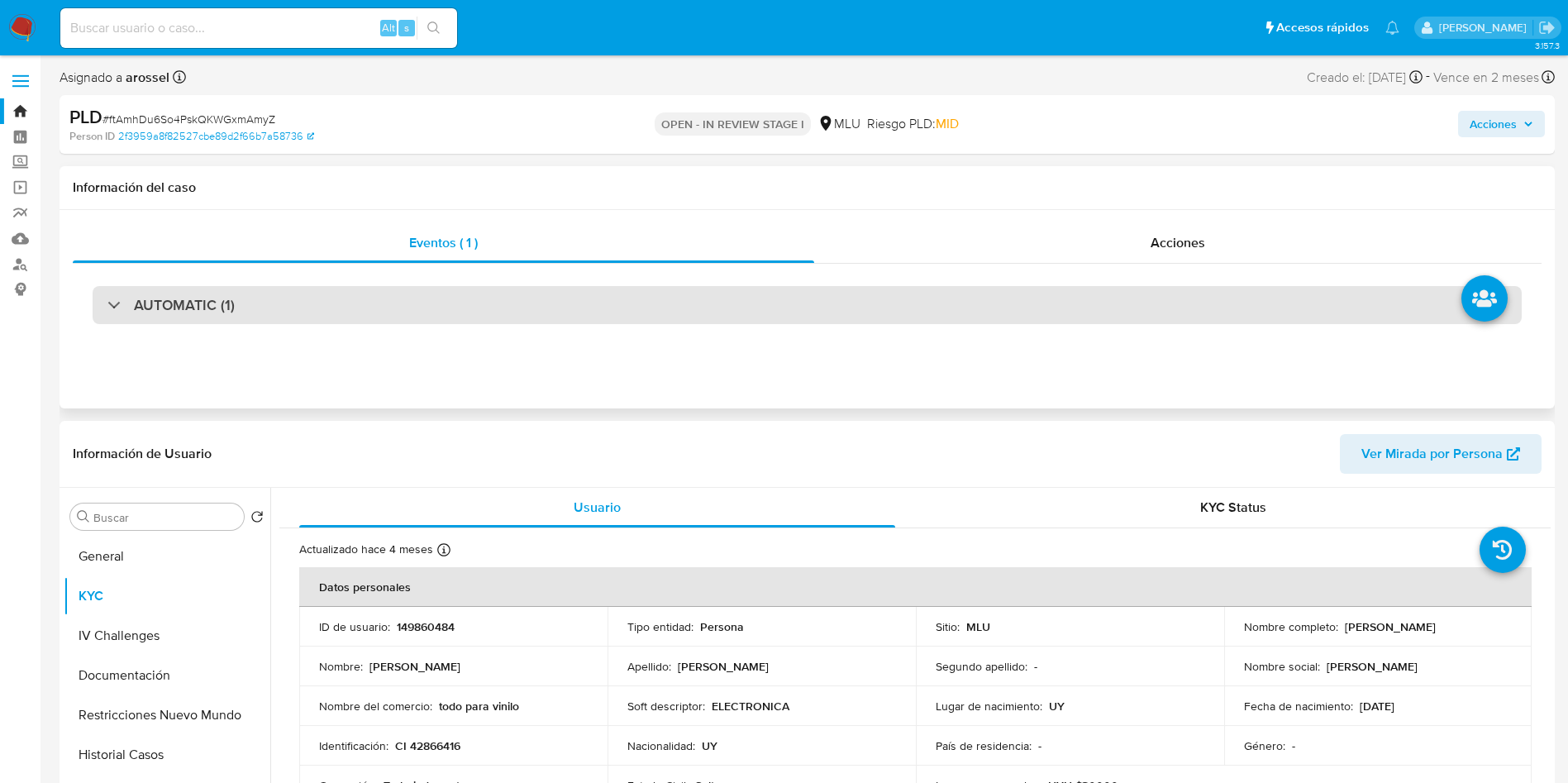
click at [242, 310] on div "AUTOMATIC (1)" at bounding box center [806, 304] width 1429 height 38
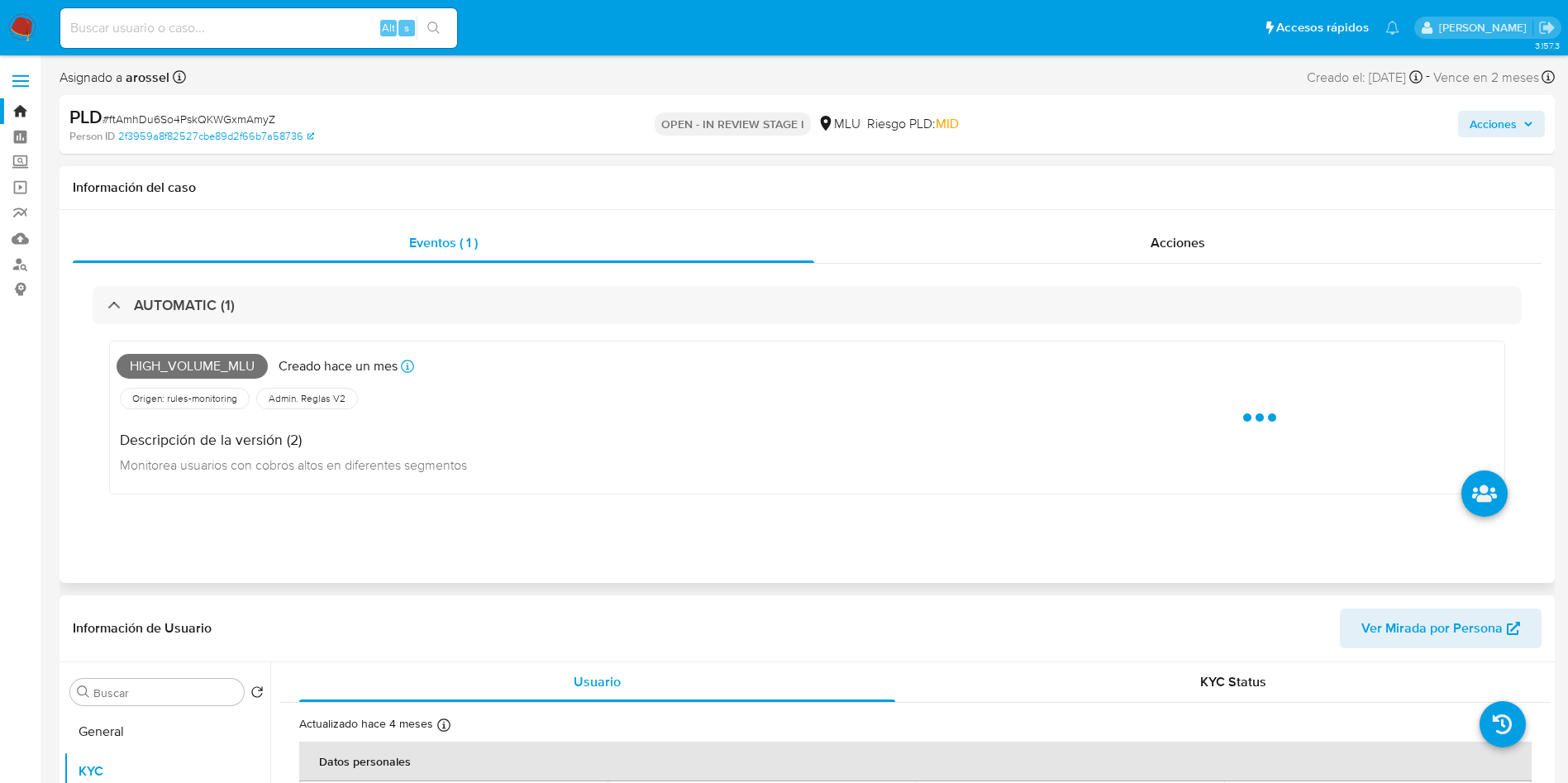
click at [215, 364] on span "High_volume_mlu" at bounding box center [192, 366] width 151 height 25
copy span "High_volume_mlu"
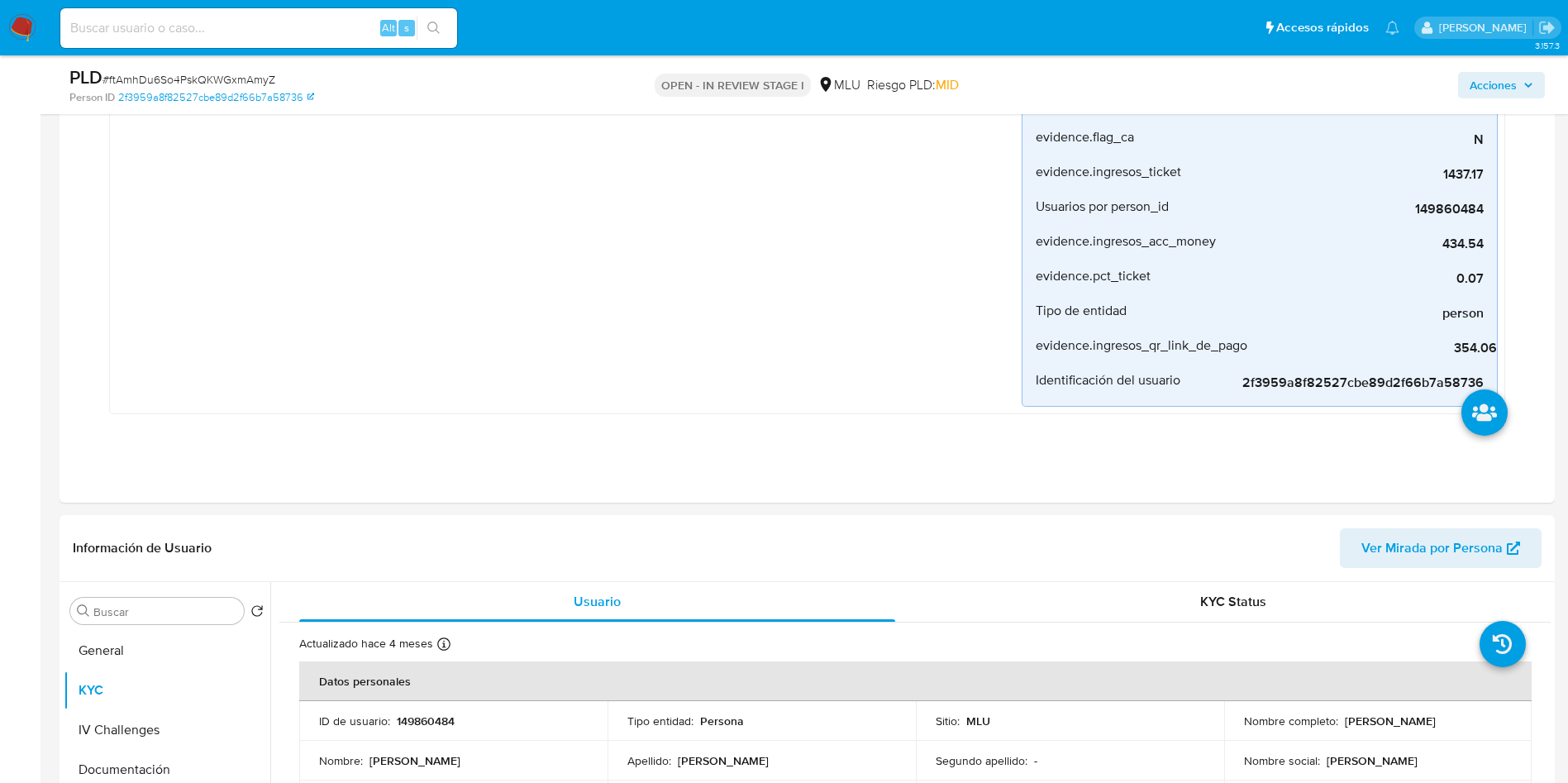
scroll to position [620, 0]
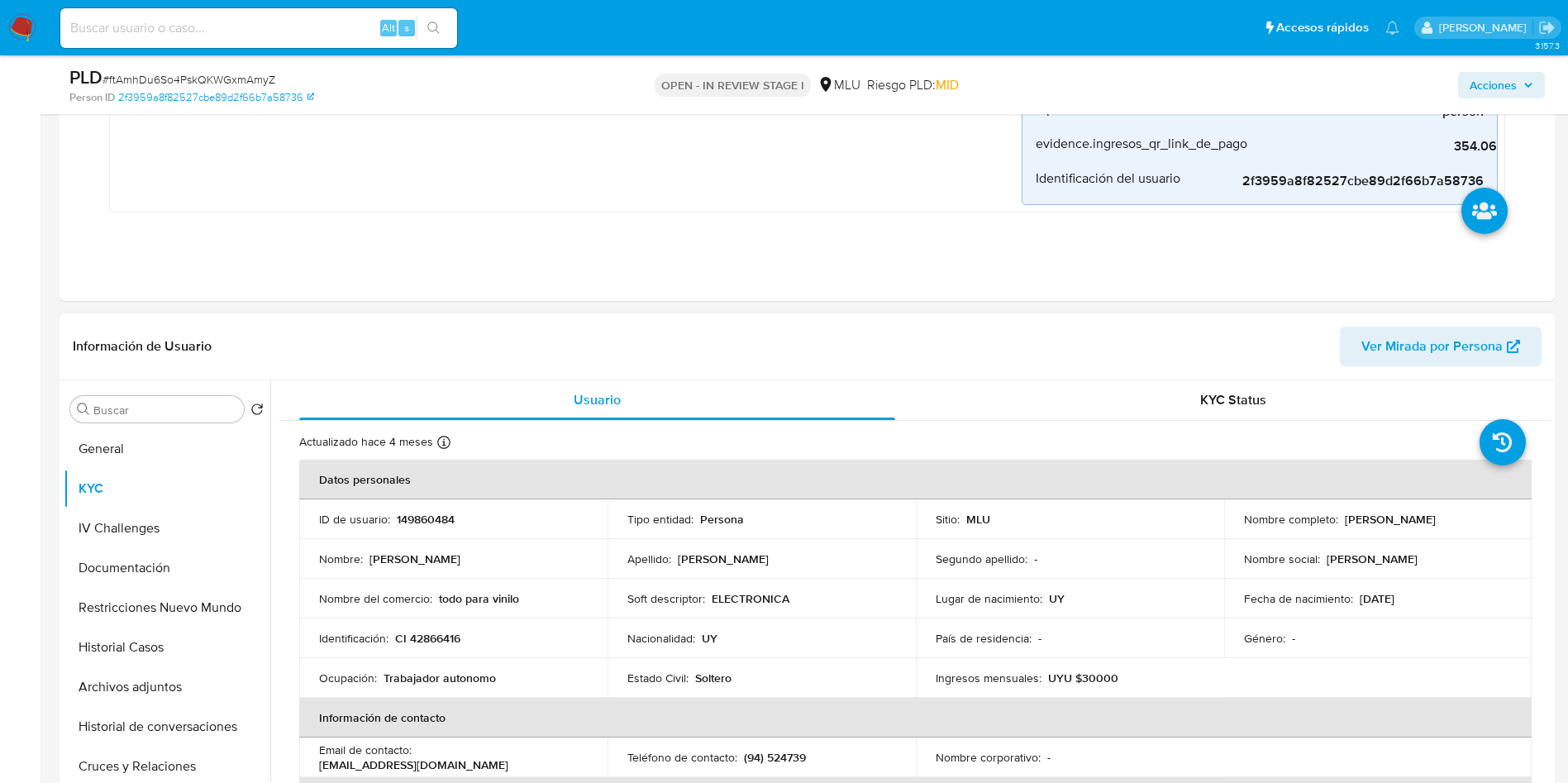
click at [433, 632] on p "CI 42866416" at bounding box center [427, 638] width 65 height 15
copy p "42866416"
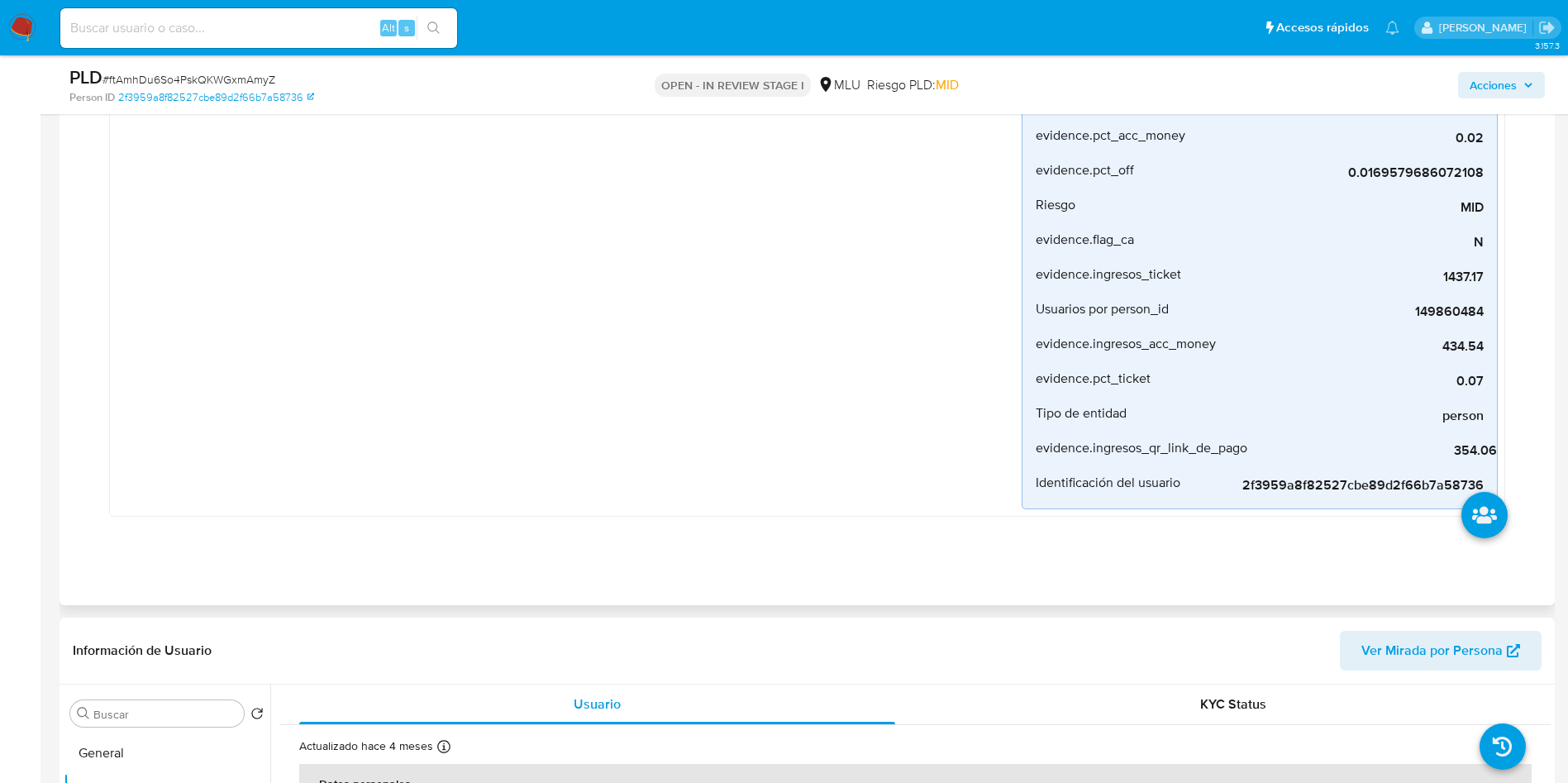
scroll to position [868, 0]
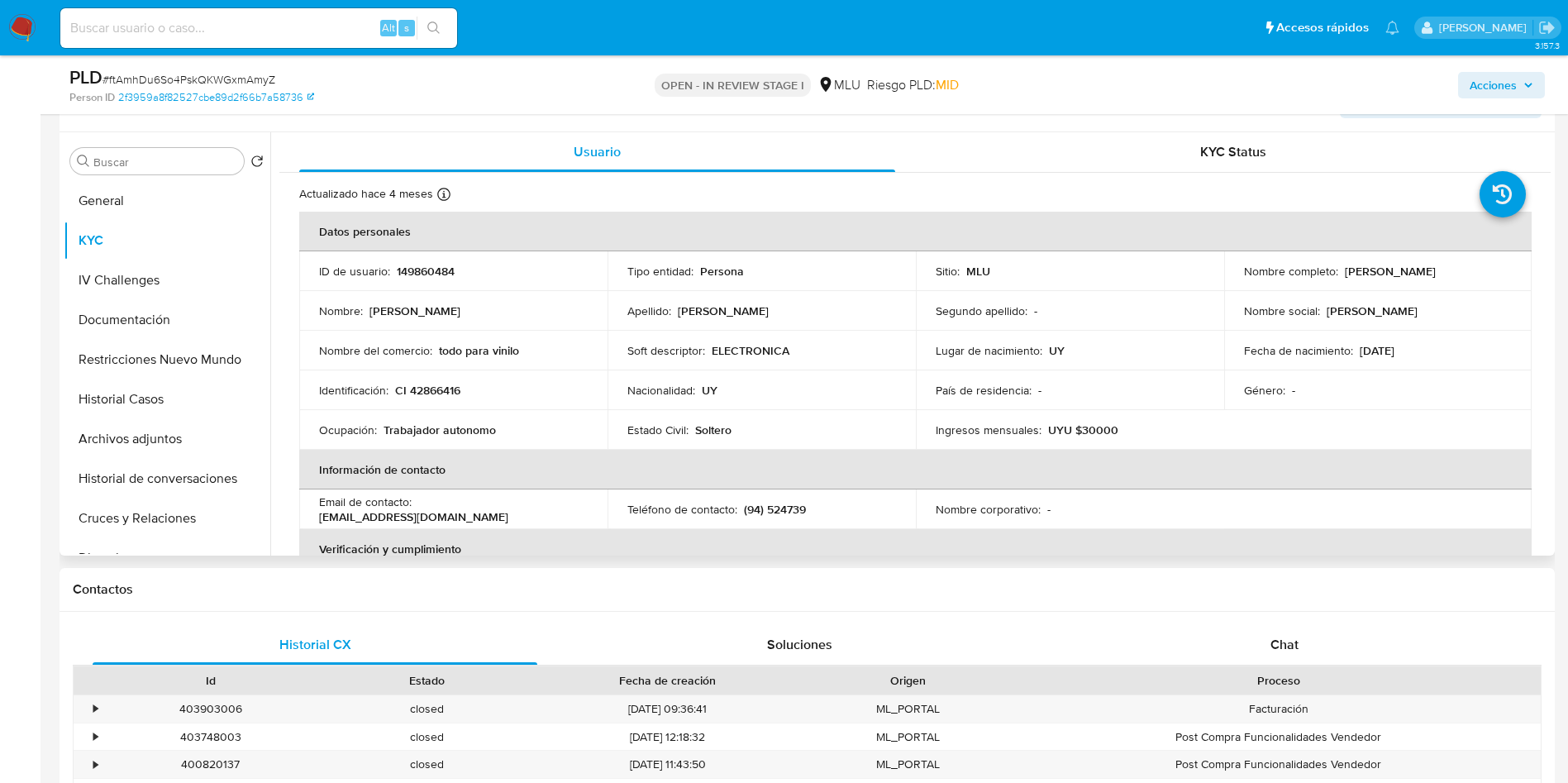
click at [422, 290] on td "ID de usuario : 149860484" at bounding box center [453, 270] width 308 height 40
click at [423, 273] on p "149860484" at bounding box center [425, 271] width 58 height 15
copy p "149860484"
click at [166, 394] on button "Historial Casos" at bounding box center [160, 398] width 194 height 40
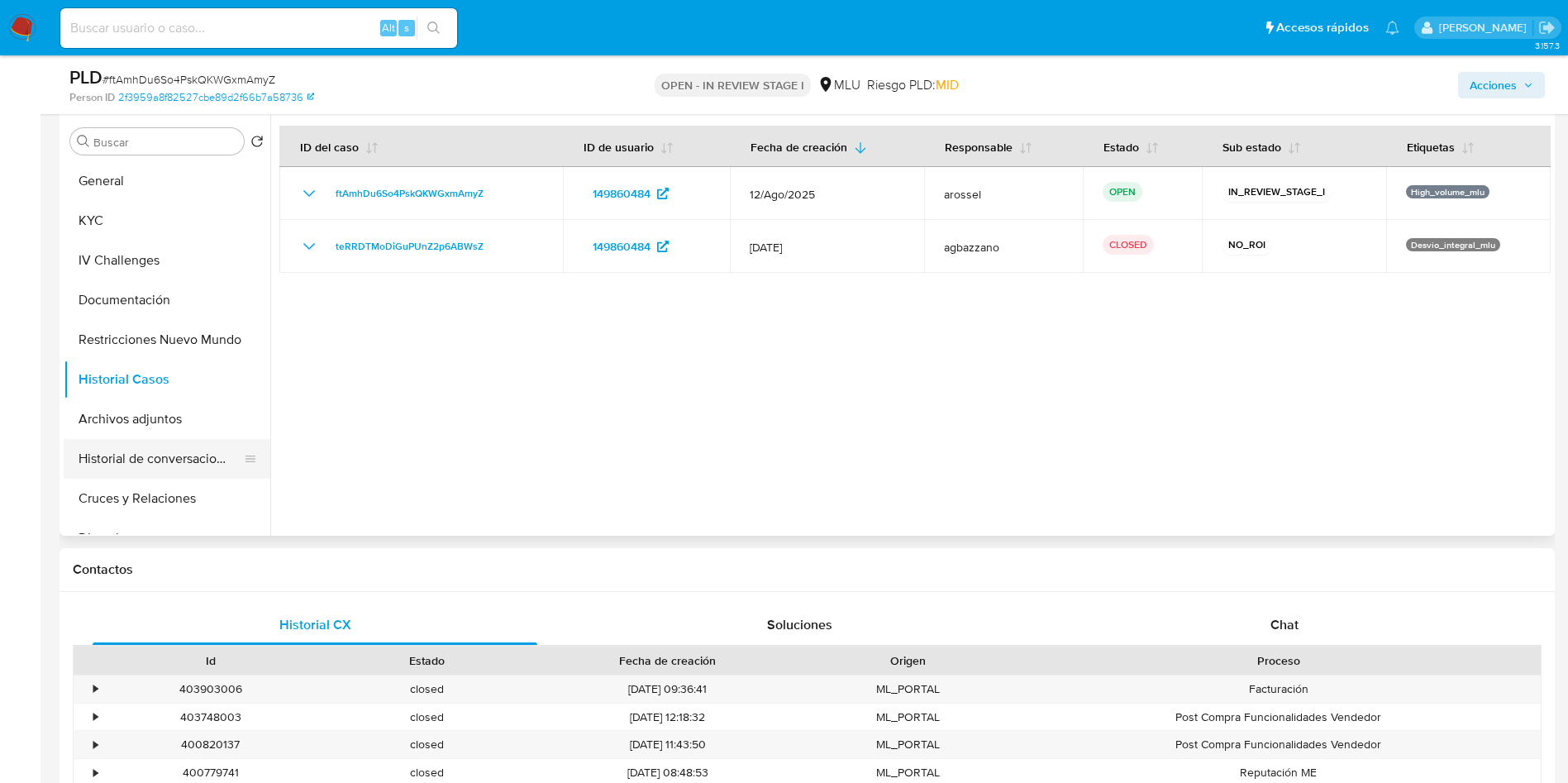
click at [172, 465] on button "Historial de conversaciones" at bounding box center [160, 458] width 194 height 40
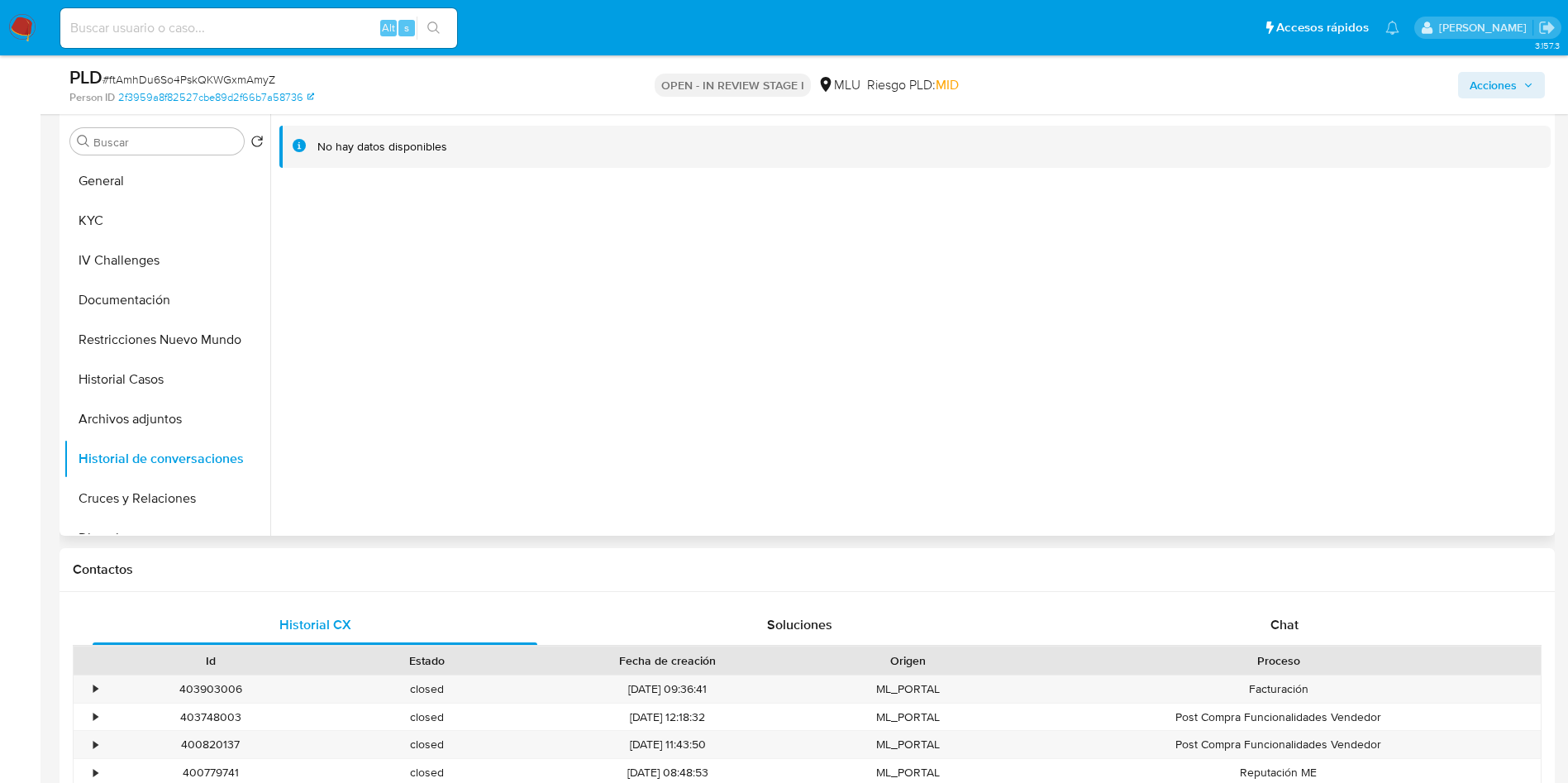
scroll to position [743, 0]
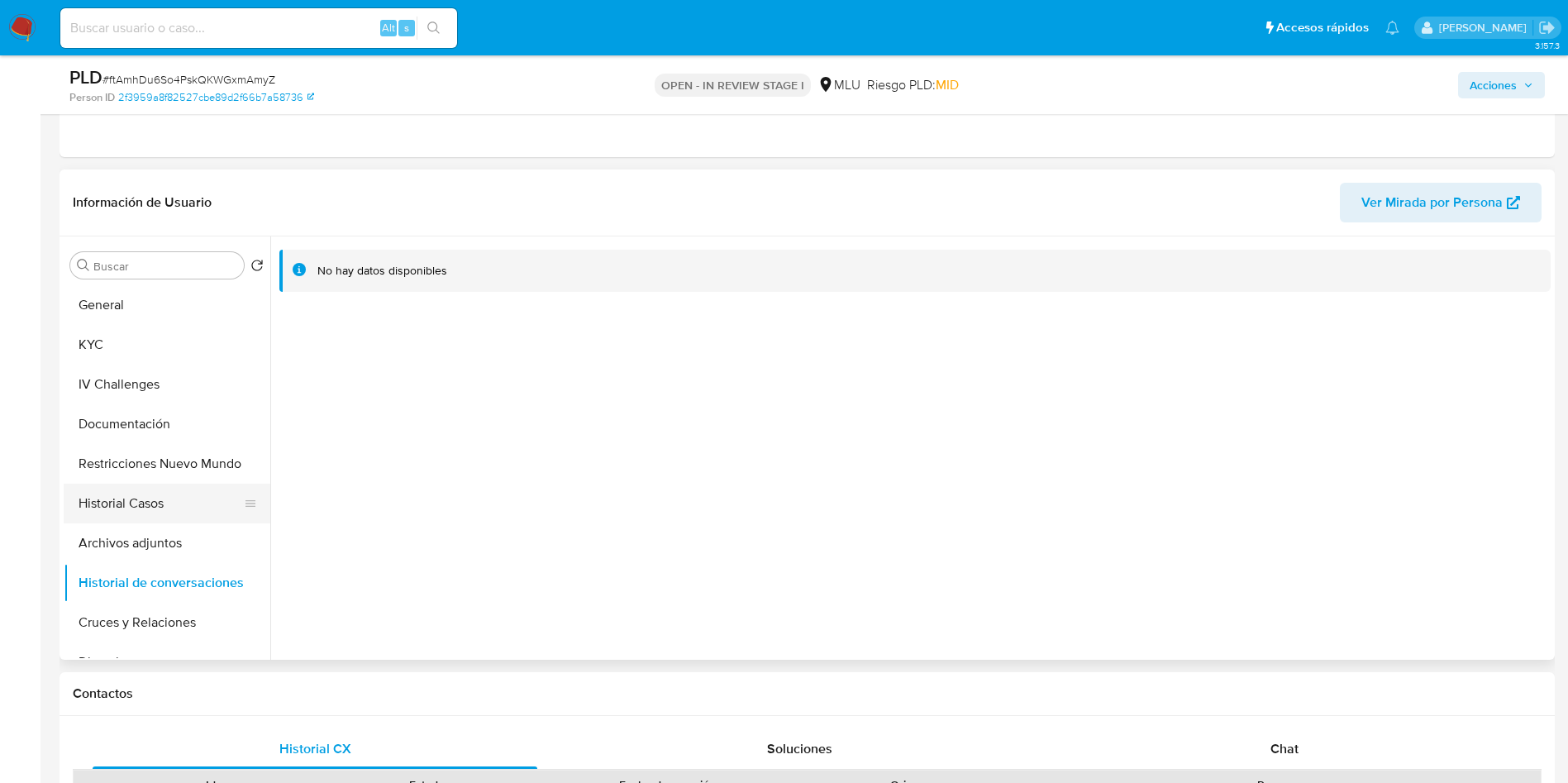
click at [163, 518] on button "Historial Casos" at bounding box center [160, 503] width 194 height 40
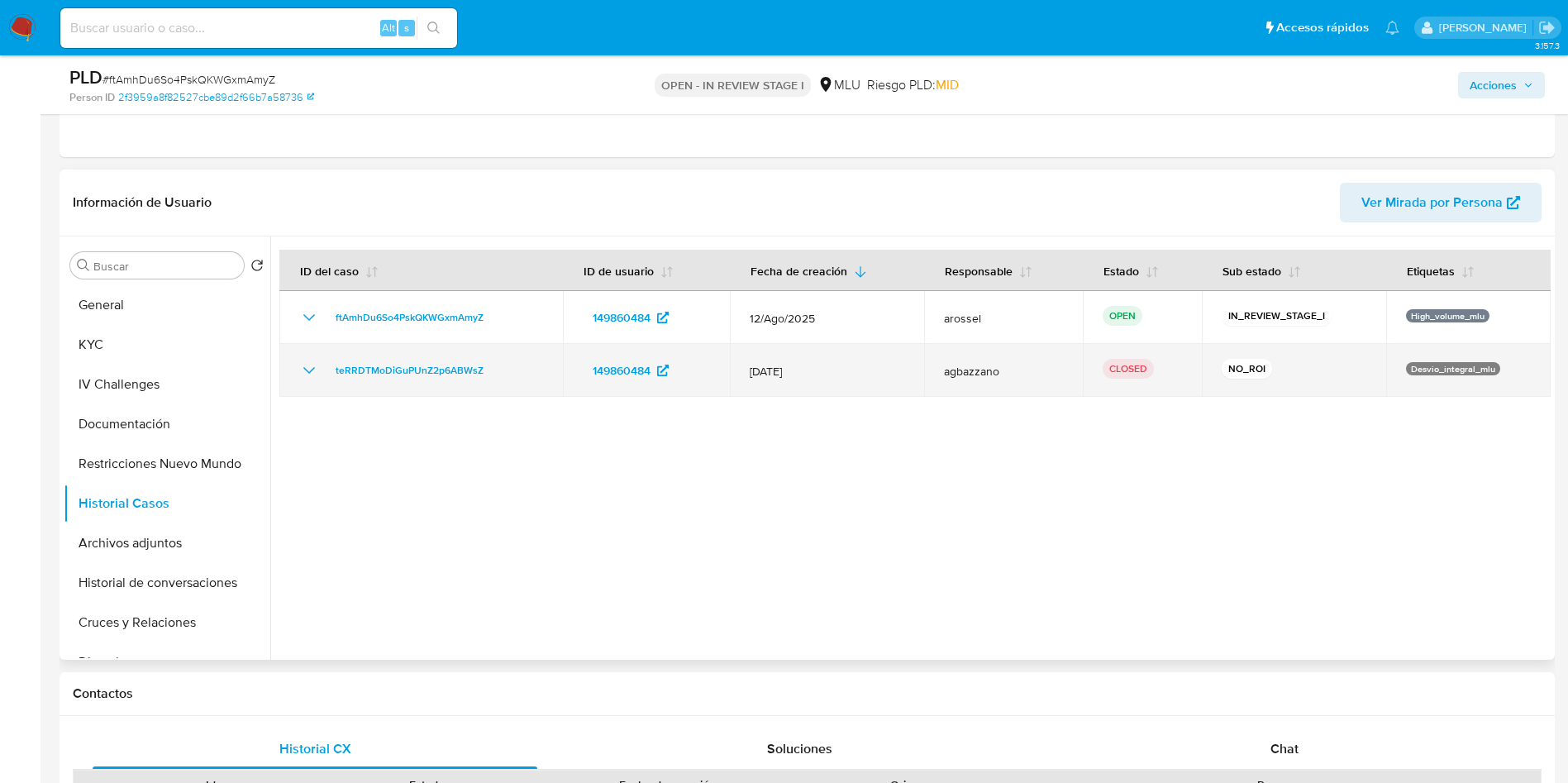
click at [315, 367] on icon "Mostrar/Ocultar" at bounding box center [309, 371] width 20 height 20
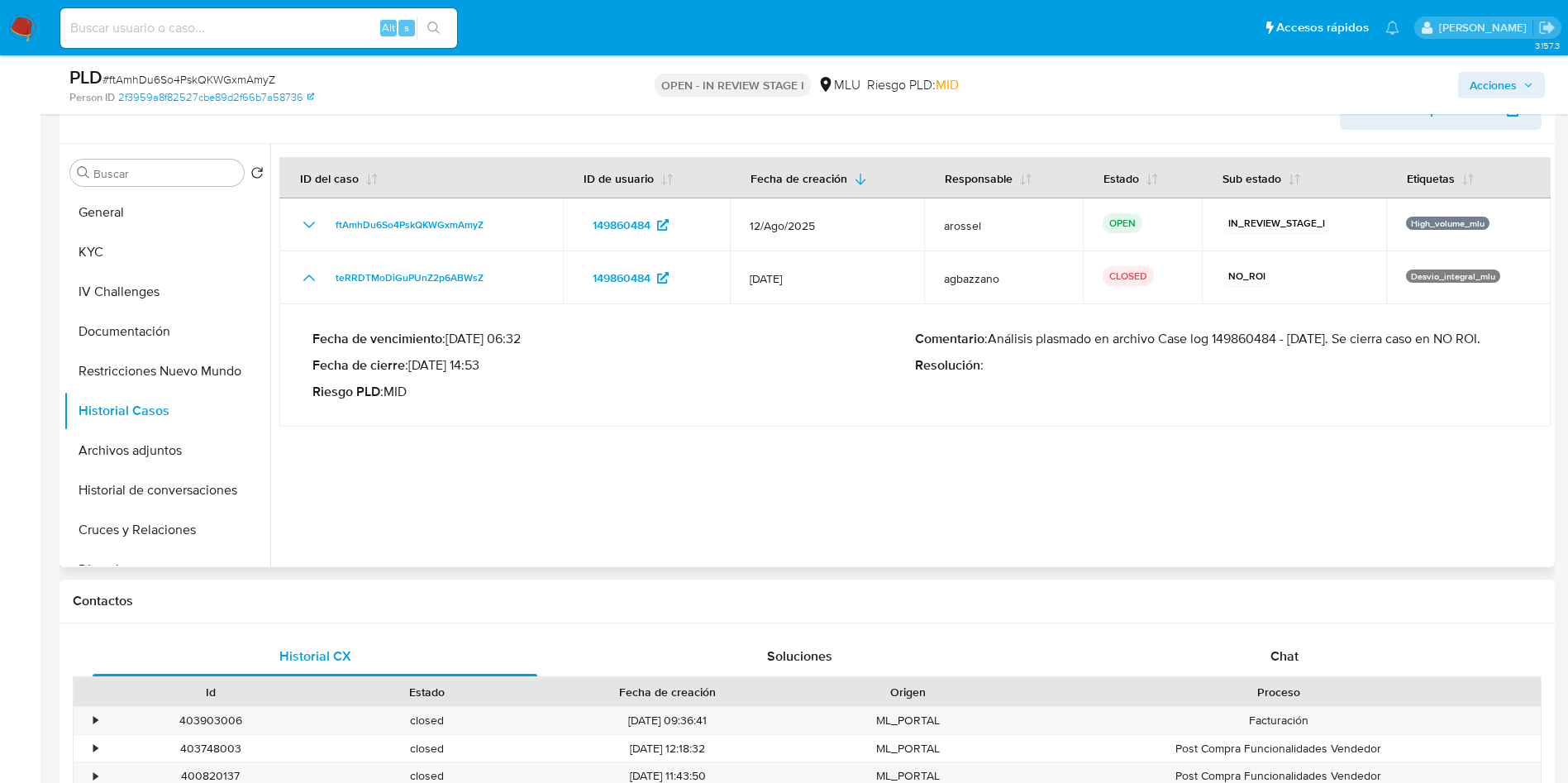
scroll to position [868, 0]
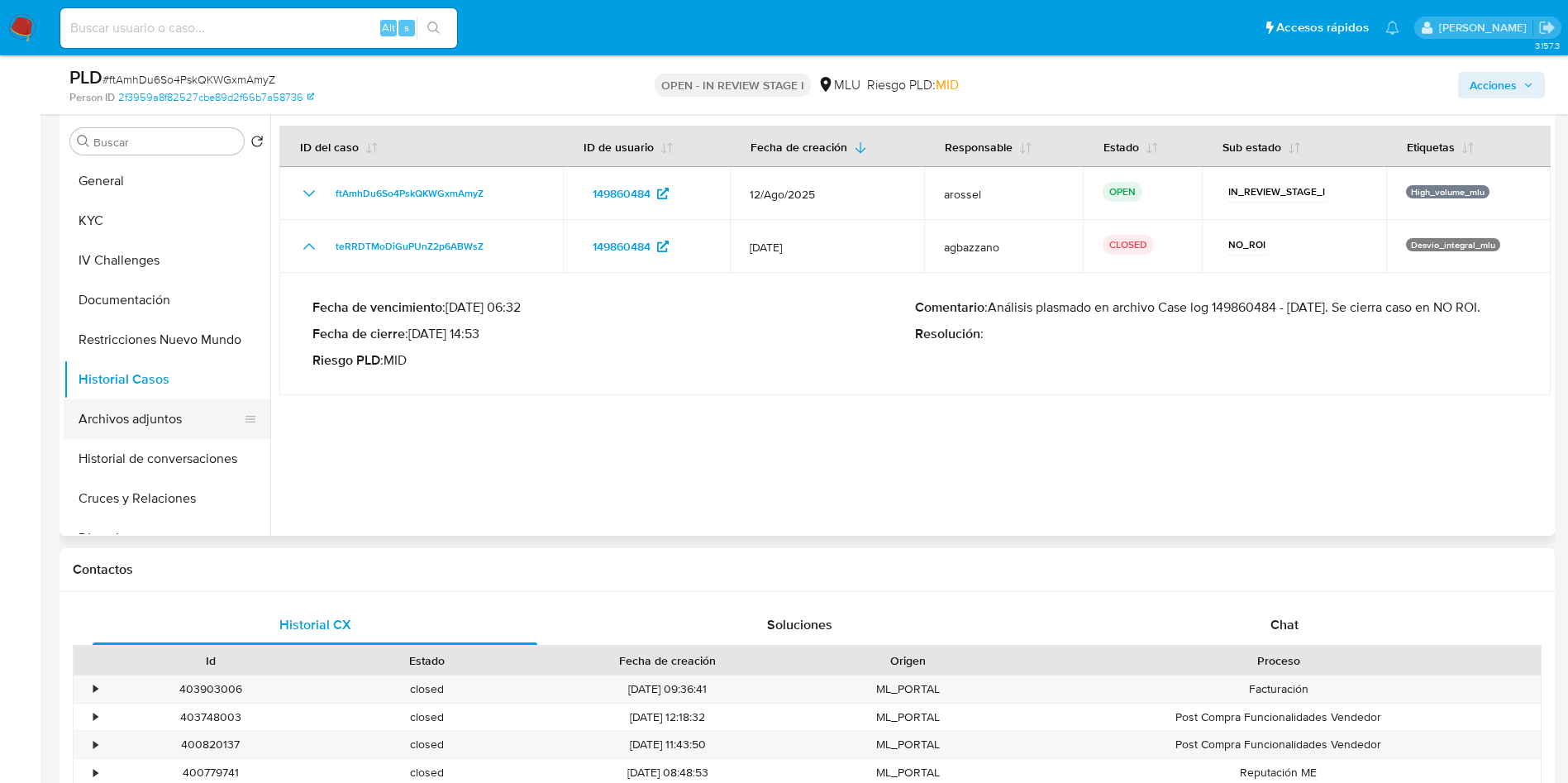
click at [139, 423] on button "Archivos adjuntos" at bounding box center [160, 419] width 194 height 40
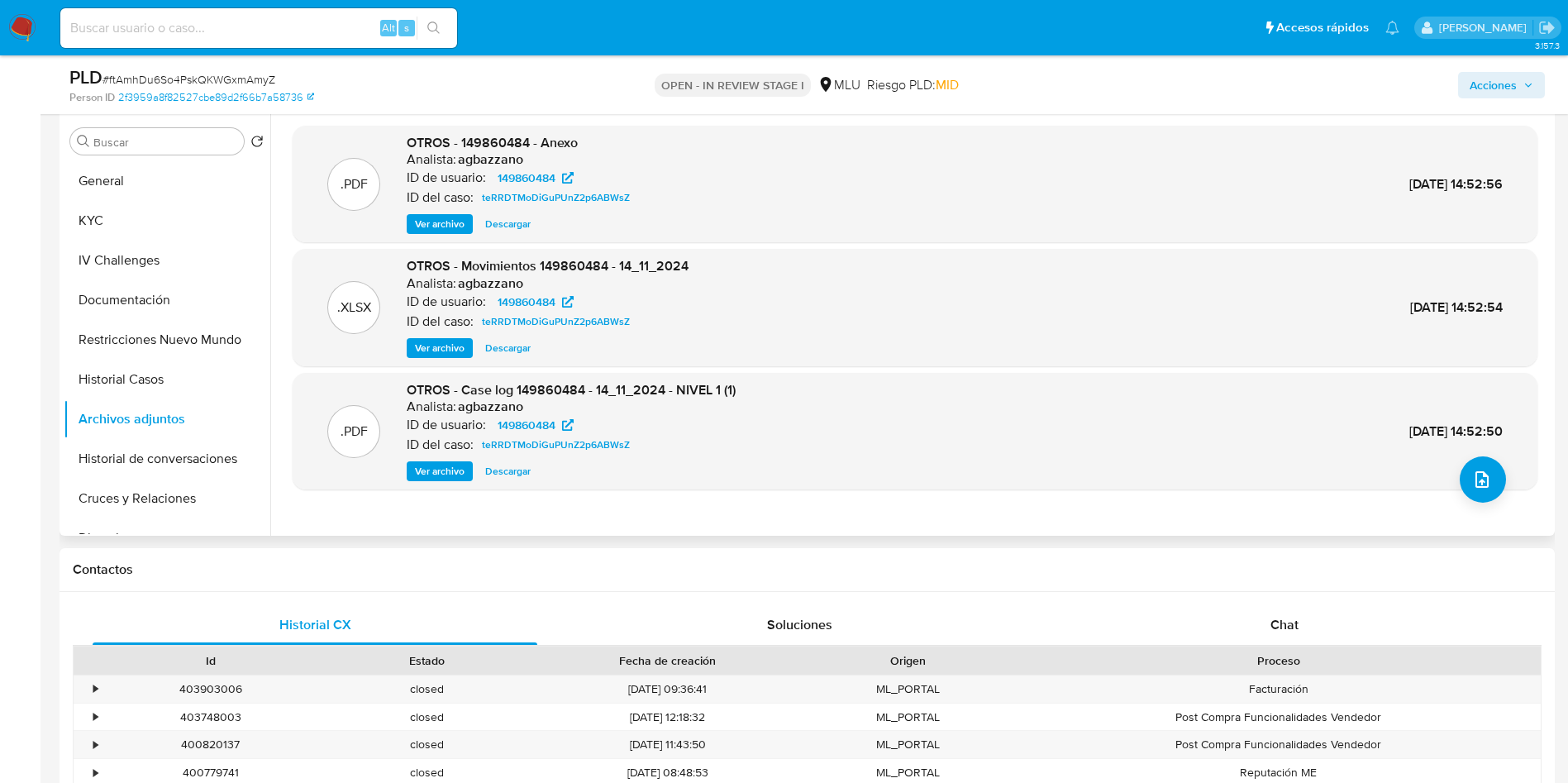
click at [452, 469] on span "Ver archivo" at bounding box center [440, 471] width 50 height 17
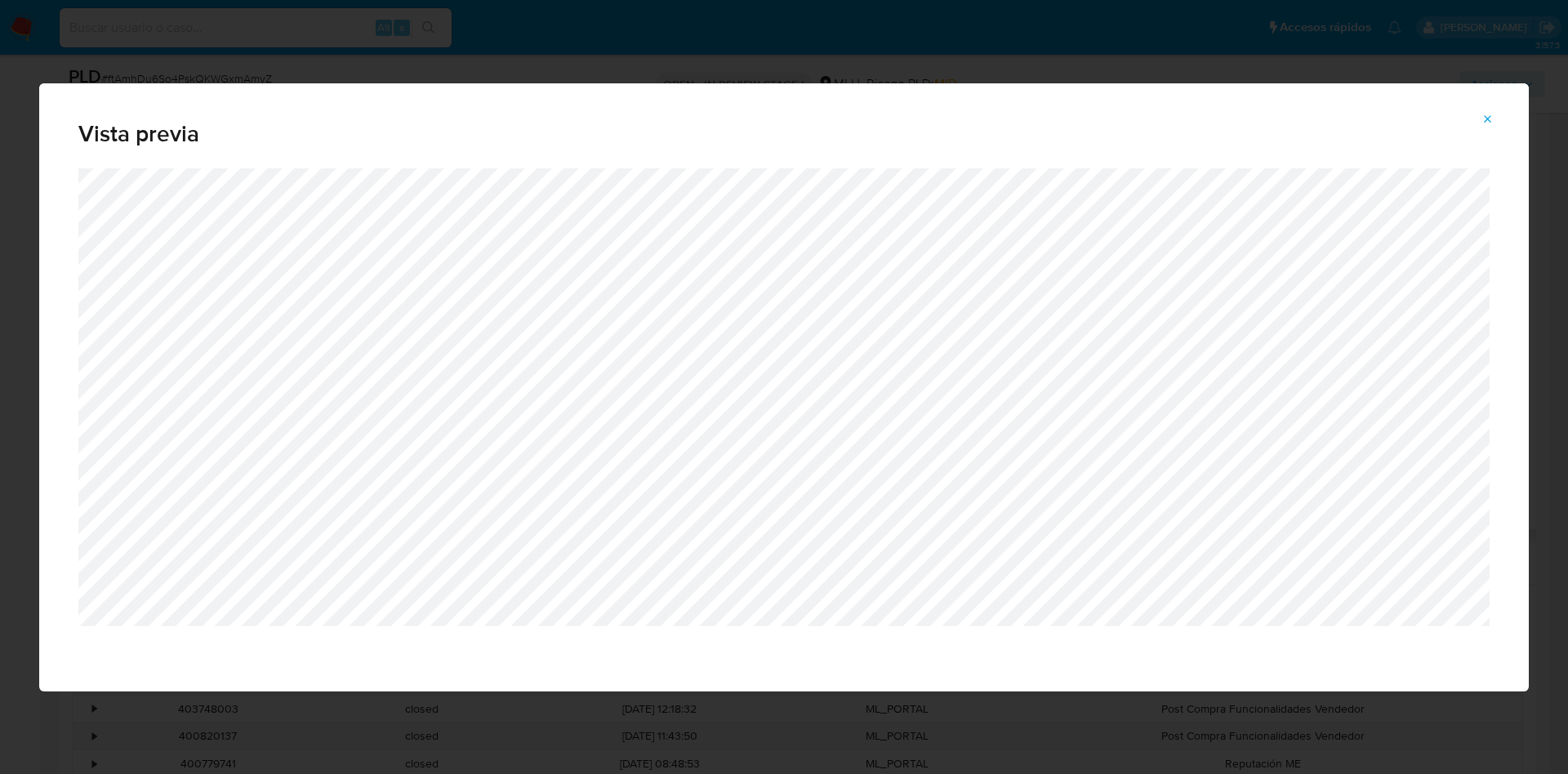
click at [1483, 122] on icon "Attachment preview" at bounding box center [1488, 119] width 13 height 13
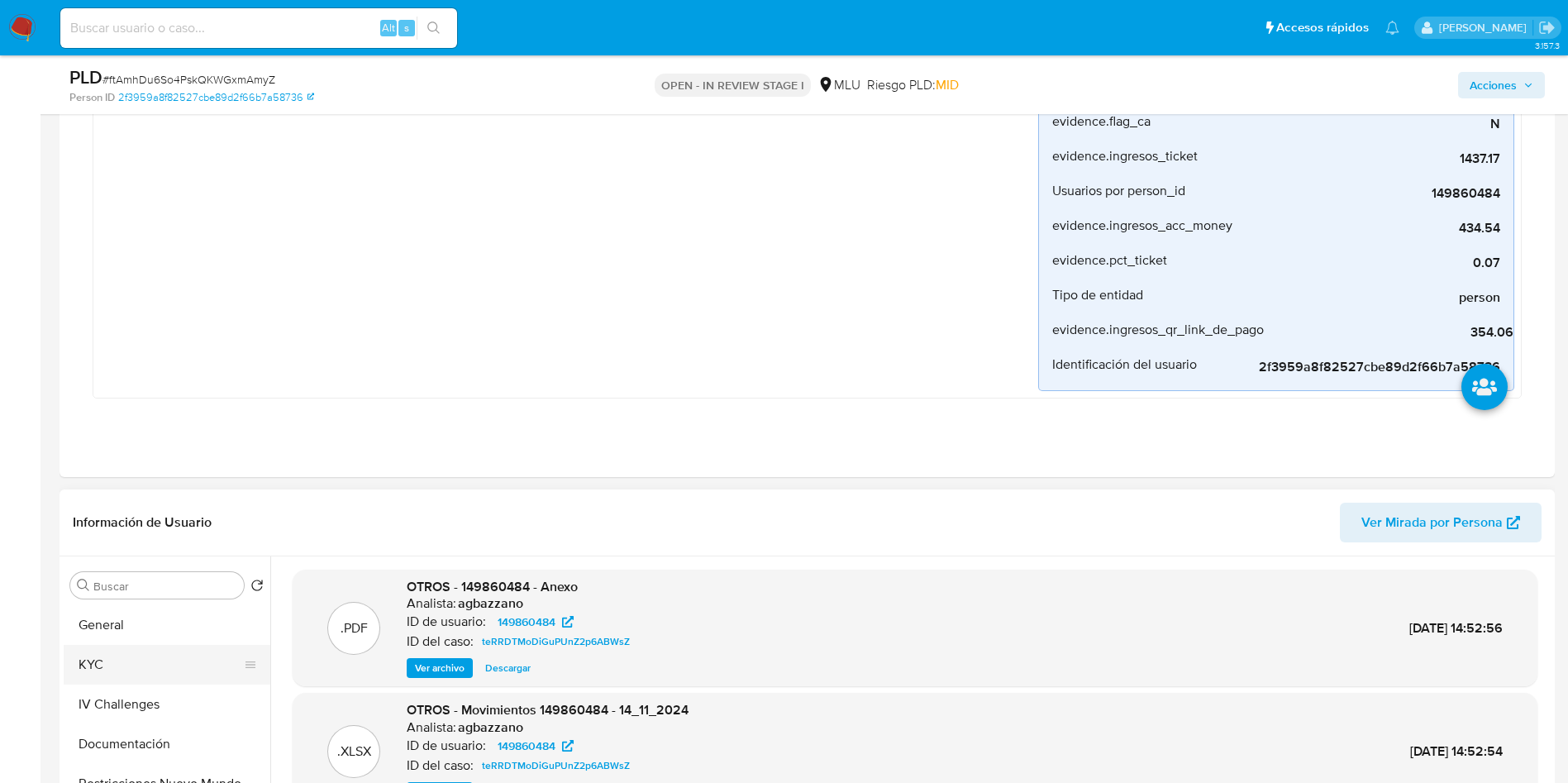
scroll to position [620, 0]
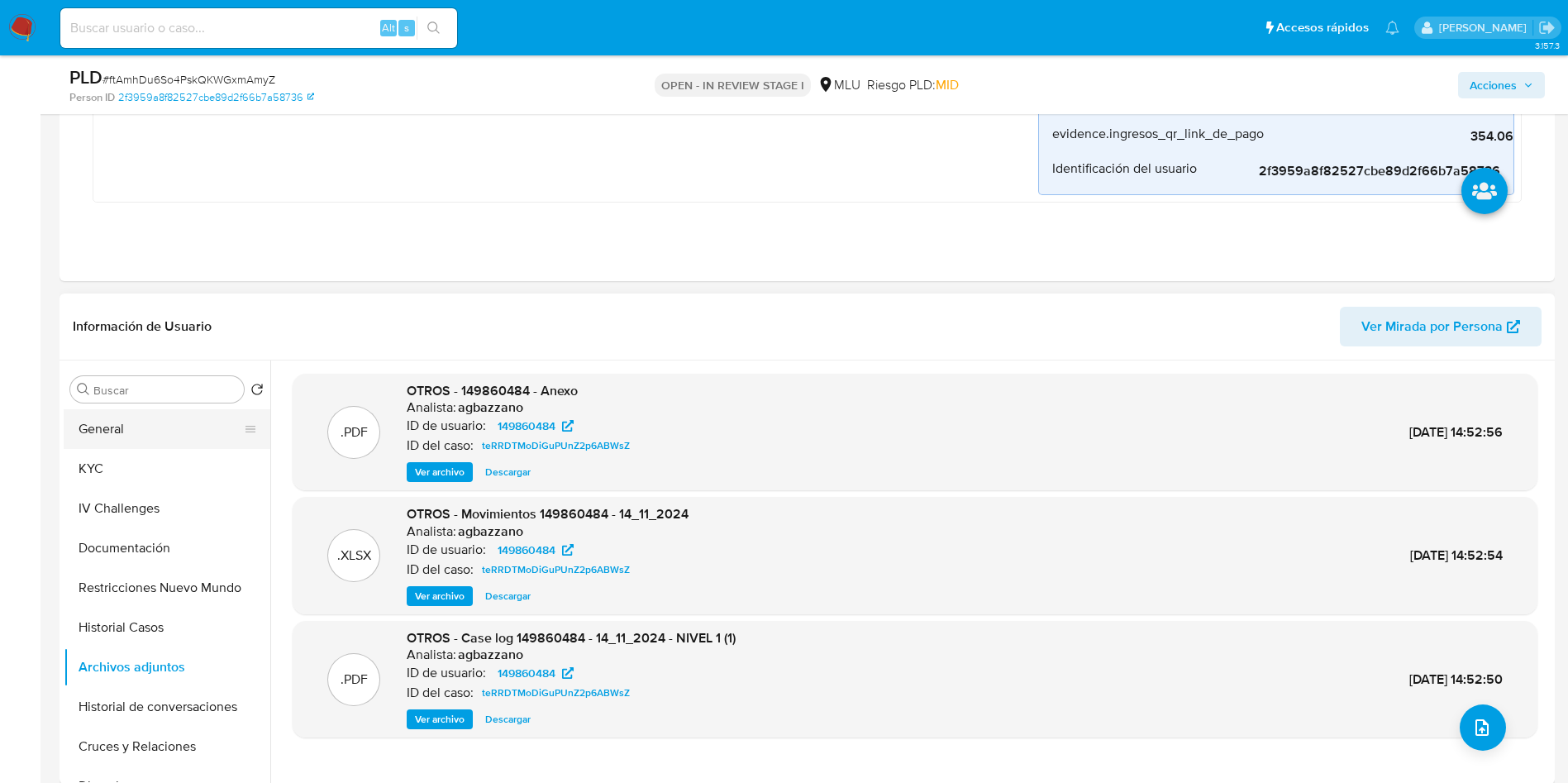
click at [157, 426] on button "General" at bounding box center [160, 429] width 194 height 40
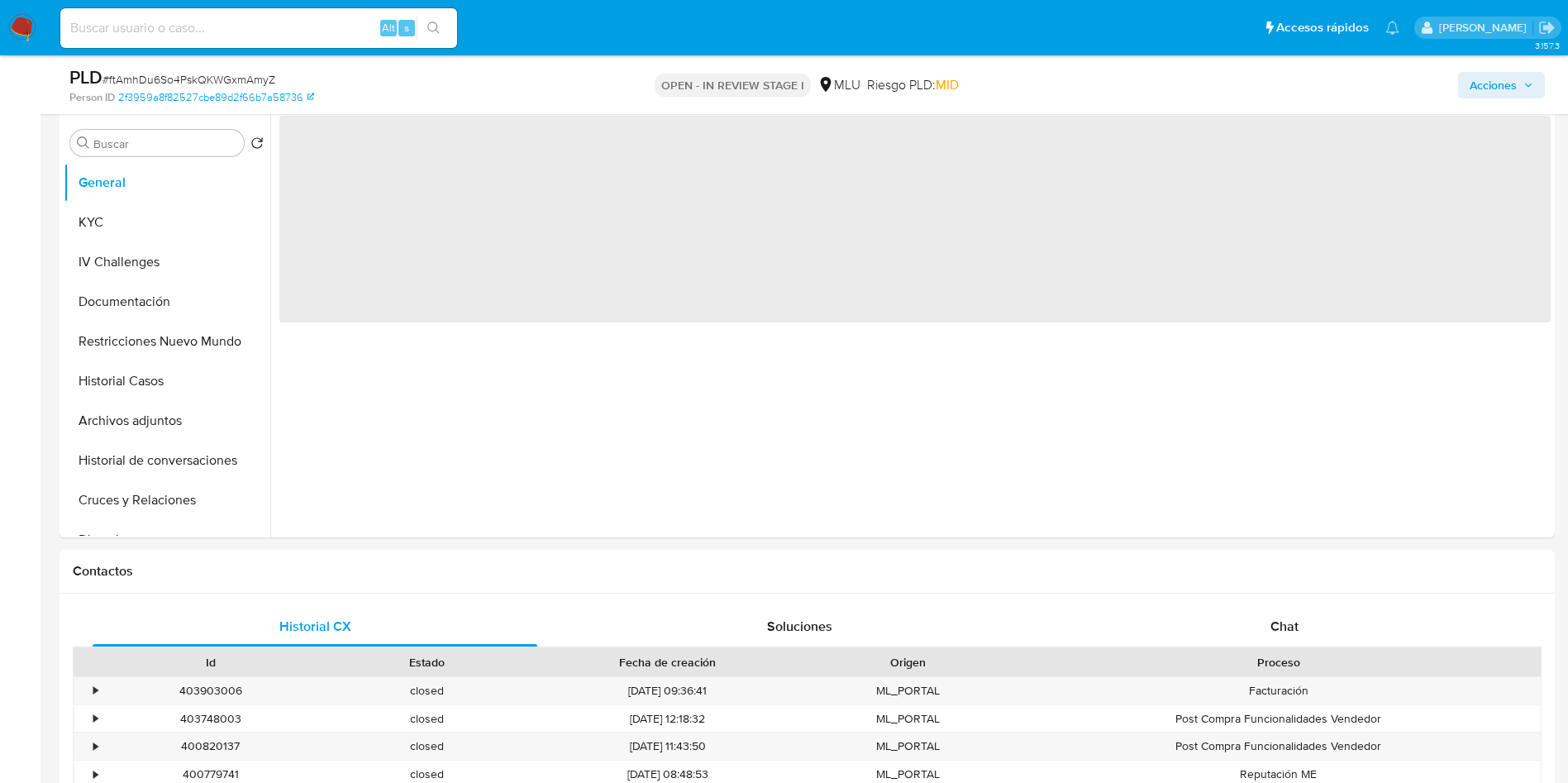
scroll to position [868, 0]
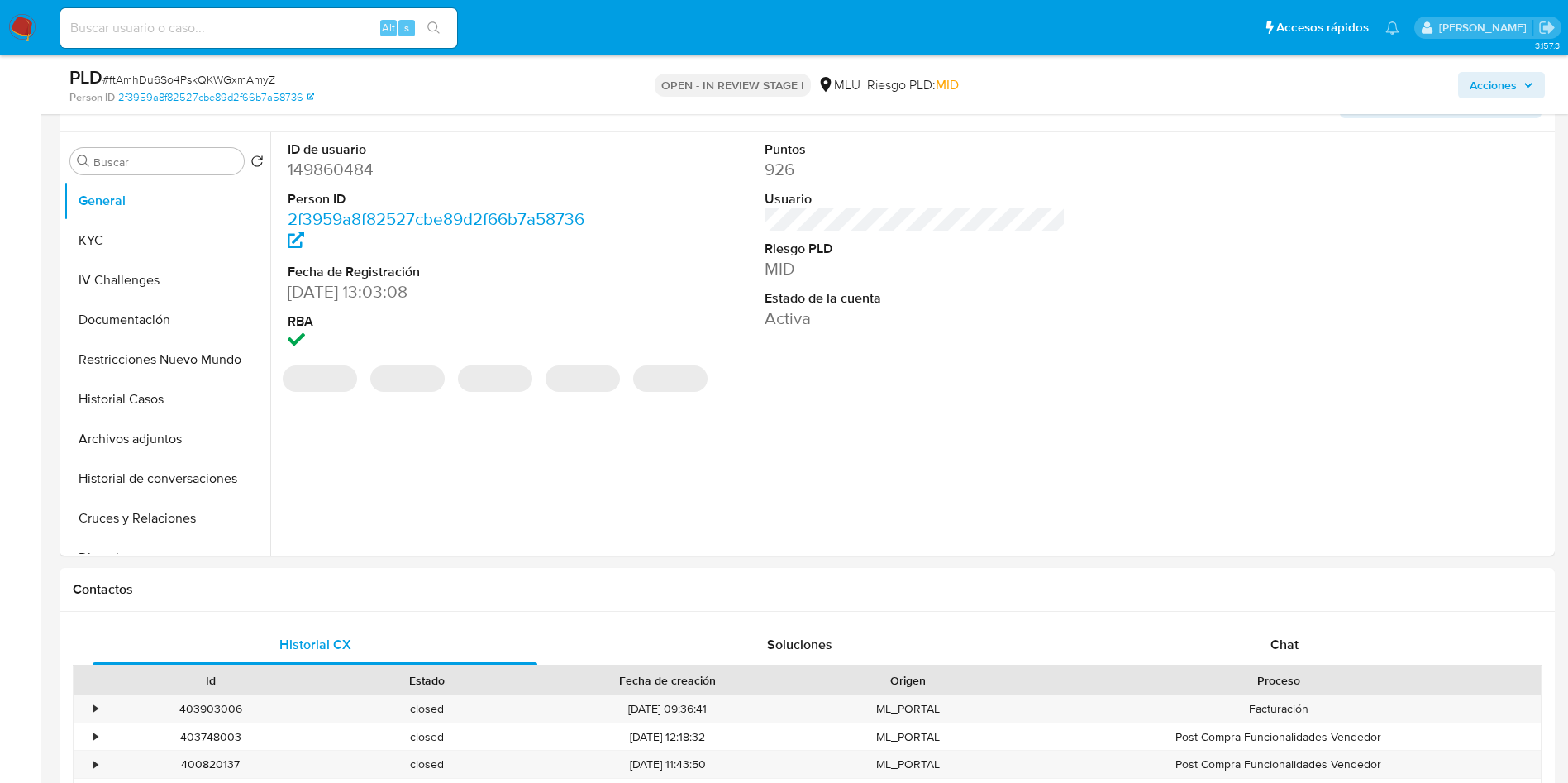
click at [350, 172] on dd "149860484" at bounding box center [438, 169] width 302 height 23
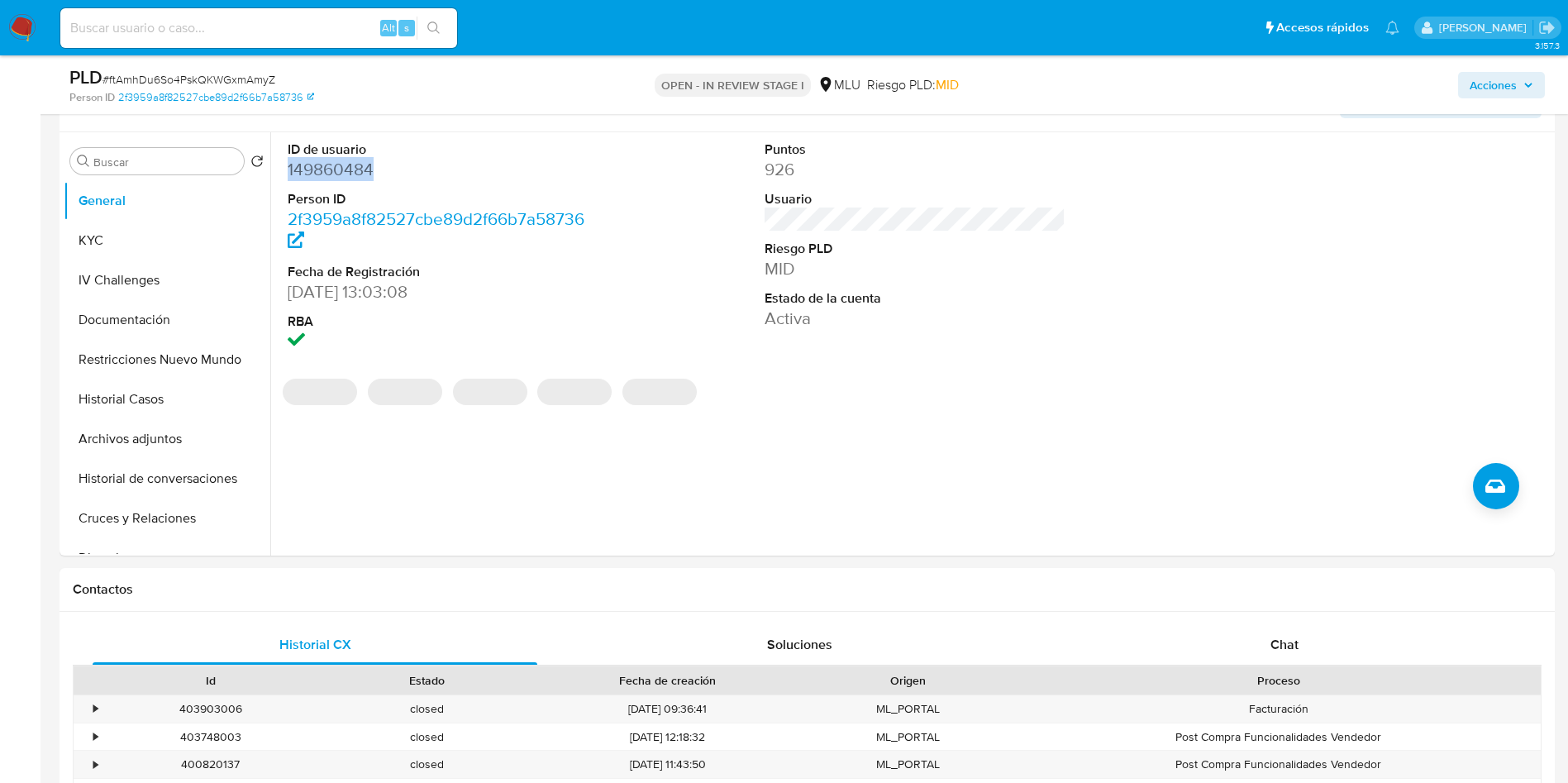
copy dd "149860484"
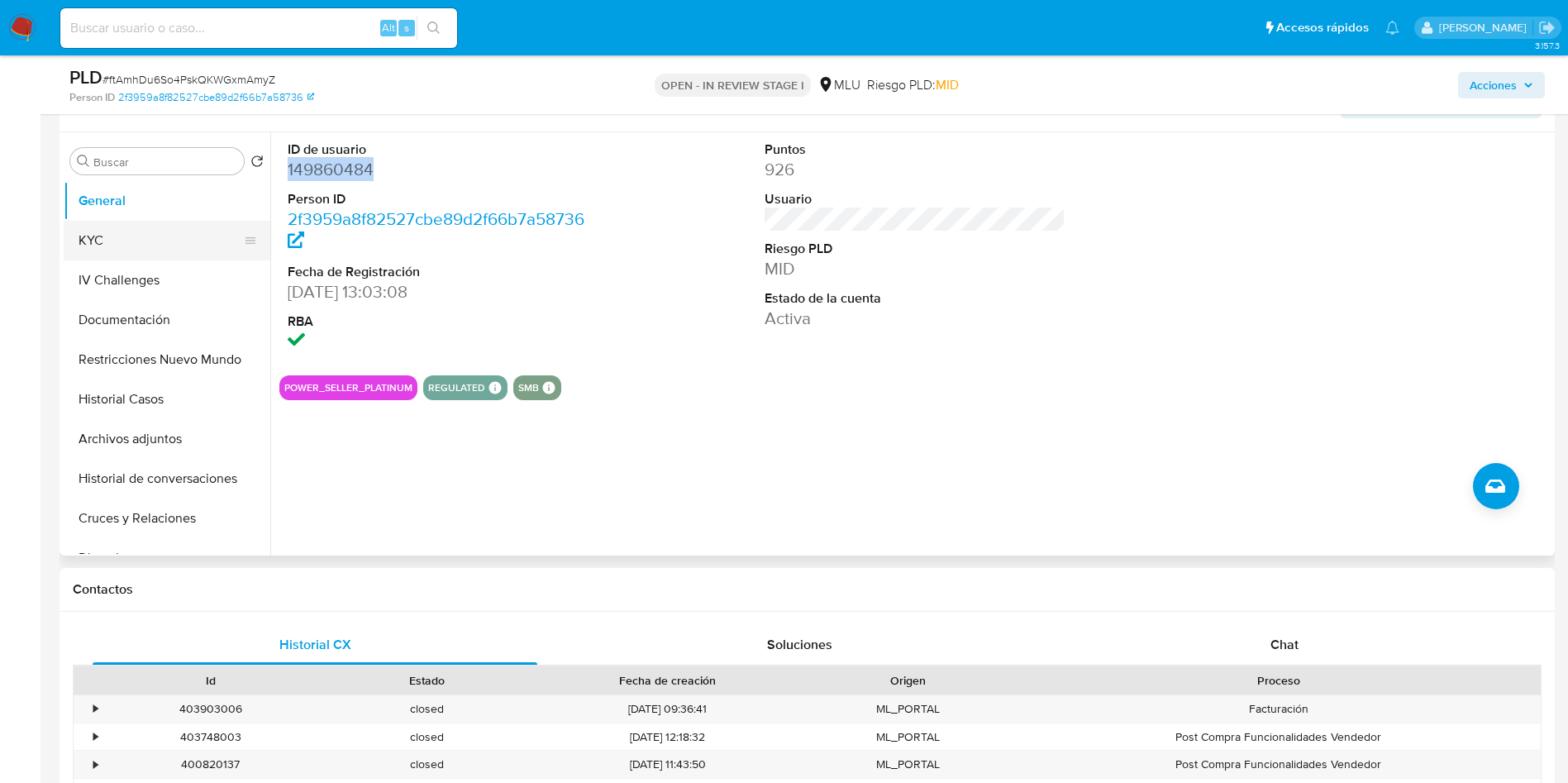
click at [148, 238] on button "KYC" at bounding box center [160, 240] width 194 height 40
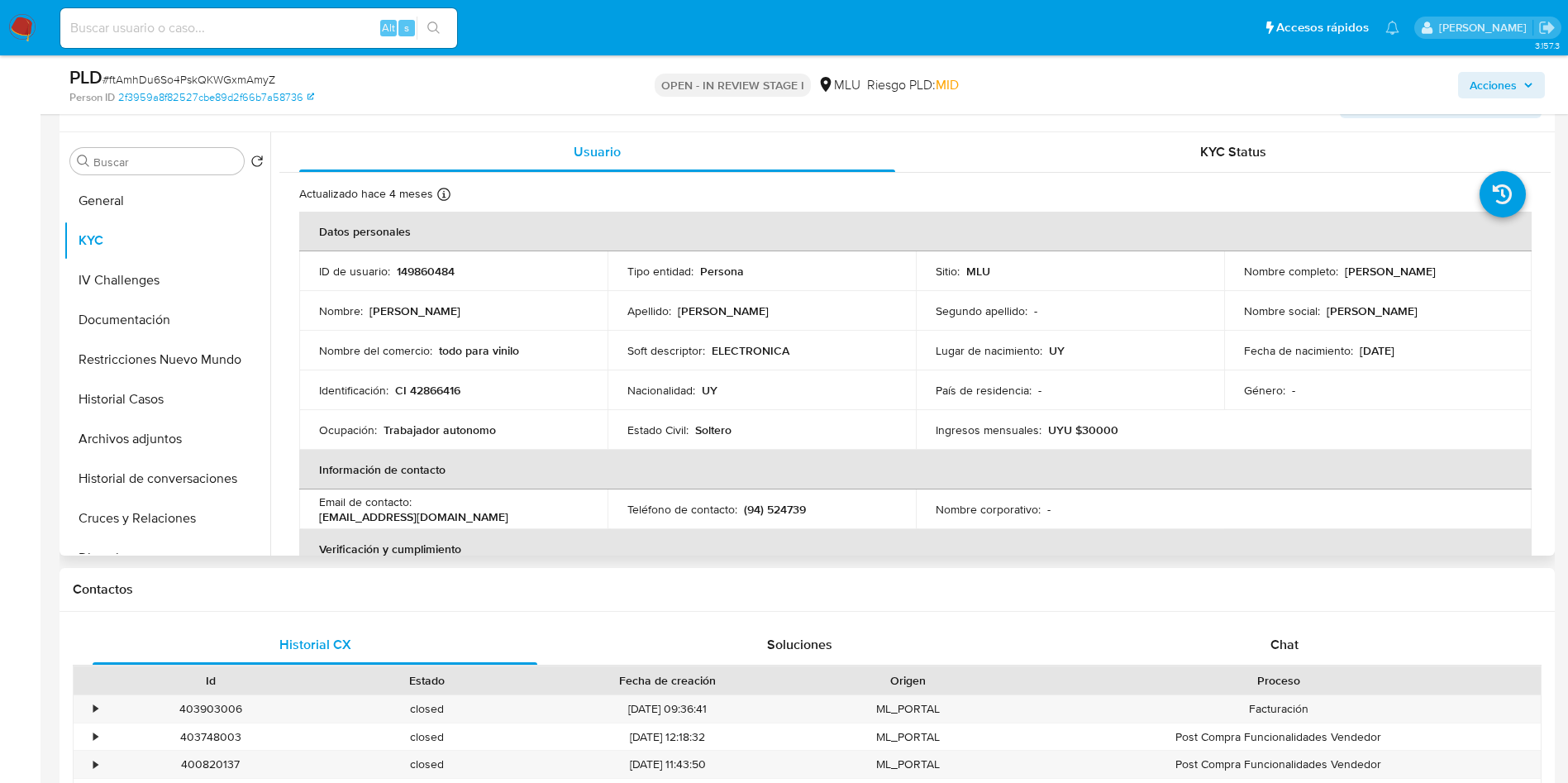
drag, startPoint x: 1229, startPoint y: 272, endPoint x: 1449, endPoint y: 282, distance: 220.2
click at [1449, 282] on td "Nombre completo : Martin Alejandro Semperena Hernandez" at bounding box center [1378, 270] width 308 height 40
copy p "Martin Alejandro Semperena Hernandez"
click at [445, 415] on td "Ocupación : Trabajador autonomo" at bounding box center [453, 429] width 308 height 40
click at [433, 383] on p "CI 42866416" at bounding box center [427, 390] width 65 height 15
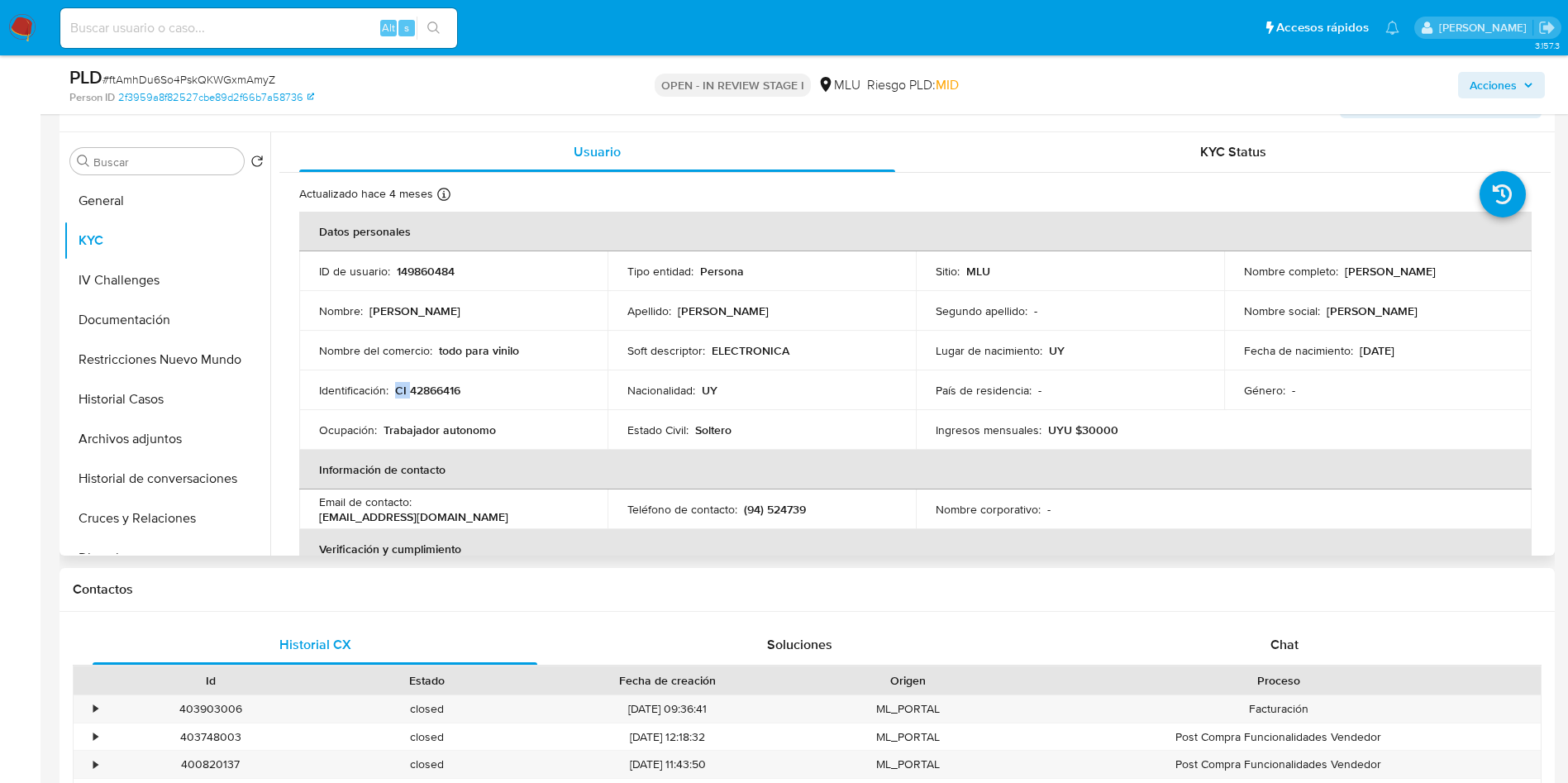
click at [433, 383] on p "CI 42866416" at bounding box center [427, 390] width 65 height 15
click at [434, 388] on p "CI 42866416" at bounding box center [427, 390] width 65 height 15
click at [434, 390] on p "CI 42866416" at bounding box center [427, 390] width 65 height 15
copy p "42866416"
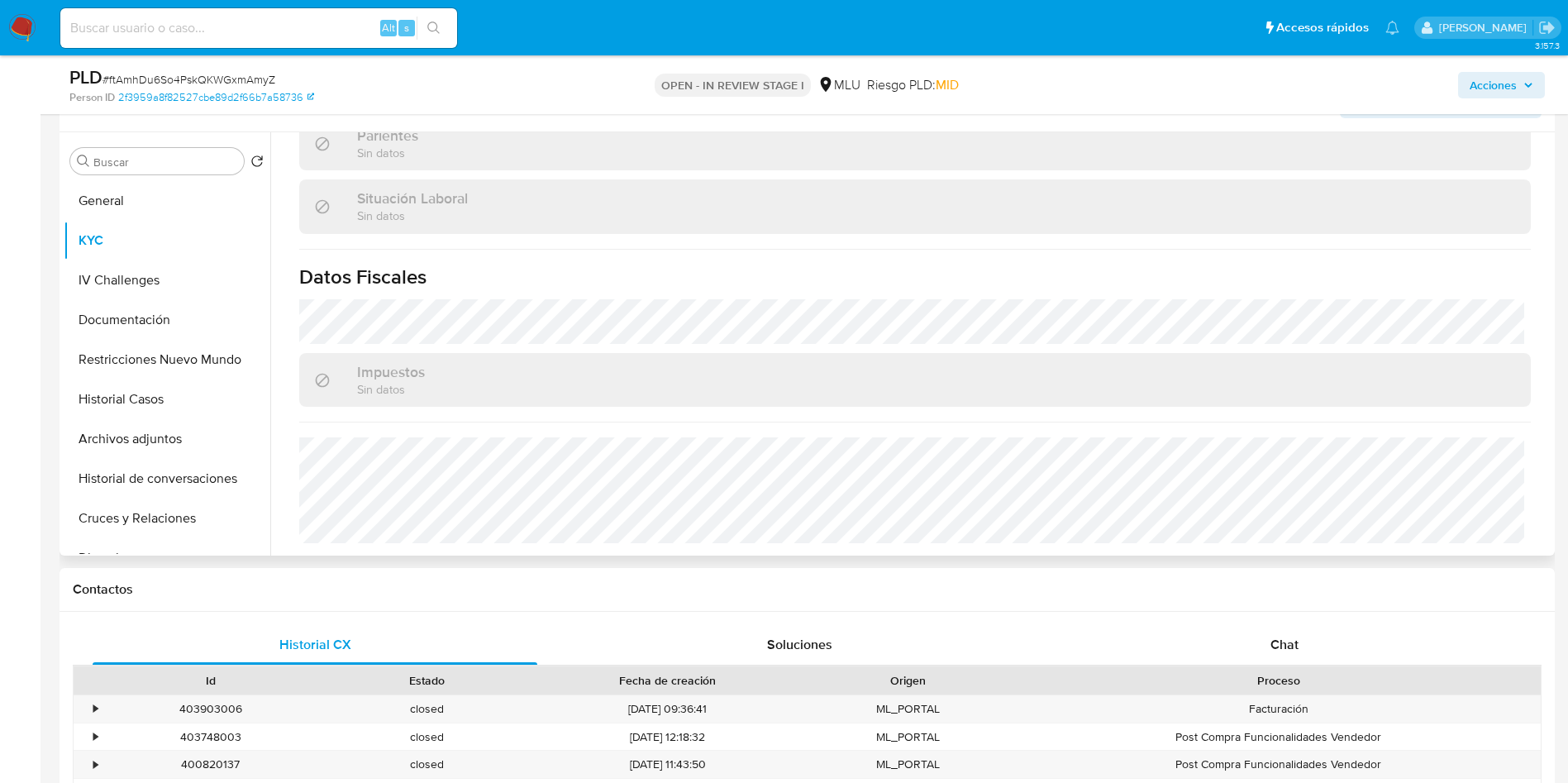
scroll to position [831, 0]
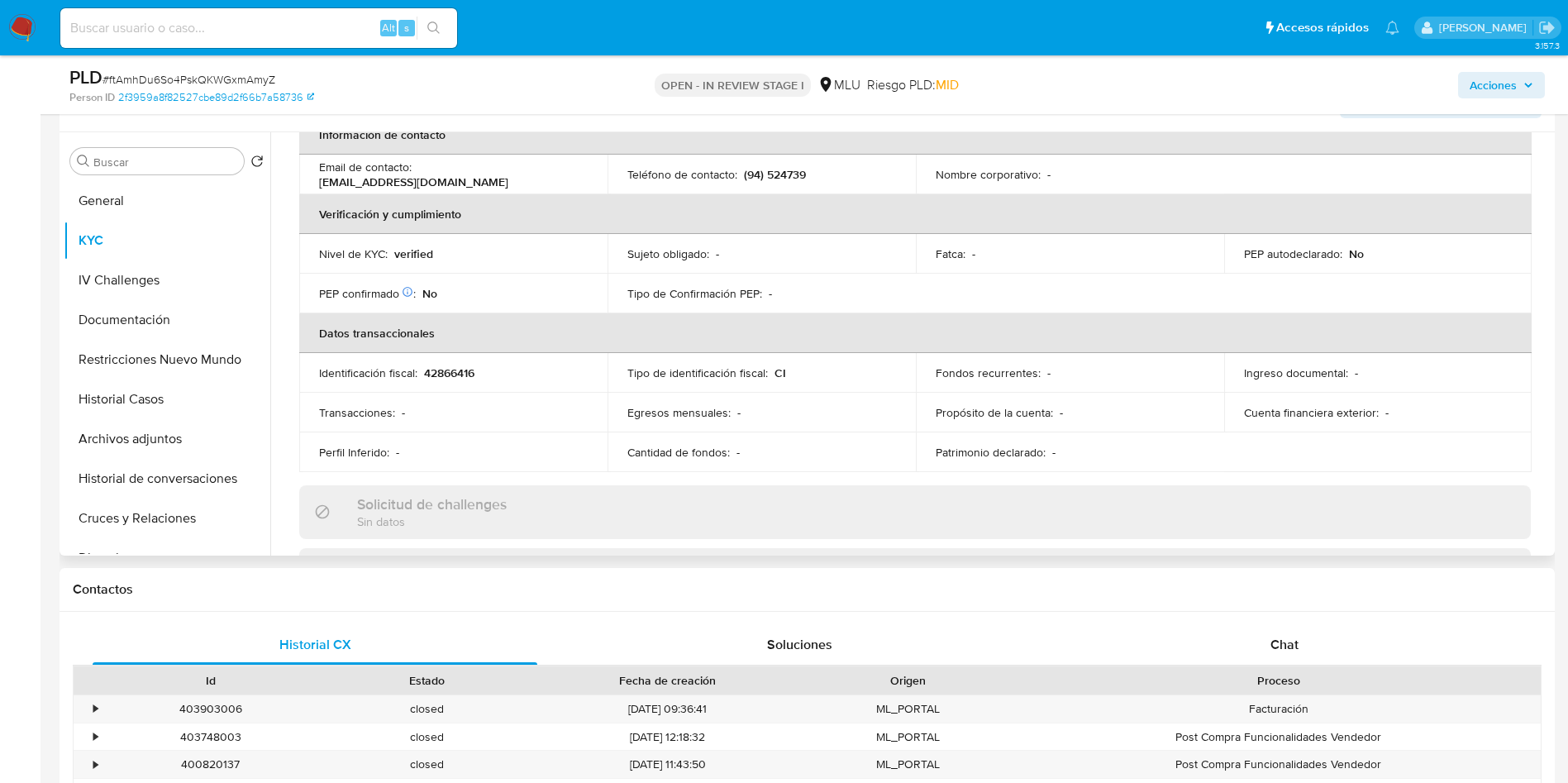
click at [801, 416] on div "Egresos mensuales : -" at bounding box center [761, 412] width 268 height 15
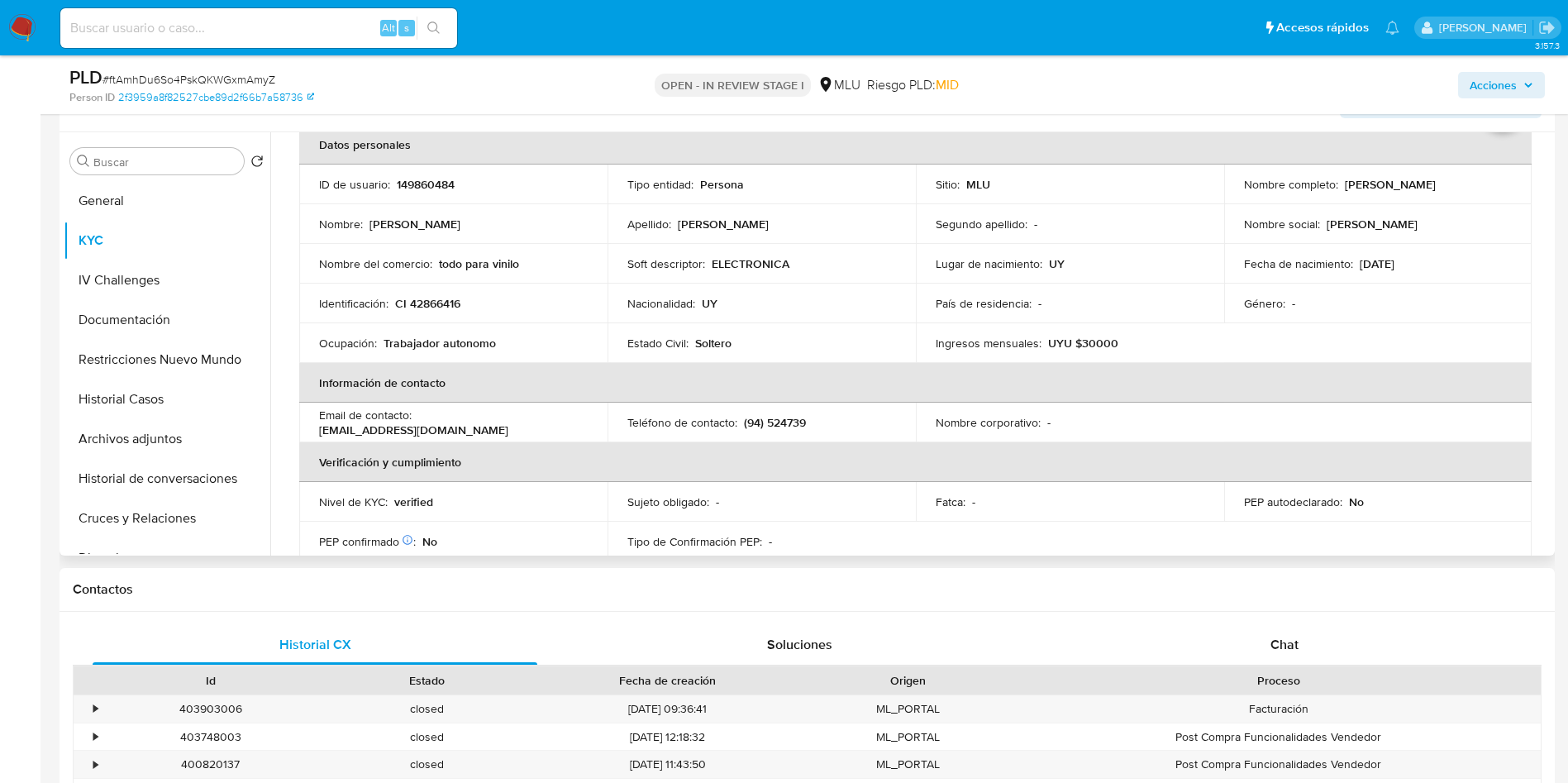
click at [811, 416] on div "Teléfono de contacto : (94) 524739" at bounding box center [761, 422] width 268 height 15
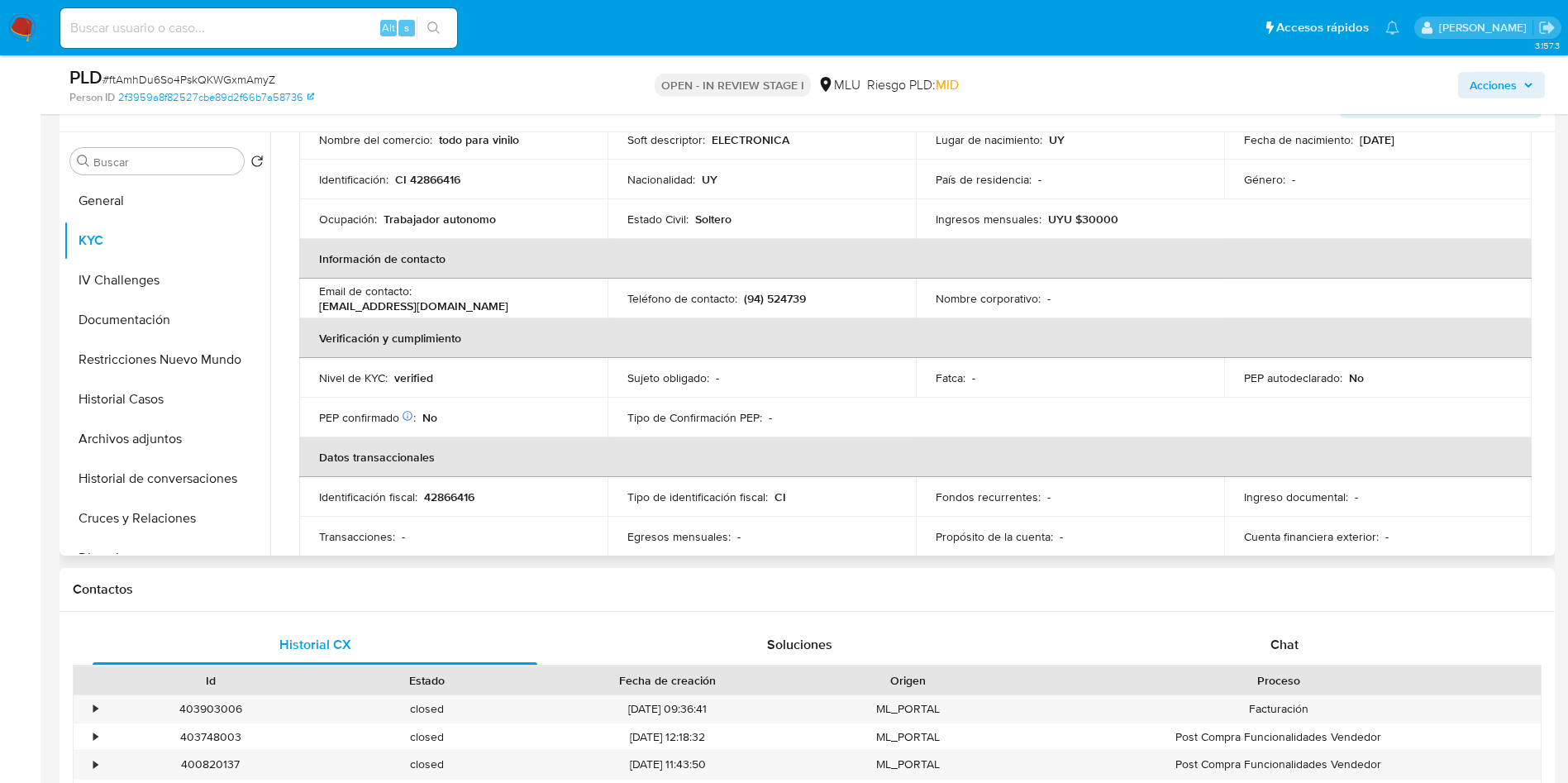
click at [751, 405] on td "Tipo de Confirmación PEP : -" at bounding box center [762, 417] width 308 height 40
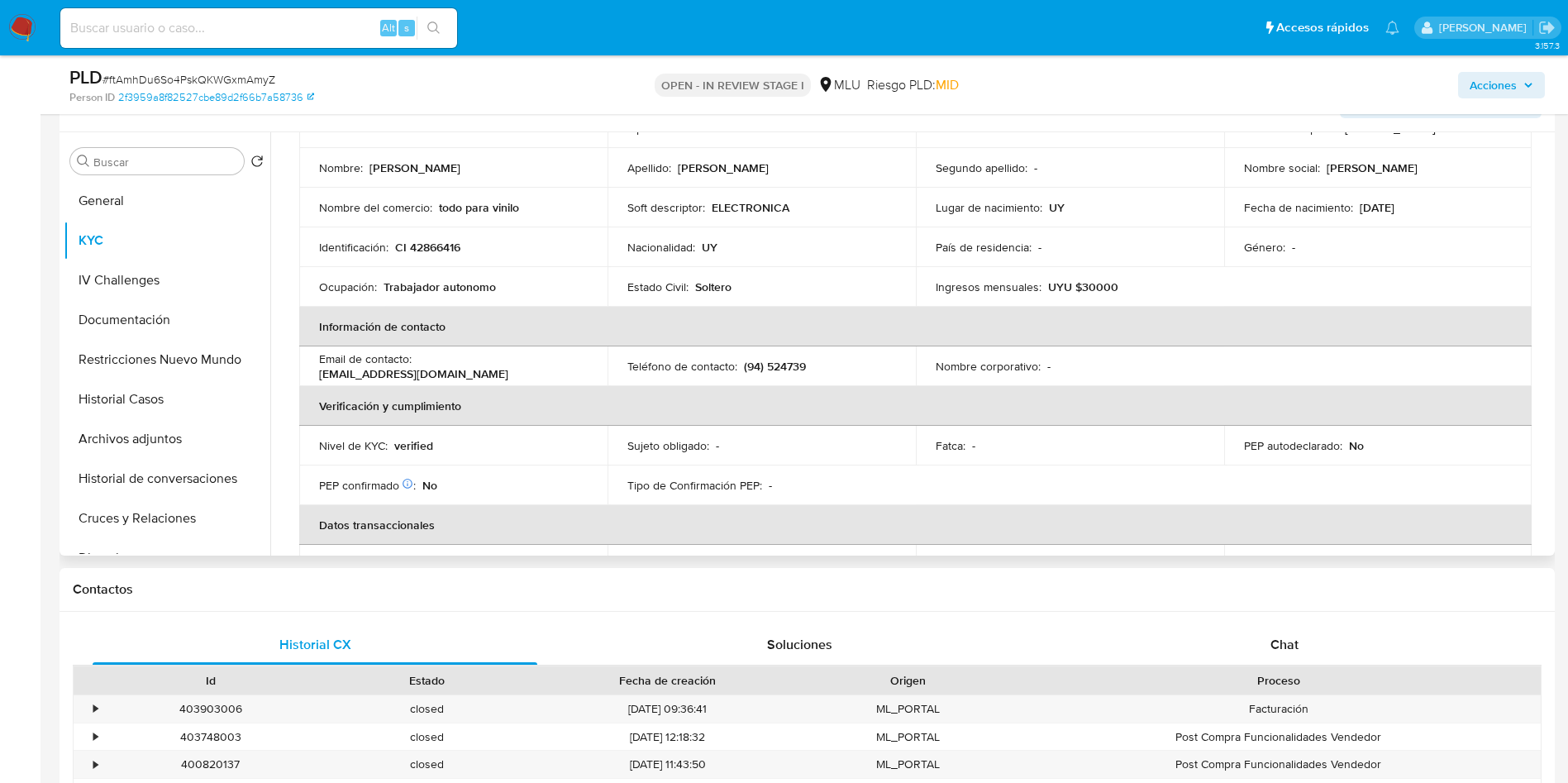
scroll to position [87, 0]
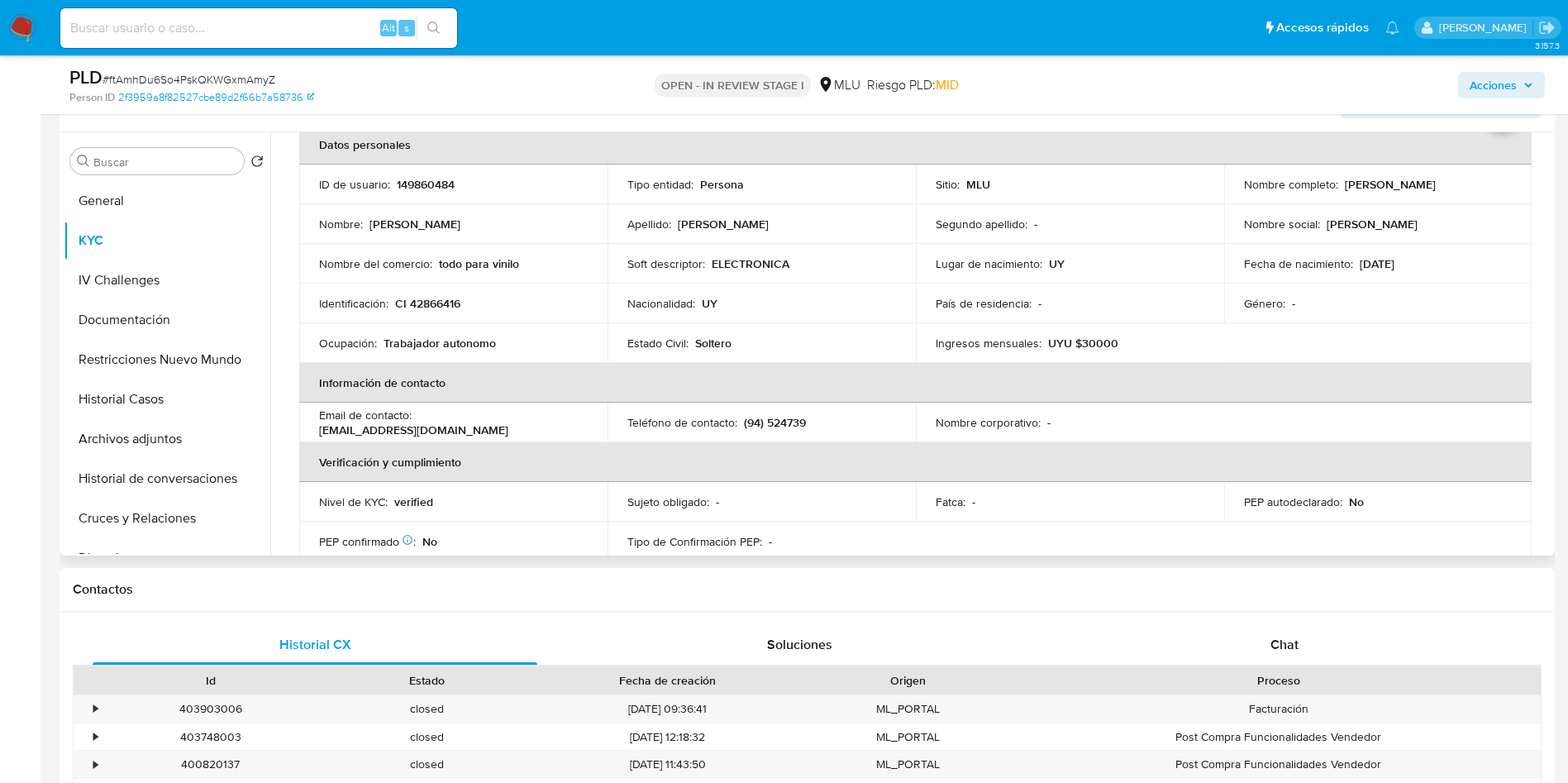
click at [1037, 372] on th "Información de contacto" at bounding box center [915, 382] width 1232 height 40
drag, startPoint x: 469, startPoint y: 339, endPoint x: 386, endPoint y: 347, distance: 83.4
click at [386, 347] on div "Ocupación : Trabajador autonomo" at bounding box center [453, 343] width 268 height 15
copy p "Trabajador autonomo"
drag, startPoint x: 438, startPoint y: 265, endPoint x: 539, endPoint y: 257, distance: 101.3
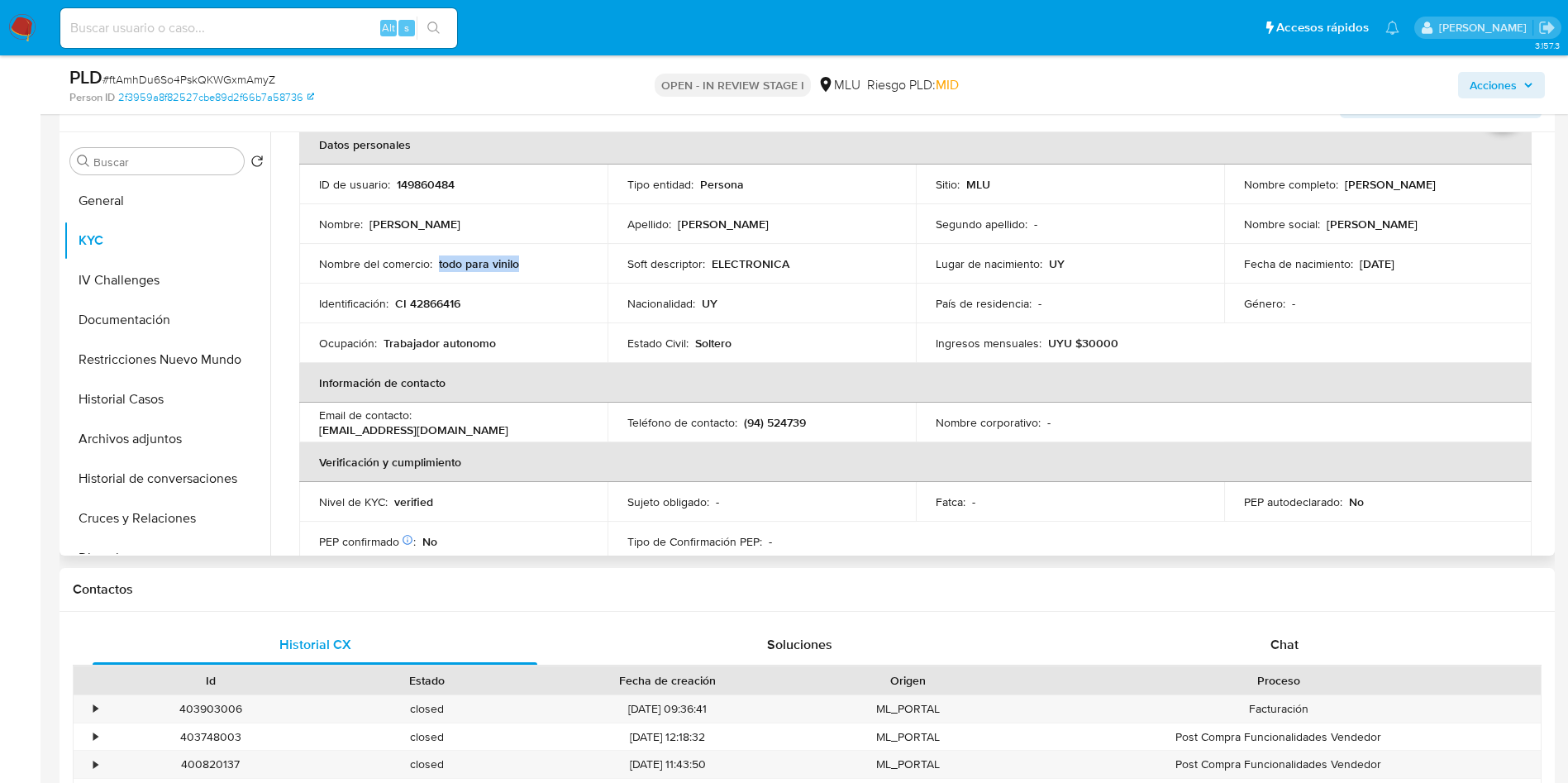
click at [539, 257] on div "Nombre del comercio : todo para vinilo" at bounding box center [453, 264] width 268 height 15
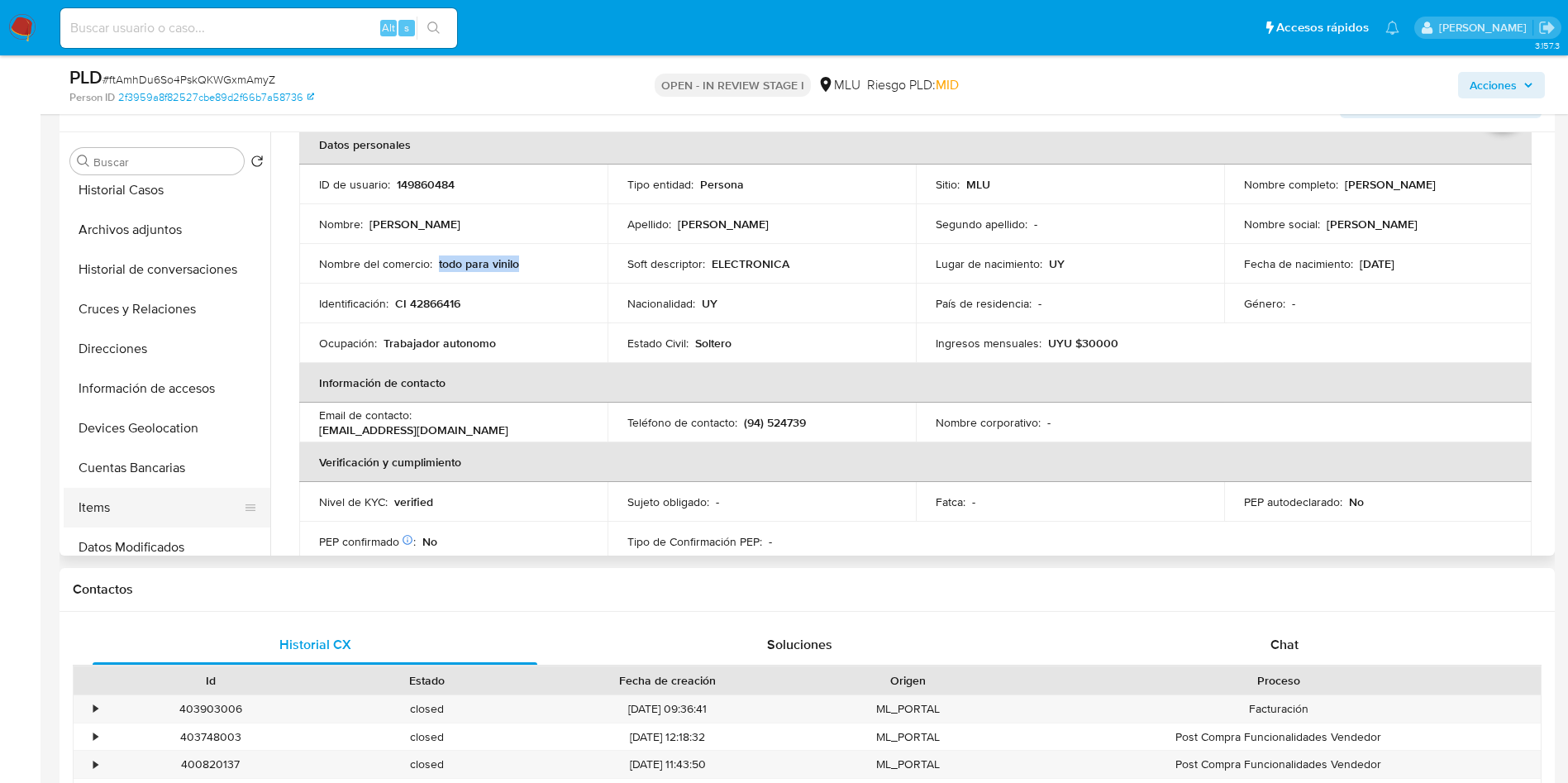
scroll to position [248, 0]
click at [155, 469] on button "Items" at bounding box center [160, 469] width 194 height 40
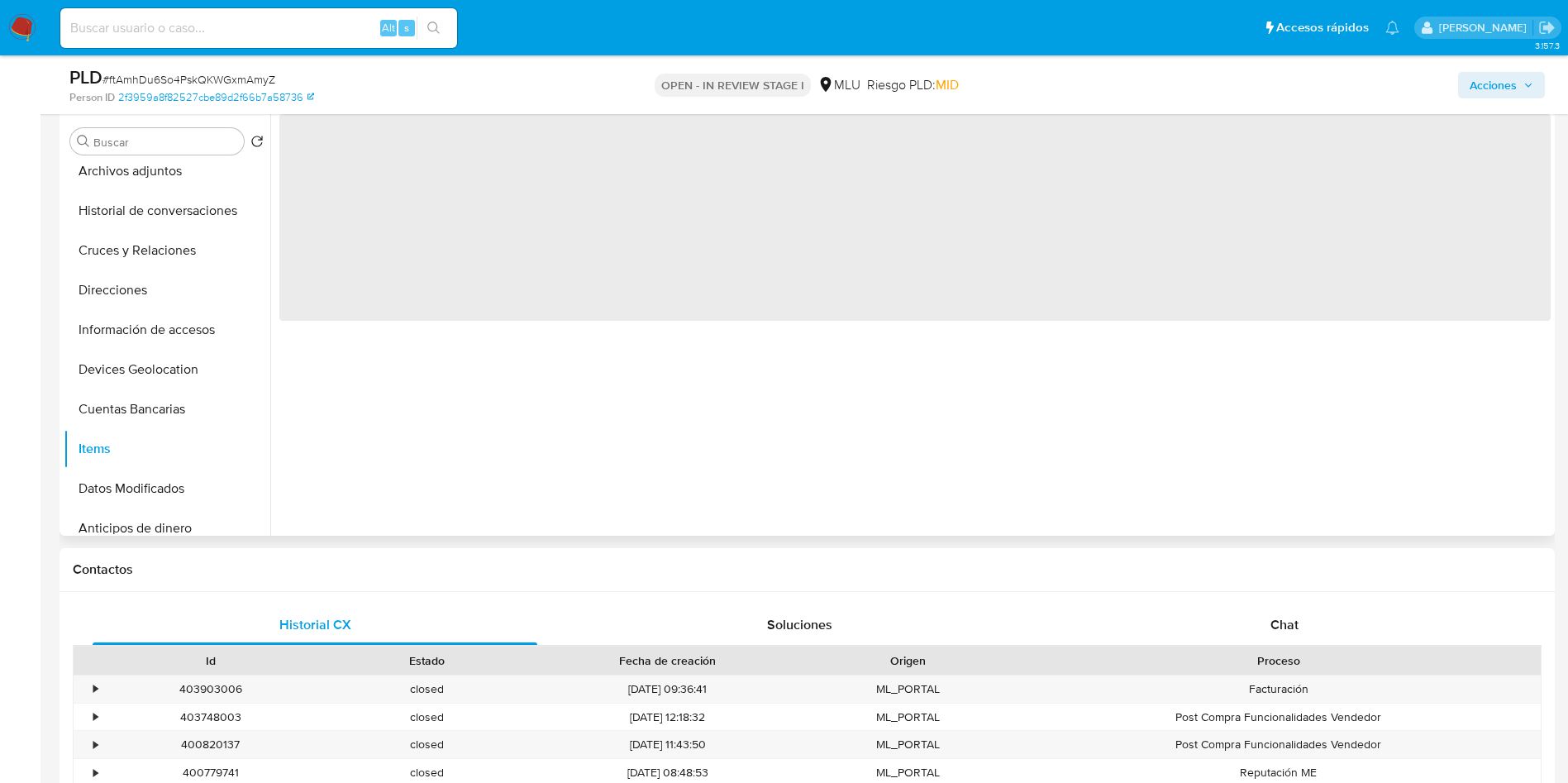
scroll to position [743, 0]
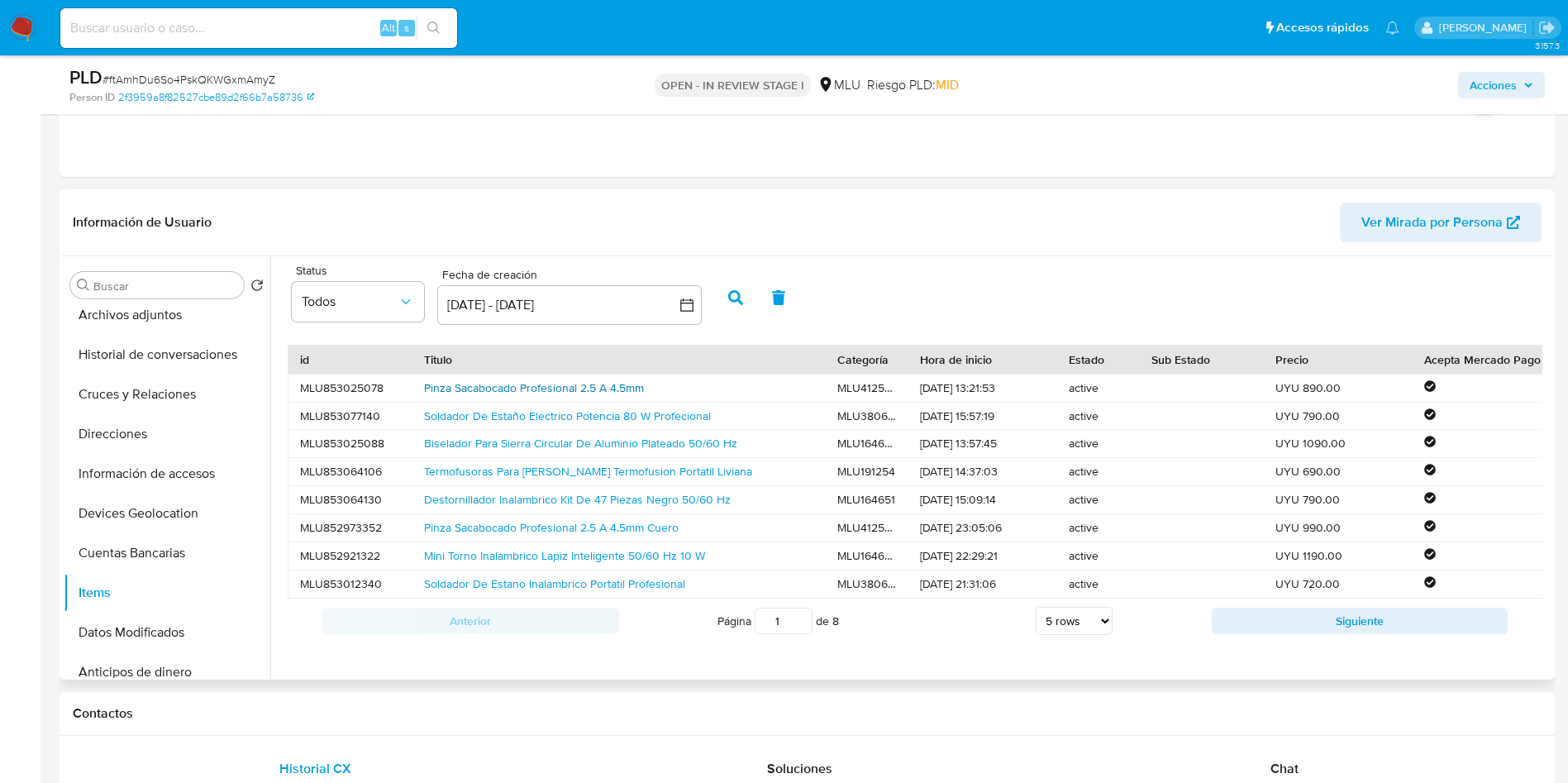
click at [629, 387] on link "Pinza Sacabocado Profesional 2.5 A 4.5mm" at bounding box center [534, 387] width 220 height 17
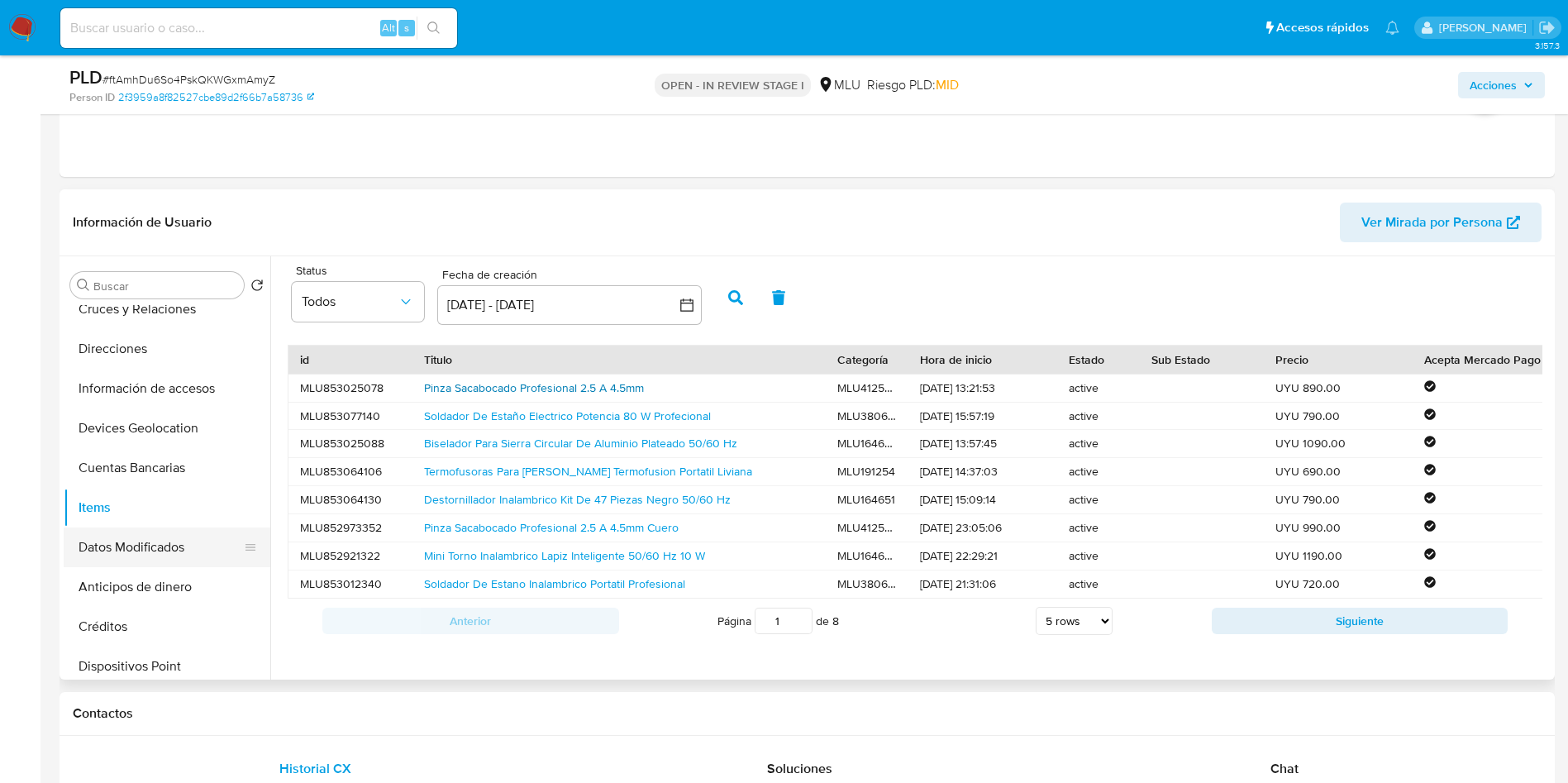
scroll to position [372, 0]
click at [151, 408] on button "Devices Geolocation" at bounding box center [167, 389] width 207 height 40
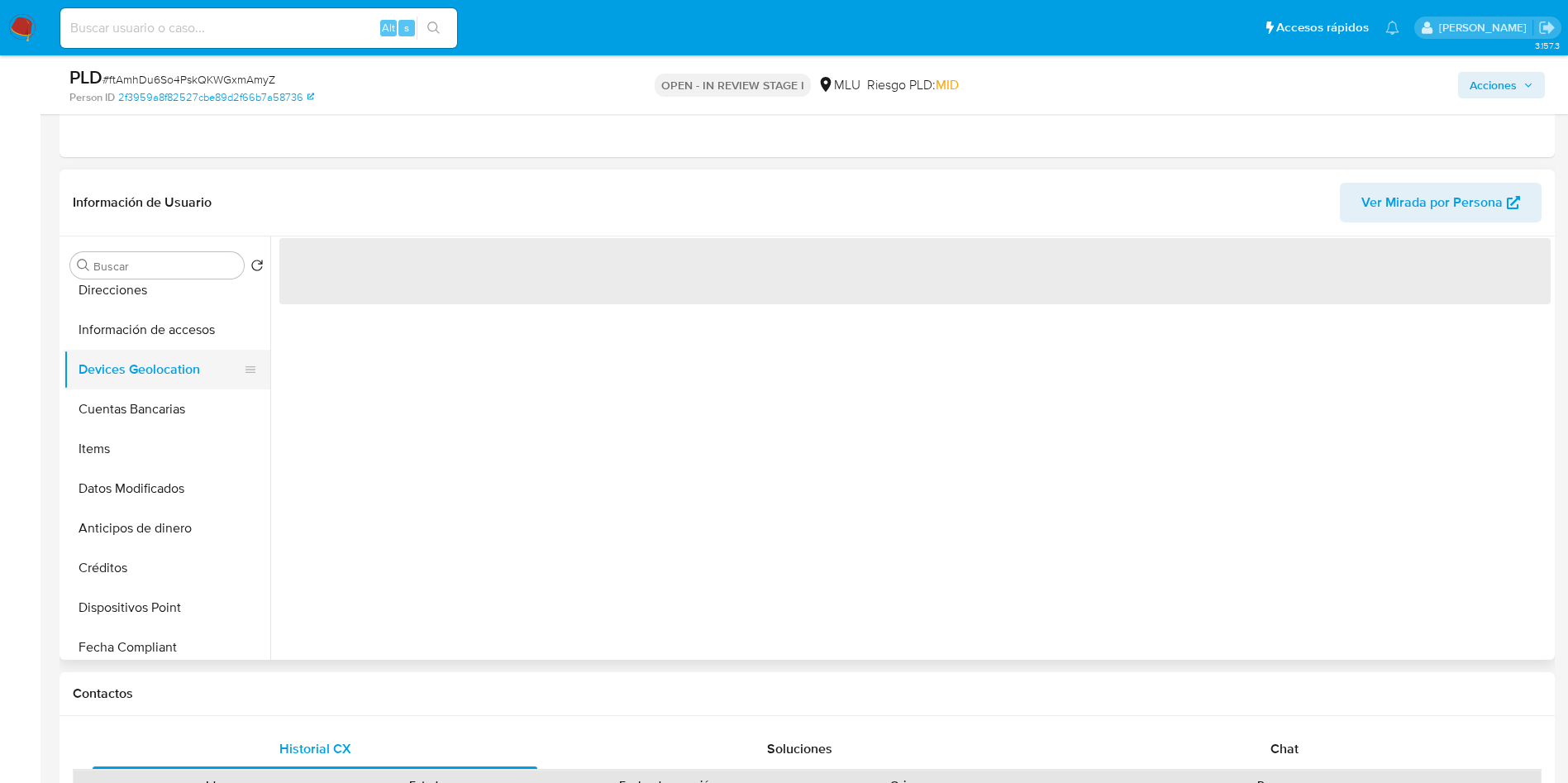
click at [165, 385] on button "Devices Geolocation" at bounding box center [160, 369] width 194 height 40
click at [138, 395] on button "Cuentas Bancarias" at bounding box center [160, 409] width 194 height 40
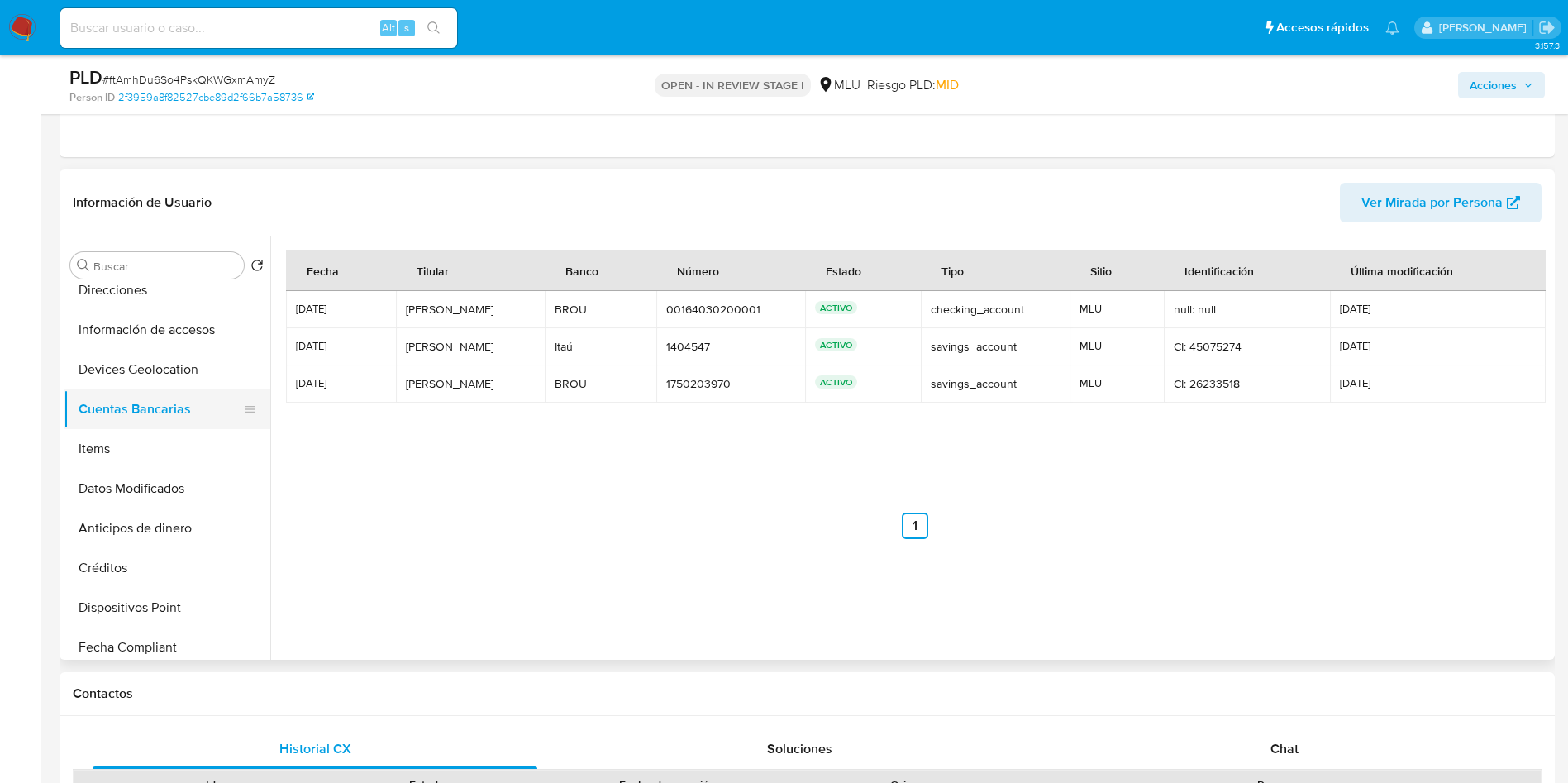
scroll to position [124, 0]
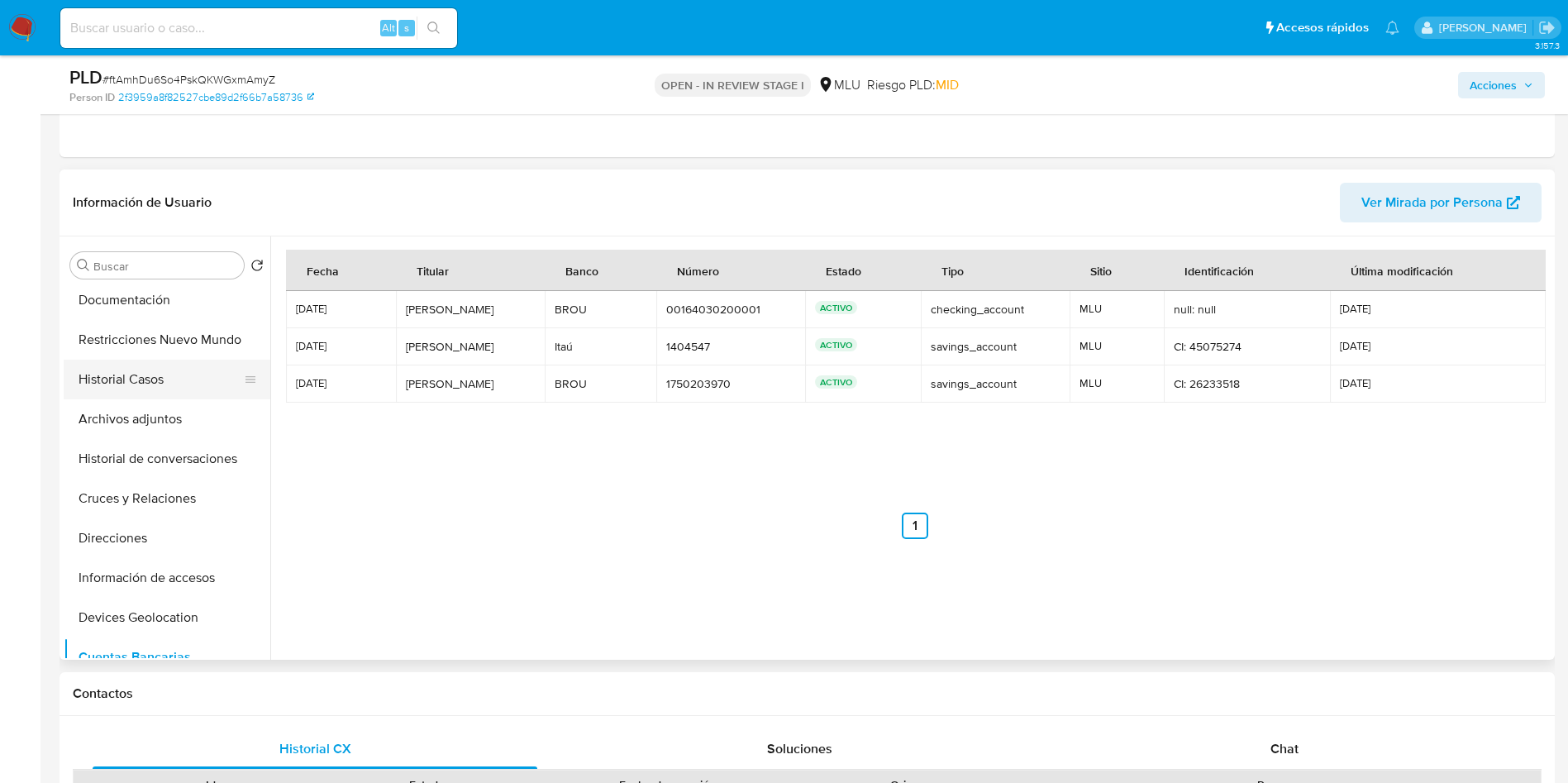
click at [161, 380] on button "Historial Casos" at bounding box center [160, 379] width 194 height 40
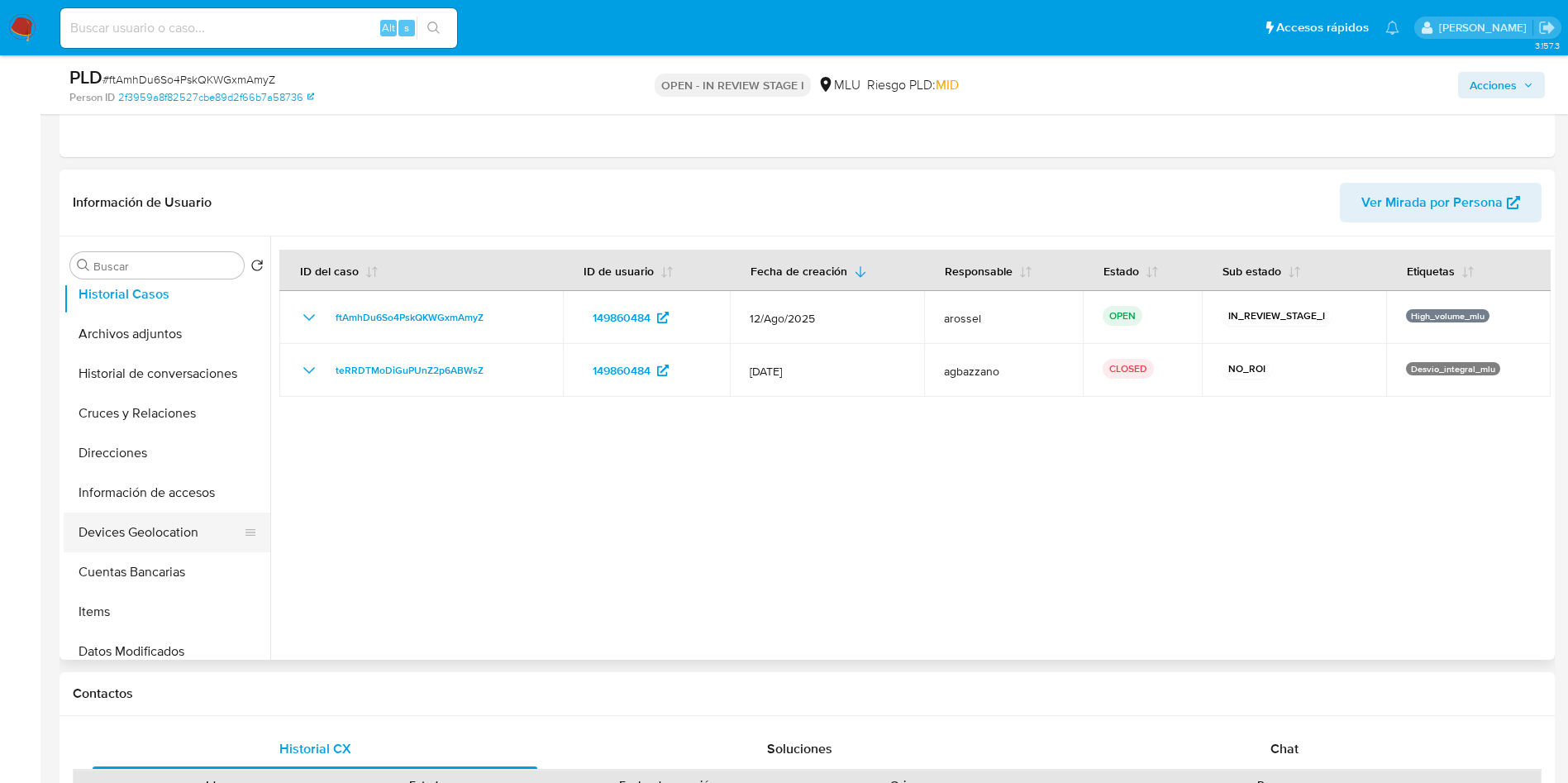
scroll to position [248, 0]
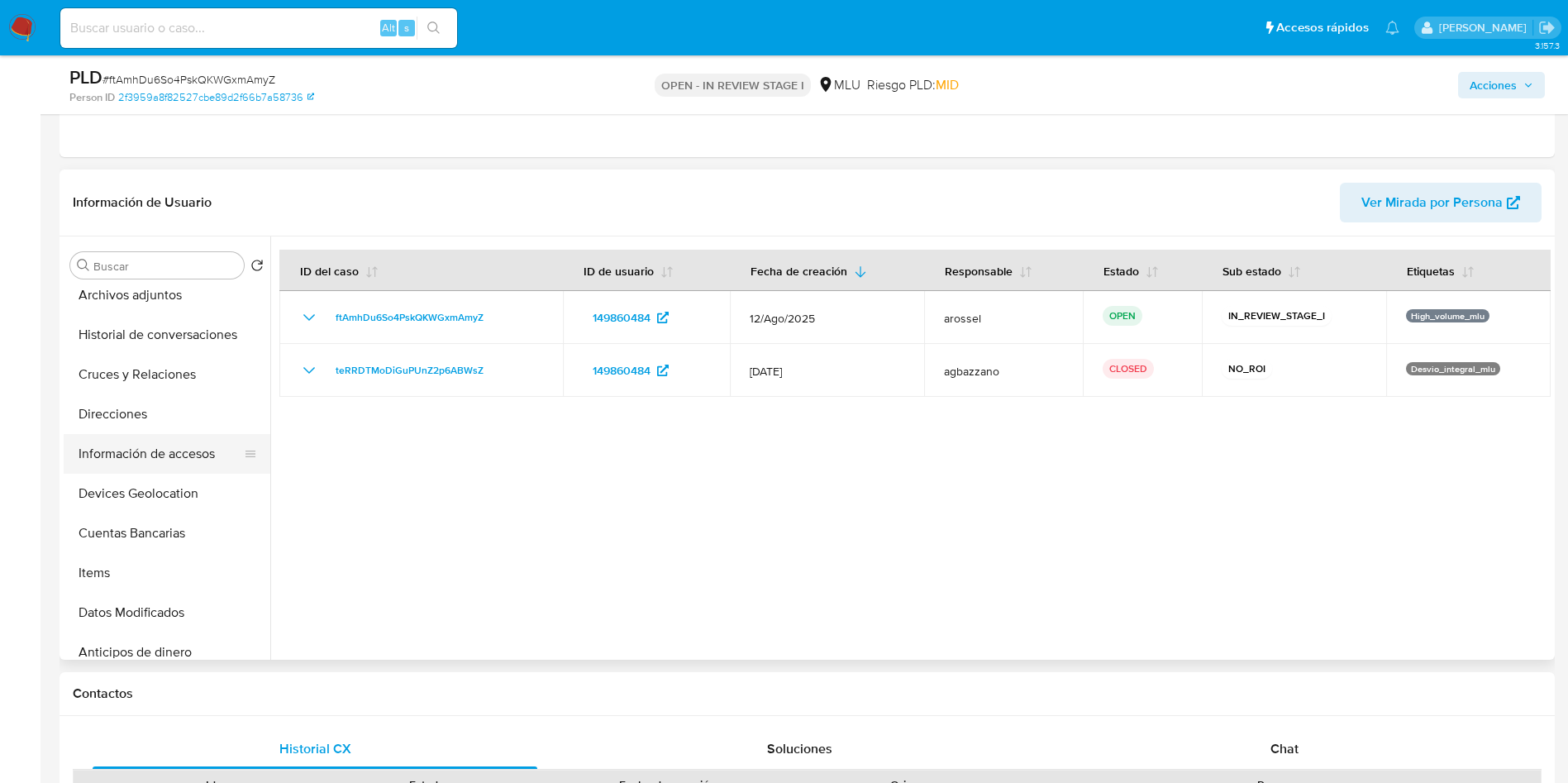
click at [164, 464] on button "Información de accesos" at bounding box center [160, 453] width 194 height 40
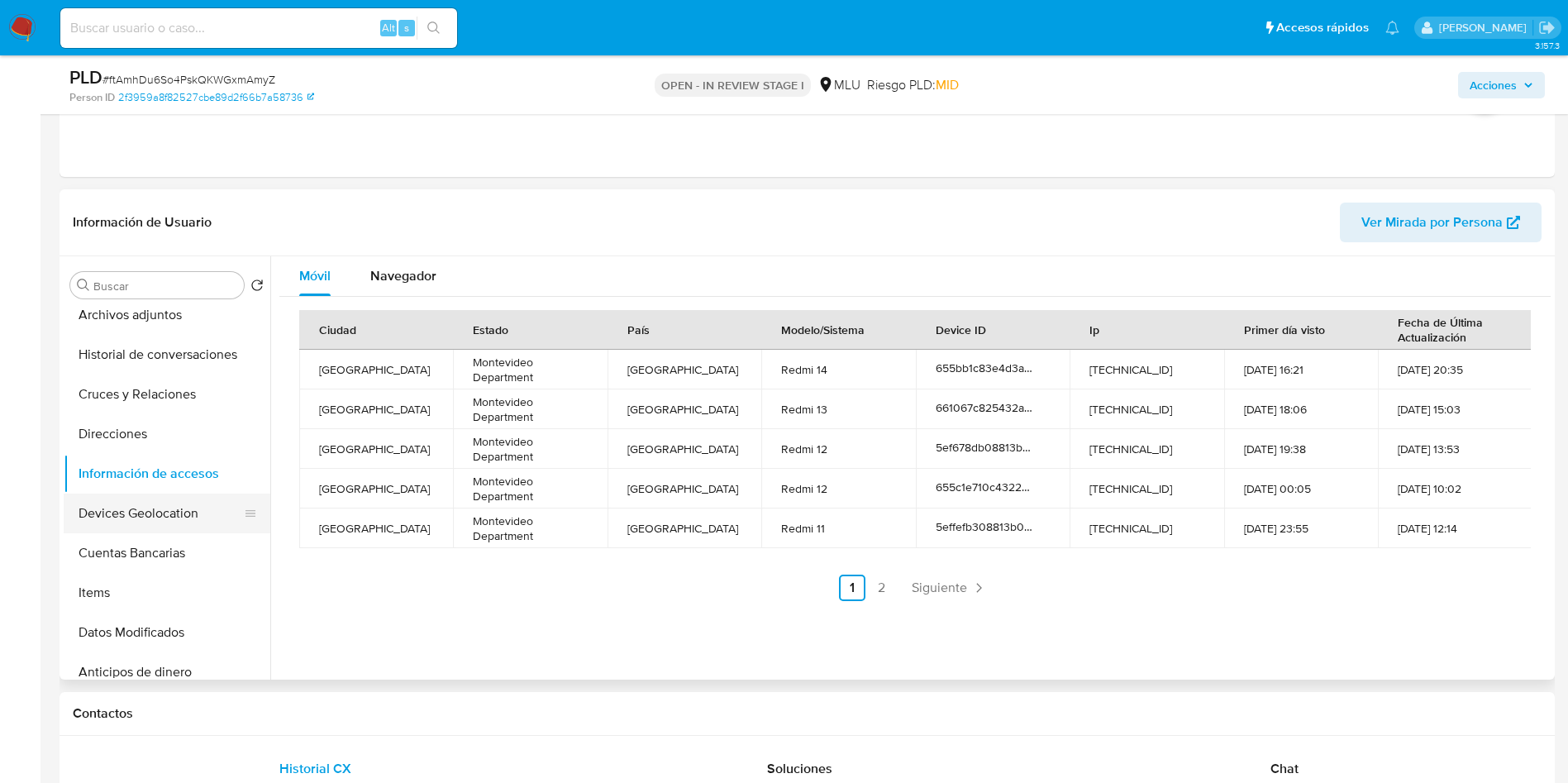
click at [170, 519] on button "Devices Geolocation" at bounding box center [160, 513] width 194 height 40
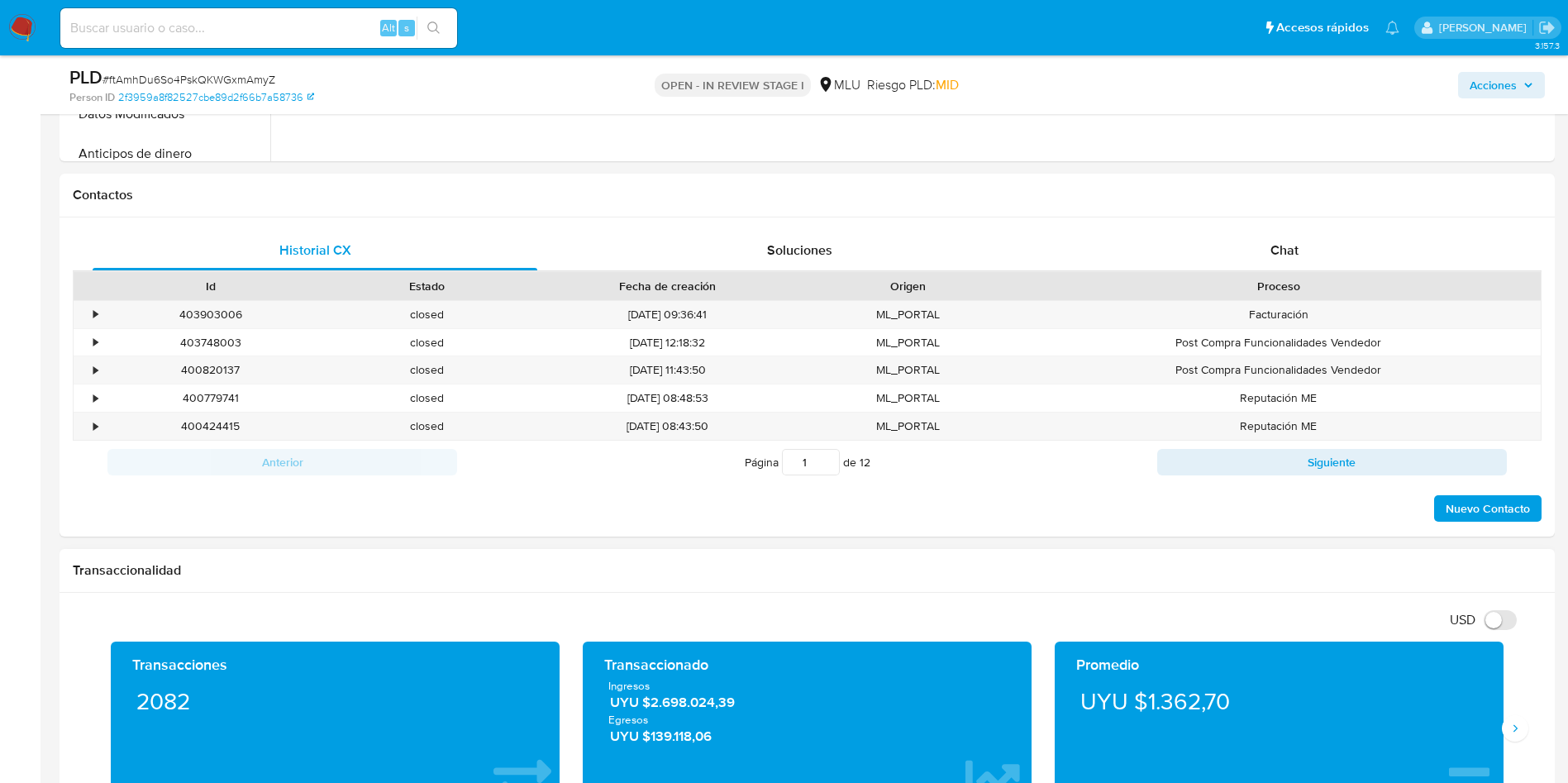
scroll to position [1488, 0]
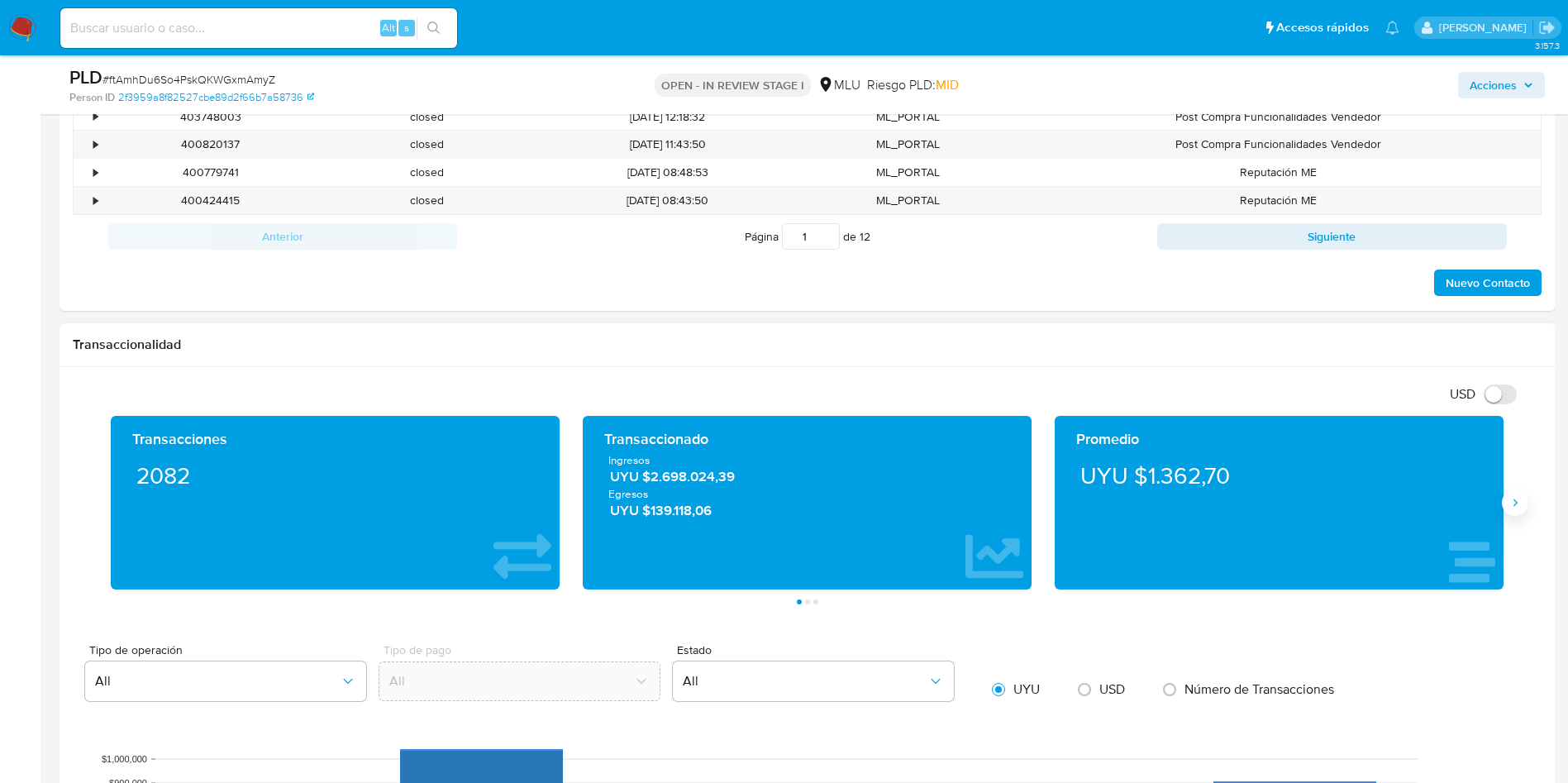
click at [1527, 503] on button "Siguiente" at bounding box center [1515, 502] width 27 height 27
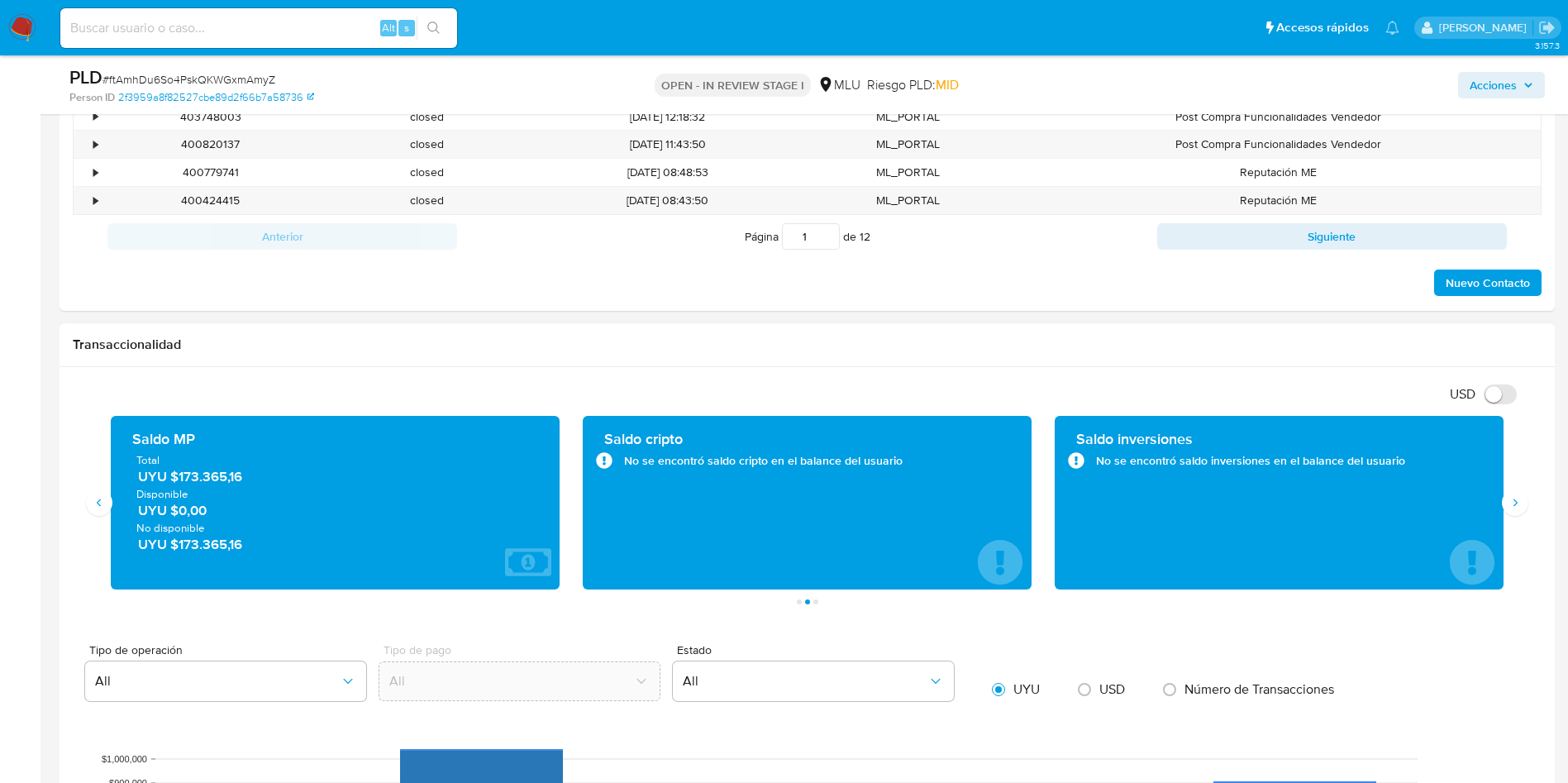
drag, startPoint x: 273, startPoint y: 472, endPoint x: 177, endPoint y: 477, distance: 96.1
click at [177, 477] on span "UYU $173.365,16" at bounding box center [336, 476] width 396 height 19
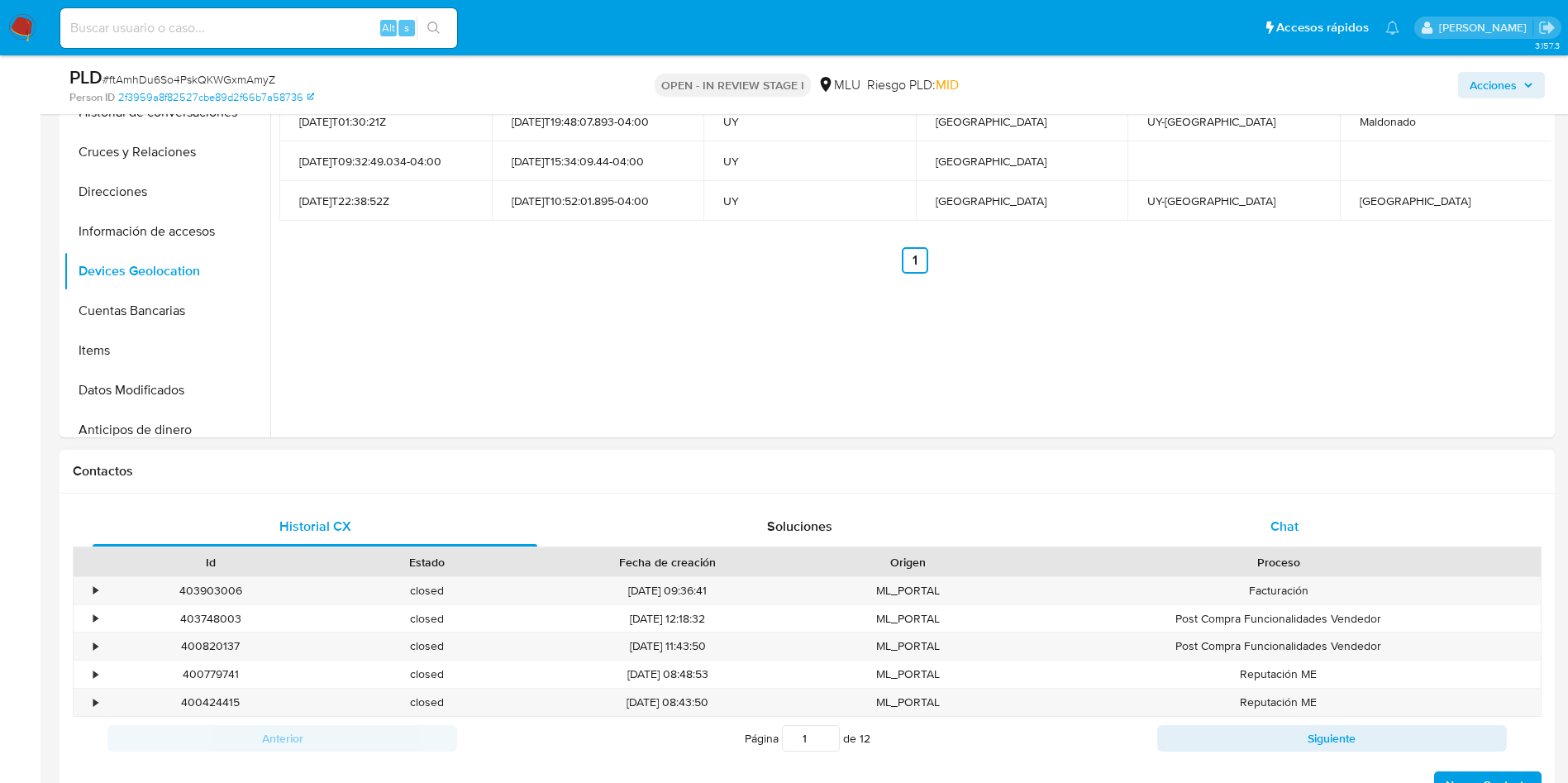
scroll to position [991, 0]
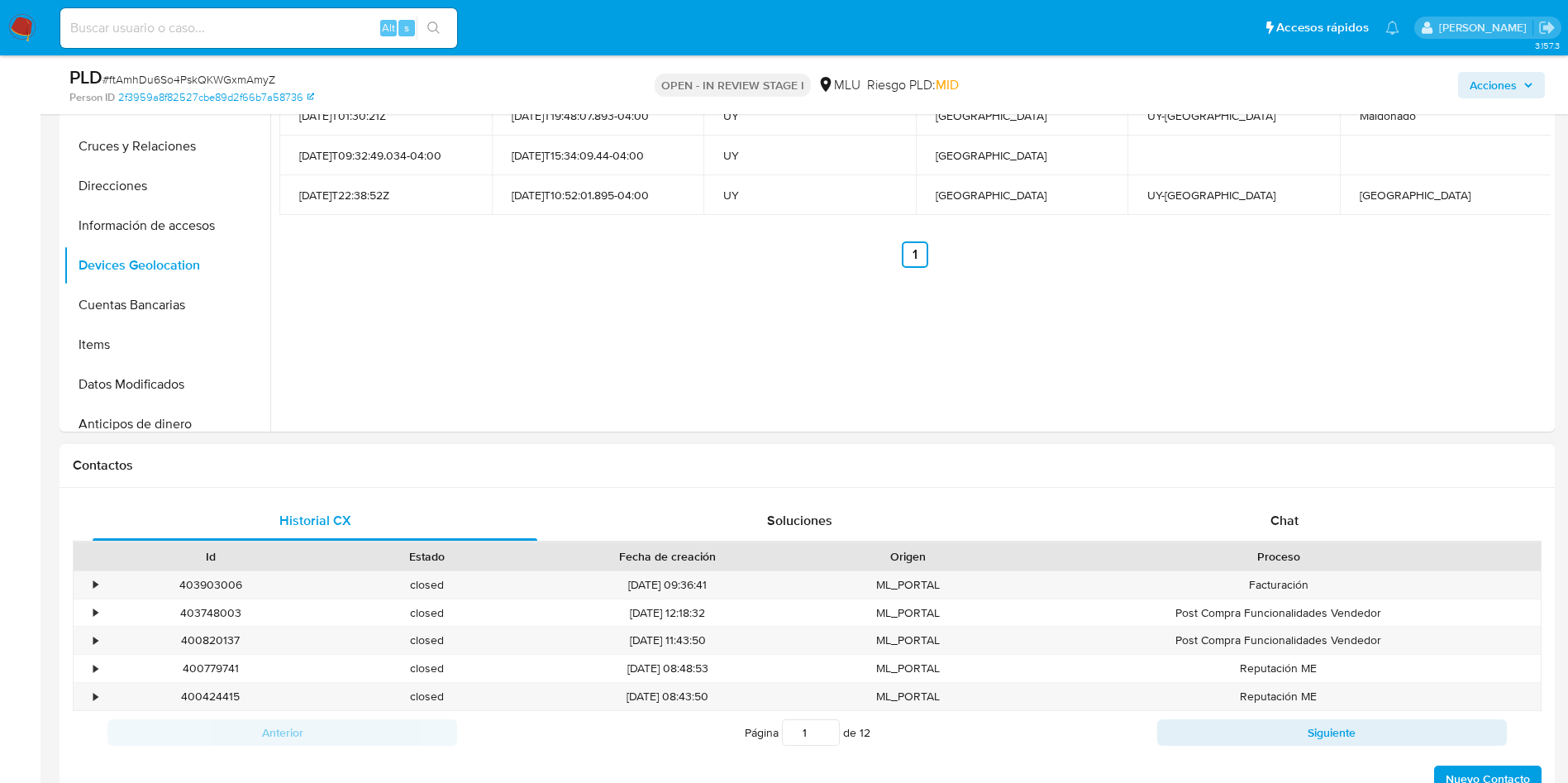
drag, startPoint x: 1340, startPoint y: 520, endPoint x: 1308, endPoint y: 546, distance: 41.2
click at [1340, 519] on div "Chat" at bounding box center [1284, 520] width 445 height 40
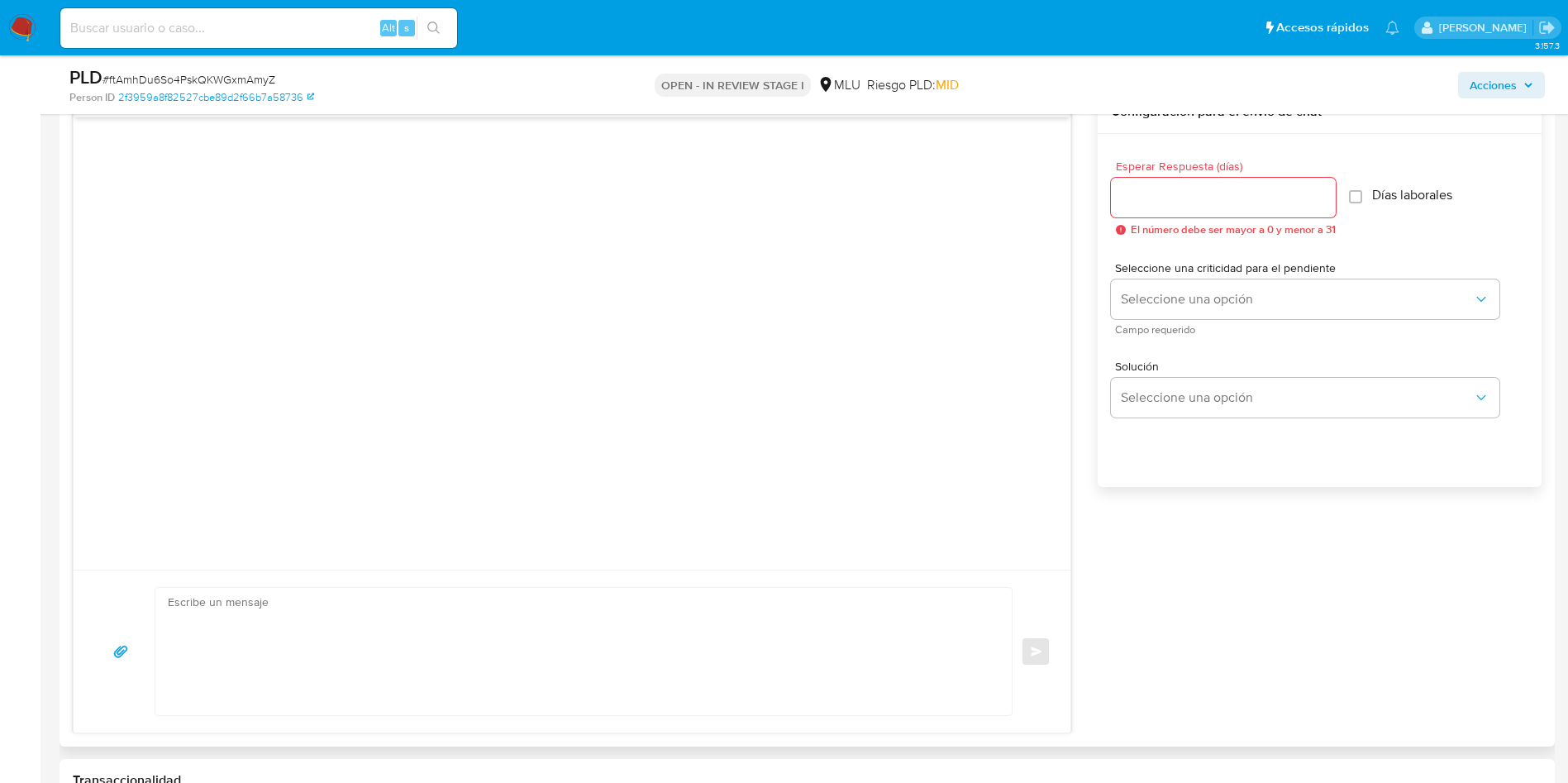
scroll to position [1488, 0]
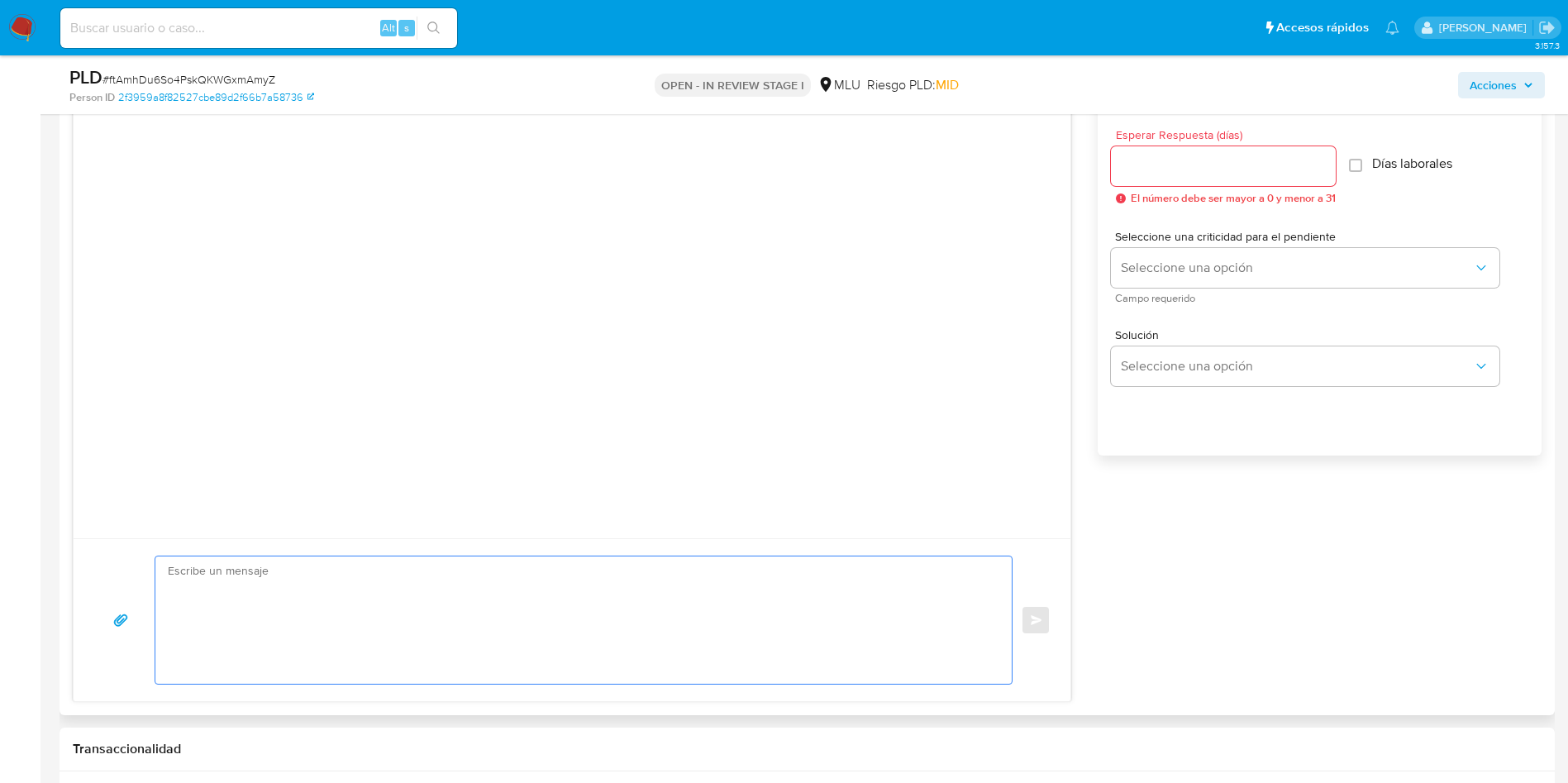
click at [537, 609] on textarea at bounding box center [579, 620] width 823 height 127
paste textarea "Hola, XXX. Te contactamos ya que necesitamos verificar algunos datos. Por este …"
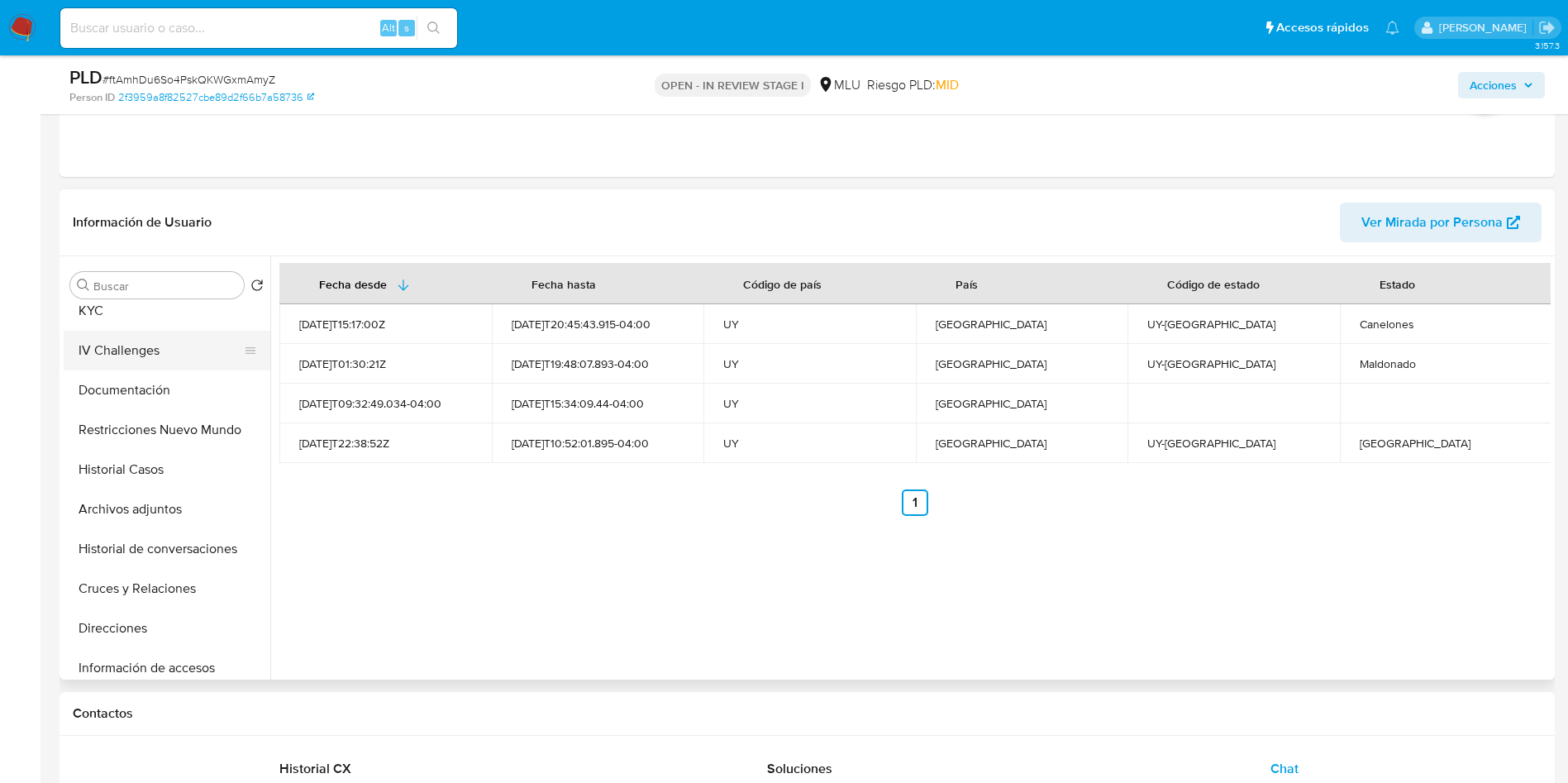
scroll to position [0, 0]
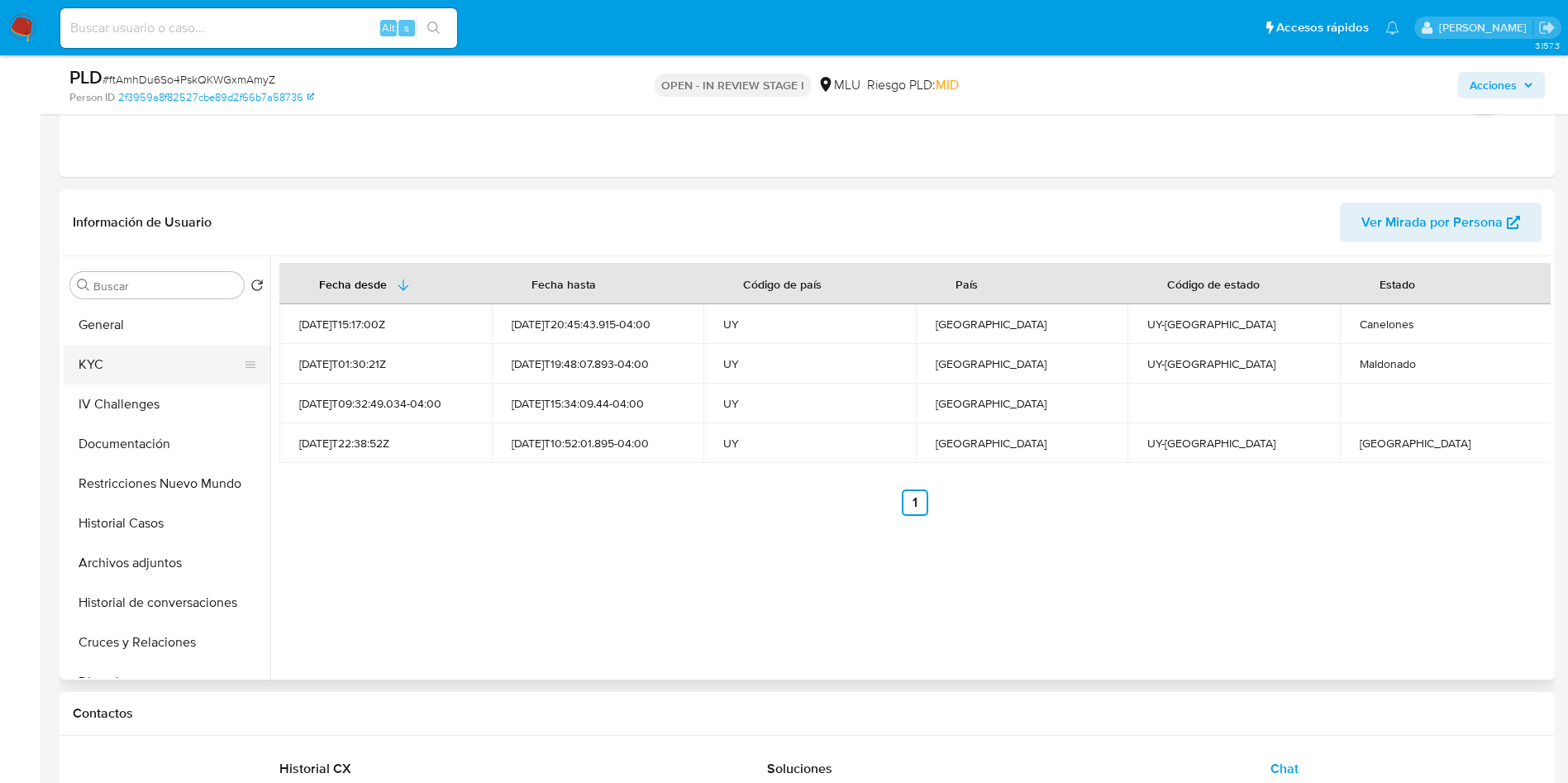
click at [108, 376] on button "KYC" at bounding box center [160, 364] width 194 height 40
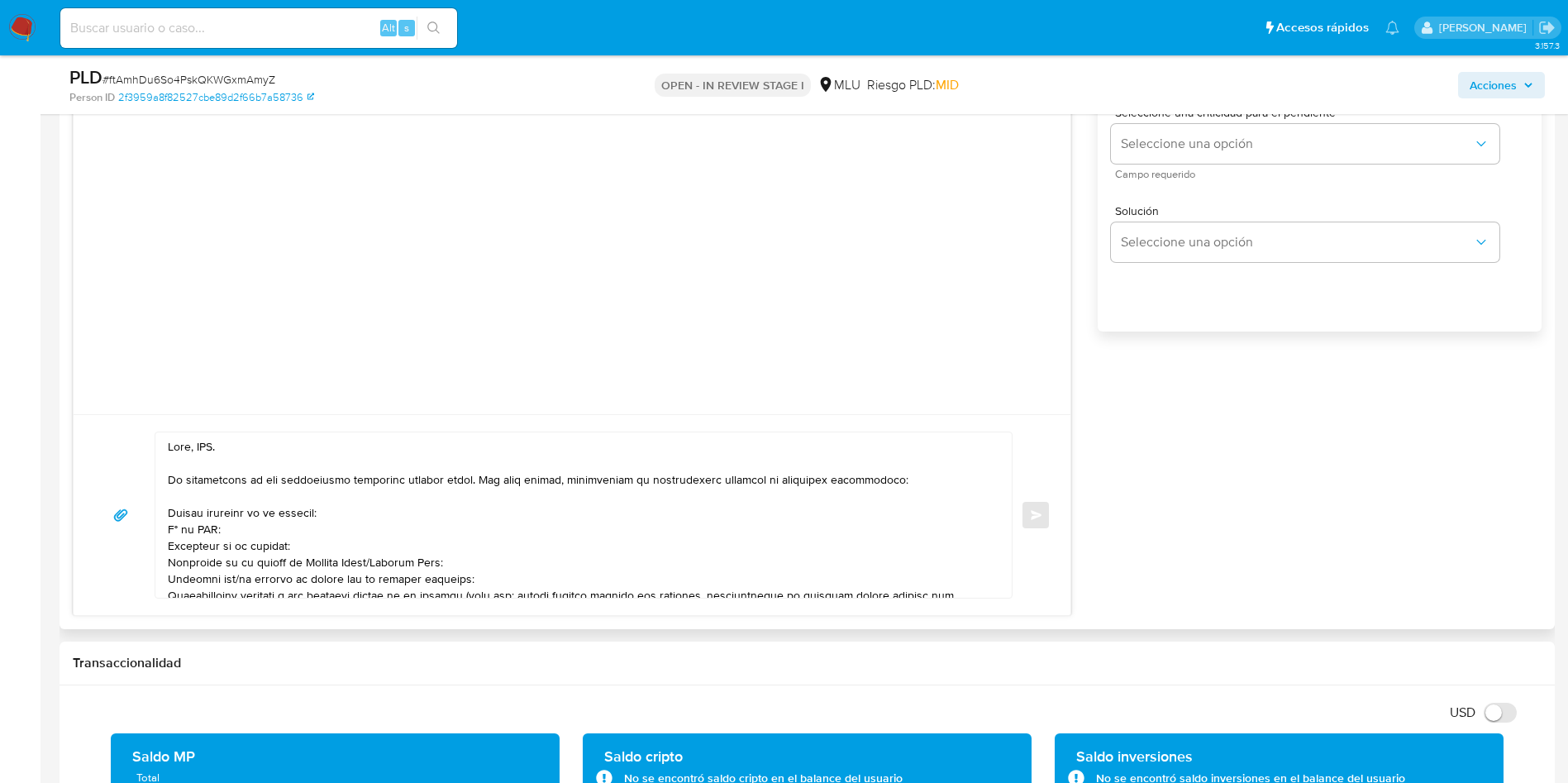
click at [209, 447] on textarea at bounding box center [579, 515] width 823 height 165
drag, startPoint x: 209, startPoint y: 447, endPoint x: 212, endPoint y: 438, distance: 9.5
click at [209, 446] on textarea at bounding box center [579, 515] width 823 height 165
click at [374, 425] on div "Enviar" at bounding box center [572, 515] width 997 height 201
click at [372, 459] on textarea at bounding box center [579, 515] width 823 height 165
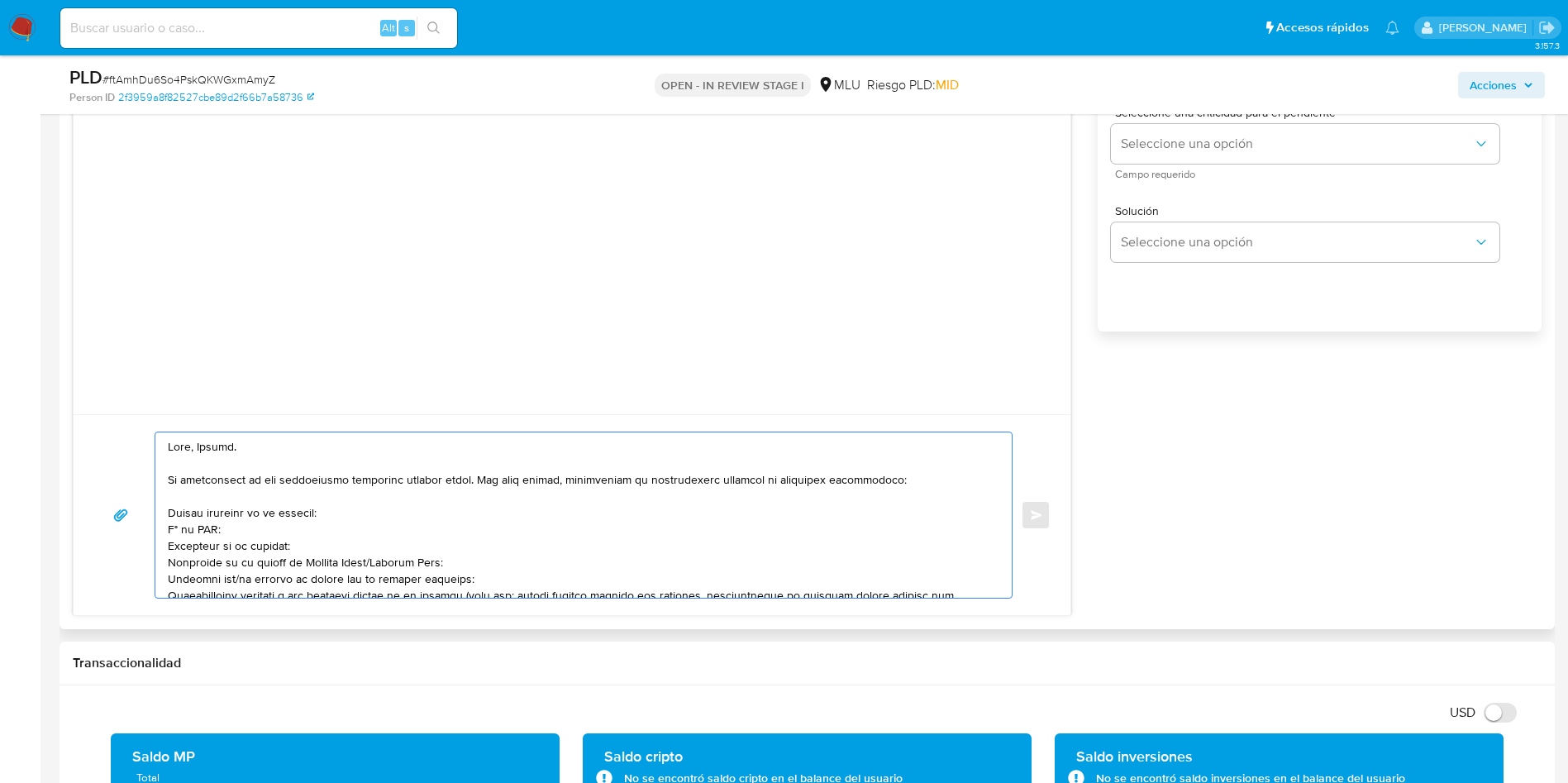
click at [169, 510] on textarea at bounding box center [579, 515] width 823 height 165
click at [166, 528] on div at bounding box center [578, 515] width 848 height 165
click at [174, 525] on textarea at bounding box center [579, 515] width 823 height 165
drag, startPoint x: 466, startPoint y: 567, endPoint x: 144, endPoint y: 551, distance: 322.4
click at [144, 551] on div "Enviar" at bounding box center [572, 515] width 957 height 167
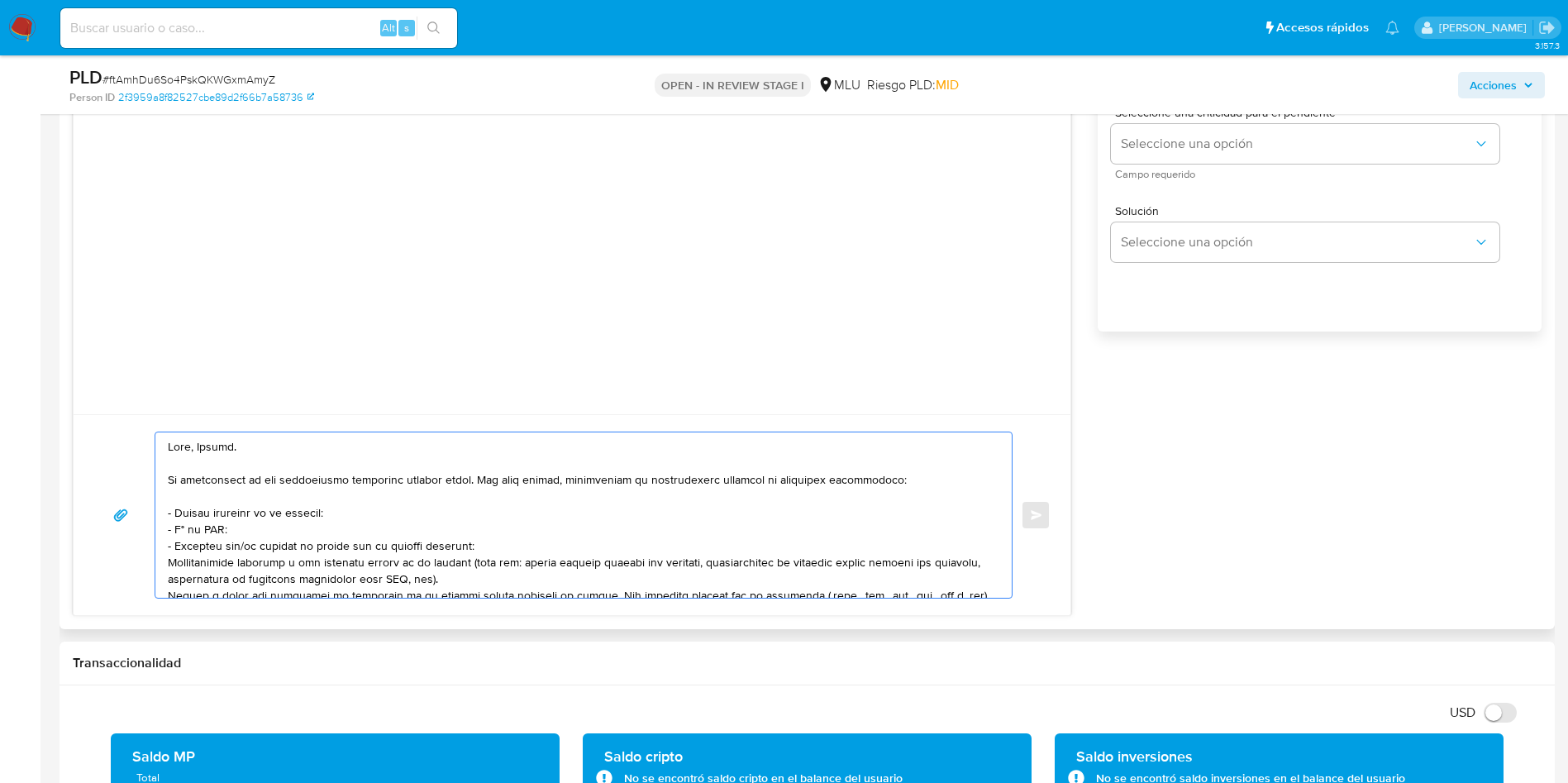
drag, startPoint x: 243, startPoint y: 539, endPoint x: 272, endPoint y: 577, distance: 47.8
click at [248, 543] on textarea at bounding box center [579, 515] width 823 height 165
click at [487, 546] on textarea at bounding box center [579, 515] width 823 height 165
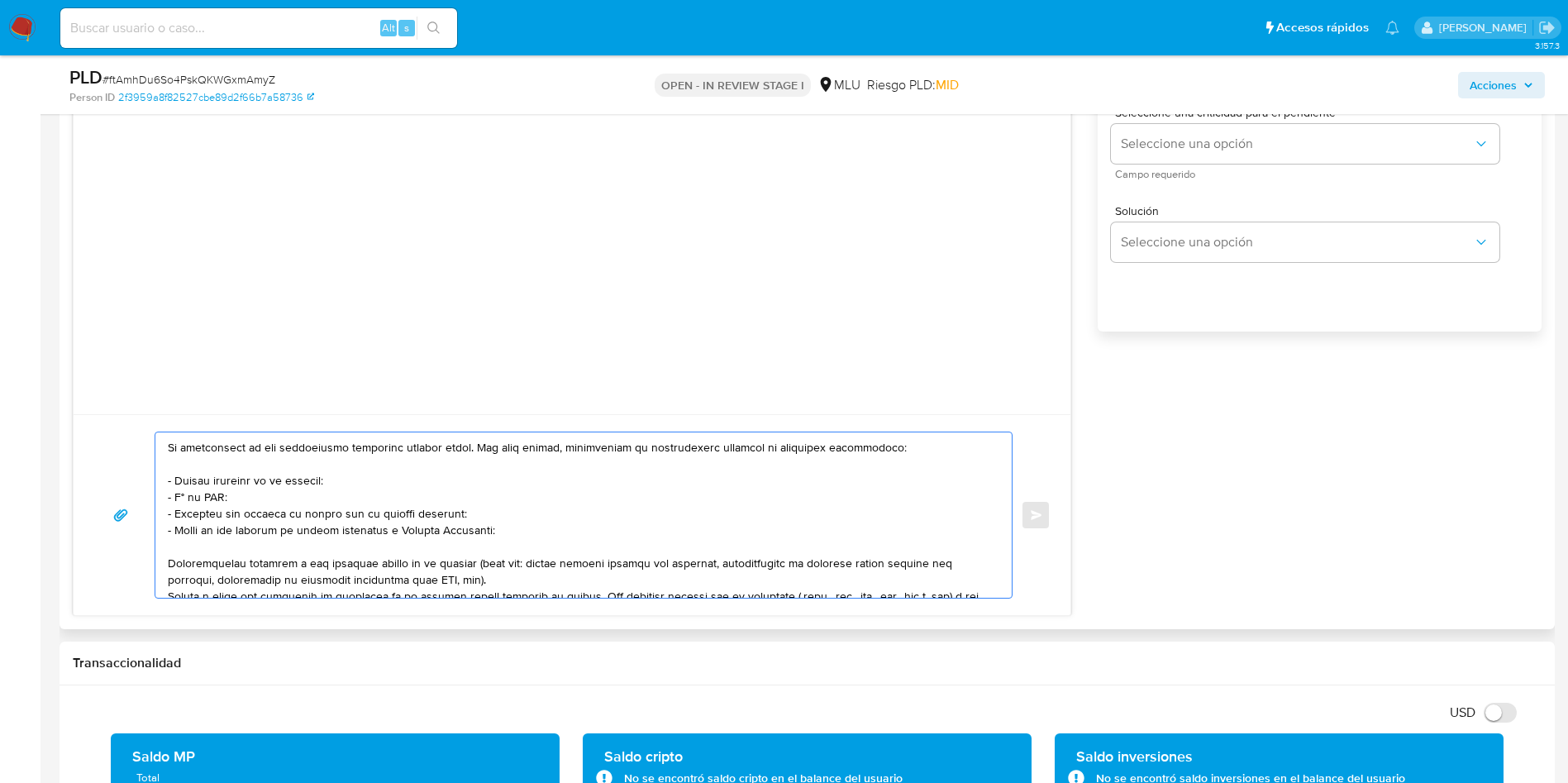
scroll to position [50, 0]
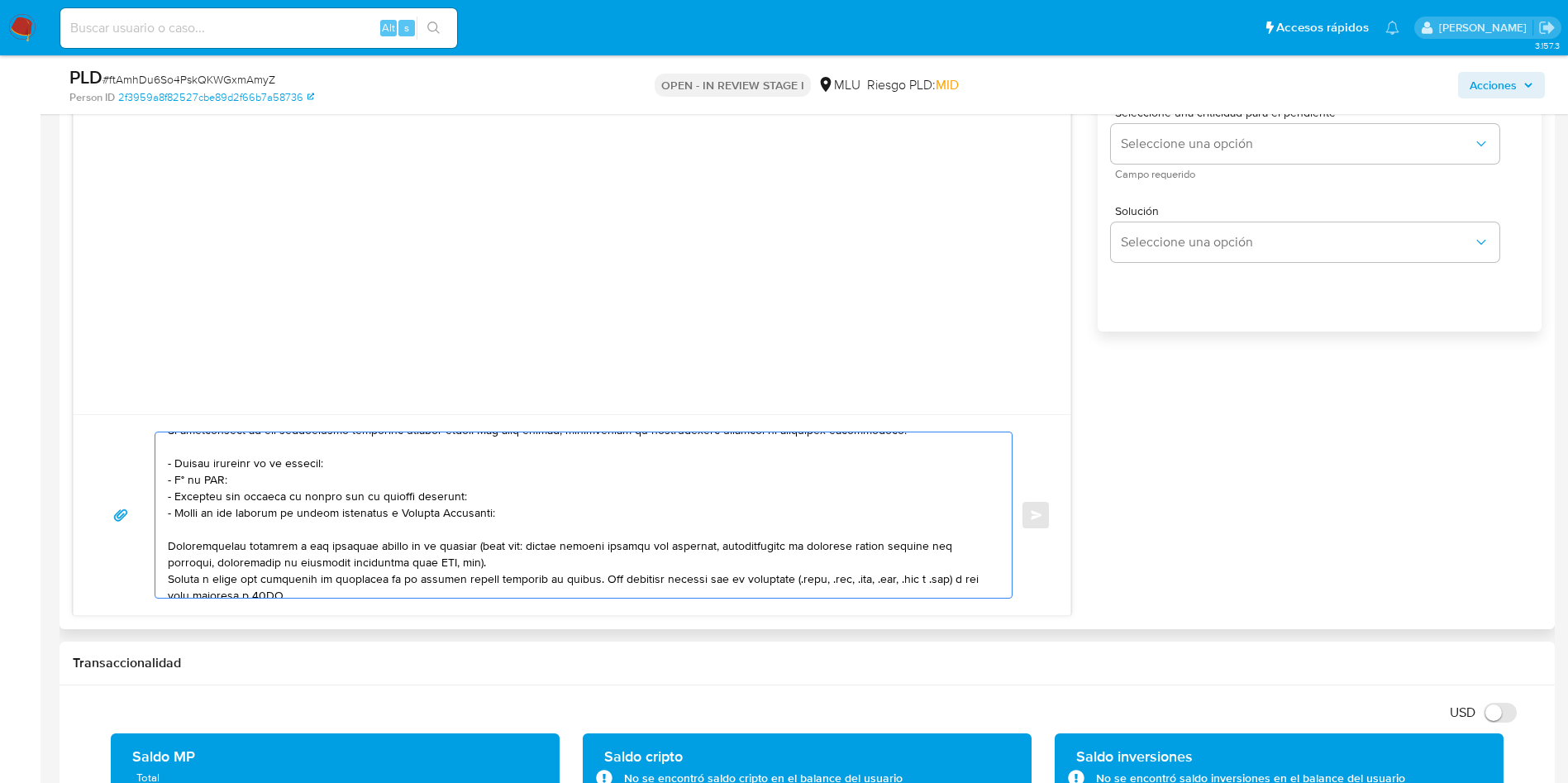
click at [417, 553] on textarea at bounding box center [579, 515] width 823 height 165
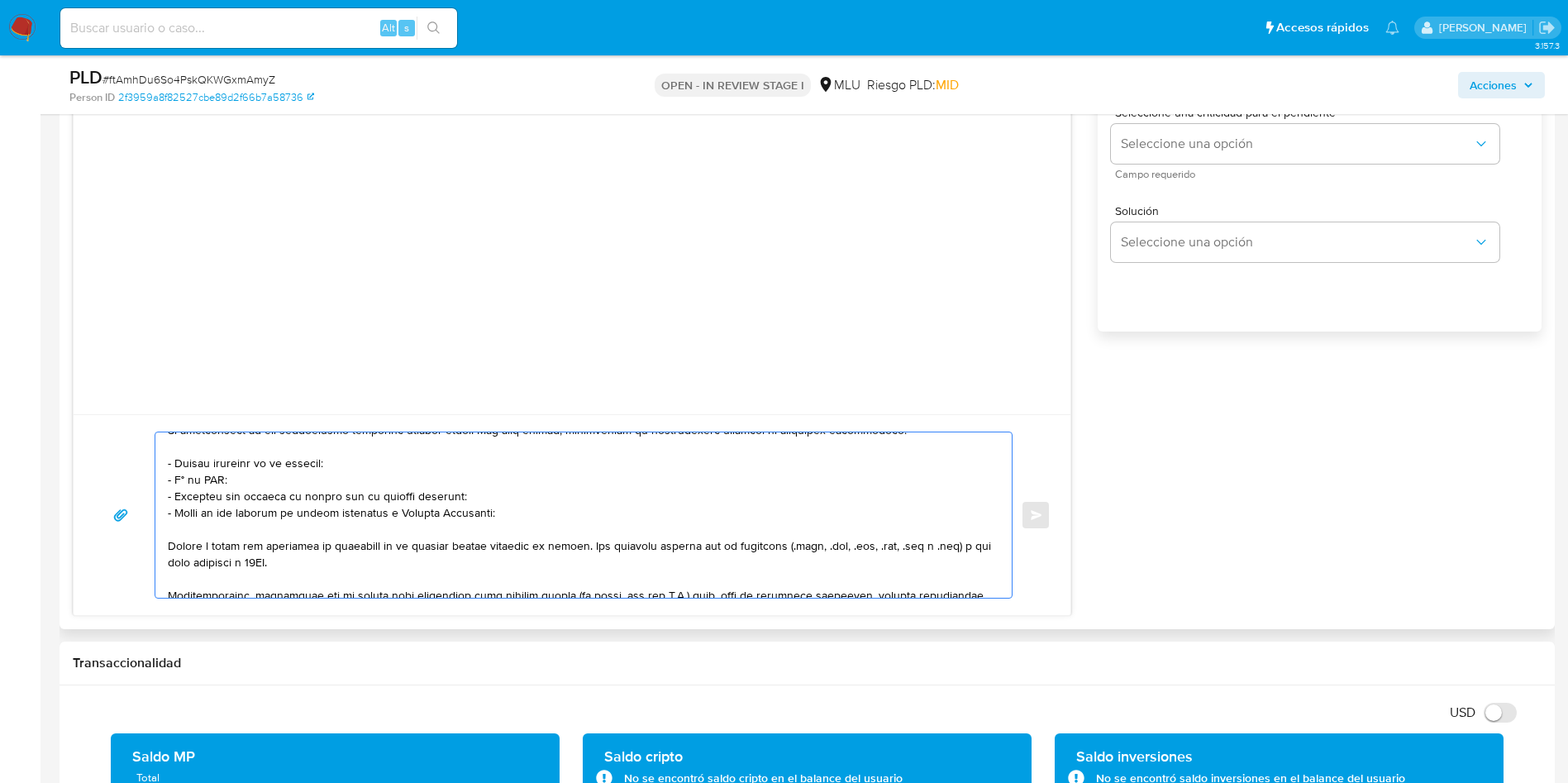
click at [474, 545] on textarea at bounding box center [579, 515] width 823 height 165
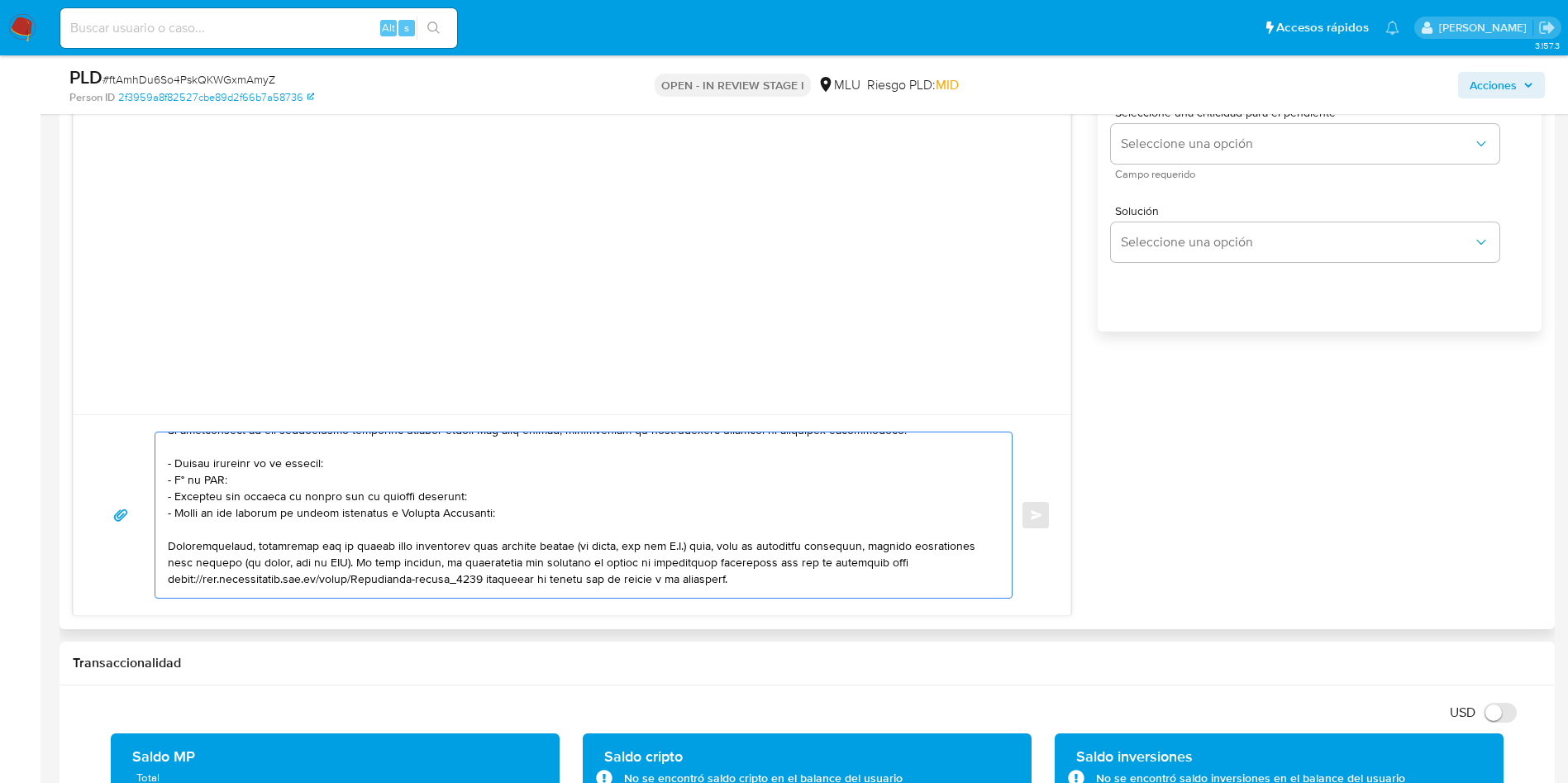
click at [474, 543] on textarea at bounding box center [579, 515] width 823 height 165
click at [465, 542] on textarea at bounding box center [579, 515] width 823 height 165
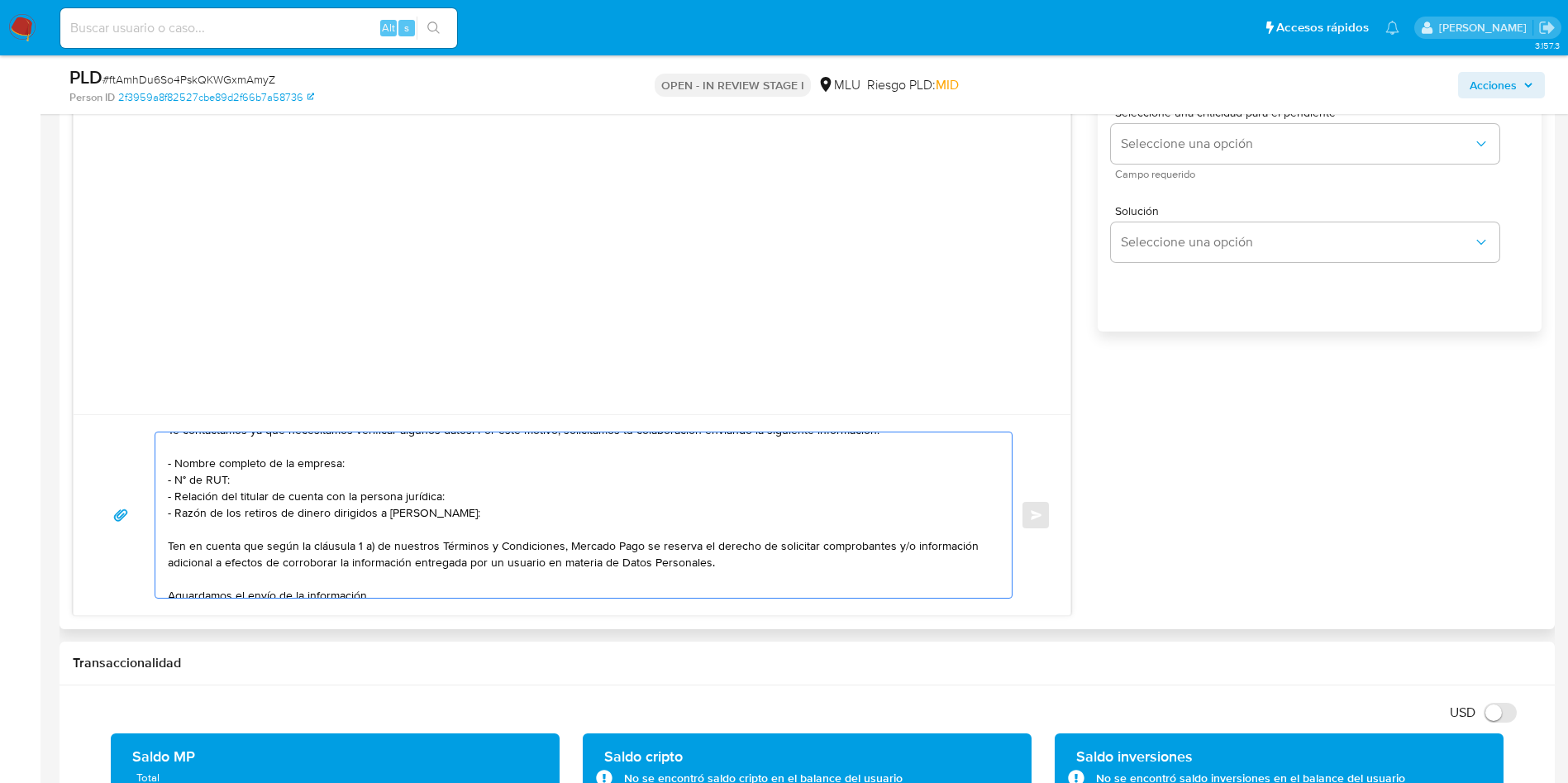
click at [489, 549] on textarea "Hola, Martín. Te contactamos ya que necesitamos verificar algunos datos. Por es…" at bounding box center [579, 515] width 823 height 165
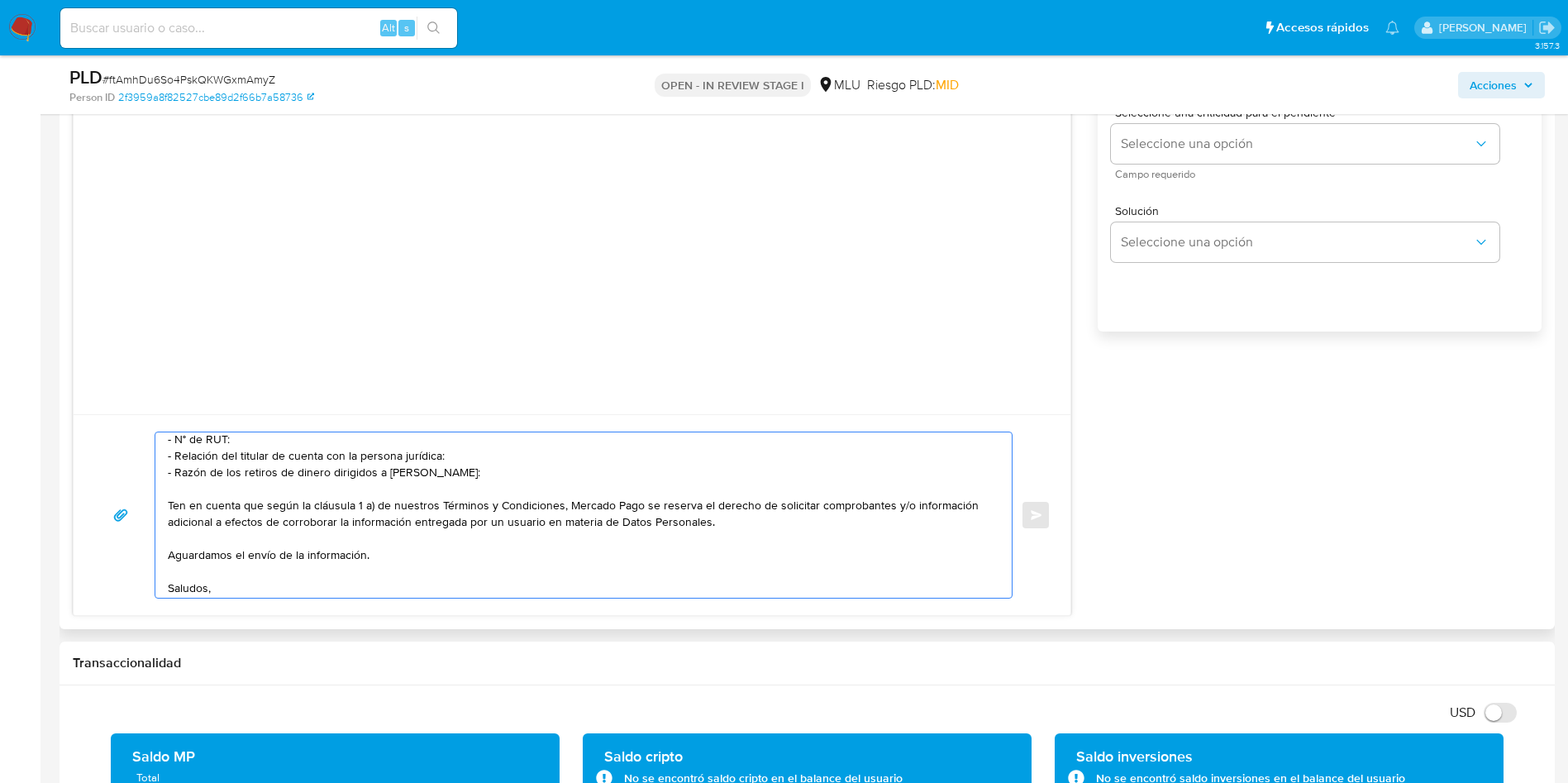
scroll to position [111, 0]
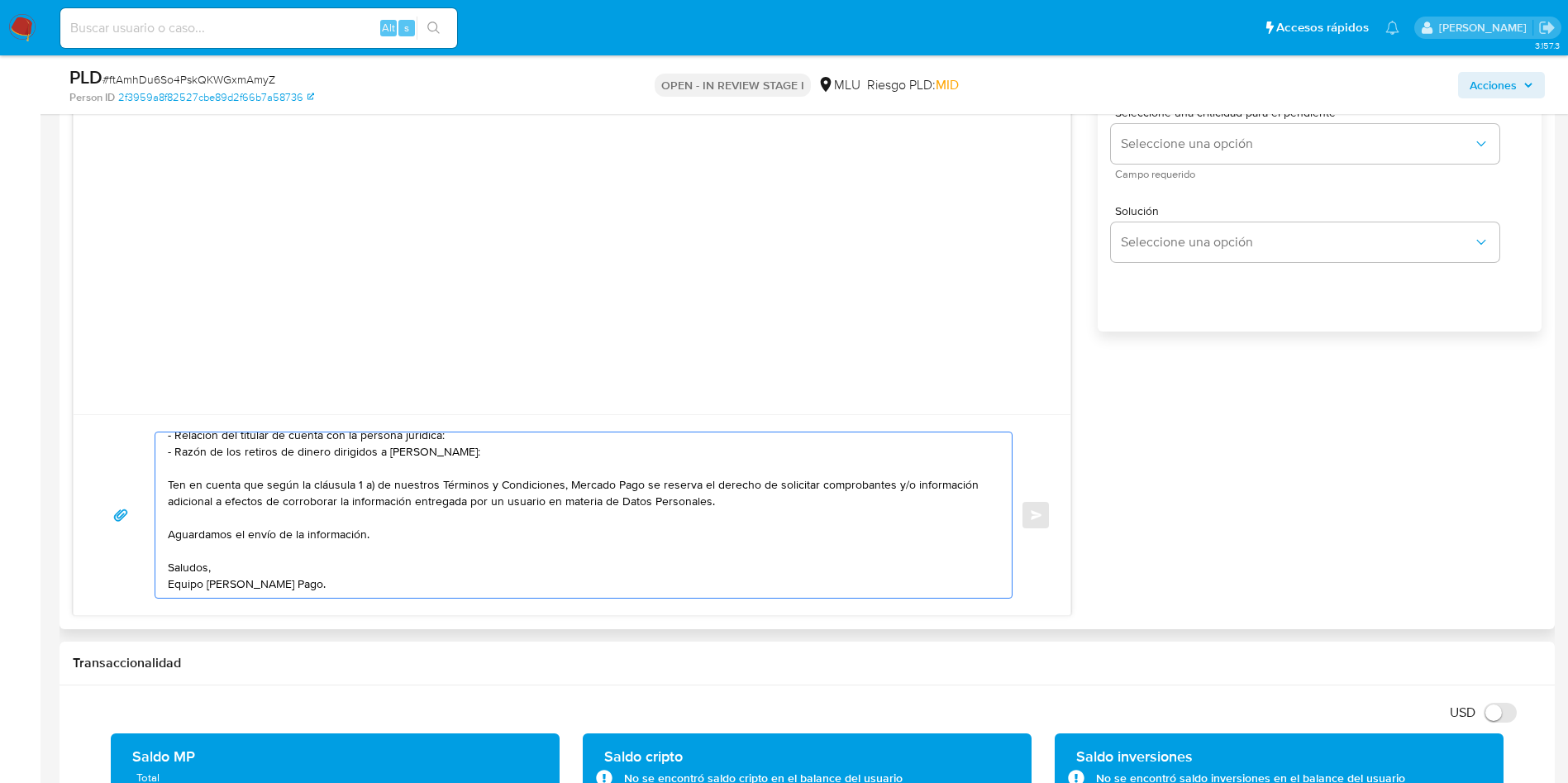
click at [514, 461] on textarea "Hola, Martín. Te contactamos ya que necesitamos verificar algunos datos. Por es…" at bounding box center [579, 515] width 823 height 165
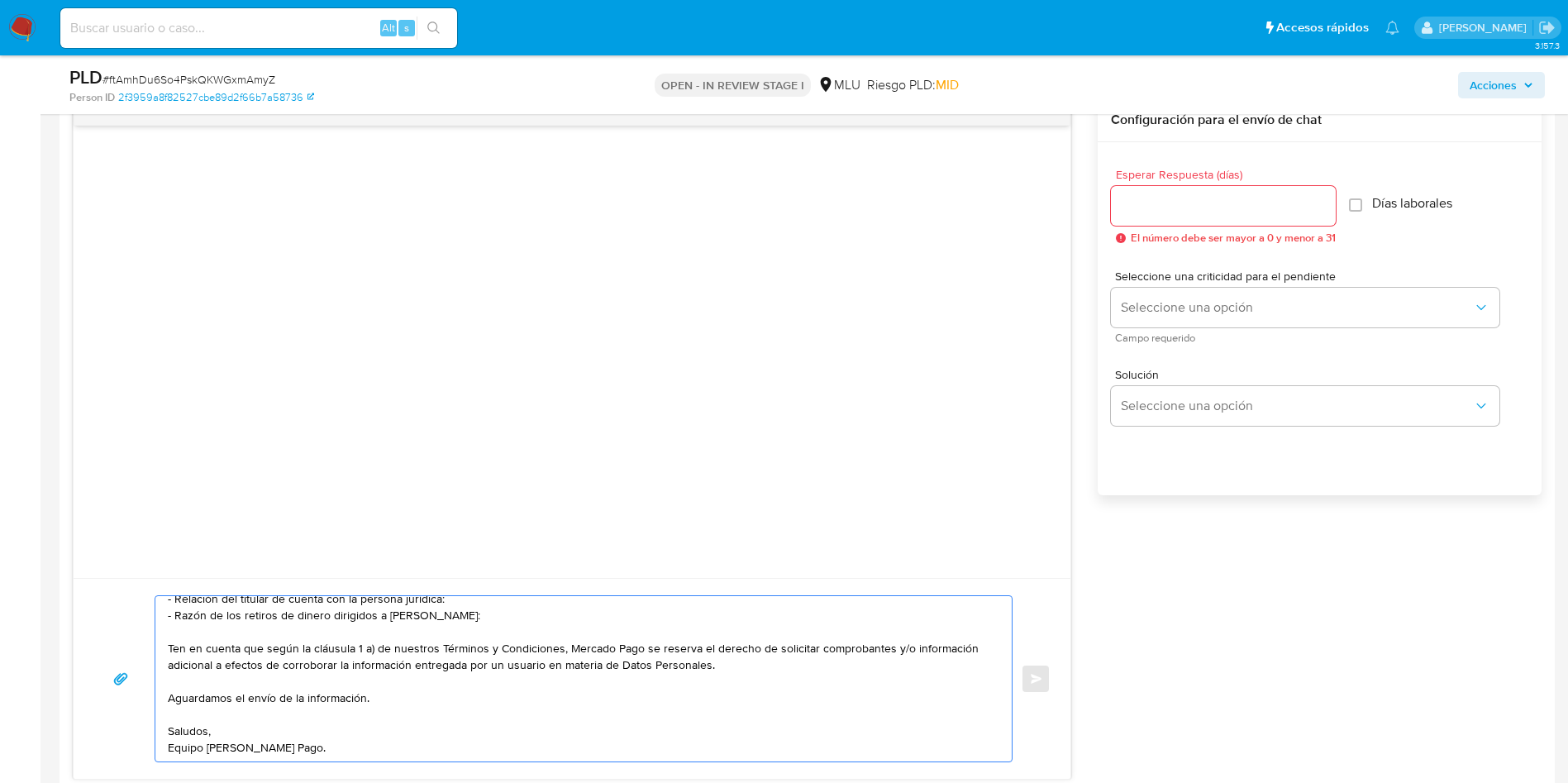
scroll to position [1364, 0]
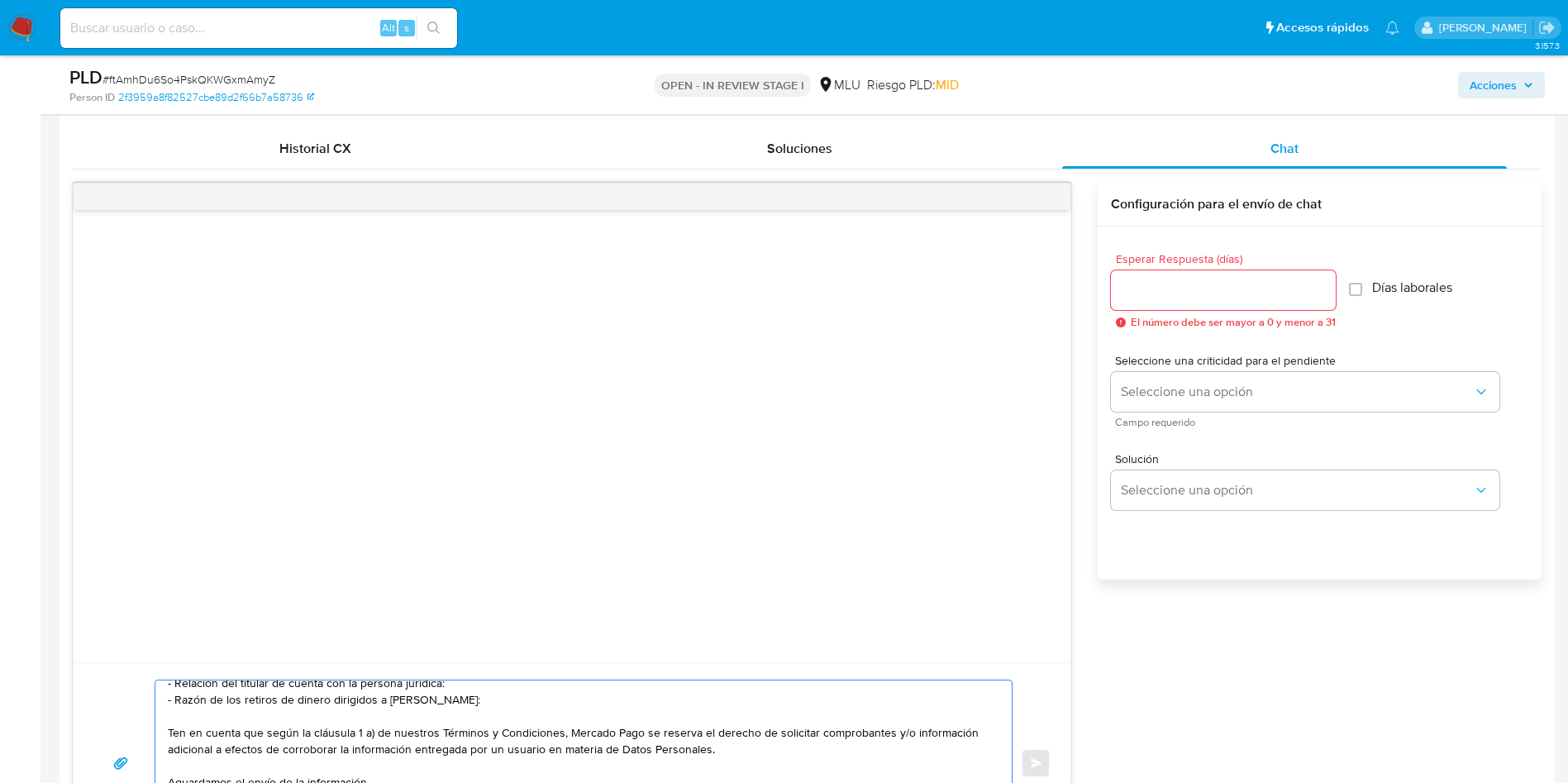
type textarea "Hola, Martín. Te contactamos ya que necesitamos verificar algunos datos. Por es…"
click at [1184, 283] on input "Esperar Respuesta (días)" at bounding box center [1223, 290] width 225 height 21
type input "3"
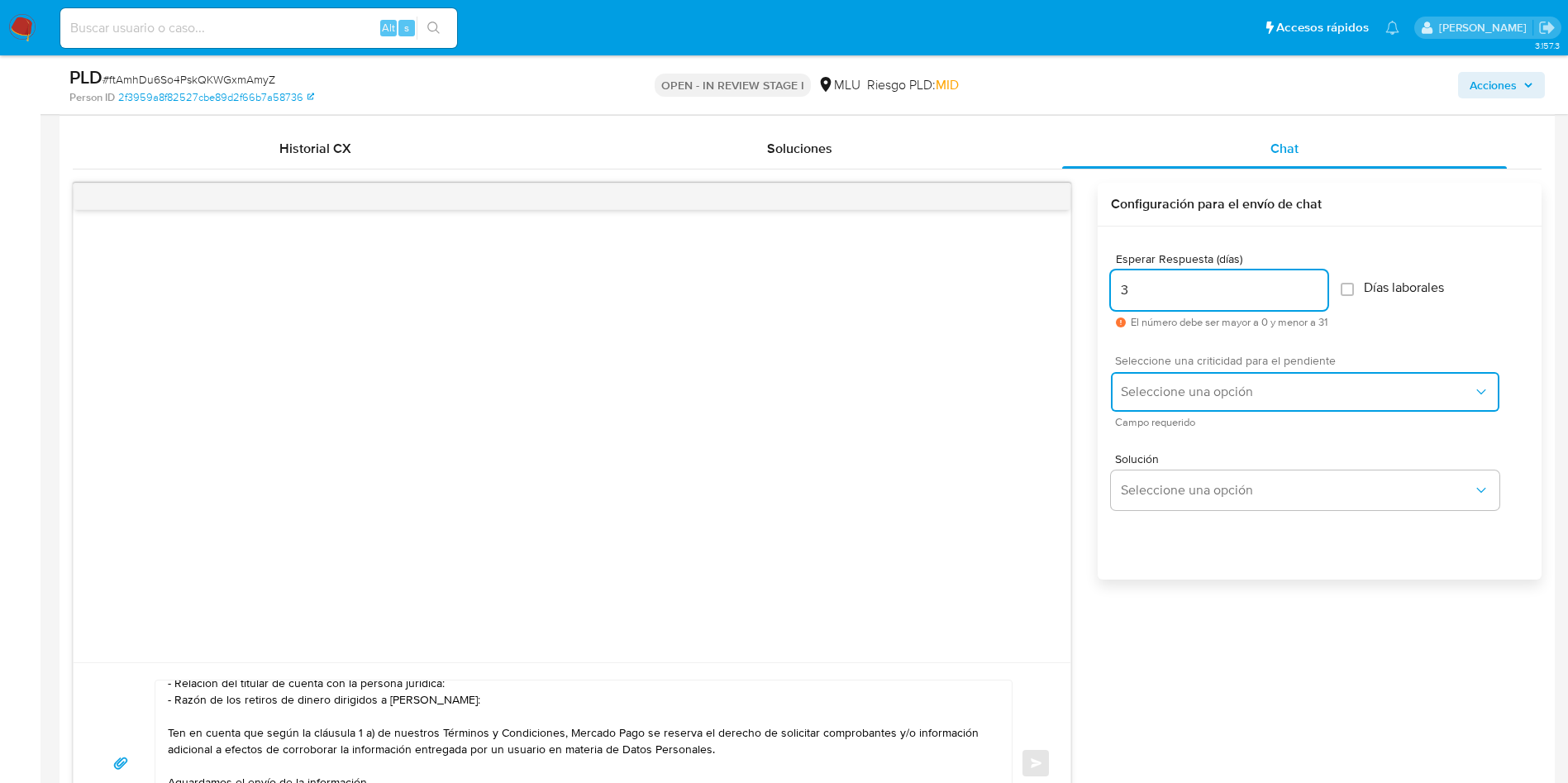
click at [1171, 387] on span "Seleccione una opción" at bounding box center [1297, 392] width 352 height 17
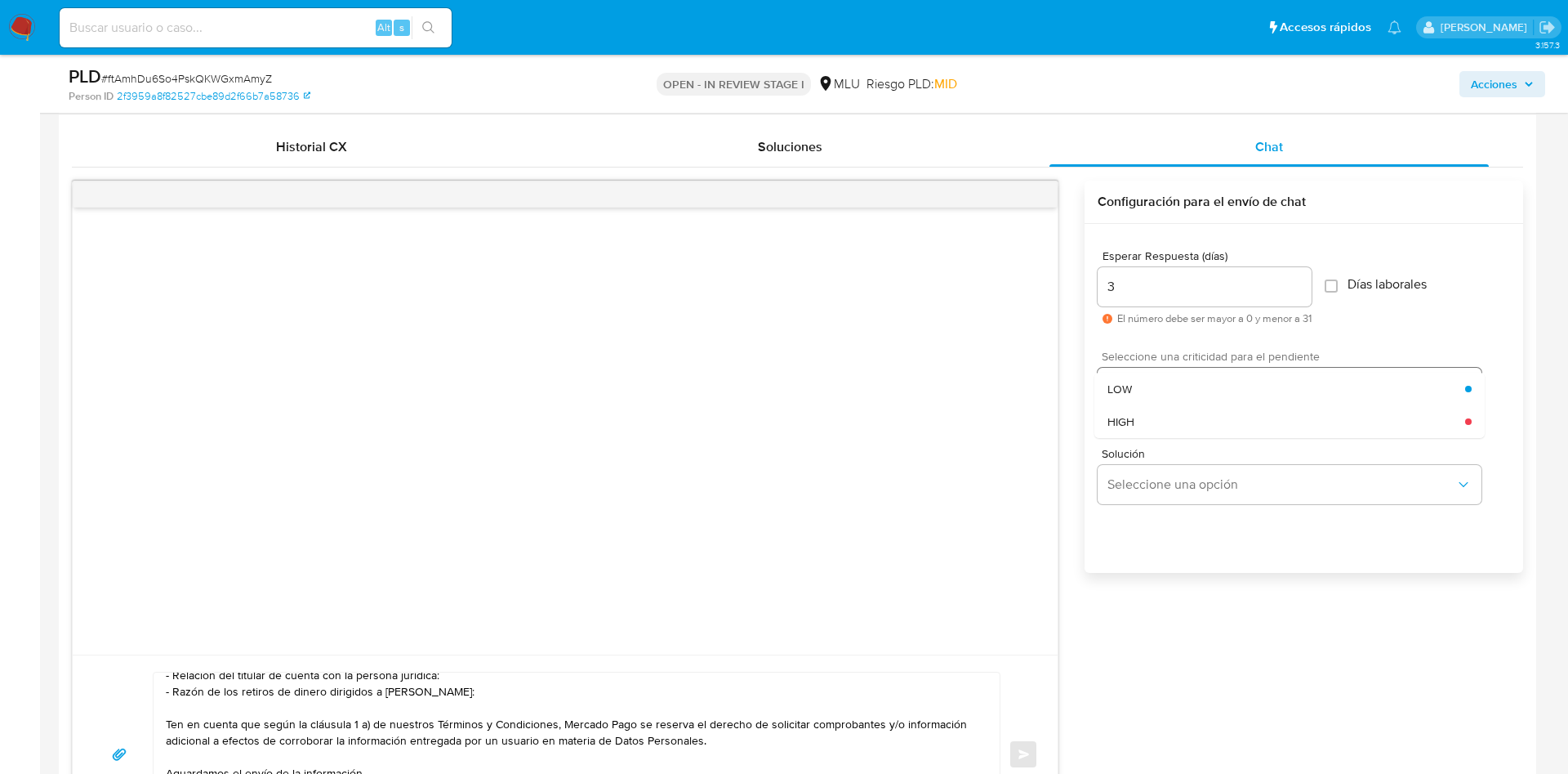
click at [1154, 390] on div "LOW" at bounding box center [1286, 389] width 357 height 33
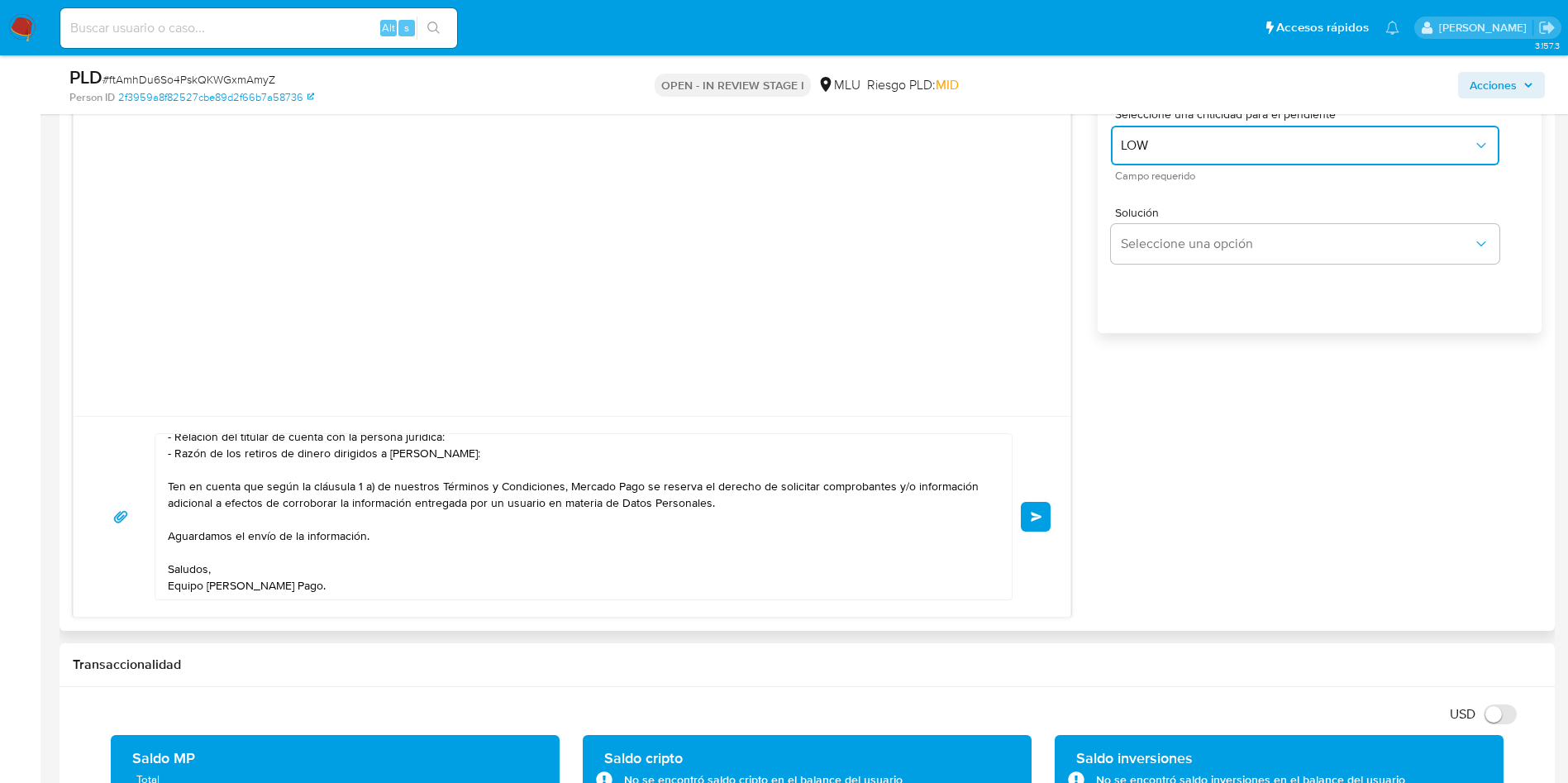
scroll to position [1611, 0]
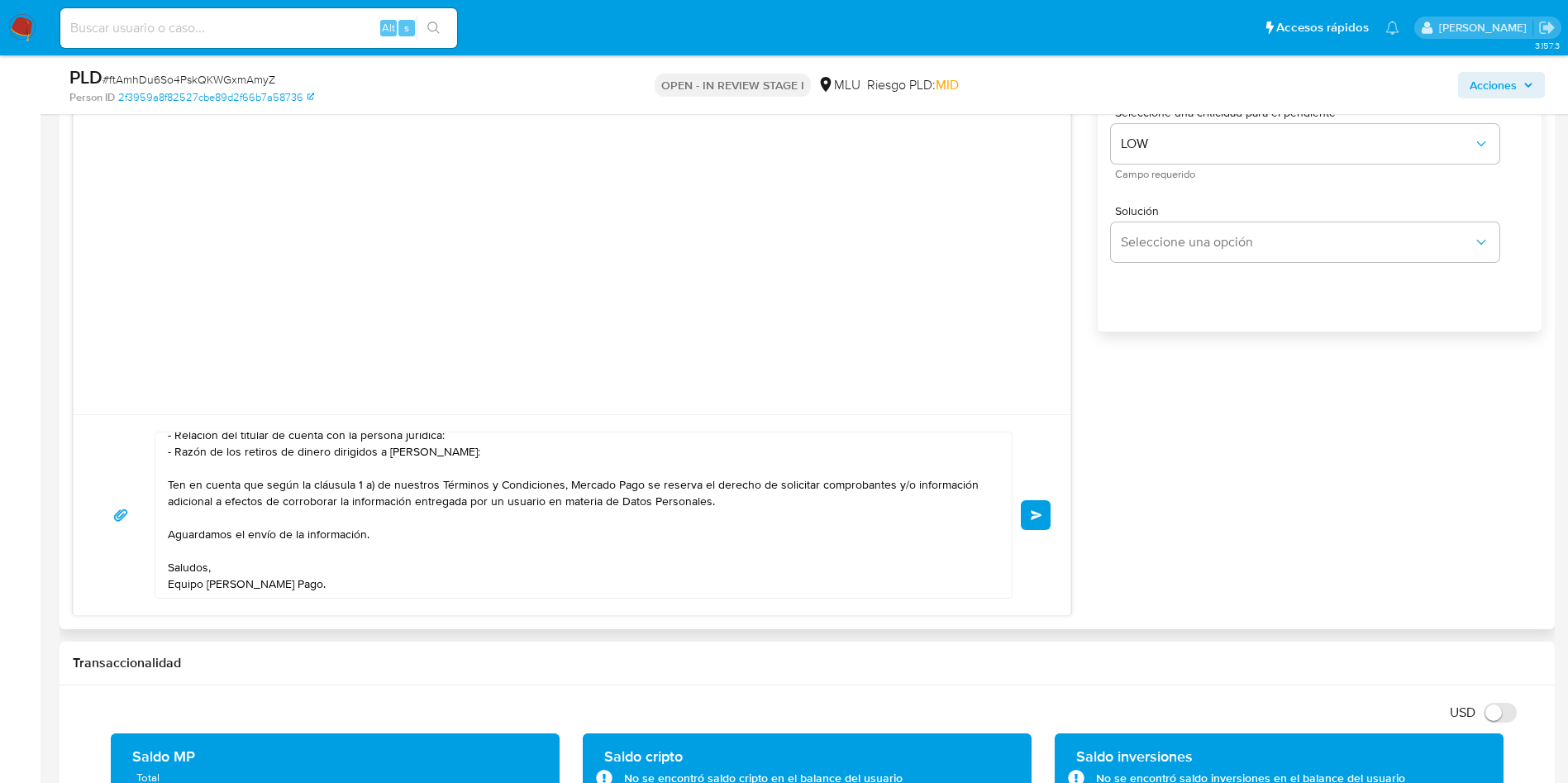
click at [538, 545] on textarea "Hola, Martín. Te contactamos ya que necesitamos verificar algunos datos. Por es…" at bounding box center [579, 515] width 823 height 165
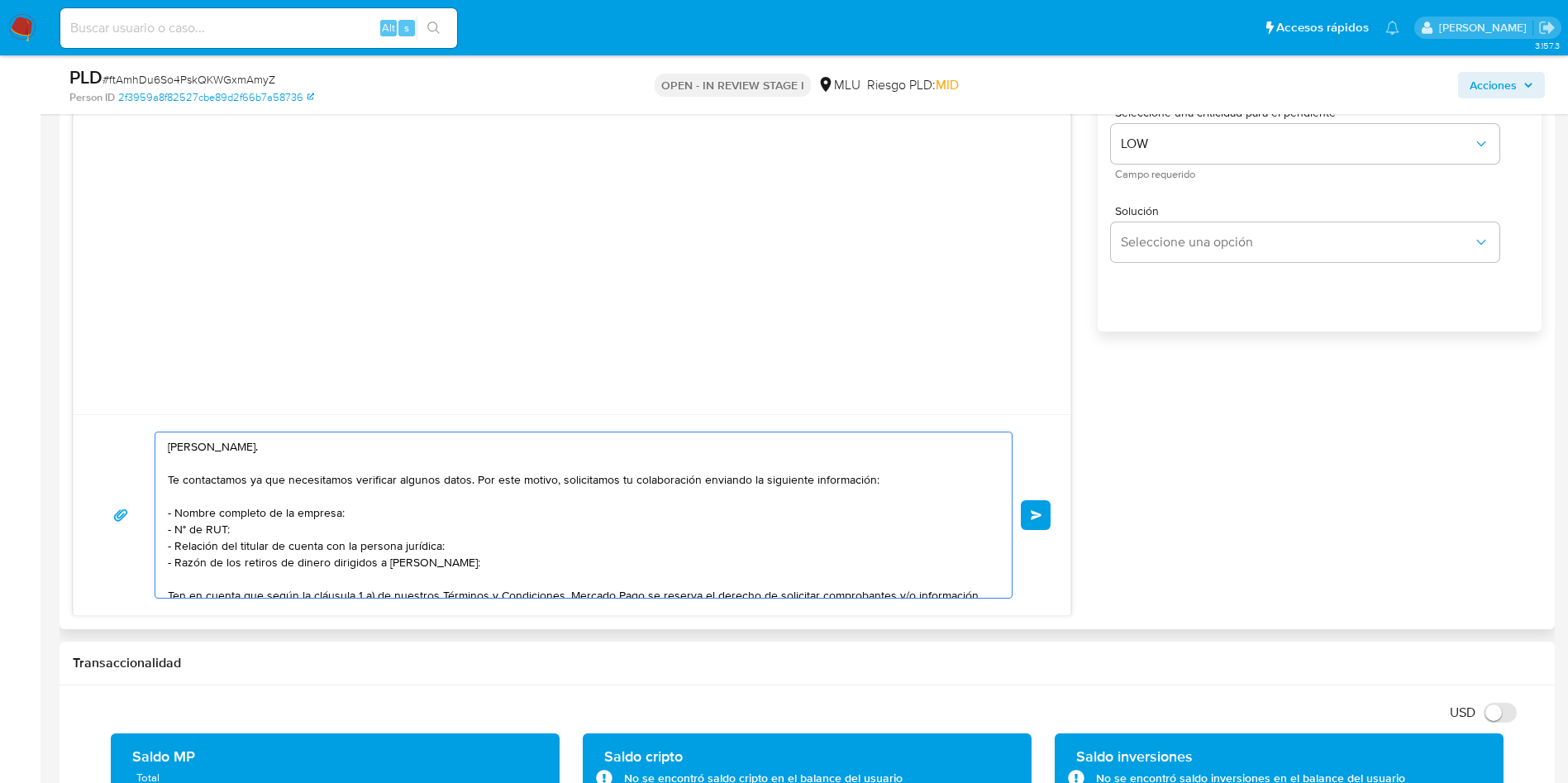
click at [542, 570] on textarea "Hola, Martín. Te contactamos ya que necesitamos verificar algunos datos. Por es…" at bounding box center [579, 515] width 823 height 165
paste textarea "Documentación respecto a los ingresos brutos de la empresa (como ser: último ba…"
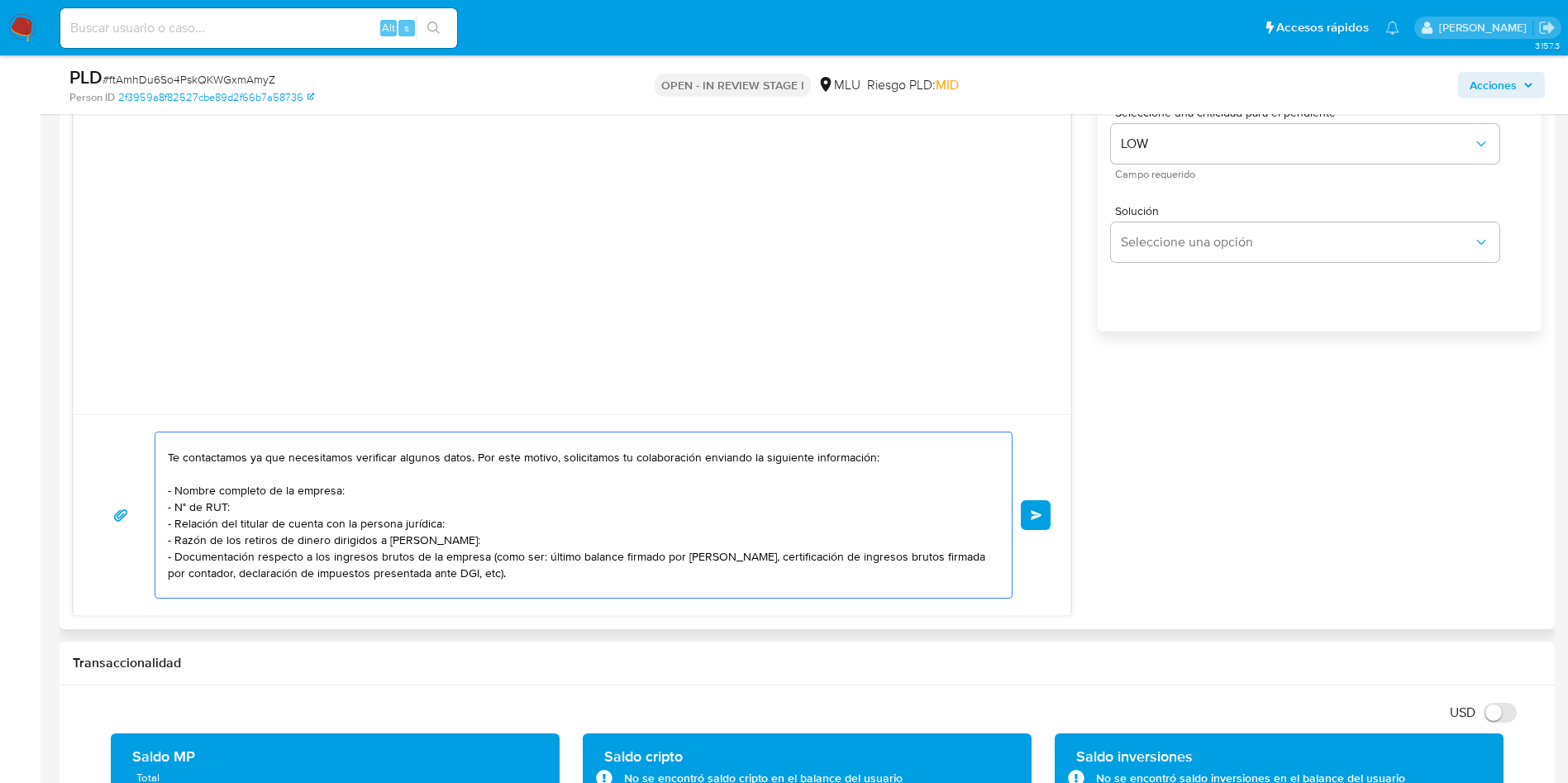
scroll to position [144, 0]
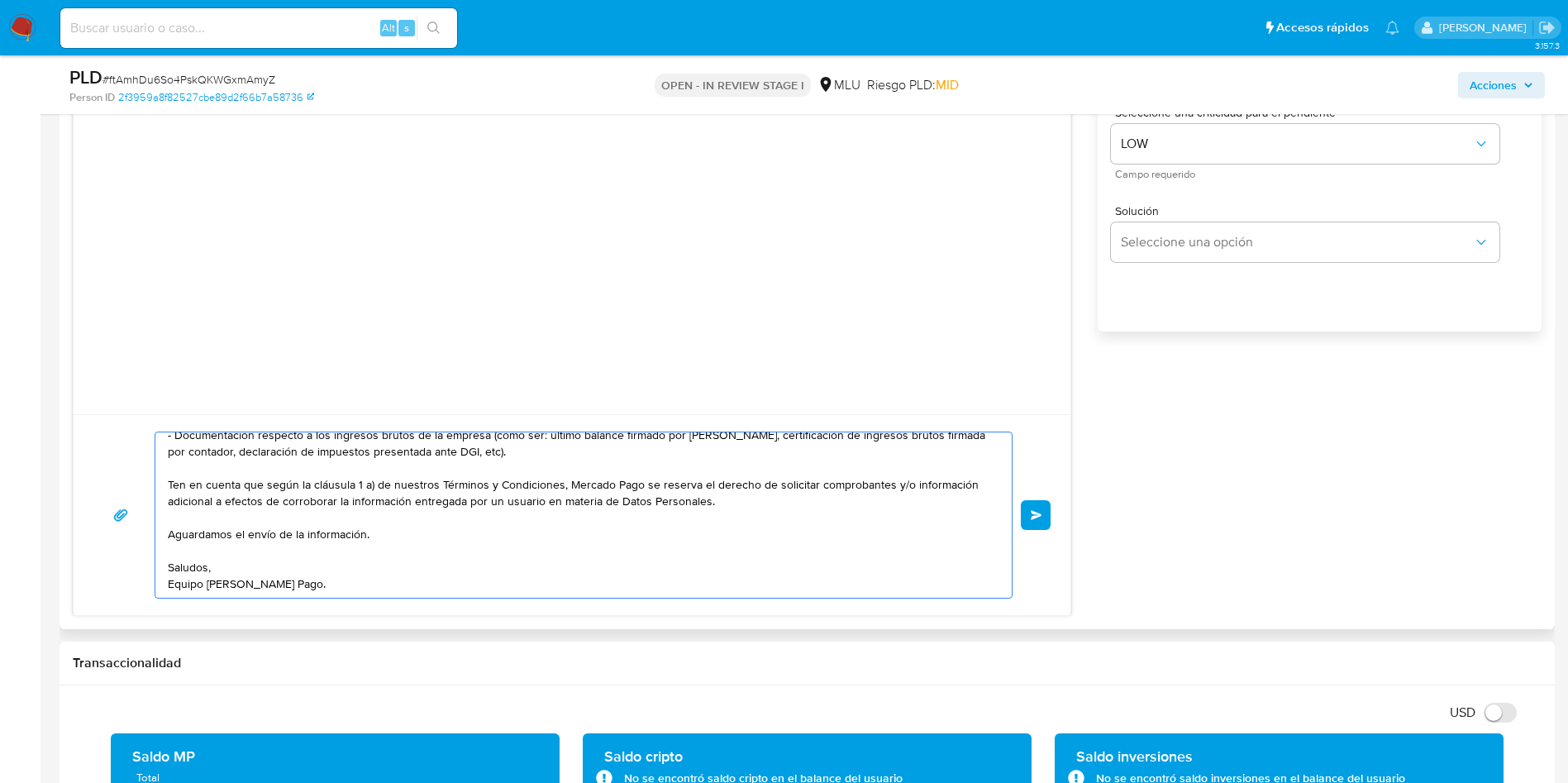
click at [374, 505] on textarea "Hola, Martín. Te contactamos ya que necesitamos verificar algunos datos. Por es…" at bounding box center [579, 515] width 823 height 165
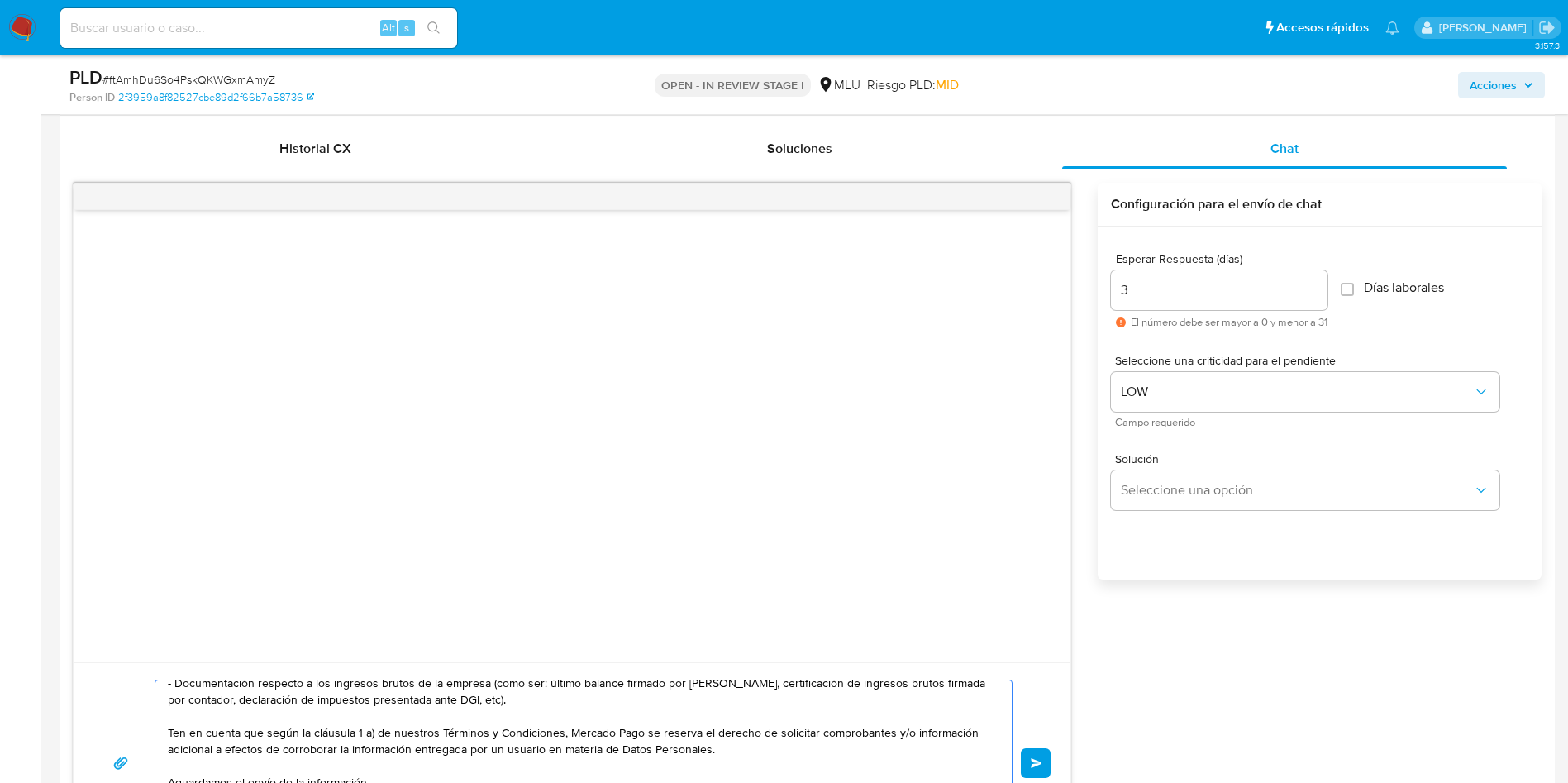
scroll to position [1488, 0]
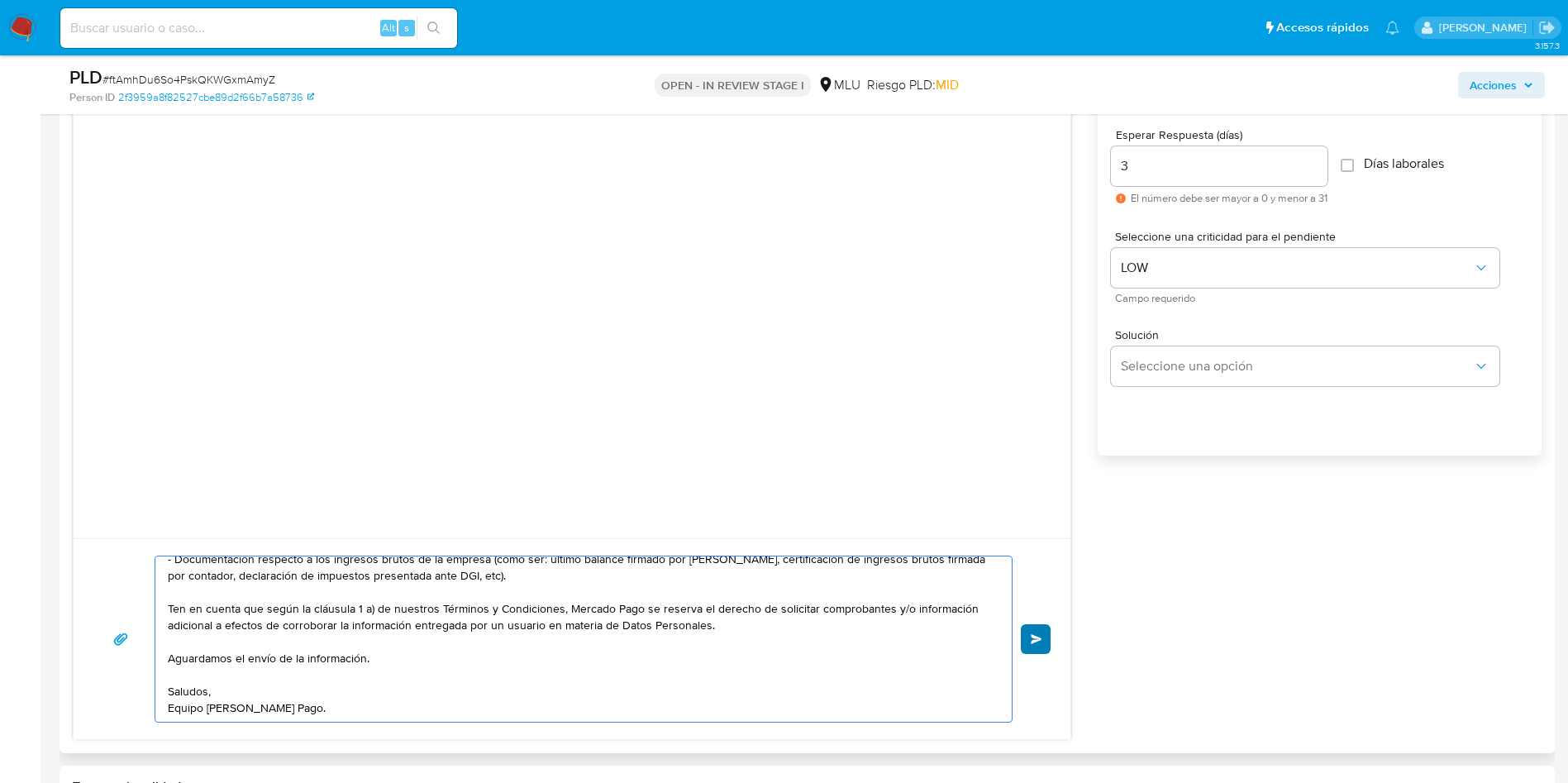
type textarea "Hola, Martín. Te contactamos ya que necesitamos verificar algunos datos. Por es…"
click at [1040, 636] on span "Enviar" at bounding box center [1036, 638] width 12 height 10
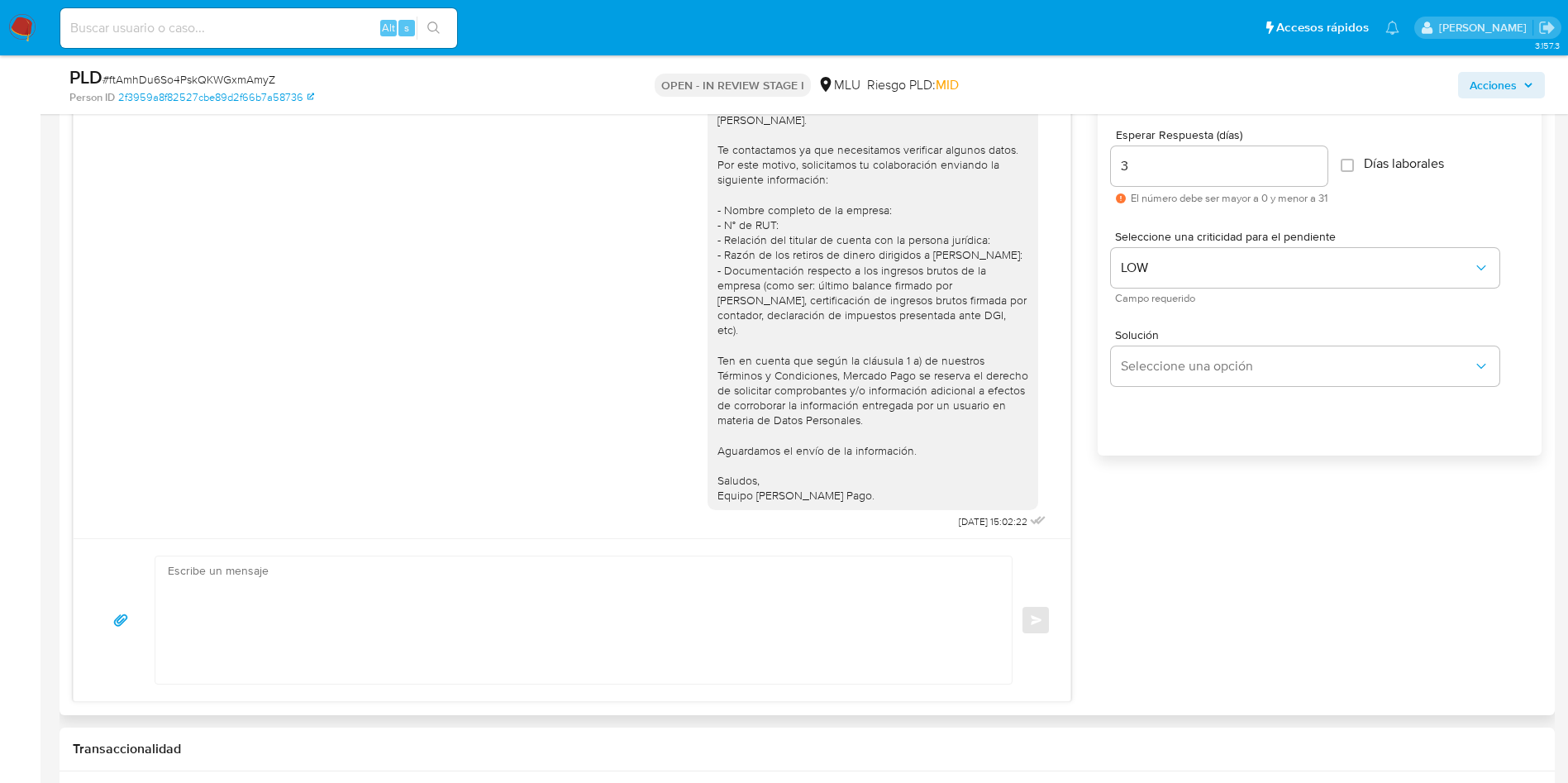
scroll to position [1364, 0]
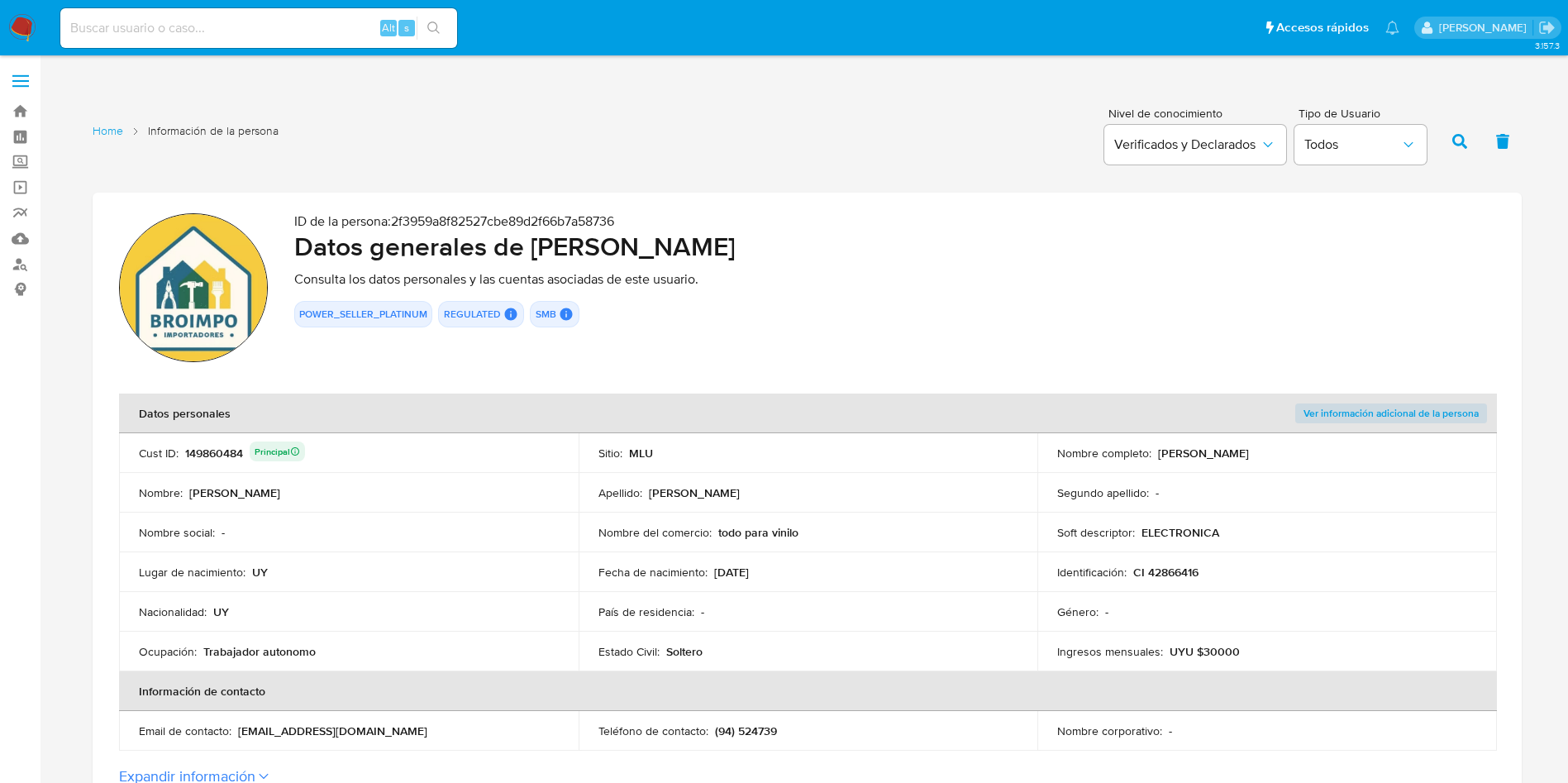
click at [869, 322] on div "POWER_SELLER_PLATINUM REGULATED REGULATED MLU PASARELA User Id 149860484 Princi…" at bounding box center [895, 314] width 1201 height 27
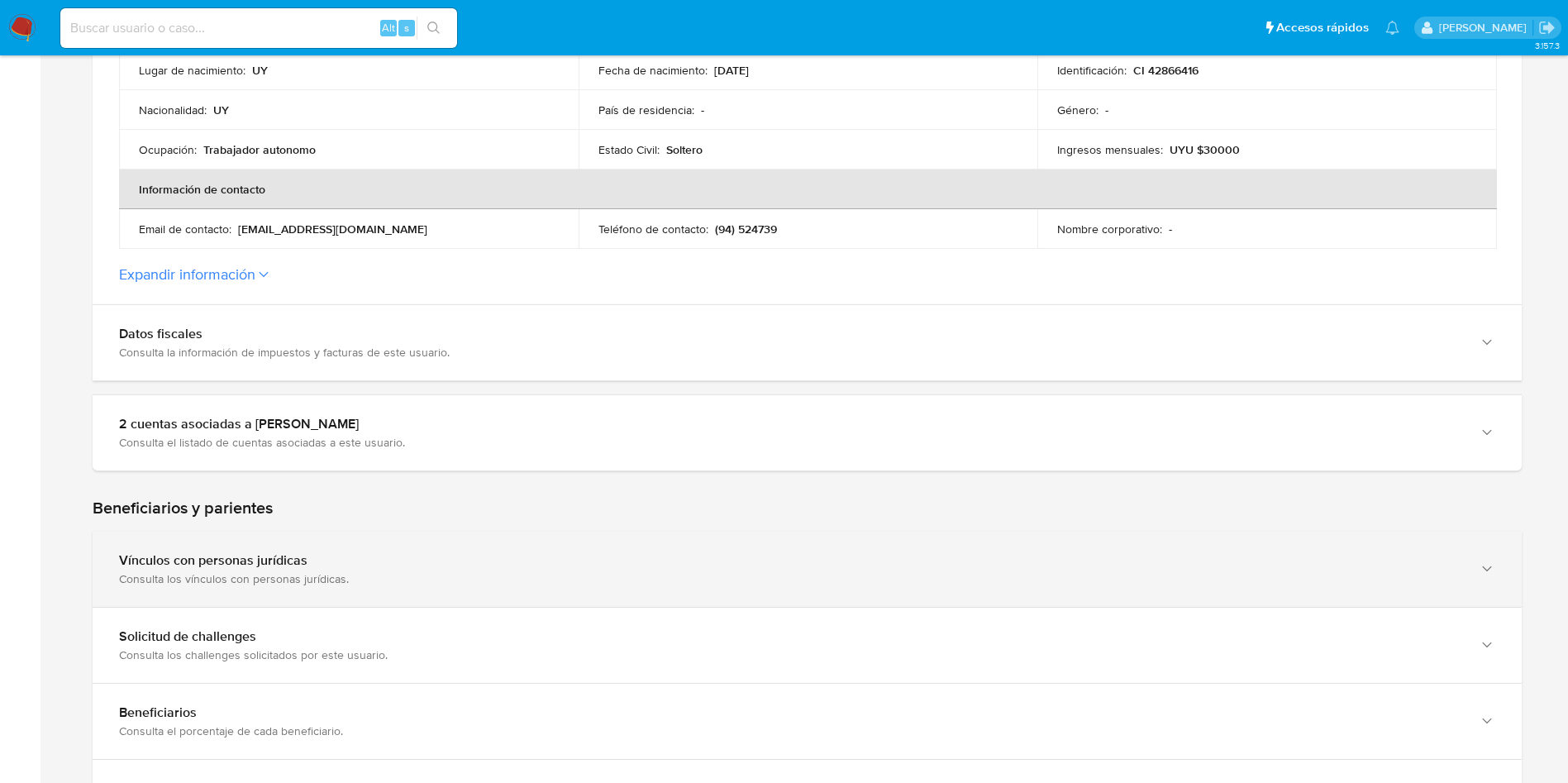
scroll to position [620, 0]
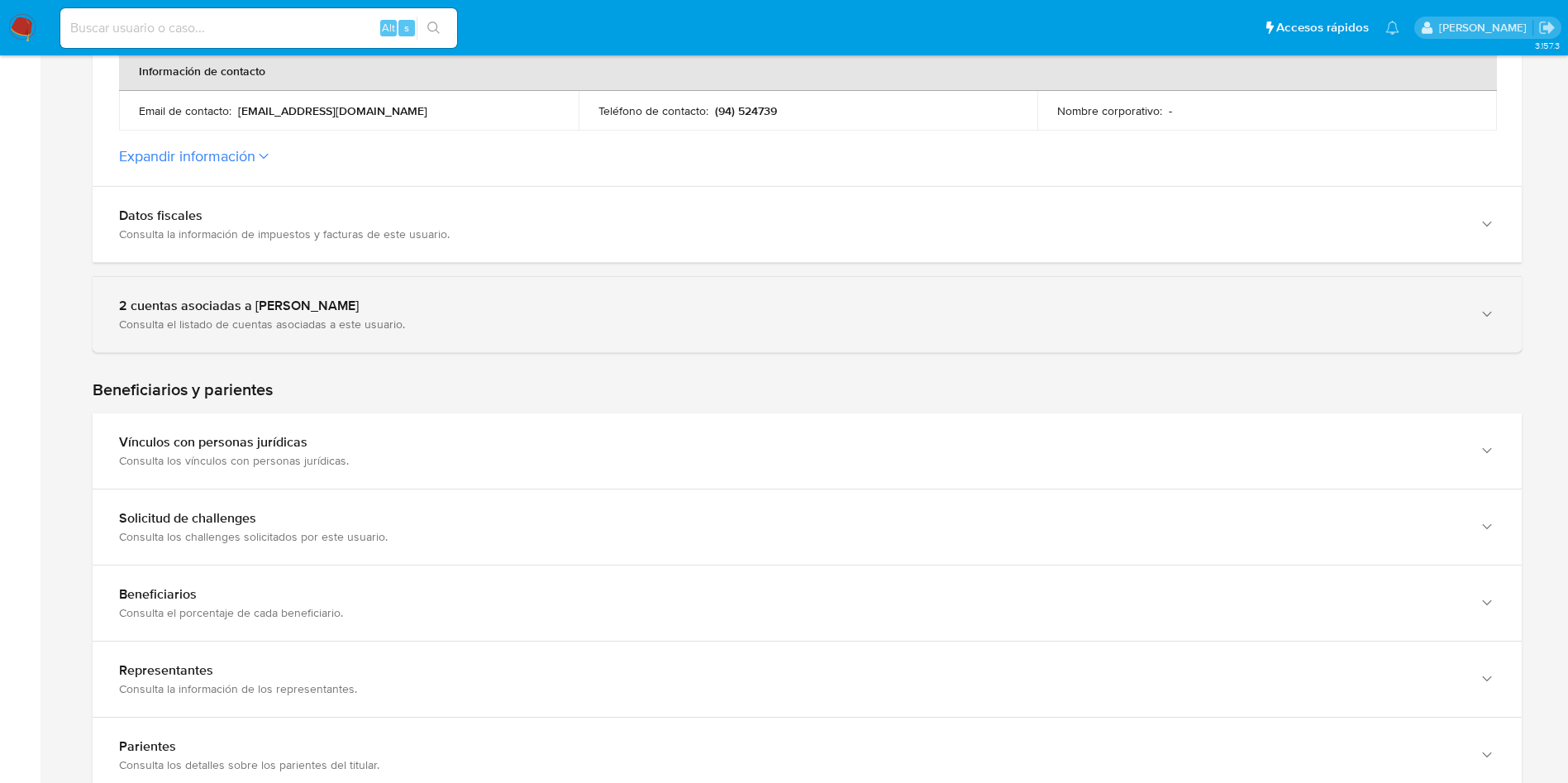
click at [432, 291] on div "2 cuentas asociadas a Martin Alejandro Semperena Hernandez Consulta el listado …" at bounding box center [806, 314] width 1429 height 76
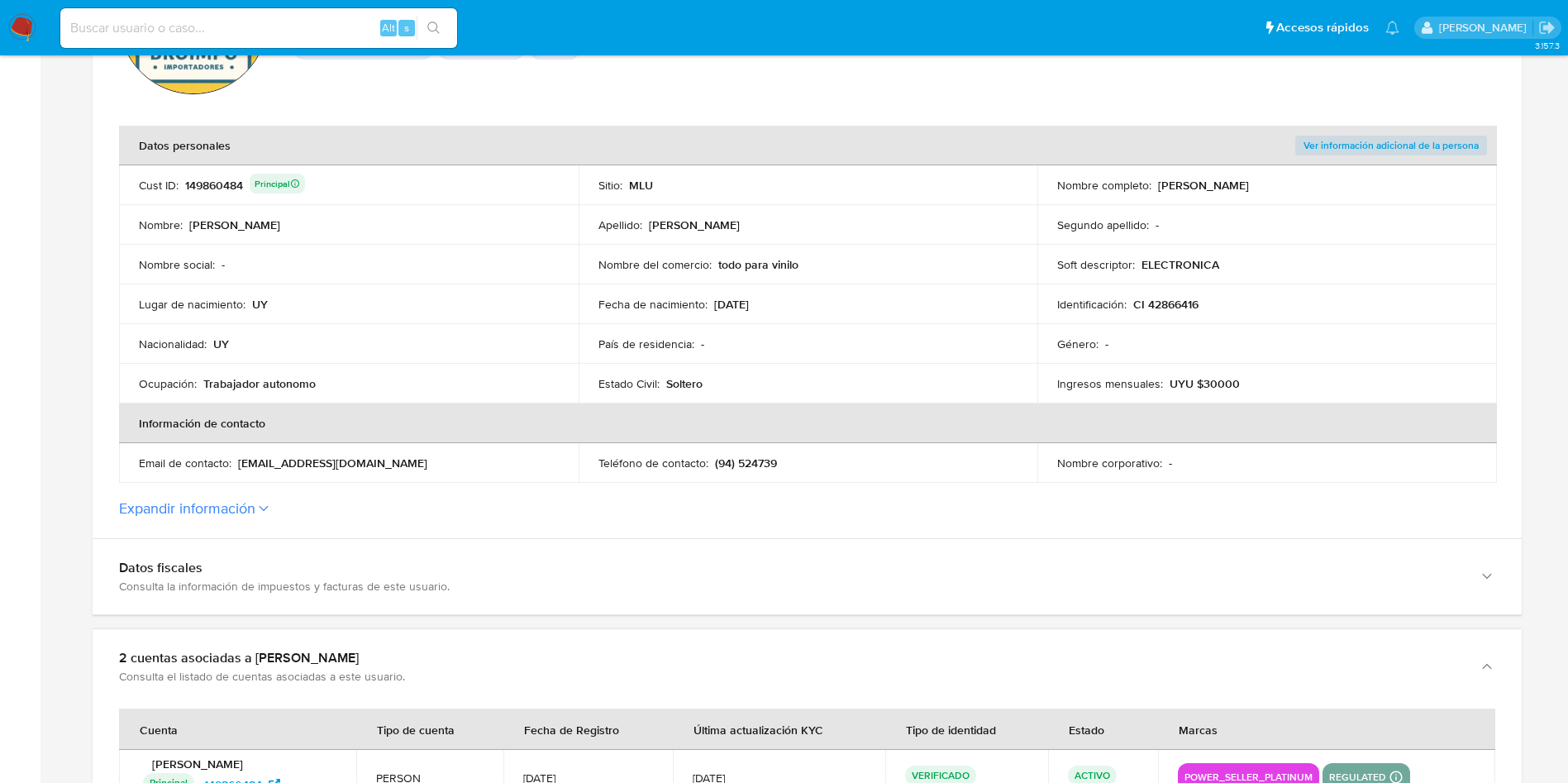
scroll to position [0, 0]
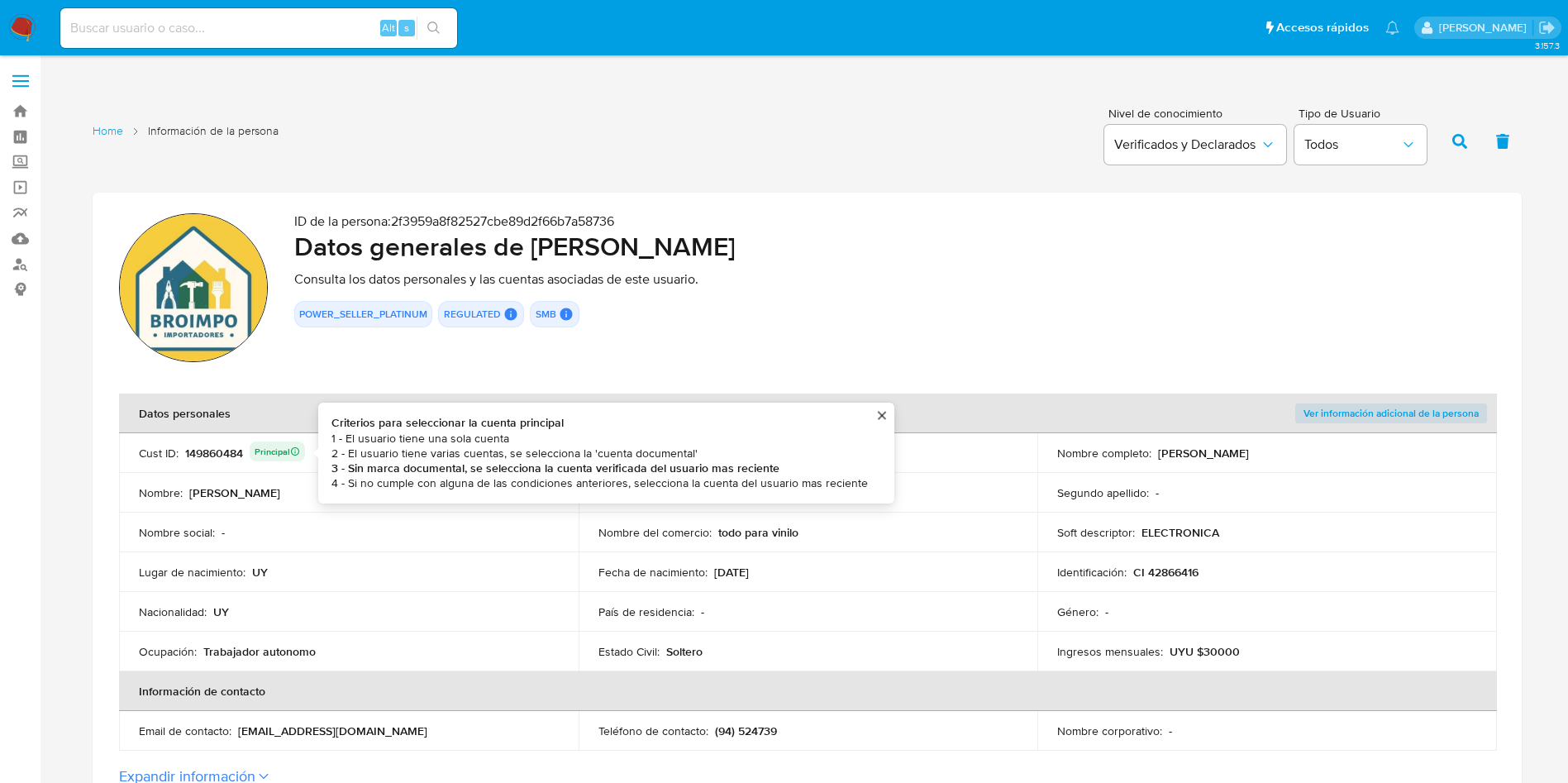
click at [225, 452] on div "149860484 Principal Criterios para seleccionar la cuenta principal 1 - El usuar…" at bounding box center [245, 453] width 120 height 23
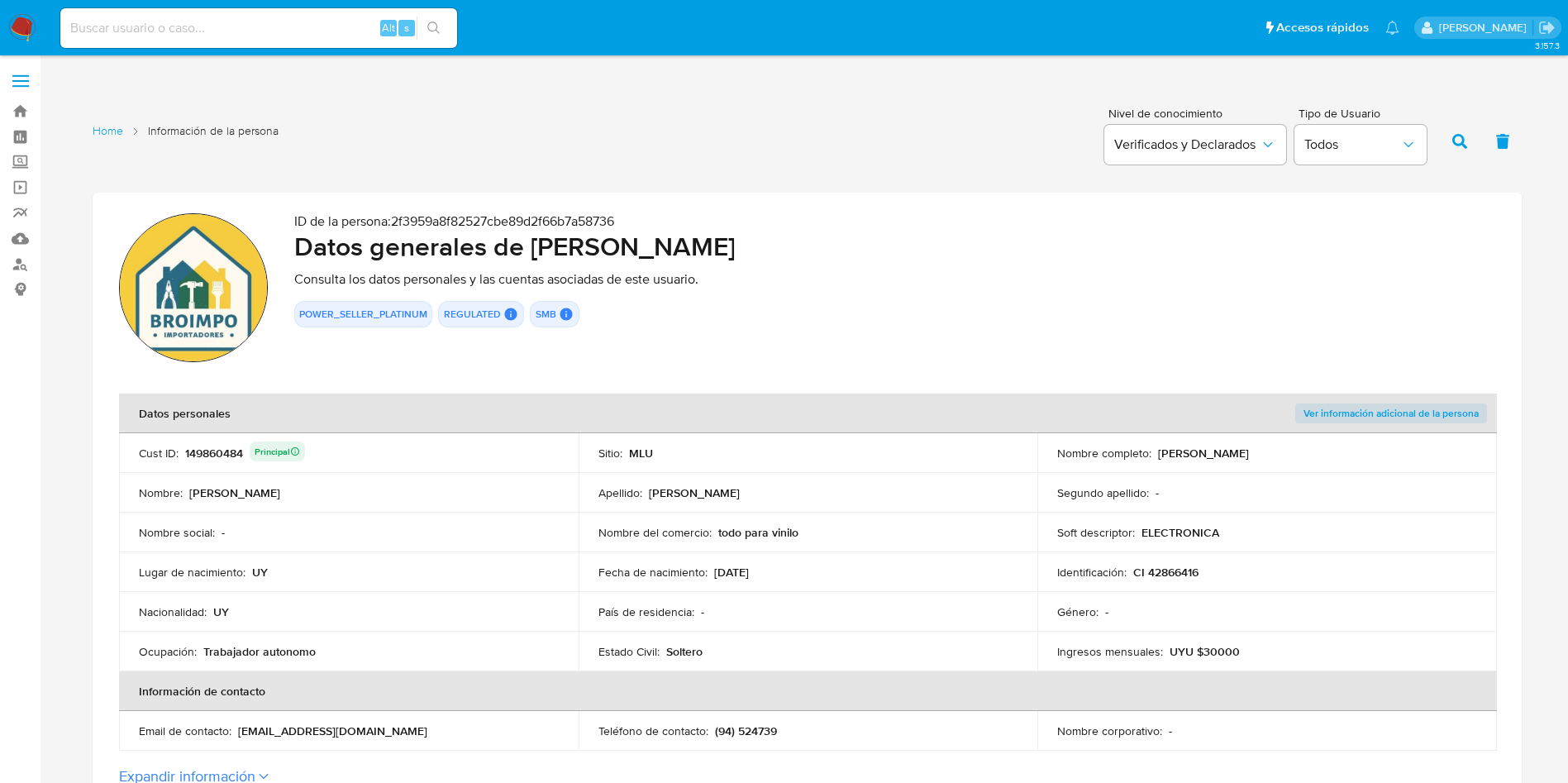
drag, startPoint x: 1411, startPoint y: 322, endPoint x: 1028, endPoint y: 339, distance: 383.4
click at [1411, 321] on div "POWER_SELLER_PLATINUM REGULATED REGULATED MLU PASARELA User Id 149860484 Princi…" at bounding box center [895, 314] width 1201 height 27
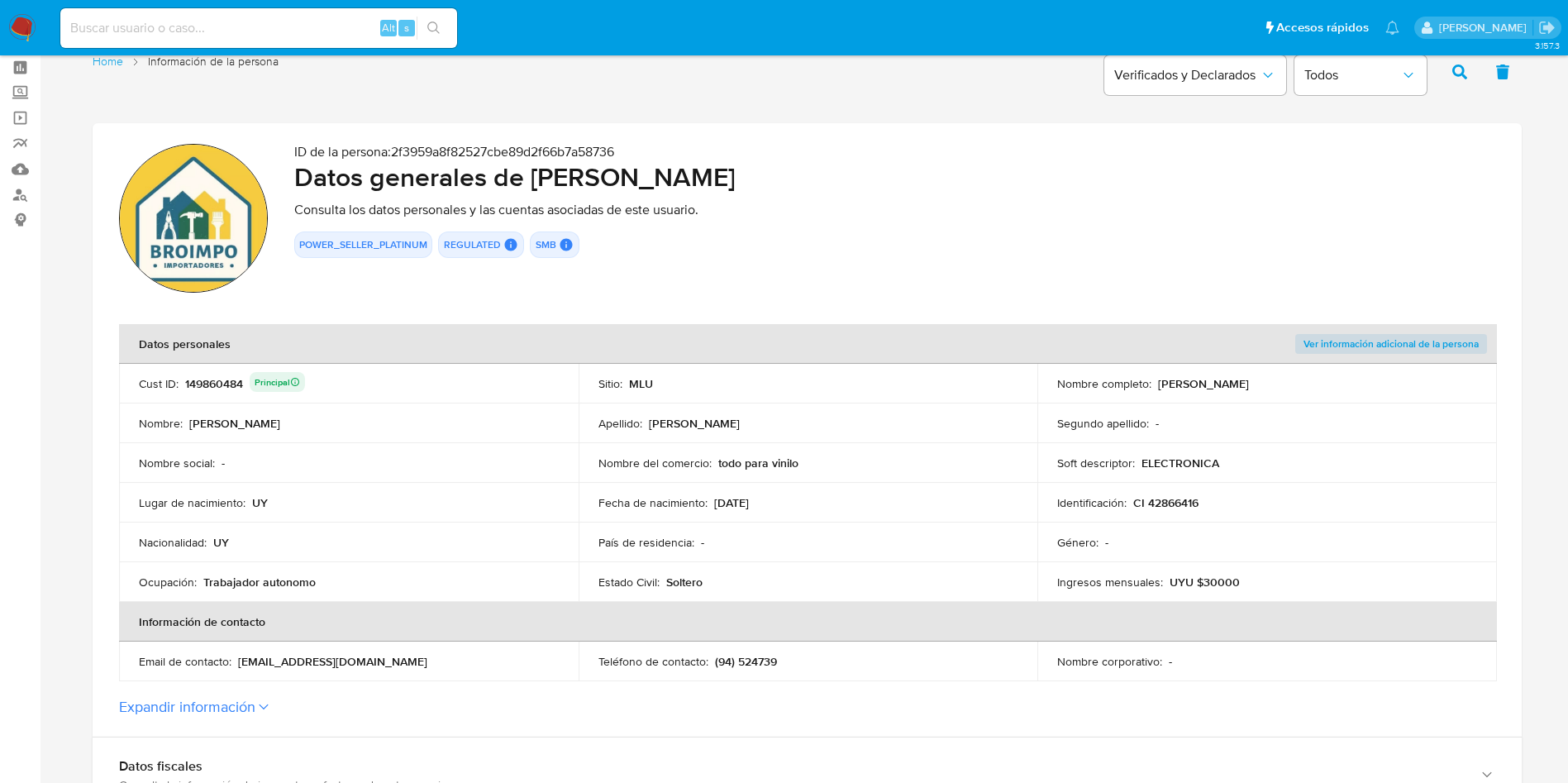
scroll to position [372, 0]
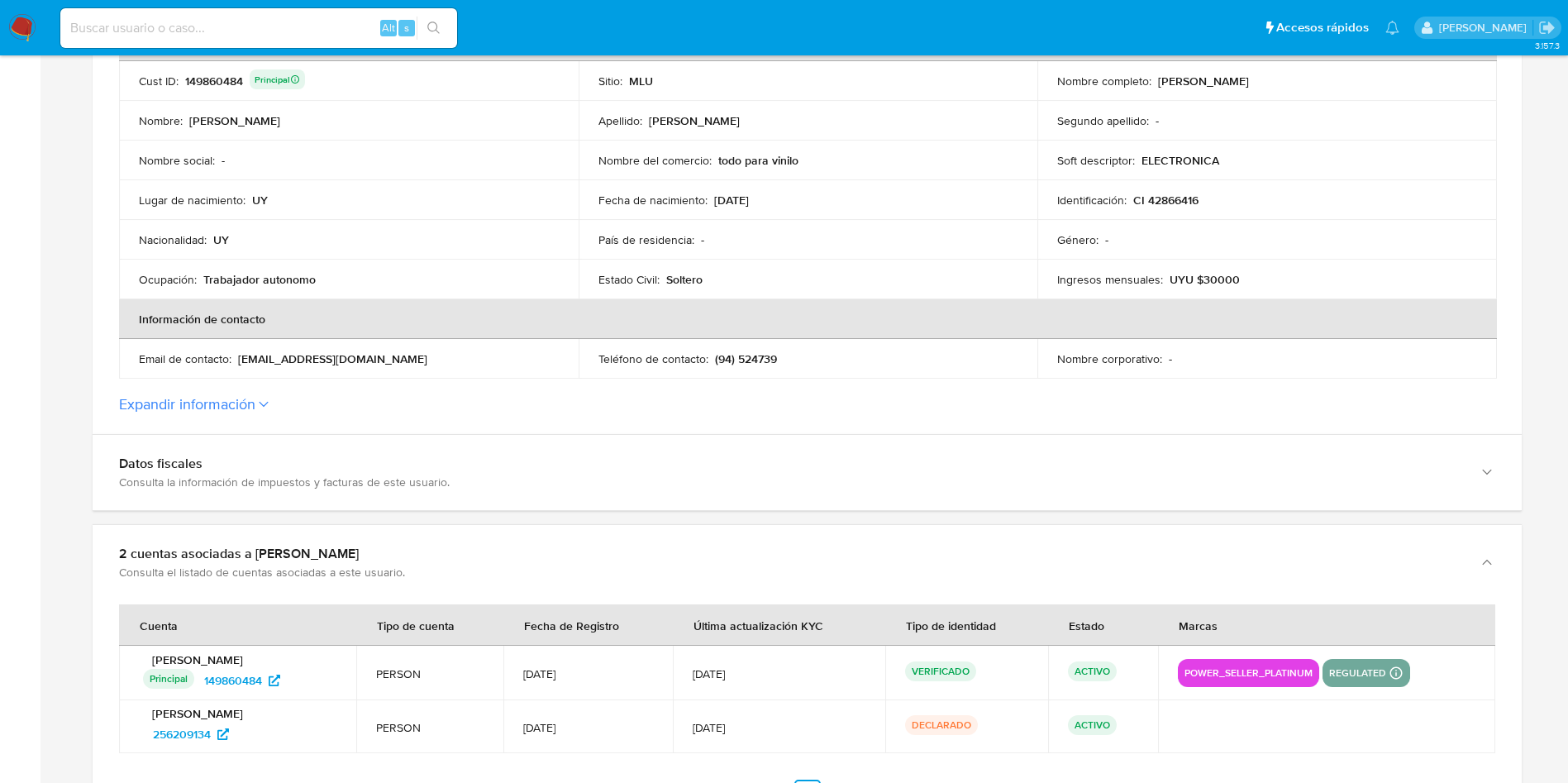
click at [622, 425] on section "ID de la persona : 2f3959a8f82527cbe89d2f66b7a58736 Datos generales de Martin A…" at bounding box center [806, 127] width 1429 height 613
click at [254, 406] on button "Expandir información" at bounding box center [187, 404] width 137 height 18
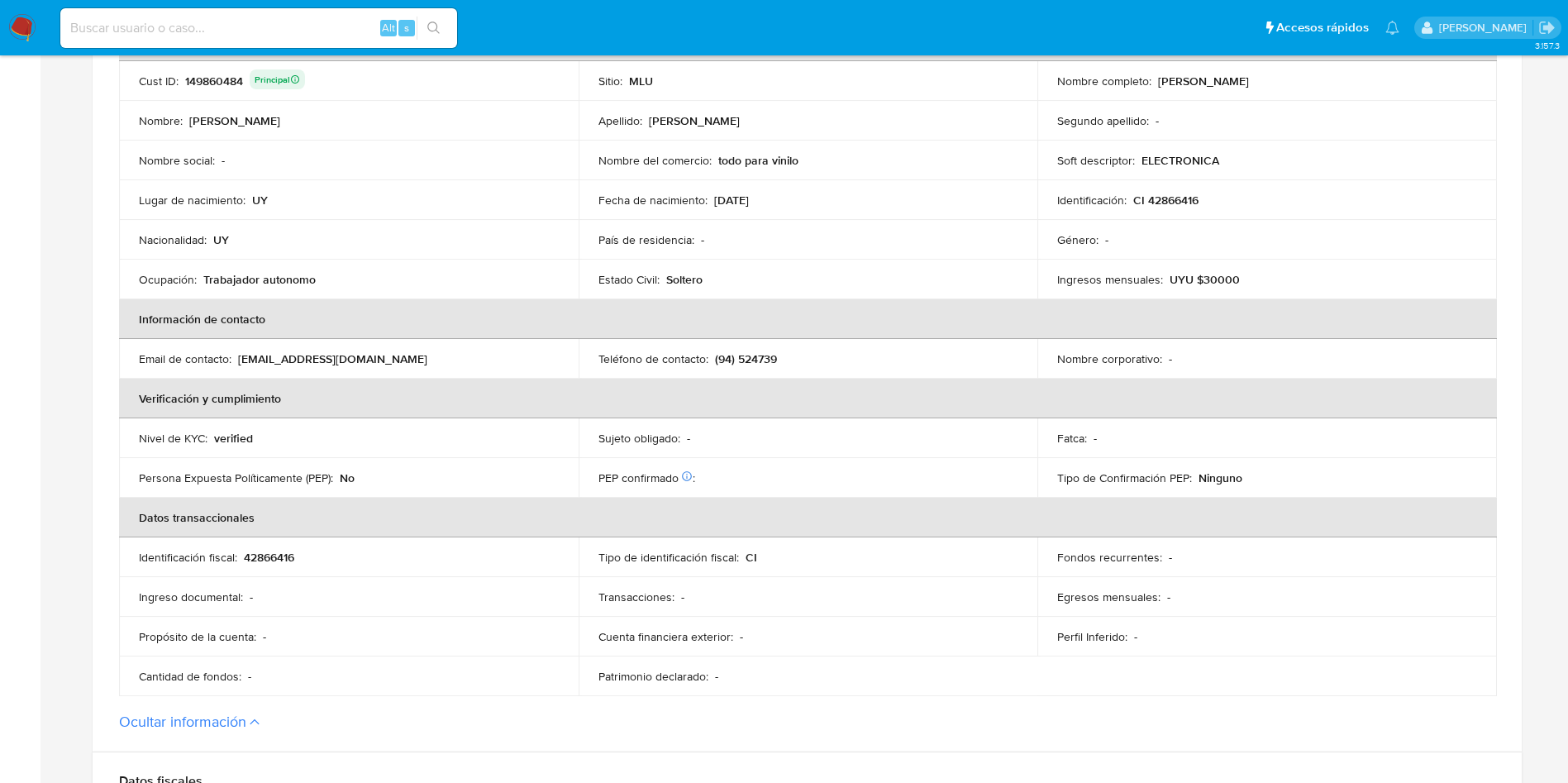
click at [529, 353] on div "Email de contacto : martinreydelaspuas@hotmail.com" at bounding box center [349, 359] width 420 height 15
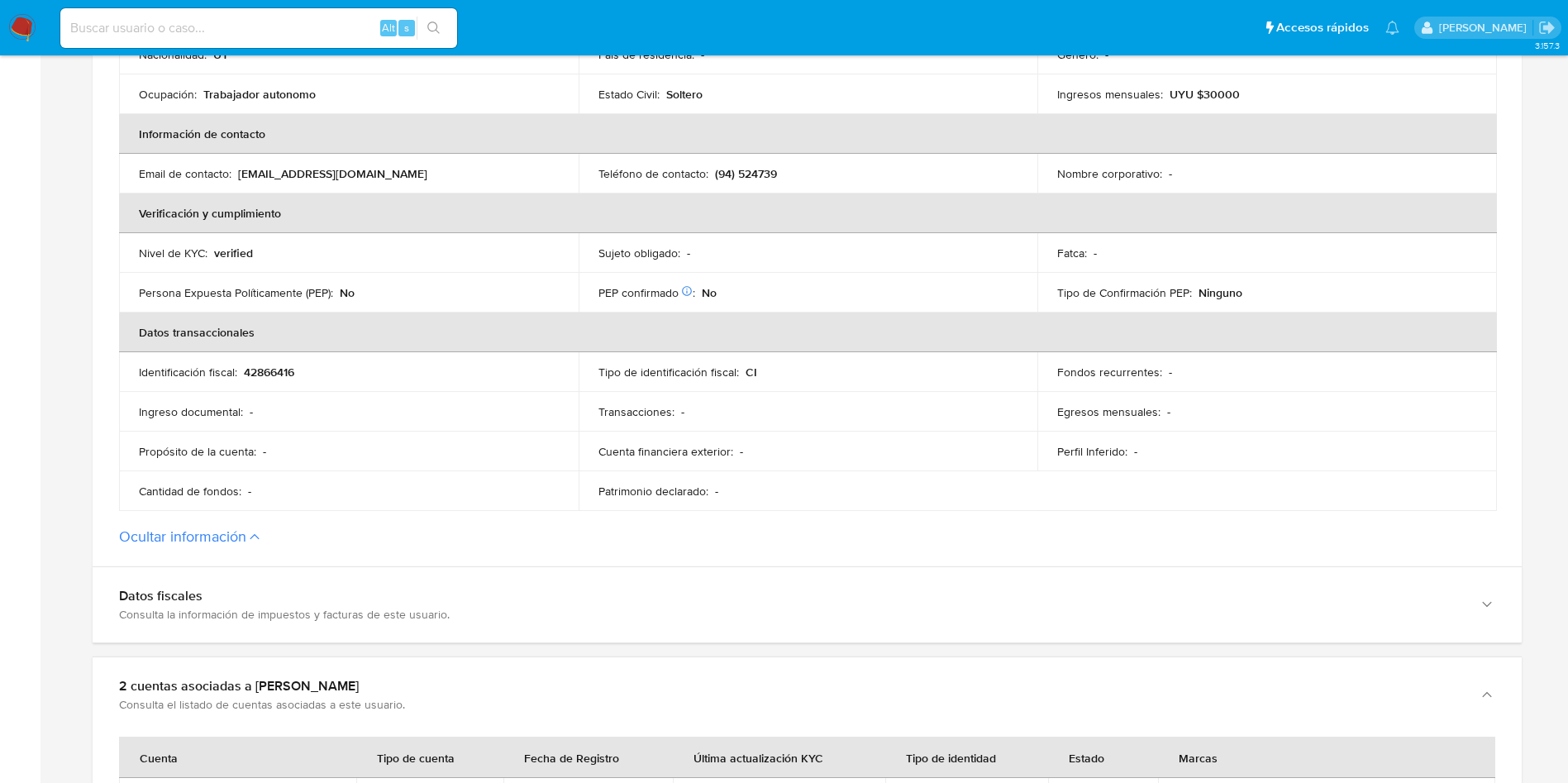
scroll to position [868, 0]
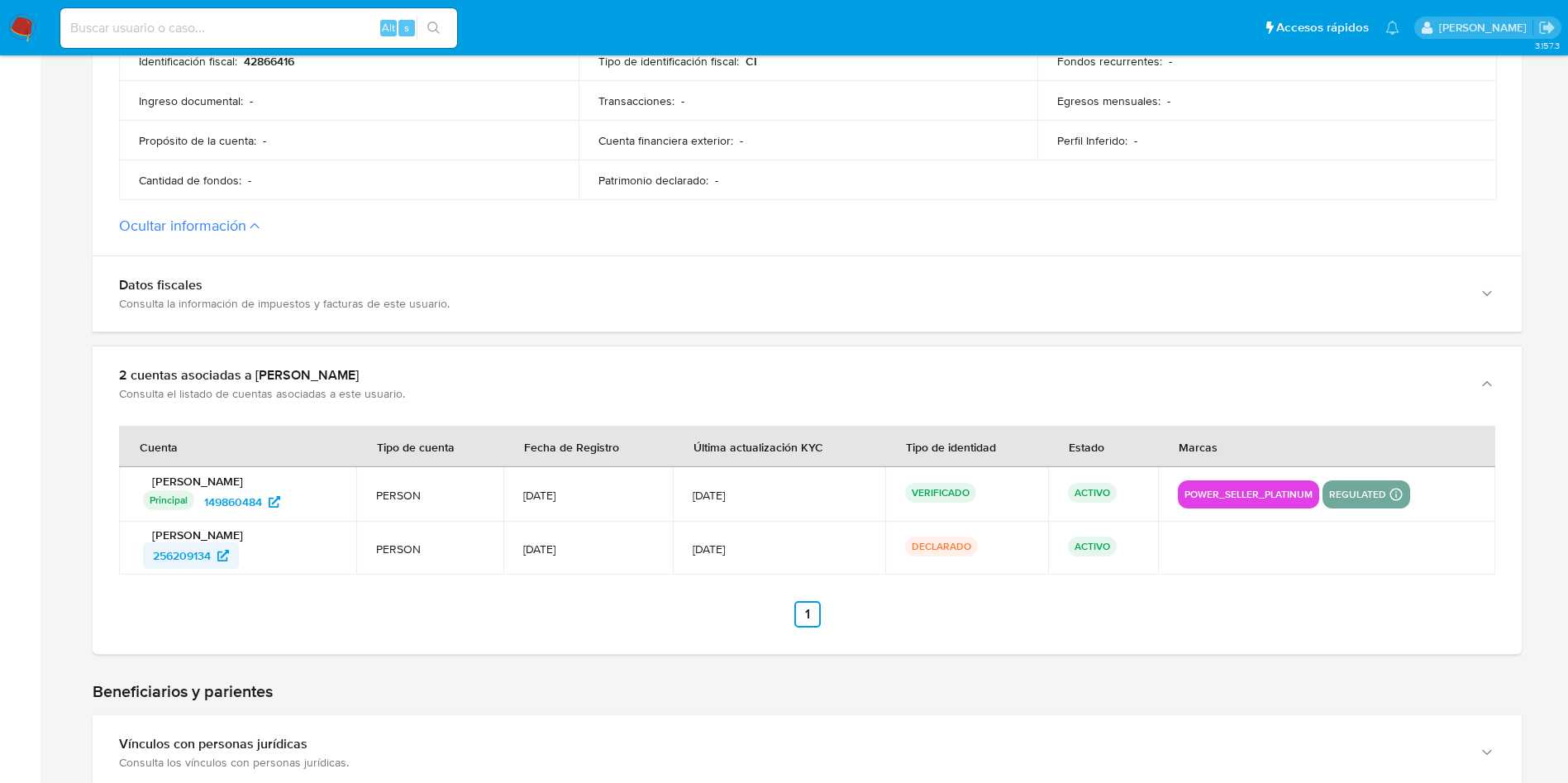
drag, startPoint x: 277, startPoint y: 554, endPoint x: 149, endPoint y: 558, distance: 128.1
click at [149, 558] on div "256209134" at bounding box center [240, 555] width 194 height 27
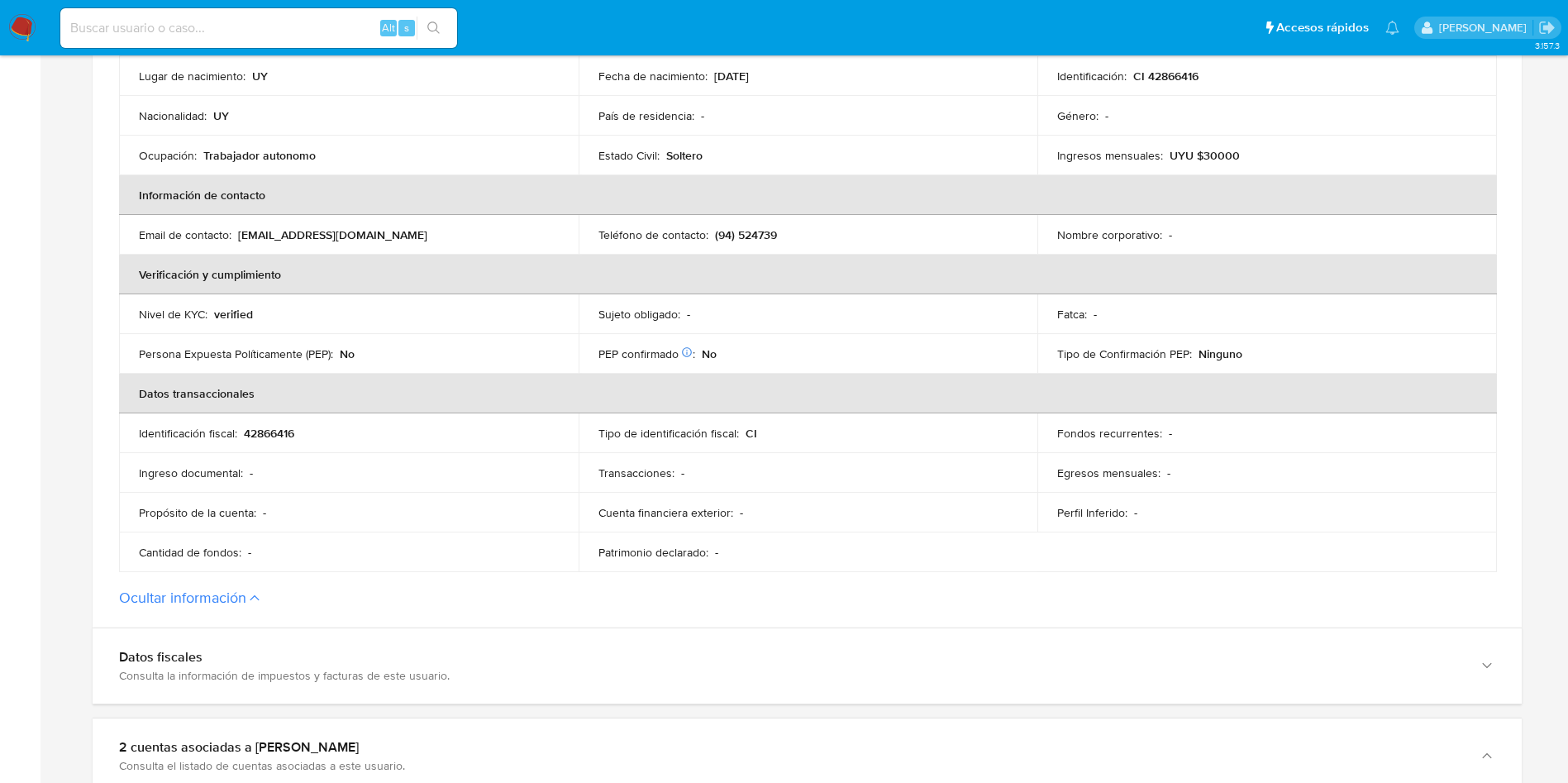
scroll to position [0, 0]
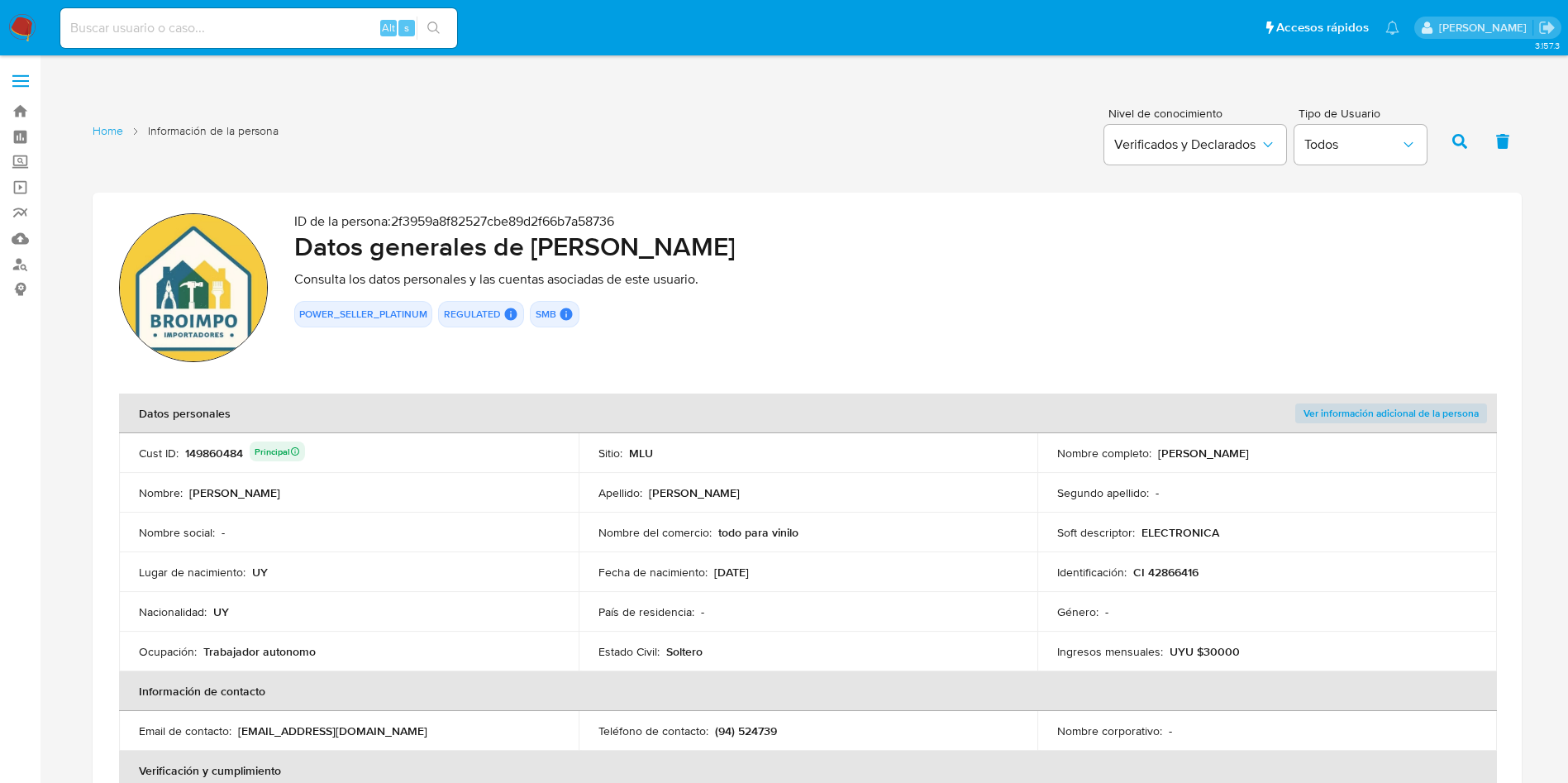
drag, startPoint x: 533, startPoint y: 245, endPoint x: 1030, endPoint y: 231, distance: 497.2
click at [1030, 231] on h2 "Datos generales de Martin Alejandro Semperena Hernandez" at bounding box center [895, 246] width 1201 height 33
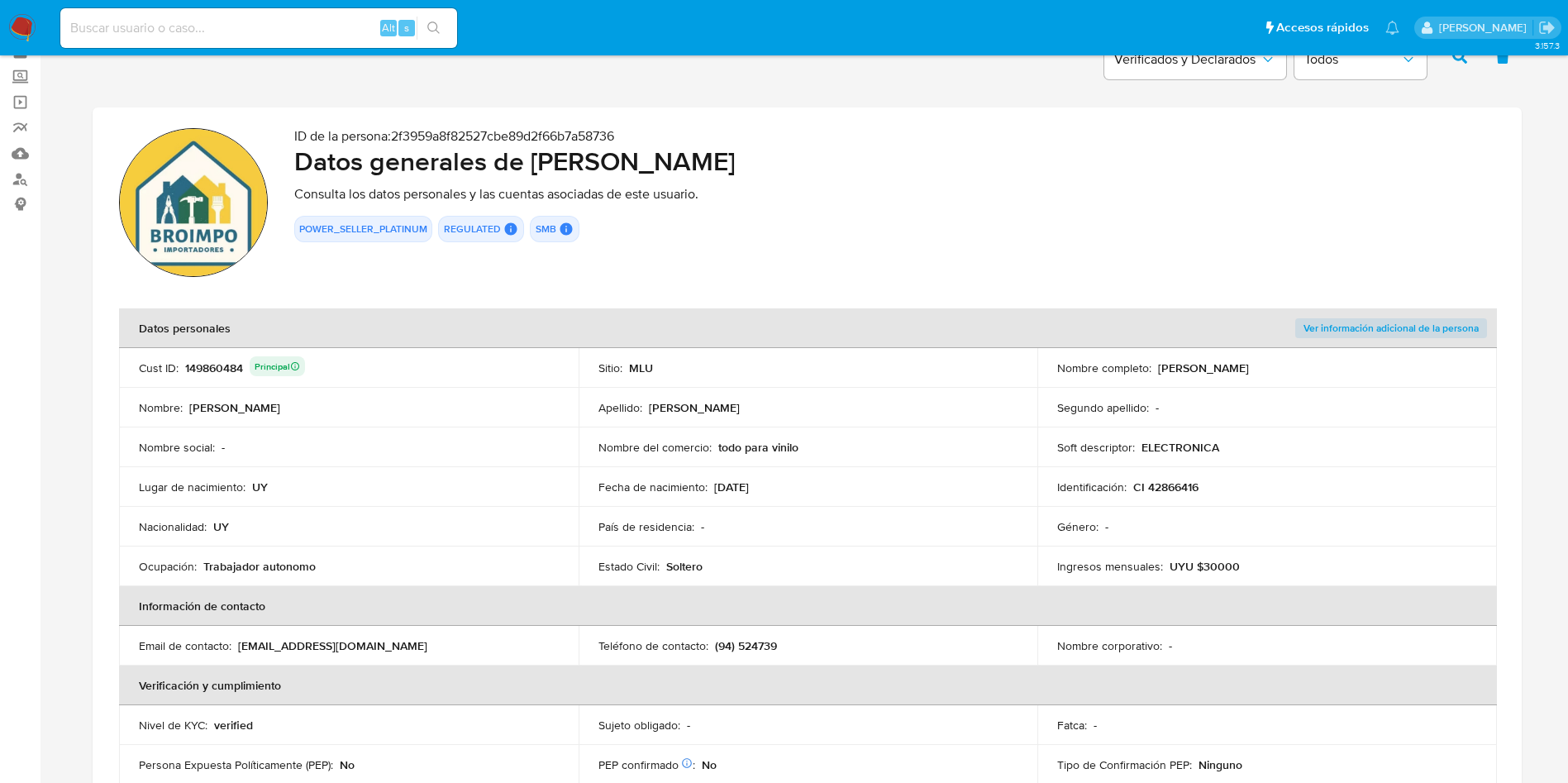
scroll to position [124, 0]
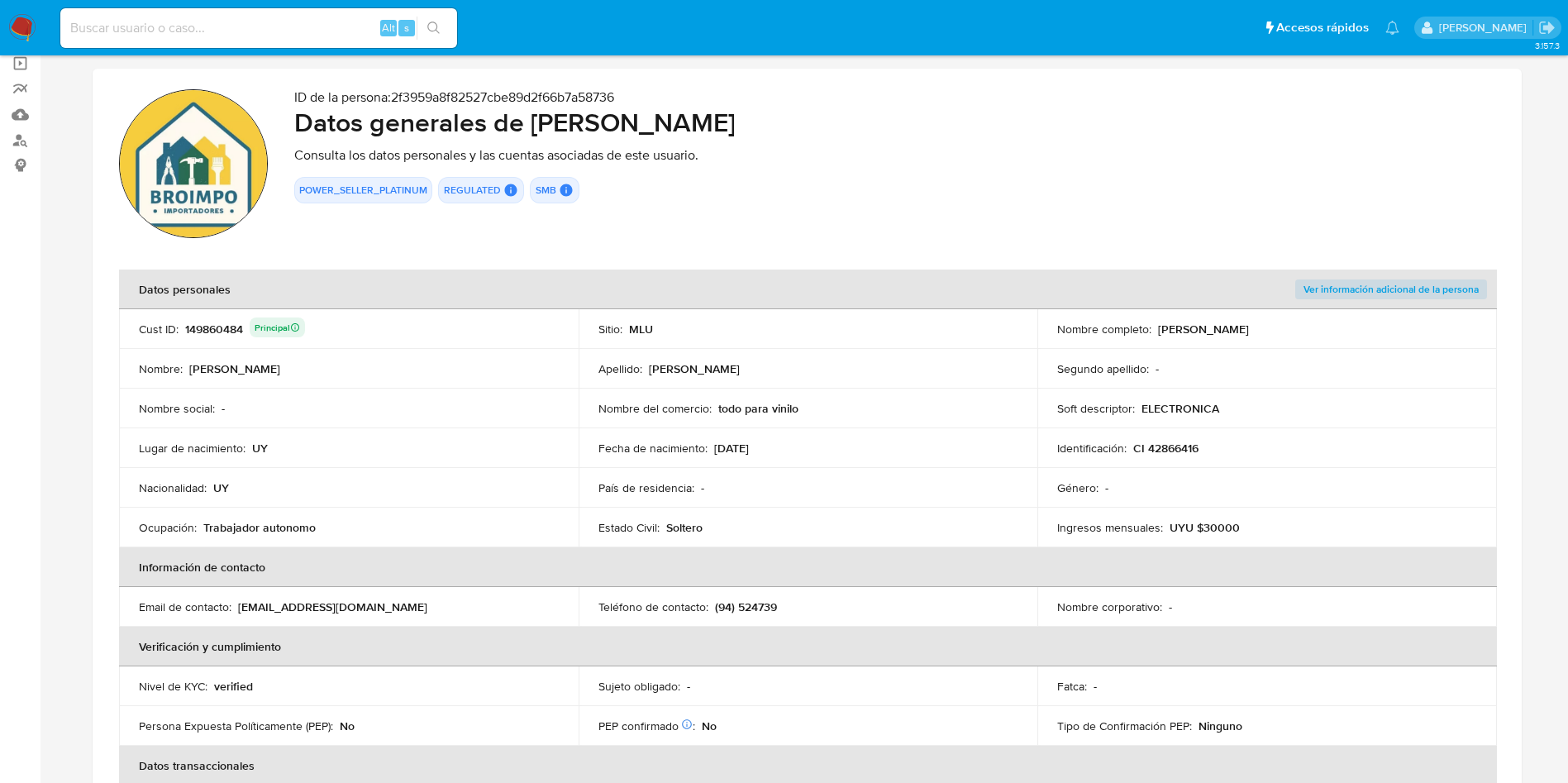
click at [746, 475] on td "País de residencia : -" at bounding box center [808, 487] width 459 height 40
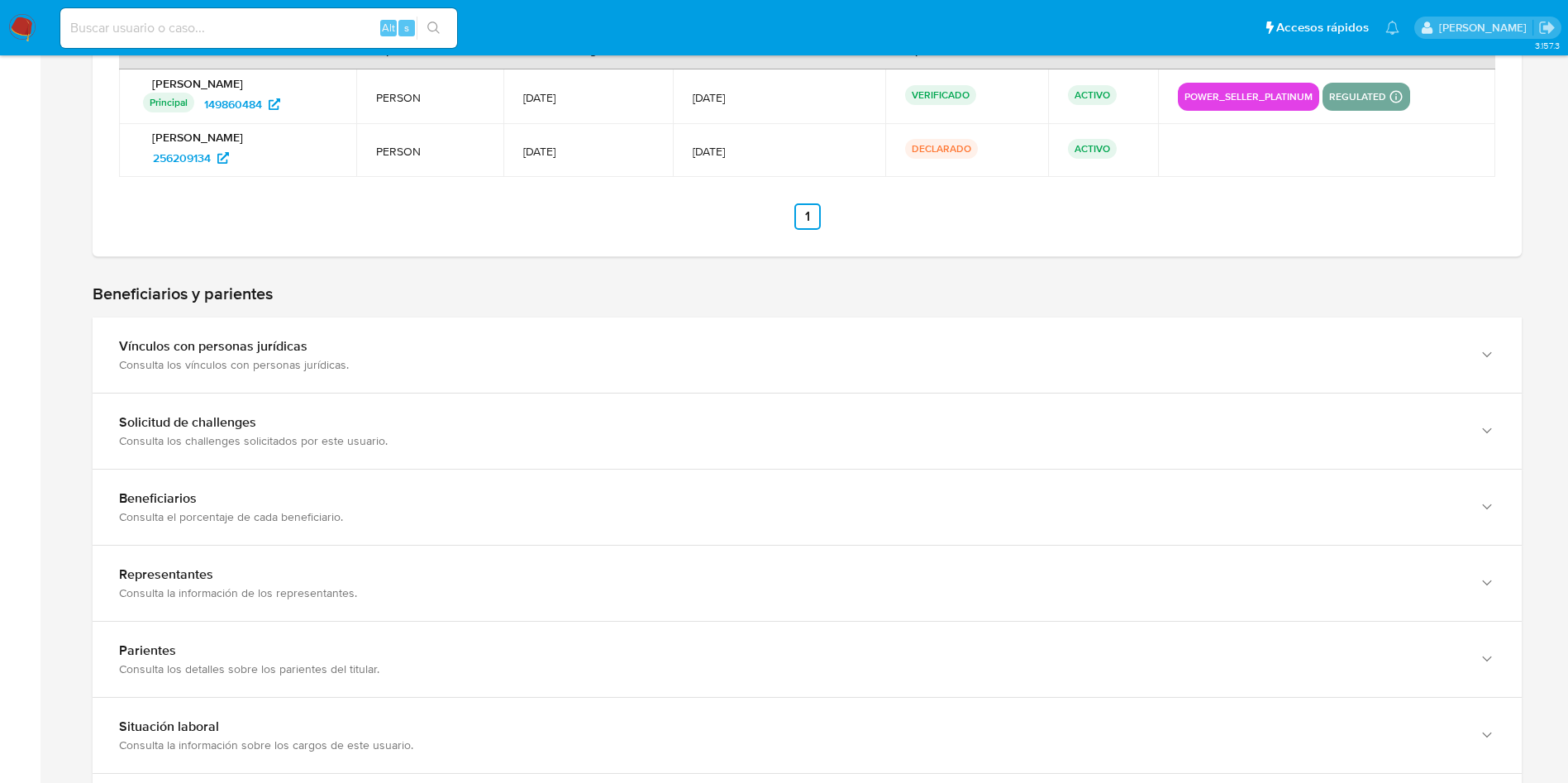
scroll to position [1364, 0]
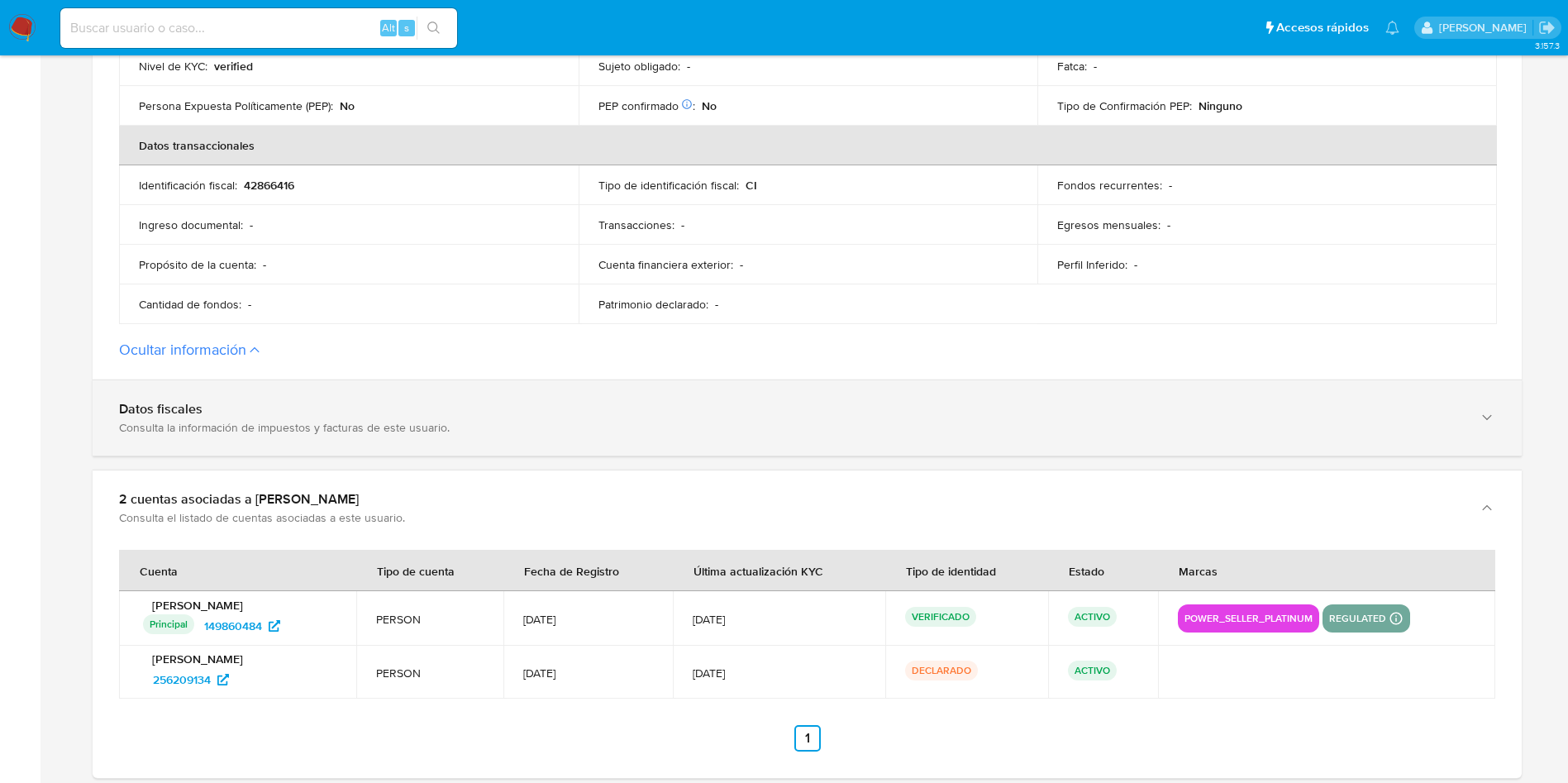
click at [256, 397] on div "Datos fiscales Consulta la información de impuestos y facturas de este usuario." at bounding box center [806, 418] width 1429 height 76
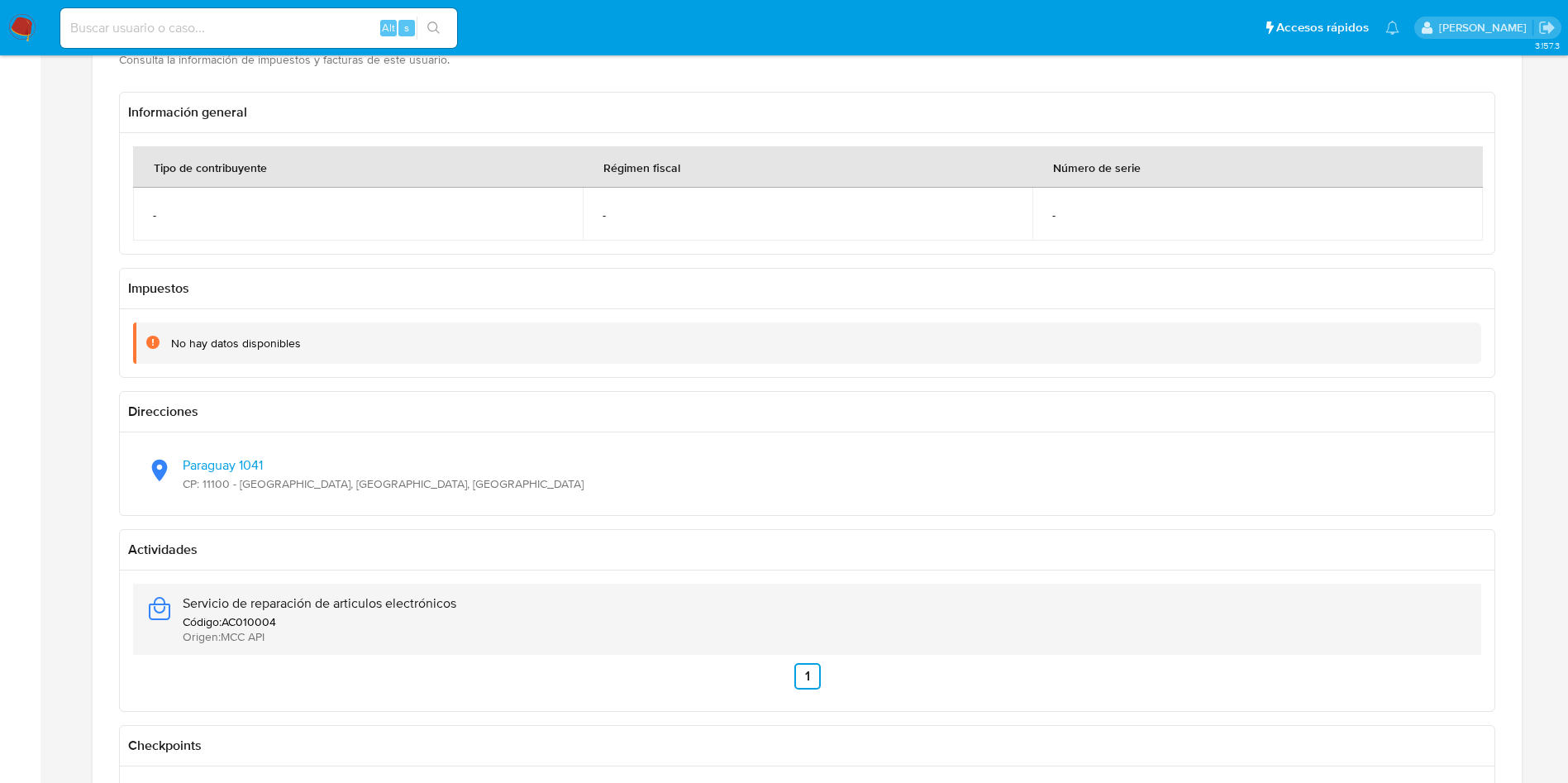
scroll to position [1116, 0]
drag, startPoint x: 488, startPoint y: 607, endPoint x: 171, endPoint y: 587, distance: 317.6
click at [171, 587] on div "Servicio de reparación de articulos electrónicos Código : AC010004 Origen : MCC…" at bounding box center [807, 614] width 1322 height 71
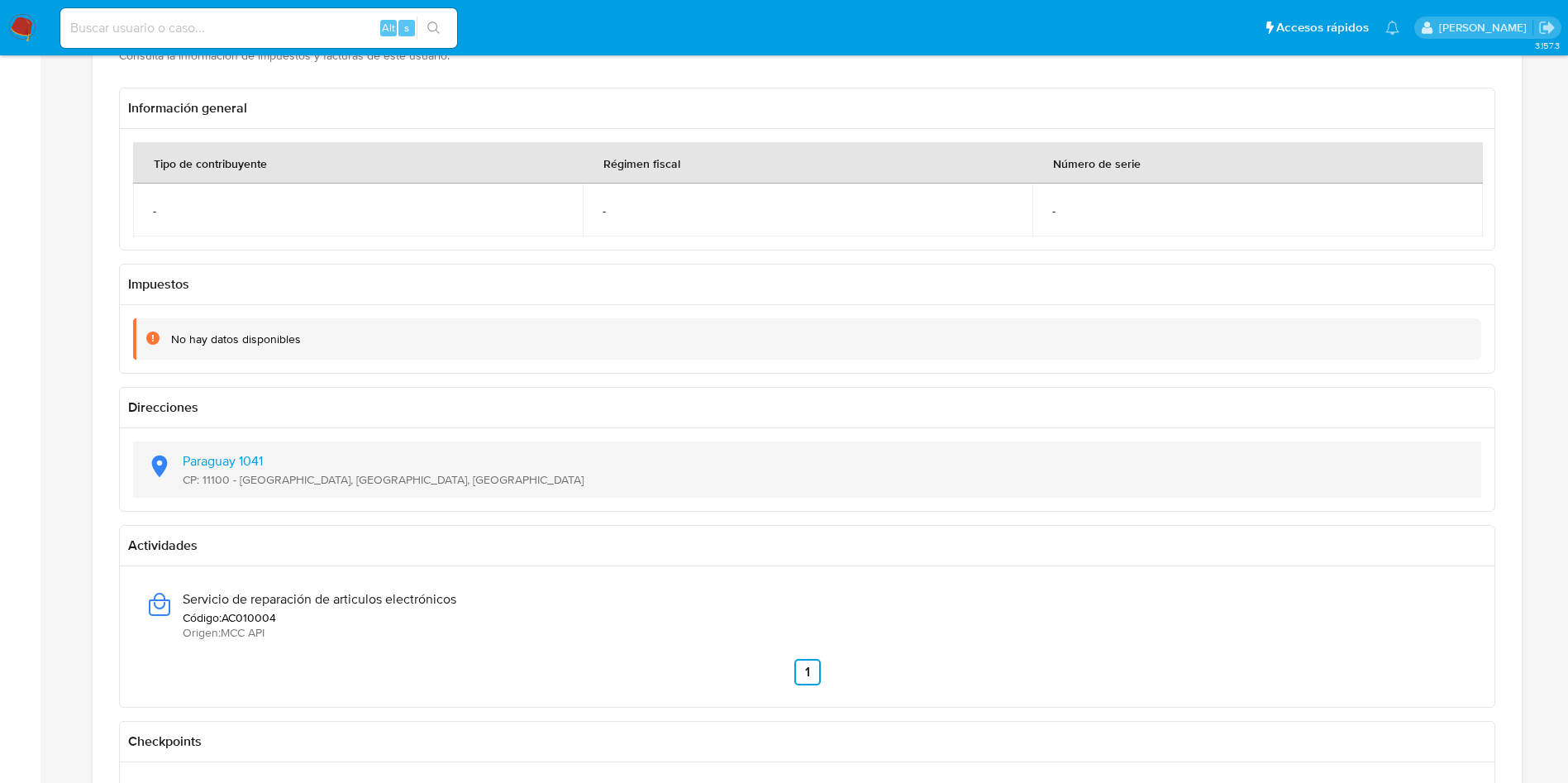
click at [429, 493] on div "Paraguay 1041 CP: 11100 - Barrio Sur, Montevideo, Uruguay" at bounding box center [807, 469] width 1322 height 56
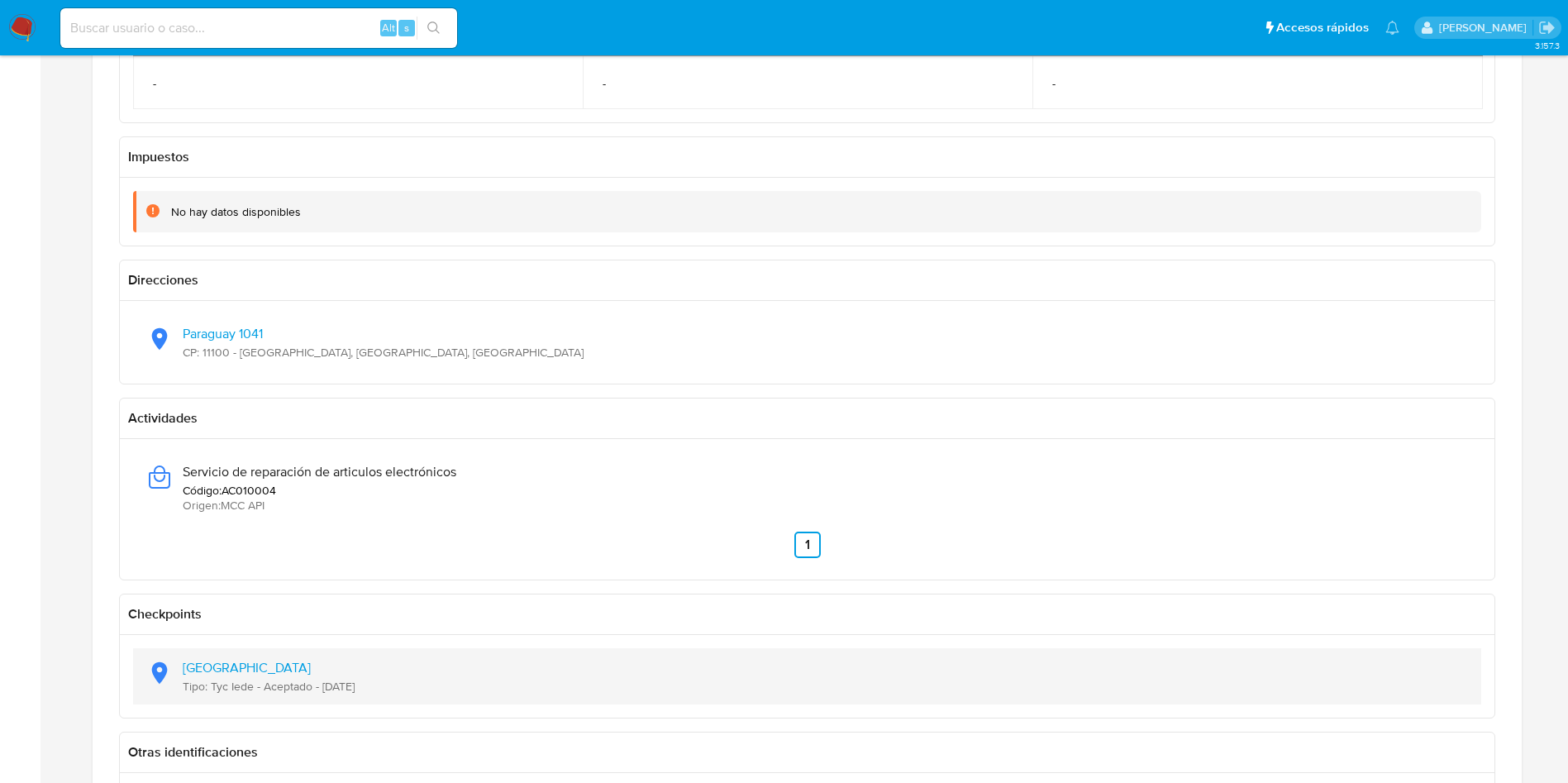
scroll to position [1364, 0]
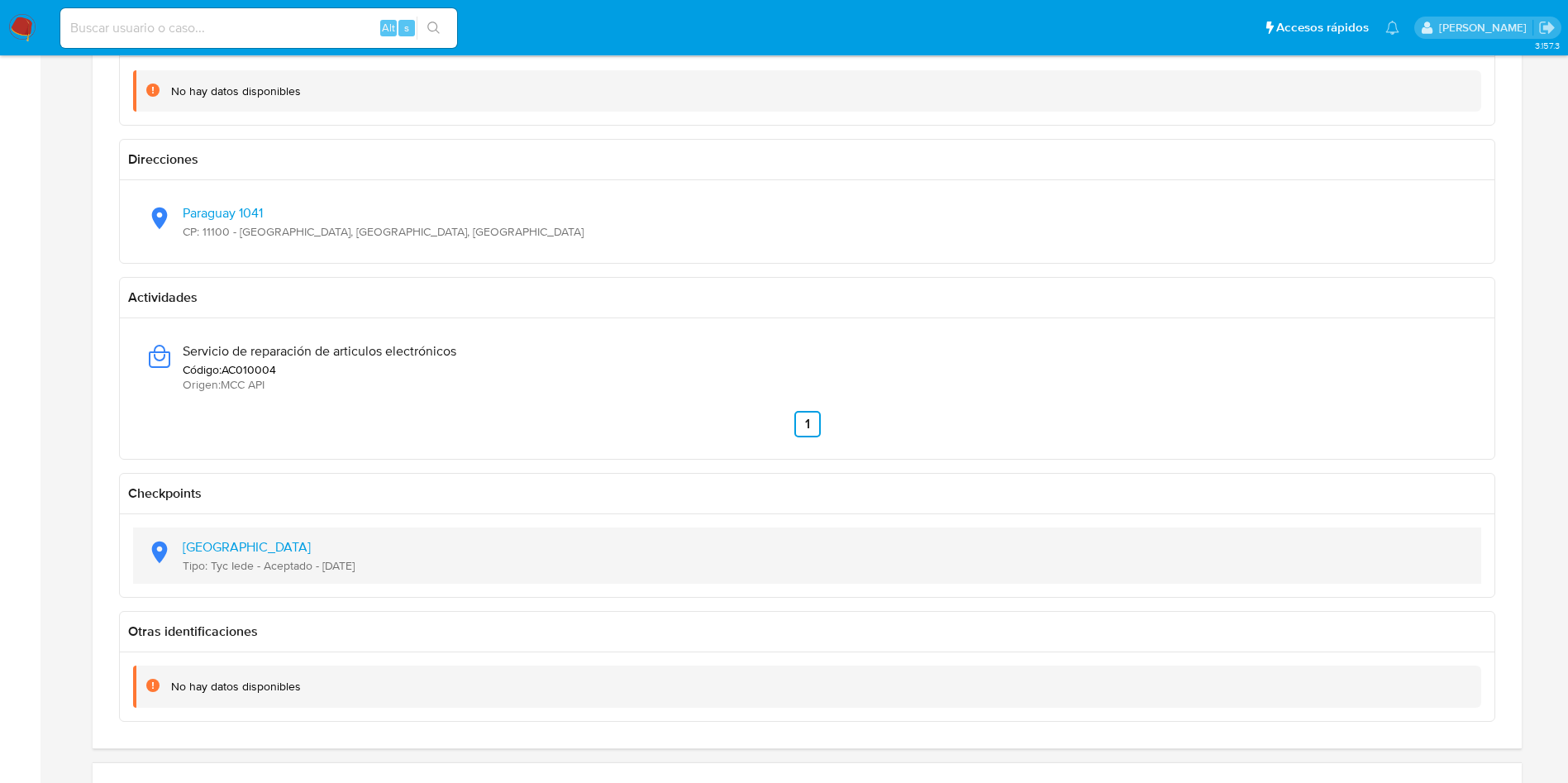
drag, startPoint x: 425, startPoint y: 573, endPoint x: 318, endPoint y: 577, distance: 107.1
click at [318, 577] on div "Latitud: -34.8897, Longitud: -56.1862 Tipo: Tyc Iede - Aceptado - 12/12/2023" at bounding box center [807, 555] width 1322 height 56
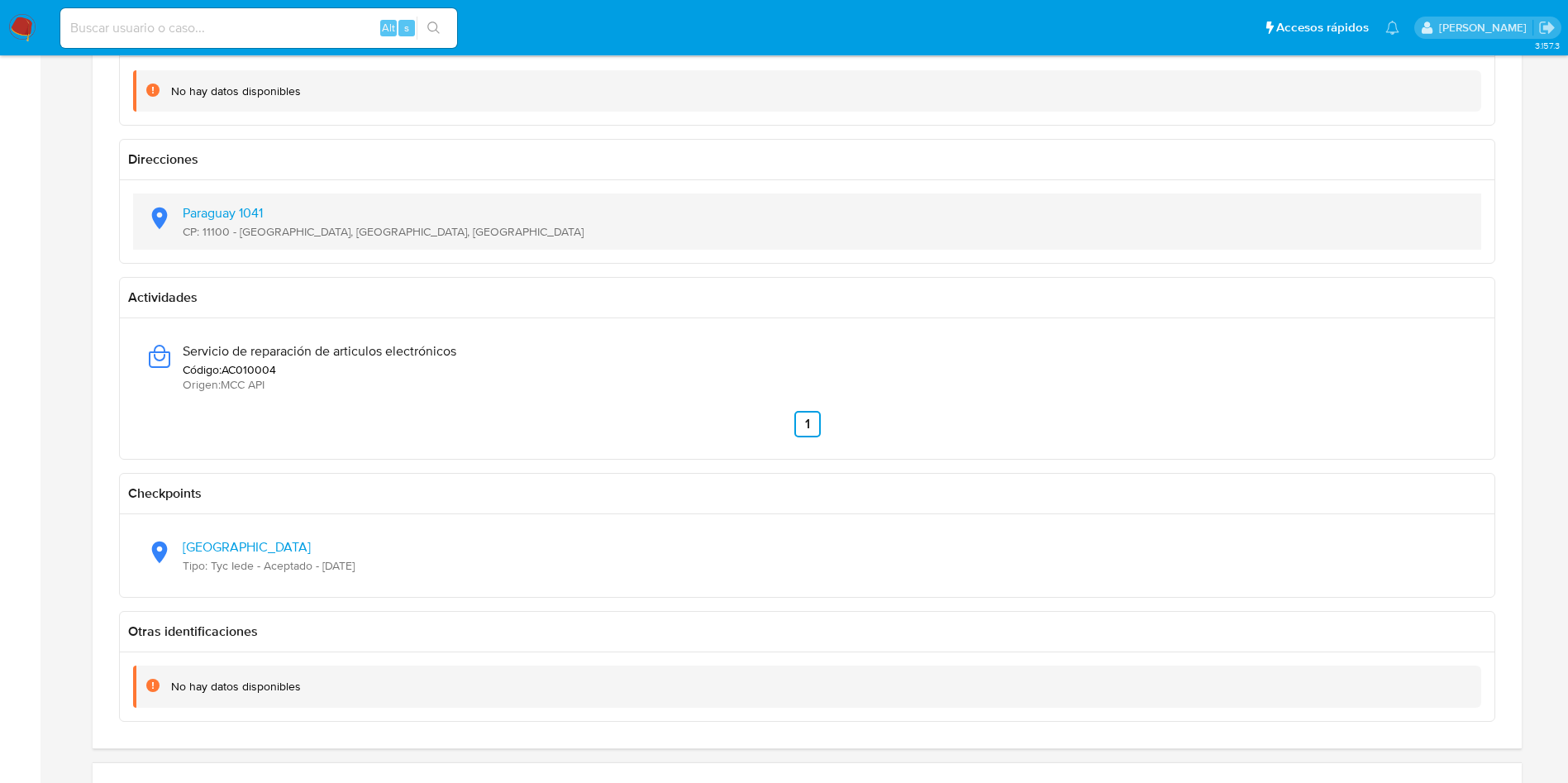
drag, startPoint x: 374, startPoint y: 232, endPoint x: 175, endPoint y: 217, distance: 199.6
click at [175, 217] on div "Paraguay 1041 CP: 11100 - Barrio Sur, Montevideo, Uruguay" at bounding box center [807, 221] width 1322 height 56
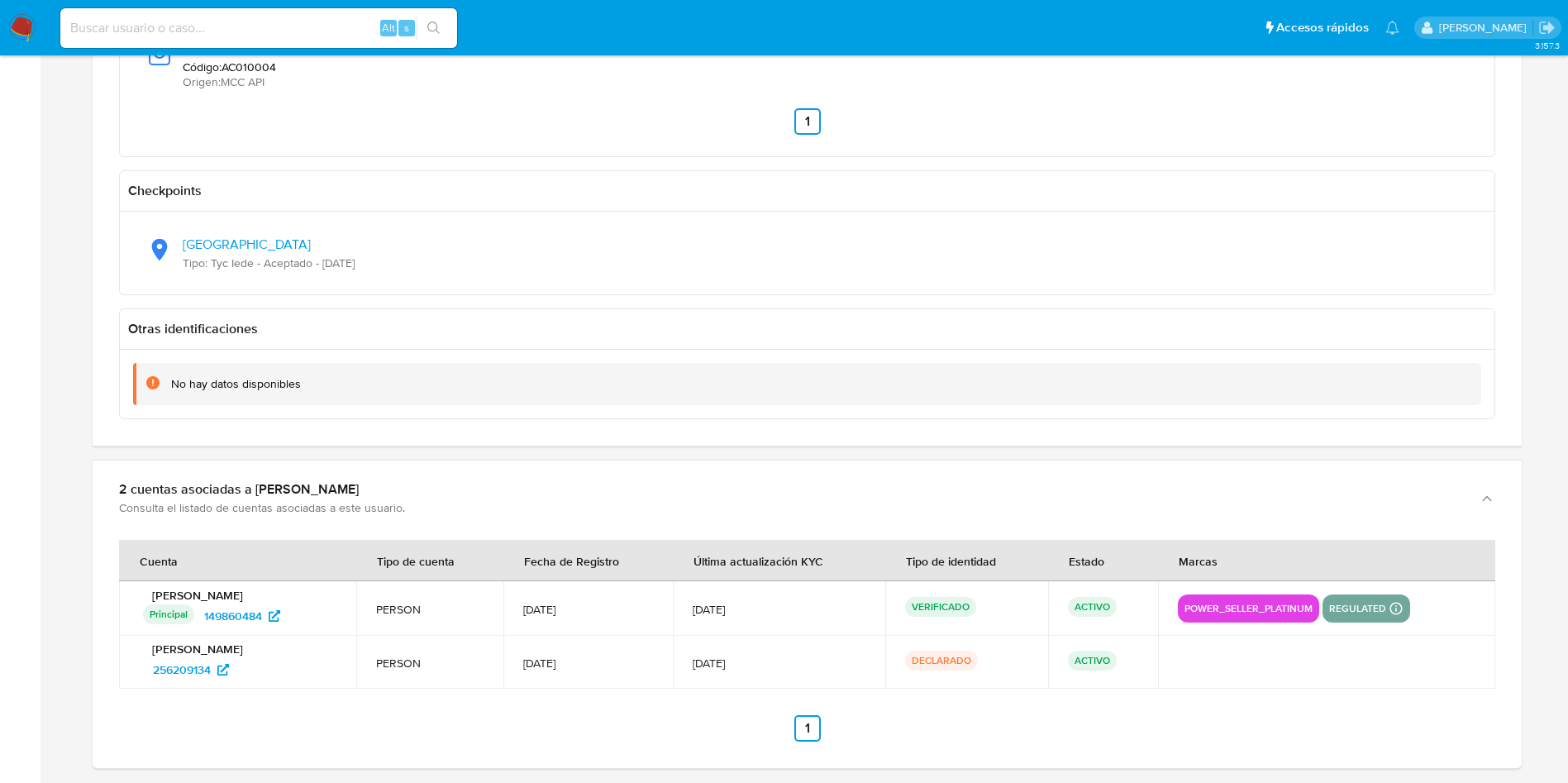
scroll to position [1984, 0]
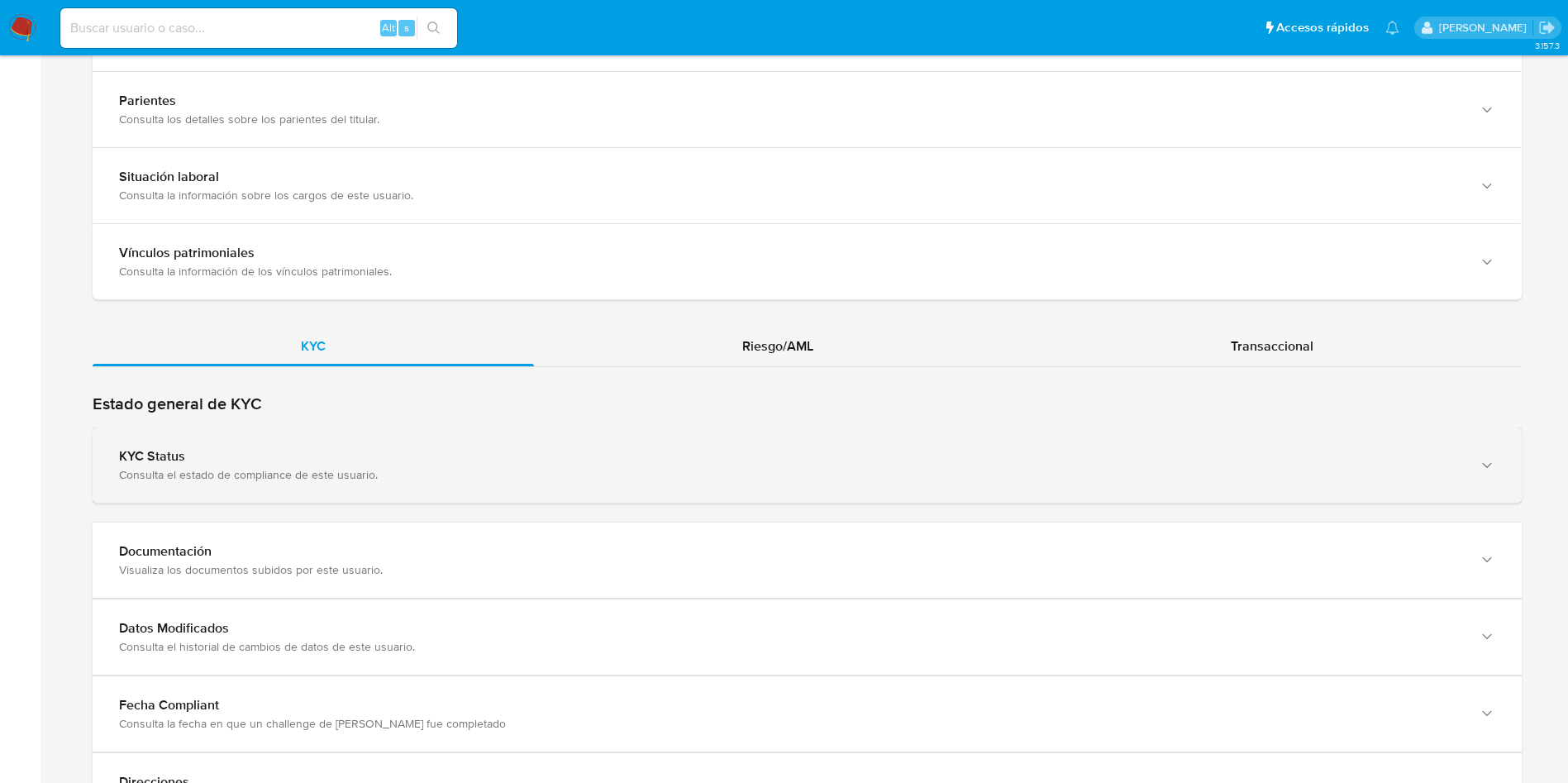
click at [460, 433] on div "KYC Status Consulta el estado de compliance de este usuario." at bounding box center [806, 465] width 1429 height 76
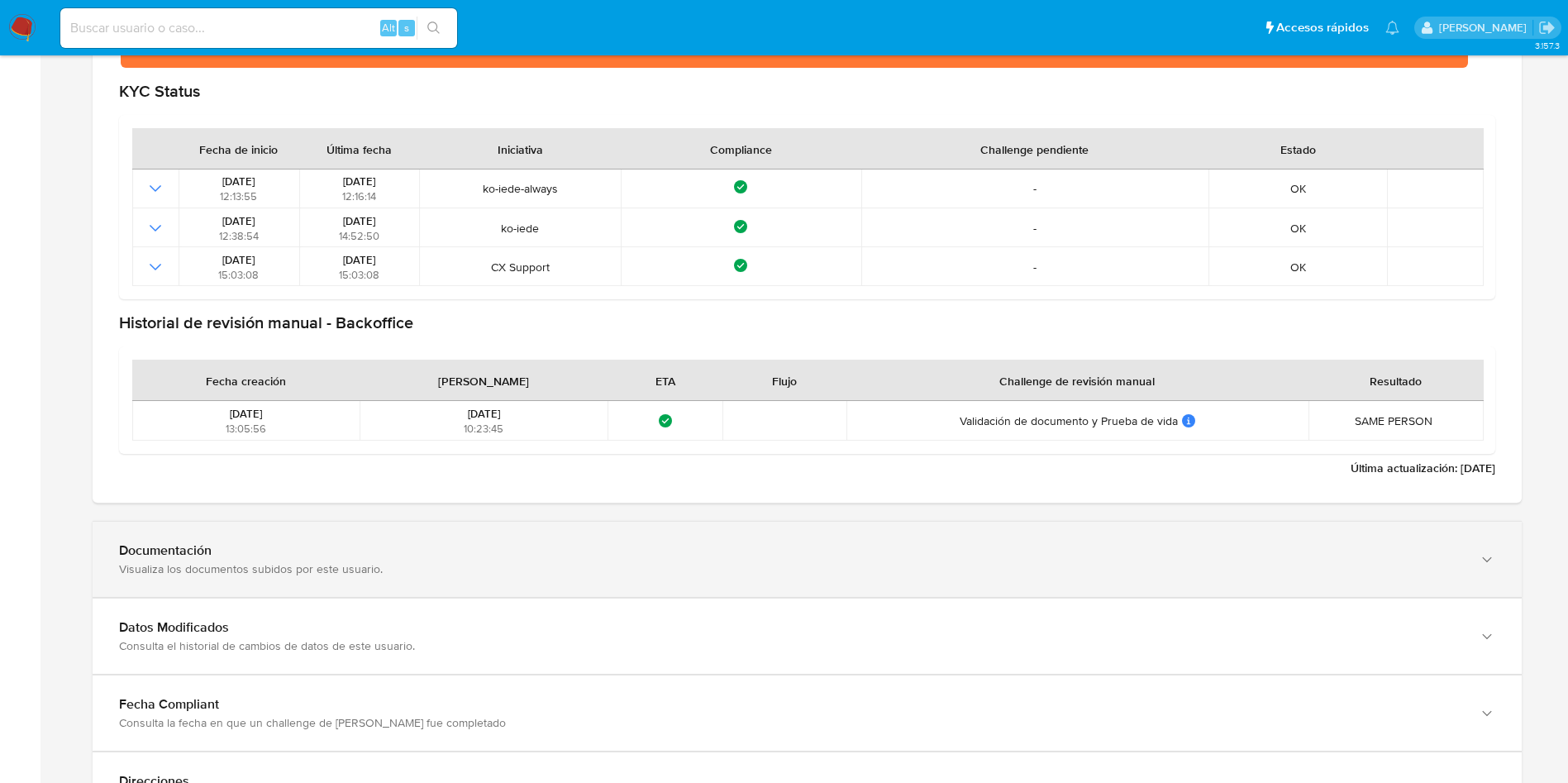
click at [427, 536] on div "Documentación Visualiza los documentos subidos por este usuario." at bounding box center [806, 559] width 1429 height 76
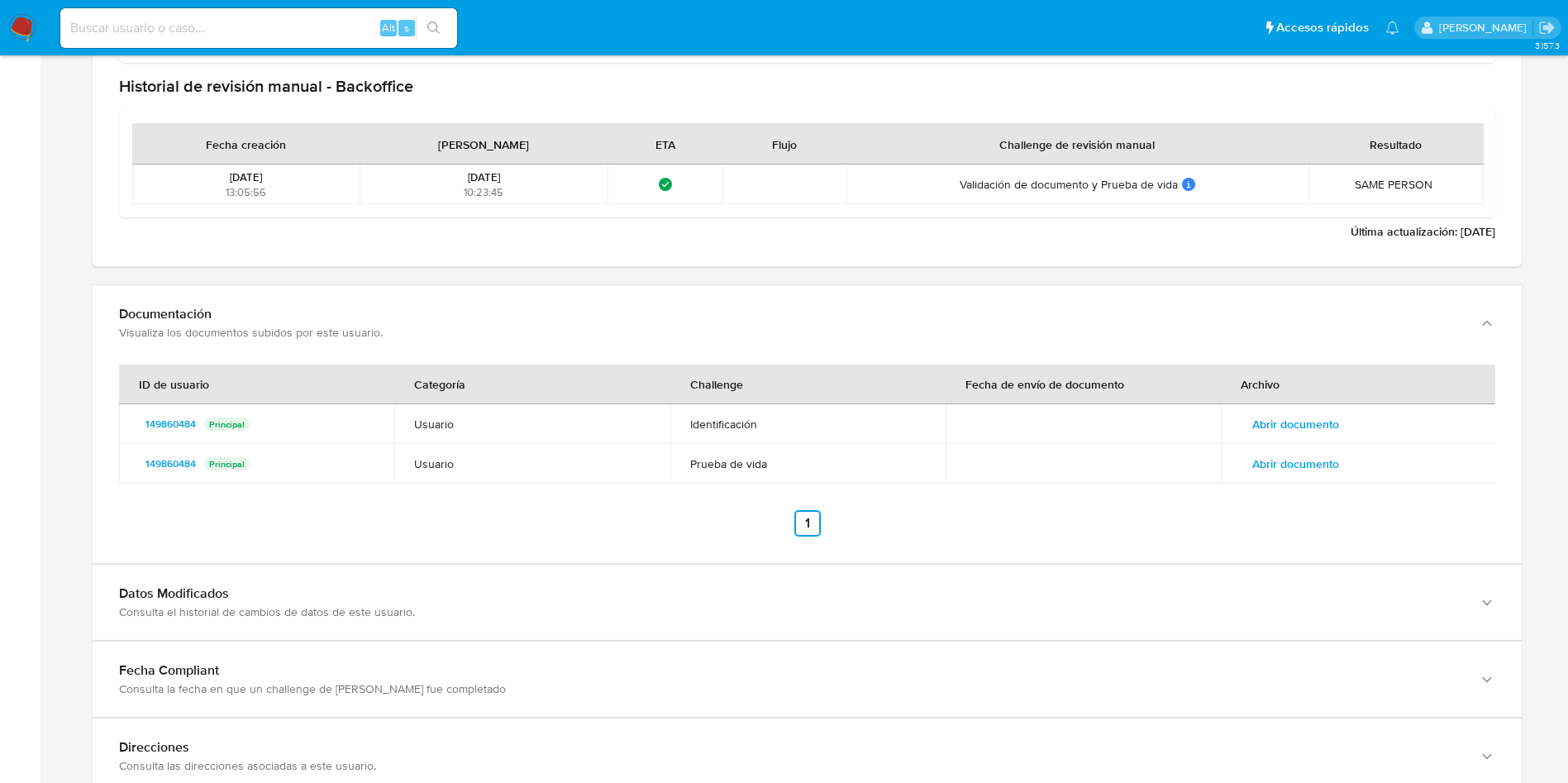
scroll to position [3521, 0]
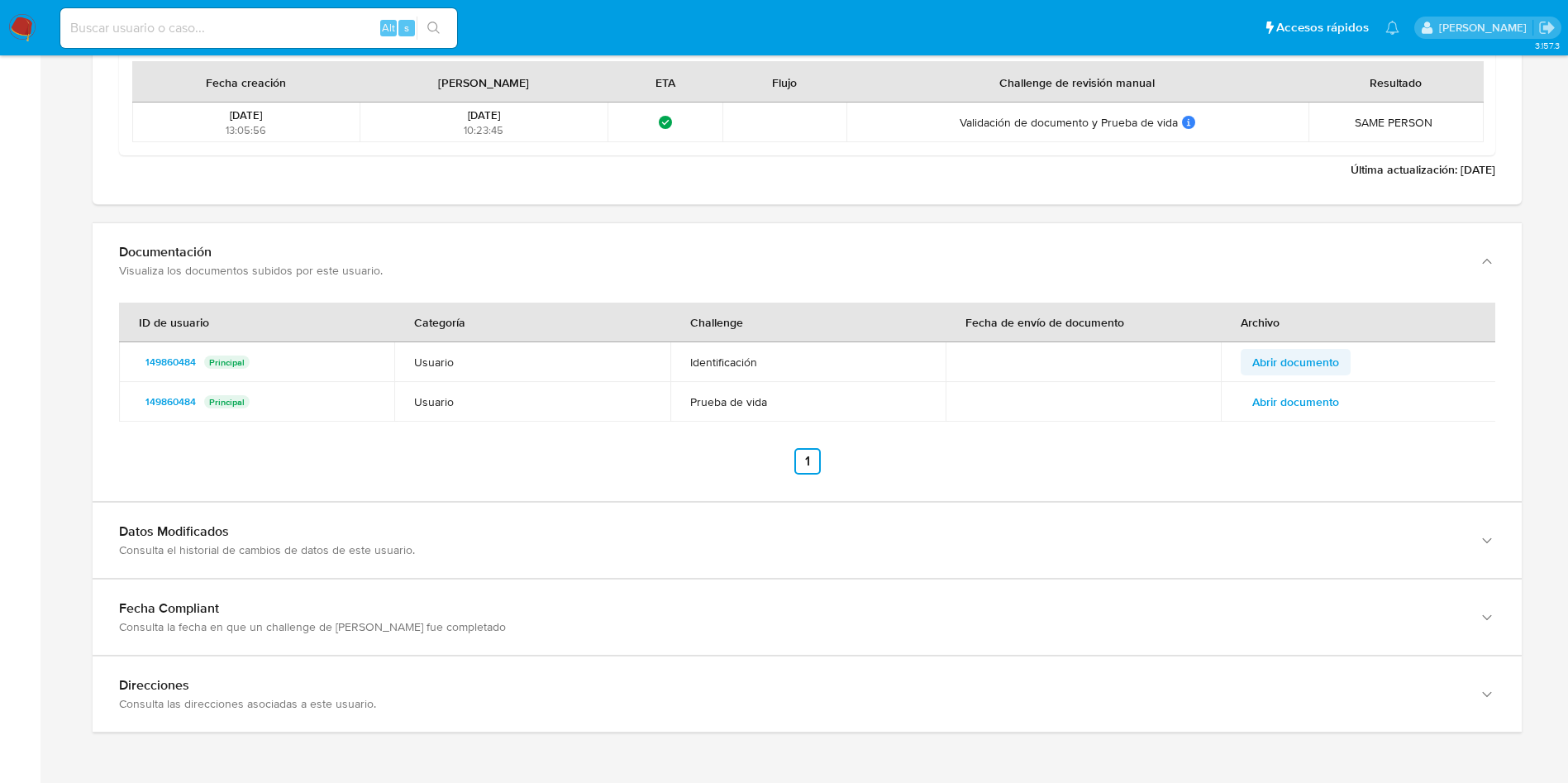
click at [1310, 370] on span "Abrir documento" at bounding box center [1296, 362] width 87 height 23
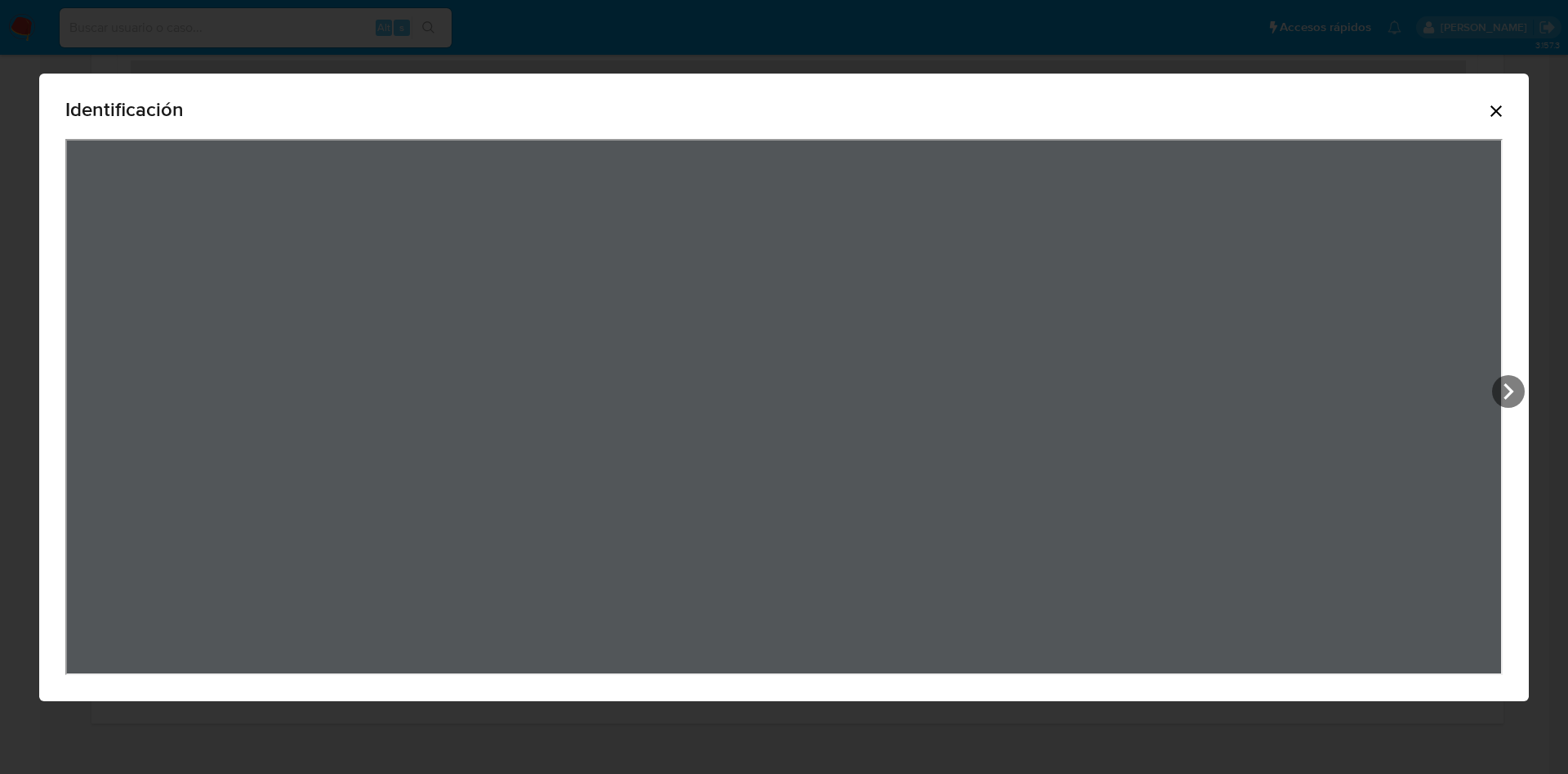
click at [1497, 114] on icon "Cerrar" at bounding box center [1497, 111] width 20 height 20
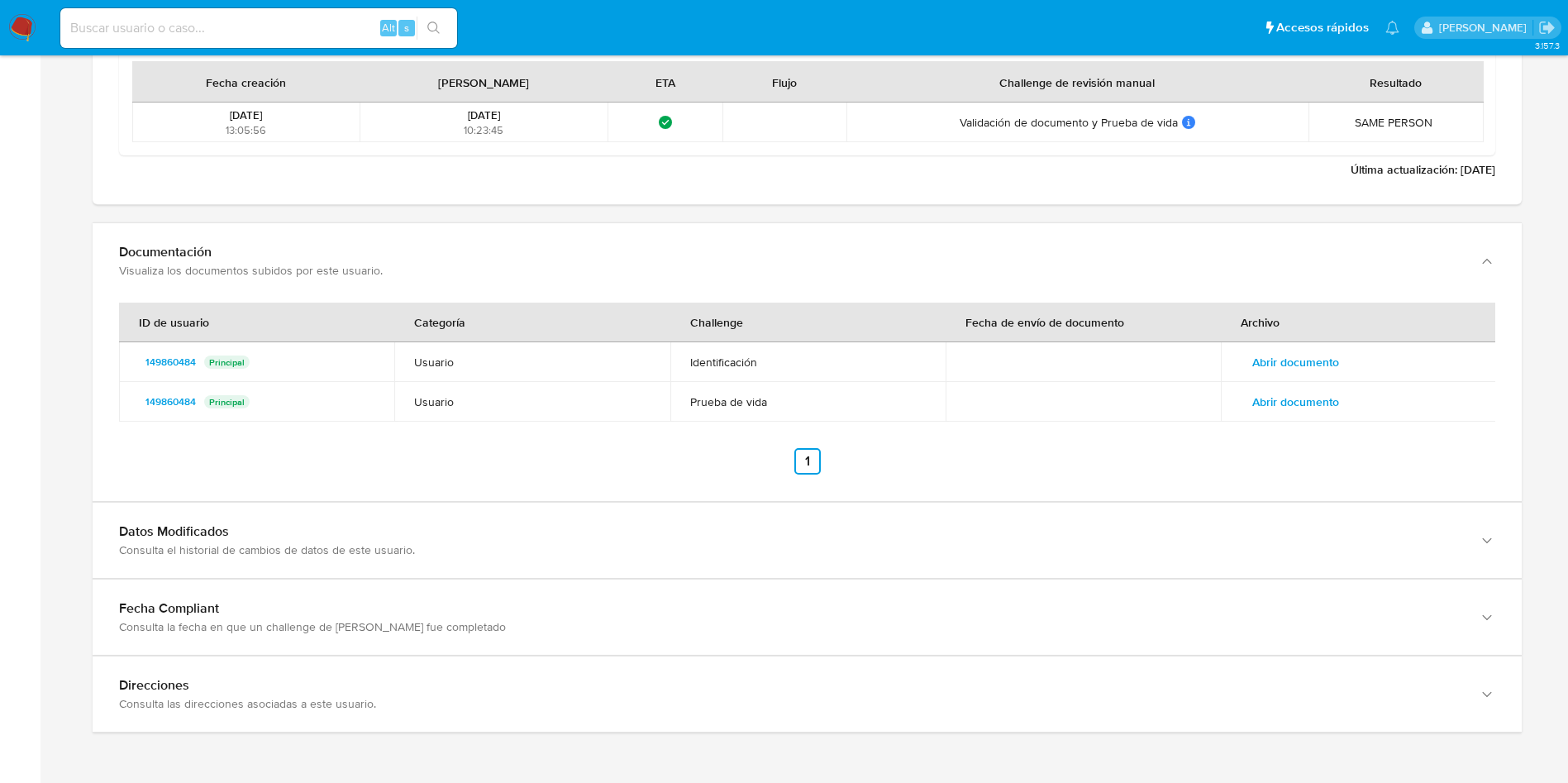
click at [1312, 390] on span "Abrir documento" at bounding box center [1296, 401] width 87 height 23
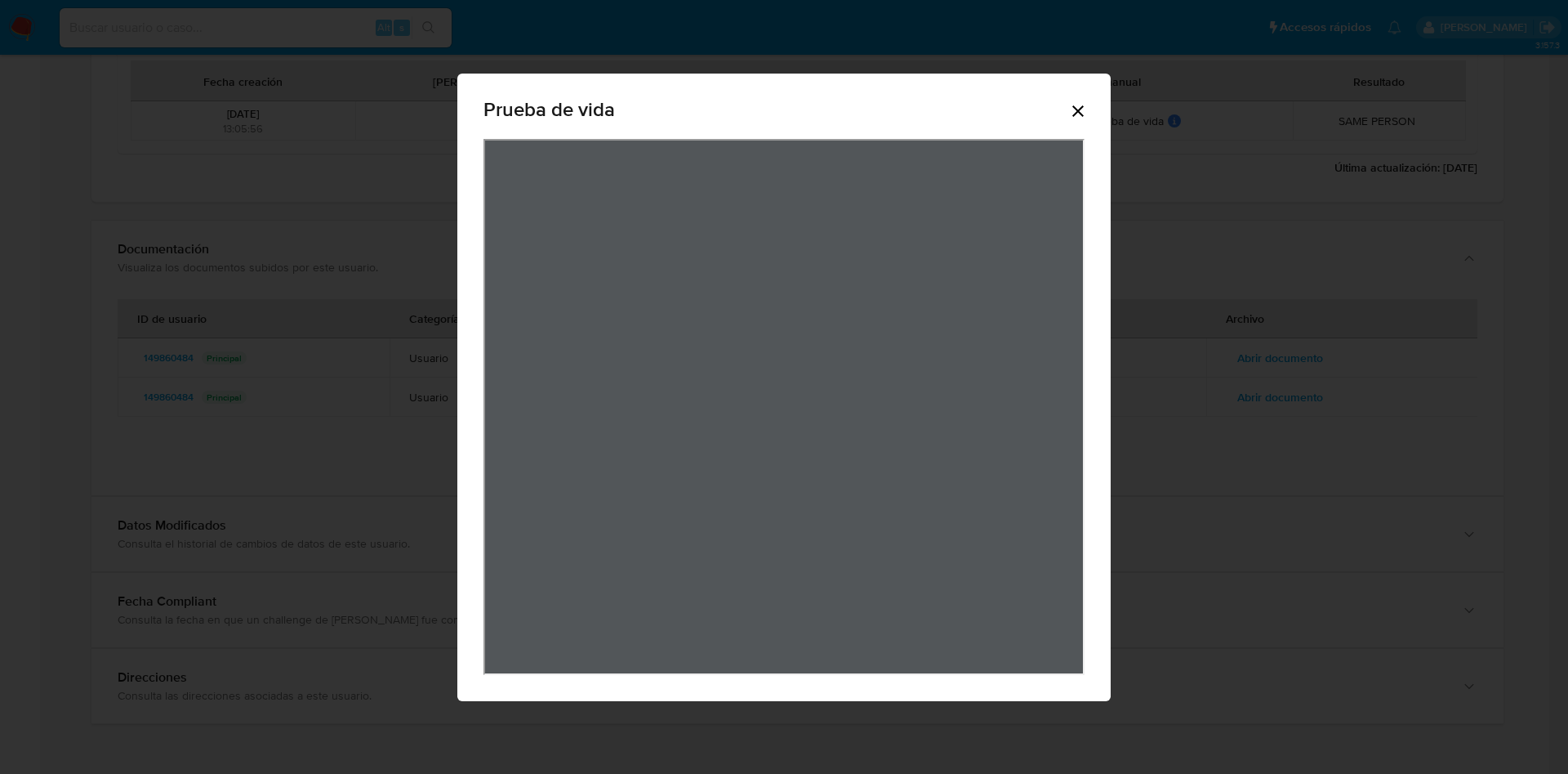
click at [1087, 107] on icon "Cerrar" at bounding box center [1078, 111] width 20 height 20
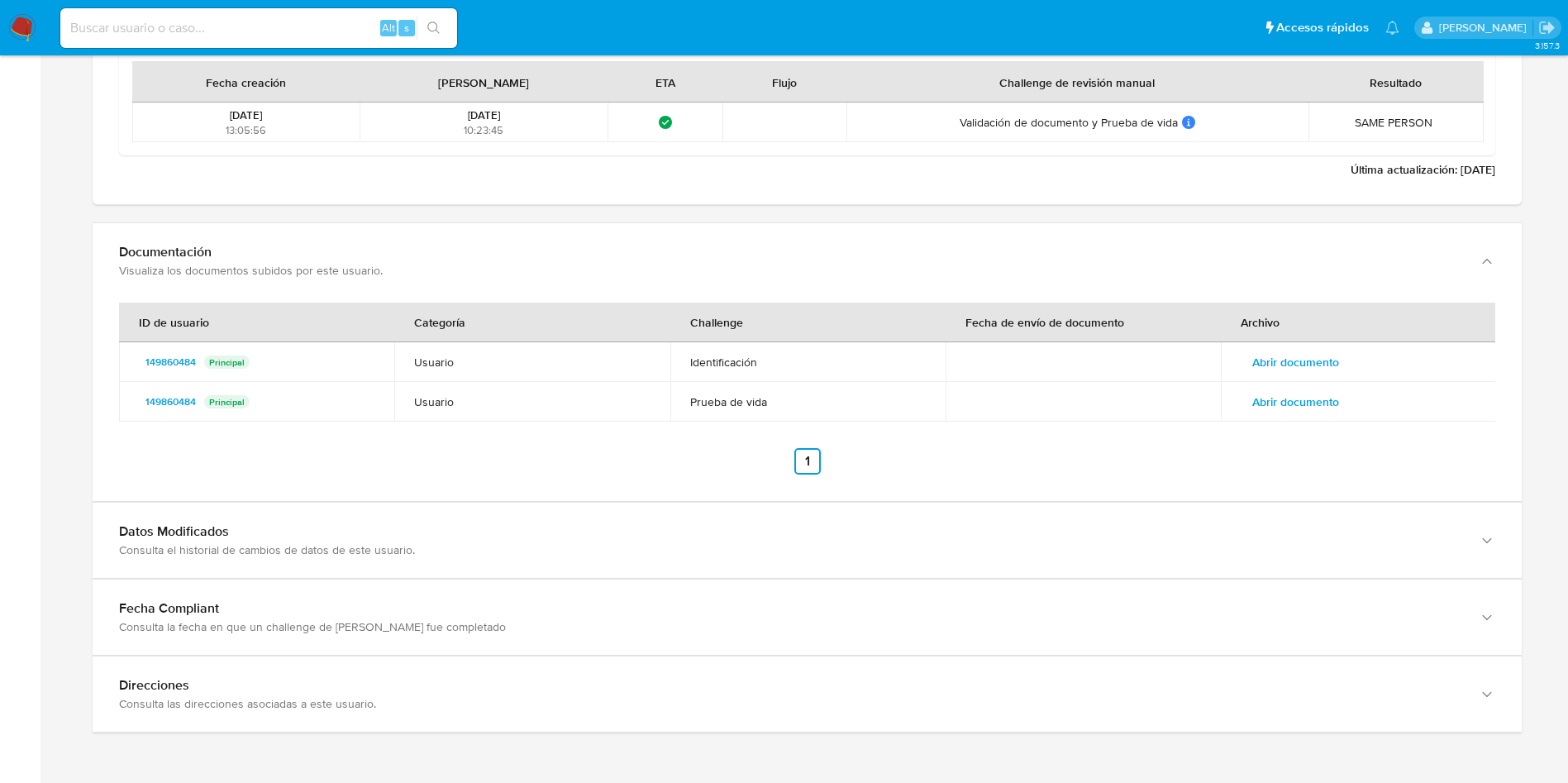
click at [1301, 362] on span "Abrir documento" at bounding box center [1296, 362] width 87 height 23
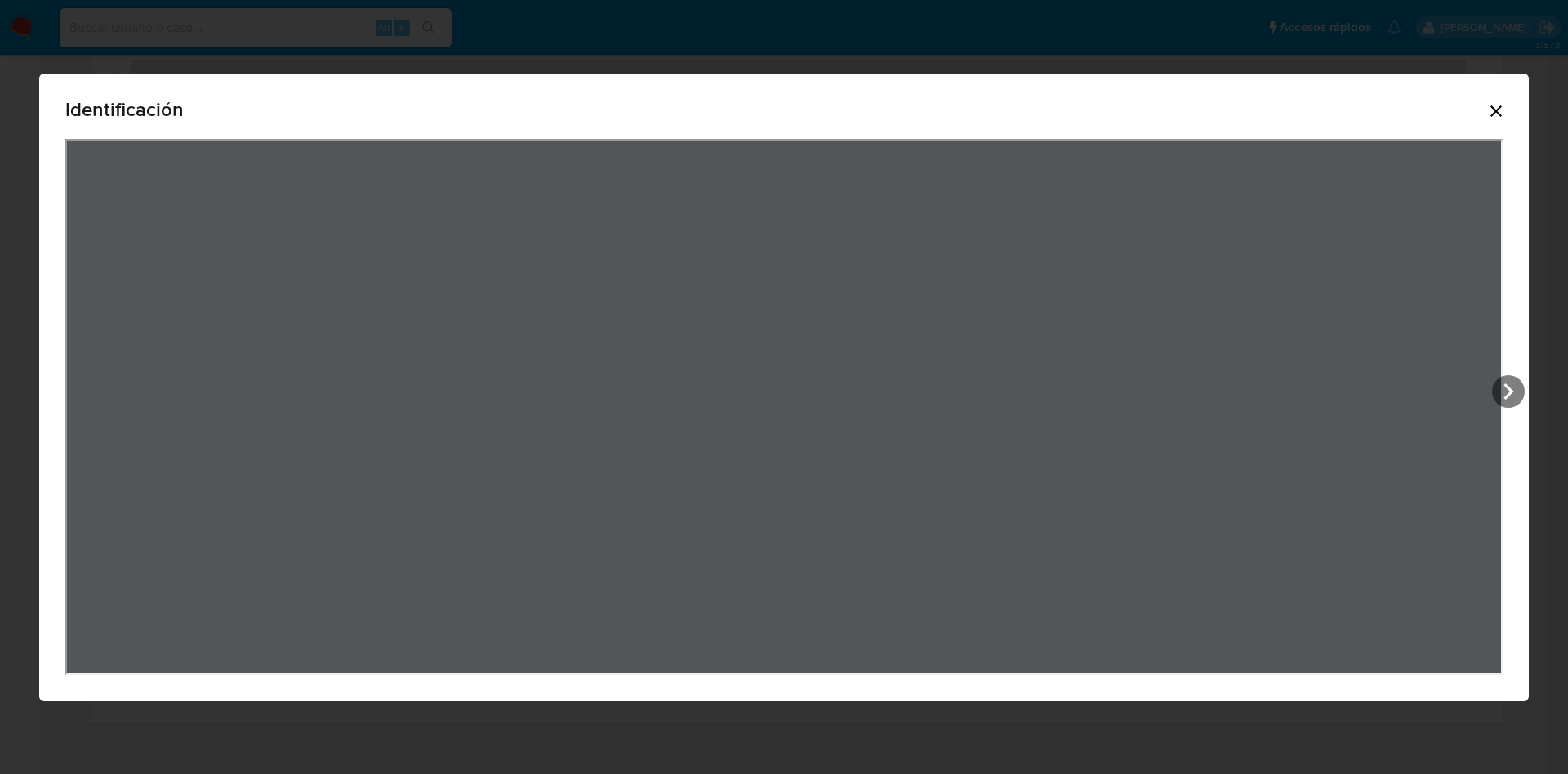
click at [1491, 115] on icon "Cerrar" at bounding box center [1497, 111] width 20 height 20
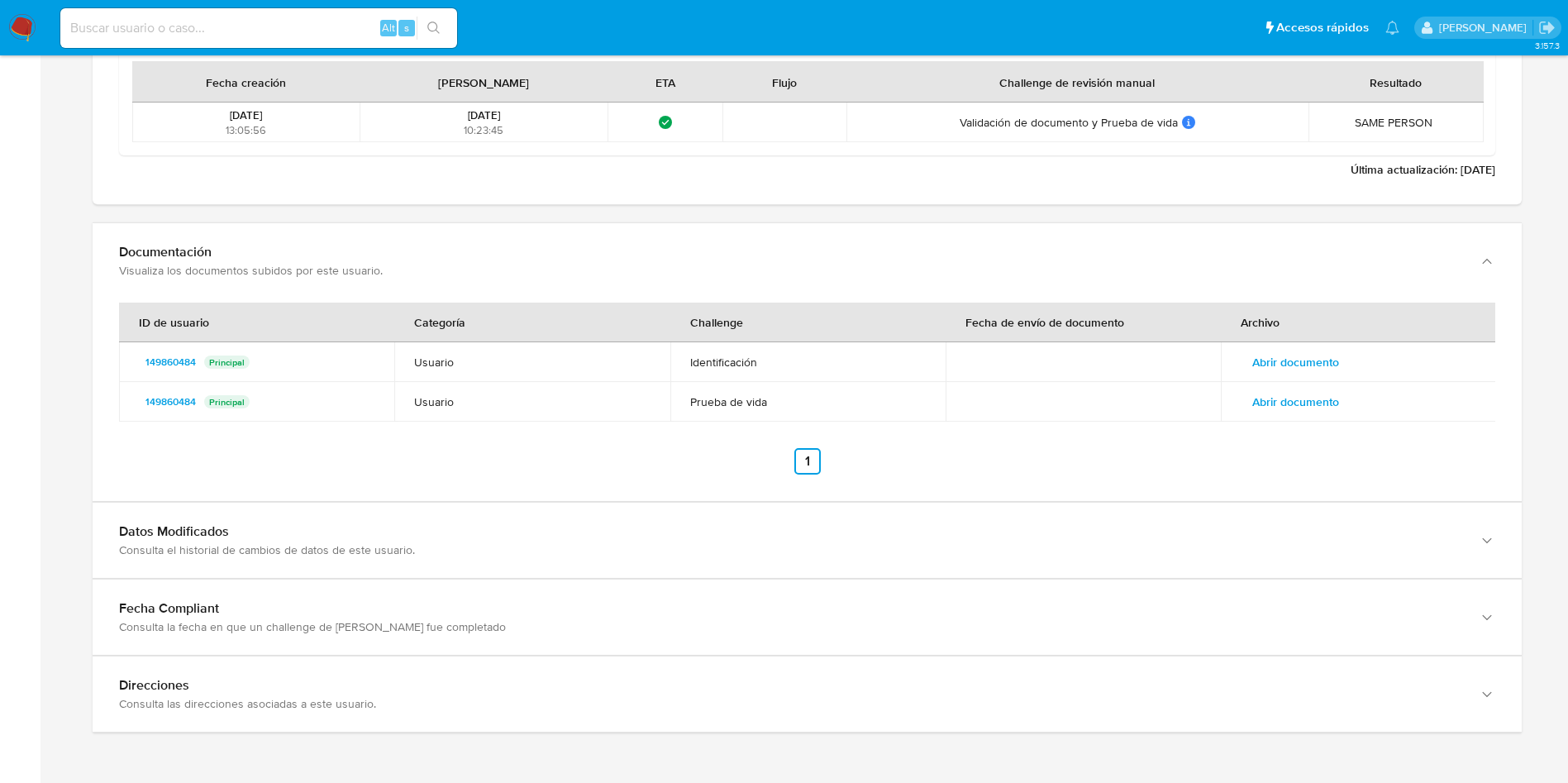
click at [1324, 363] on span "Abrir documento" at bounding box center [1296, 362] width 87 height 23
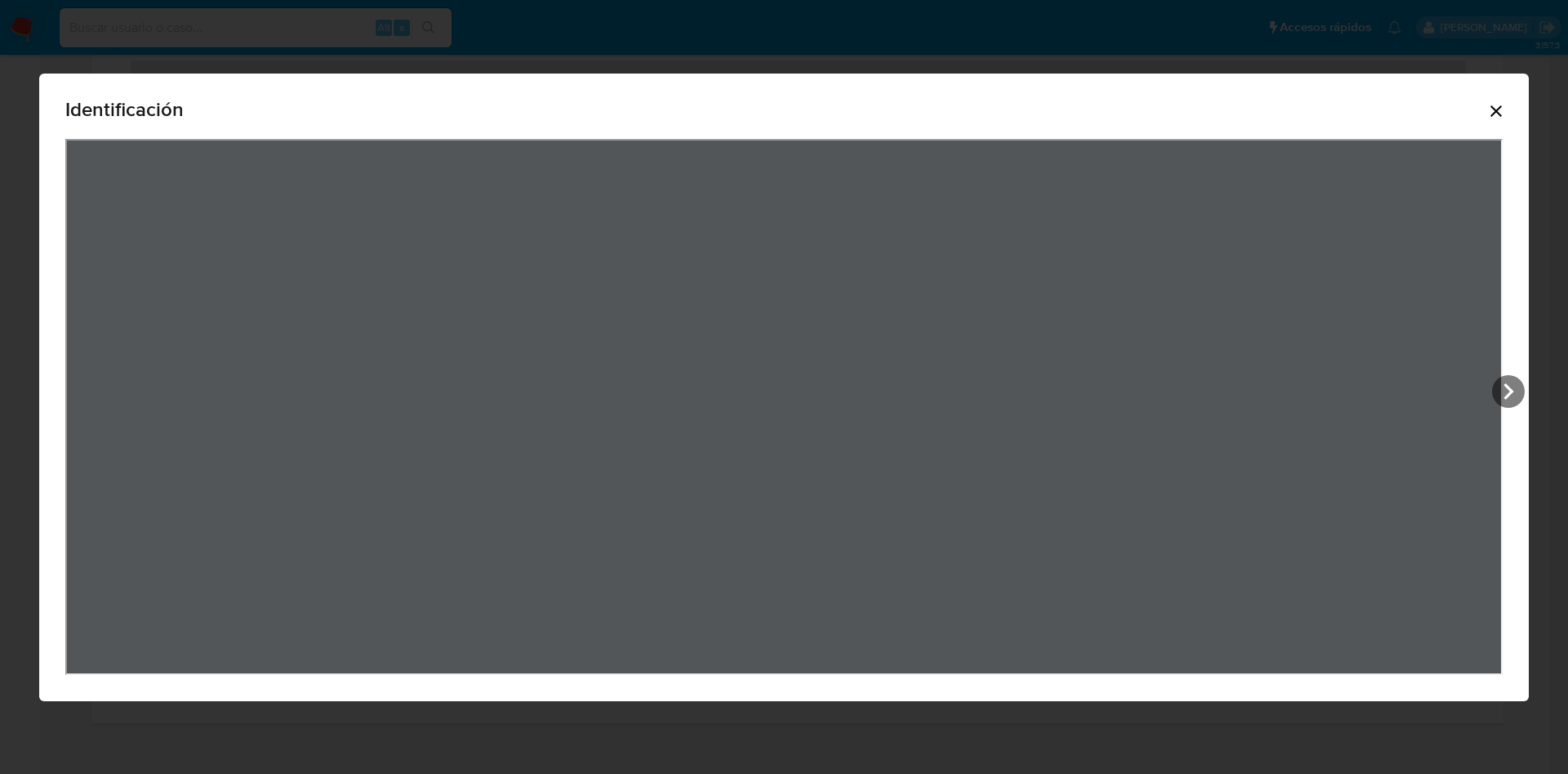
click at [1505, 118] on icon "Cerrar" at bounding box center [1497, 111] width 20 height 20
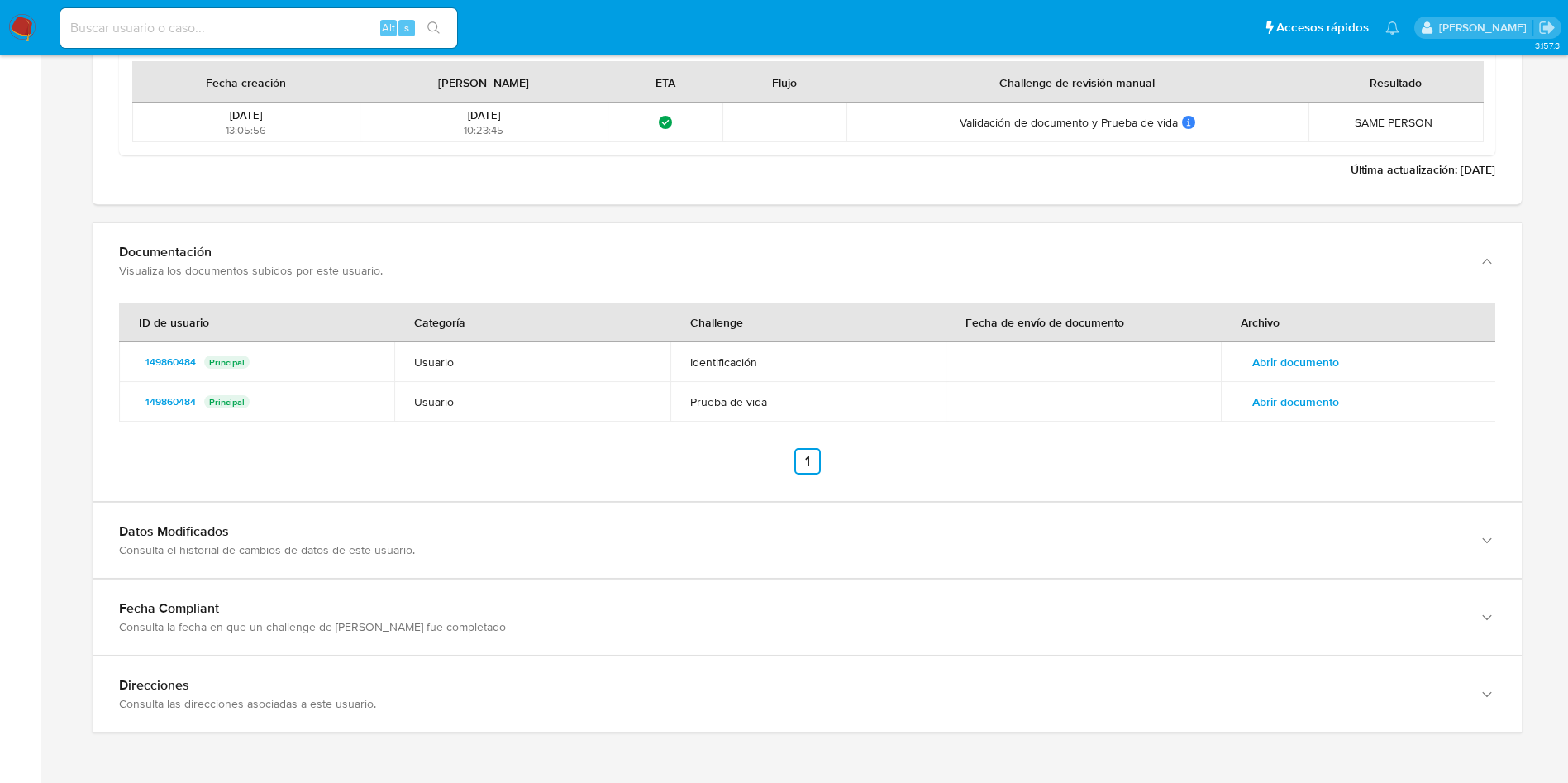
click at [1313, 397] on span "Abrir documento" at bounding box center [1296, 401] width 87 height 23
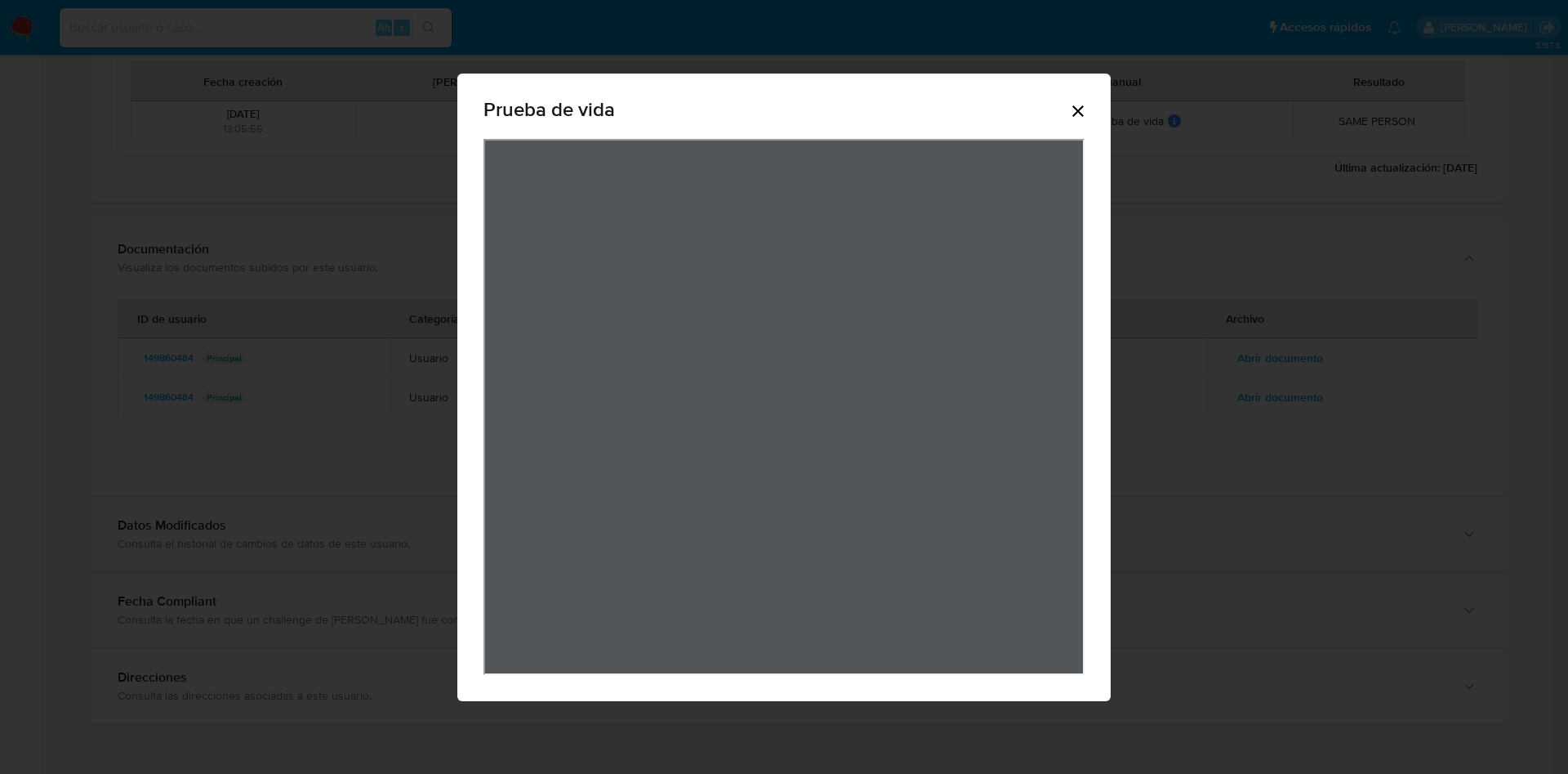
click at [1078, 104] on icon "Cerrar" at bounding box center [1078, 111] width 20 height 20
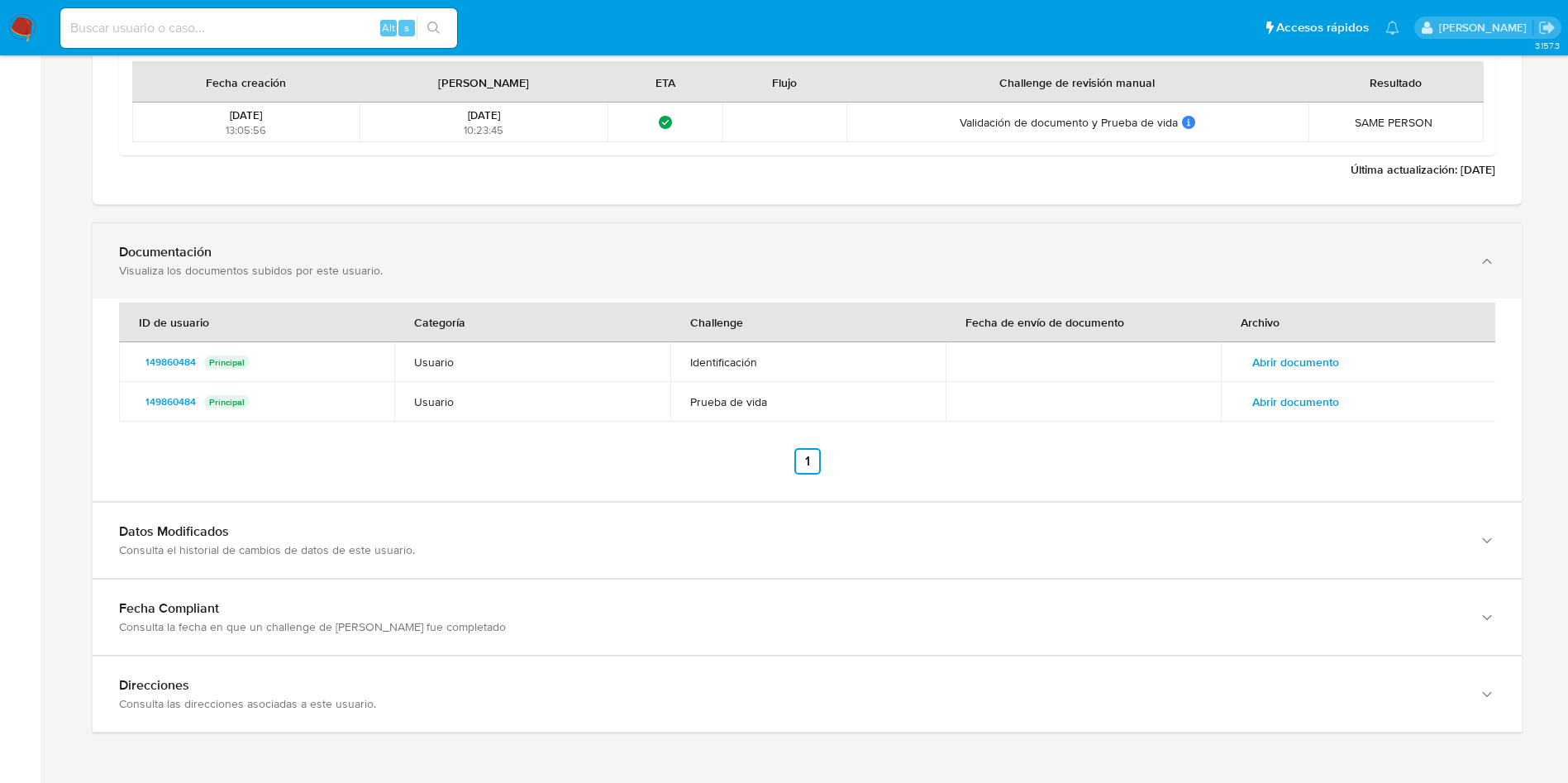
click at [932, 259] on div "Documentación" at bounding box center [790, 252] width 1343 height 17
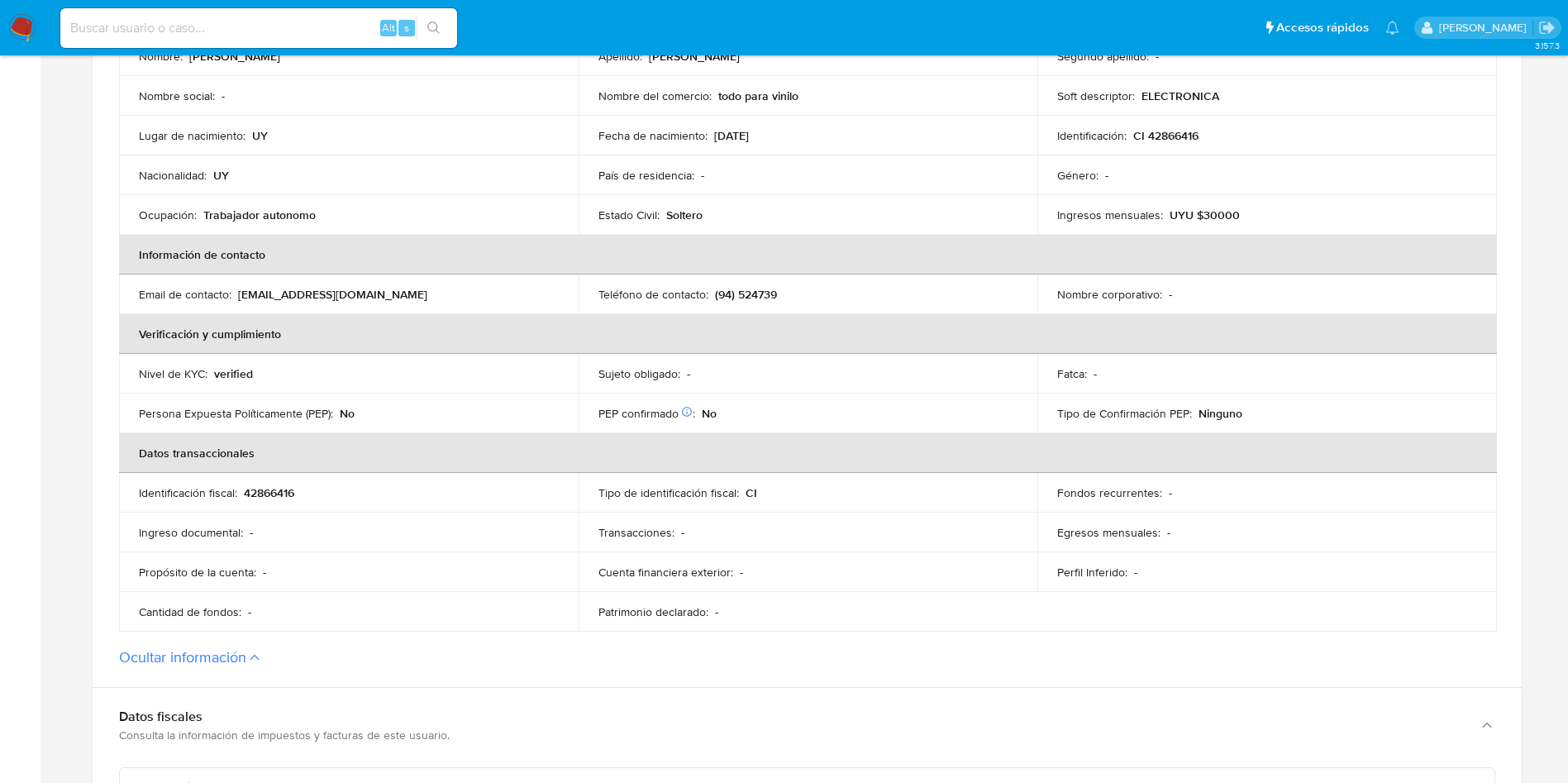
scroll to position [102, 0]
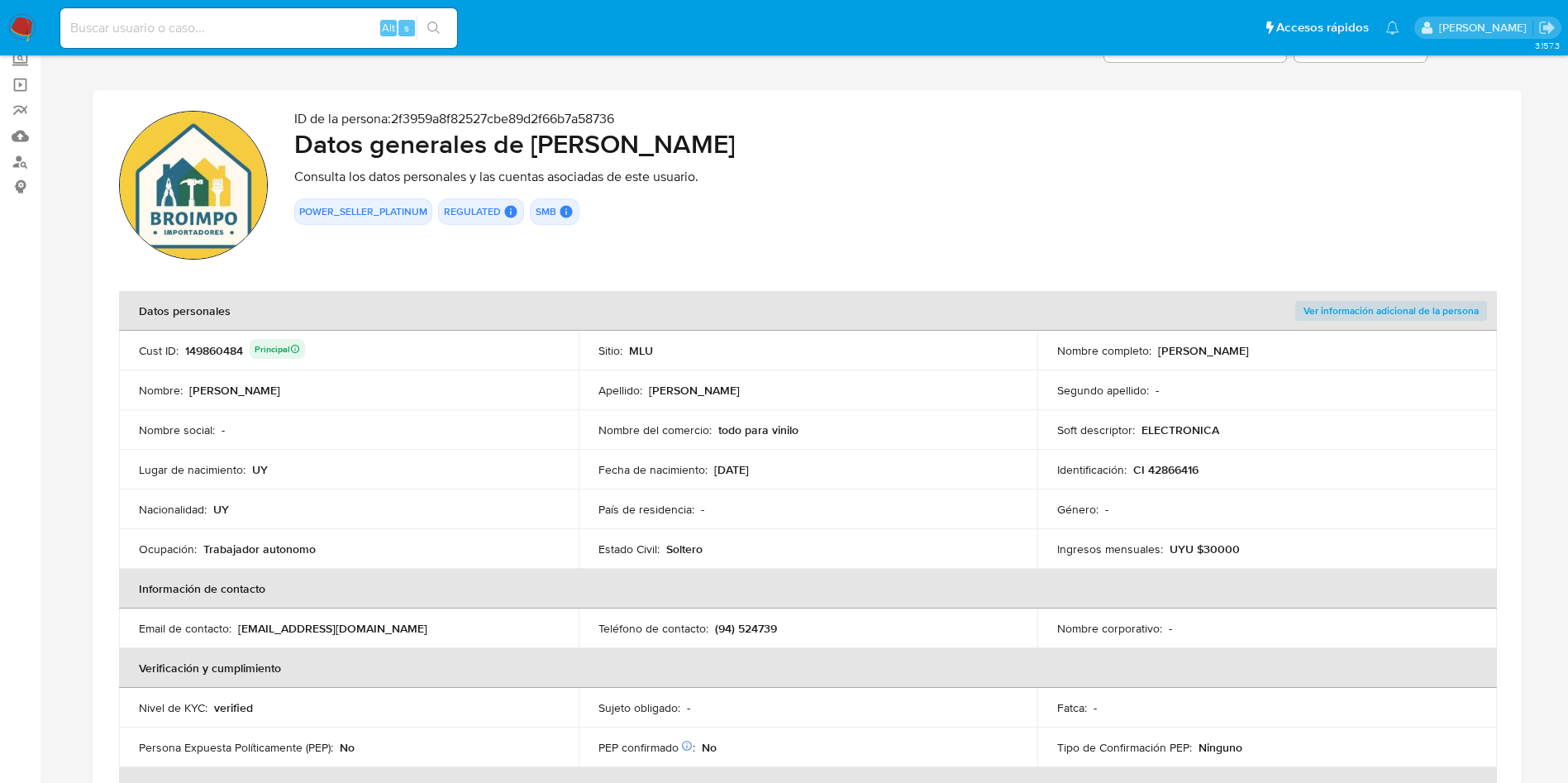
click at [1028, 430] on td "Nombre del comercio : todo para vinilo" at bounding box center [808, 429] width 459 height 40
click at [1168, 424] on p "ELECTRONICA" at bounding box center [1180, 430] width 77 height 15
drag, startPoint x: 1158, startPoint y: 354, endPoint x: 1433, endPoint y: 384, distance: 276.6
click at [1433, 384] on tbody "Cust ID : 149860484 Principal Sitio : MLU Nombre completo : Martin Alejandro Se…" at bounding box center [808, 449] width 1378 height 238
click at [885, 434] on div "Nombre del comercio : todo para vinilo" at bounding box center [808, 430] width 420 height 15
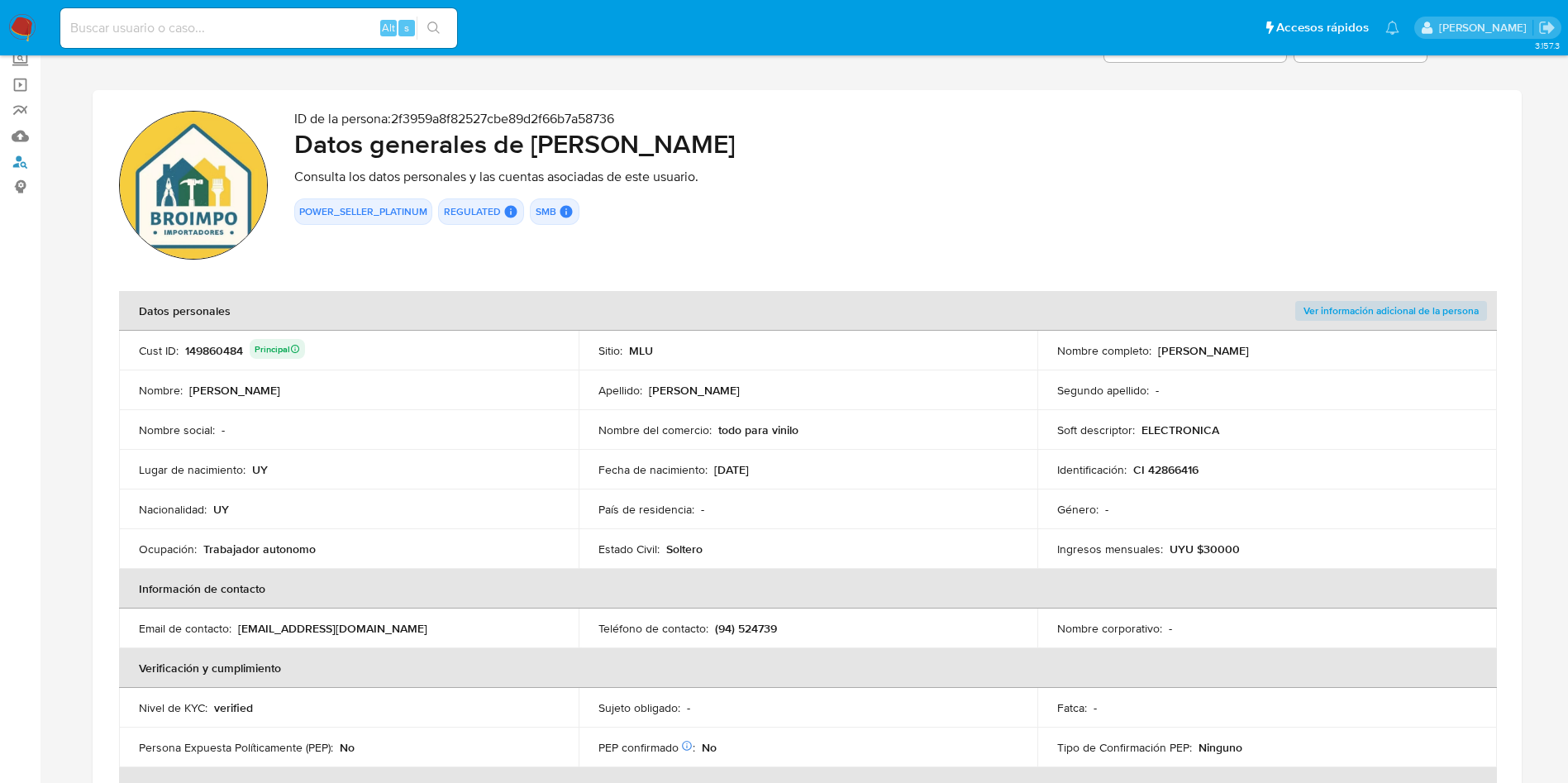
drag, startPoint x: 23, startPoint y: 154, endPoint x: 38, endPoint y: 206, distance: 54.1
click at [23, 154] on link "Buscador de personas" at bounding box center [98, 161] width 196 height 26
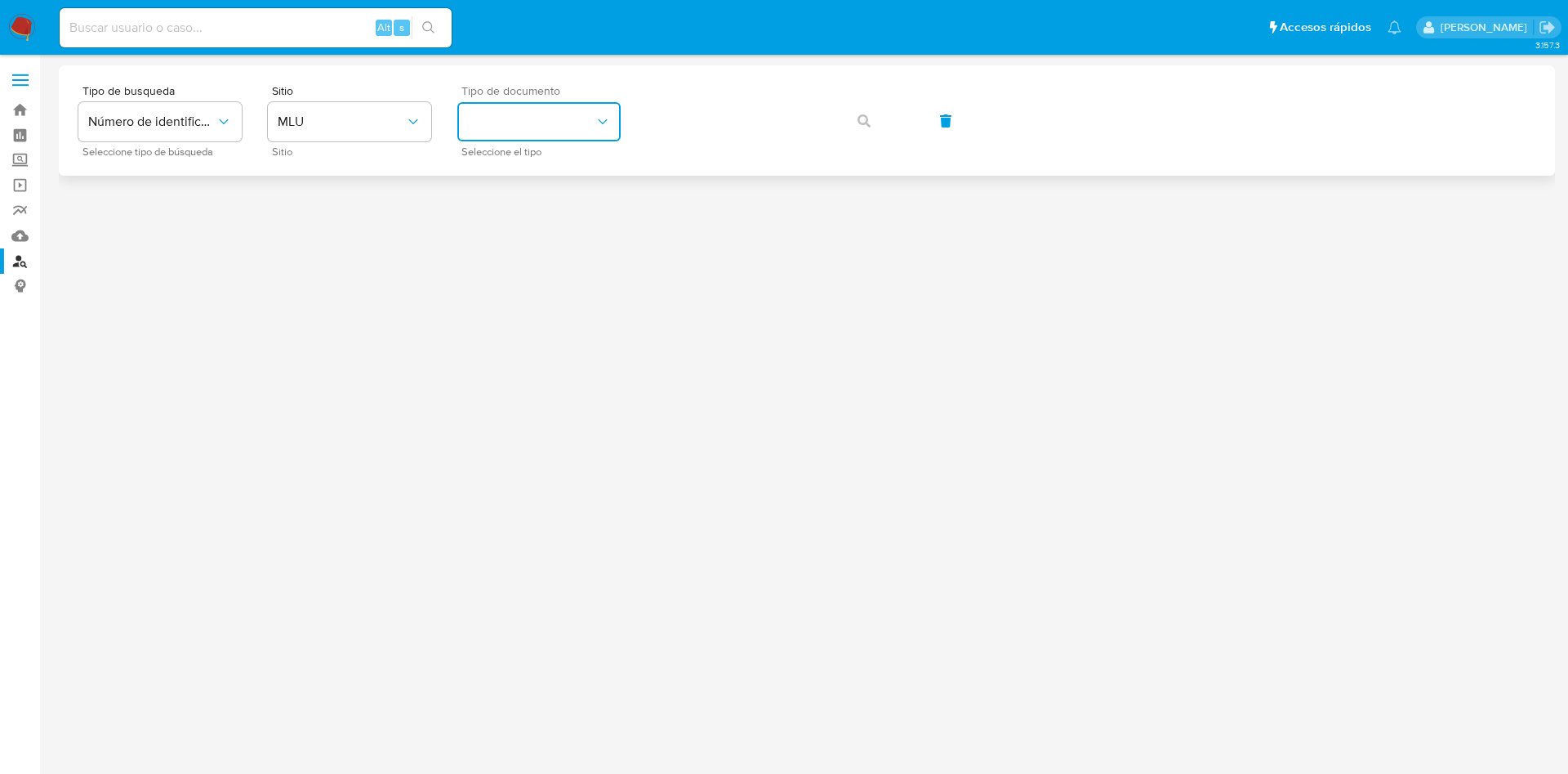
click at [560, 124] on button "identificationType" at bounding box center [539, 121] width 163 height 39
click at [577, 176] on div "CI CI" at bounding box center [534, 173] width 134 height 56
click at [868, 120] on icon "button" at bounding box center [864, 120] width 13 height 13
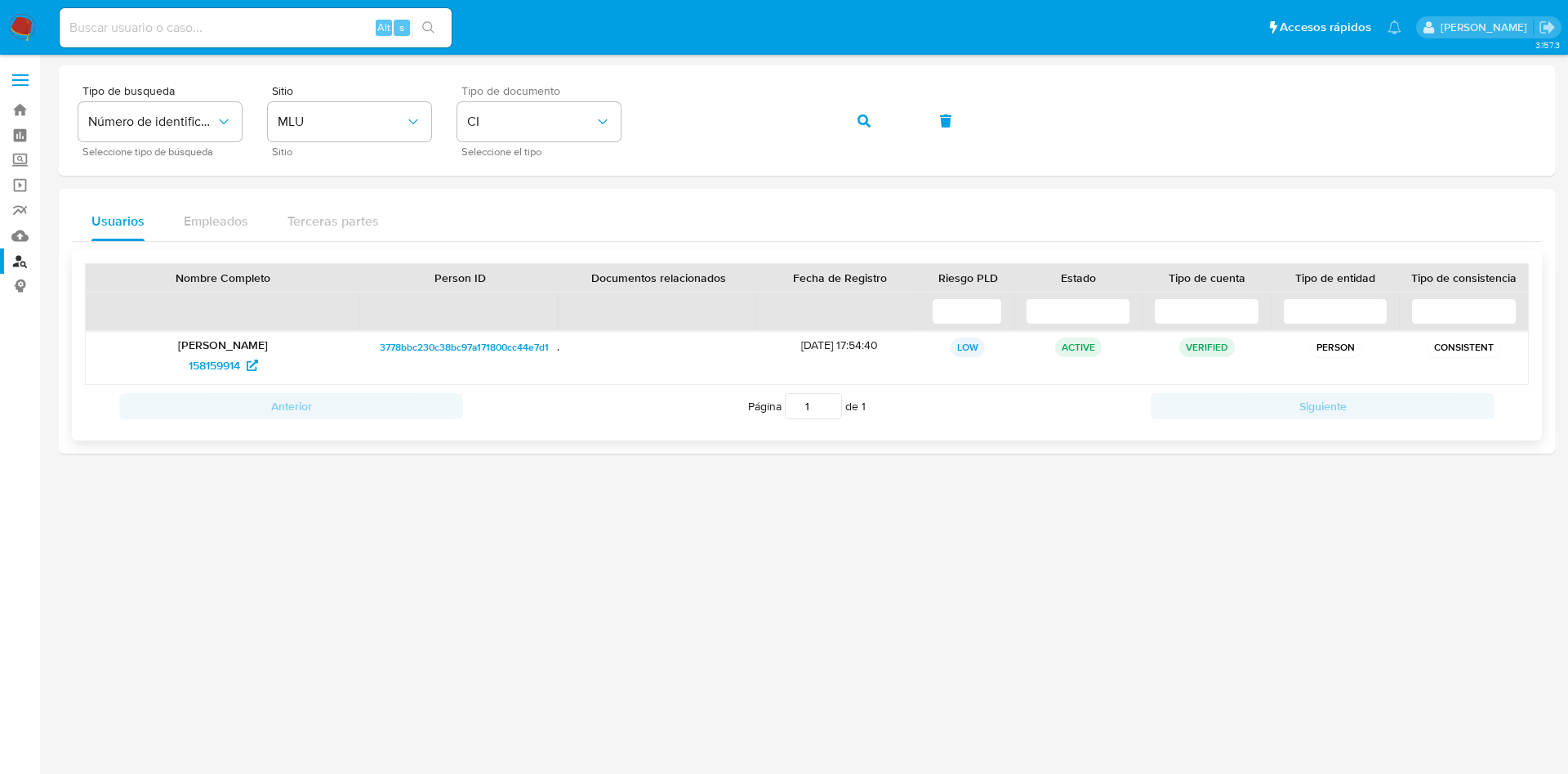
click at [313, 344] on p "[PERSON_NAME]" at bounding box center [223, 345] width 252 height 15
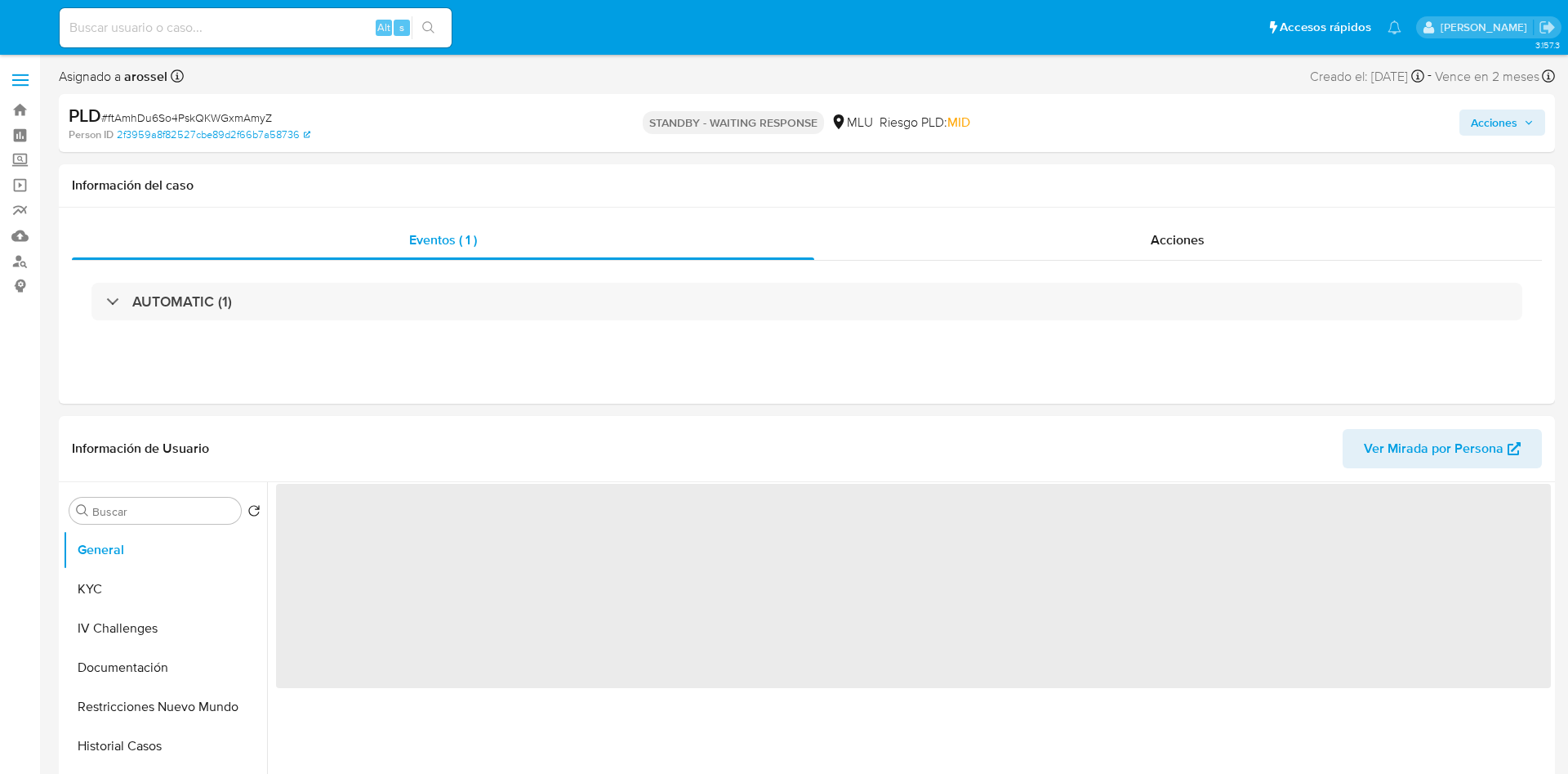
select select "10"
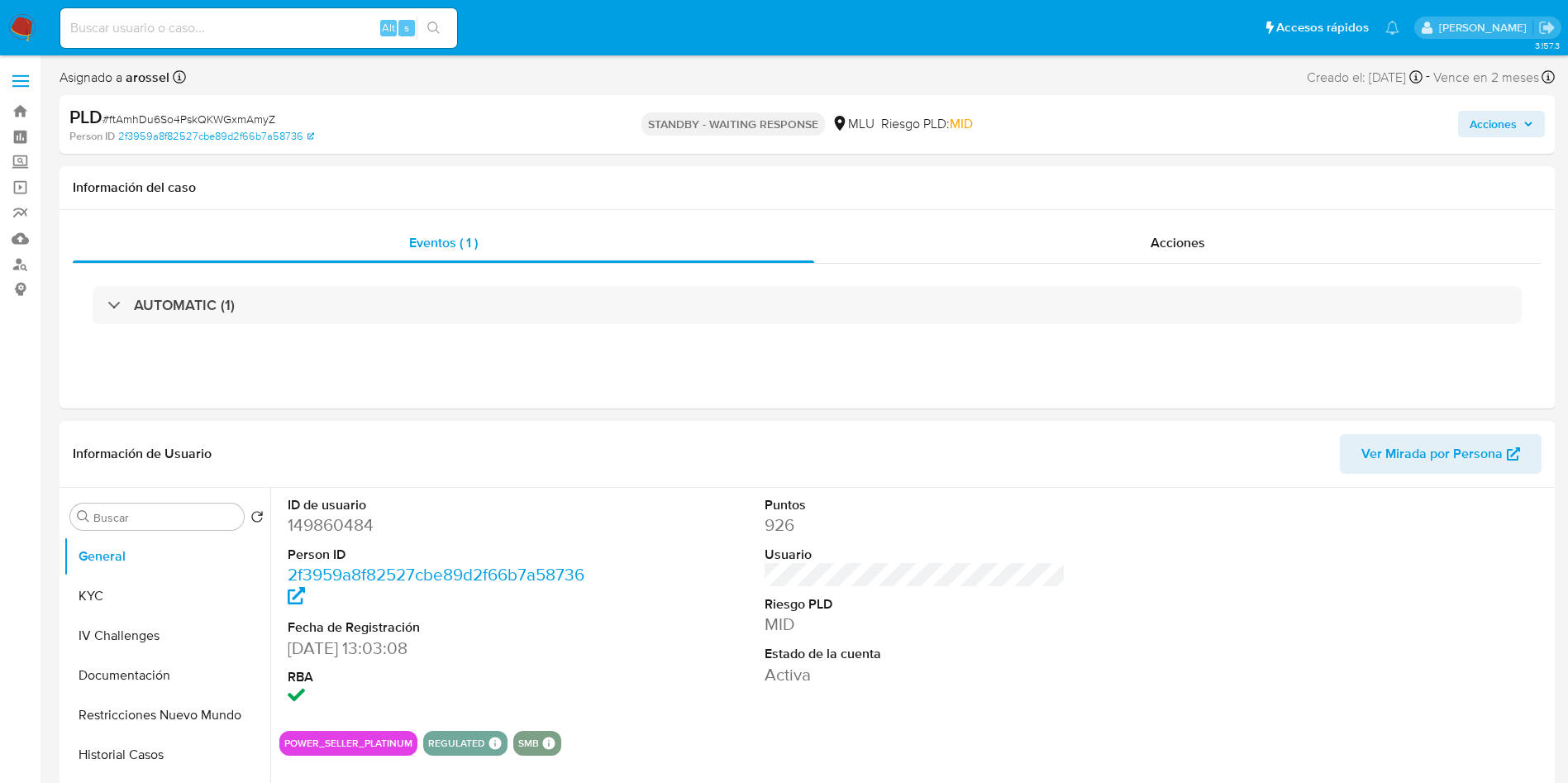
click at [354, 510] on dt "ID de usuario" at bounding box center [438, 505] width 302 height 18
click at [341, 522] on dd "149860484" at bounding box center [438, 524] width 302 height 23
click at [341, 525] on dd "149860484" at bounding box center [438, 524] width 302 height 23
copy dd "149860484"
click at [1181, 633] on div "ID de usuario 149860484 Person ID 2f3959a8f82527cbe89d2f66b7a58736 Fecha de Reg…" at bounding box center [915, 602] width 1271 height 230
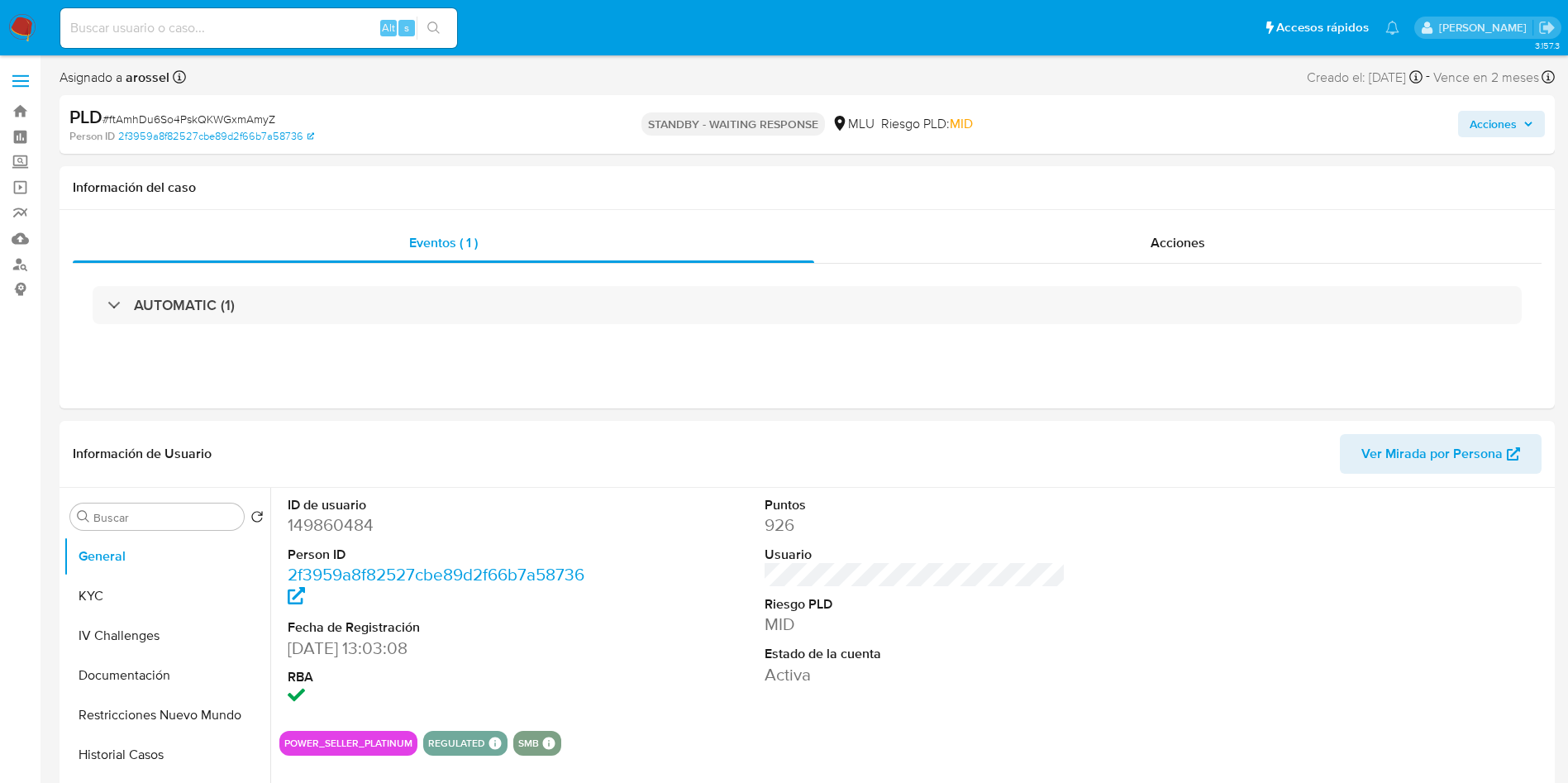
drag, startPoint x: 13, startPoint y: 612, endPoint x: 24, endPoint y: 611, distance: 11.0
click at [85, 600] on button "KYC" at bounding box center [160, 596] width 194 height 40
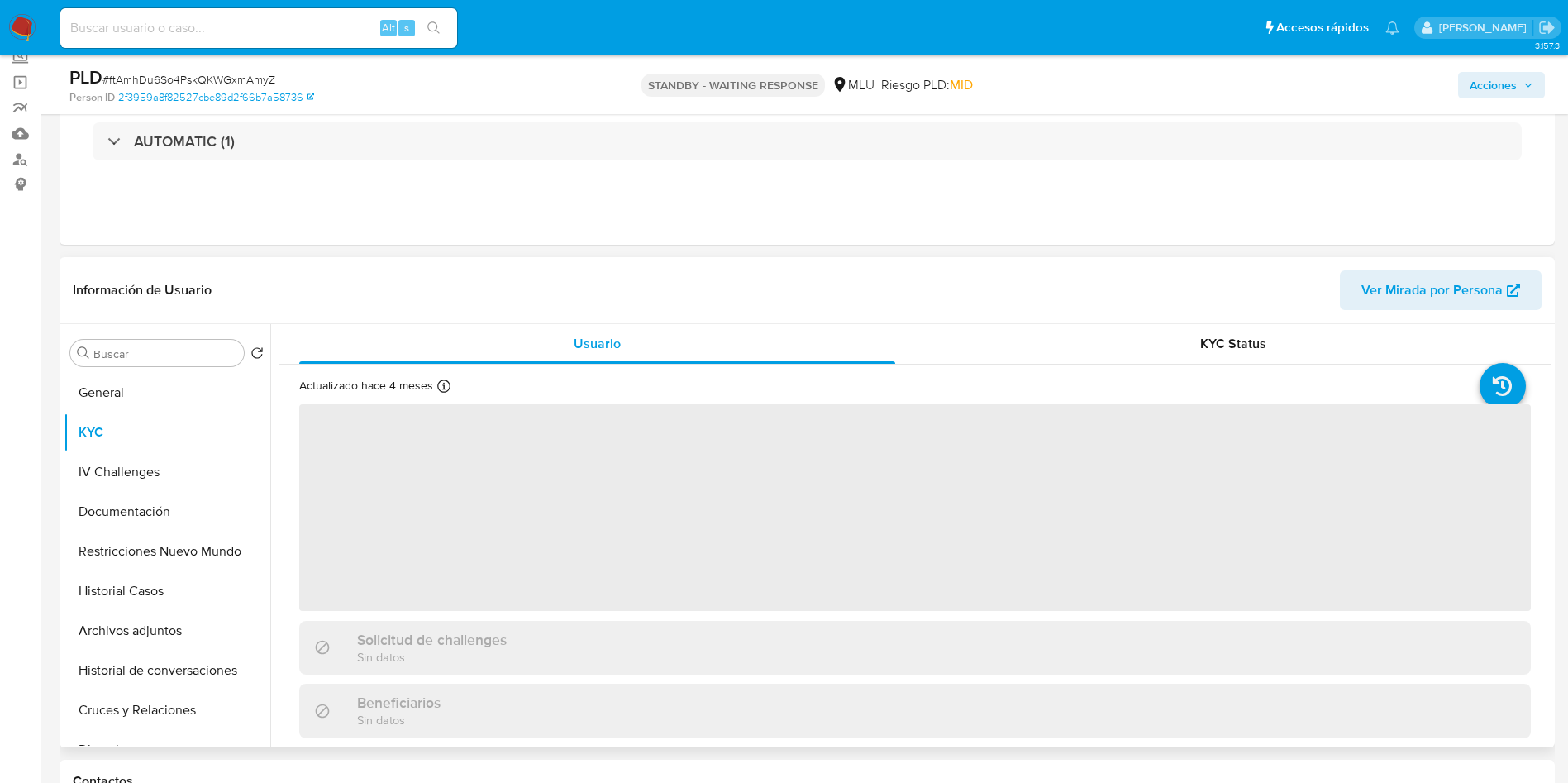
scroll to position [248, 0]
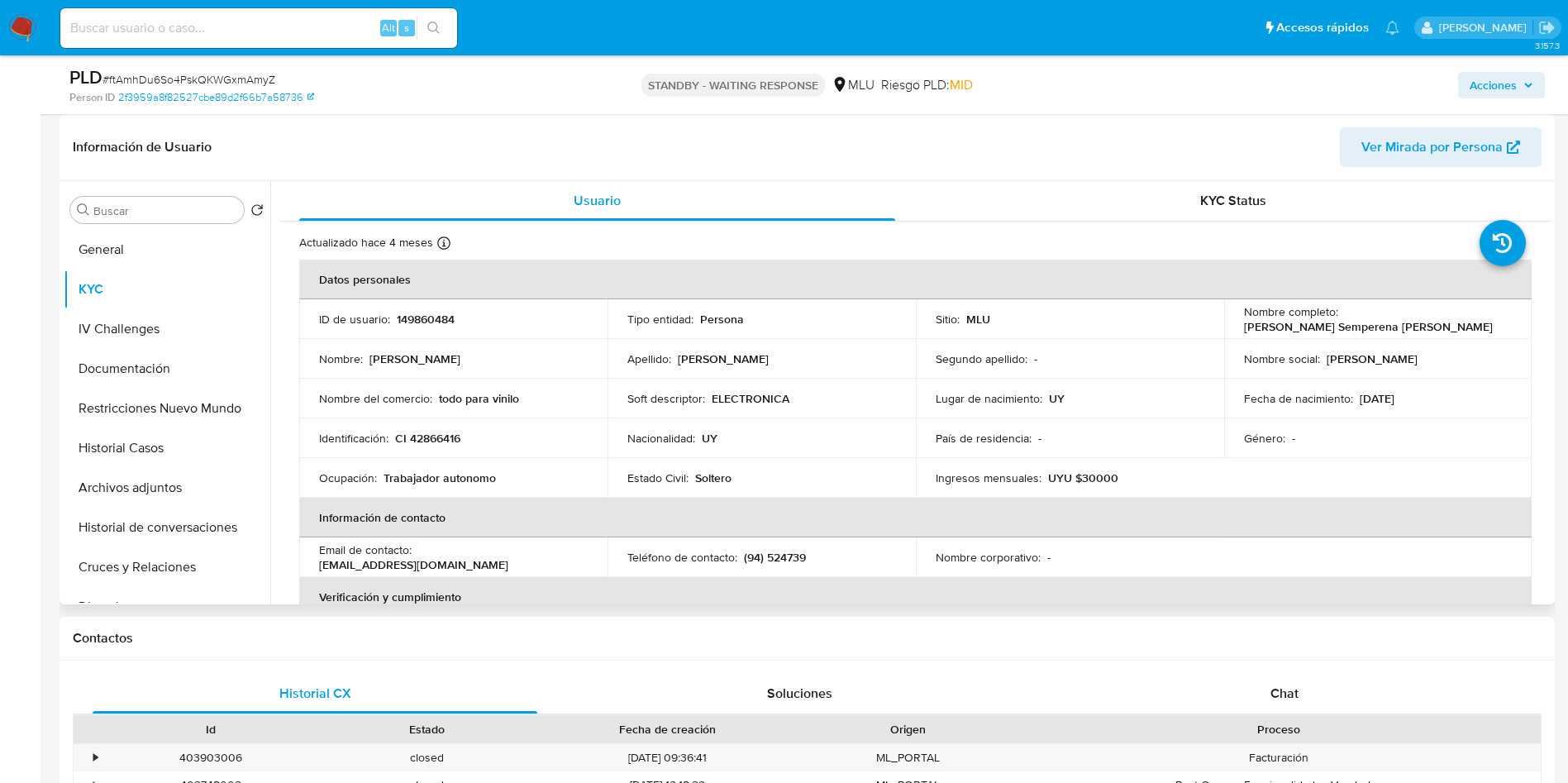
drag, startPoint x: 1236, startPoint y: 324, endPoint x: 1450, endPoint y: 330, distance: 214.1
click at [1450, 330] on td "Nombre completo : Martin Alejandro Semperena Hernandez" at bounding box center [1378, 318] width 308 height 40
drag, startPoint x: 1241, startPoint y: 327, endPoint x: 1455, endPoint y: 322, distance: 214.1
click at [1455, 322] on div "Nombre completo : Martin Alejandro Semperena Hernandez" at bounding box center [1378, 319] width 268 height 30
copy p "Martin Alejandro Semperena Hernandez"
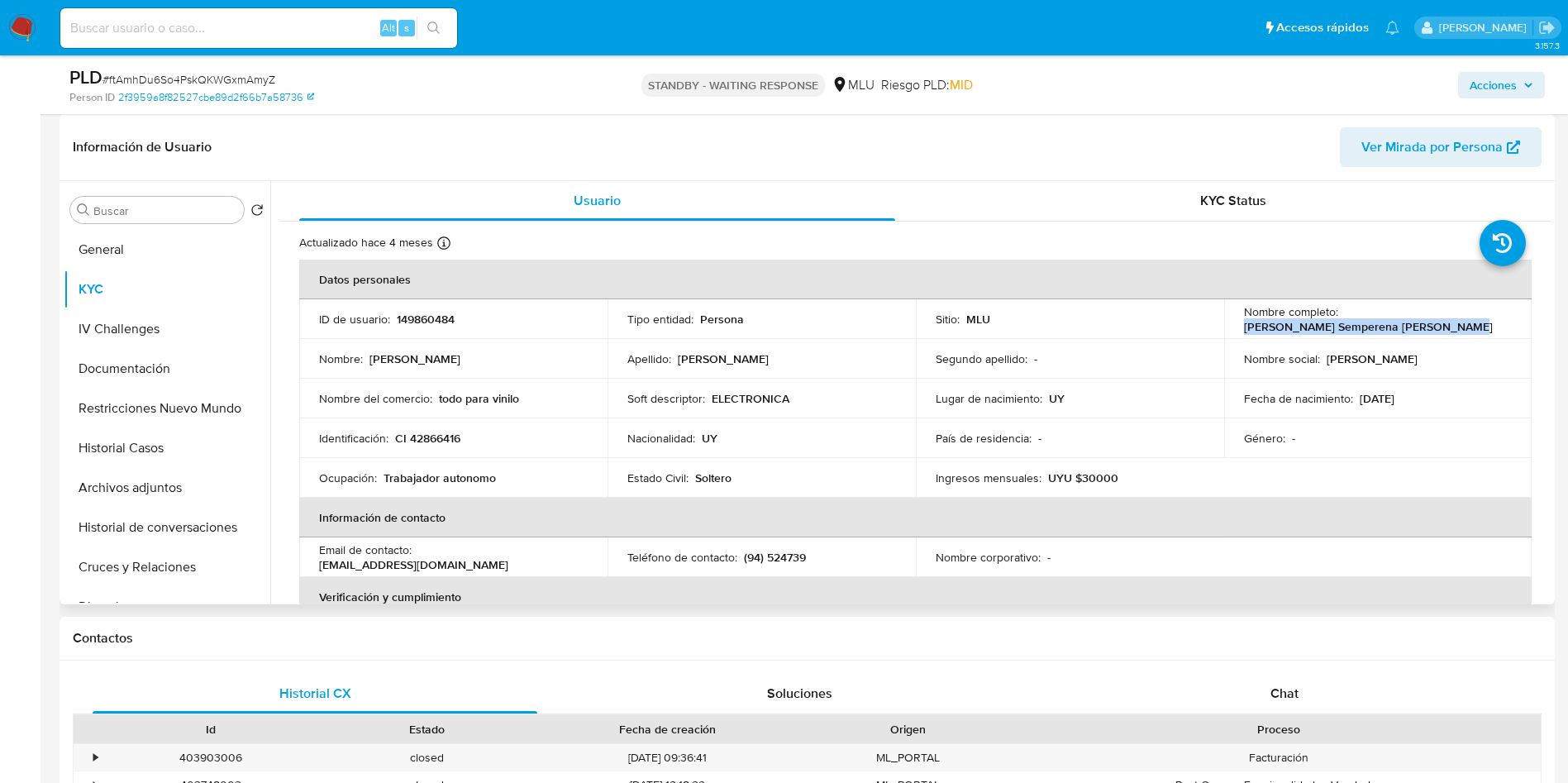
copy p "Martin Alejandro Semperena Hernandez"
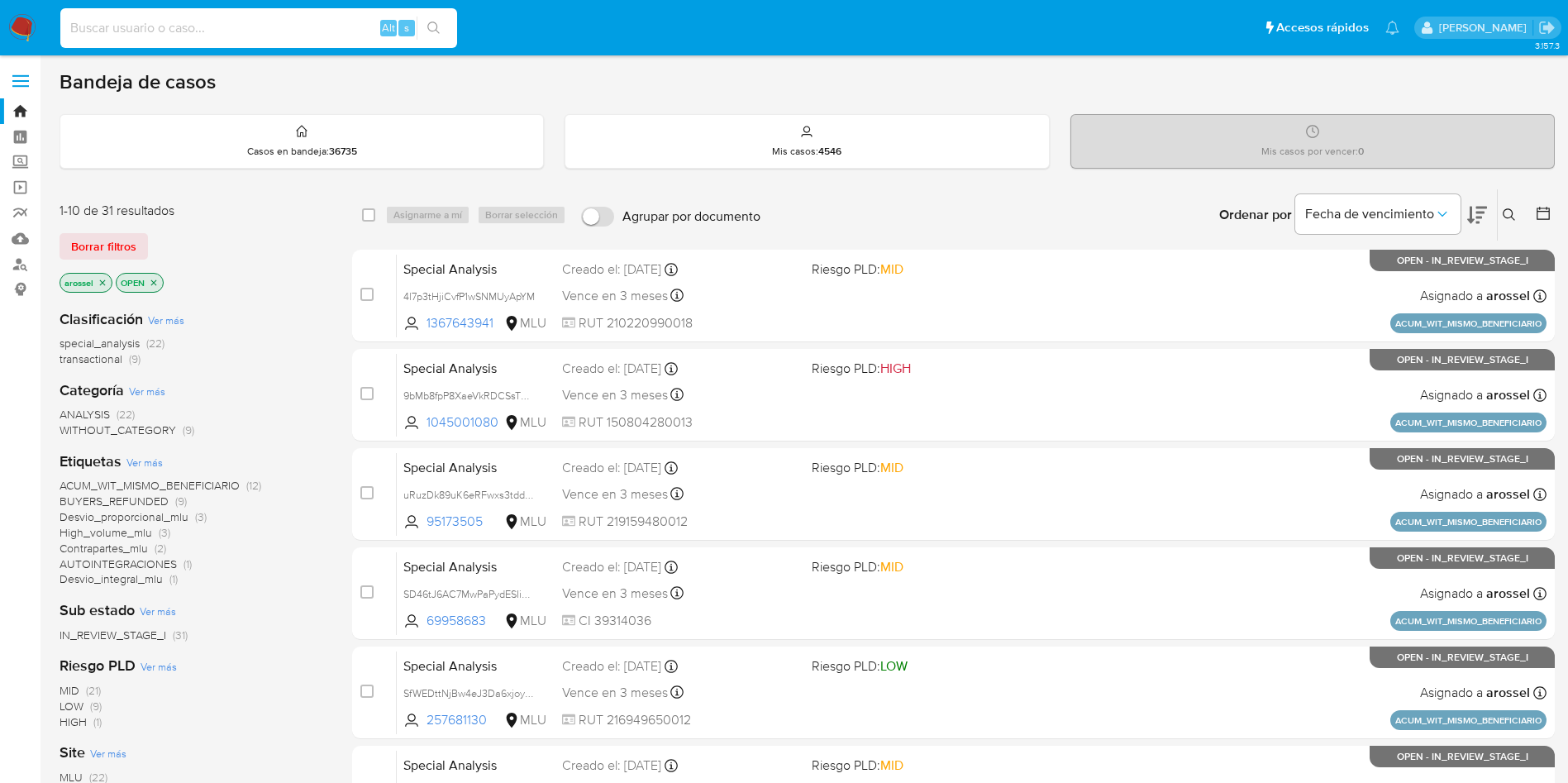
click at [244, 20] on input at bounding box center [258, 28] width 397 height 21
paste input "qOio2TfYOGsm6gYbn66fq9Ur"
type input "qOio2TfYOGsm6gYbn66fq9Ur"
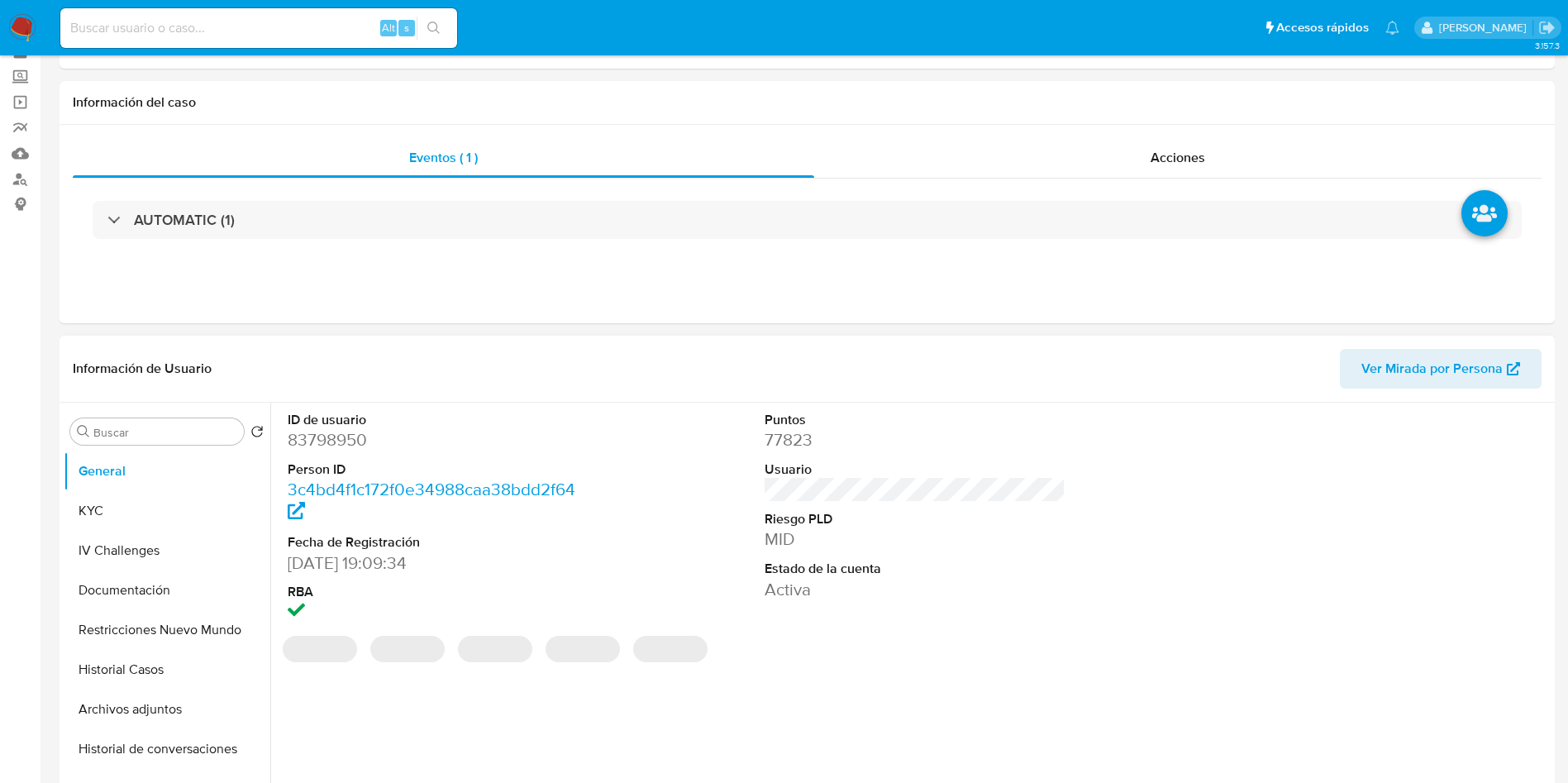
select select "10"
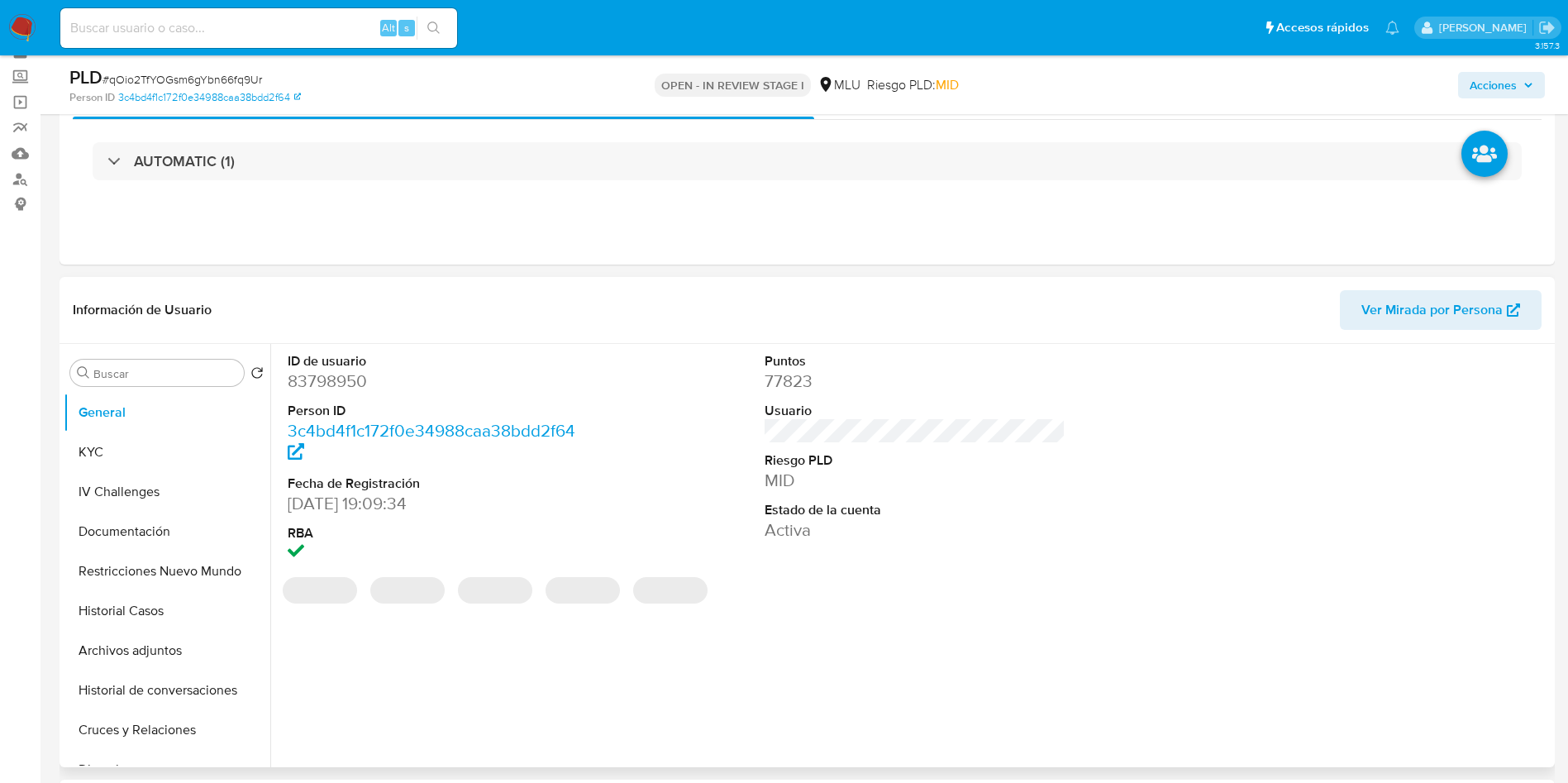
scroll to position [124, 0]
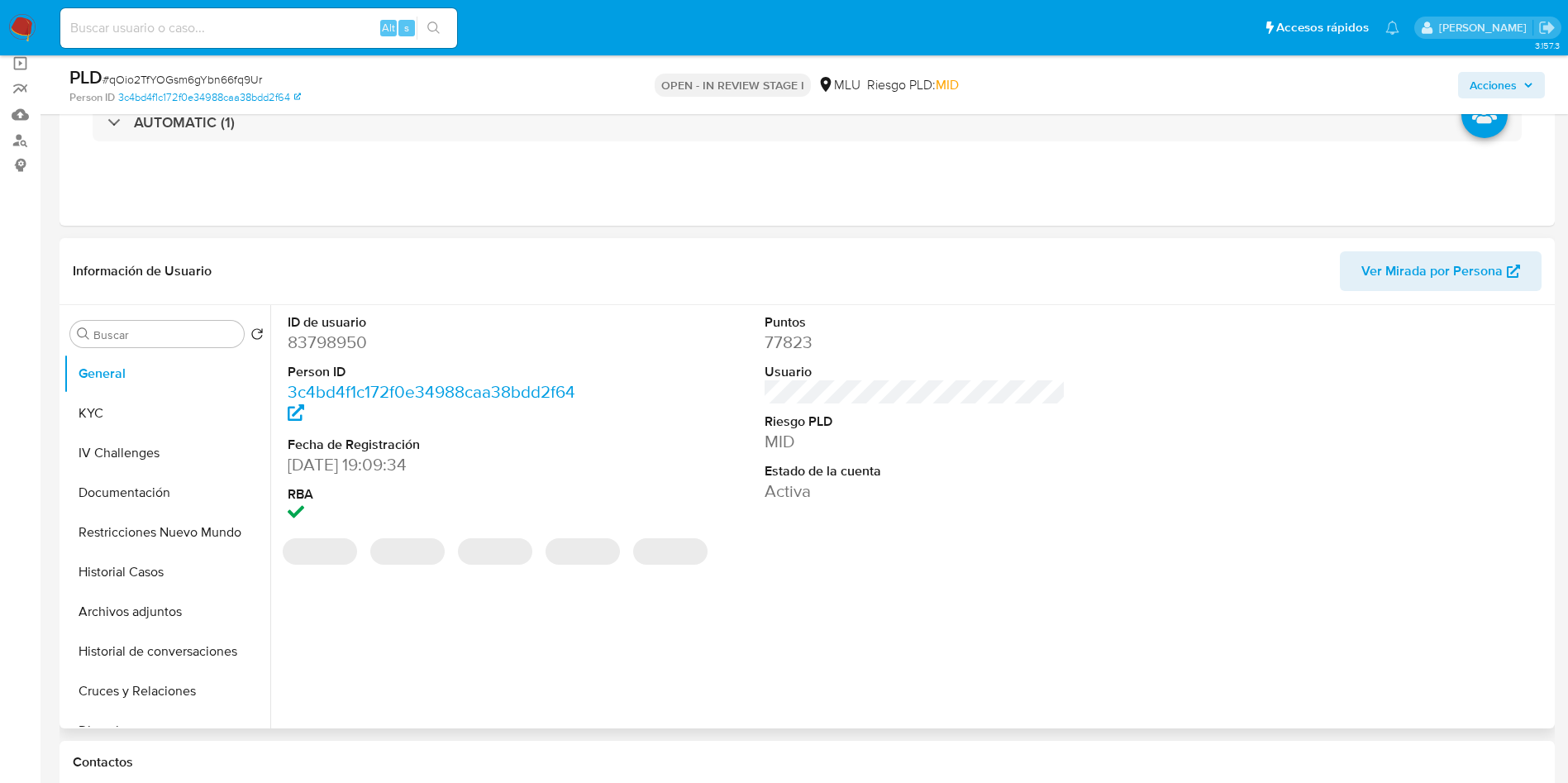
click at [1422, 276] on span "Ver Mirada por Persona" at bounding box center [1431, 270] width 141 height 40
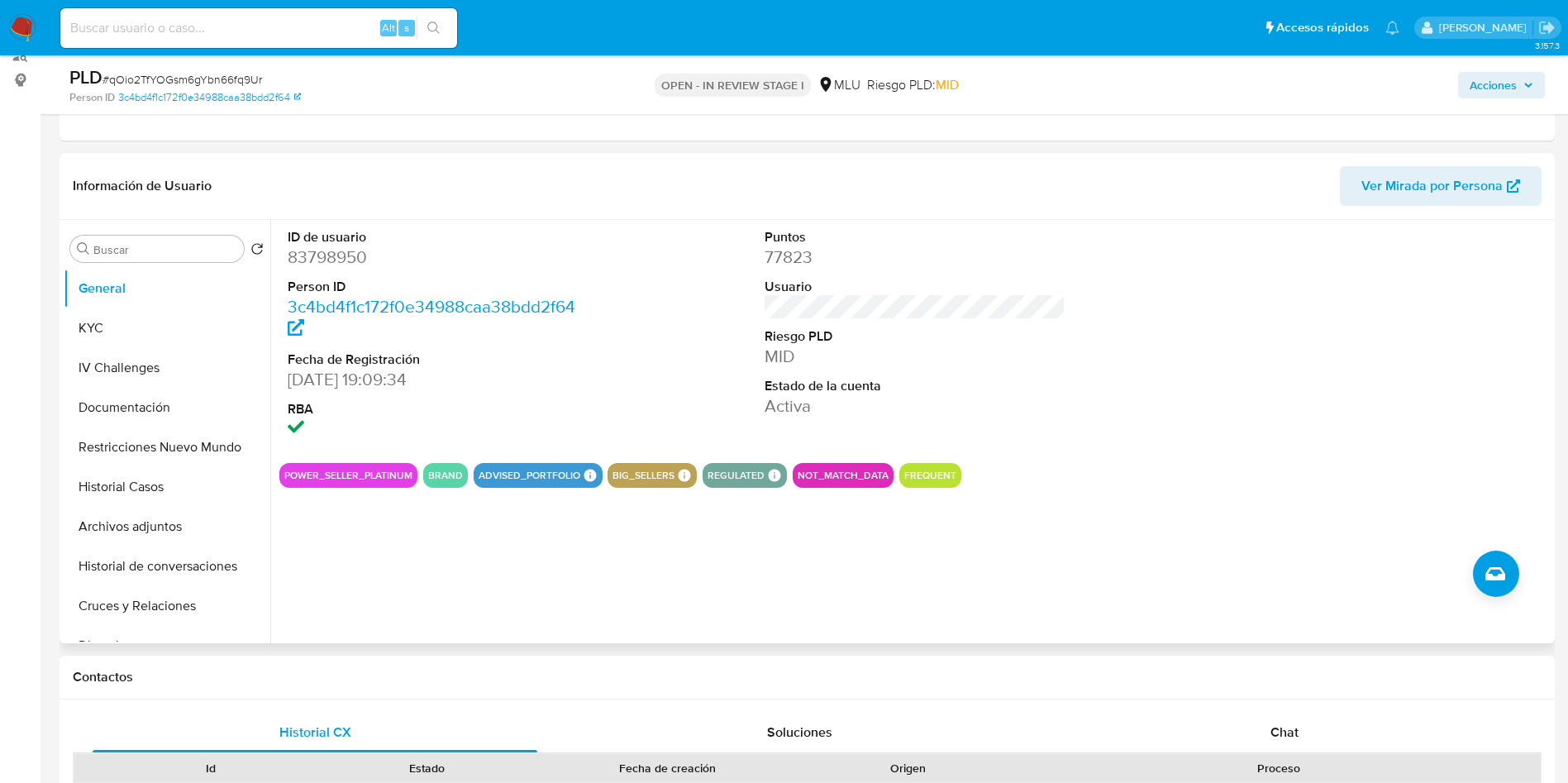
scroll to position [248, 0]
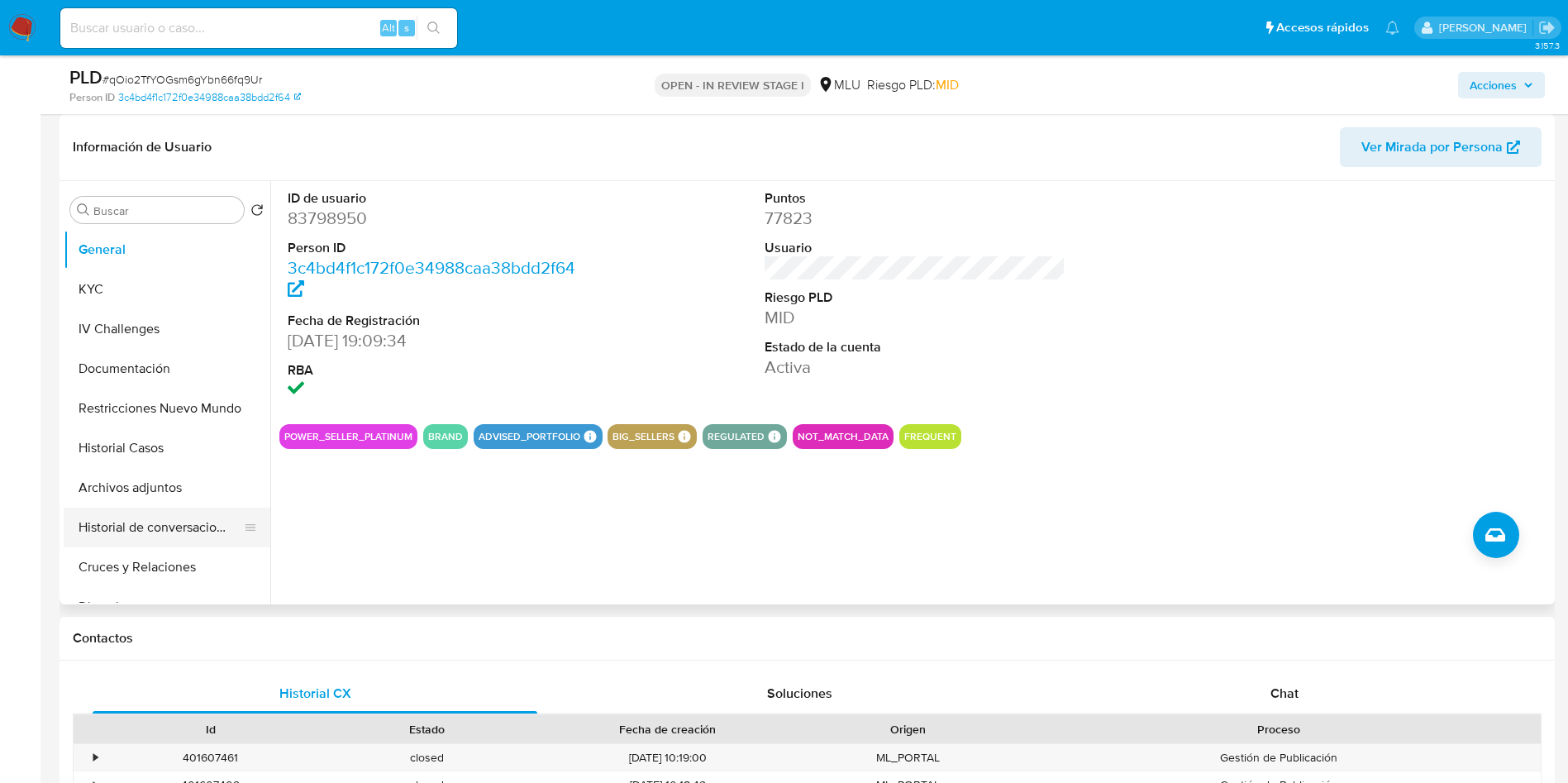
drag, startPoint x: 138, startPoint y: 445, endPoint x: 178, endPoint y: 522, distance: 86.8
click at [138, 448] on button "Historial Casos" at bounding box center [167, 447] width 207 height 40
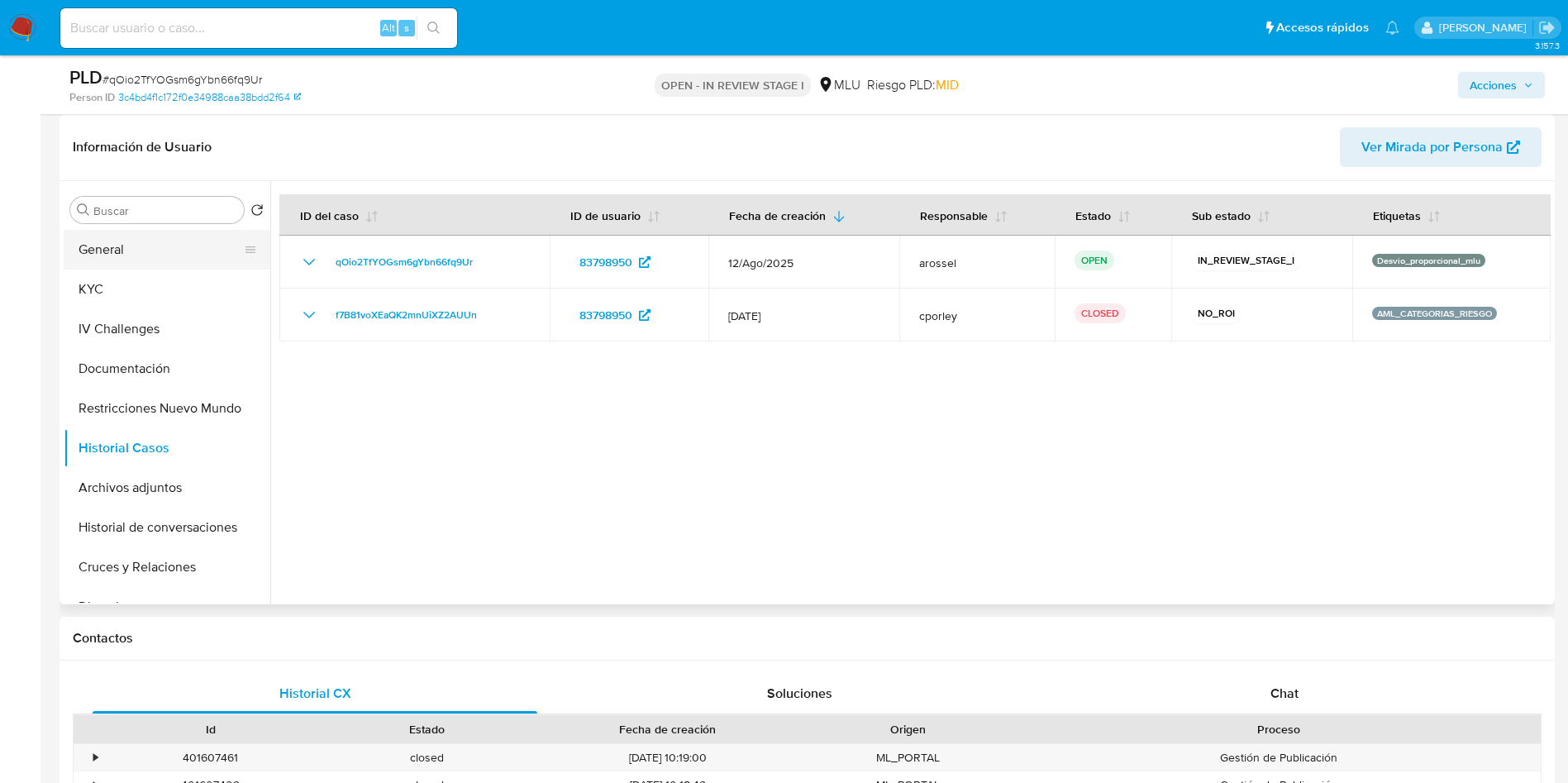
click at [123, 251] on button "General" at bounding box center [160, 249] width 194 height 40
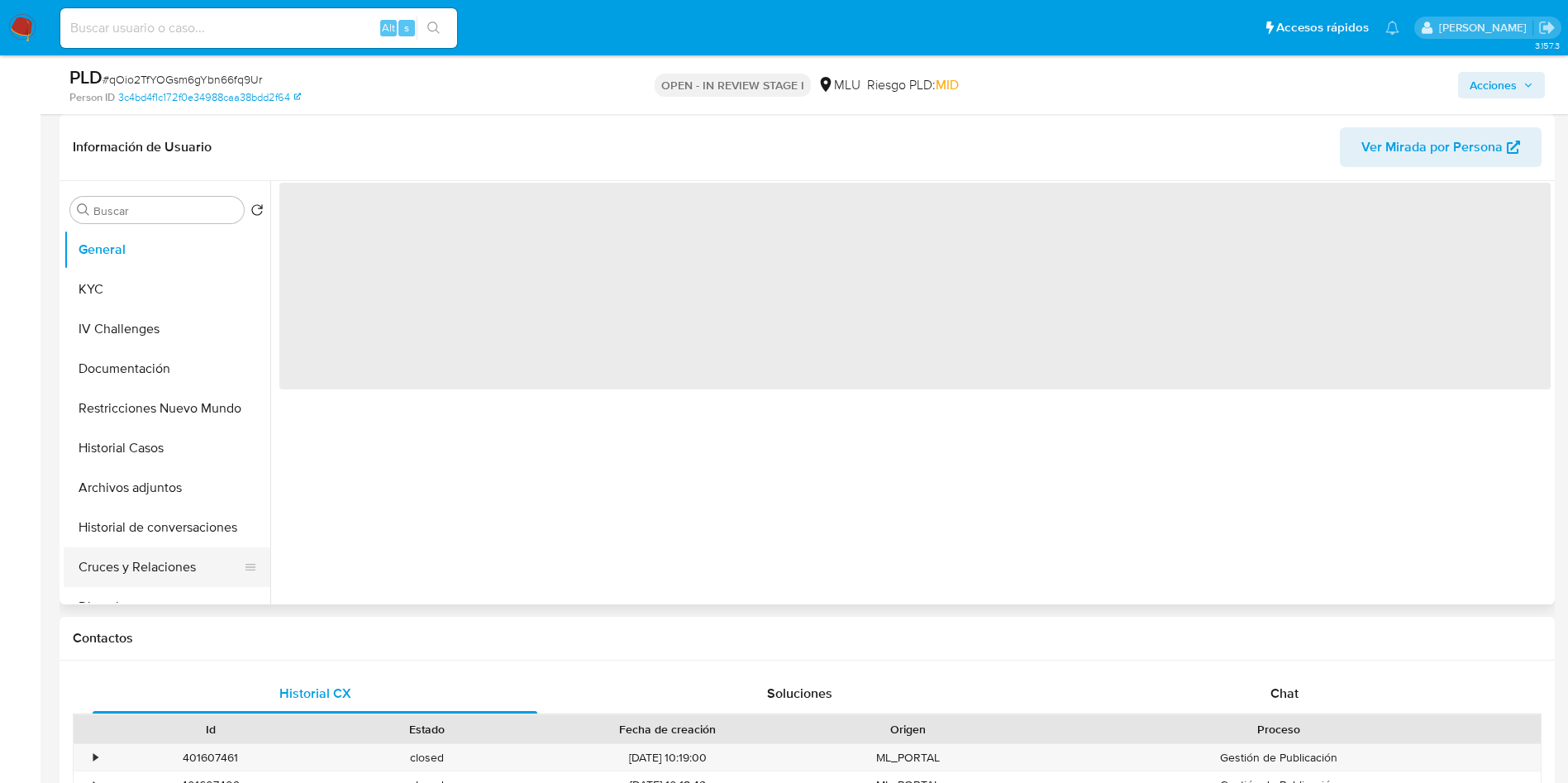
click at [162, 550] on button "Cruces y Relaciones" at bounding box center [160, 566] width 194 height 40
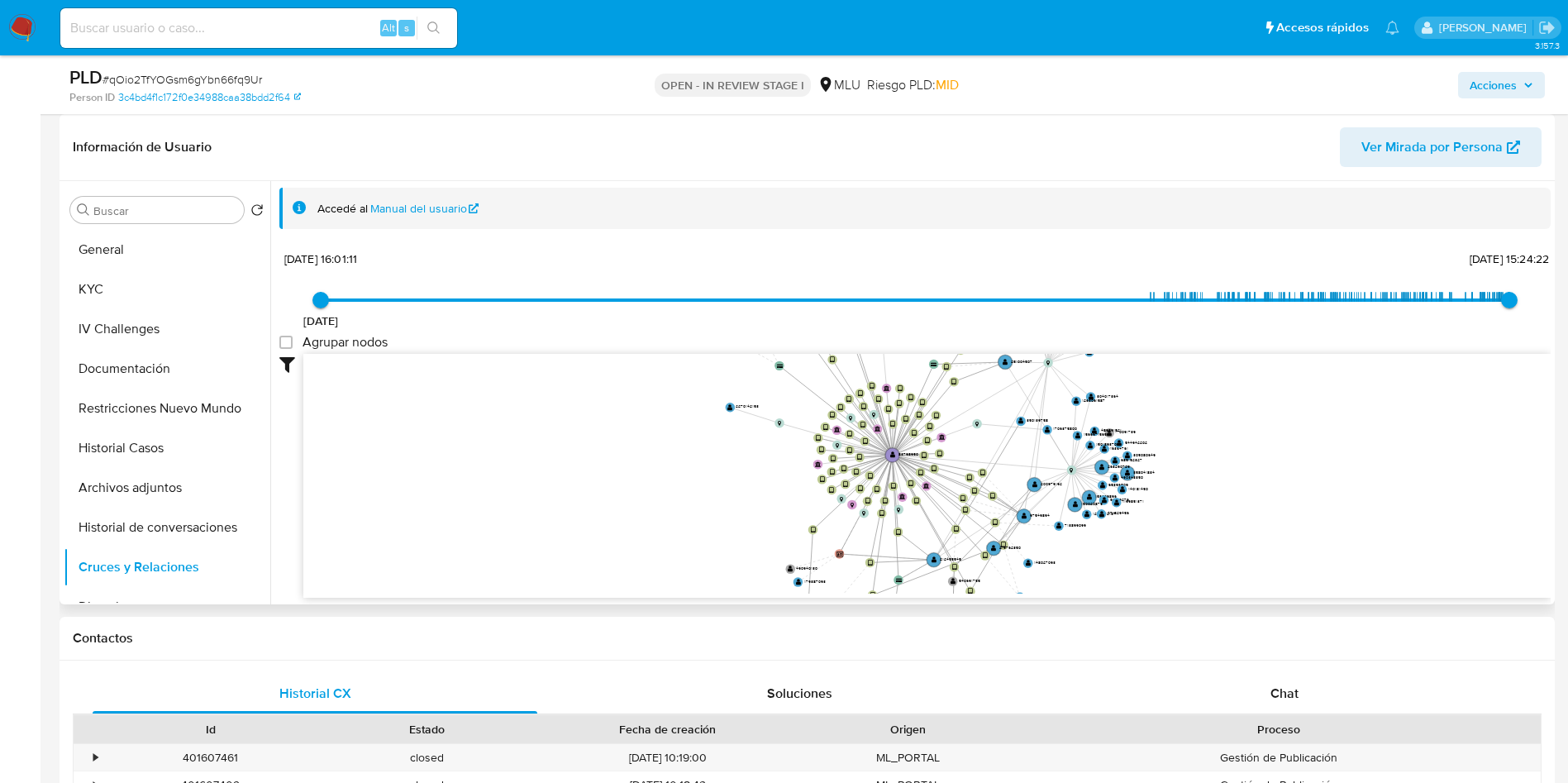
drag, startPoint x: 728, startPoint y: 423, endPoint x: 700, endPoint y: 401, distance: 35.6
click at [700, 401] on icon "device-682f230bff9a5d599bd6524a  user-83798950  83798950 device-6887acdf092e2…" at bounding box center [927, 474] width 1247 height 240
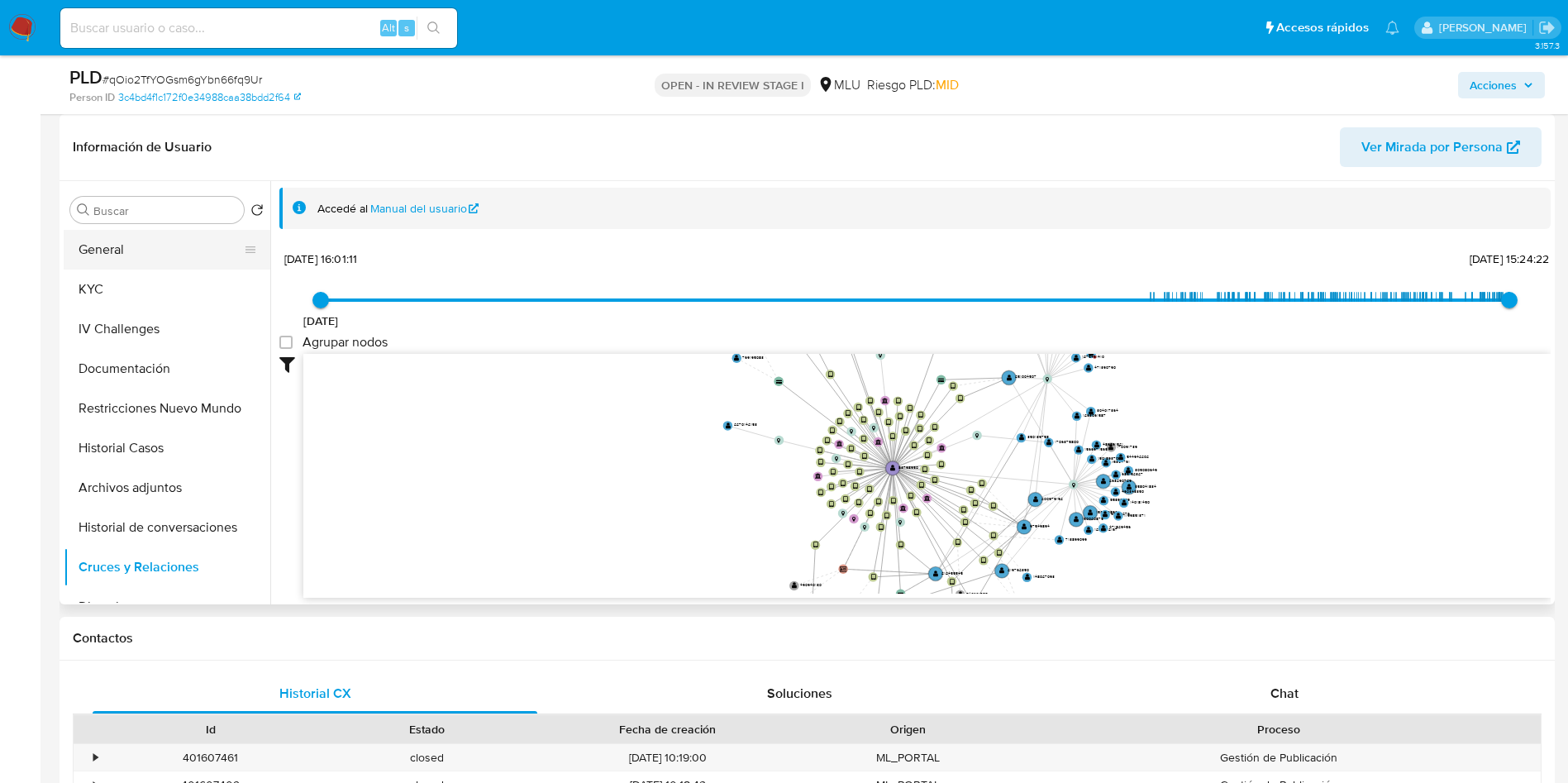
click at [148, 251] on button "General" at bounding box center [160, 249] width 194 height 40
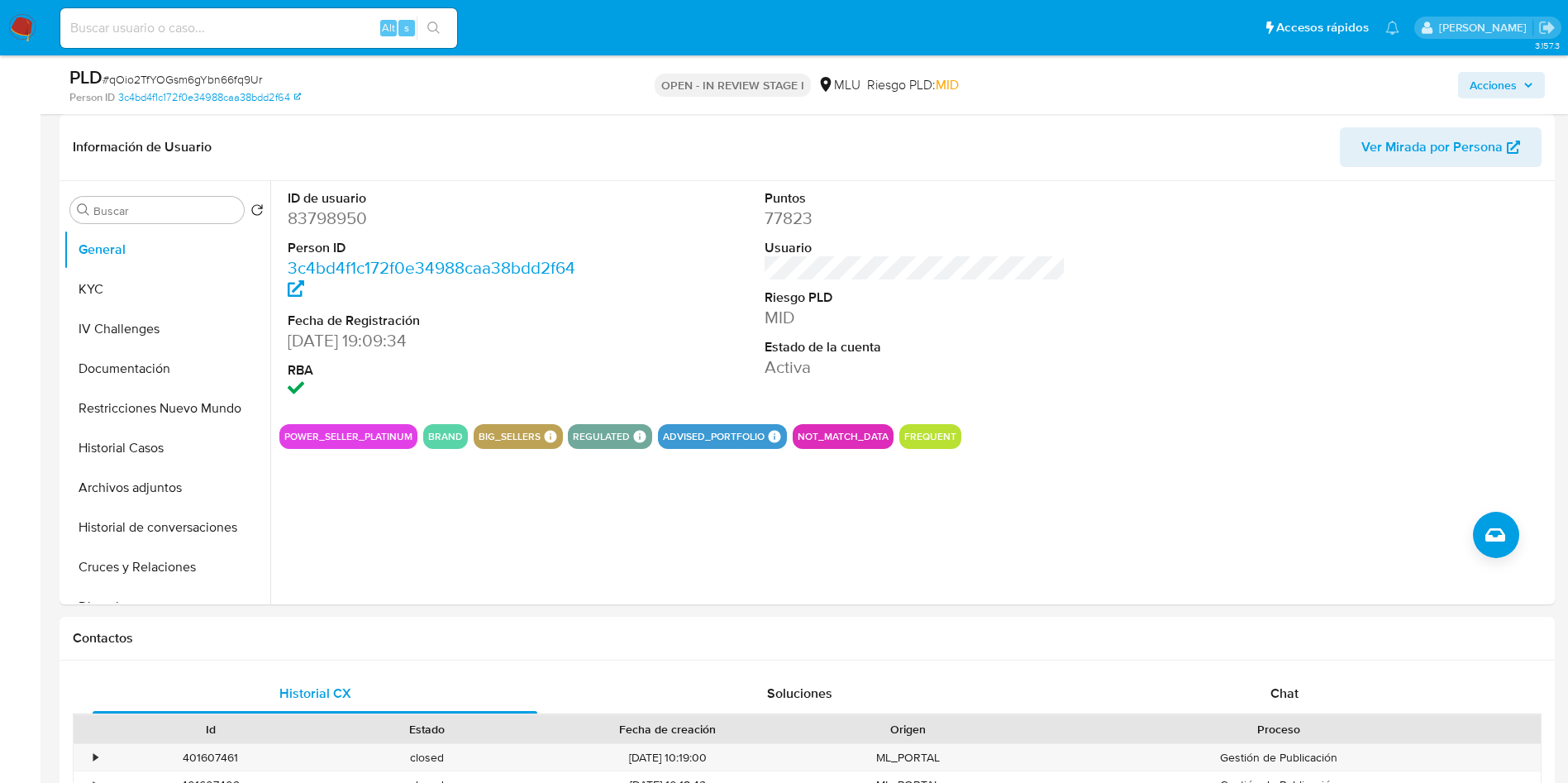
click at [210, 75] on span "# qOio2TfYOGsm6gYbn66fq9Ur" at bounding box center [182, 79] width 160 height 17
copy span "qOio2TfYOGsm6gYbn66fq9Ur"
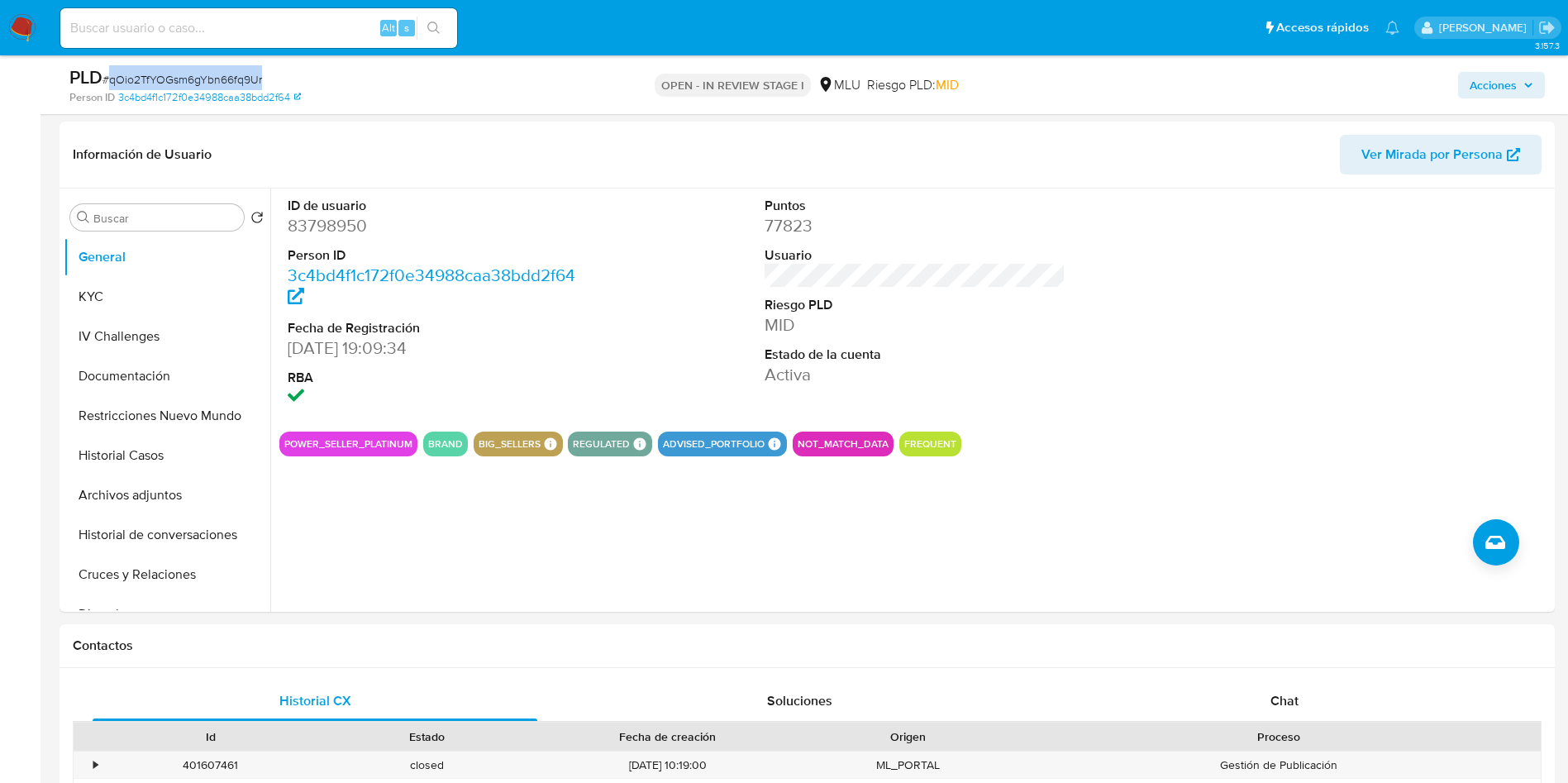
scroll to position [0, 0]
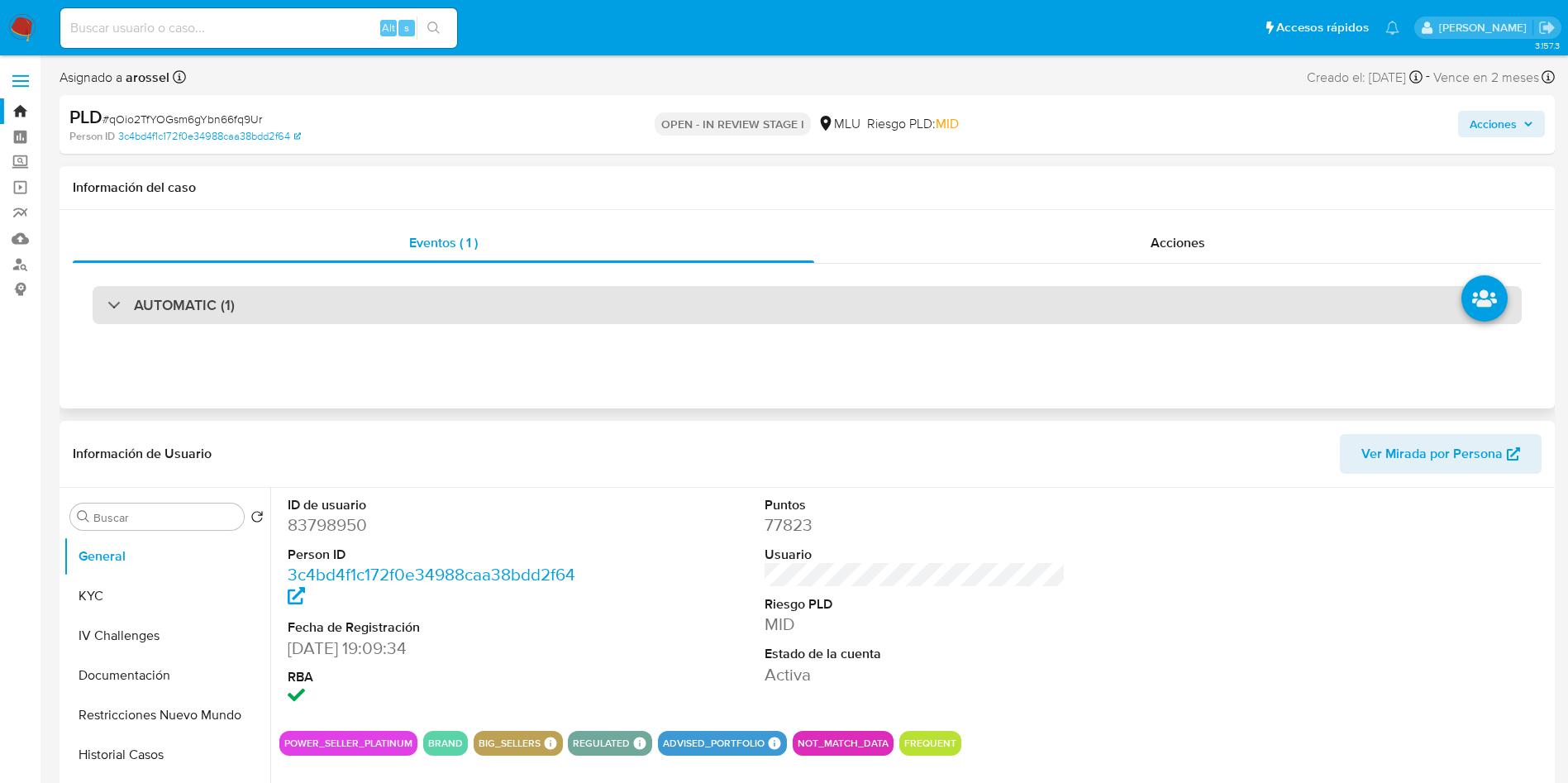
click at [240, 312] on div "AUTOMATIC (1)" at bounding box center [806, 304] width 1429 height 38
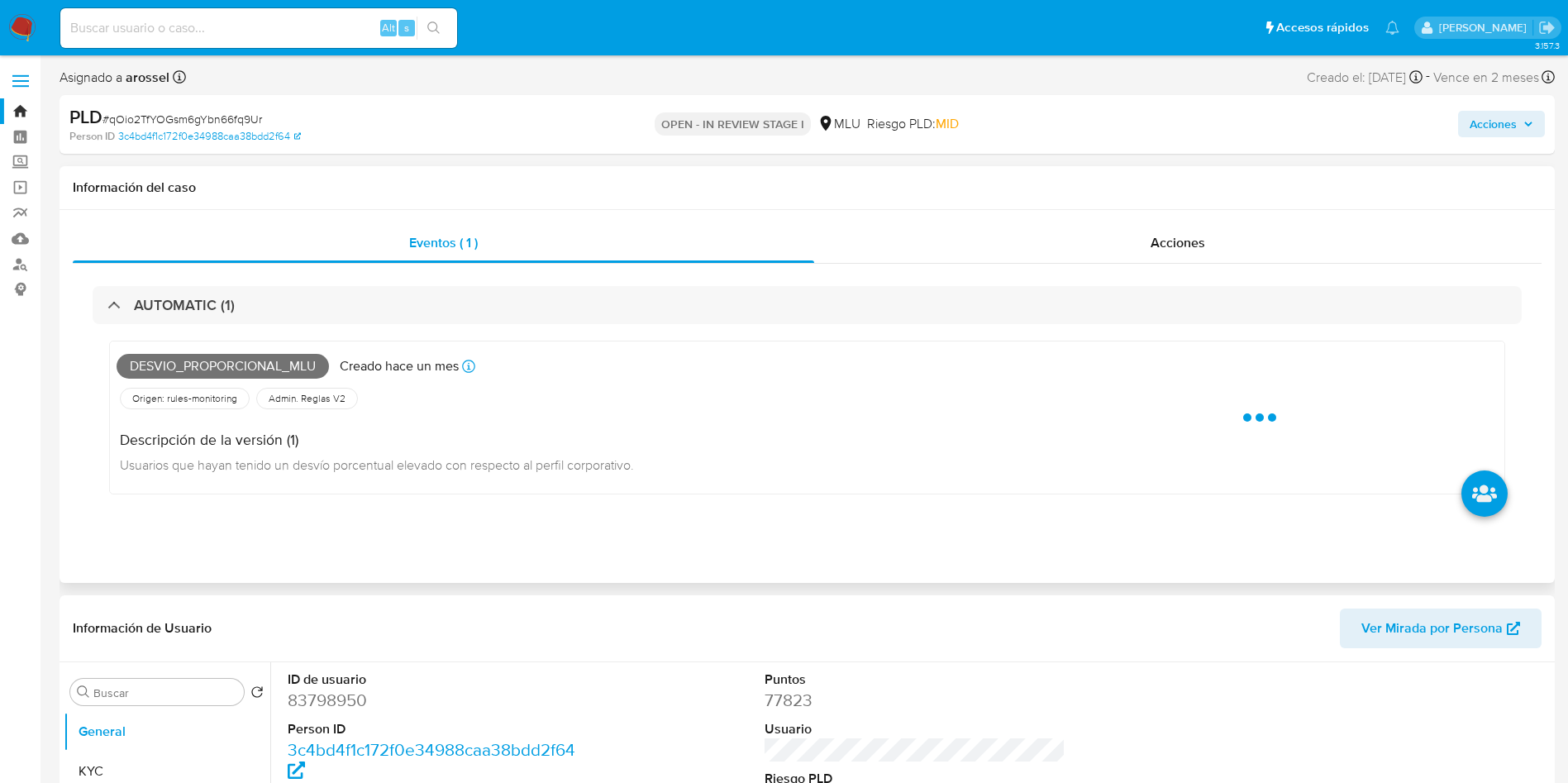
click at [216, 369] on span "Desvio_proporcional_mlu" at bounding box center [222, 366] width 212 height 25
copy span "Desvio_proporcional_mlu"
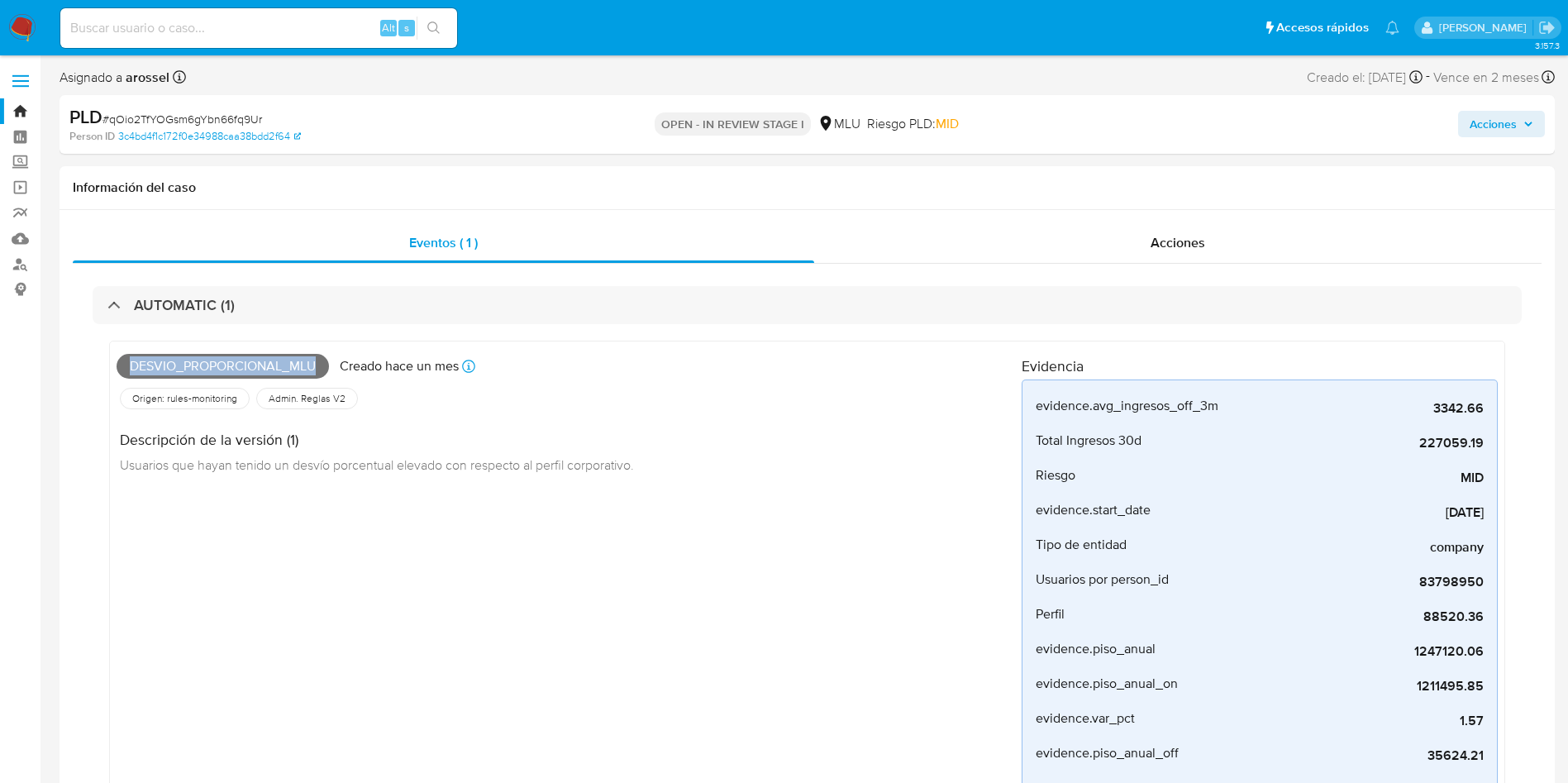
scroll to position [620, 0]
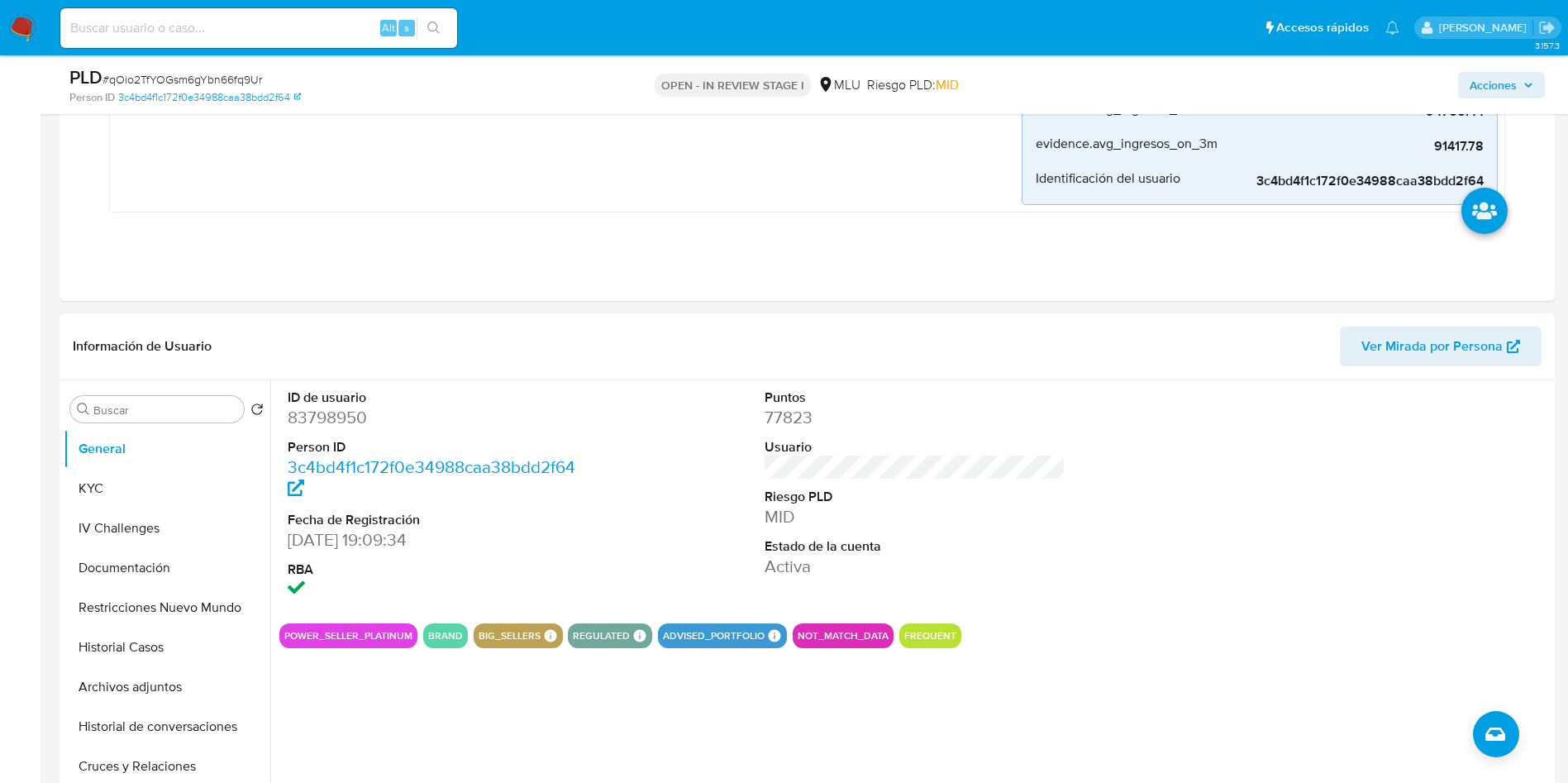
click at [342, 415] on dd "83798950" at bounding box center [438, 417] width 302 height 23
copy dd "83798950"
drag, startPoint x: 170, startPoint y: 480, endPoint x: 219, endPoint y: 483, distance: 49.1
click at [170, 480] on button "KYC" at bounding box center [160, 488] width 194 height 40
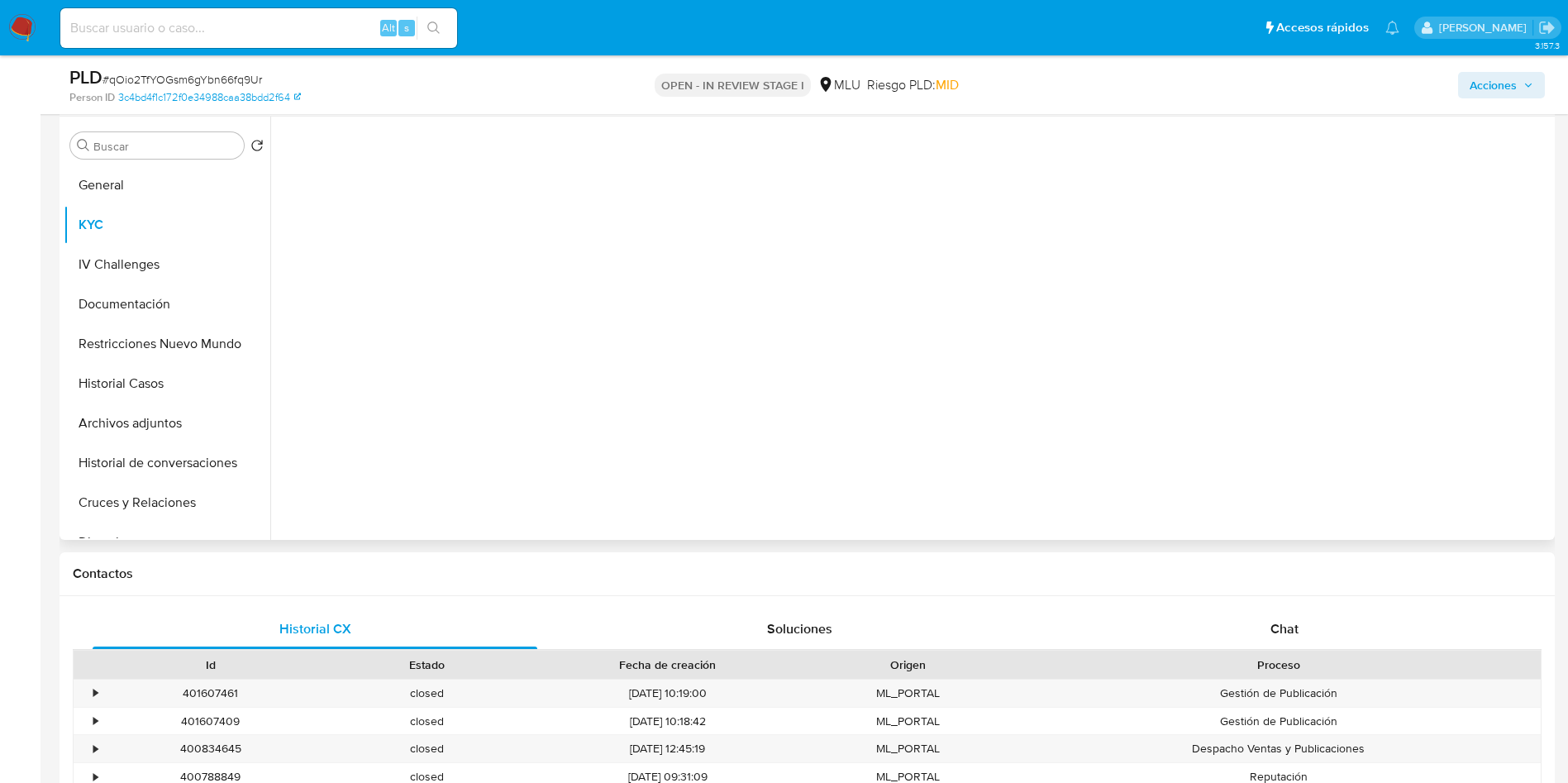
scroll to position [868, 0]
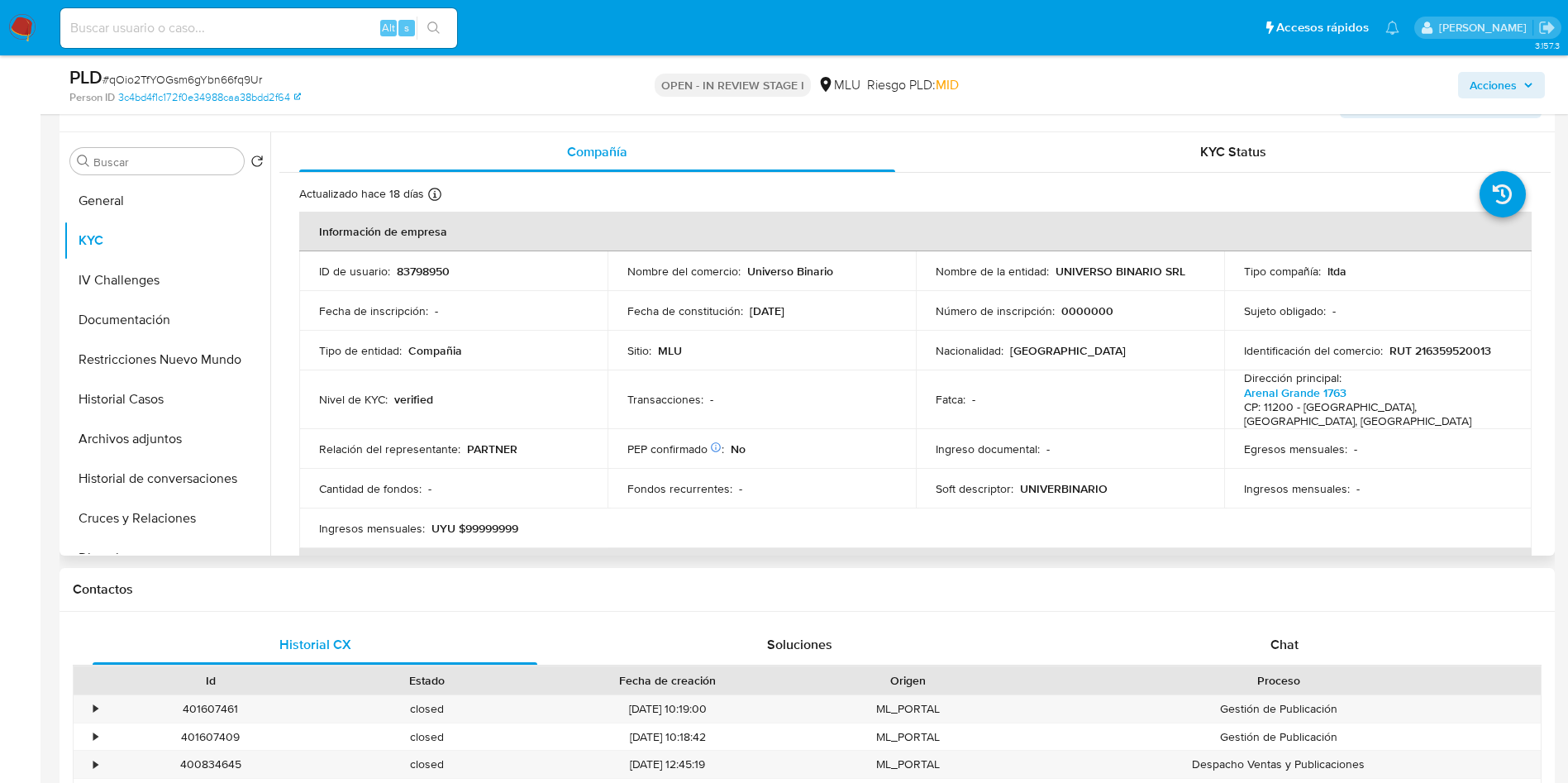
click at [434, 412] on td "Nivel de KYC : verified" at bounding box center [453, 399] width 308 height 59
click at [1450, 349] on p "RUT 216359520013" at bounding box center [1440, 350] width 101 height 15
copy p "216359520013"
drag, startPoint x: 1052, startPoint y: 267, endPoint x: 1200, endPoint y: 268, distance: 148.0
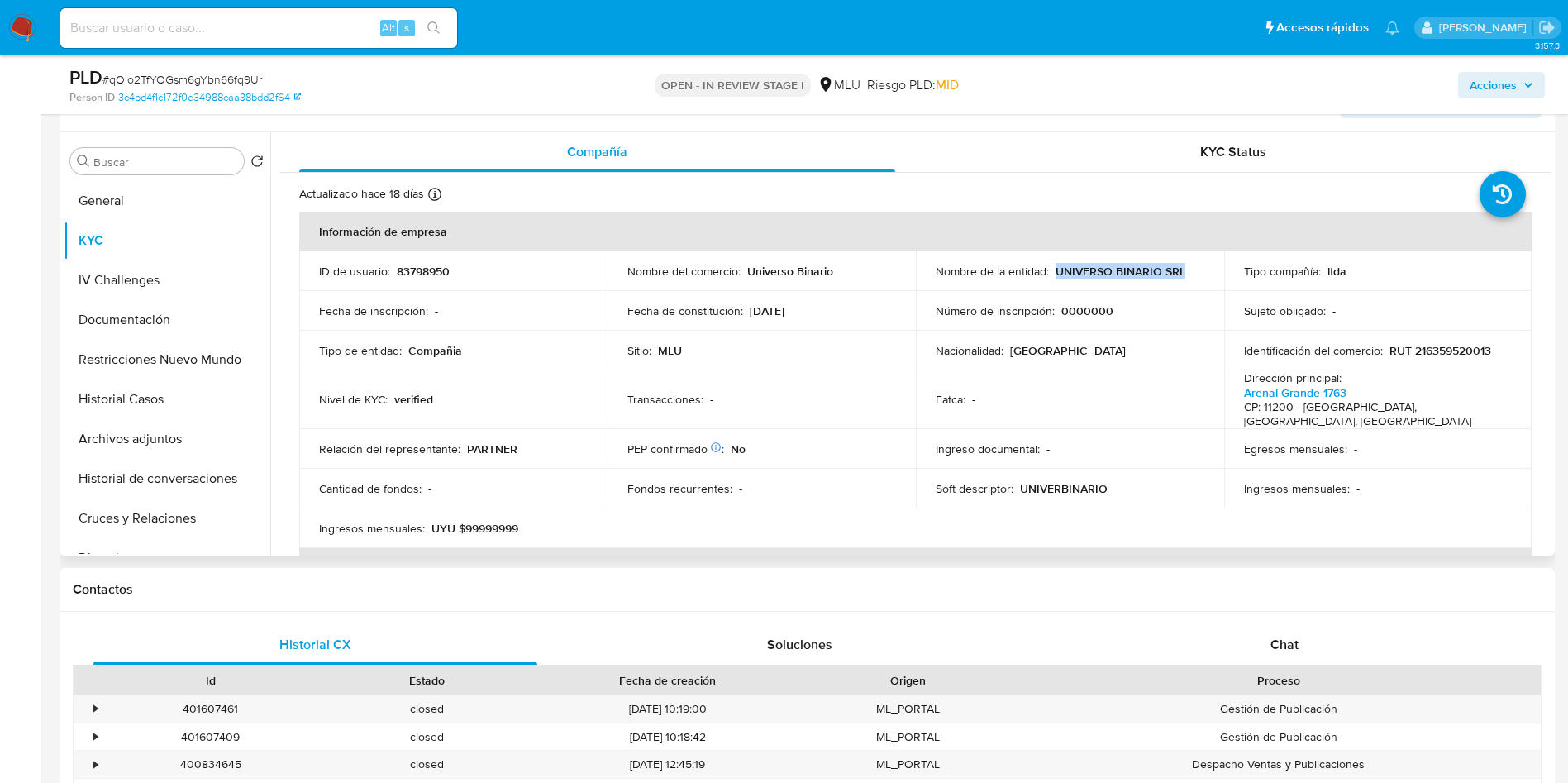
click at [1200, 268] on td "Nombre de la entidad : UNIVERSO BINARIO SRL" at bounding box center [1070, 270] width 308 height 40
copy p "UNIVERSO BINARIO SRL"
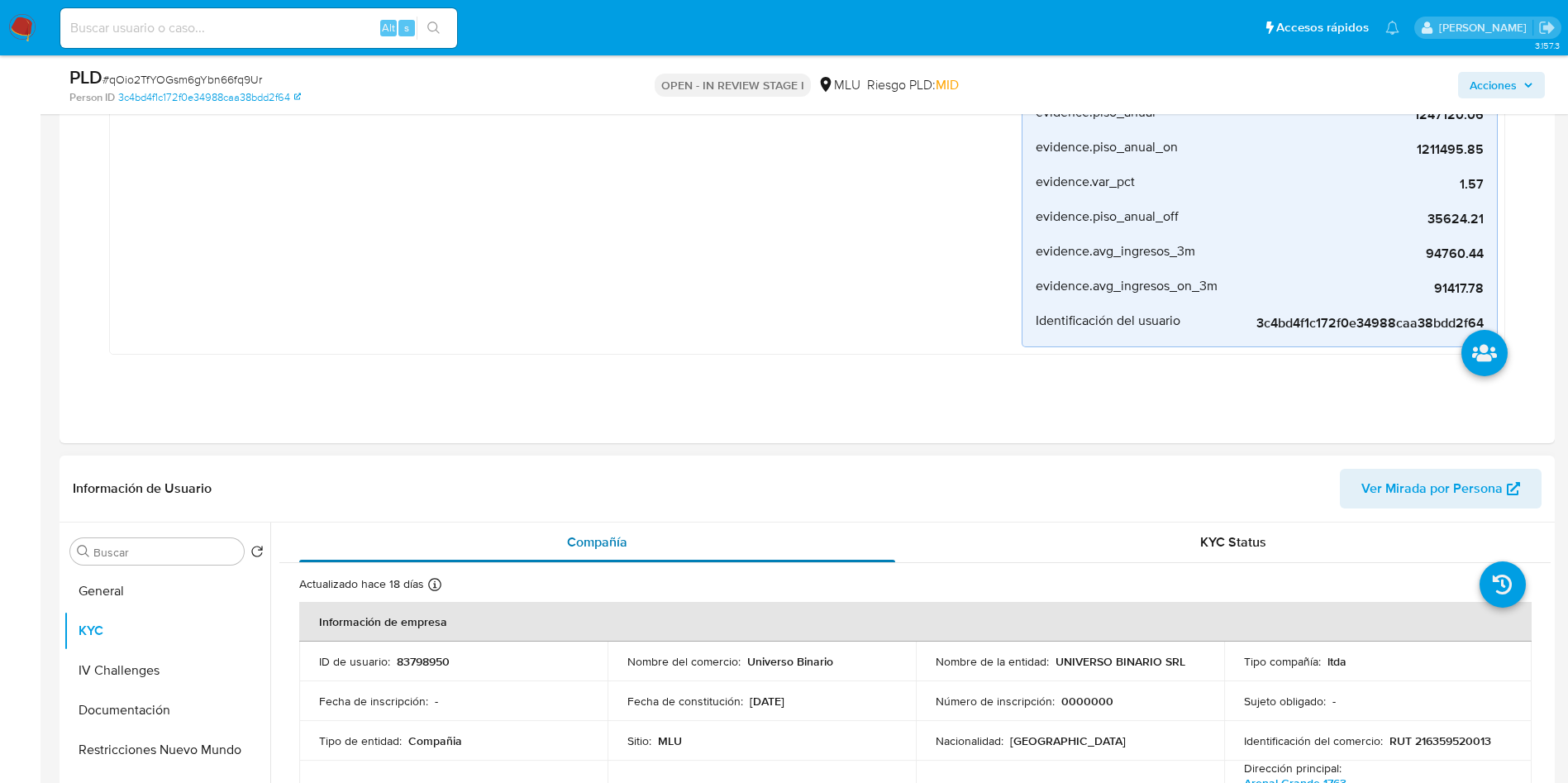
scroll to position [620, 0]
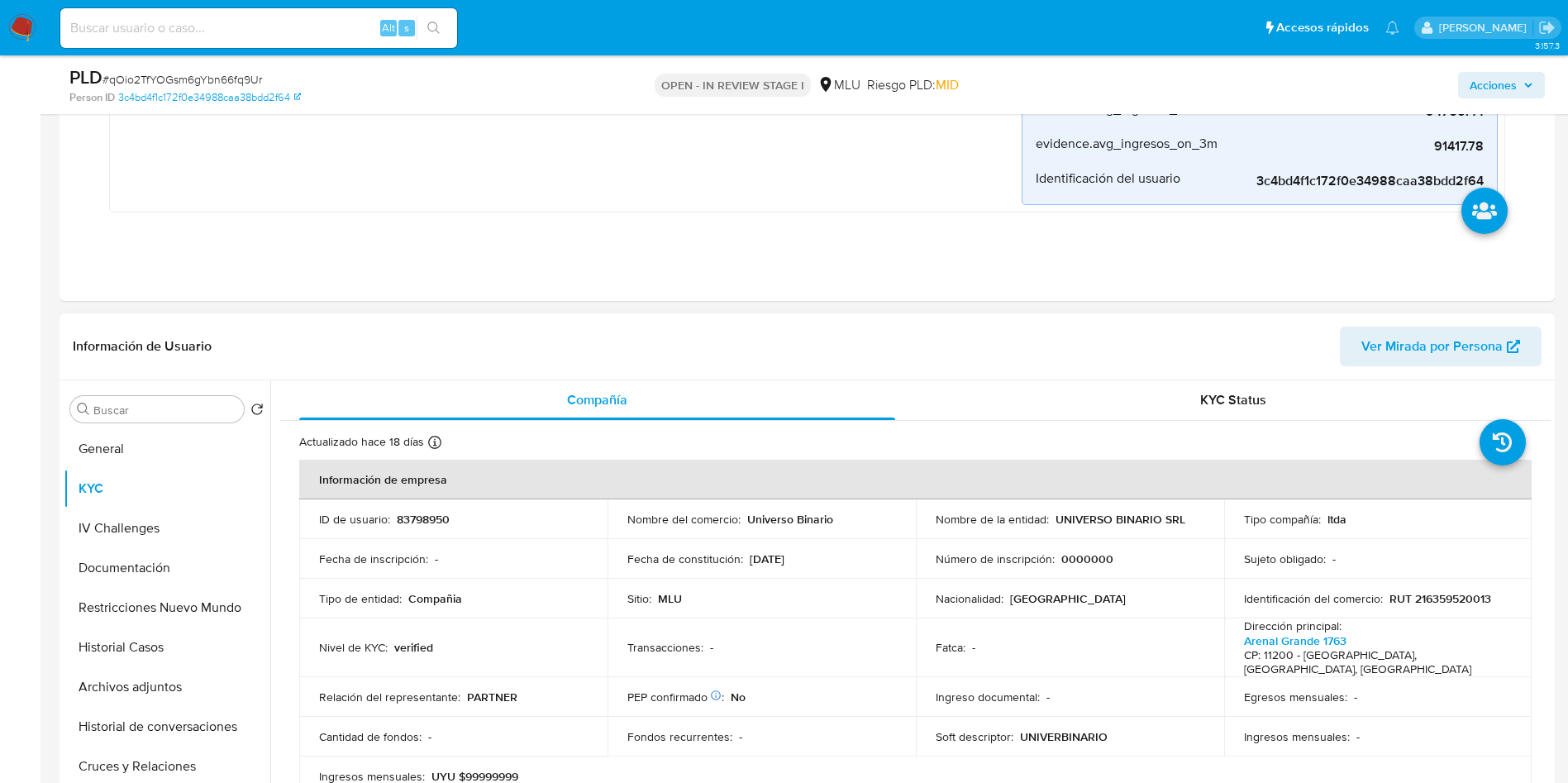
click at [434, 528] on td "ID de usuario : 83798950" at bounding box center [453, 518] width 308 height 40
click at [423, 506] on td "ID de usuario : 83798950" at bounding box center [453, 518] width 308 height 40
click at [423, 512] on p "83798950" at bounding box center [422, 519] width 53 height 15
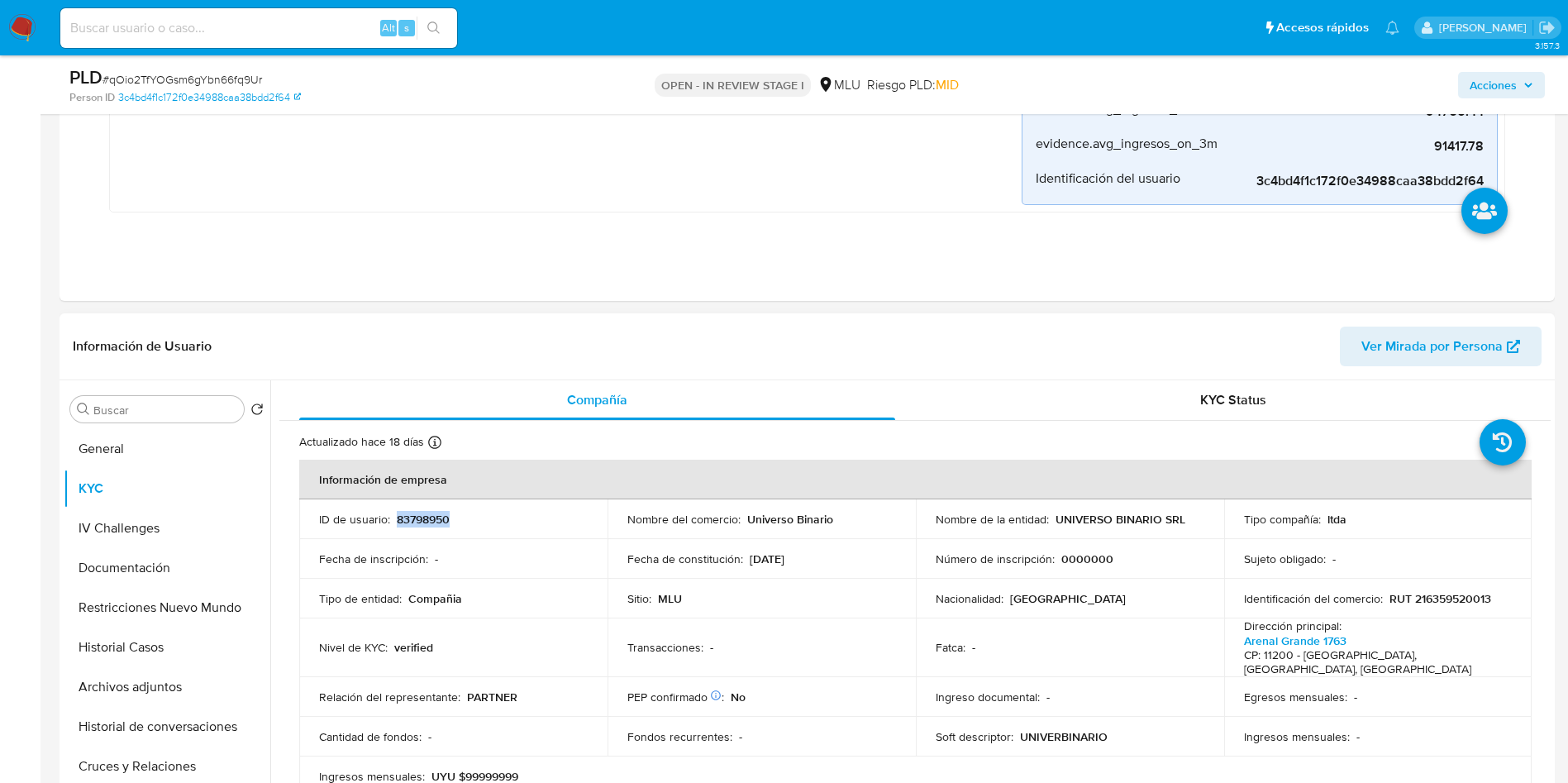
click at [423, 512] on p "83798950" at bounding box center [422, 519] width 53 height 15
drag, startPoint x: 1051, startPoint y: 525, endPoint x: 1194, endPoint y: 519, distance: 143.1
click at [1194, 519] on div "Nombre de la entidad : UNIVERSO BINARIO SRL" at bounding box center [1069, 519] width 268 height 15
copy p "UNIVERSO BINARIO SRL"
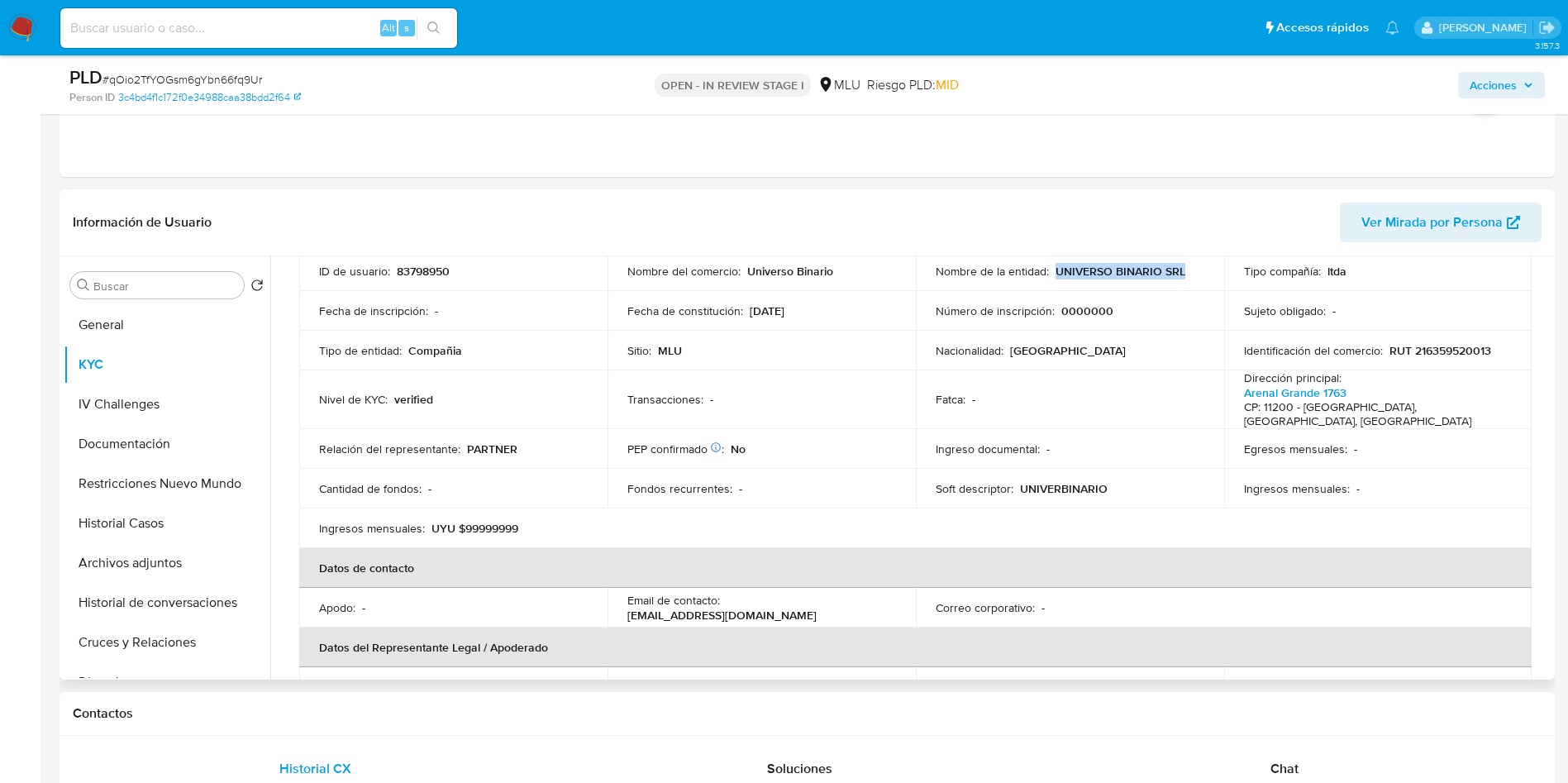
scroll to position [0, 0]
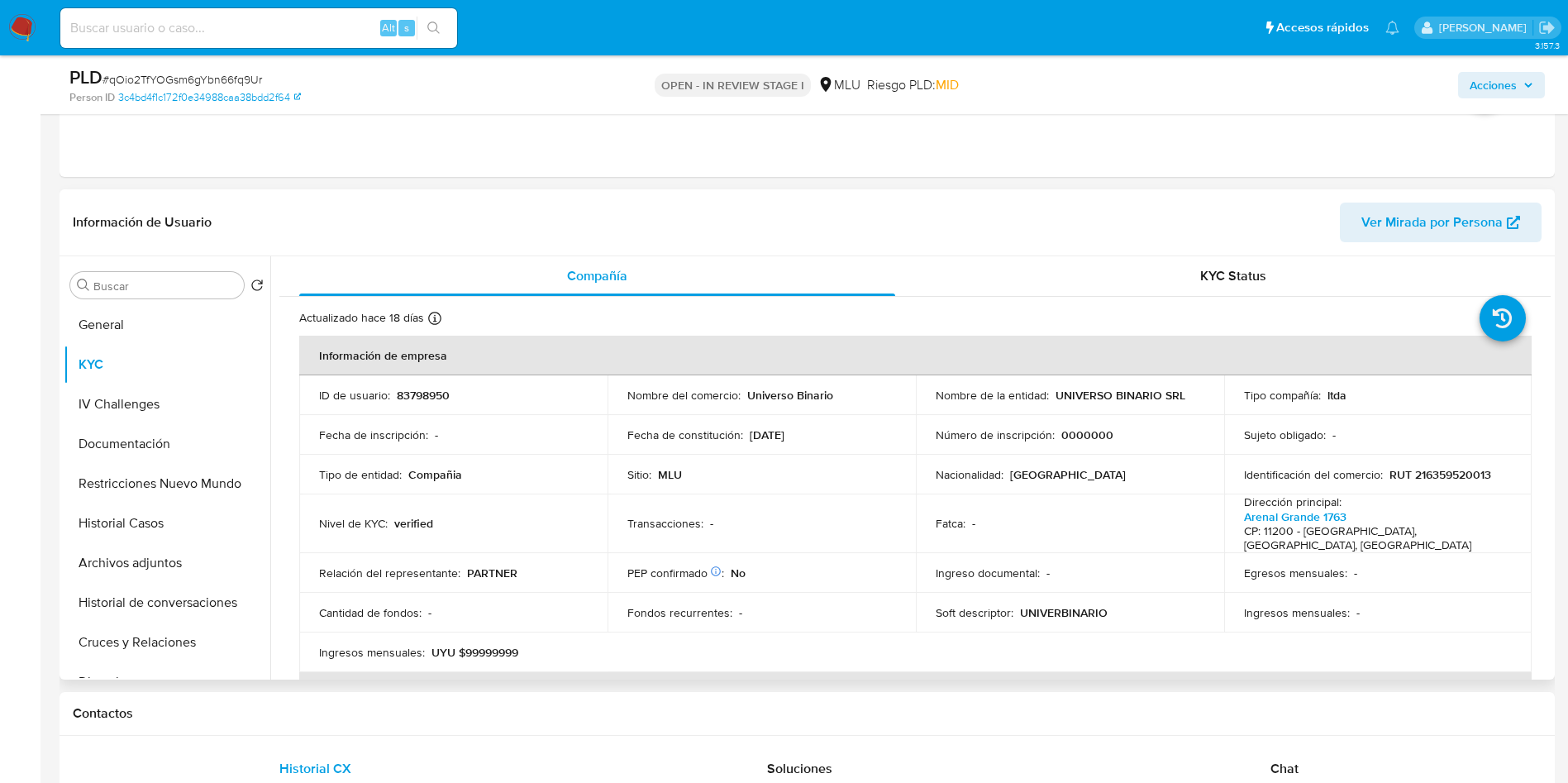
click at [1473, 480] on p "RUT 216359520013" at bounding box center [1440, 474] width 101 height 15
copy p "216359520013"
click at [794, 552] on td "PEP confirmado Obtenido de listas internas : No" at bounding box center [762, 572] width 308 height 40
click at [1442, 490] on td "Identificación del comercio : RUT 216359520013" at bounding box center [1378, 474] width 308 height 40
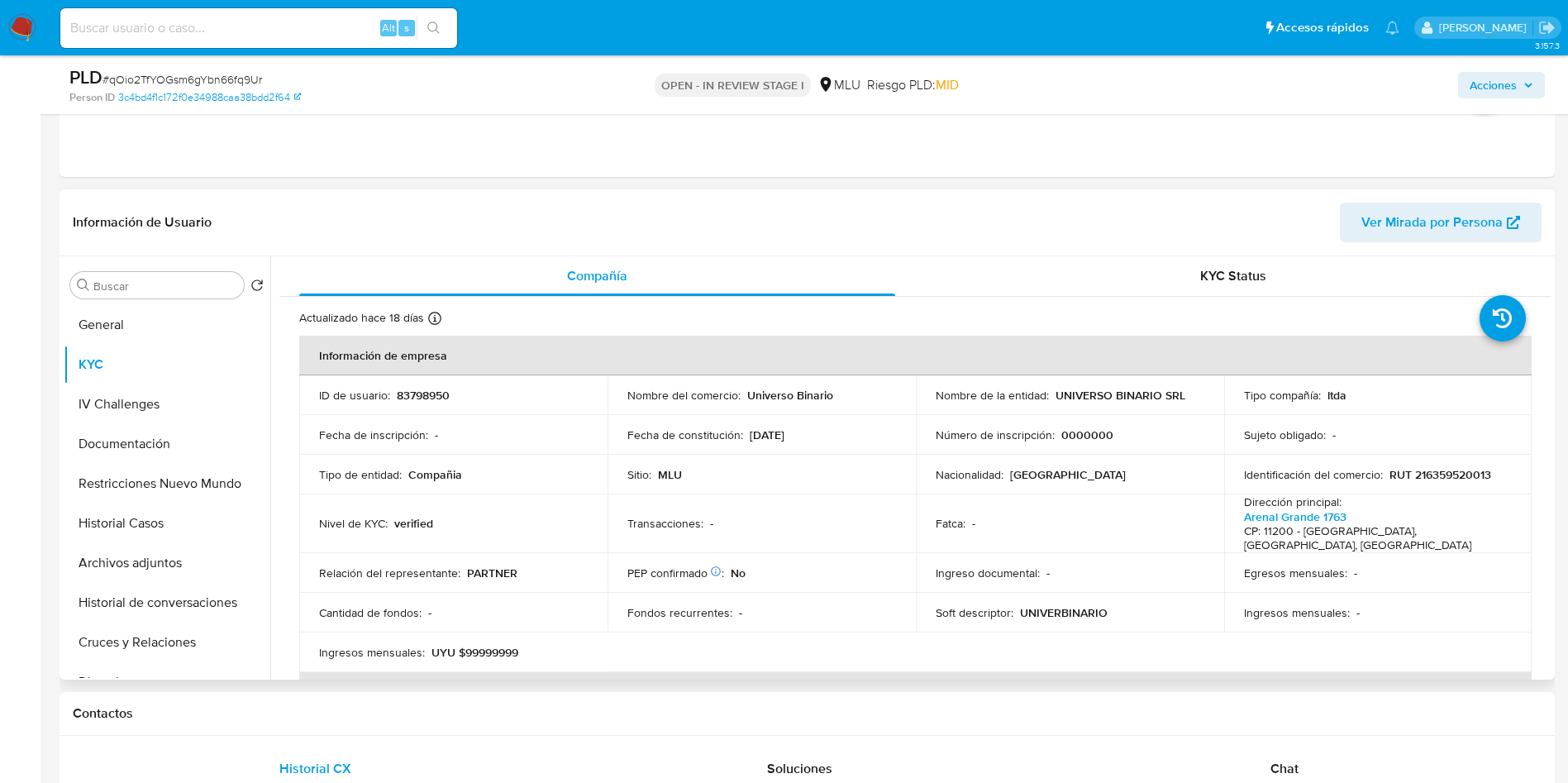
click at [1447, 482] on td "Identificación del comercio : RUT 216359520013" at bounding box center [1378, 474] width 308 height 40
click at [1457, 481] on p "RUT 216359520013" at bounding box center [1440, 474] width 101 height 15
copy p "216359520013"
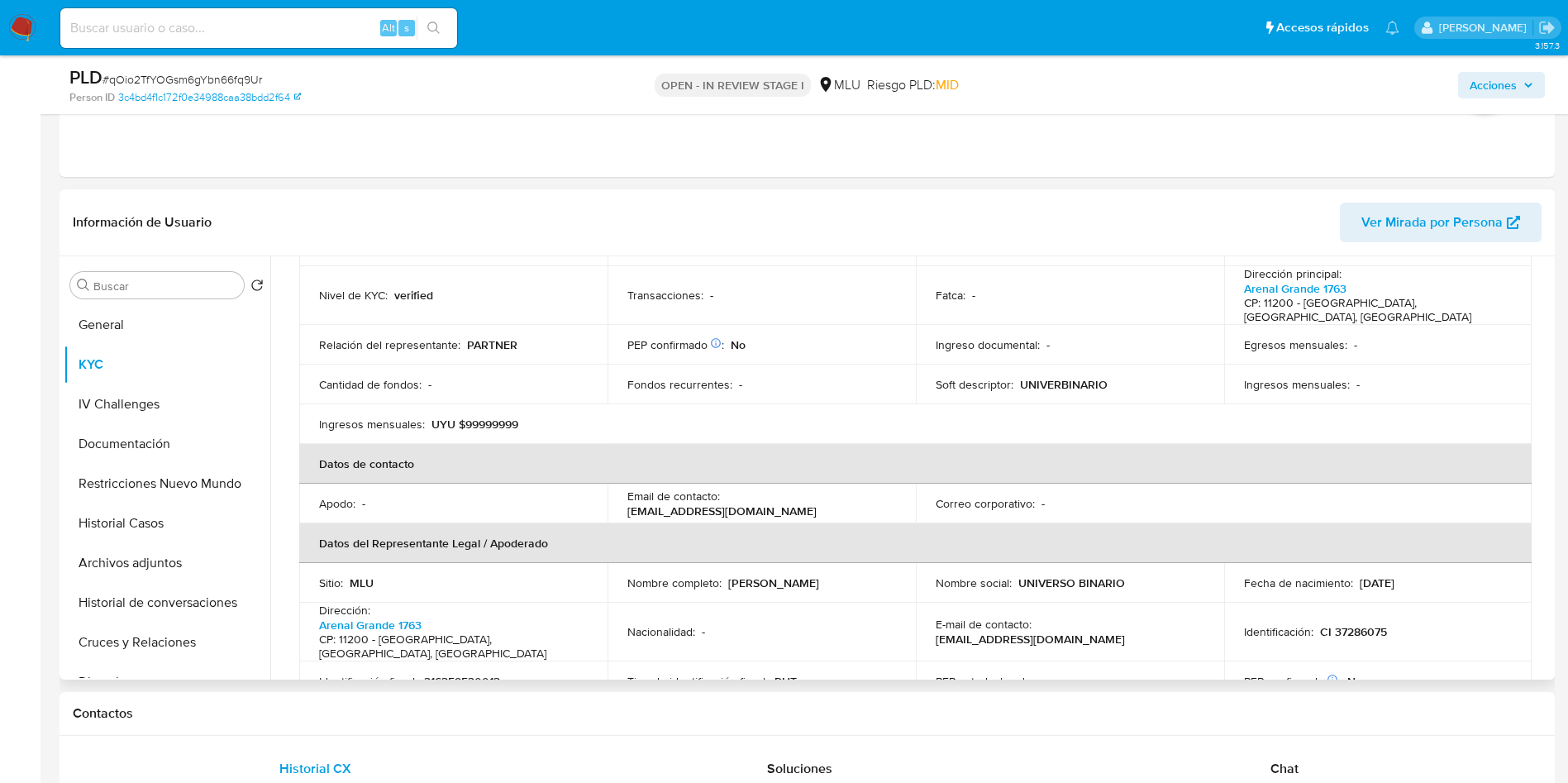
scroll to position [372, 0]
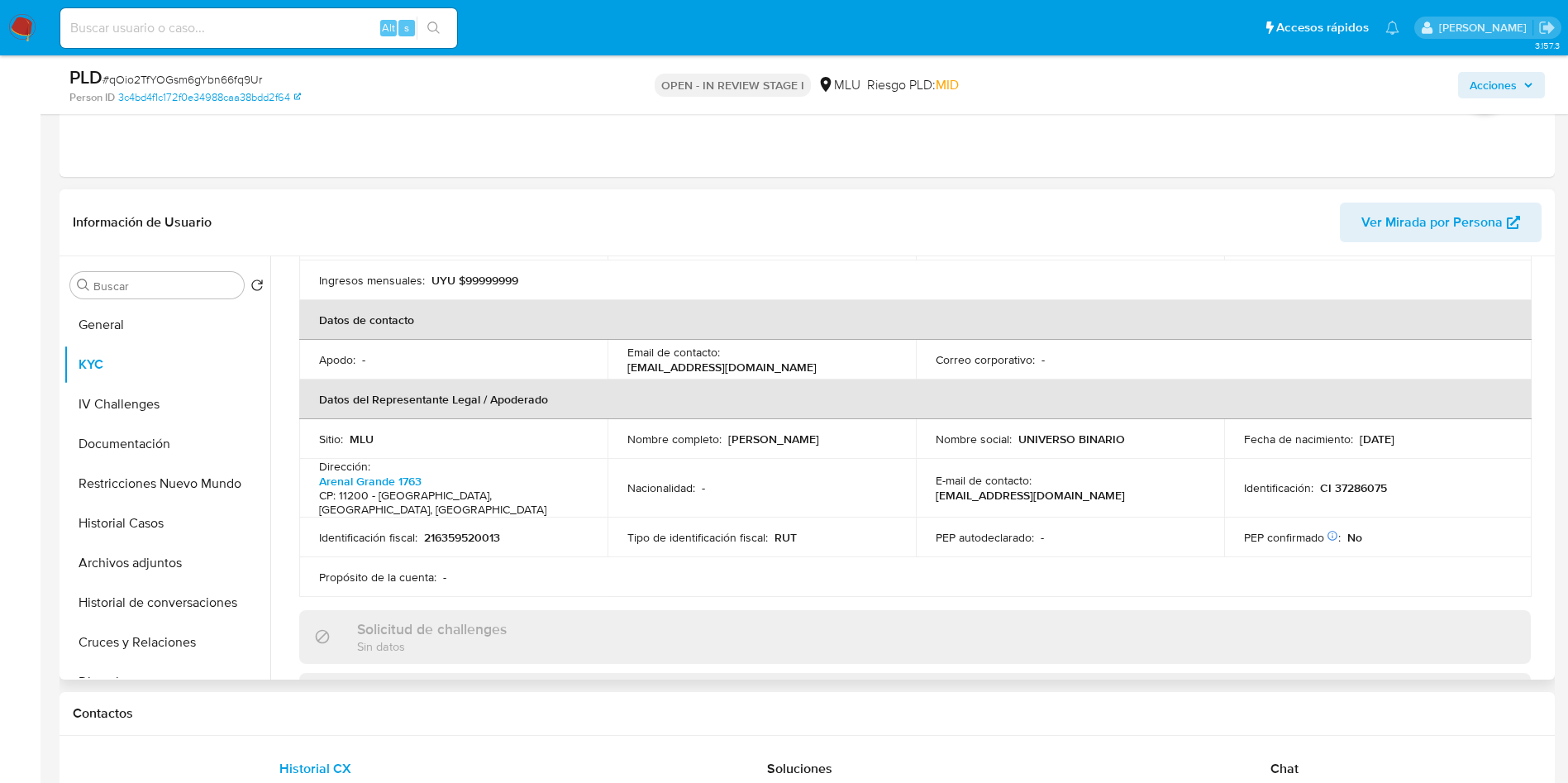
click at [1360, 480] on p "CI 37286075" at bounding box center [1353, 488] width 67 height 15
copy p "37286075"
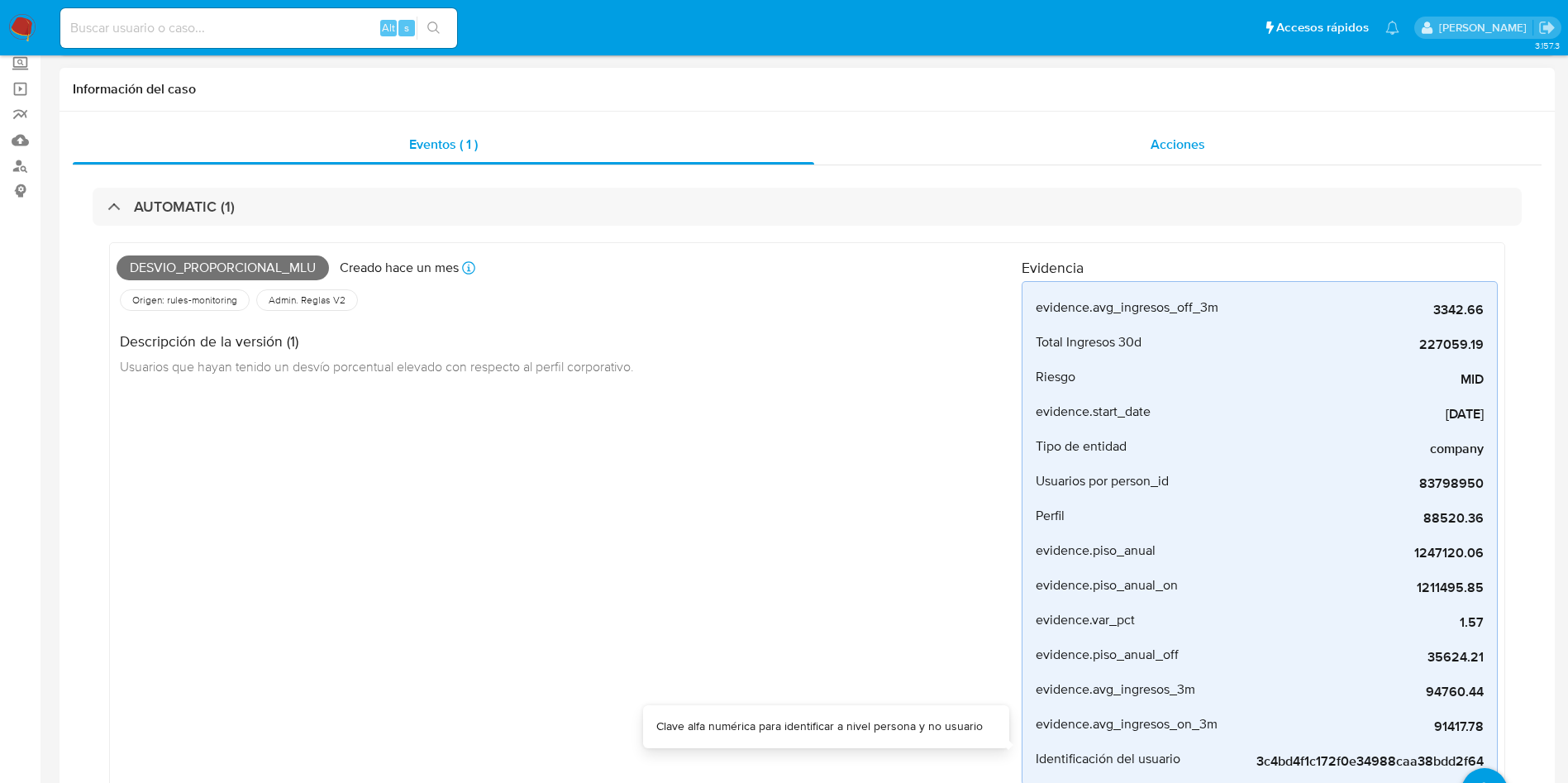
scroll to position [0, 0]
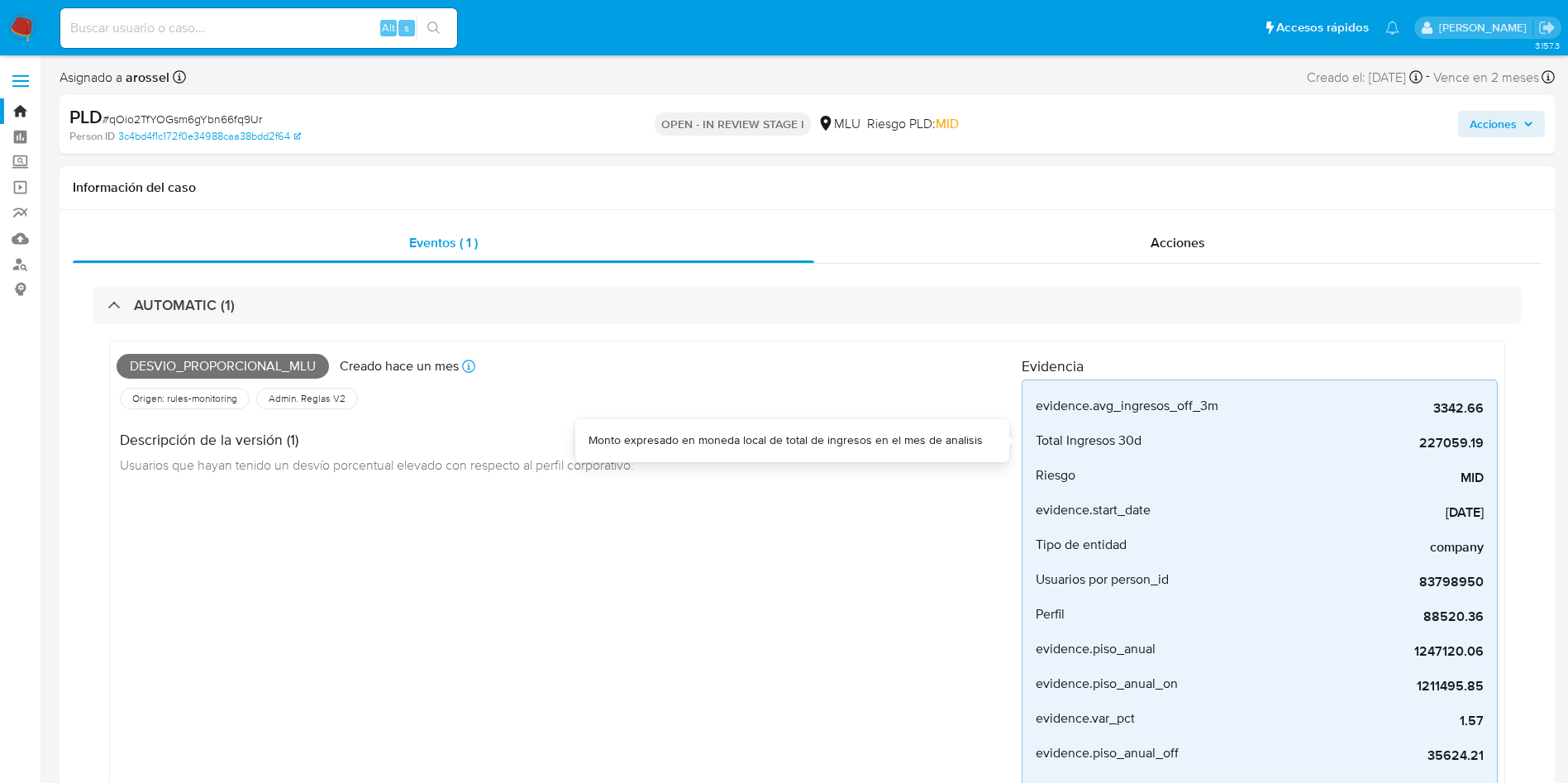
drag, startPoint x: 1427, startPoint y: 439, endPoint x: 1497, endPoint y: 439, distance: 70.0
click at [1497, 439] on div "evidence.avg_ingresos_off_3m 3342.66 evidence_description.avg_ingresos_off_3m T…" at bounding box center [1260, 631] width 476 height 504
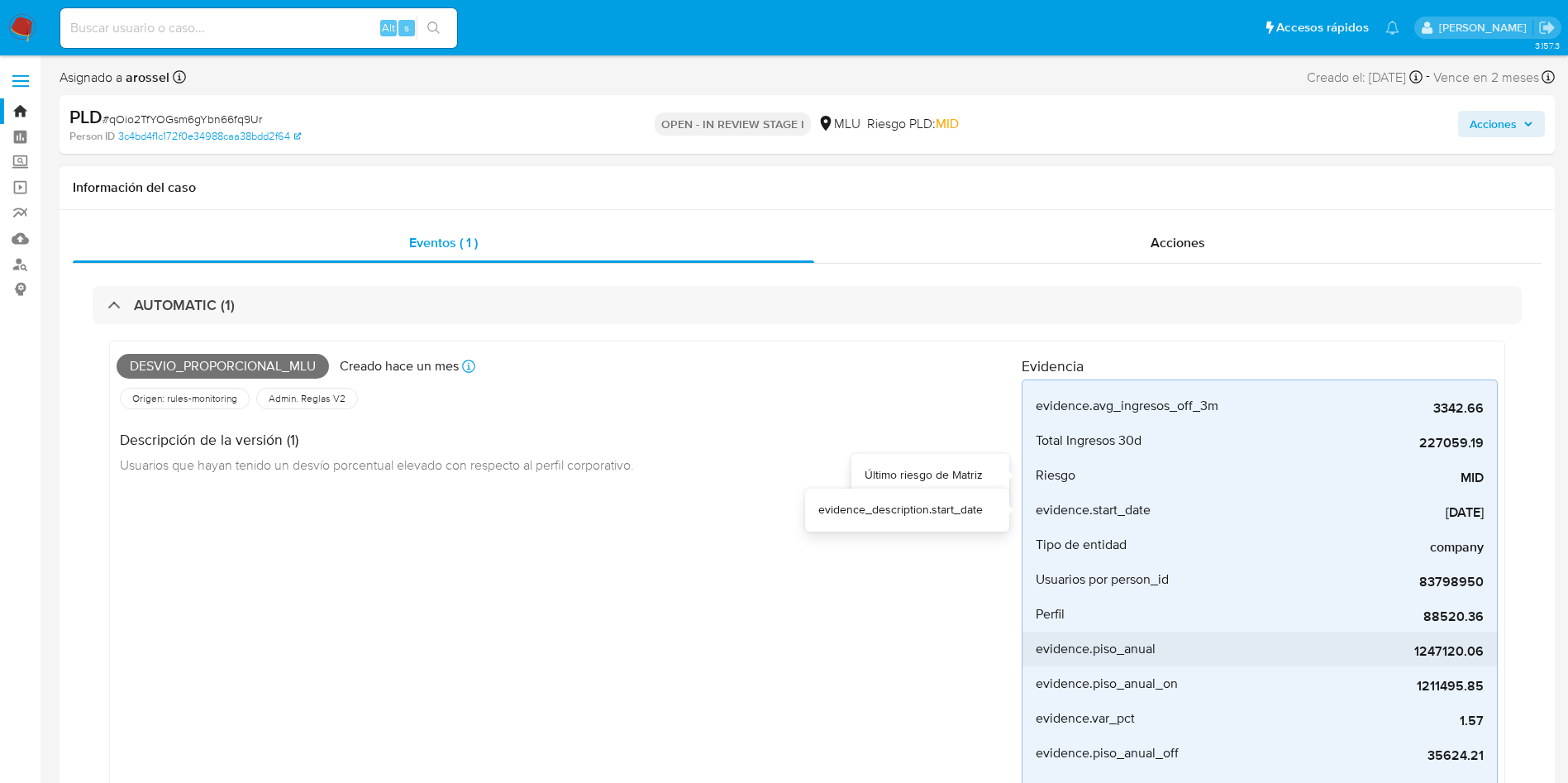
scroll to position [124, 0]
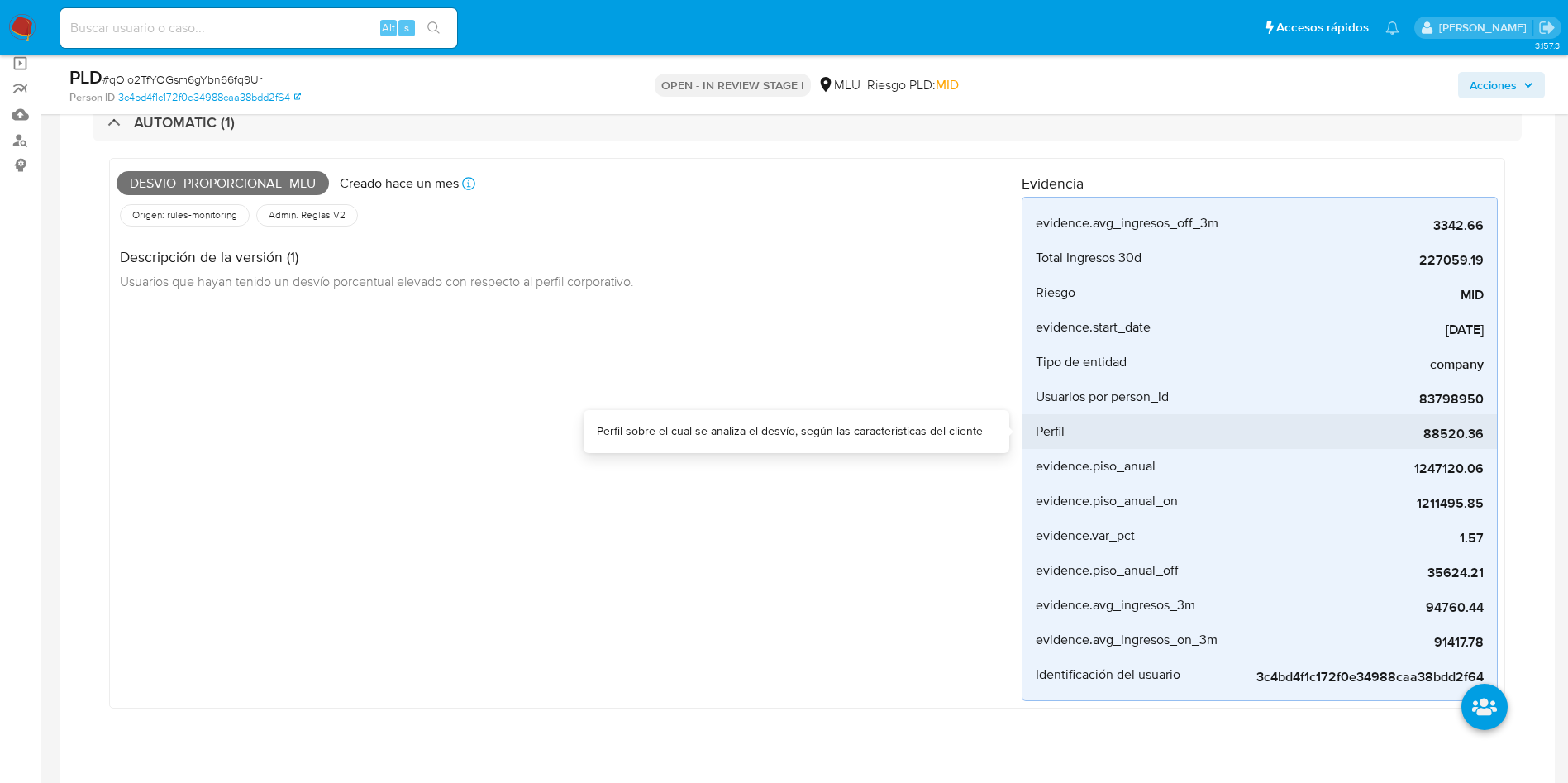
drag, startPoint x: 1379, startPoint y: 433, endPoint x: 1493, endPoint y: 428, distance: 114.1
click at [1493, 428] on li "Perfil 88520.36" at bounding box center [1259, 432] width 474 height 35
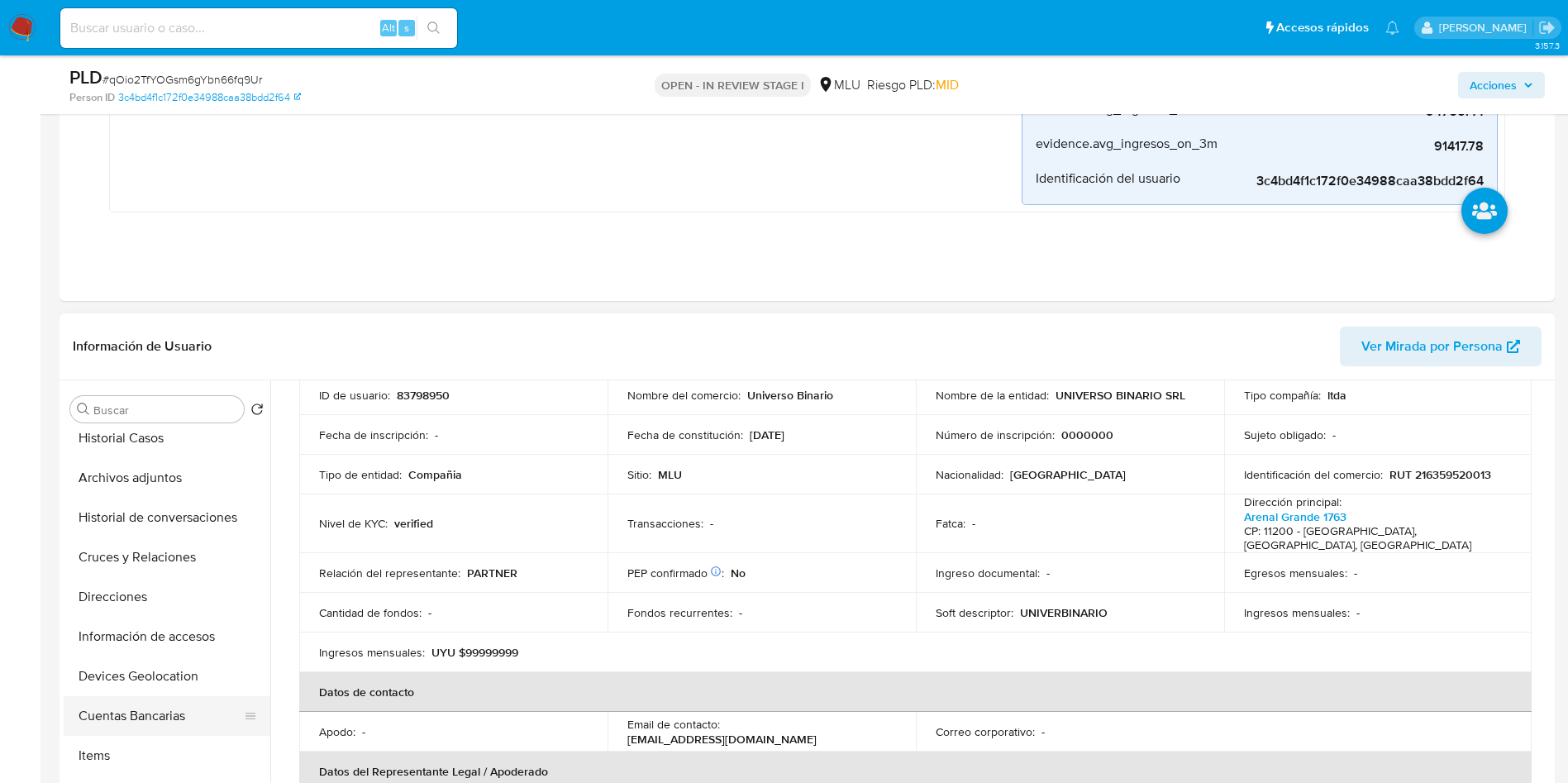
scroll to position [248, 0]
click at [162, 678] on button "Cuentas Bancarias" at bounding box center [160, 676] width 194 height 40
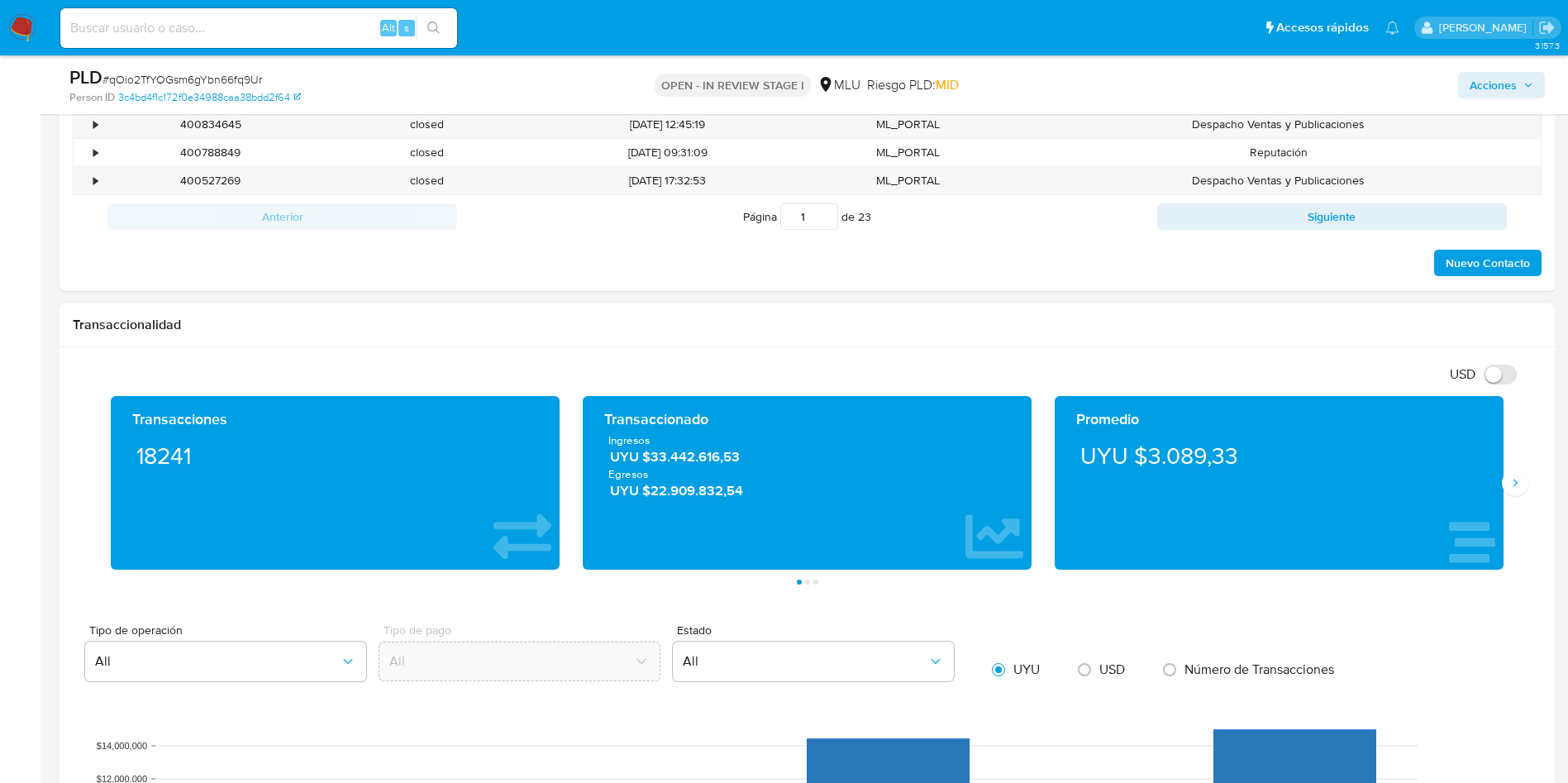
scroll to position [1611, 0]
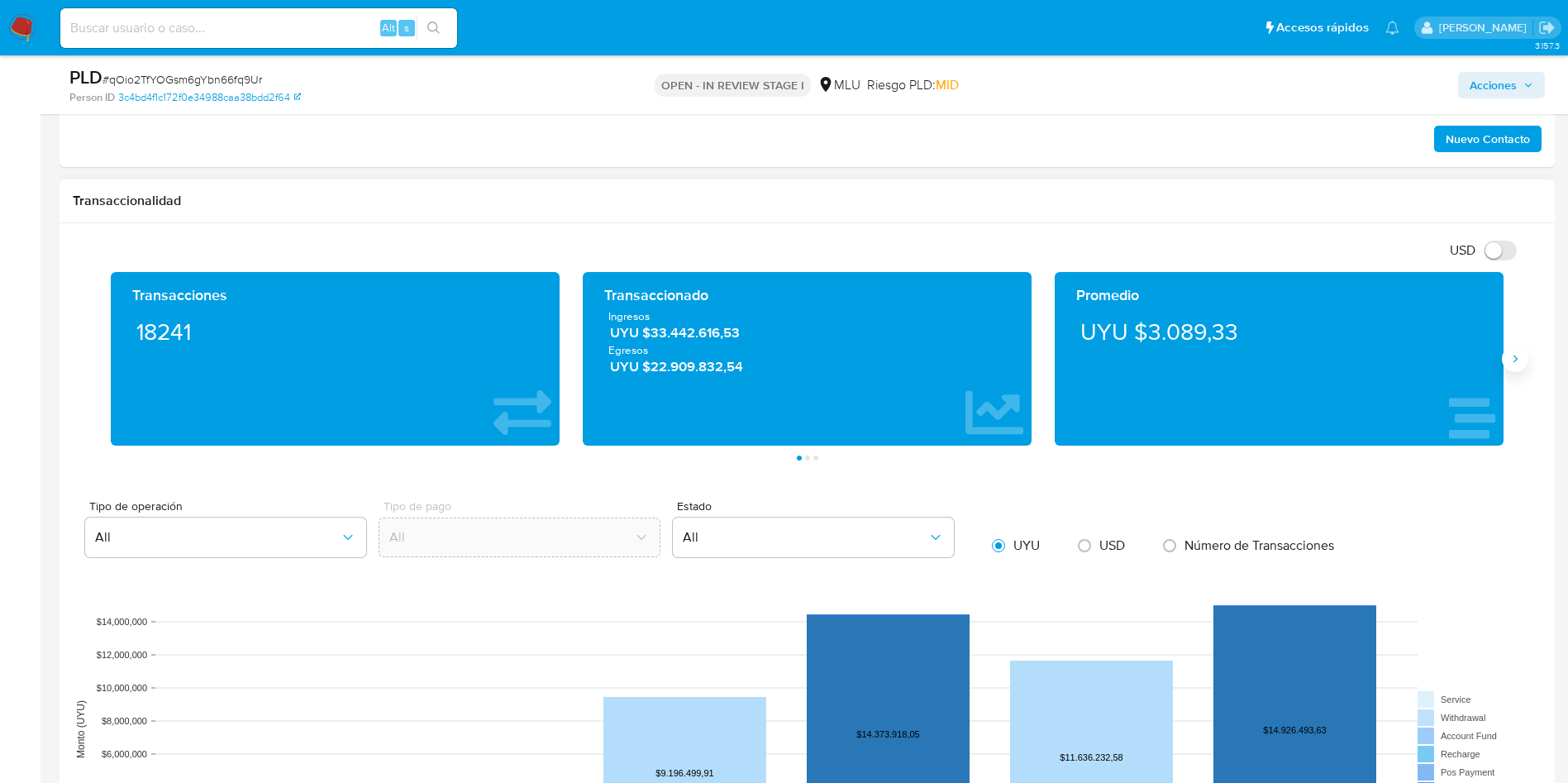
click at [1514, 362] on icon "Siguiente" at bounding box center [1515, 359] width 13 height 13
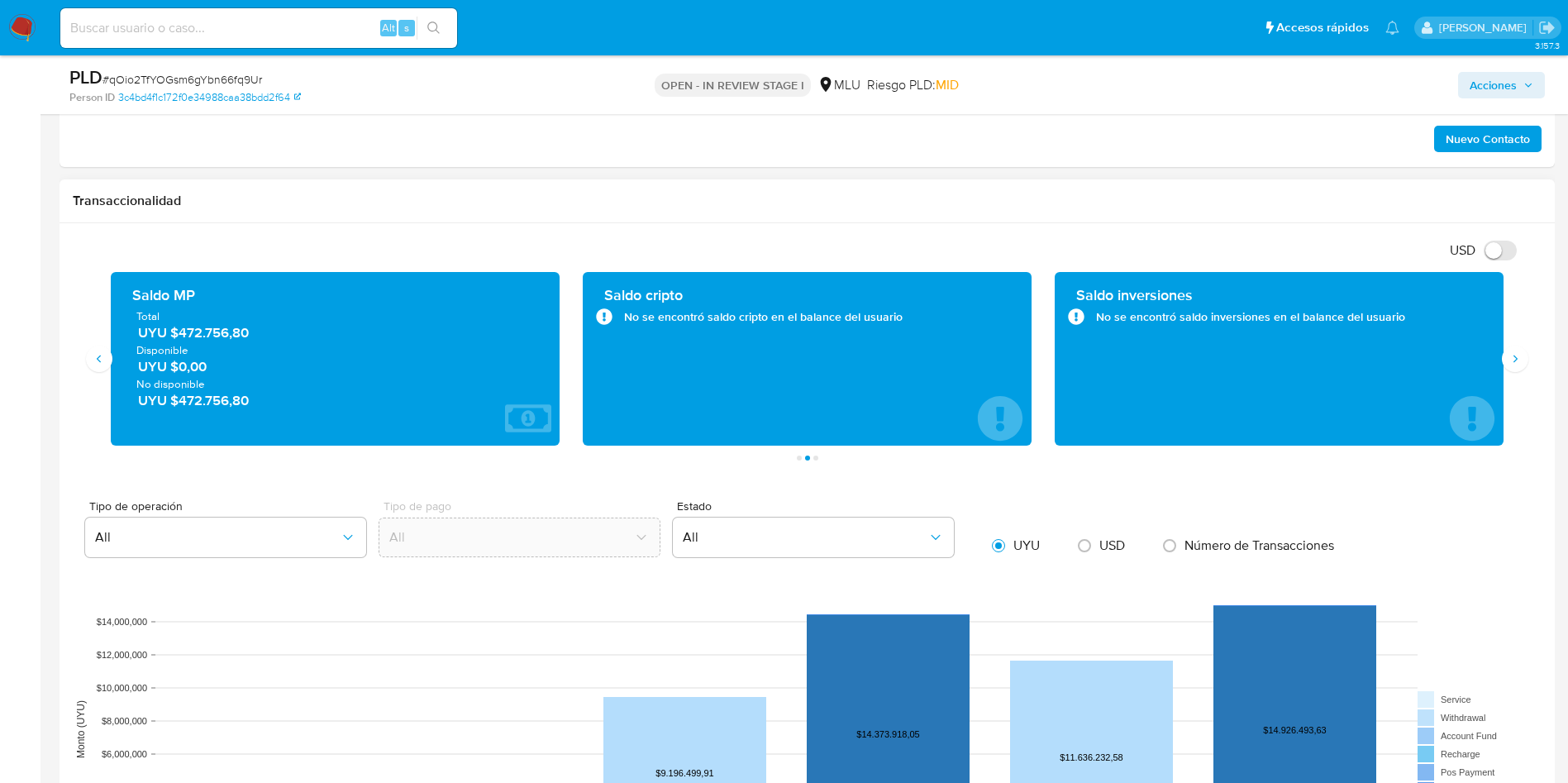
drag, startPoint x: 279, startPoint y: 331, endPoint x: 179, endPoint y: 338, distance: 100.2
click at [179, 338] on span "UYU $472.756,80" at bounding box center [336, 332] width 396 height 19
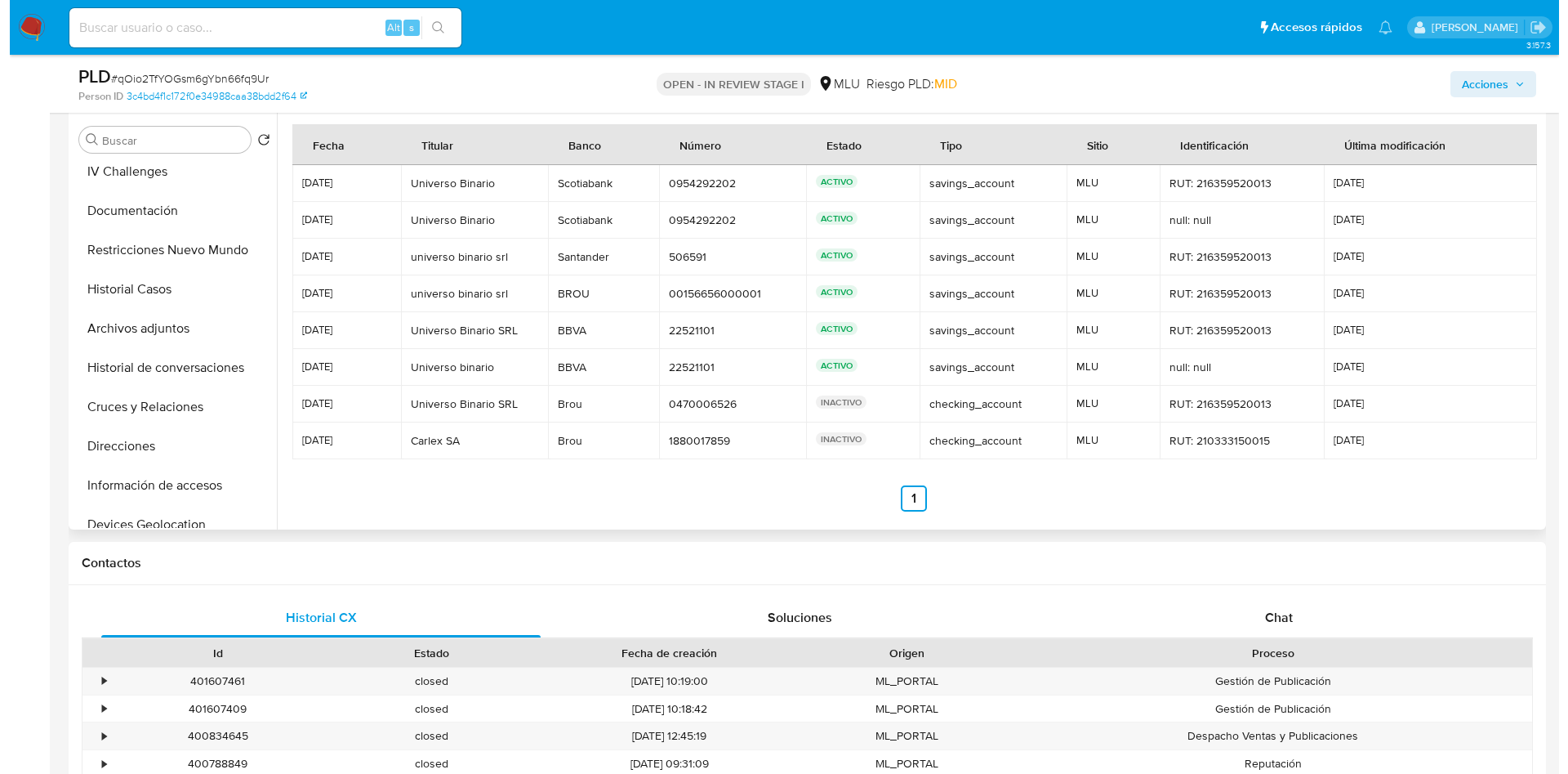
scroll to position [0, 0]
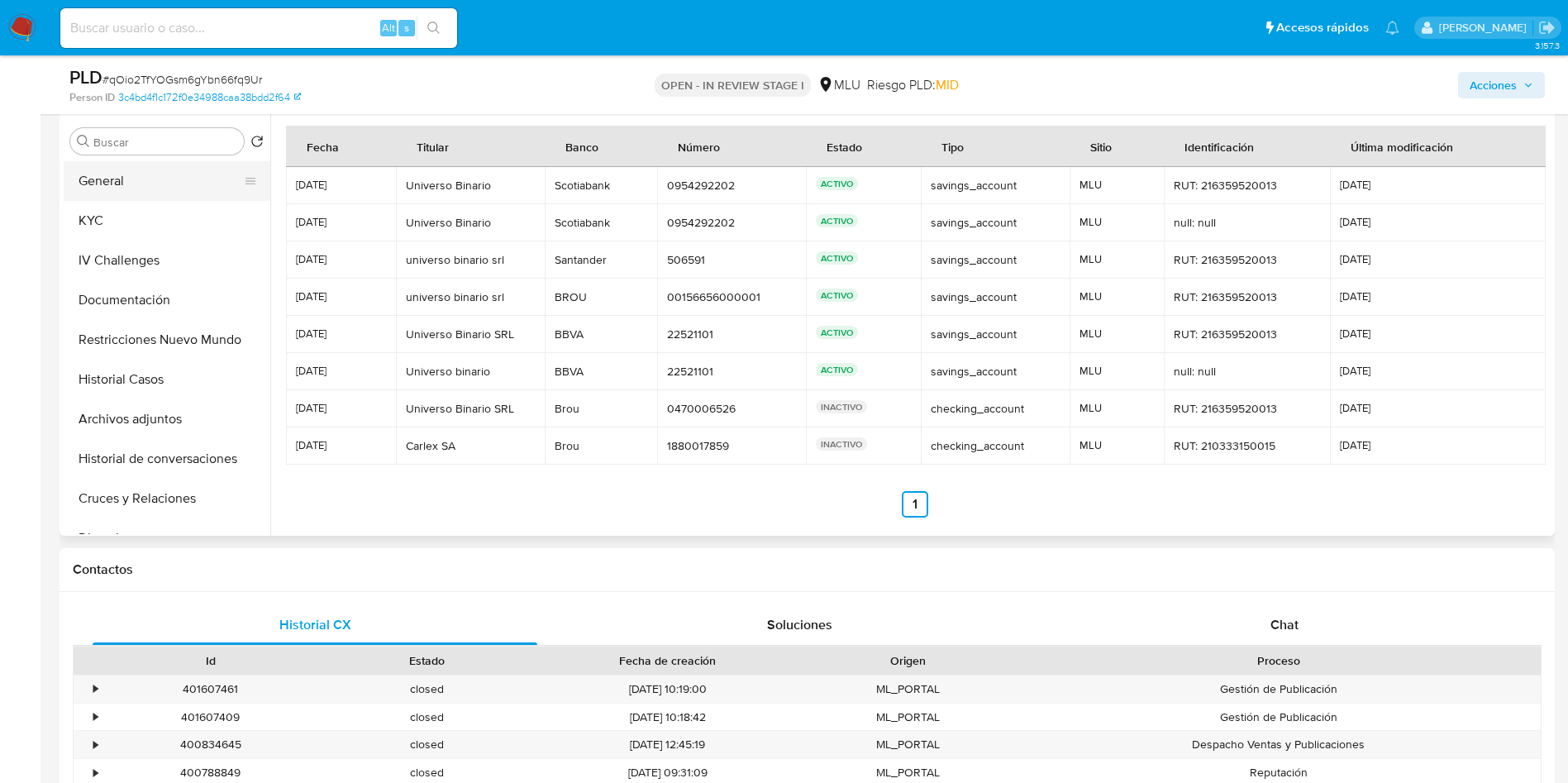
click at [137, 184] on button "General" at bounding box center [160, 181] width 194 height 40
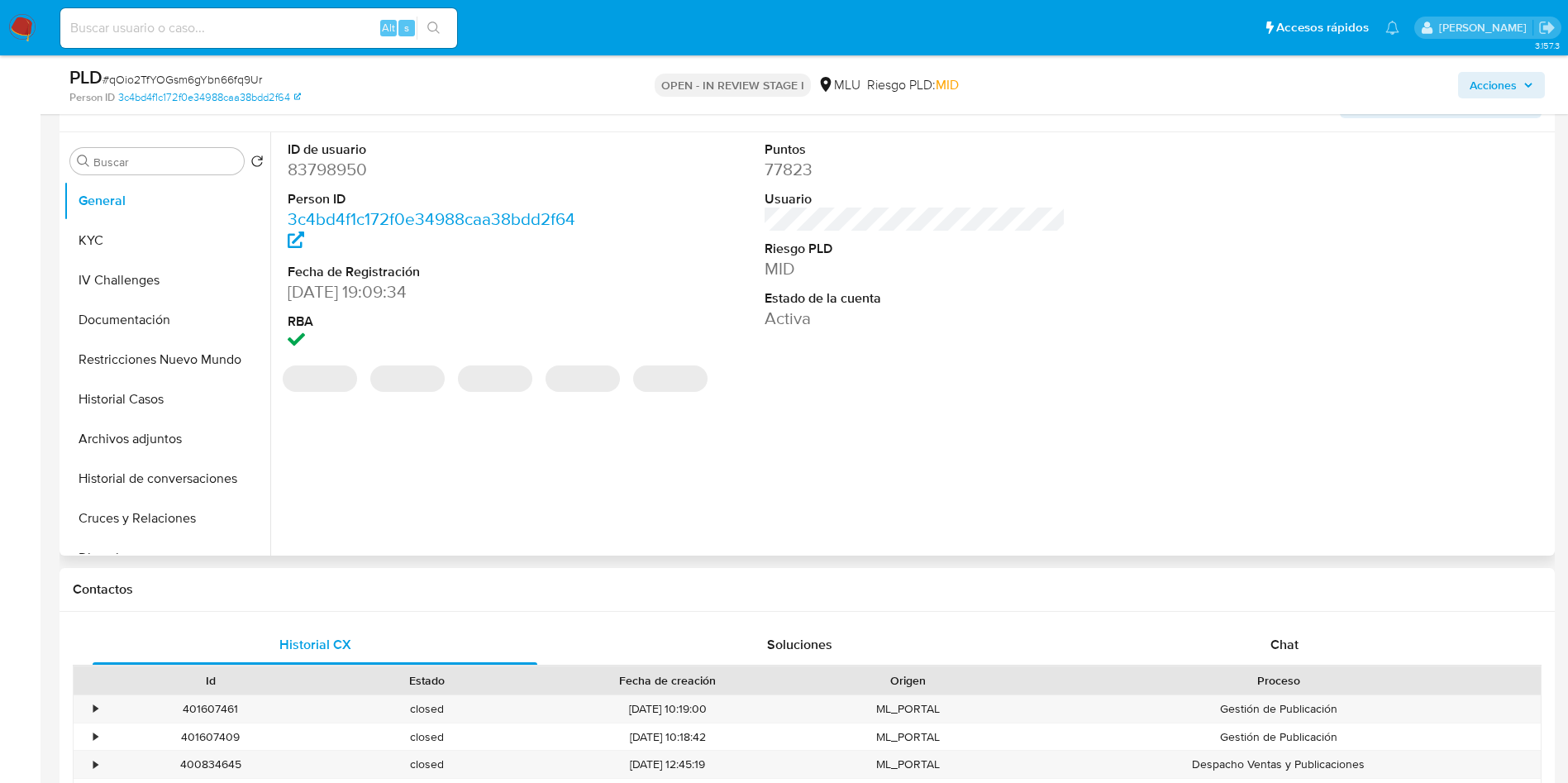
click at [332, 171] on dd "83798950" at bounding box center [438, 169] width 302 height 23
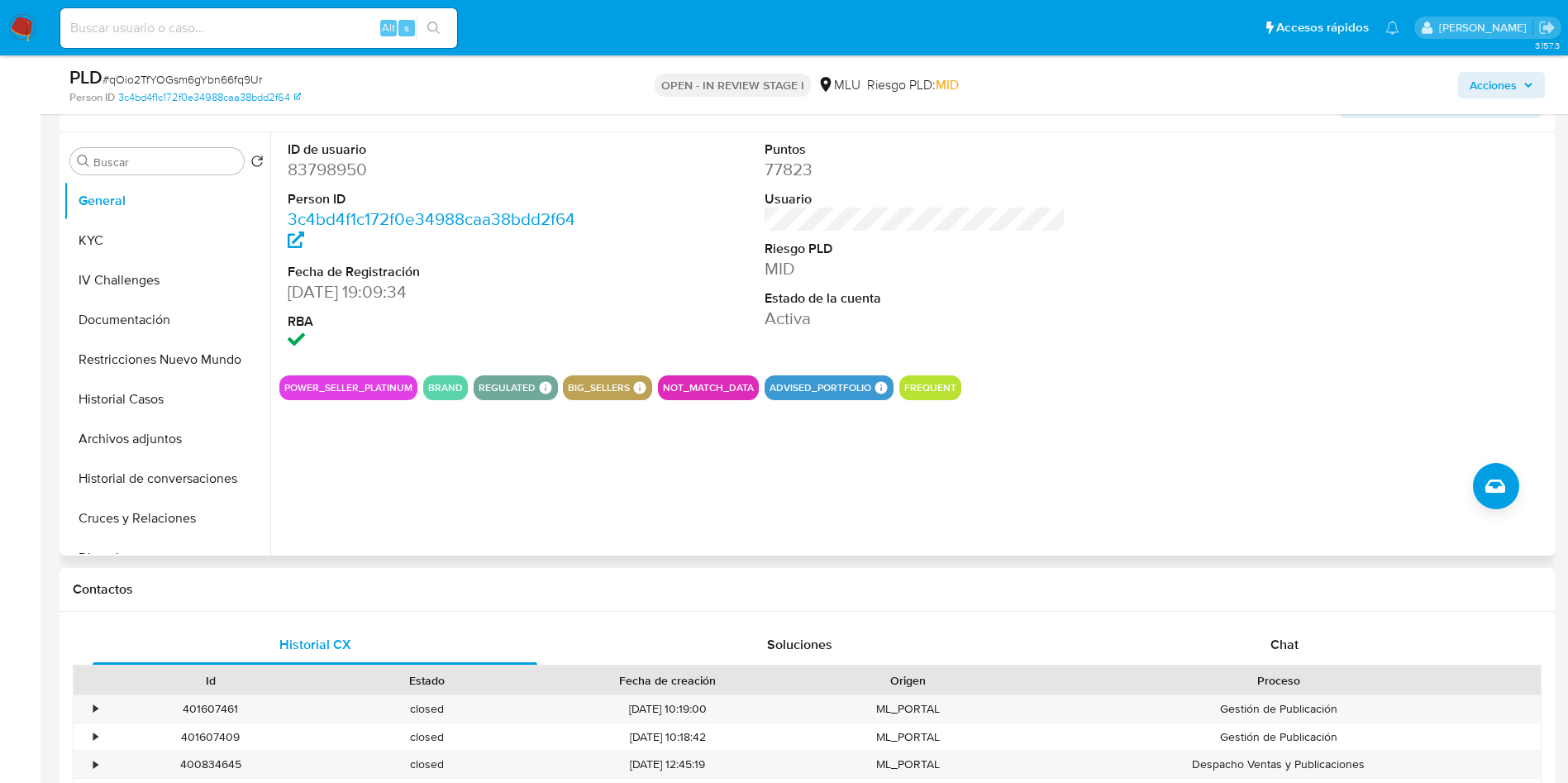
click at [340, 170] on dd "83798950" at bounding box center [438, 169] width 302 height 23
copy dd "83798950"
click at [1184, 268] on div "ID de usuario 83798950 Person ID 3c4bd4f1c172f0e34988caa38bdd2f64 Fecha de Regi…" at bounding box center [915, 246] width 1271 height 230
click at [66, 235] on button "KYC" at bounding box center [160, 240] width 194 height 40
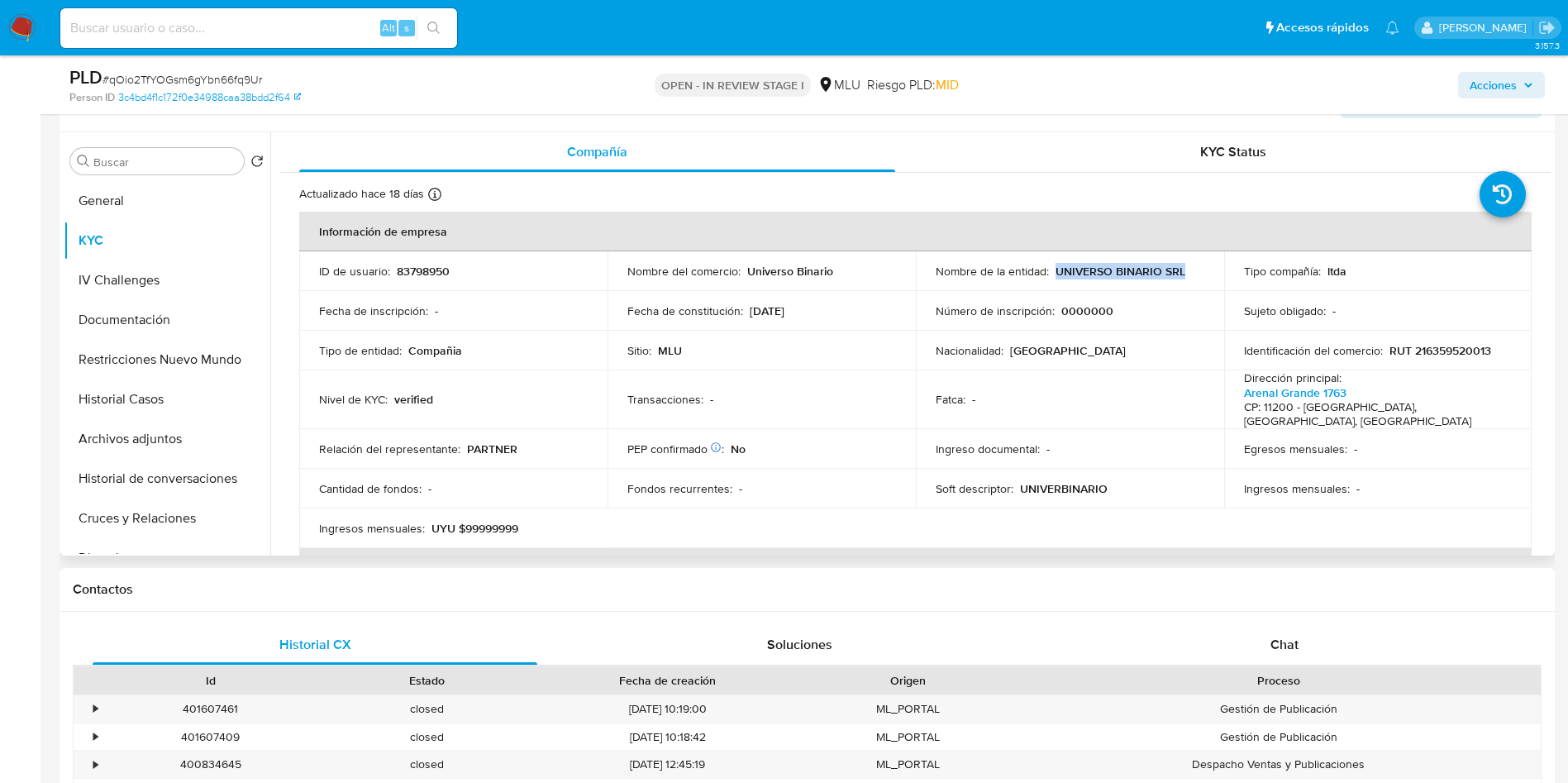
drag, startPoint x: 1050, startPoint y: 273, endPoint x: 1185, endPoint y: 271, distance: 135.0
click at [1185, 271] on div "Nombre de la entidad : UNIVERSO BINARIO SRL" at bounding box center [1069, 271] width 268 height 15
click at [152, 456] on button "Archivos adjuntos" at bounding box center [160, 438] width 194 height 40
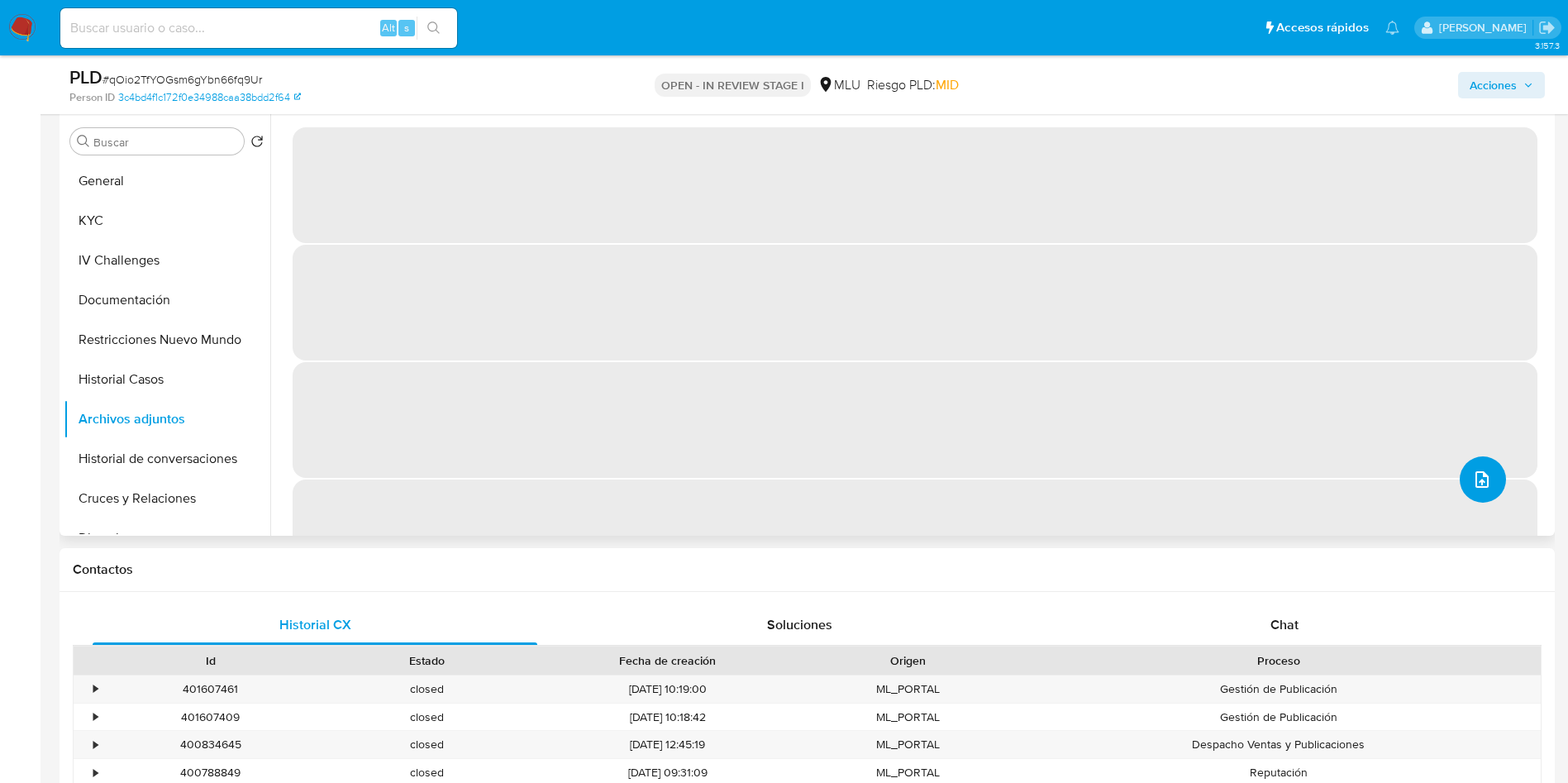
click at [1459, 489] on button "upload-file" at bounding box center [1482, 480] width 46 height 46
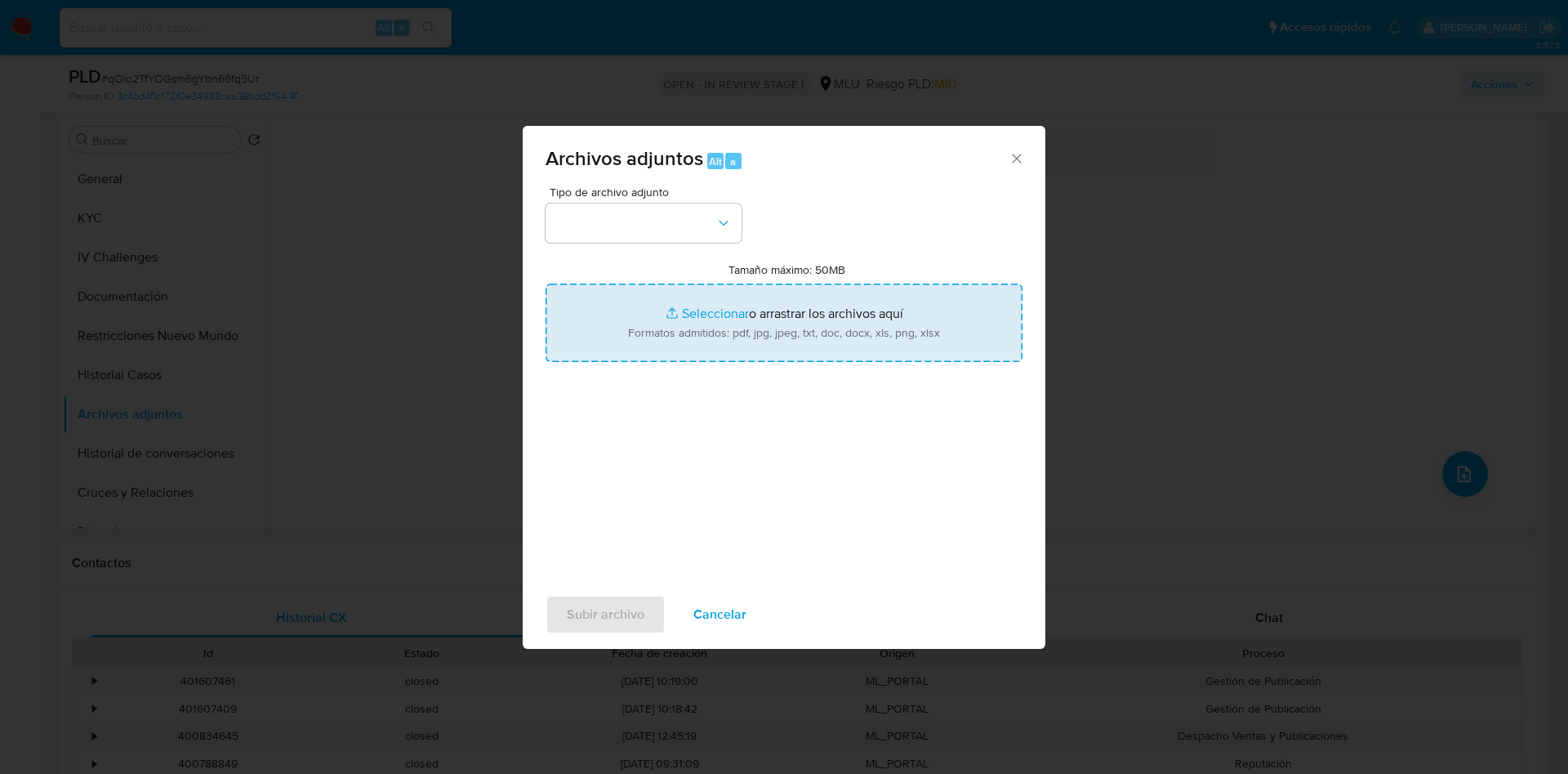
click at [806, 326] on input "Tamaño máximo: 50MB Seleccionar archivos" at bounding box center [784, 323] width 477 height 78
type input "C:\fakepath\Anexos 83798950 - 09_09_2025.pdf"
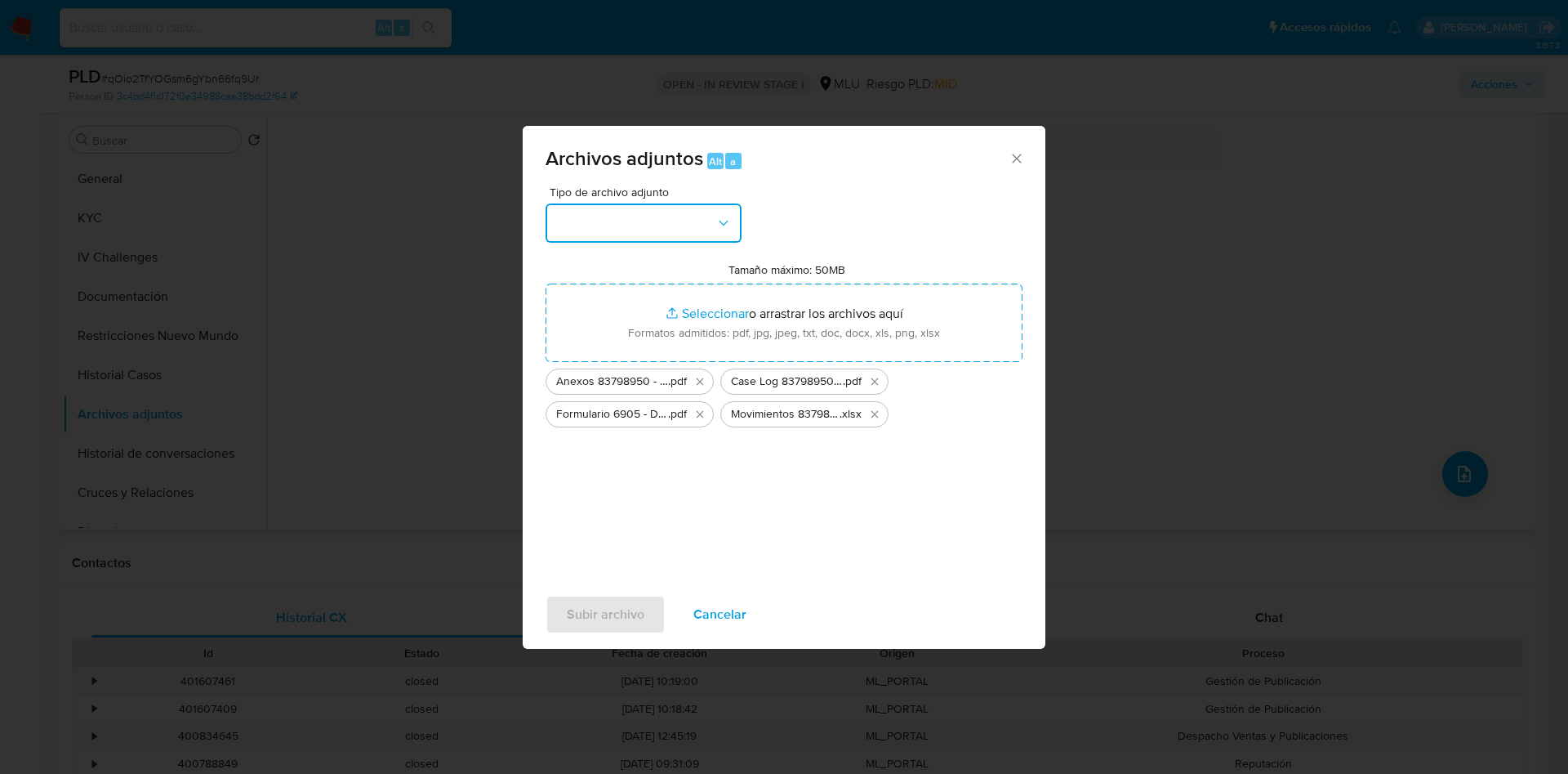
click at [691, 225] on button "button" at bounding box center [644, 222] width 196 height 39
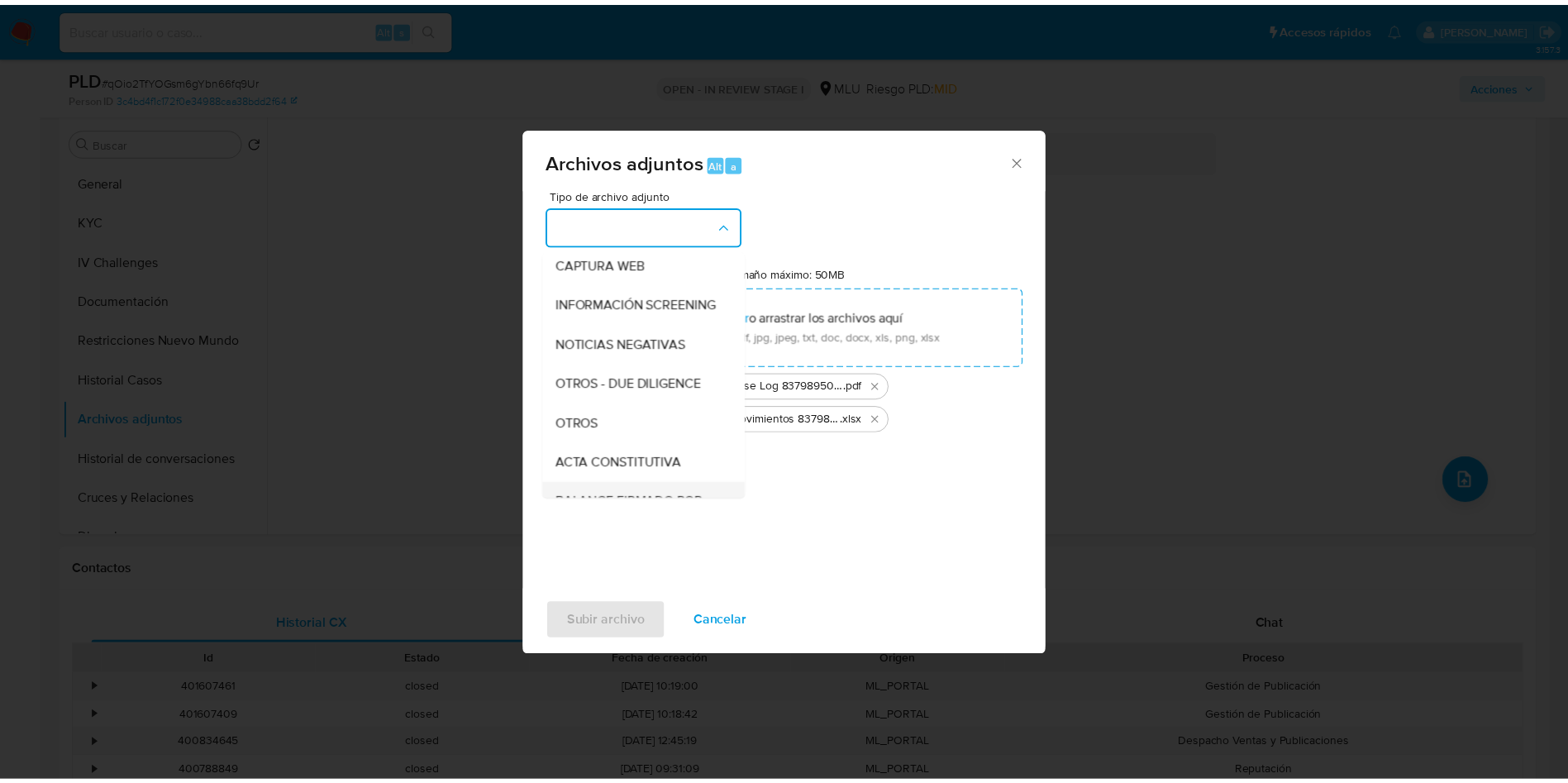
scroll to position [248, 0]
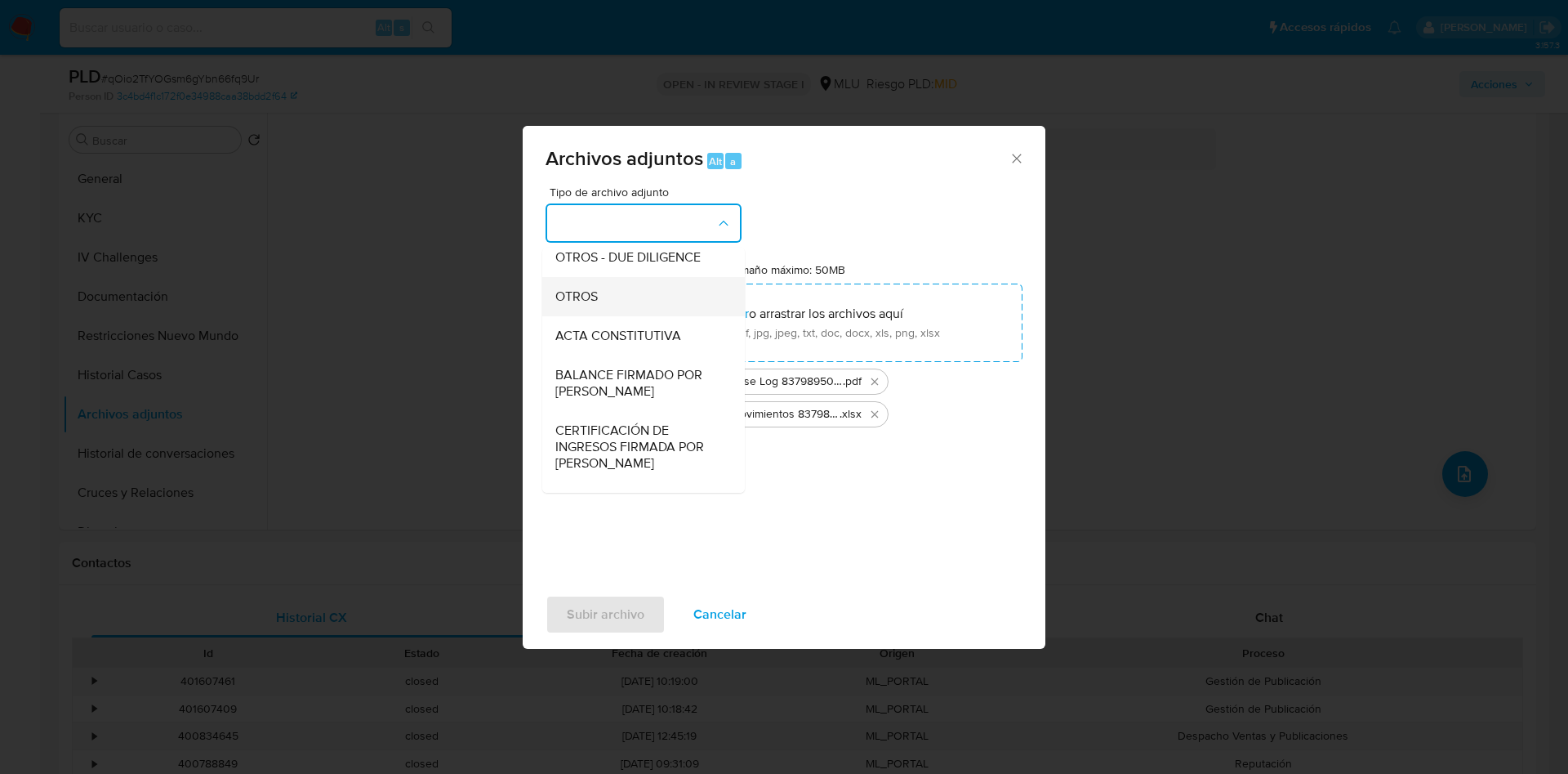
click at [619, 312] on div "OTROS" at bounding box center [638, 296] width 167 height 39
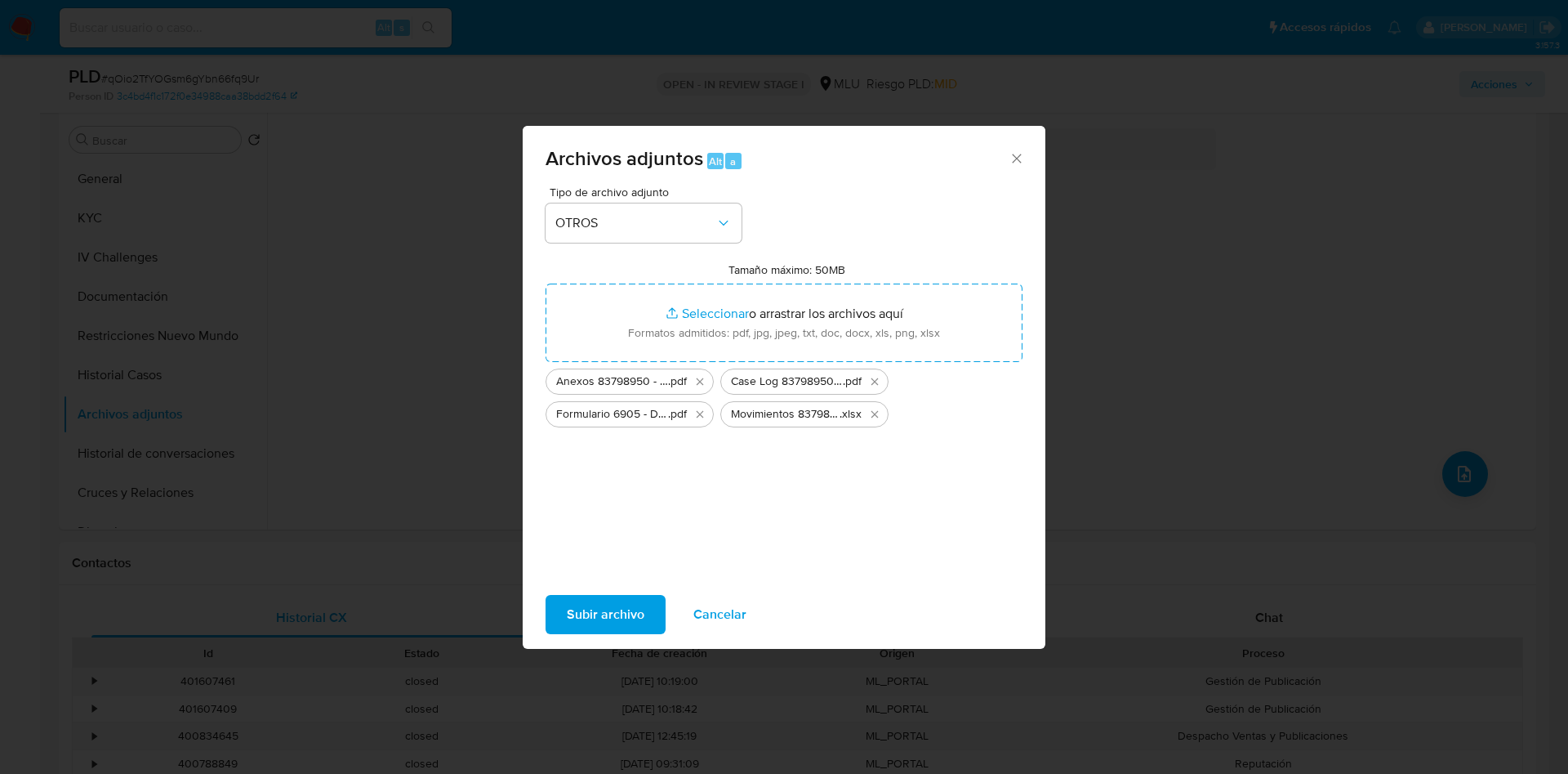
click at [594, 612] on span "Subir archivo" at bounding box center [605, 614] width 77 height 36
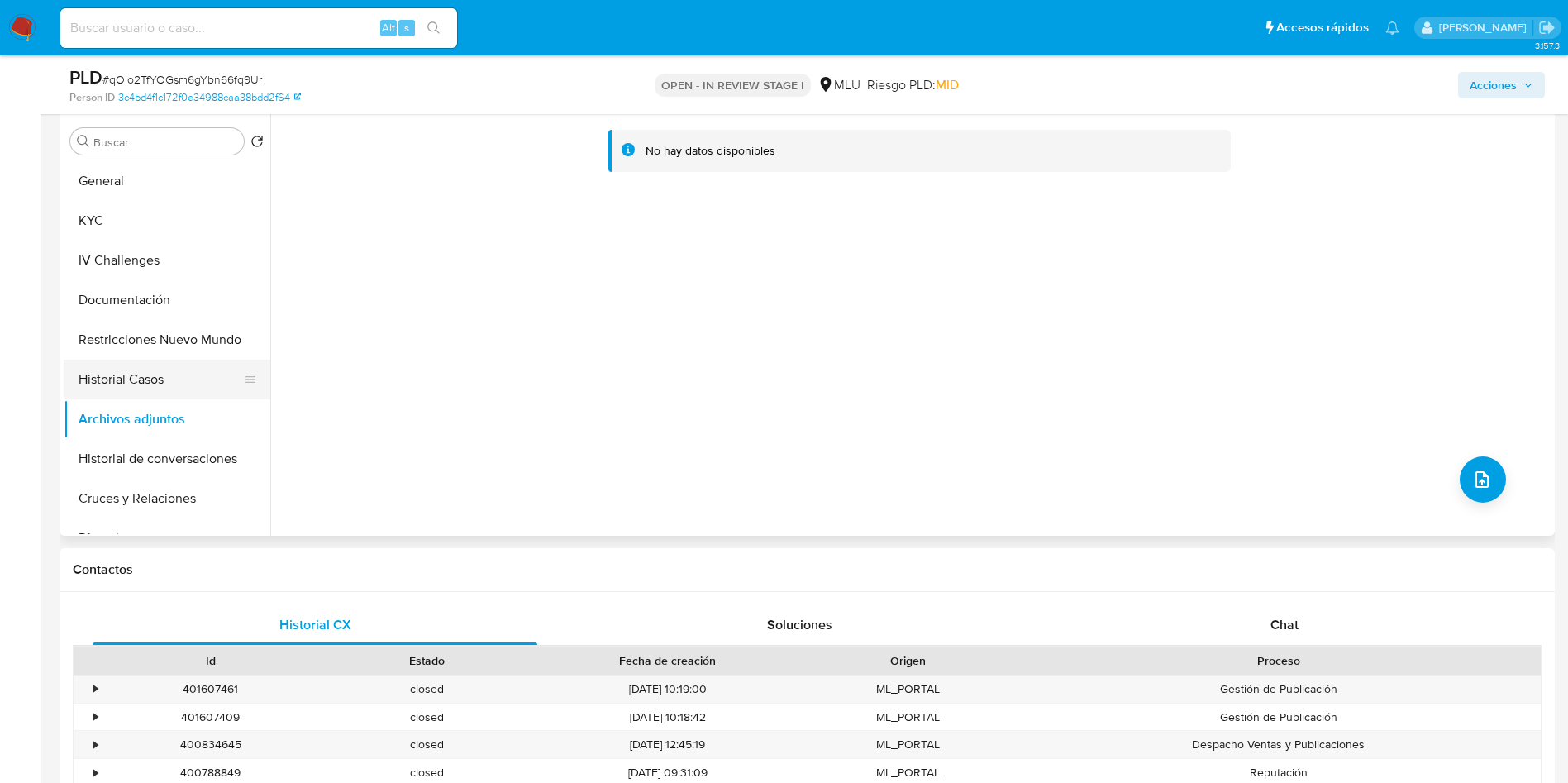
click at [189, 378] on button "Historial Casos" at bounding box center [160, 379] width 194 height 40
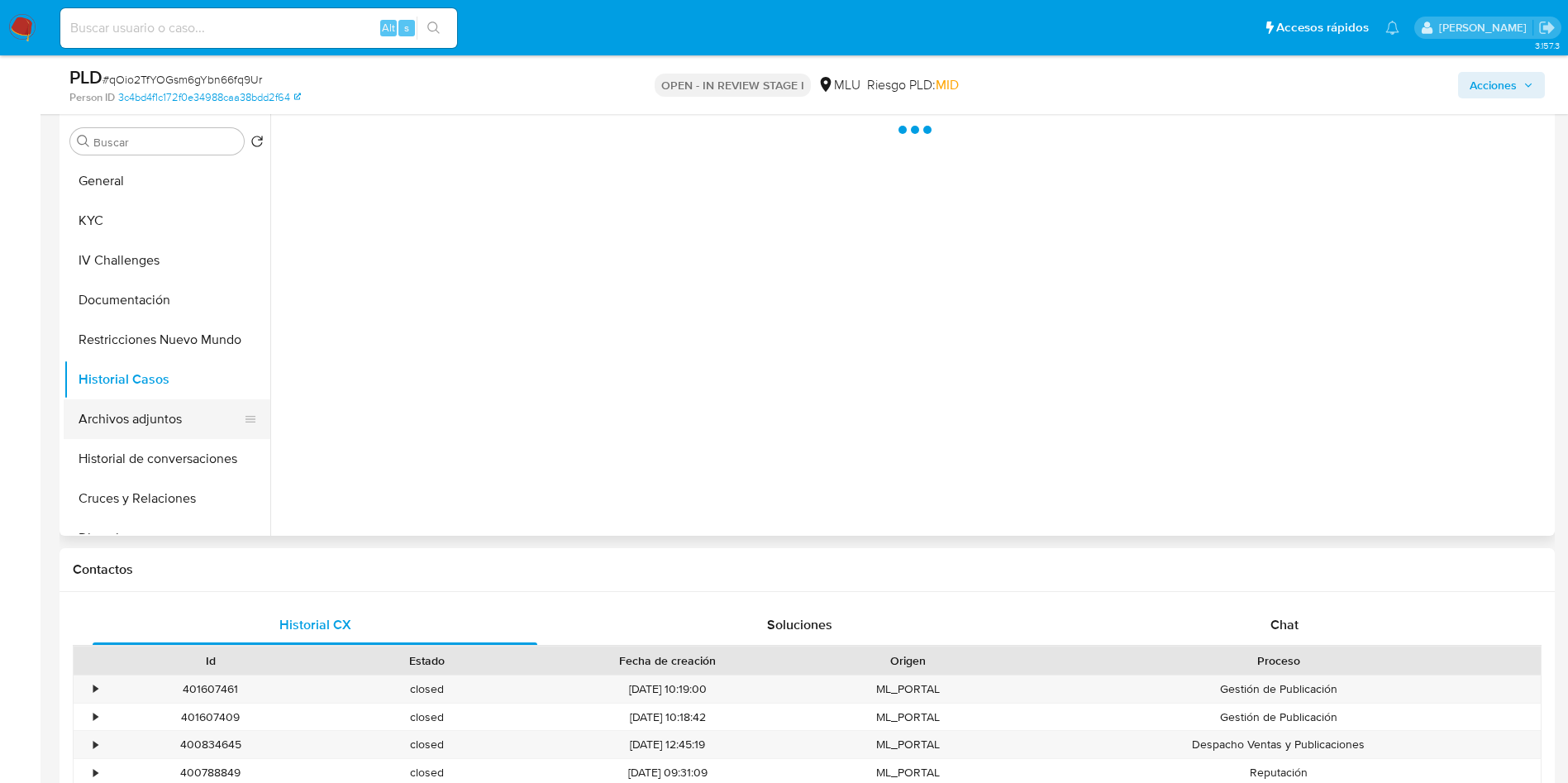
click at [194, 408] on button "Archivos adjuntos" at bounding box center [160, 419] width 194 height 40
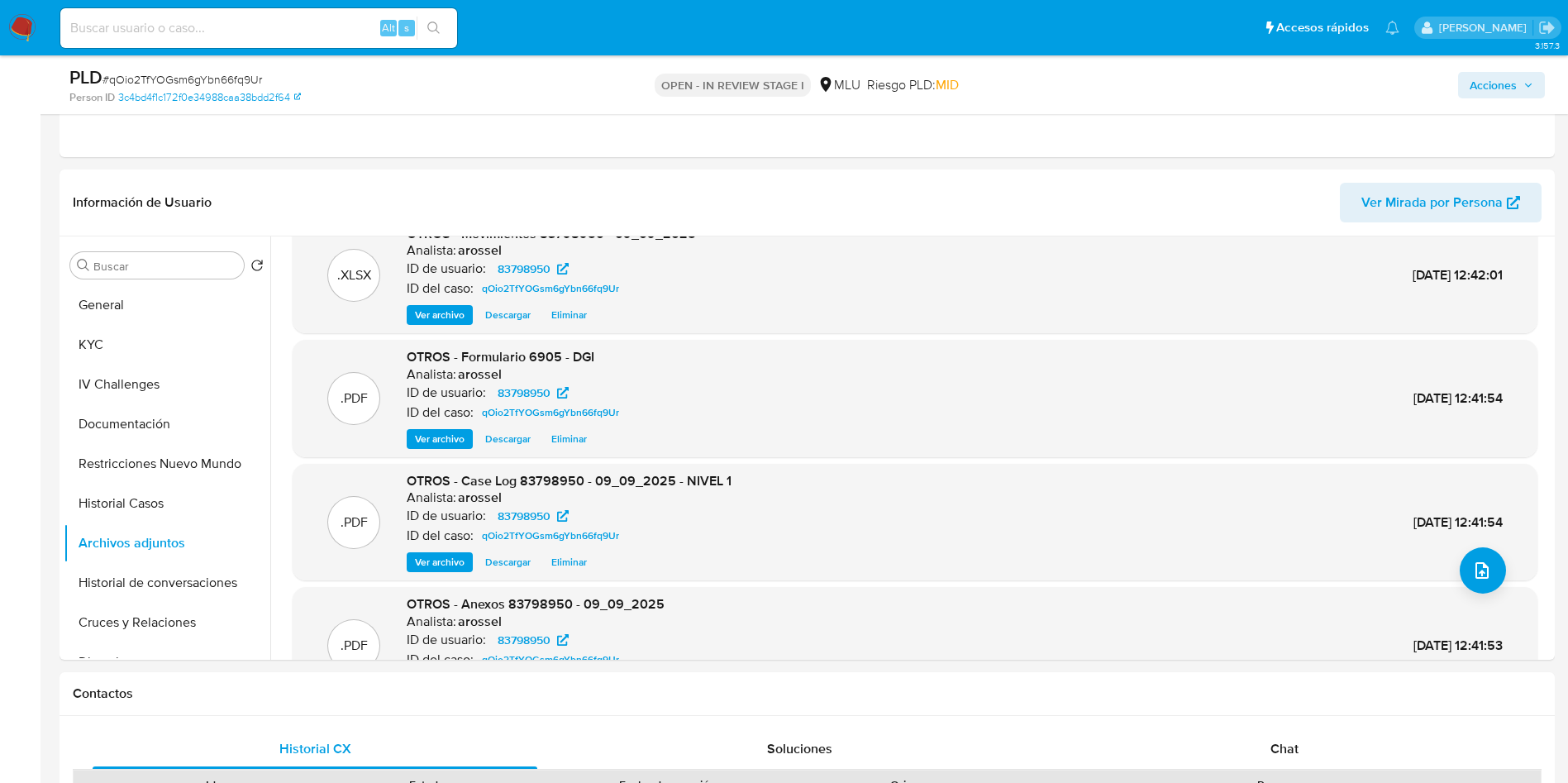
scroll to position [0, 0]
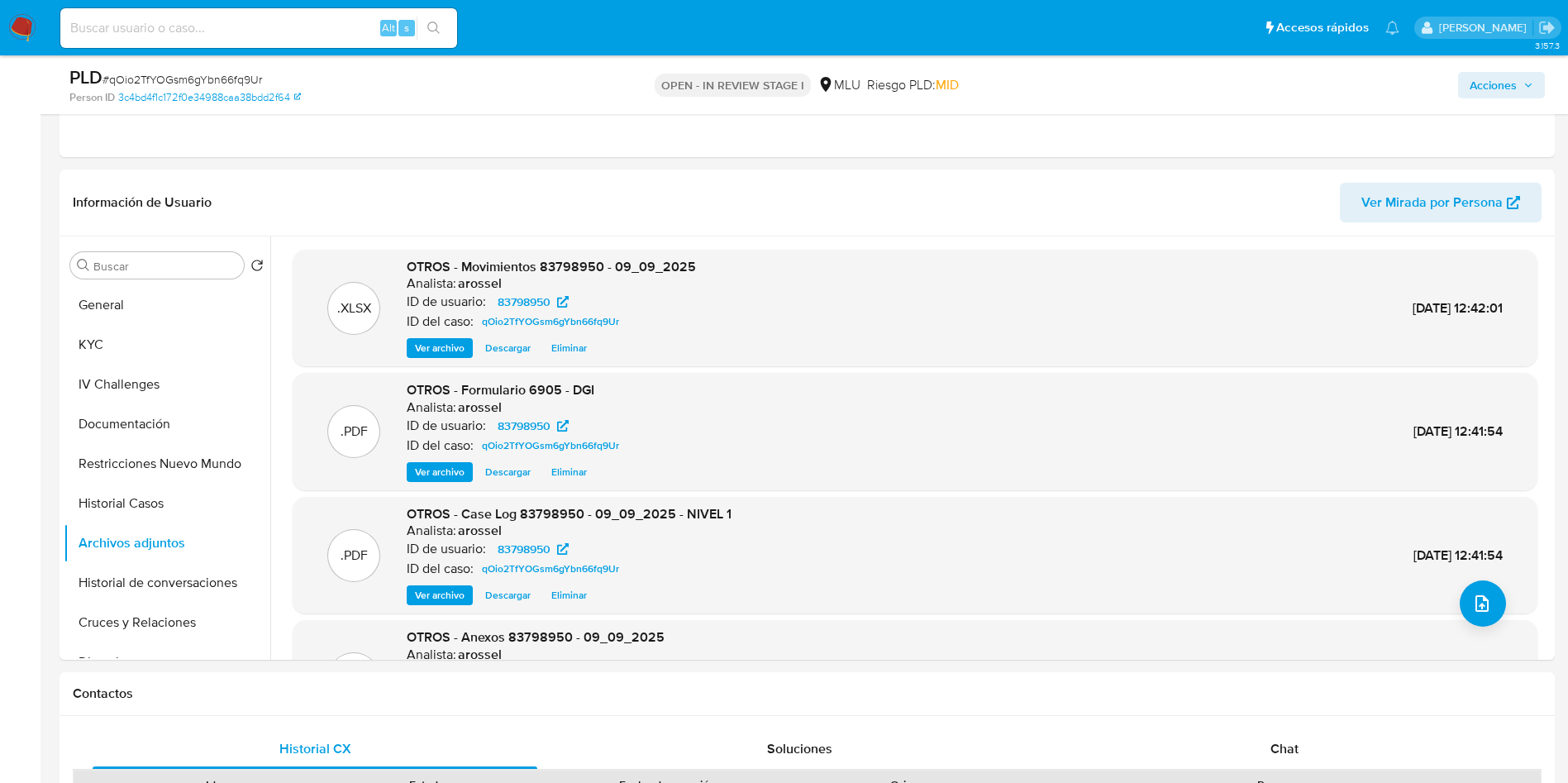
click at [1489, 79] on span "Acciones" at bounding box center [1492, 85] width 47 height 27
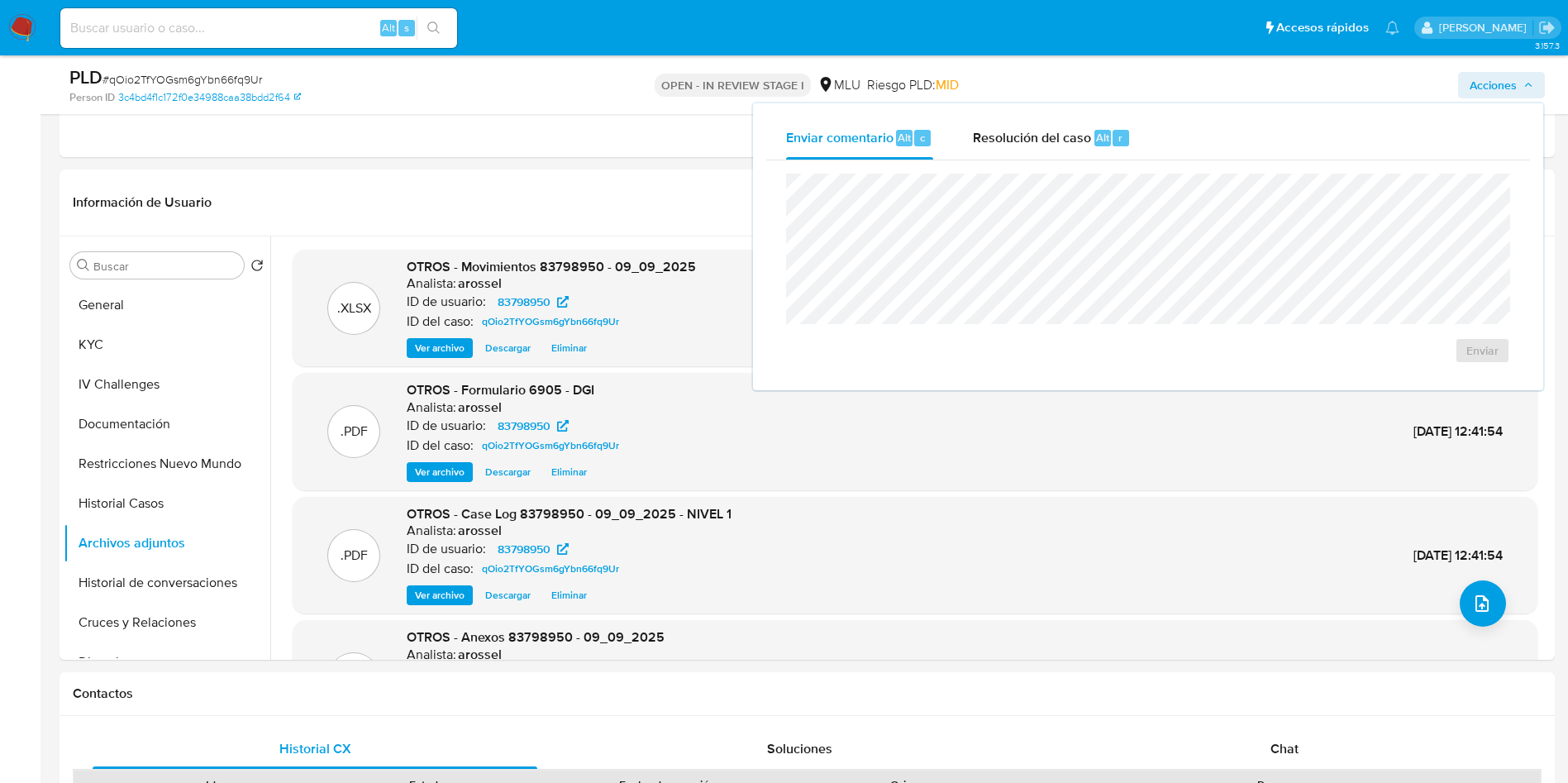
drag, startPoint x: 1067, startPoint y: 119, endPoint x: 1066, endPoint y: 167, distance: 48.0
click at [1066, 121] on div "Resolución del caso Alt r" at bounding box center [1051, 137] width 158 height 43
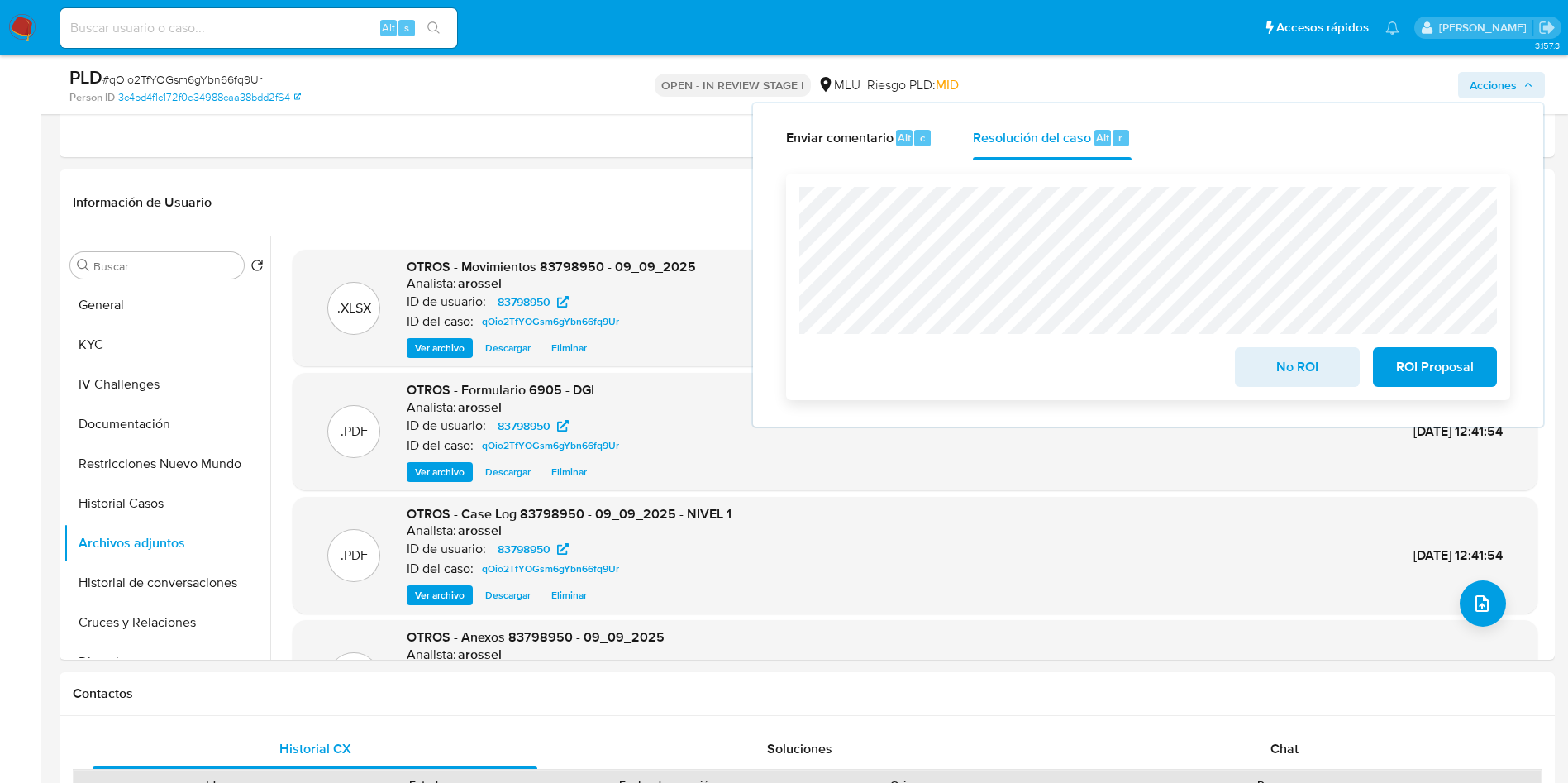
click at [1274, 370] on span "No ROI" at bounding box center [1297, 366] width 81 height 36
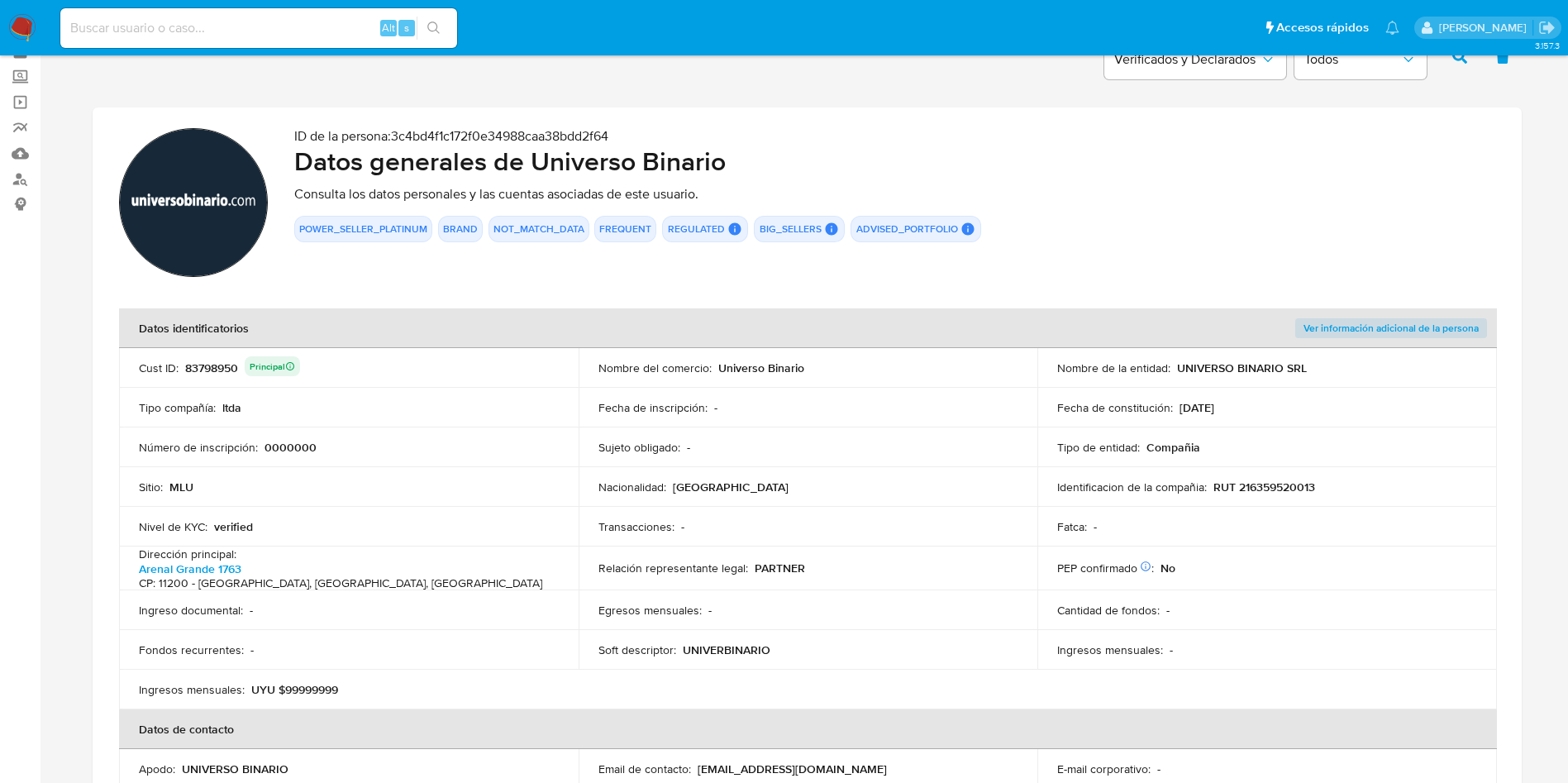
scroll to position [124, 0]
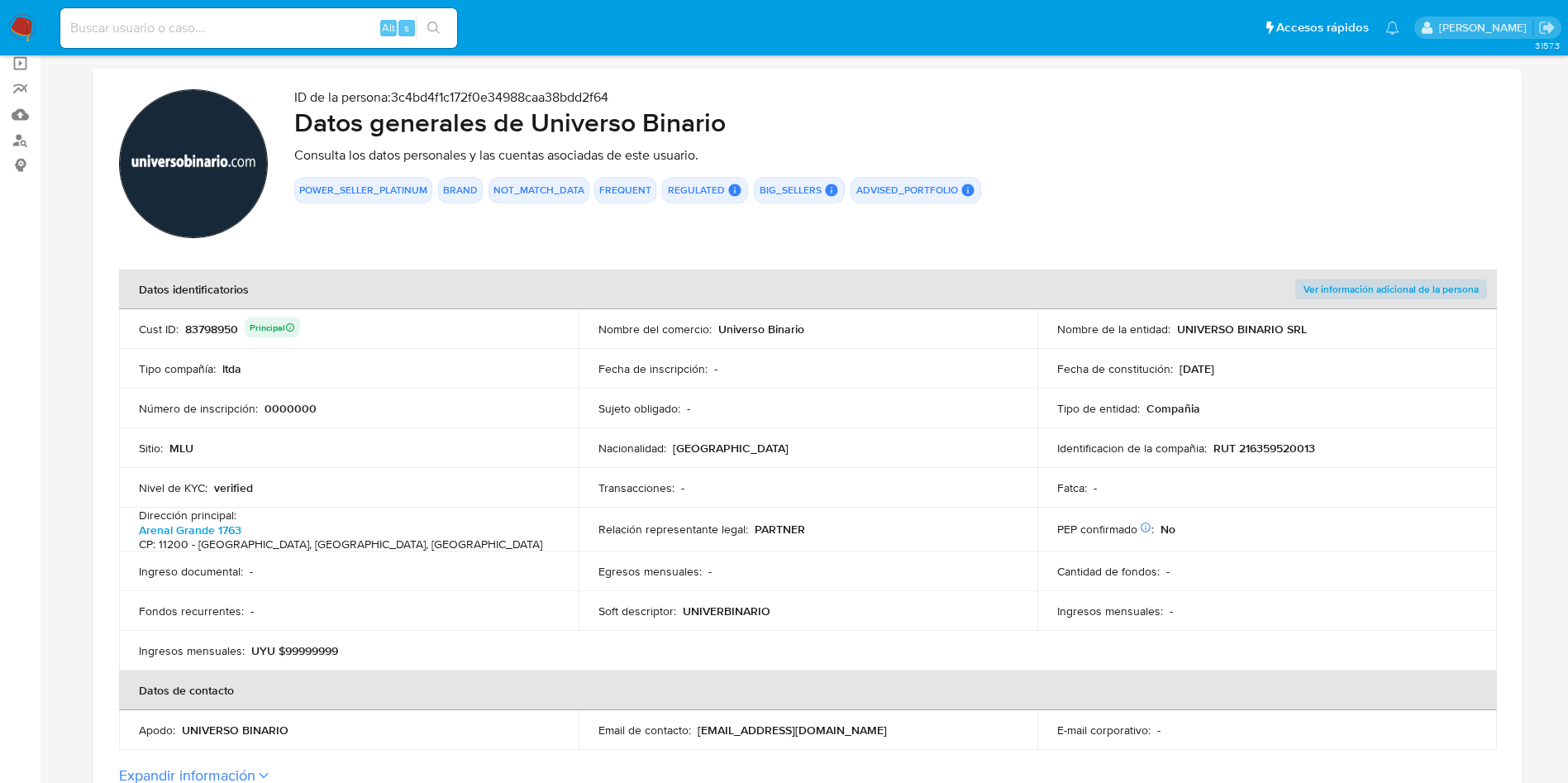
click at [211, 331] on div "83798950 Principal" at bounding box center [243, 328] width 115 height 23
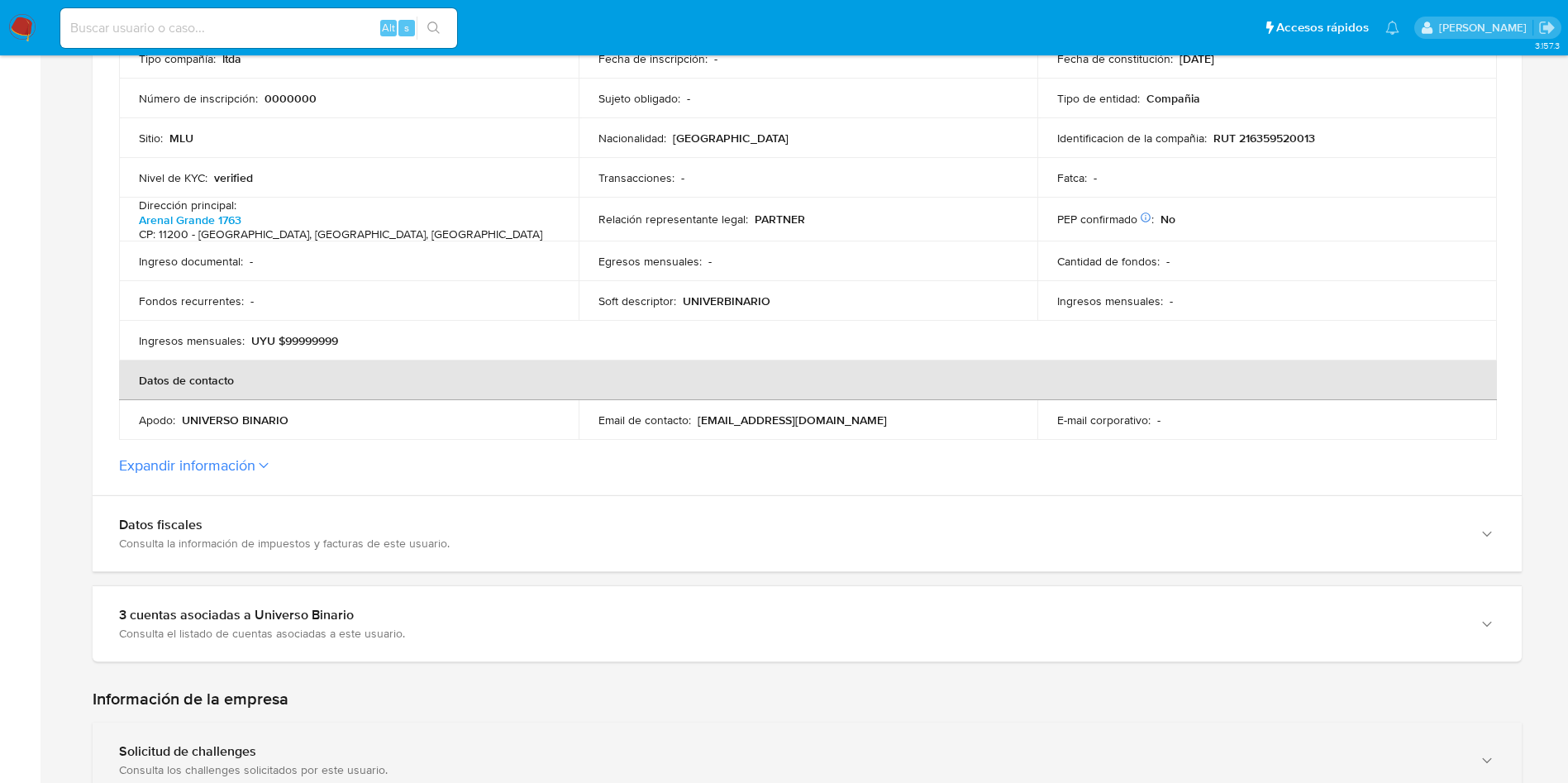
scroll to position [620, 0]
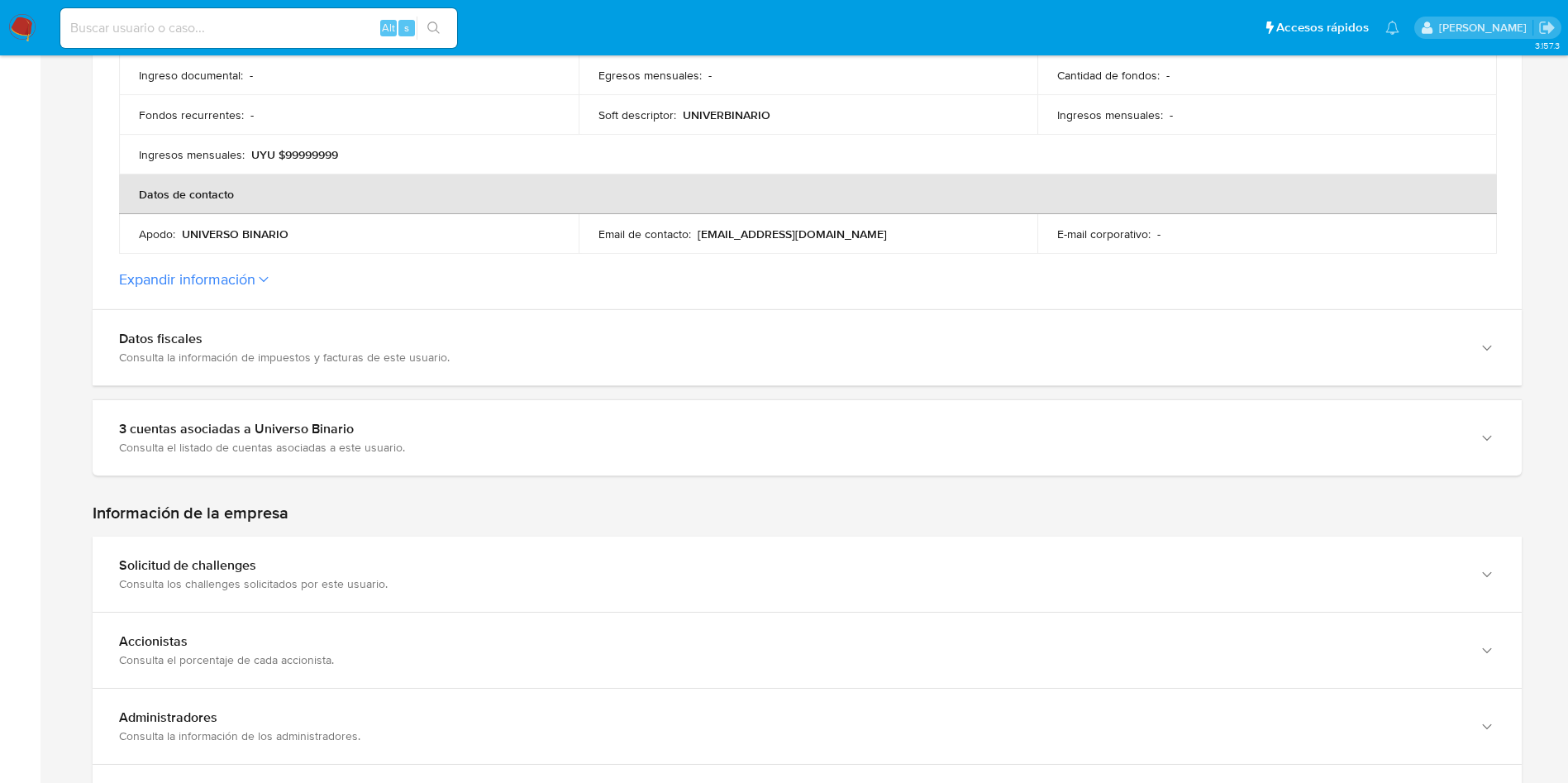
click at [309, 493] on section at bounding box center [806, 321] width 1429 height 1496
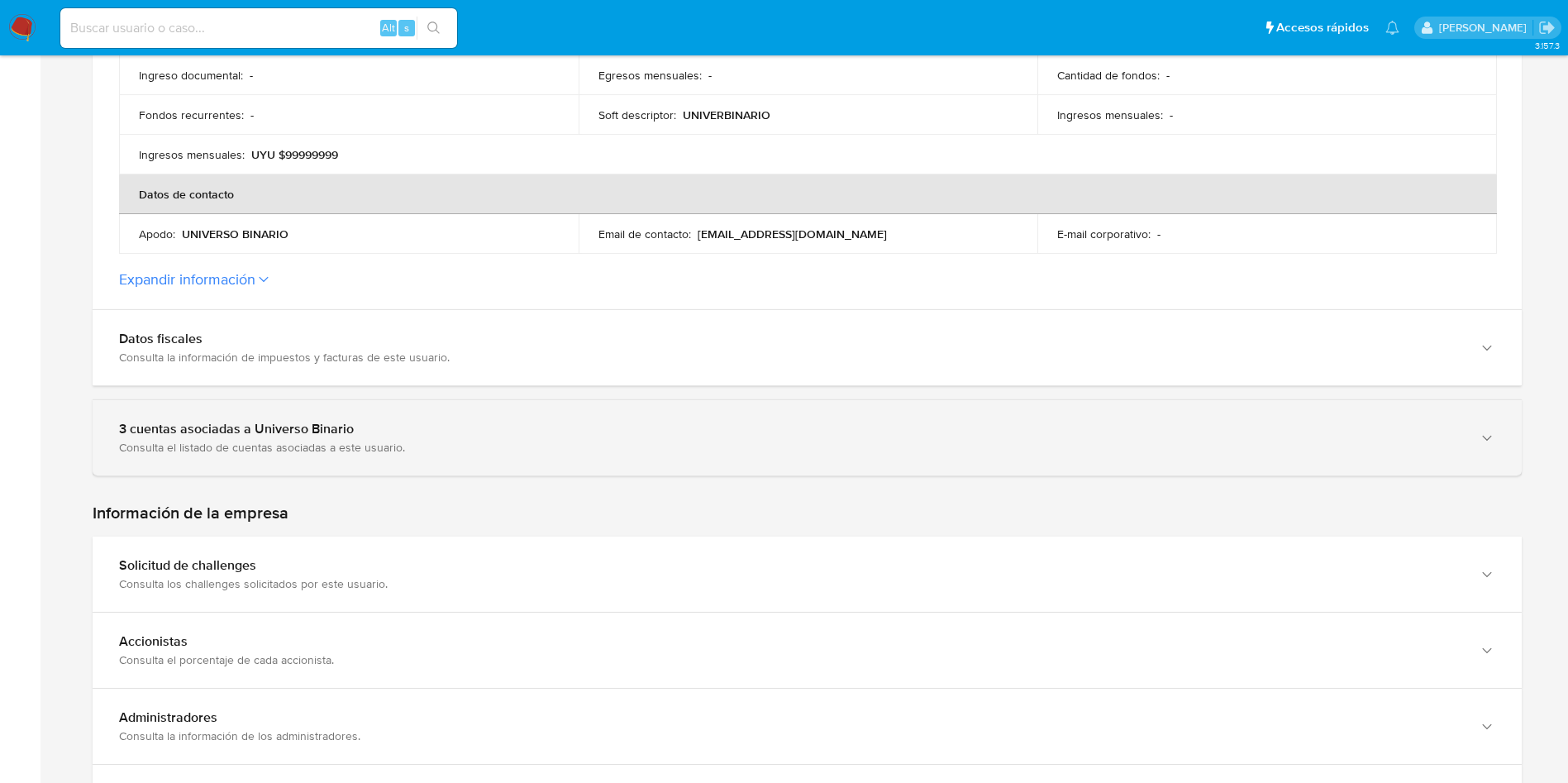
click at [310, 421] on div "3 cuentas asociadas a Universo Binario" at bounding box center [790, 429] width 1343 height 17
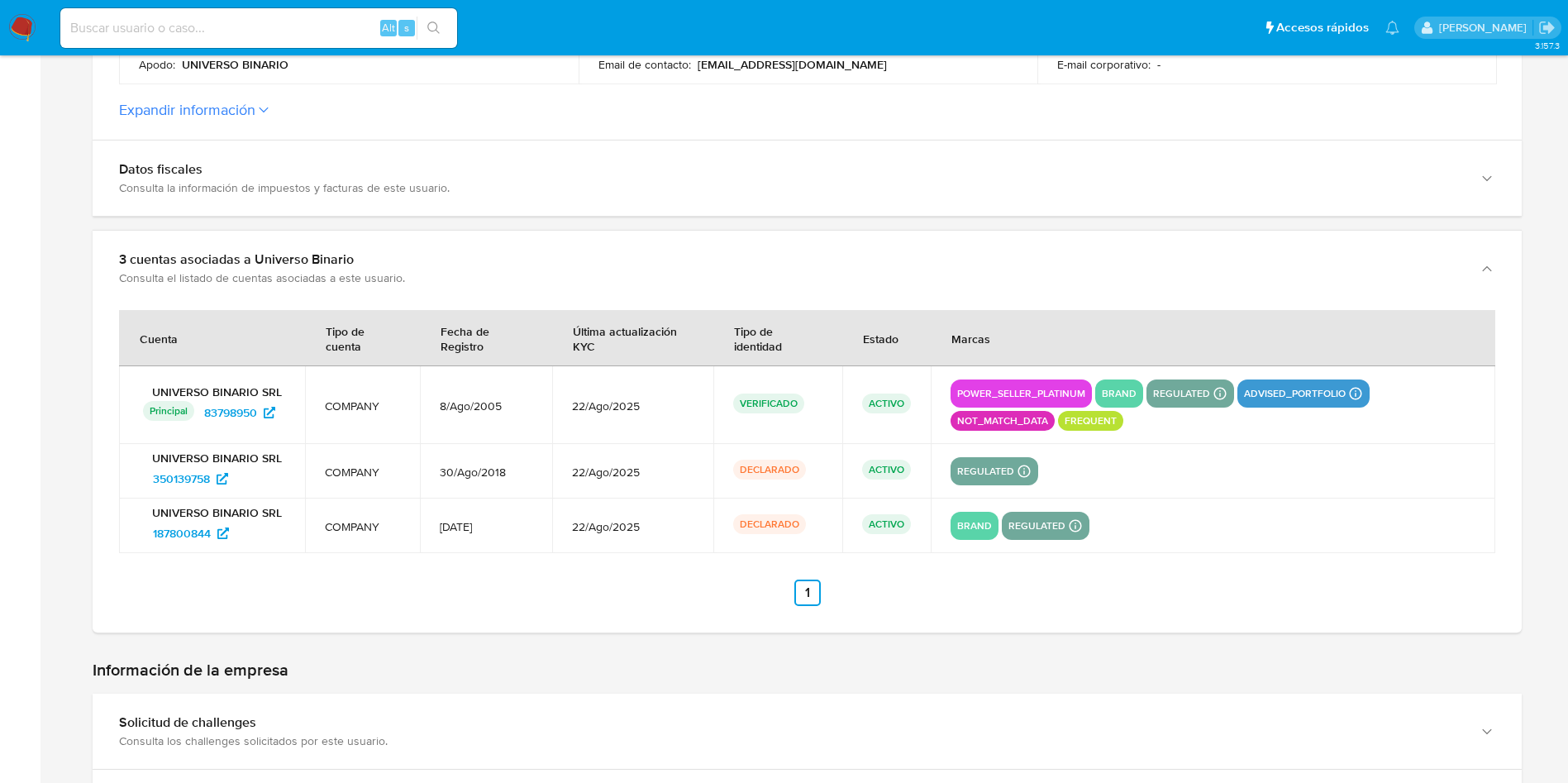
scroll to position [991, 0]
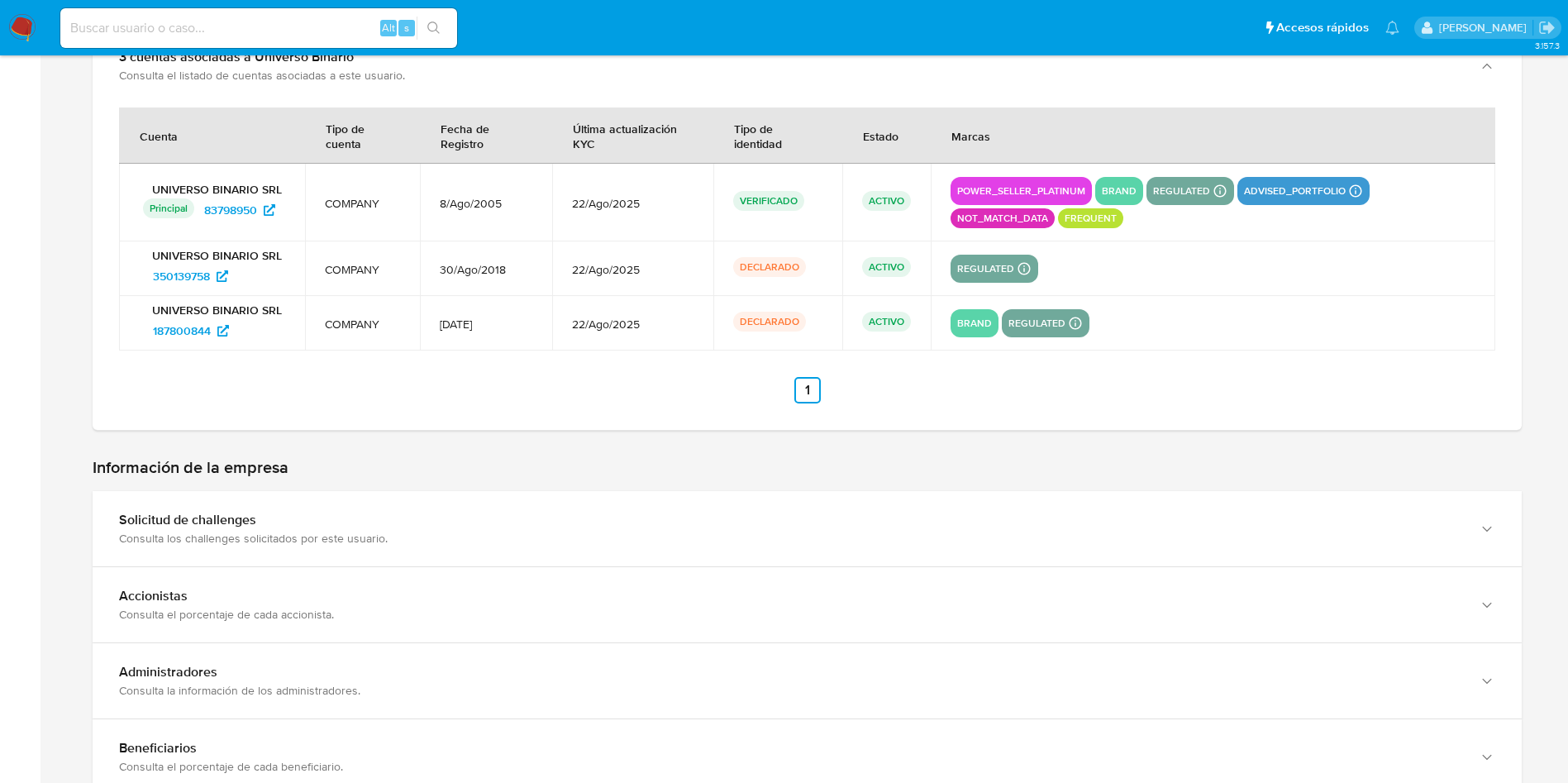
drag, startPoint x: 286, startPoint y: 338, endPoint x: 317, endPoint y: 12, distance: 327.5
click at [148, 329] on div "187800844" at bounding box center [214, 330] width 142 height 27
drag, startPoint x: 290, startPoint y: 280, endPoint x: 147, endPoint y: 279, distance: 143.0
click at [147, 279] on td "UNIVERSO BINARIO SRL 350139758" at bounding box center [212, 268] width 186 height 54
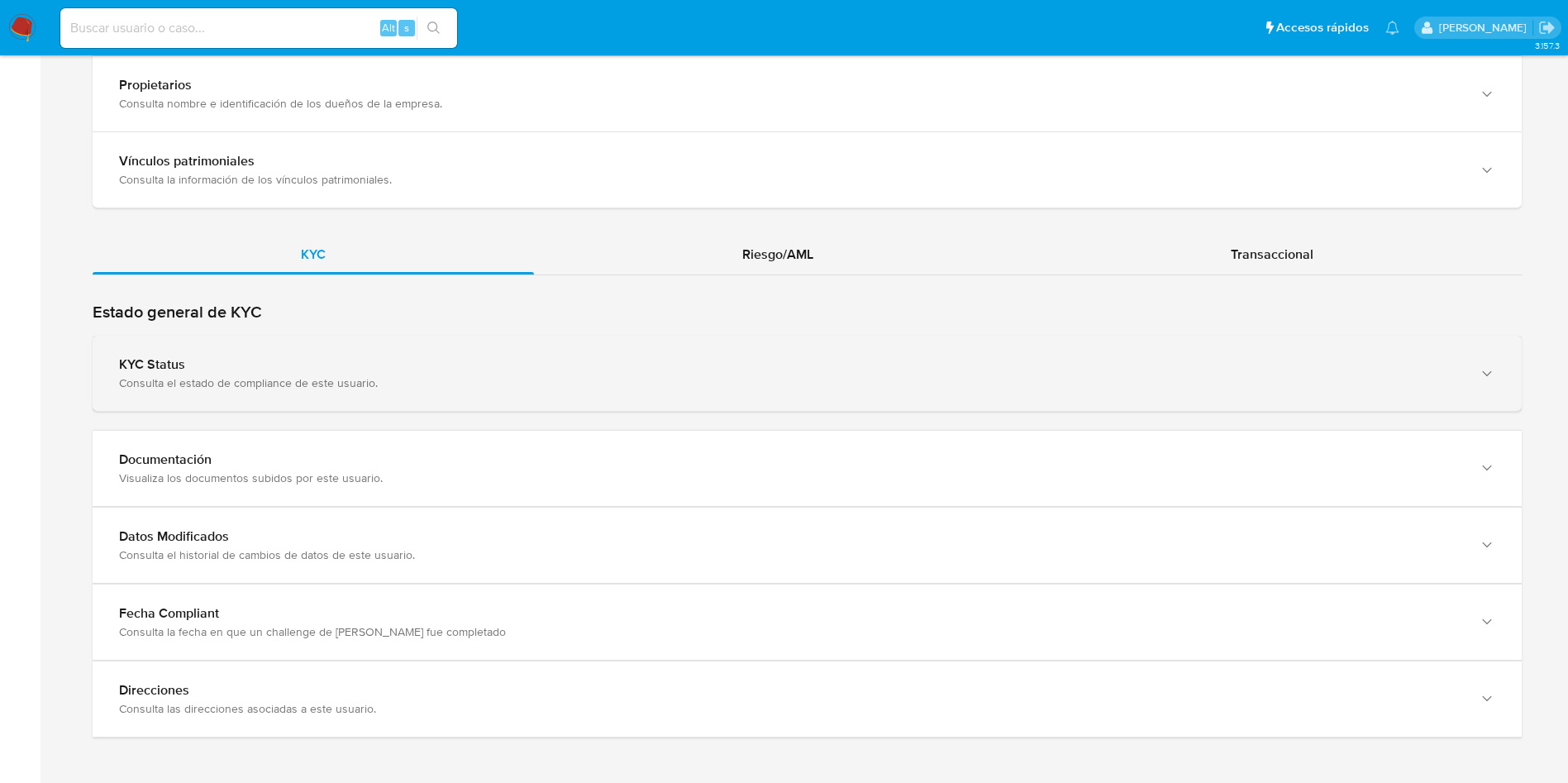
click at [436, 350] on div "KYC Status Consulta el estado de compliance de este usuario." at bounding box center [806, 374] width 1429 height 76
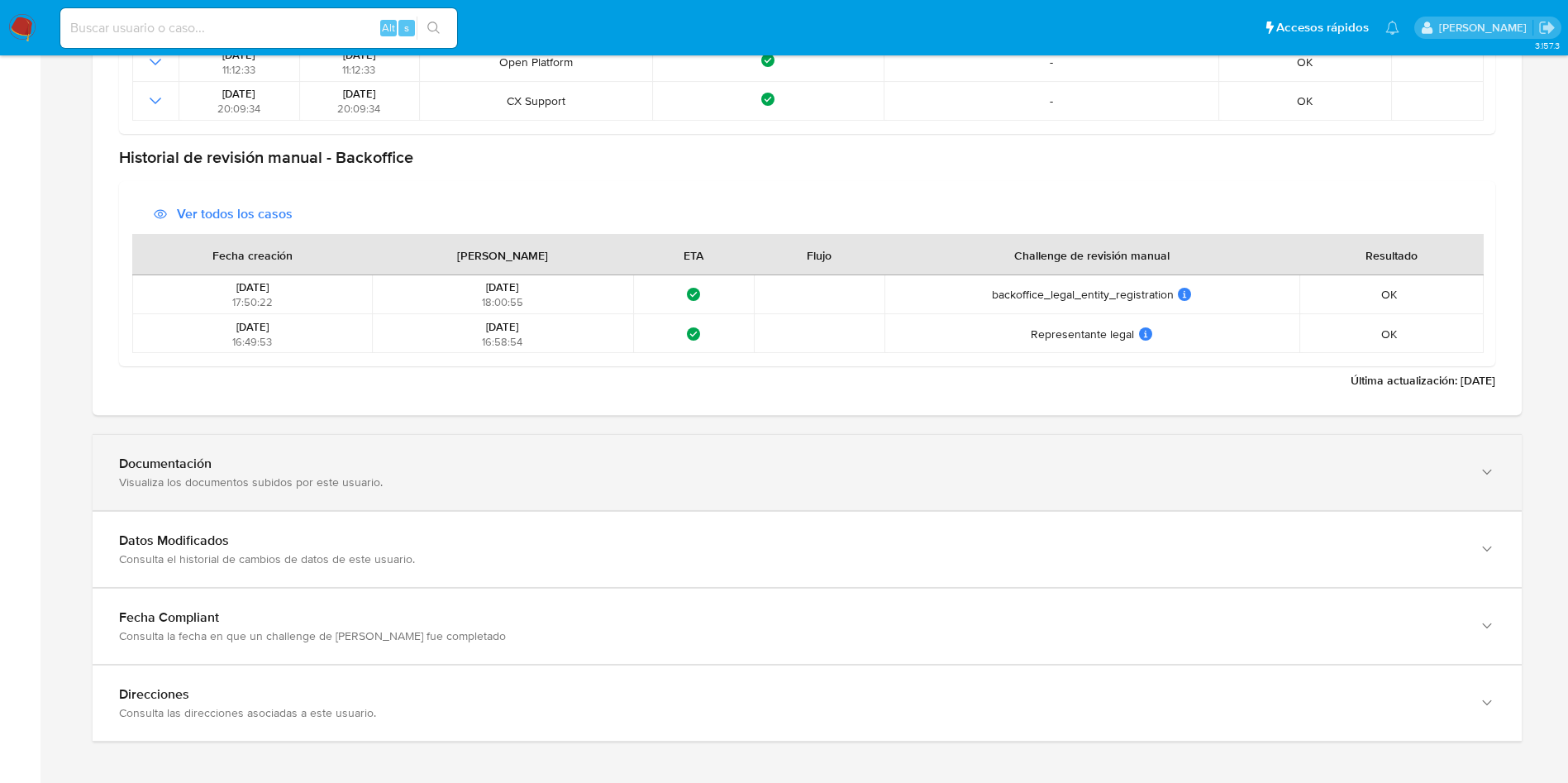
click at [375, 474] on div "Visualiza los documentos subidos por este usuario." at bounding box center [790, 481] width 1343 height 15
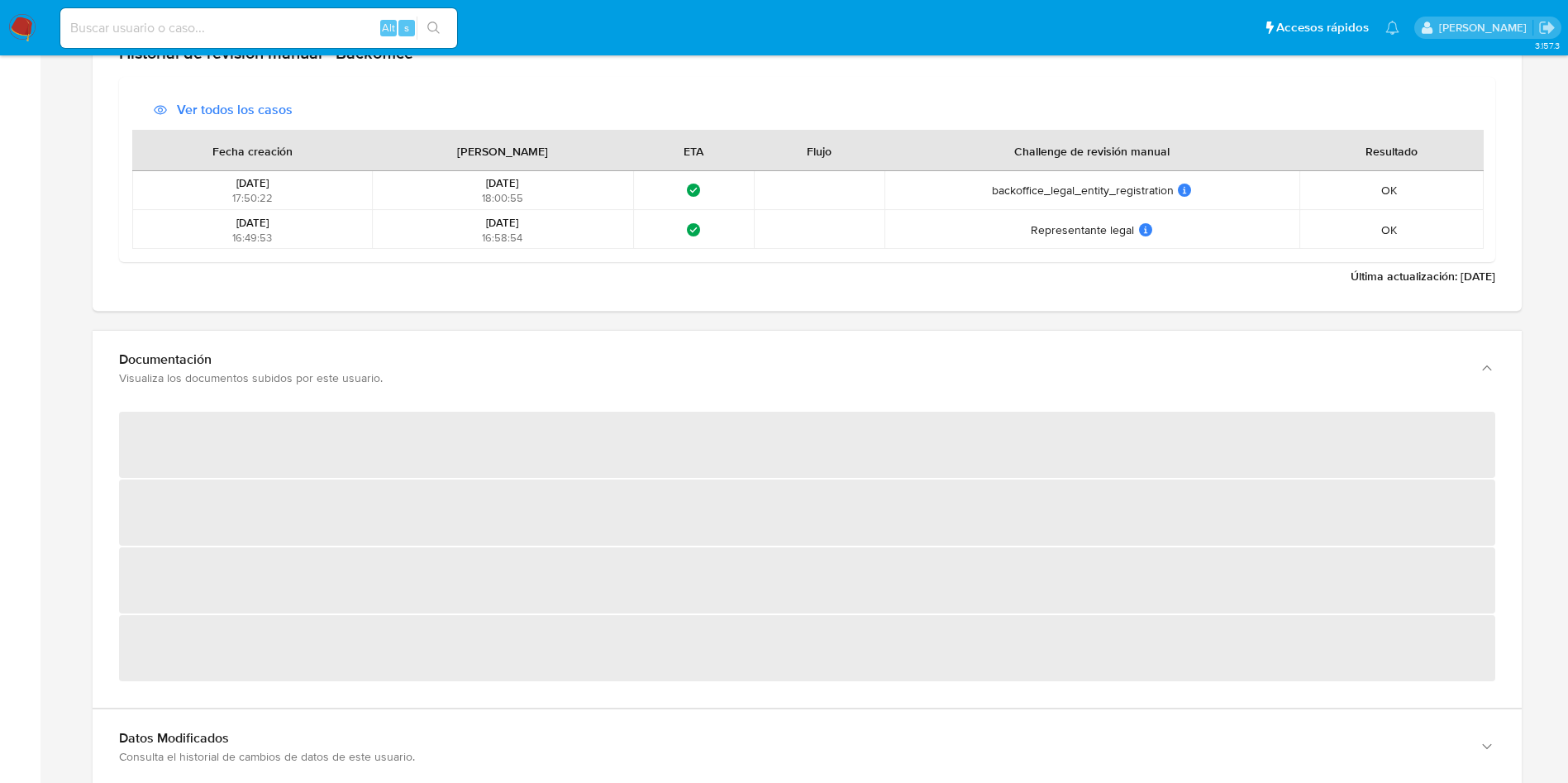
scroll to position [2768, 0]
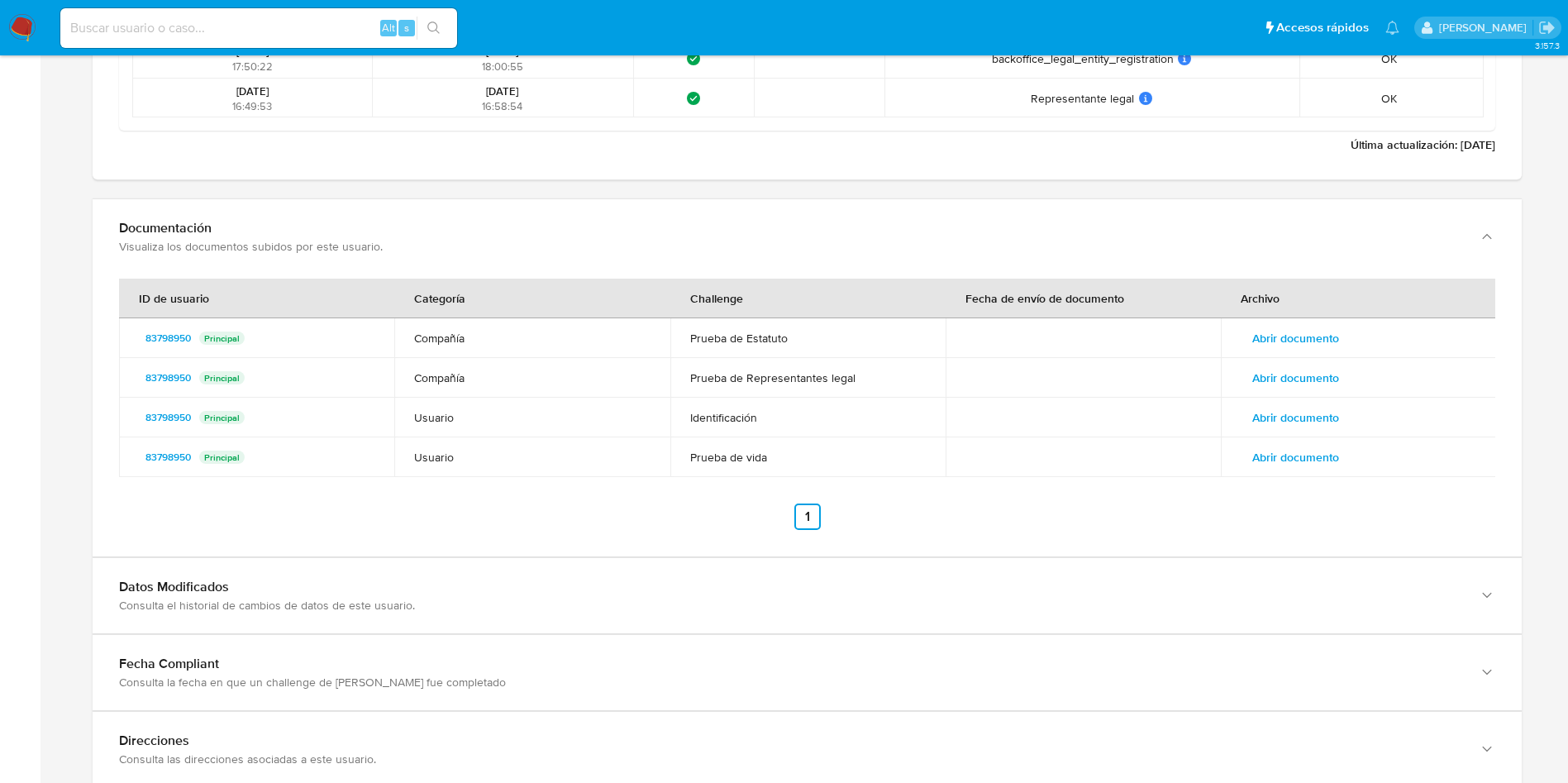
click at [1290, 358] on td "Abrir documento" at bounding box center [1358, 377] width 275 height 40
click at [1291, 340] on span "Abrir documento" at bounding box center [1296, 338] width 87 height 23
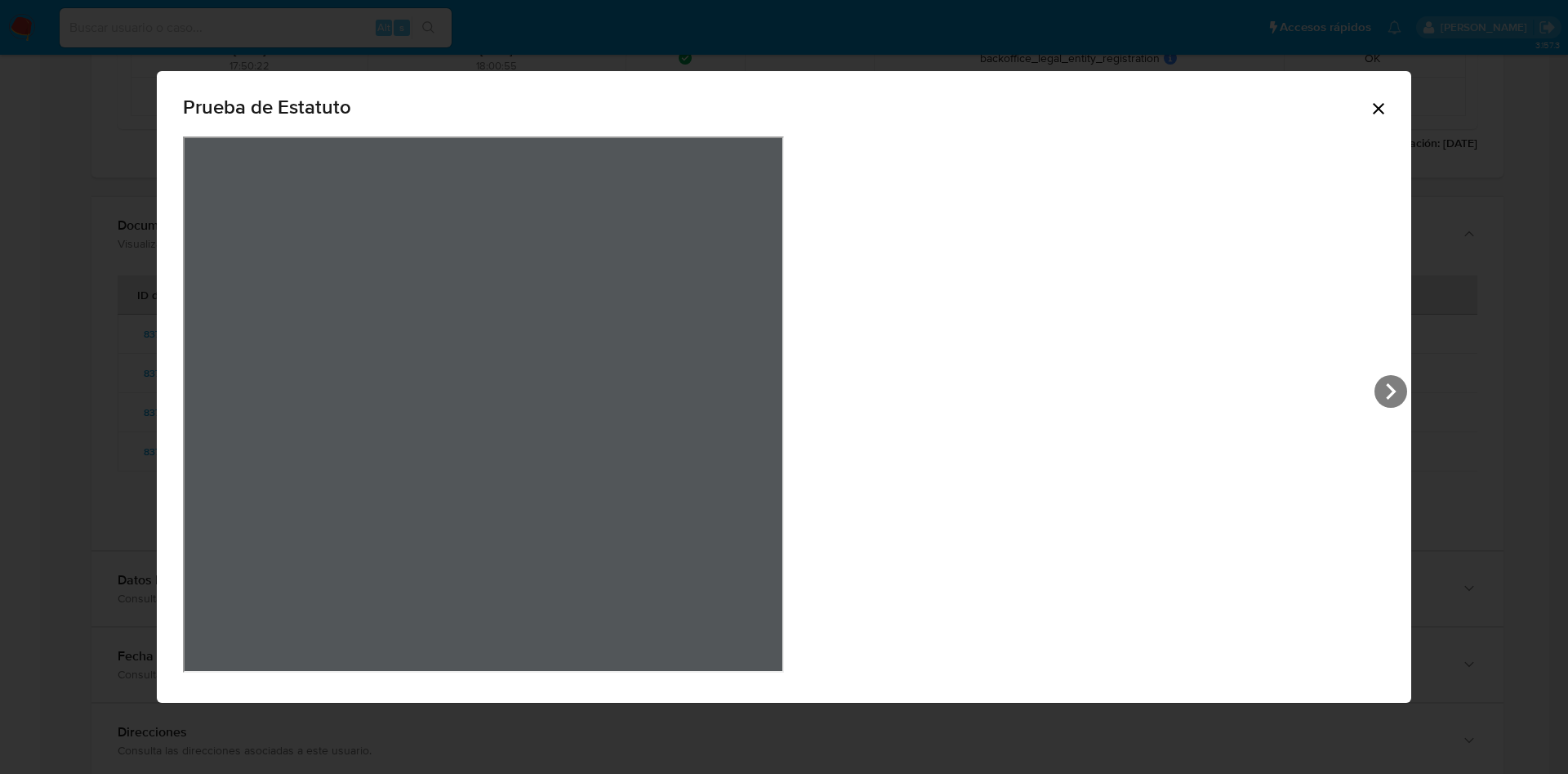
click at [1387, 388] on icon "View Document Modal" at bounding box center [1391, 391] width 10 height 16
click at [220, 399] on icon "View Document Modal" at bounding box center [203, 391] width 33 height 33
click at [1077, 98] on div "Prueba de Estatuto" at bounding box center [784, 109] width 1202 height 52
click at [1373, 106] on icon "Cerrar" at bounding box center [1378, 108] width 12 height 12
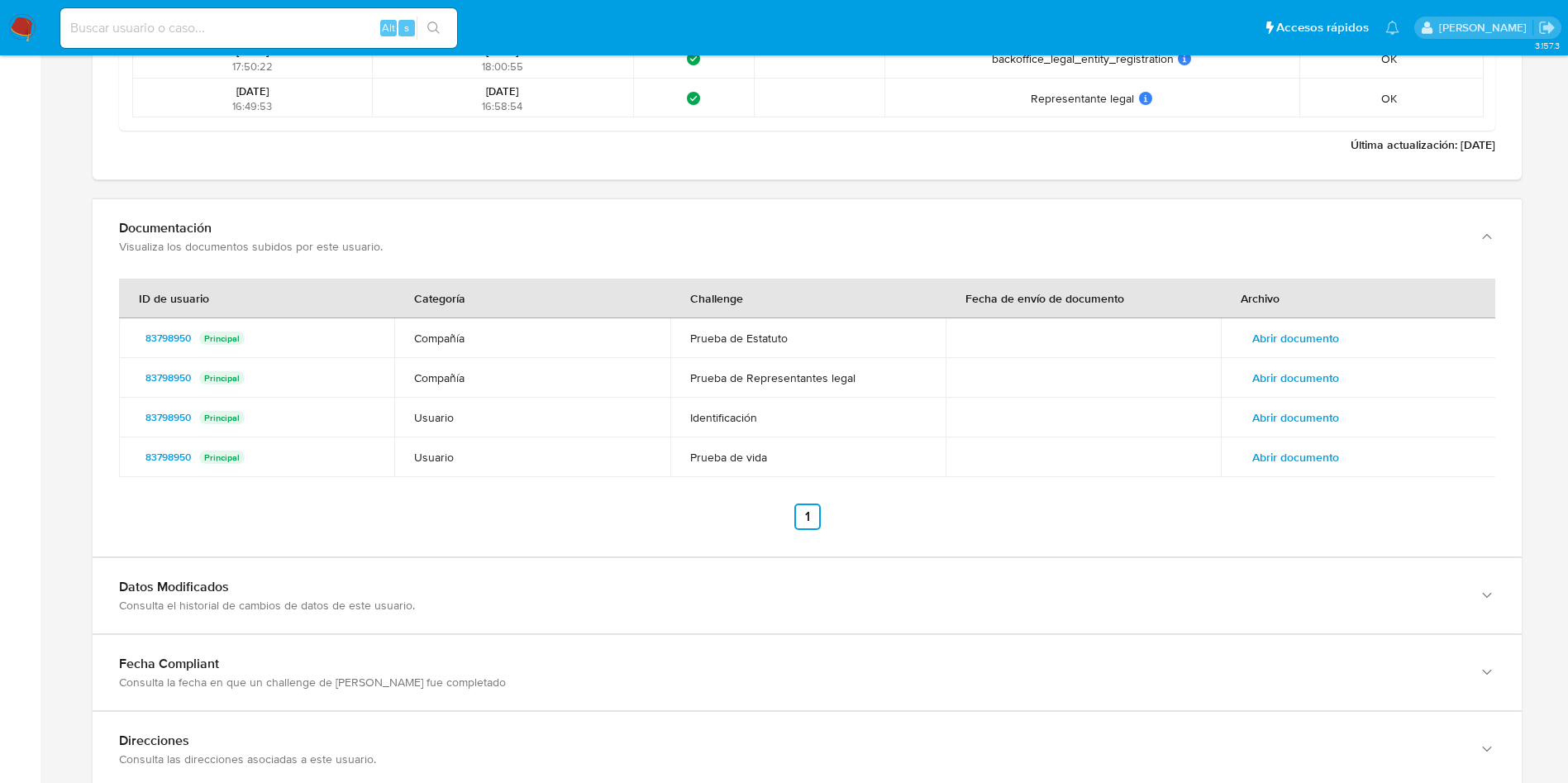
click at [1271, 374] on span "Abrir documento" at bounding box center [1296, 377] width 87 height 23
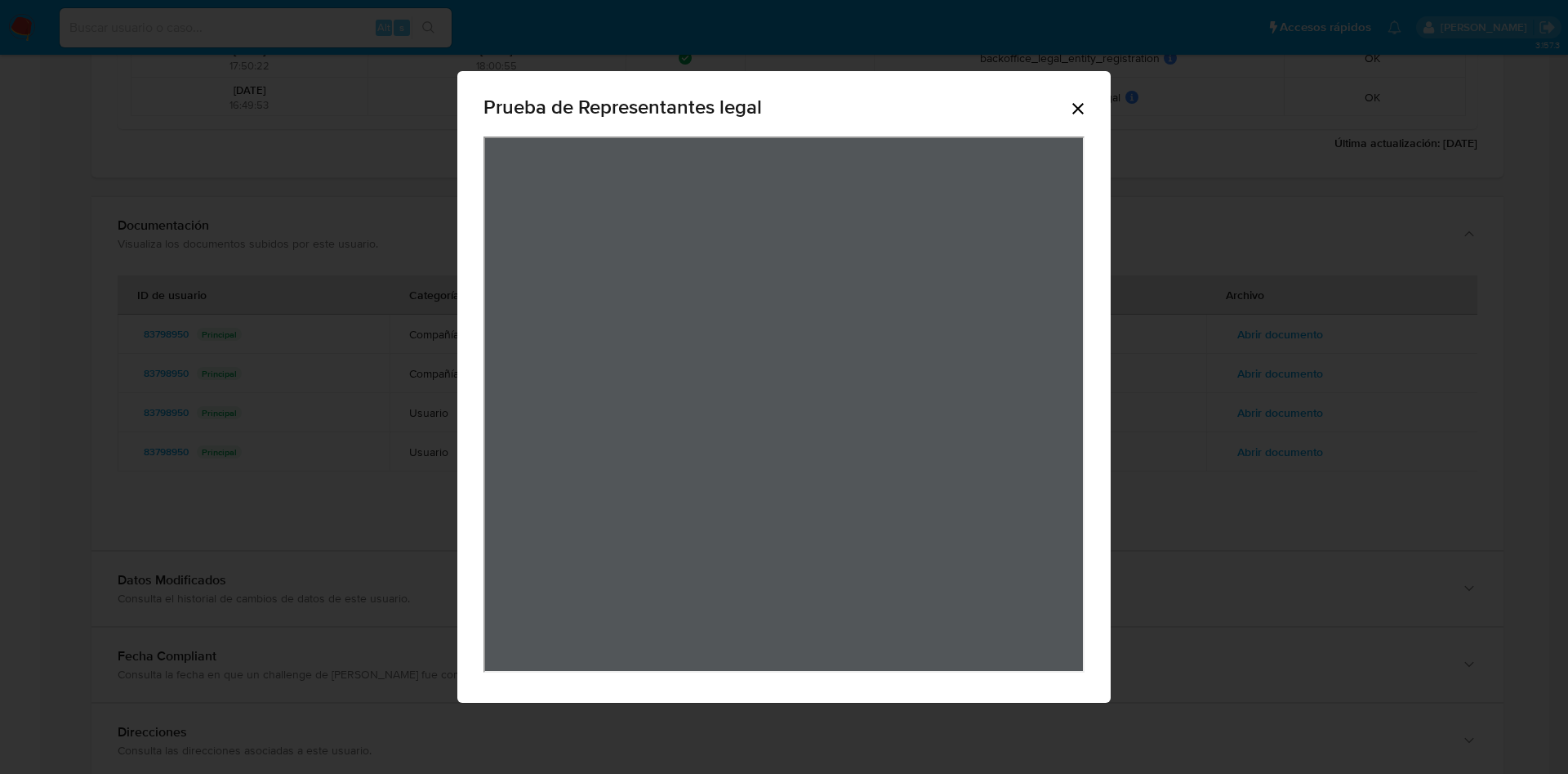
click at [1072, 104] on icon "Cerrar" at bounding box center [1078, 108] width 20 height 20
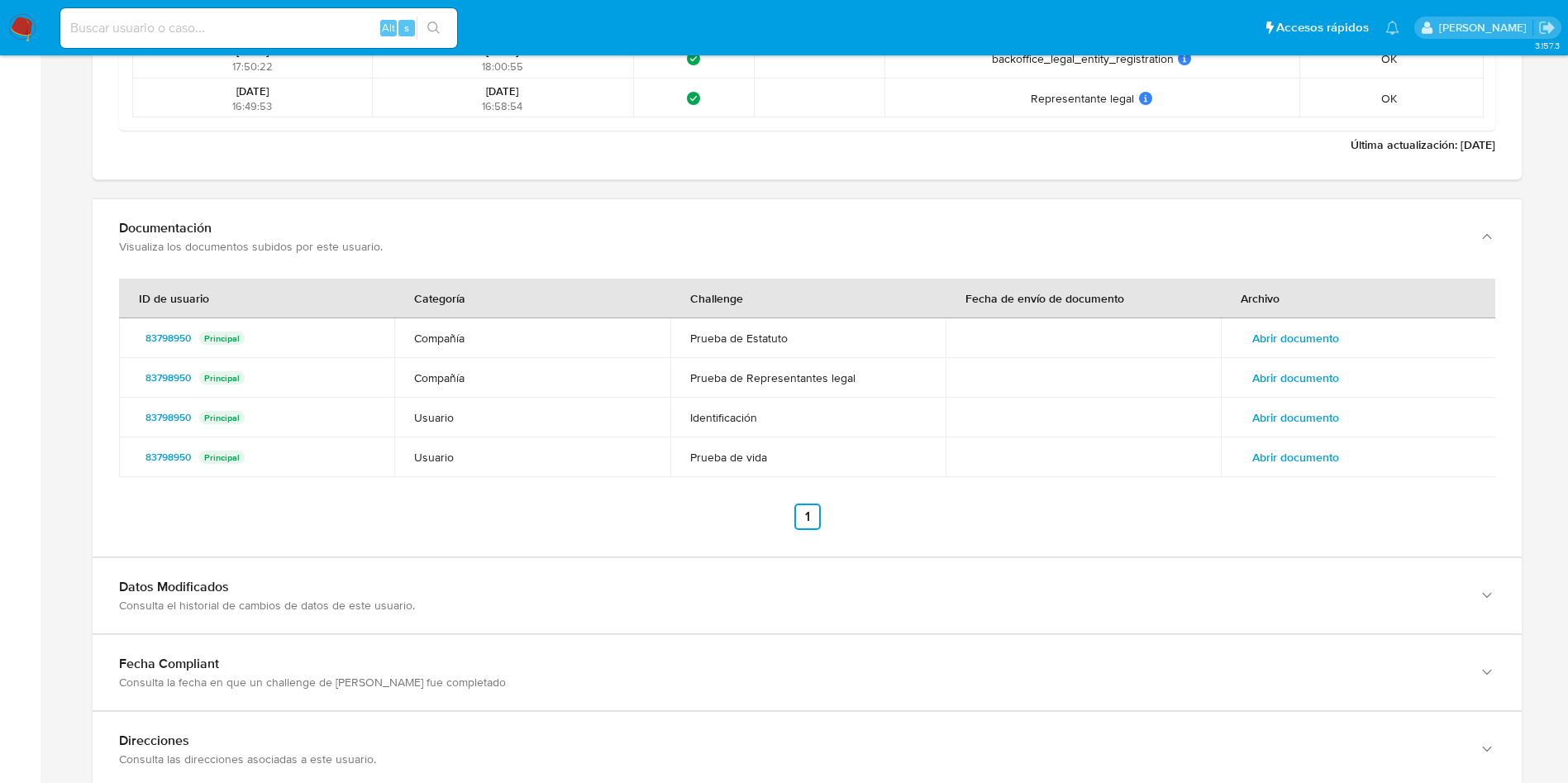
click at [1314, 330] on span "Abrir documento" at bounding box center [1296, 338] width 87 height 23
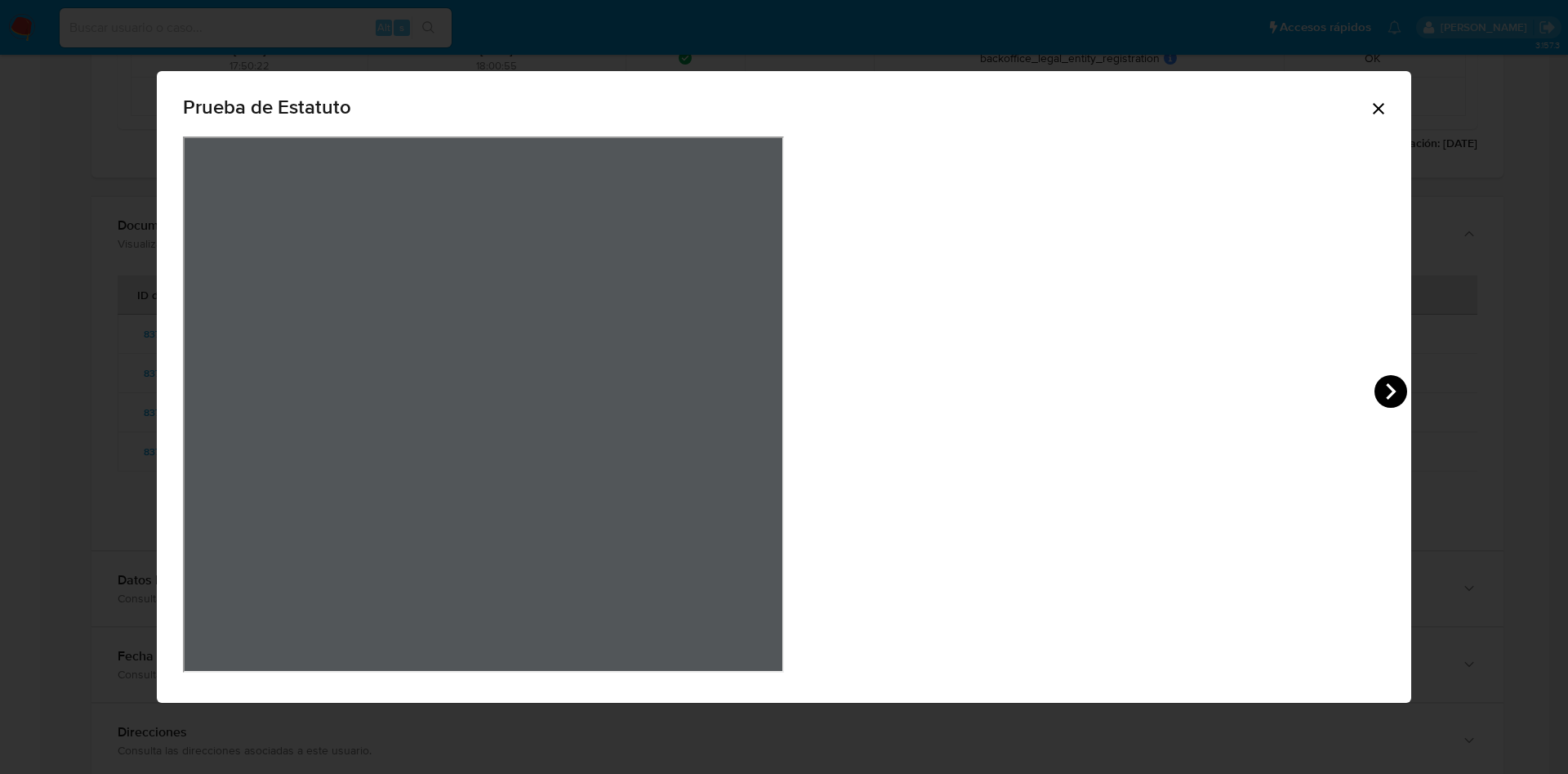
click at [1375, 386] on icon "View Document Modal" at bounding box center [1391, 391] width 33 height 33
click at [427, 255] on div "Prueba de Estatuto" at bounding box center [784, 387] width 1568 height 774
click at [1373, 106] on icon "Cerrar" at bounding box center [1378, 108] width 12 height 12
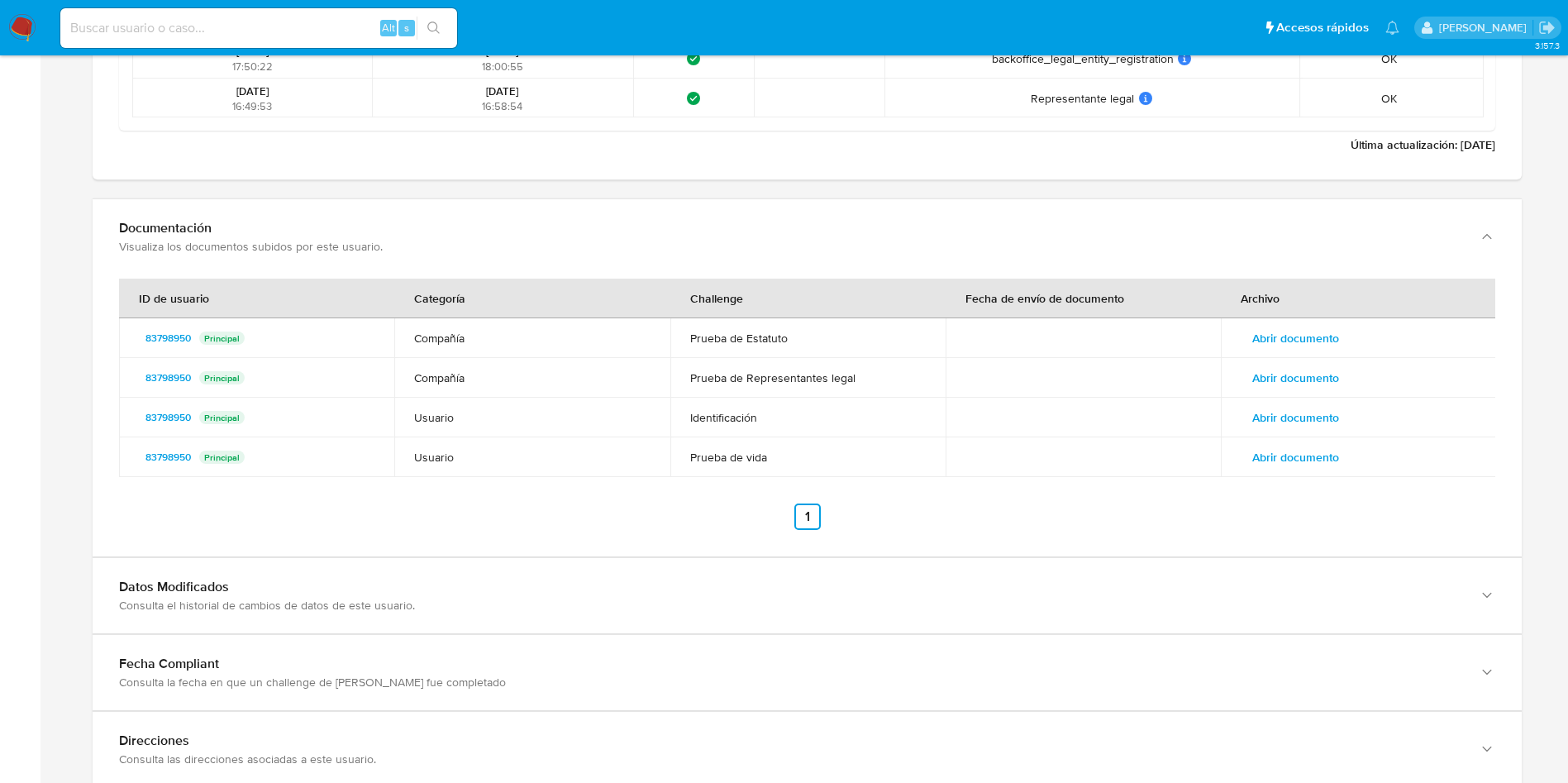
click at [1306, 344] on span "Abrir documento" at bounding box center [1296, 338] width 87 height 23
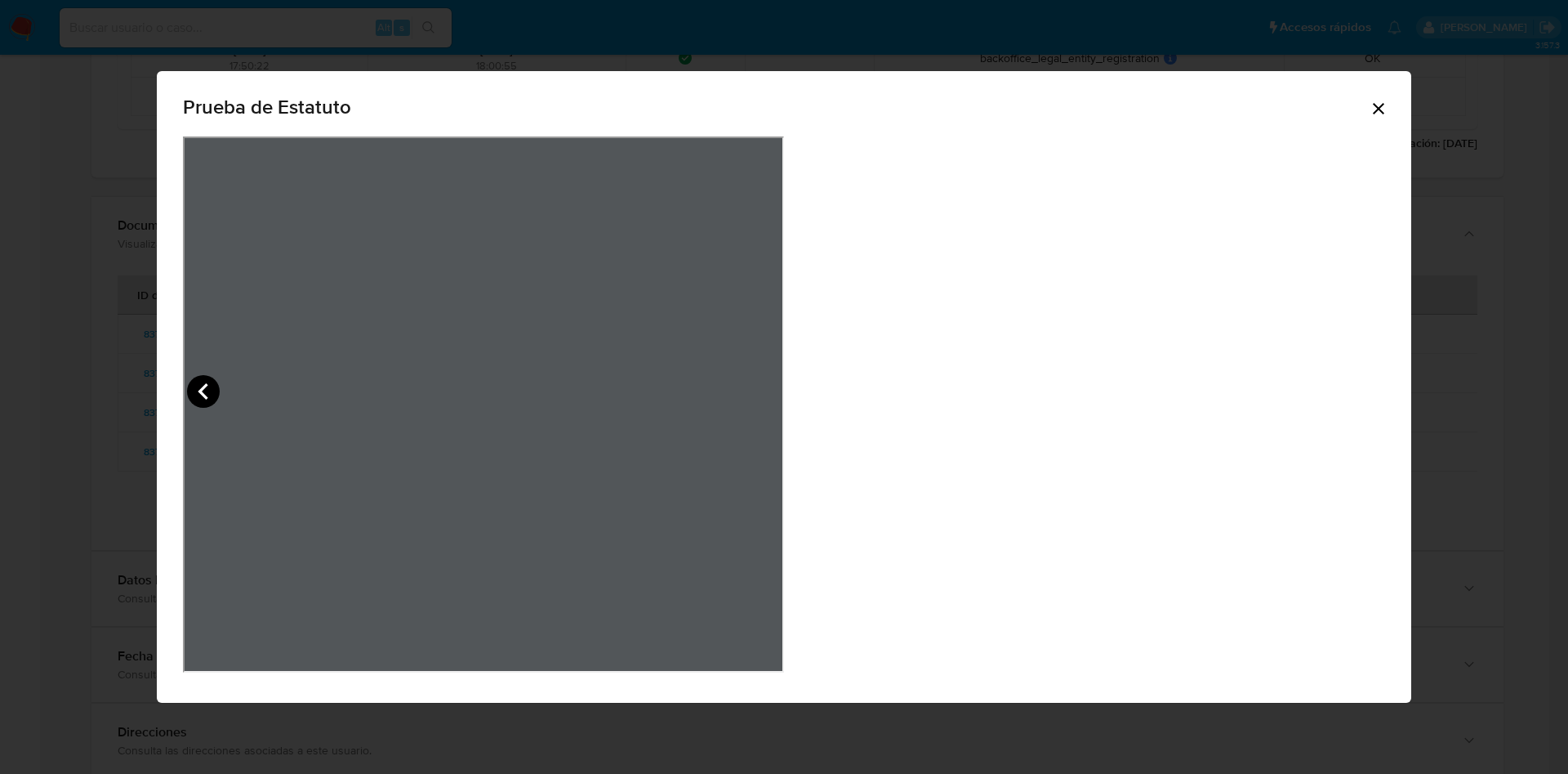
click at [220, 389] on icon "View Document Modal" at bounding box center [203, 391] width 33 height 33
click at [1369, 104] on icon "Cerrar" at bounding box center [1379, 108] width 20 height 20
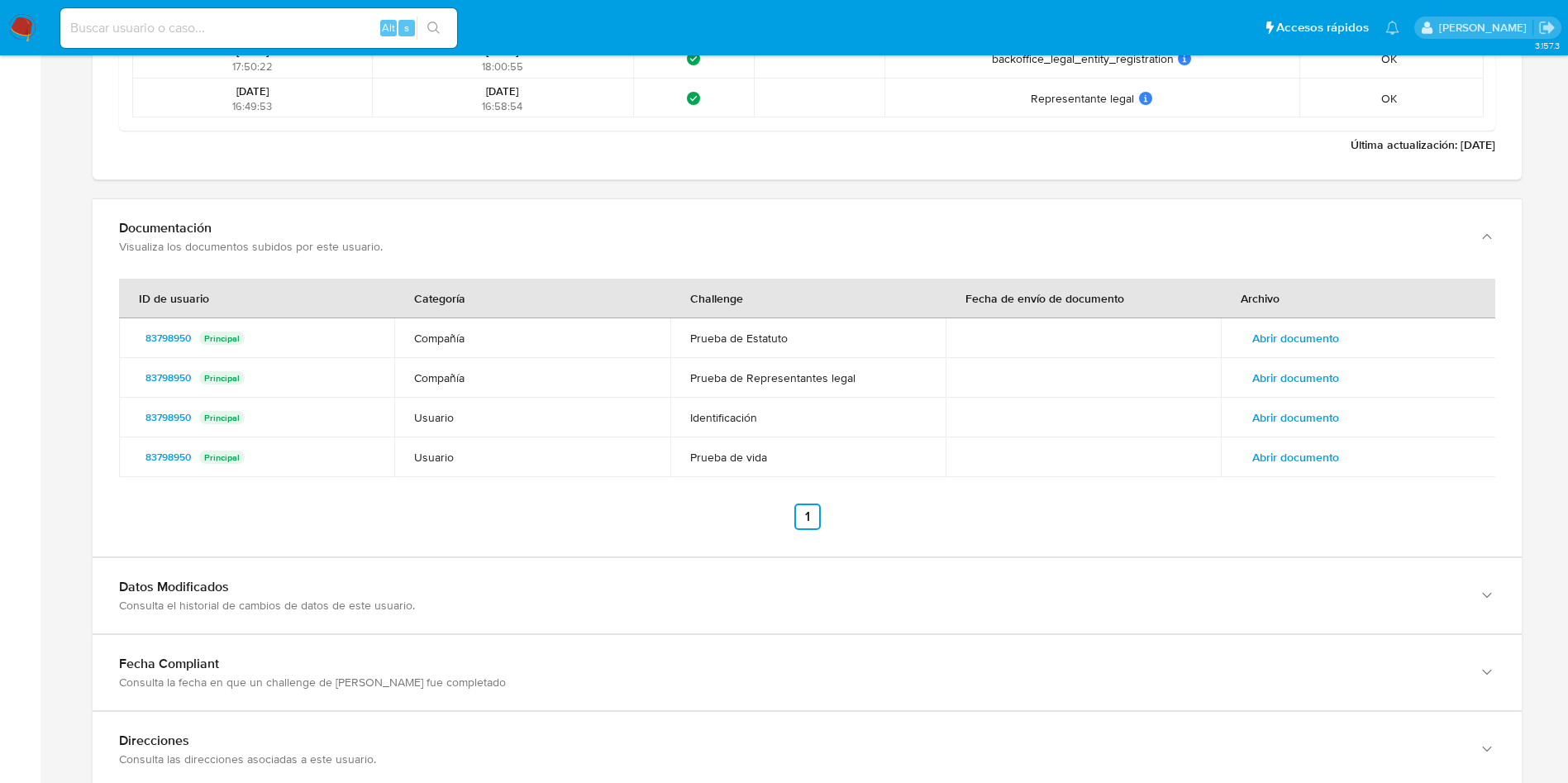
click at [1301, 411] on span "Abrir documento" at bounding box center [1296, 417] width 87 height 23
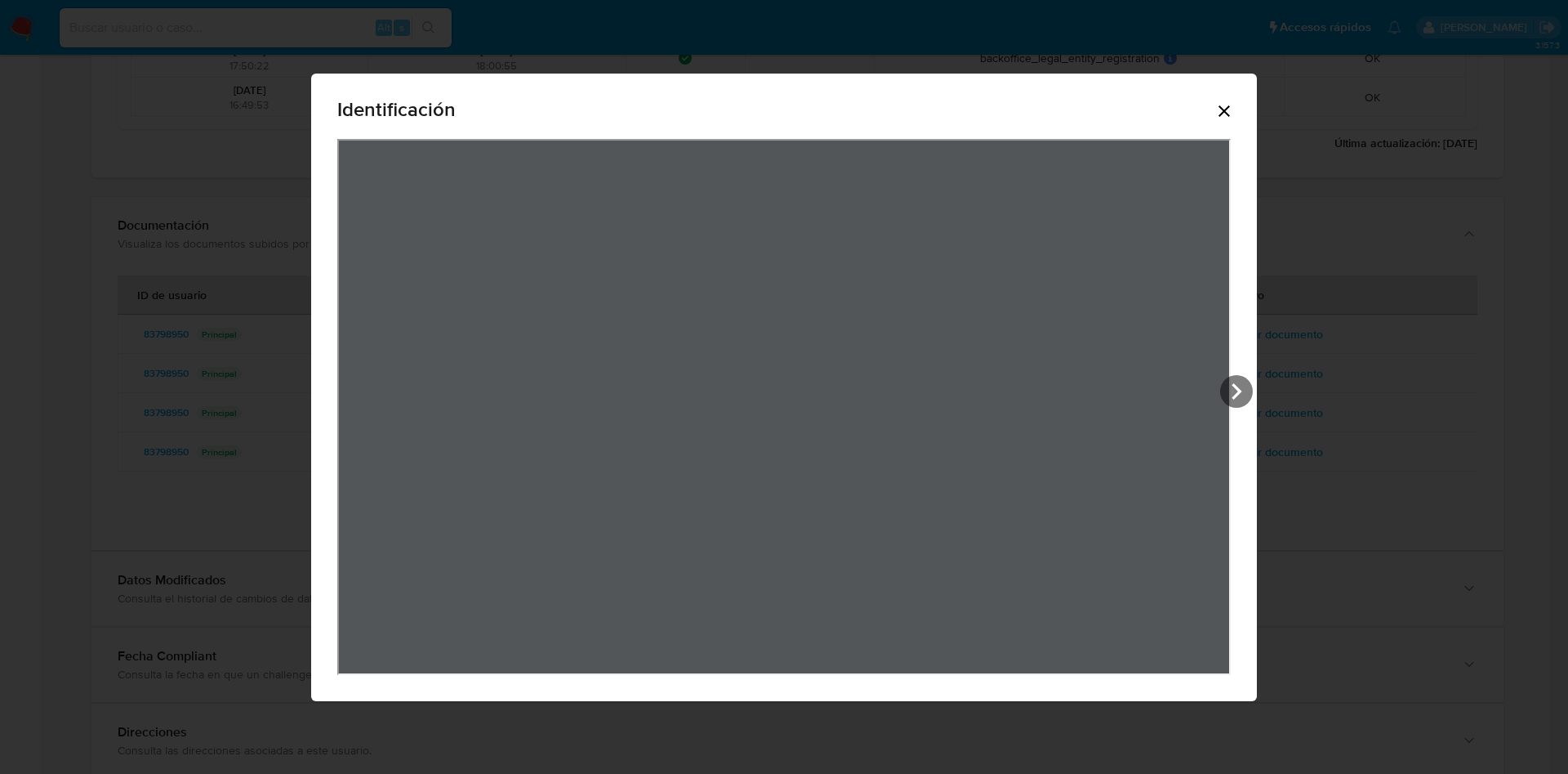
click at [1234, 104] on icon "Cerrar" at bounding box center [1224, 111] width 20 height 20
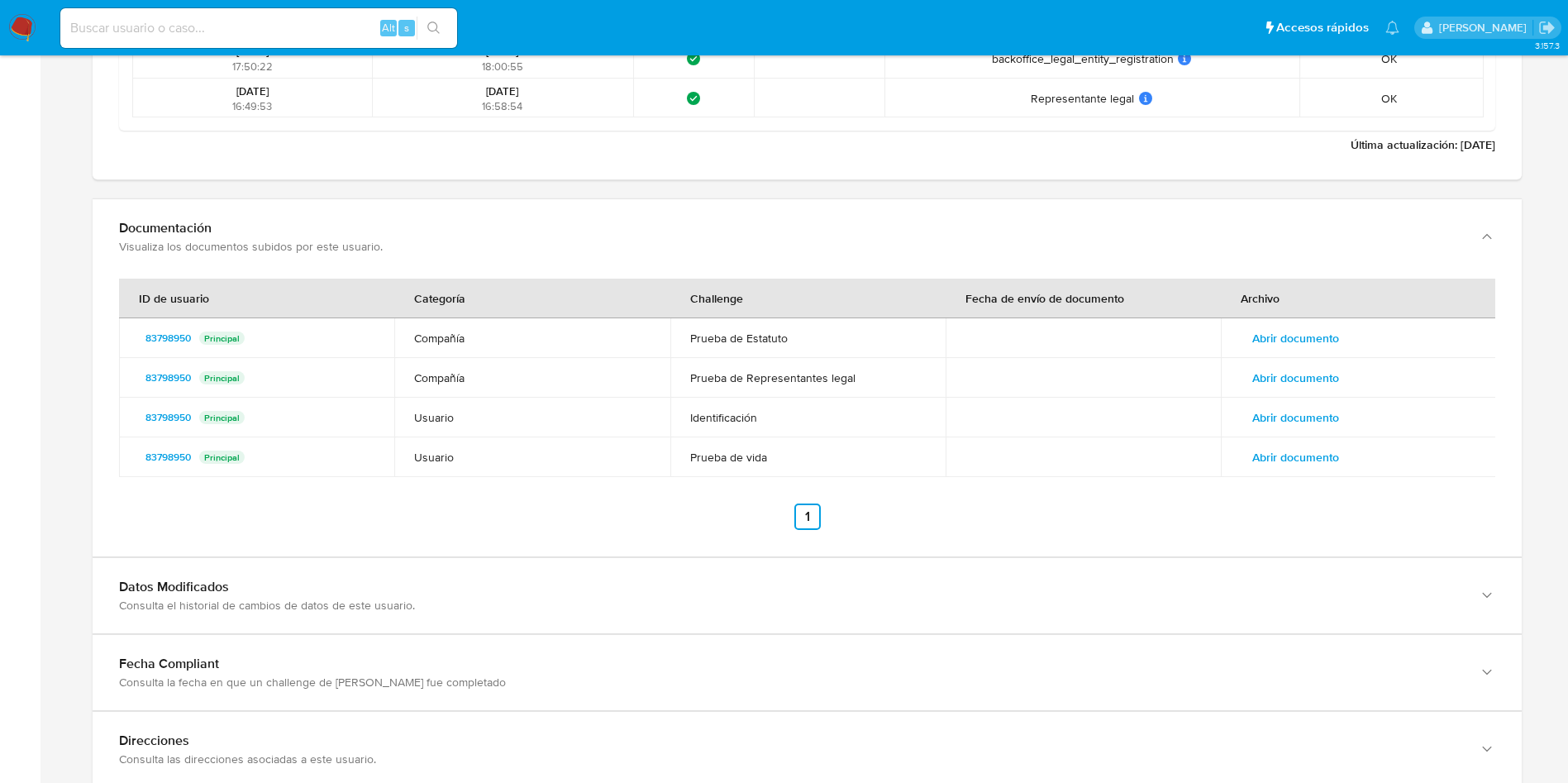
click at [1308, 453] on span "Abrir documento" at bounding box center [1296, 457] width 87 height 23
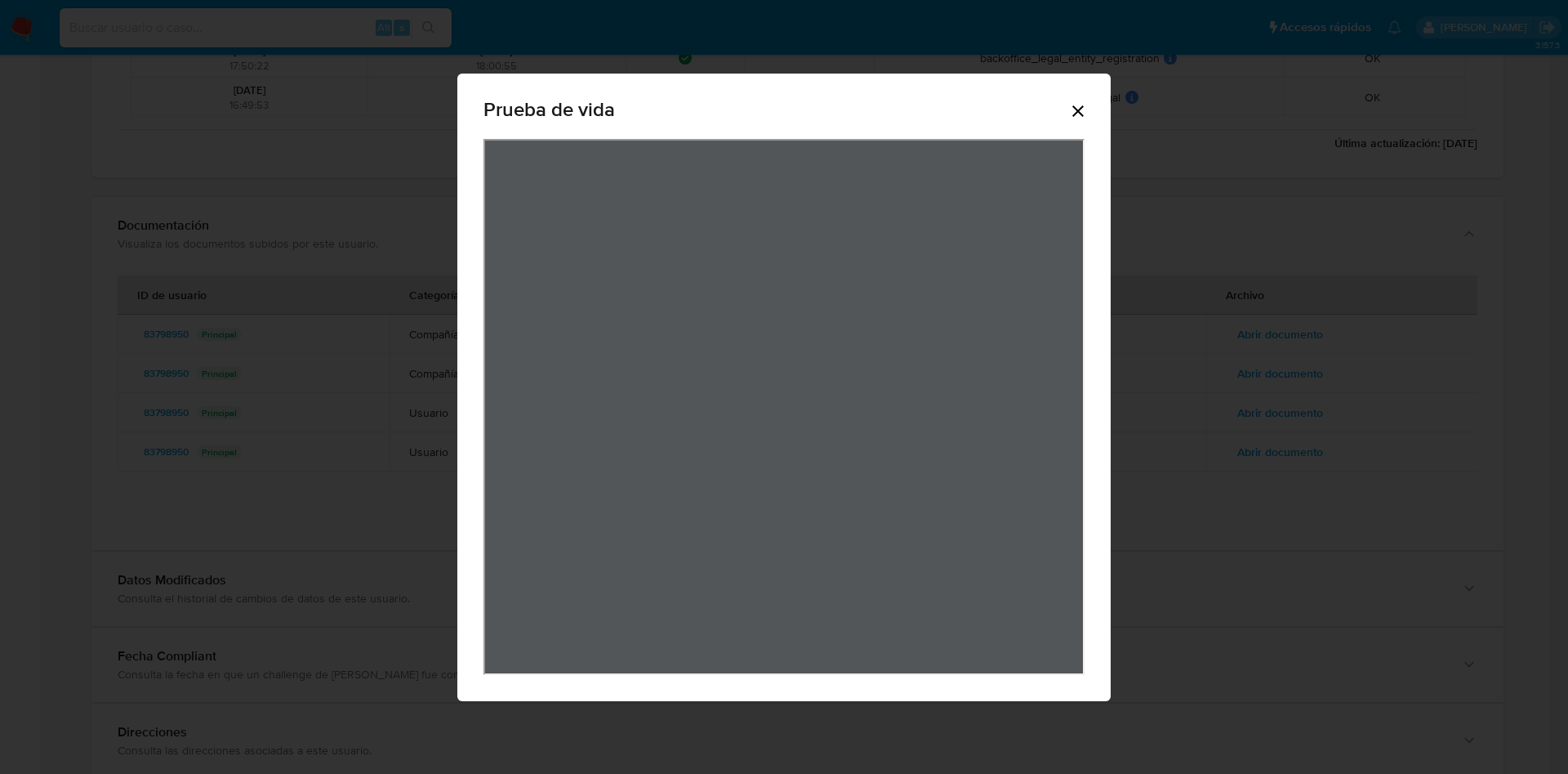
click at [1080, 113] on icon "Cerrar" at bounding box center [1078, 111] width 12 height 12
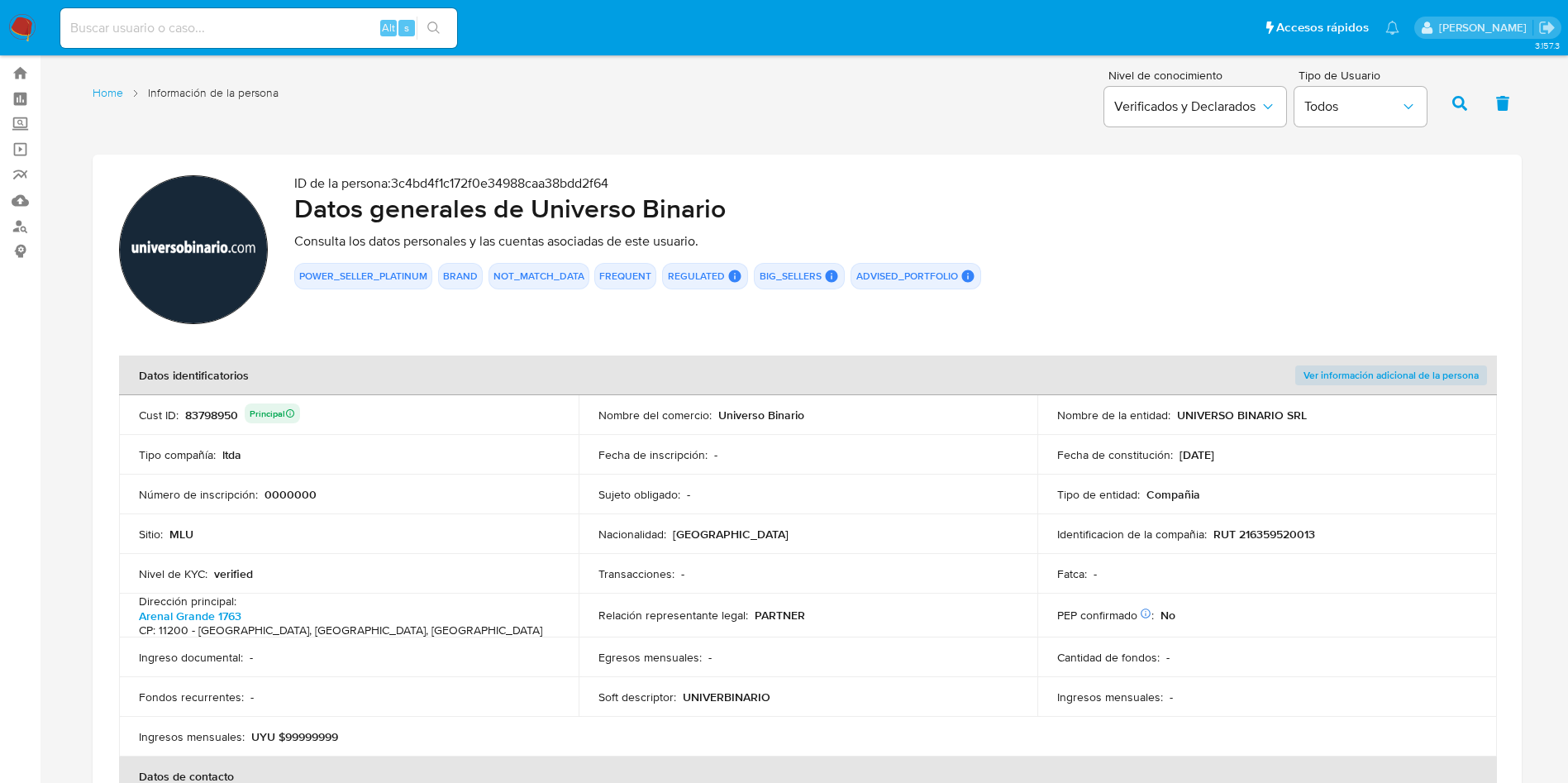
scroll to position [0, 0]
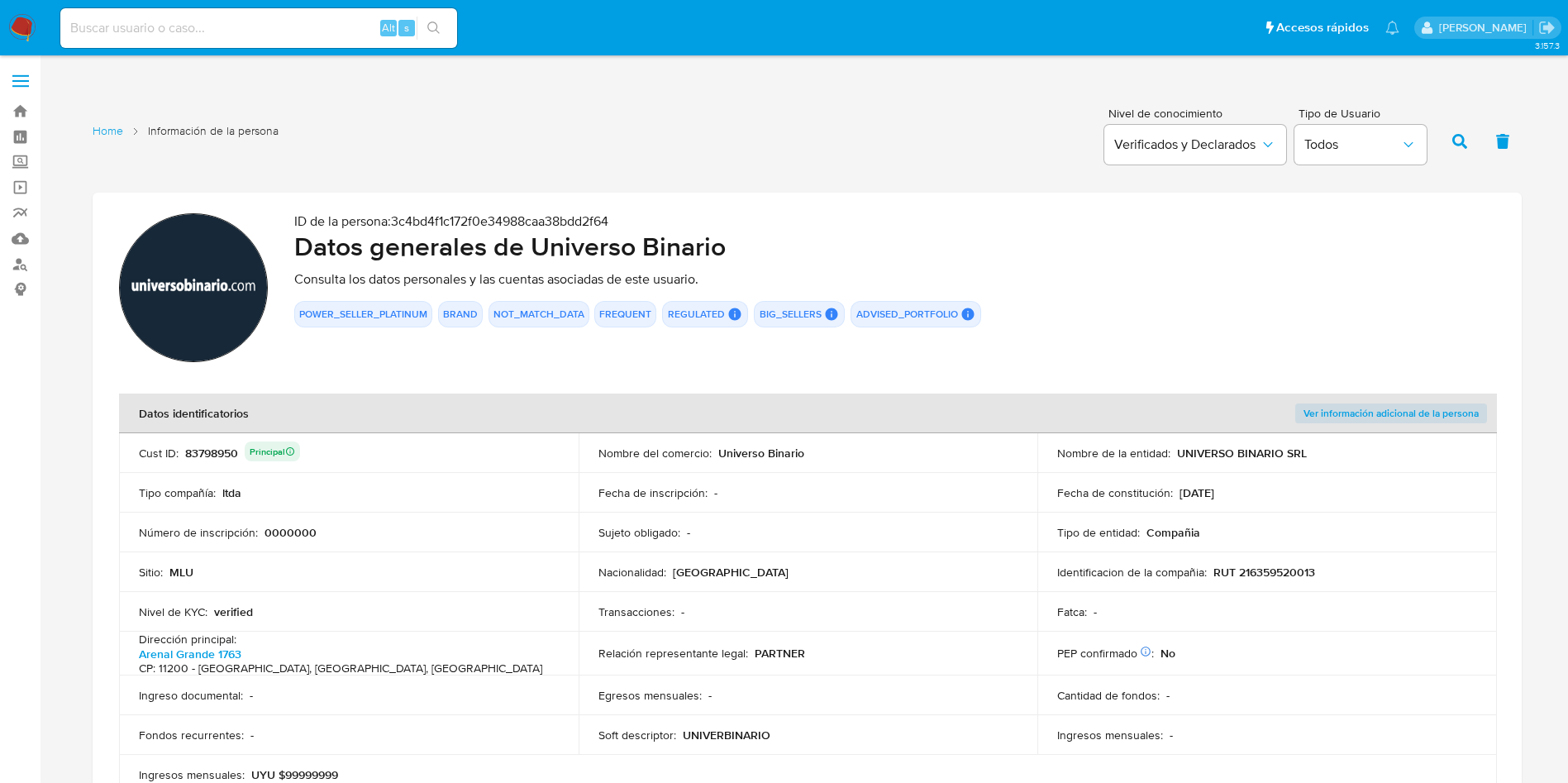
click at [243, 535] on p "Número de inscripción :" at bounding box center [198, 532] width 119 height 15
click at [1269, 556] on td "Identificacion de la compañia : RUT 216359520013" at bounding box center [1267, 572] width 459 height 40
click at [1269, 564] on p "RUT 216359520013" at bounding box center [1264, 572] width 101 height 15
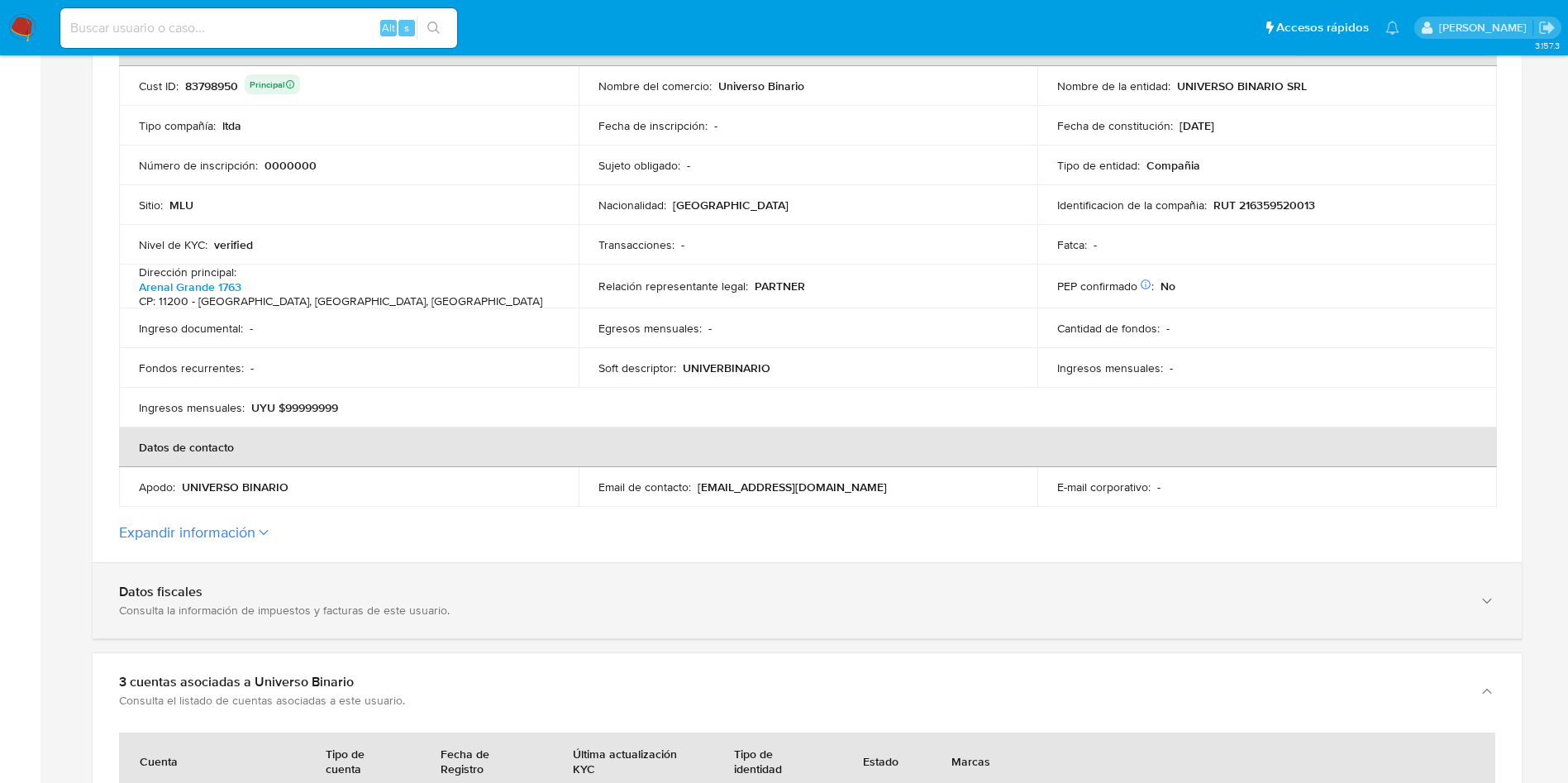
scroll to position [496, 0]
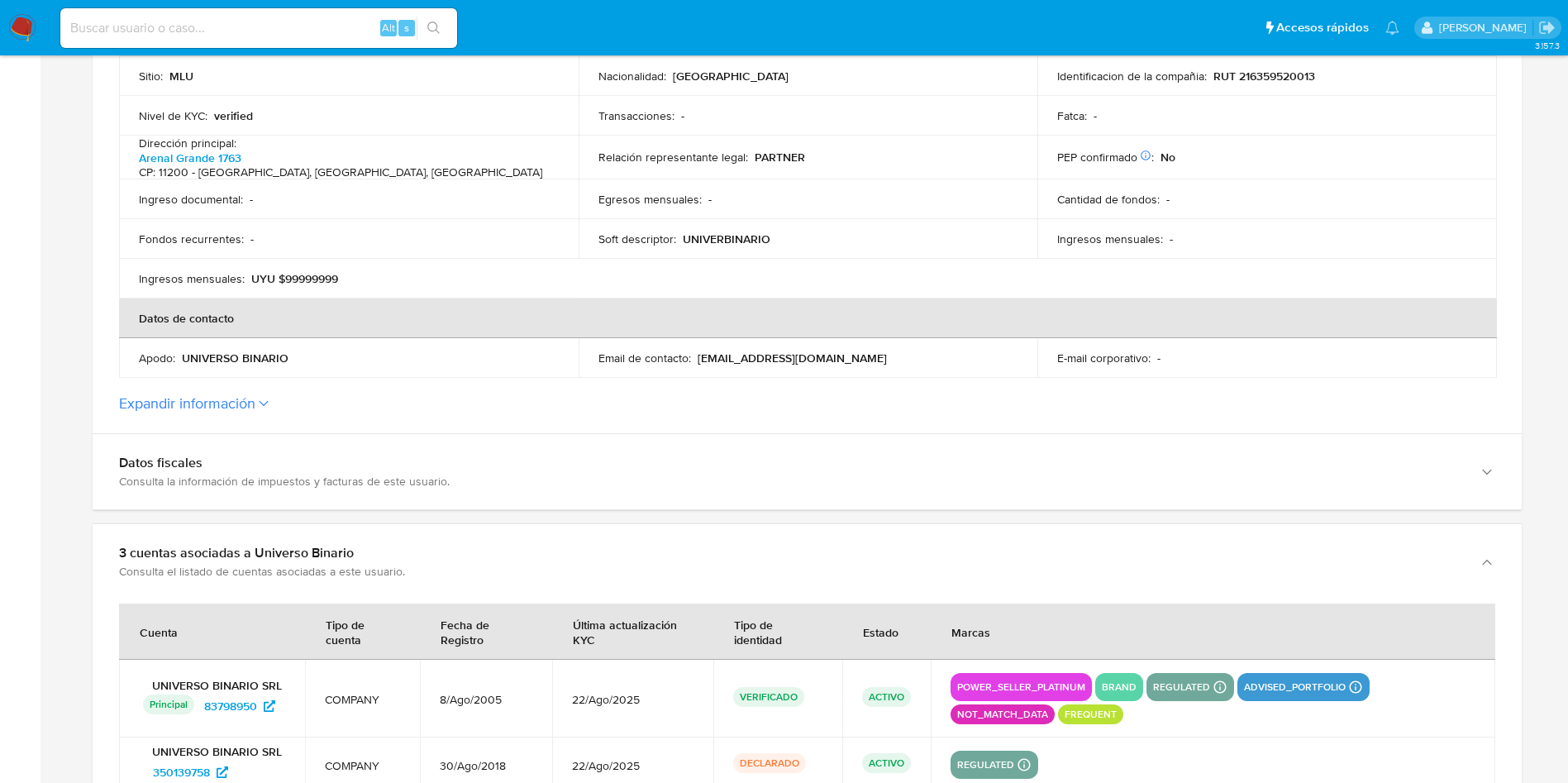
click at [255, 398] on button "Expandir información" at bounding box center [187, 403] width 137 height 18
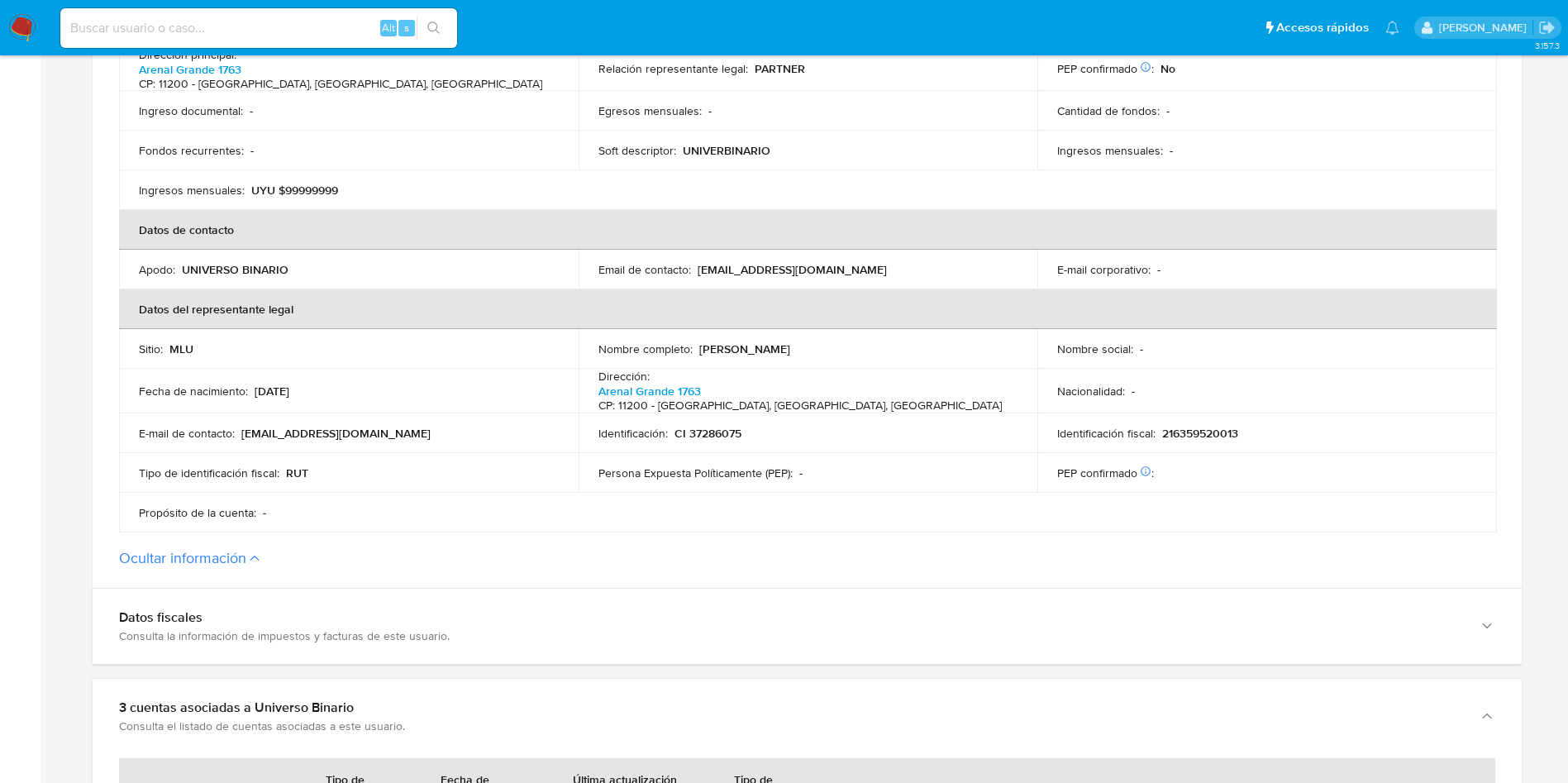
scroll to position [743, 0]
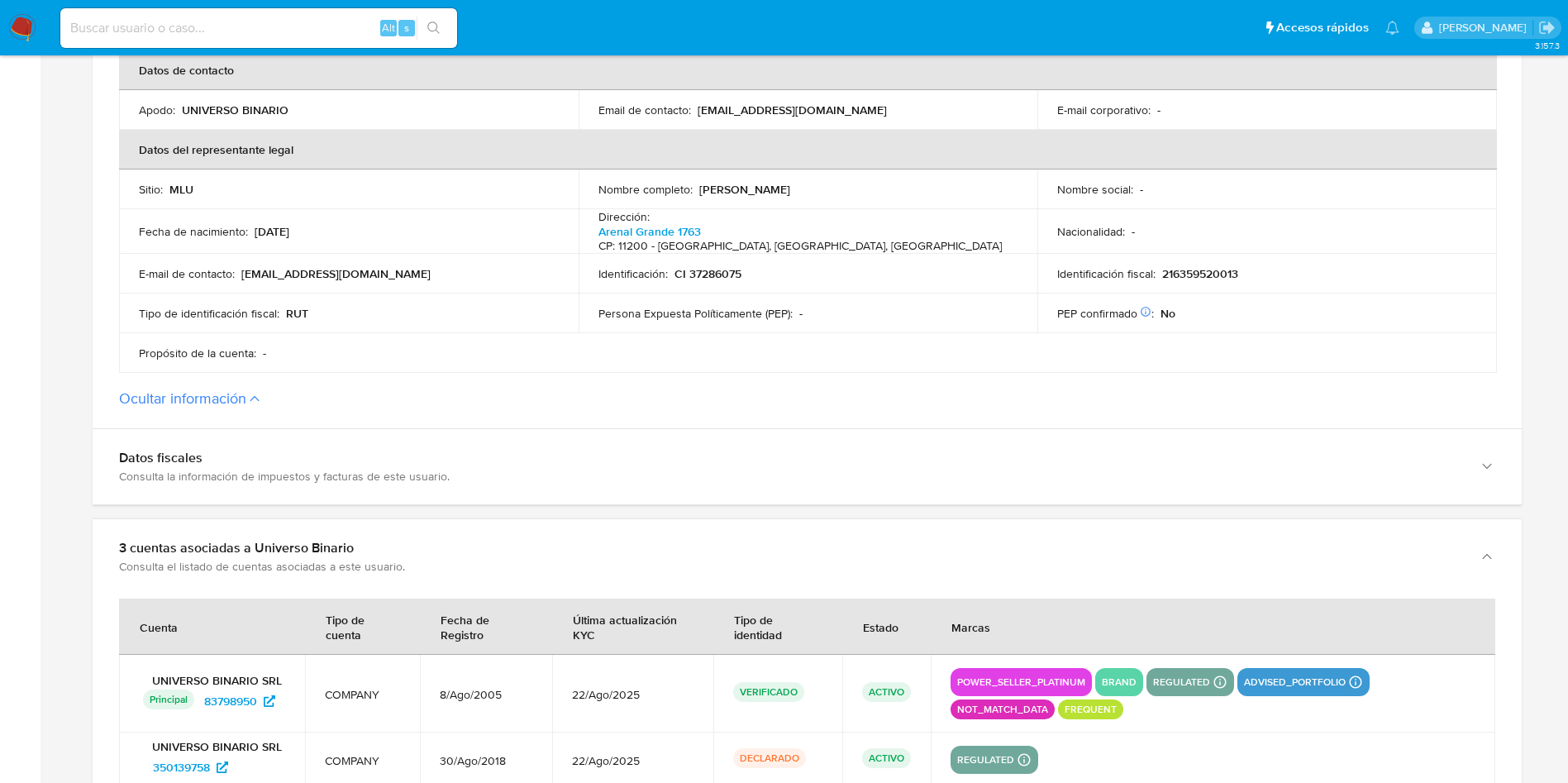
drag, startPoint x: 700, startPoint y: 184, endPoint x: 896, endPoint y: 184, distance: 196.0
click at [896, 184] on div "Nombre completo : Jorge Andres Fernandez Cencio" at bounding box center [808, 189] width 420 height 15
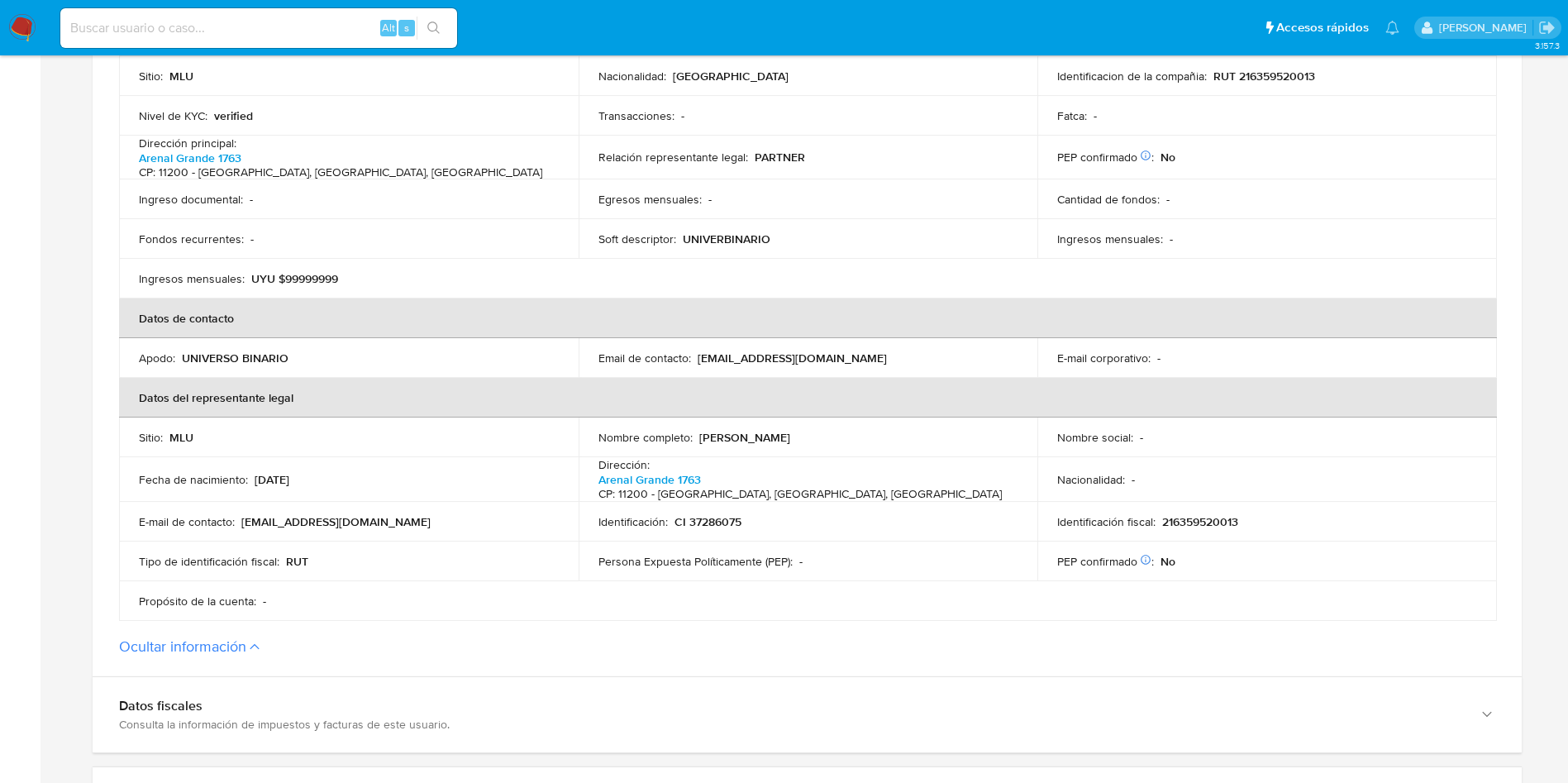
scroll to position [0, 0]
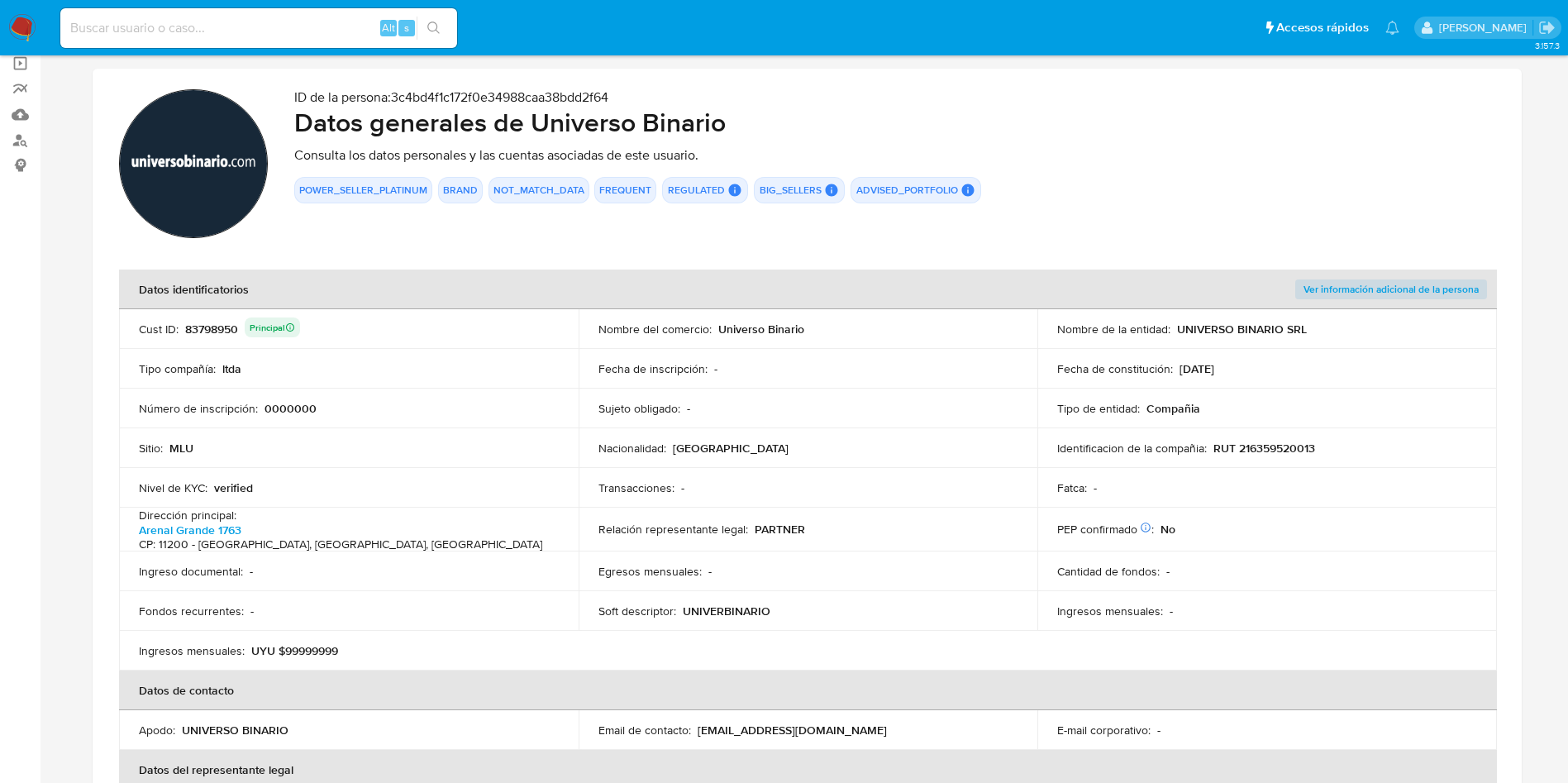
click at [841, 395] on td "Sujeto obligado : -" at bounding box center [808, 408] width 459 height 40
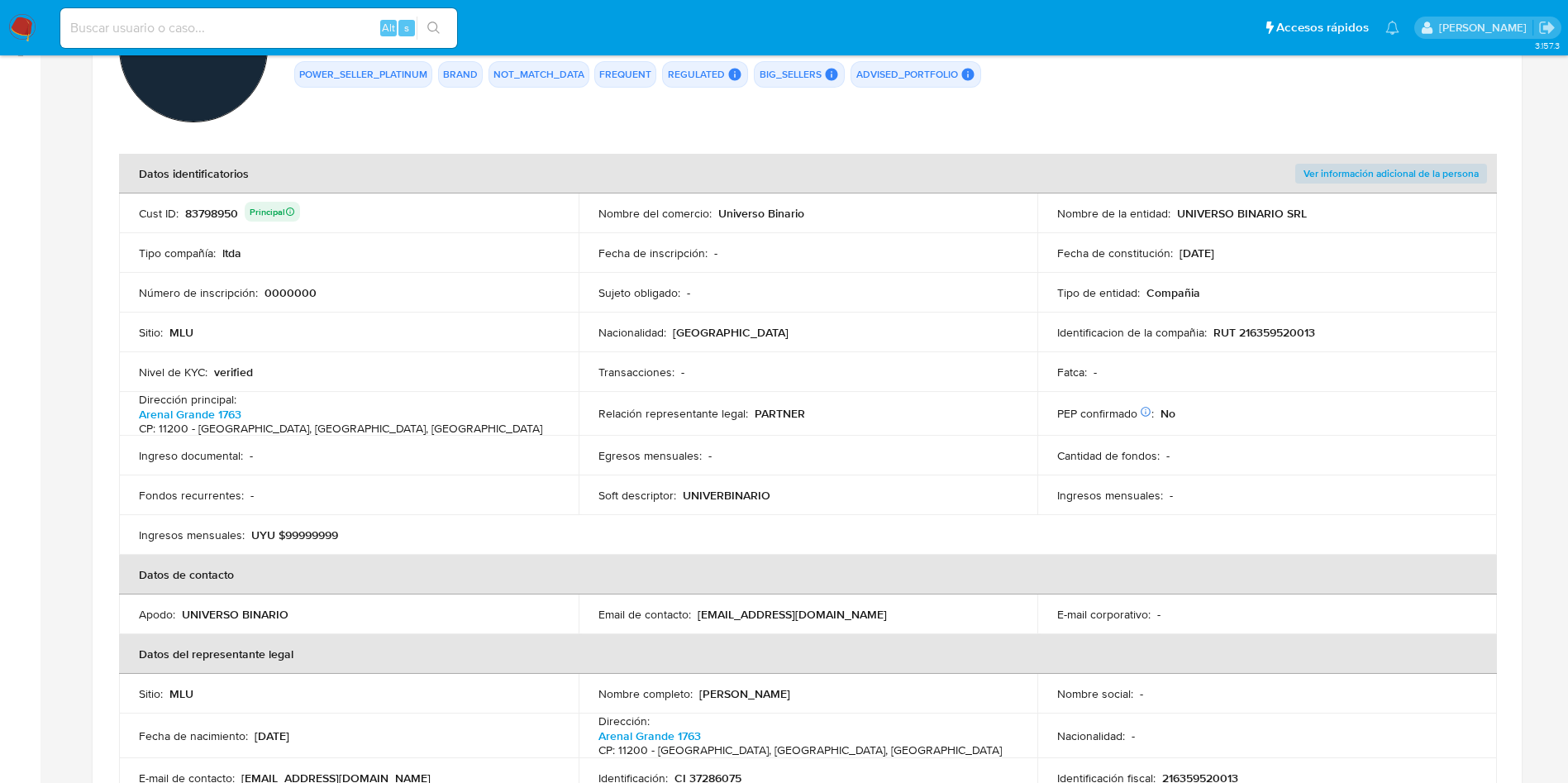
scroll to position [372, 0]
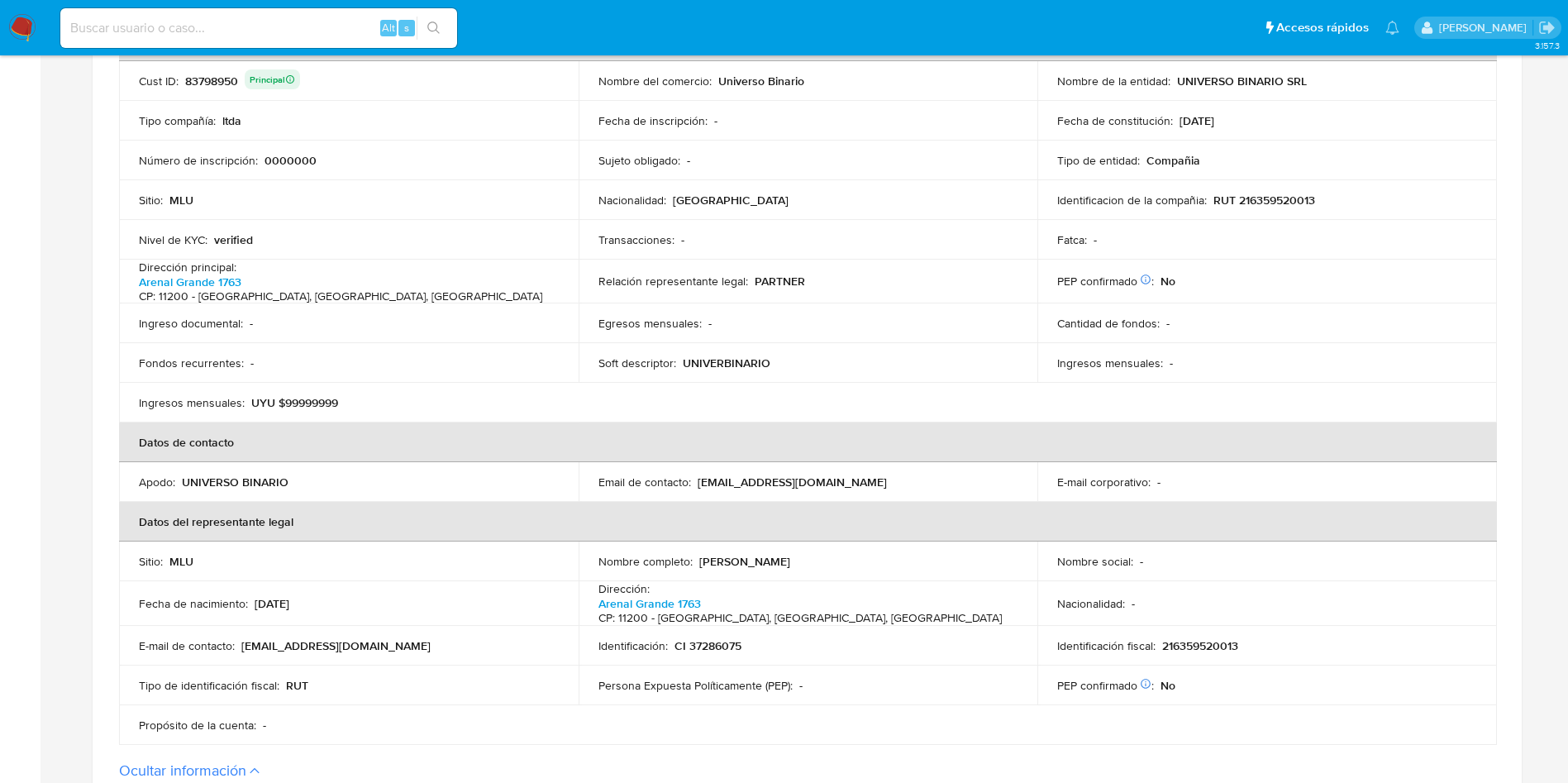
click at [806, 282] on div "Relación representante legal : PARTNER" at bounding box center [808, 281] width 420 height 15
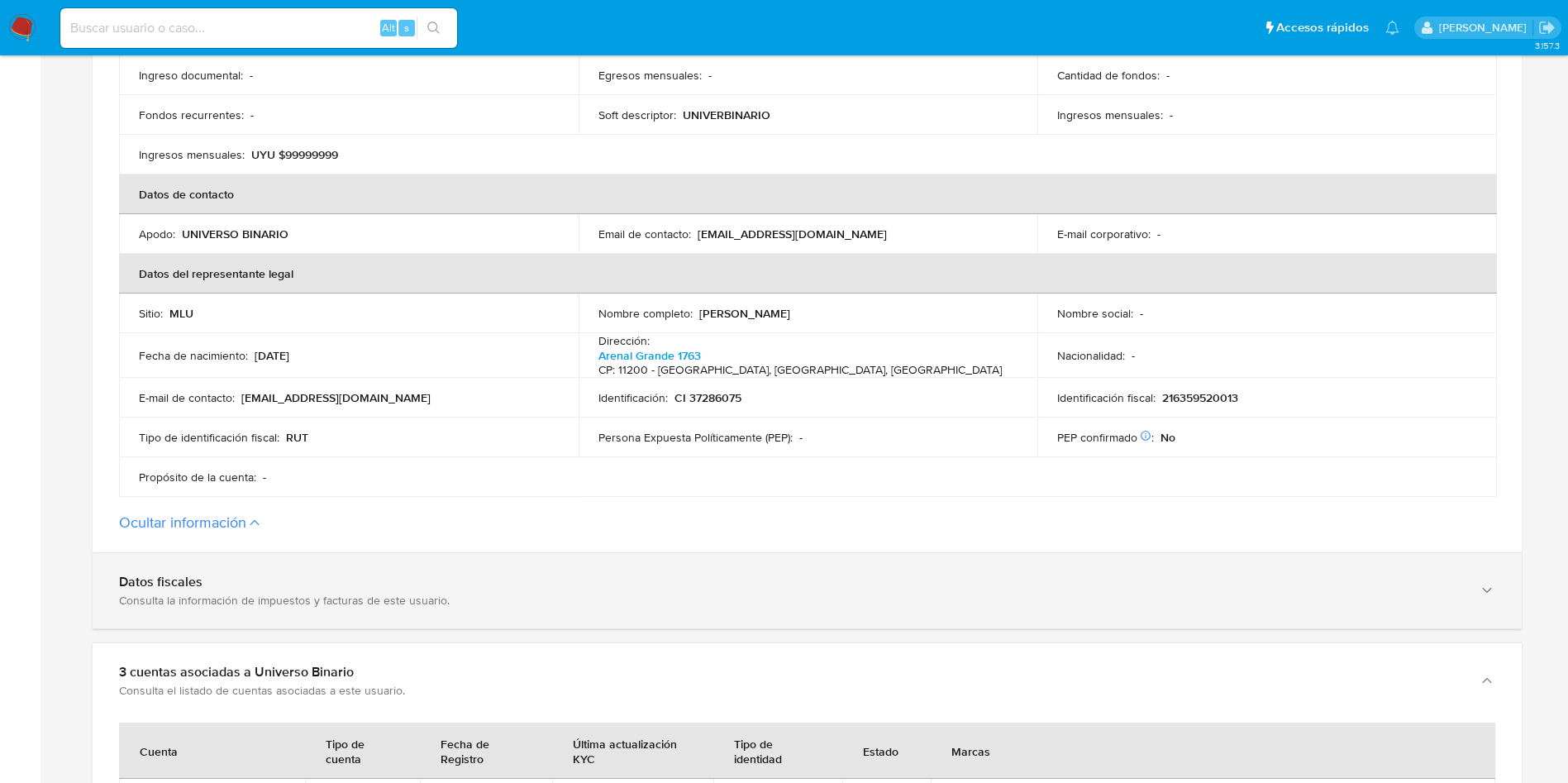
click at [354, 612] on div "Datos fiscales Consulta la información de impuestos y facturas de este usuario." at bounding box center [806, 590] width 1429 height 76
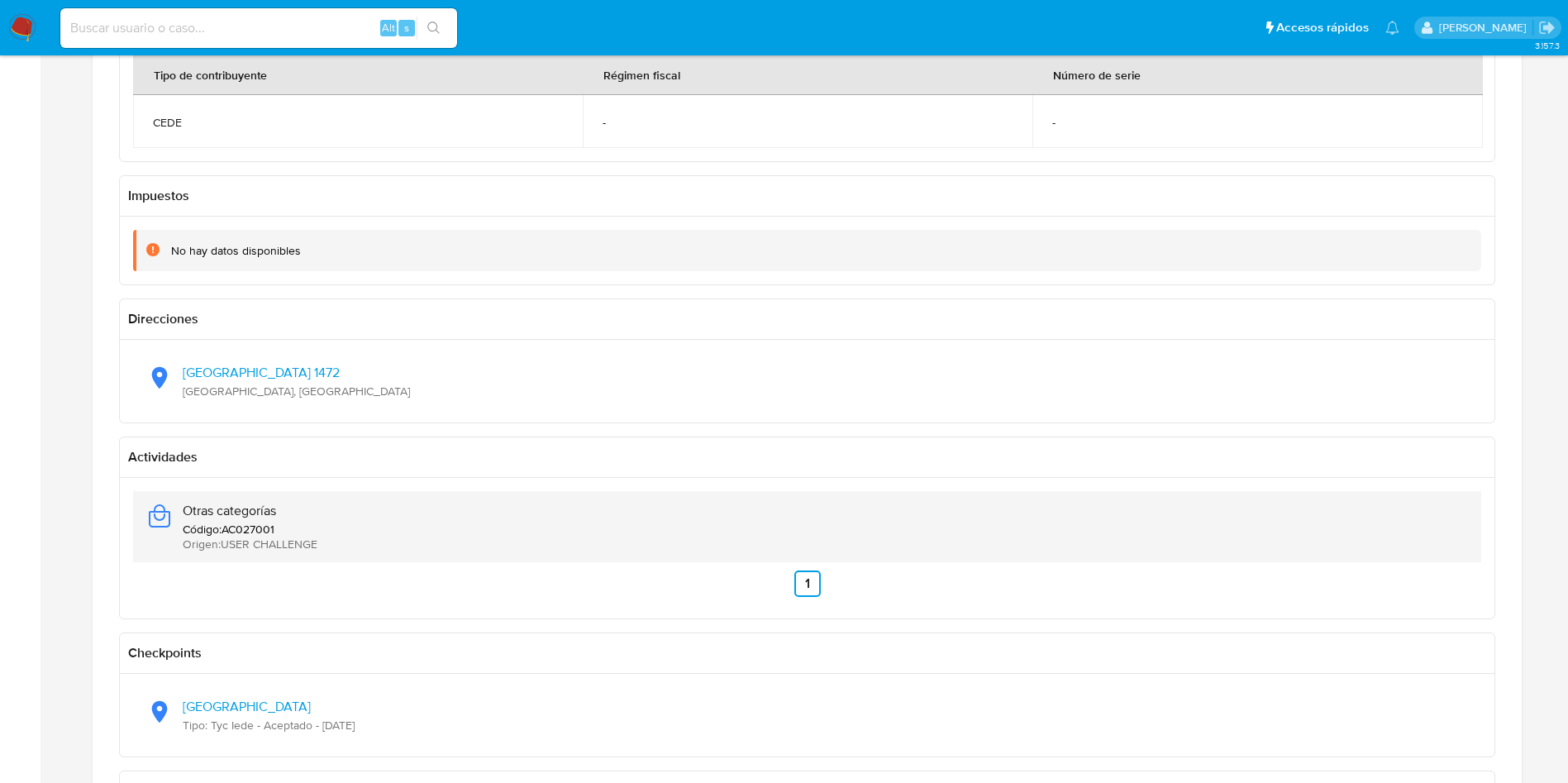
scroll to position [1488, 0]
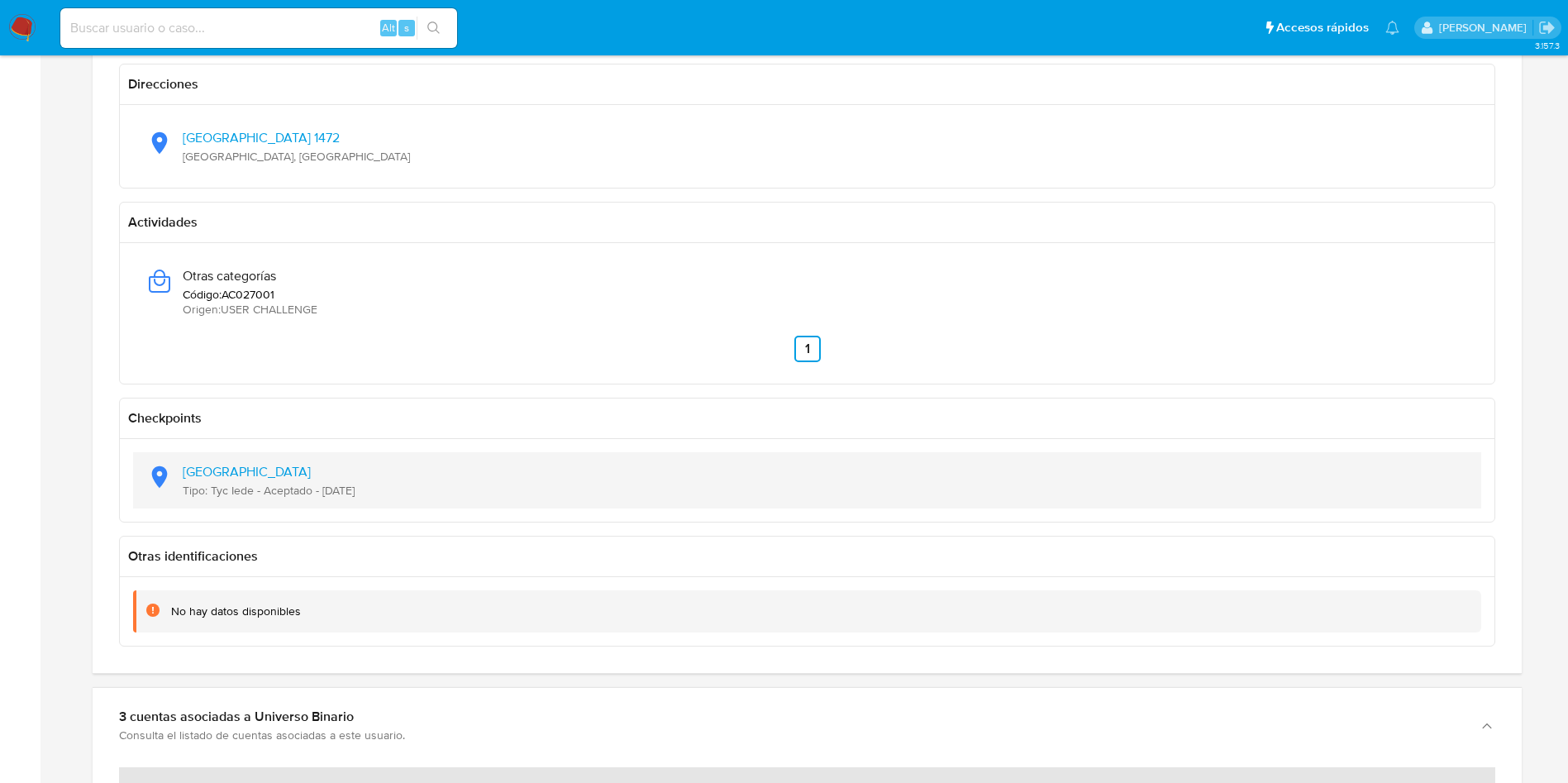
drag, startPoint x: 323, startPoint y: 480, endPoint x: 421, endPoint y: 479, distance: 98.0
click at [421, 479] on div "Latitud: 6.2529, Longitud: -75.5646 Tipo: Tyc Iede - Aceptado - 20/08/2024" at bounding box center [807, 480] width 1322 height 56
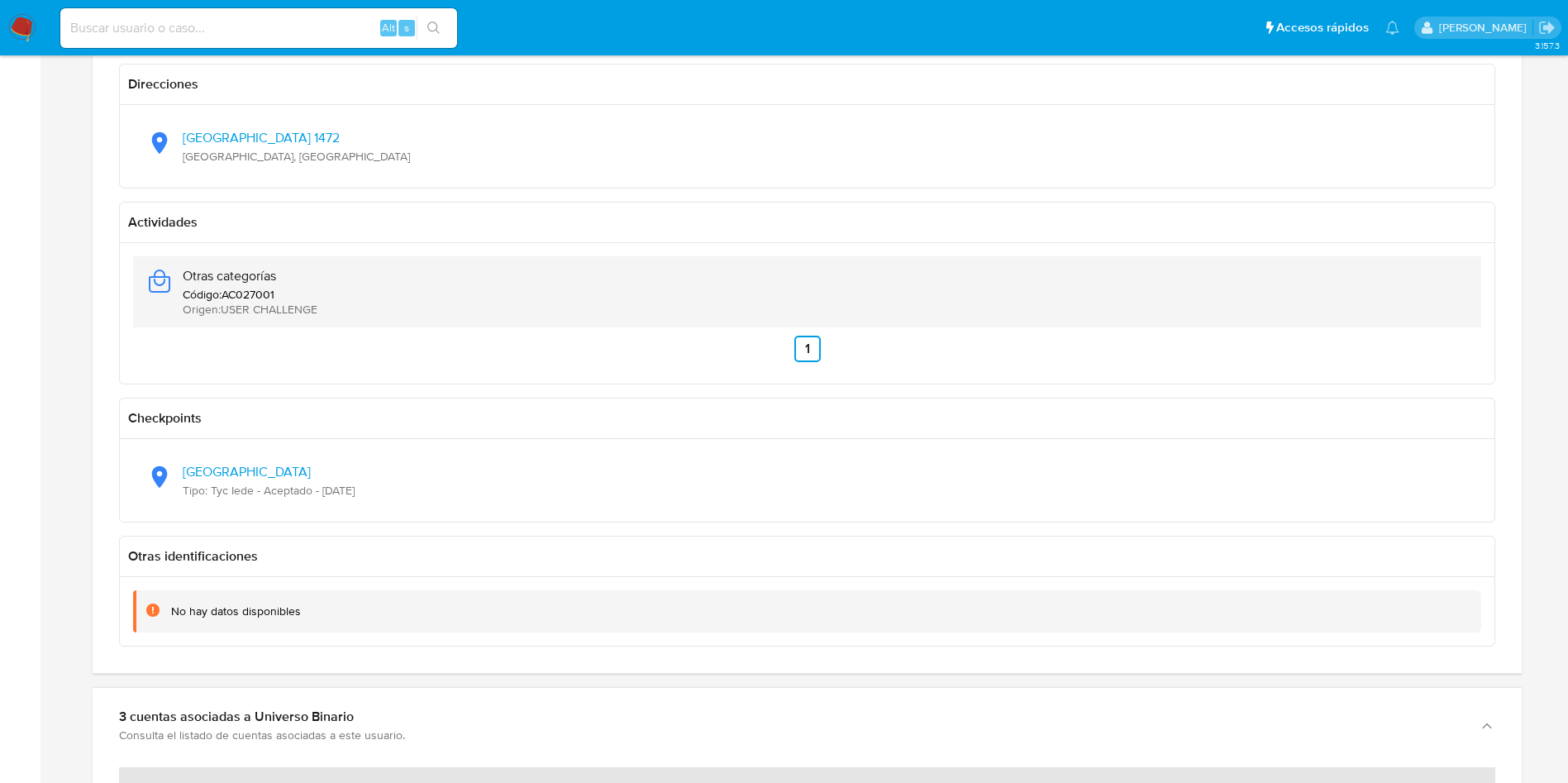
drag, startPoint x: 306, startPoint y: 267, endPoint x: 162, endPoint y: 265, distance: 144.0
click at [162, 265] on div "Otras categorías Código : AC027001 Origen : USER CHALLENGE" at bounding box center [807, 291] width 1322 height 71
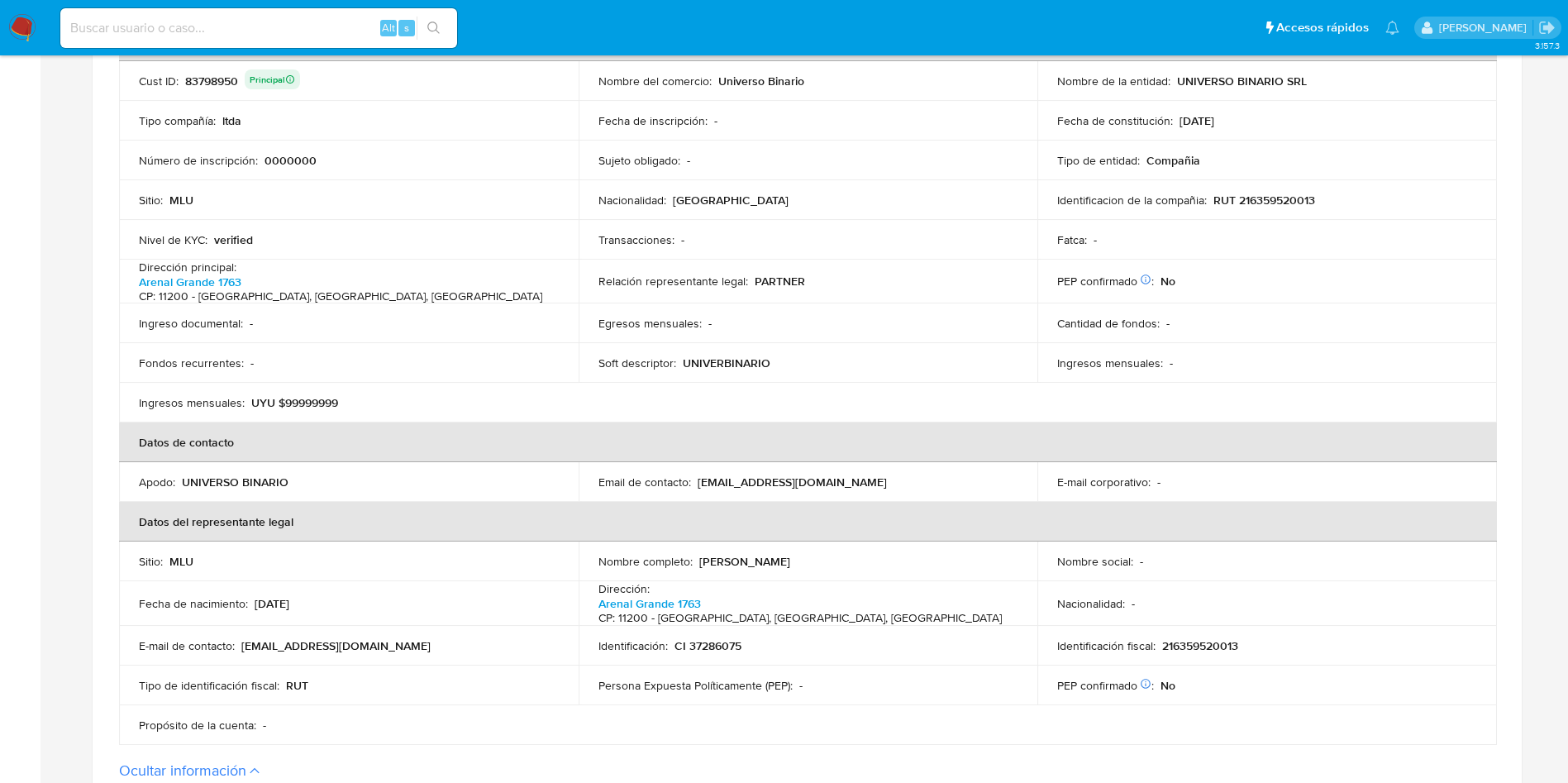
scroll to position [248, 0]
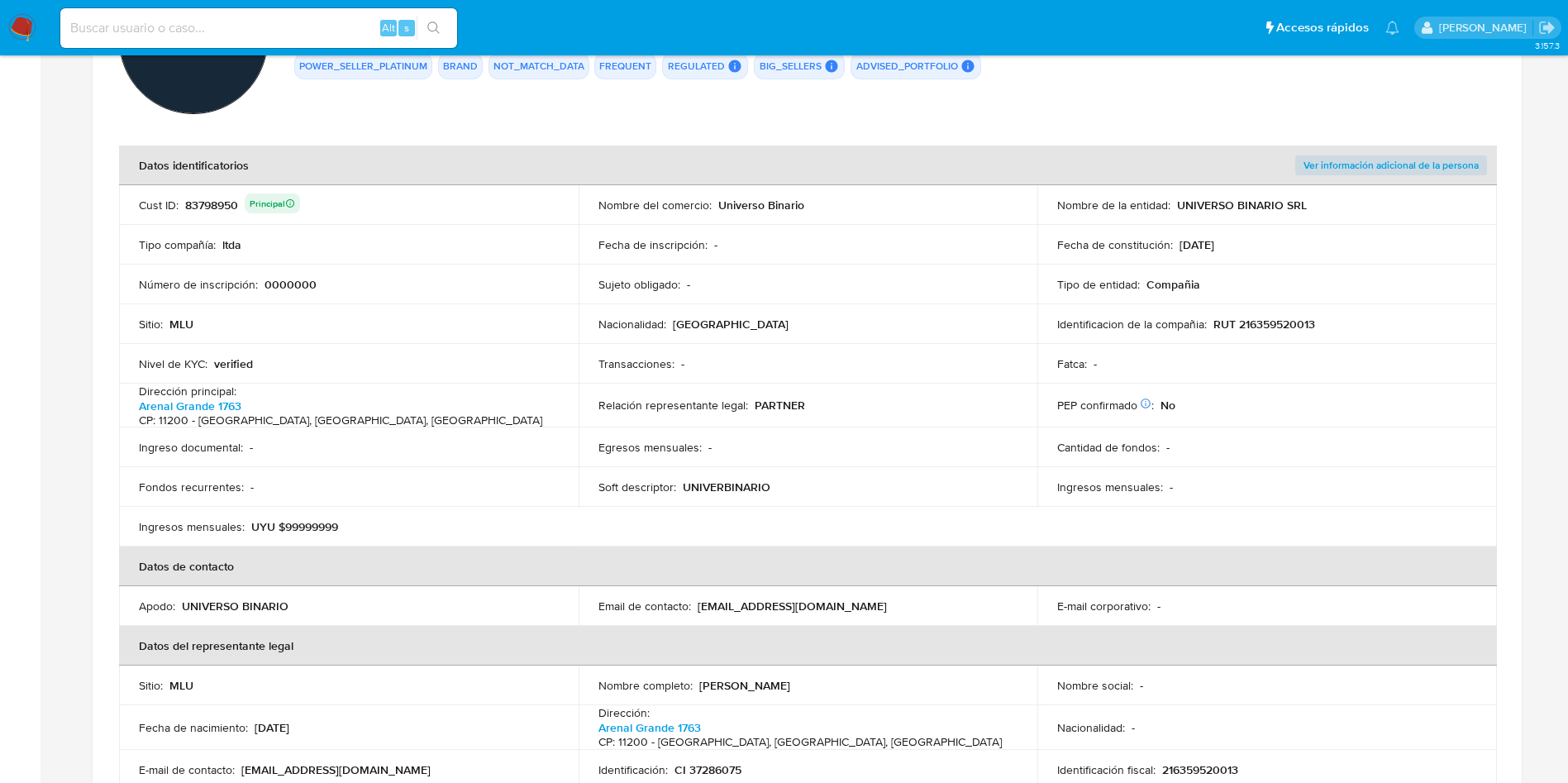
drag, startPoint x: 820, startPoint y: 210, endPoint x: 717, endPoint y: 208, distance: 103.0
click at [717, 208] on div "Nombre del comercio : Universo Binario" at bounding box center [808, 205] width 420 height 15
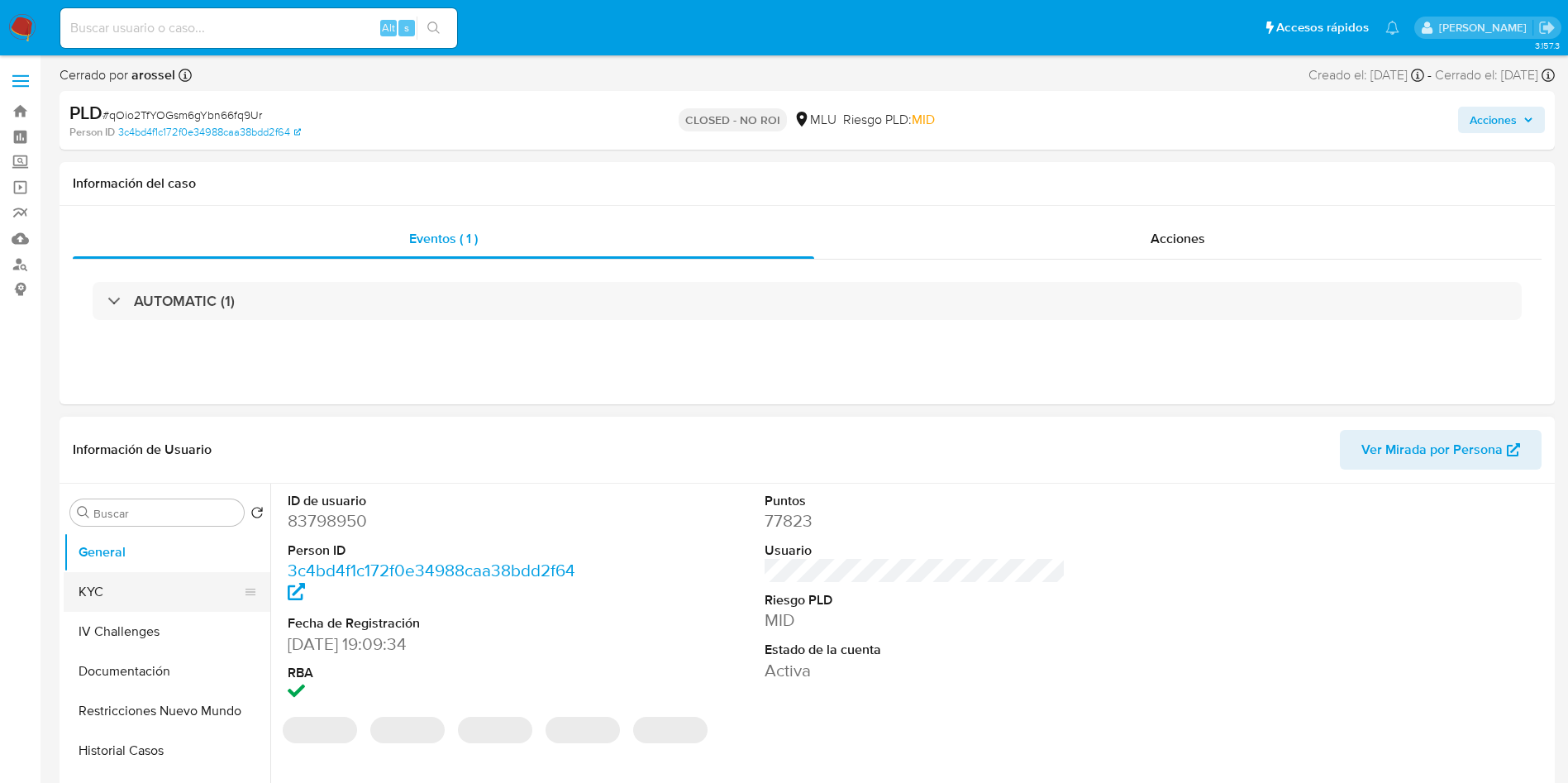
click at [158, 583] on button "KYC" at bounding box center [160, 591] width 194 height 40
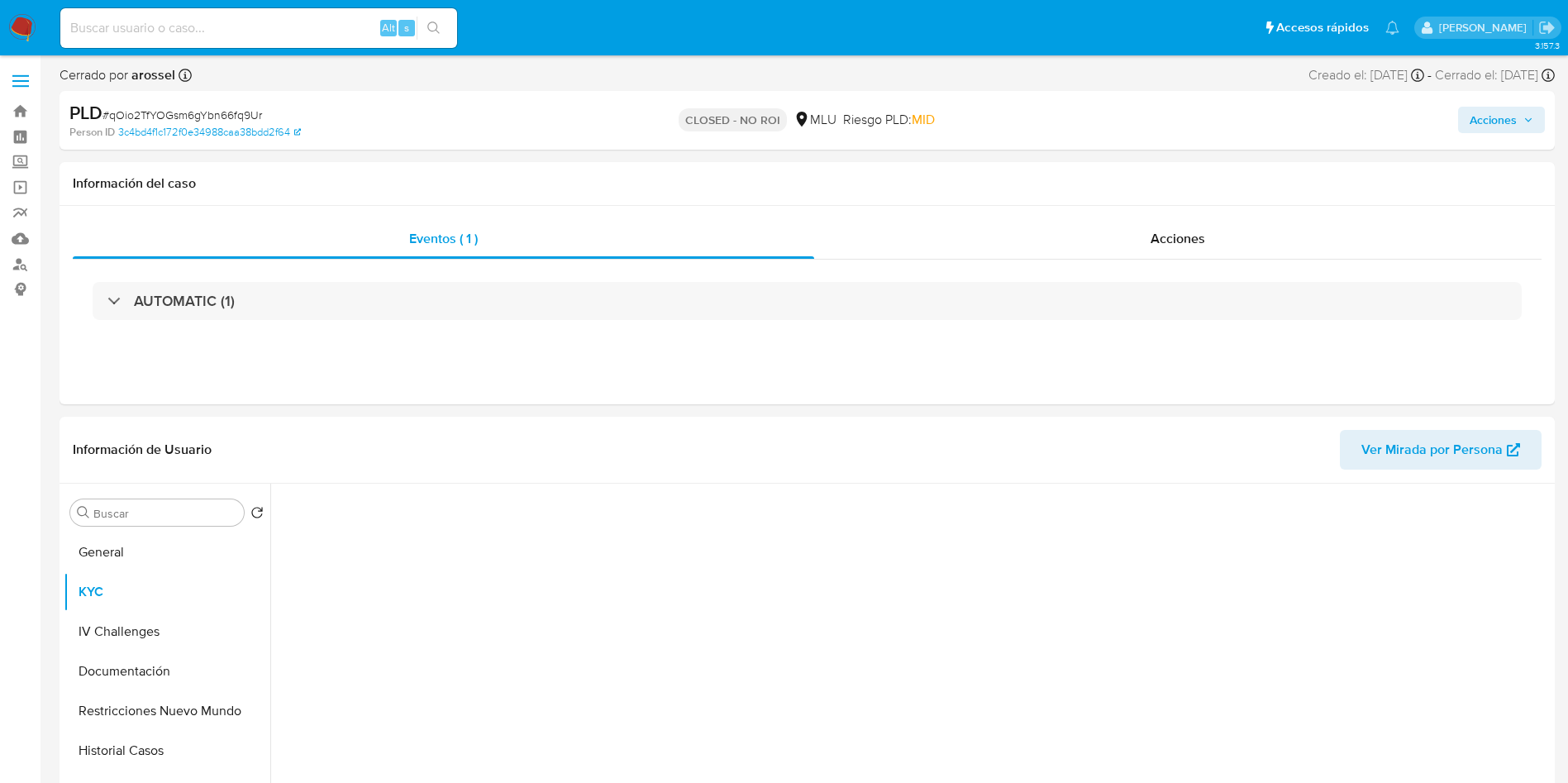
select select "10"
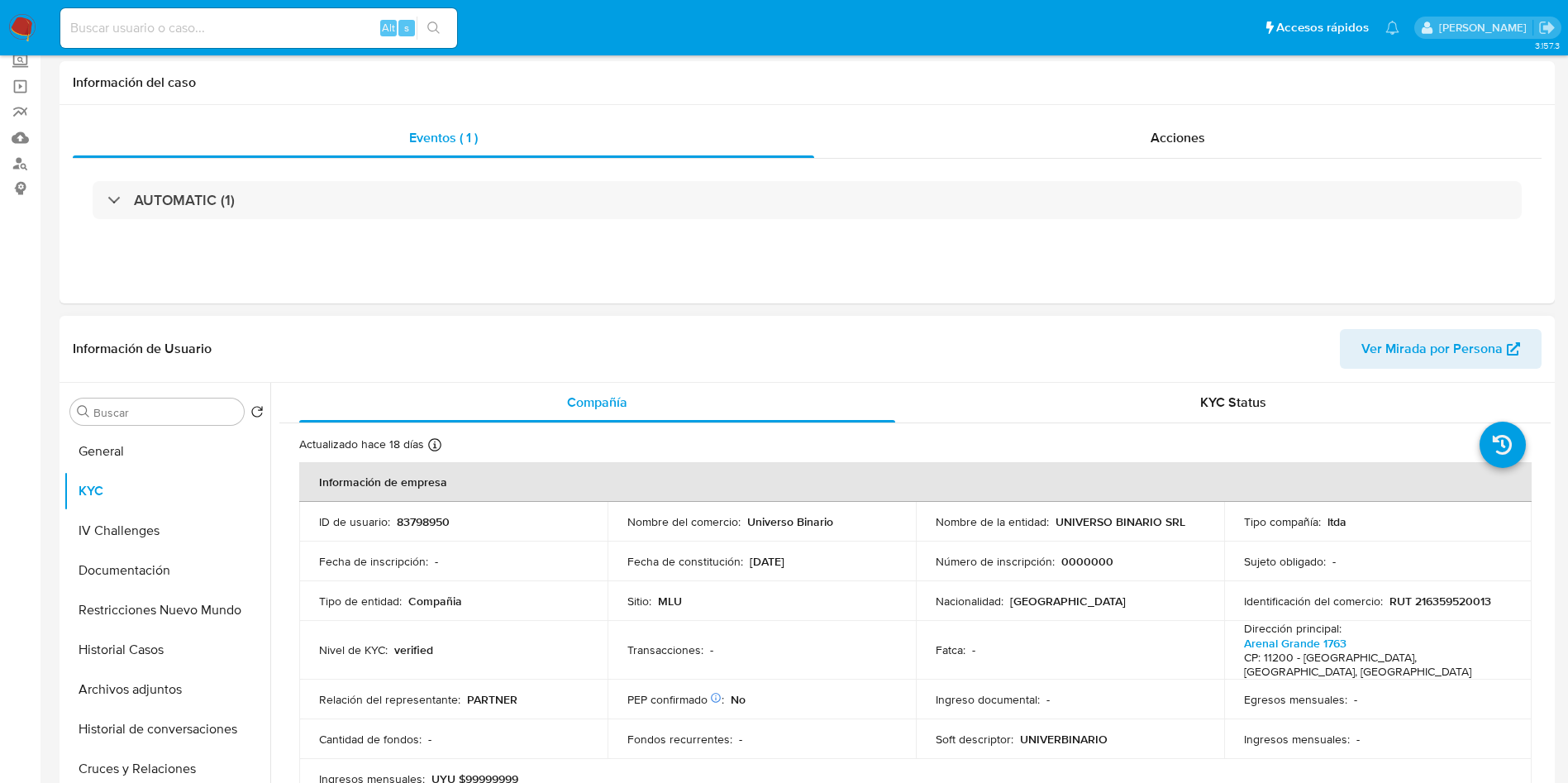
scroll to position [124, 0]
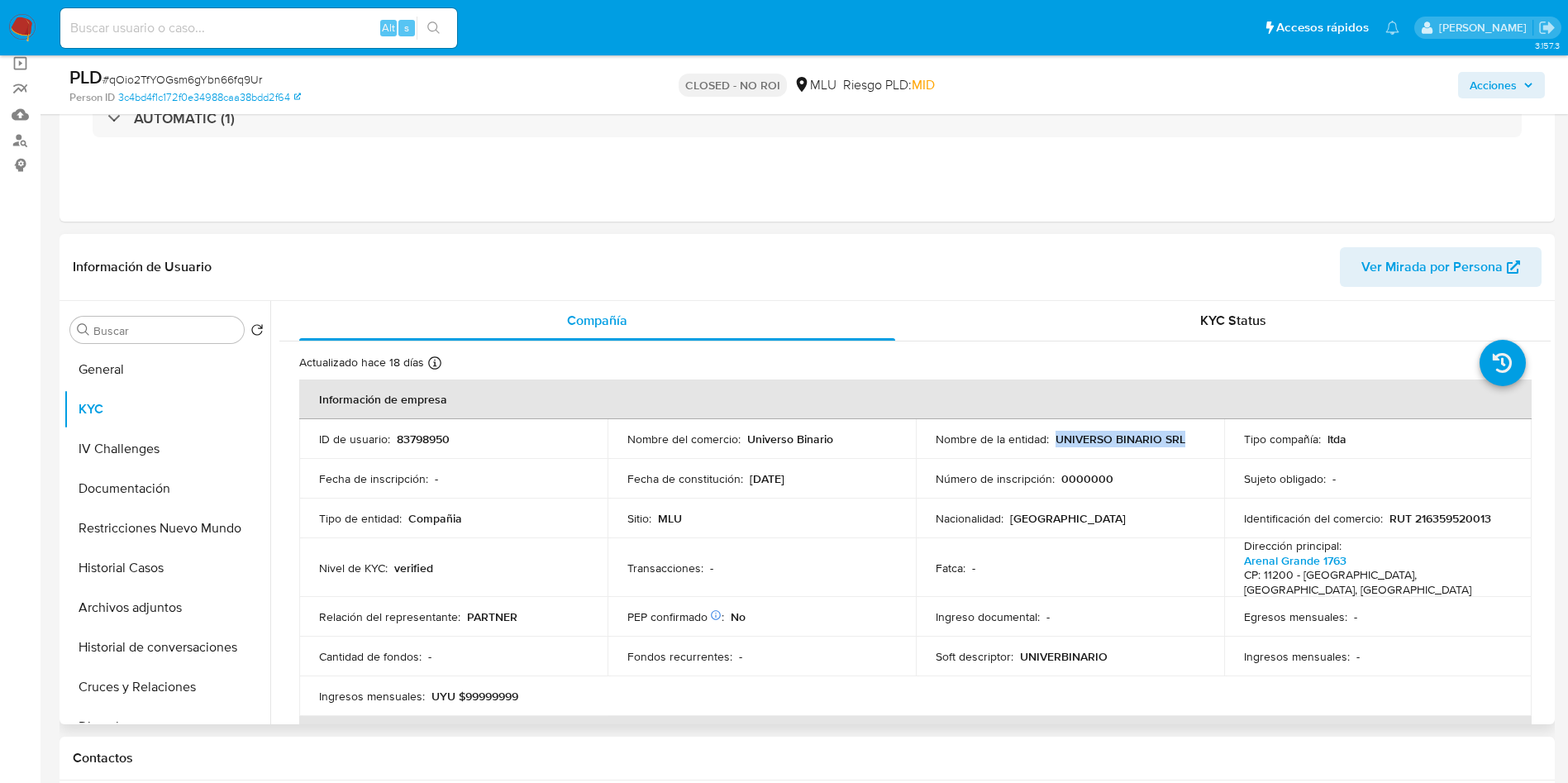
drag, startPoint x: 1051, startPoint y: 438, endPoint x: 1198, endPoint y: 425, distance: 147.6
click at [1203, 433] on td "Nombre de la entidad : UNIVERSO BINARIO SRL" at bounding box center [1070, 438] width 308 height 40
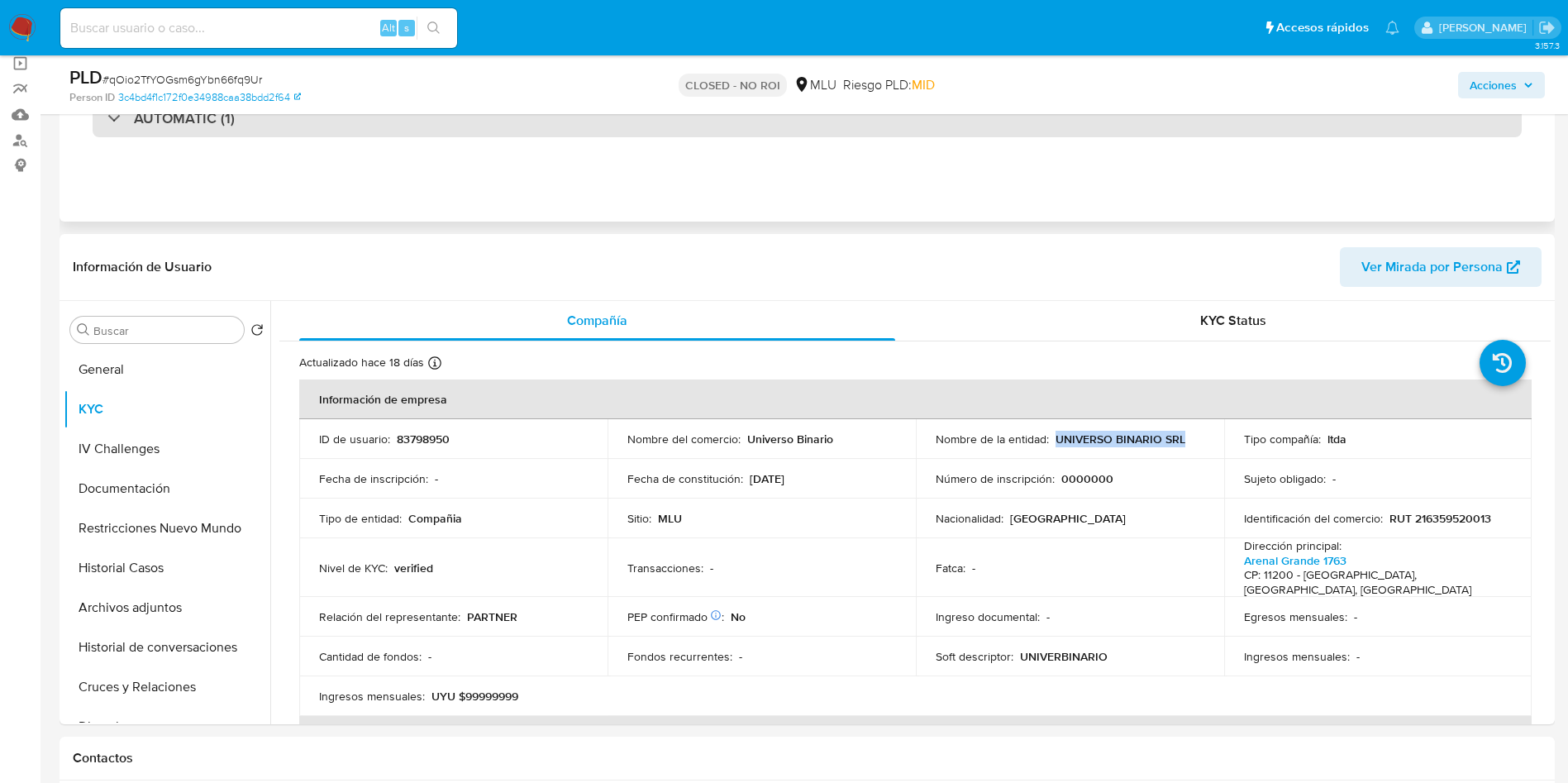
copy p "UNIVERSO BINARIO SRL"
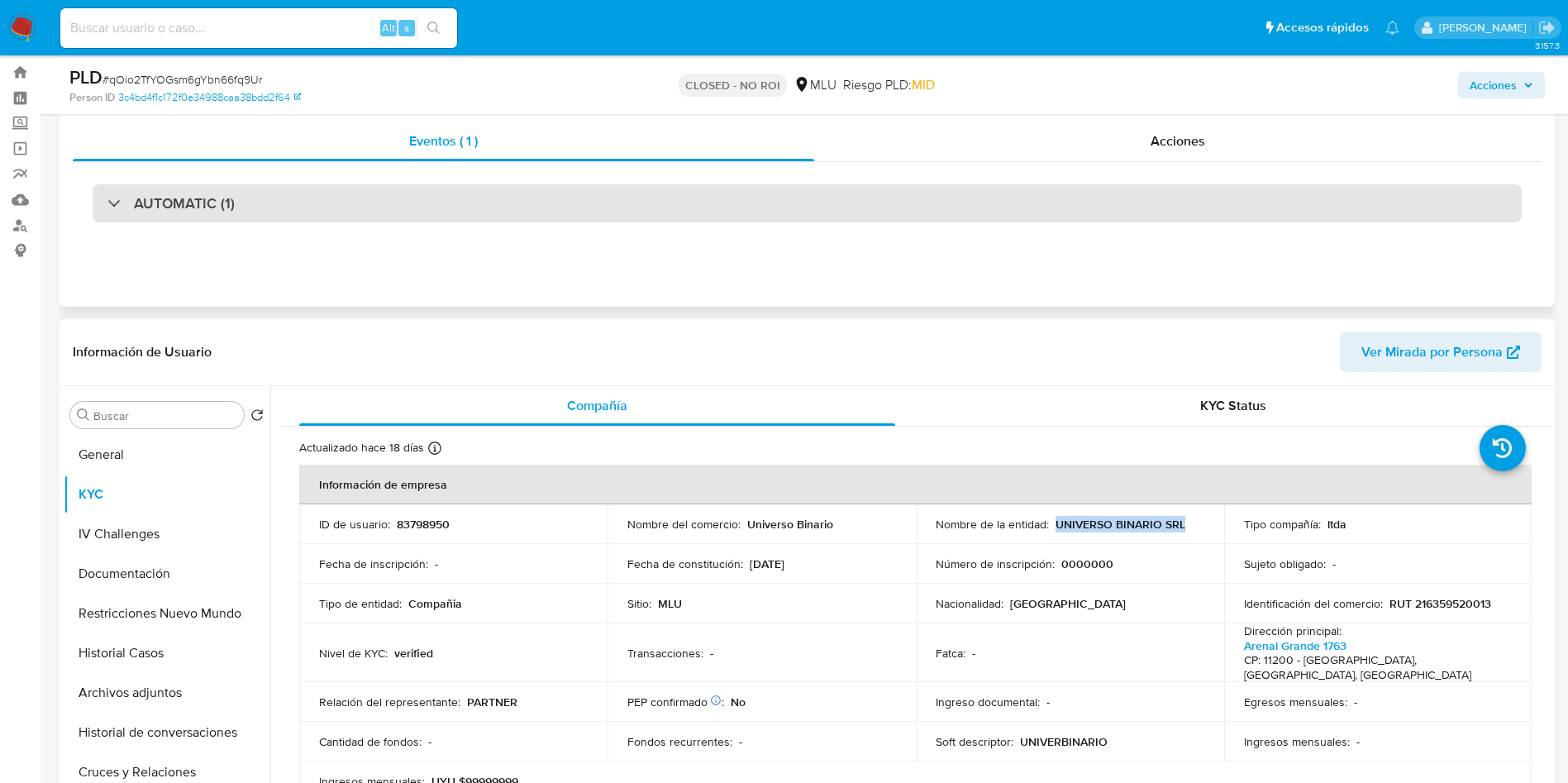
scroll to position [0, 0]
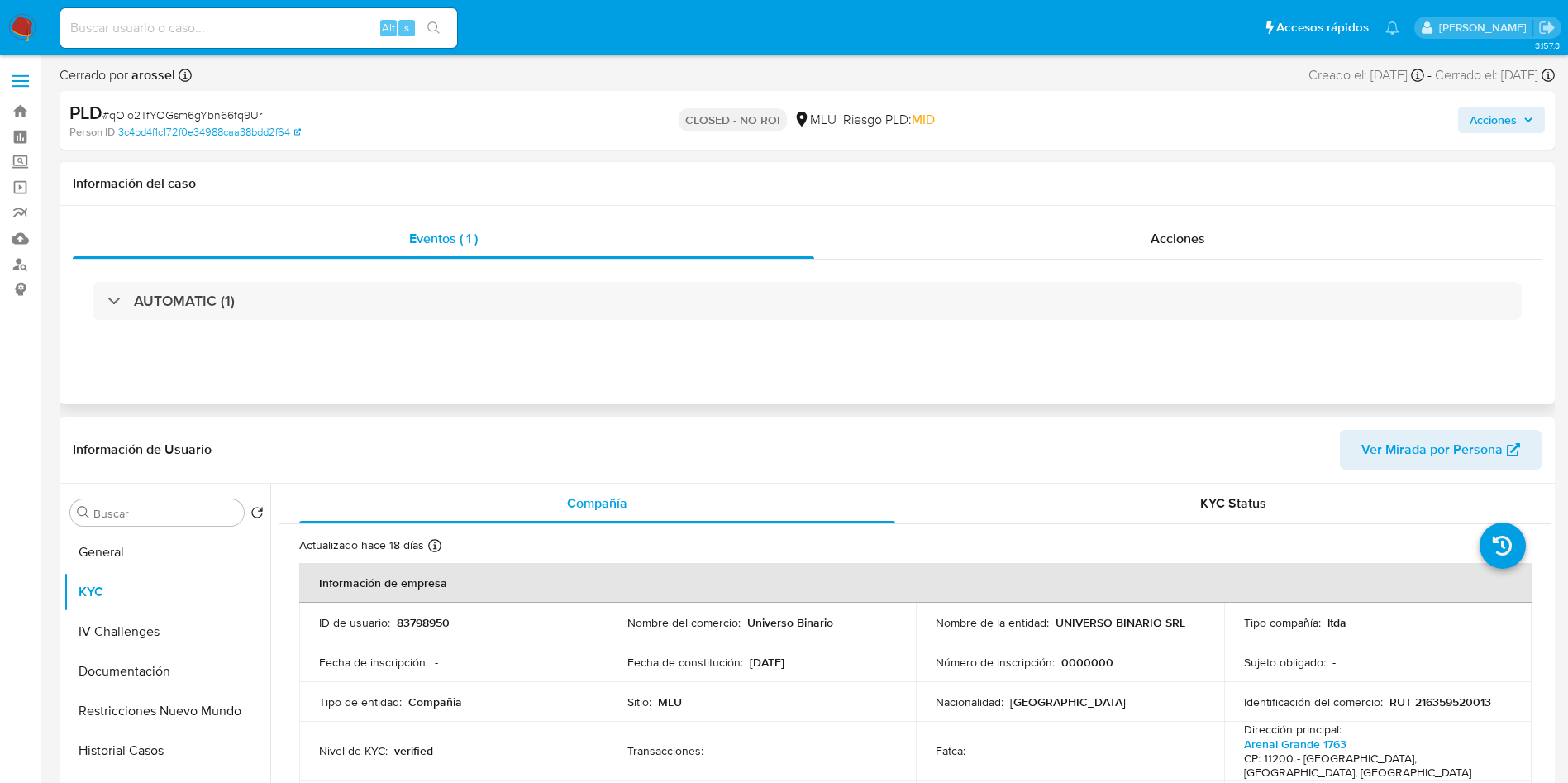
click at [284, 270] on div "AUTOMATIC (1)" at bounding box center [807, 301] width 1468 height 83
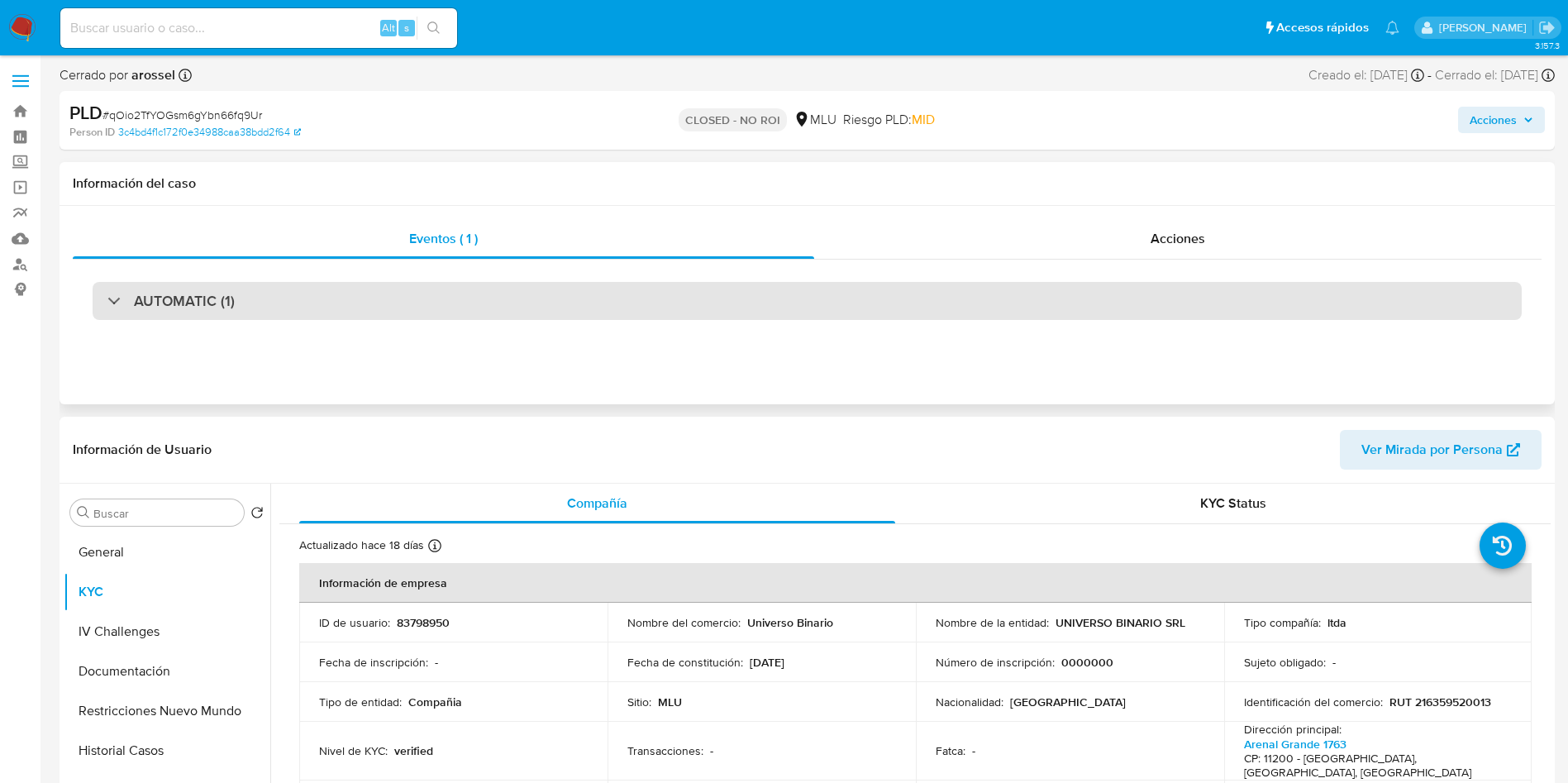
drag, startPoint x: 282, startPoint y: 297, endPoint x: 252, endPoint y: 316, distance: 35.5
click at [278, 298] on div "AUTOMATIC (1)" at bounding box center [806, 301] width 1429 height 38
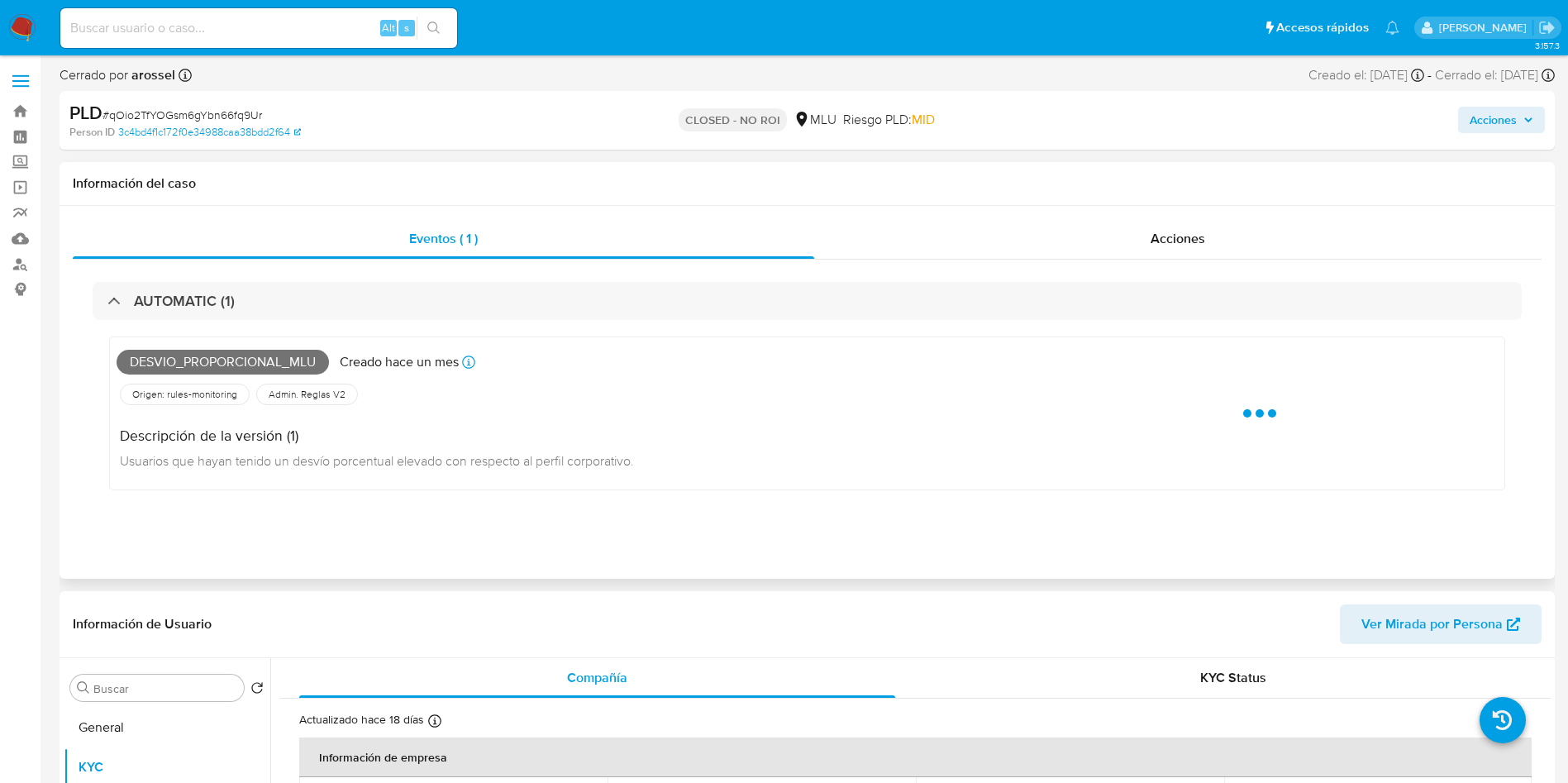
click at [214, 347] on div "Desvio_proporcional_mlu Creado hace un mes Creado: 12/08/2025 06:34:34" at bounding box center [568, 362] width 905 height 36
click at [223, 357] on span "Desvio_proporcional_mlu" at bounding box center [222, 362] width 212 height 25
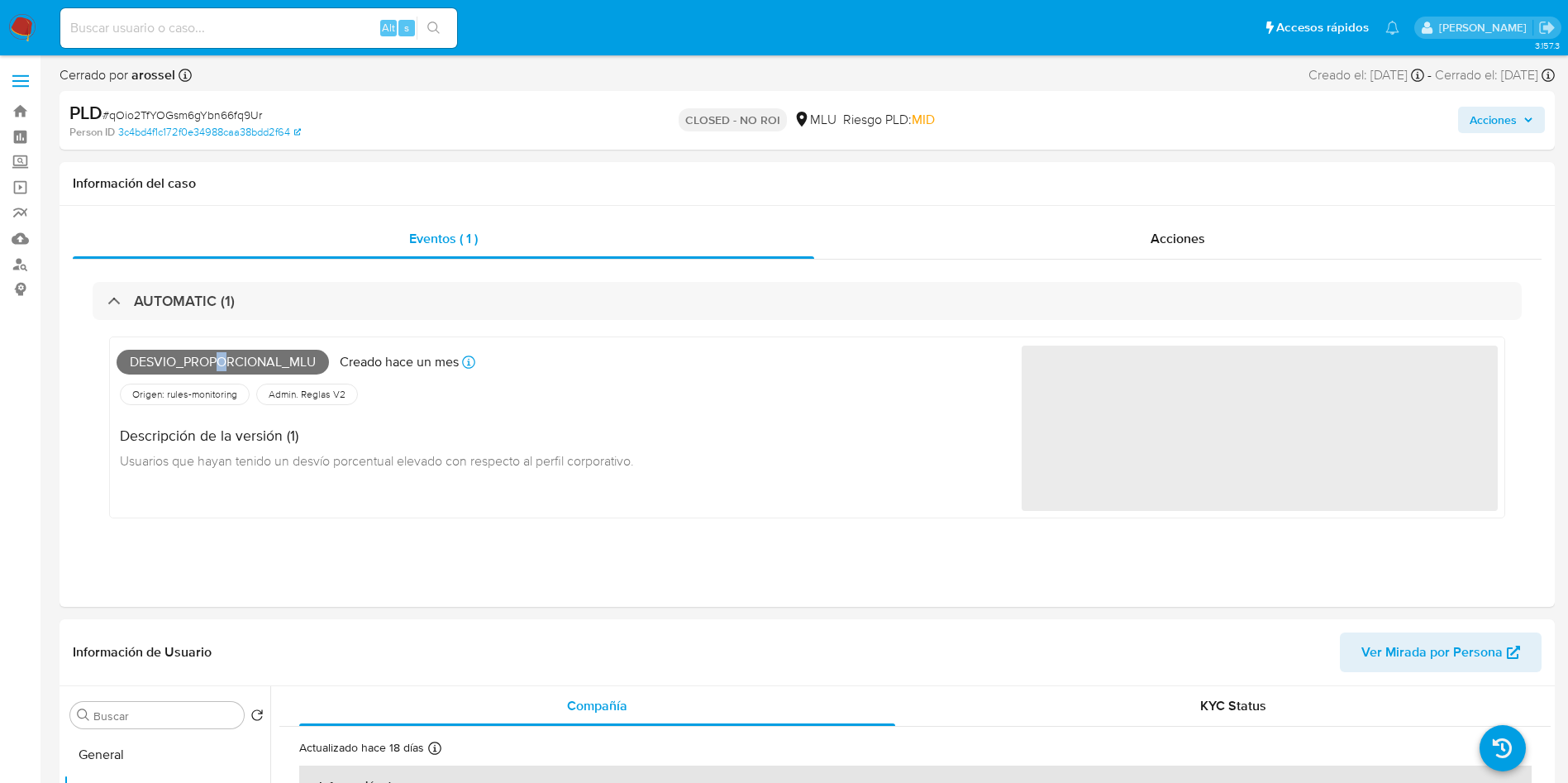
copy span "o"
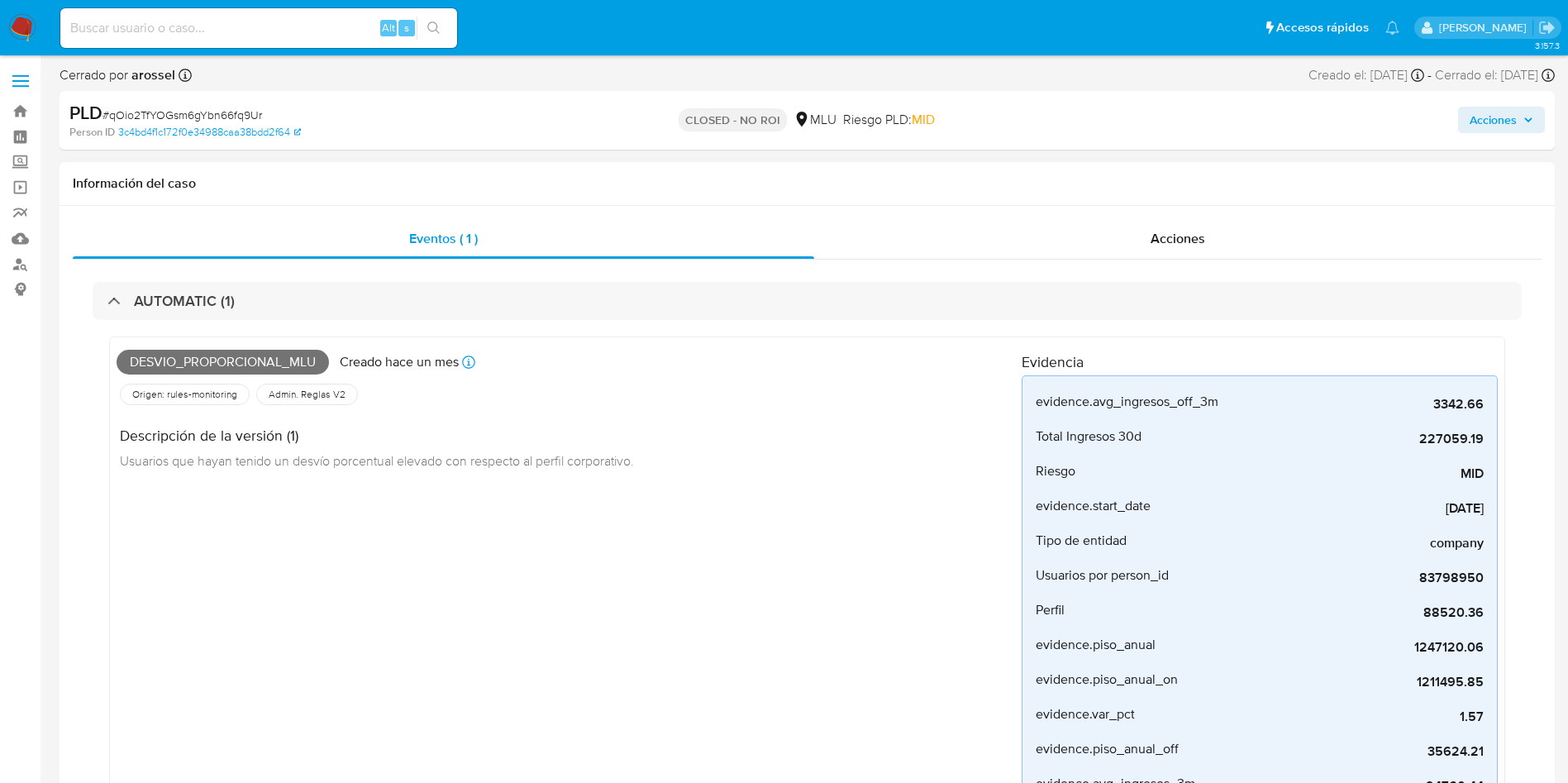
click at [265, 365] on span "Desvio_proporcional_mlu" at bounding box center [222, 362] width 212 height 25
click at [265, 368] on span "Desvio_proporcional_mlu" at bounding box center [222, 362] width 212 height 25
copy span "Desvio_proporcional_mlu"
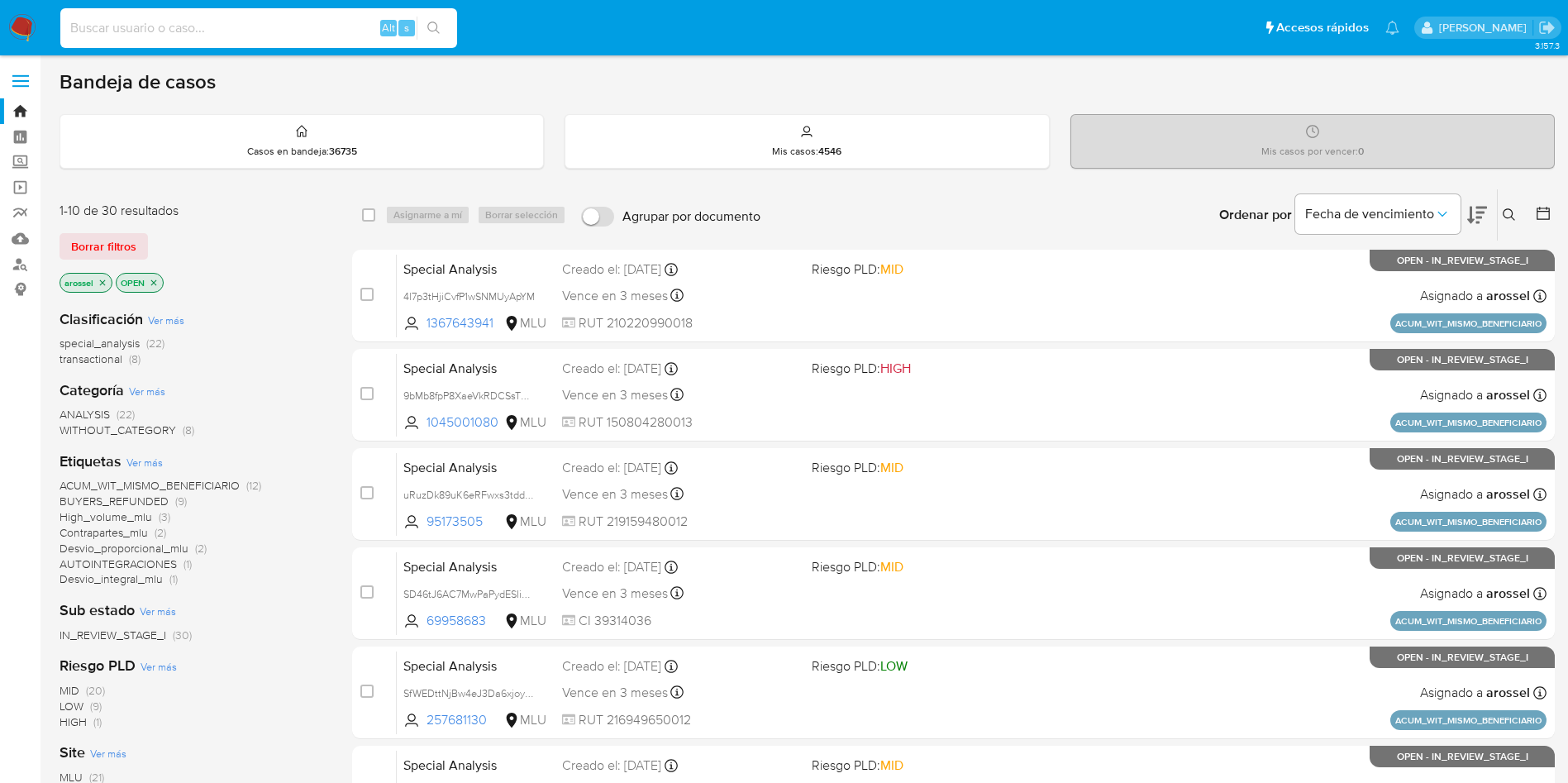
click at [277, 31] on input at bounding box center [258, 28] width 397 height 21
paste input "0Qqww0Q09gqKZteIDhYKqFlh"
type input "0Qqww0Q09gqKZteIDhYKqFlh"
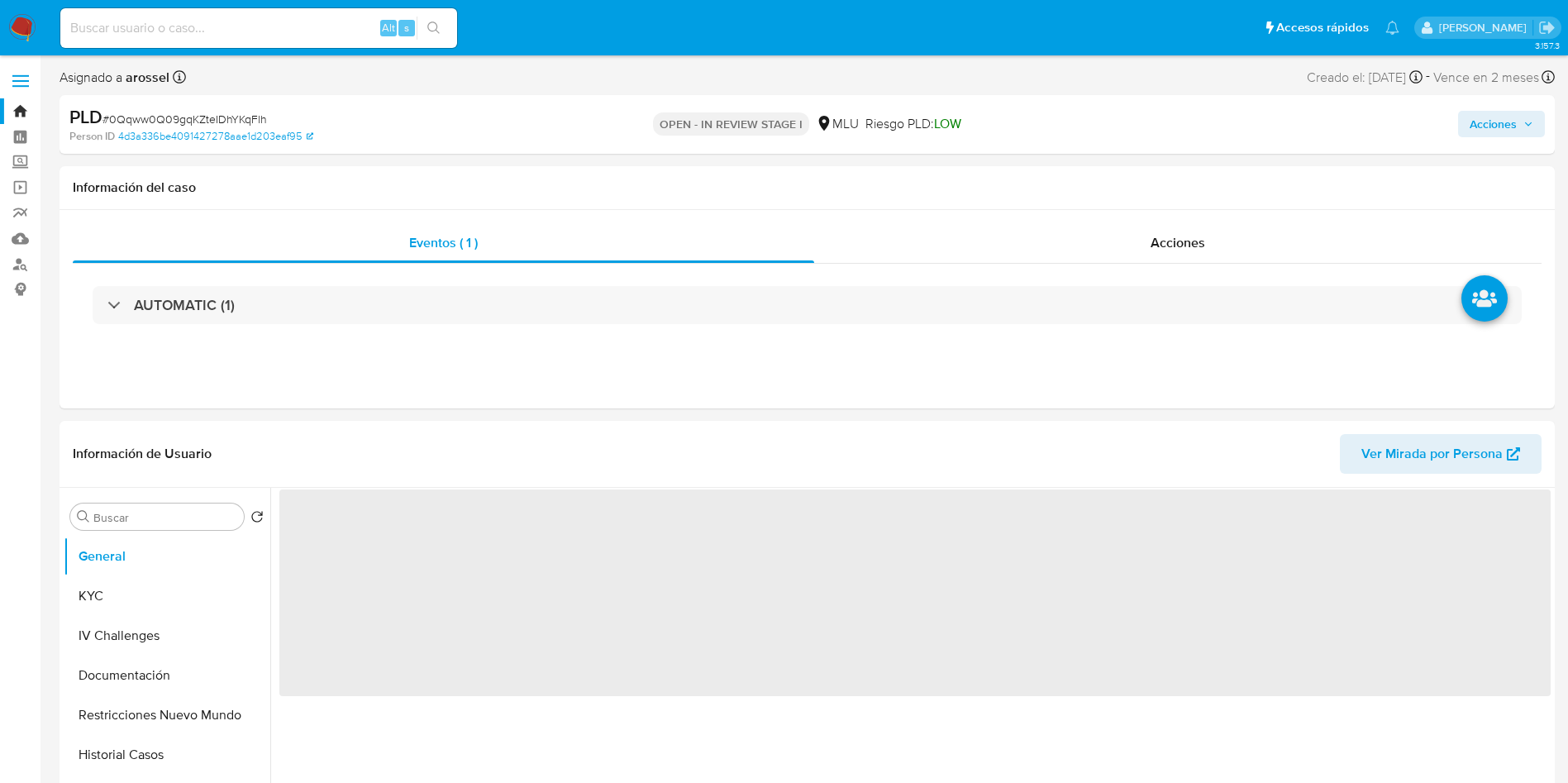
select select "10"
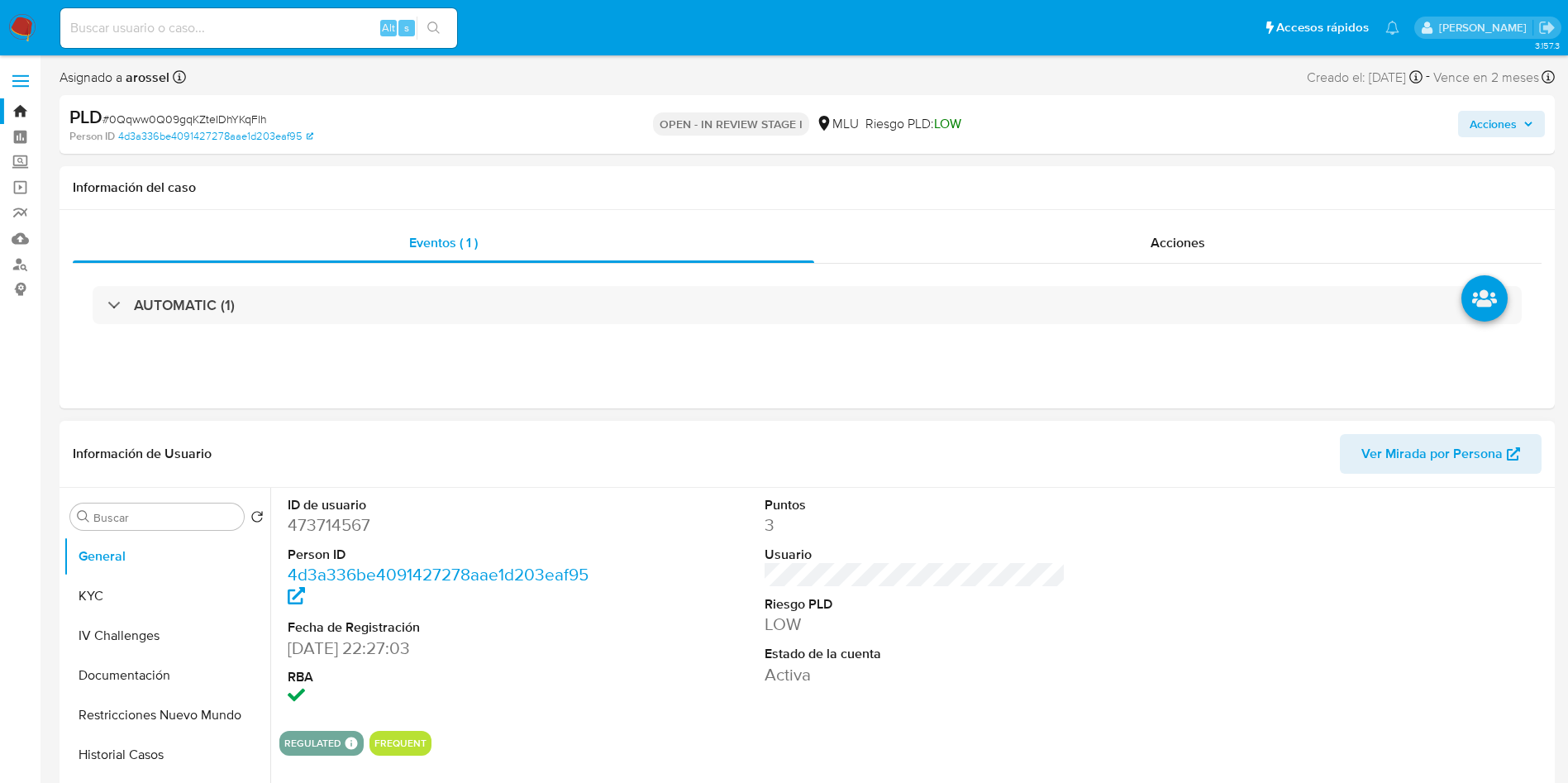
drag, startPoint x: 887, startPoint y: 497, endPoint x: 870, endPoint y: 557, distance: 62.4
click at [885, 496] on dt "Puntos" at bounding box center [915, 505] width 302 height 18
click at [918, 538] on dl "Puntos 3 Usuario Riesgo PLD LOW Estado de la cuenta Activa" at bounding box center [915, 591] width 302 height 190
